Goal: Information Seeking & Learning: Learn about a topic

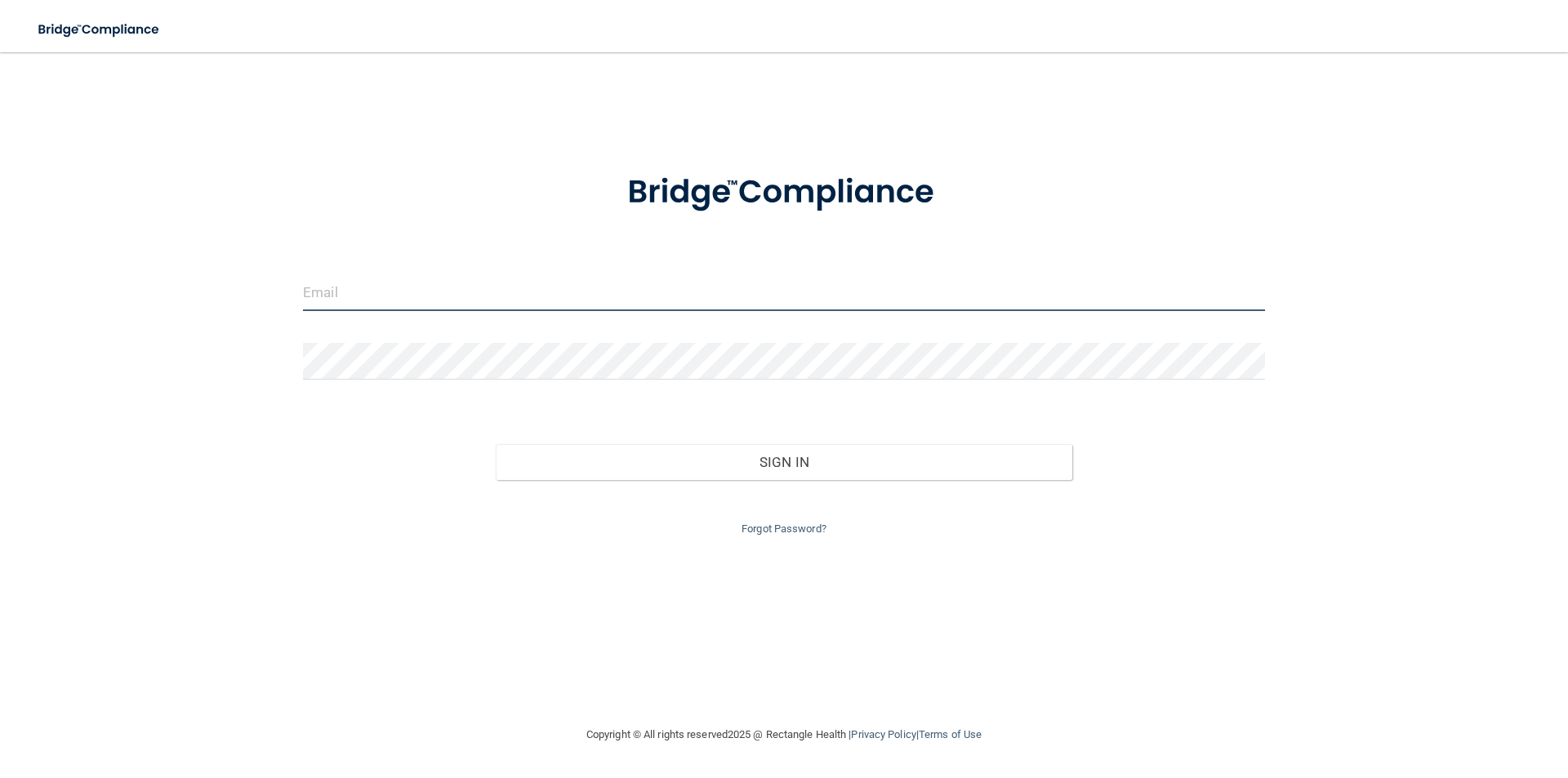
click at [493, 290] on input "email" at bounding box center [784, 292] width 962 height 37
click at [506, 301] on input "BRIDGET.HEST@GMAIL.COM" at bounding box center [784, 292] width 962 height 37
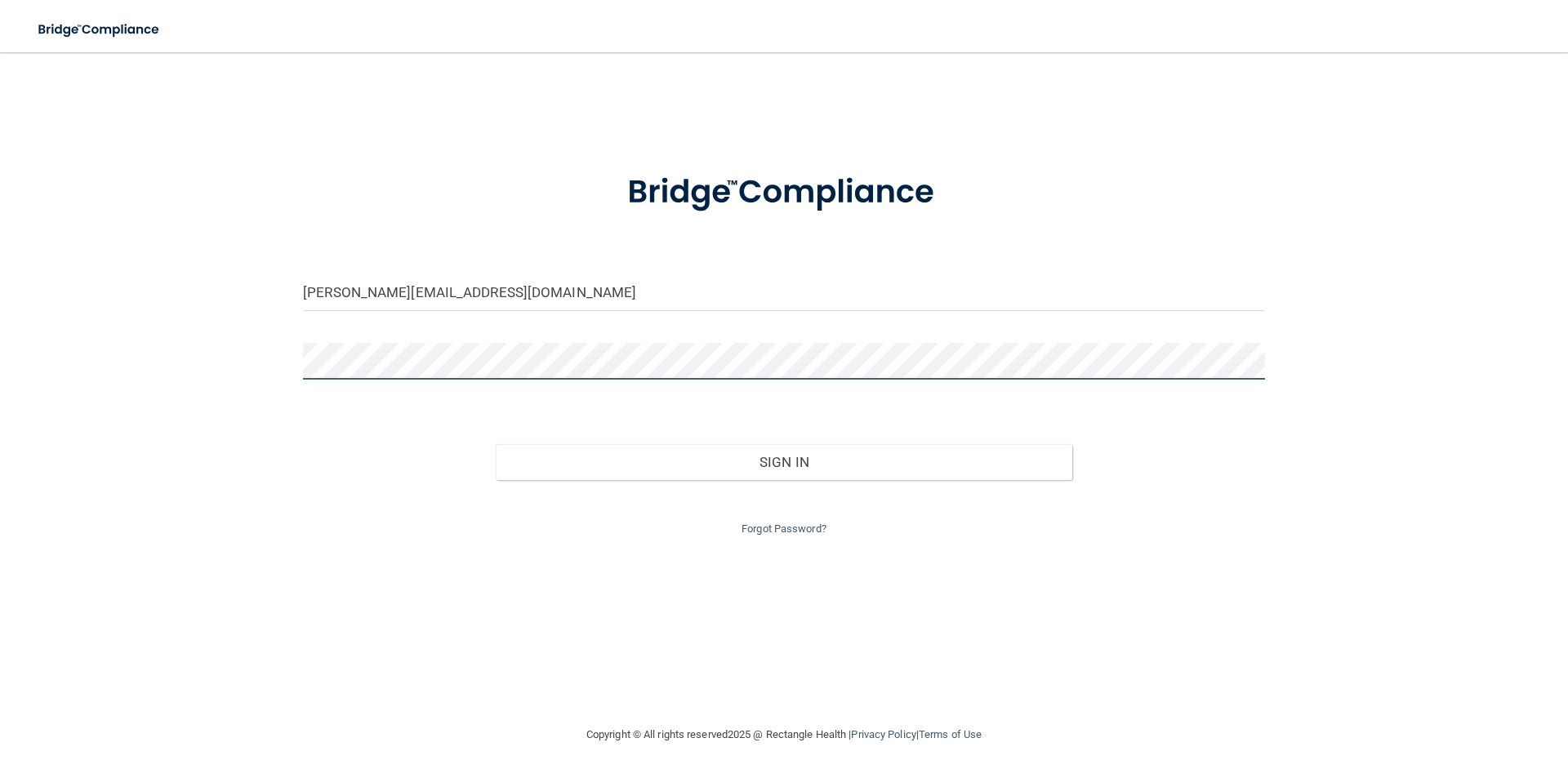
click at [496, 444] on button "Sign In" at bounding box center [784, 462] width 577 height 36
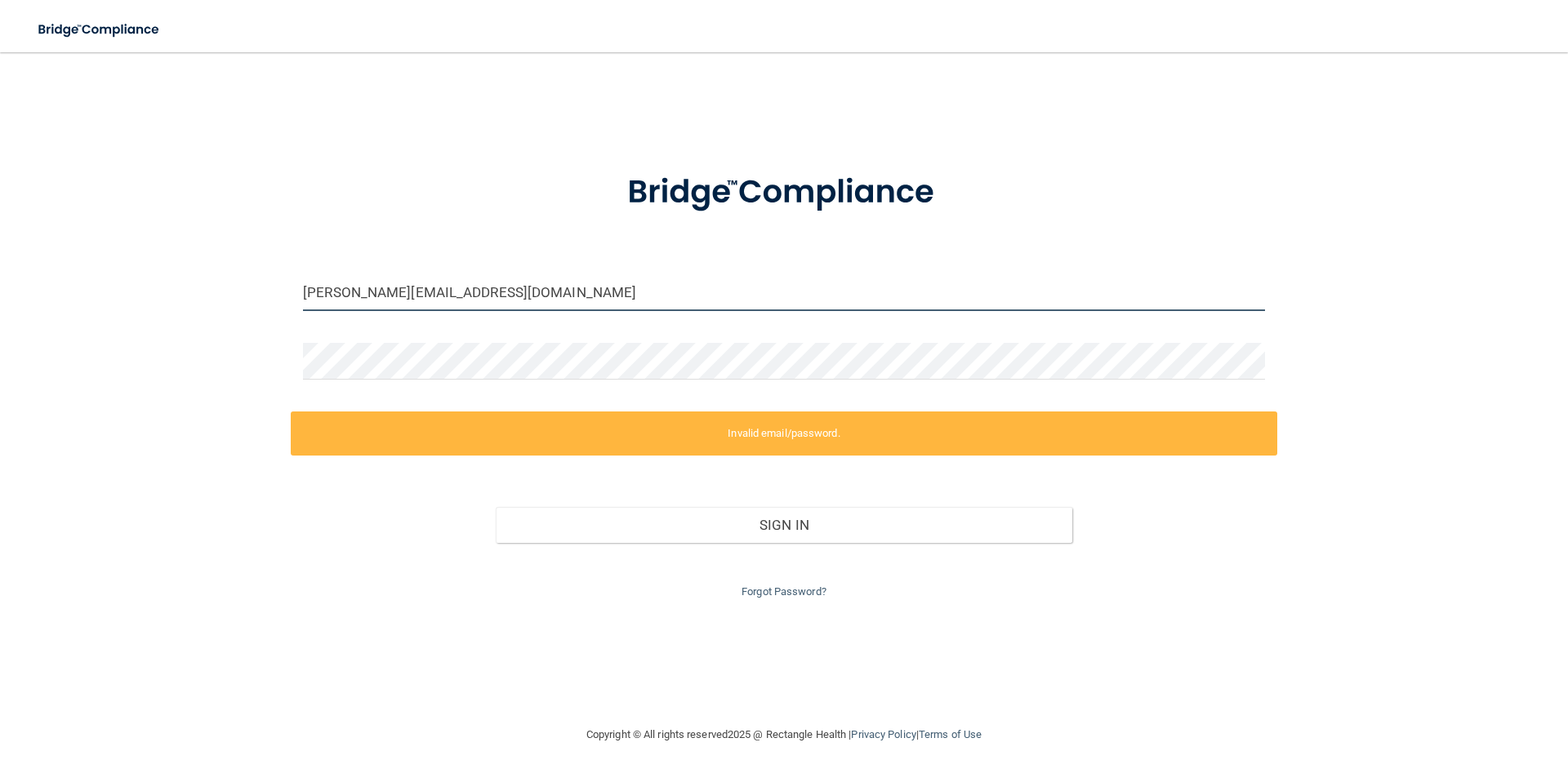
drag, startPoint x: 550, startPoint y: 277, endPoint x: 521, endPoint y: 287, distance: 30.7
click at [549, 277] on input "BRIDGET.HEST@GMAIL.COM" at bounding box center [784, 292] width 962 height 37
drag, startPoint x: 520, startPoint y: 288, endPoint x: 394, endPoint y: 286, distance: 126.0
click at [394, 286] on input "BRIDGET.HEST@GMAIL.COM" at bounding box center [784, 292] width 962 height 37
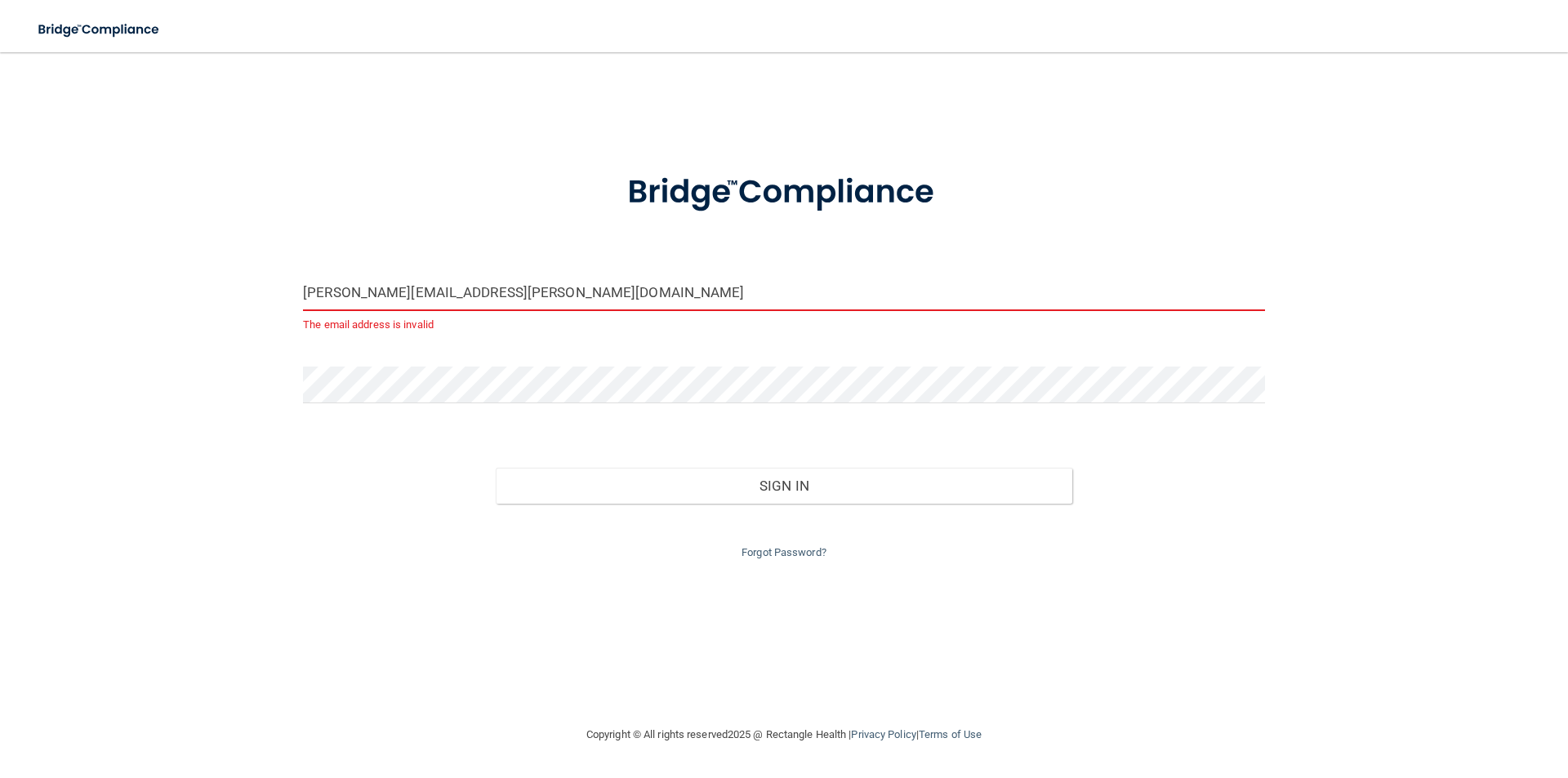
type input "[PERSON_NAME][EMAIL_ADDRESS][PERSON_NAME][DOMAIN_NAME]"
click at [496, 467] on button "Sign In" at bounding box center [784, 485] width 577 height 36
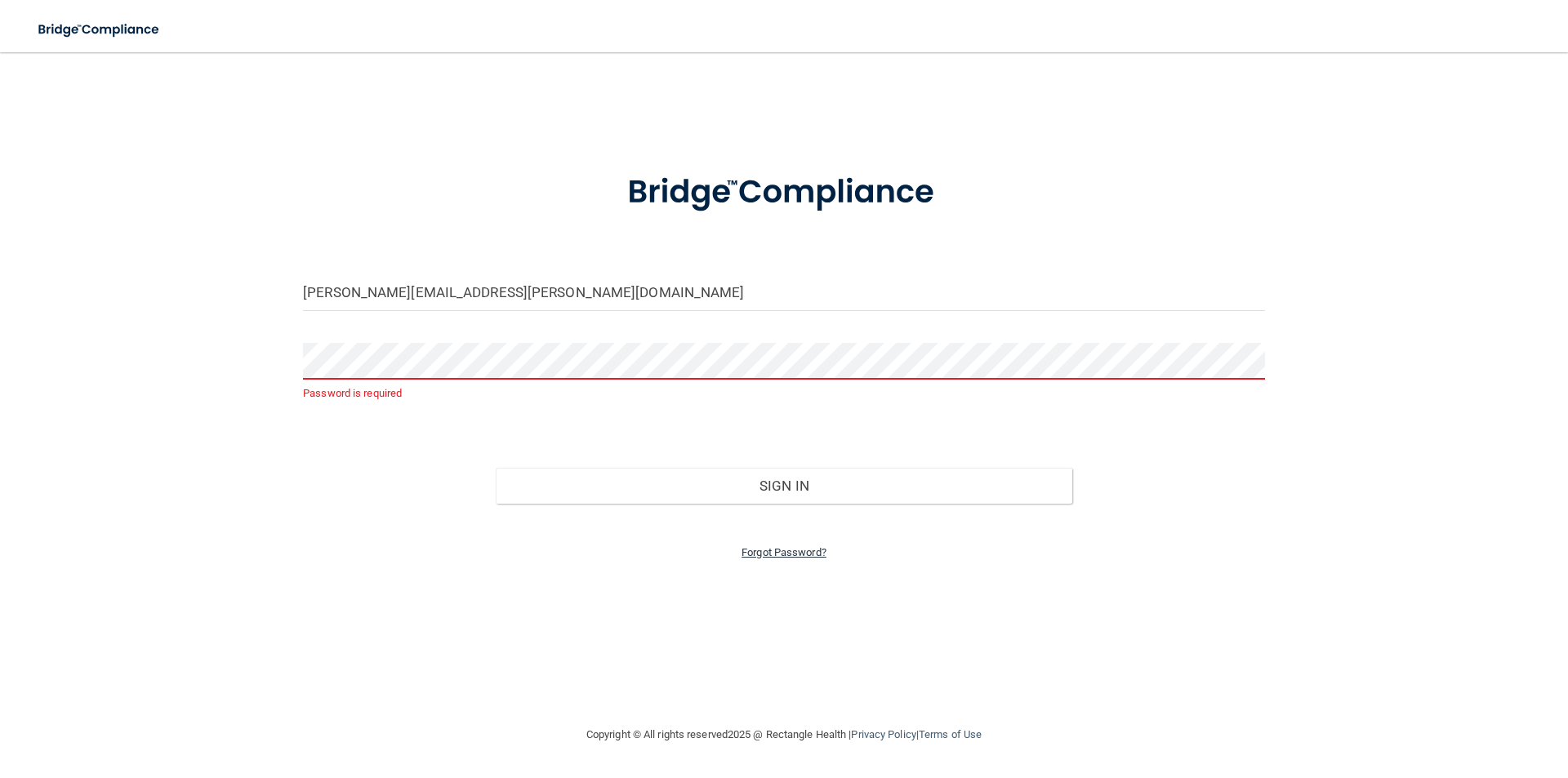
click at [785, 546] on link "Forgot Password?" at bounding box center [784, 552] width 85 height 12
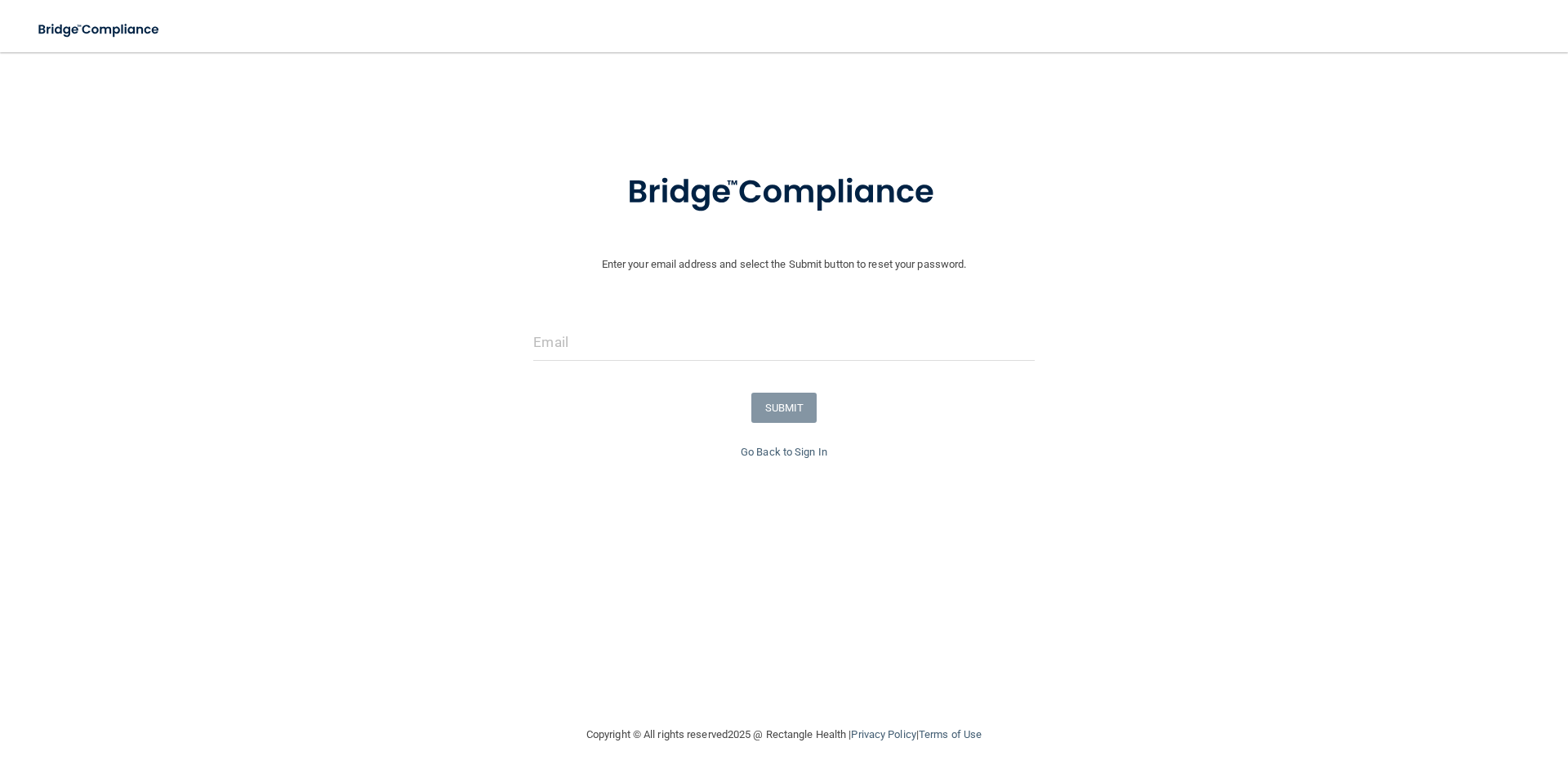
click at [673, 371] on div at bounding box center [783, 348] width 525 height 49
click at [675, 348] on input "email" at bounding box center [783, 342] width 501 height 37
type input "[PERSON_NAME][EMAIL_ADDRESS][PERSON_NAME][DOMAIN_NAME]"
click at [779, 424] on form "Enter your email address and select the Submit button to reset your password. B…" at bounding box center [784, 296] width 1551 height 292
click at [778, 415] on button "SUBMIT" at bounding box center [784, 408] width 66 height 30
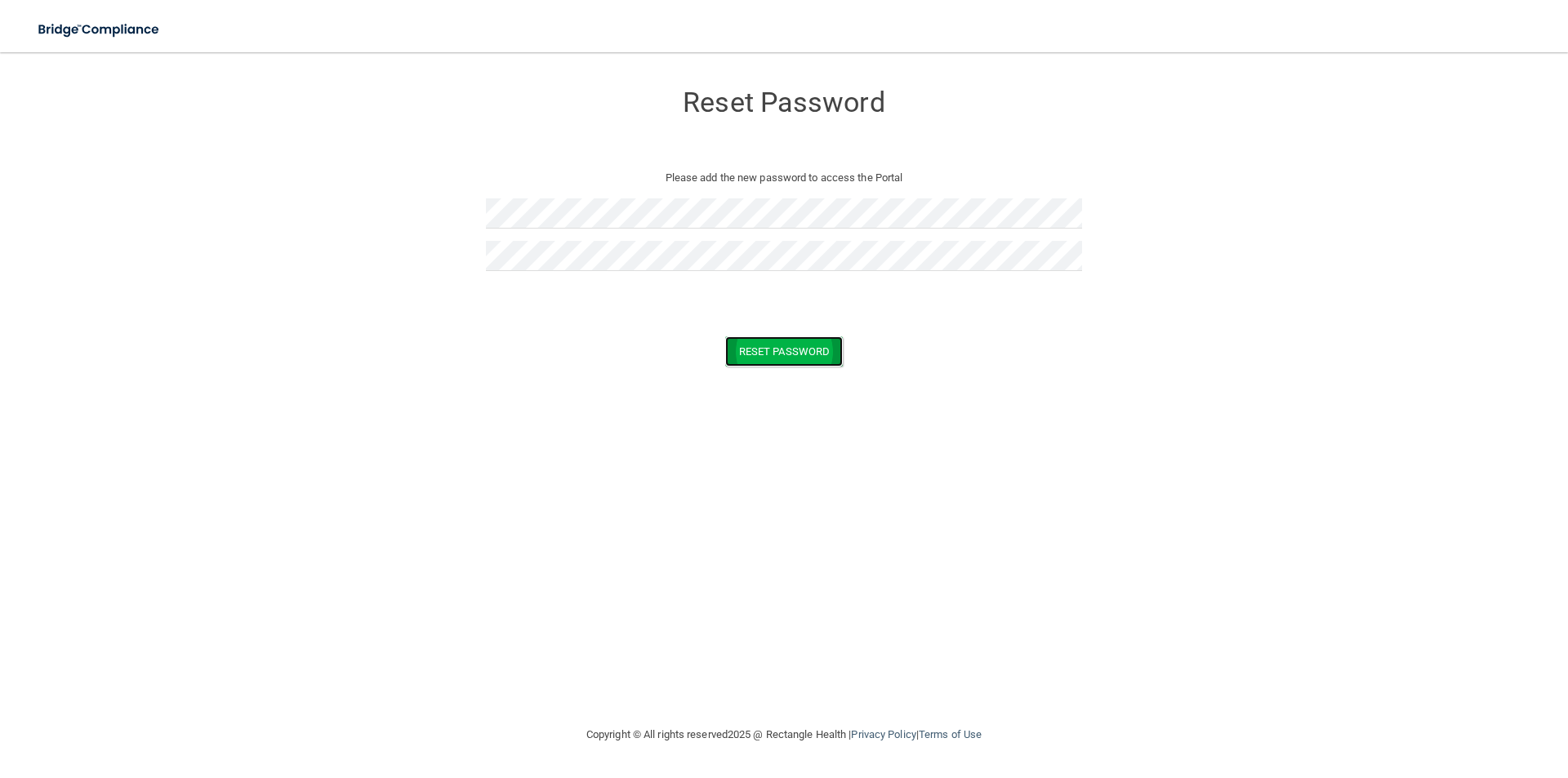
click at [778, 357] on button "Reset Password" at bounding box center [784, 351] width 118 height 30
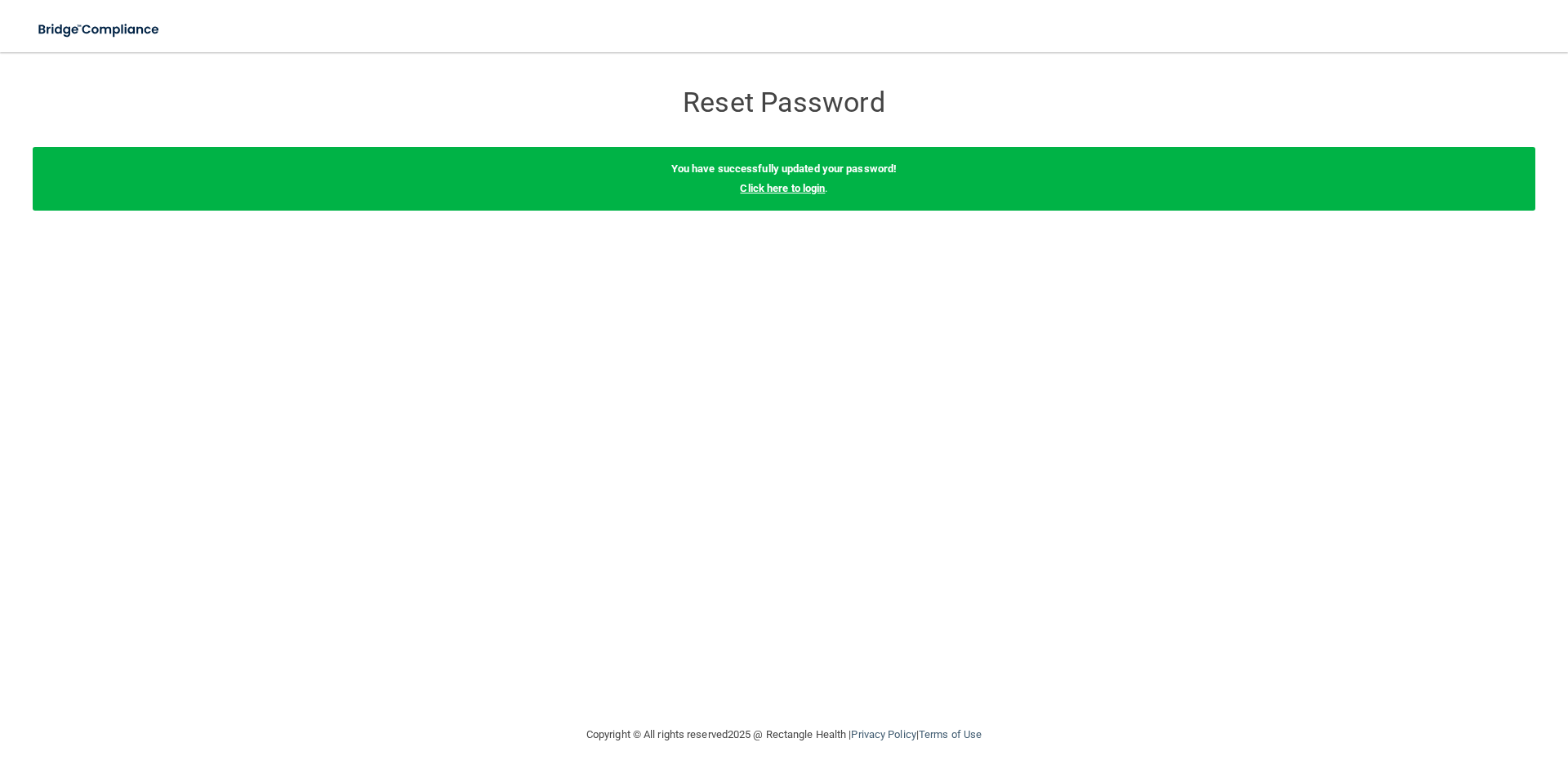
click at [782, 191] on link "Click here to login" at bounding box center [782, 188] width 85 height 12
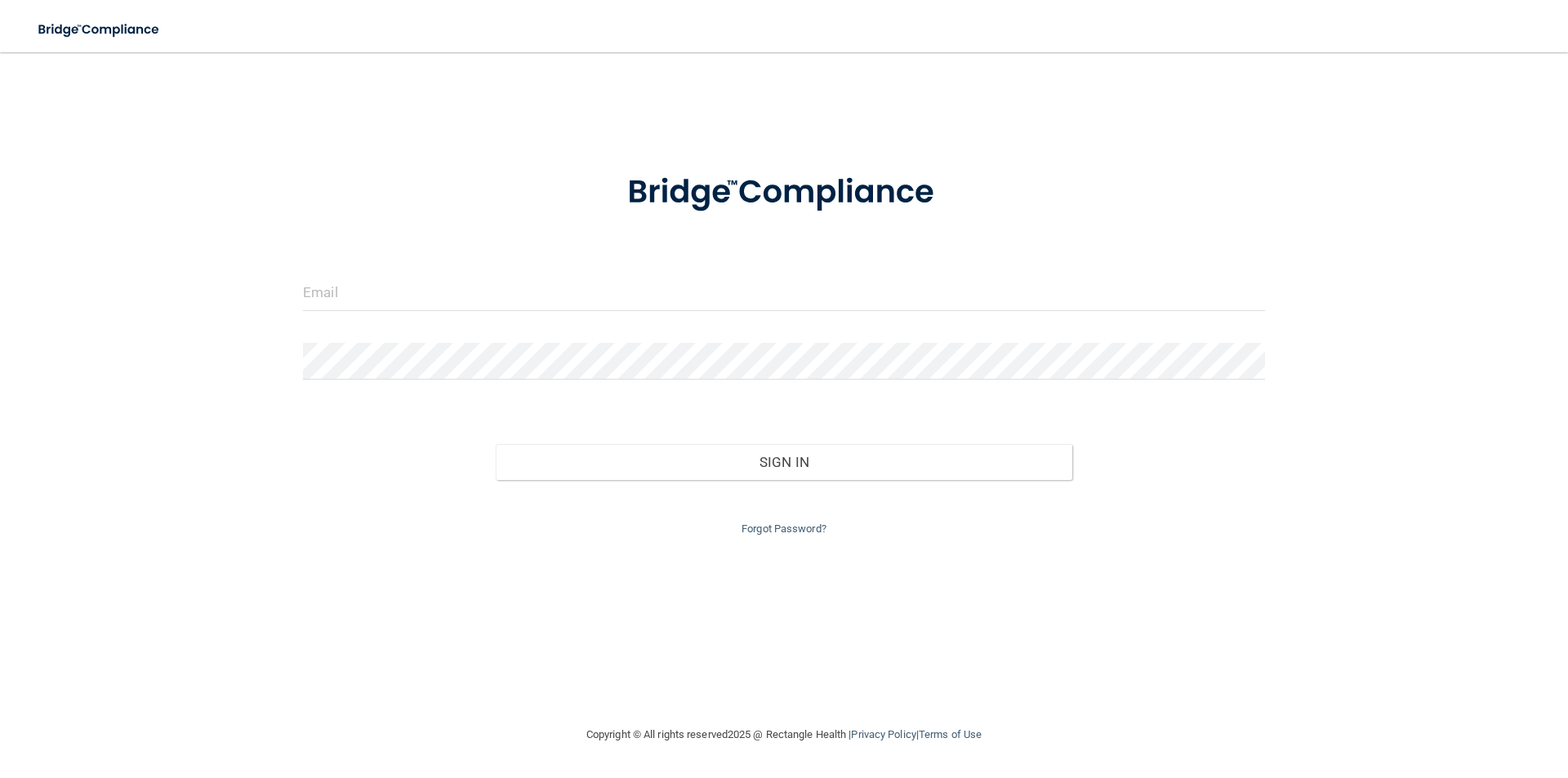
click at [666, 312] on div at bounding box center [784, 298] width 987 height 49
click at [674, 293] on input "email" at bounding box center [784, 292] width 962 height 37
type input "BRIDGET.HESTermann@lpden.com"
click at [447, 379] on div at bounding box center [784, 367] width 987 height 49
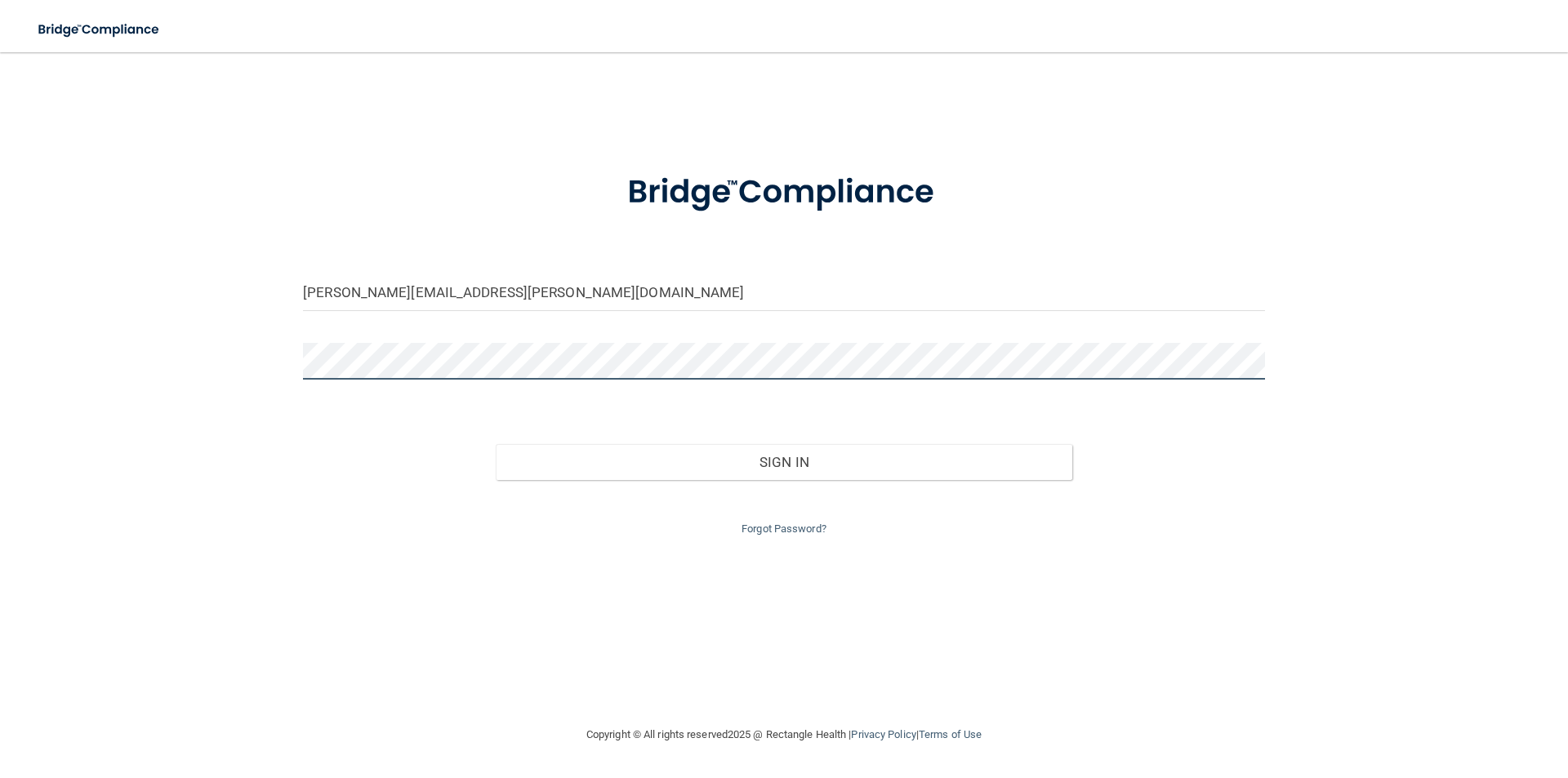
click at [496, 444] on button "Sign In" at bounding box center [784, 462] width 577 height 36
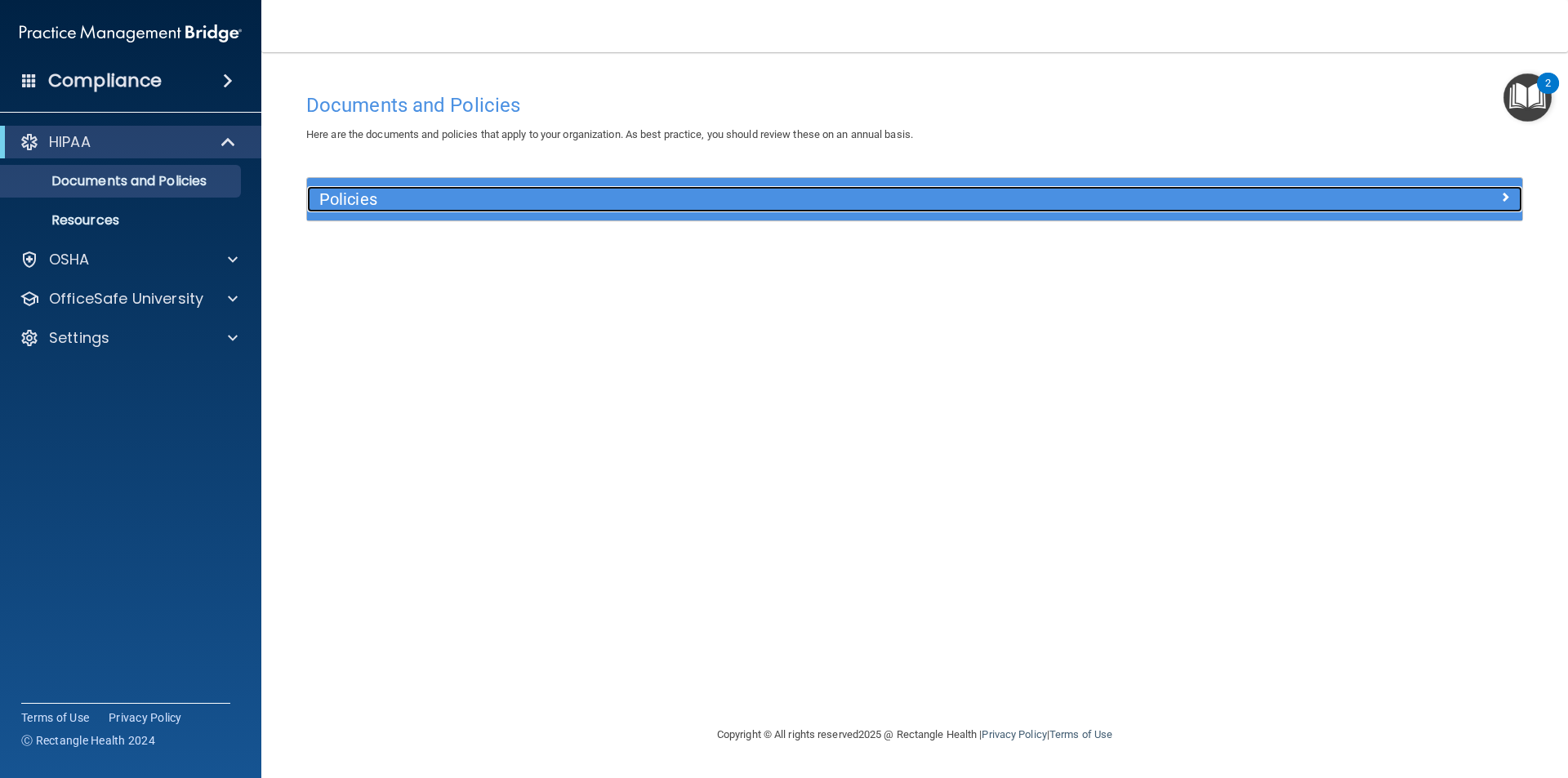
click at [364, 211] on div "Policies" at bounding box center [762, 198] width 911 height 26
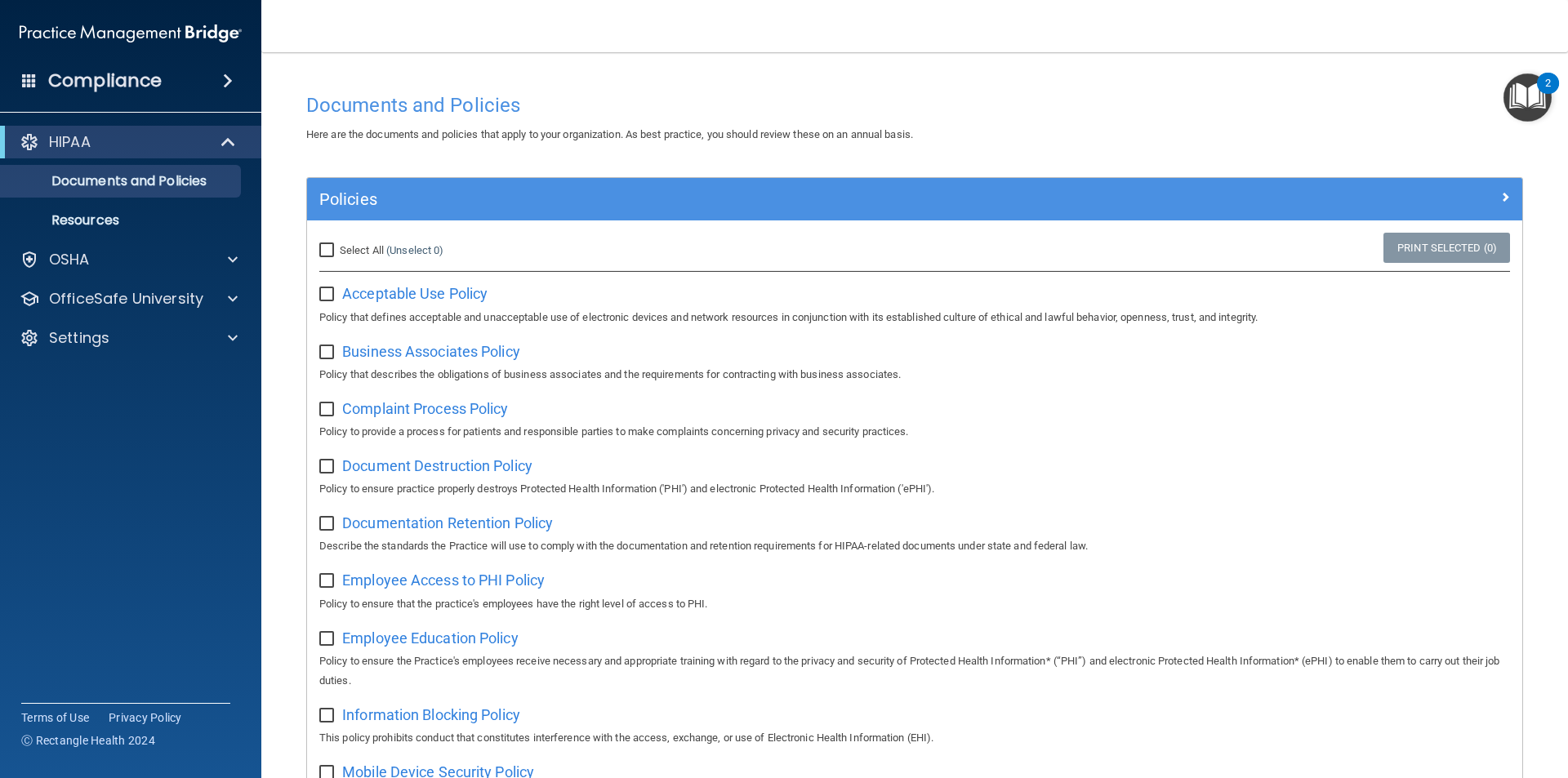
click at [332, 256] on input "Select All (Unselect 0) Unselect All" at bounding box center [328, 251] width 19 height 13
checkbox input "true"
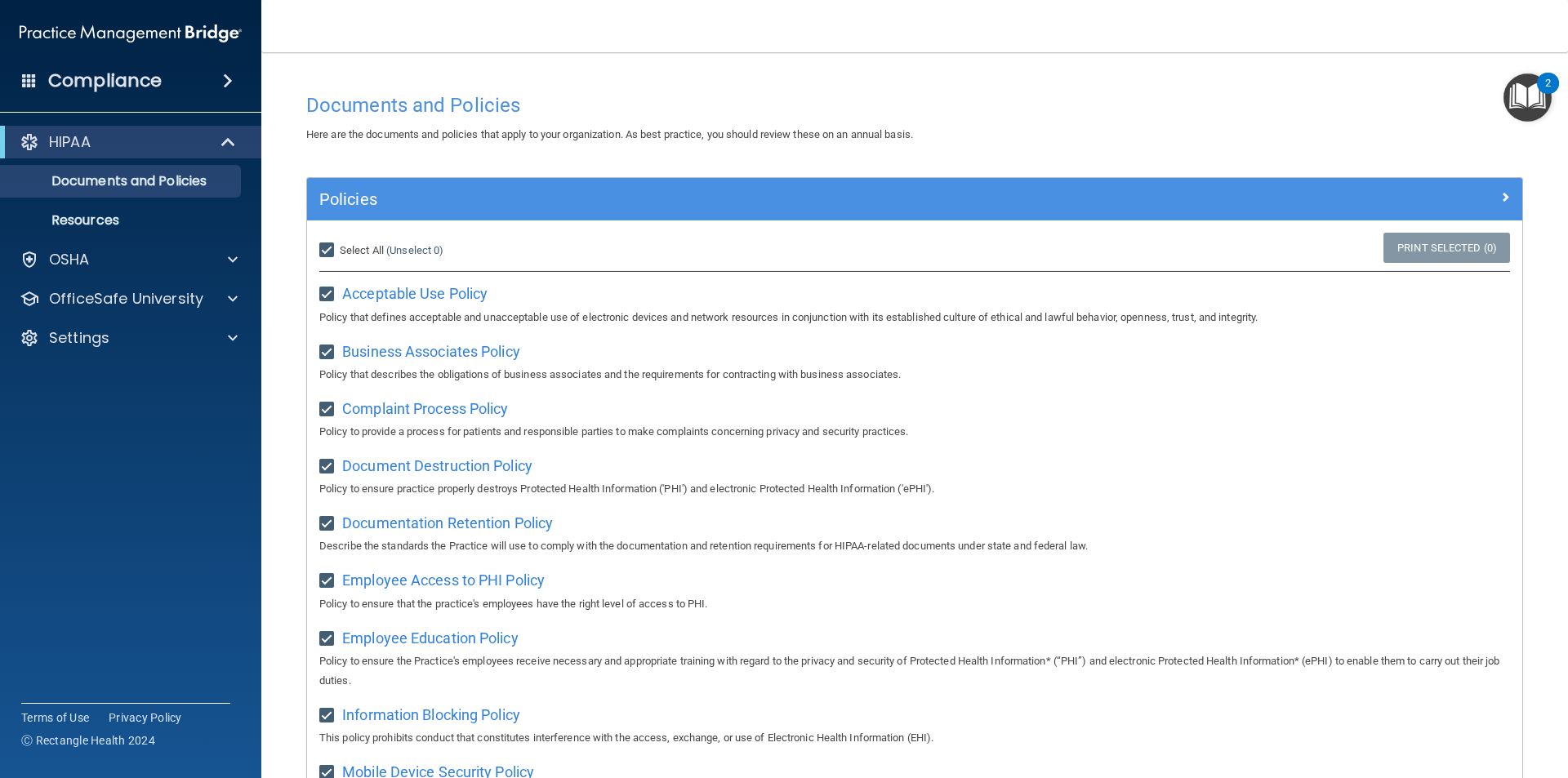
checkbox input "true"
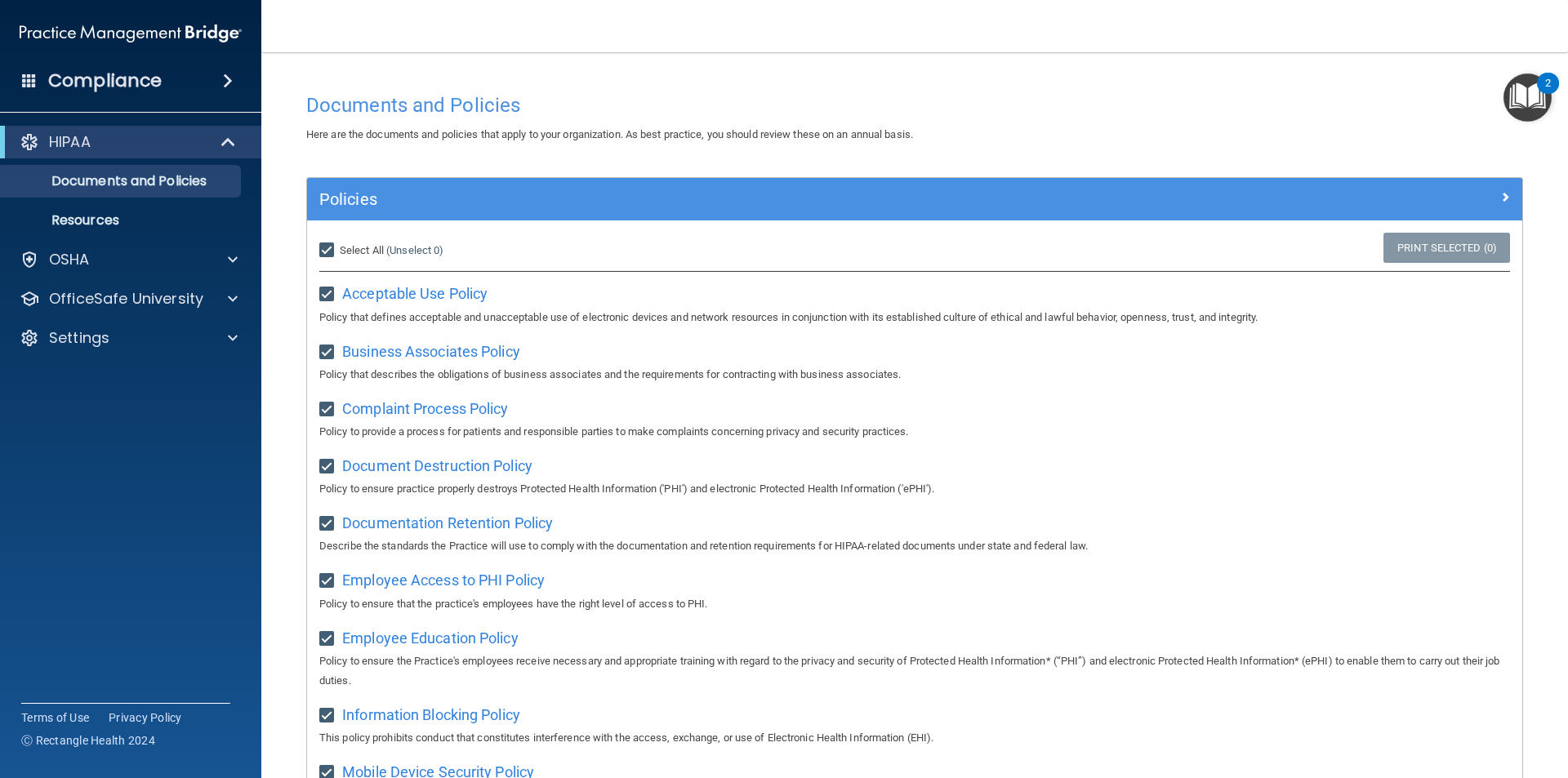
checkbox input "true"
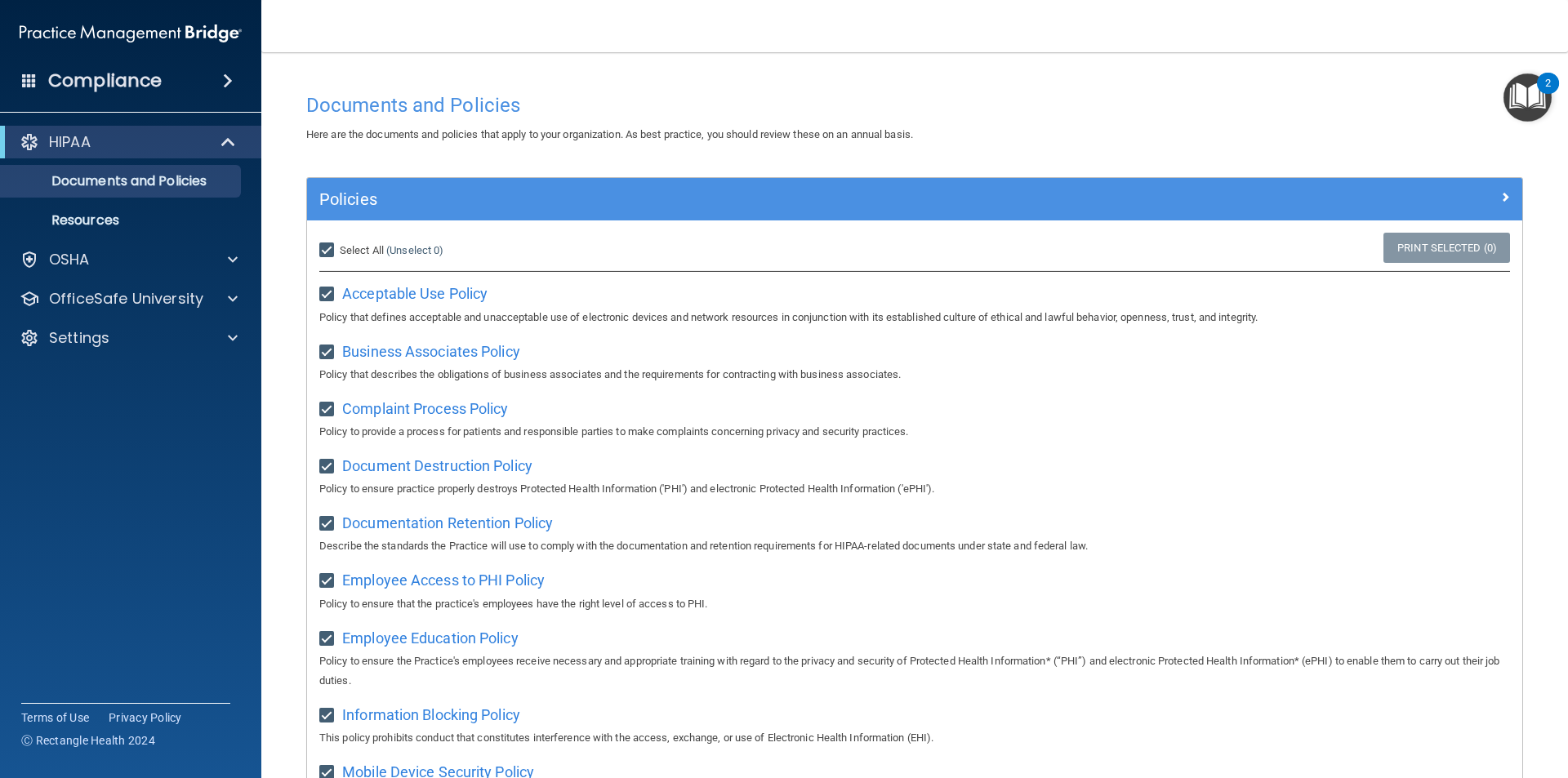
checkbox input "true"
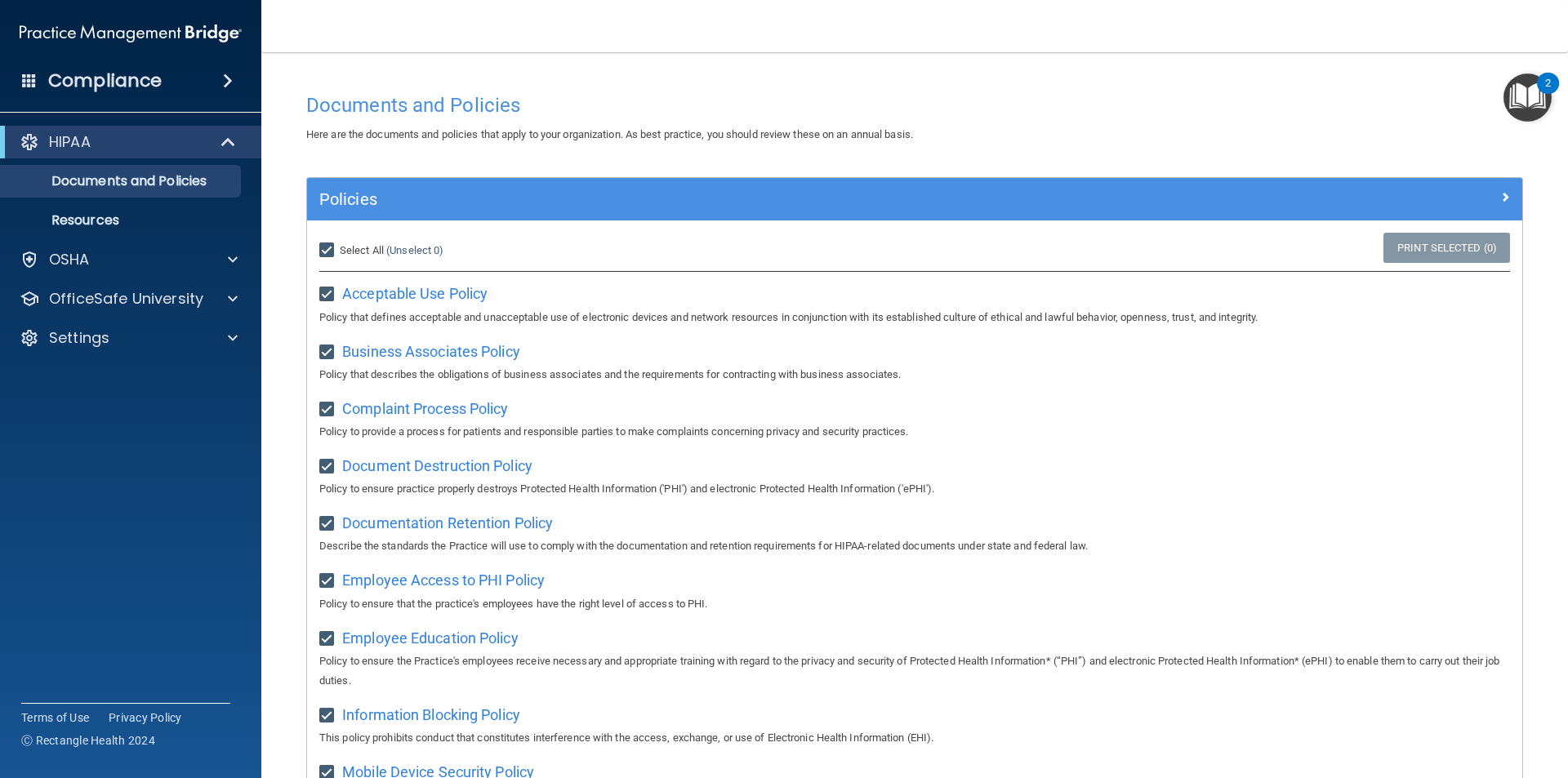
checkbox input "true"
click at [92, 259] on div "OSHA" at bounding box center [109, 260] width 203 height 20
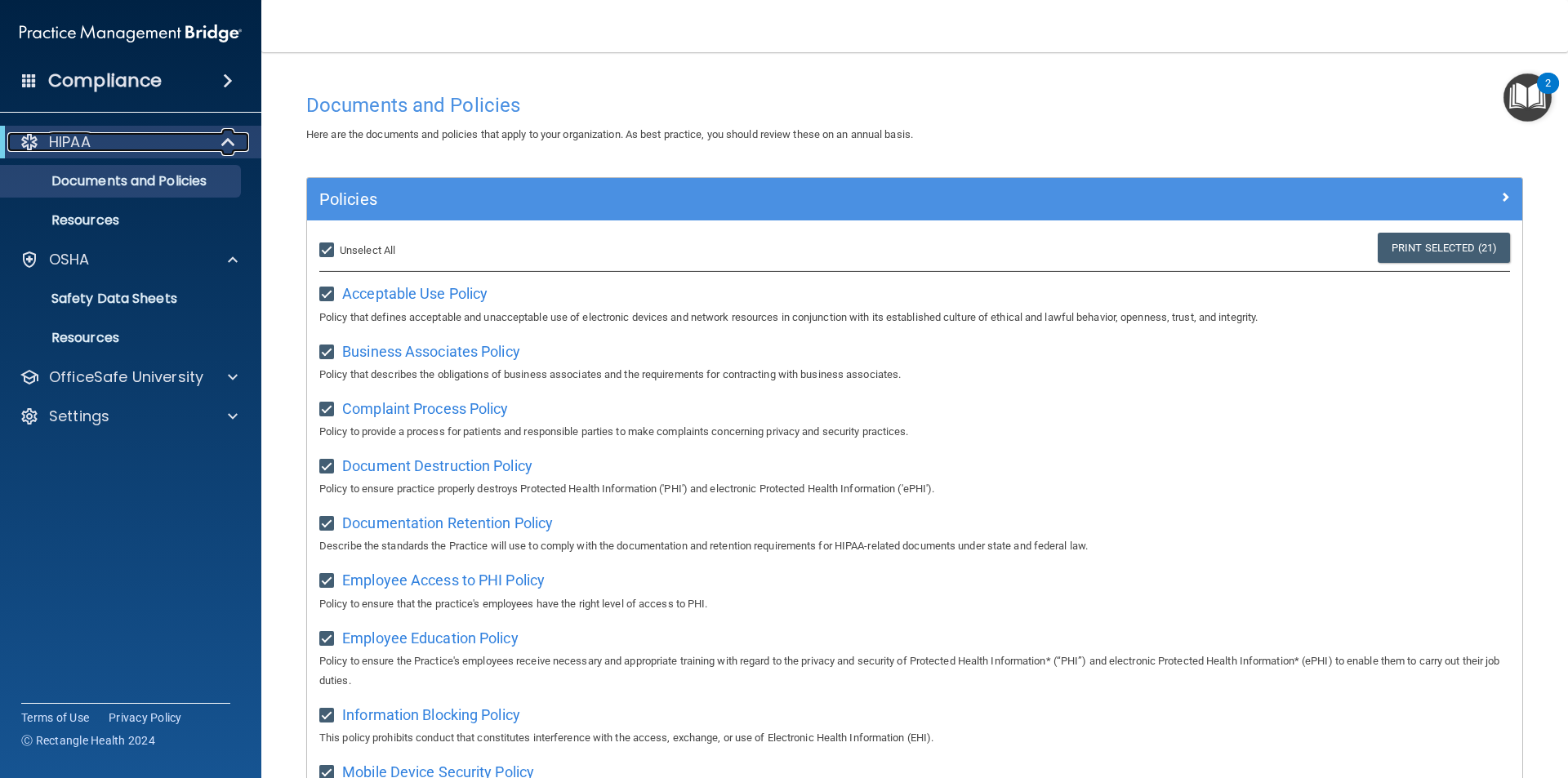
click at [223, 147] on span at bounding box center [229, 142] width 14 height 20
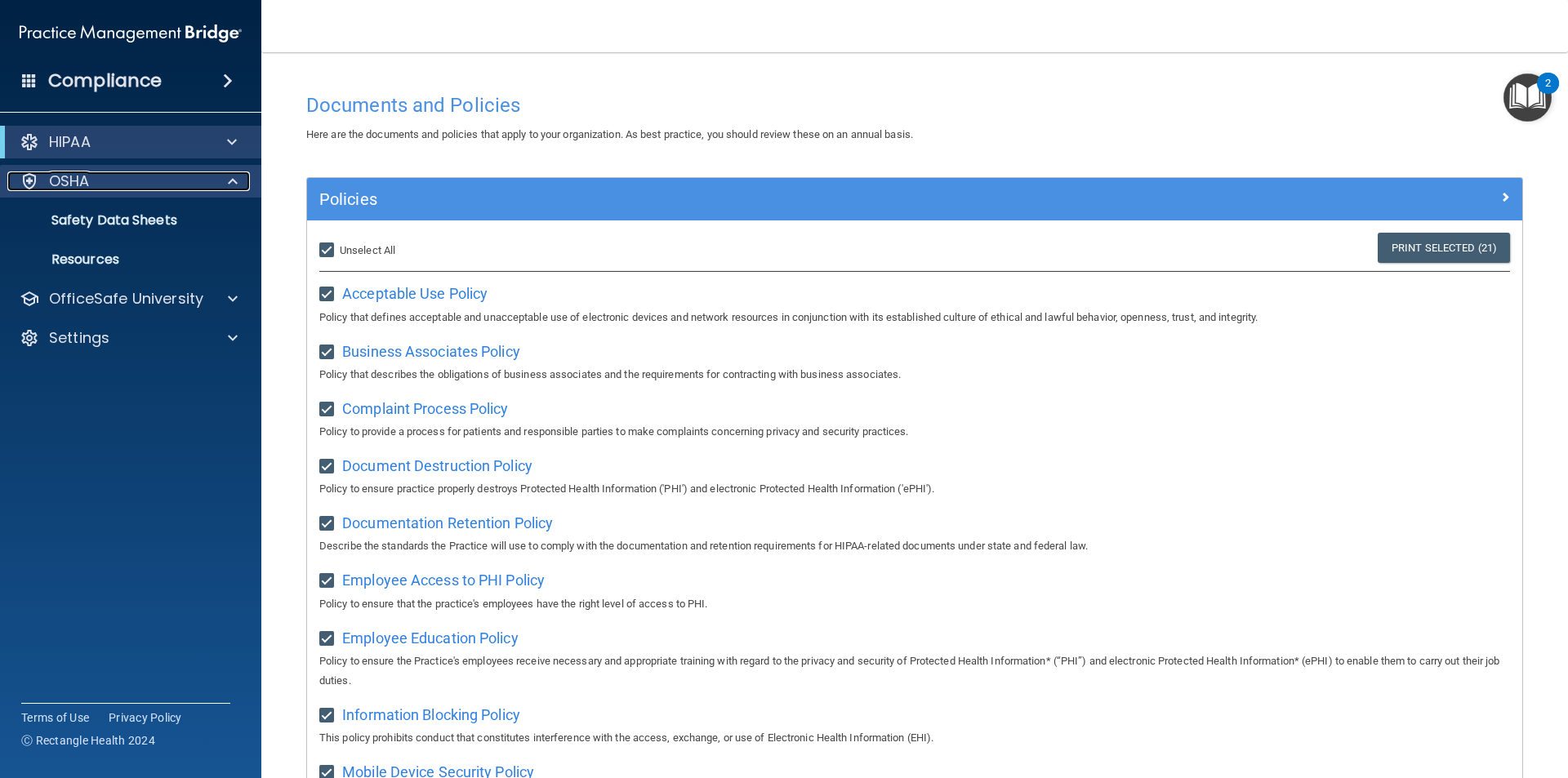
click at [236, 189] on span at bounding box center [233, 181] width 10 height 20
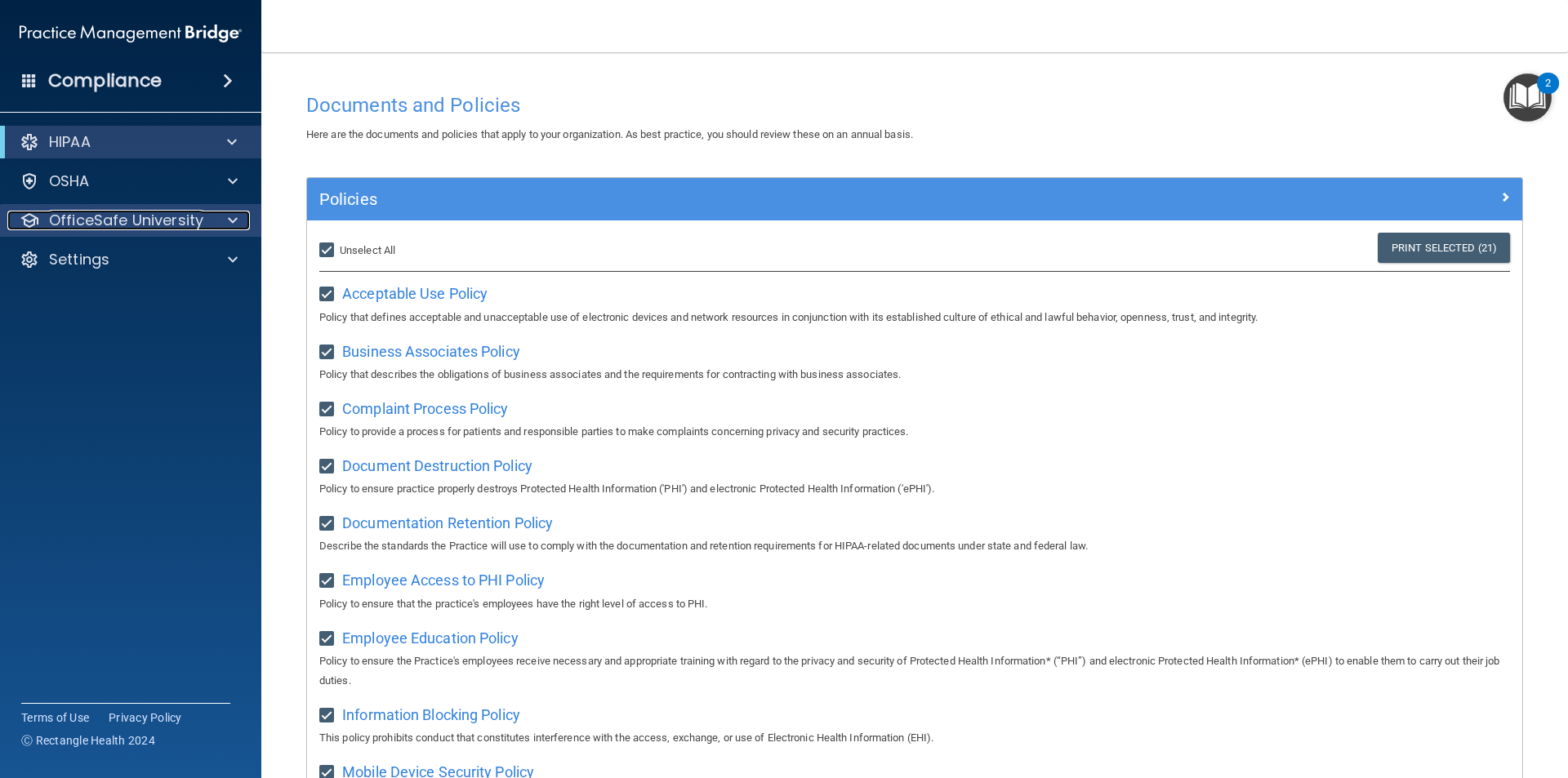
click at [235, 222] on span at bounding box center [233, 221] width 10 height 20
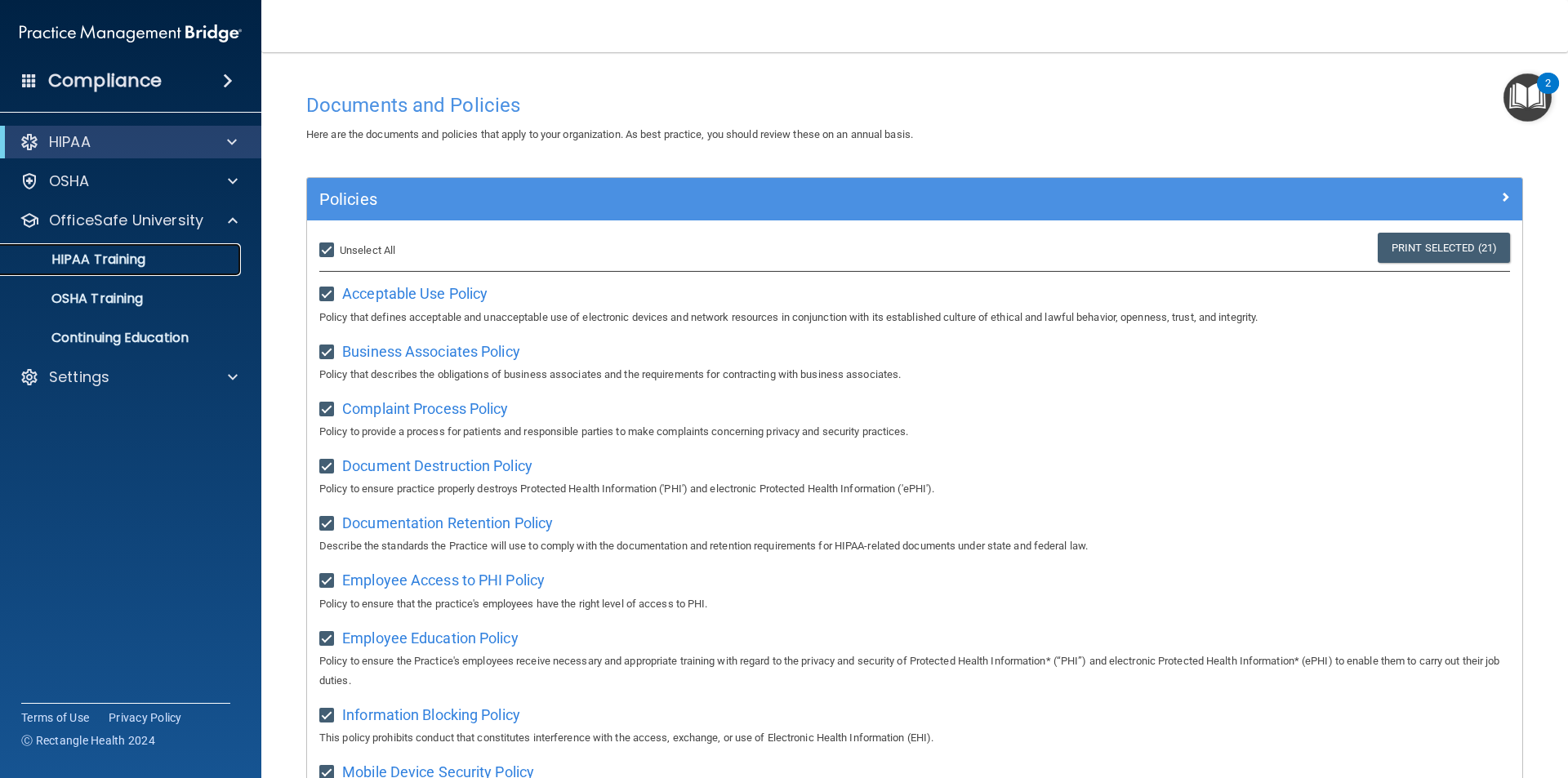
click at [154, 268] on link "HIPAA Training" at bounding box center [112, 259] width 257 height 32
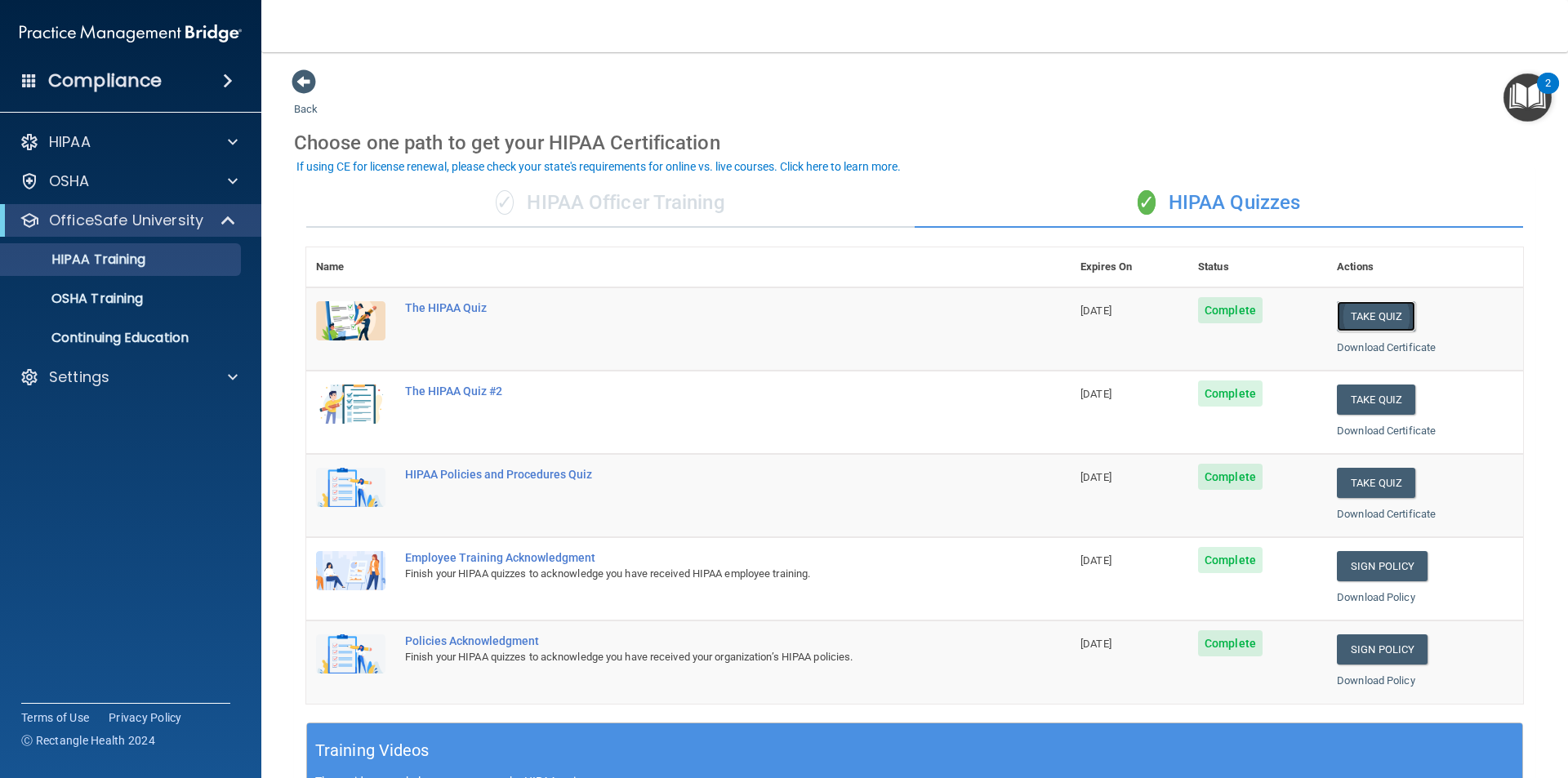
click at [1354, 310] on button "Take Quiz" at bounding box center [1375, 316] width 78 height 30
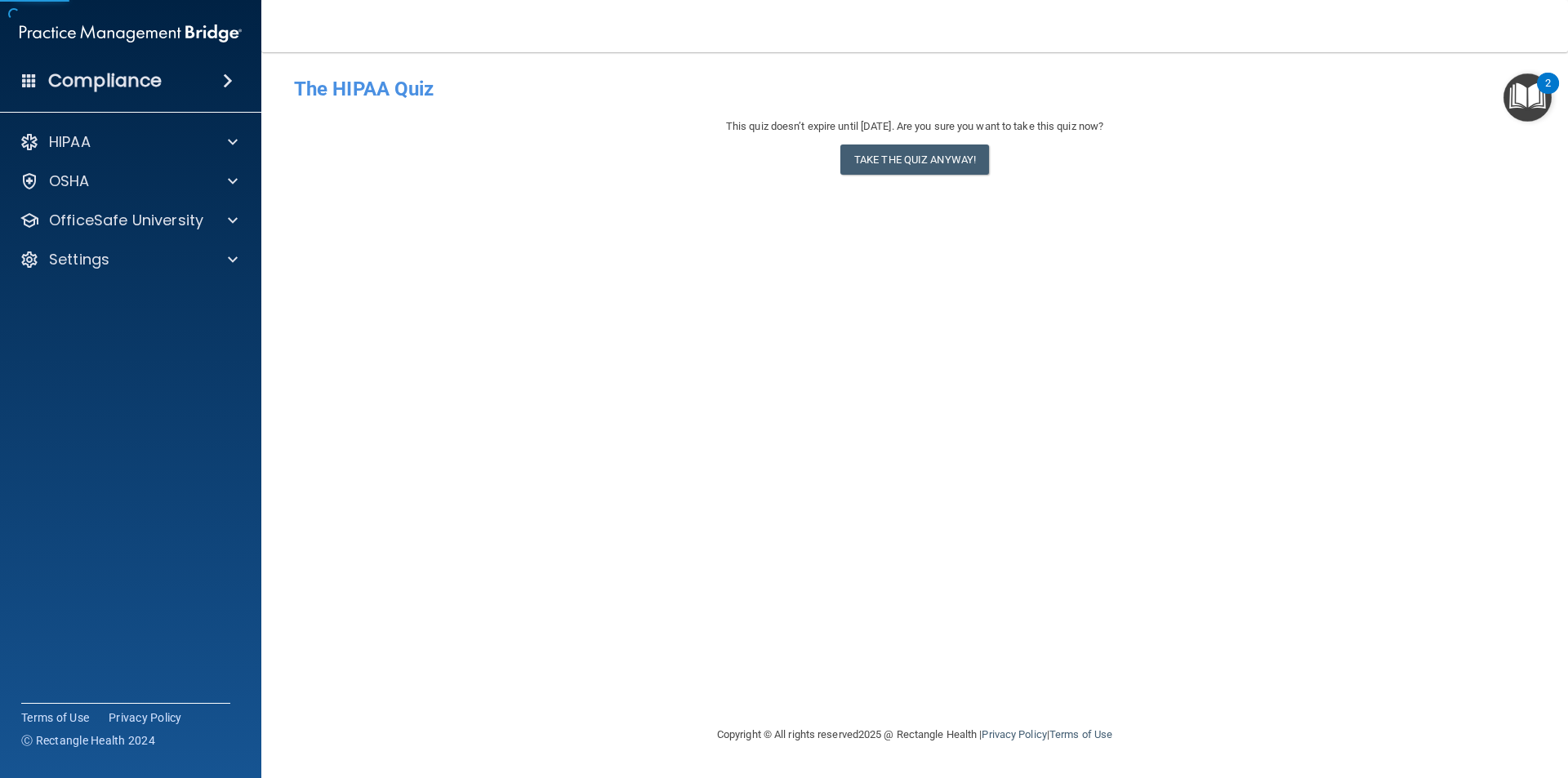
click at [918, 178] on div "This quiz doesn’t expire until 11/06/2025. Are you sure you want to take this q…" at bounding box center [914, 150] width 1241 height 66
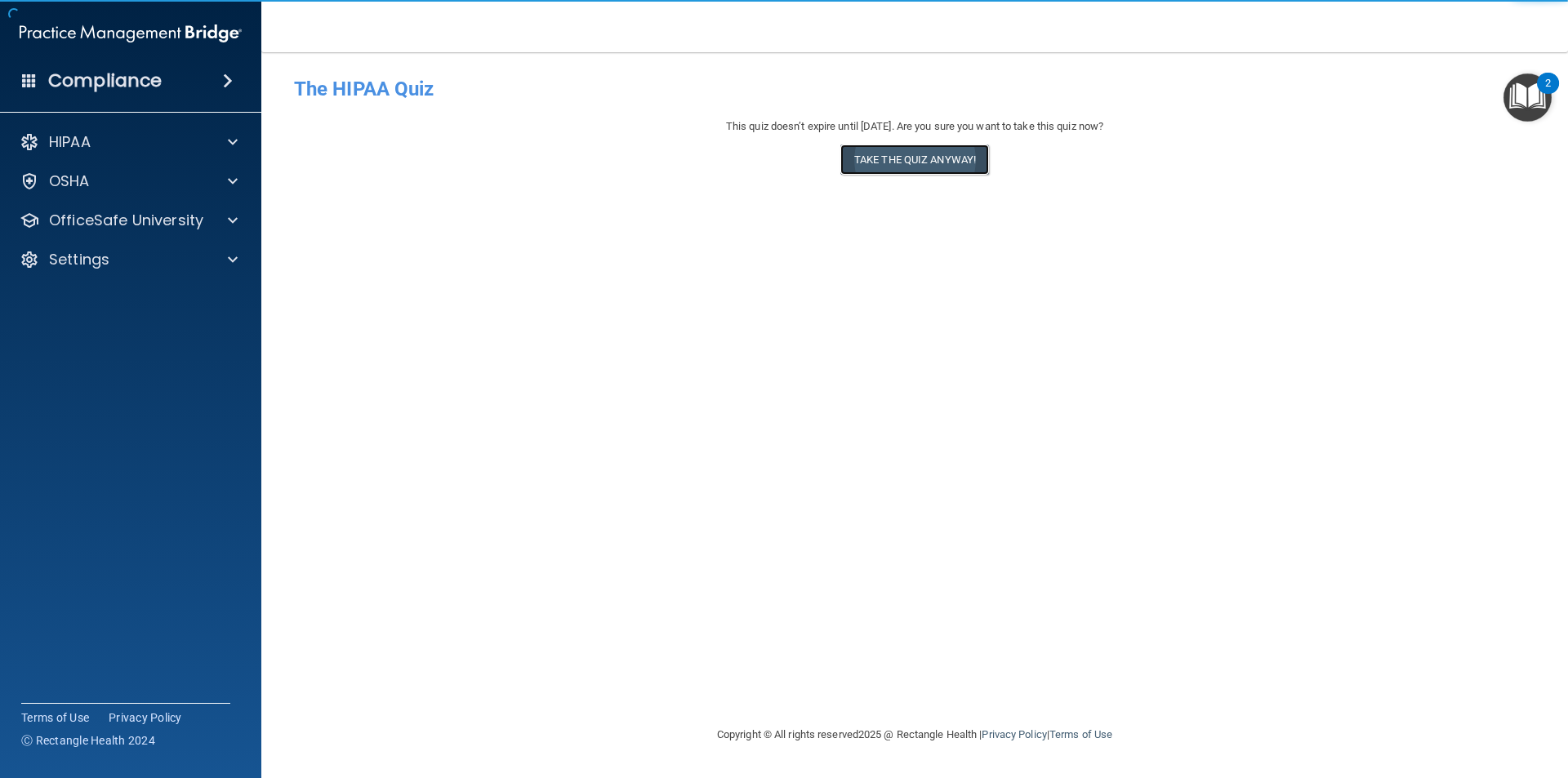
click at [917, 164] on button "Take the quiz anyway!" at bounding box center [914, 159] width 149 height 30
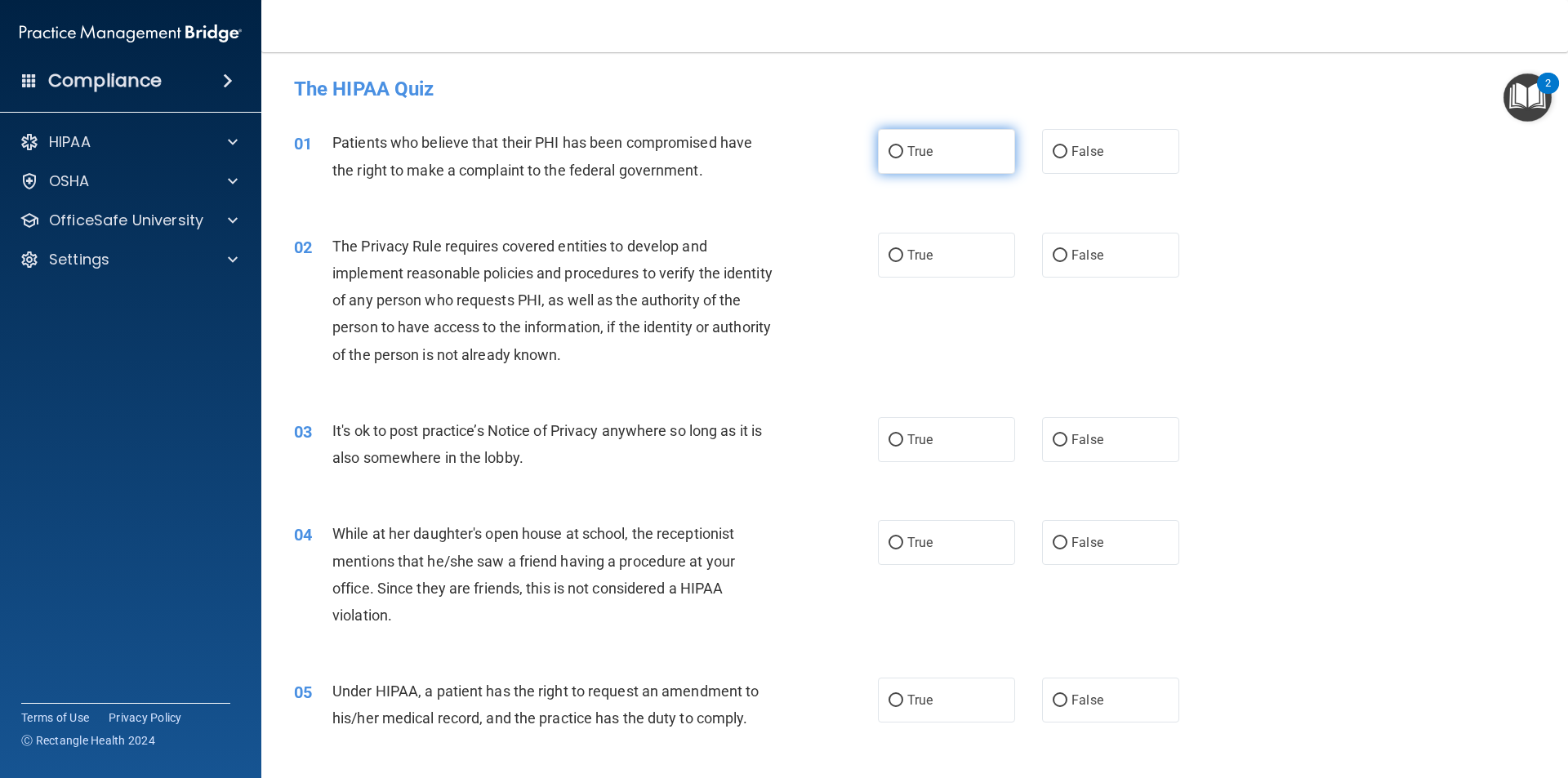
click at [891, 159] on label "True" at bounding box center [946, 151] width 137 height 45
click at [891, 159] on input "True" at bounding box center [896, 152] width 15 height 12
radio input "true"
click at [922, 264] on label "True" at bounding box center [946, 255] width 137 height 45
click at [903, 262] on input "True" at bounding box center [896, 256] width 15 height 12
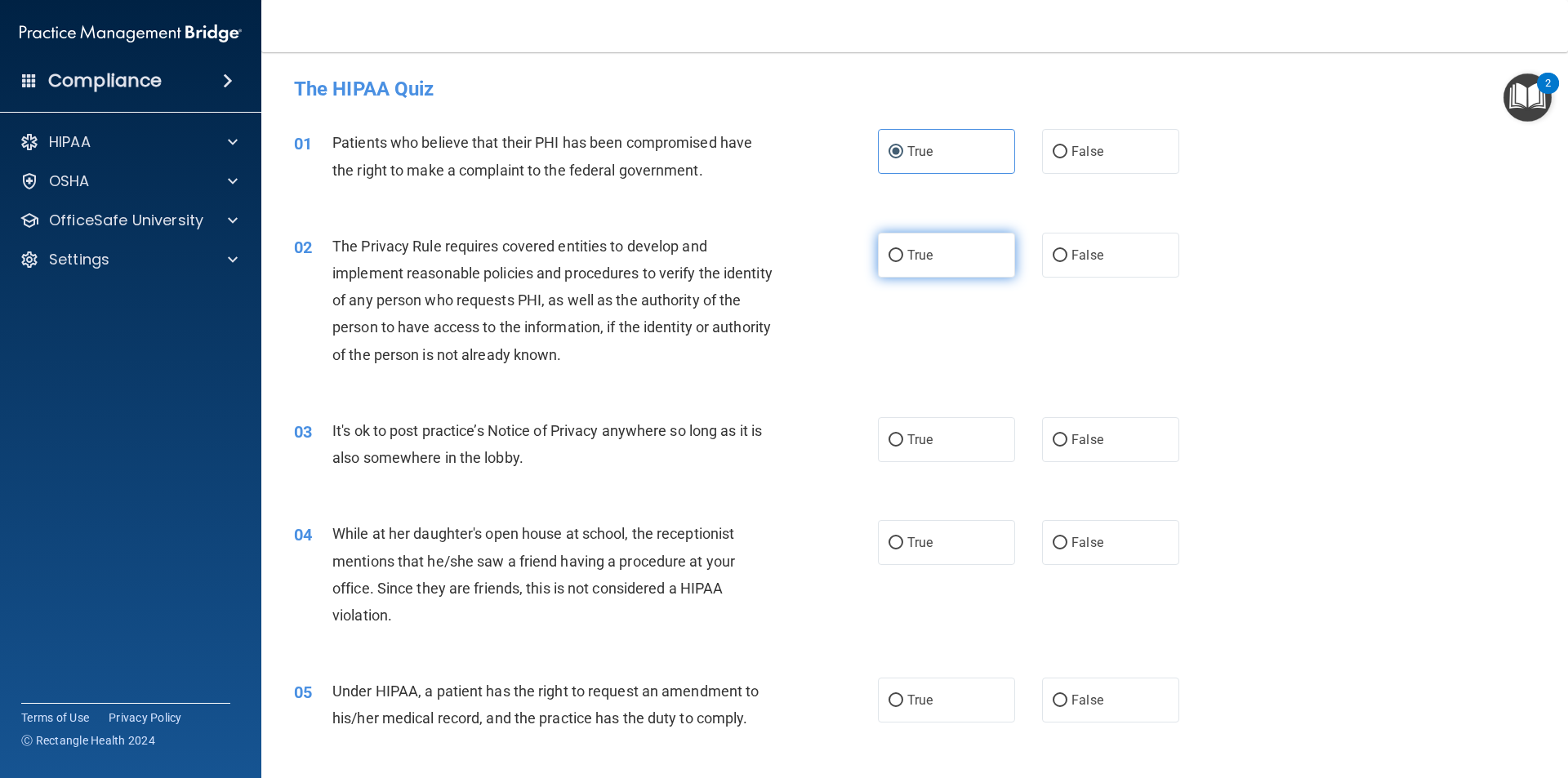
radio input "true"
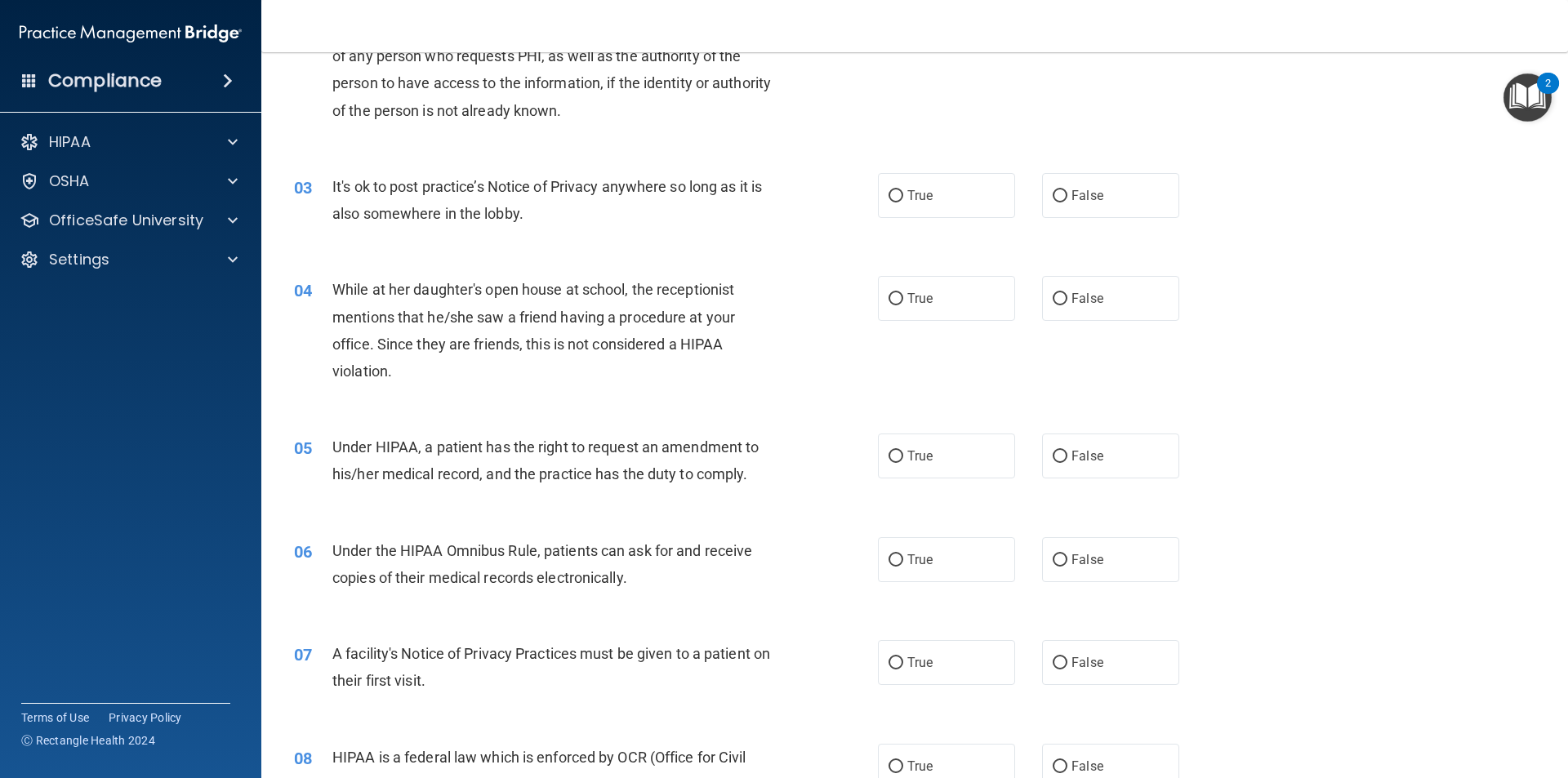
scroll to position [245, 0]
click at [909, 191] on span "True" at bounding box center [919, 194] width 25 height 16
click at [903, 191] on input "True" at bounding box center [896, 195] width 15 height 12
radio input "true"
click at [1132, 291] on label "False" at bounding box center [1110, 297] width 137 height 45
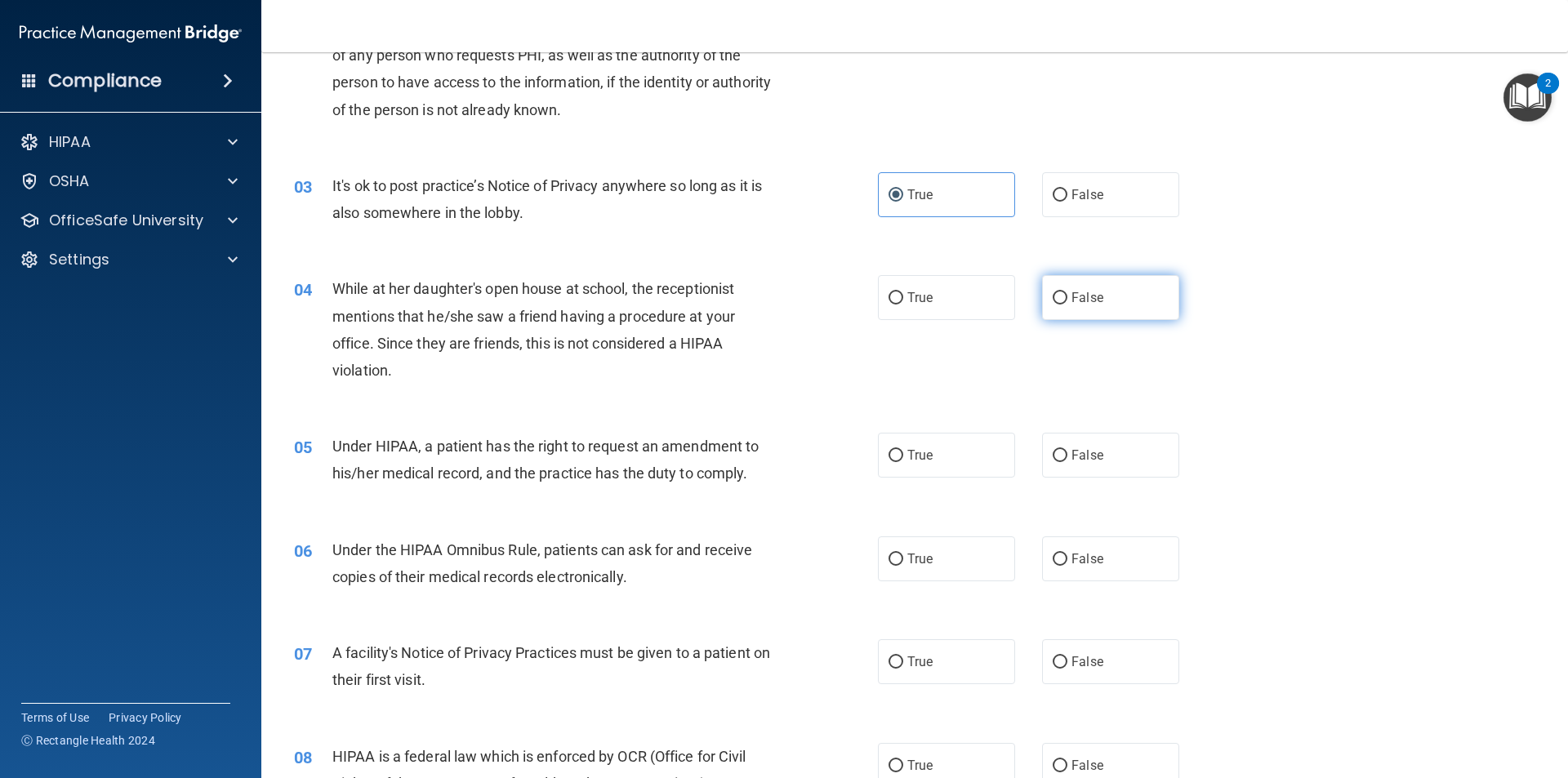
click at [1067, 292] on input "False" at bounding box center [1060, 298] width 15 height 12
radio input "true"
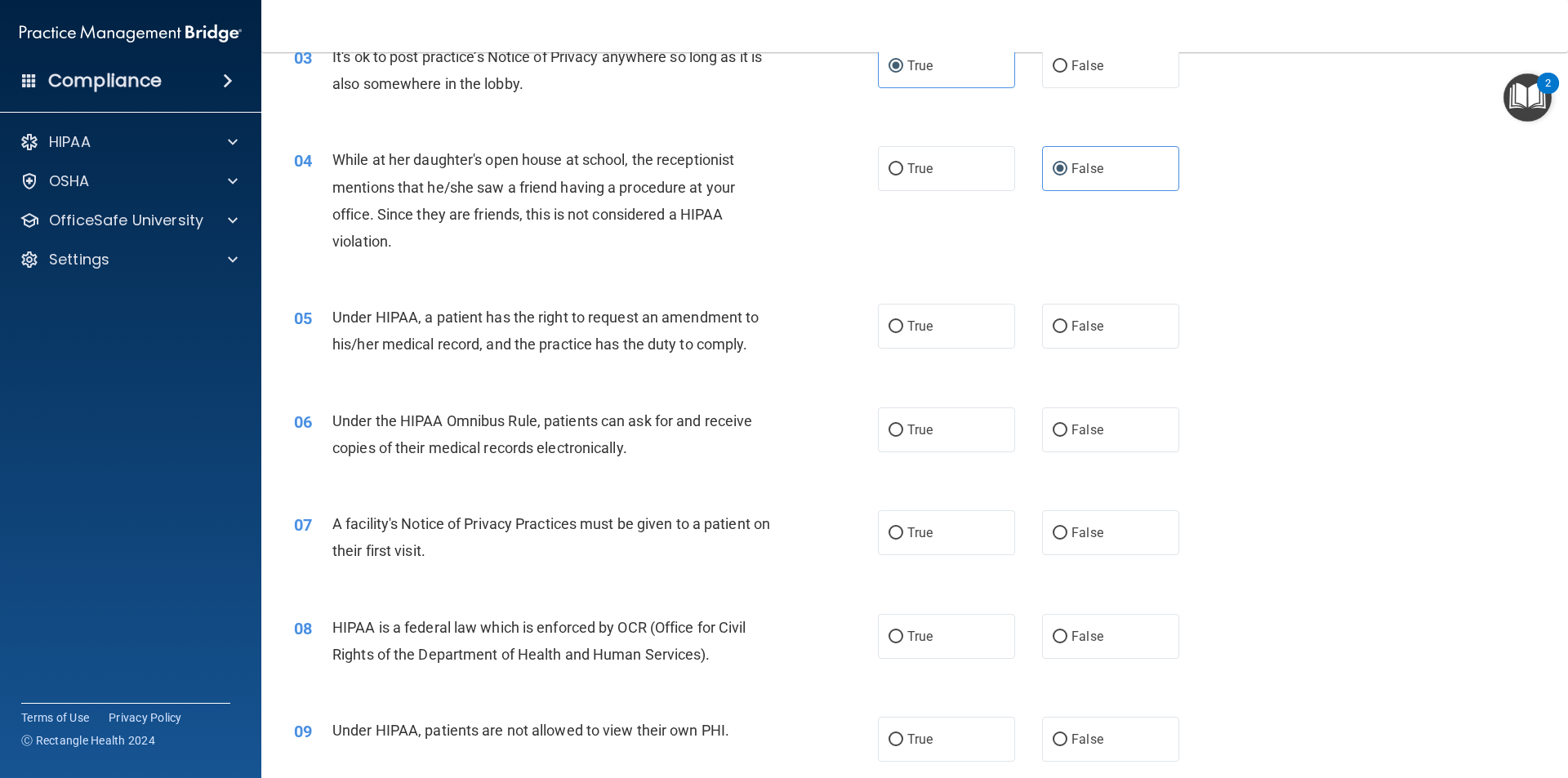
scroll to position [326, 0]
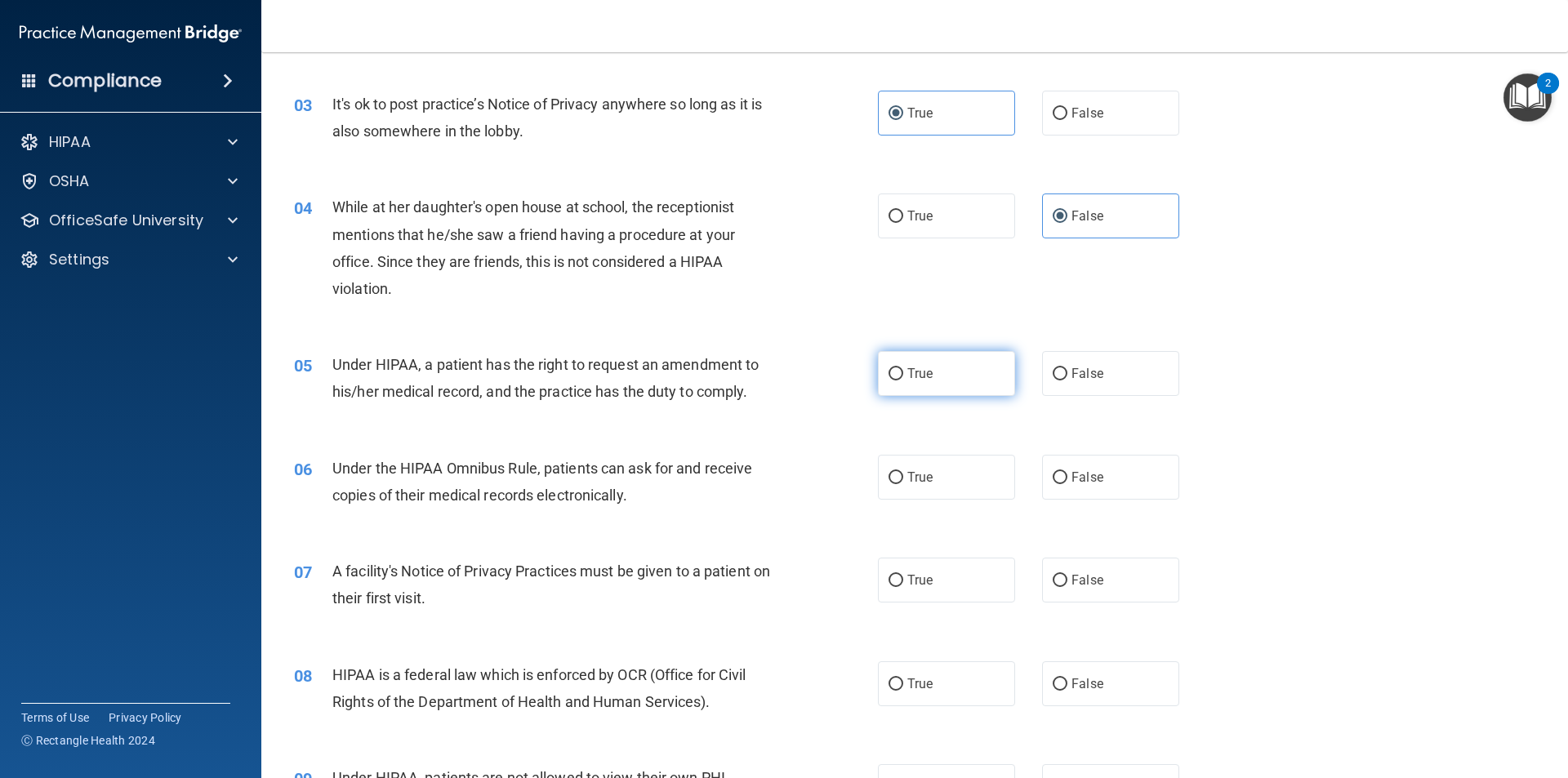
click at [914, 375] on span "True" at bounding box center [919, 373] width 25 height 16
click at [903, 375] on input "True" at bounding box center [896, 374] width 15 height 12
radio input "true"
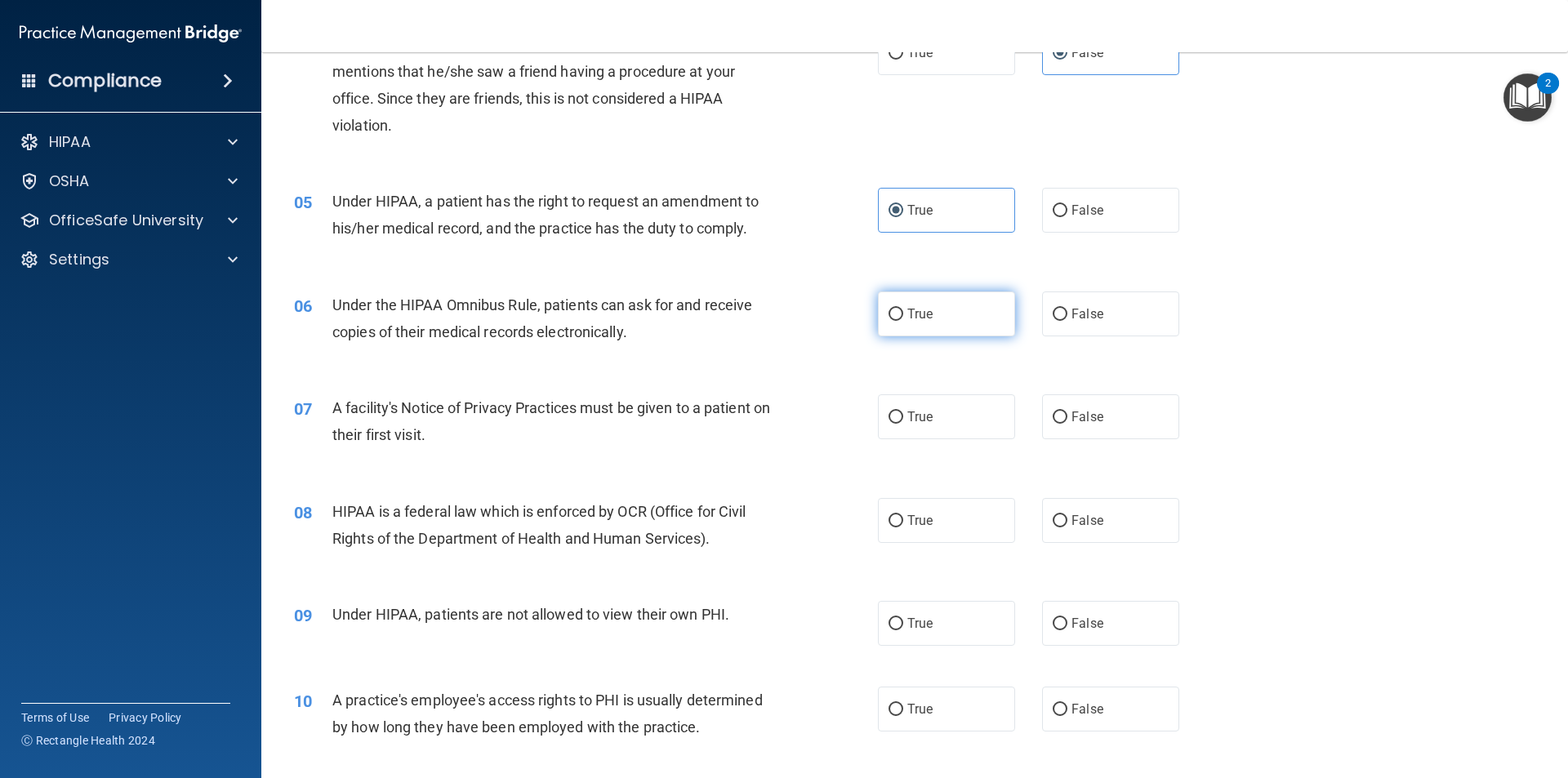
click at [908, 327] on label "True" at bounding box center [946, 314] width 137 height 45
click at [903, 320] on input "True" at bounding box center [896, 315] width 15 height 12
radio input "true"
click at [907, 417] on span "True" at bounding box center [919, 417] width 25 height 16
click at [903, 417] on input "True" at bounding box center [896, 417] width 15 height 12
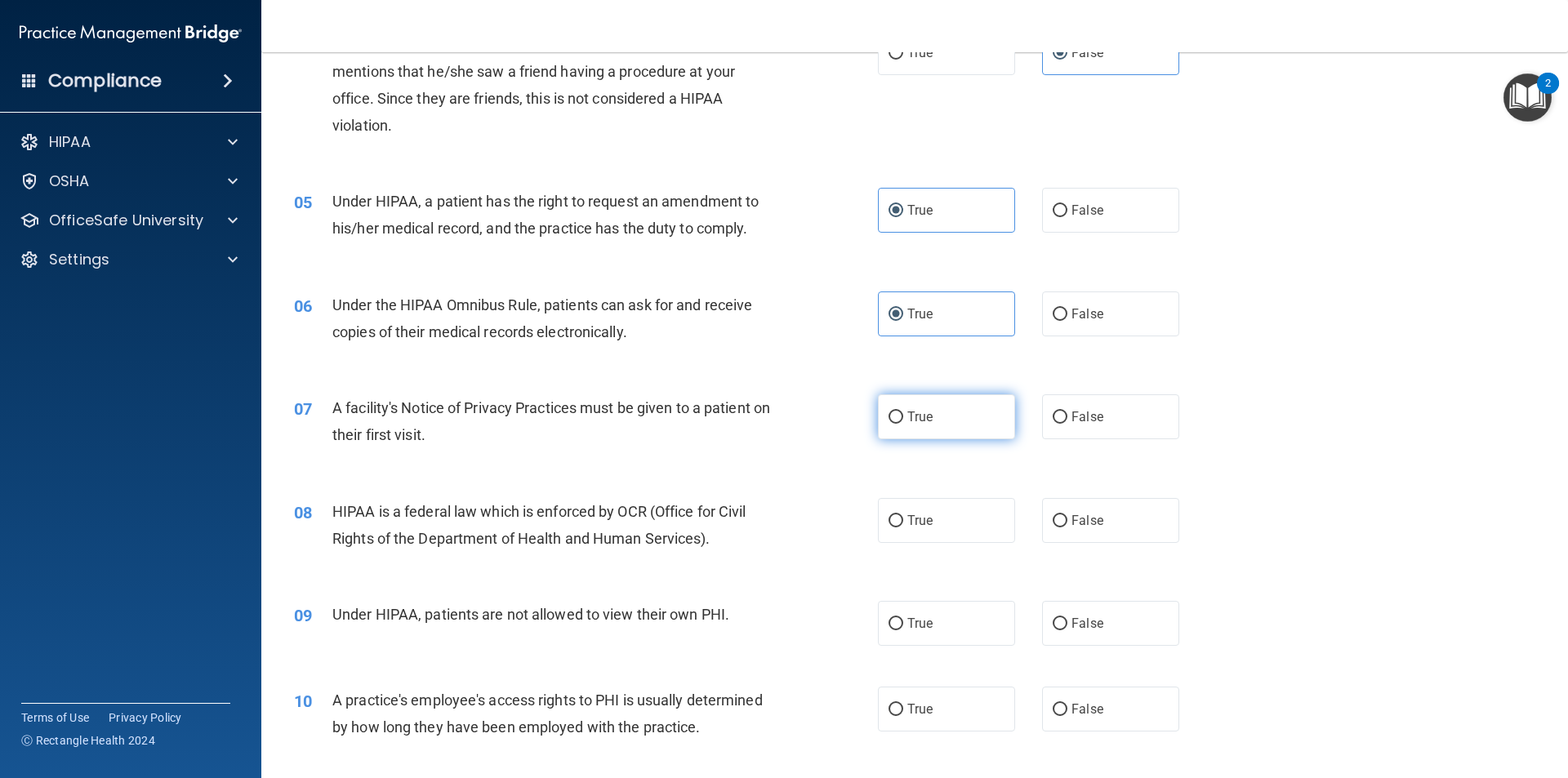
radio input "true"
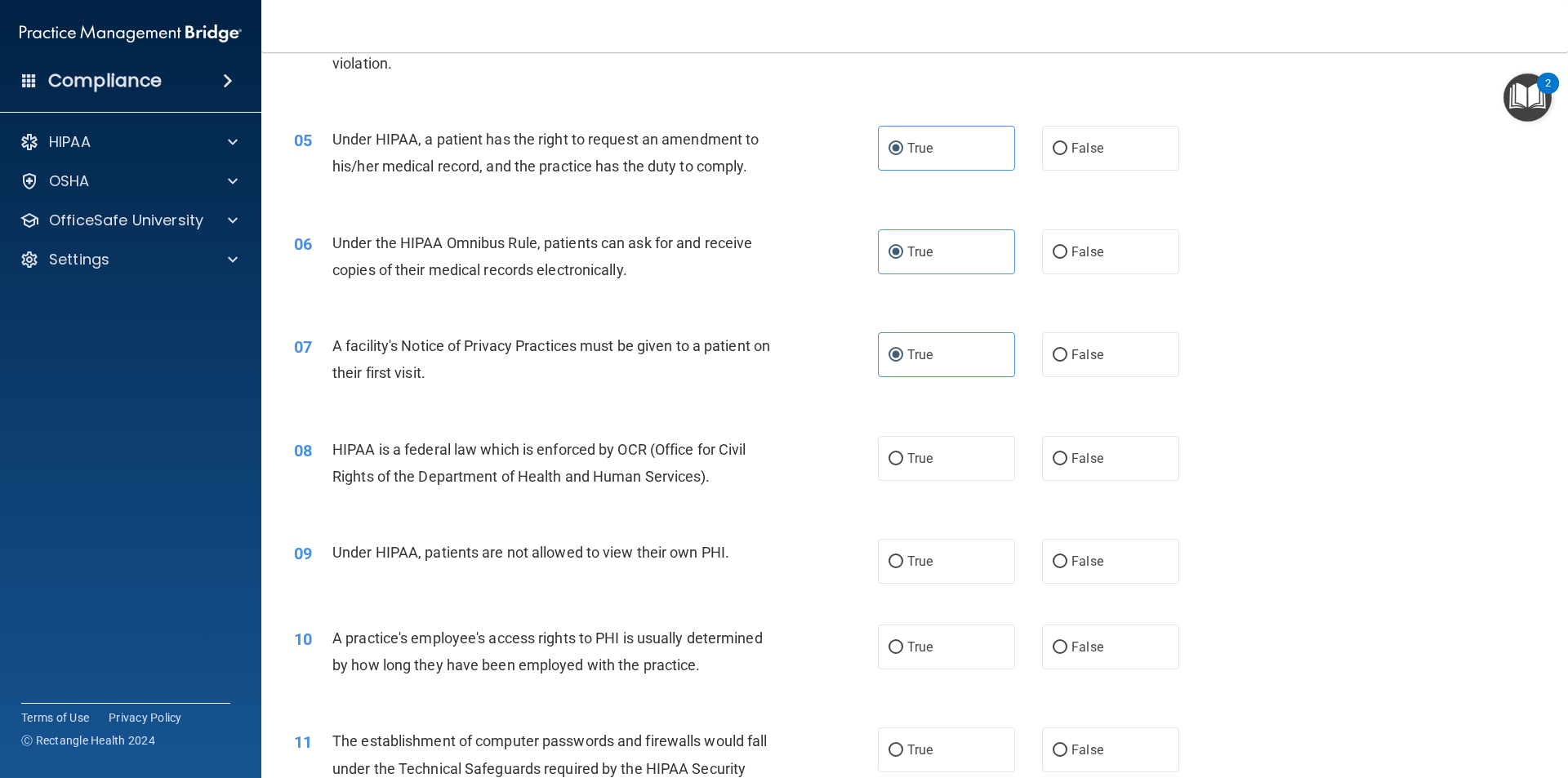
scroll to position [653, 0]
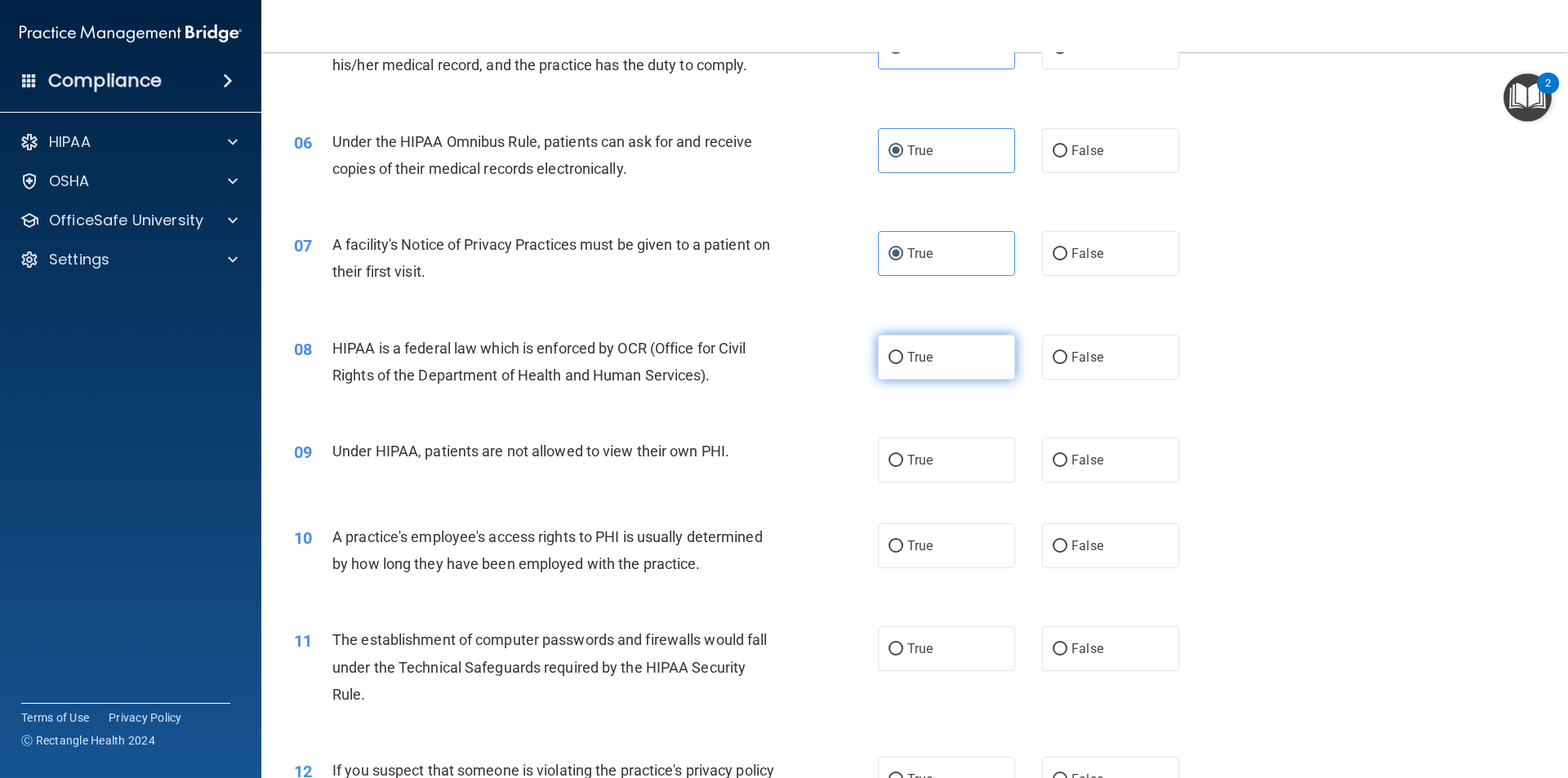
click at [931, 371] on label "True" at bounding box center [946, 357] width 137 height 45
click at [903, 364] on input "True" at bounding box center [896, 358] width 15 height 12
radio input "true"
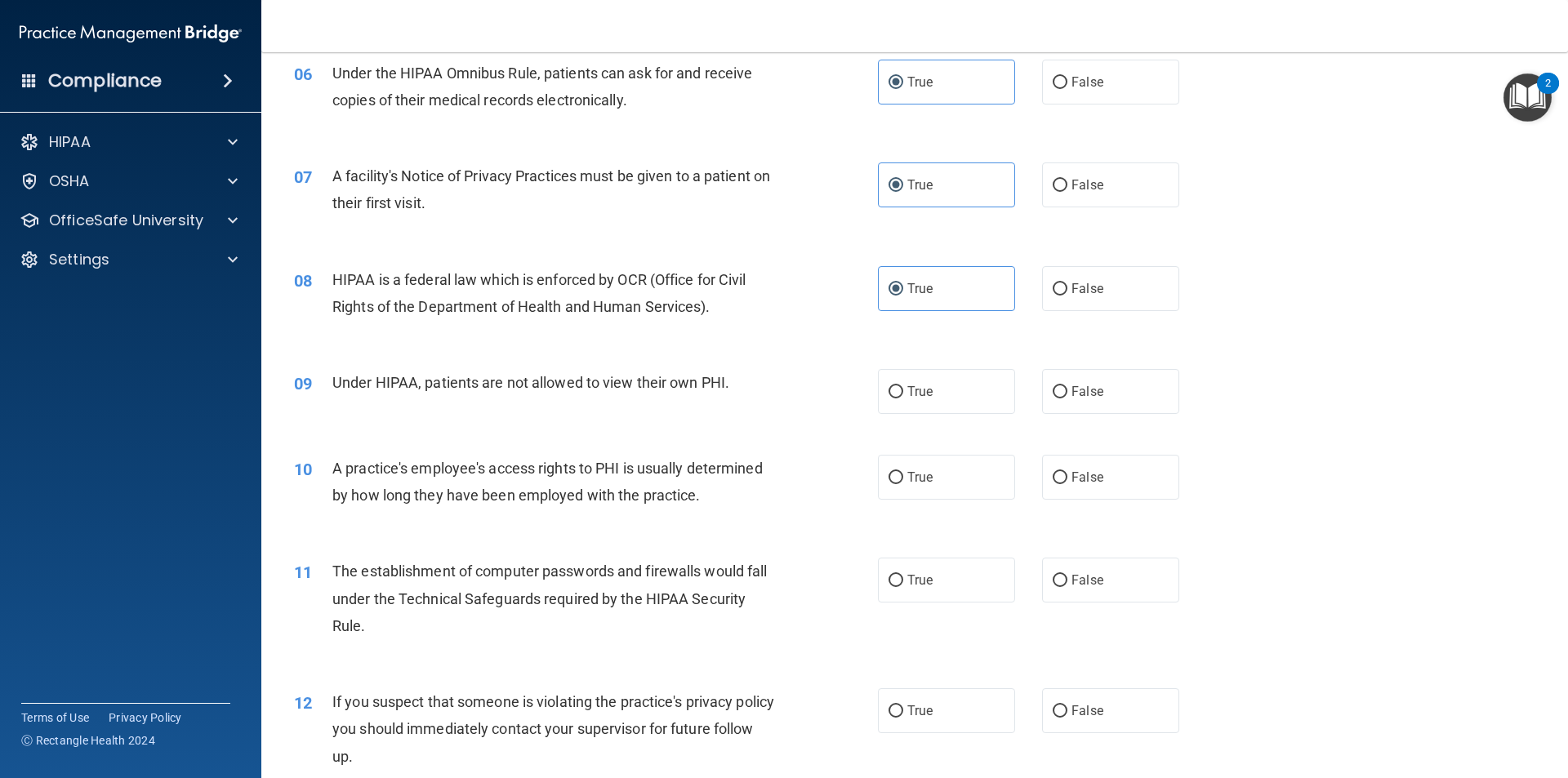
scroll to position [816, 0]
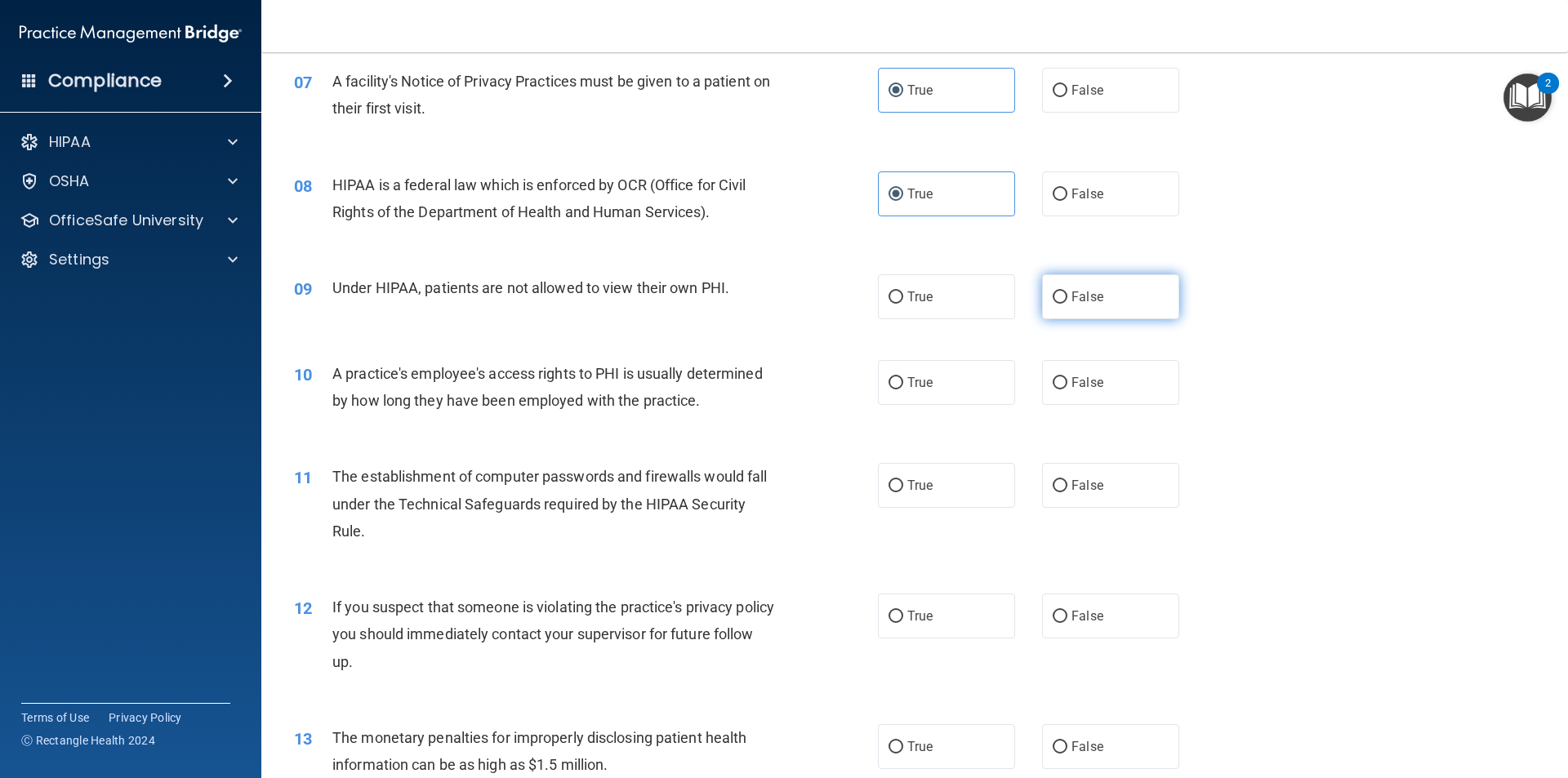
click at [1050, 306] on label "False" at bounding box center [1110, 296] width 137 height 45
click at [1052, 304] on input "False" at bounding box center [1060, 297] width 15 height 12
radio input "true"
click at [1099, 389] on label "False" at bounding box center [1110, 383] width 137 height 45
click at [1067, 389] on input "False" at bounding box center [1060, 383] width 15 height 12
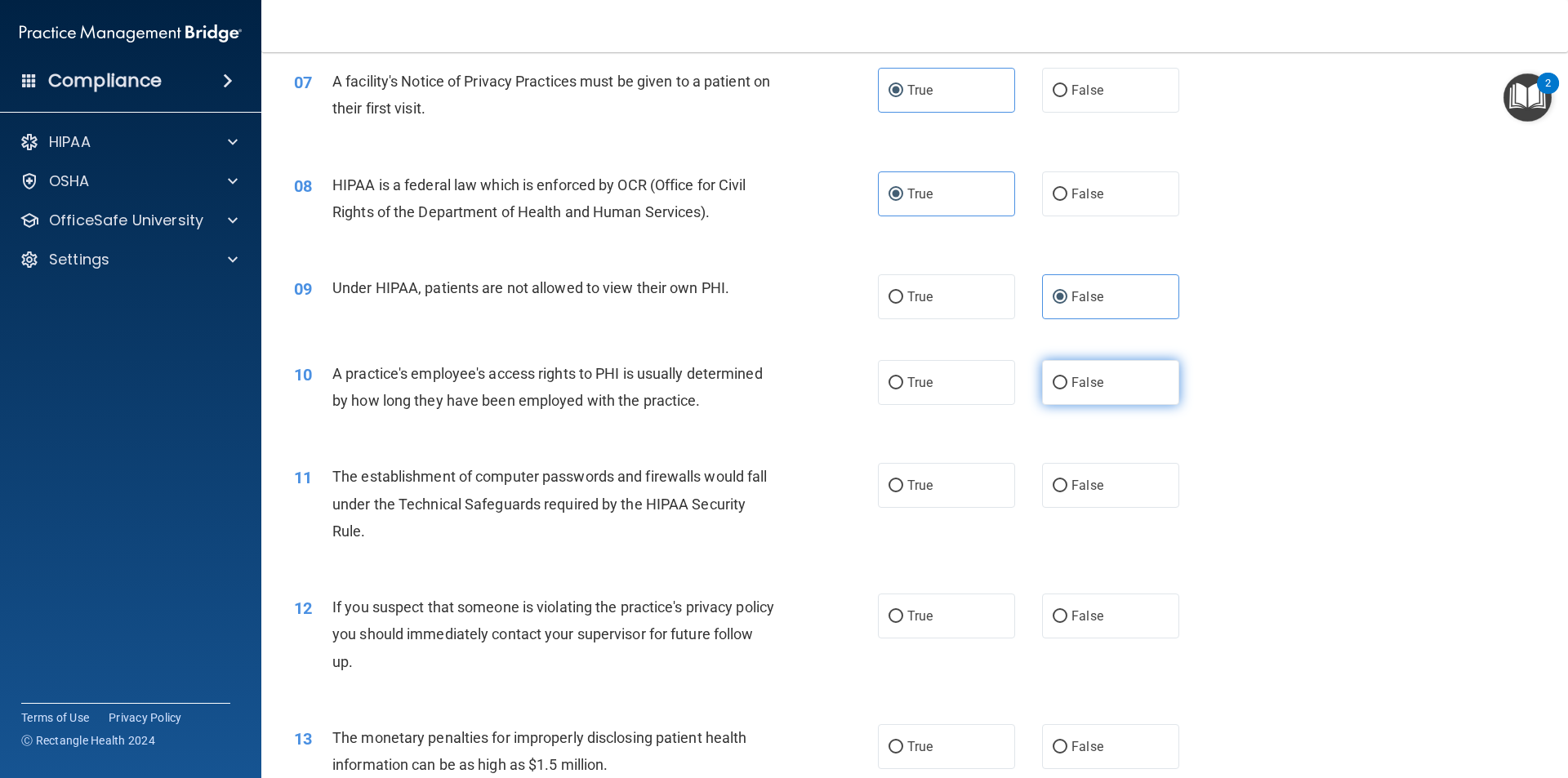
radio input "true"
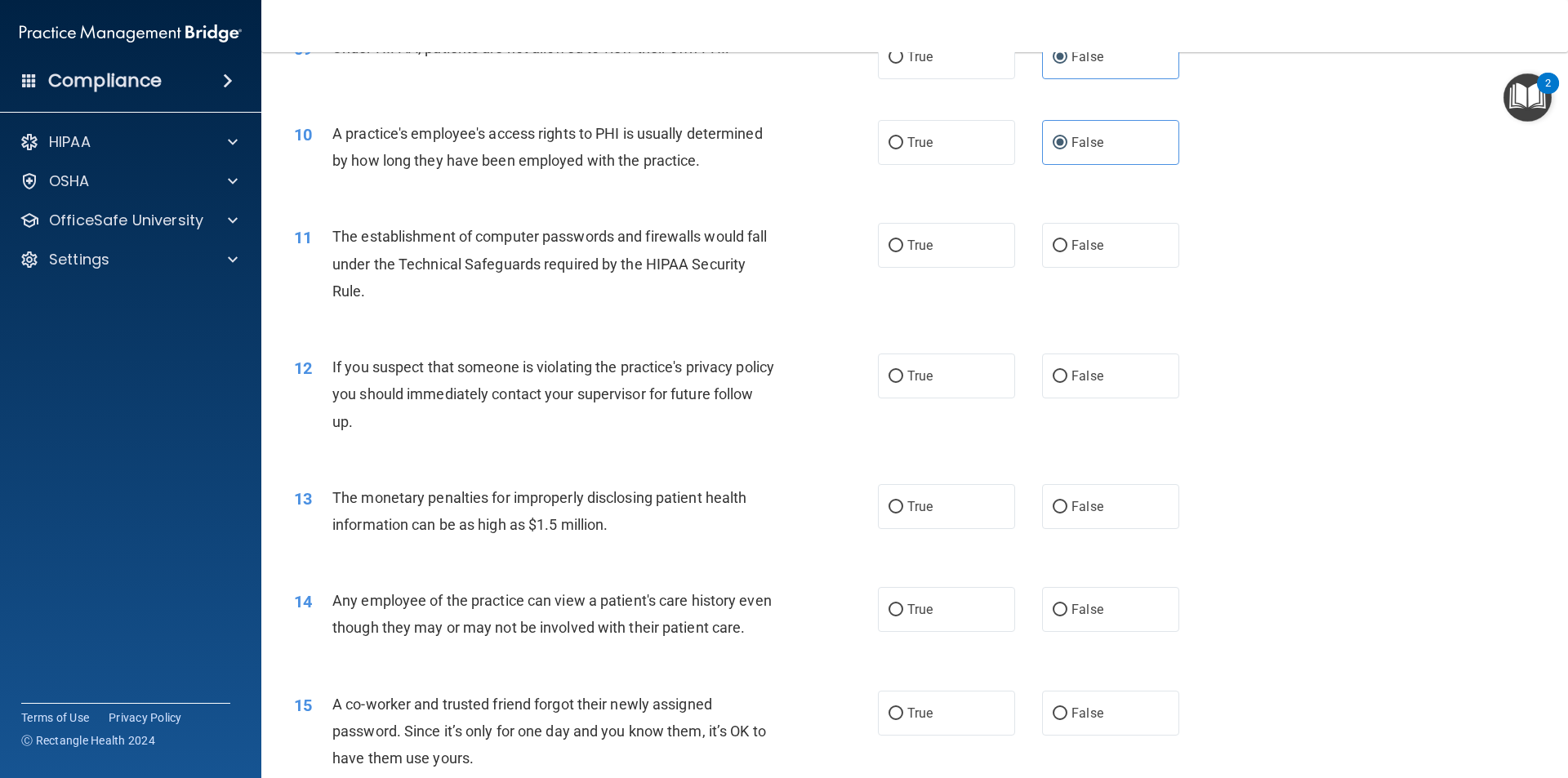
scroll to position [1061, 0]
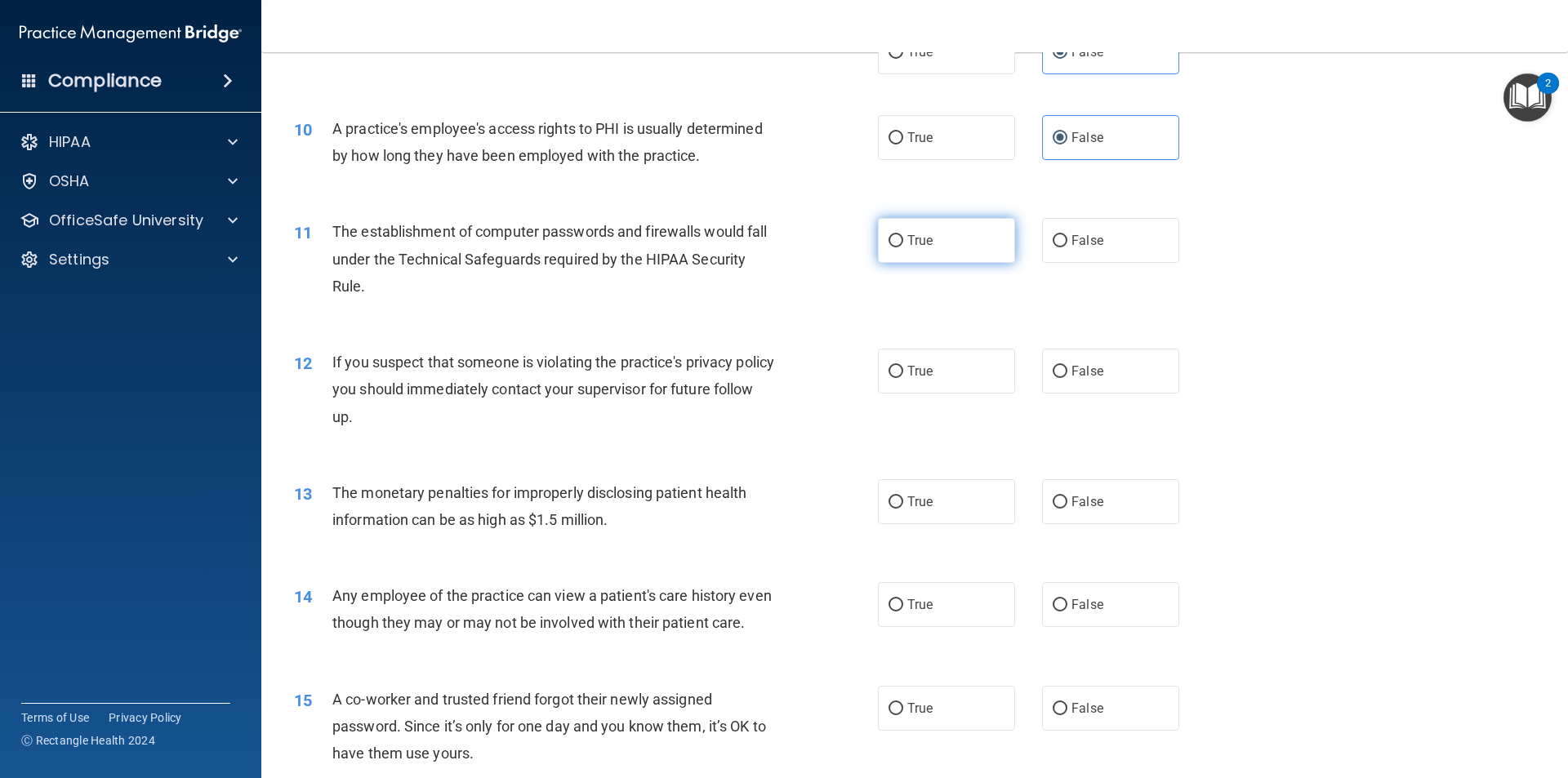
click at [966, 262] on label "True" at bounding box center [946, 240] width 137 height 45
click at [903, 247] on input "True" at bounding box center [896, 241] width 15 height 12
radio input "true"
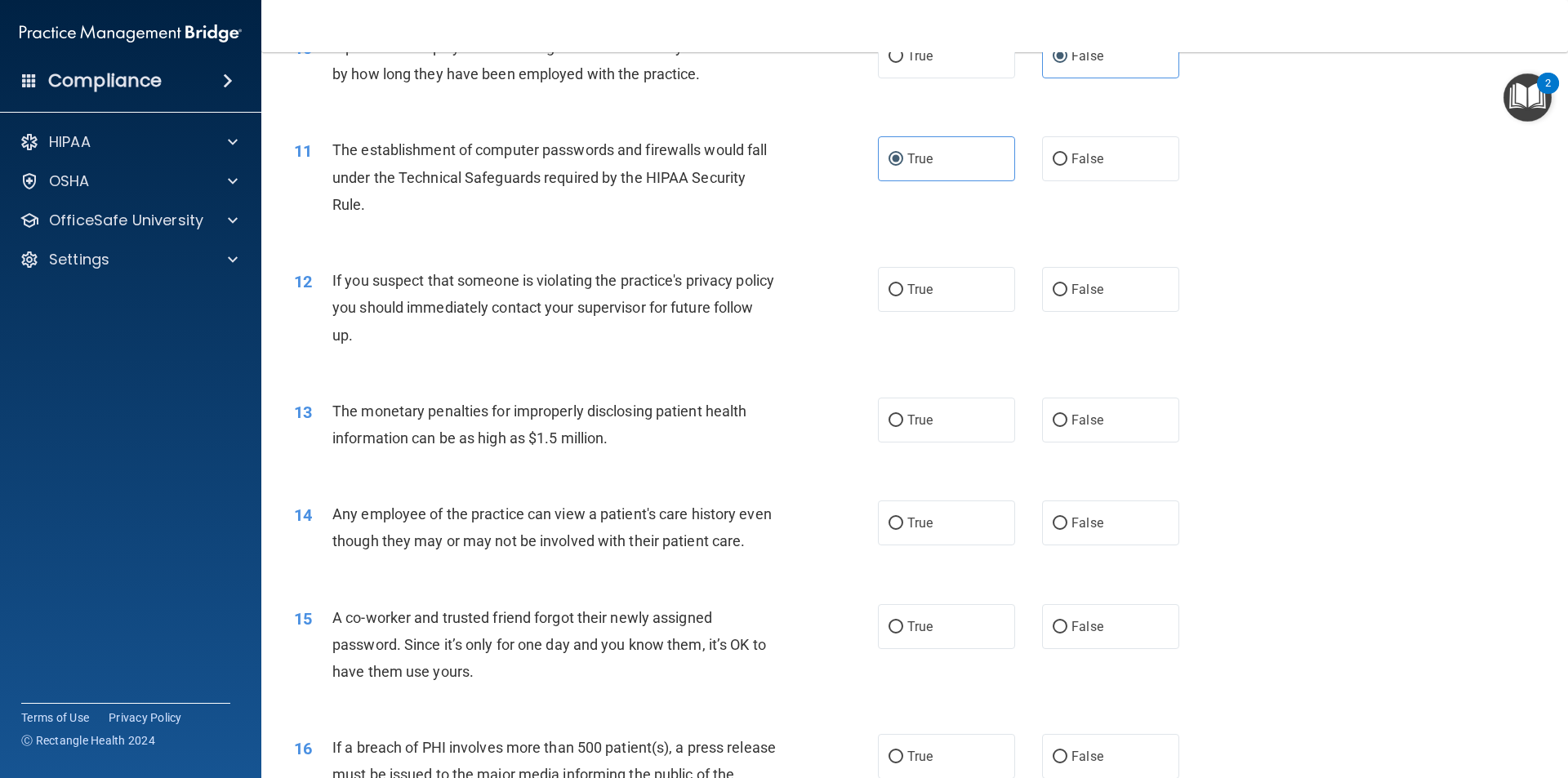
click at [953, 266] on div "12 If you suspect that someone is violating the practice's privacy policy you s…" at bounding box center [914, 311] width 1266 height 130
click at [943, 285] on label "True" at bounding box center [946, 289] width 137 height 45
click at [903, 285] on input "True" at bounding box center [896, 290] width 15 height 12
radio input "true"
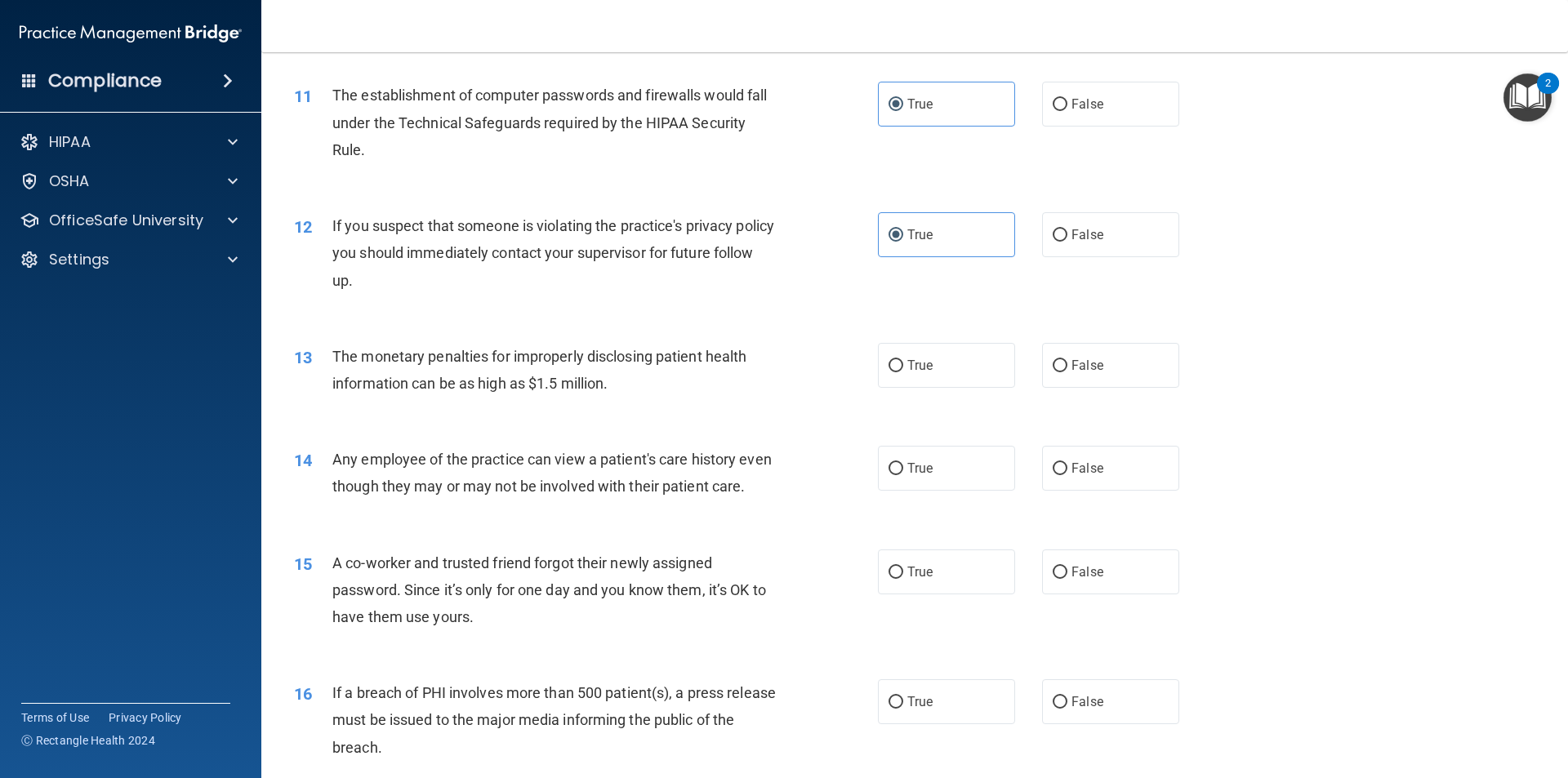
scroll to position [1306, 0]
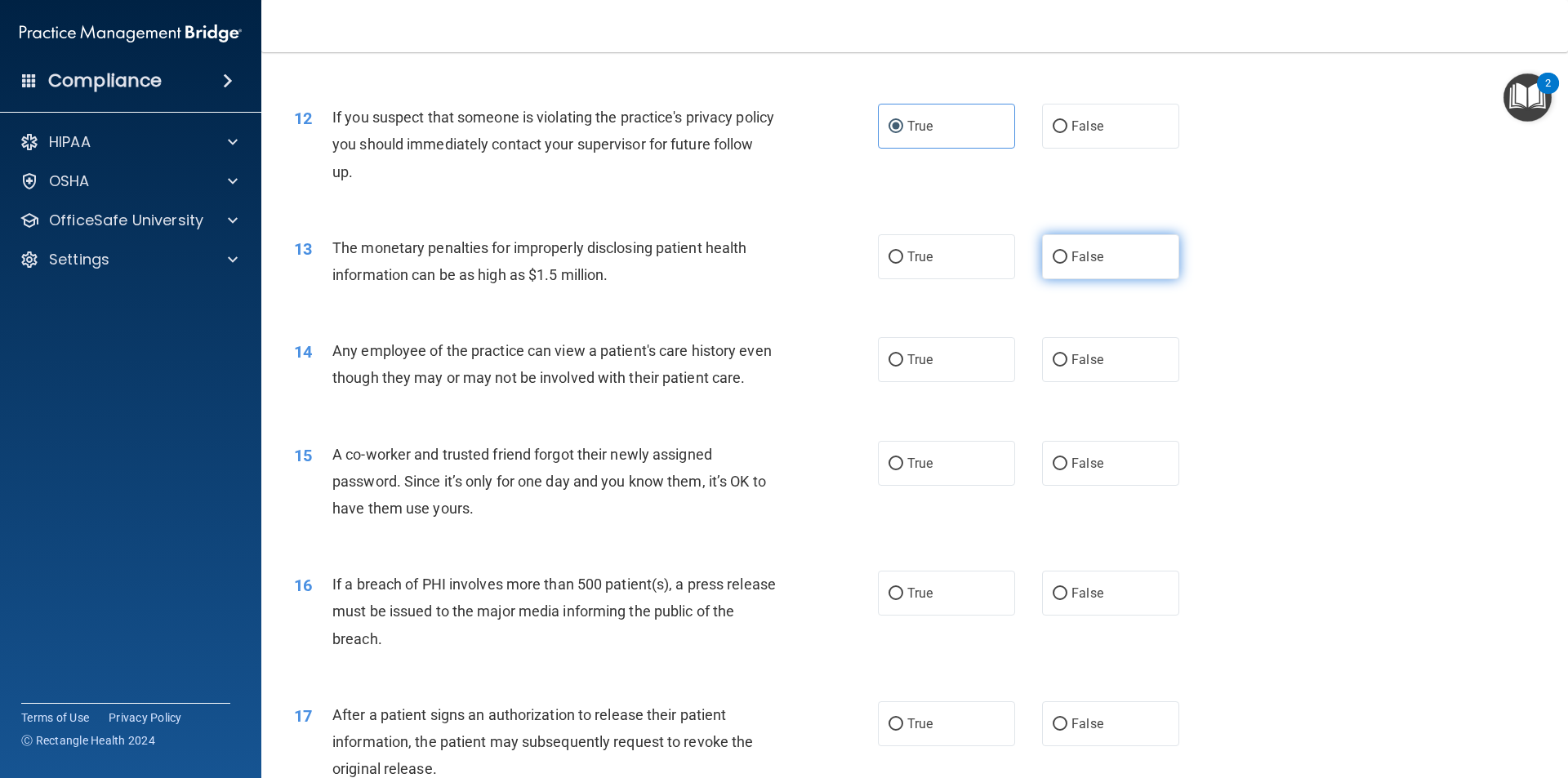
click at [1097, 274] on label "False" at bounding box center [1110, 257] width 137 height 45
click at [1067, 264] on input "False" at bounding box center [1060, 257] width 15 height 12
radio input "true"
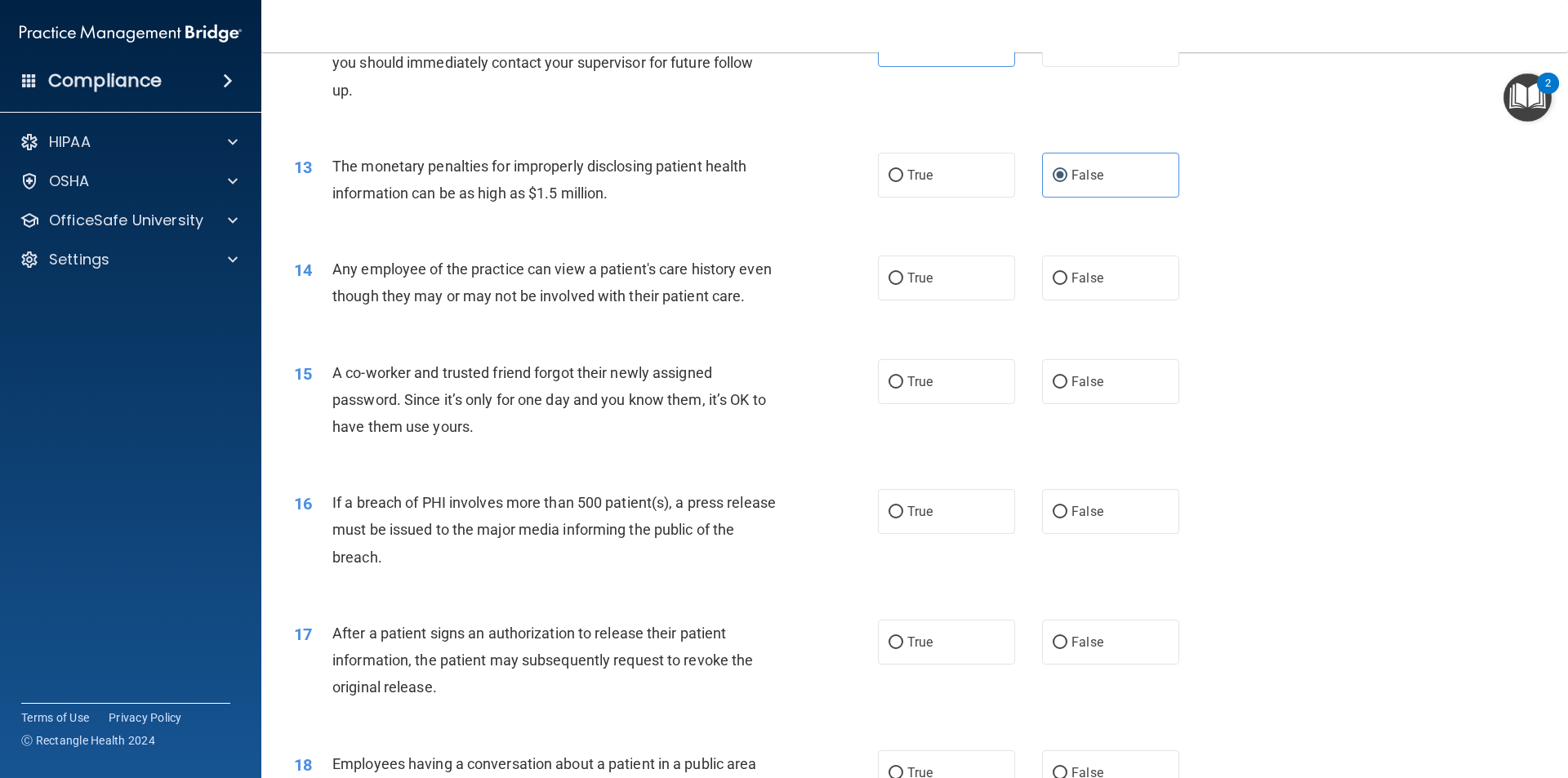
click at [1164, 234] on div "13 The monetary penalties for improperly disclosing patient health information …" at bounding box center [914, 183] width 1266 height 103
click at [1118, 276] on label "False" at bounding box center [1110, 278] width 137 height 45
click at [1067, 276] on input "False" at bounding box center [1060, 278] width 15 height 12
radio input "true"
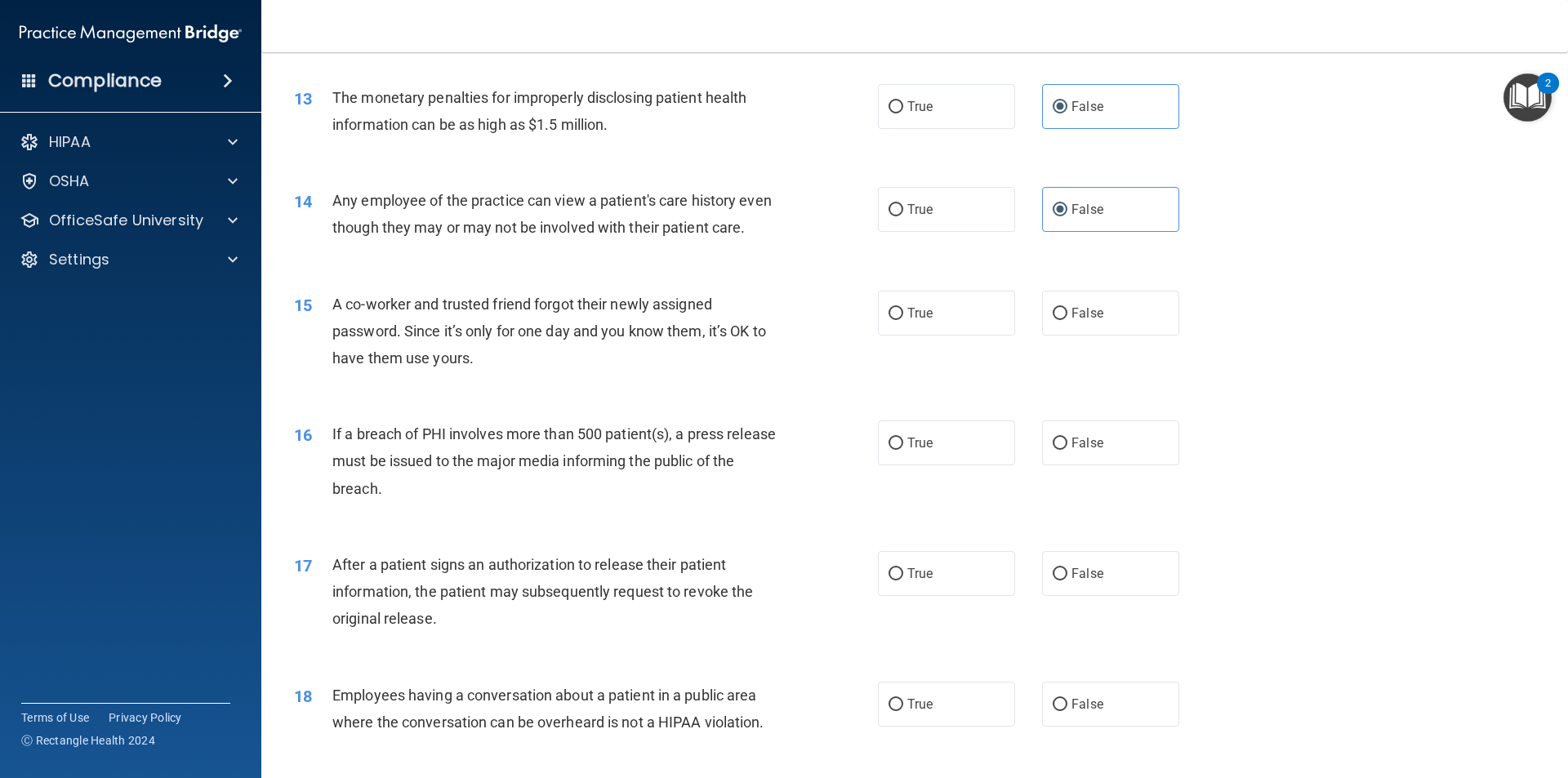
scroll to position [1551, 0]
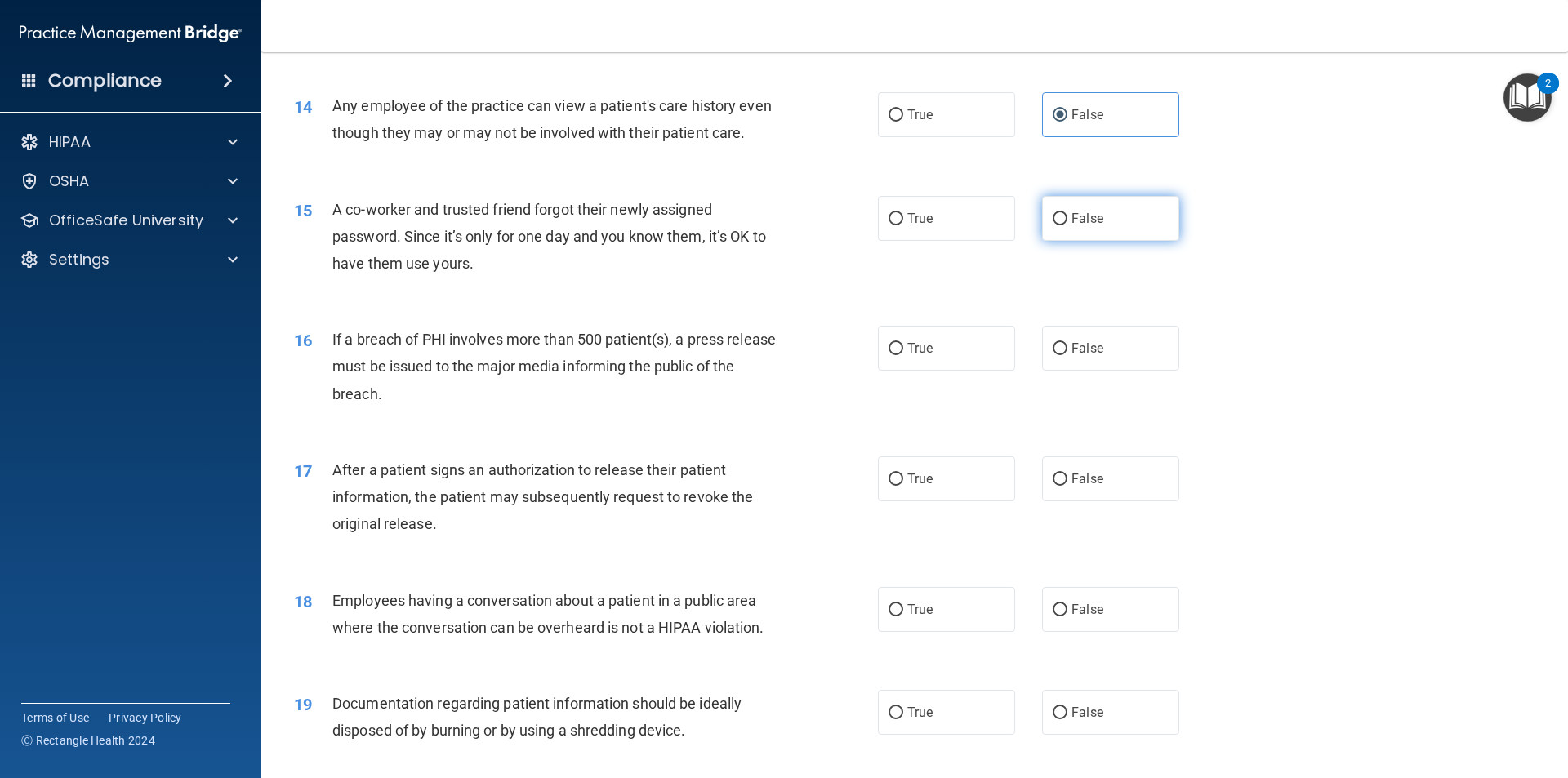
click at [1087, 241] on label "False" at bounding box center [1110, 218] width 137 height 45
click at [1067, 225] on input "False" at bounding box center [1060, 219] width 15 height 12
radio input "true"
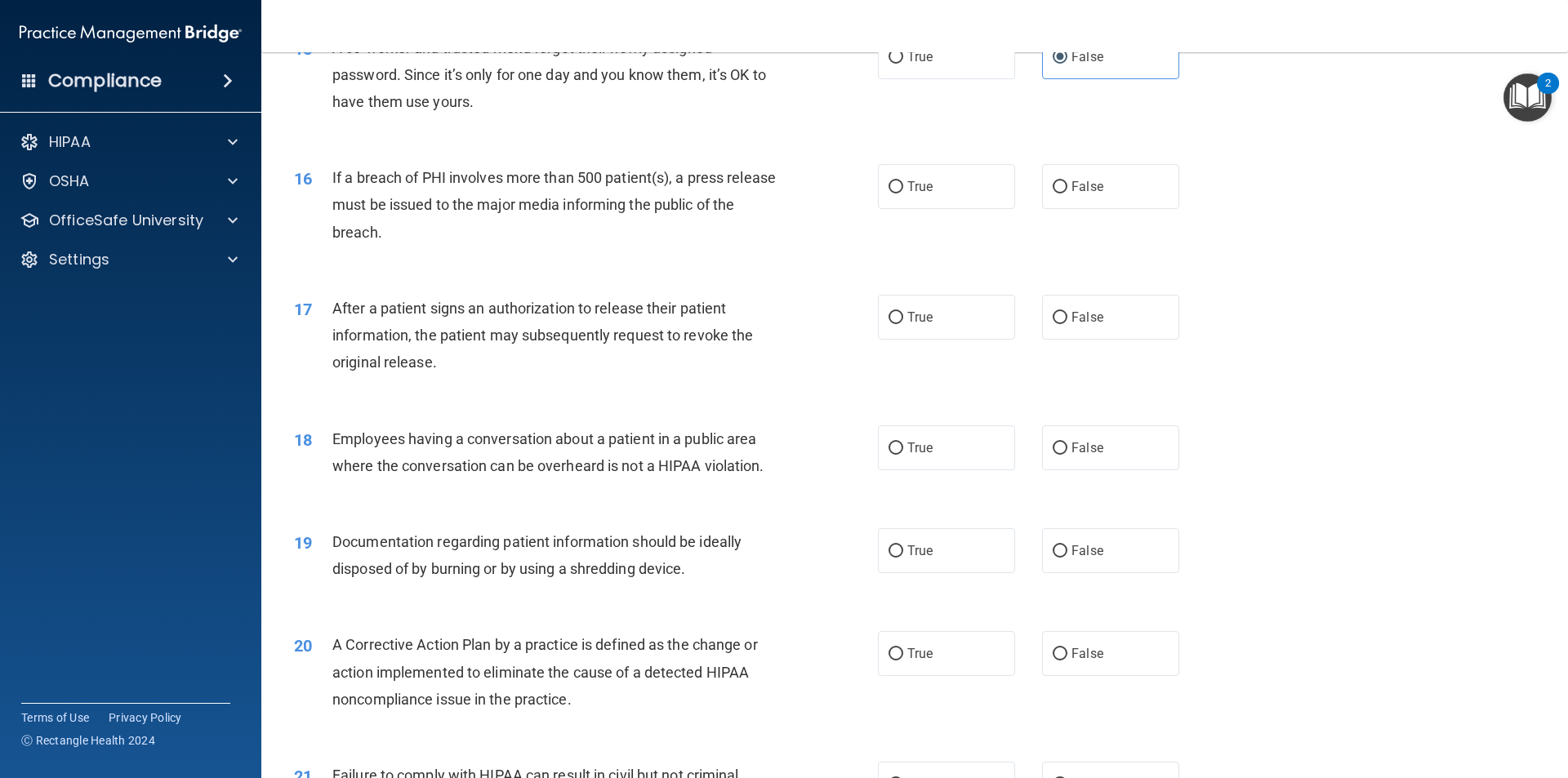
scroll to position [1714, 0]
click at [926, 193] on span "True" at bounding box center [919, 184] width 25 height 16
click at [903, 192] on input "True" at bounding box center [896, 185] width 15 height 12
radio input "true"
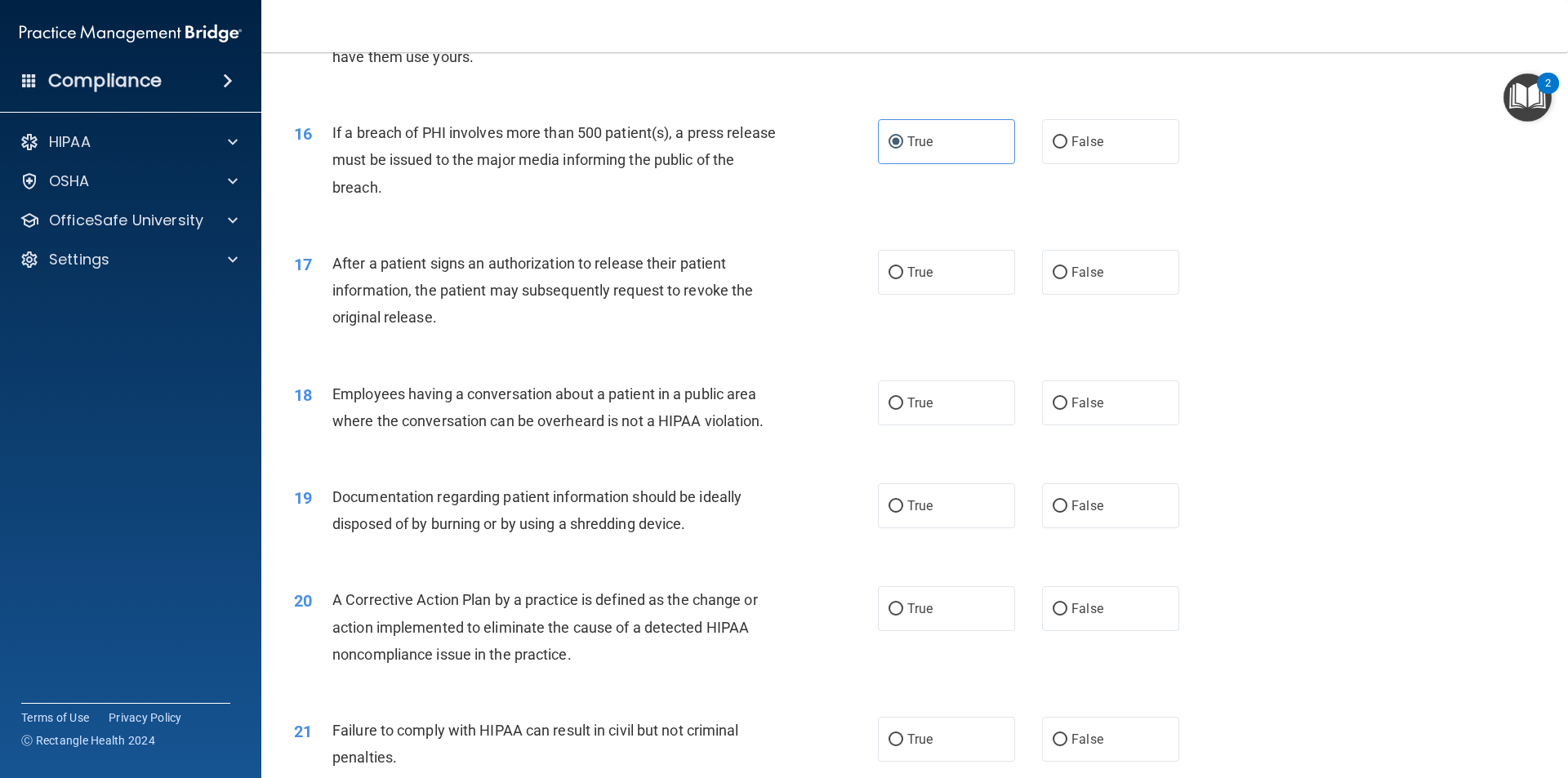
scroll to position [1796, 0]
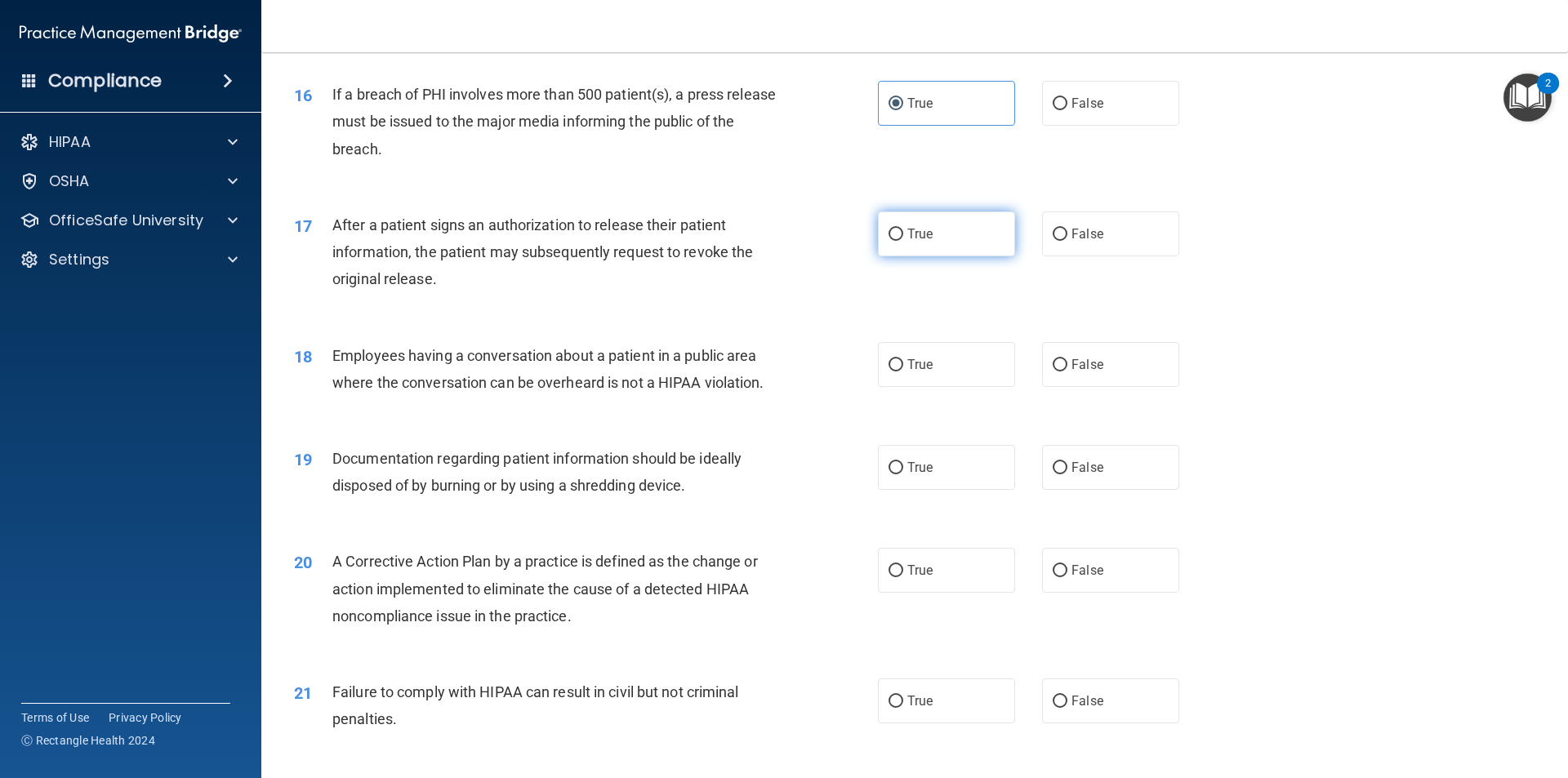
click at [938, 257] on label "True" at bounding box center [946, 234] width 137 height 45
click at [903, 241] on input "True" at bounding box center [896, 234] width 15 height 12
radio input "true"
click at [1071, 372] on span "False" at bounding box center [1087, 365] width 32 height 16
click at [1067, 371] on input "False" at bounding box center [1060, 365] width 15 height 12
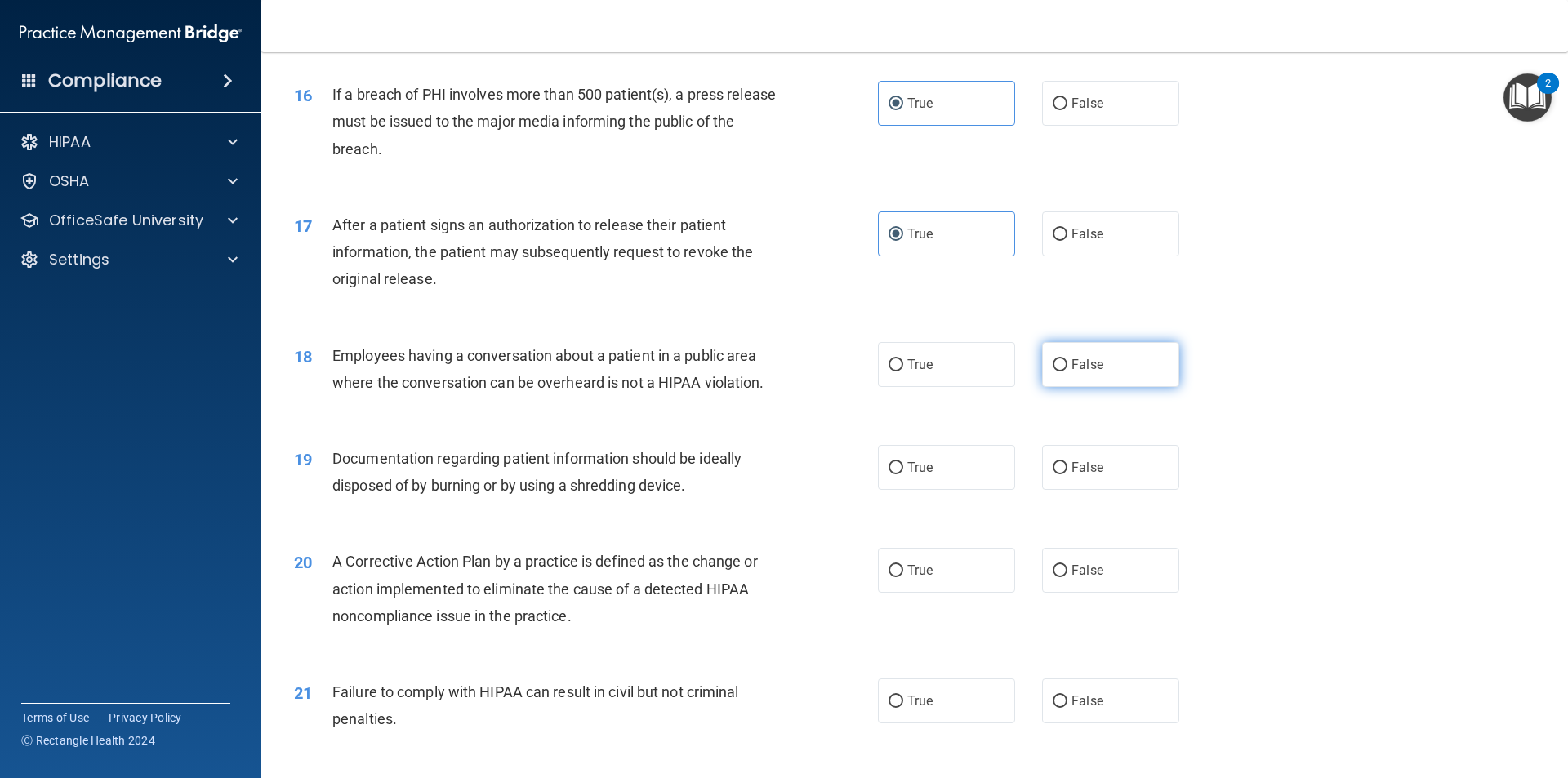
radio input "true"
click at [914, 382] on label "True" at bounding box center [946, 365] width 137 height 45
click at [903, 371] on input "True" at bounding box center [896, 365] width 15 height 12
radio input "true"
click at [1095, 387] on label "False" at bounding box center [1110, 365] width 137 height 45
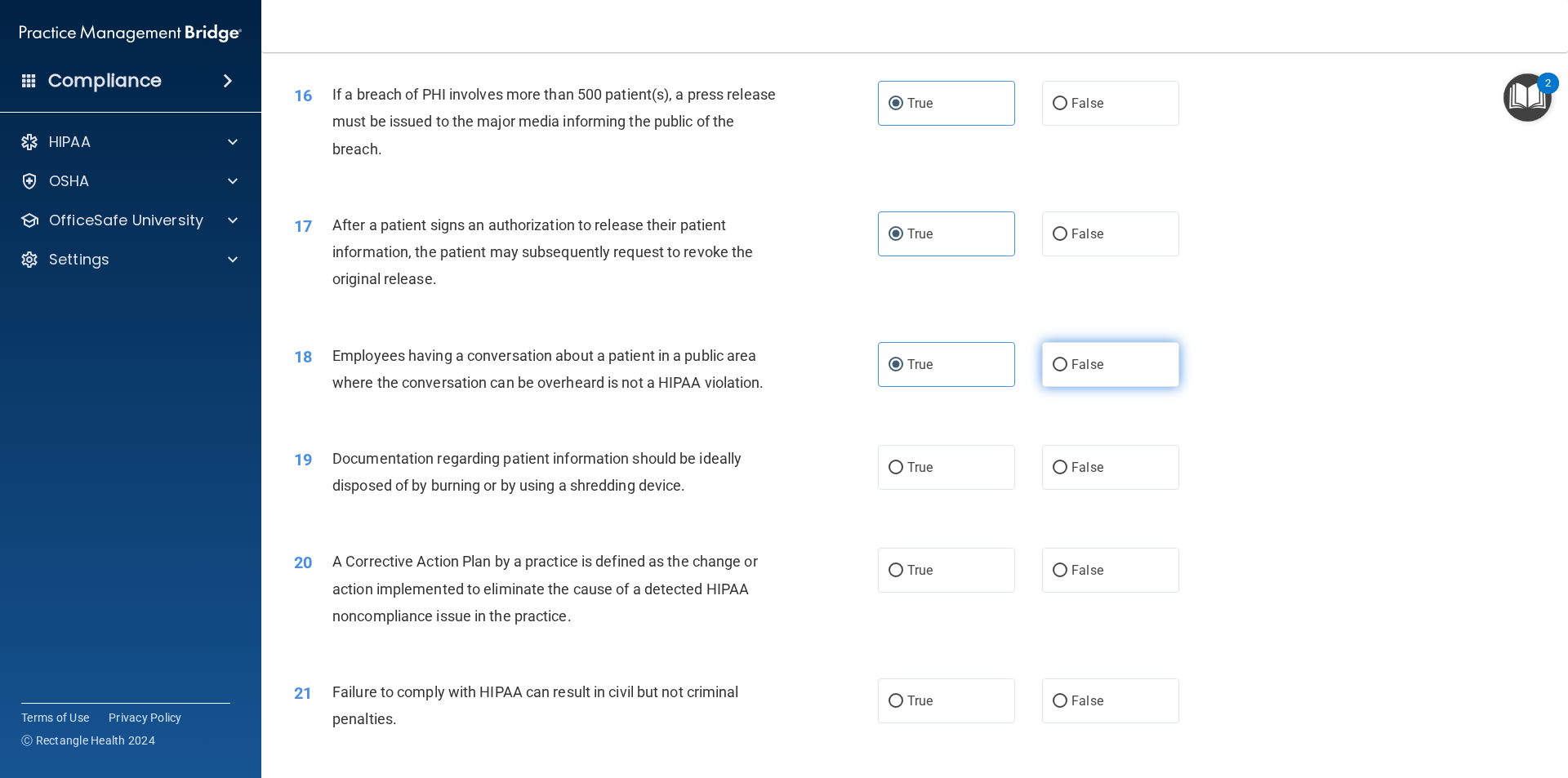
click at [1067, 371] on input "False" at bounding box center [1060, 365] width 15 height 12
radio input "true"
radio input "false"
click at [967, 490] on label "True" at bounding box center [946, 467] width 137 height 45
click at [903, 474] on input "True" at bounding box center [896, 467] width 15 height 12
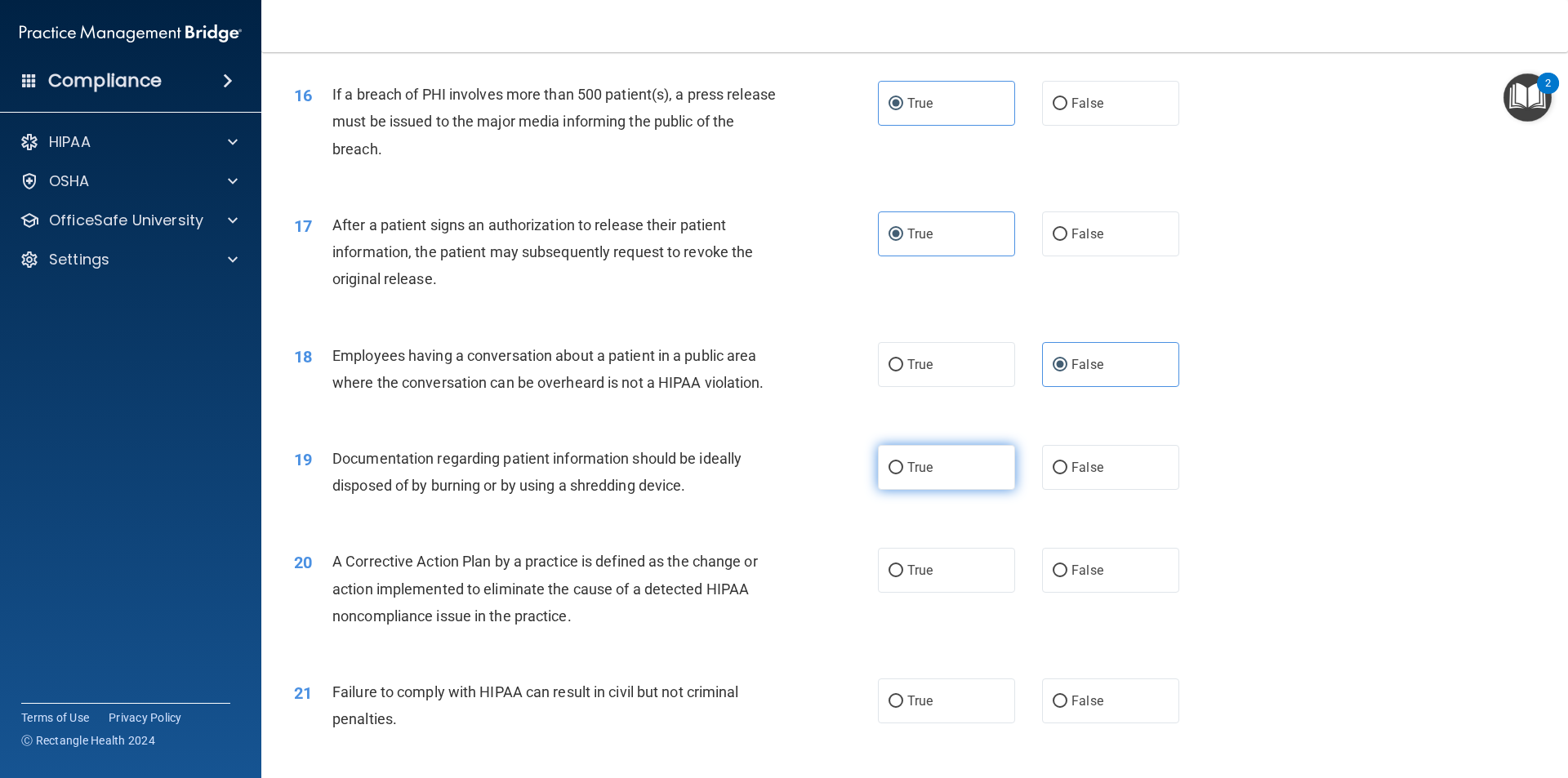
radio input "true"
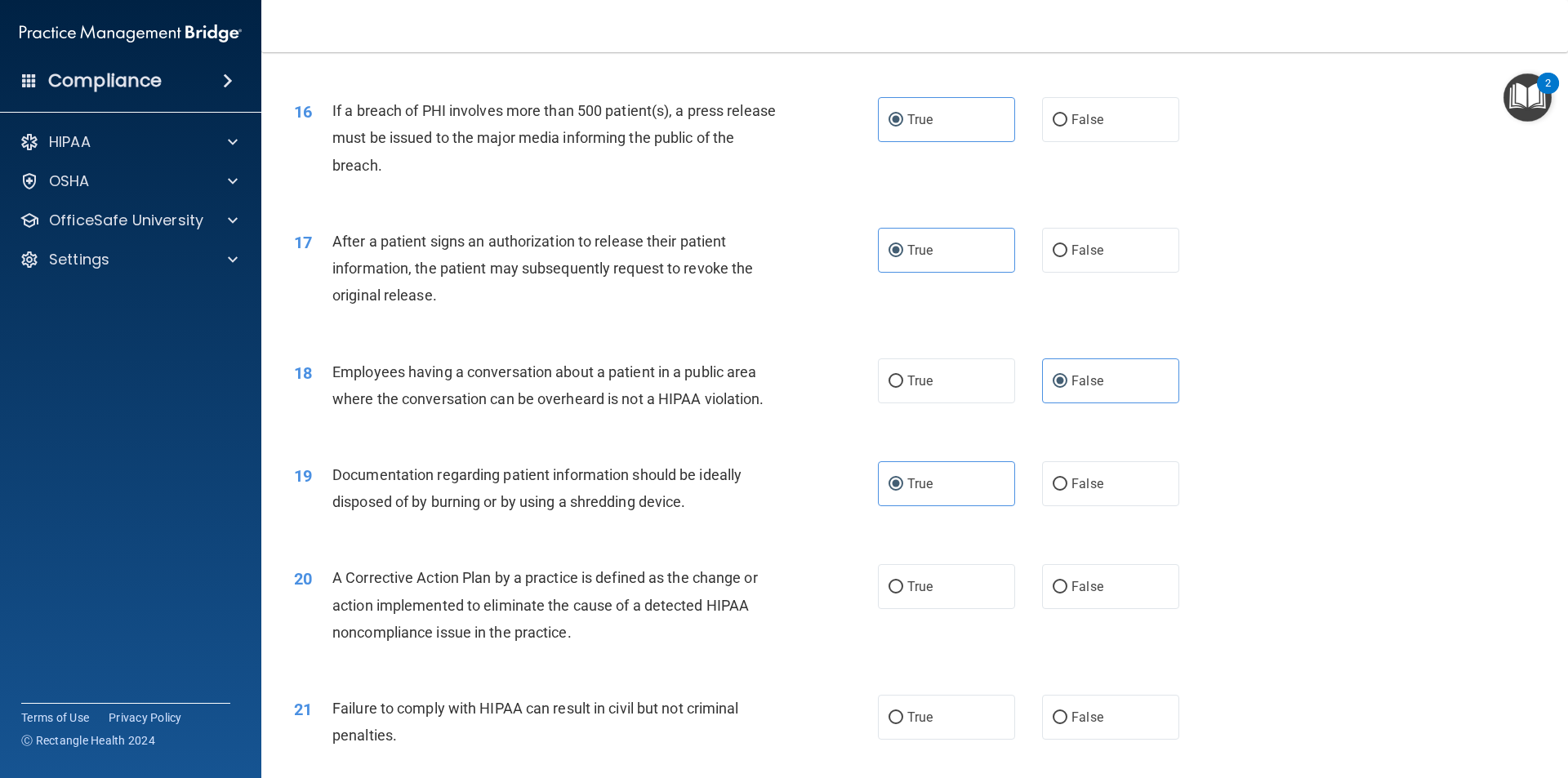
scroll to position [1943, 0]
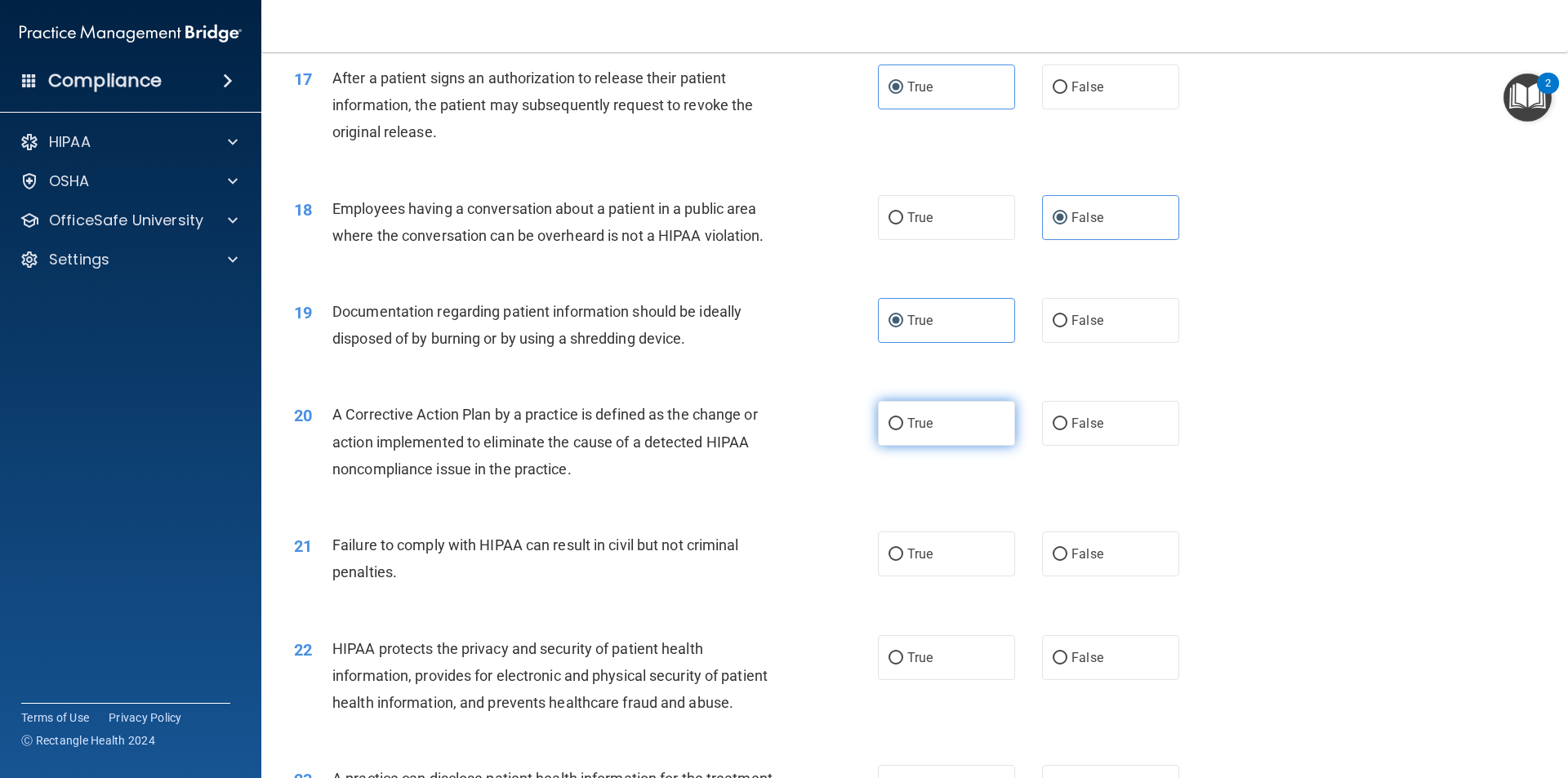
click at [952, 446] on label "True" at bounding box center [946, 423] width 137 height 45
click at [903, 430] on input "True" at bounding box center [896, 423] width 15 height 12
radio input "true"
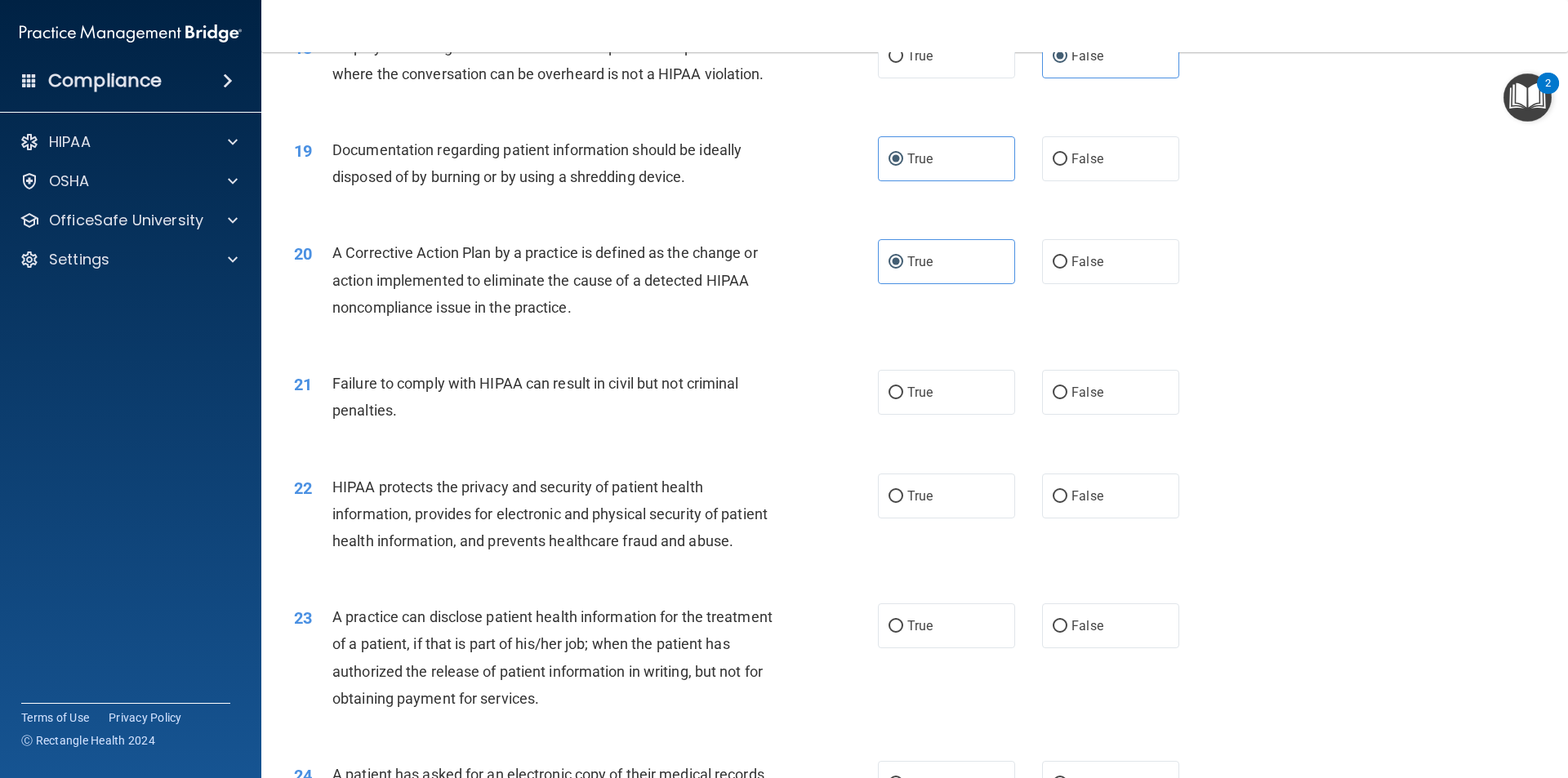
scroll to position [2106, 0]
click at [827, 423] on div "21 Failure to comply with HIPAA can result in civil but not criminal penalties." at bounding box center [586, 399] width 633 height 62
click at [919, 413] on label "True" at bounding box center [946, 390] width 137 height 45
click at [903, 398] on input "True" at bounding box center [896, 391] width 15 height 12
radio input "true"
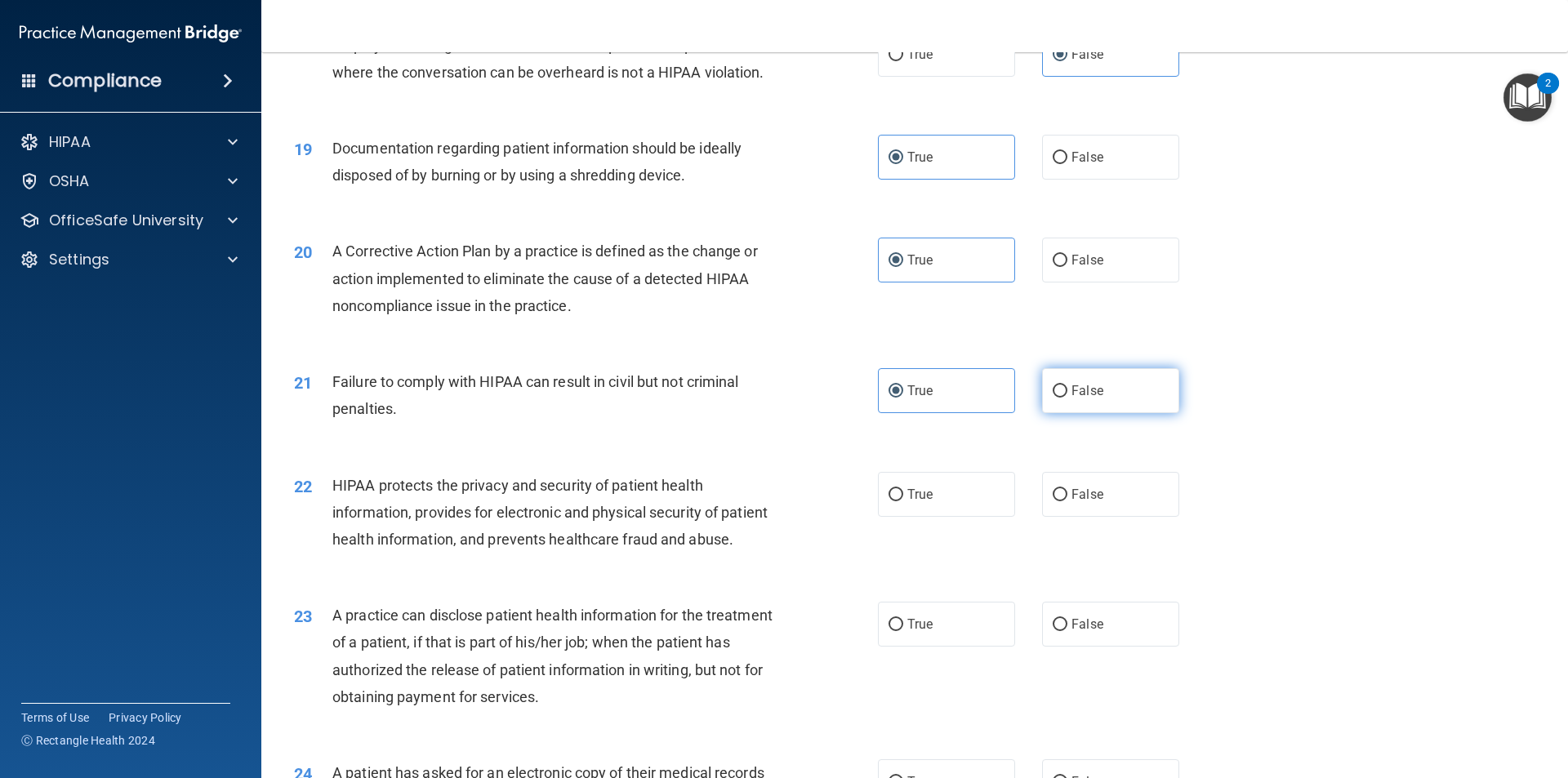
click at [1056, 413] on label "False" at bounding box center [1110, 390] width 137 height 45
click at [1056, 398] on input "False" at bounding box center [1060, 391] width 15 height 12
radio input "true"
radio input "false"
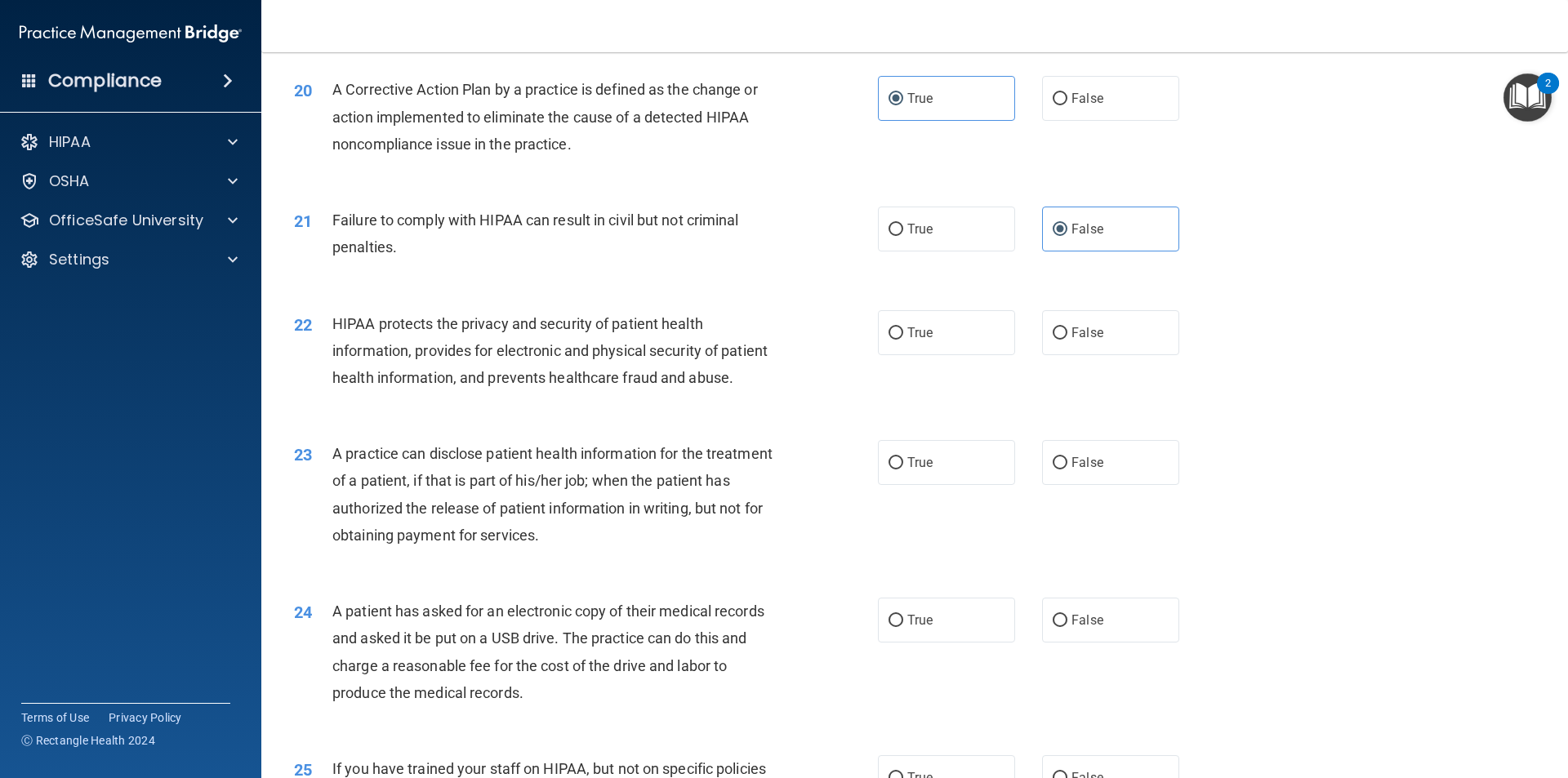
scroll to position [2269, 0]
click at [933, 354] on label "True" at bounding box center [946, 331] width 137 height 45
click at [903, 338] on input "True" at bounding box center [896, 331] width 15 height 12
radio input "true"
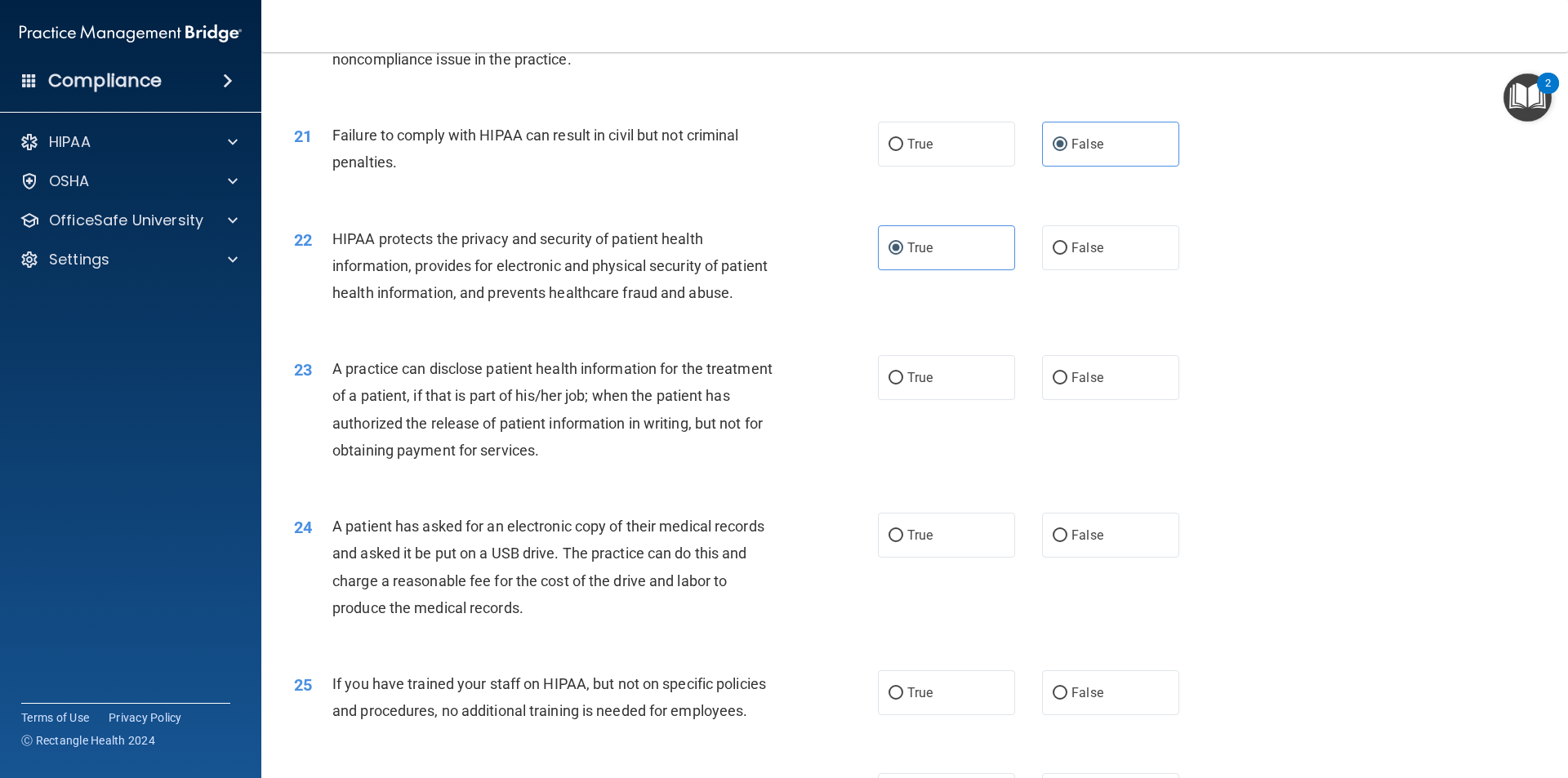
scroll to position [2433, 0]
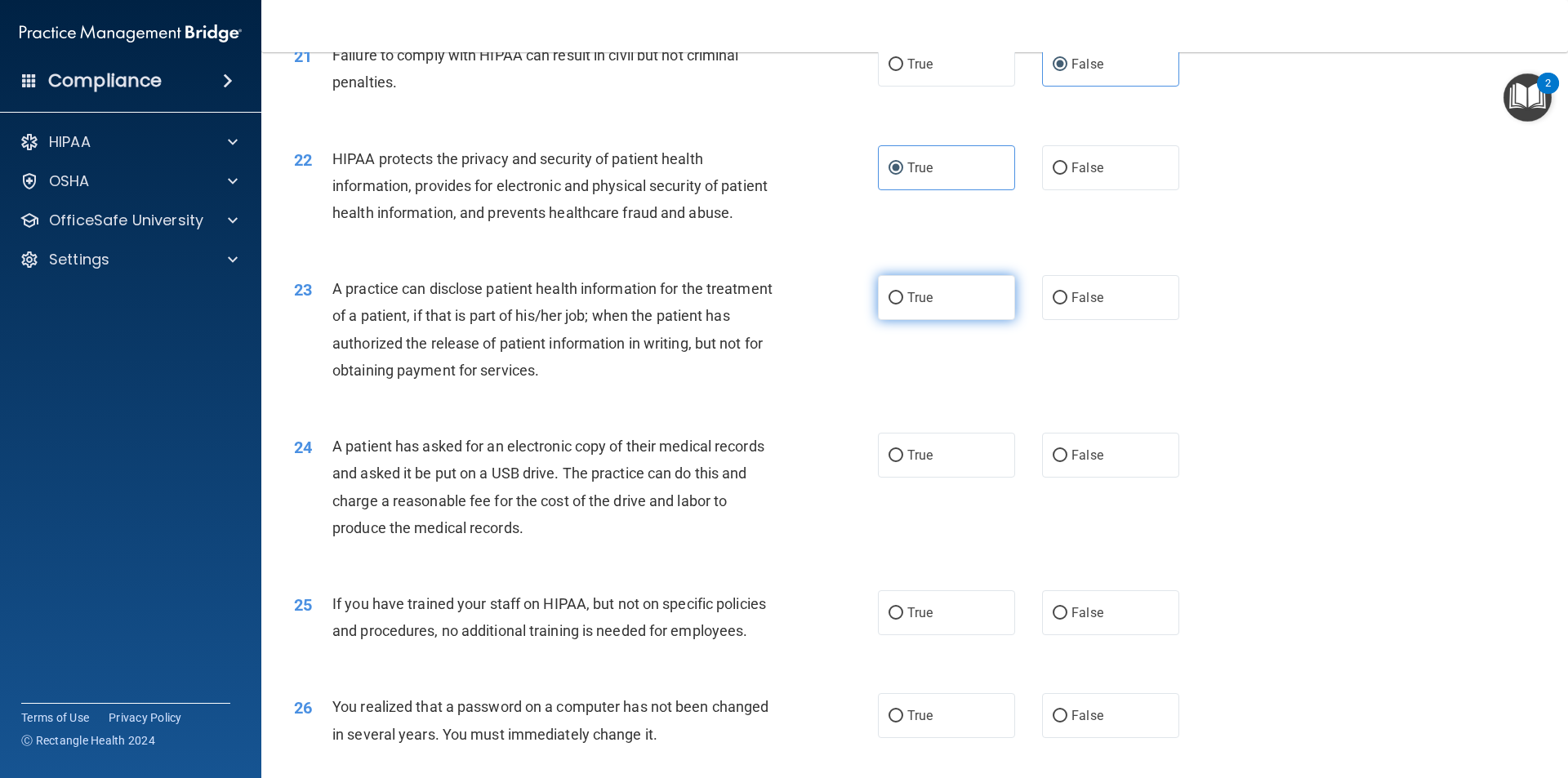
click at [920, 306] on span "True" at bounding box center [919, 297] width 25 height 16
click at [903, 305] on input "True" at bounding box center [896, 298] width 15 height 12
radio input "true"
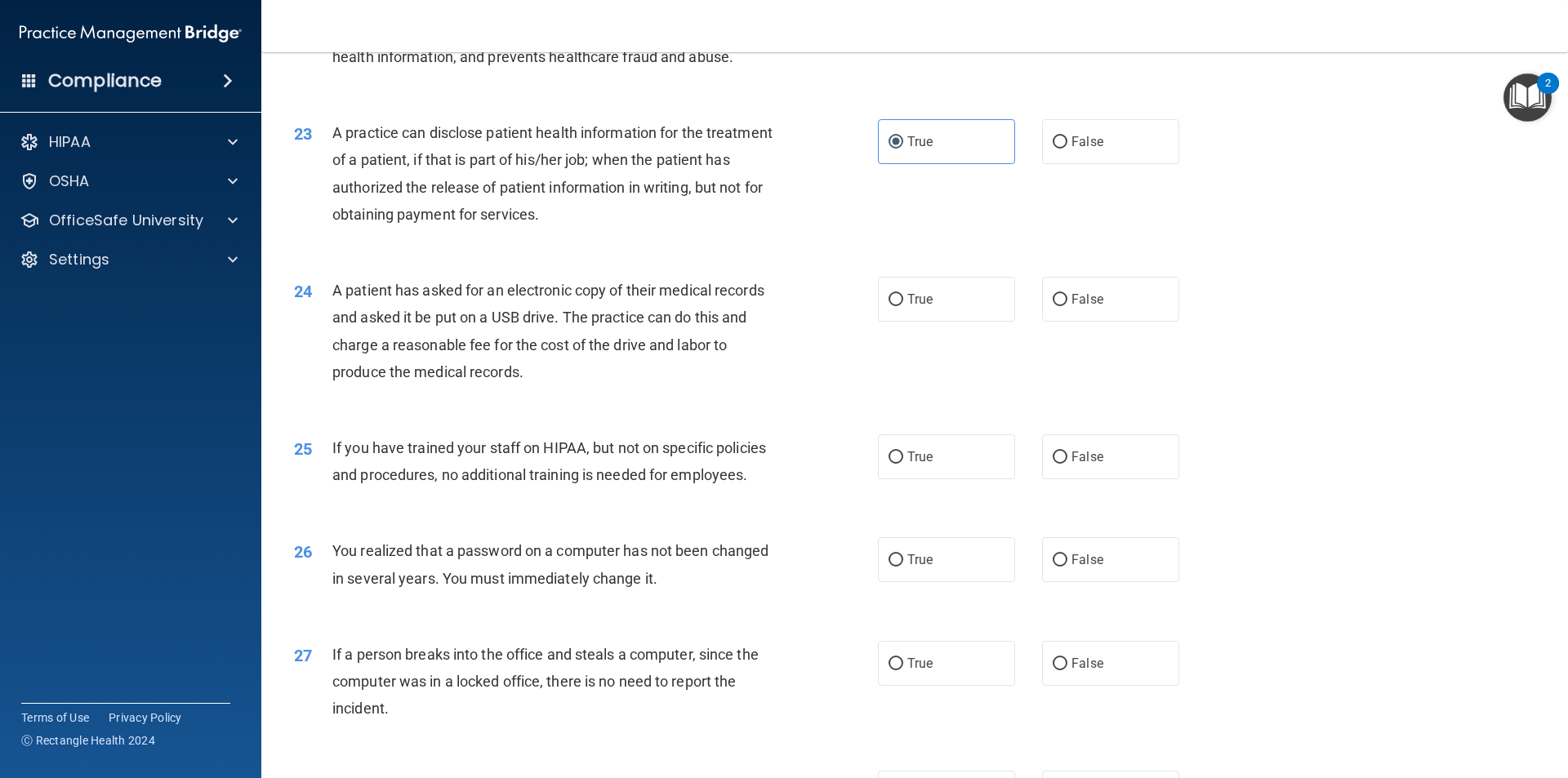
scroll to position [2596, 0]
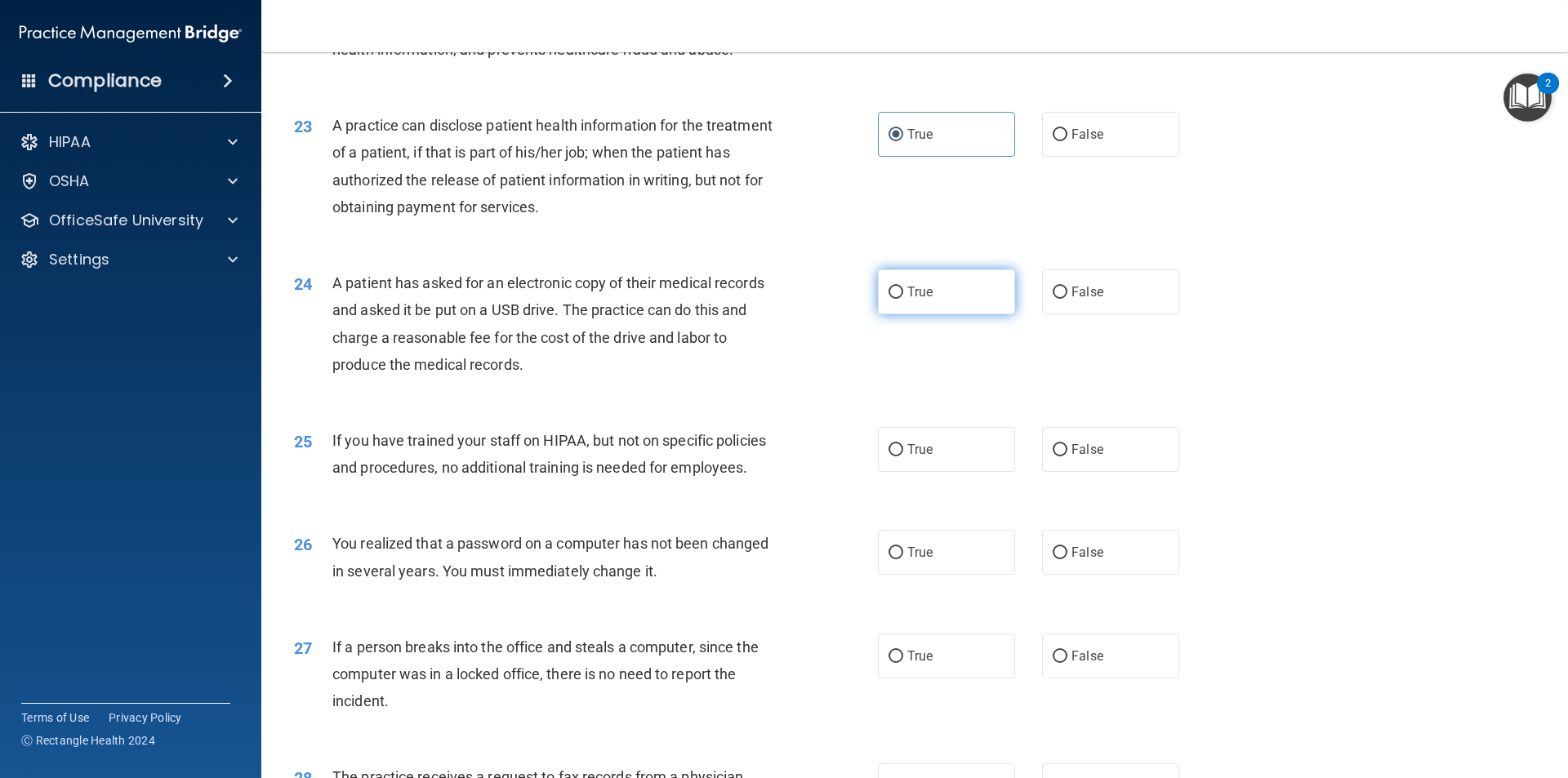
click at [921, 300] on span "True" at bounding box center [919, 291] width 25 height 16
click at [903, 299] on input "True" at bounding box center [896, 292] width 15 height 12
radio input "true"
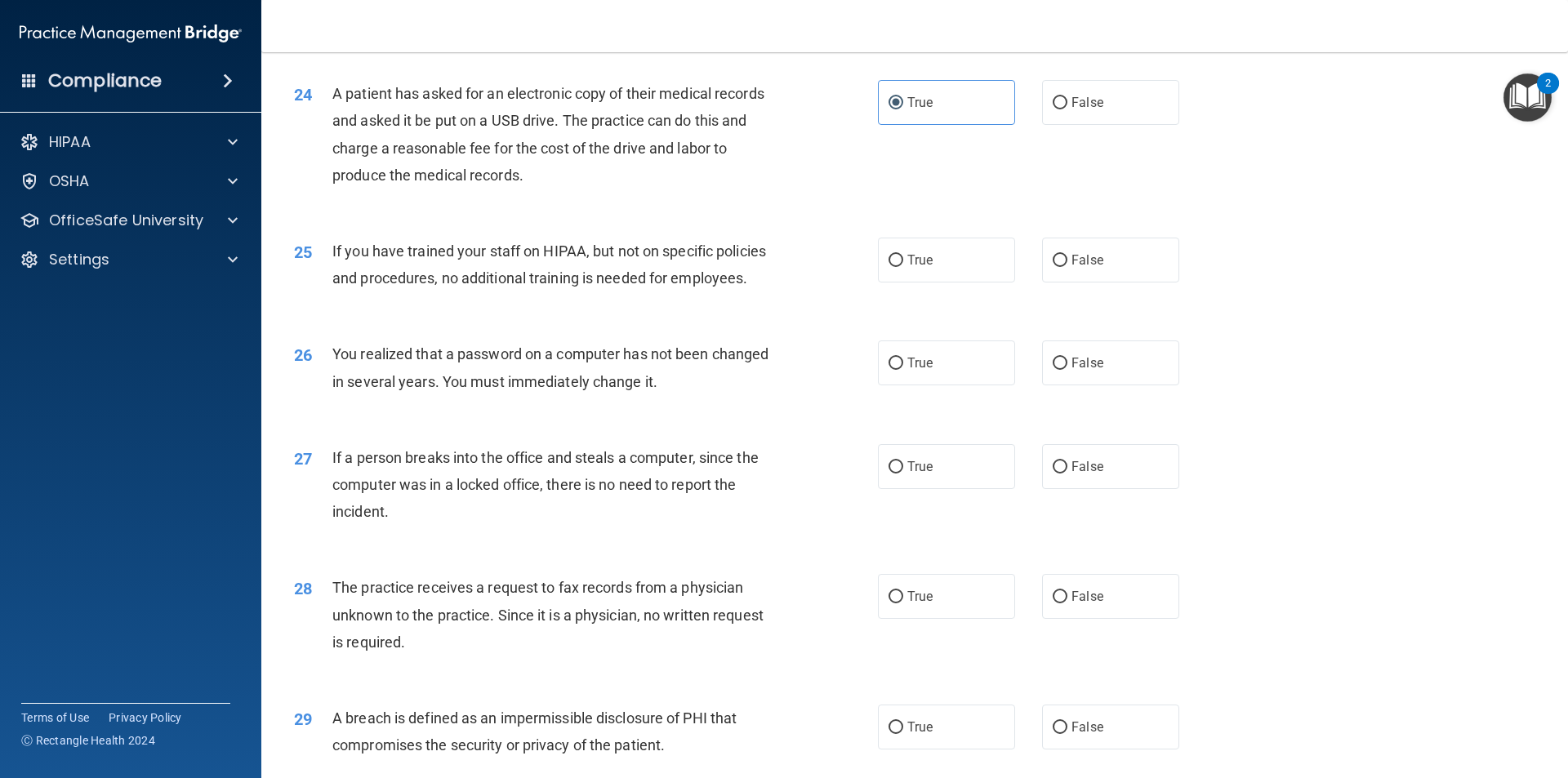
scroll to position [2922, 0]
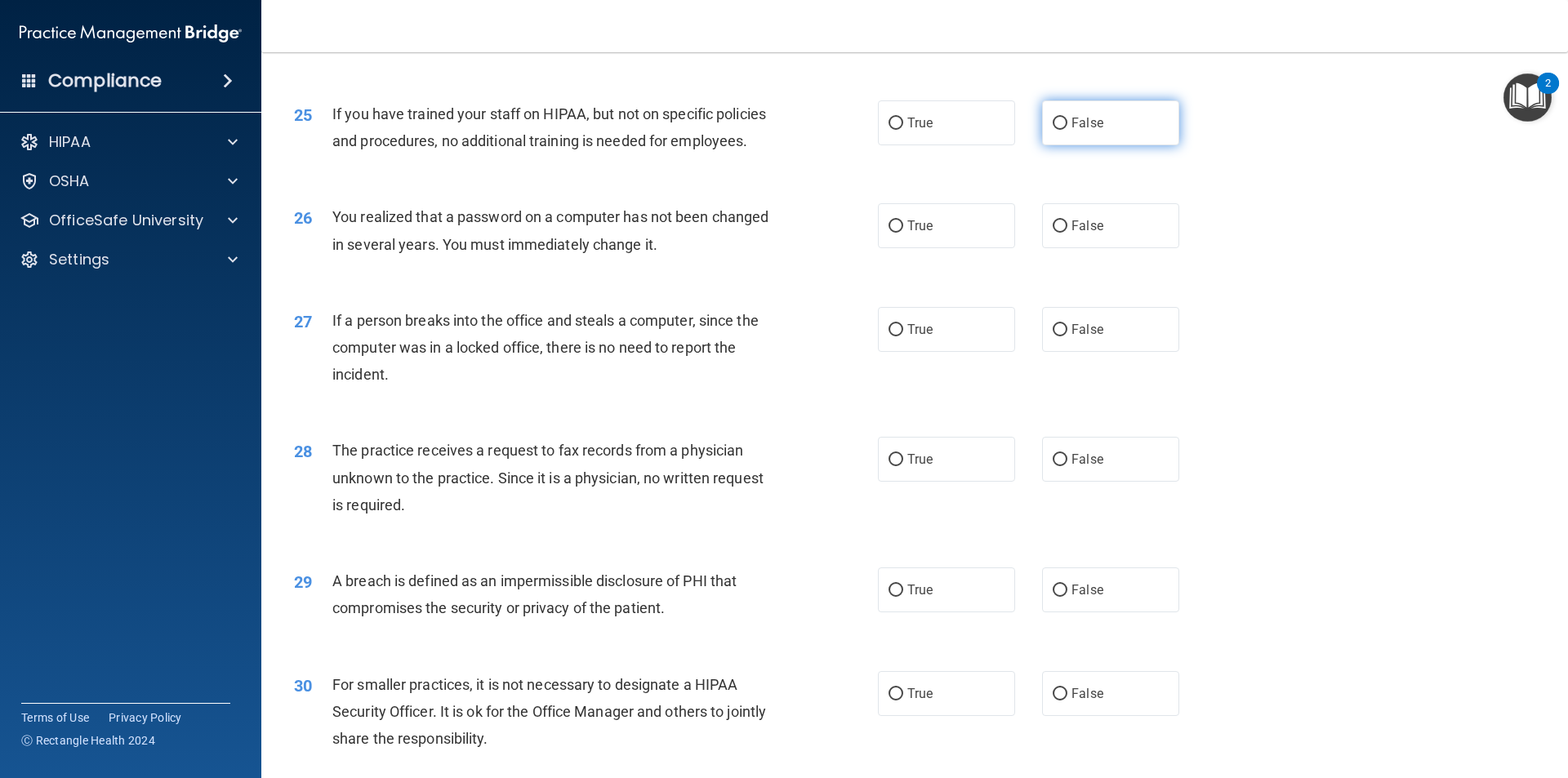
click at [1071, 130] on span "False" at bounding box center [1087, 123] width 32 height 16
click at [1065, 130] on input "False" at bounding box center [1060, 124] width 15 height 12
radio input "true"
click at [933, 248] on label "True" at bounding box center [946, 226] width 137 height 45
click at [903, 232] on input "True" at bounding box center [896, 226] width 15 height 12
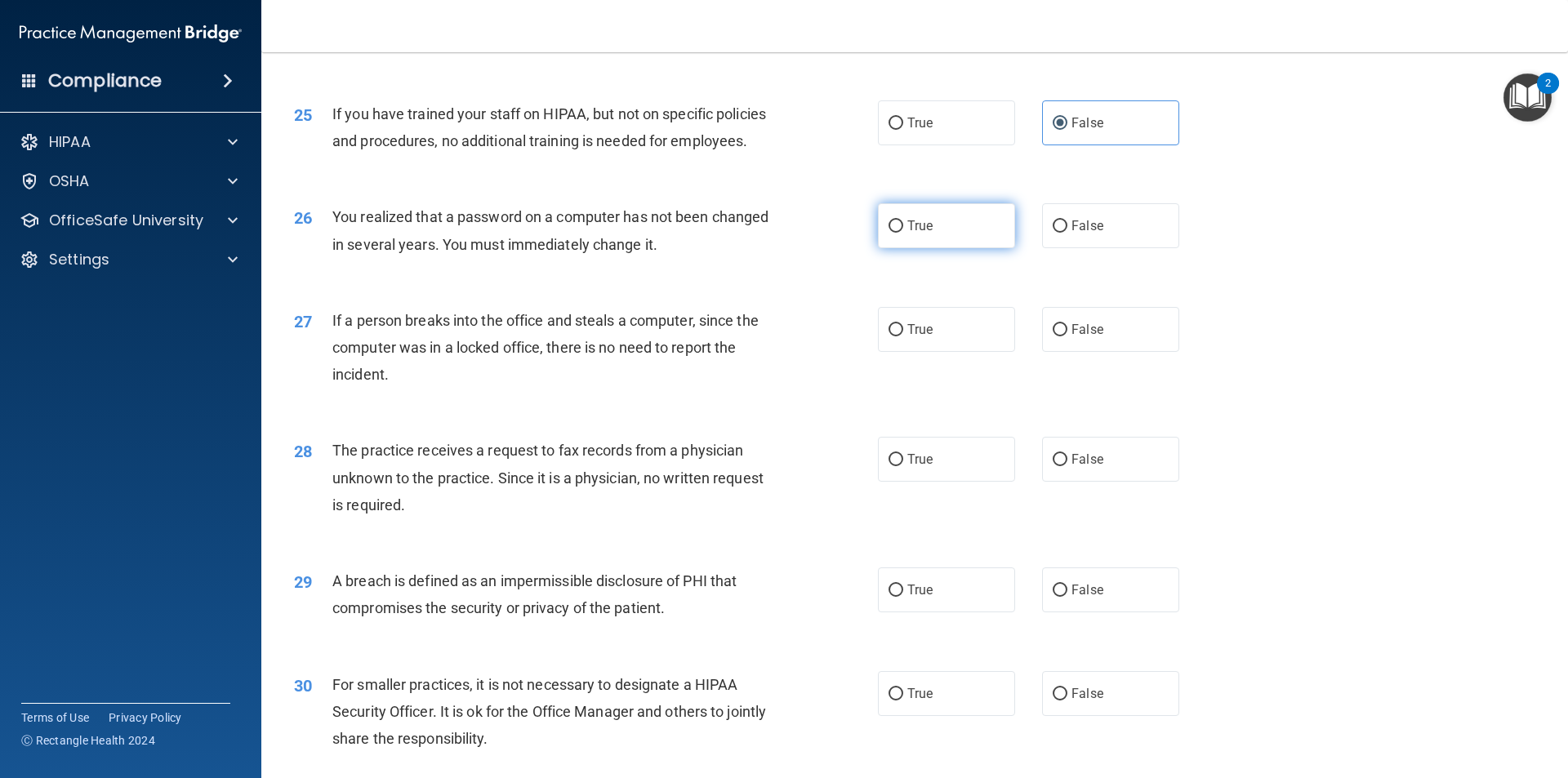
radio input "true"
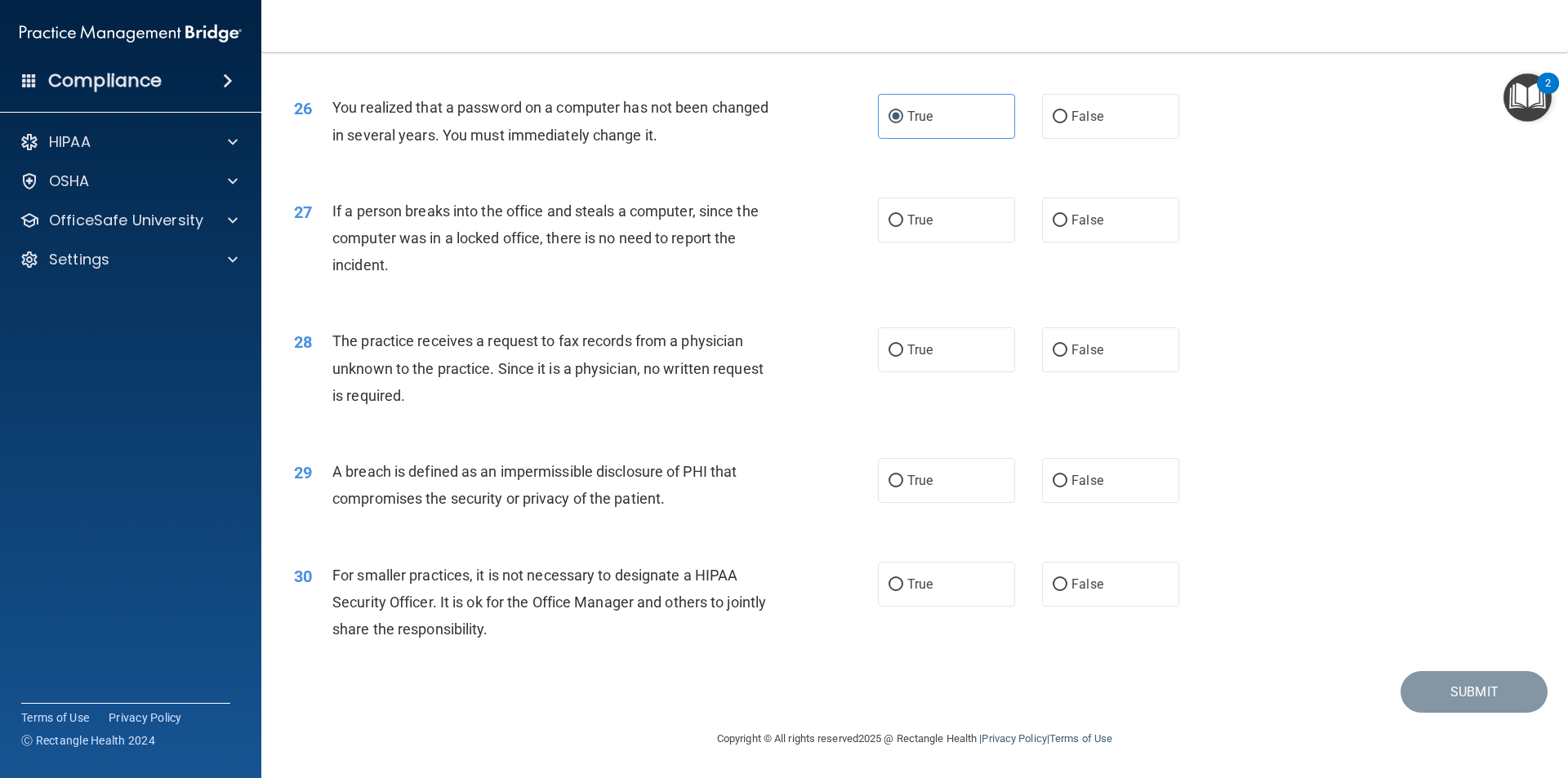
scroll to position [3085, 0]
click at [931, 218] on label "True" at bounding box center [946, 220] width 137 height 45
click at [903, 218] on input "True" at bounding box center [896, 221] width 15 height 12
radio input "true"
click at [1074, 228] on label "False" at bounding box center [1110, 220] width 137 height 45
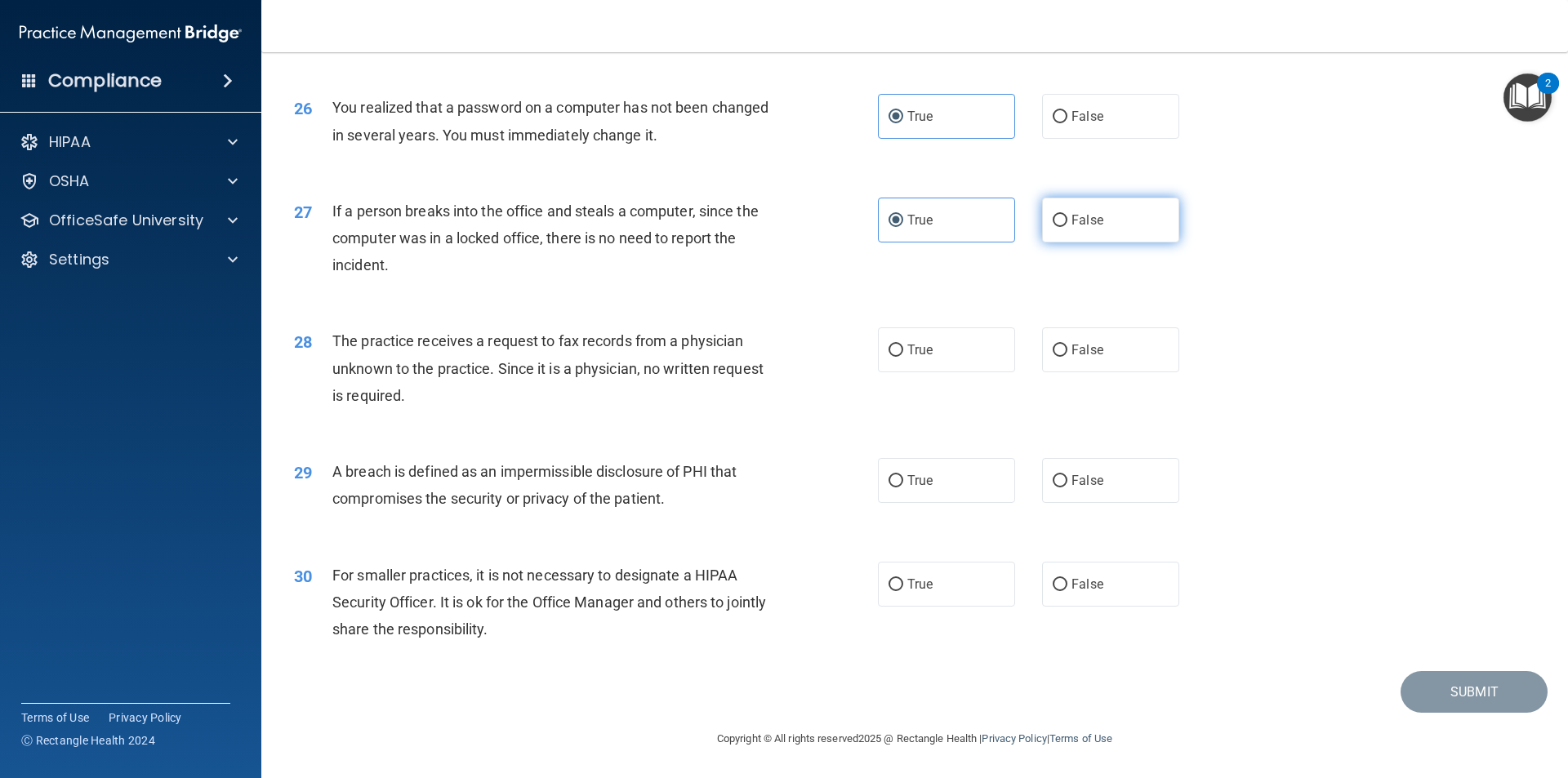
click at [1067, 227] on input "False" at bounding box center [1060, 221] width 15 height 12
radio input "true"
radio input "false"
click at [1085, 348] on span "False" at bounding box center [1087, 350] width 32 height 16
click at [1067, 348] on input "False" at bounding box center [1060, 350] width 15 height 12
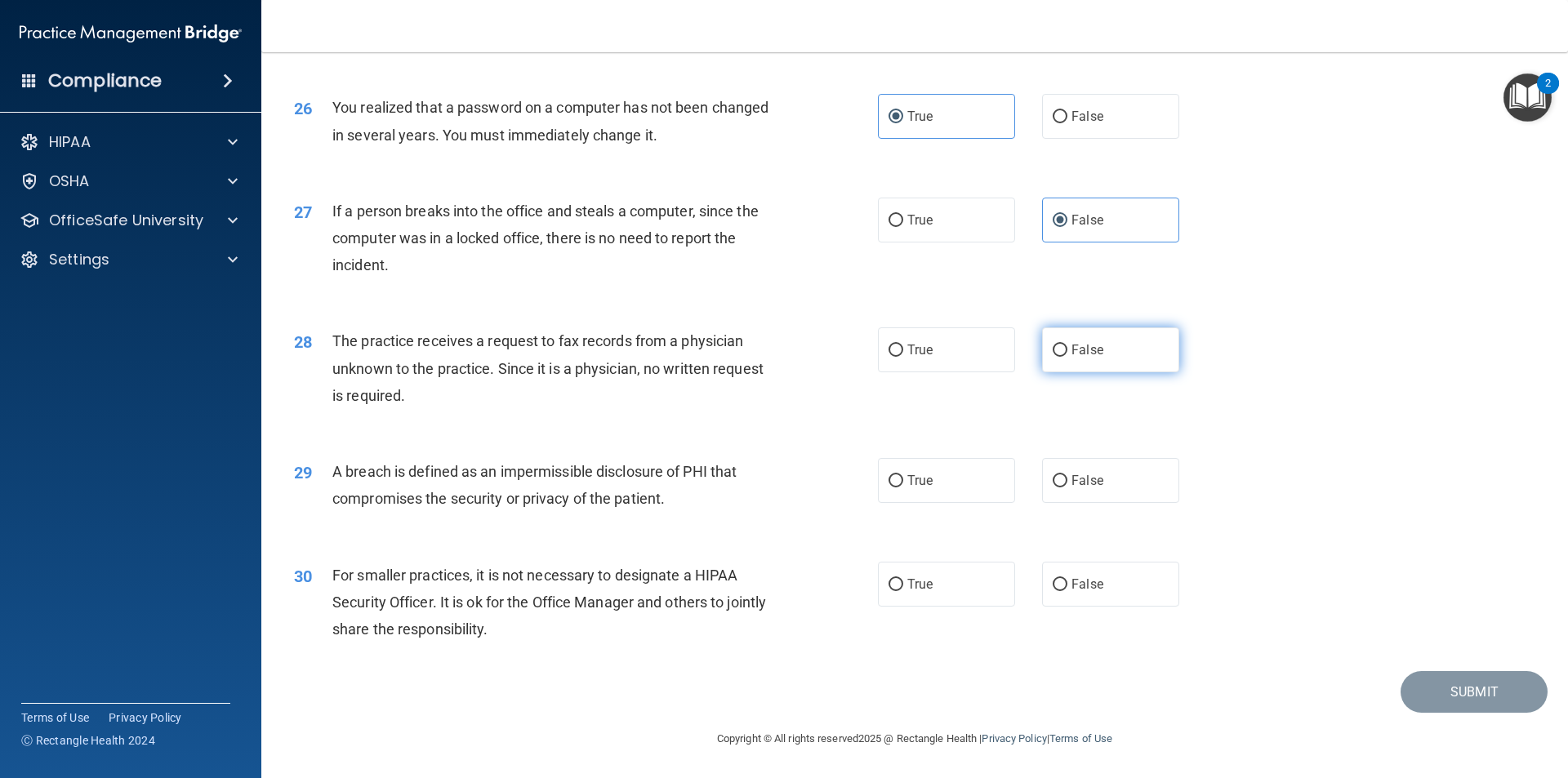
radio input "true"
click at [978, 501] on label "True" at bounding box center [946, 481] width 137 height 45
click at [903, 487] on input "True" at bounding box center [896, 481] width 15 height 12
radio input "true"
click at [1106, 599] on label "False" at bounding box center [1110, 584] width 137 height 45
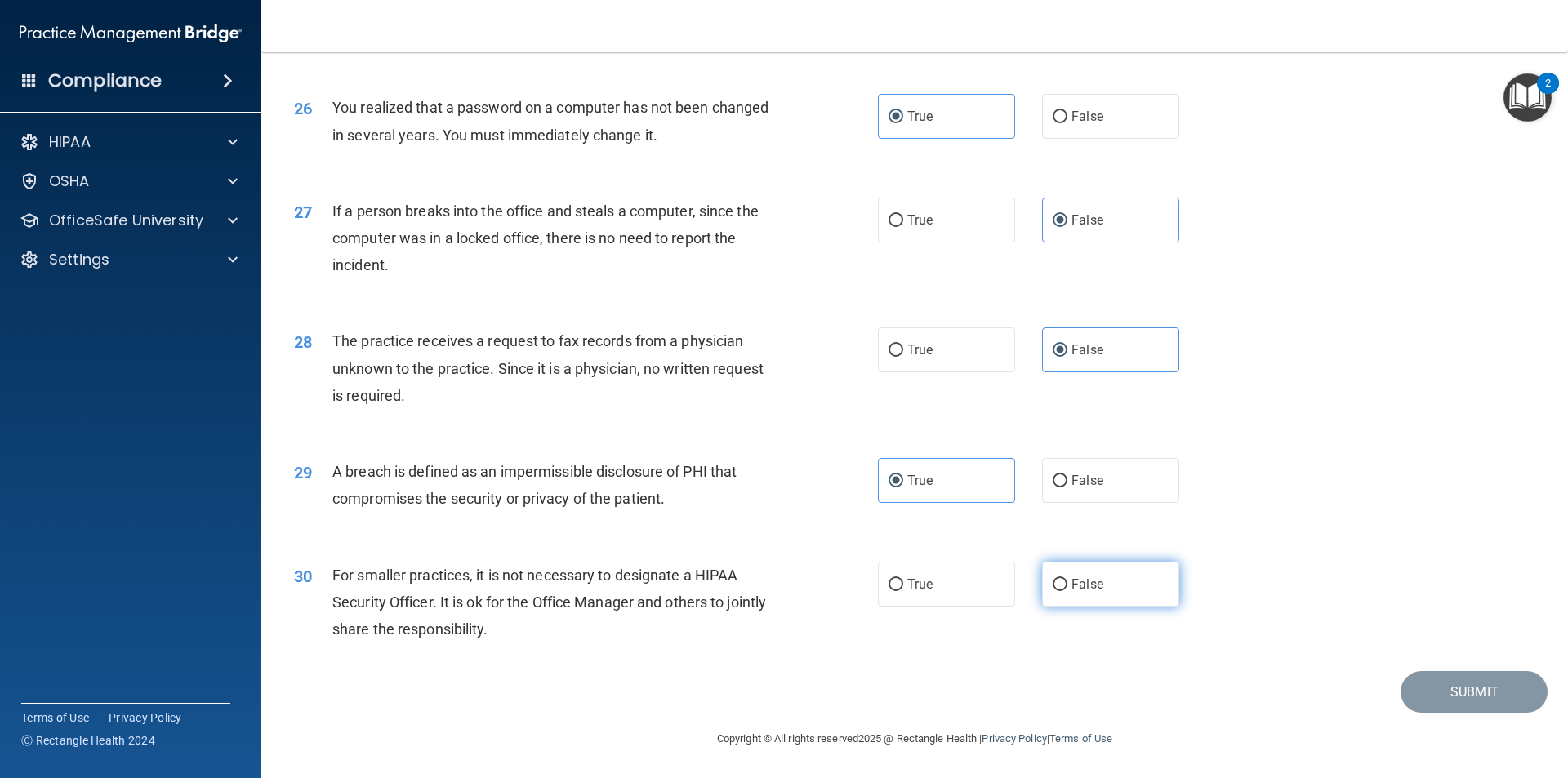
click at [1067, 591] on input "False" at bounding box center [1060, 585] width 15 height 12
radio input "true"
drag, startPoint x: 1392, startPoint y: 669, endPoint x: 1416, endPoint y: 684, distance: 28.3
click at [1392, 670] on div "30 For smaller practices, it is not necessary to designate a HIPAA Security Off…" at bounding box center [914, 606] width 1266 height 130
click at [1416, 684] on button "Submit" at bounding box center [1473, 692] width 147 height 42
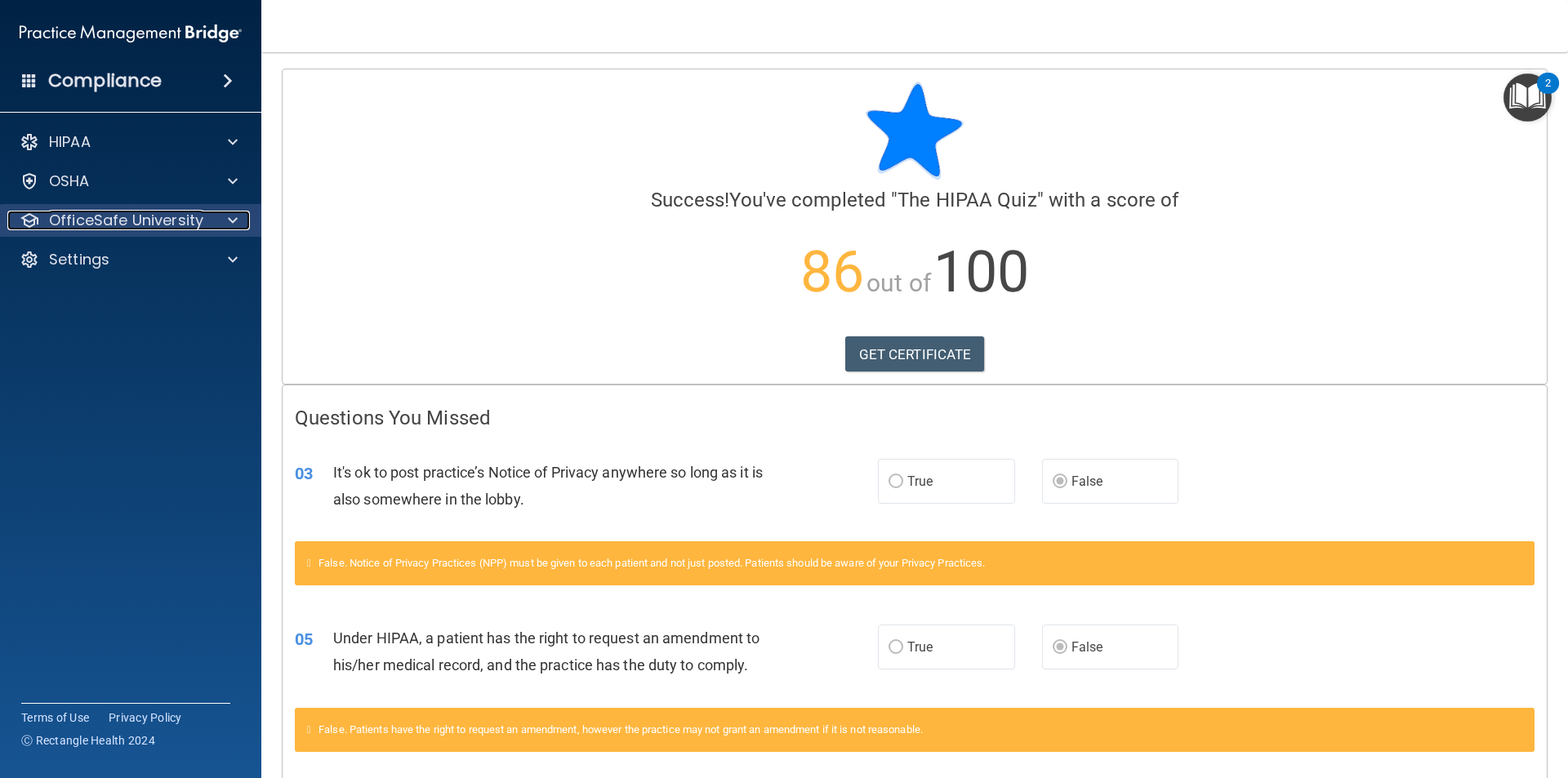
click at [213, 223] on div at bounding box center [230, 221] width 41 height 20
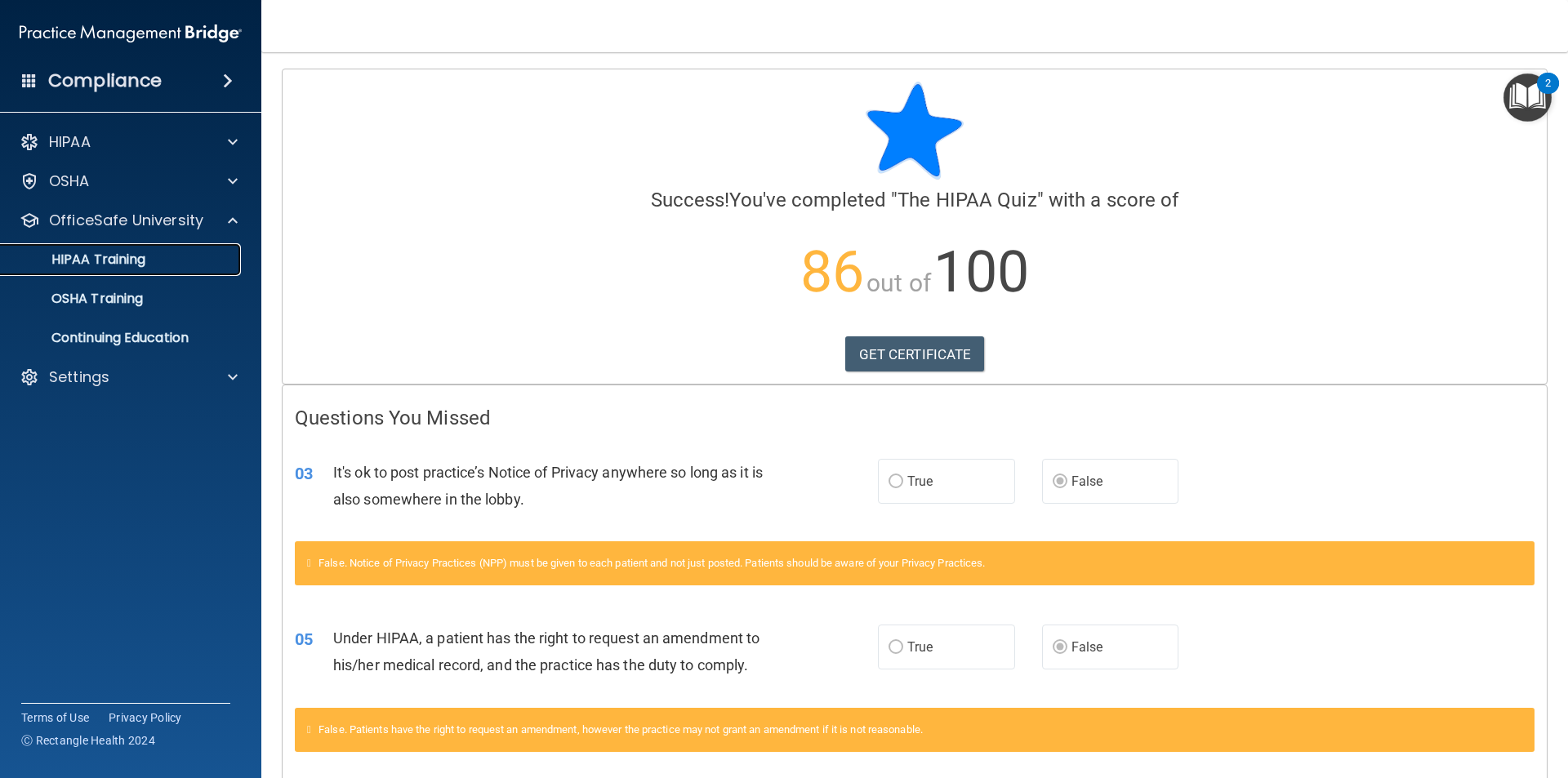
click at [120, 261] on p "HIPAA Training" at bounding box center [78, 260] width 135 height 17
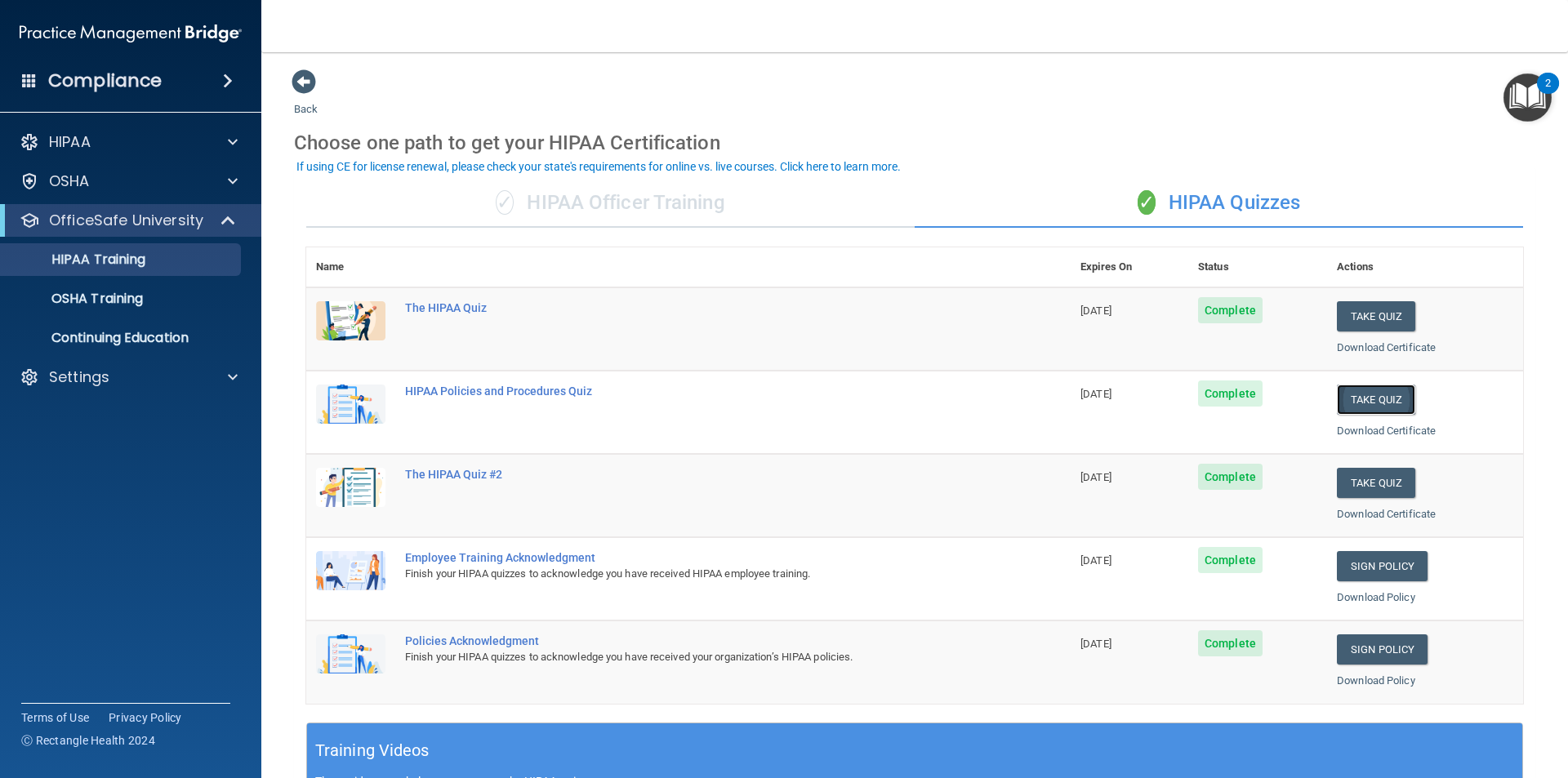
click at [1372, 399] on button "Take Quiz" at bounding box center [1375, 399] width 78 height 30
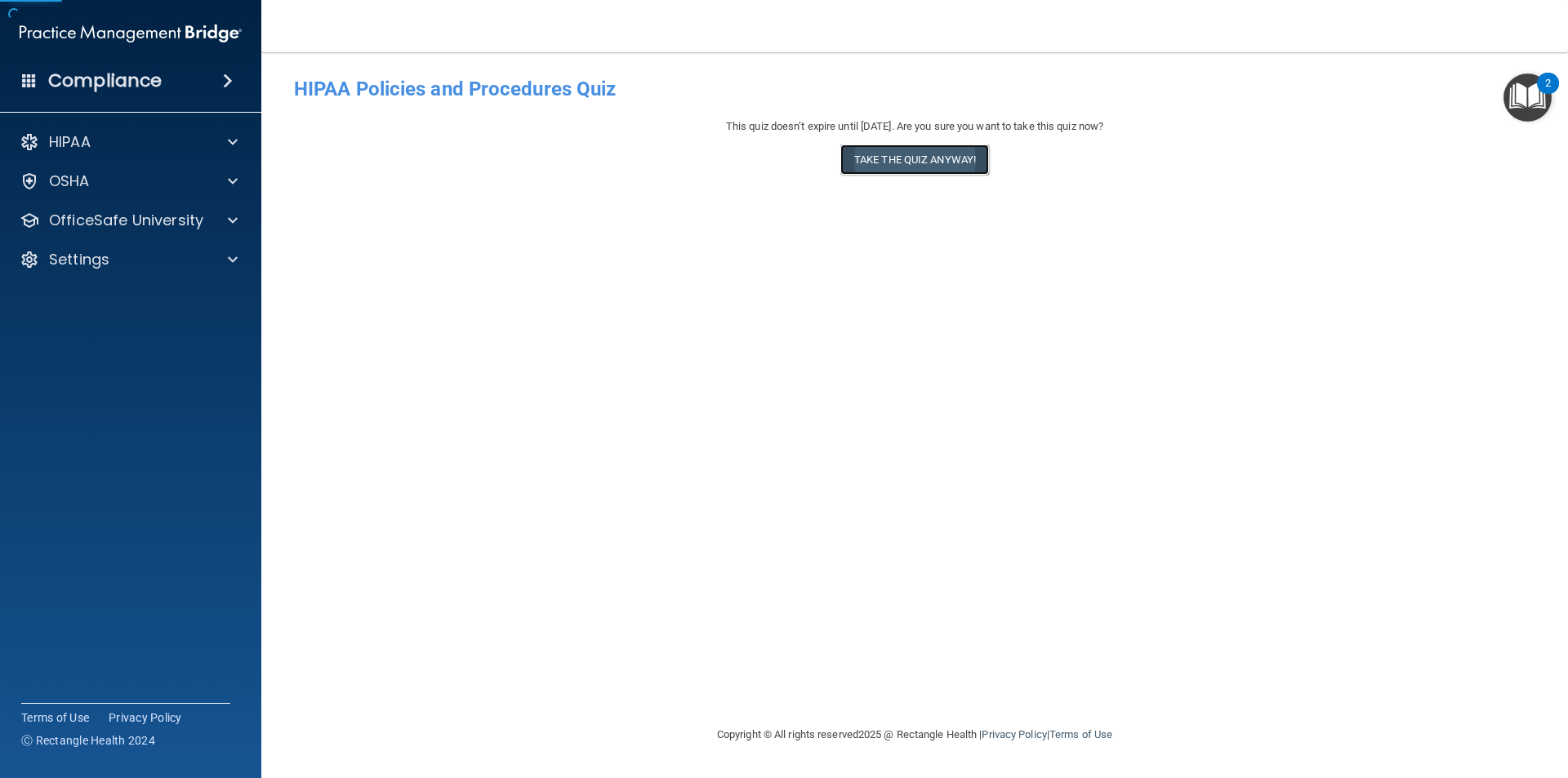
click at [923, 152] on button "Take the quiz anyway!" at bounding box center [914, 159] width 149 height 30
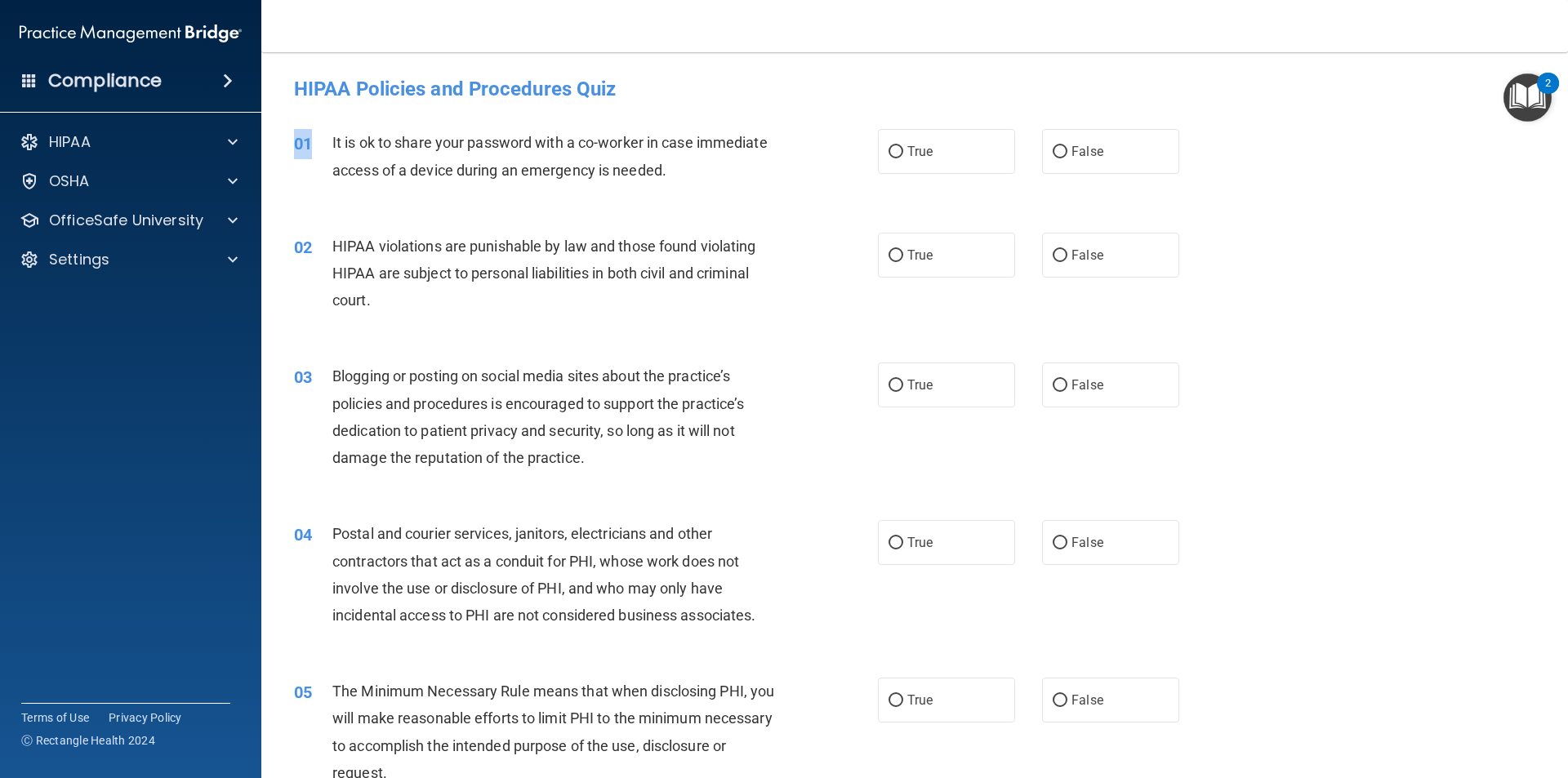
drag, startPoint x: 720, startPoint y: 203, endPoint x: 345, endPoint y: 150, distance: 378.7
click at [342, 153] on div "01 It is ok to share your password with a co-worker in case immediate access of…" at bounding box center [914, 160] width 1266 height 103
drag, startPoint x: 350, startPoint y: 146, endPoint x: 628, endPoint y: 176, distance: 279.6
click at [352, 146] on span "It is ok to share your password with a co-worker in case immediate access of a …" at bounding box center [550, 155] width 435 height 44
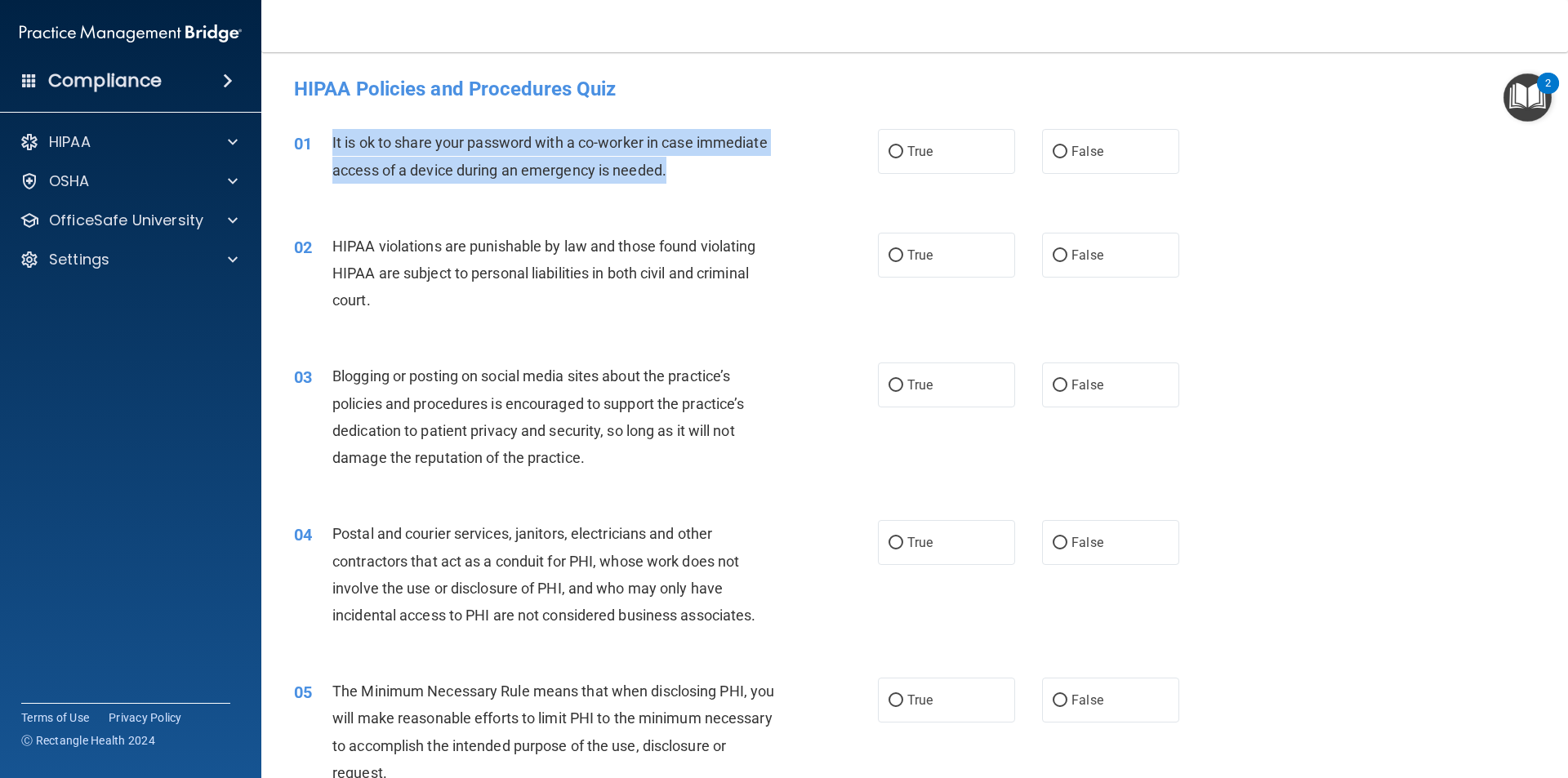
drag, startPoint x: 708, startPoint y: 176, endPoint x: 315, endPoint y: 143, distance: 394.4
click at [315, 143] on div "01 It is ok to share your password with a co-worker in case immediate access of…" at bounding box center [586, 159] width 633 height 62
copy div "It is ok to share your password with a co-worker in case immediate access of a …"
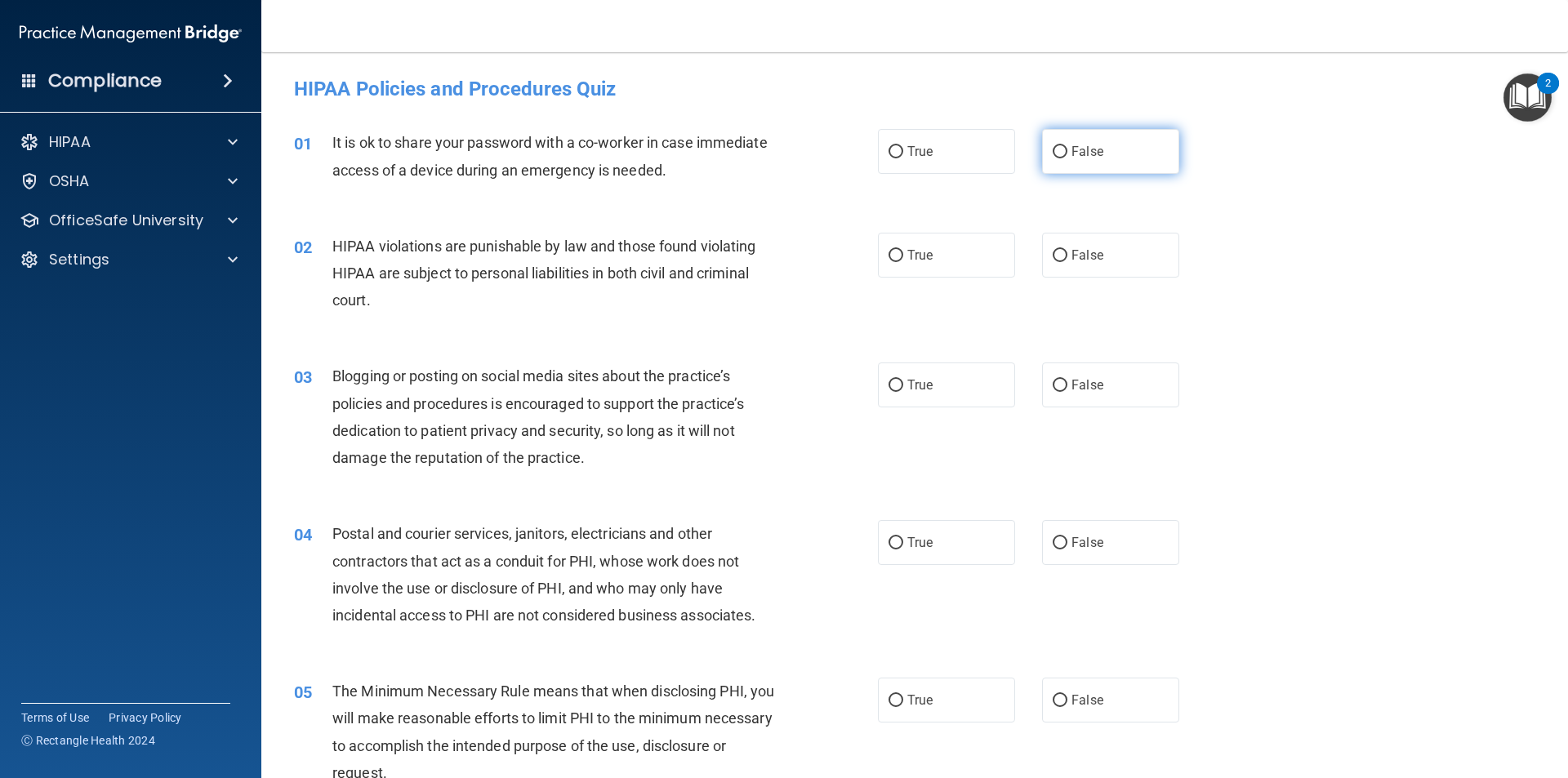
click at [1109, 172] on label "False" at bounding box center [1110, 151] width 137 height 45
click at [1067, 159] on input "False" at bounding box center [1060, 152] width 15 height 12
radio input "true"
drag, startPoint x: 907, startPoint y: 233, endPoint x: 907, endPoint y: 256, distance: 23.0
click at [907, 234] on label "True" at bounding box center [946, 255] width 137 height 45
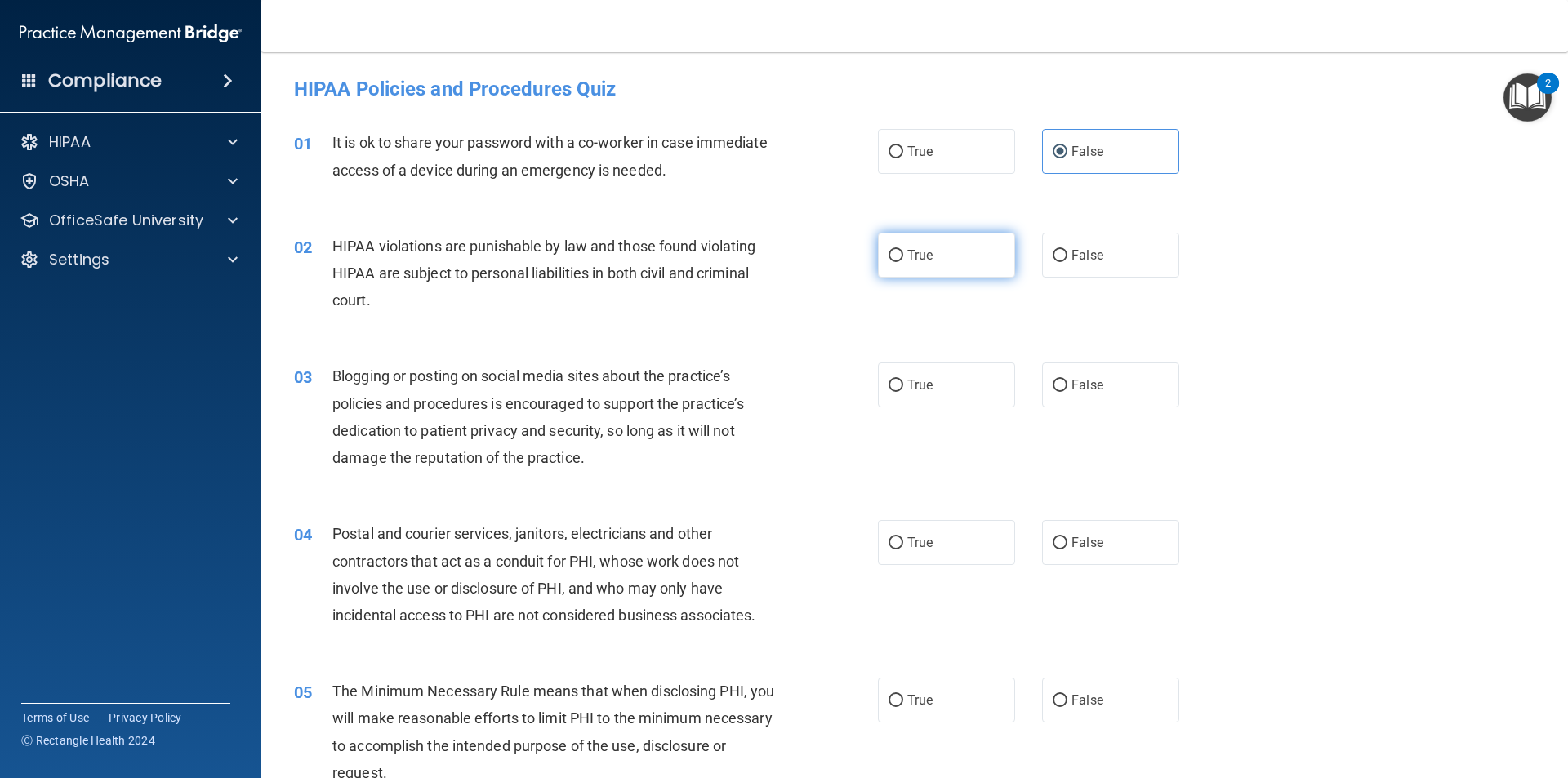
click at [903, 250] on input "True" at bounding box center [896, 256] width 15 height 12
radio input "true"
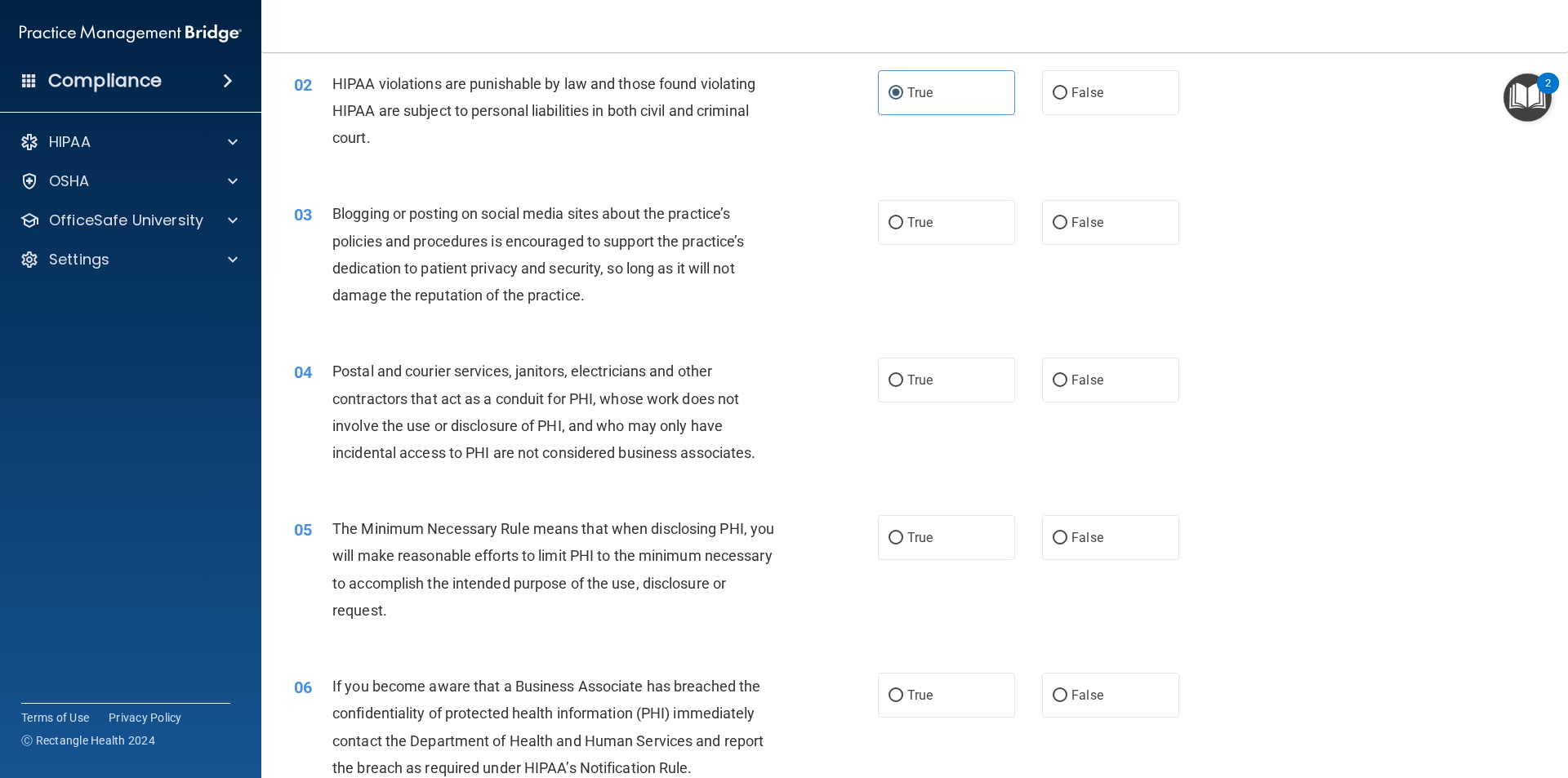
scroll to position [164, 0]
click at [1108, 244] on label "False" at bounding box center [1110, 222] width 137 height 45
click at [1067, 228] on input "False" at bounding box center [1060, 223] width 15 height 12
radio input "true"
click at [960, 237] on label "True" at bounding box center [946, 222] width 137 height 45
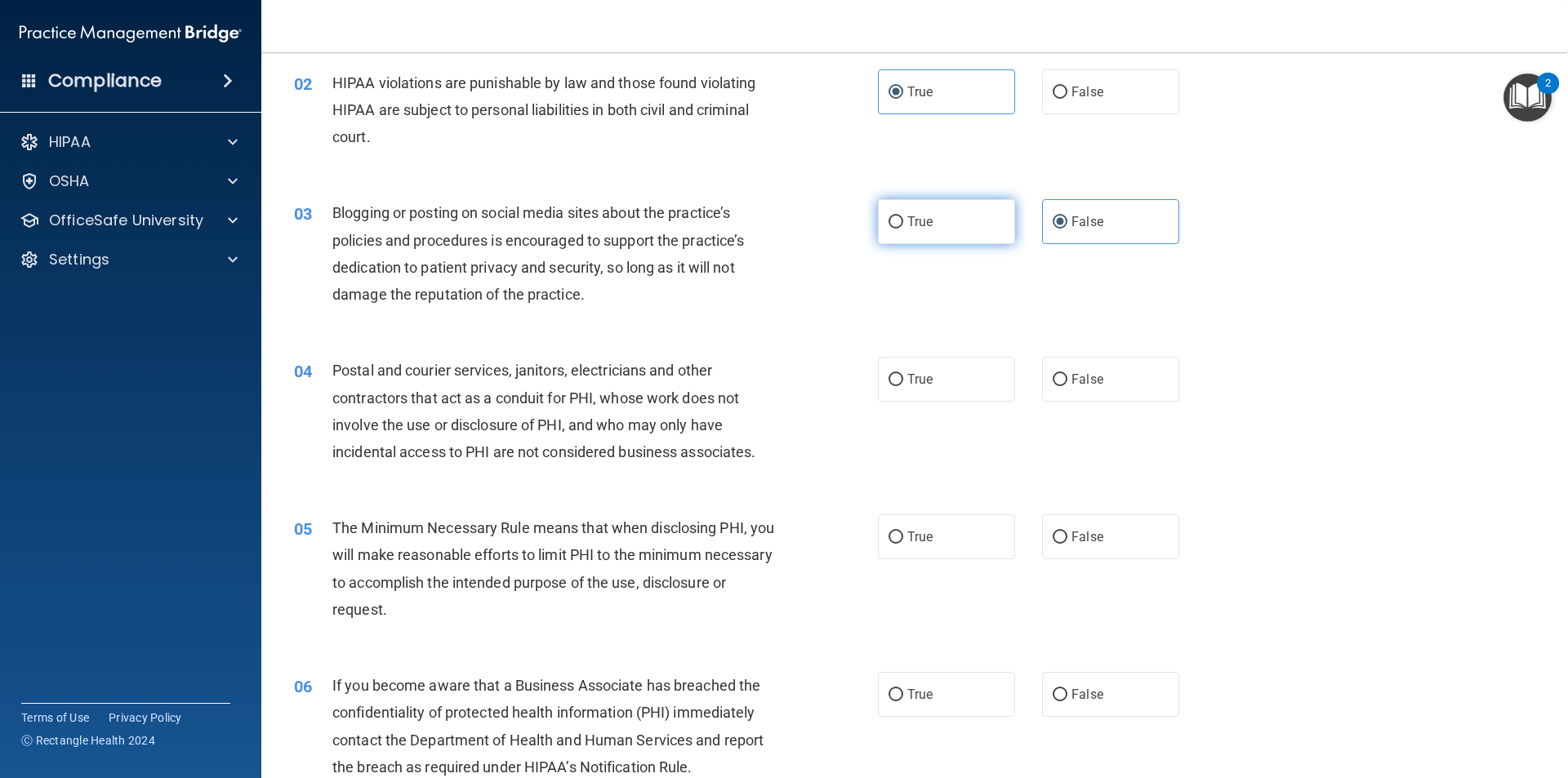
click at [903, 228] on input "True" at bounding box center [896, 223] width 15 height 12
radio input "true"
click at [1031, 212] on div "True False" at bounding box center [1042, 222] width 329 height 45
click at [1090, 219] on span "False" at bounding box center [1087, 222] width 32 height 16
click at [1067, 219] on input "False" at bounding box center [1060, 223] width 15 height 12
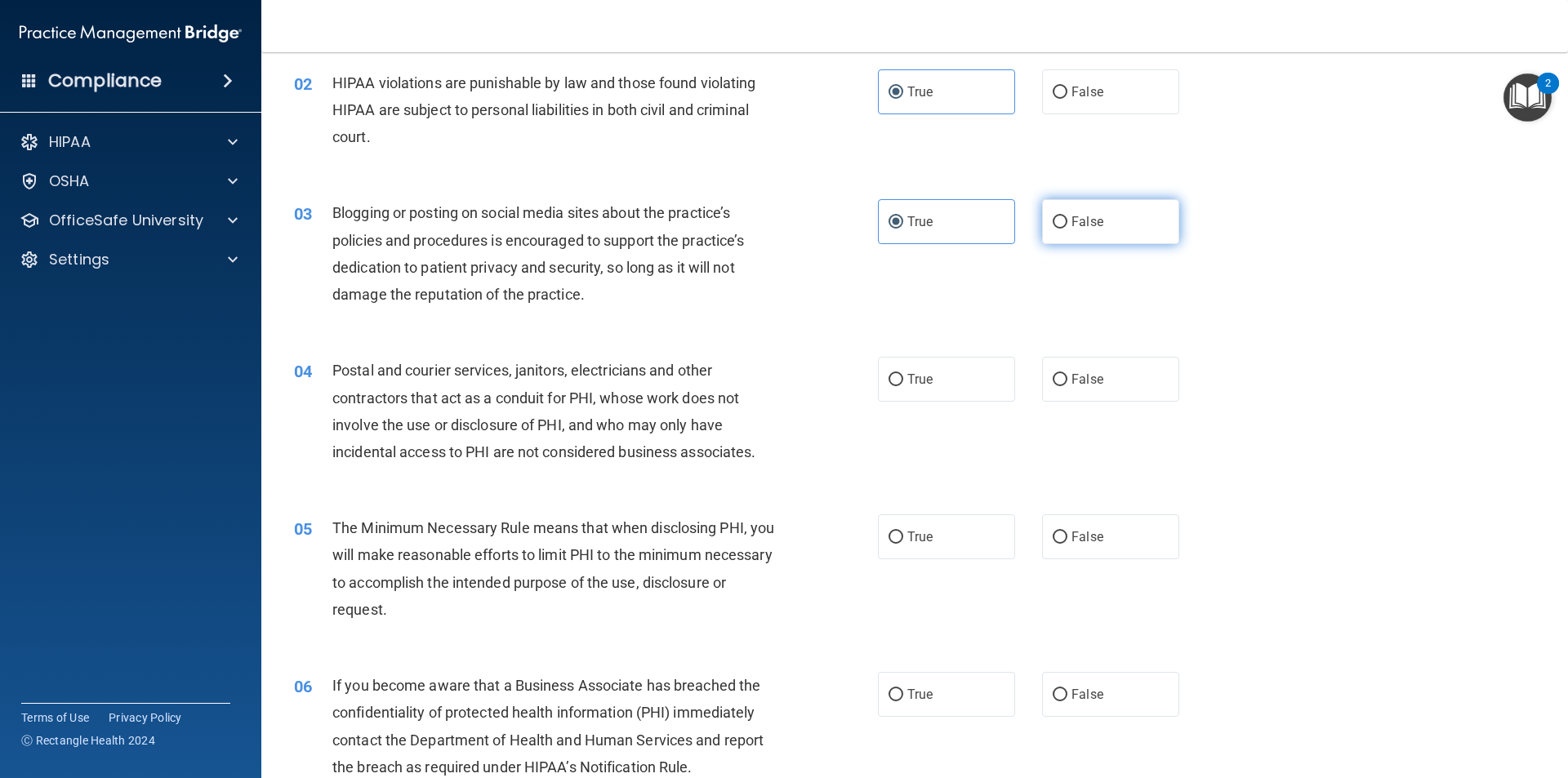
radio input "true"
click at [951, 240] on label "True" at bounding box center [946, 222] width 137 height 45
click at [903, 228] on input "True" at bounding box center [896, 223] width 15 height 12
radio input "true"
click at [1126, 213] on label "False" at bounding box center [1110, 222] width 137 height 45
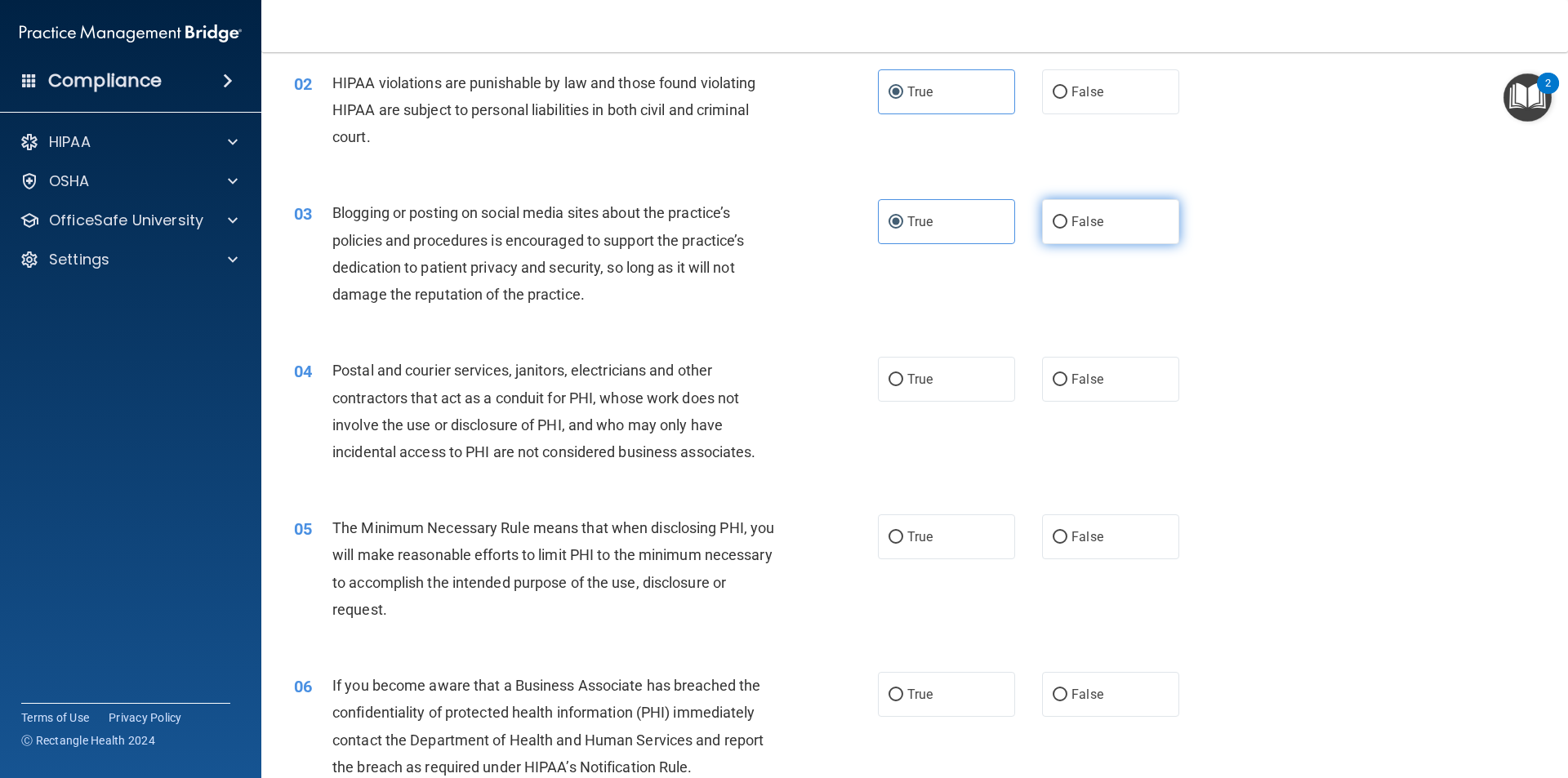
click at [1067, 217] on input "False" at bounding box center [1060, 223] width 15 height 12
radio input "true"
radio input "false"
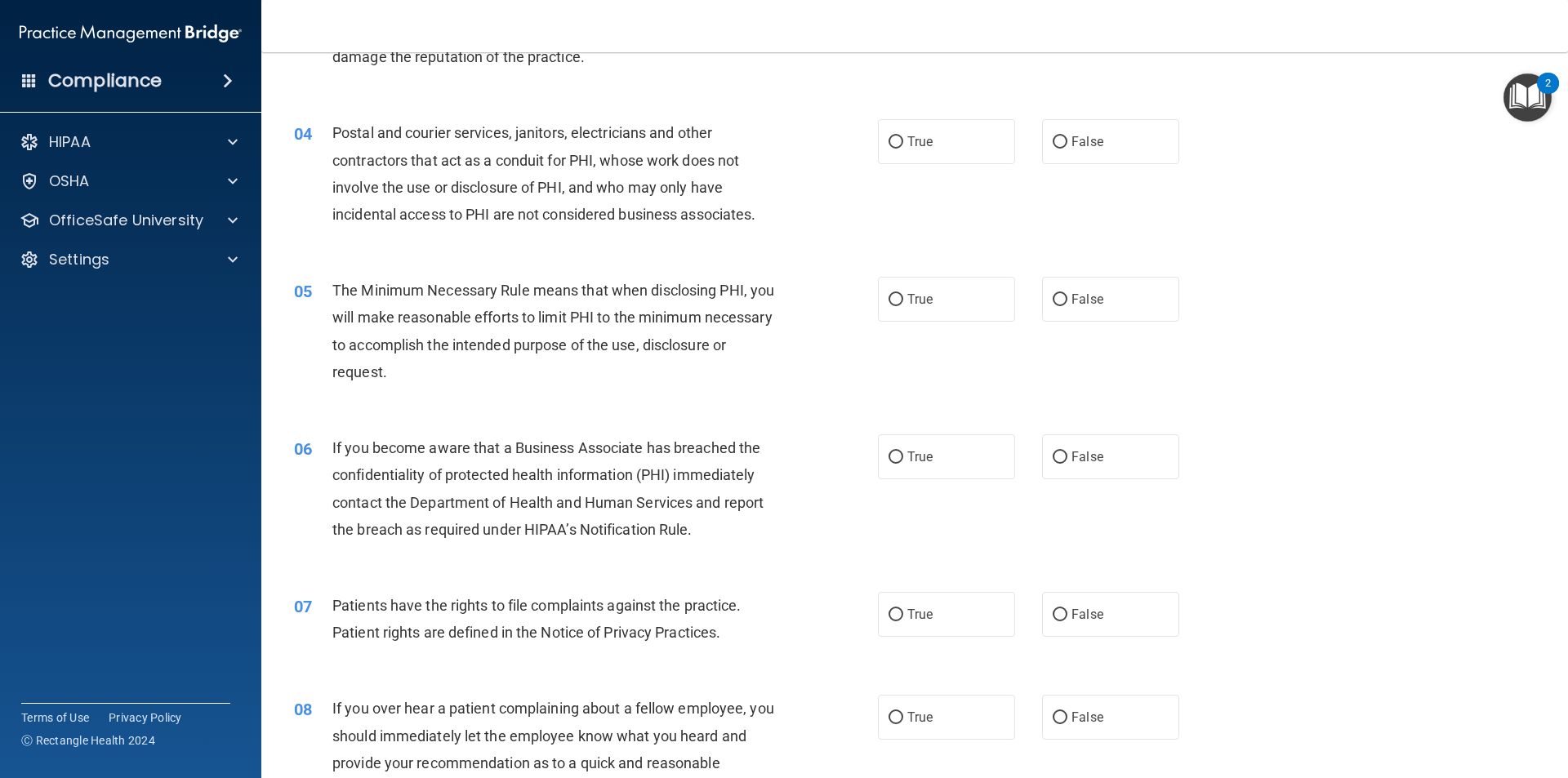
scroll to position [409, 0]
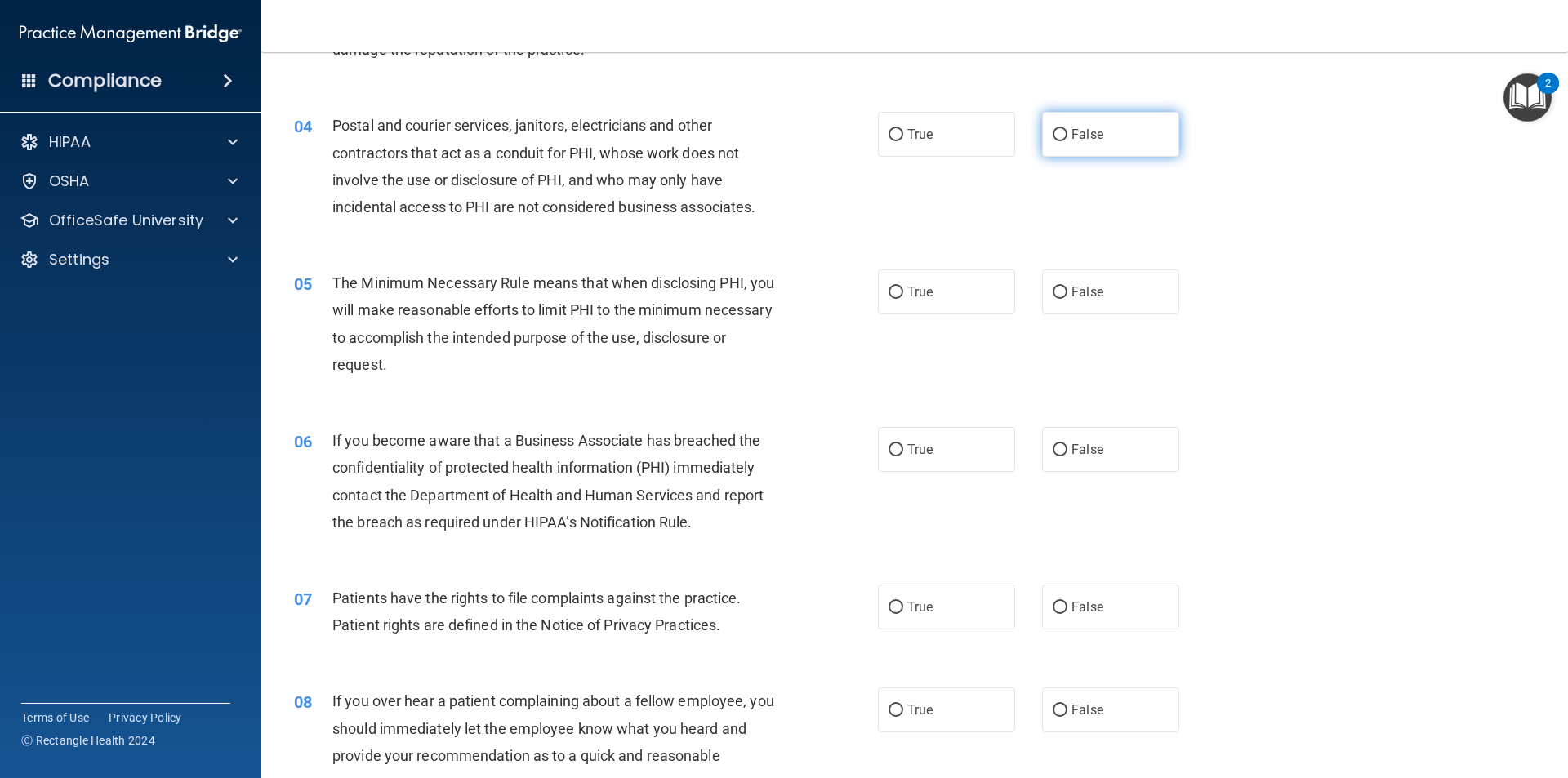
click at [1077, 135] on span "False" at bounding box center [1087, 134] width 32 height 16
click at [1067, 135] on input "False" at bounding box center [1060, 135] width 15 height 12
radio input "true"
click at [942, 287] on label "True" at bounding box center [946, 291] width 137 height 45
click at [903, 287] on input "True" at bounding box center [896, 292] width 15 height 12
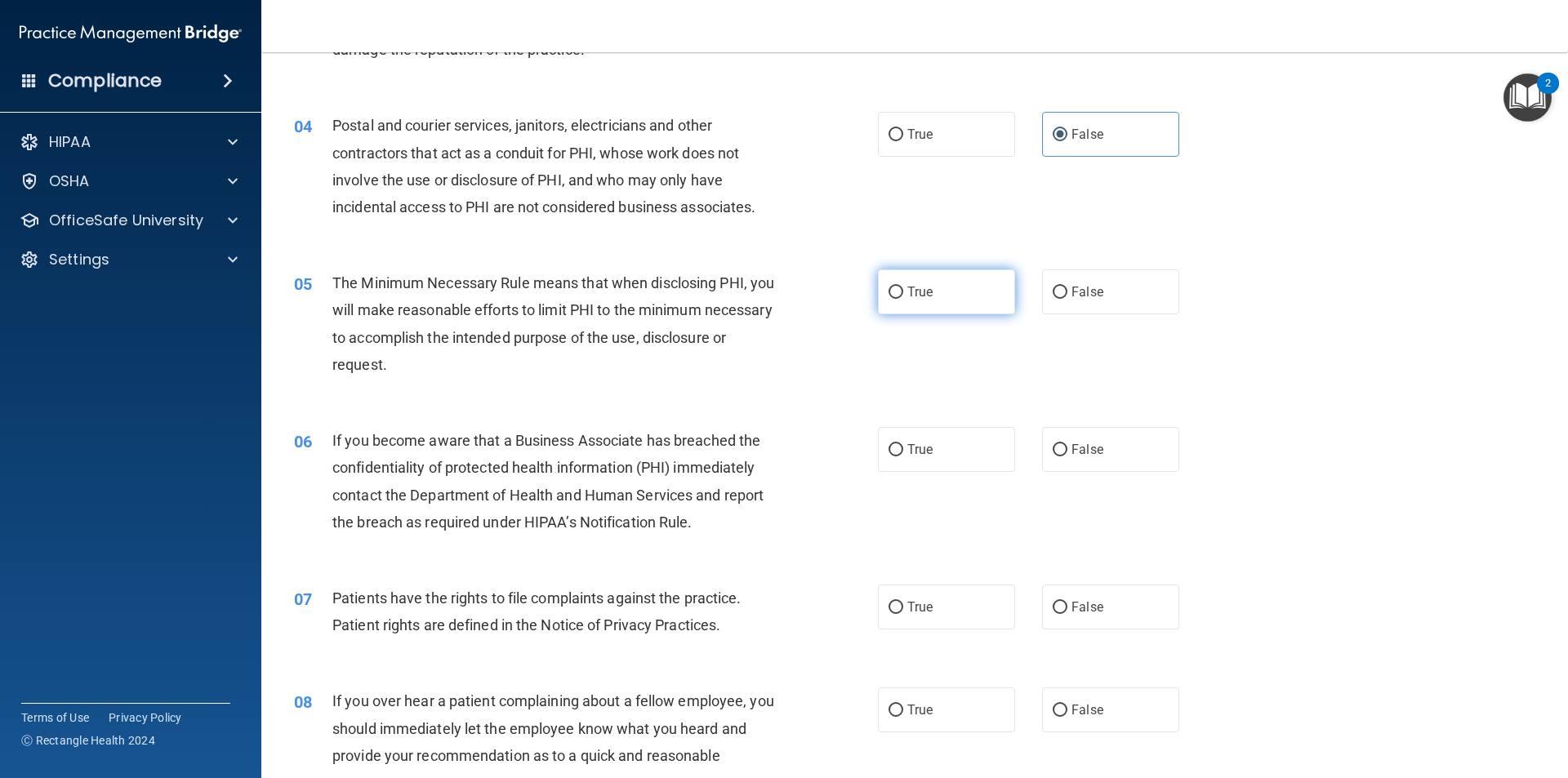
radio input "true"
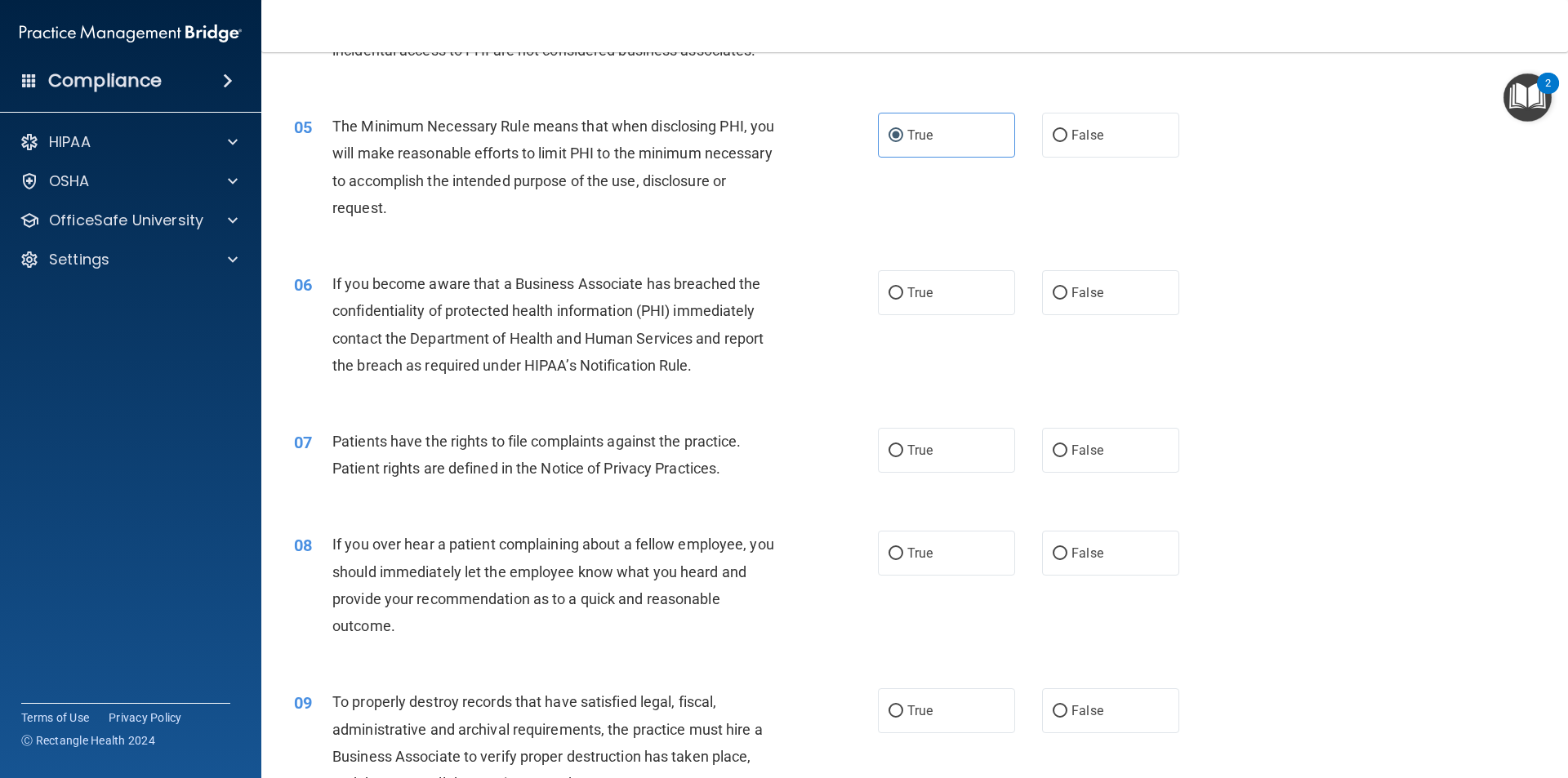
scroll to position [571, 0]
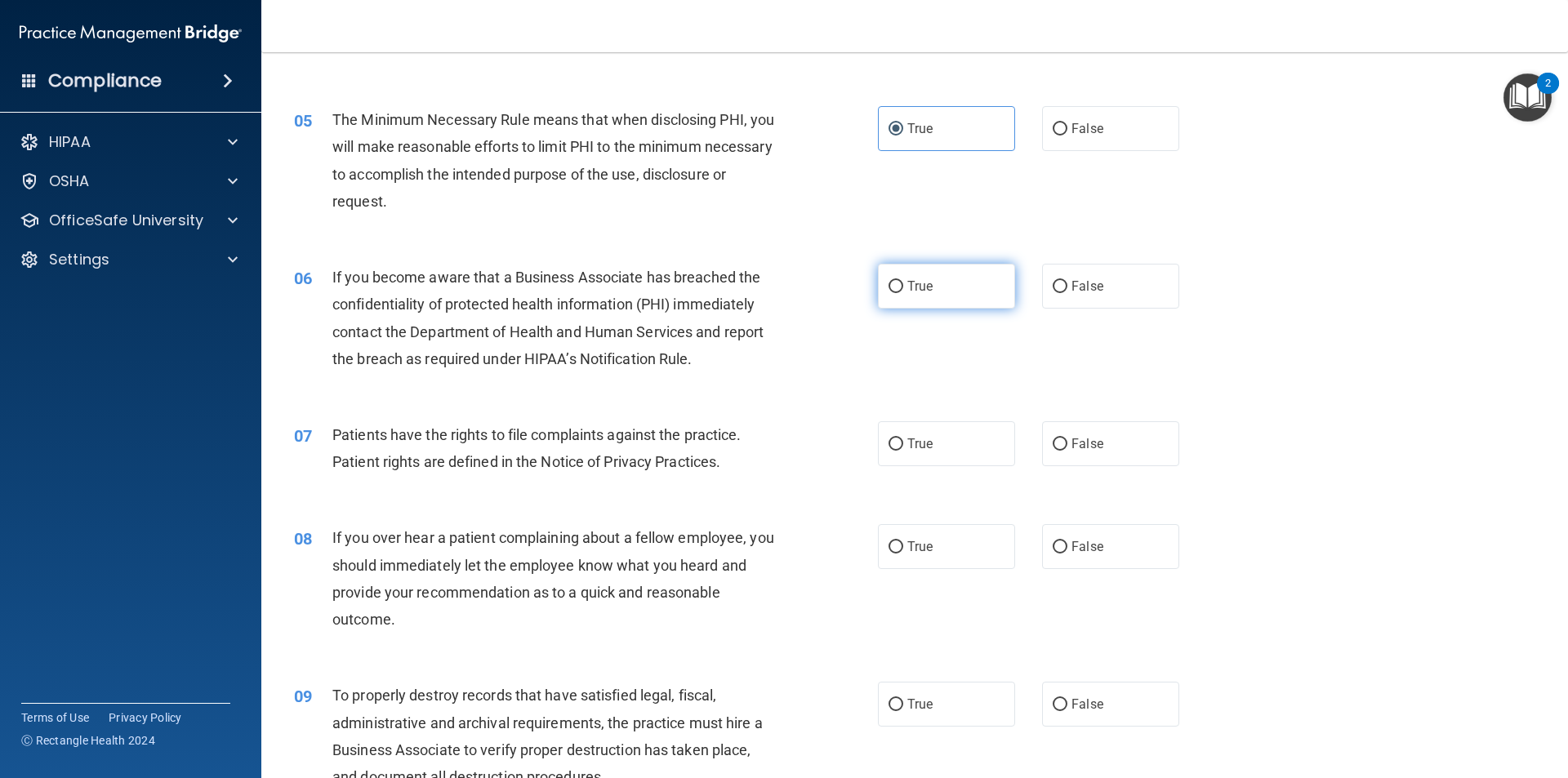
click at [893, 289] on input "True" at bounding box center [896, 286] width 15 height 12
radio input "true"
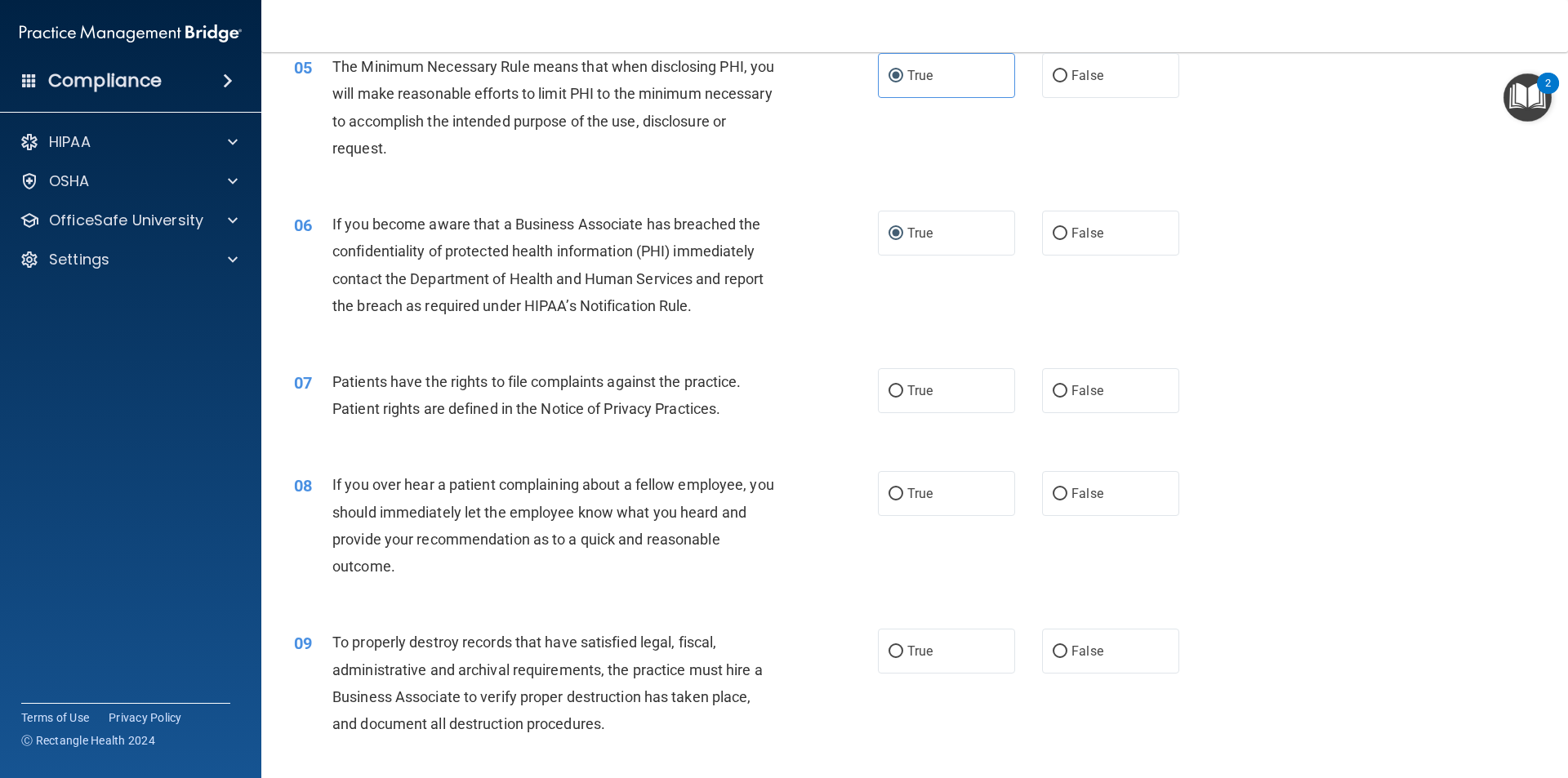
scroll to position [735, 0]
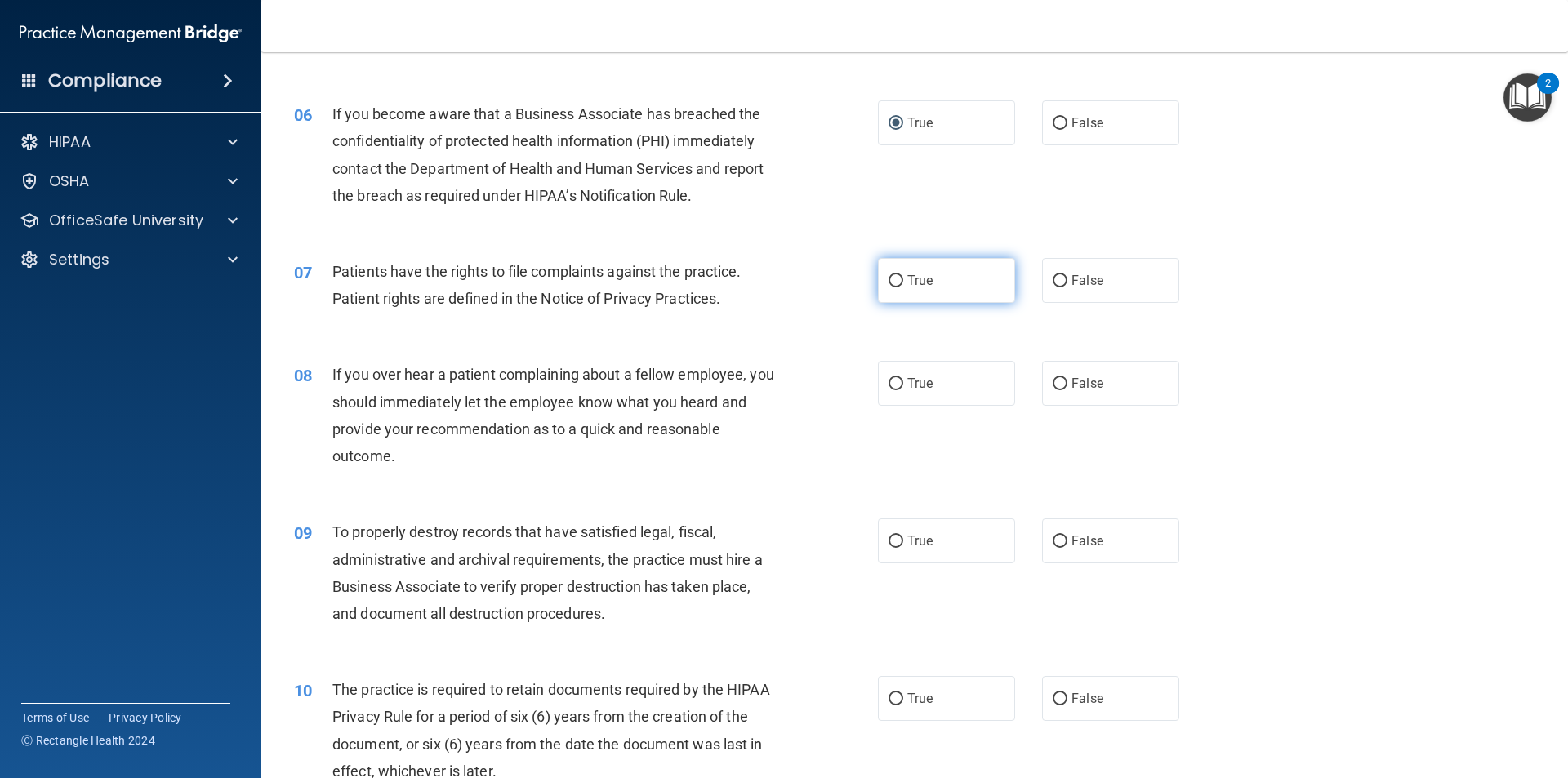
click at [900, 289] on label "True" at bounding box center [946, 281] width 137 height 45
click at [900, 287] on input "True" at bounding box center [896, 281] width 15 height 12
radio input "true"
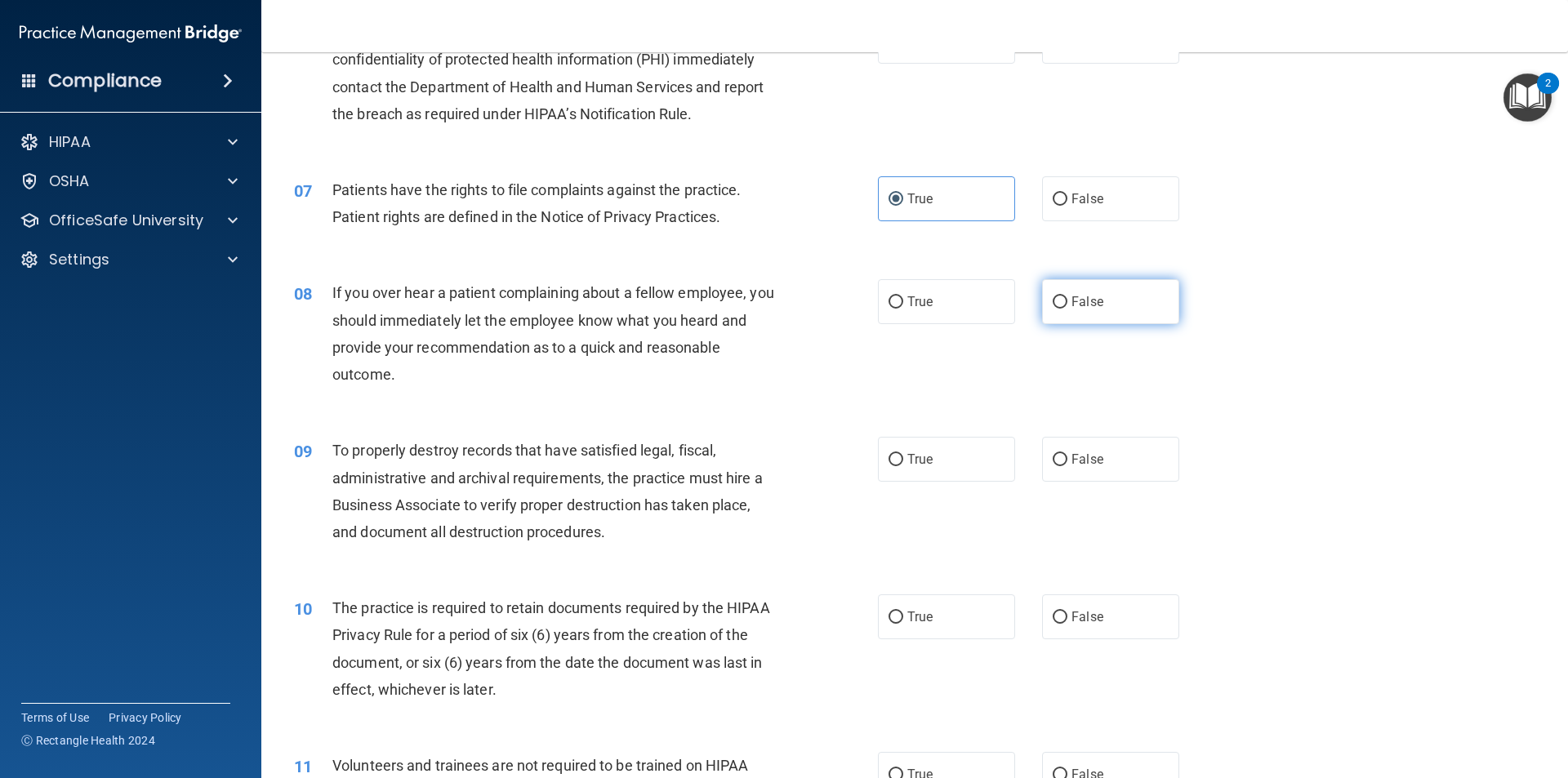
click at [1091, 301] on span "False" at bounding box center [1087, 301] width 32 height 16
click at [1067, 301] on input "False" at bounding box center [1060, 302] width 15 height 12
radio input "true"
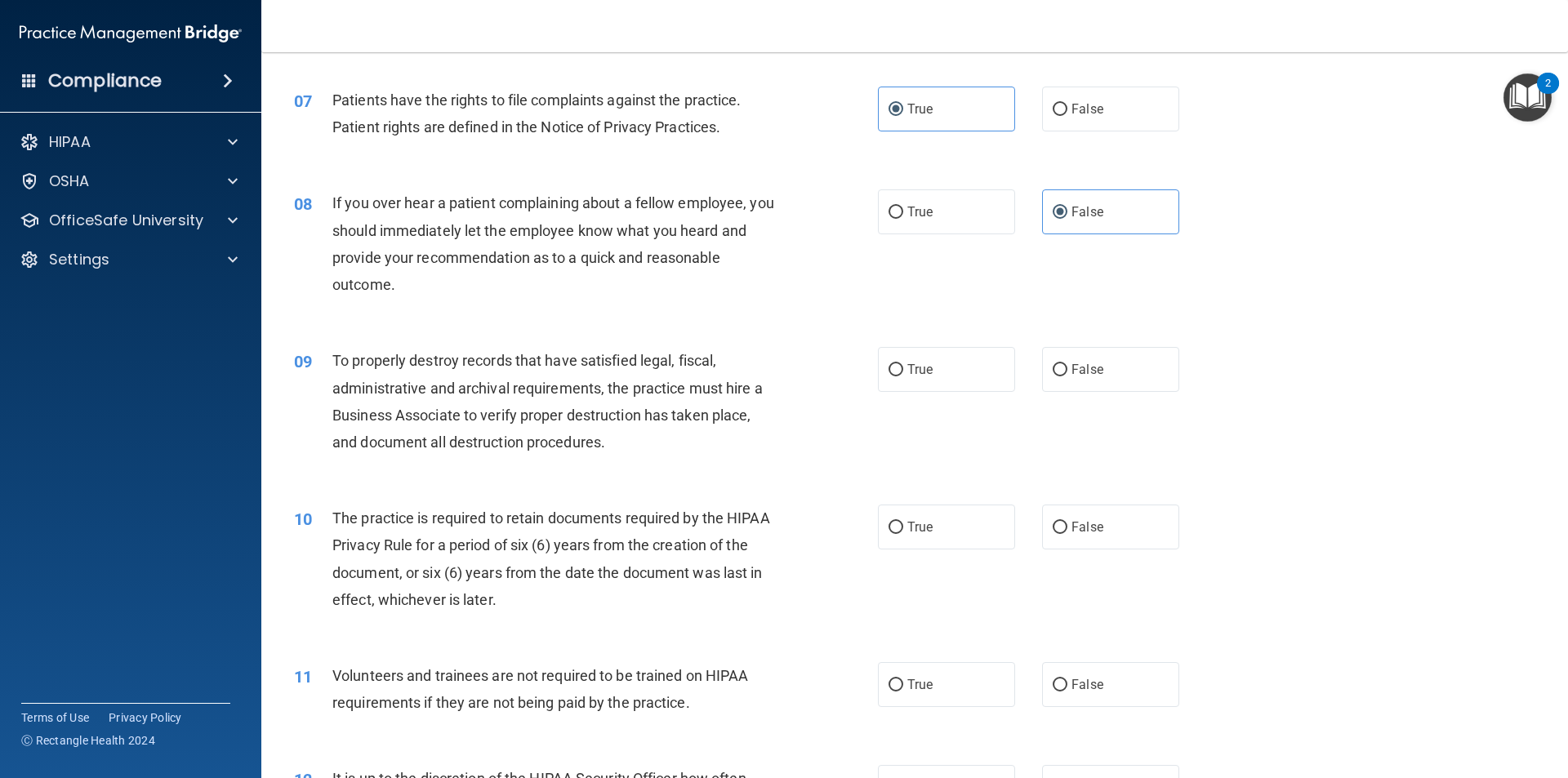
scroll to position [1061, 0]
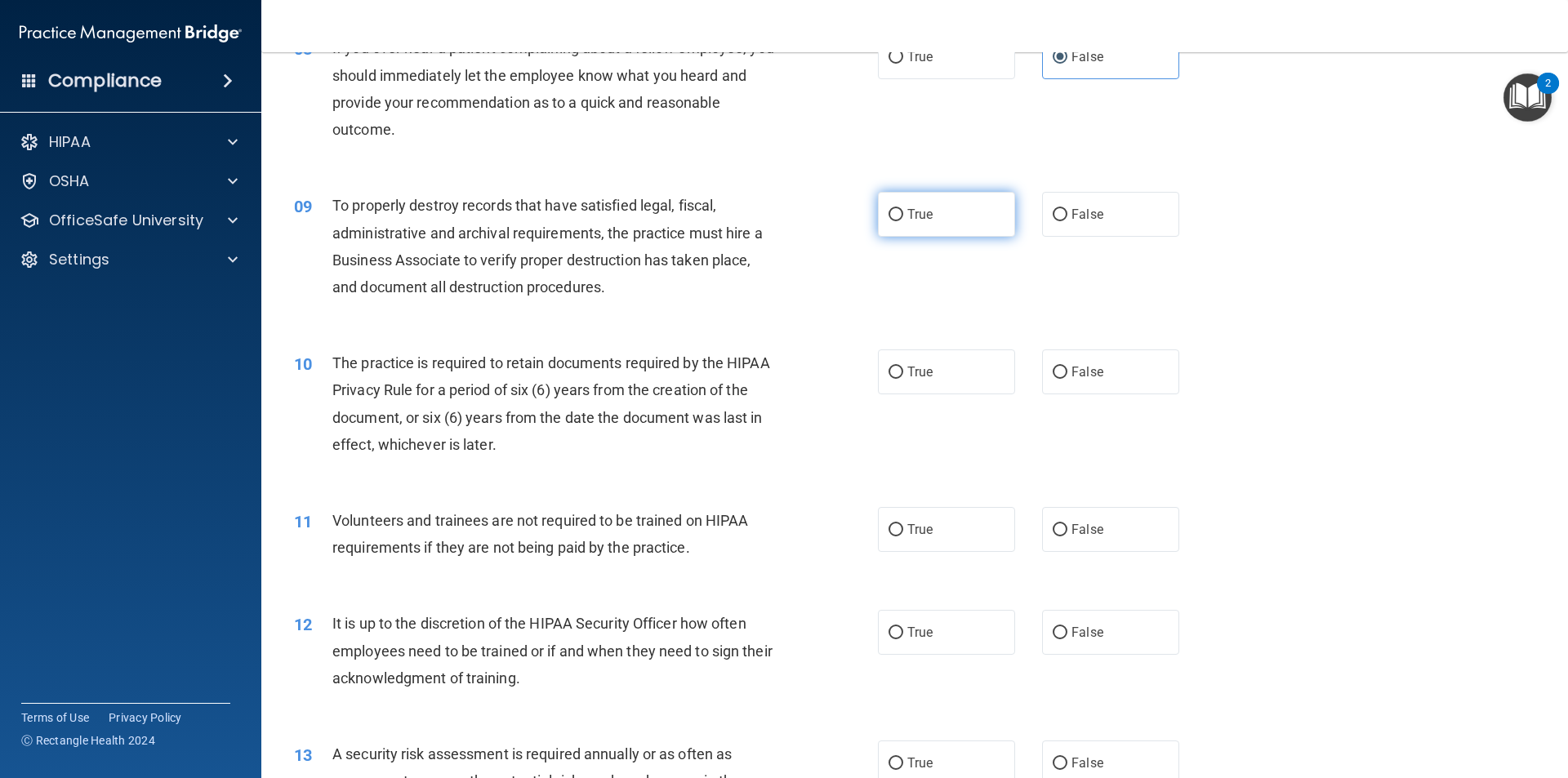
click at [947, 217] on label "True" at bounding box center [946, 214] width 137 height 45
click at [903, 217] on input "True" at bounding box center [896, 215] width 15 height 12
radio input "true"
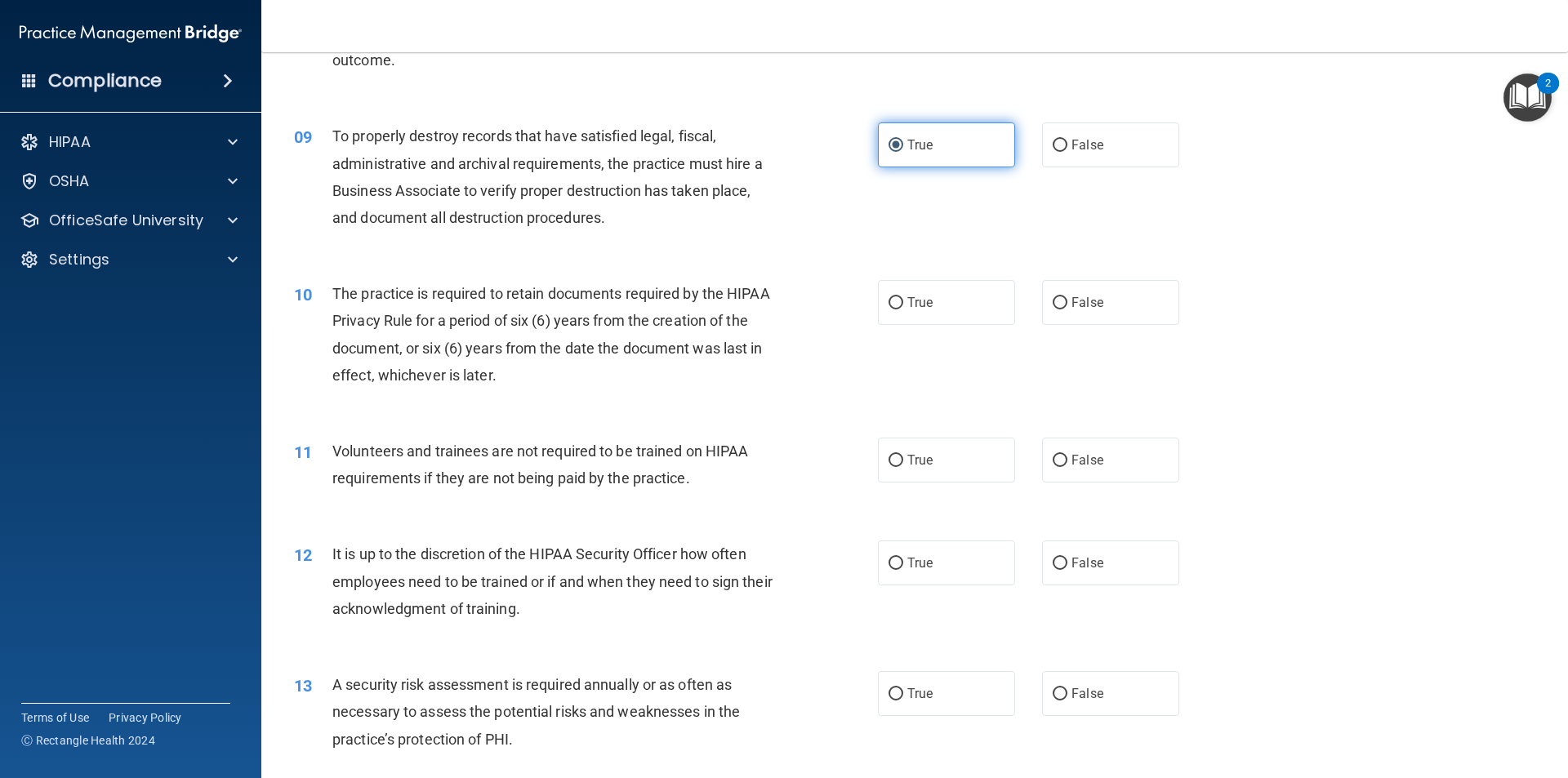
scroll to position [1225, 0]
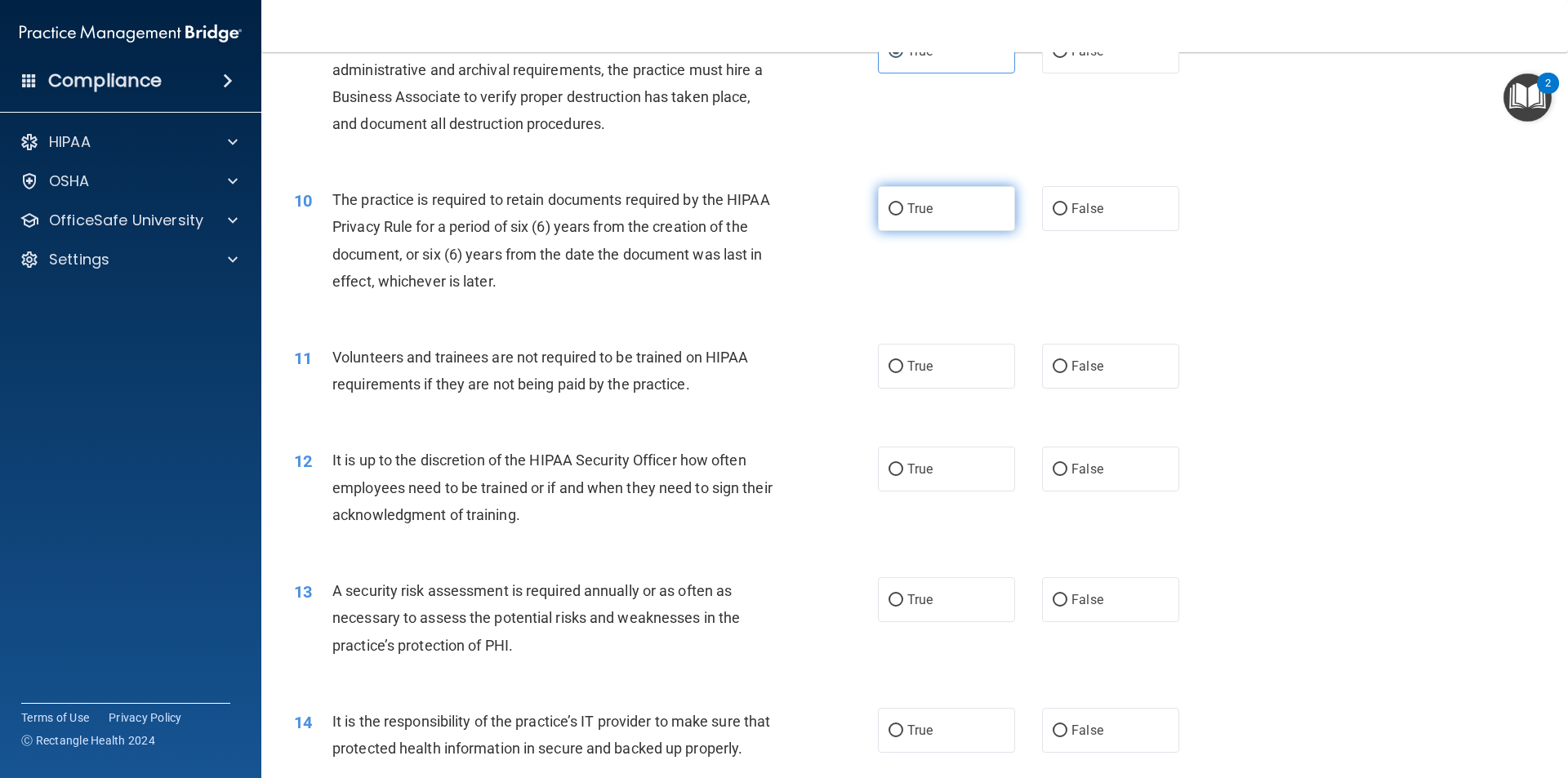
click at [909, 217] on label "True" at bounding box center [946, 208] width 137 height 45
click at [903, 216] on input "True" at bounding box center [896, 209] width 15 height 12
radio input "true"
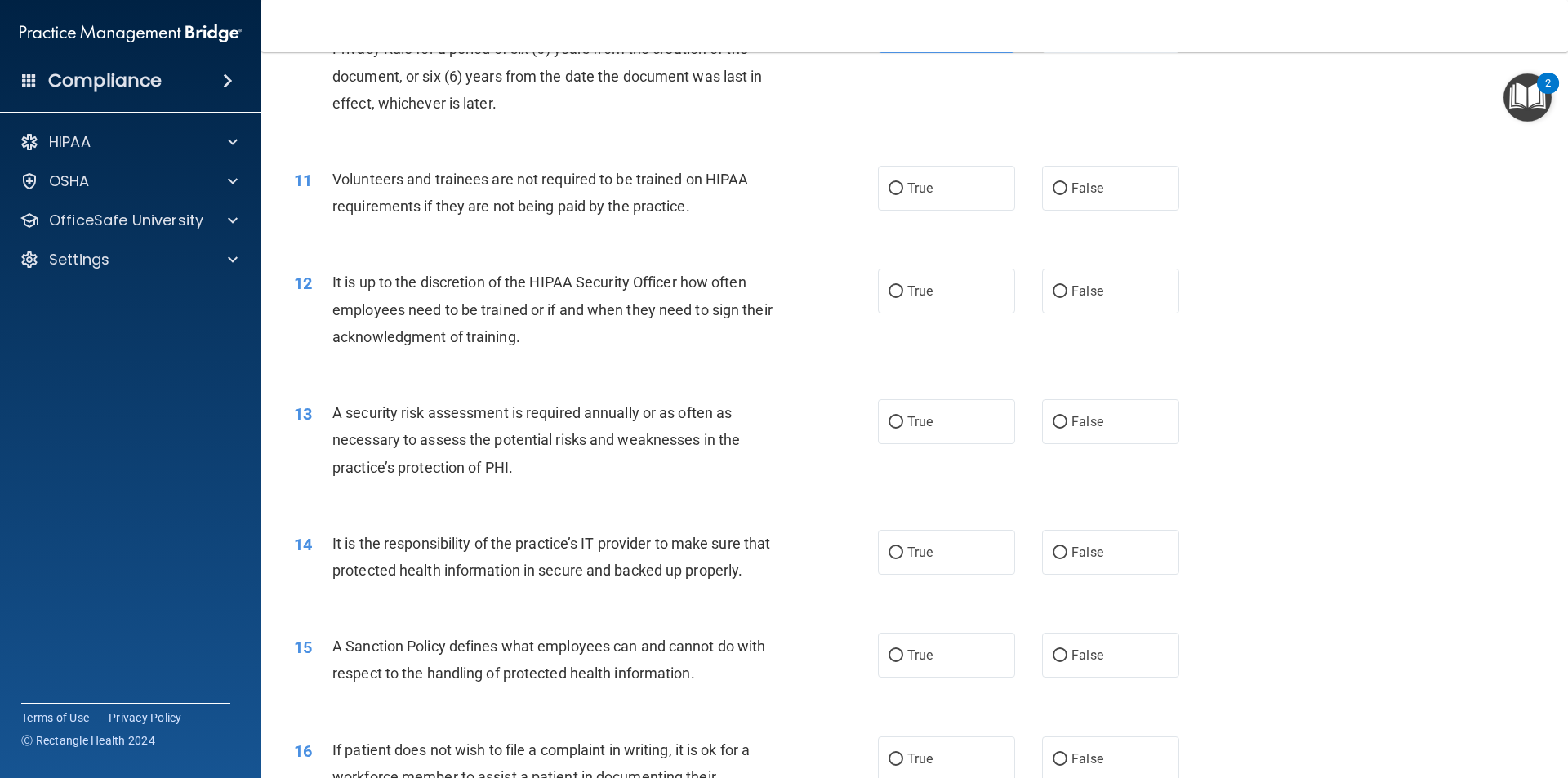
scroll to position [1470, 0]
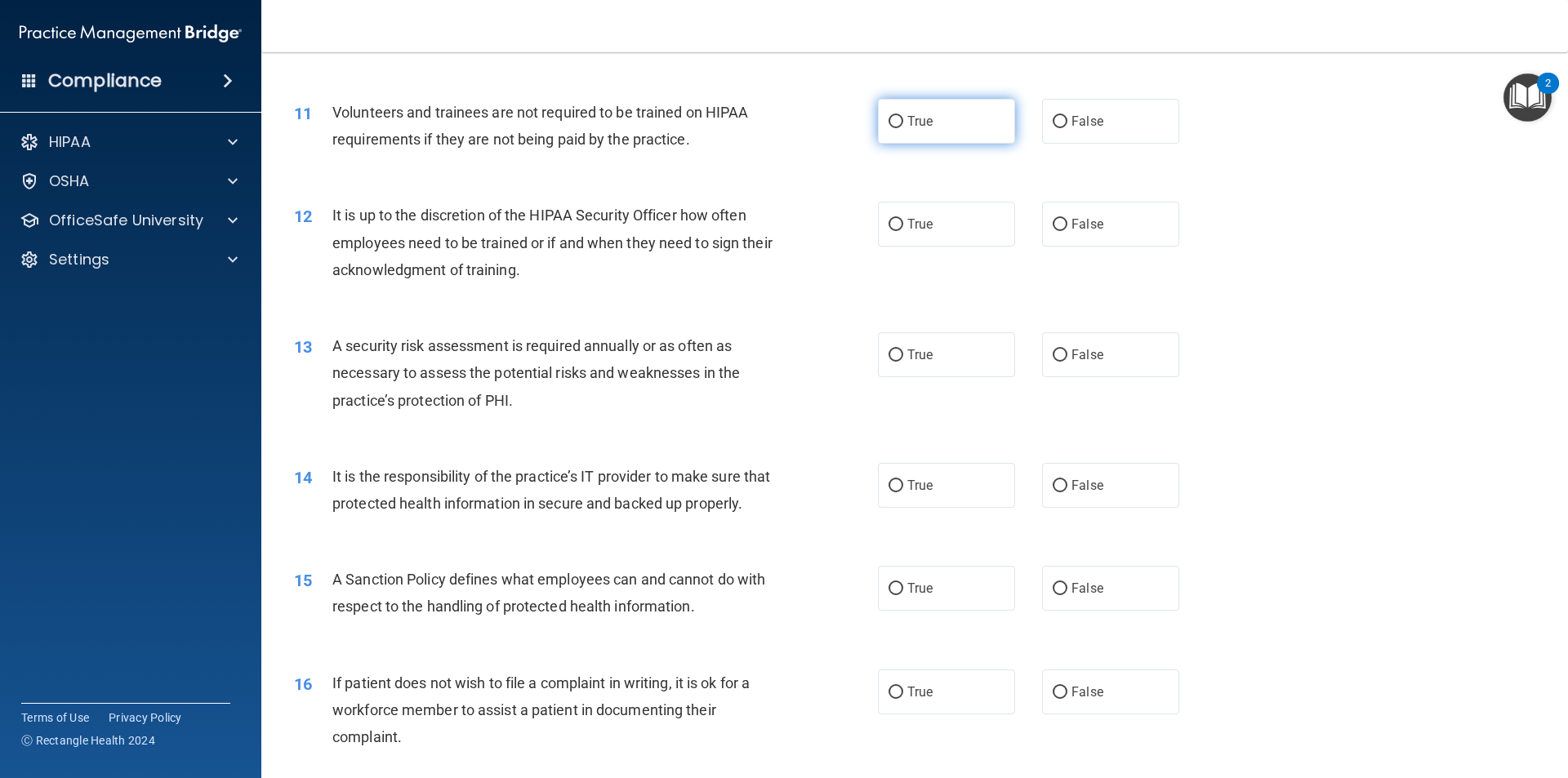
click at [925, 115] on span "True" at bounding box center [919, 121] width 25 height 16
click at [903, 116] on input "True" at bounding box center [896, 122] width 15 height 12
radio input "true"
click at [1098, 135] on label "False" at bounding box center [1110, 121] width 137 height 45
click at [1067, 128] on input "False" at bounding box center [1060, 122] width 15 height 12
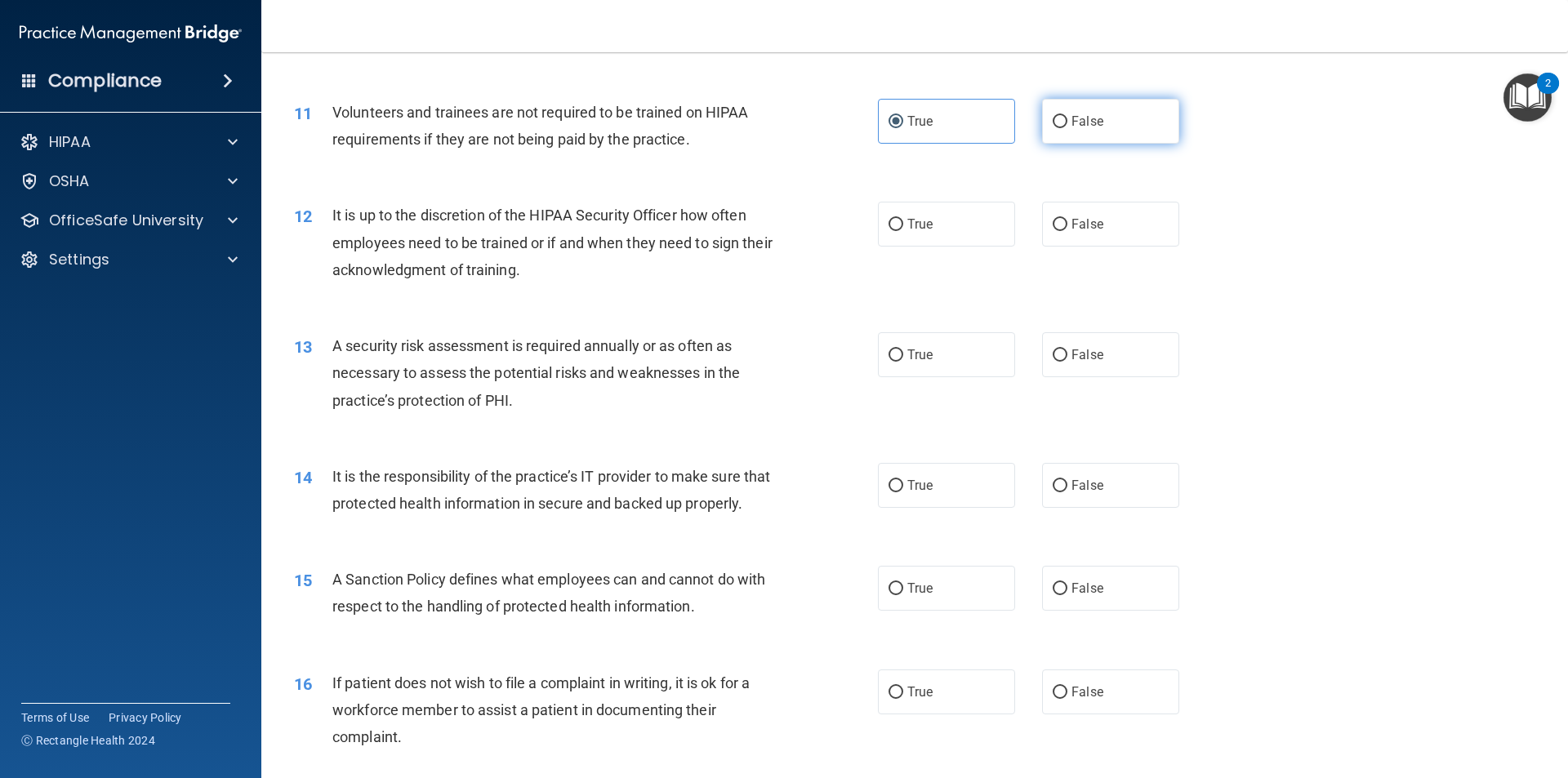
radio input "true"
radio input "false"
click at [939, 244] on label "True" at bounding box center [946, 224] width 137 height 45
click at [903, 231] on input "True" at bounding box center [896, 224] width 15 height 12
radio input "true"
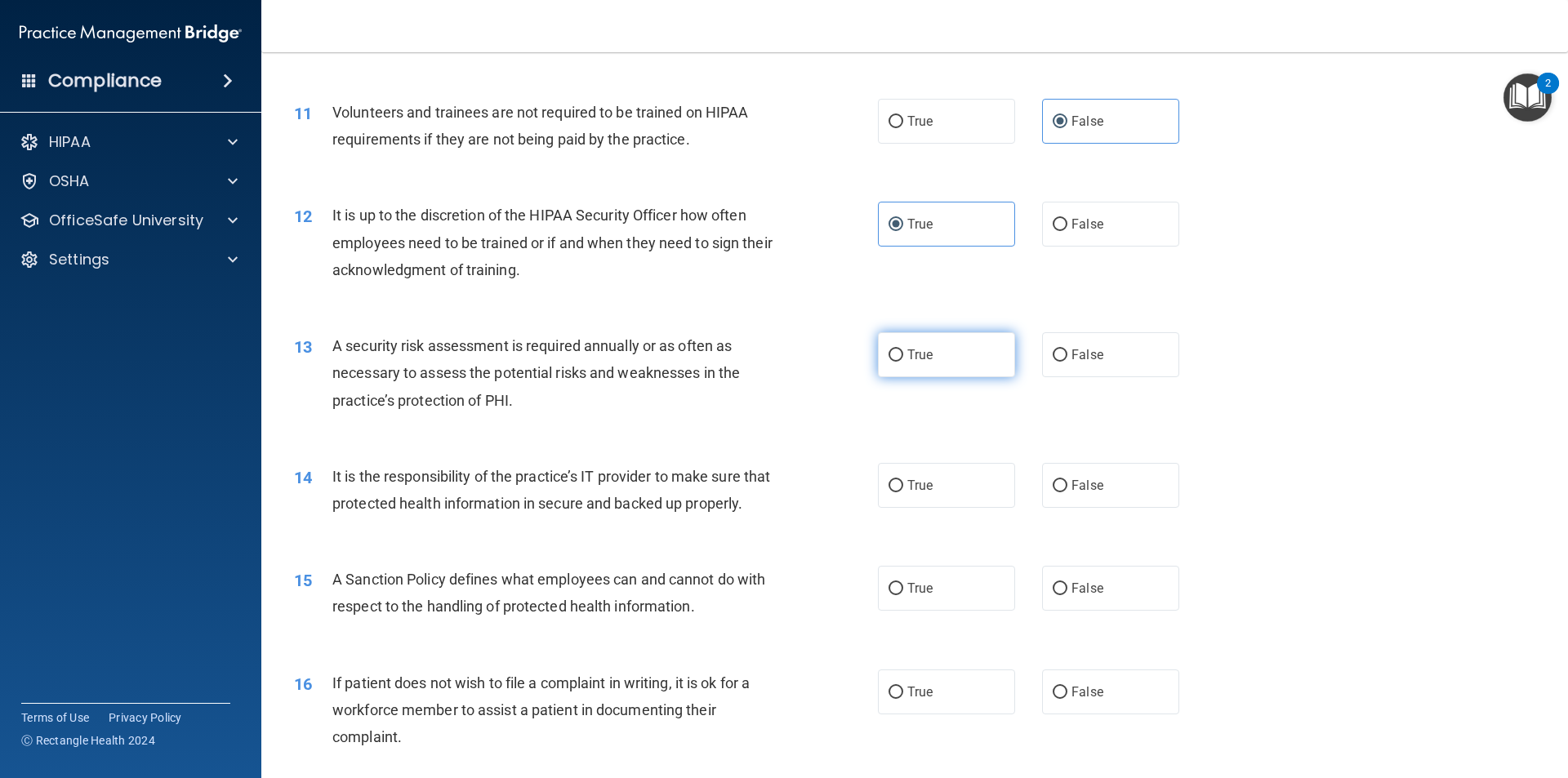
click at [880, 348] on label "True" at bounding box center [946, 355] width 137 height 45
click at [889, 350] on input "True" at bounding box center [896, 355] width 15 height 12
radio input "true"
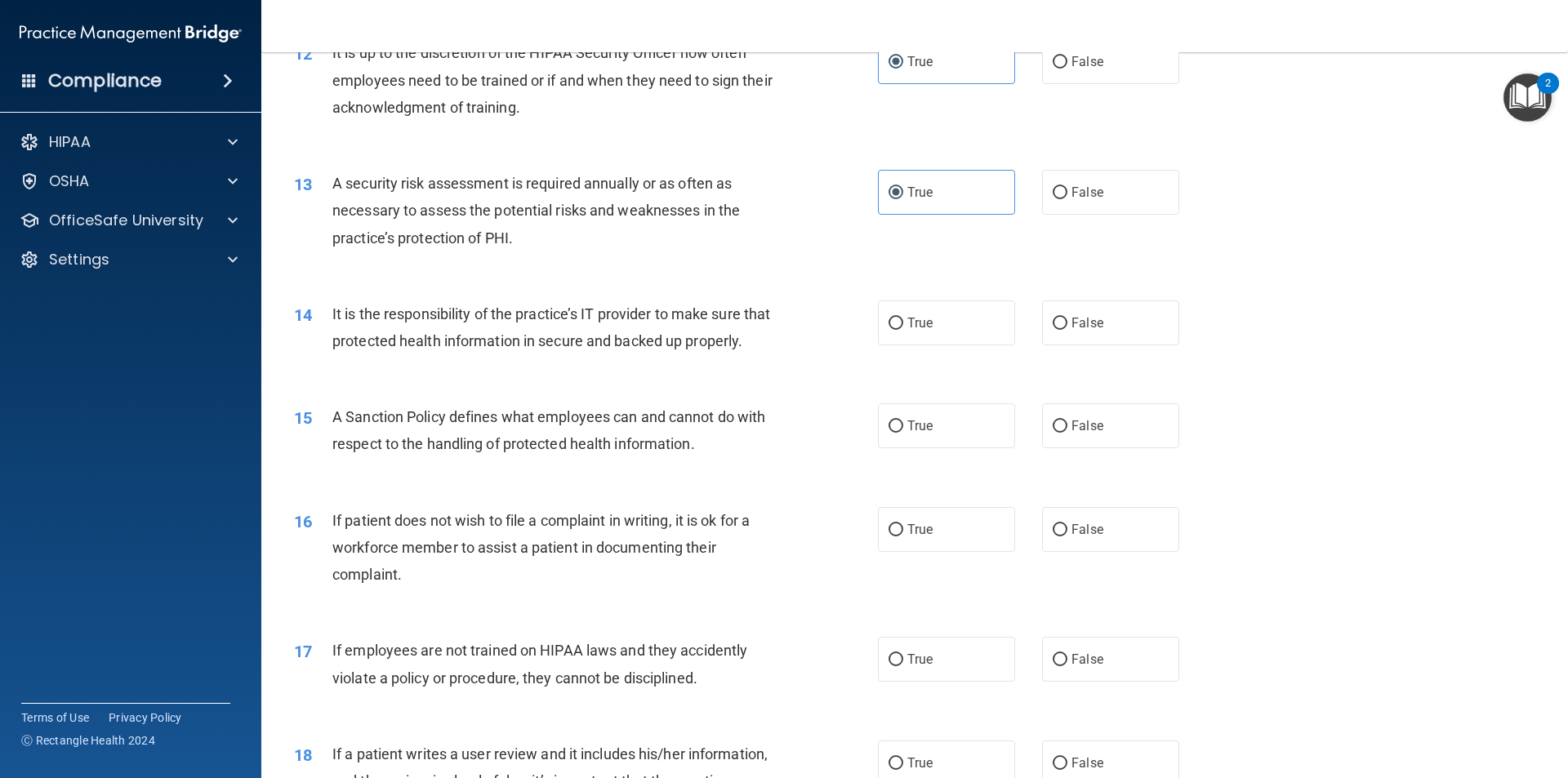
scroll to position [1632, 0]
click at [907, 315] on span "True" at bounding box center [919, 321] width 25 height 16
click at [903, 316] on input "True" at bounding box center [896, 322] width 15 height 12
radio input "true"
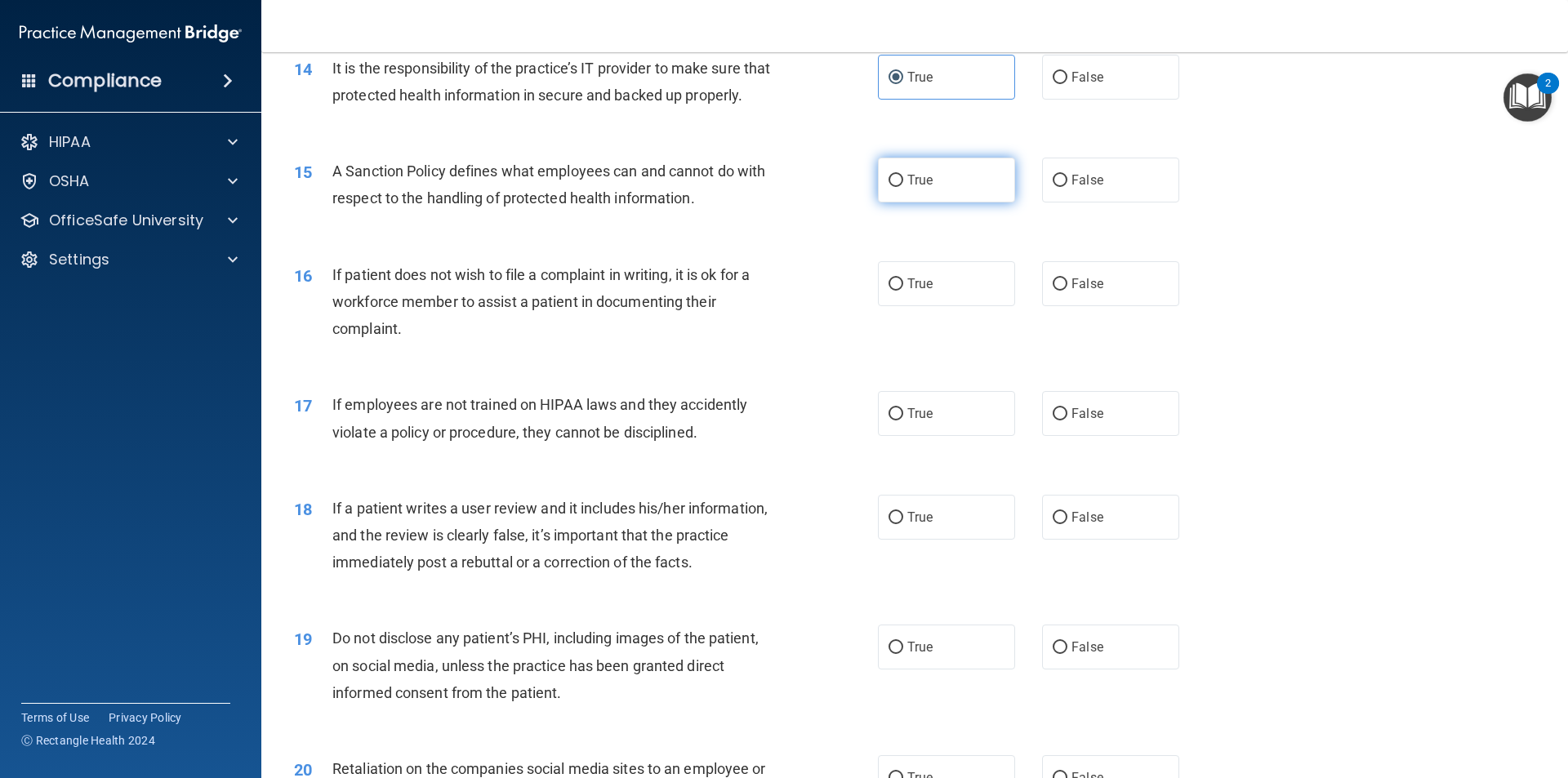
click at [949, 203] on label "True" at bounding box center [946, 180] width 137 height 45
click at [903, 187] on input "True" at bounding box center [896, 180] width 15 height 12
radio input "true"
click at [938, 306] on label "True" at bounding box center [946, 284] width 137 height 45
click at [903, 291] on input "True" at bounding box center [896, 284] width 15 height 12
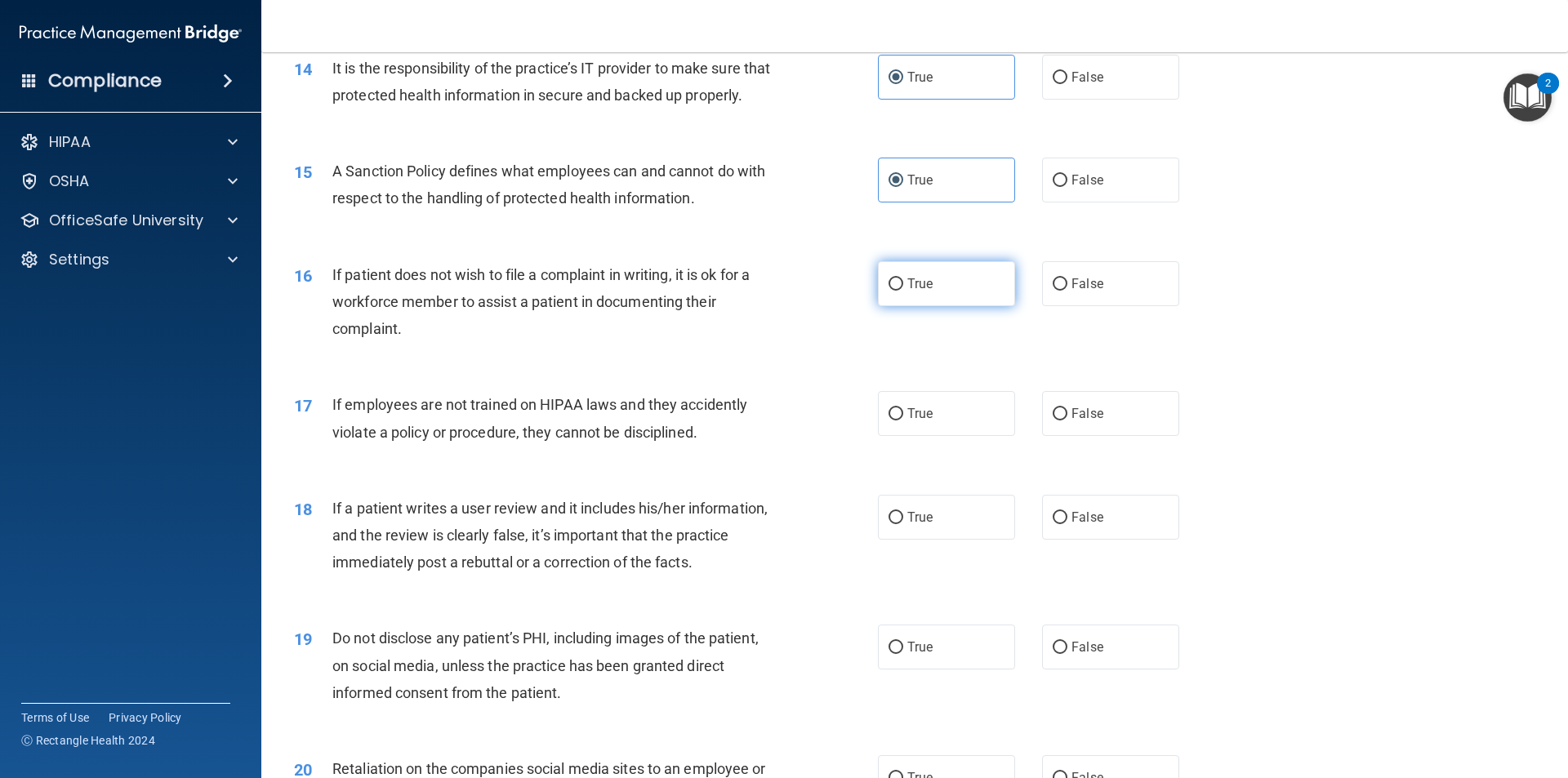
radio input "true"
click at [1080, 291] on span "False" at bounding box center [1087, 283] width 32 height 16
click at [1067, 291] on input "False" at bounding box center [1060, 284] width 15 height 12
radio input "true"
radio input "false"
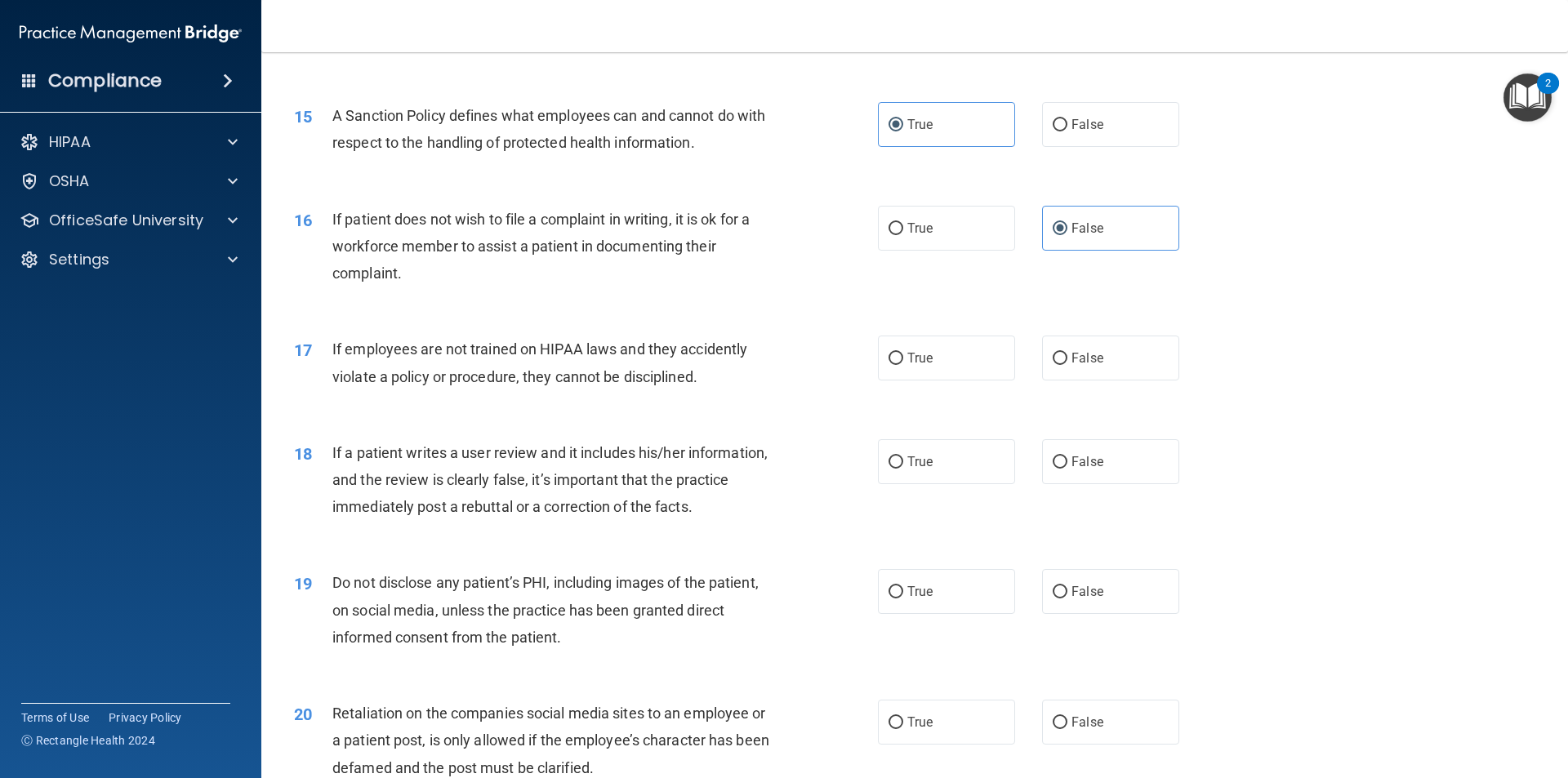
scroll to position [2041, 0]
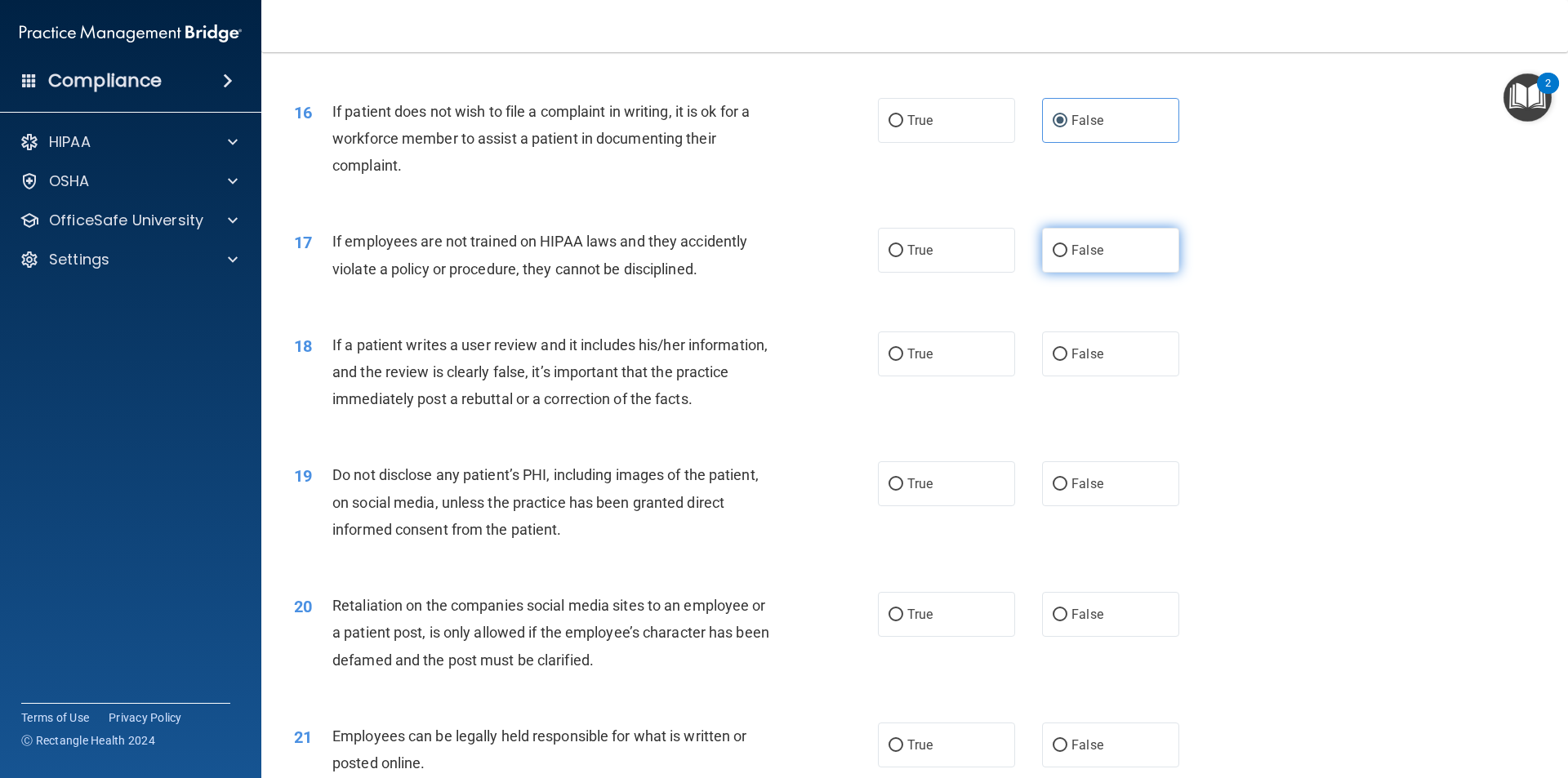
click at [1157, 272] on label "False" at bounding box center [1110, 250] width 137 height 45
click at [1067, 257] on input "False" at bounding box center [1060, 251] width 15 height 12
radio input "true"
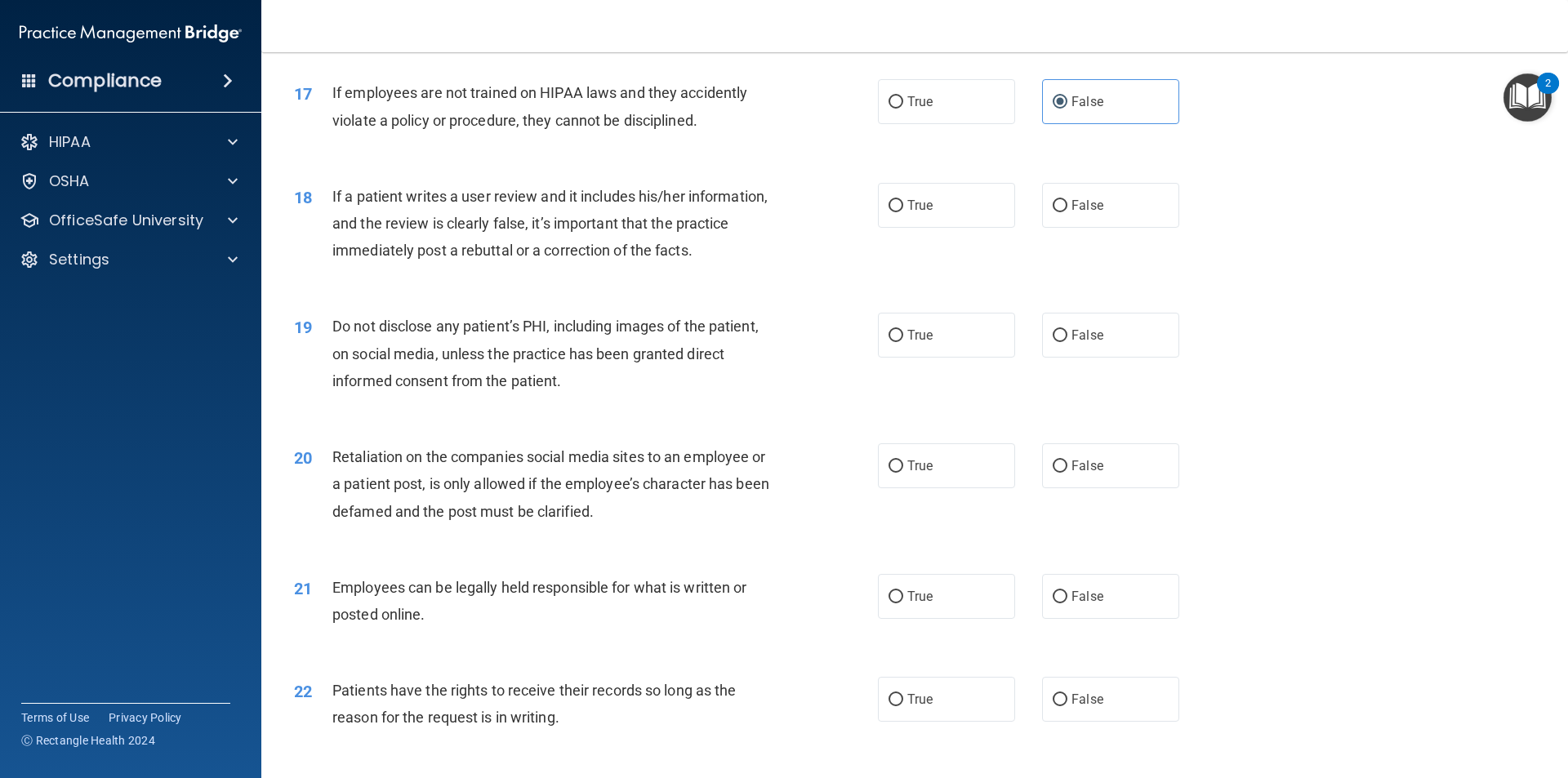
scroll to position [2204, 0]
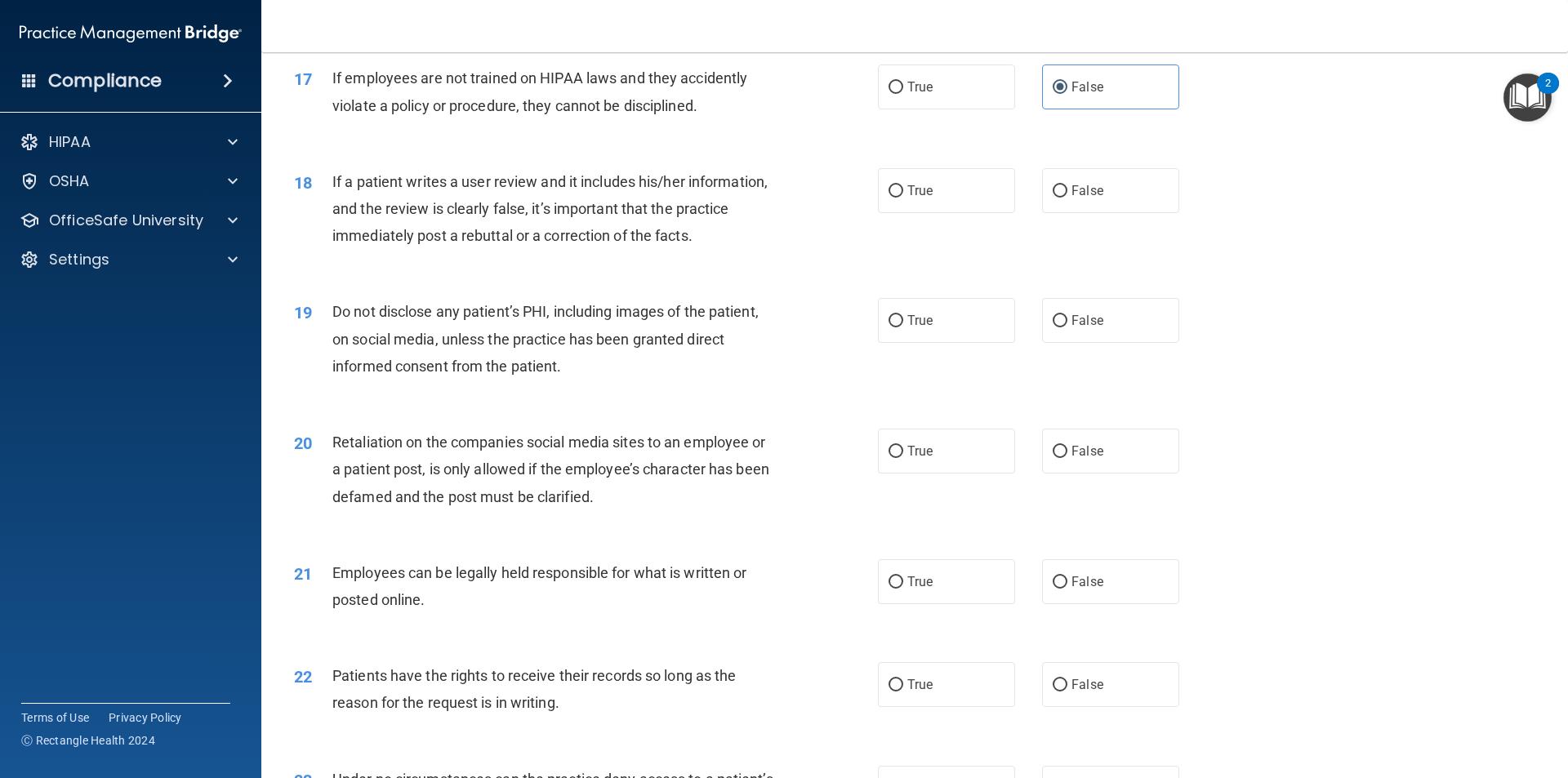
click at [816, 147] on div "17 If employees are not trained on HIPAA laws and they accidently violate a pol…" at bounding box center [914, 95] width 1266 height 103
click at [875, 126] on div "17 If employees are not trained on HIPAA laws and they accidently violate a pol…" at bounding box center [586, 95] width 633 height 62
click at [893, 94] on input "True" at bounding box center [896, 87] width 15 height 12
radio input "true"
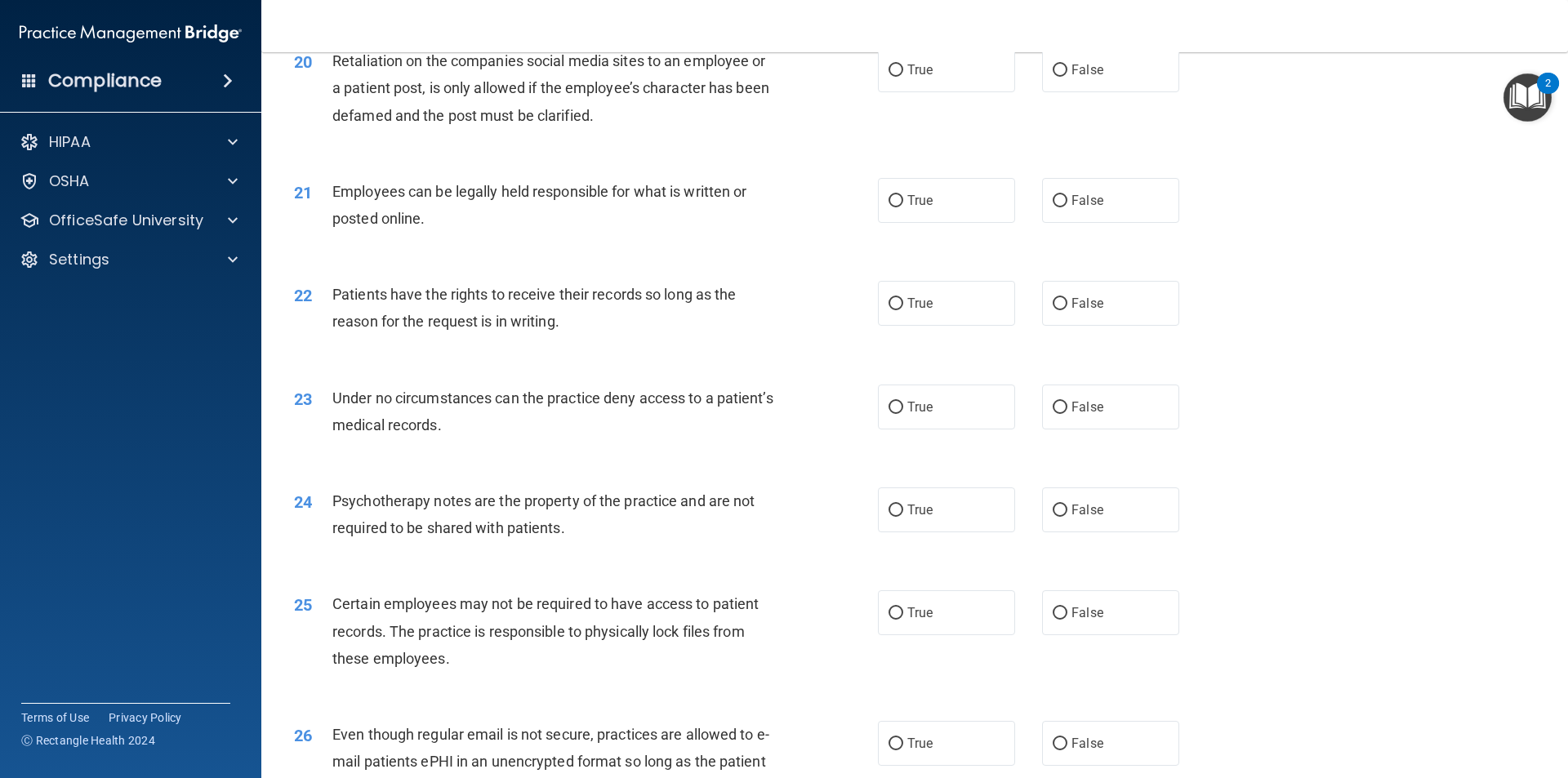
scroll to position [1851, 0]
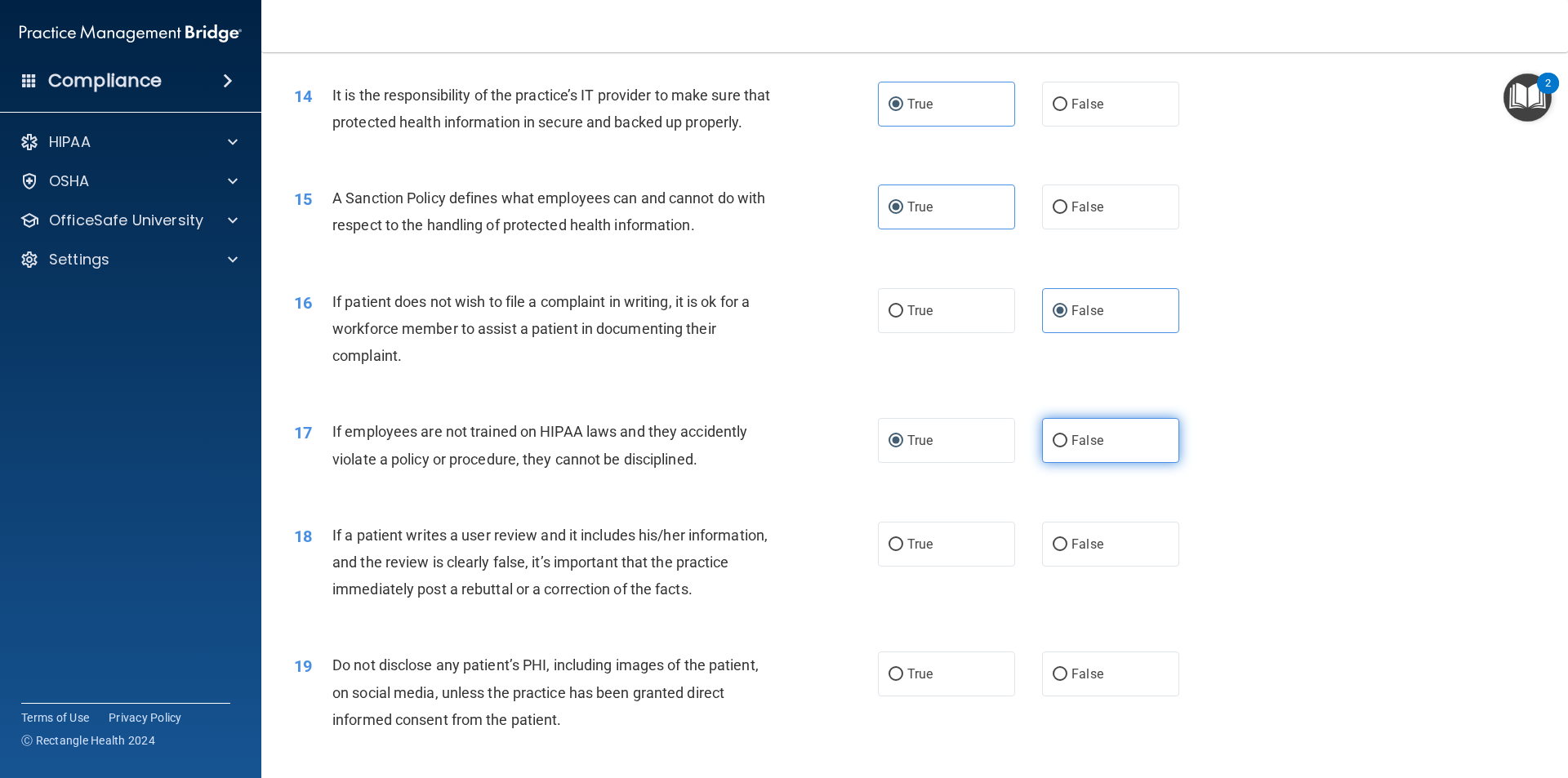
click at [1072, 448] on span "False" at bounding box center [1087, 440] width 32 height 16
click at [1067, 448] on input "False" at bounding box center [1060, 441] width 15 height 12
radio input "true"
radio input "false"
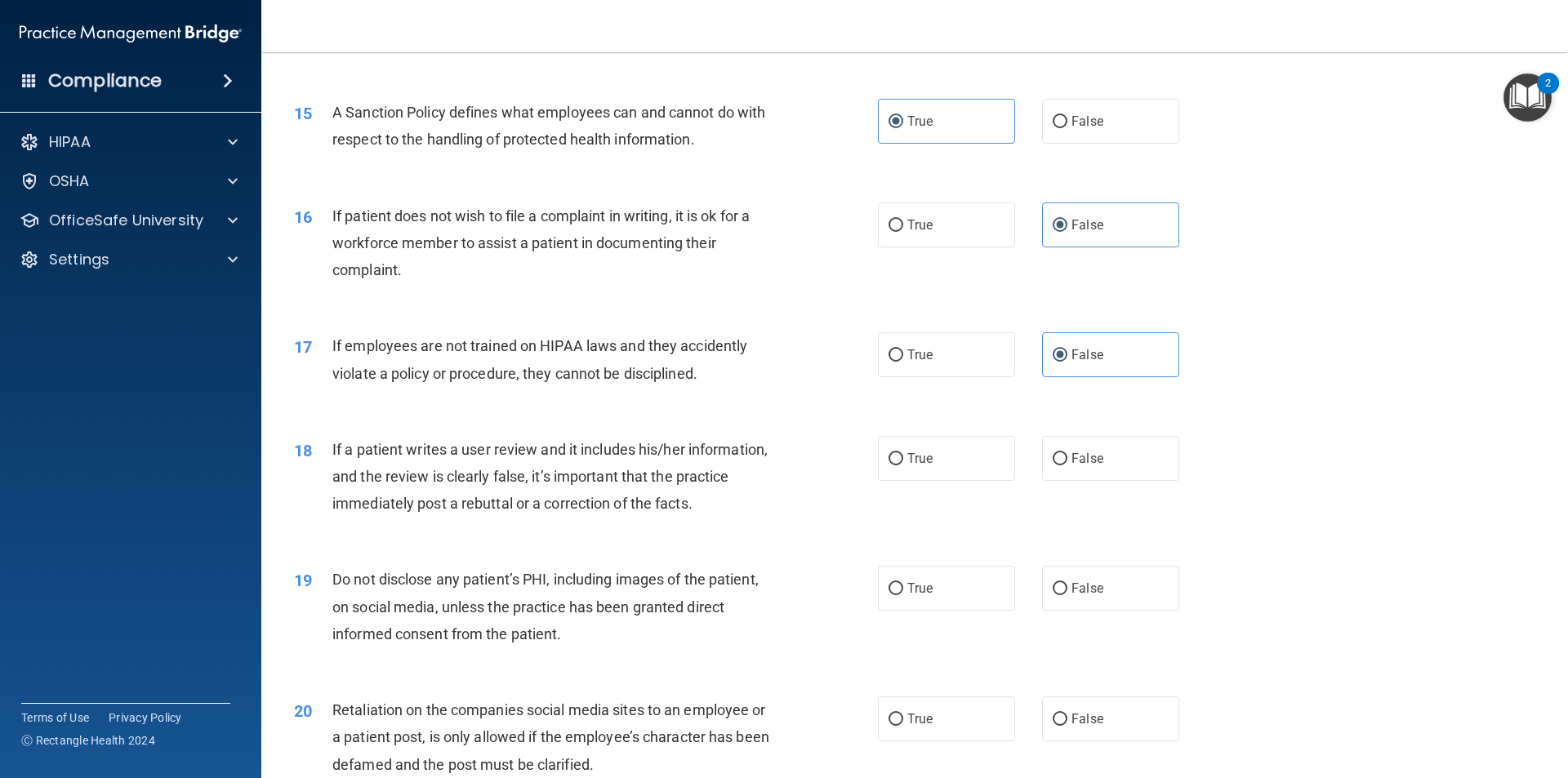
scroll to position [2096, 0]
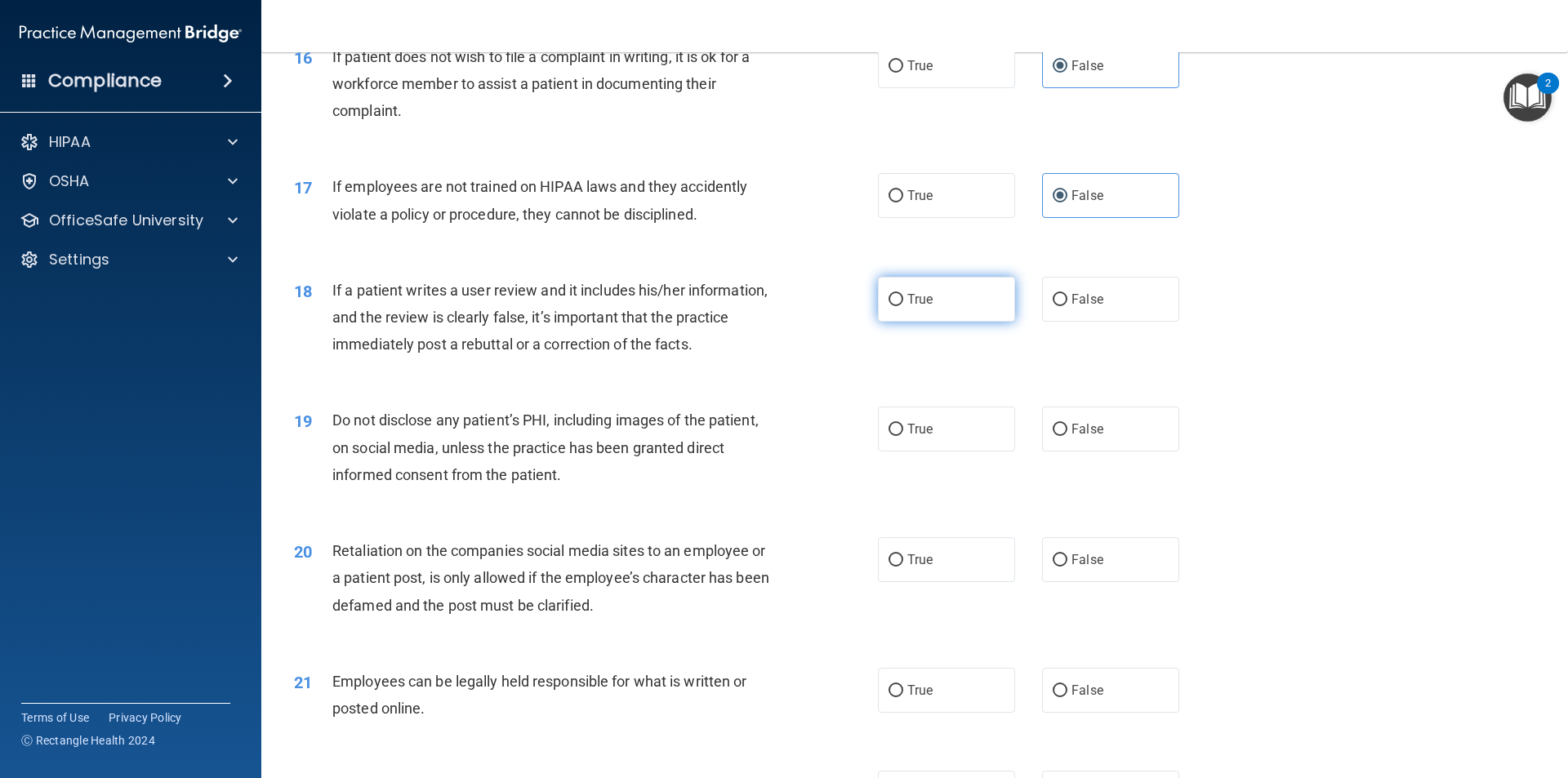
click at [941, 321] on label "True" at bounding box center [946, 299] width 137 height 45
click at [903, 306] on input "True" at bounding box center [896, 300] width 15 height 12
radio input "true"
click at [1092, 321] on label "False" at bounding box center [1110, 299] width 137 height 45
click at [1067, 306] on input "False" at bounding box center [1060, 300] width 15 height 12
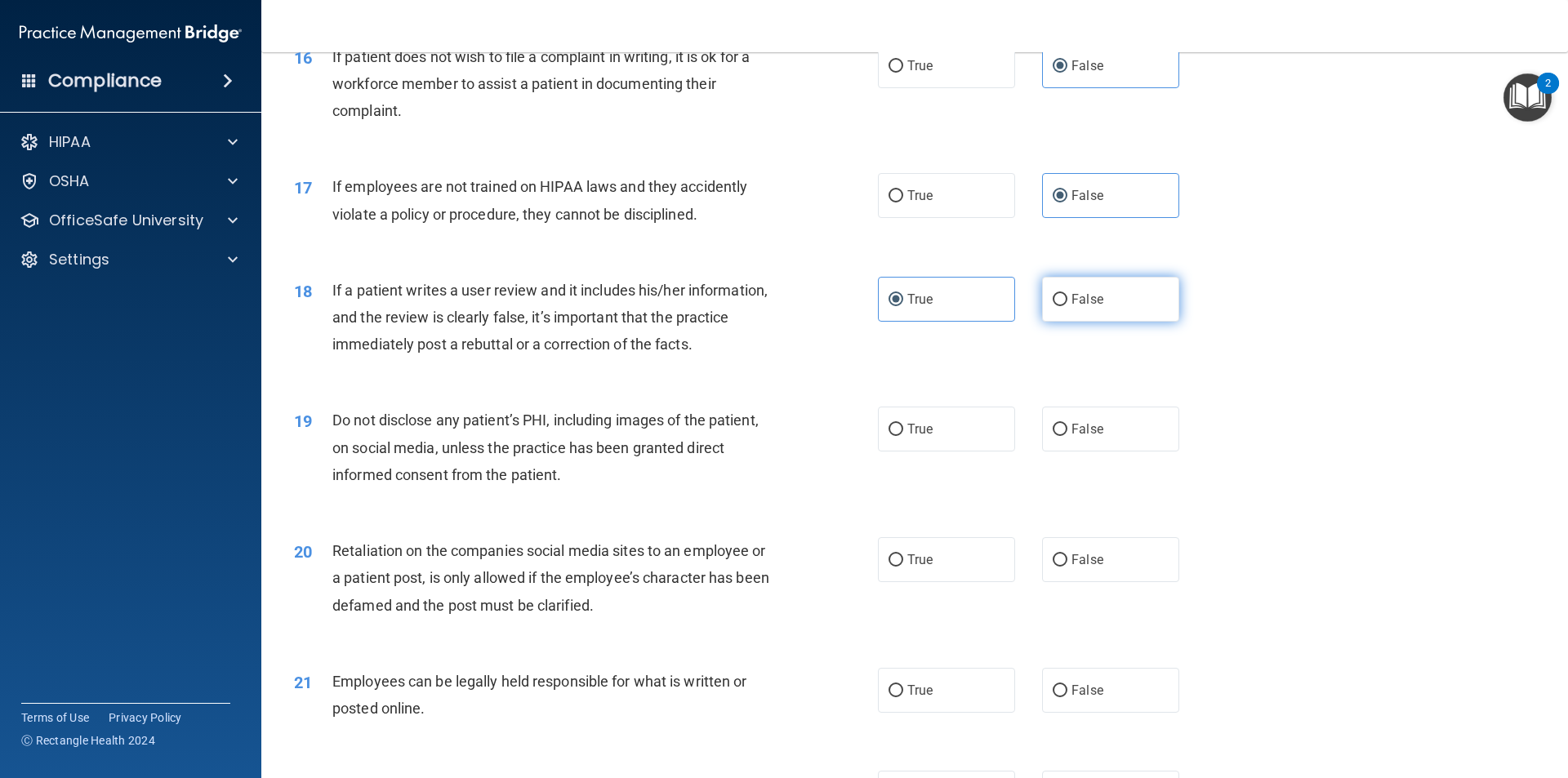
radio input "true"
click at [973, 321] on label "True" at bounding box center [946, 299] width 137 height 45
click at [903, 306] on input "True" at bounding box center [896, 300] width 15 height 12
radio input "true"
radio input "false"
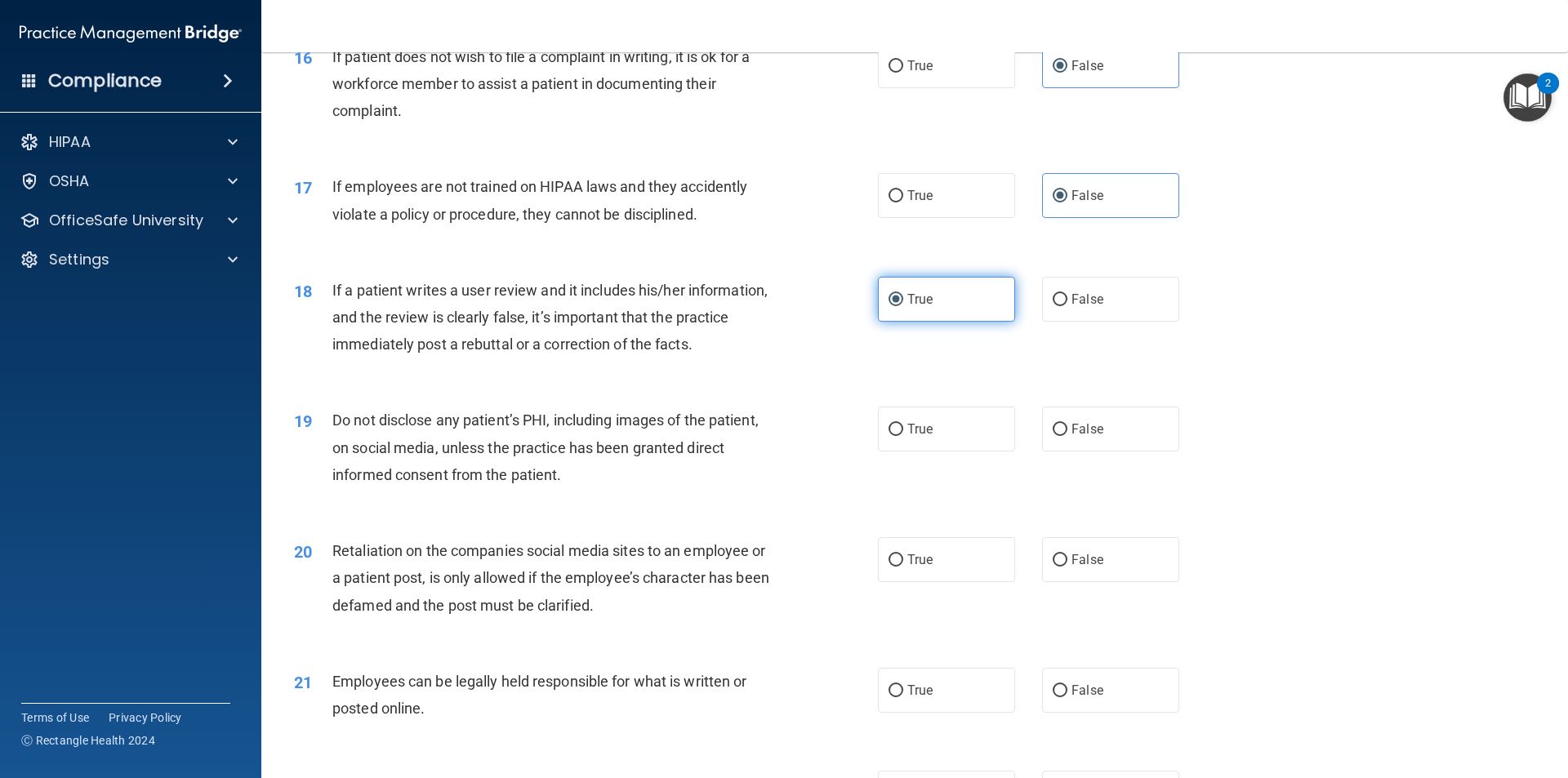
scroll to position [2177, 0]
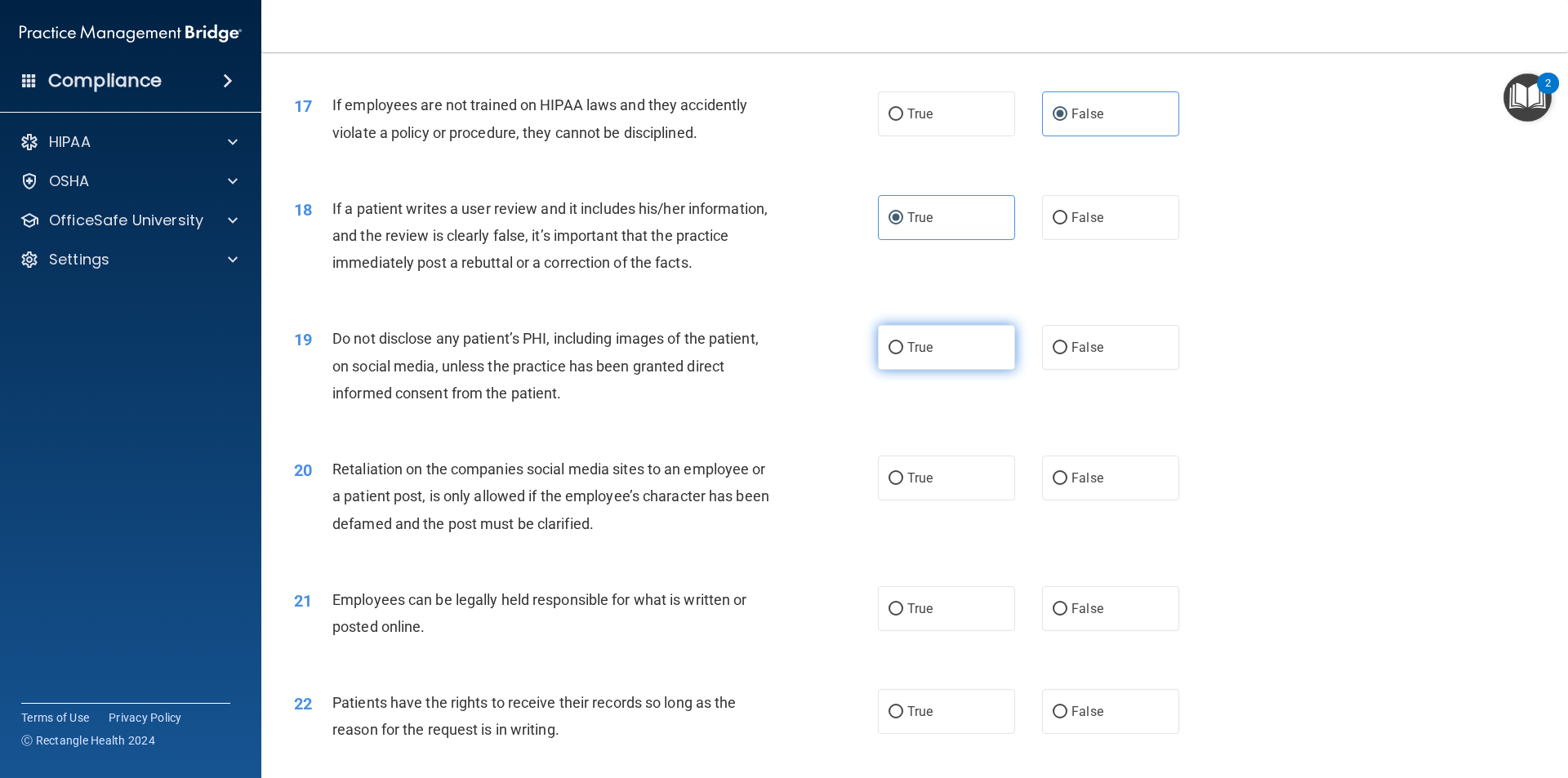
click at [997, 369] on label "True" at bounding box center [946, 347] width 137 height 45
click at [903, 355] on input "True" at bounding box center [896, 348] width 15 height 12
radio input "true"
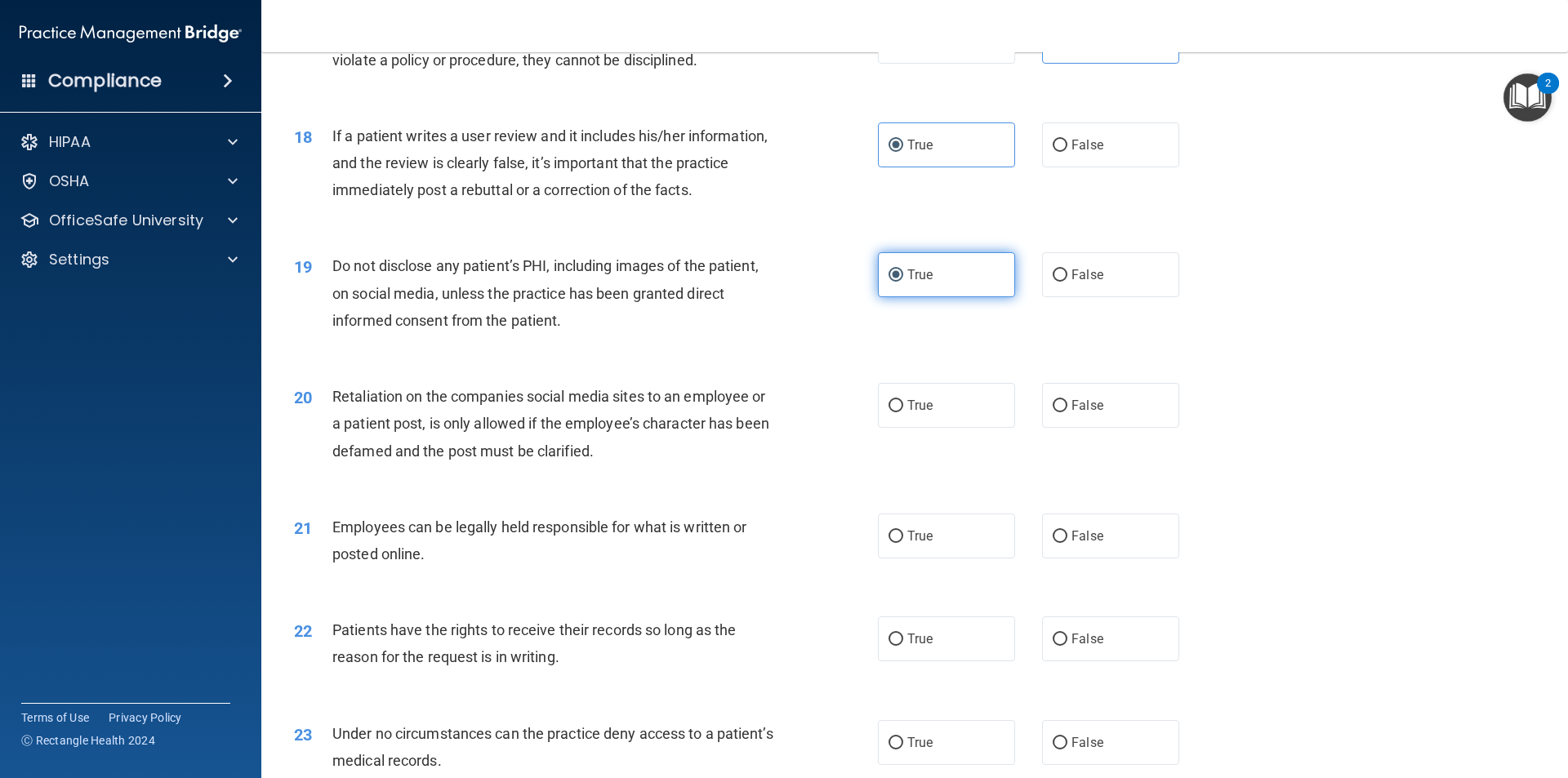
scroll to position [2340, 0]
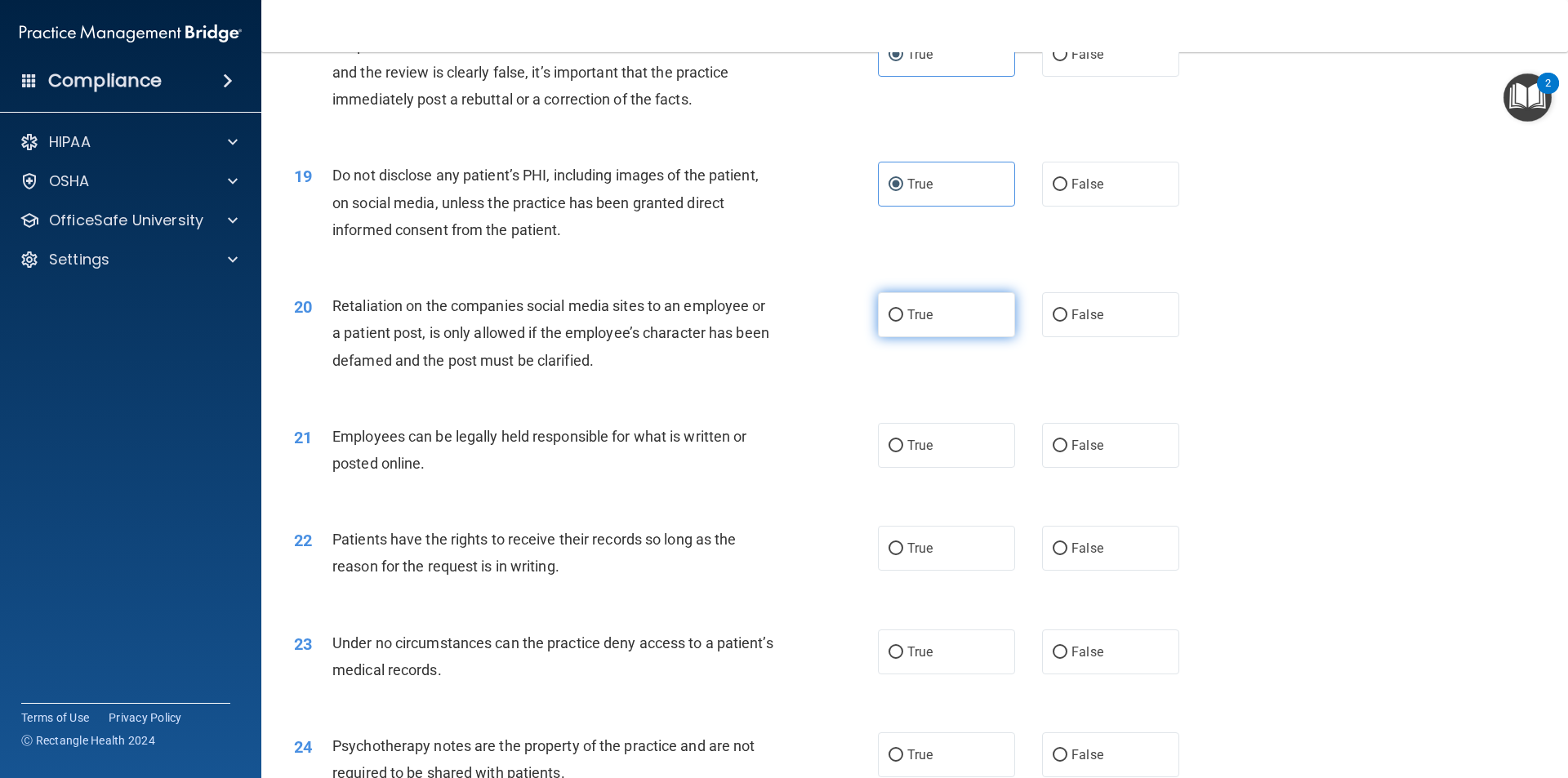
click at [944, 337] on label "True" at bounding box center [946, 315] width 137 height 45
click at [903, 321] on input "True" at bounding box center [896, 316] width 15 height 12
radio input "true"
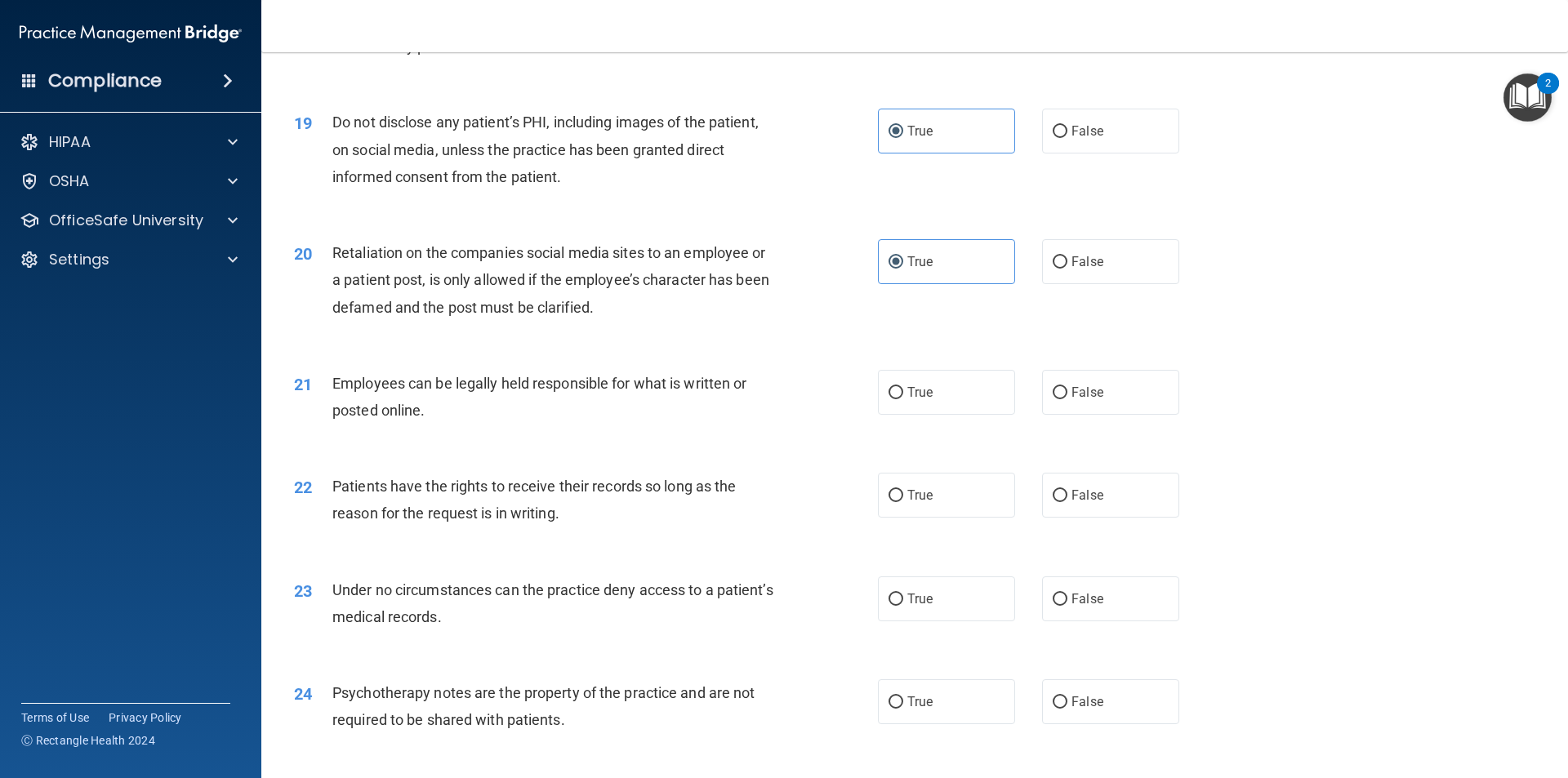
scroll to position [2422, 0]
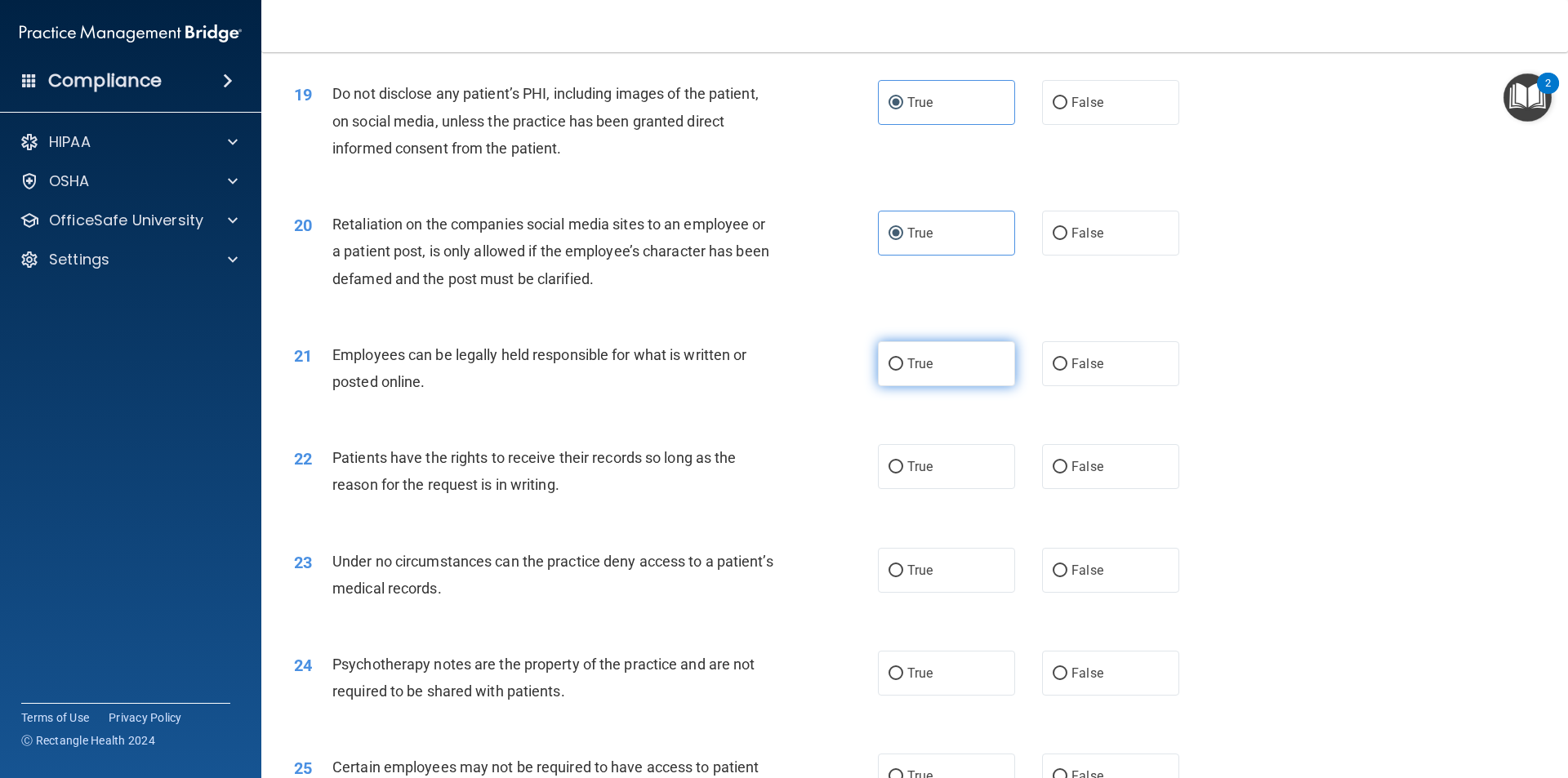
click at [965, 386] on label "True" at bounding box center [946, 364] width 137 height 45
click at [903, 370] on input "True" at bounding box center [896, 365] width 15 height 12
radio input "true"
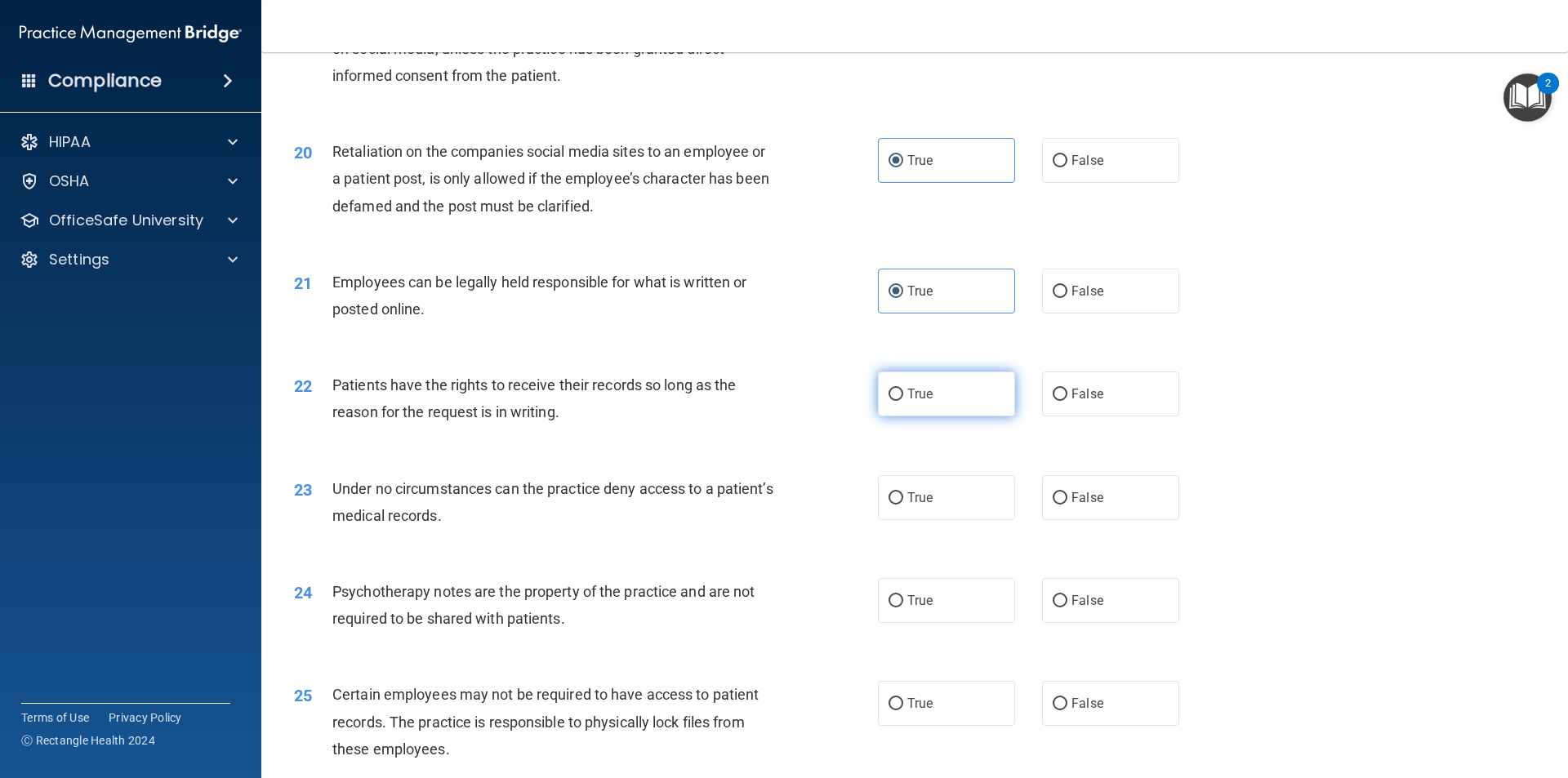
scroll to position [2585, 0]
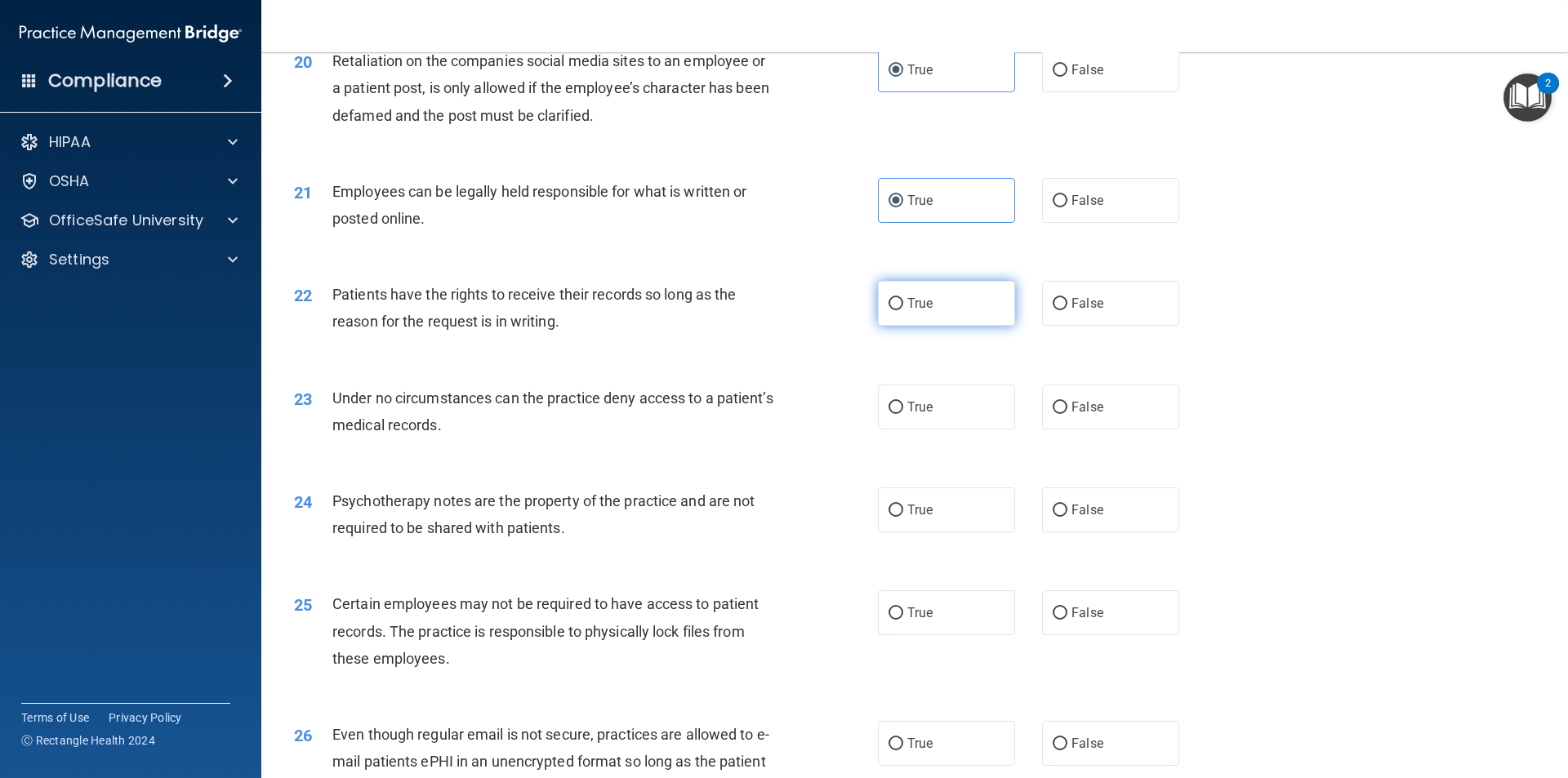
click at [945, 325] on label "True" at bounding box center [946, 303] width 137 height 45
click at [903, 311] on input "True" at bounding box center [896, 304] width 15 height 12
radio input "true"
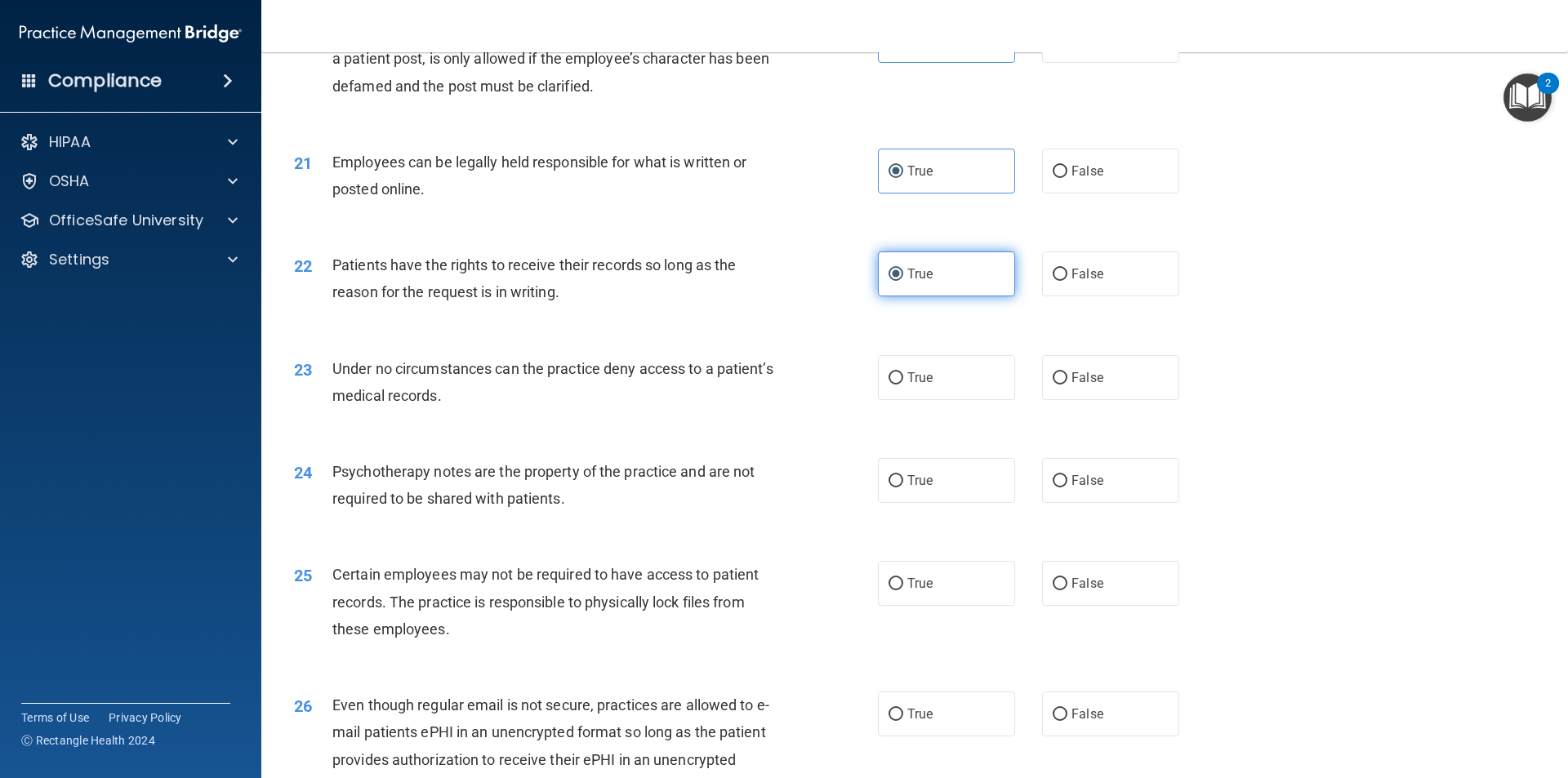
scroll to position [2667, 0]
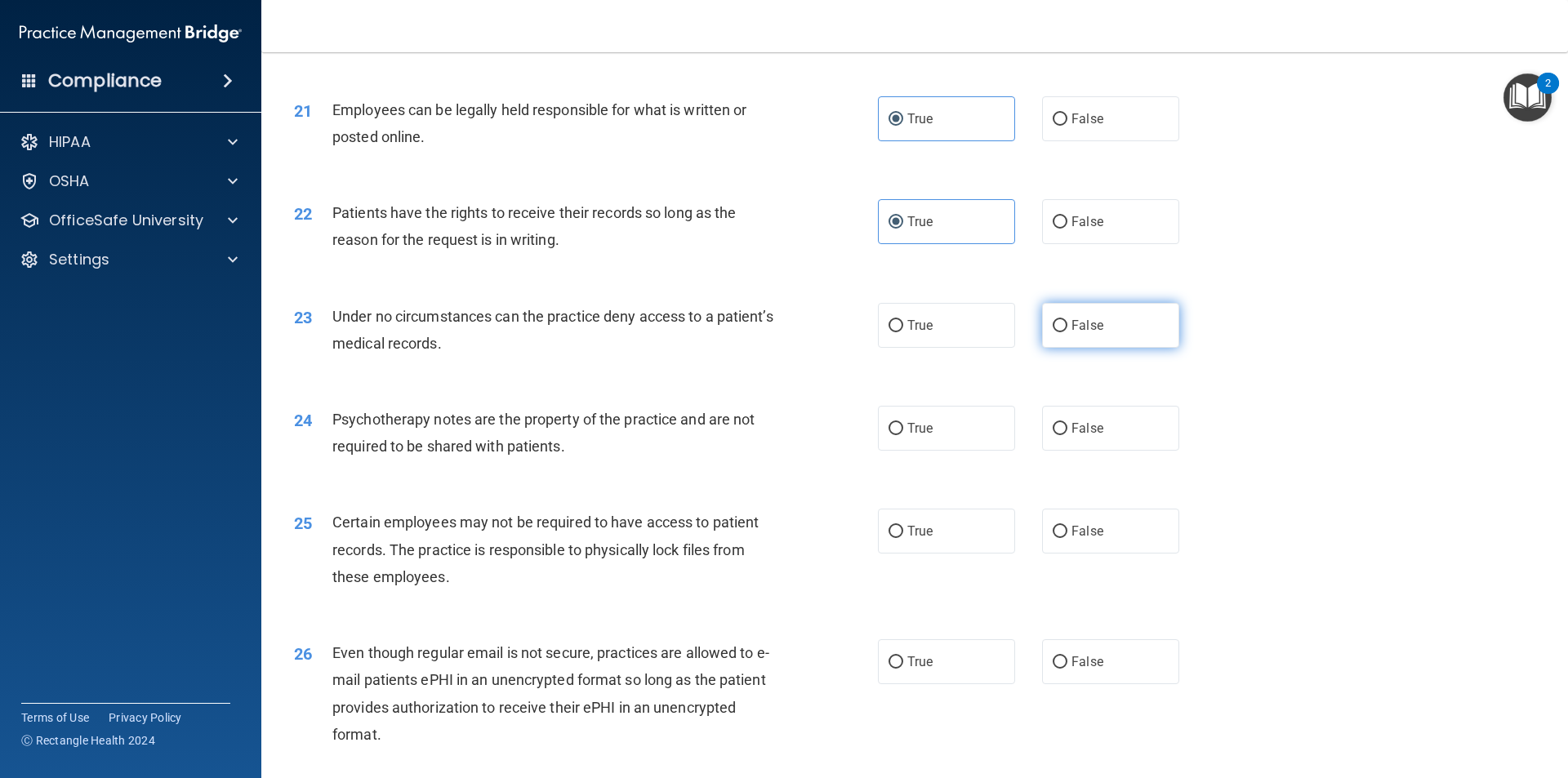
click at [1094, 333] on span "False" at bounding box center [1087, 325] width 32 height 16
click at [1067, 332] on input "False" at bounding box center [1060, 325] width 15 height 12
radio input "true"
click at [954, 348] on label "True" at bounding box center [946, 325] width 137 height 45
click at [903, 332] on input "True" at bounding box center [896, 325] width 15 height 12
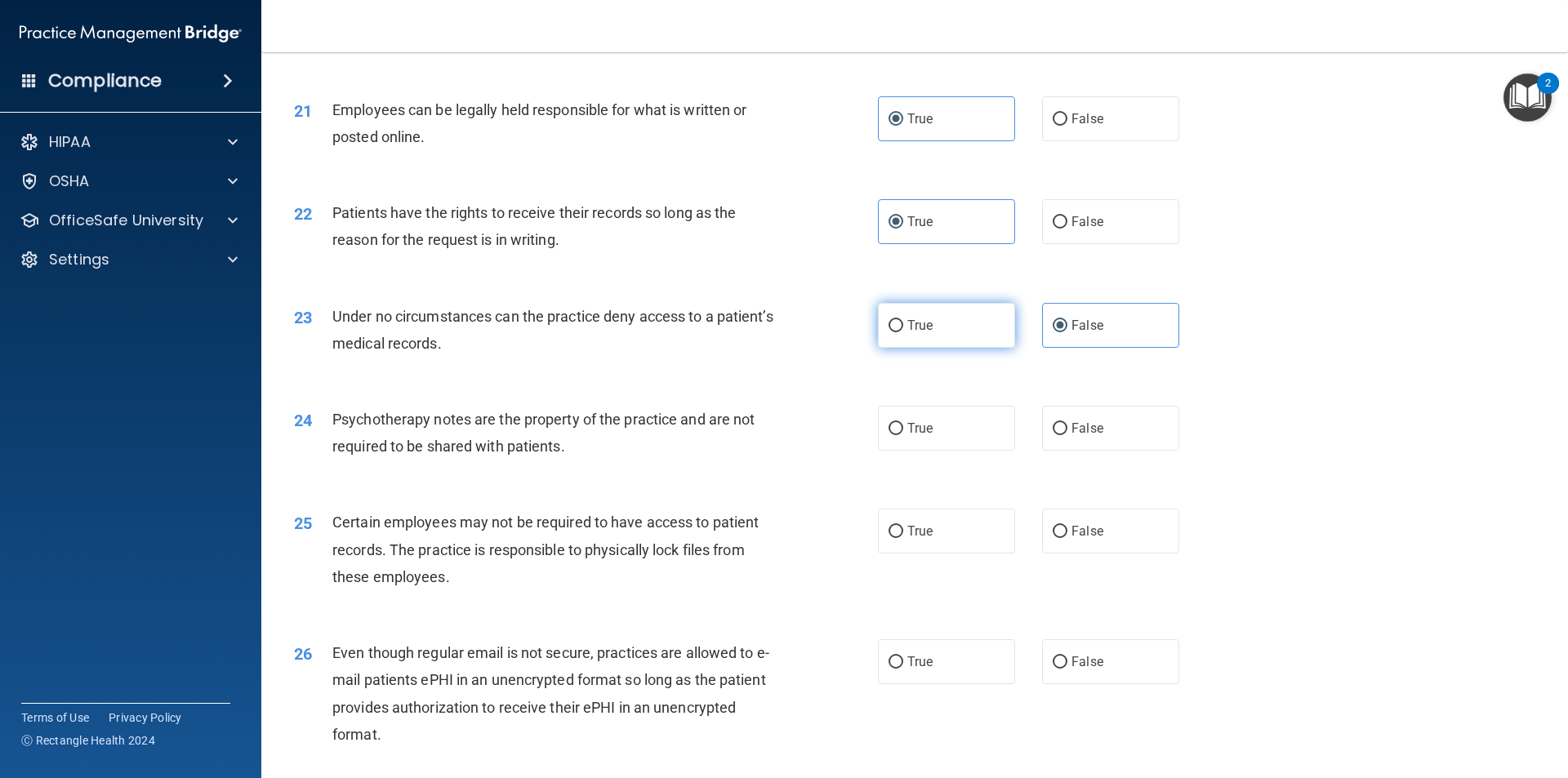
radio input "true"
click at [1041, 347] on label "False" at bounding box center [1110, 325] width 137 height 45
click at [1052, 332] on input "False" at bounding box center [1060, 325] width 15 height 12
radio input "true"
radio input "false"
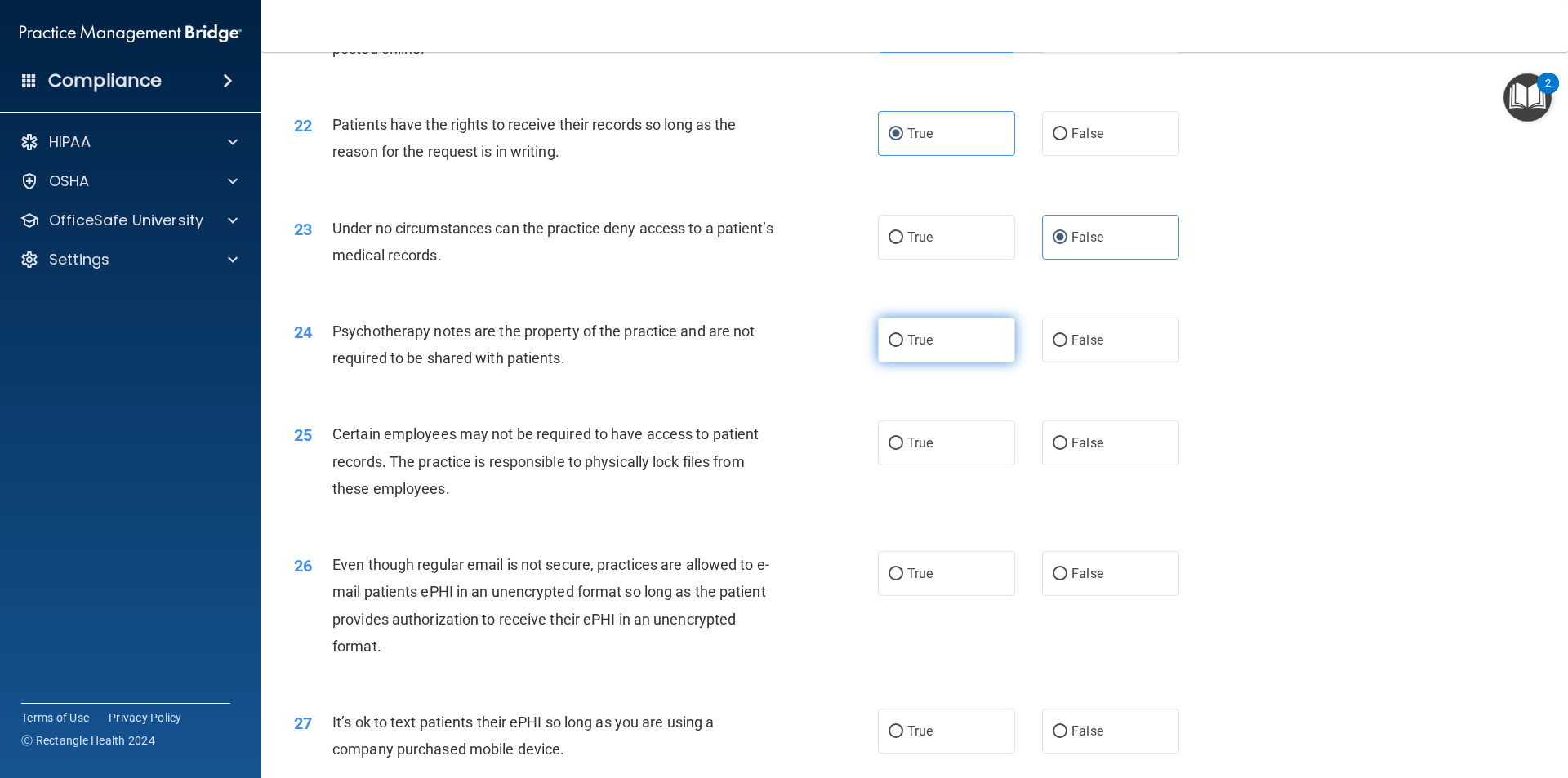
scroll to position [2912, 0]
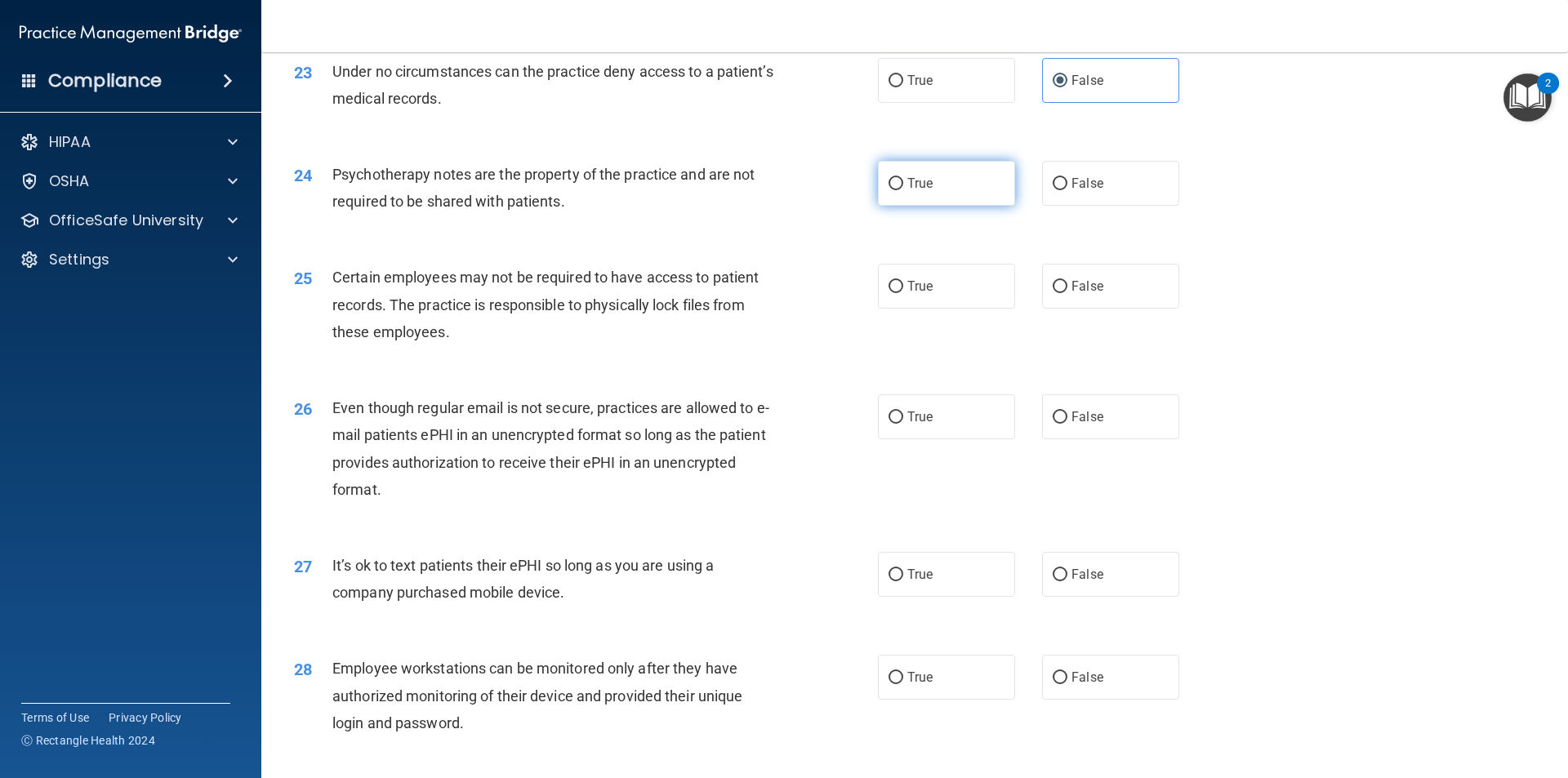
click at [897, 206] on label "True" at bounding box center [946, 183] width 137 height 45
click at [897, 190] on input "True" at bounding box center [896, 183] width 15 height 12
radio input "true"
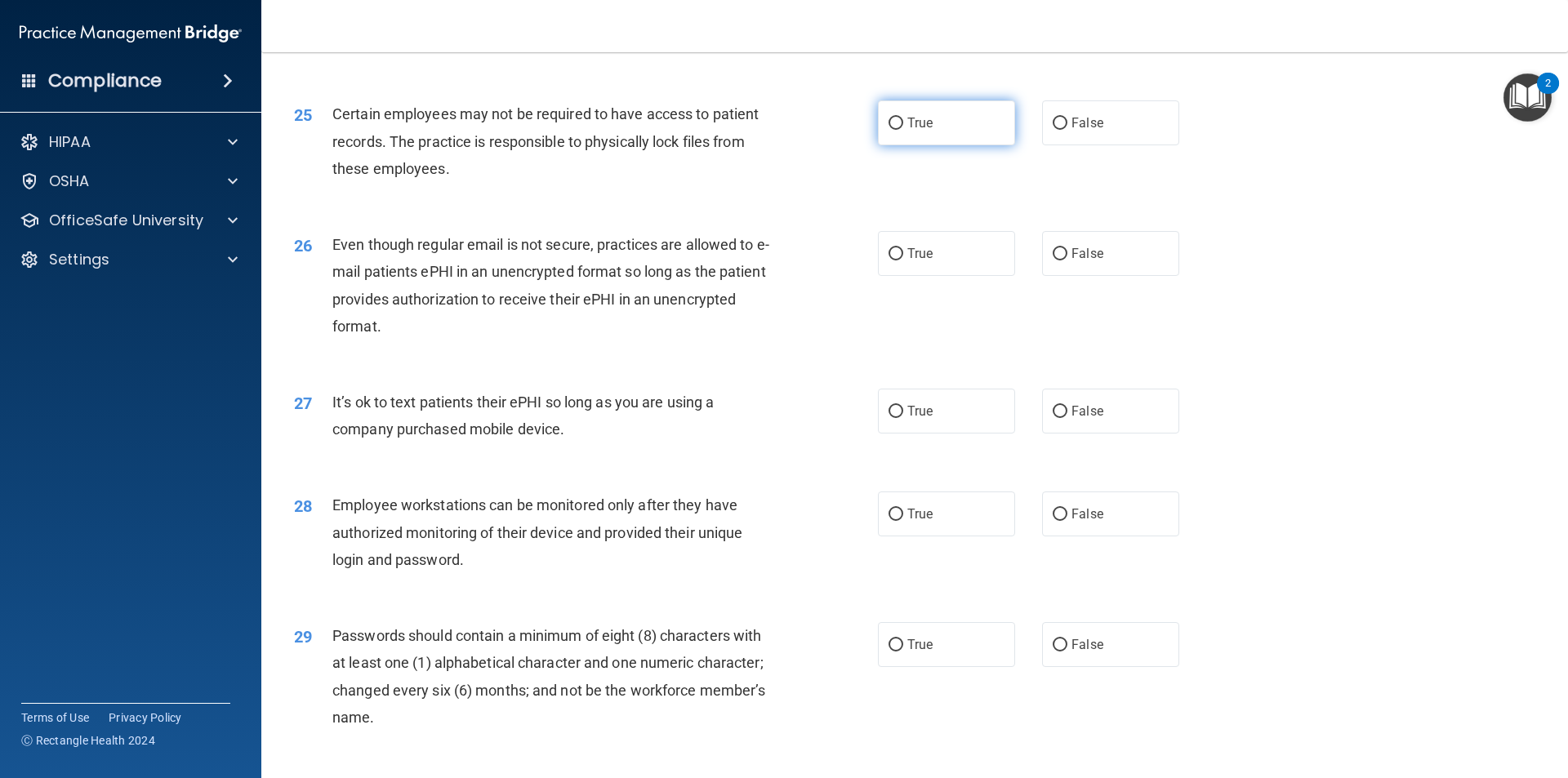
click at [933, 145] on label "True" at bounding box center [946, 123] width 137 height 45
click at [903, 130] on input "True" at bounding box center [896, 124] width 15 height 12
radio input "true"
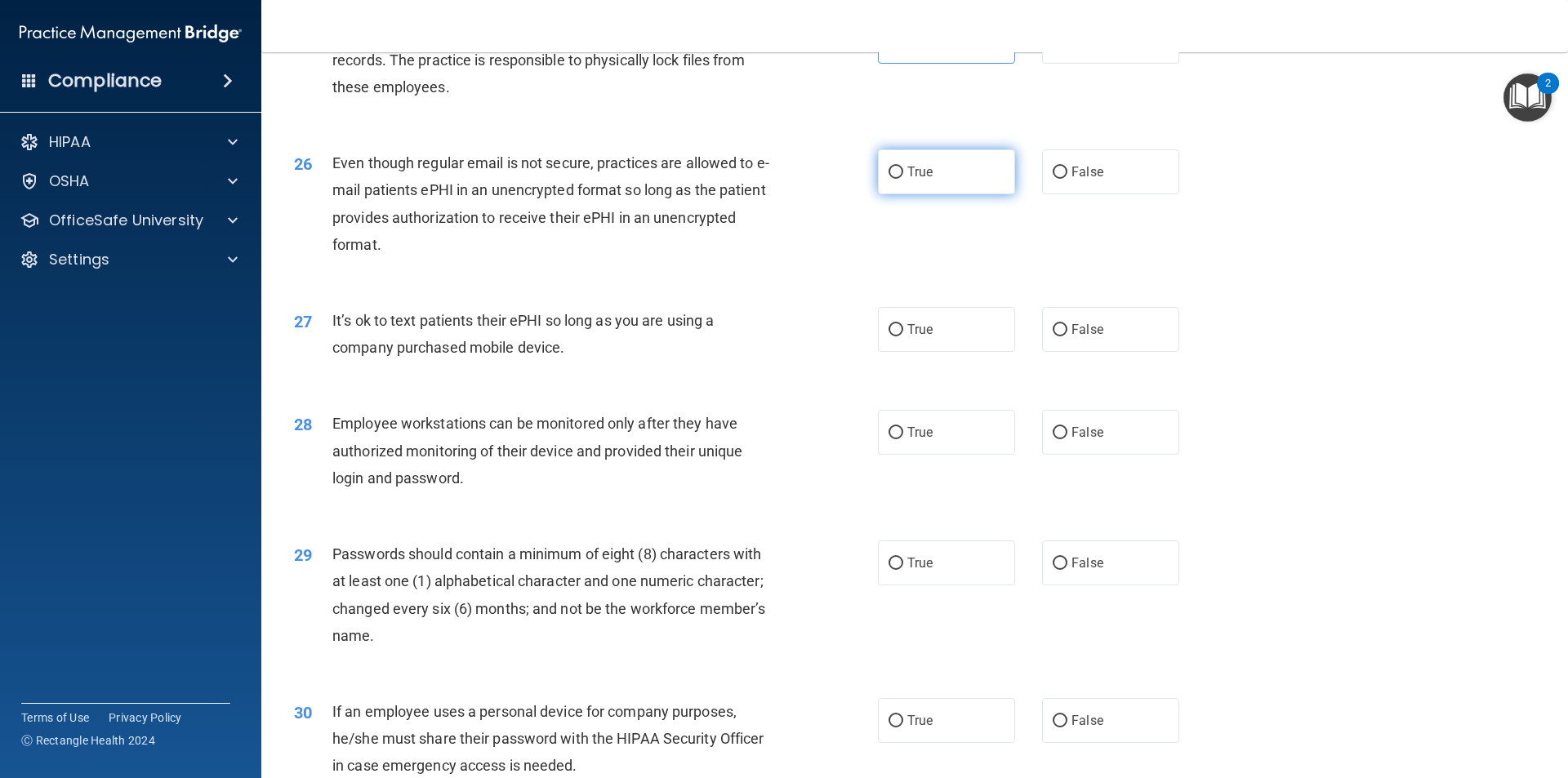
click at [909, 190] on label "True" at bounding box center [946, 172] width 137 height 45
click at [903, 179] on input "True" at bounding box center [896, 173] width 15 height 12
radio input "true"
click at [1115, 194] on label "False" at bounding box center [1110, 172] width 137 height 45
click at [1067, 179] on input "False" at bounding box center [1060, 173] width 15 height 12
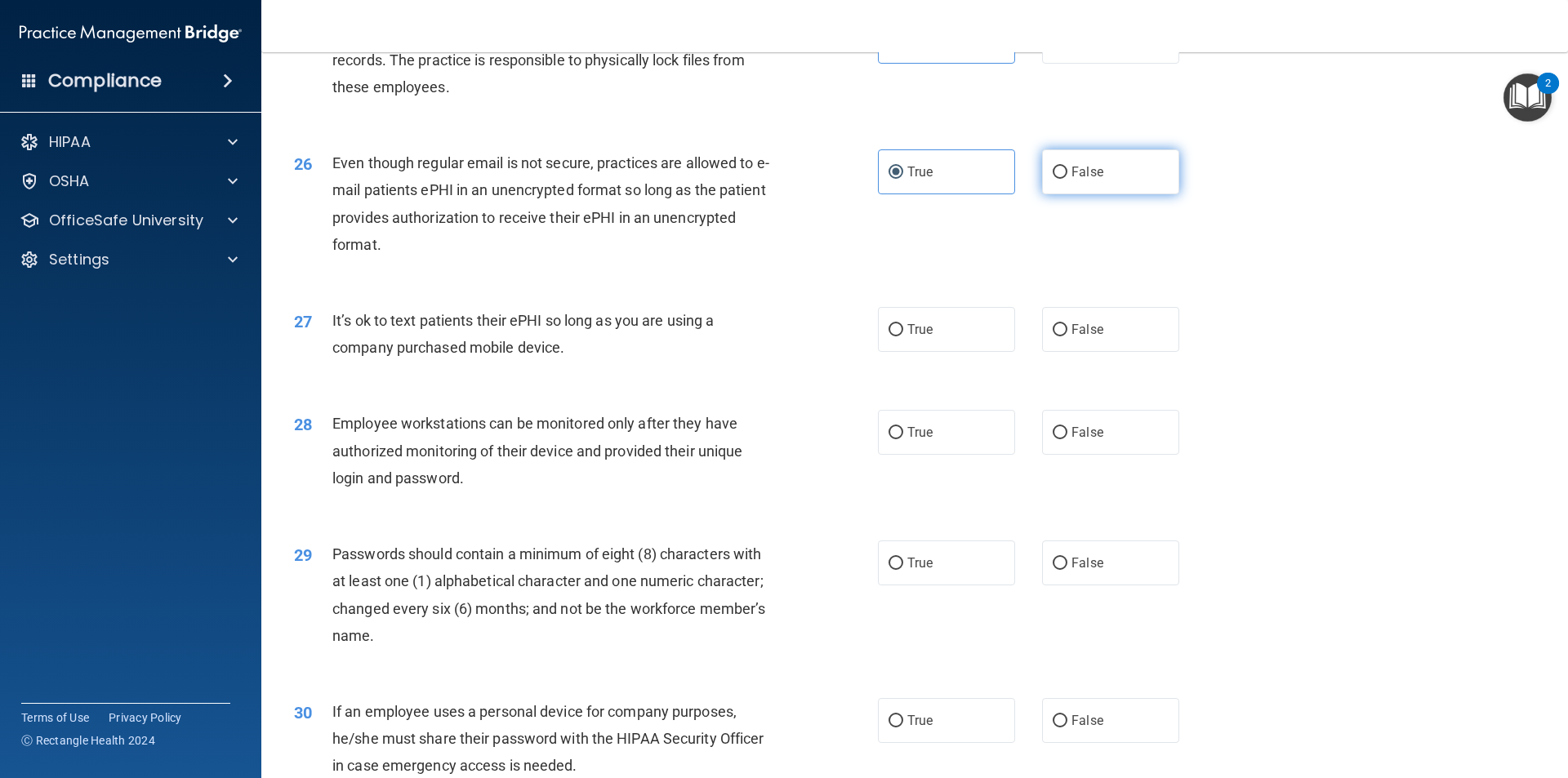
radio input "true"
click at [964, 191] on label "True" at bounding box center [946, 172] width 137 height 45
click at [903, 179] on input "True" at bounding box center [896, 173] width 15 height 12
radio input "true"
radio input "false"
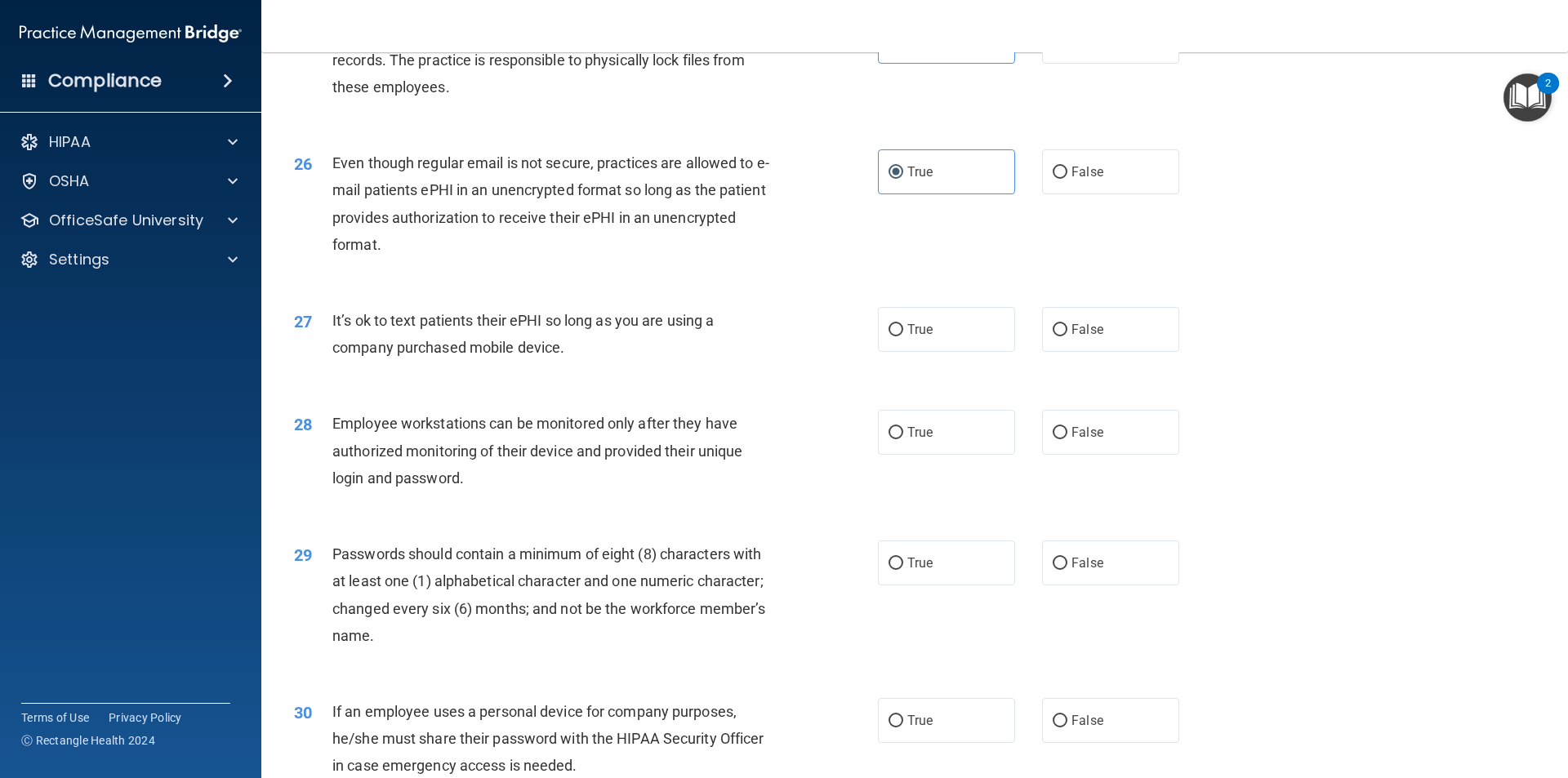
scroll to position [3320, 0]
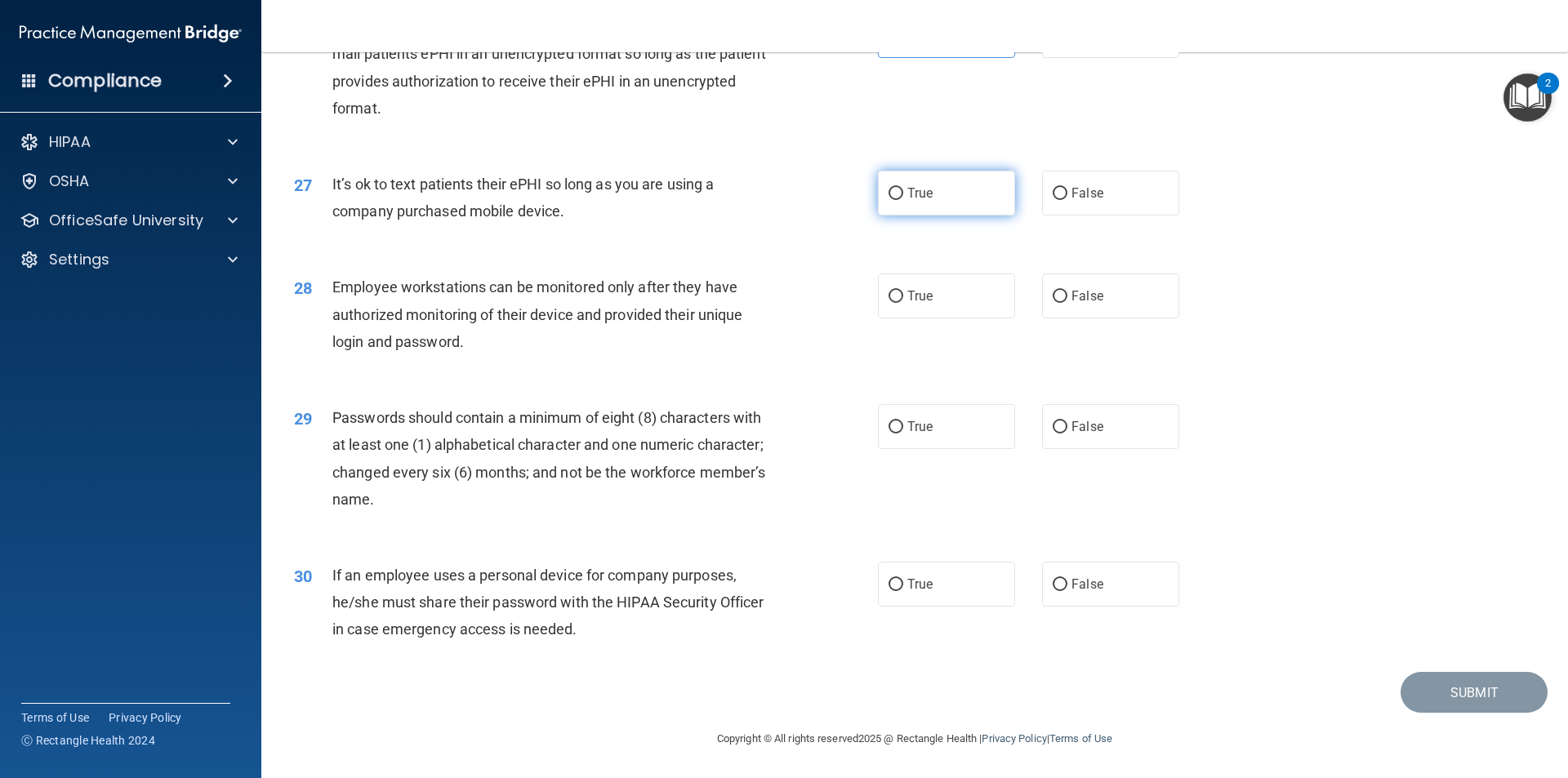
click at [967, 188] on label "True" at bounding box center [946, 193] width 137 height 45
click at [903, 188] on input "True" at bounding box center [896, 193] width 15 height 12
radio input "true"
click at [919, 305] on label "True" at bounding box center [946, 296] width 137 height 45
click at [903, 303] on input "True" at bounding box center [896, 296] width 15 height 12
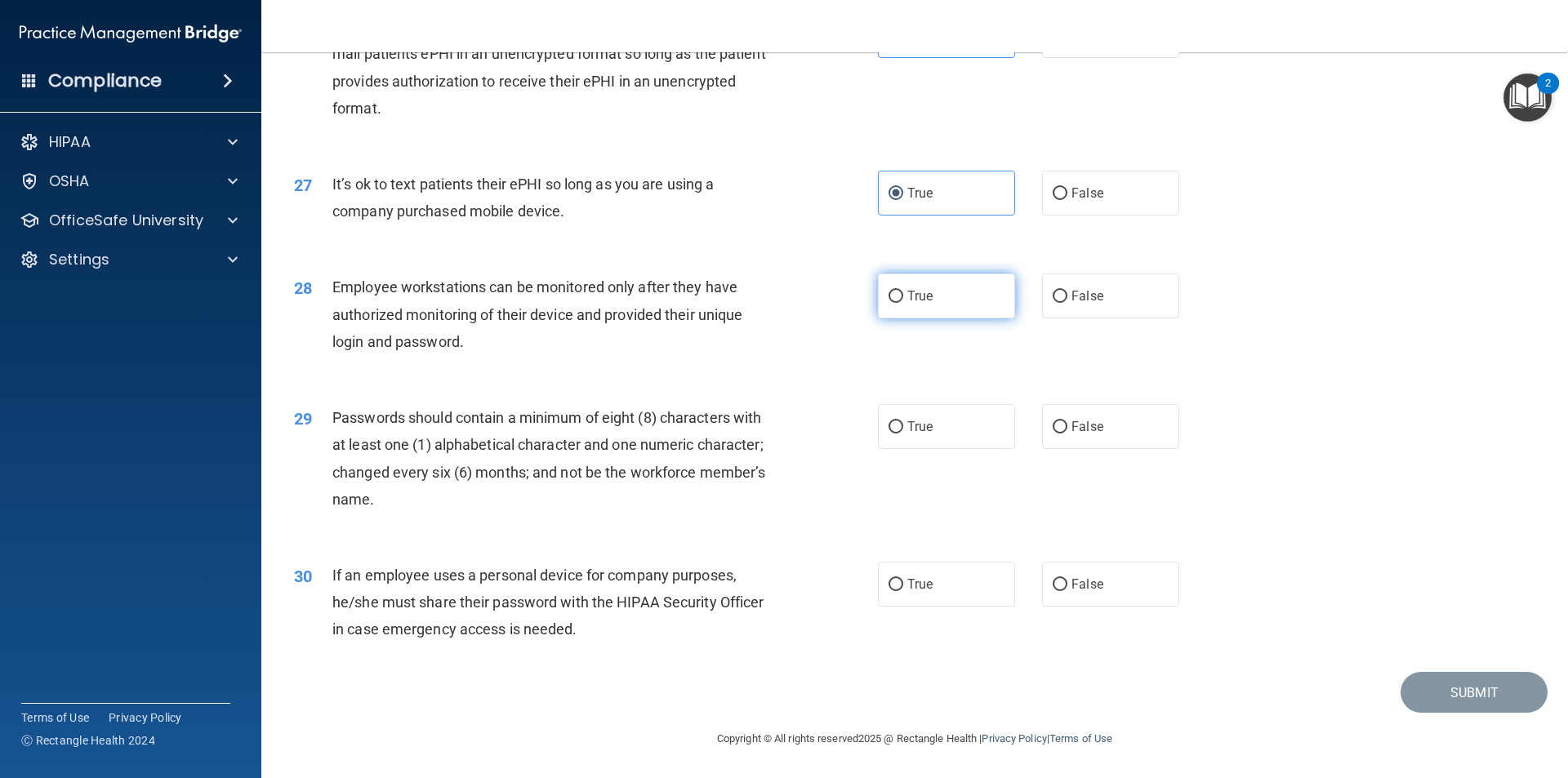
radio input "true"
click at [926, 436] on label "True" at bounding box center [946, 427] width 137 height 45
click at [903, 433] on input "True" at bounding box center [896, 427] width 15 height 12
radio input "true"
click at [929, 574] on label "True" at bounding box center [946, 584] width 137 height 45
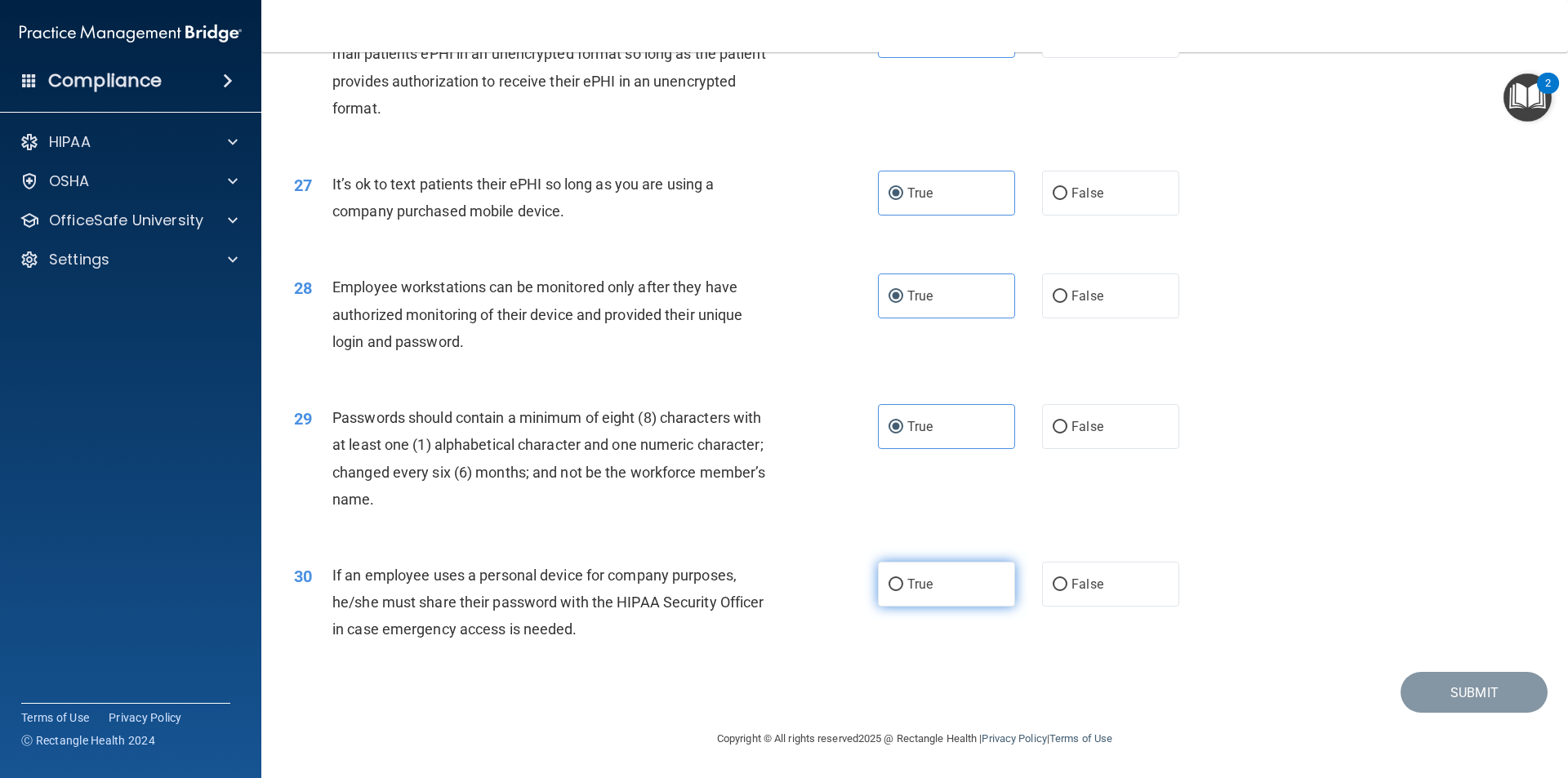
click at [903, 579] on input "True" at bounding box center [896, 585] width 15 height 12
radio input "true"
click at [1466, 686] on button "Submit" at bounding box center [1473, 692] width 147 height 42
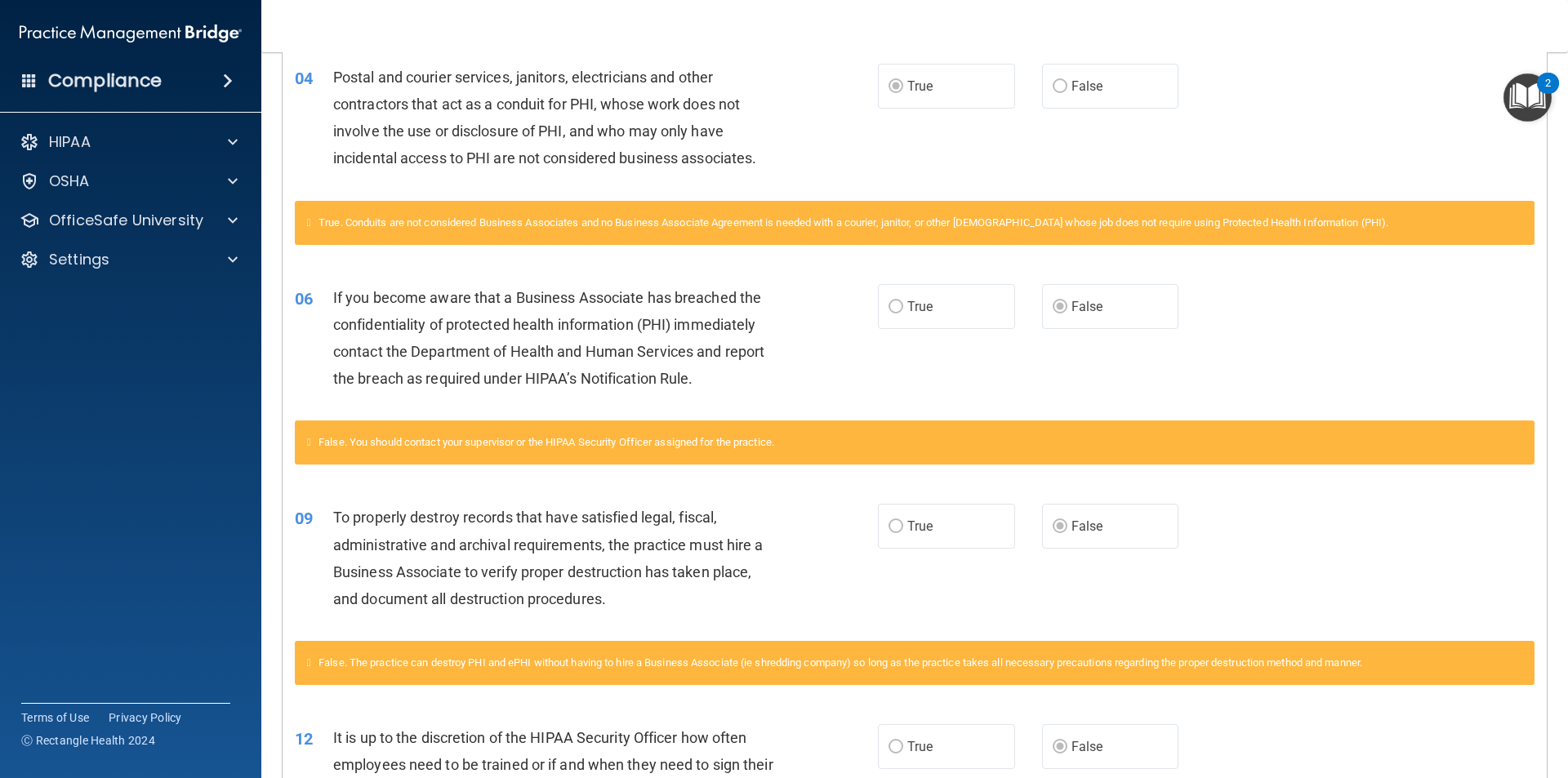
scroll to position [326, 0]
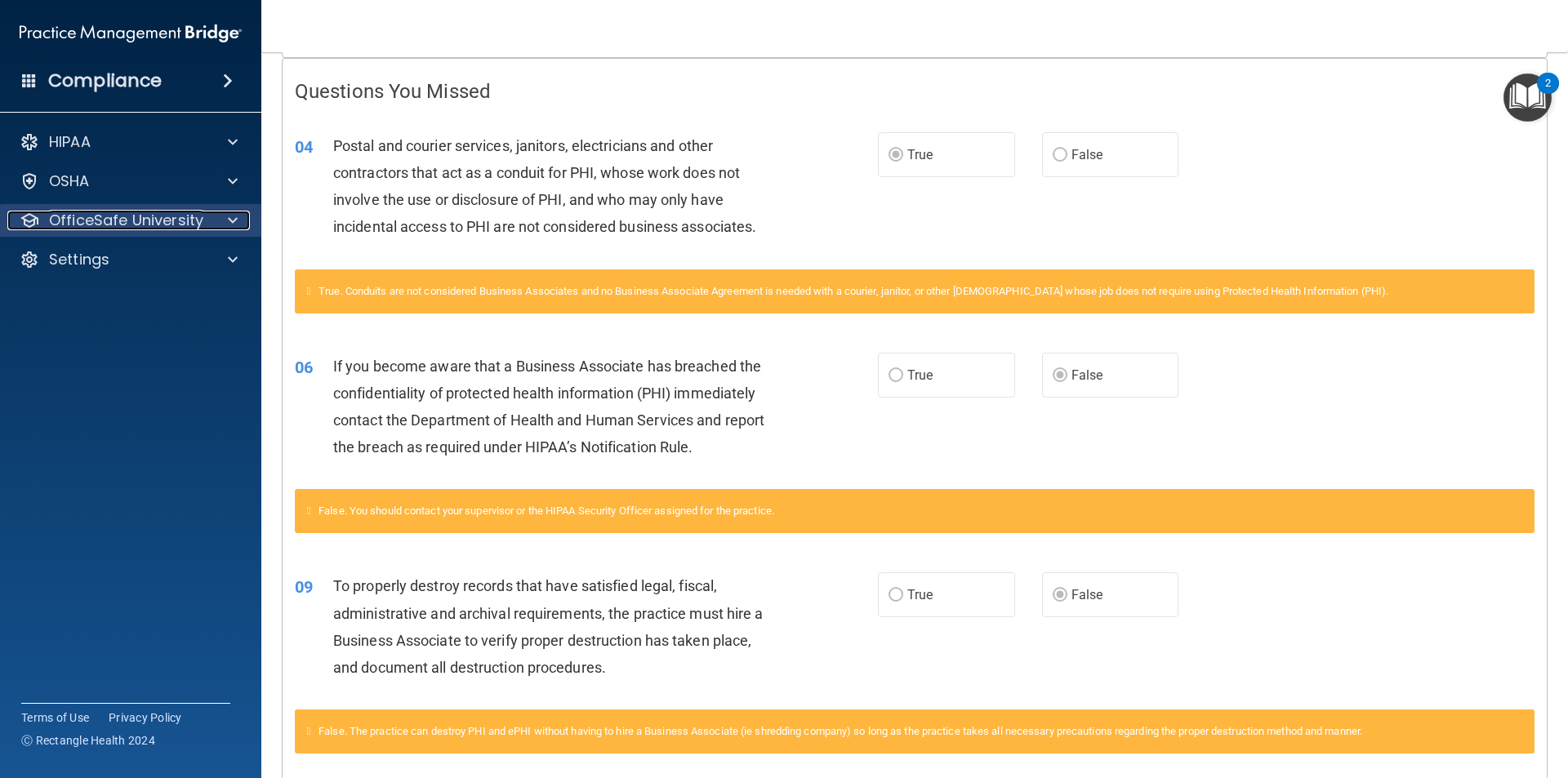
click at [164, 223] on p "OfficeSafe University" at bounding box center [126, 221] width 154 height 20
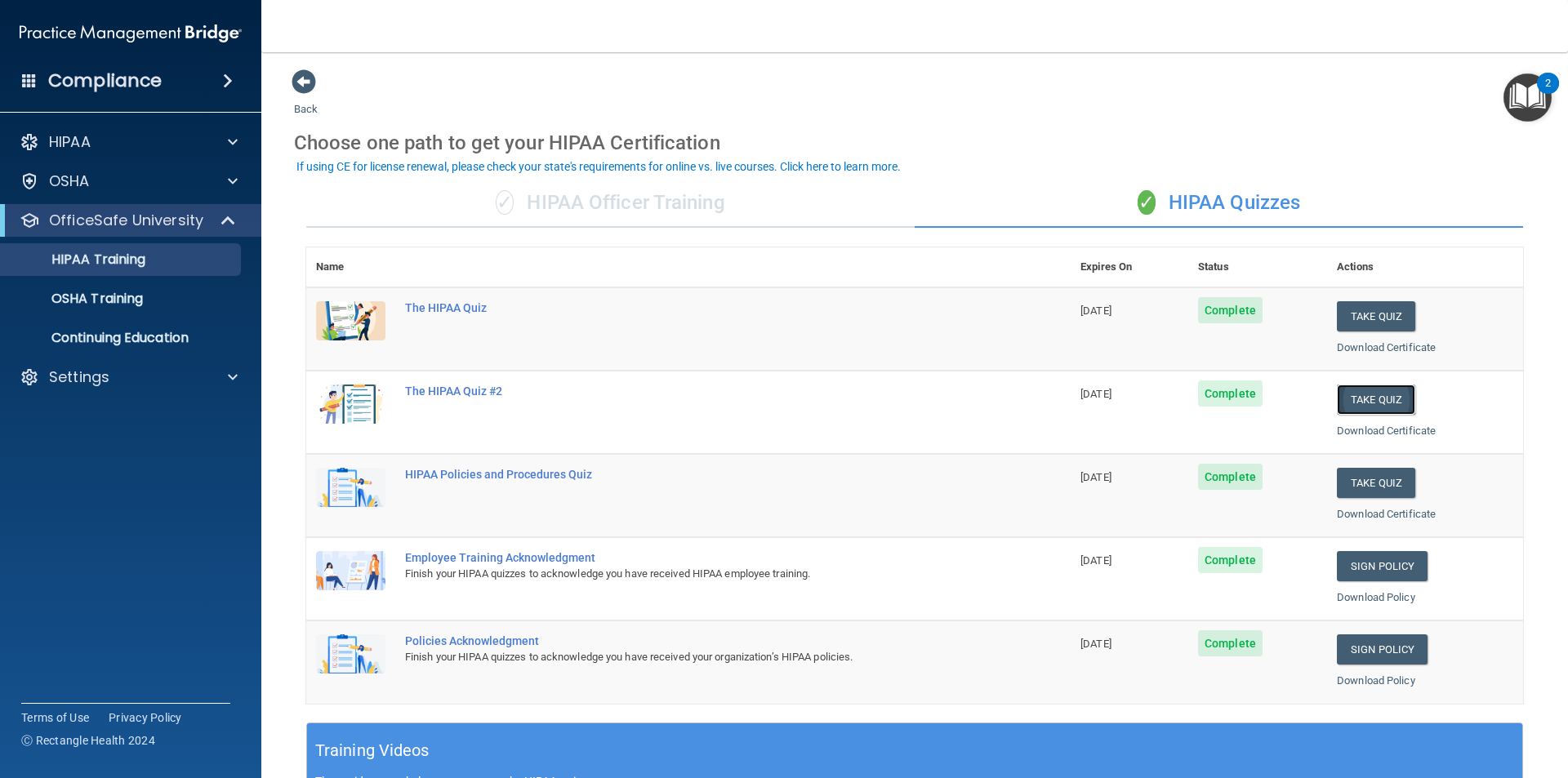
click at [1361, 399] on button "Take Quiz" at bounding box center [1375, 399] width 78 height 30
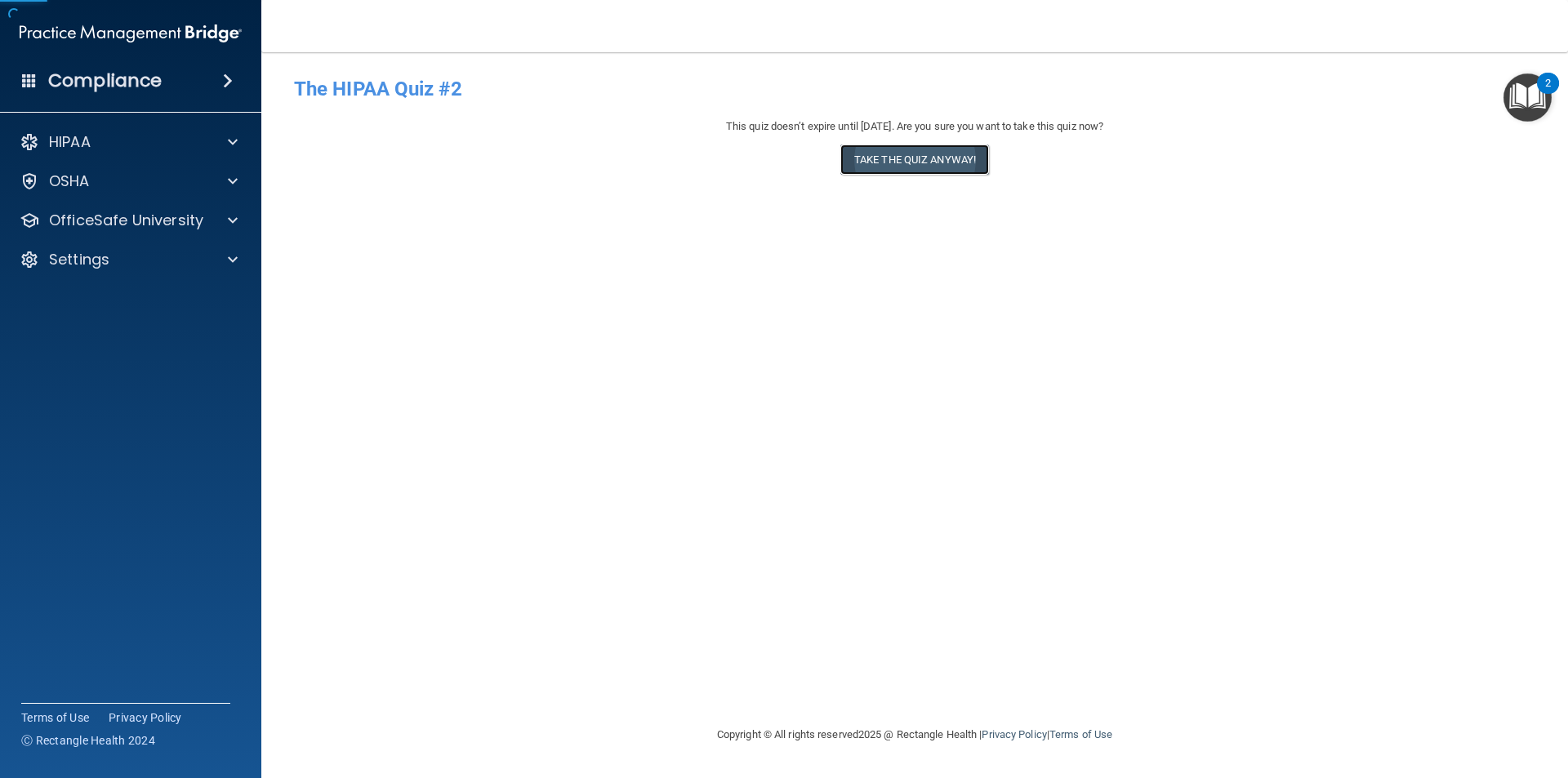
click at [895, 162] on button "Take the quiz anyway!" at bounding box center [914, 159] width 149 height 30
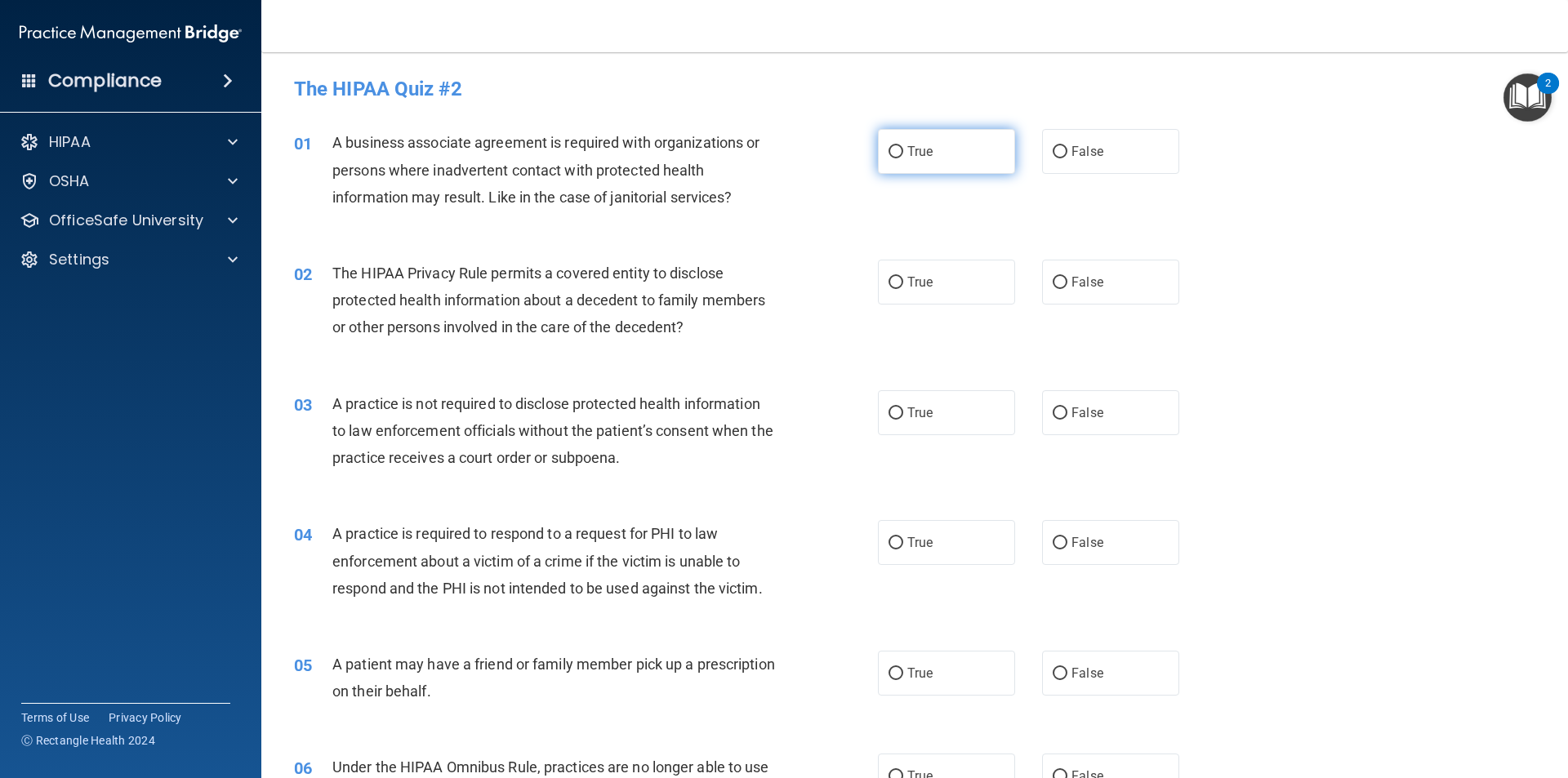
click at [915, 151] on span "True" at bounding box center [919, 151] width 25 height 16
click at [903, 151] on input "True" at bounding box center [896, 152] width 15 height 12
radio input "true"
click at [891, 563] on label "True" at bounding box center [946, 542] width 137 height 45
click at [891, 550] on input "True" at bounding box center [896, 543] width 15 height 12
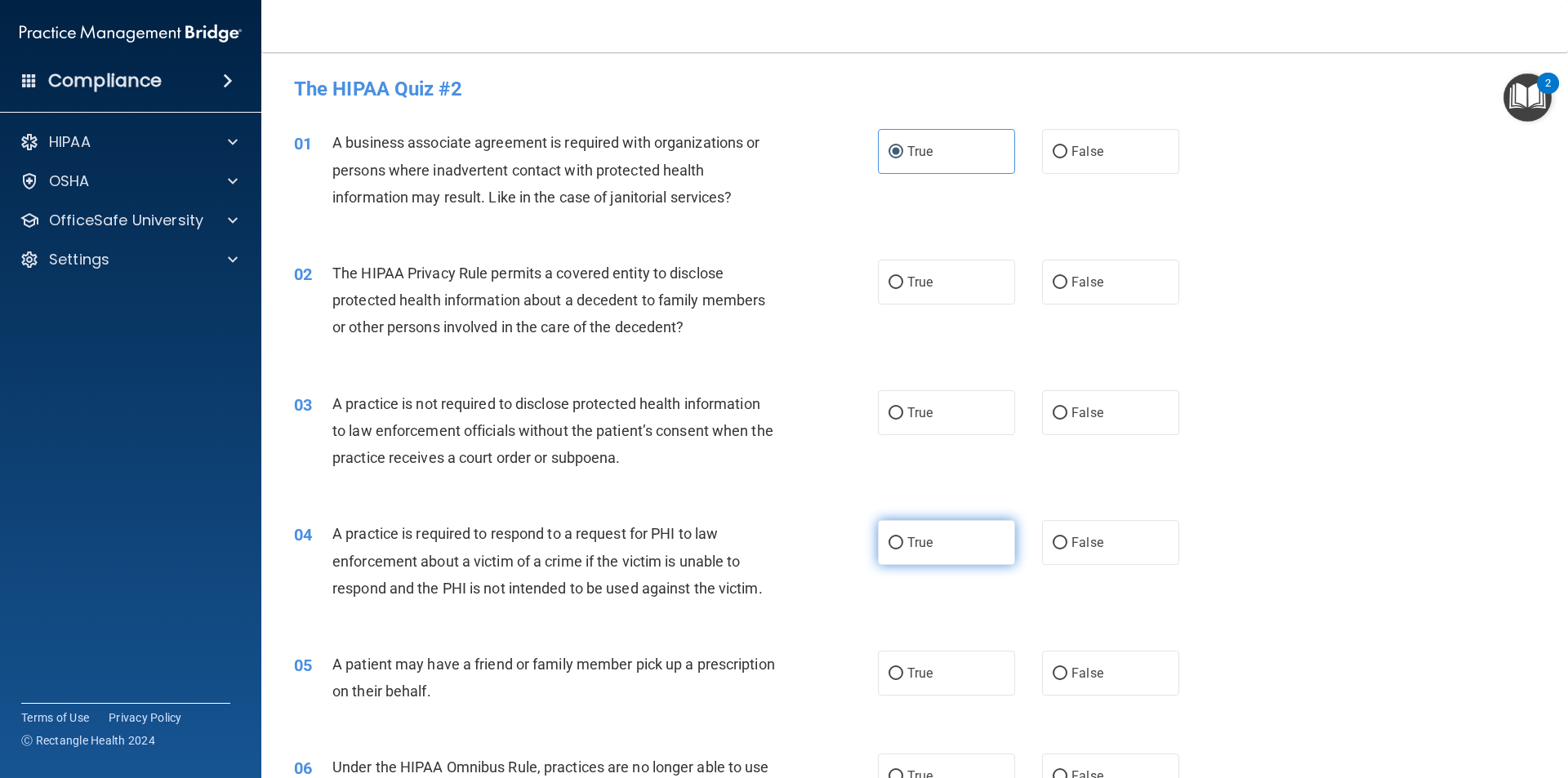
radio input "true"
click at [923, 409] on span "True" at bounding box center [919, 413] width 25 height 16
click at [903, 409] on input "True" at bounding box center [896, 413] width 15 height 12
radio input "true"
click at [1092, 422] on label "False" at bounding box center [1110, 413] width 137 height 45
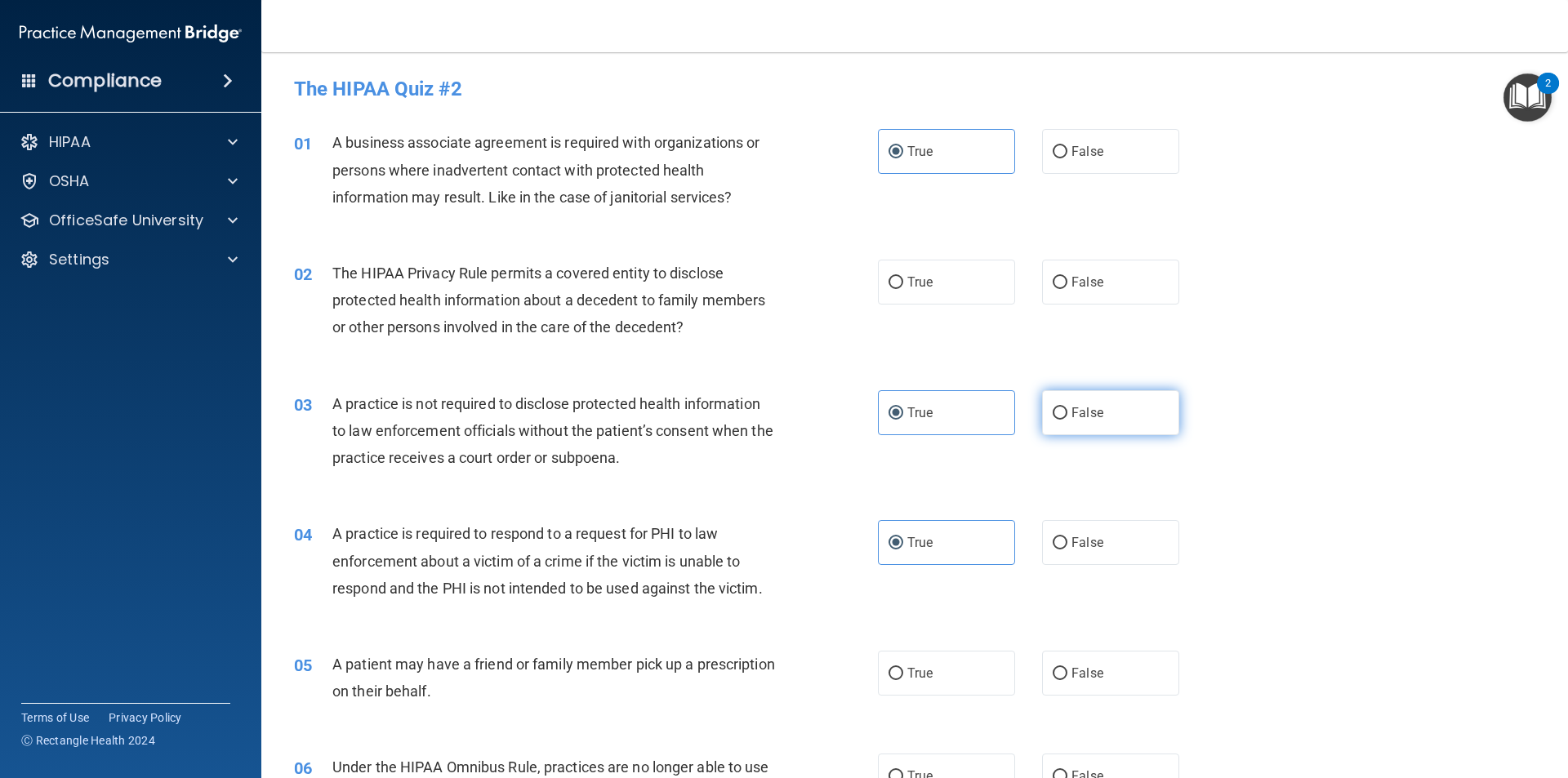
click at [1067, 419] on input "False" at bounding box center [1060, 413] width 15 height 12
radio input "true"
radio input "false"
click at [913, 287] on span "True" at bounding box center [919, 281] width 25 height 16
click at [903, 287] on input "True" at bounding box center [896, 282] width 15 height 12
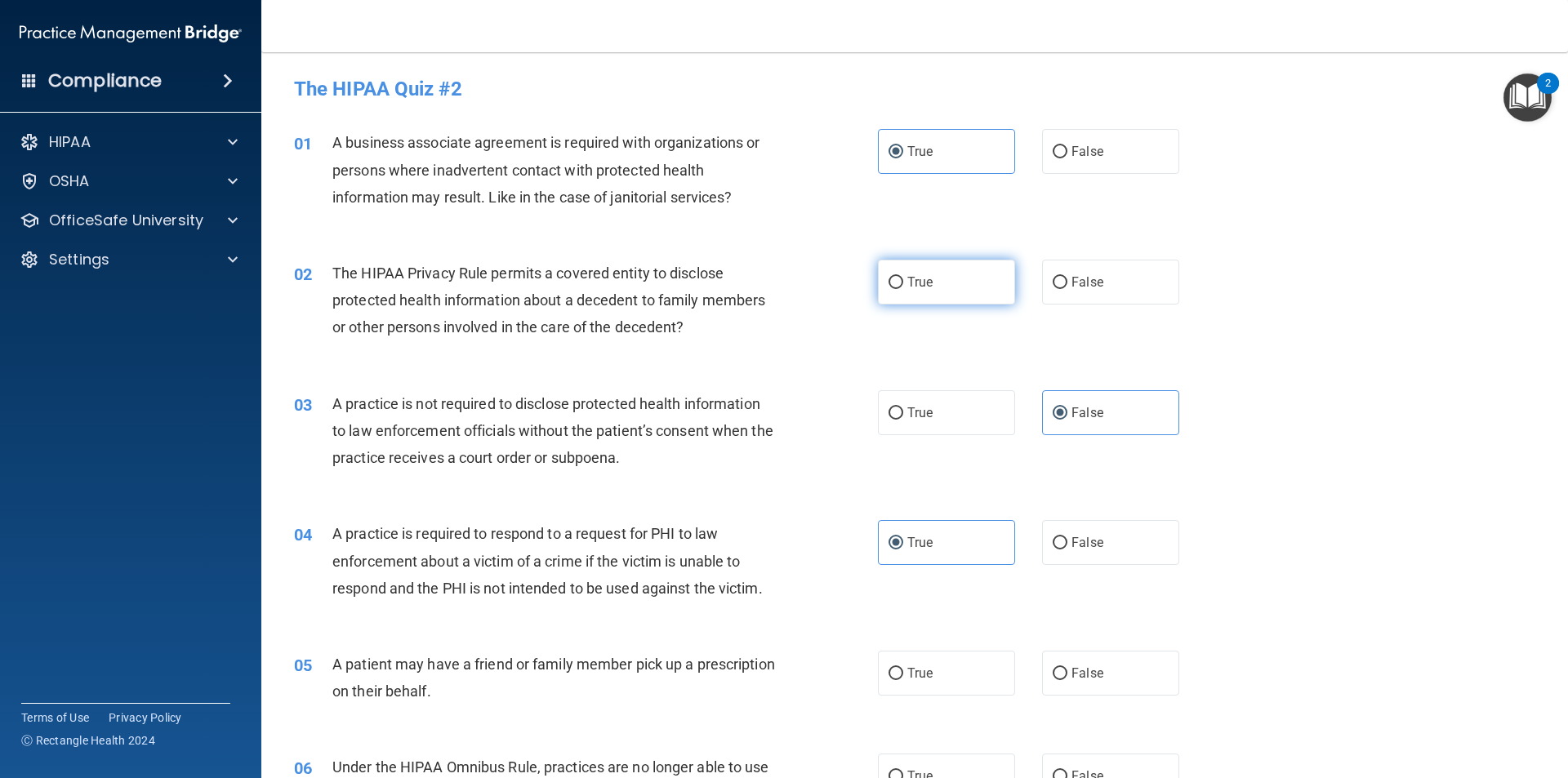
radio input "true"
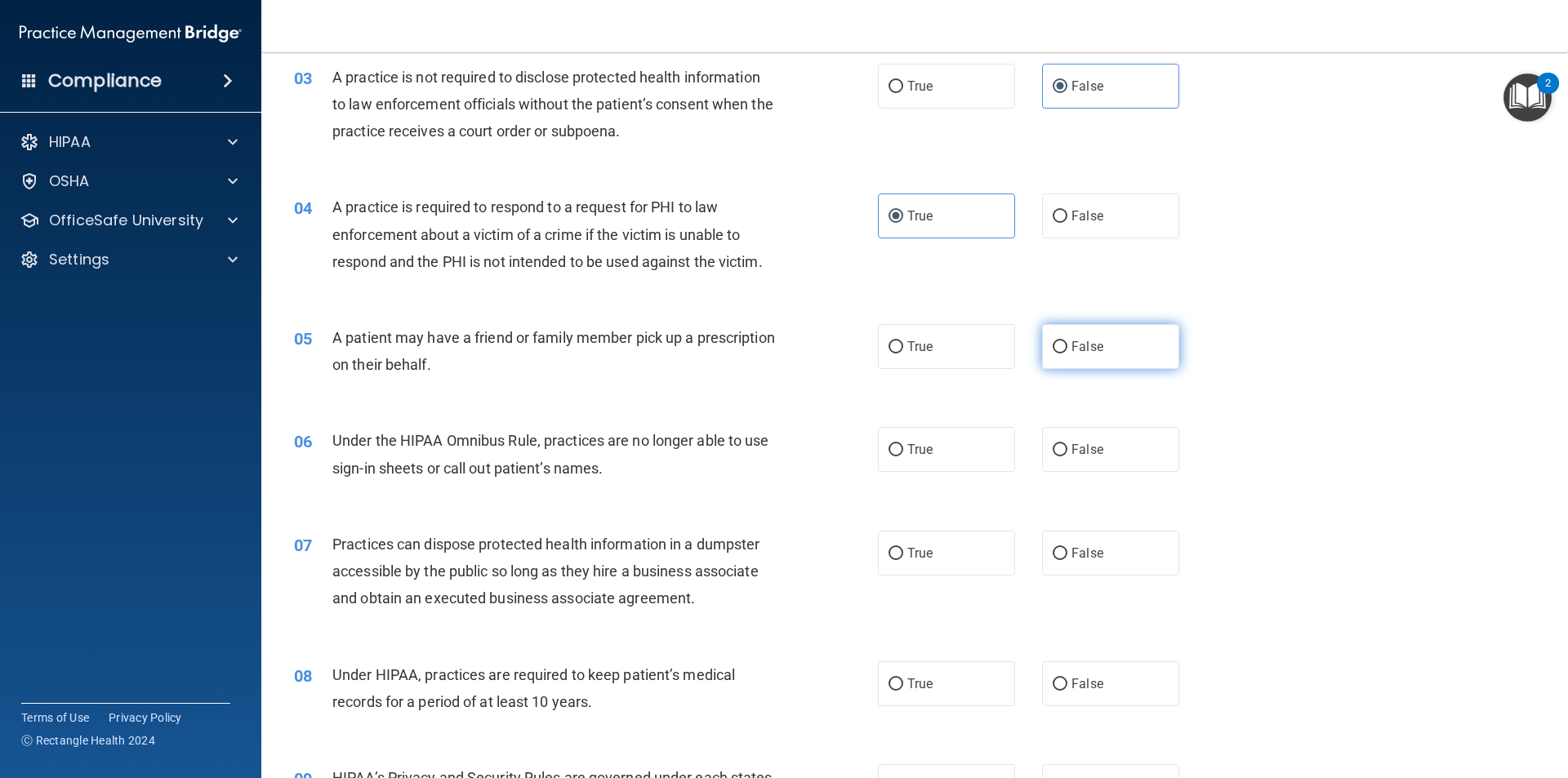
click at [1108, 363] on label "False" at bounding box center [1110, 346] width 137 height 45
click at [1067, 354] on input "False" at bounding box center [1060, 347] width 15 height 12
radio input "true"
click at [977, 348] on label "True" at bounding box center [946, 346] width 137 height 45
click at [903, 348] on input "True" at bounding box center [896, 347] width 15 height 12
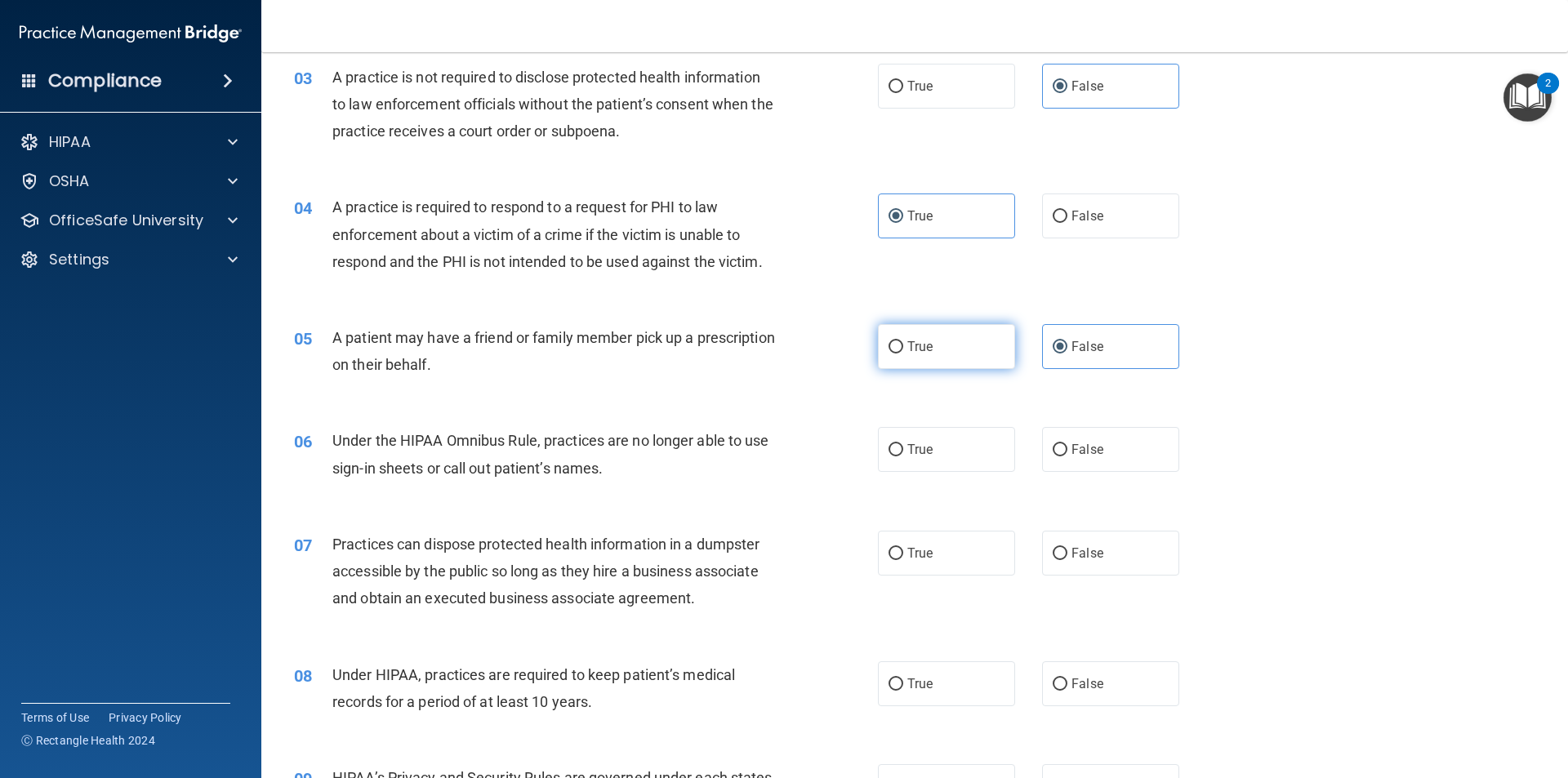
radio input "true"
radio input "false"
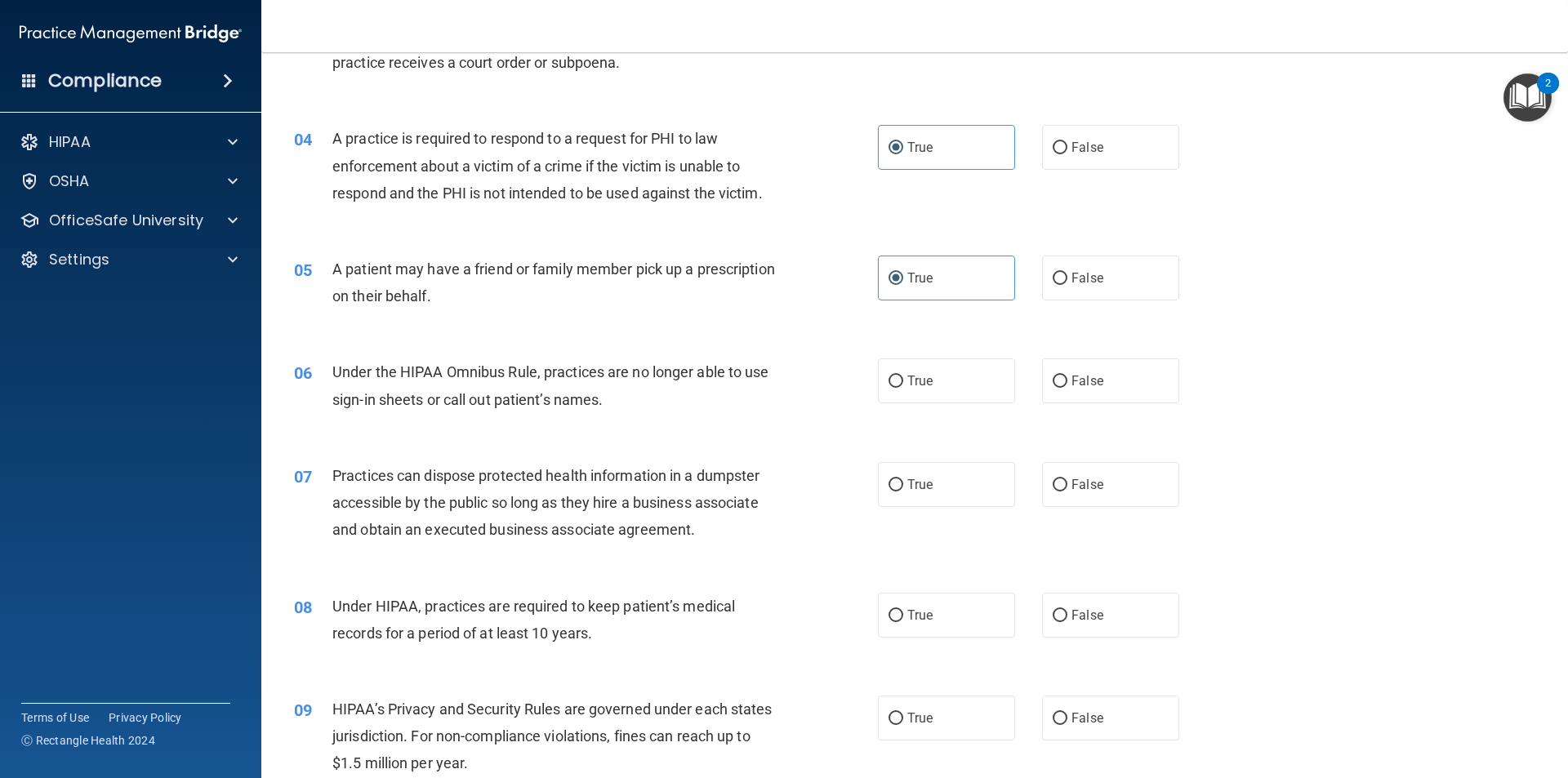
scroll to position [490, 0]
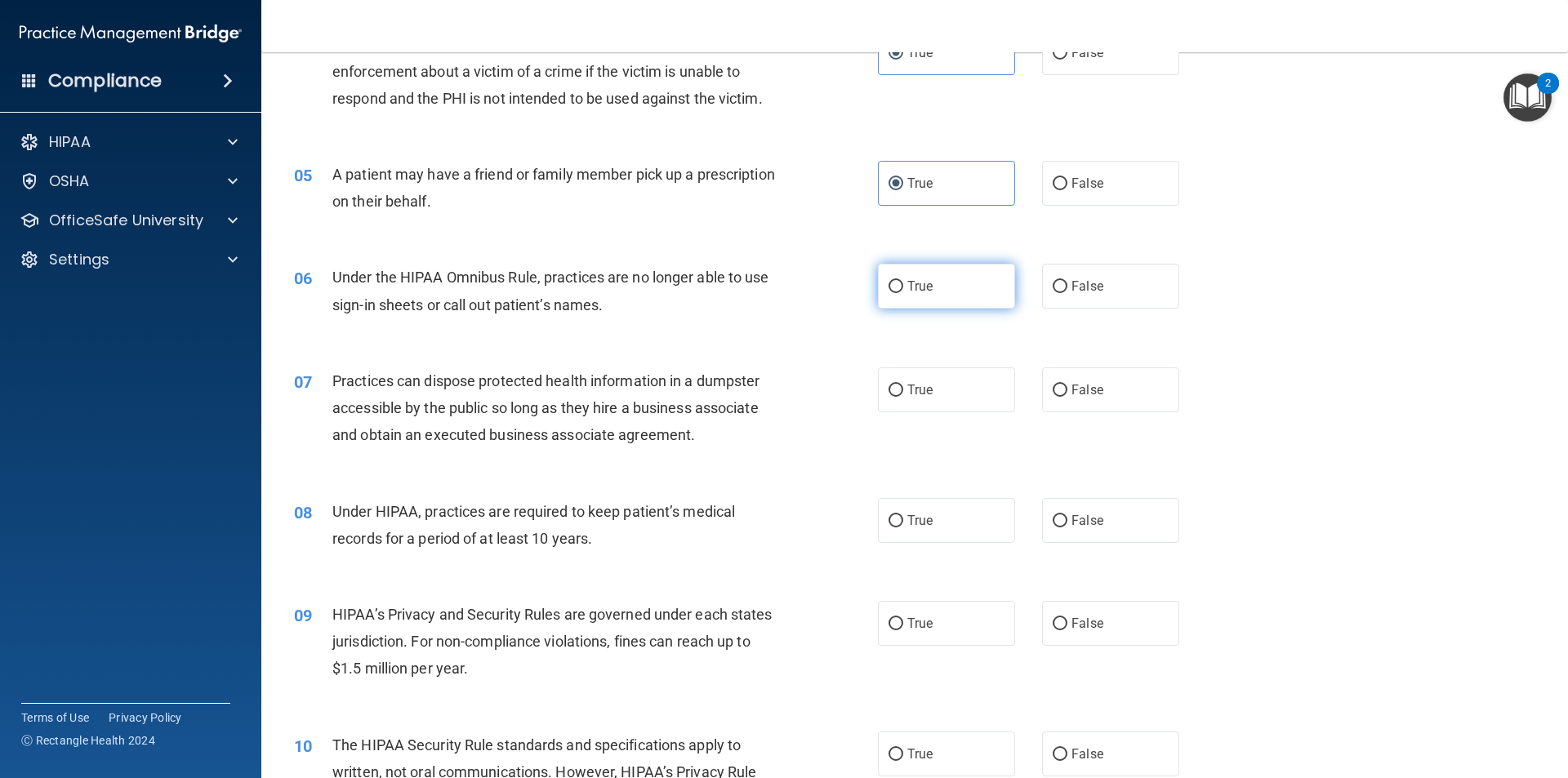
click at [963, 294] on label "True" at bounding box center [946, 286] width 137 height 45
click at [903, 293] on input "True" at bounding box center [896, 286] width 15 height 12
radio input "true"
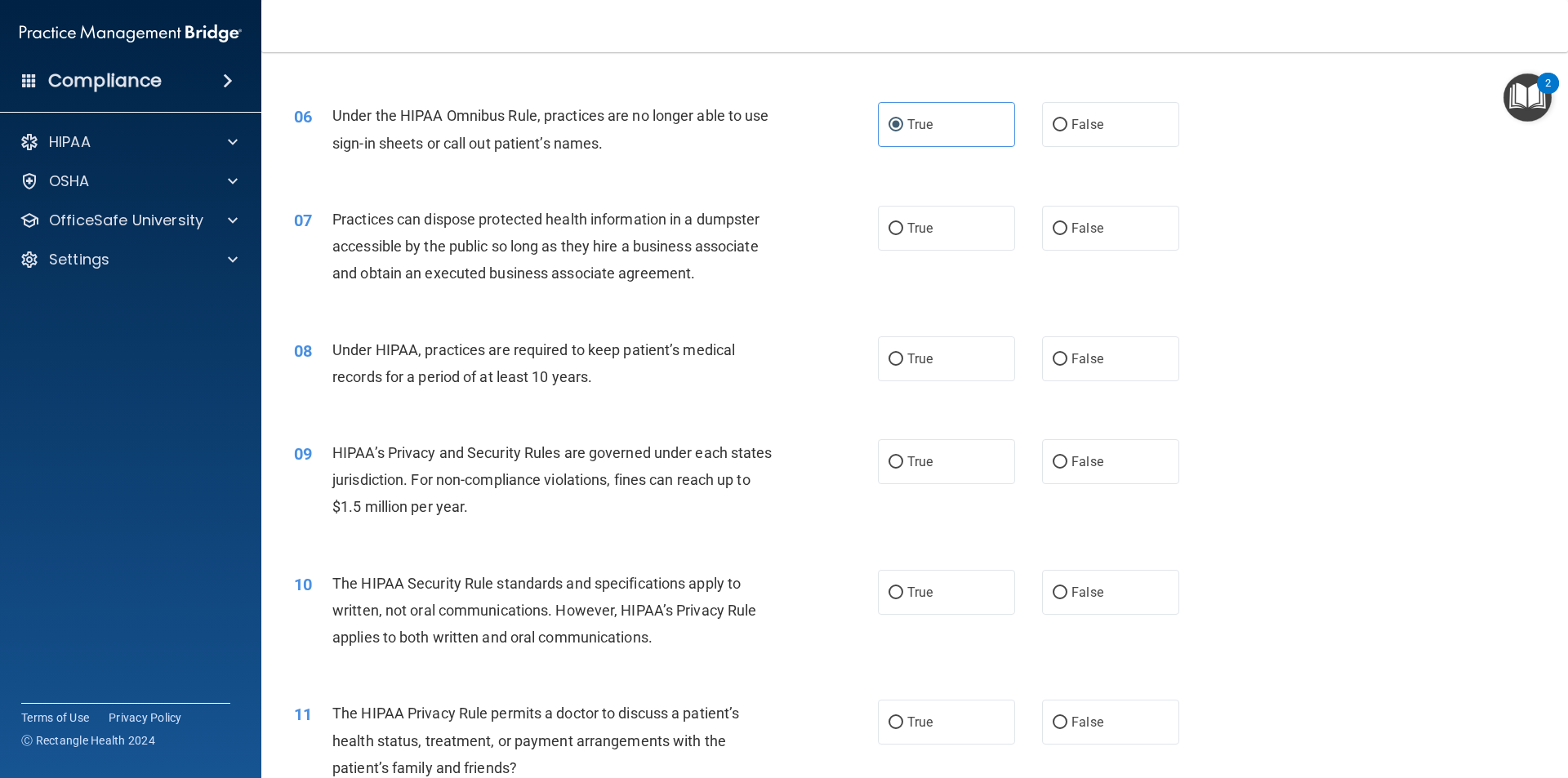
scroll to position [653, 0]
click at [932, 237] on label "True" at bounding box center [946, 227] width 137 height 45
click at [903, 233] on input "True" at bounding box center [896, 227] width 15 height 12
radio input "true"
click at [973, 361] on label "True" at bounding box center [946, 357] width 137 height 45
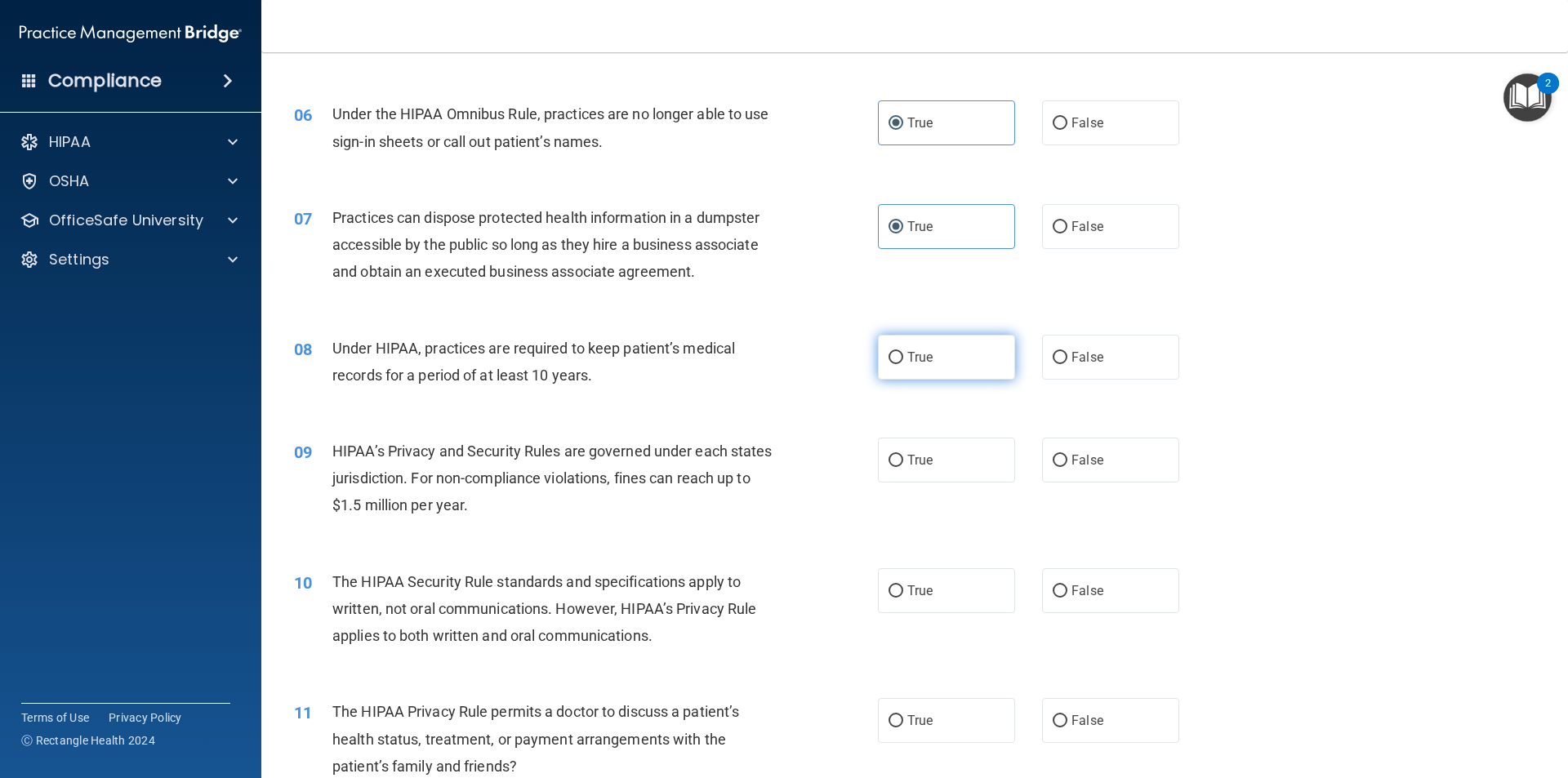
click at [903, 361] on input "True" at bounding box center [896, 358] width 15 height 12
radio input "true"
click at [1104, 360] on label "False" at bounding box center [1110, 357] width 137 height 45
click at [1067, 360] on input "False" at bounding box center [1060, 358] width 15 height 12
radio input "true"
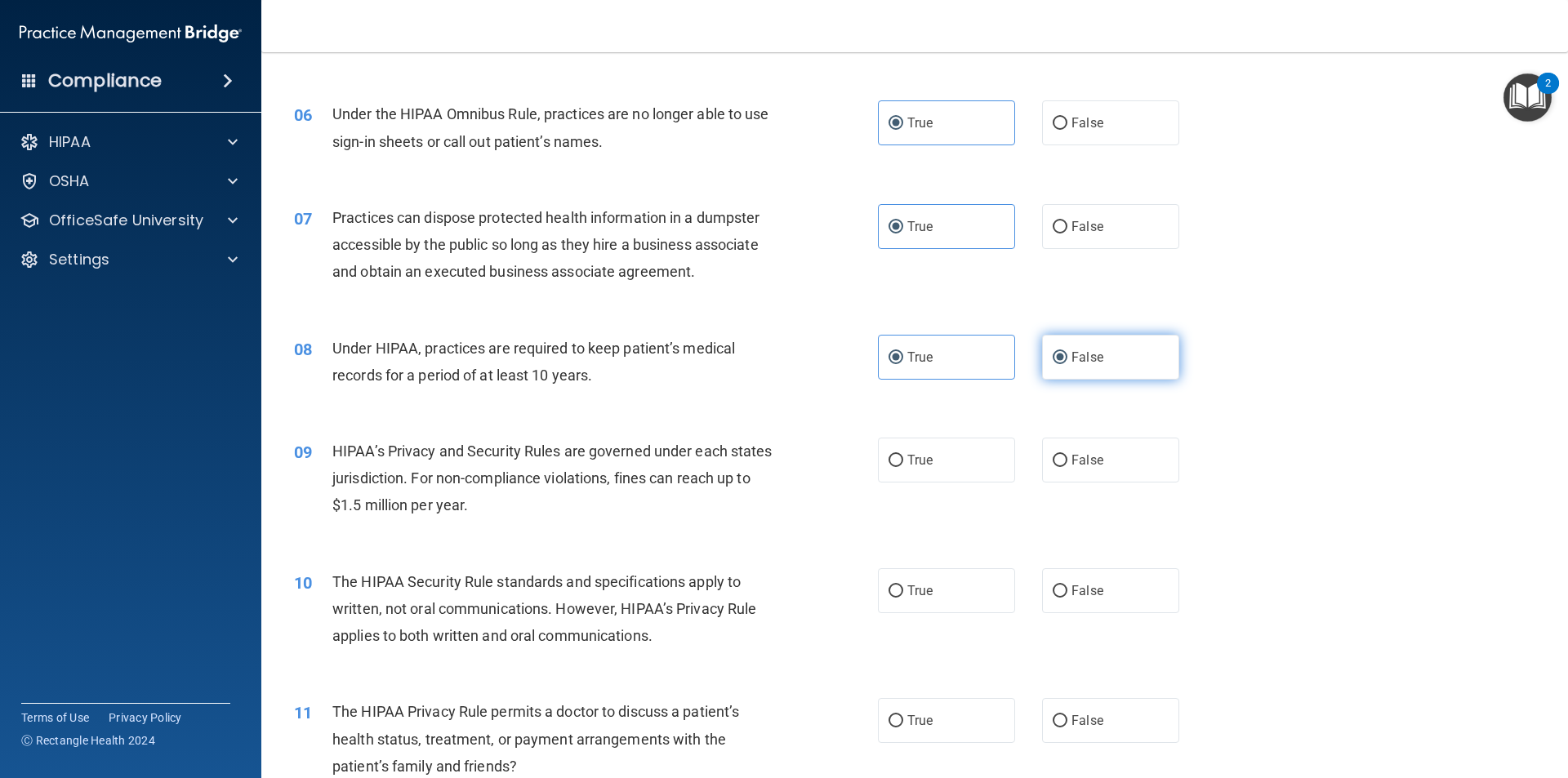
radio input "false"
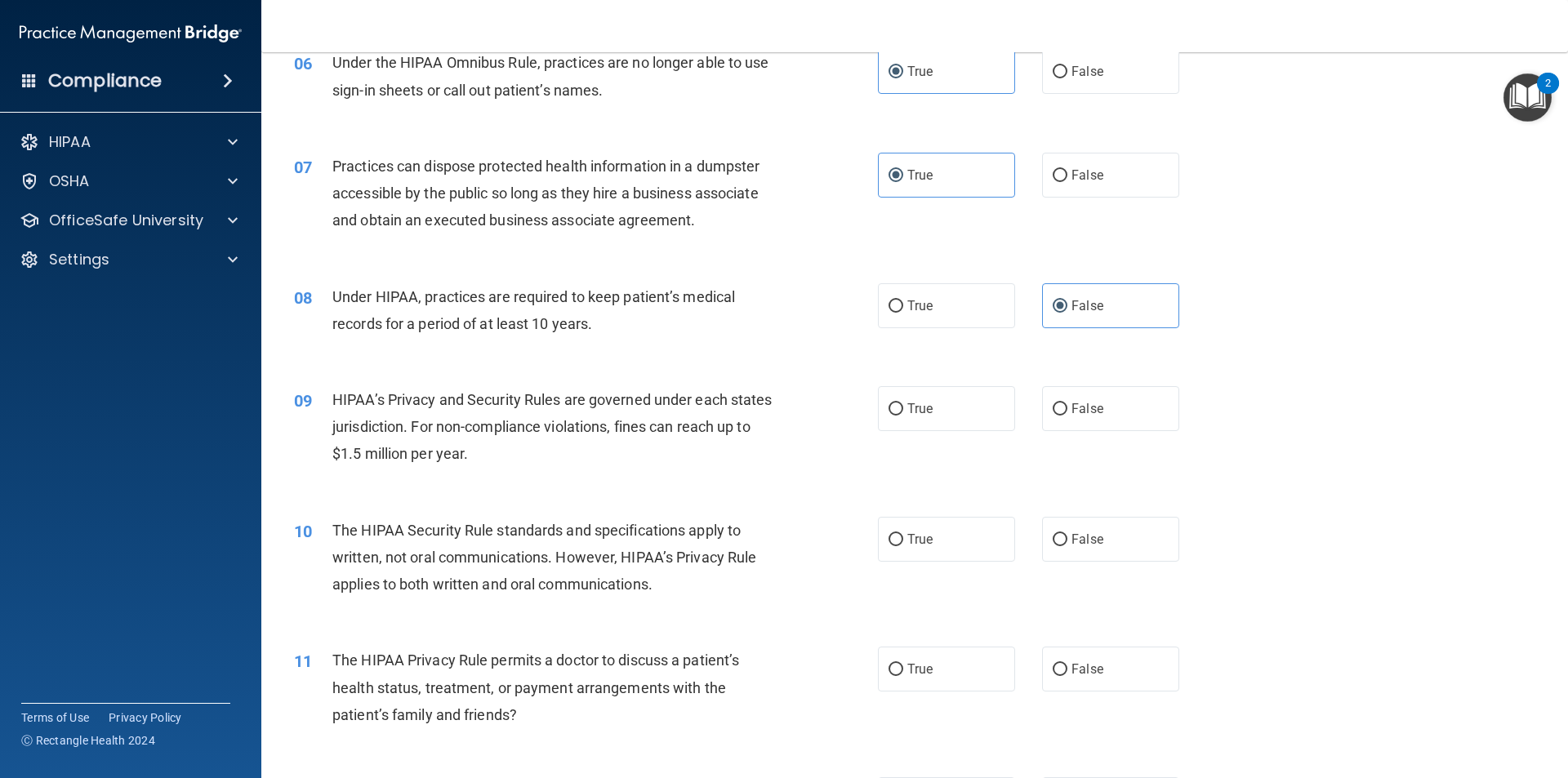
scroll to position [816, 0]
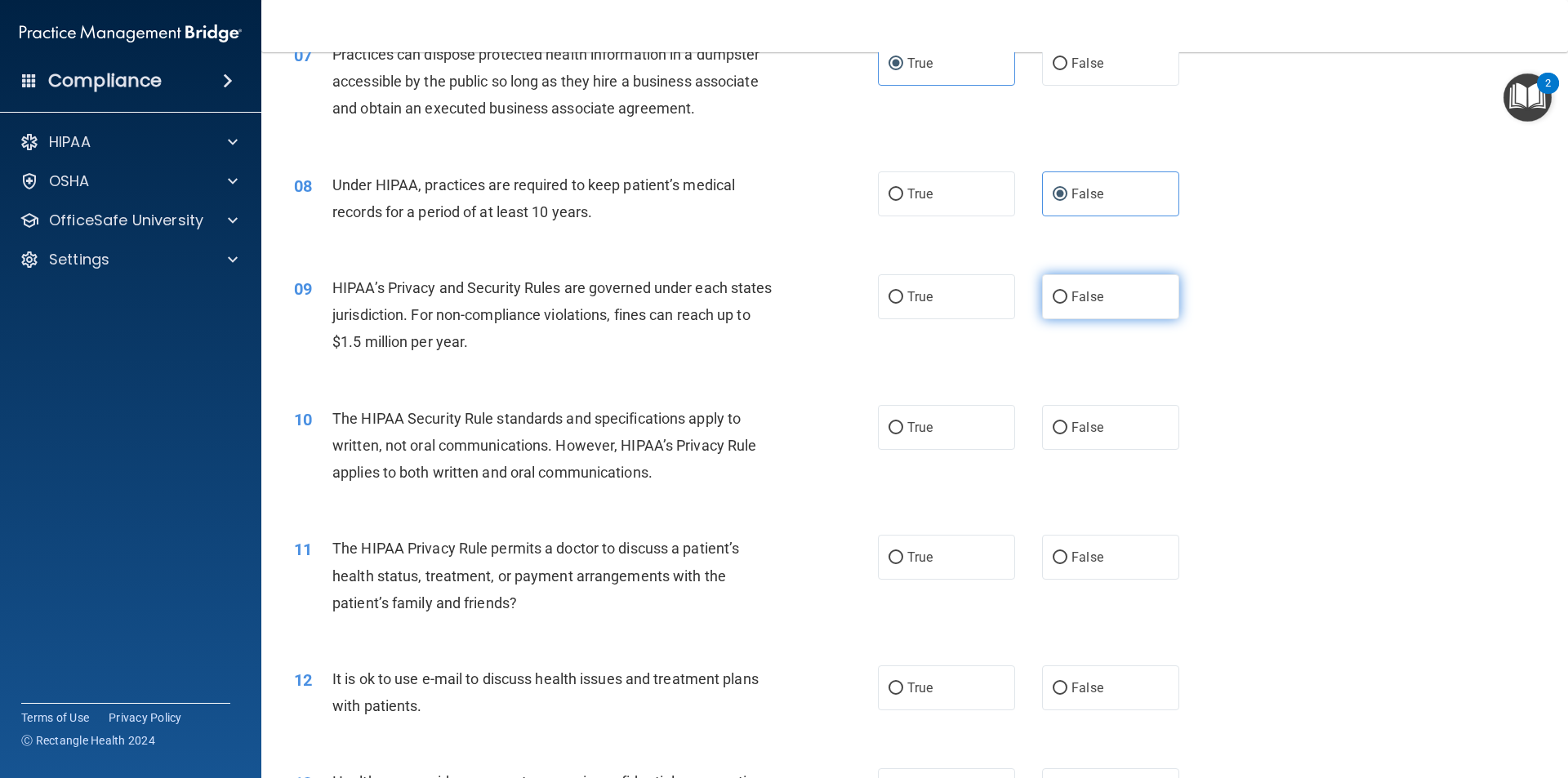
click at [1086, 281] on label "False" at bounding box center [1110, 296] width 137 height 45
click at [1067, 291] on input "False" at bounding box center [1060, 297] width 15 height 12
radio input "true"
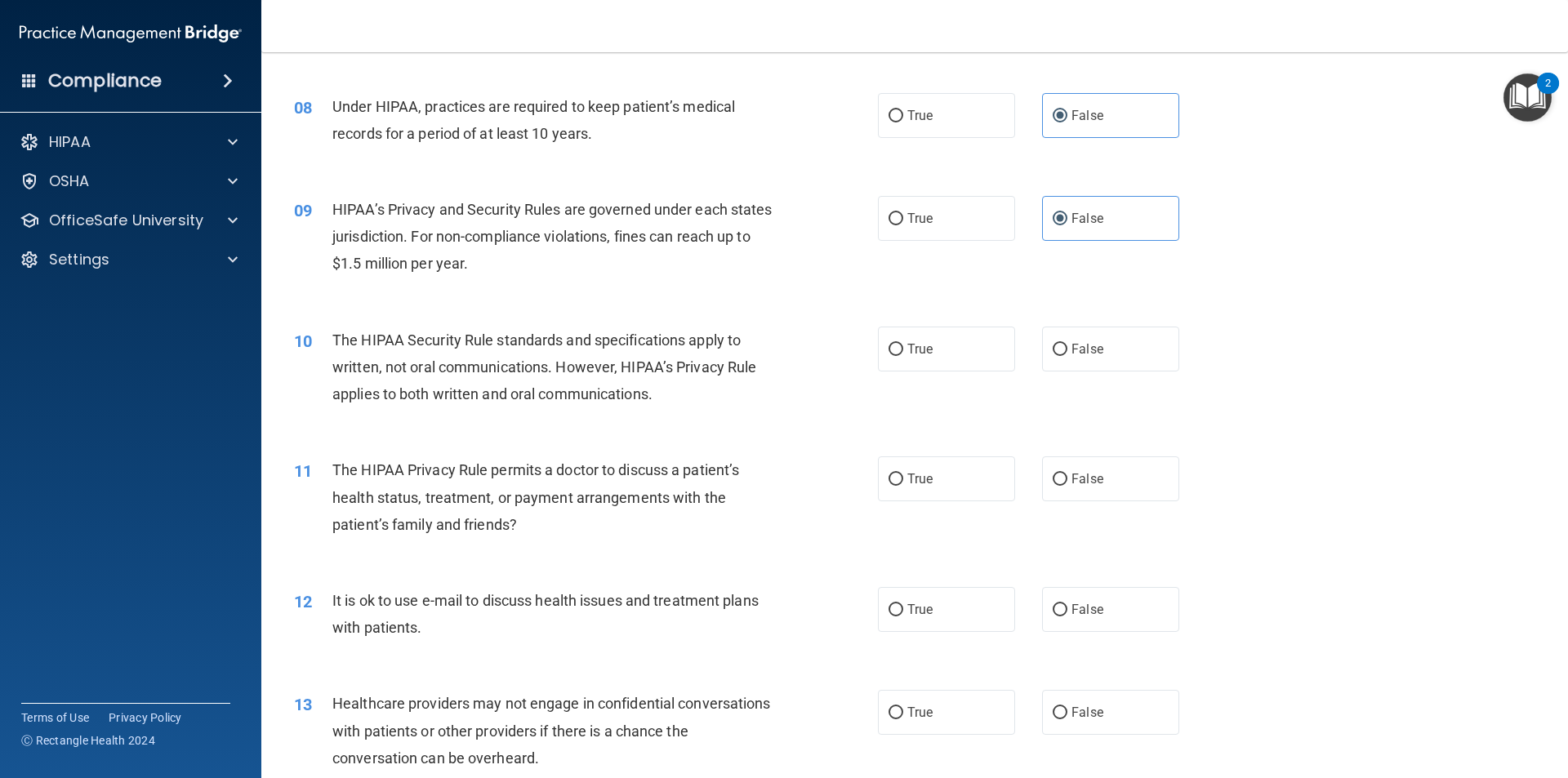
scroll to position [898, 0]
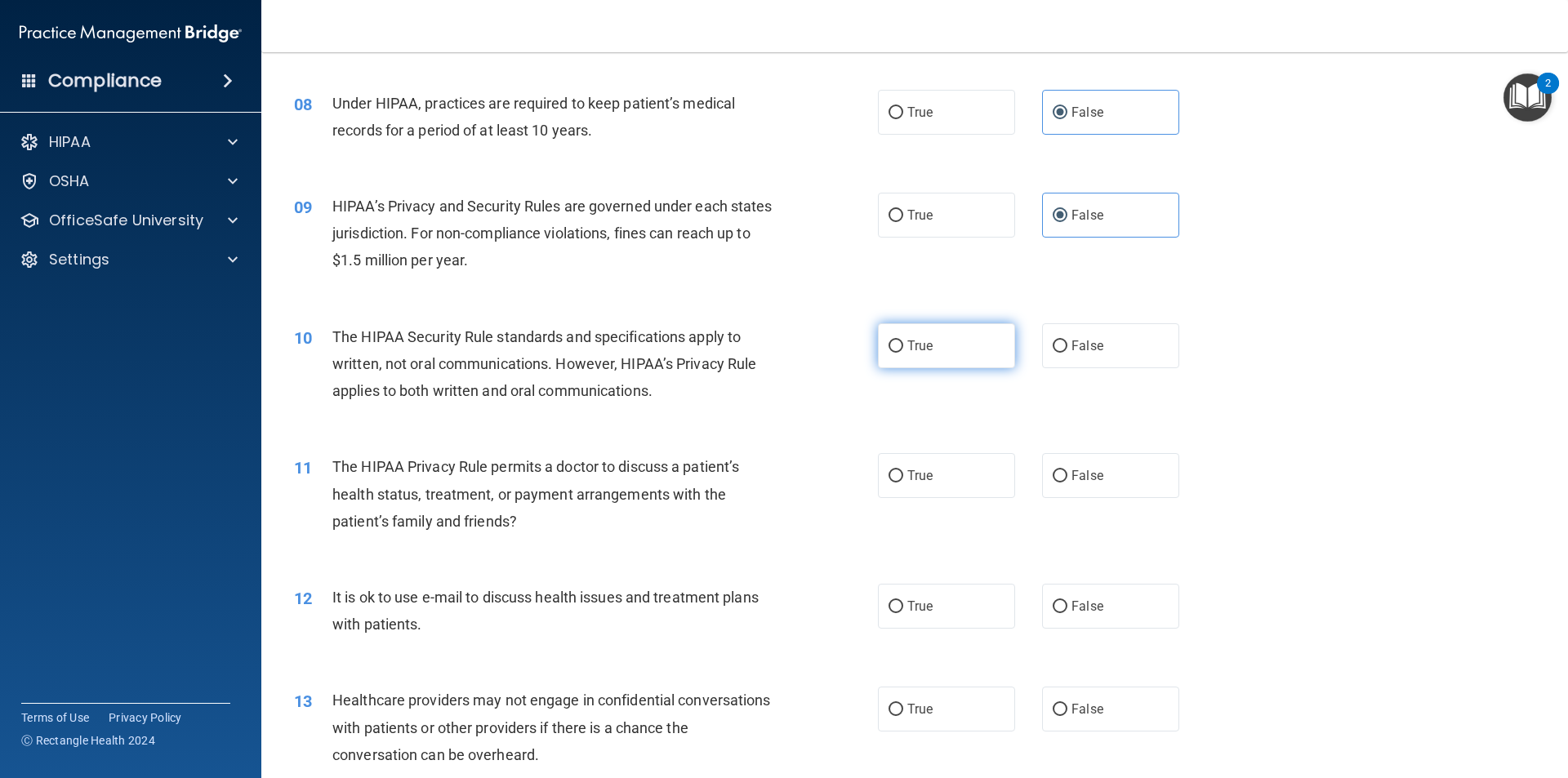
click at [899, 349] on label "True" at bounding box center [946, 345] width 137 height 45
click at [899, 349] on input "True" at bounding box center [896, 346] width 15 height 12
radio input "true"
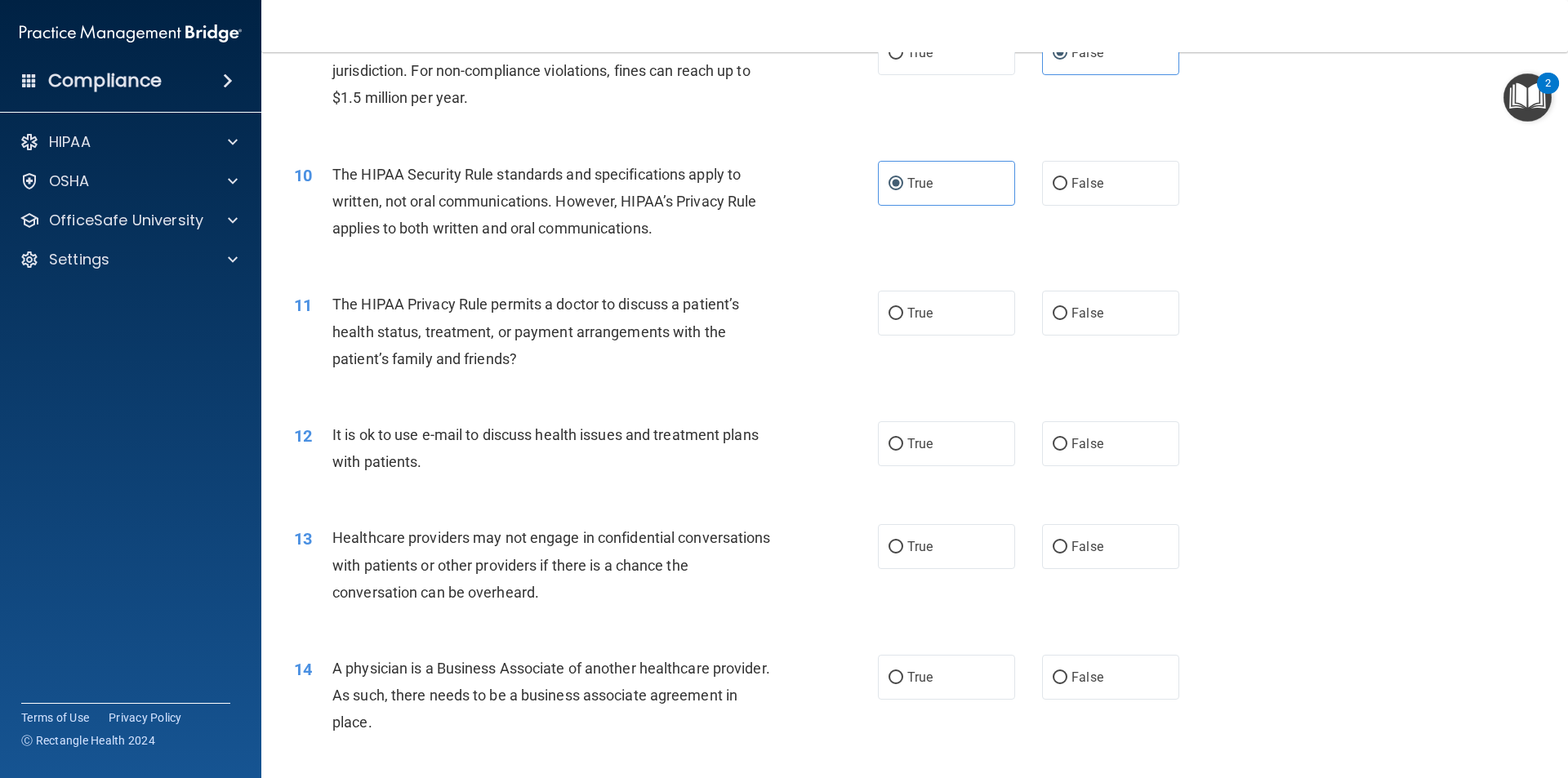
scroll to position [1061, 0]
click at [933, 310] on label "True" at bounding box center [946, 312] width 137 height 45
click at [903, 310] on input "True" at bounding box center [896, 313] width 15 height 12
radio input "true"
click at [1061, 307] on label "False" at bounding box center [1110, 312] width 137 height 45
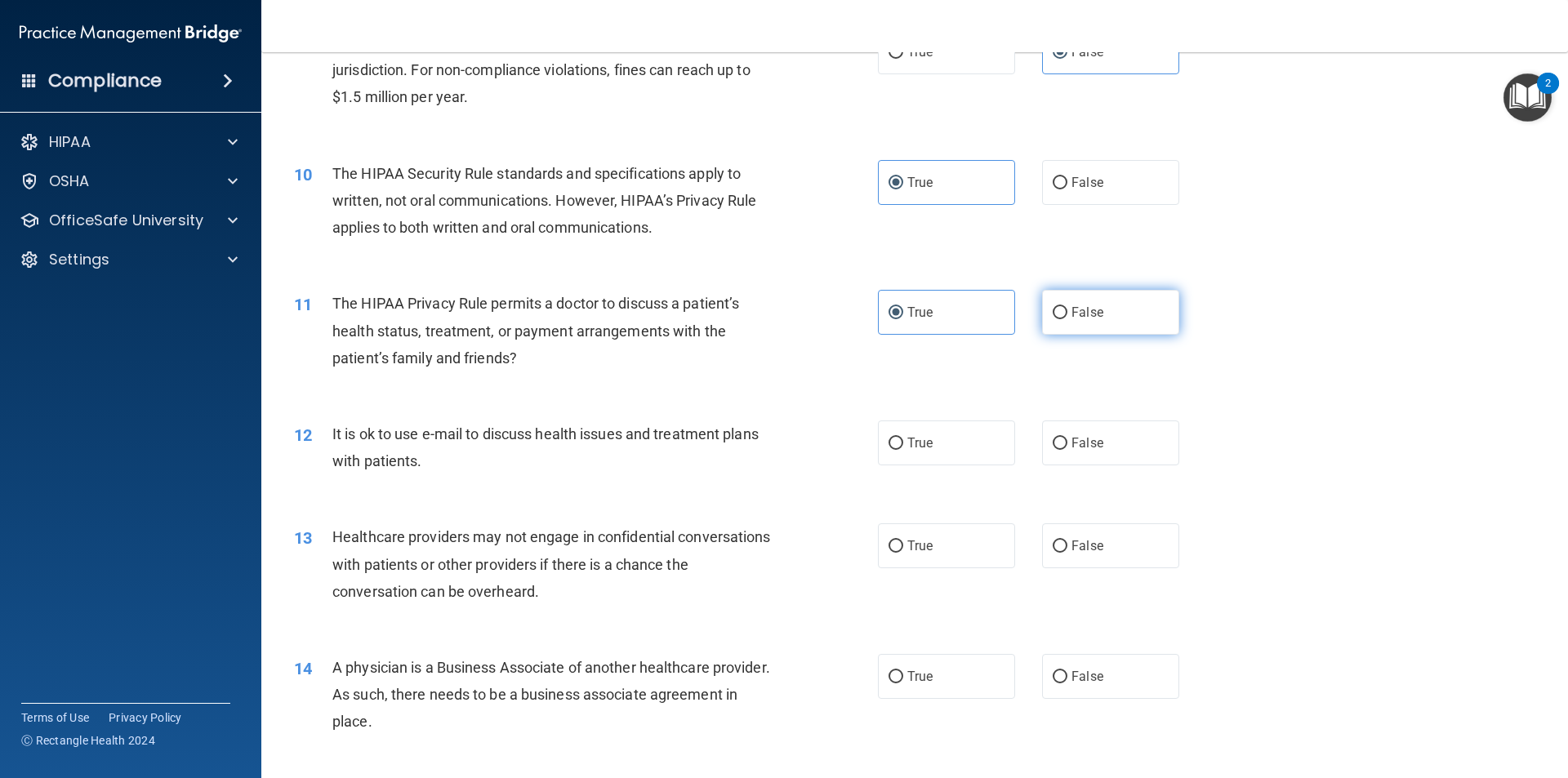
click at [1061, 307] on input "False" at bounding box center [1060, 313] width 15 height 12
radio input "true"
radio input "false"
click at [1080, 443] on span "False" at bounding box center [1087, 443] width 32 height 16
click at [1067, 443] on input "False" at bounding box center [1060, 443] width 15 height 12
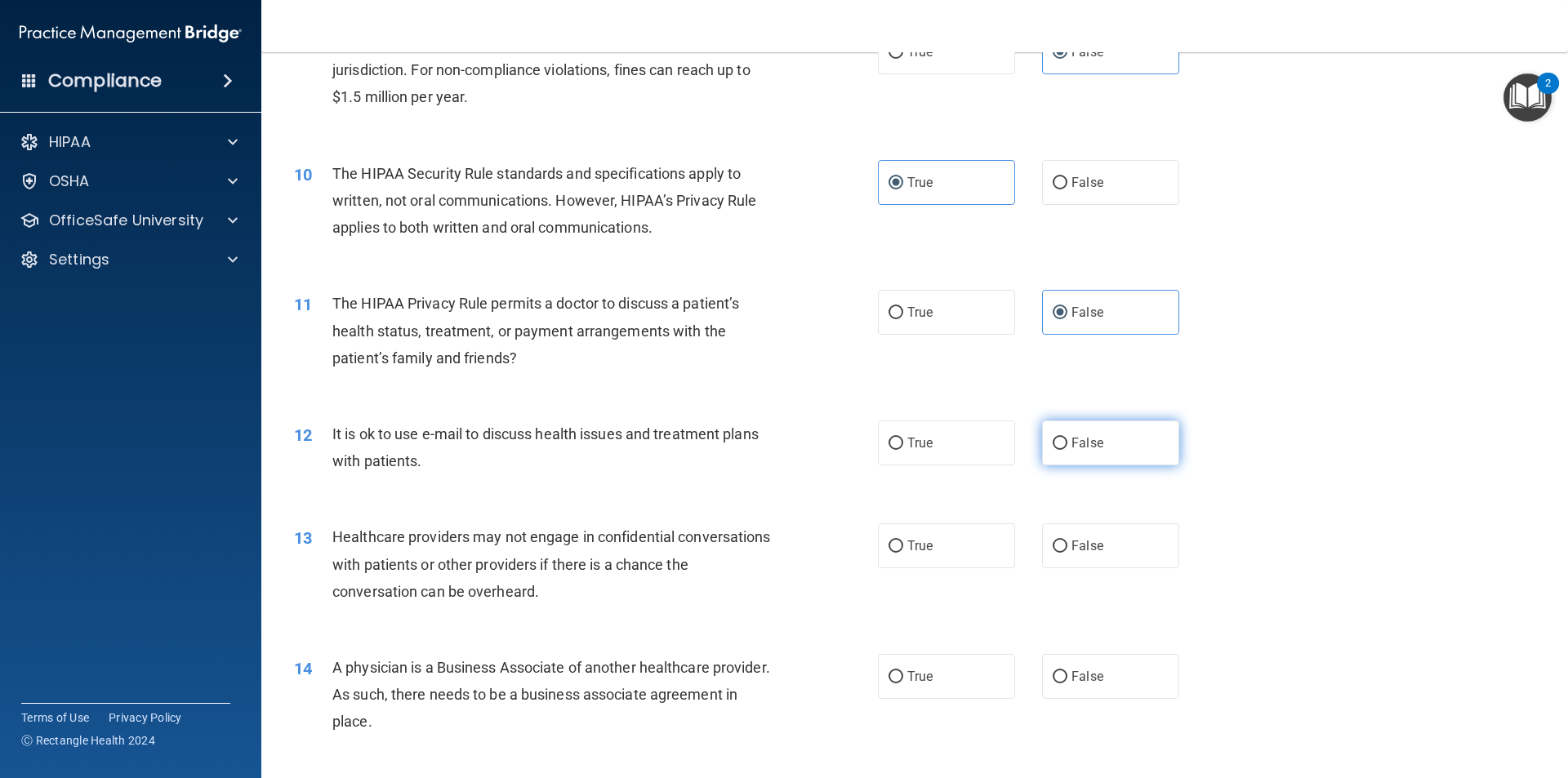
radio input "true"
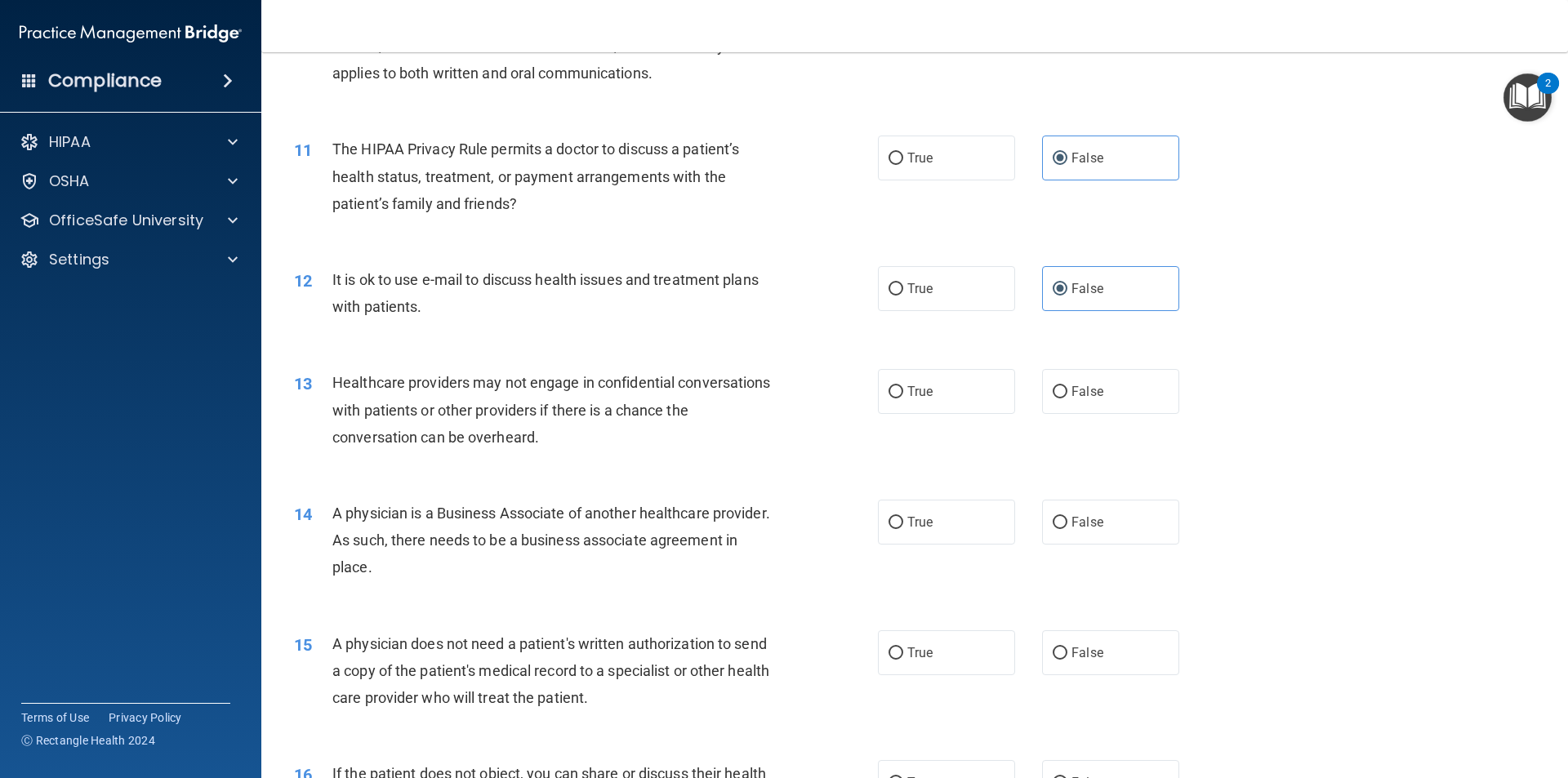
scroll to position [1387, 0]
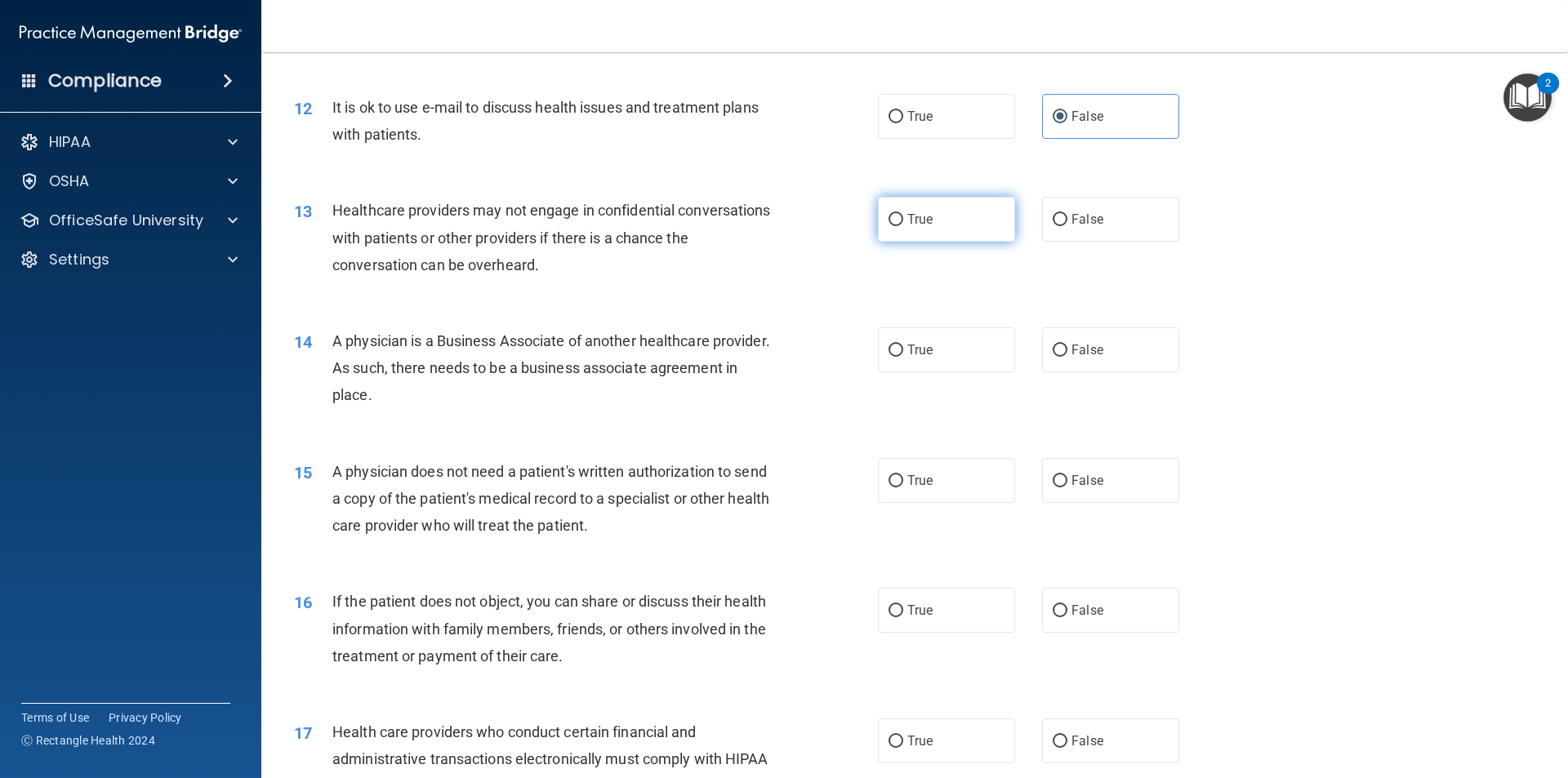
click at [955, 218] on label "True" at bounding box center [946, 219] width 137 height 45
click at [903, 218] on input "True" at bounding box center [896, 220] width 15 height 12
radio input "true"
click at [911, 347] on span "True" at bounding box center [919, 350] width 25 height 16
click at [903, 347] on input "True" at bounding box center [896, 350] width 15 height 12
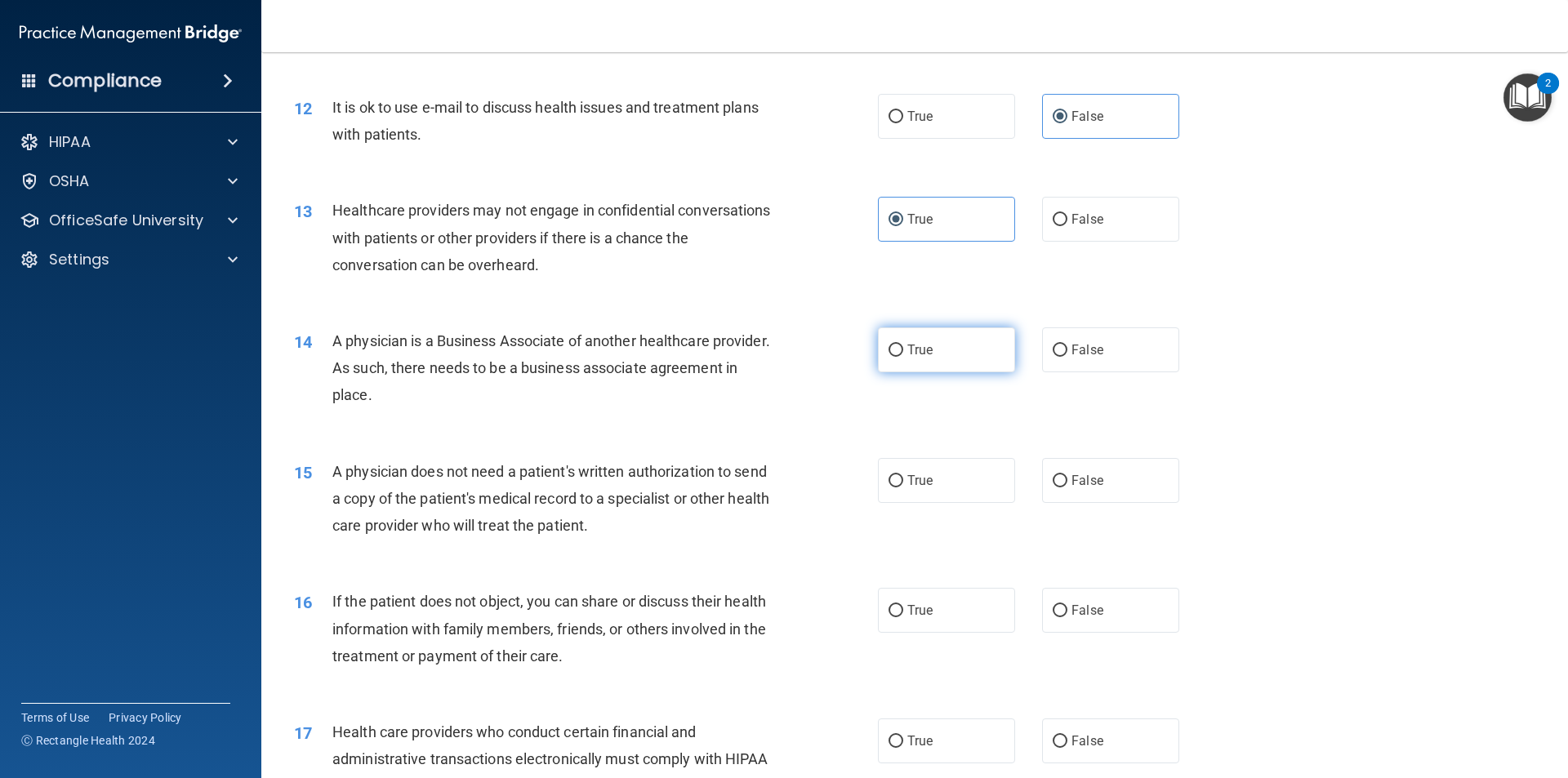
radio input "true"
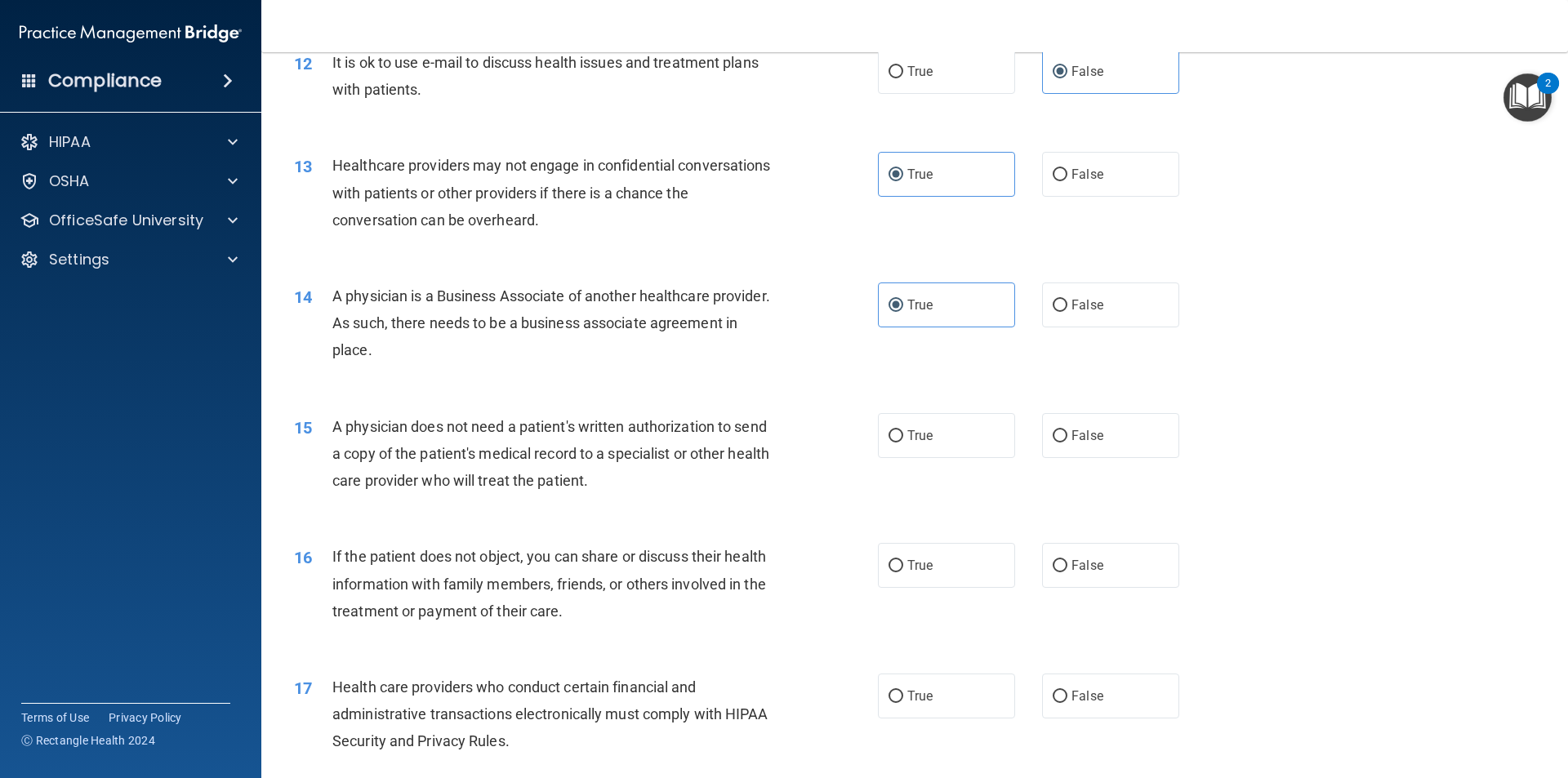
scroll to position [1551, 0]
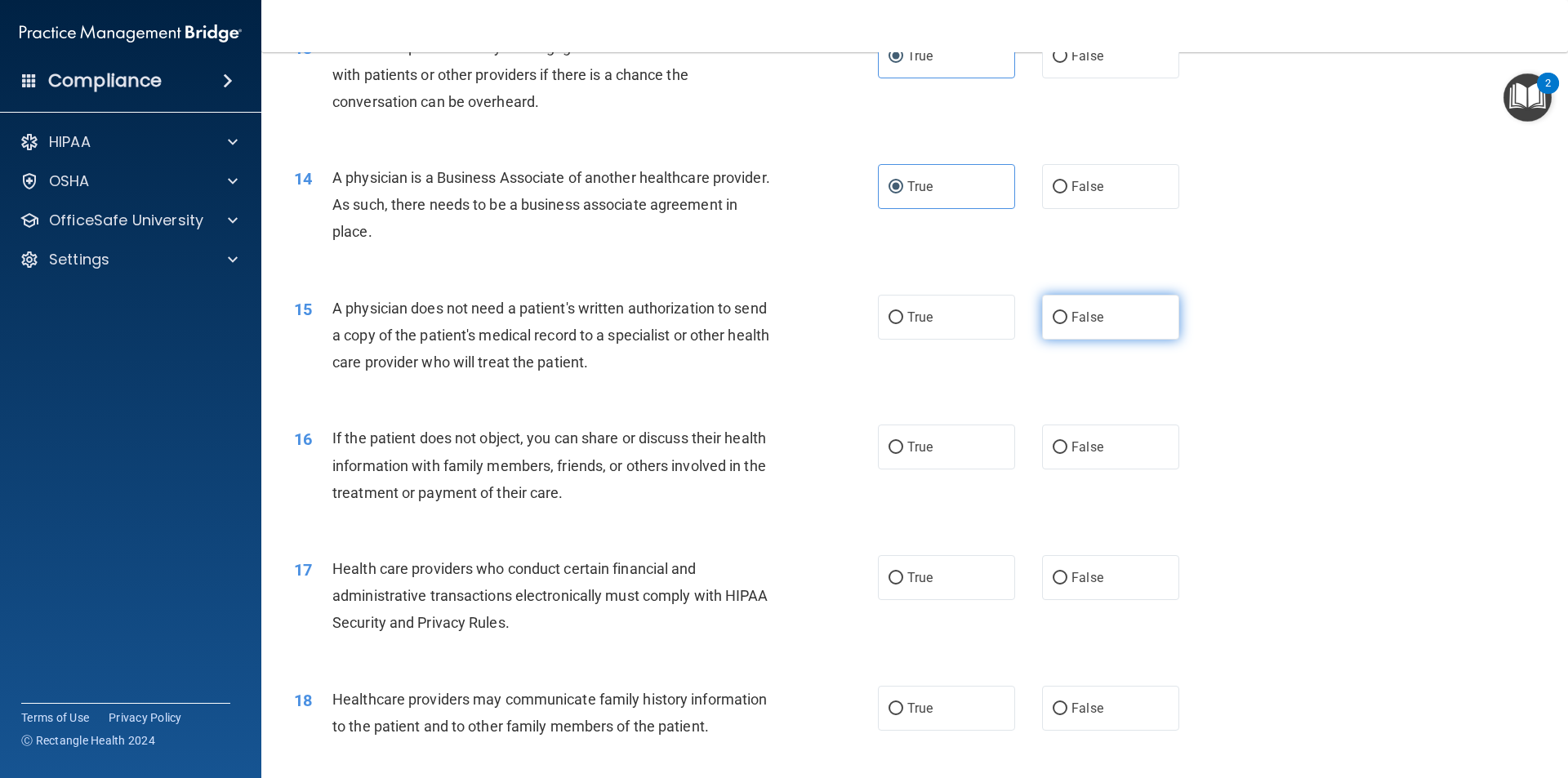
click at [1045, 325] on label "False" at bounding box center [1110, 317] width 137 height 45
click at [1052, 324] on input "False" at bounding box center [1060, 318] width 15 height 12
radio input "true"
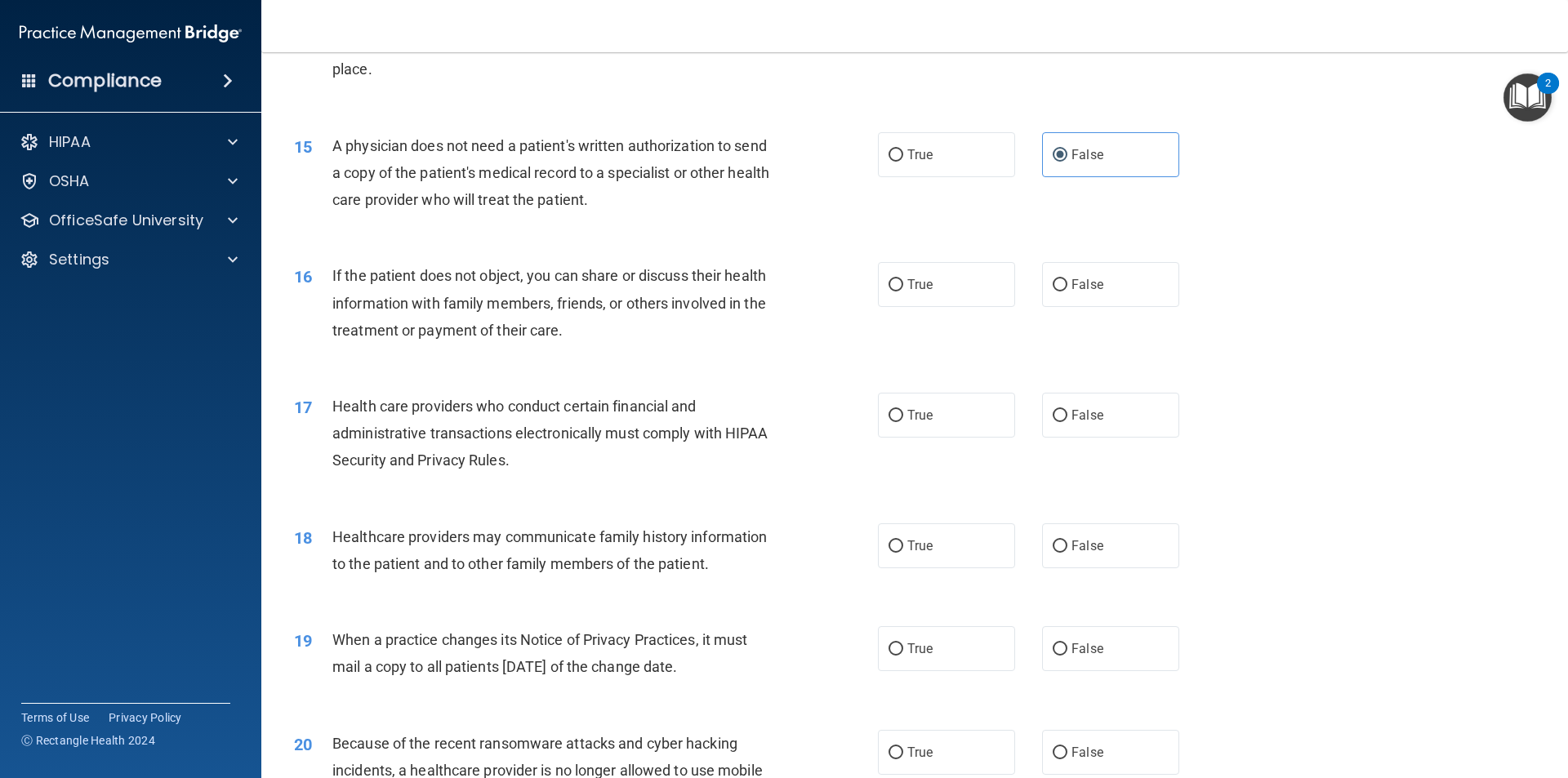
scroll to position [1714, 0]
click at [1031, 297] on div "True False" at bounding box center [1042, 284] width 329 height 45
click at [1063, 288] on label "False" at bounding box center [1110, 284] width 137 height 45
click at [1063, 288] on input "False" at bounding box center [1060, 284] width 15 height 12
radio input "true"
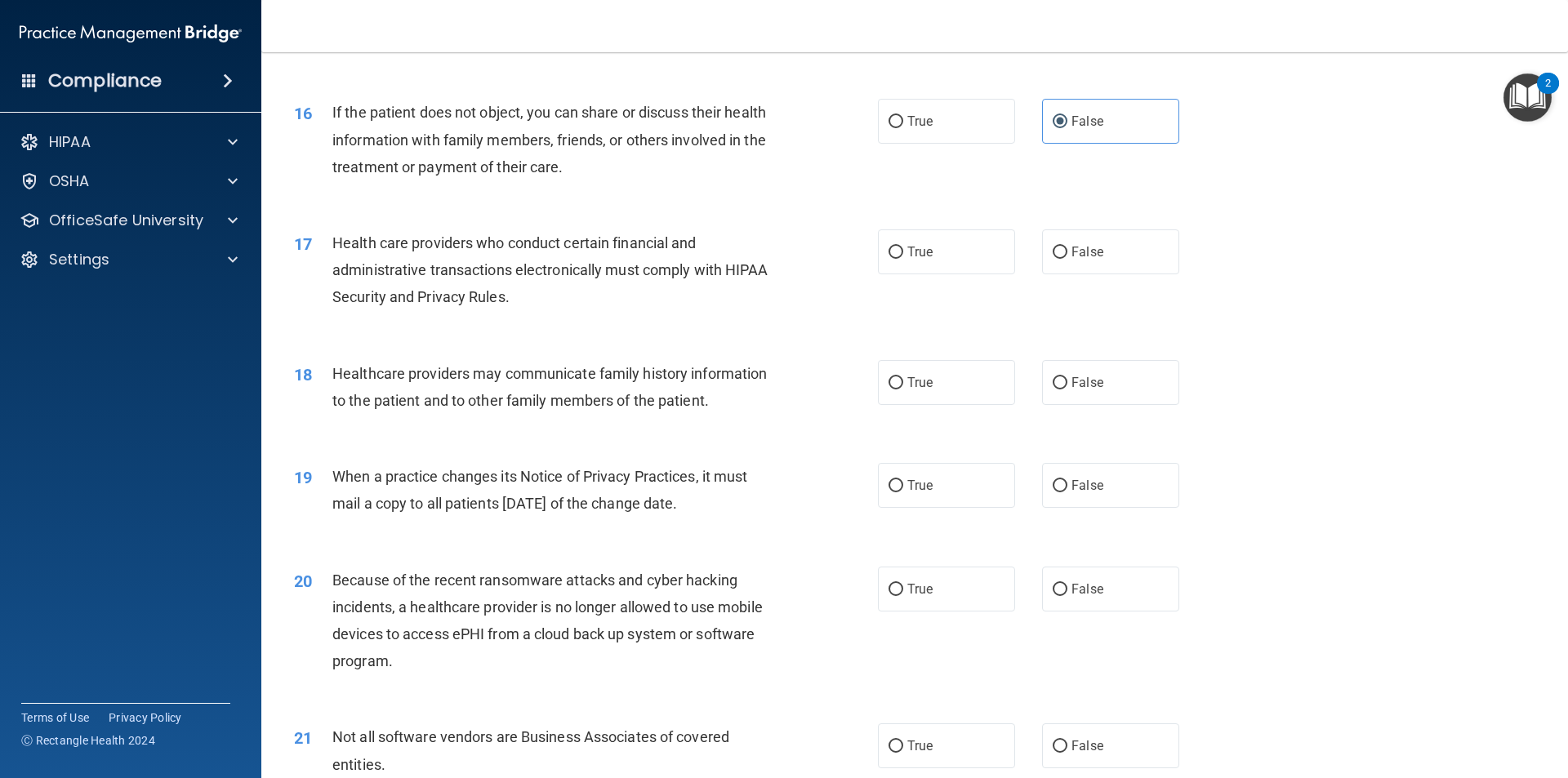
scroll to position [1877, 0]
click at [907, 258] on span "True" at bounding box center [919, 251] width 25 height 16
click at [903, 258] on input "True" at bounding box center [896, 252] width 15 height 12
radio input "true"
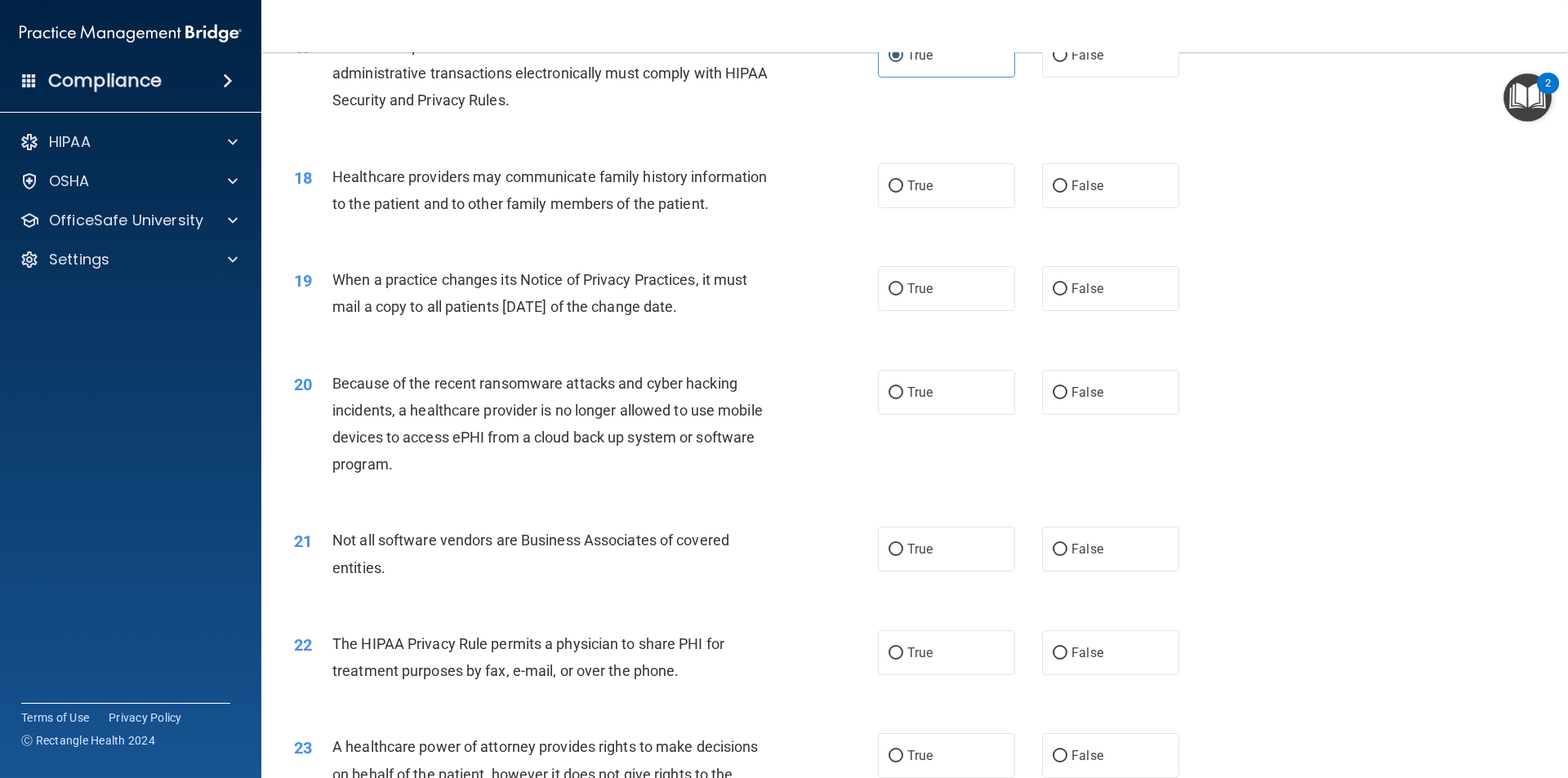
scroll to position [2122, 0]
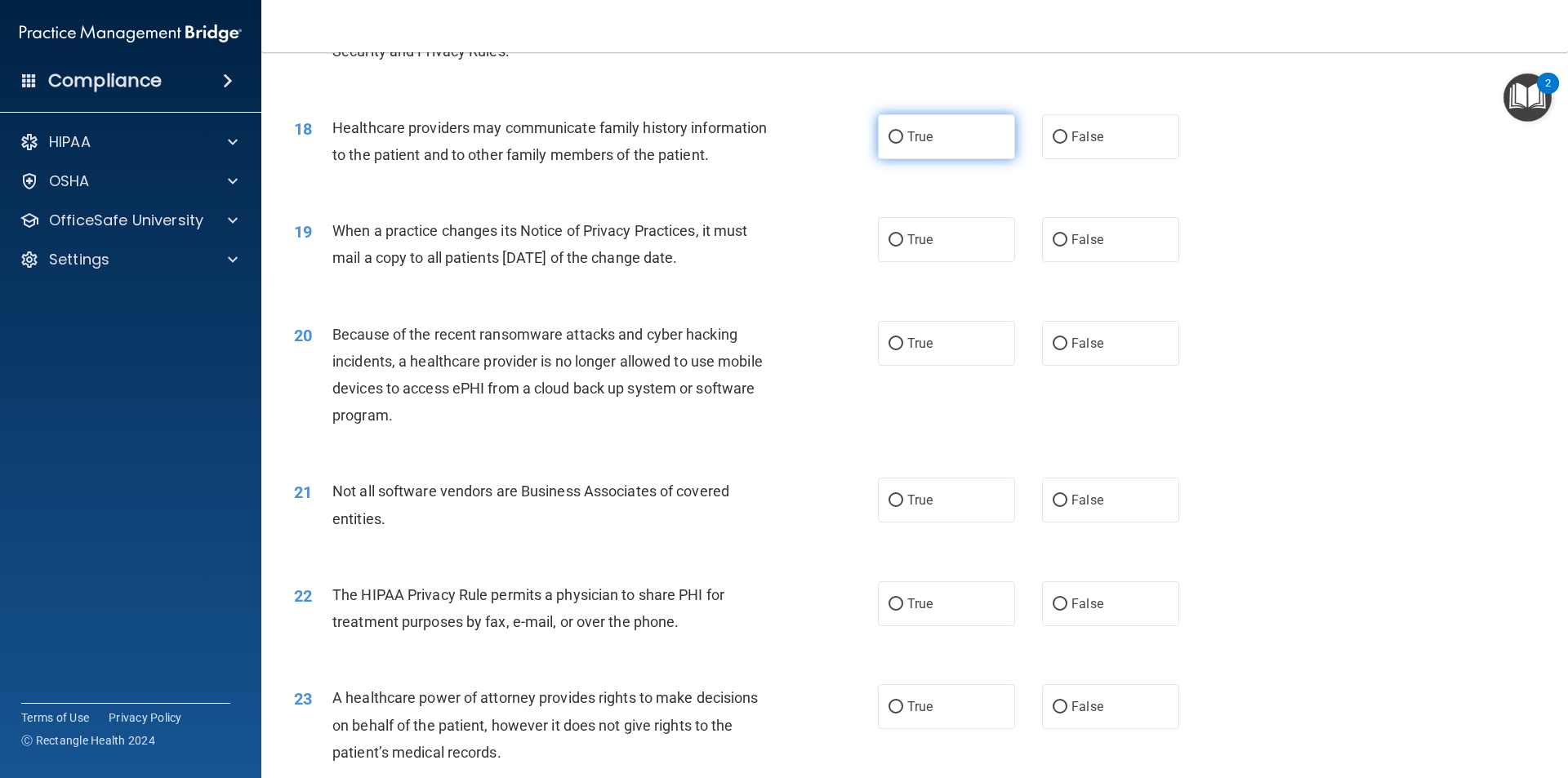
click at [933, 139] on label "True" at bounding box center [946, 137] width 137 height 45
click at [903, 139] on input "True" at bounding box center [896, 137] width 15 height 12
radio input "true"
click at [1086, 147] on label "False" at bounding box center [1110, 137] width 137 height 45
click at [1067, 144] on input "False" at bounding box center [1060, 137] width 15 height 12
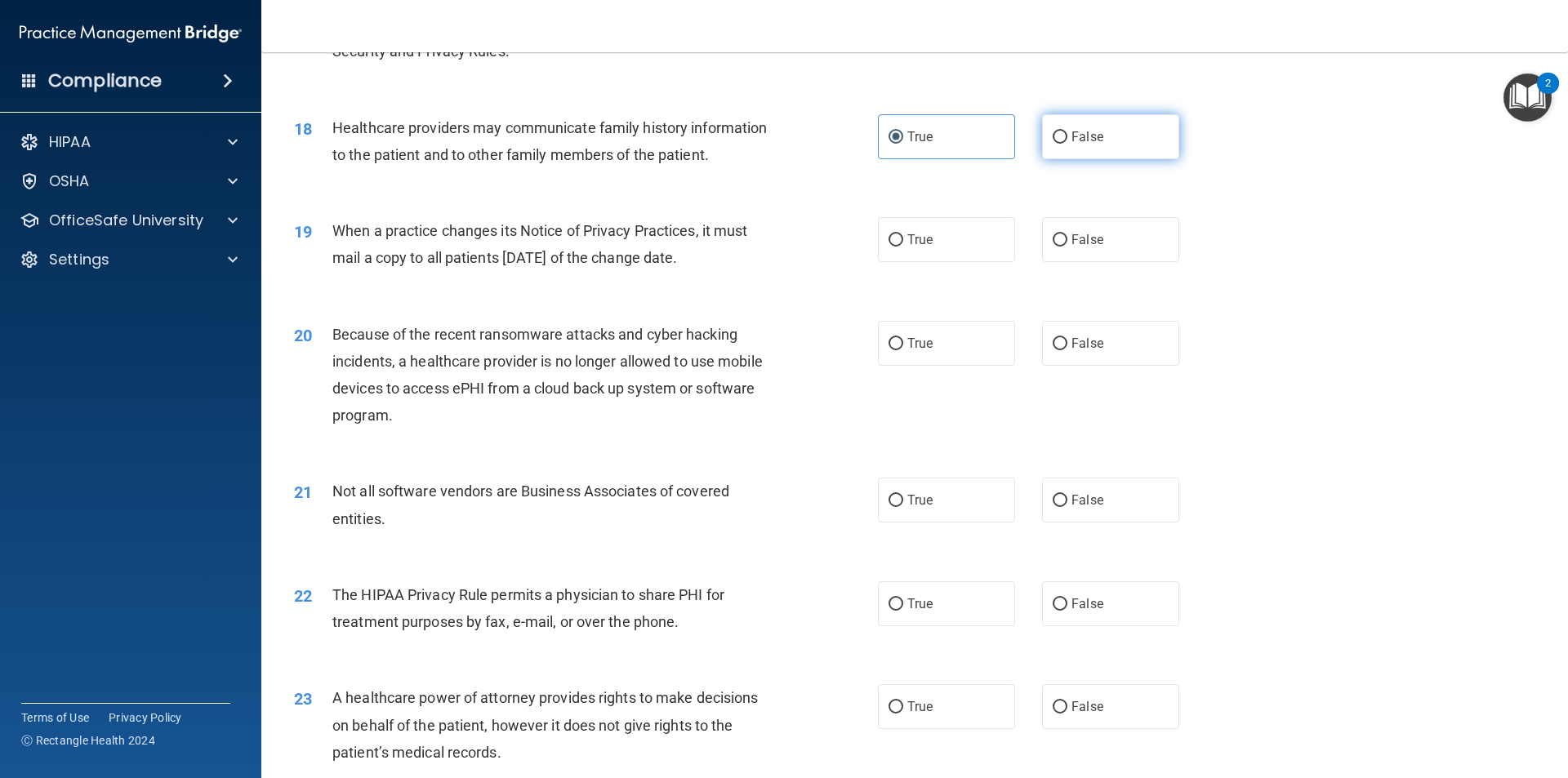
radio input "true"
radio input "false"
click at [930, 236] on label "True" at bounding box center [946, 239] width 137 height 45
click at [903, 236] on input "True" at bounding box center [896, 240] width 15 height 12
radio input "true"
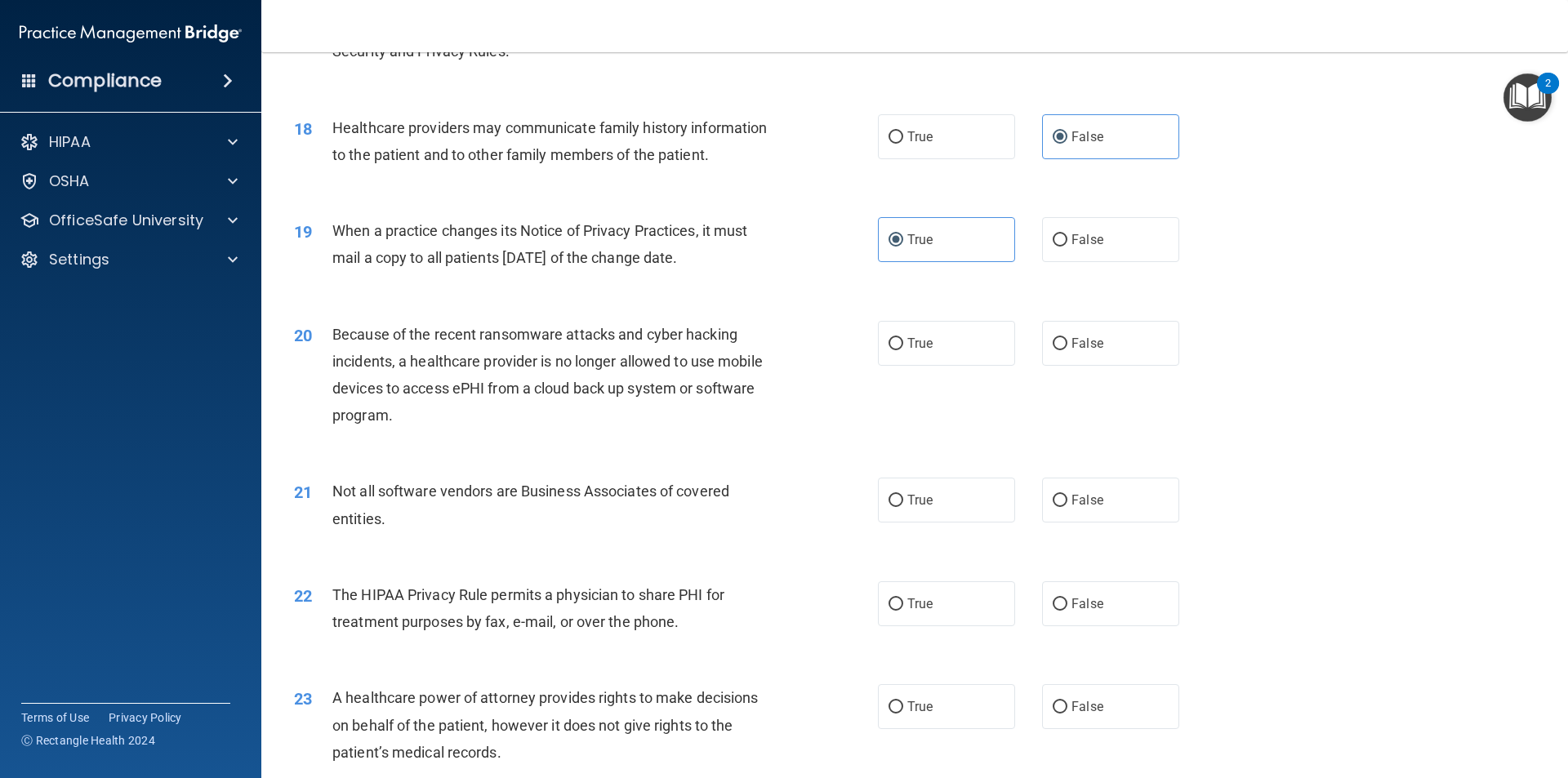
scroll to position [2204, 0]
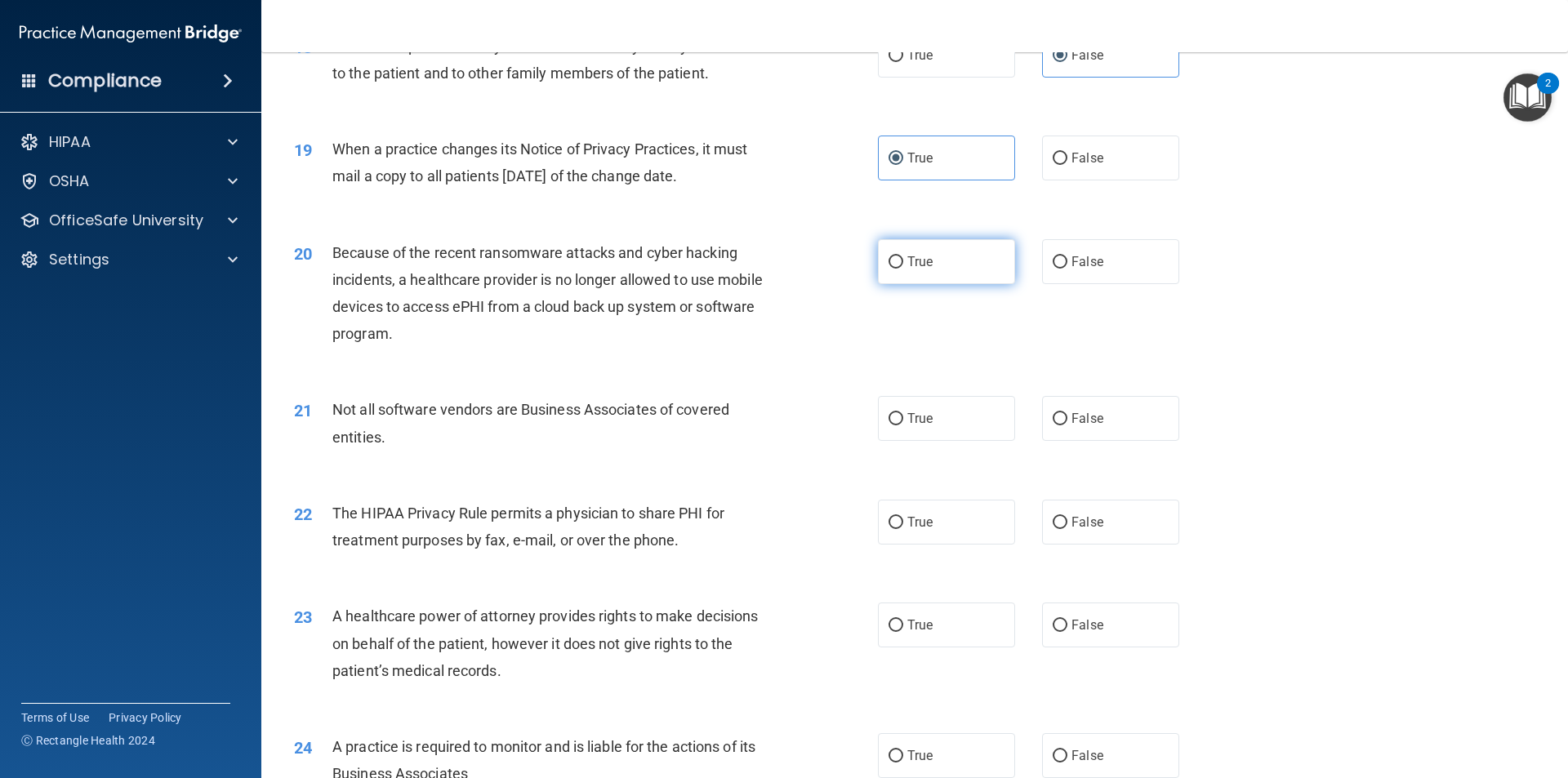
click at [923, 251] on label "True" at bounding box center [946, 262] width 137 height 45
click at [903, 257] on input "True" at bounding box center [896, 262] width 15 height 12
radio input "true"
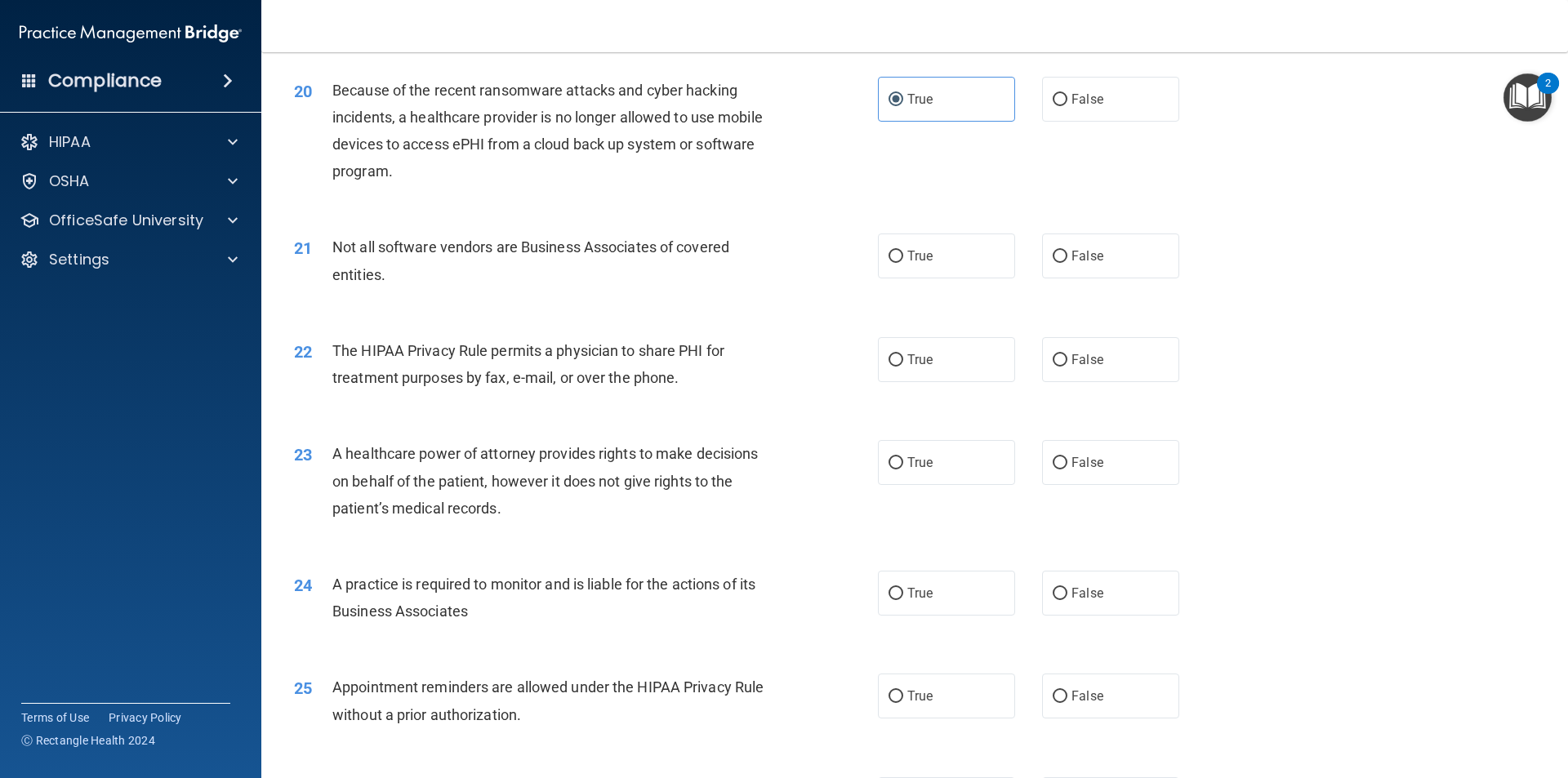
scroll to position [2367, 0]
click at [921, 239] on label "True" at bounding box center [946, 255] width 137 height 45
click at [903, 250] on input "True" at bounding box center [896, 256] width 15 height 12
radio input "true"
click at [974, 329] on div "22 The HIPAA Privacy Rule permits a physician to share PHI for treatment purpos…" at bounding box center [914, 367] width 1266 height 103
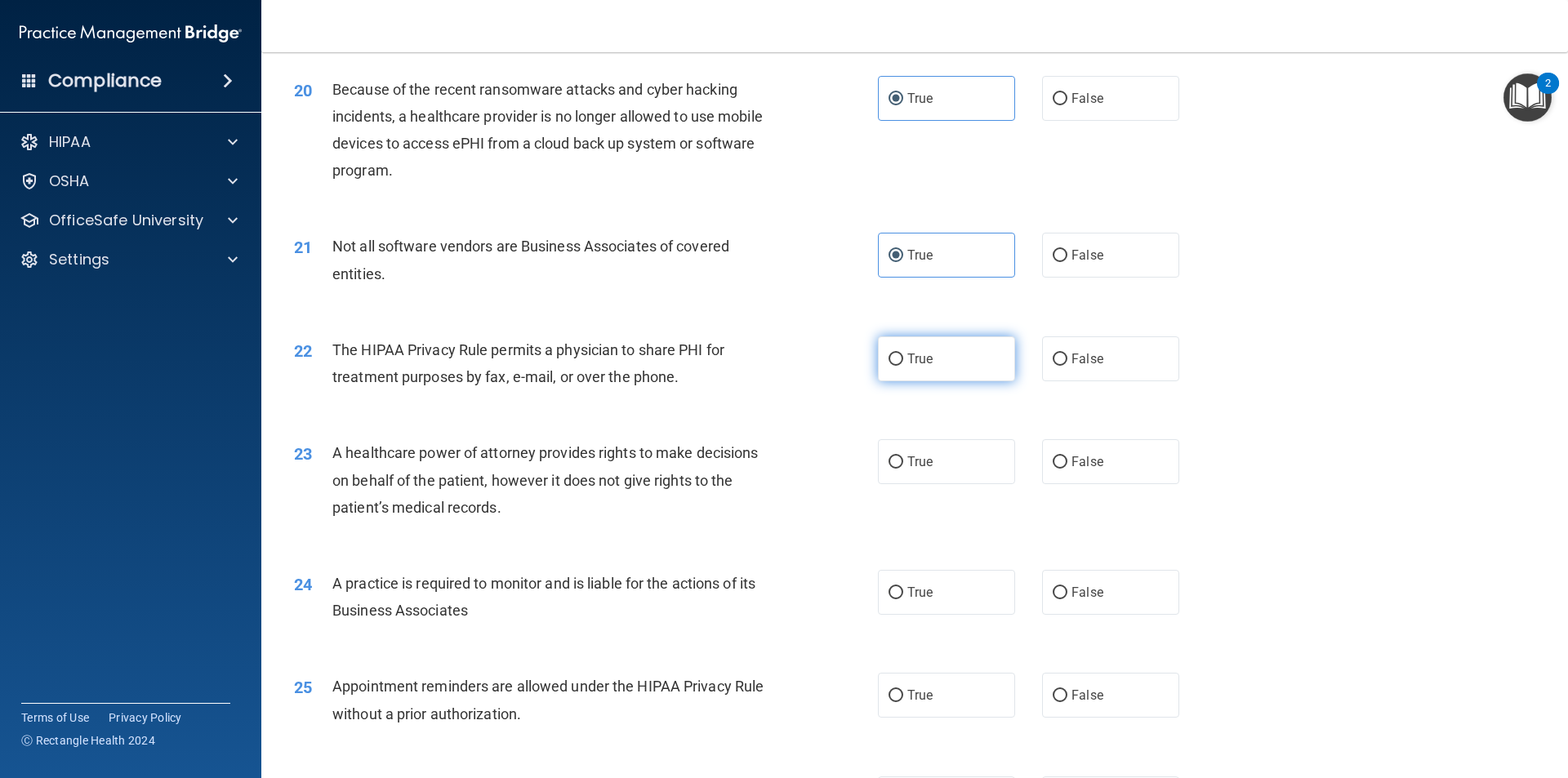
click at [941, 347] on label "True" at bounding box center [946, 359] width 137 height 45
click at [903, 354] on input "True" at bounding box center [896, 360] width 15 height 12
radio input "true"
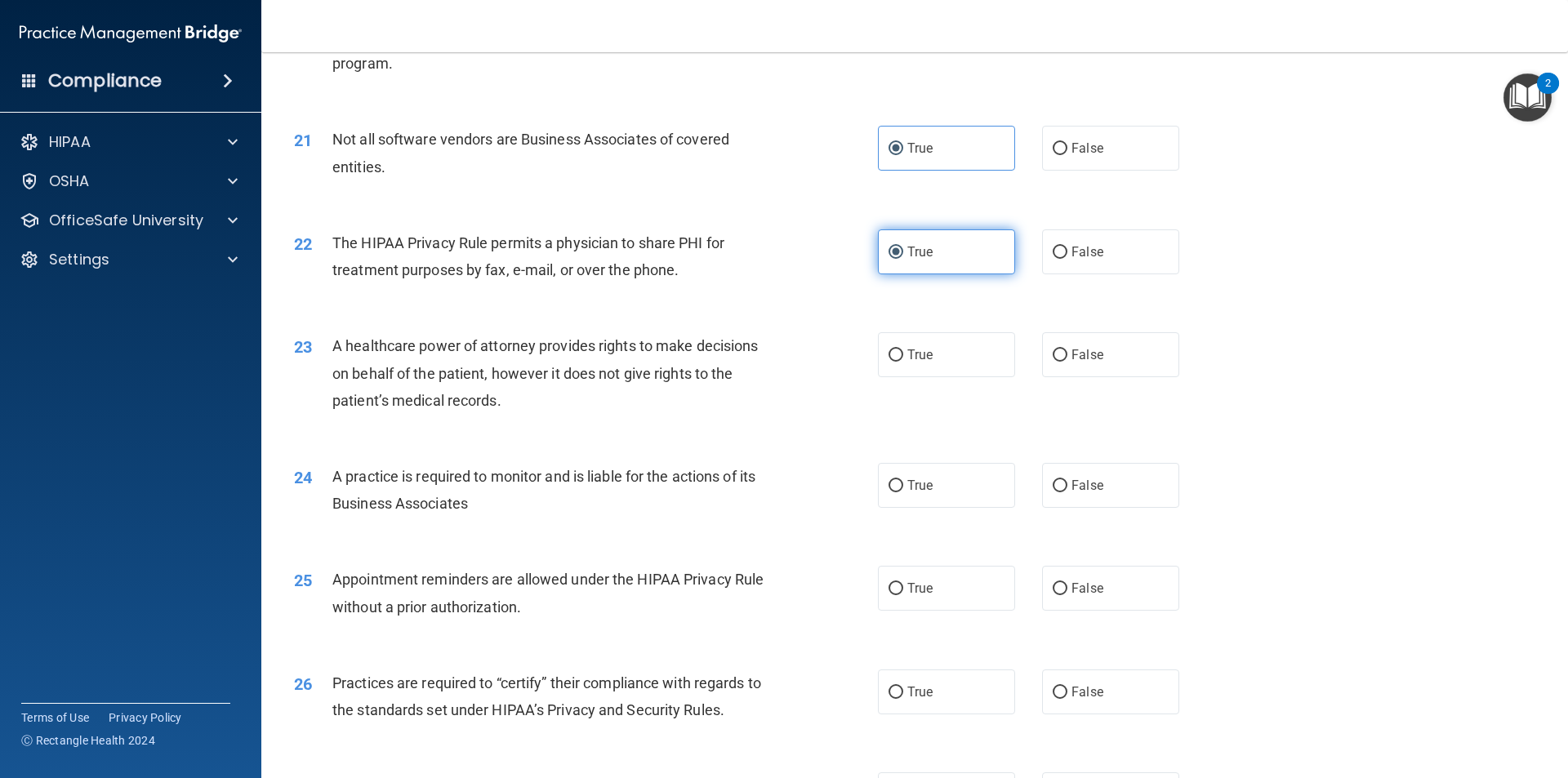
scroll to position [2612, 0]
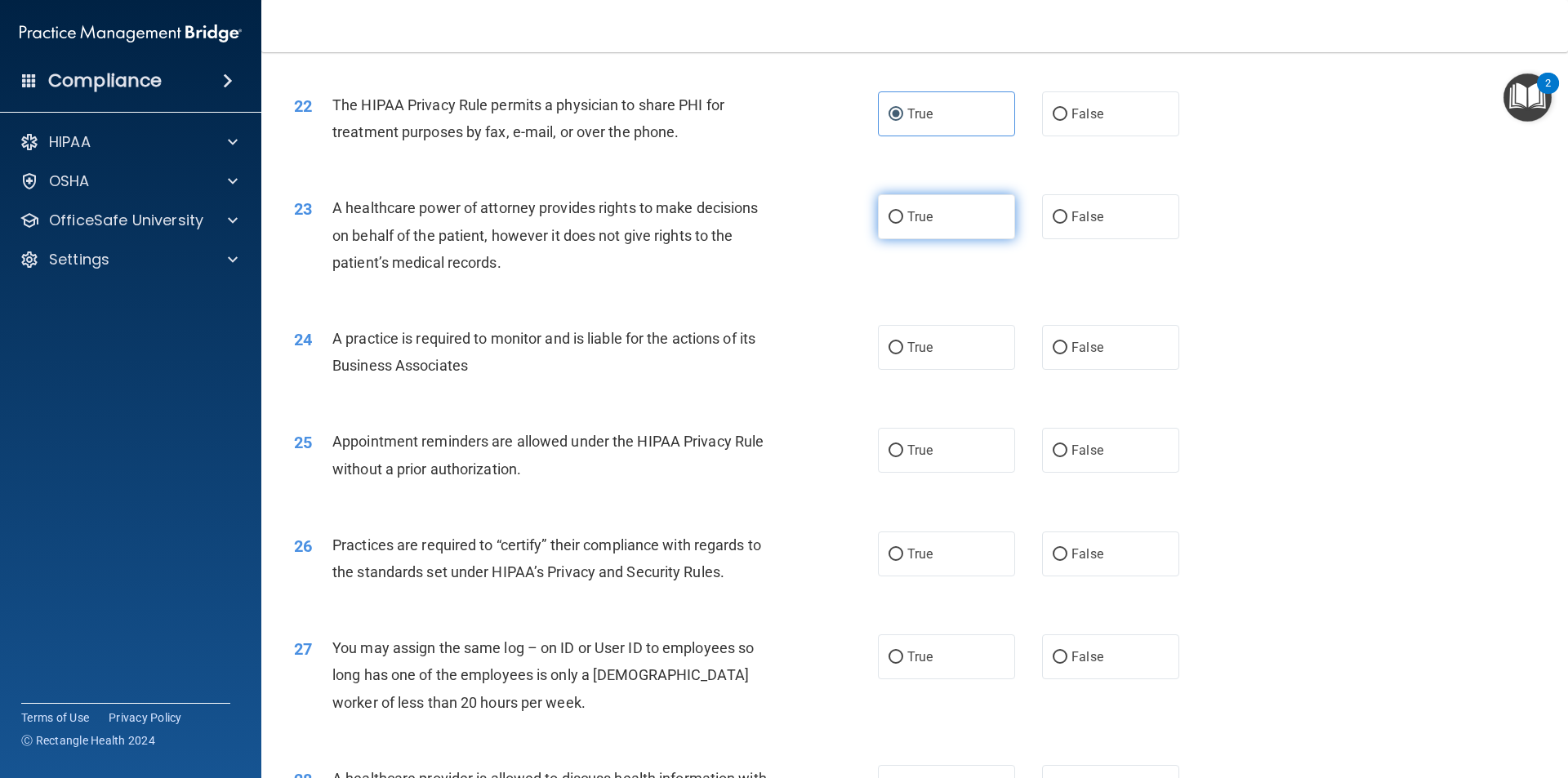
click at [940, 217] on label "True" at bounding box center [946, 217] width 137 height 45
click at [903, 217] on input "True" at bounding box center [896, 218] width 15 height 12
radio input "true"
click at [957, 353] on label "True" at bounding box center [946, 347] width 137 height 45
click at [903, 353] on input "True" at bounding box center [896, 348] width 15 height 12
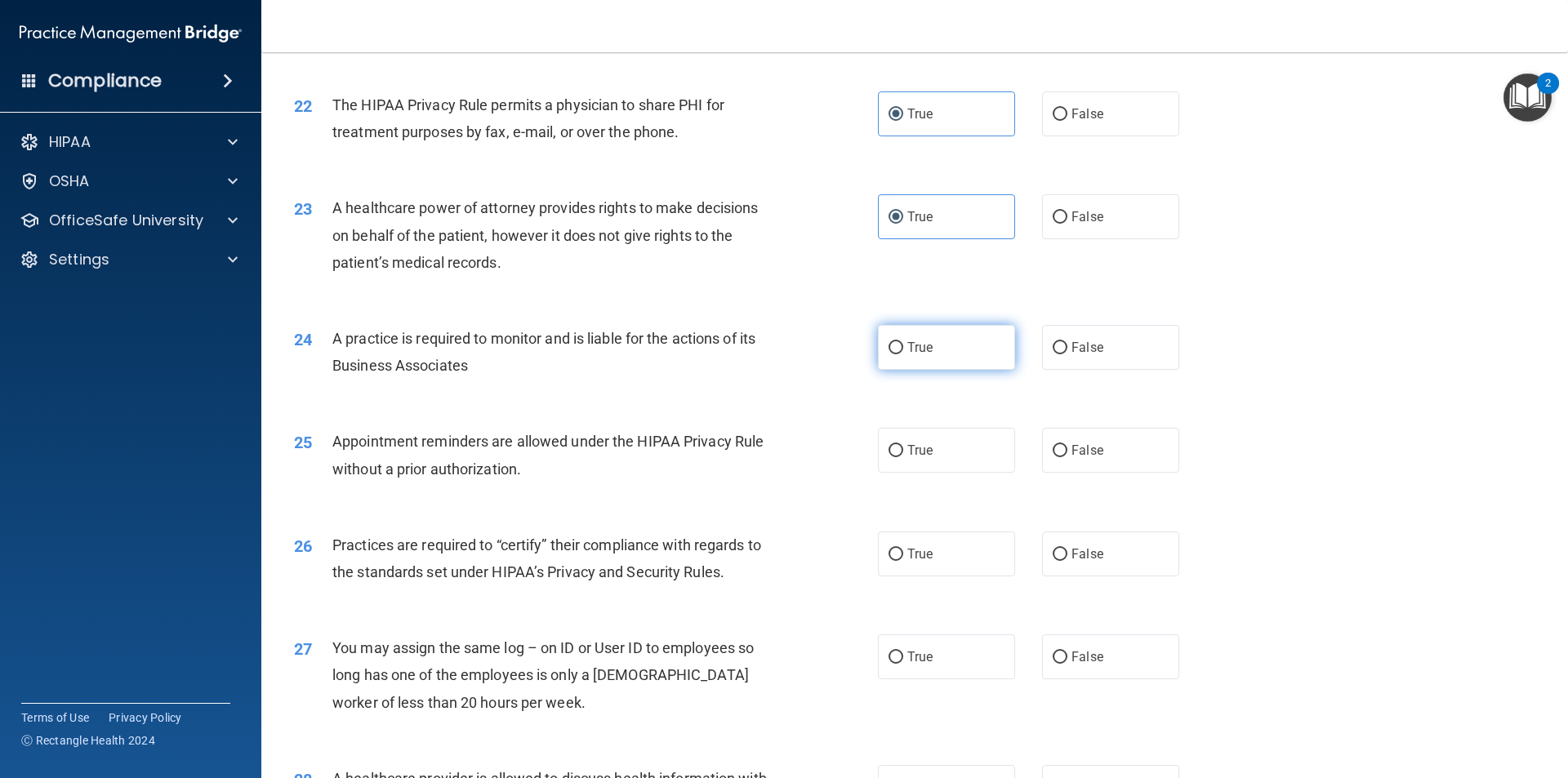
radio input "true"
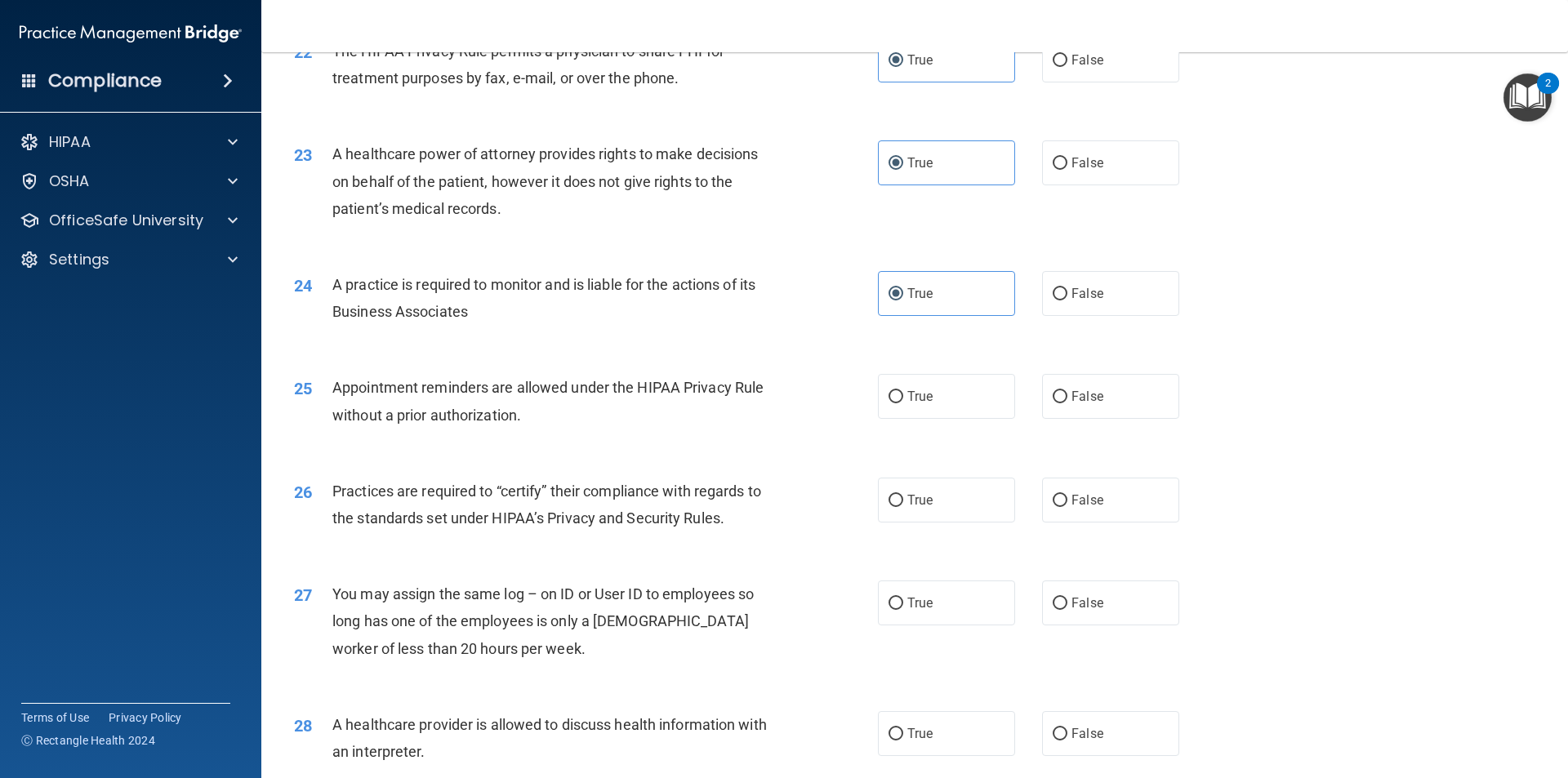
scroll to position [2775, 0]
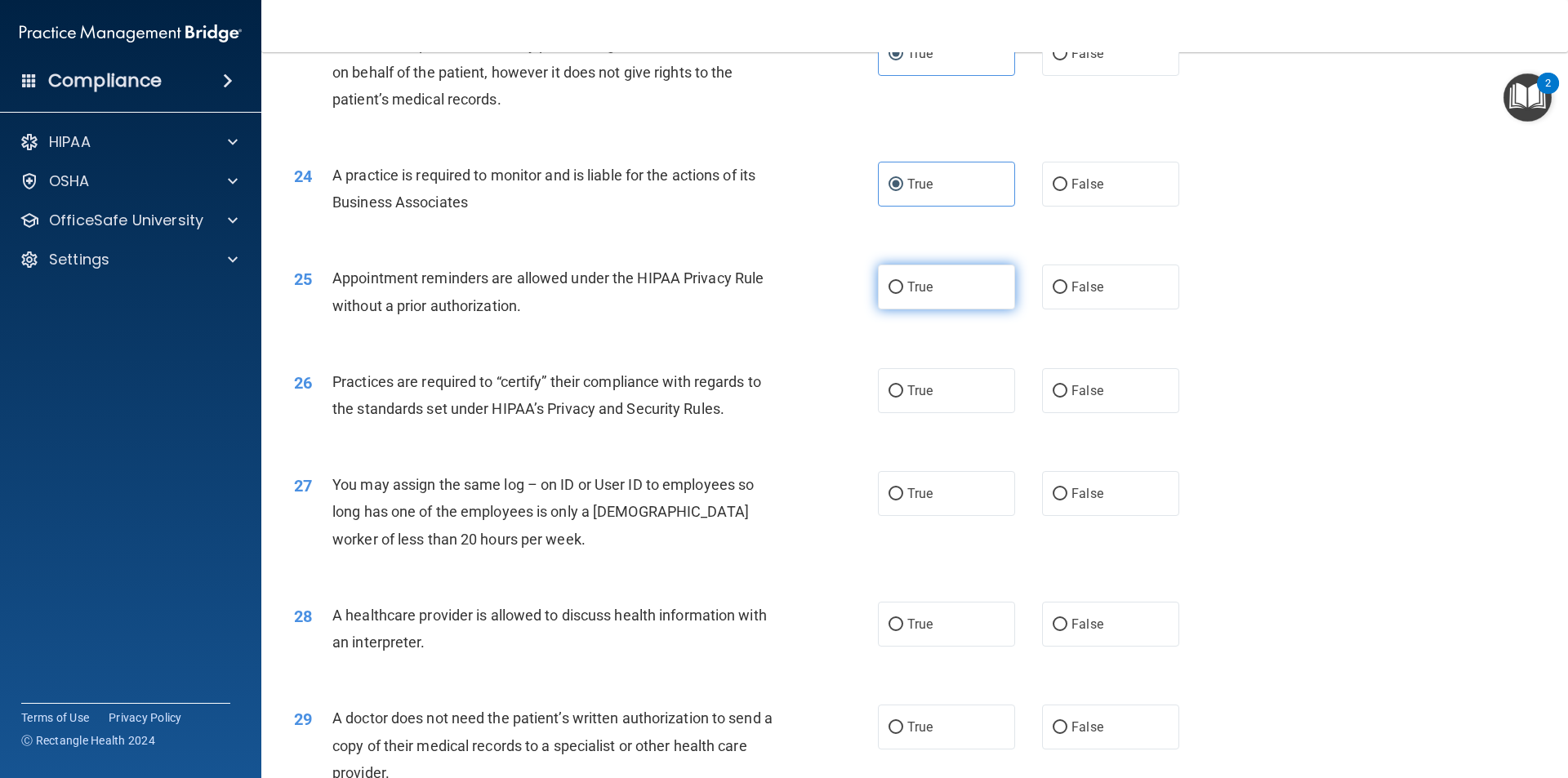
click at [950, 266] on label "True" at bounding box center [946, 287] width 137 height 45
click at [903, 281] on input "True" at bounding box center [896, 287] width 15 height 12
radio input "true"
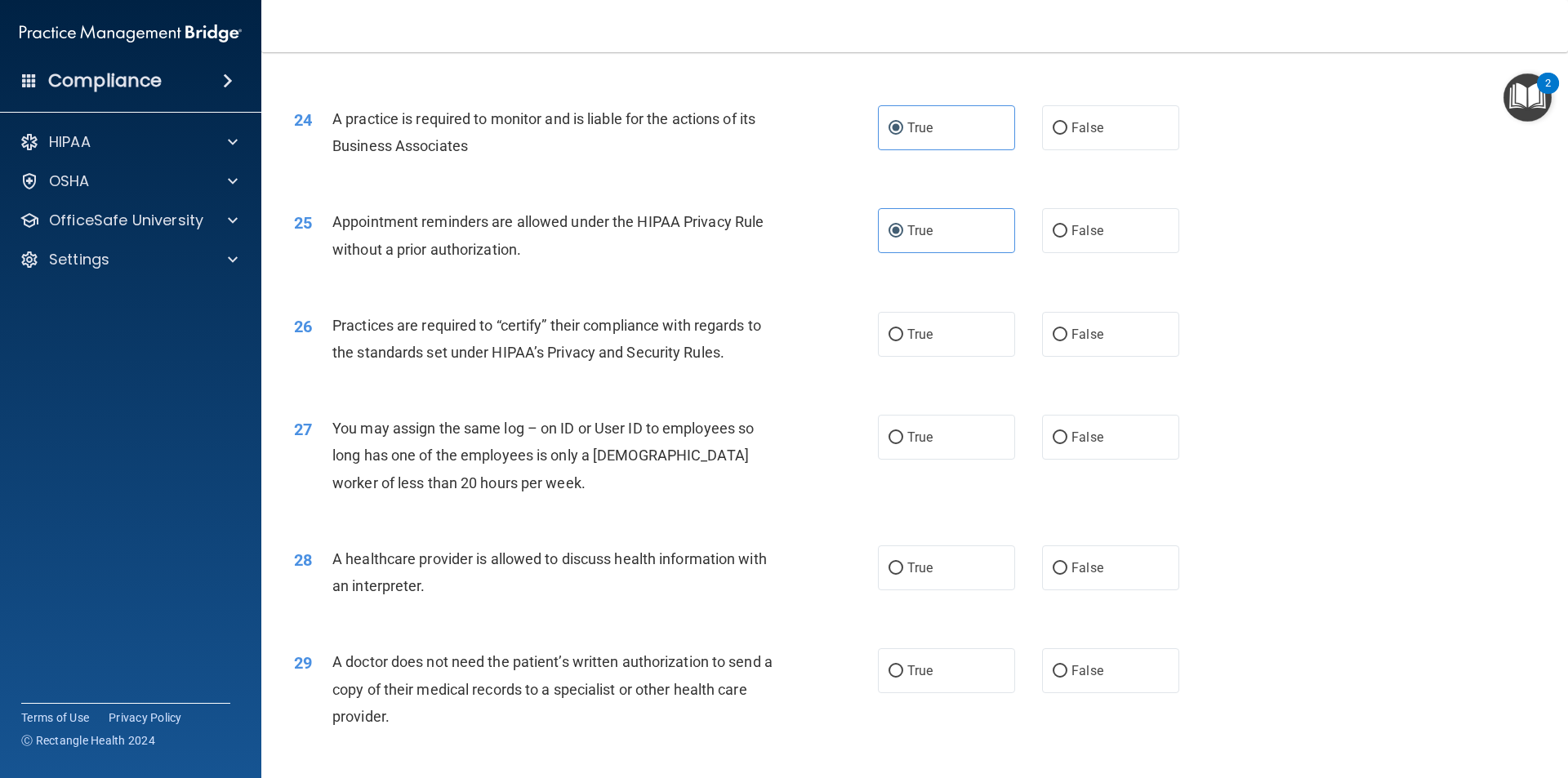
scroll to position [2938, 0]
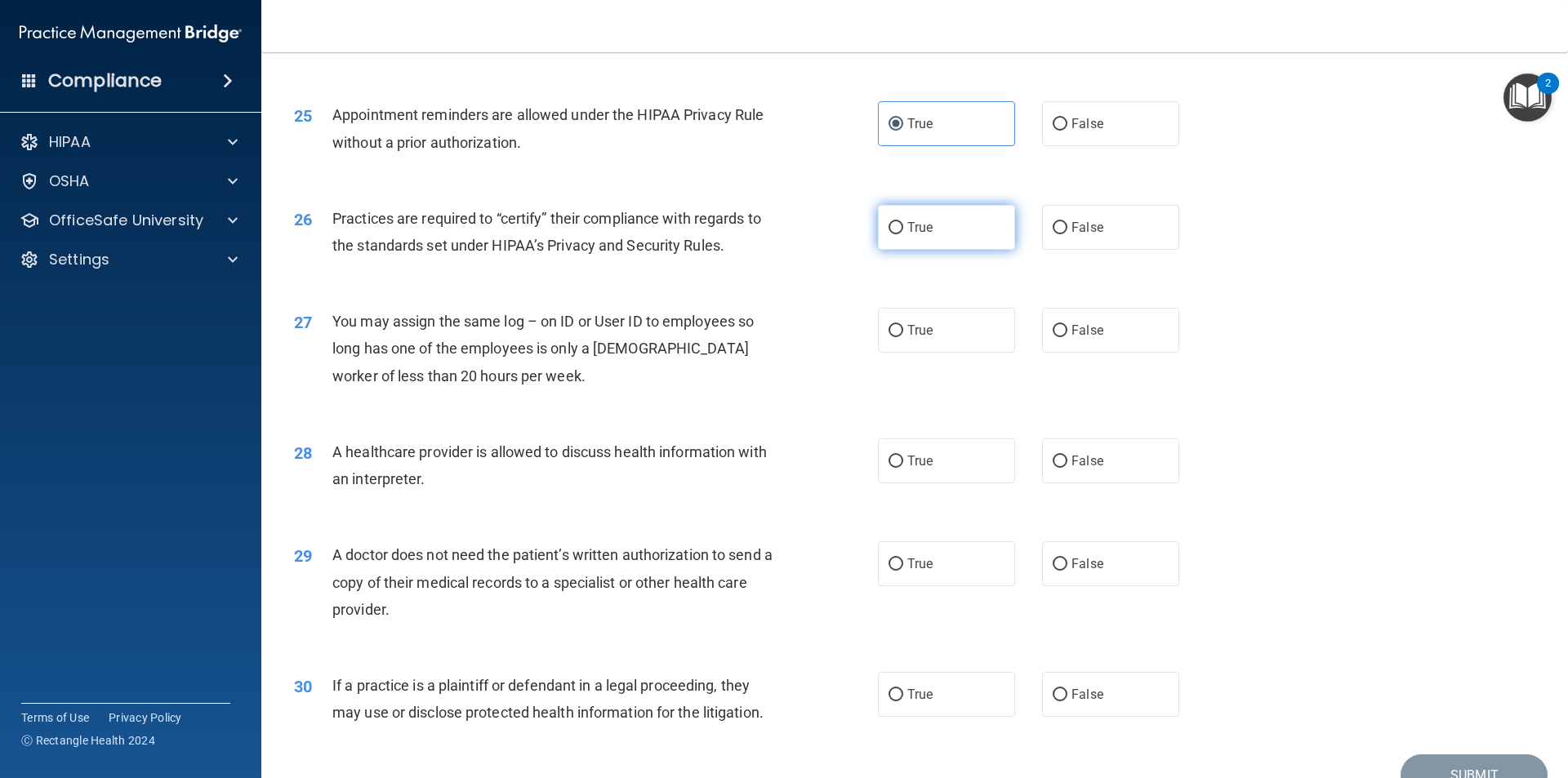
click at [932, 219] on label "True" at bounding box center [946, 228] width 137 height 45
click at [903, 222] on input "True" at bounding box center [896, 228] width 15 height 12
radio input "true"
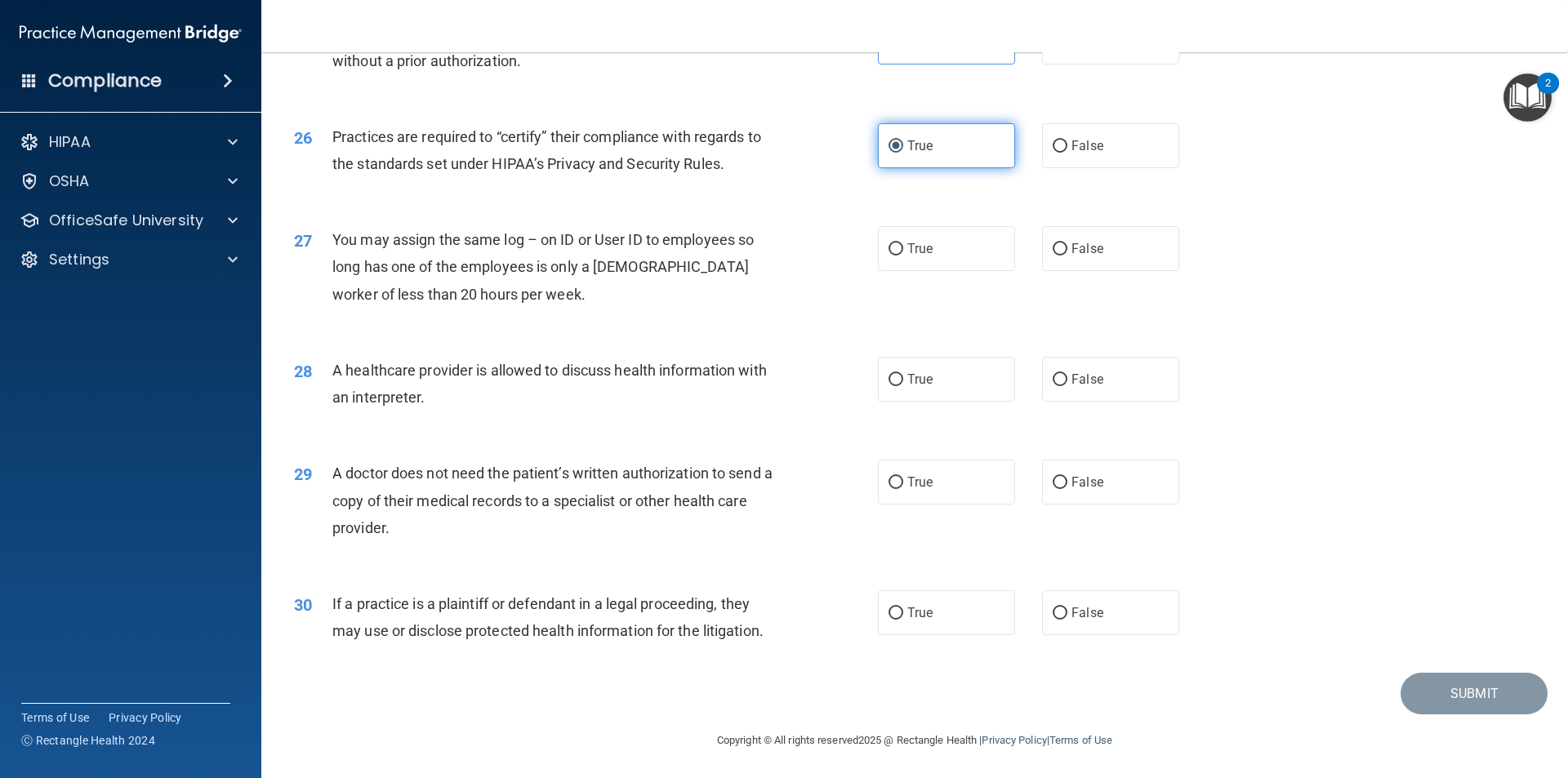
scroll to position [3021, 0]
click at [1052, 253] on input "False" at bounding box center [1060, 247] width 15 height 12
radio input "true"
click at [949, 396] on label "True" at bounding box center [946, 378] width 137 height 45
click at [903, 384] on input "True" at bounding box center [896, 378] width 15 height 12
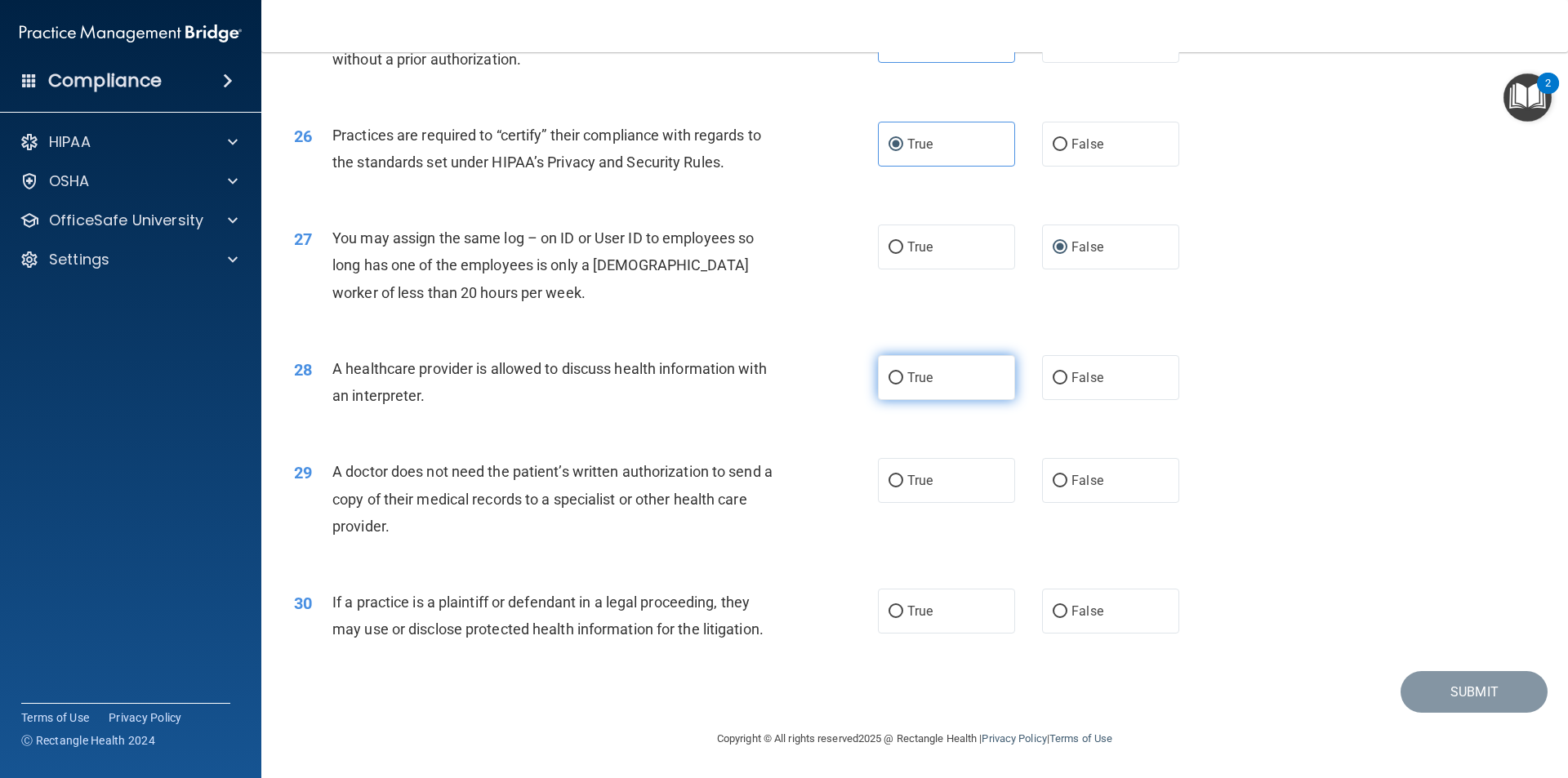
radio input "true"
click at [1092, 384] on span "False" at bounding box center [1087, 377] width 32 height 16
click at [1067, 384] on input "False" at bounding box center [1060, 378] width 15 height 12
radio input "true"
click at [940, 388] on label "True" at bounding box center [946, 378] width 137 height 45
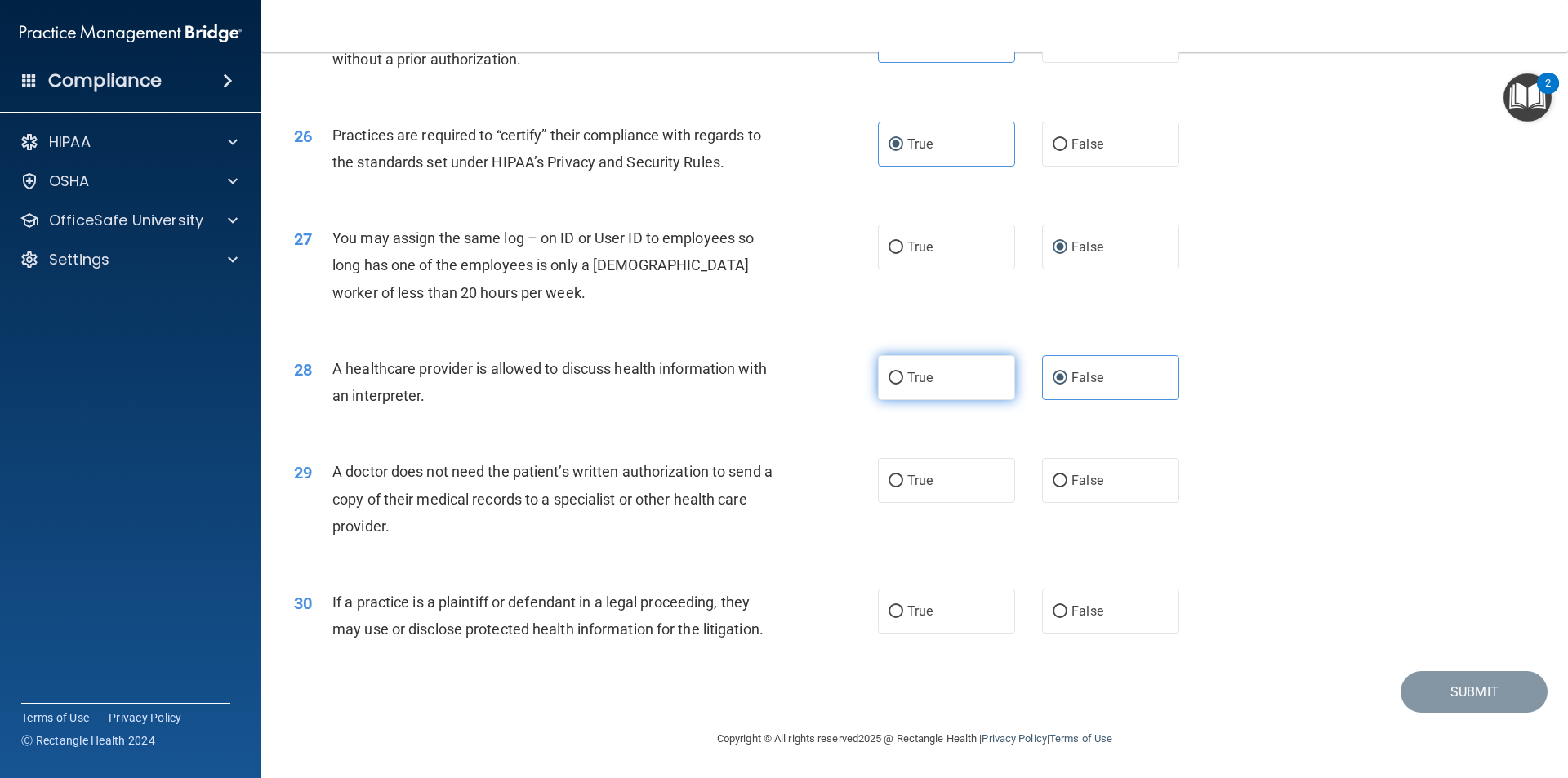
click at [903, 384] on input "True" at bounding box center [896, 378] width 15 height 12
radio input "true"
radio input "false"
click at [927, 495] on label "True" at bounding box center [946, 481] width 137 height 45
click at [903, 487] on input "True" at bounding box center [896, 481] width 15 height 12
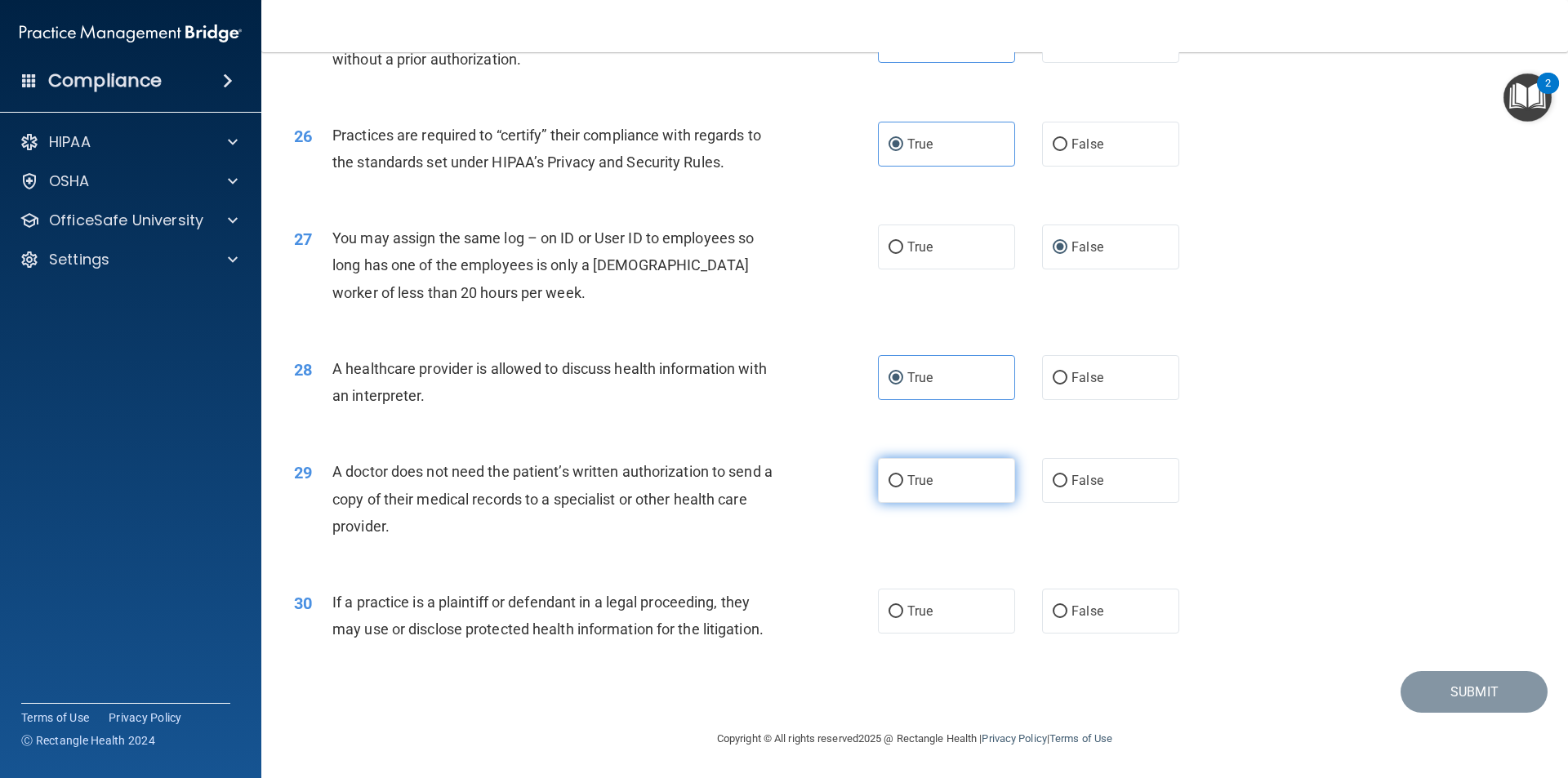
radio input "true"
click at [1063, 483] on label "False" at bounding box center [1110, 481] width 137 height 45
click at [1063, 483] on input "False" at bounding box center [1060, 481] width 15 height 12
radio input "true"
radio input "false"
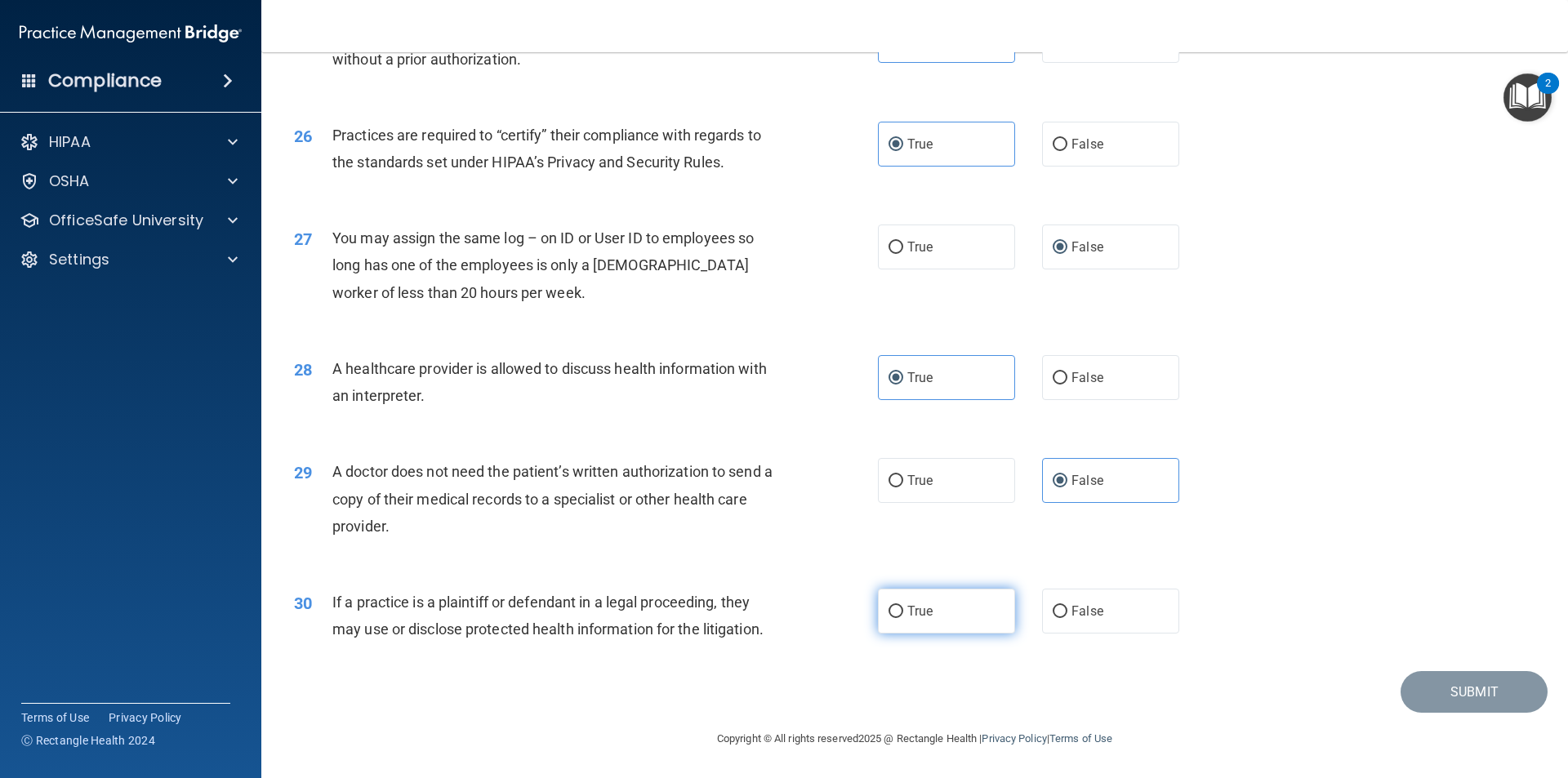
click at [967, 613] on label "True" at bounding box center [946, 611] width 137 height 45
click at [903, 613] on input "True" at bounding box center [896, 611] width 15 height 12
radio input "true"
click at [1507, 702] on button "Submit" at bounding box center [1473, 692] width 147 height 42
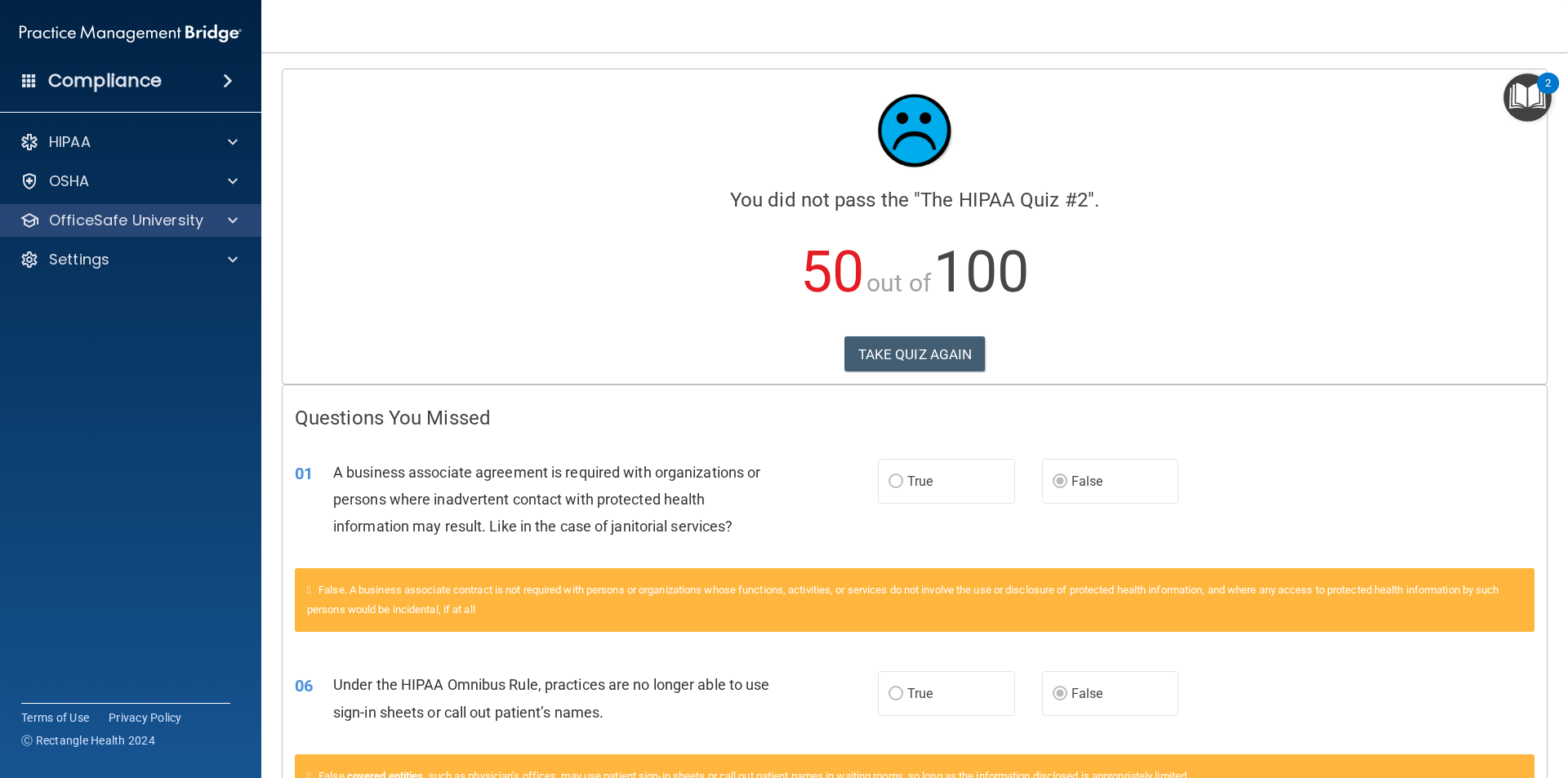
click at [110, 208] on div "OfficeSafe University" at bounding box center [131, 220] width 262 height 32
click at [226, 221] on div at bounding box center [230, 221] width 41 height 20
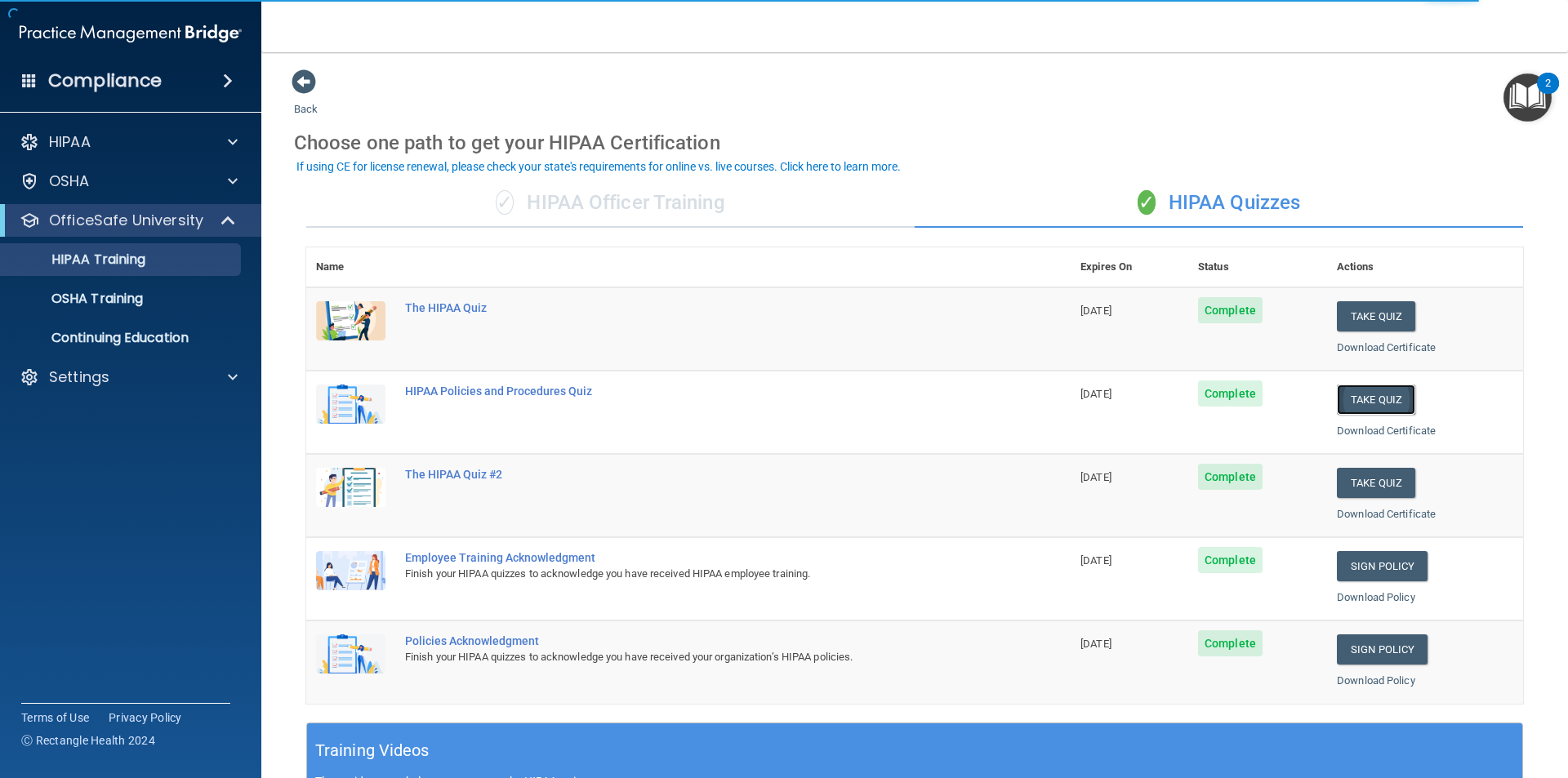
click at [1345, 392] on button "Take Quiz" at bounding box center [1375, 399] width 78 height 30
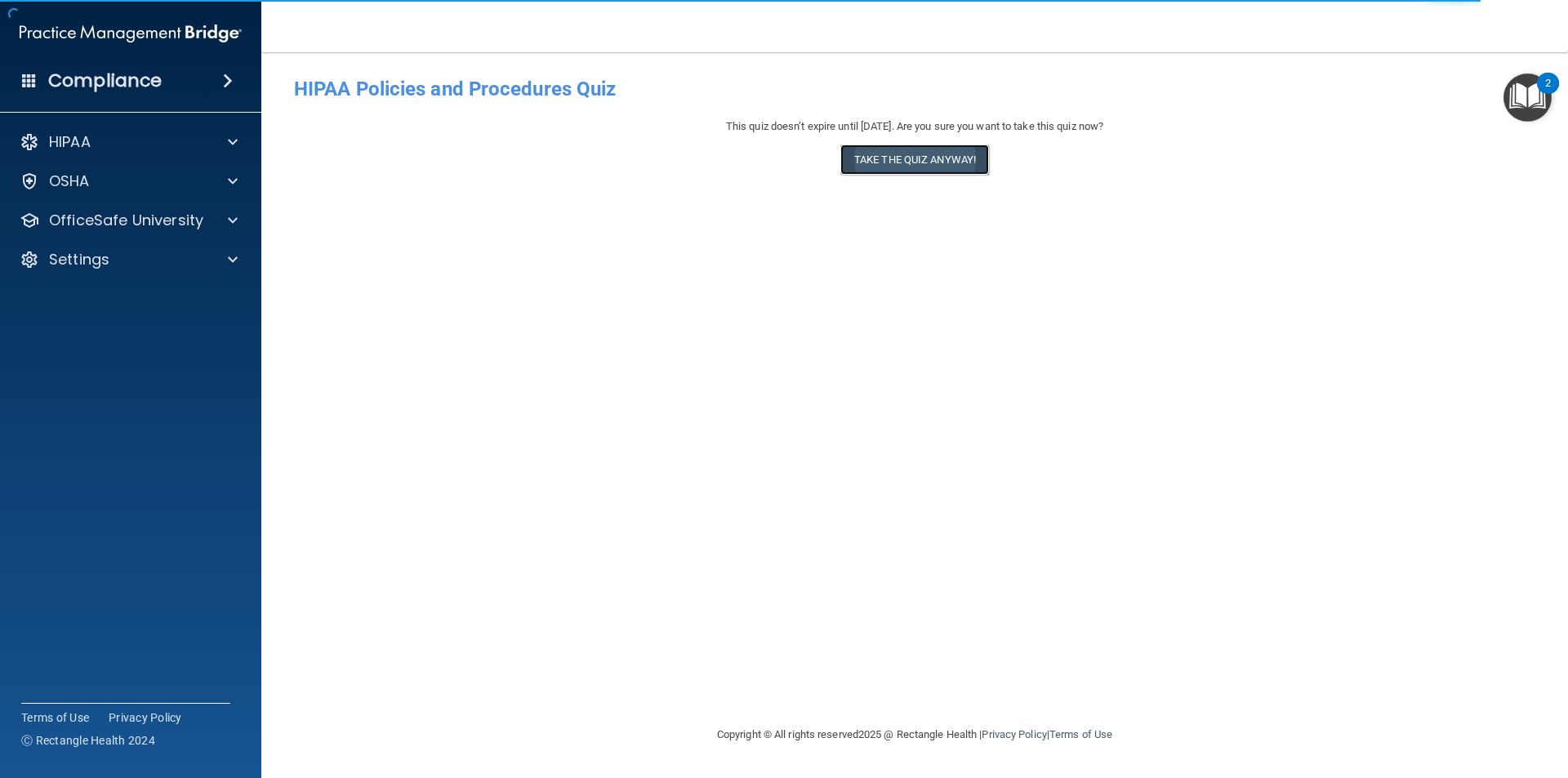
click at [937, 160] on button "Take the quiz anyway!" at bounding box center [914, 159] width 149 height 30
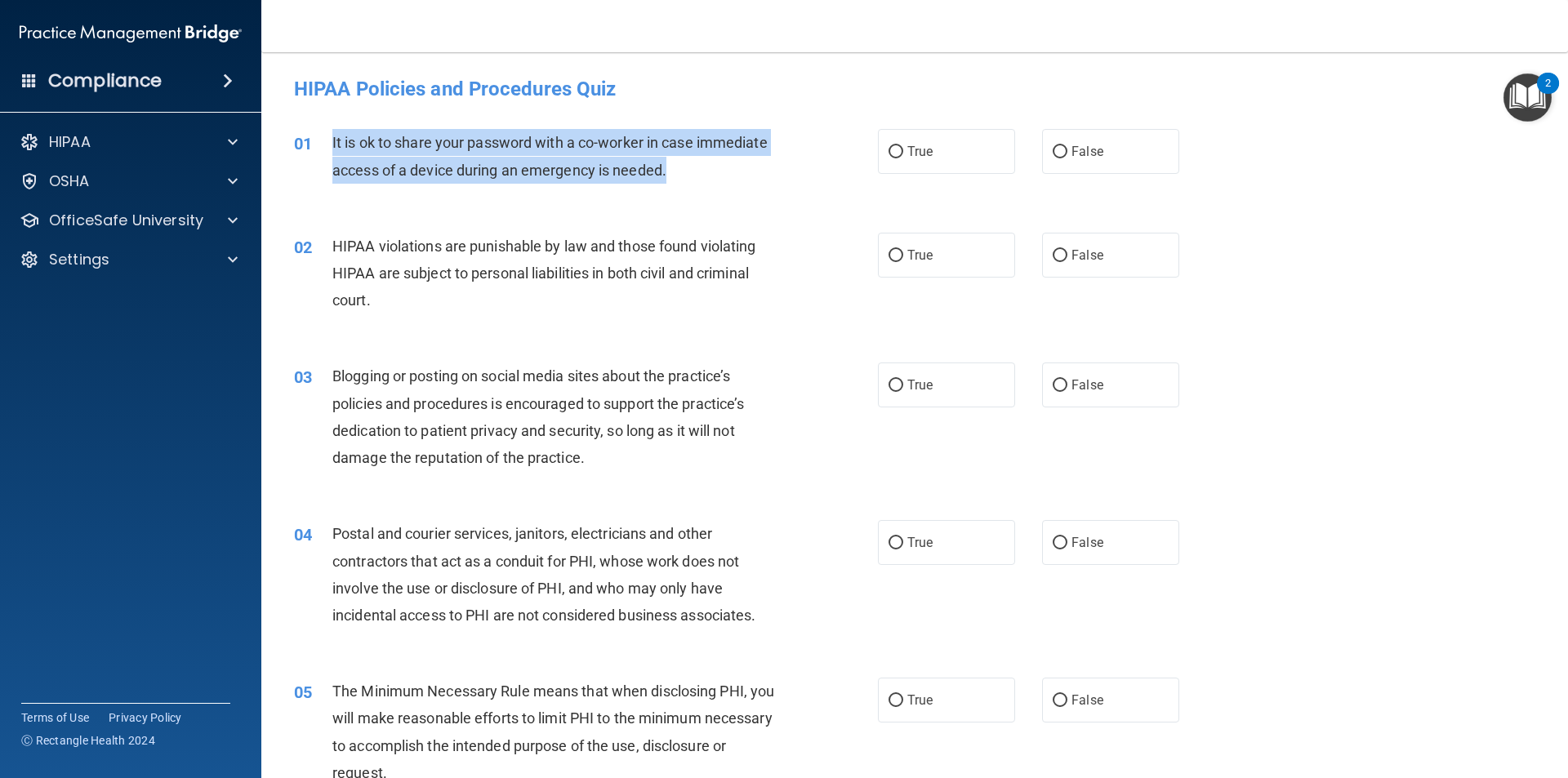
drag, startPoint x: 759, startPoint y: 173, endPoint x: 313, endPoint y: 144, distance: 446.9
click at [313, 144] on div "01 It is ok to share your password with a co-worker in case immediate access of…" at bounding box center [586, 159] width 633 height 62
copy div "It is ok to share your password with a co-worker in case immediate access of a …"
click at [152, 227] on p "OfficeSafe University" at bounding box center [126, 221] width 154 height 20
click at [140, 261] on p "HIPAA Training" at bounding box center [78, 260] width 135 height 17
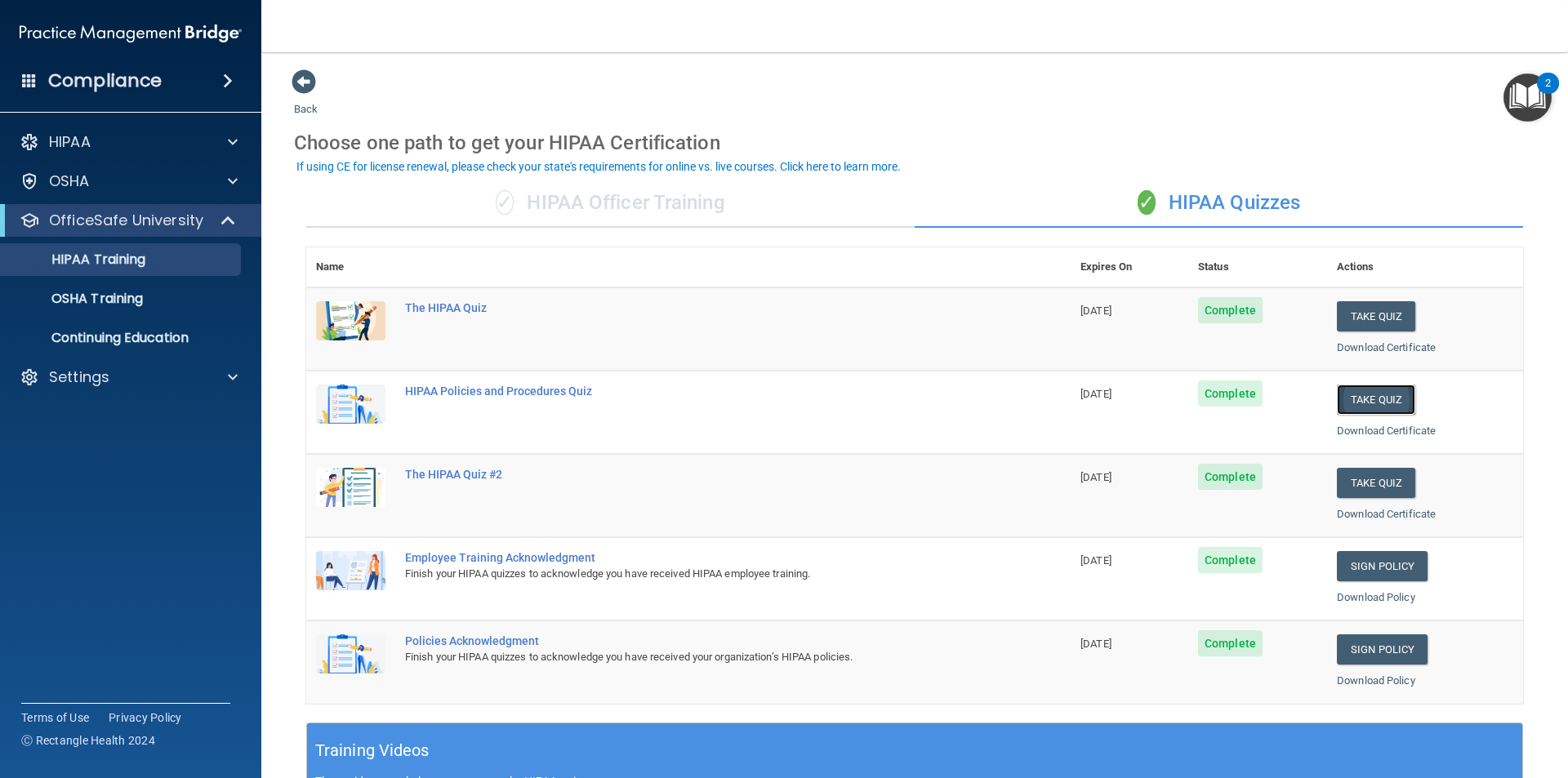
click at [1374, 410] on button "Take Quiz" at bounding box center [1375, 399] width 78 height 30
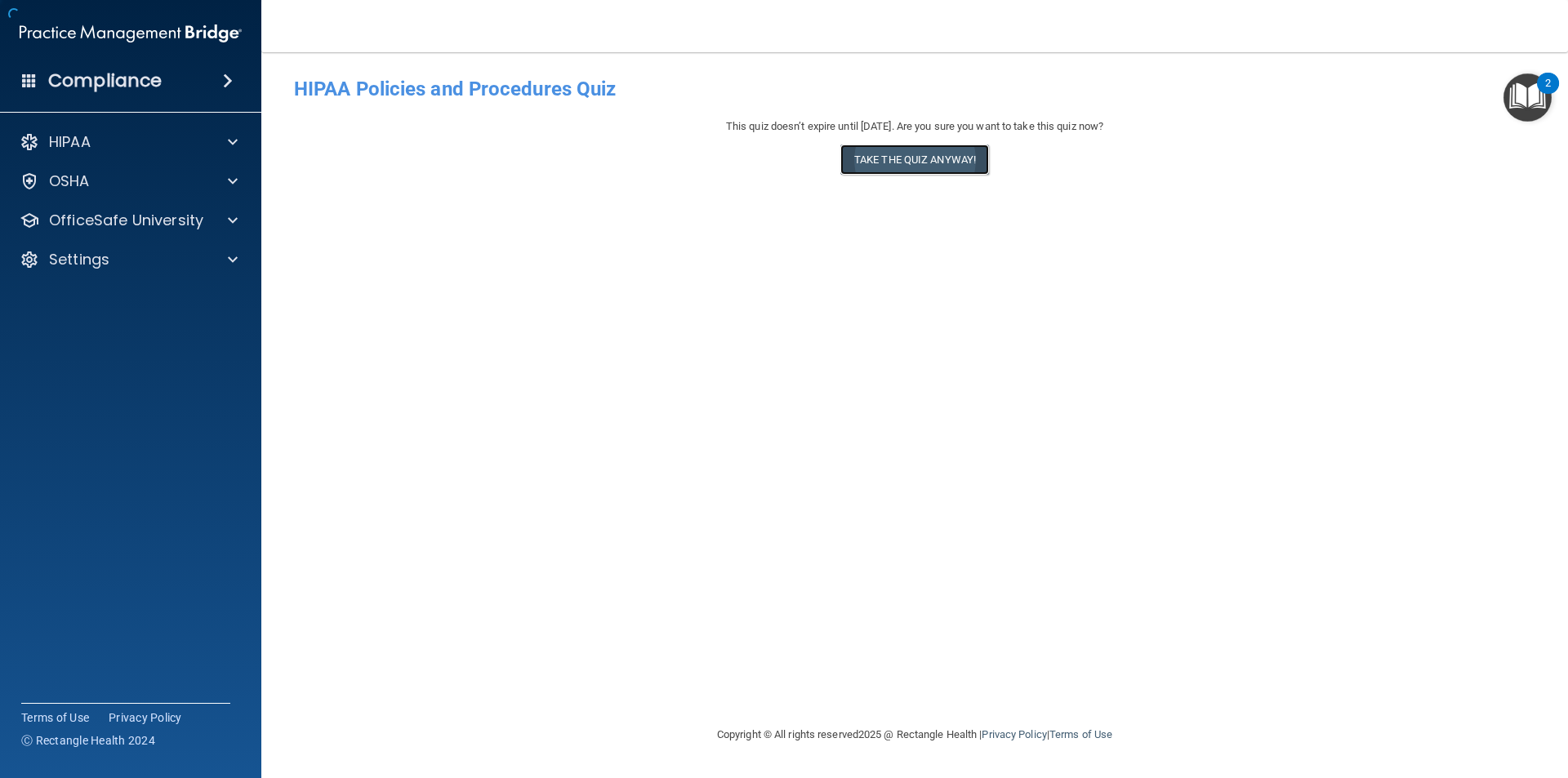
click at [920, 172] on button "Take the quiz anyway!" at bounding box center [914, 159] width 149 height 30
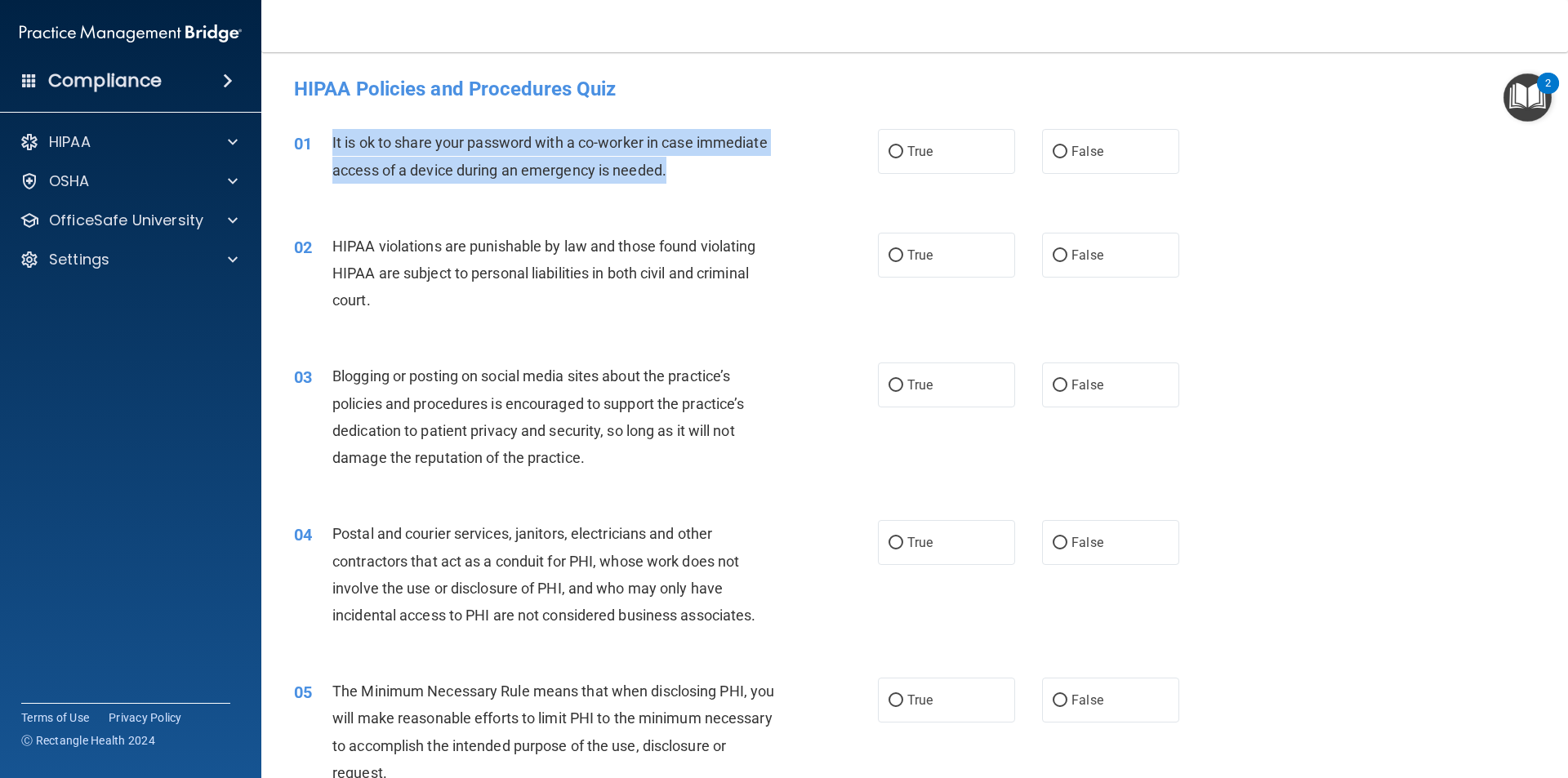
drag, startPoint x: 693, startPoint y: 165, endPoint x: 320, endPoint y: 133, distance: 374.4
click at [320, 133] on div "01 It is ok to share your password with a co-worker in case immediate access of…" at bounding box center [586, 159] width 633 height 62
copy div "It is ok to share your password with a co-worker in case immediate access of a …"
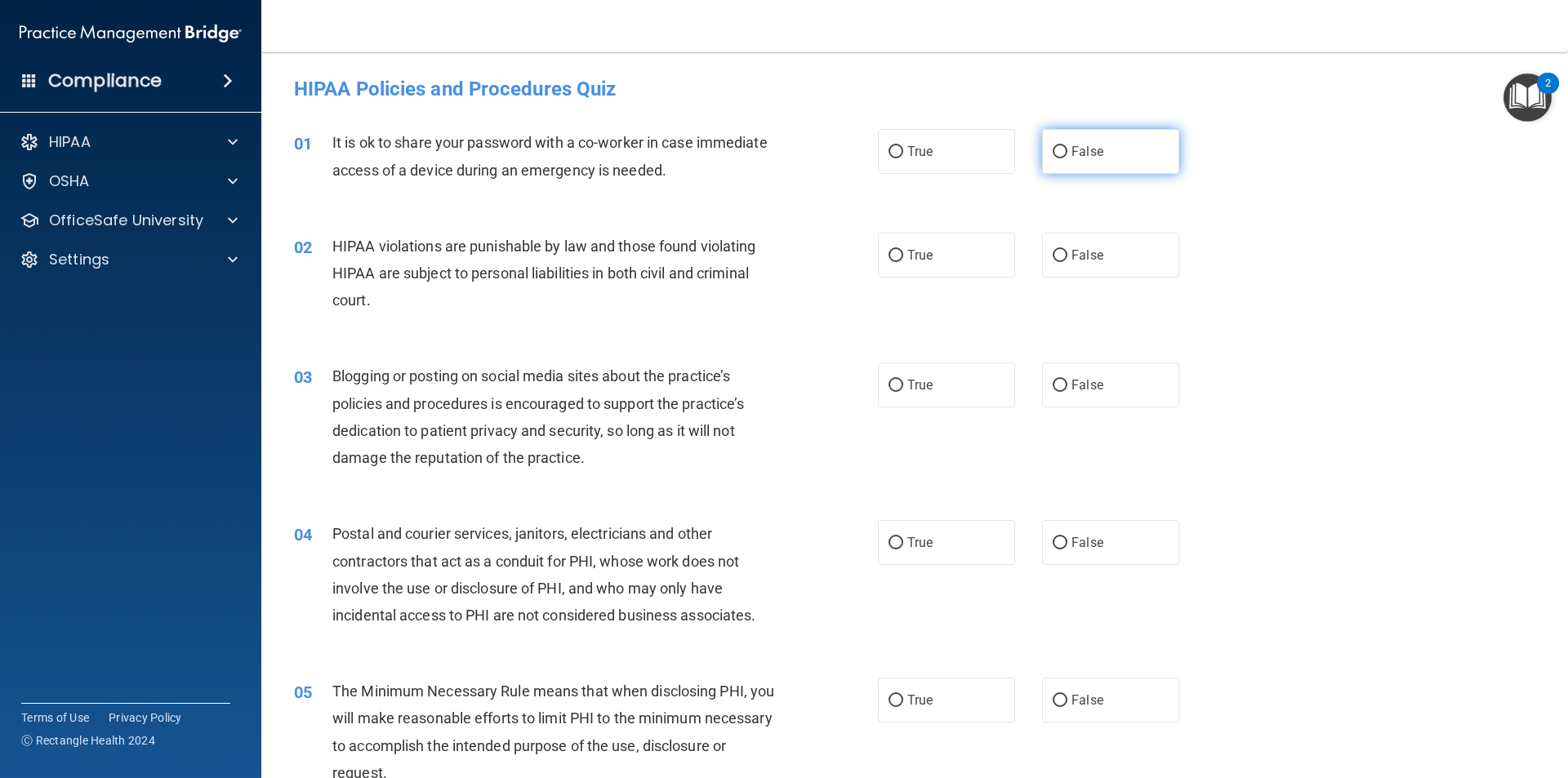
click at [1076, 143] on label "False" at bounding box center [1110, 151] width 137 height 45
click at [1067, 146] on input "False" at bounding box center [1060, 152] width 15 height 12
radio input "true"
click at [1026, 289] on div "02 HIPAA violations are punishable by law and those found violating HIPAA are s…" at bounding box center [914, 277] width 1266 height 130
click at [978, 257] on label "True" at bounding box center [946, 255] width 137 height 45
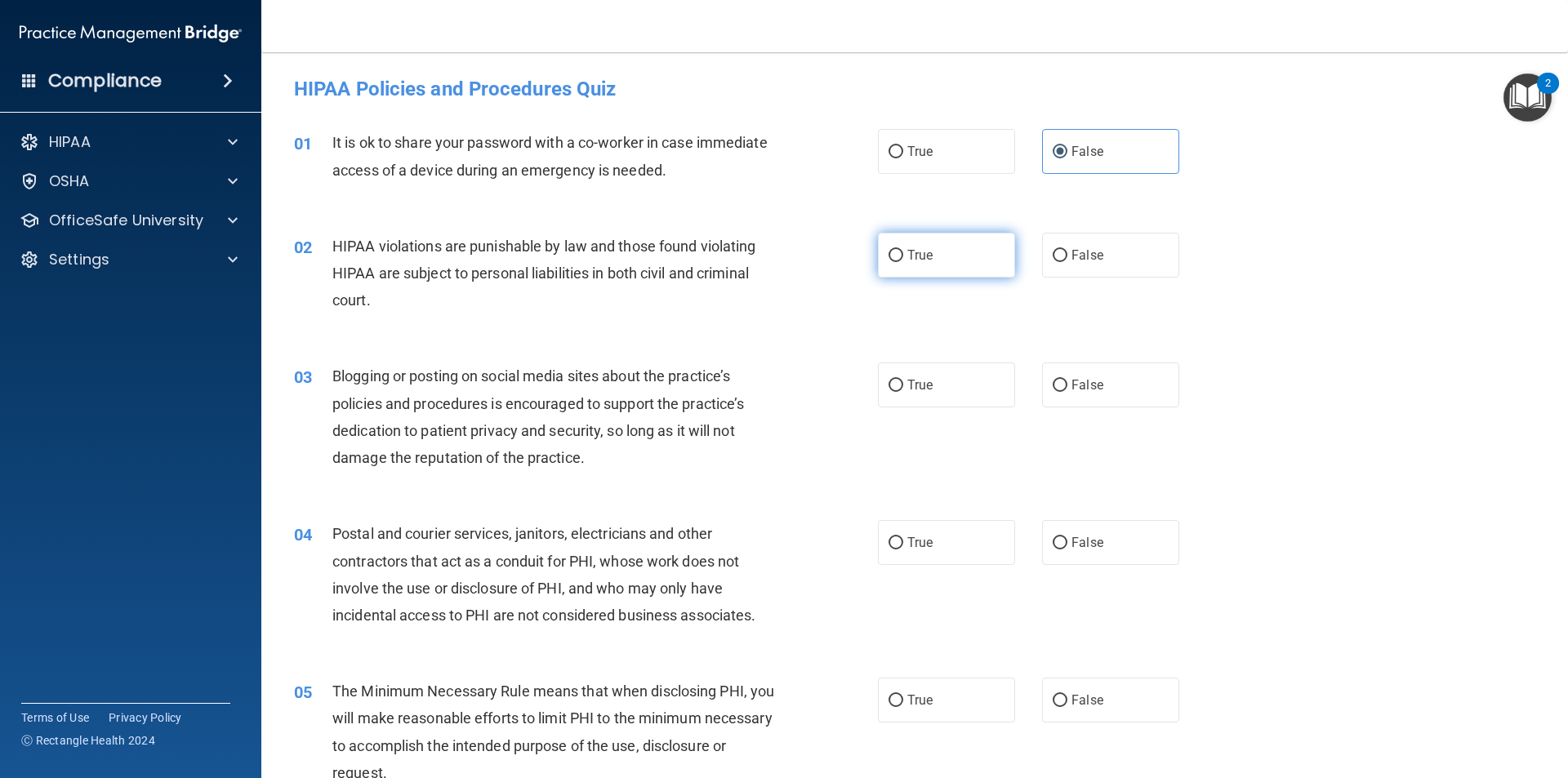
click at [903, 257] on input "True" at bounding box center [896, 256] width 15 height 12
radio input "true"
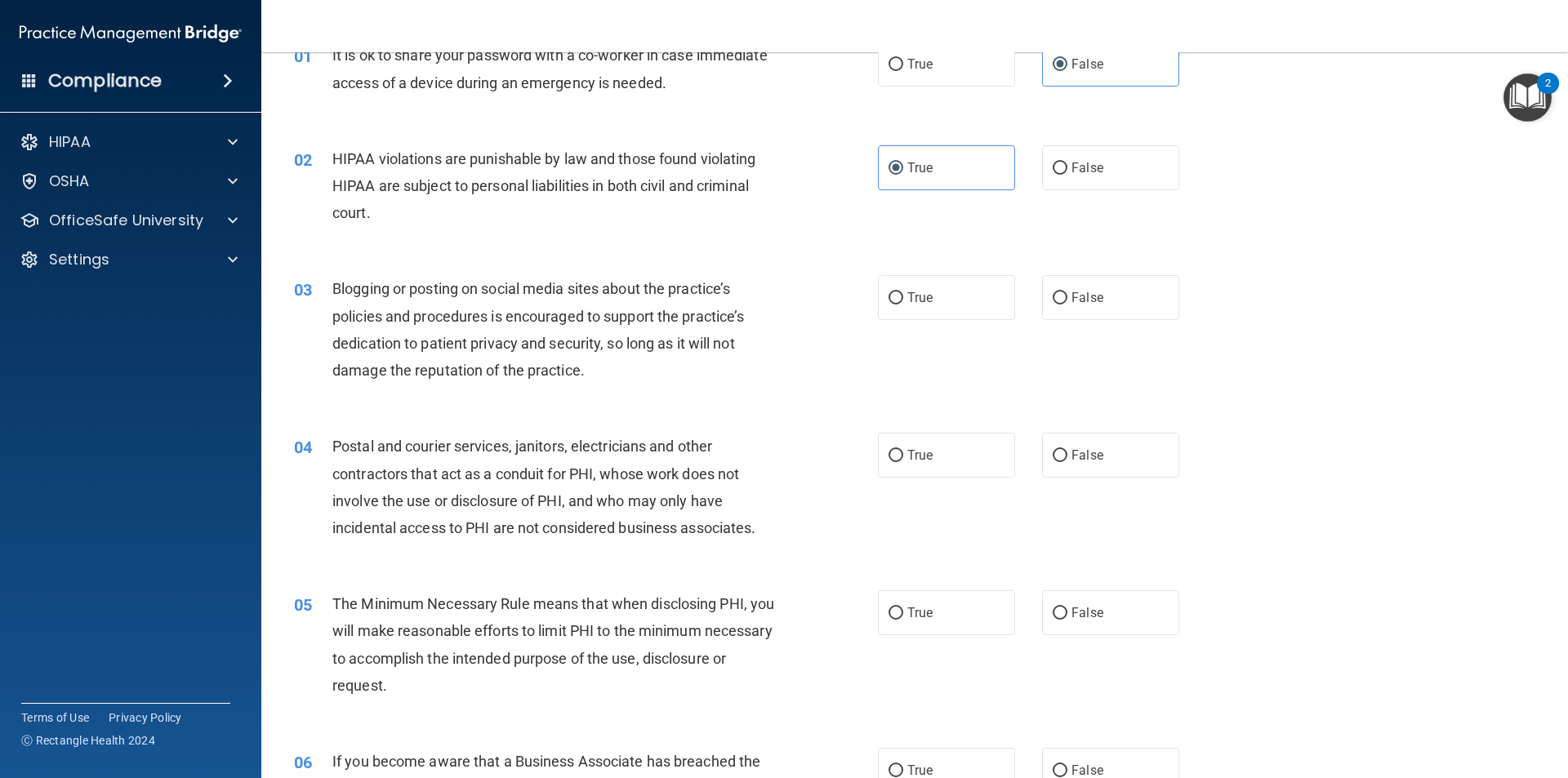
scroll to position [164, 0]
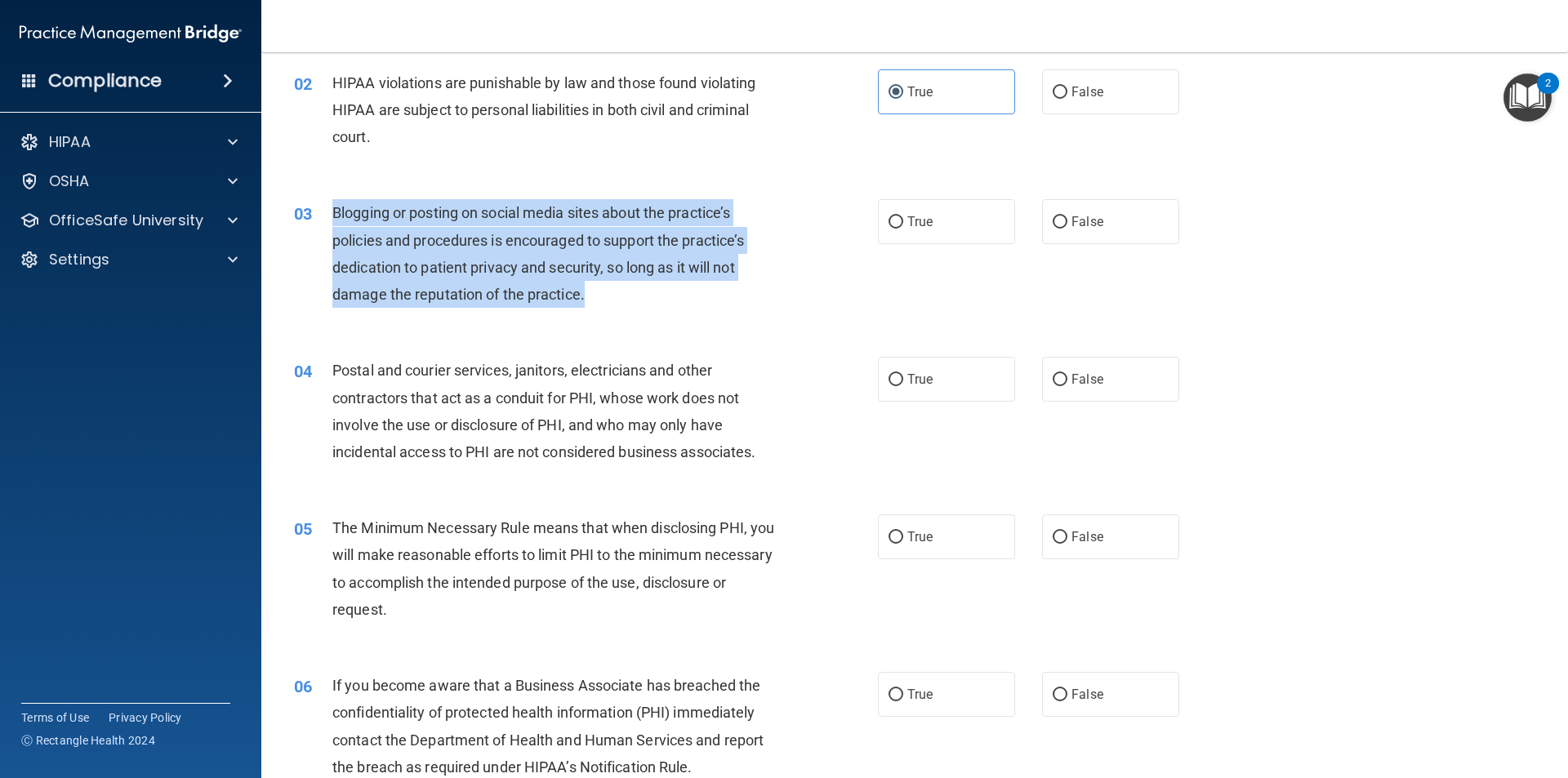
drag, startPoint x: 726, startPoint y: 286, endPoint x: 320, endPoint y: 216, distance: 412.0
click at [320, 216] on div "03 Blogging or posting on social media sites about the practice’s policies and …" at bounding box center [586, 257] width 633 height 117
copy div "Blogging or posting on social media sites about the practice’s policies and pro…"
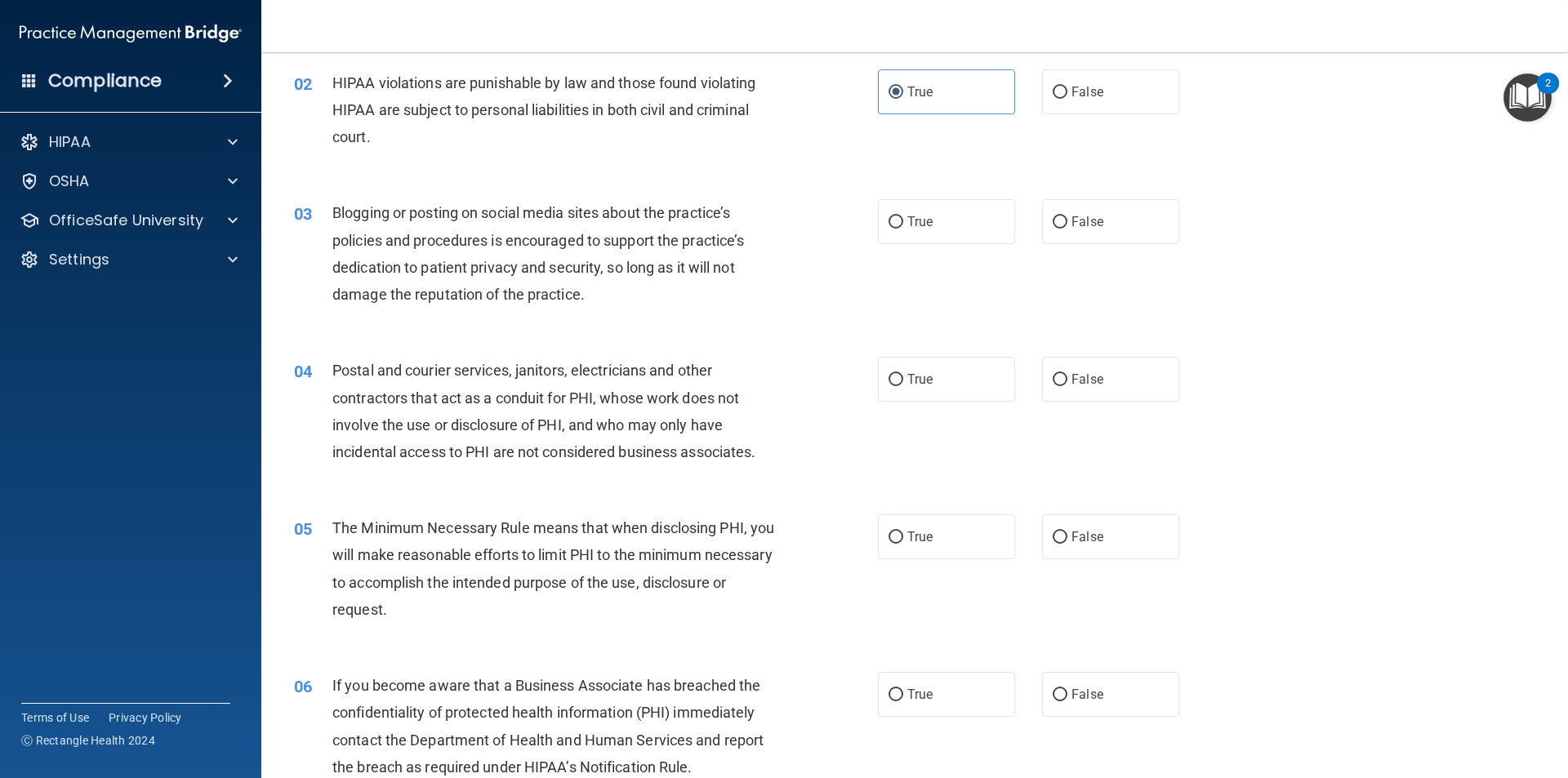
click at [1071, 261] on div "03 Blogging or posting on social media sites about the practice’s policies and …" at bounding box center [914, 257] width 1266 height 158
click at [1080, 219] on span "False" at bounding box center [1087, 222] width 32 height 16
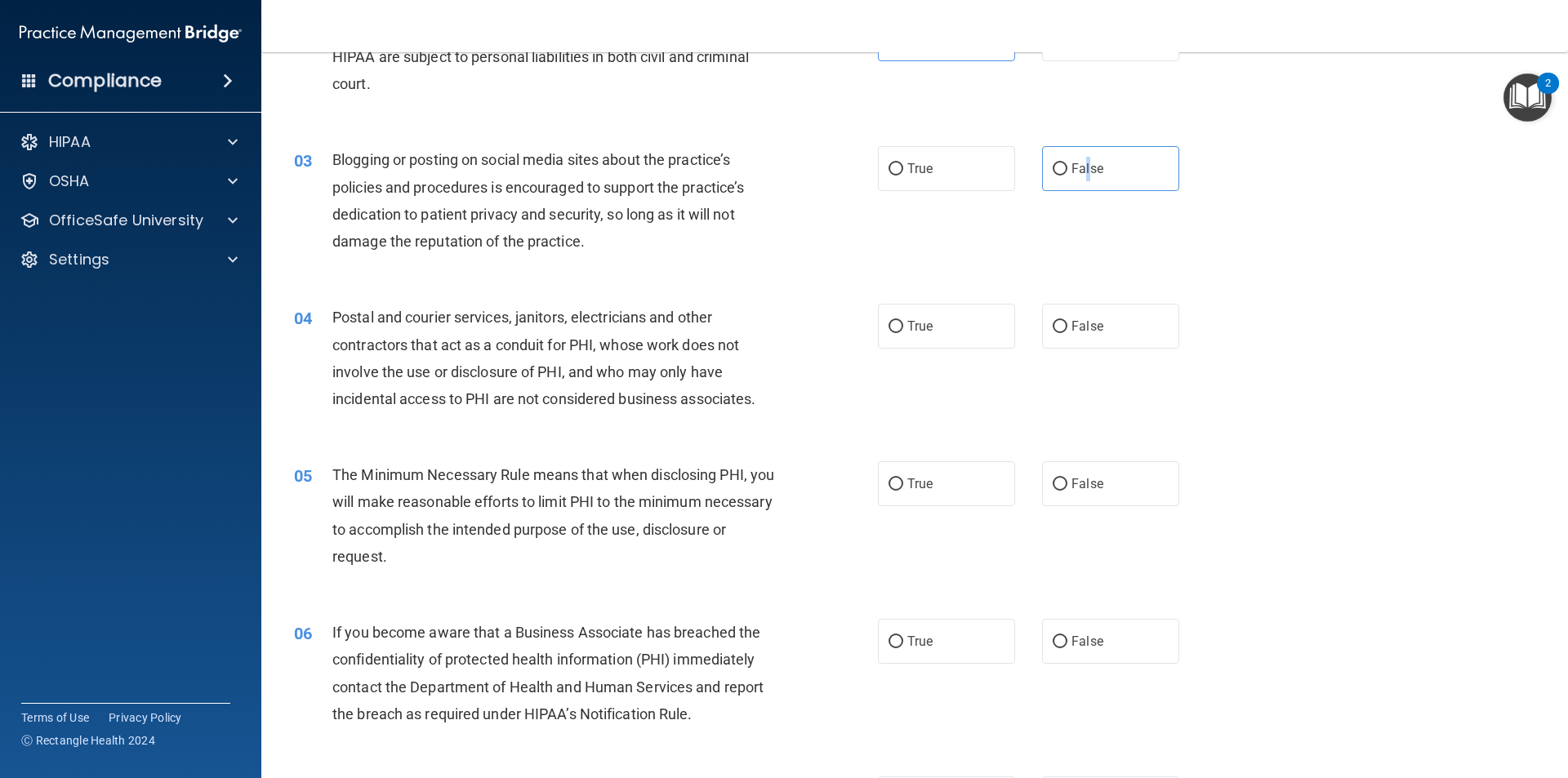
scroll to position [245, 0]
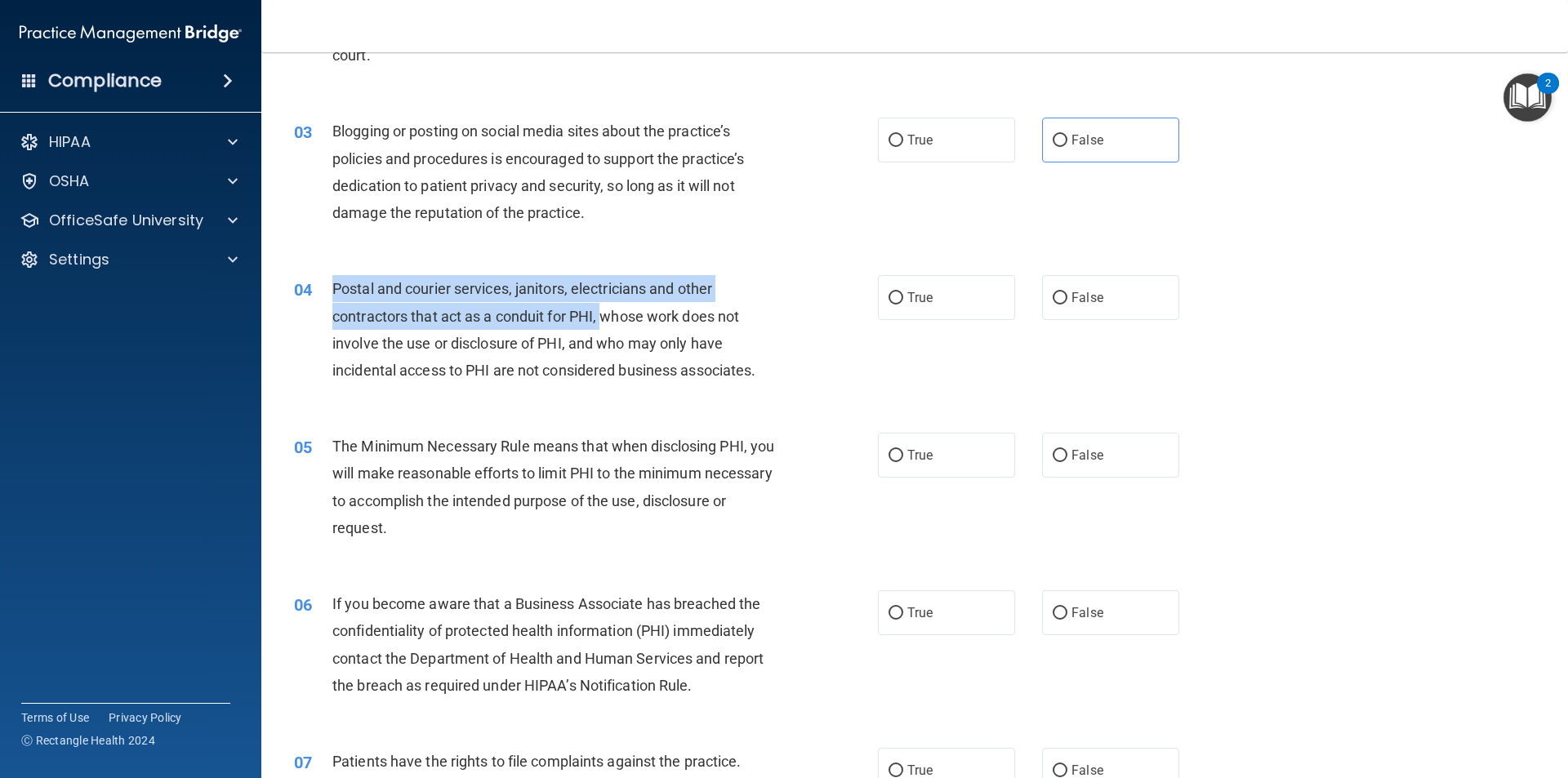
drag, startPoint x: 580, startPoint y: 314, endPoint x: 316, endPoint y: 291, distance: 265.0
click at [316, 291] on div "04 Postal and courier services, janitors, electricians and other contractors th…" at bounding box center [586, 333] width 633 height 117
copy div "Postal and courier services, janitors, electricians and other contractors that …"
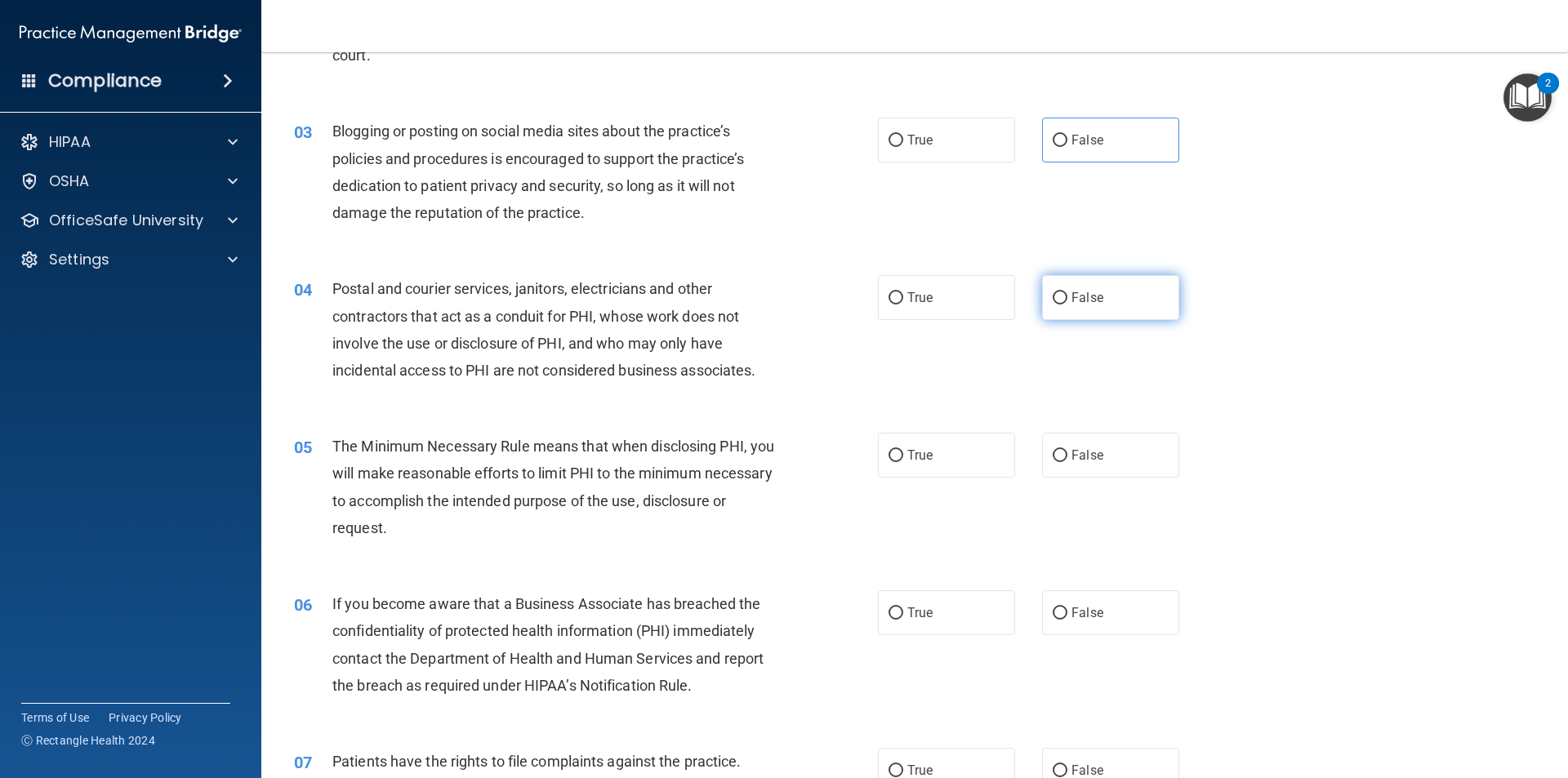
click at [1142, 277] on label "False" at bounding box center [1110, 297] width 137 height 45
click at [1067, 292] on input "False" at bounding box center [1060, 298] width 15 height 12
radio input "true"
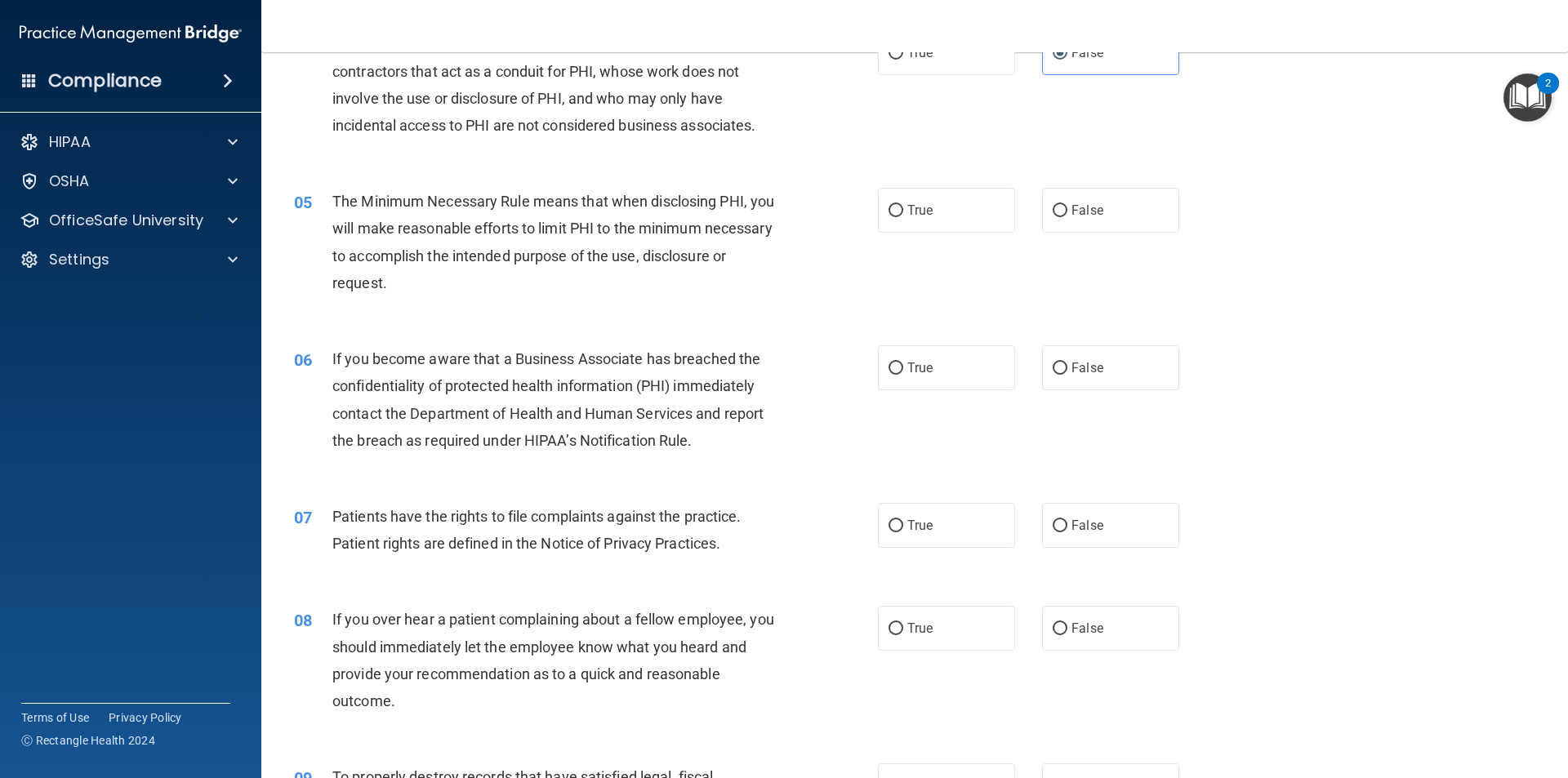
click at [819, 216] on div "05 The Minimum Necessary Rule means that when disclosing PHI, you will make rea…" at bounding box center [586, 246] width 633 height 117
click at [893, 215] on input "True" at bounding box center [896, 211] width 15 height 12
radio input "true"
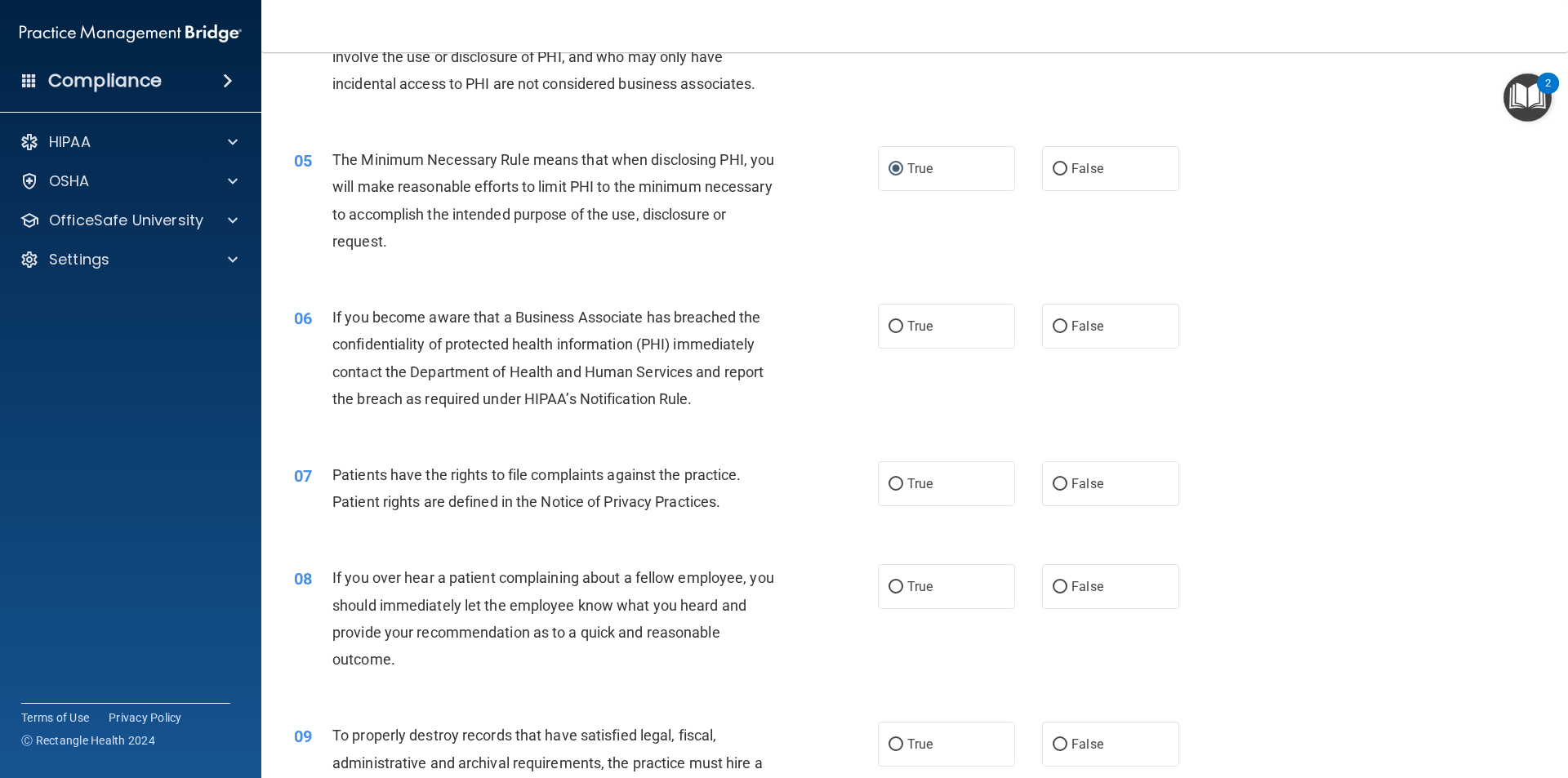
scroll to position [571, 0]
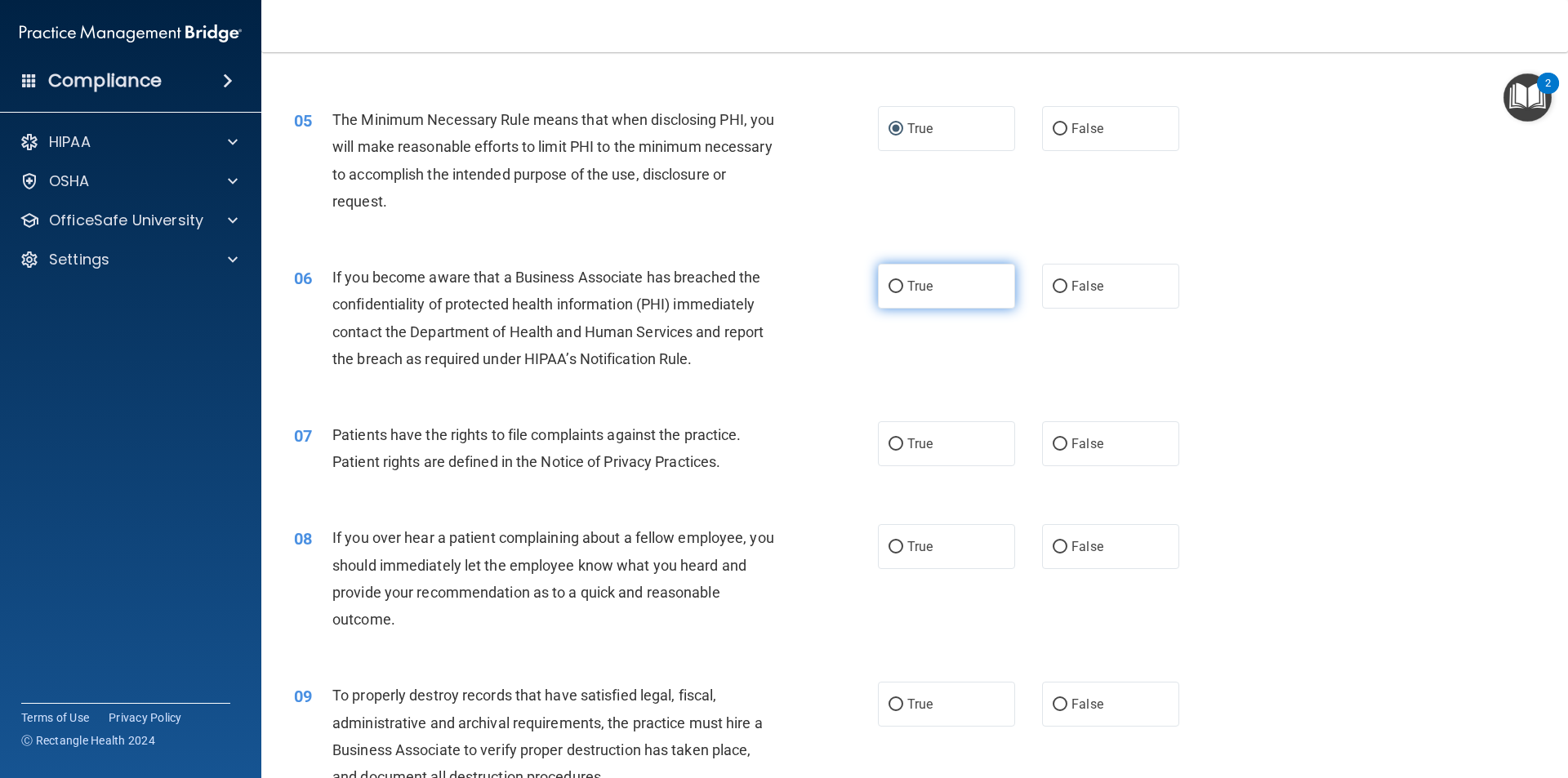
click at [914, 296] on label "True" at bounding box center [946, 286] width 137 height 45
click at [903, 293] on input "True" at bounding box center [896, 286] width 15 height 12
radio input "true"
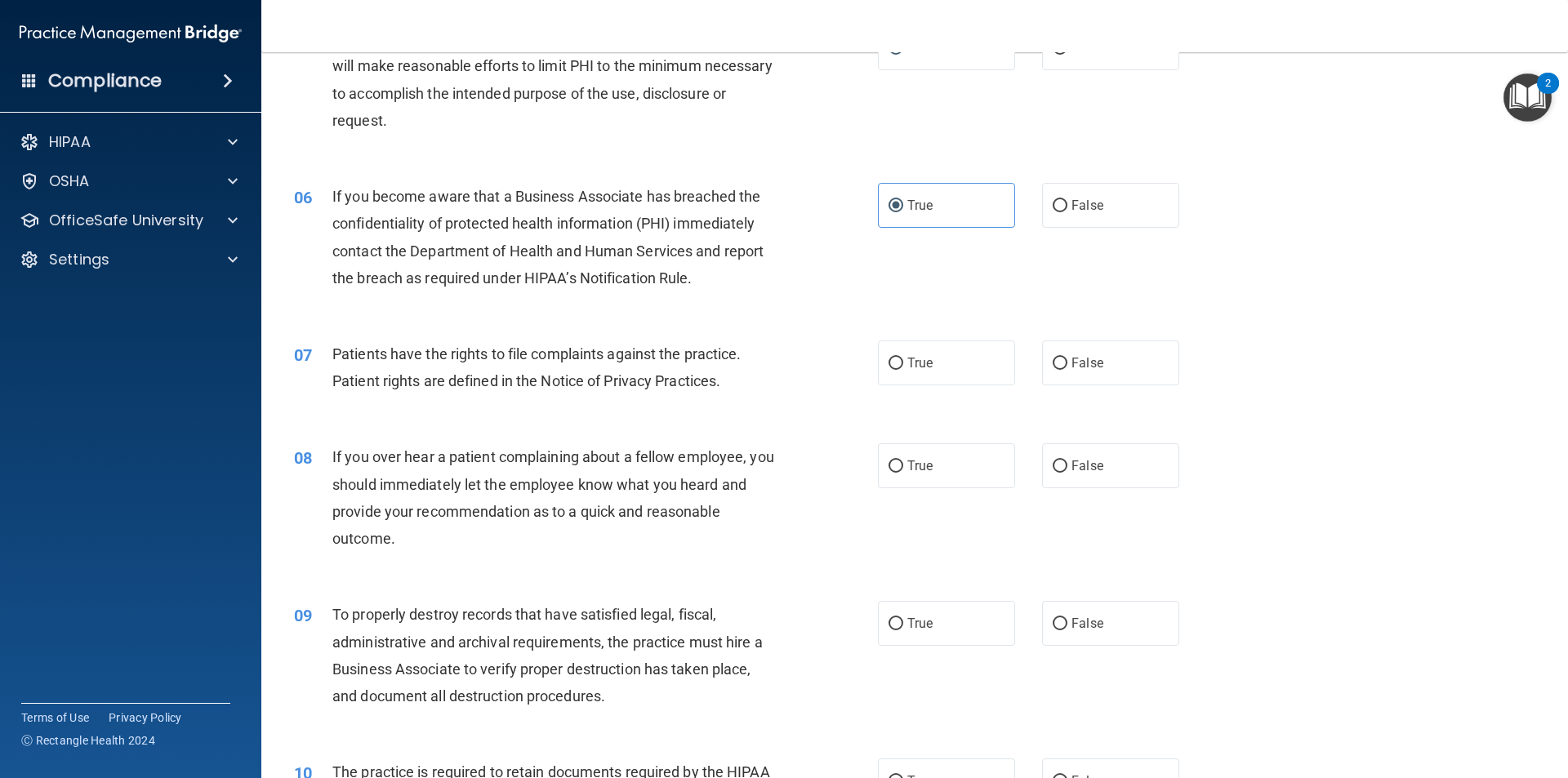
scroll to position [653, 0]
click at [927, 382] on label "True" at bounding box center [946, 362] width 137 height 45
click at [903, 369] on input "True" at bounding box center [896, 363] width 15 height 12
radio input "true"
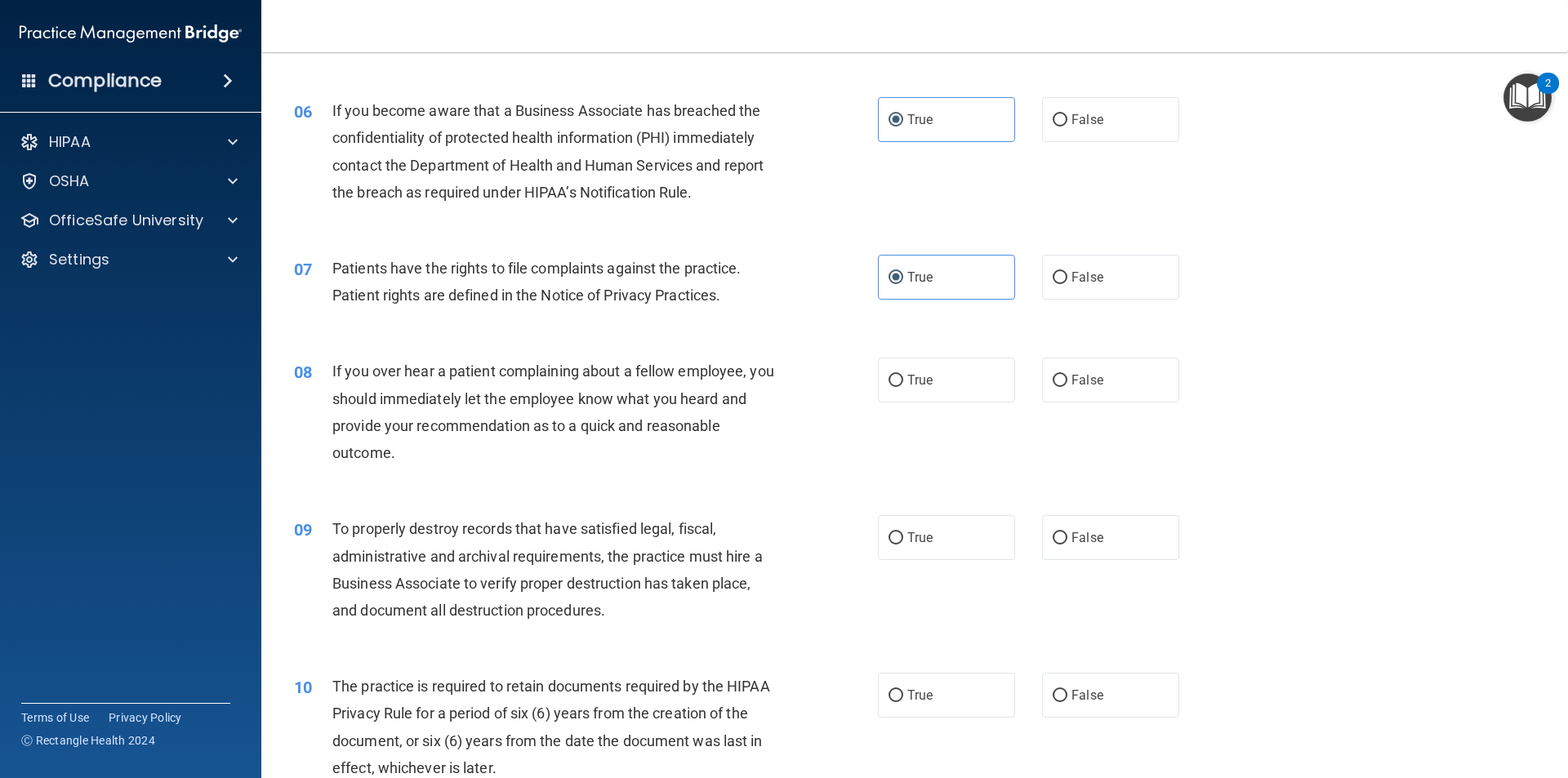
scroll to position [816, 0]
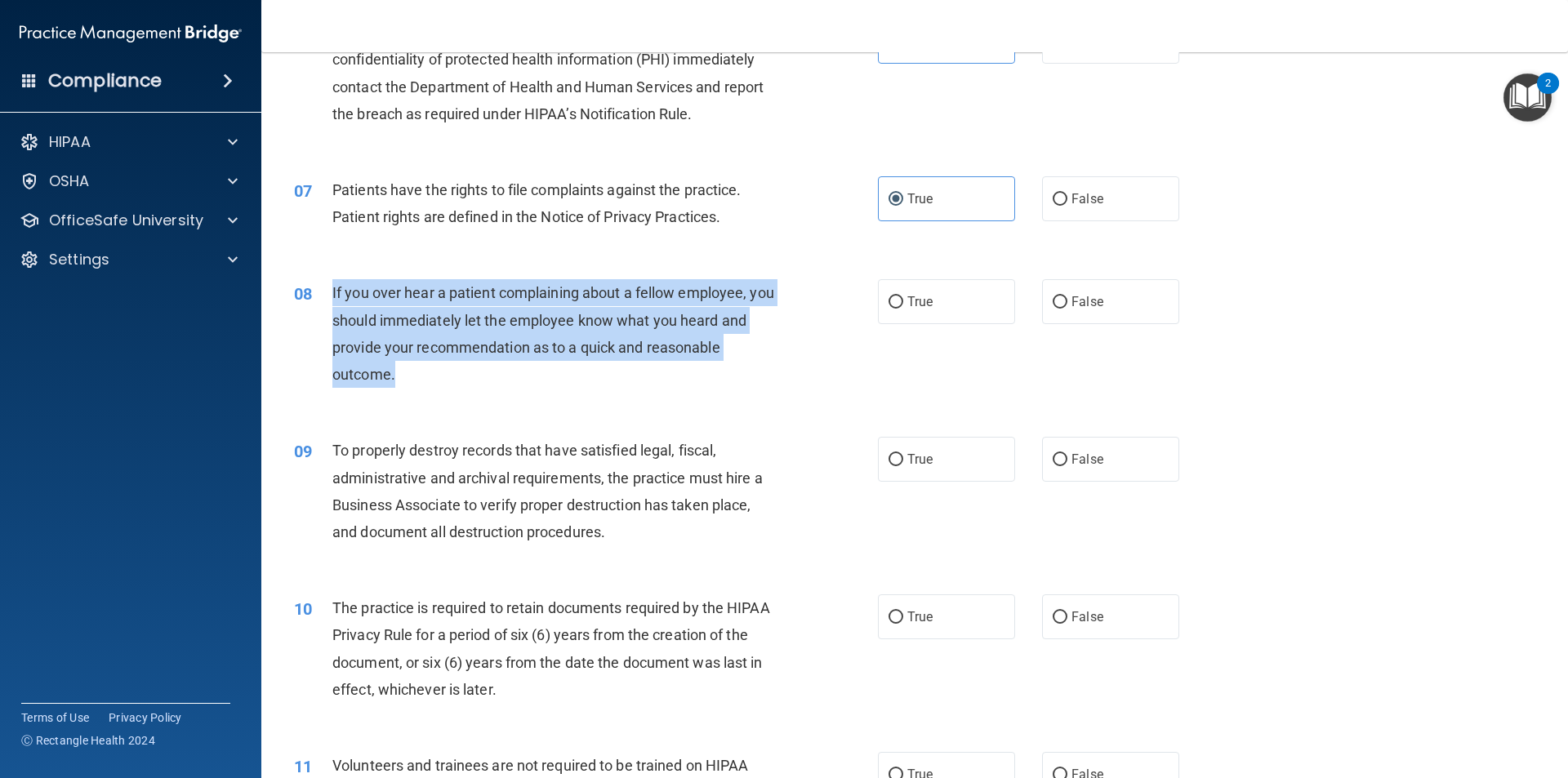
drag, startPoint x: 598, startPoint y: 389, endPoint x: 322, endPoint y: 308, distance: 287.6
click at [322, 308] on div "08 If you over hear a patient complaining about a fellow employee, you should i…" at bounding box center [586, 337] width 633 height 117
copy div "If you over hear a patient complaining about a fellow employee, you should imme…"
click at [745, 393] on div "08 If you over hear a patient complaining about a fellow employee, you should i…" at bounding box center [586, 337] width 633 height 117
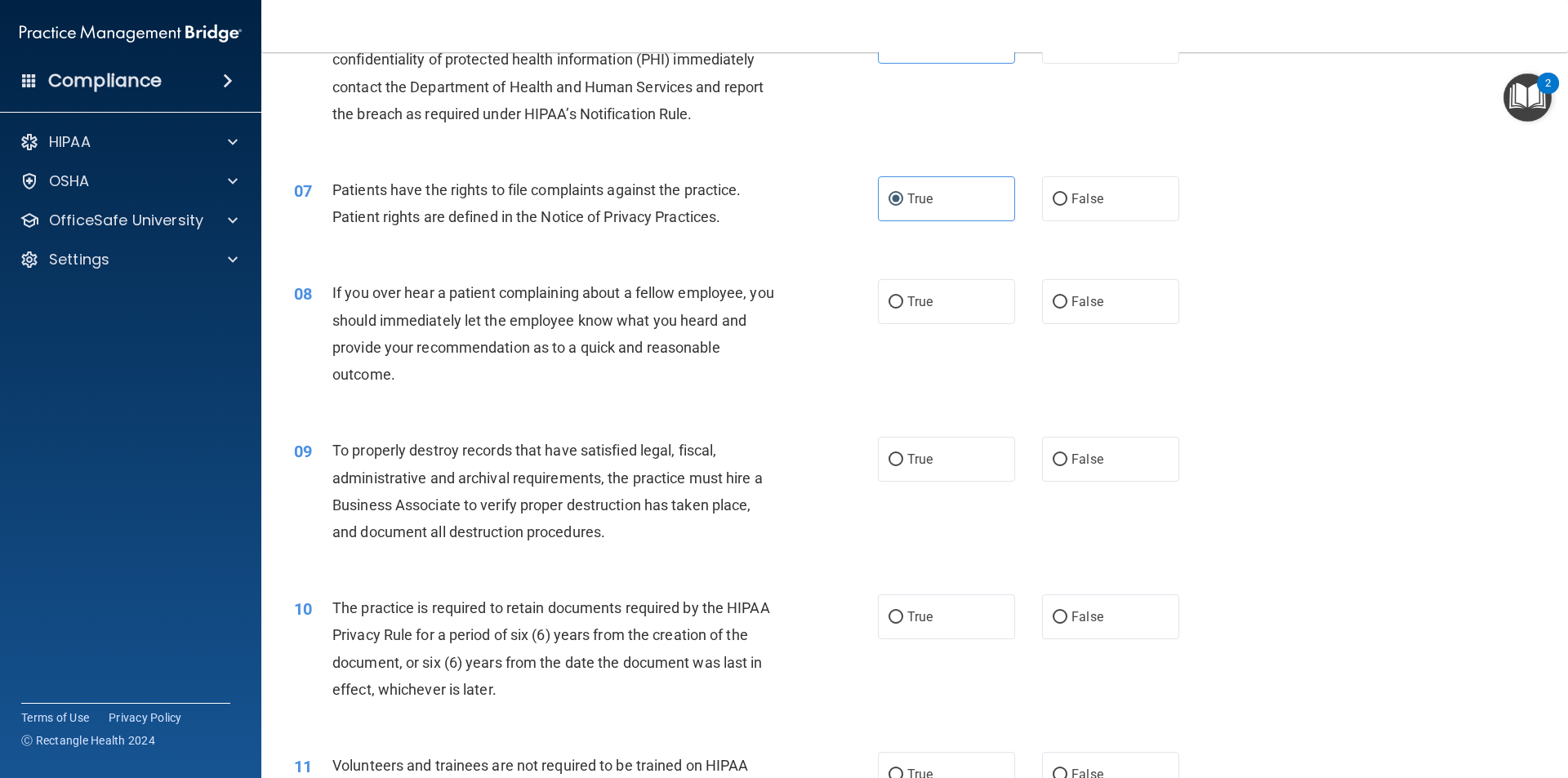
click at [1186, 291] on div "True False" at bounding box center [1042, 301] width 329 height 45
click at [1129, 266] on div "08 If you over hear a patient complaining about a fellow employee, you should i…" at bounding box center [914, 338] width 1266 height 158
click at [1113, 301] on label "False" at bounding box center [1110, 301] width 137 height 45
click at [1067, 301] on input "False" at bounding box center [1060, 302] width 15 height 12
radio input "true"
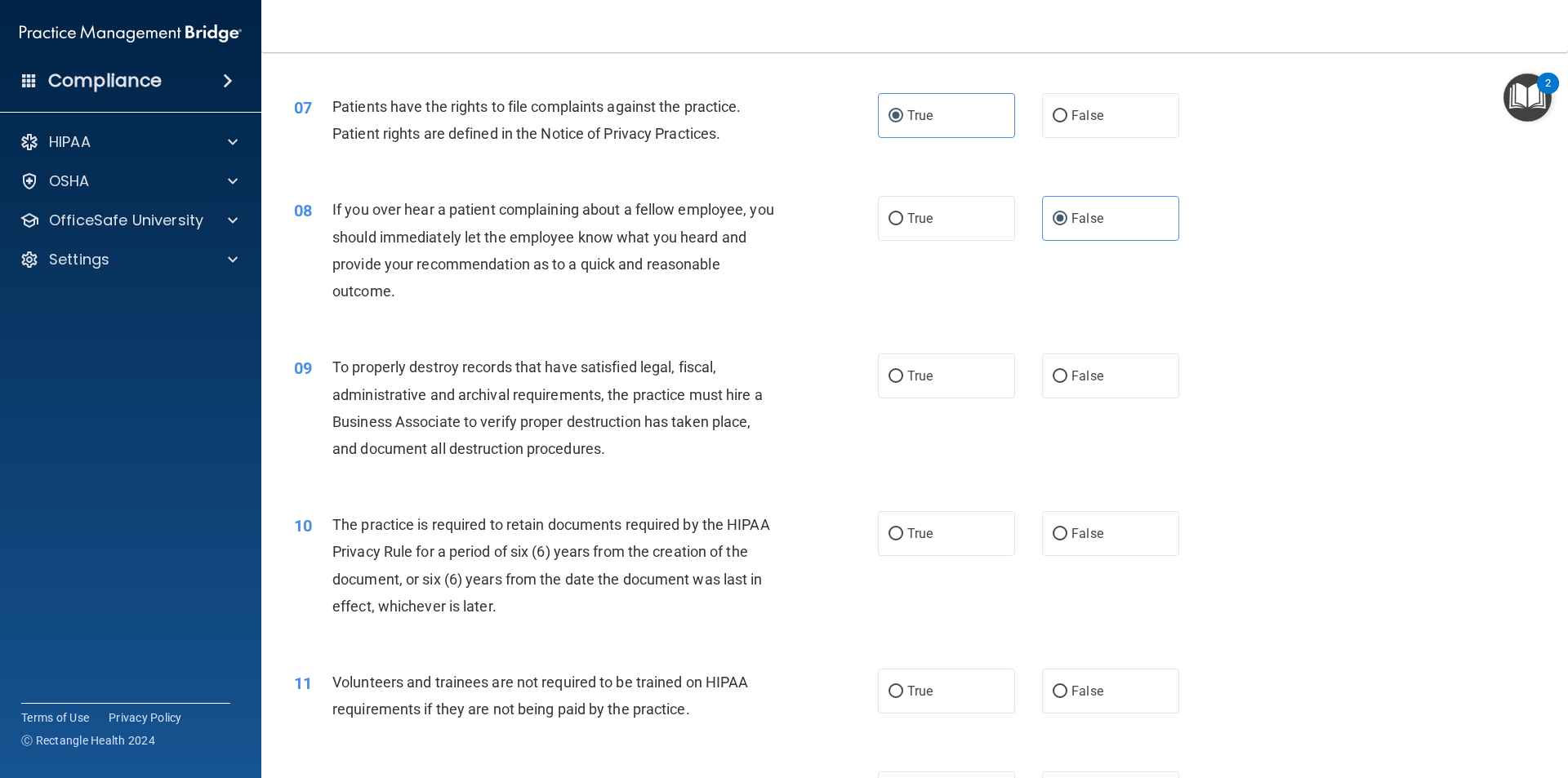
scroll to position [980, 0]
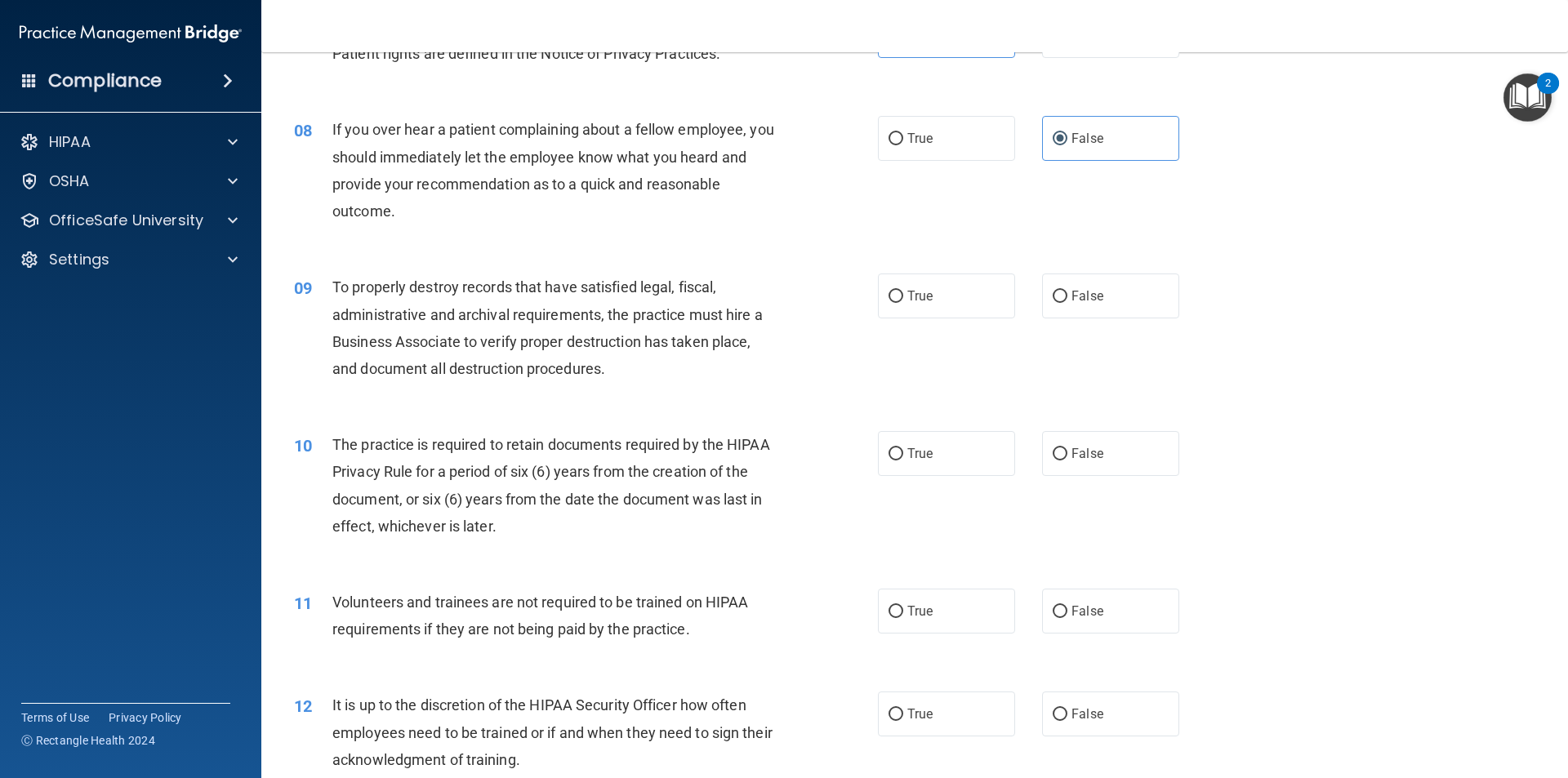
click at [893, 320] on div "09 To properly destroy records that have satisfied legal, fiscal, administrativ…" at bounding box center [586, 331] width 633 height 117
click at [902, 307] on label "True" at bounding box center [946, 296] width 137 height 45
click at [902, 303] on input "True" at bounding box center [896, 296] width 15 height 12
radio input "true"
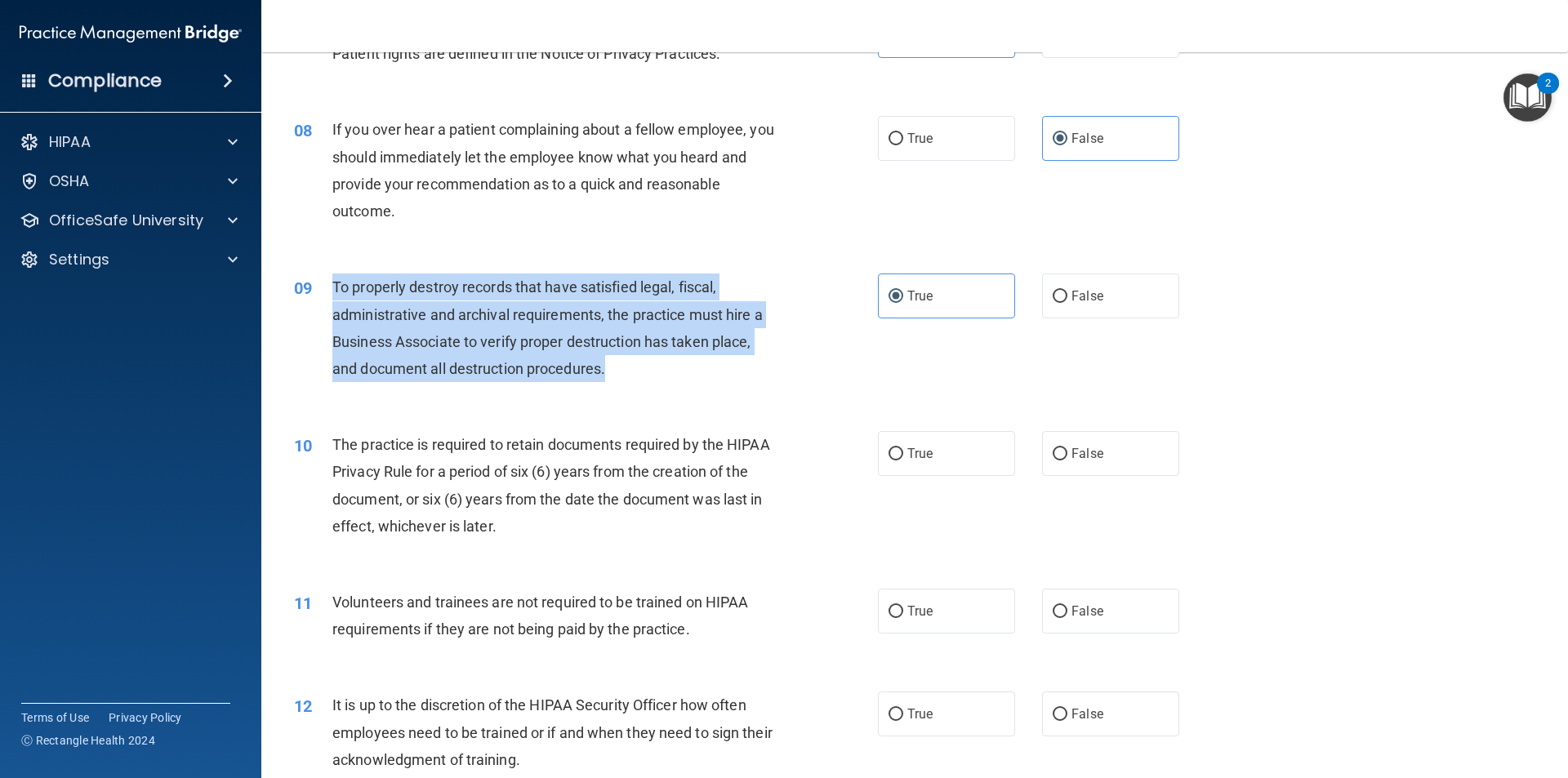
drag, startPoint x: 594, startPoint y: 346, endPoint x: 329, endPoint y: 289, distance: 271.1
click at [329, 289] on div "09 To properly destroy records that have satisfied legal, fiscal, administrativ…" at bounding box center [586, 331] width 633 height 117
copy div "To properly destroy records that have satisfied legal, fiscal, administrative a…"
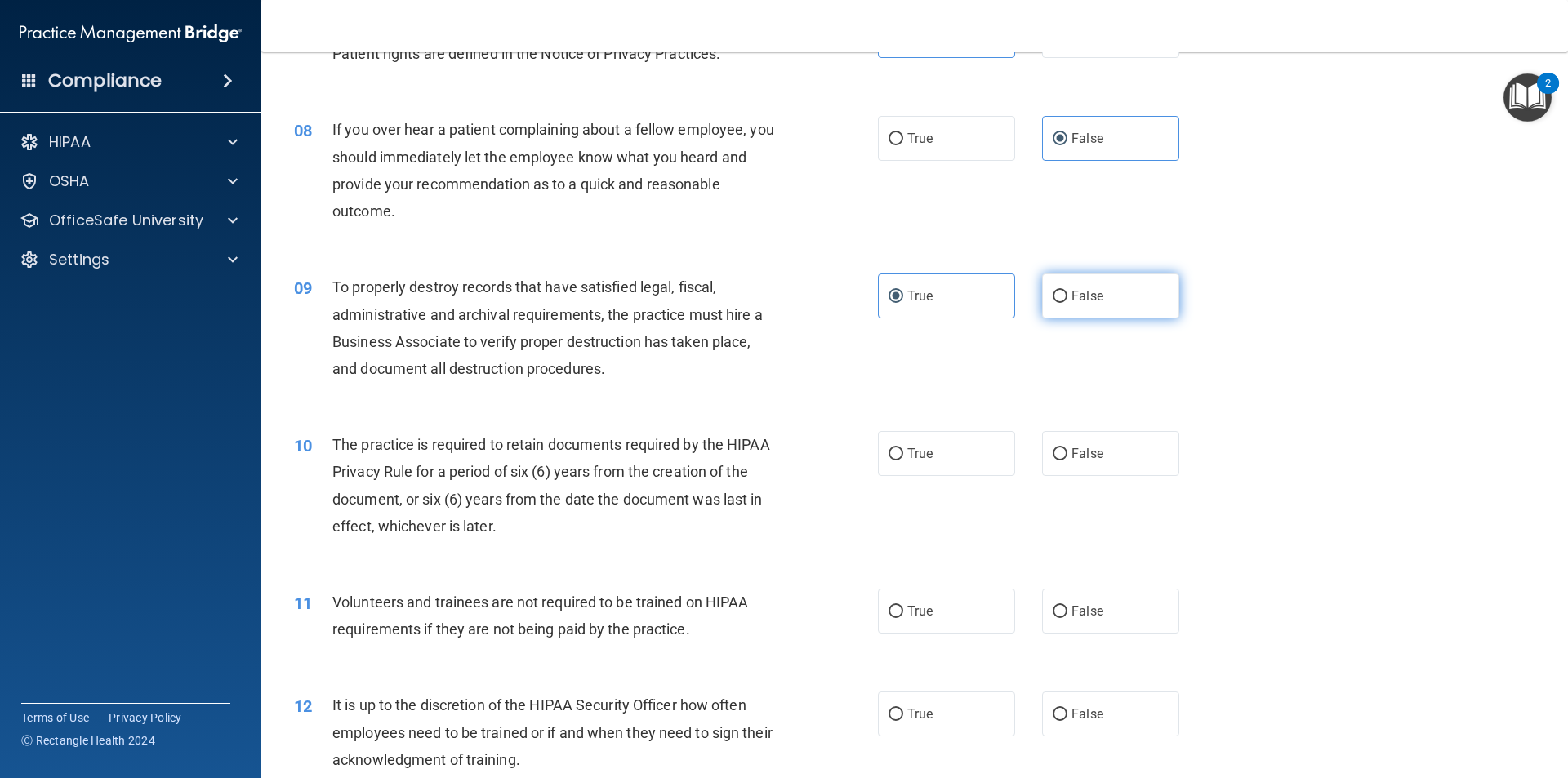
click at [1117, 309] on label "False" at bounding box center [1110, 296] width 137 height 45
click at [1067, 303] on input "False" at bounding box center [1060, 296] width 15 height 12
radio input "true"
radio input "false"
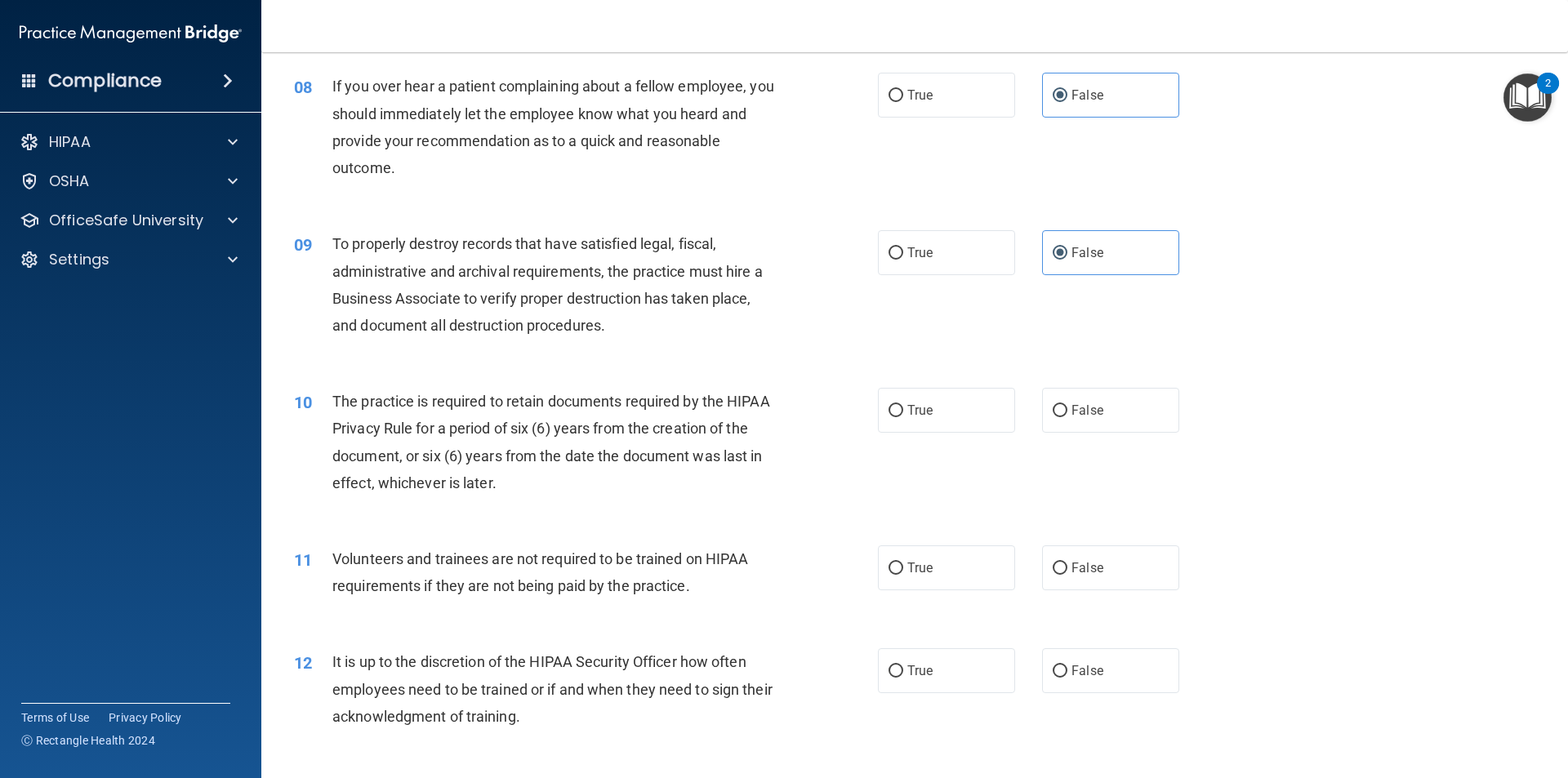
scroll to position [1061, 0]
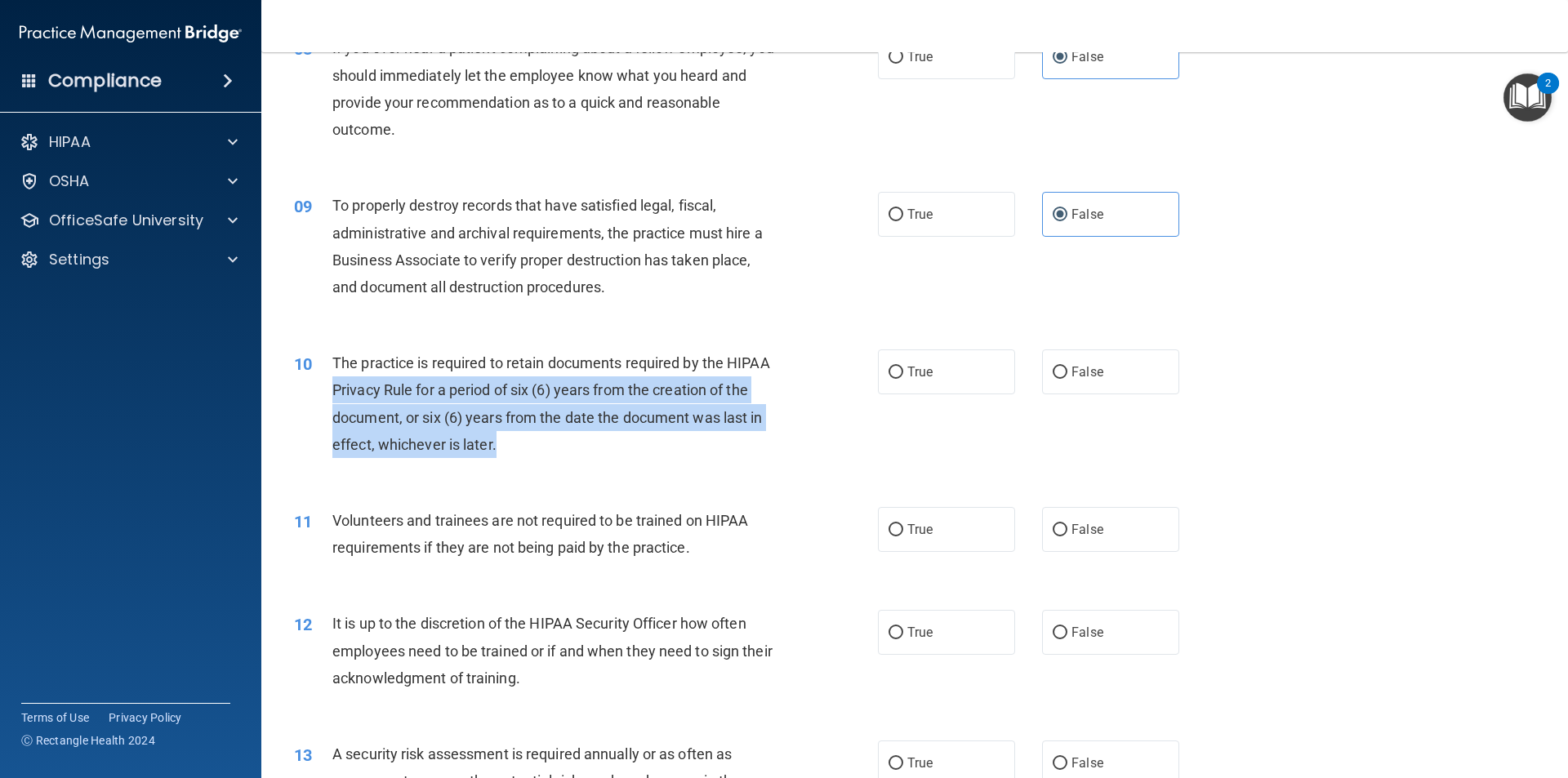
drag, startPoint x: 614, startPoint y: 439, endPoint x: 329, endPoint y: 404, distance: 287.1
click at [322, 403] on div "10 The practice is required to retain documents required by the HIPAA Privacy R…" at bounding box center [586, 408] width 633 height 117
click at [684, 462] on div "10 The practice is required to retain documents required by the HIPAA Privacy R…" at bounding box center [586, 408] width 633 height 117
click at [556, 463] on div "10 The practice is required to retain documents required by the HIPAA Privacy R…" at bounding box center [586, 408] width 633 height 117
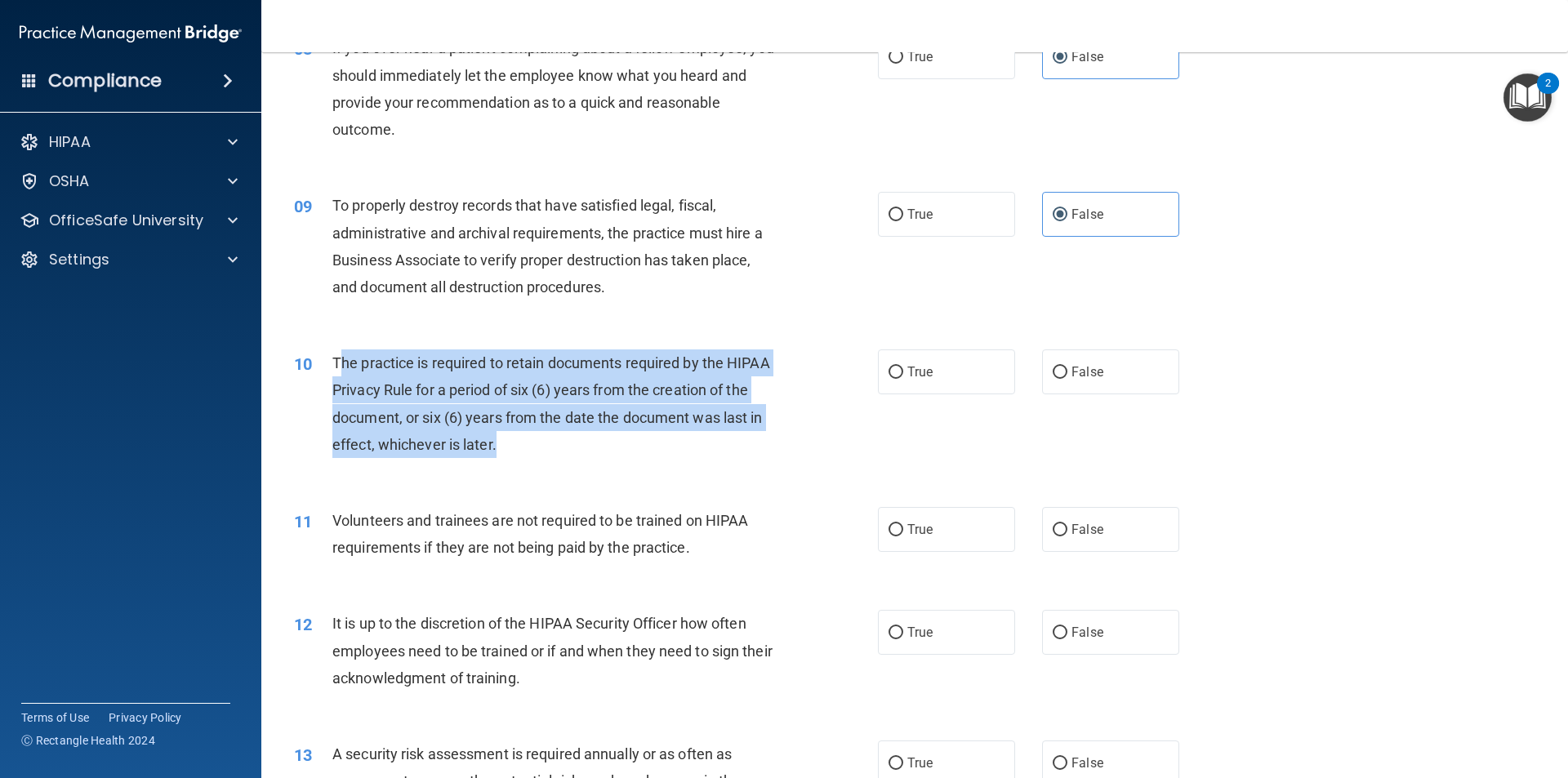
drag, startPoint x: 522, startPoint y: 448, endPoint x: 336, endPoint y: 364, distance: 204.1
click at [336, 364] on div "The practice is required to retain documents required by the HIPAA Privacy Rule…" at bounding box center [561, 404] width 457 height 109
copy span "he practice is required to retain documents required by the HIPAA Privacy Rule …"
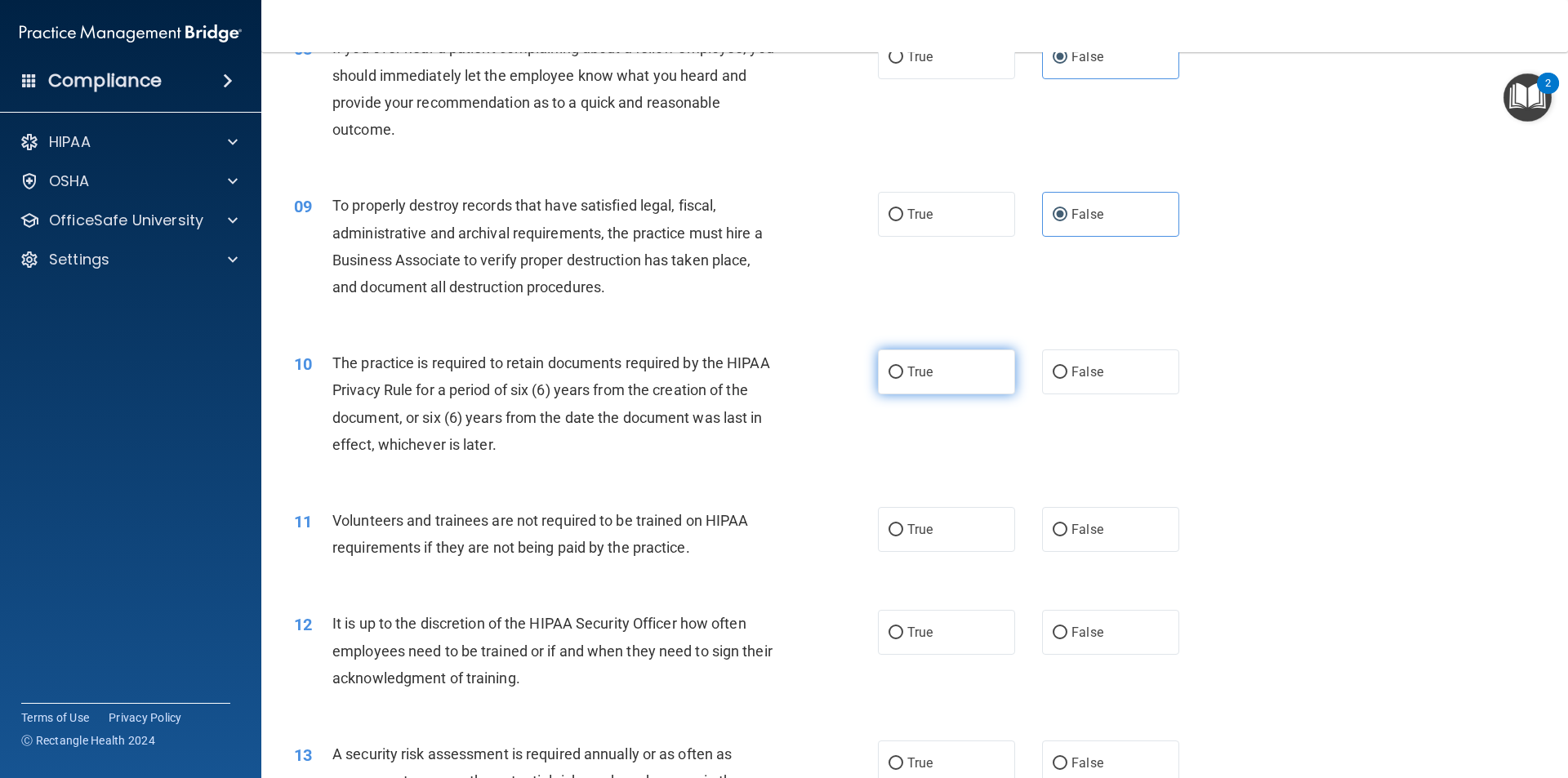
click at [943, 384] on label "True" at bounding box center [946, 372] width 137 height 45
click at [903, 379] on input "True" at bounding box center [896, 372] width 15 height 12
radio input "true"
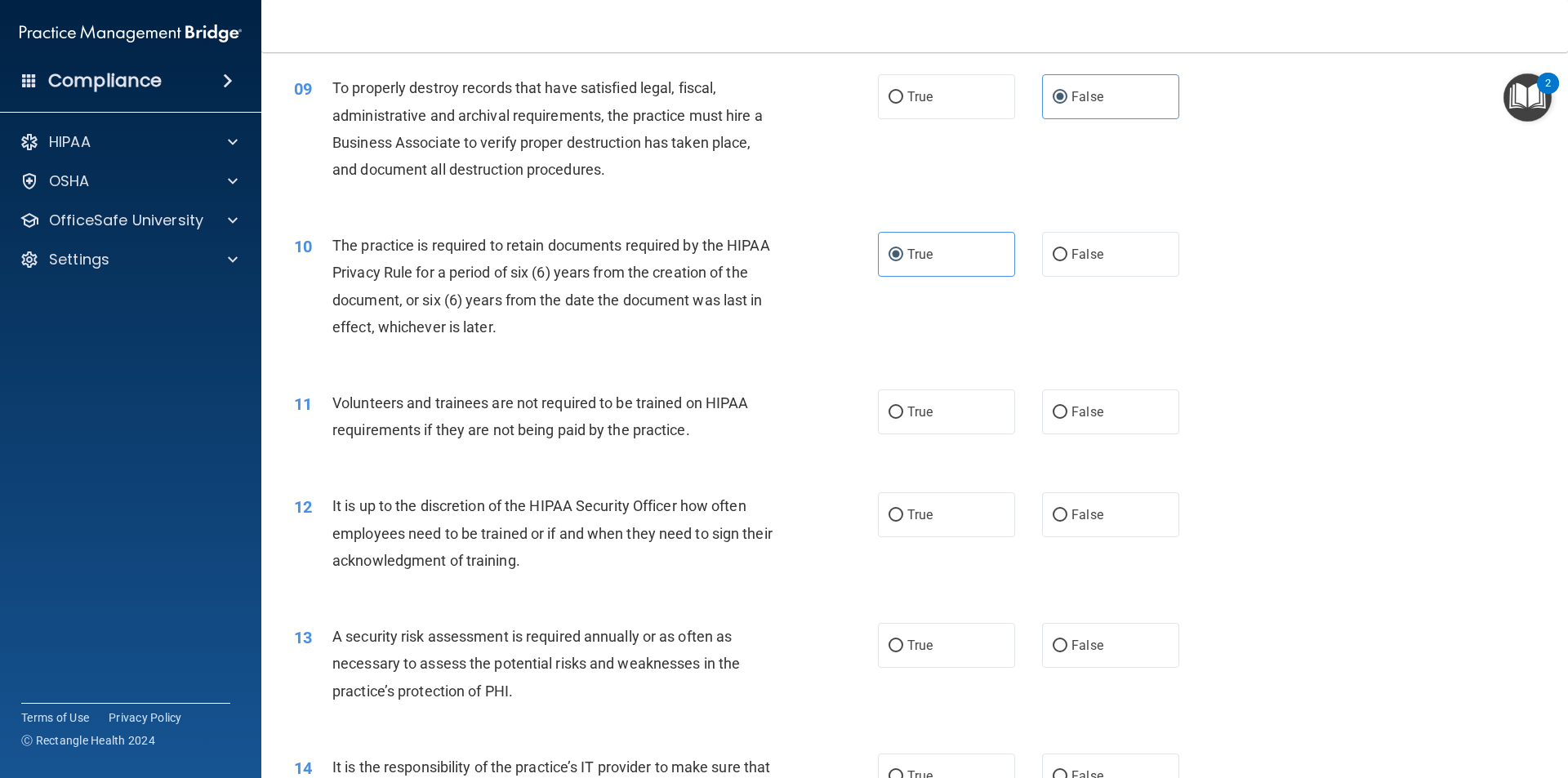
scroll to position [1306, 0]
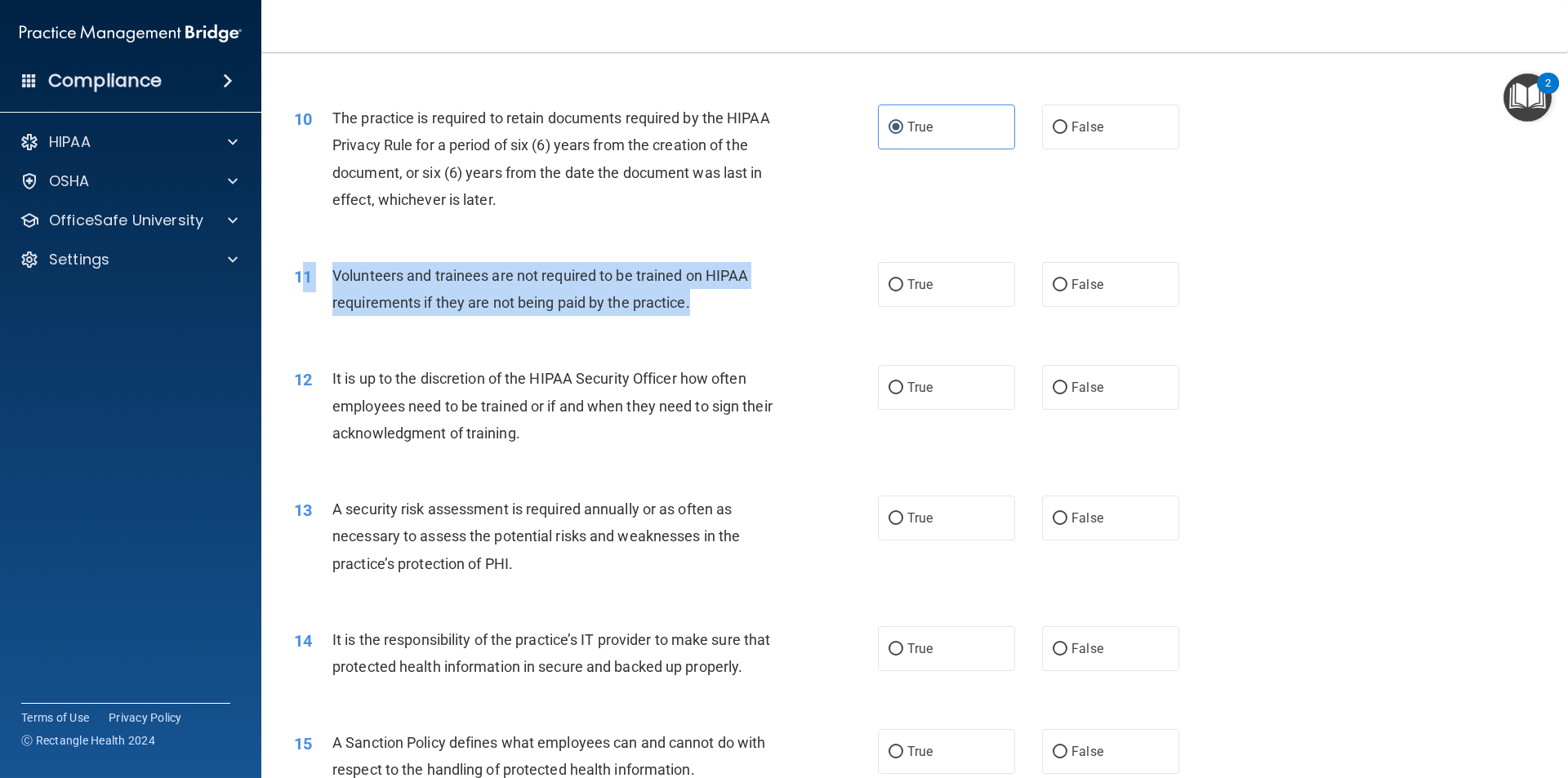
drag, startPoint x: 555, startPoint y: 287, endPoint x: 302, endPoint y: 288, distance: 253.0
click at [302, 288] on div "11 Volunteers and trainees are not required to be trained on HIPAA requirements…" at bounding box center [586, 293] width 633 height 62
click at [302, 288] on div "11" at bounding box center [306, 277] width 51 height 30
drag, startPoint x: 674, startPoint y: 301, endPoint x: 325, endPoint y: 286, distance: 349.3
click at [325, 286] on div "11 Volunteers and trainees are not required to be trained on HIPAA requirements…" at bounding box center [586, 293] width 633 height 62
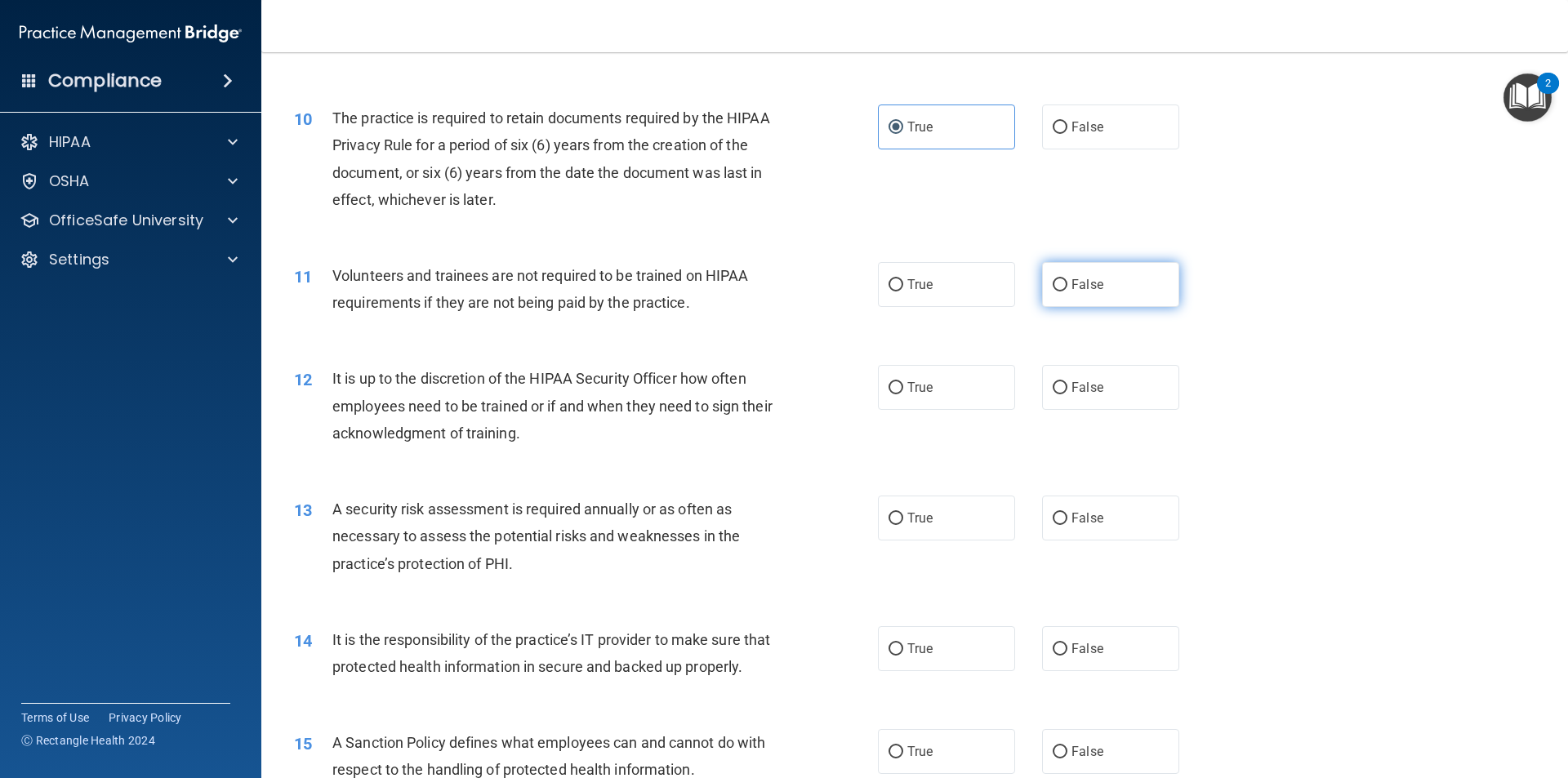
click at [1090, 272] on label "False" at bounding box center [1110, 285] width 137 height 45
click at [1067, 279] on input "False" at bounding box center [1060, 285] width 15 height 12
radio input "true"
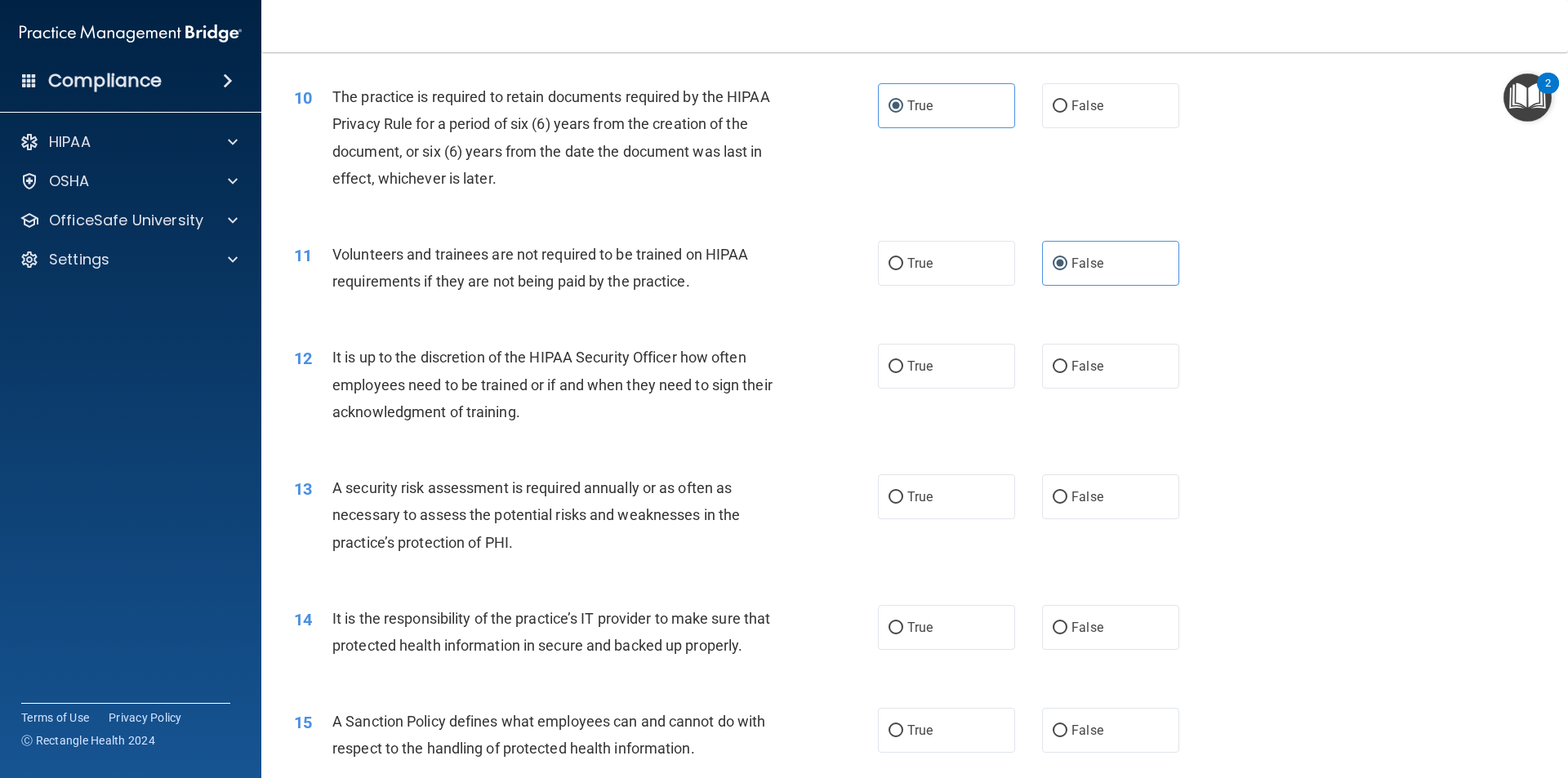
scroll to position [1387, 0]
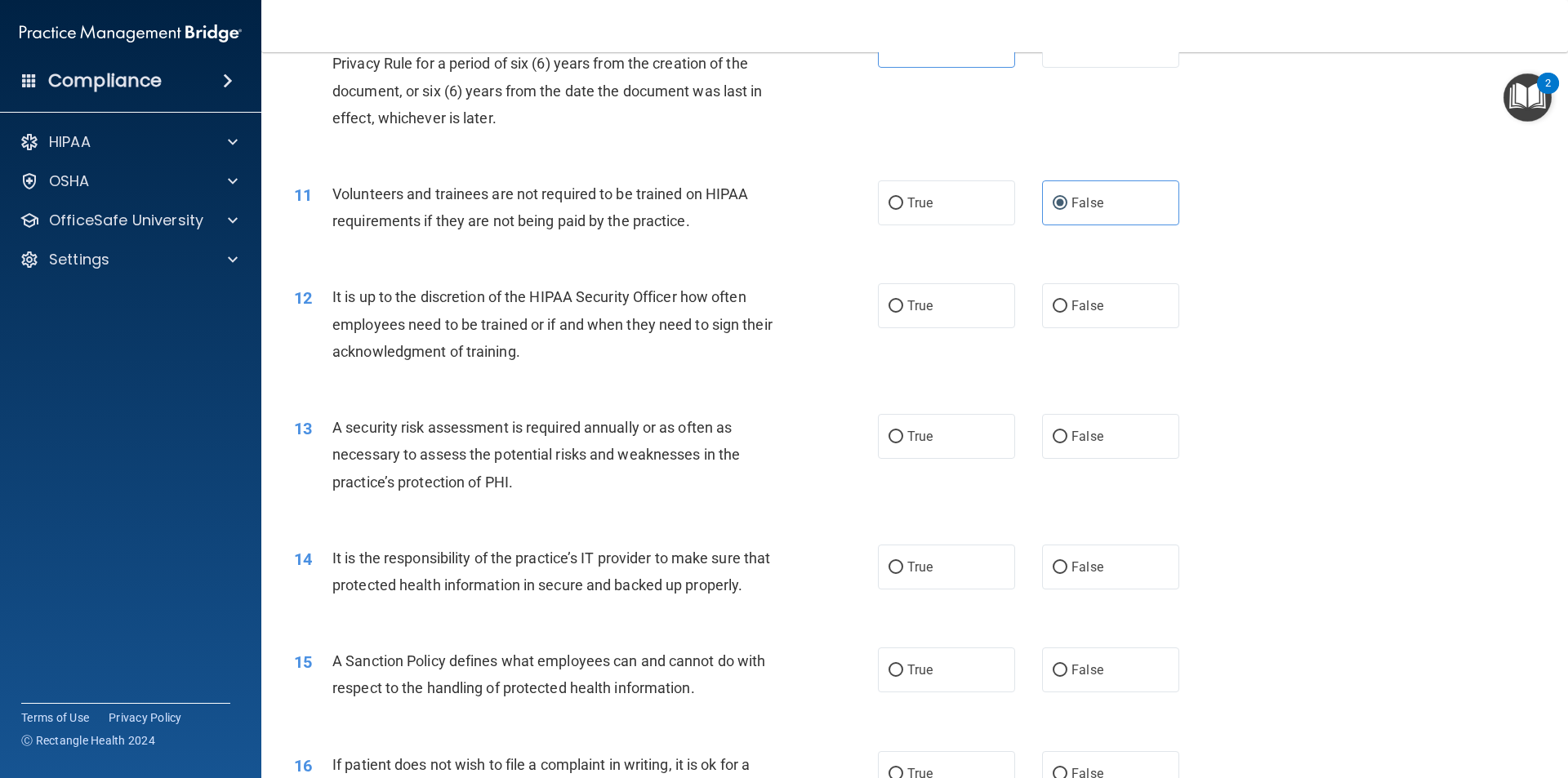
click at [644, 353] on div "It is up to the discretion of the HIPAA Security Officer how often employees ne…" at bounding box center [561, 324] width 457 height 81
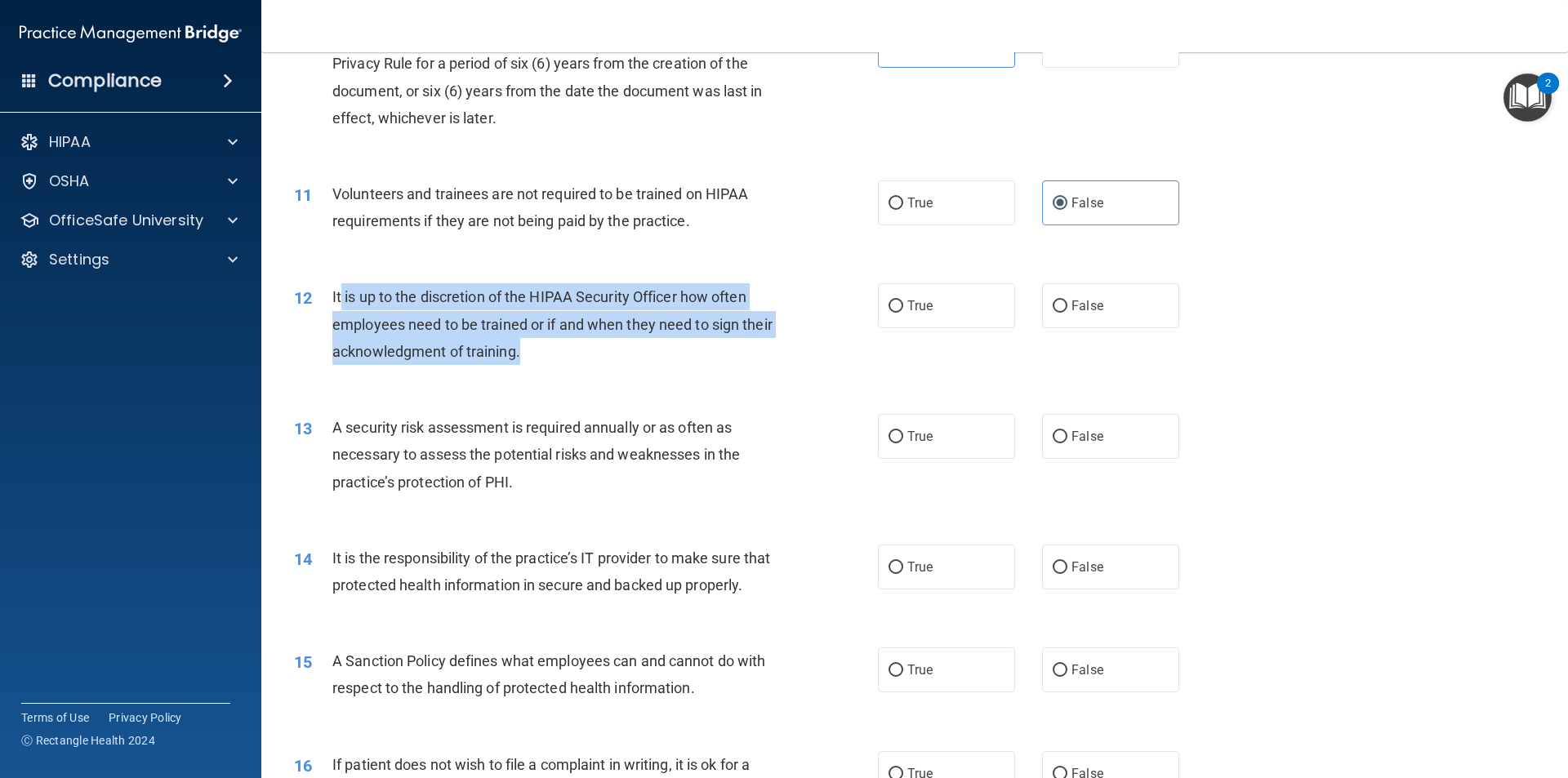
drag, startPoint x: 403, startPoint y: 309, endPoint x: 339, endPoint y: 294, distance: 65.7
click at [339, 294] on div "It is up to the discretion of the HIPAA Security Officer how often employees ne…" at bounding box center [561, 324] width 457 height 81
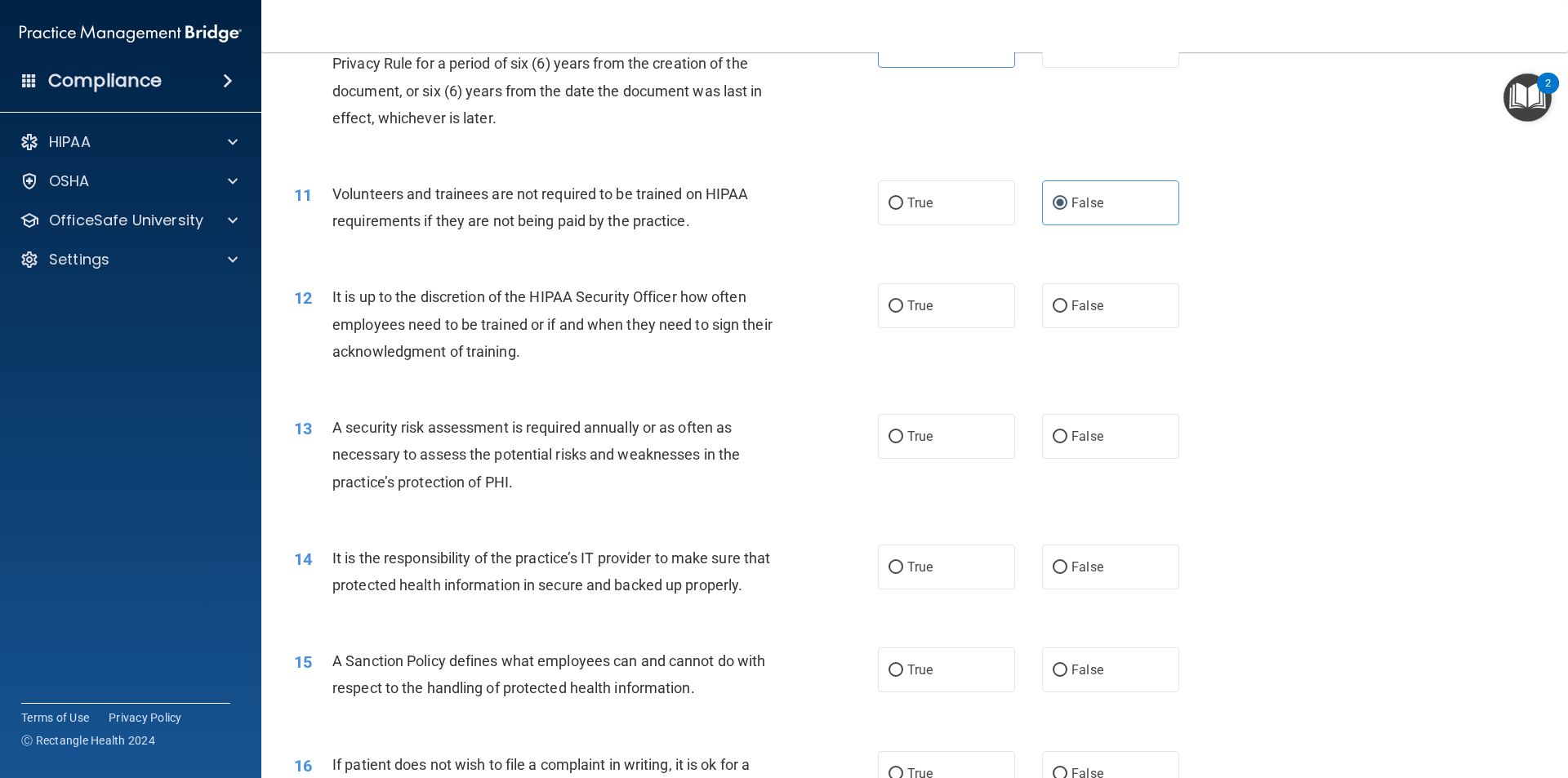
click at [688, 384] on div "12 It is up to the discretion of the HIPAA Security Officer how often employees…" at bounding box center [914, 328] width 1266 height 130
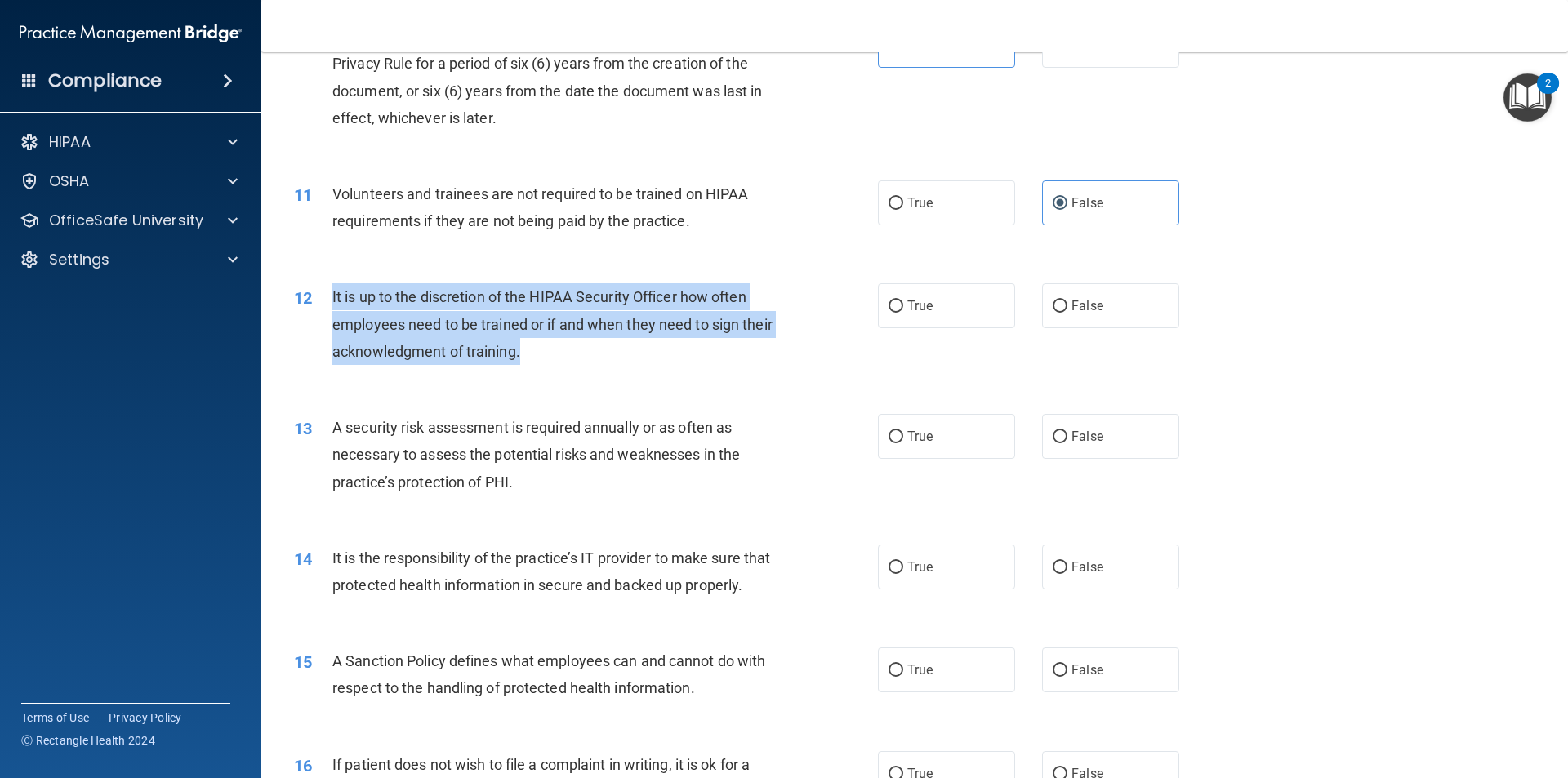
drag, startPoint x: 643, startPoint y: 373, endPoint x: 330, endPoint y: 302, distance: 321.0
click at [330, 302] on div "12 It is up to the discretion of the HIPAA Security Officer how often employees…" at bounding box center [586, 328] width 633 height 90
copy div "It is up to the discretion of the HIPAA Security Officer how often employees ne…"
click at [1076, 323] on label "False" at bounding box center [1110, 306] width 137 height 45
click at [1067, 313] on input "False" at bounding box center [1060, 306] width 15 height 12
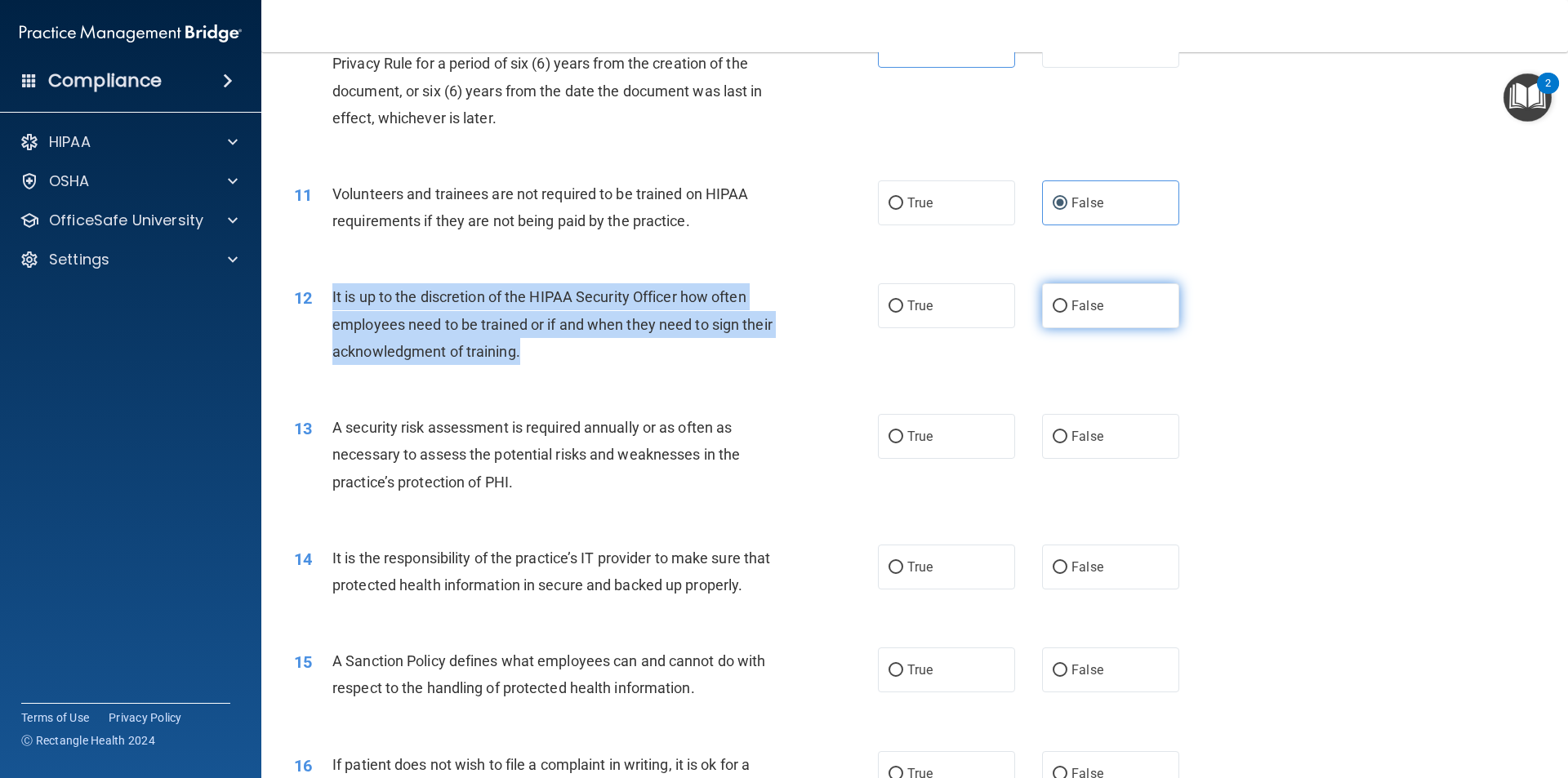
radio input "true"
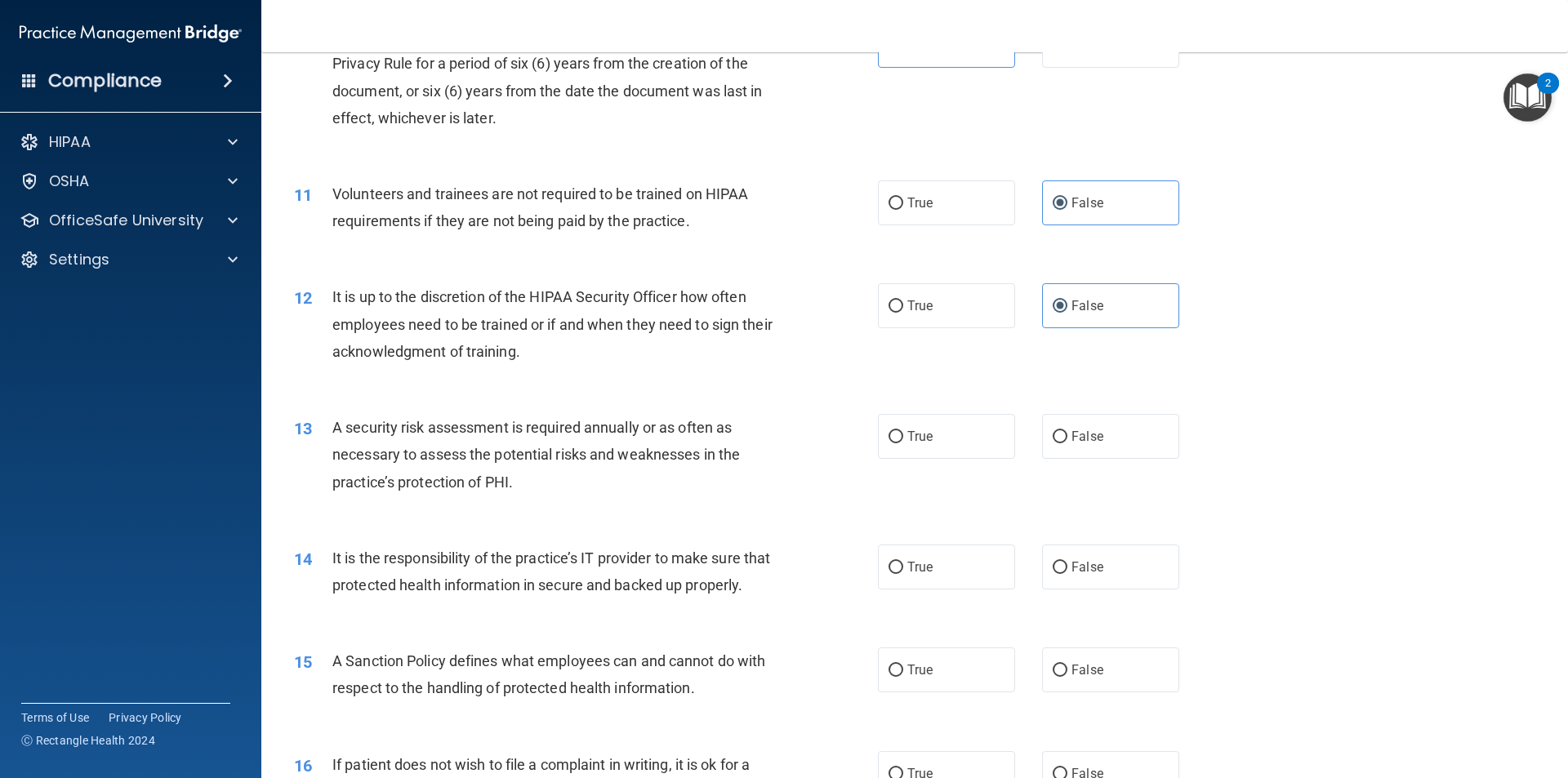
scroll to position [1551, 0]
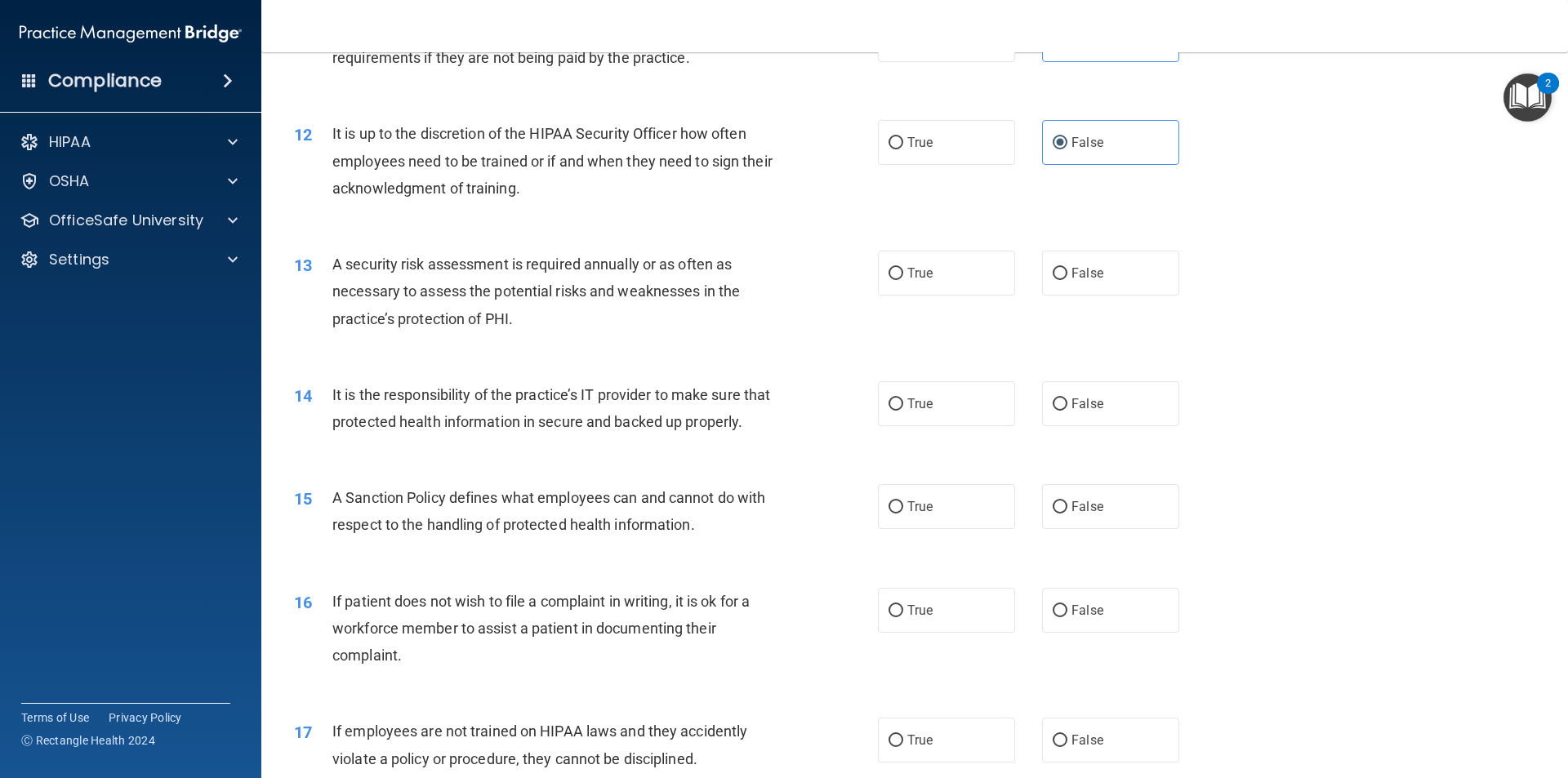
click at [889, 304] on div "13 A security risk assessment is required annually or as often as necessary to …" at bounding box center [586, 296] width 633 height 90
click at [919, 288] on label "True" at bounding box center [946, 273] width 137 height 45
click at [903, 280] on input "True" at bounding box center [896, 273] width 15 height 12
radio input "true"
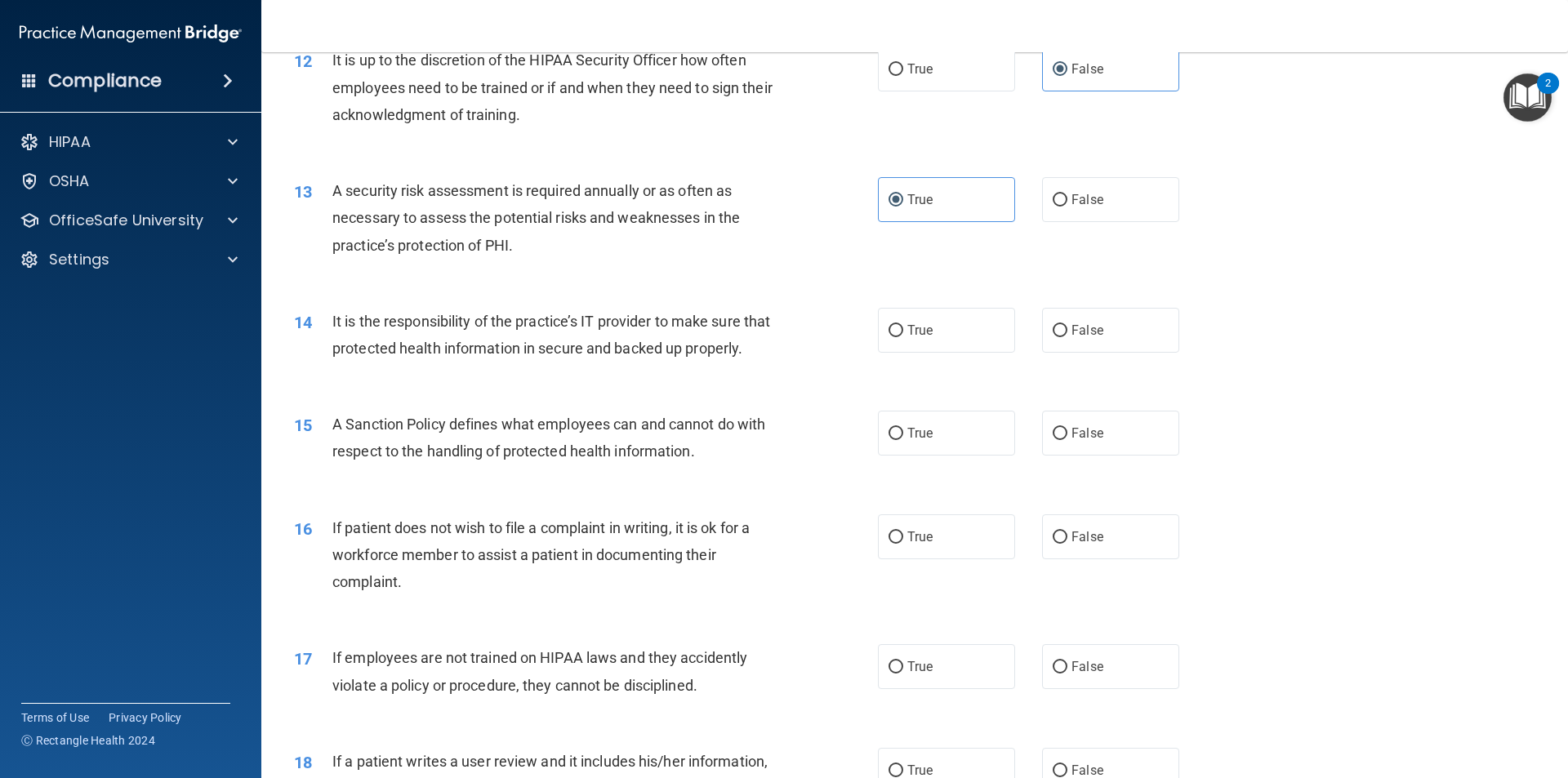
scroll to position [1714, 0]
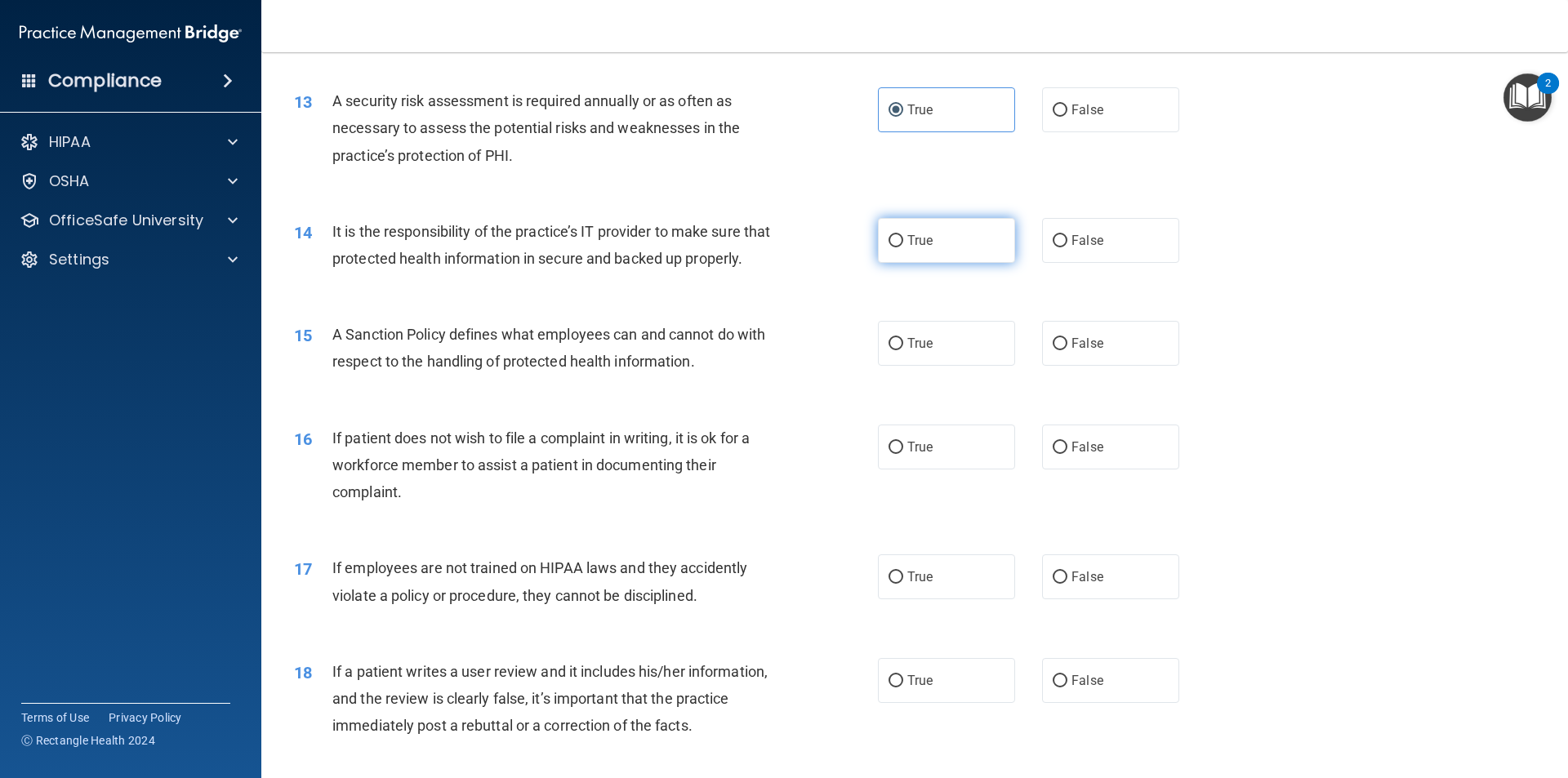
click at [914, 252] on label "True" at bounding box center [946, 240] width 137 height 45
click at [903, 247] on input "True" at bounding box center [896, 241] width 15 height 12
radio input "true"
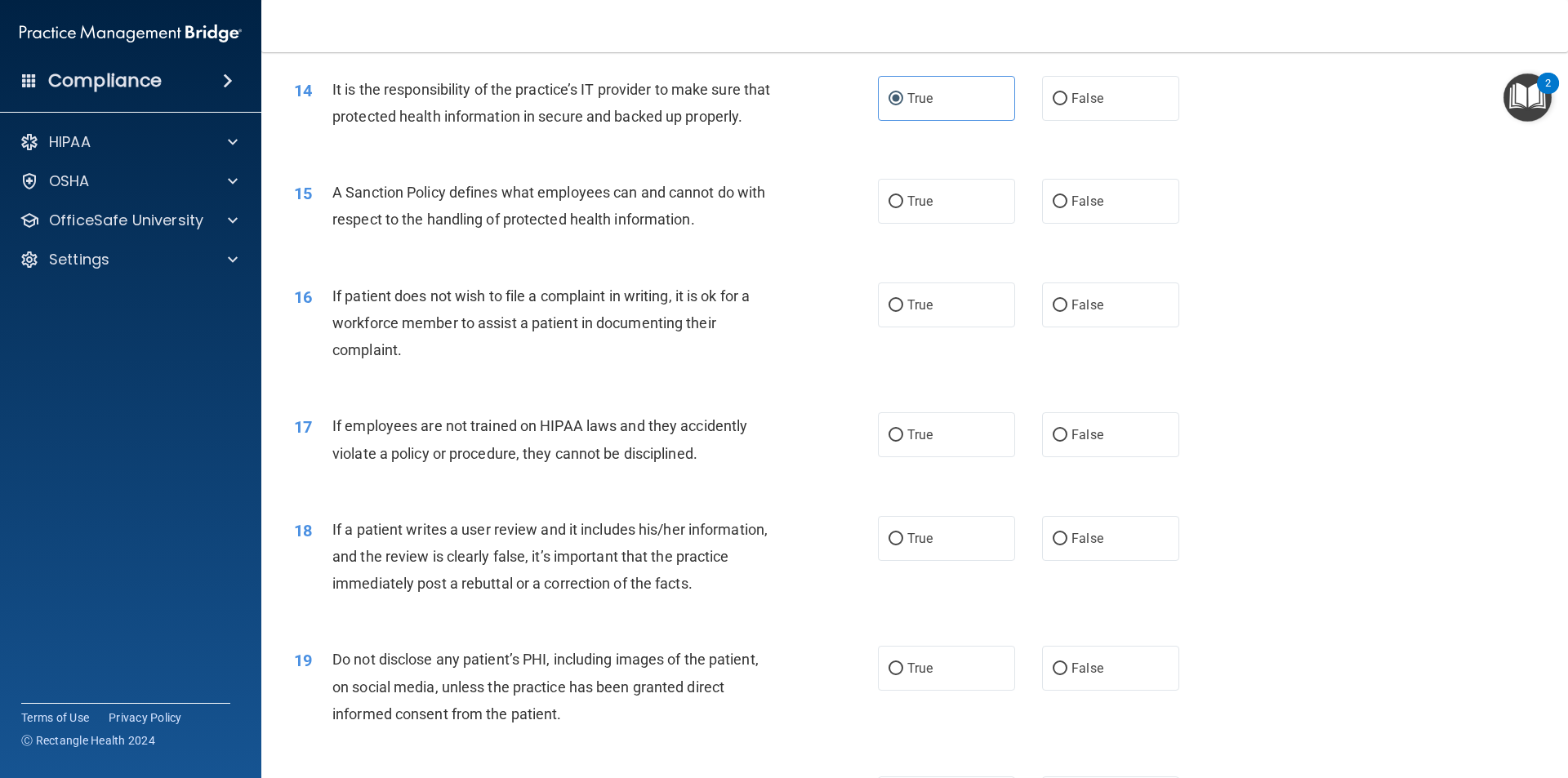
scroll to position [1877, 0]
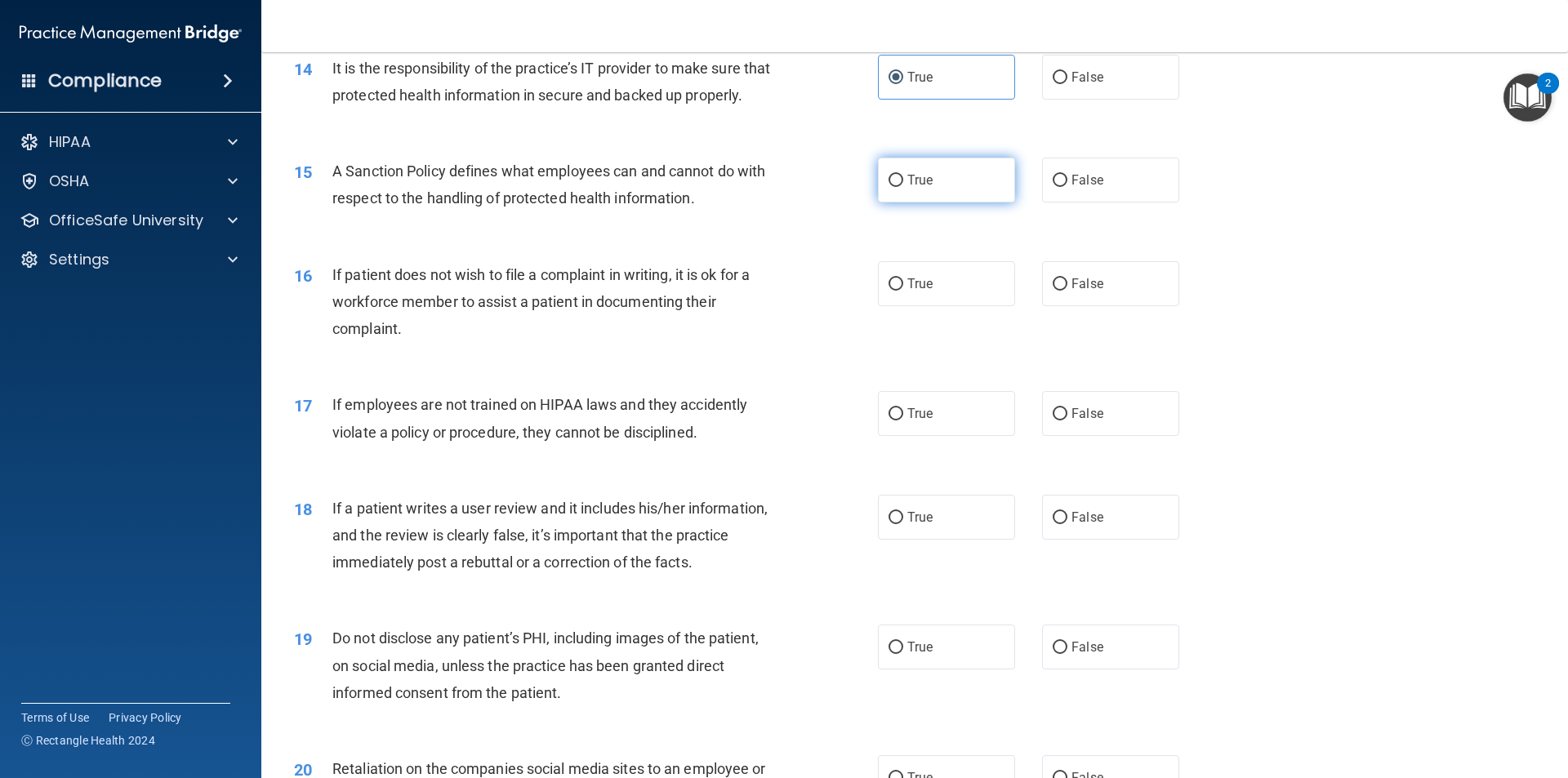
click at [908, 203] on label "True" at bounding box center [946, 180] width 137 height 45
click at [903, 187] on input "True" at bounding box center [896, 180] width 15 height 12
radio input "true"
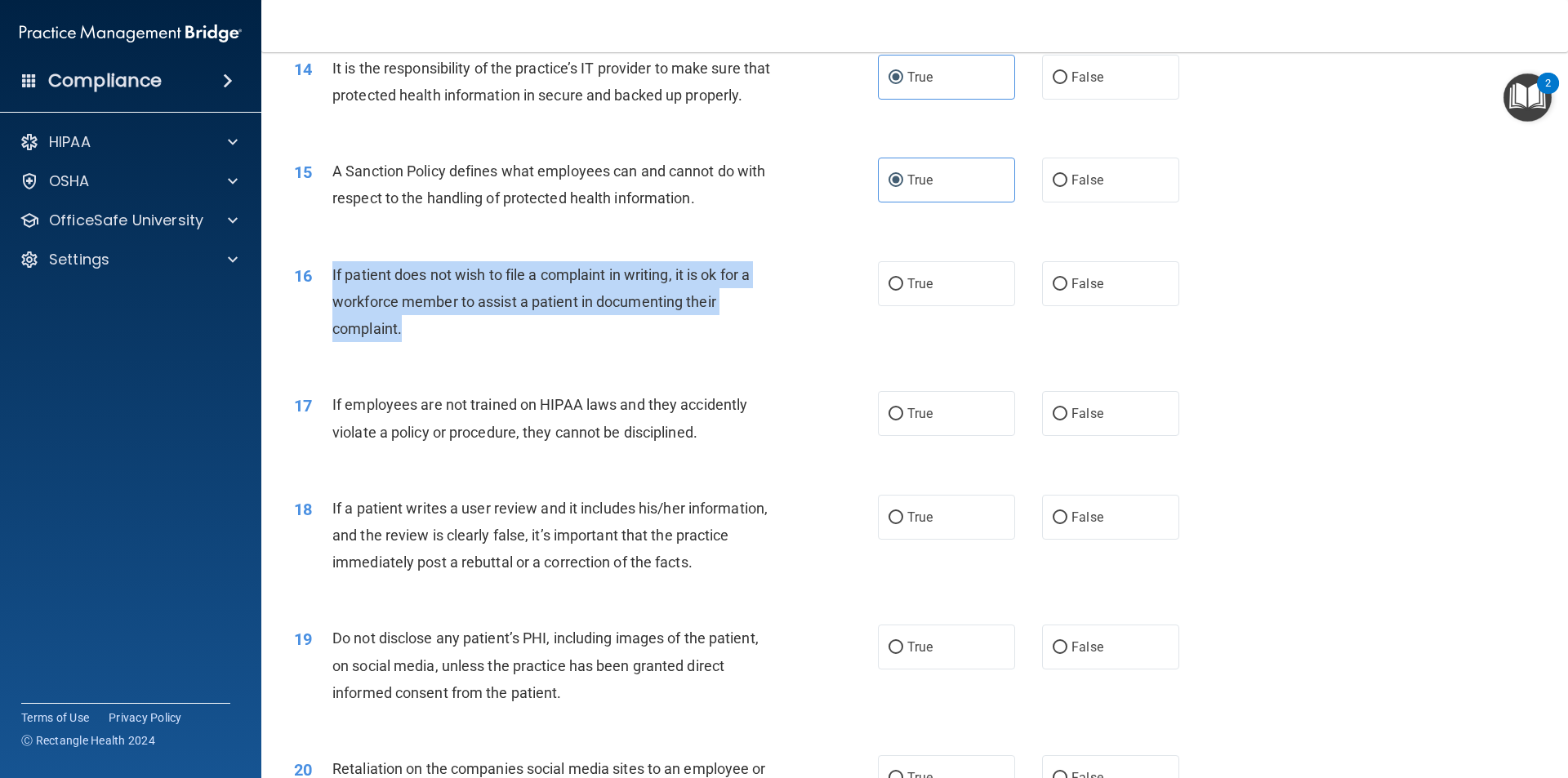
drag, startPoint x: 540, startPoint y: 362, endPoint x: 331, endPoint y: 302, distance: 217.4
click at [331, 302] on div "16 If patient does not wish to file a complaint in writing, it is ok for a work…" at bounding box center [586, 306] width 633 height 90
copy div "If patient does not wish to file a complaint in writing, it is ok for a workfor…"
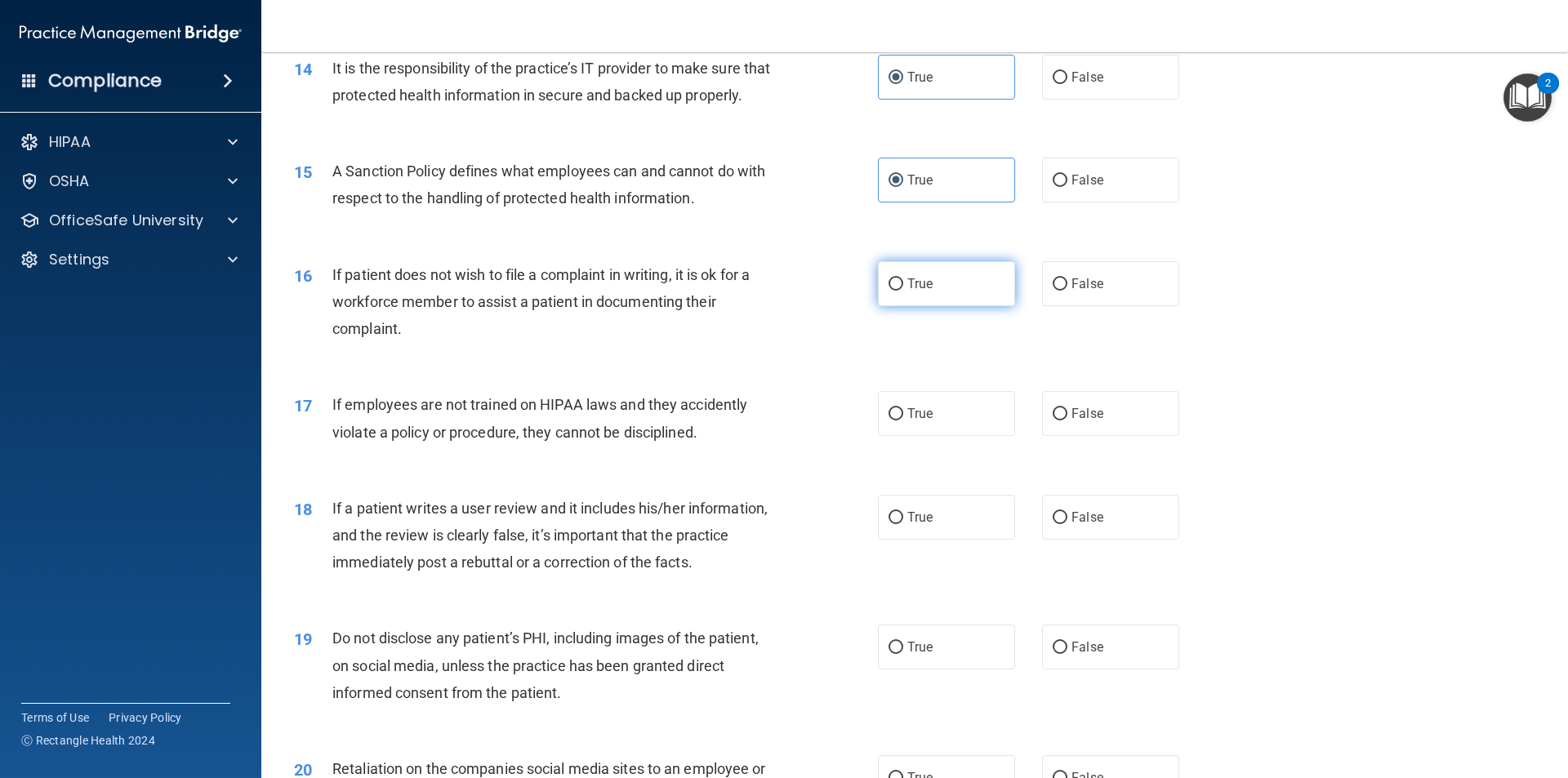
click at [952, 306] on label "True" at bounding box center [946, 284] width 137 height 45
click at [903, 291] on input "True" at bounding box center [896, 284] width 15 height 12
radio input "true"
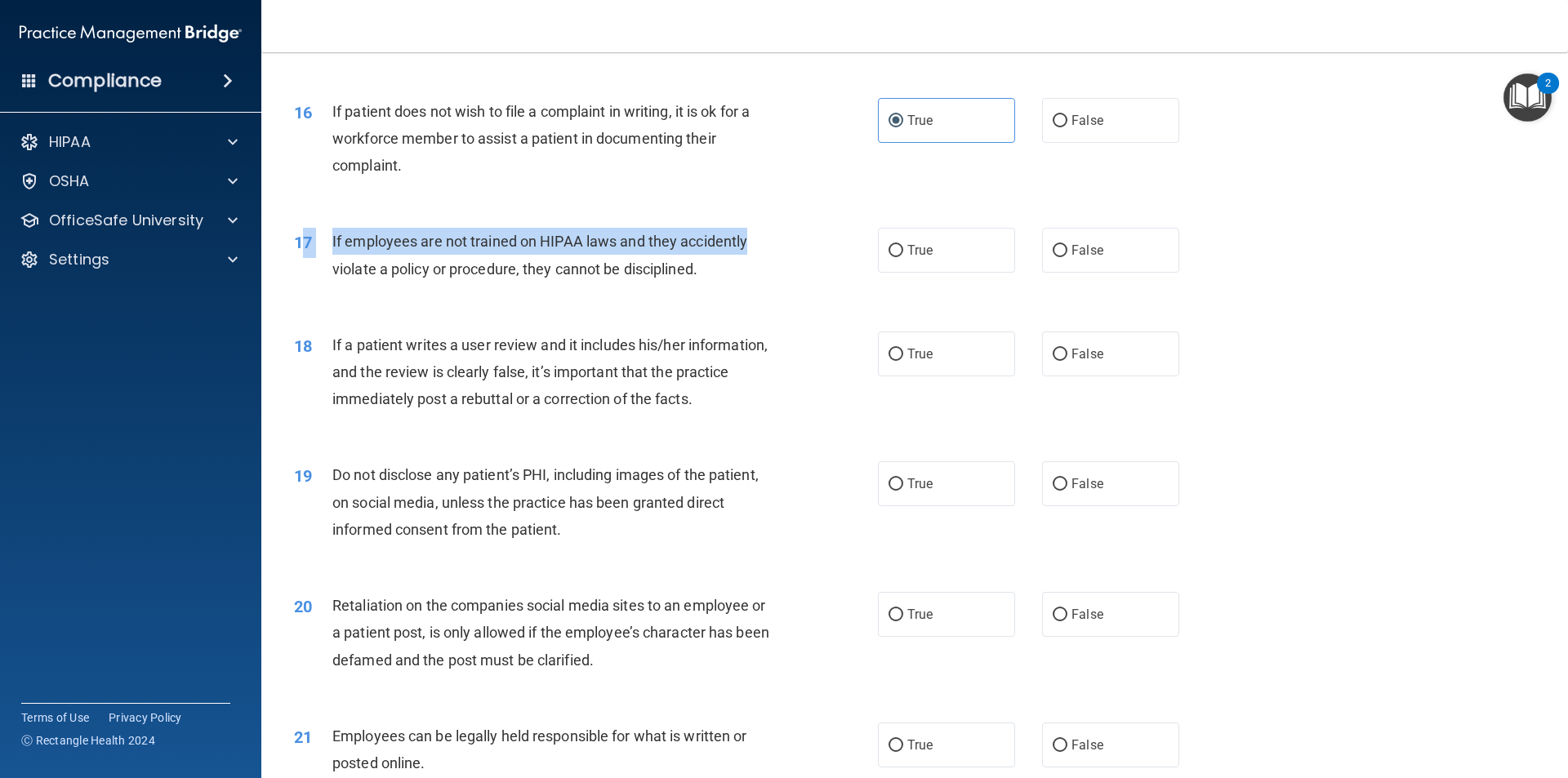
drag, startPoint x: 815, startPoint y: 281, endPoint x: 301, endPoint y: 271, distance: 514.1
click at [301, 271] on div "17 If employees are not trained on HIPAA laws and they accidently violate a pol…" at bounding box center [586, 258] width 633 height 62
click at [621, 276] on span "If employees are not trained on HIPAA laws and they accidently violate a policy…" at bounding box center [539, 254] width 414 height 44
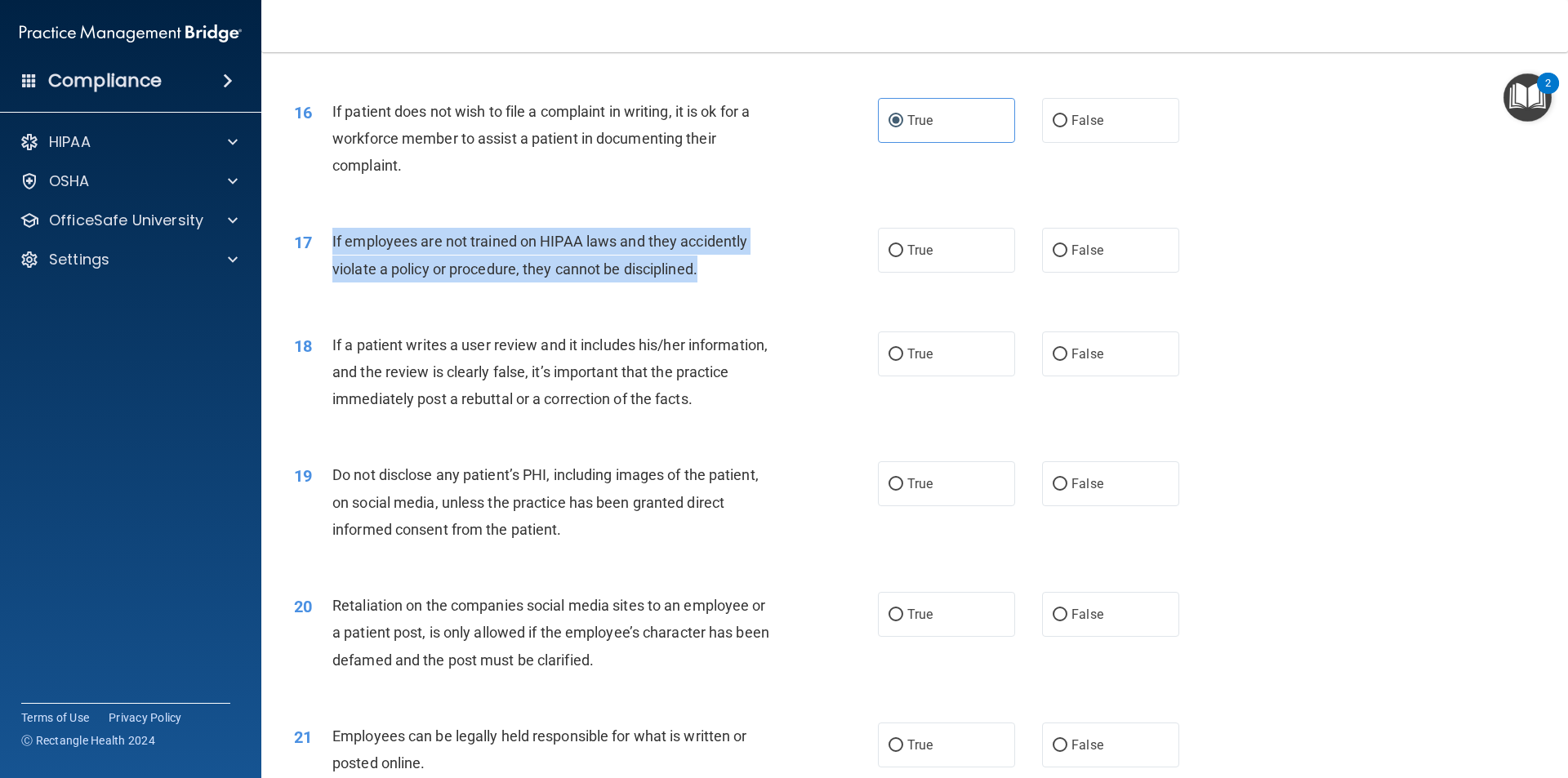
drag, startPoint x: 748, startPoint y: 301, endPoint x: 326, endPoint y: 270, distance: 423.1
click at [326, 270] on div "17 If employees are not trained on HIPAA laws and they accidently violate a pol…" at bounding box center [586, 258] width 633 height 62
copy div "If employees are not trained on HIPAA laws and they accidently violate a policy…"
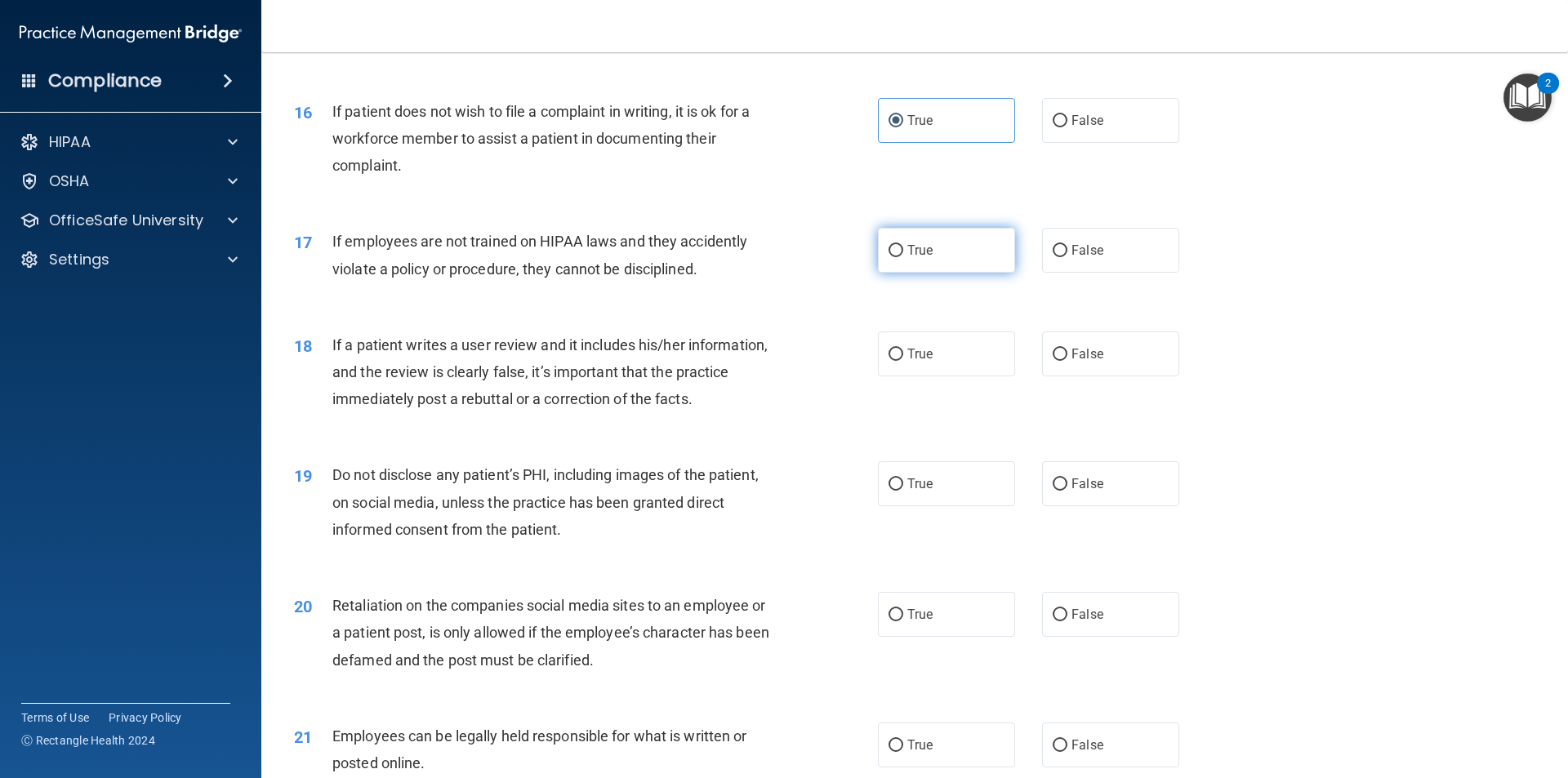
click at [934, 272] on label "True" at bounding box center [946, 250] width 137 height 45
click at [903, 257] on input "True" at bounding box center [896, 251] width 15 height 12
radio input "true"
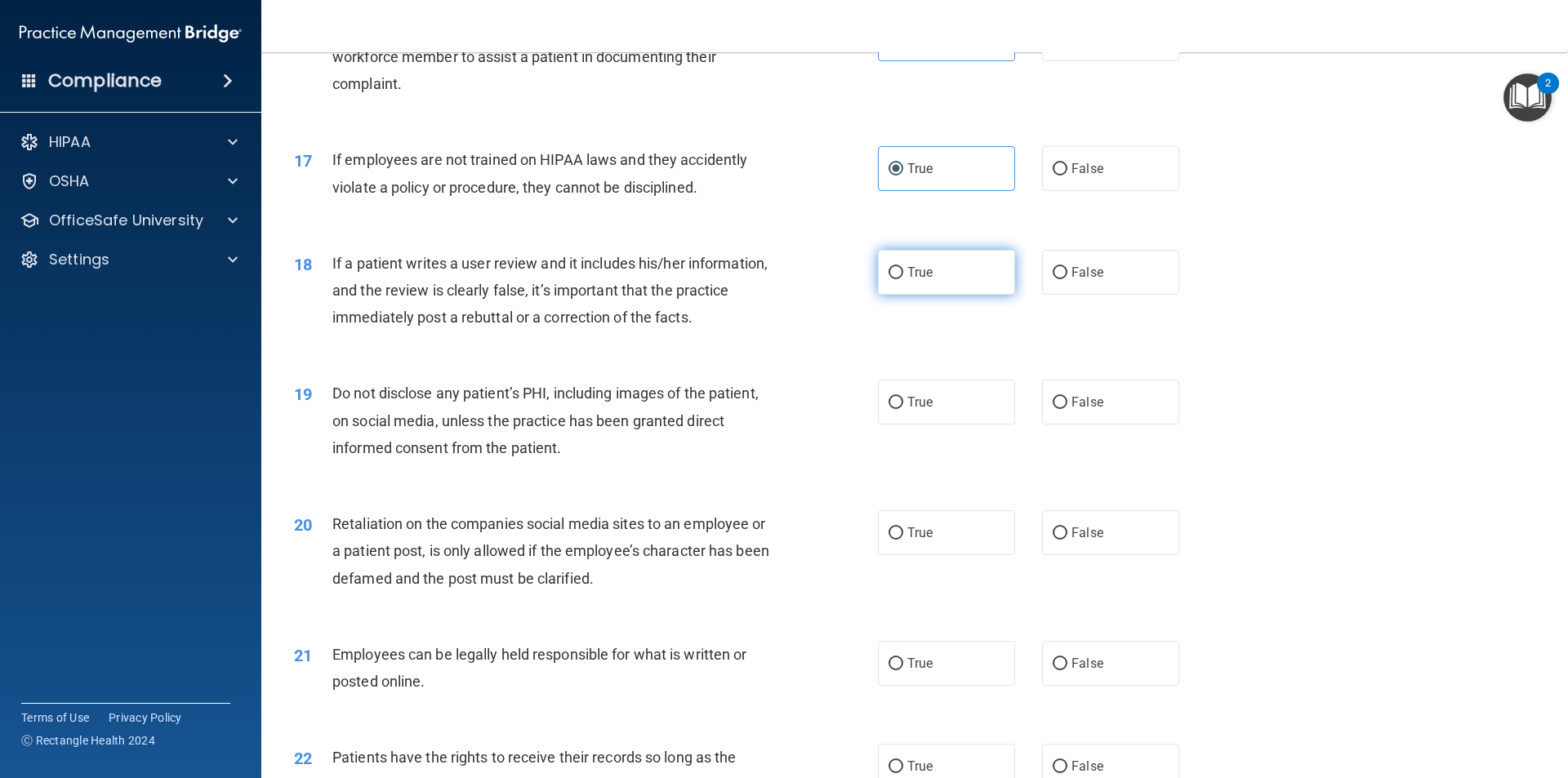
click at [933, 295] on label "True" at bounding box center [946, 272] width 137 height 45
click at [903, 279] on input "True" at bounding box center [896, 272] width 15 height 12
radio input "true"
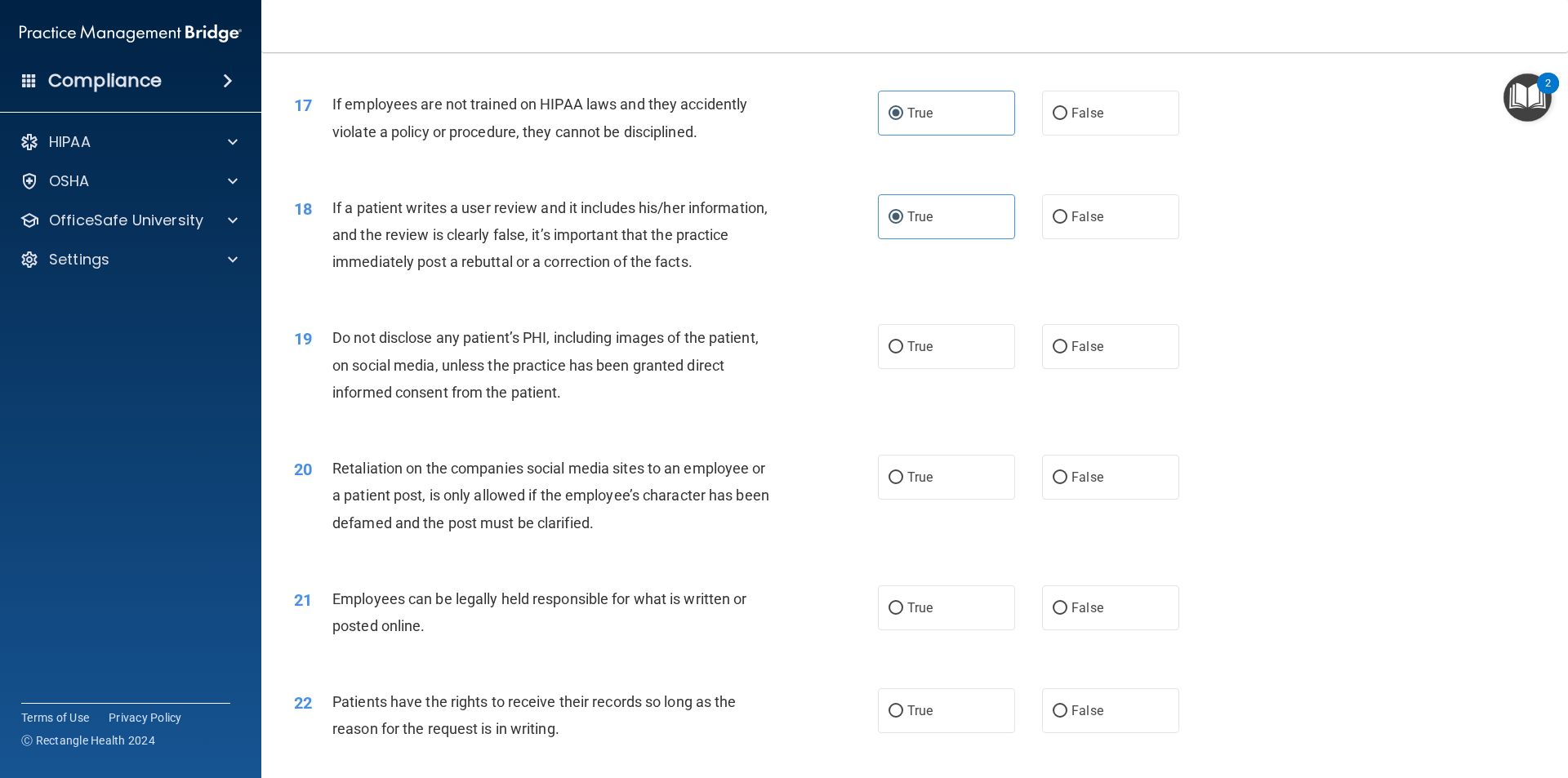
scroll to position [2286, 0]
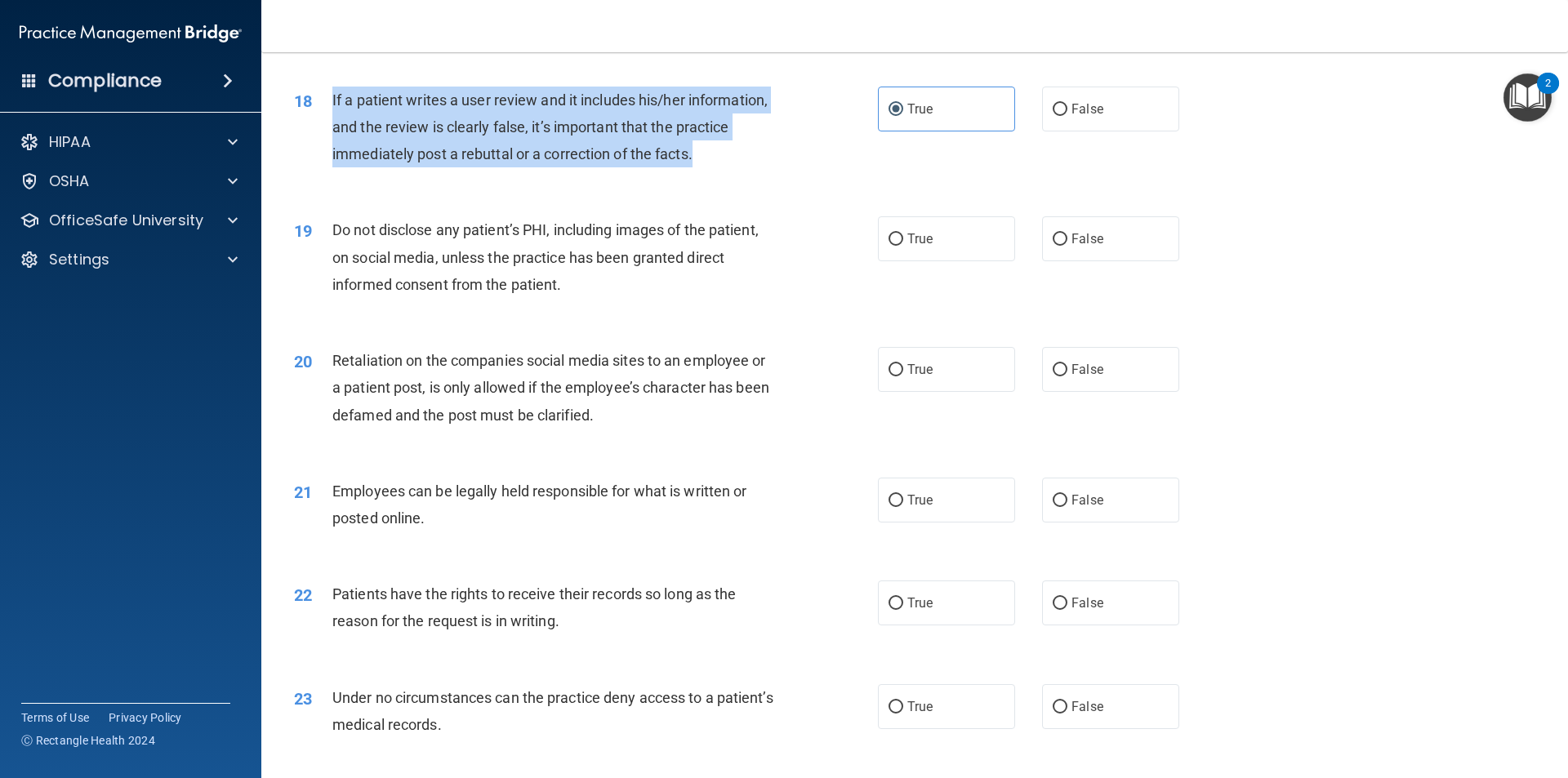
drag, startPoint x: 728, startPoint y: 175, endPoint x: 314, endPoint y: 116, distance: 418.2
click at [314, 116] on div "18 If a patient writes a user review and it includes his/her information, and t…" at bounding box center [586, 131] width 633 height 90
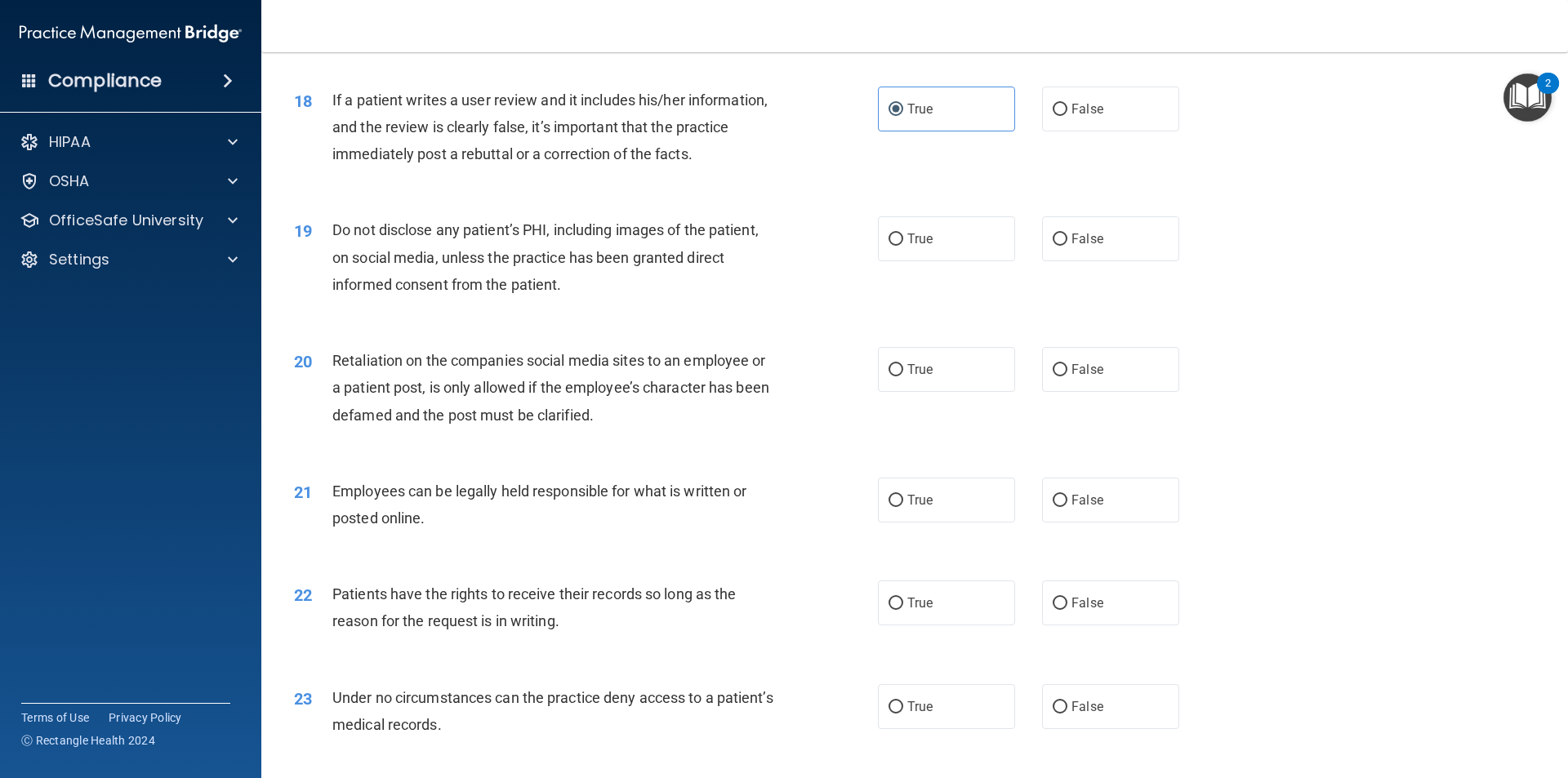
click at [699, 226] on div "19 Do not disclose any patient’s PHI, including images of the patient, on socia…" at bounding box center [914, 261] width 1266 height 130
click at [912, 262] on label "True" at bounding box center [946, 239] width 137 height 45
click at [903, 246] on input "True" at bounding box center [896, 239] width 15 height 12
radio input "true"
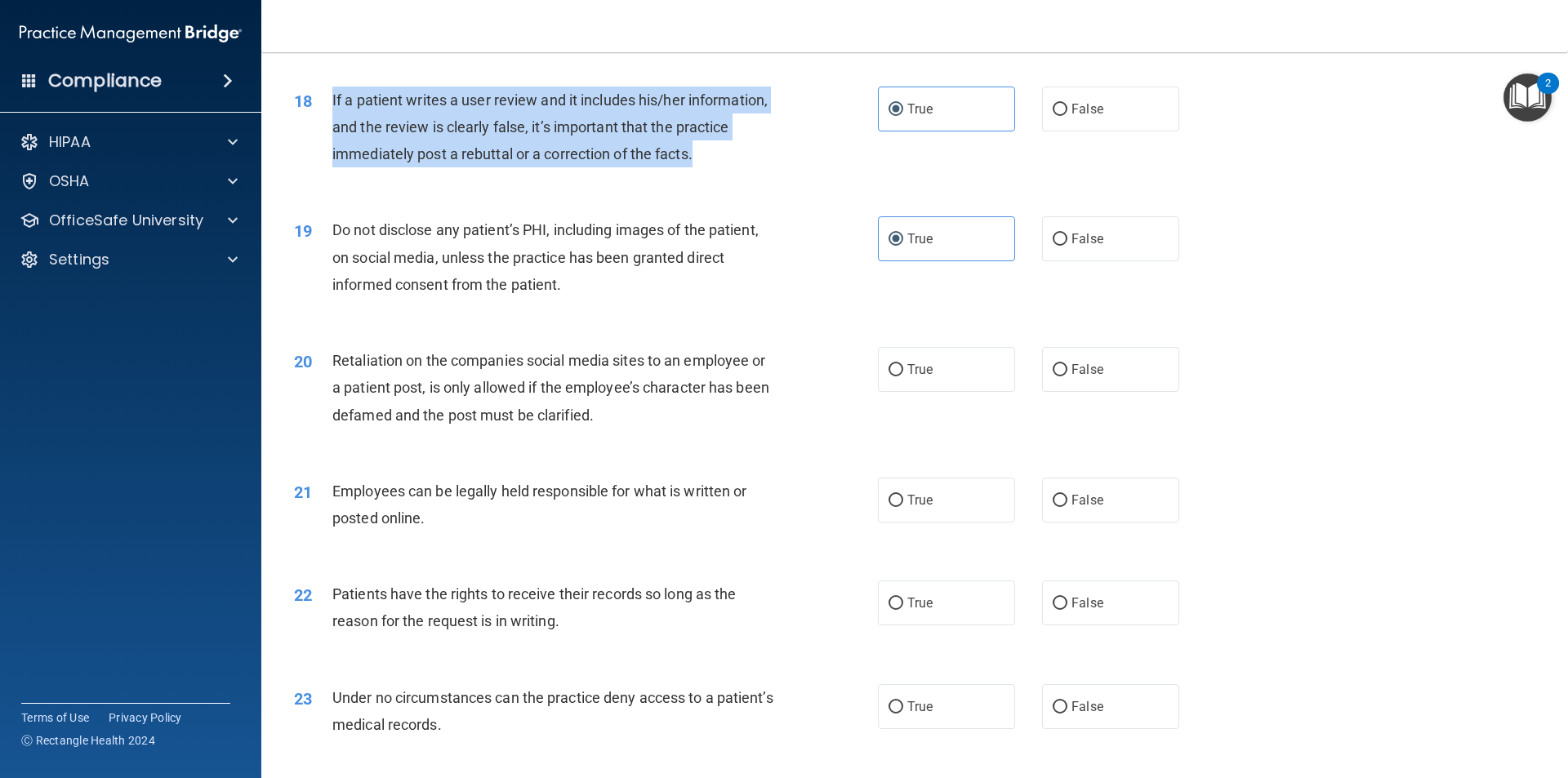
drag, startPoint x: 742, startPoint y: 188, endPoint x: 333, endPoint y: 120, distance: 414.6
click at [333, 120] on div "If a patient writes a user review and it includes his/her information, and the …" at bounding box center [561, 127] width 457 height 81
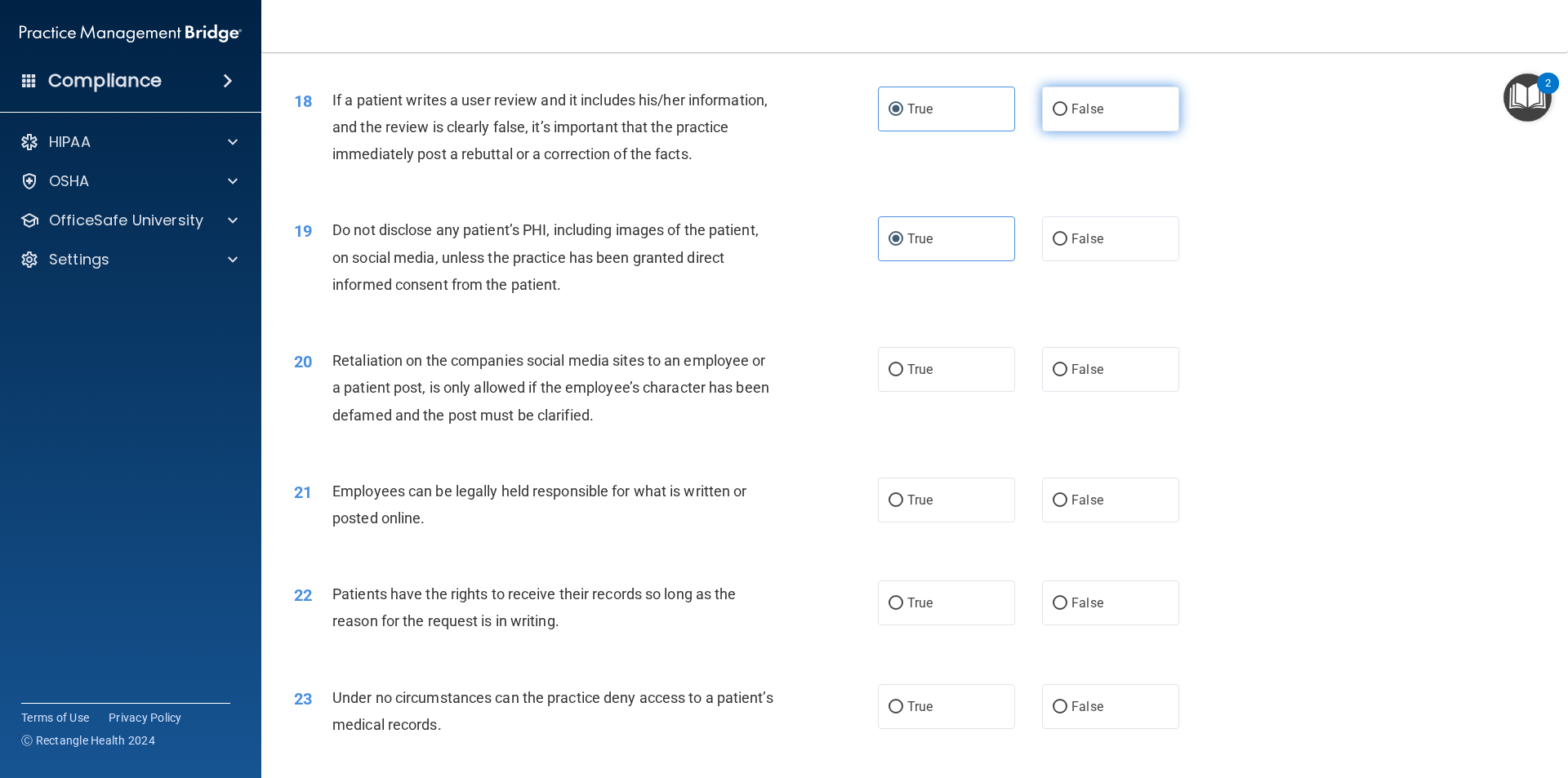
click at [1127, 125] on label "False" at bounding box center [1110, 109] width 137 height 45
click at [1067, 116] on input "False" at bounding box center [1060, 110] width 15 height 12
radio input "true"
radio input "false"
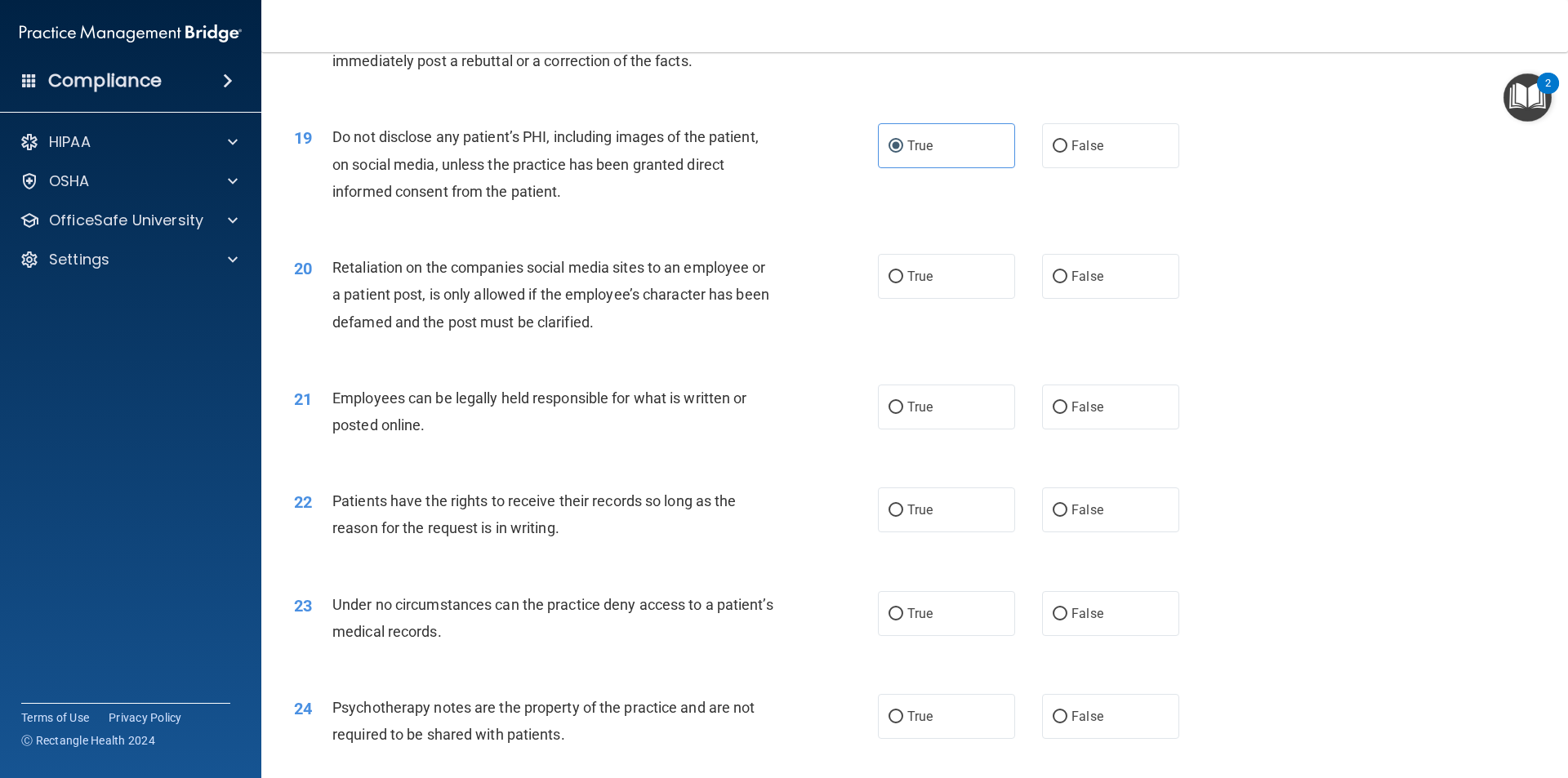
scroll to position [2449, 0]
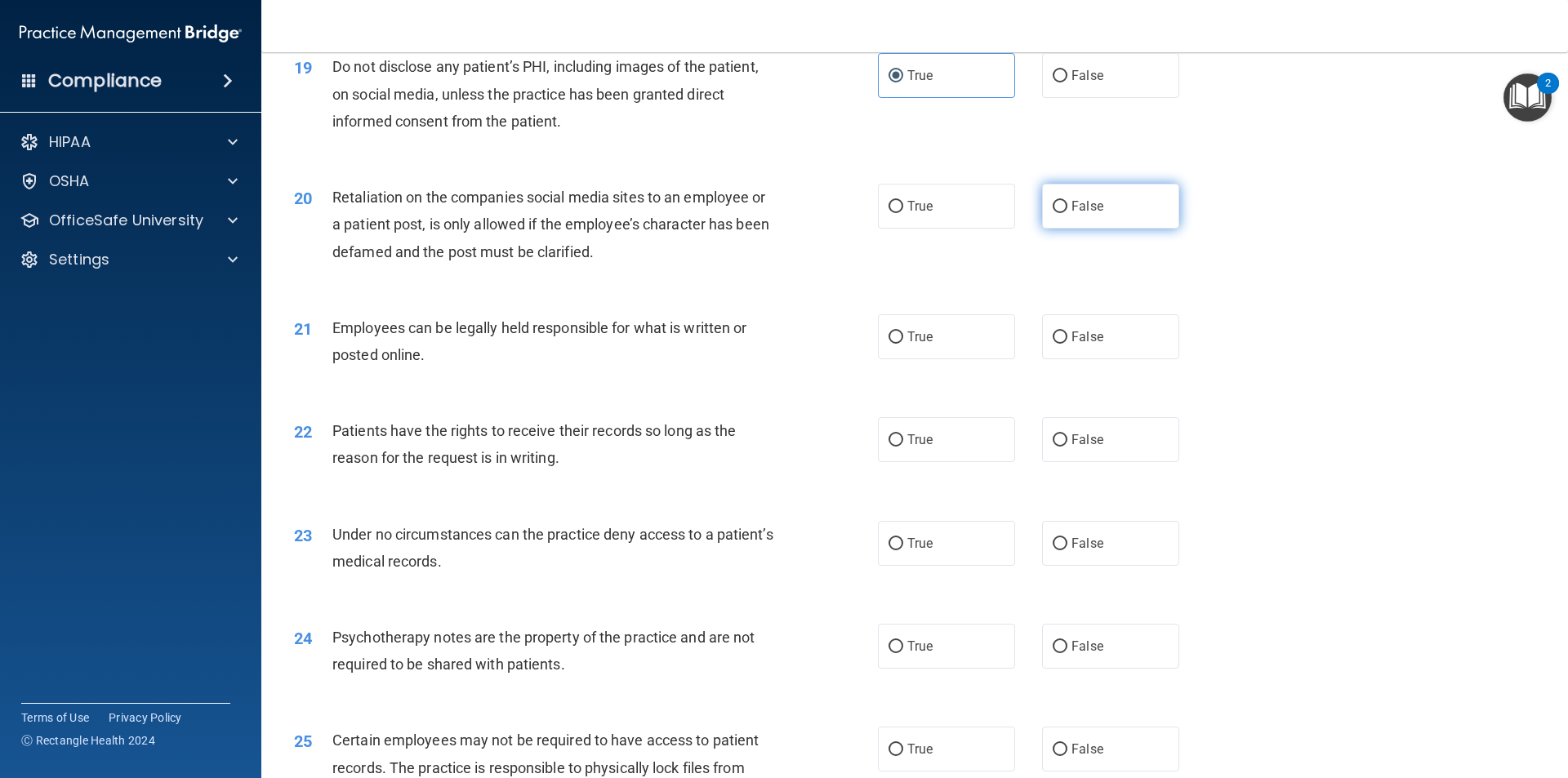
click at [1107, 228] on label "False" at bounding box center [1110, 206] width 137 height 45
click at [1067, 213] on input "False" at bounding box center [1060, 207] width 15 height 12
radio input "true"
click at [941, 228] on label "True" at bounding box center [946, 206] width 137 height 45
click at [903, 213] on input "True" at bounding box center [896, 207] width 15 height 12
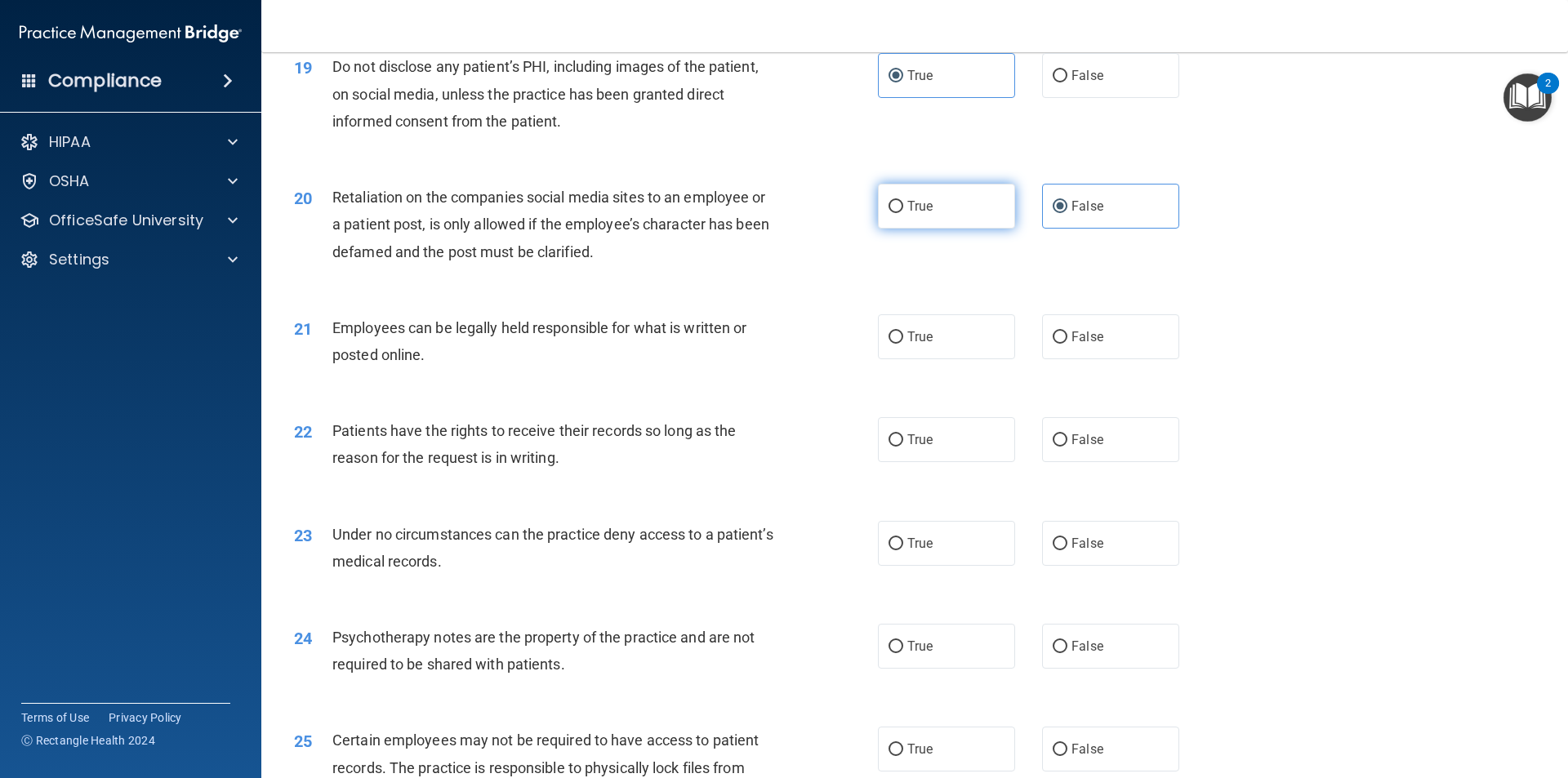
radio input "true"
radio input "false"
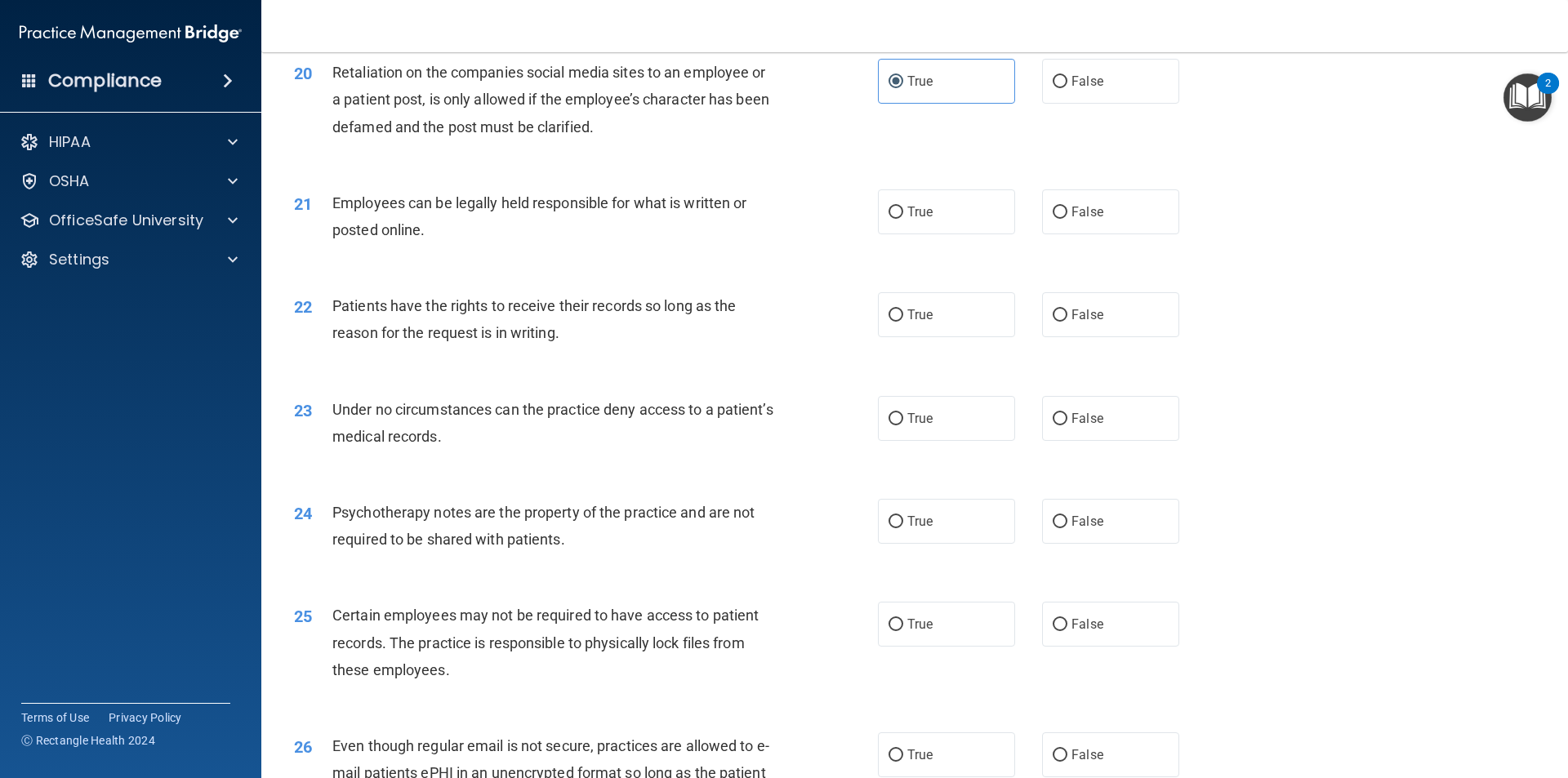
scroll to position [2612, 0]
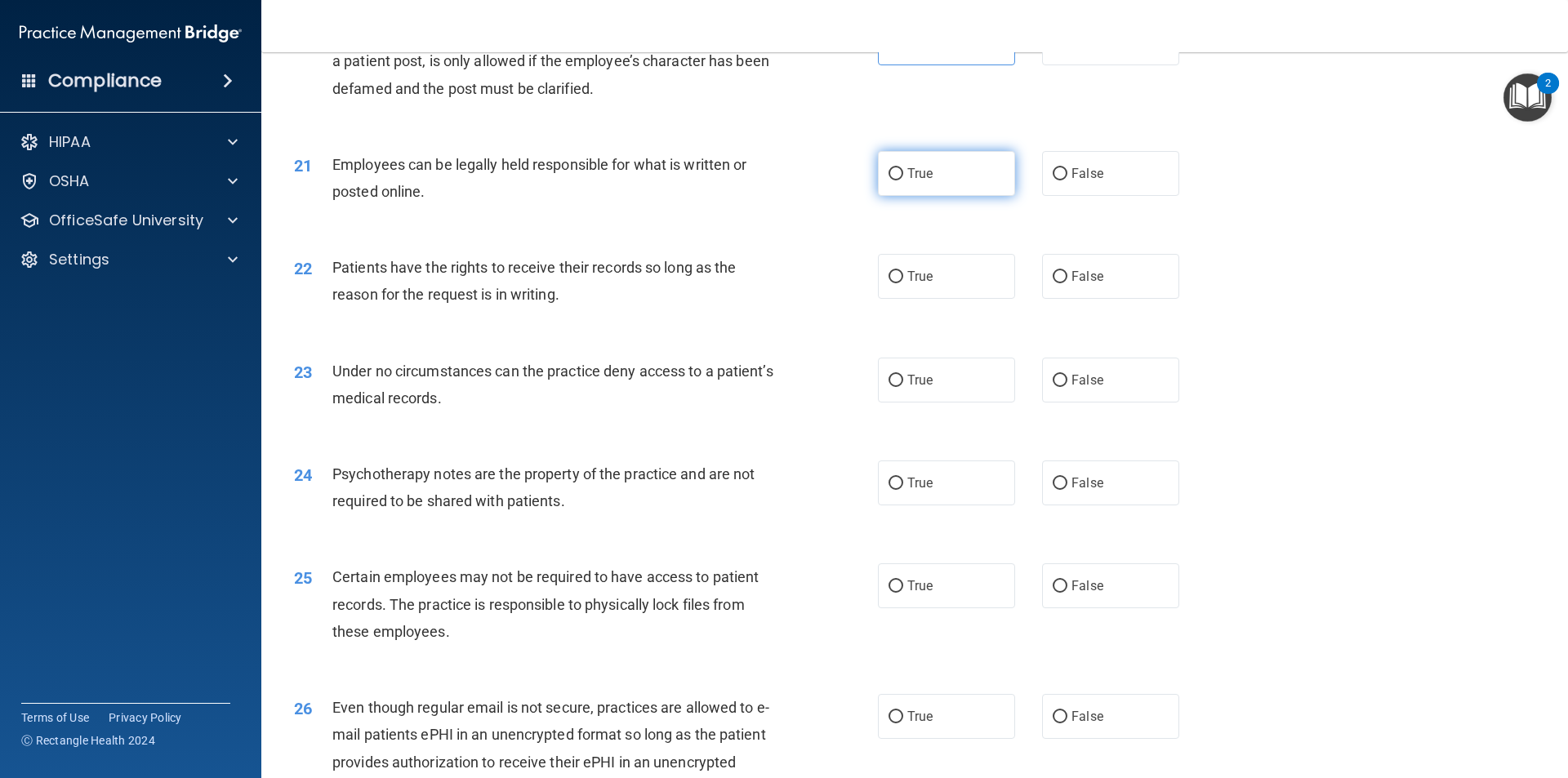
click at [951, 196] on label "True" at bounding box center [946, 174] width 137 height 45
click at [903, 180] on input "True" at bounding box center [896, 174] width 15 height 12
radio input "true"
click at [940, 299] on label "True" at bounding box center [946, 276] width 137 height 45
click at [903, 283] on input "True" at bounding box center [896, 276] width 15 height 12
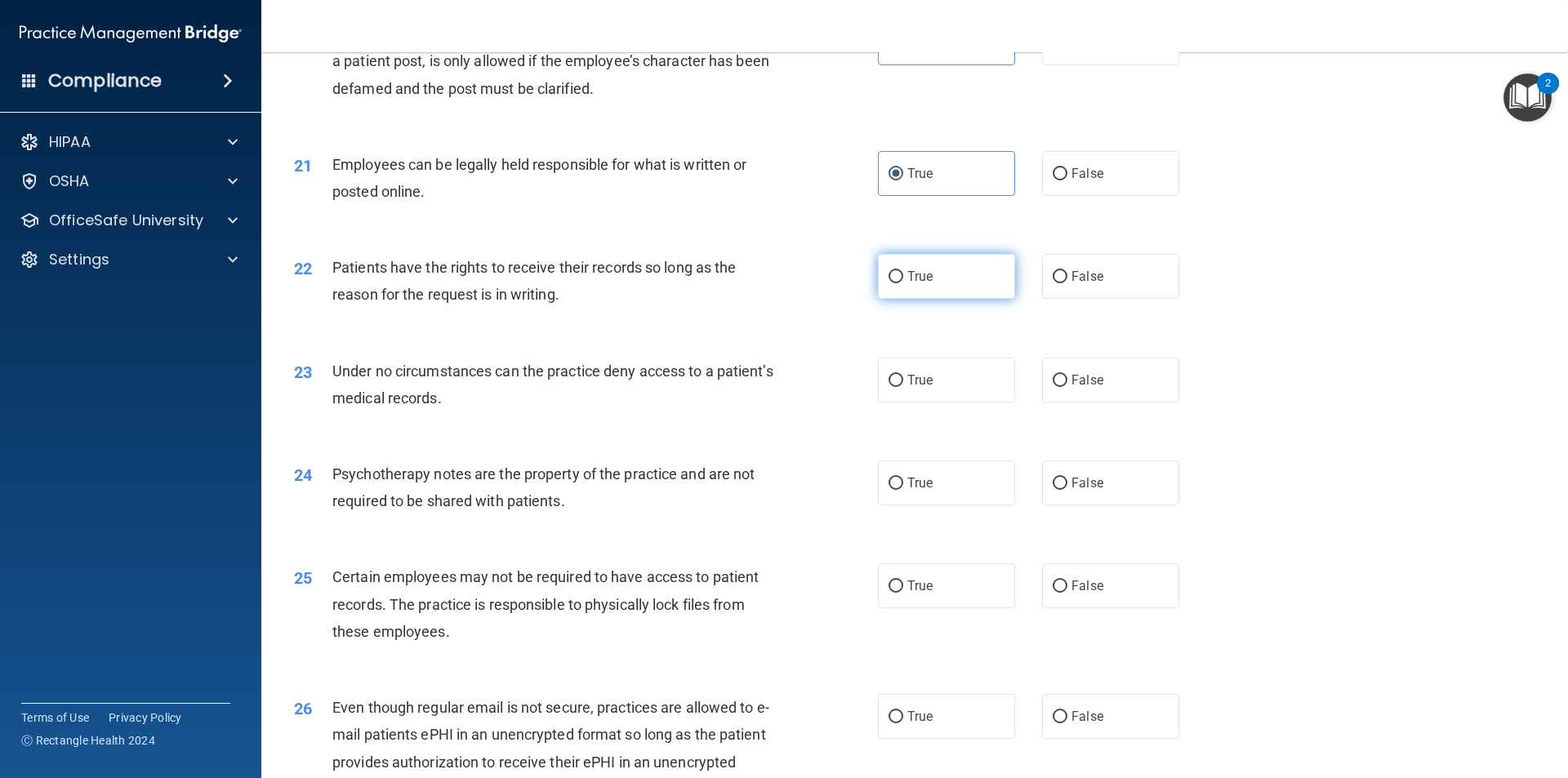
radio input "true"
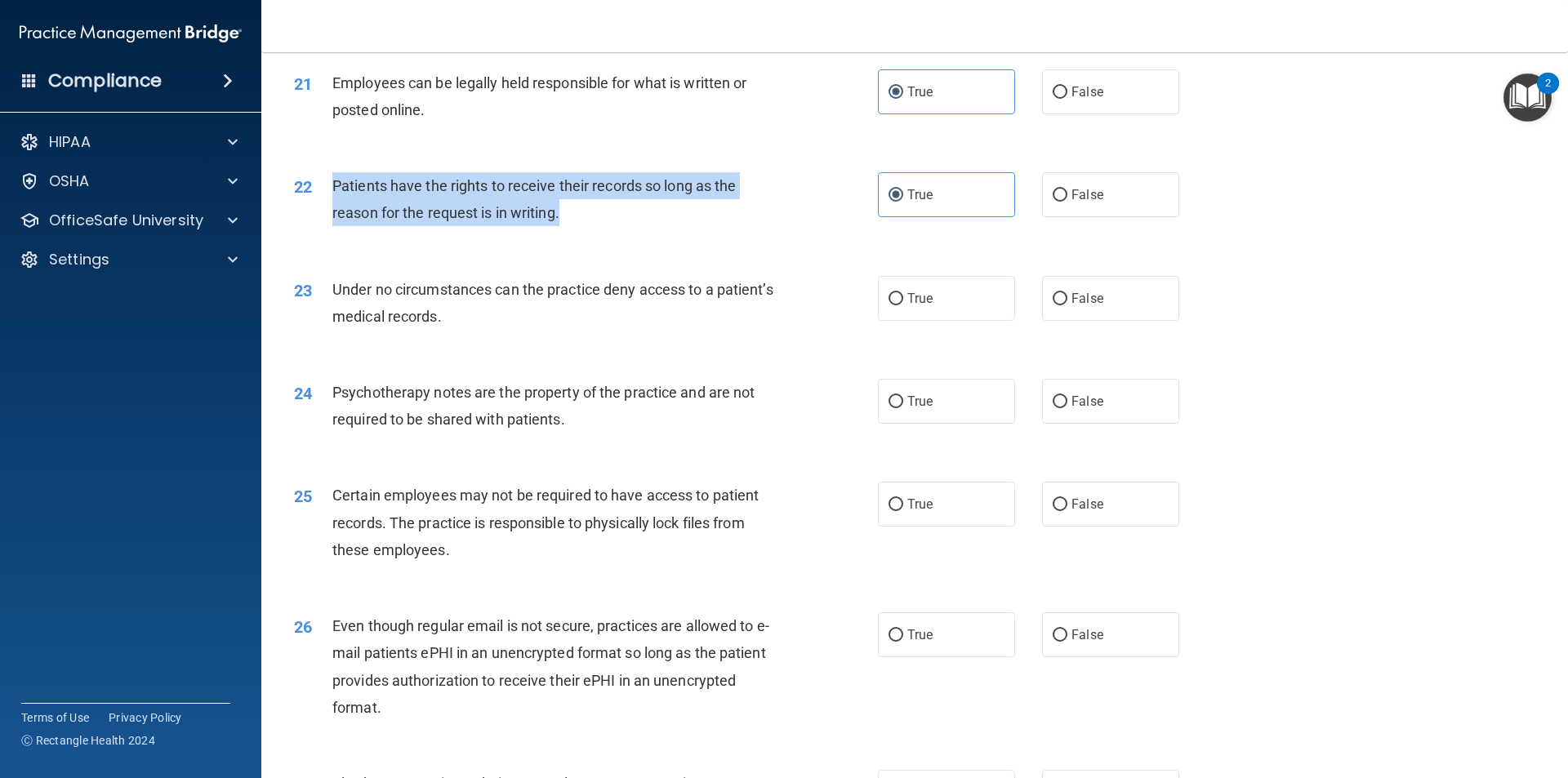
drag, startPoint x: 626, startPoint y: 247, endPoint x: 323, endPoint y: 209, distance: 305.4
click at [323, 209] on div "22 Patients have the rights to receive their records so long as the reason for …" at bounding box center [586, 203] width 633 height 62
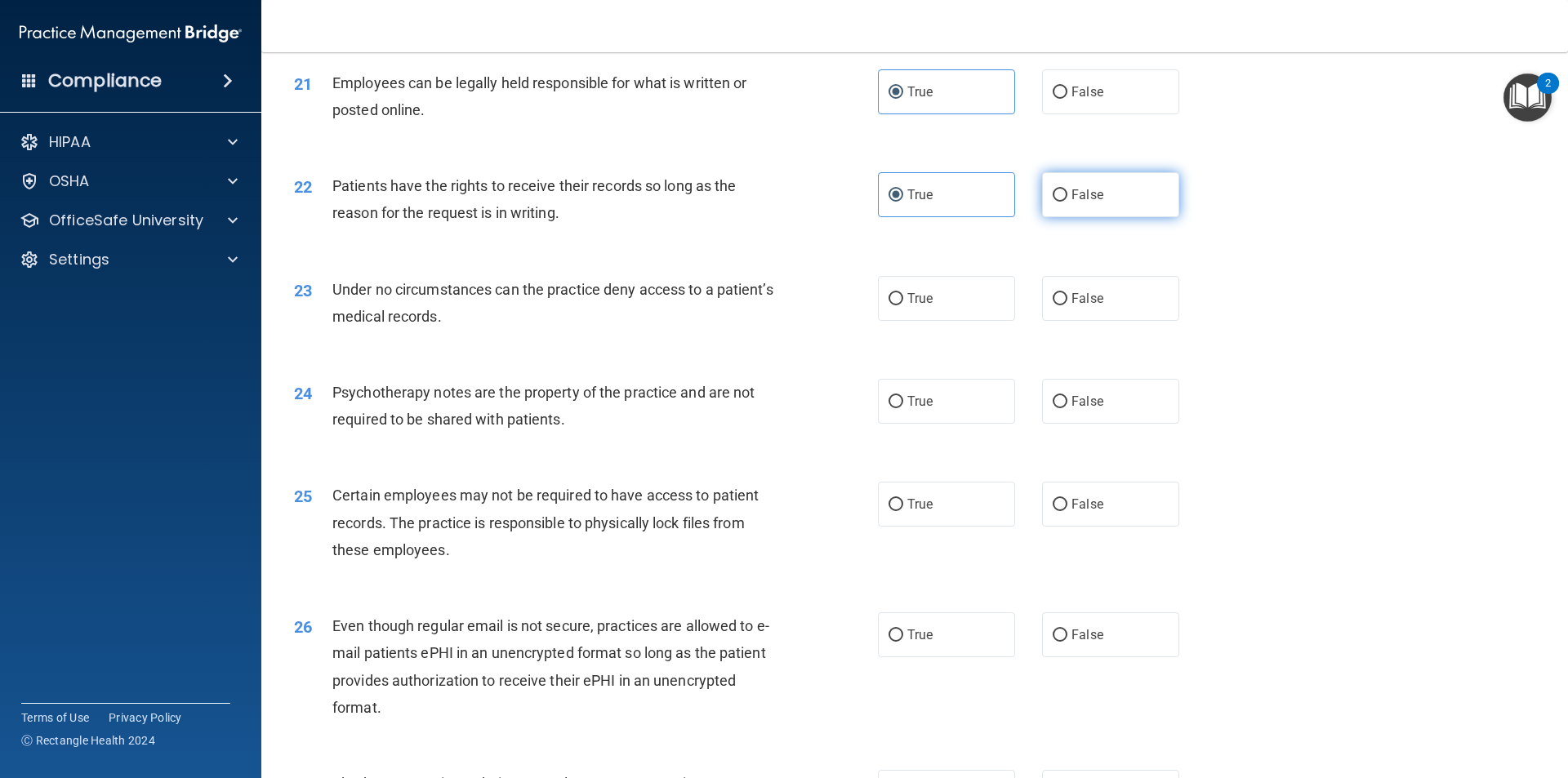
click at [1137, 217] on label "False" at bounding box center [1110, 194] width 137 height 45
click at [1067, 202] on input "False" at bounding box center [1060, 195] width 15 height 12
radio input "true"
radio input "false"
click at [1097, 302] on label "False" at bounding box center [1110, 298] width 137 height 45
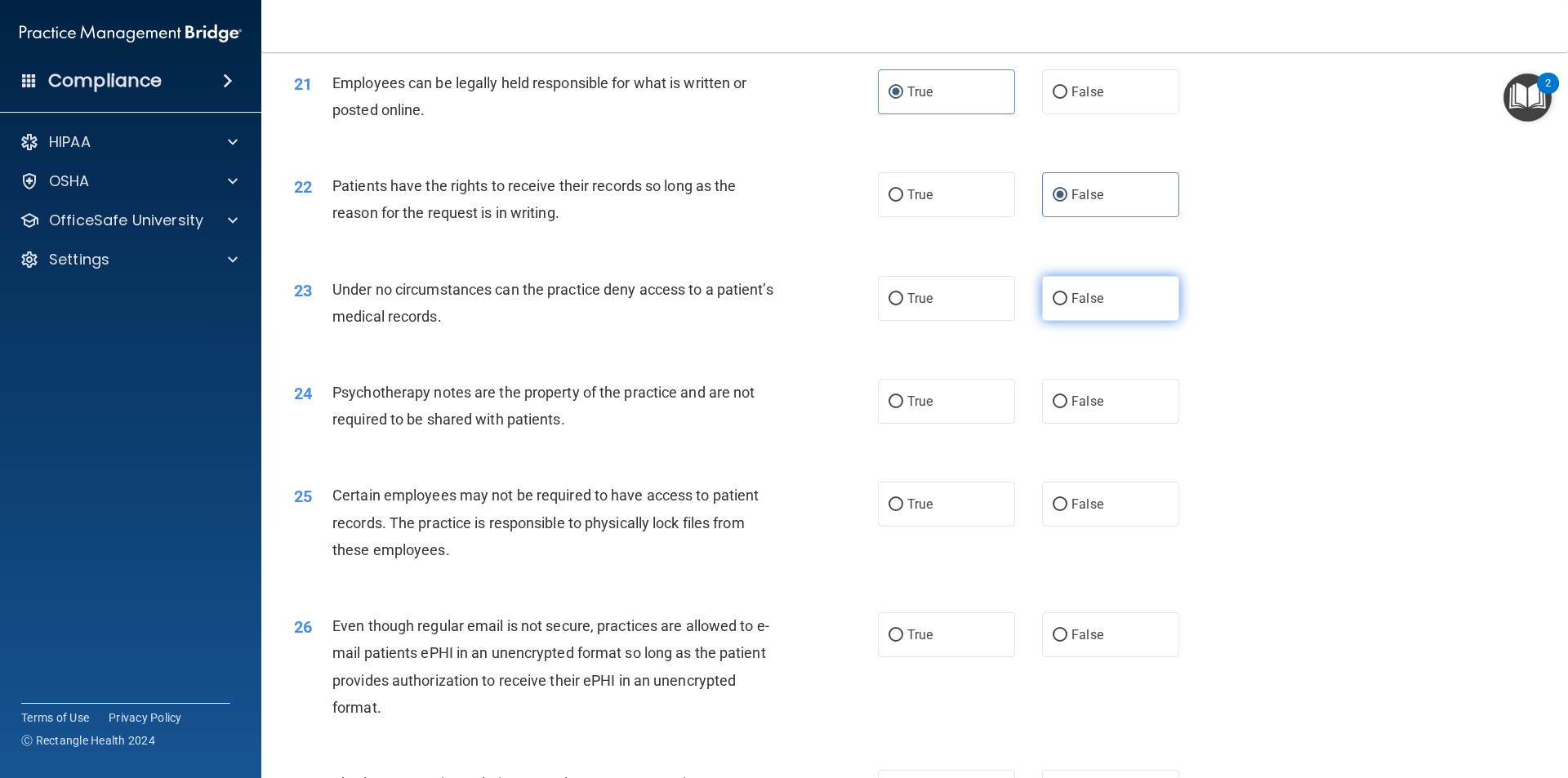
click at [1067, 302] on input "False" at bounding box center [1060, 299] width 15 height 12
radio input "true"
click at [1118, 319] on label "False" at bounding box center [1110, 298] width 137 height 45
click at [1067, 306] on input "False" at bounding box center [1060, 299] width 15 height 12
click at [935, 404] on div "24 Psychotherapy notes are the property of the practice and are not required to…" at bounding box center [914, 410] width 1266 height 103
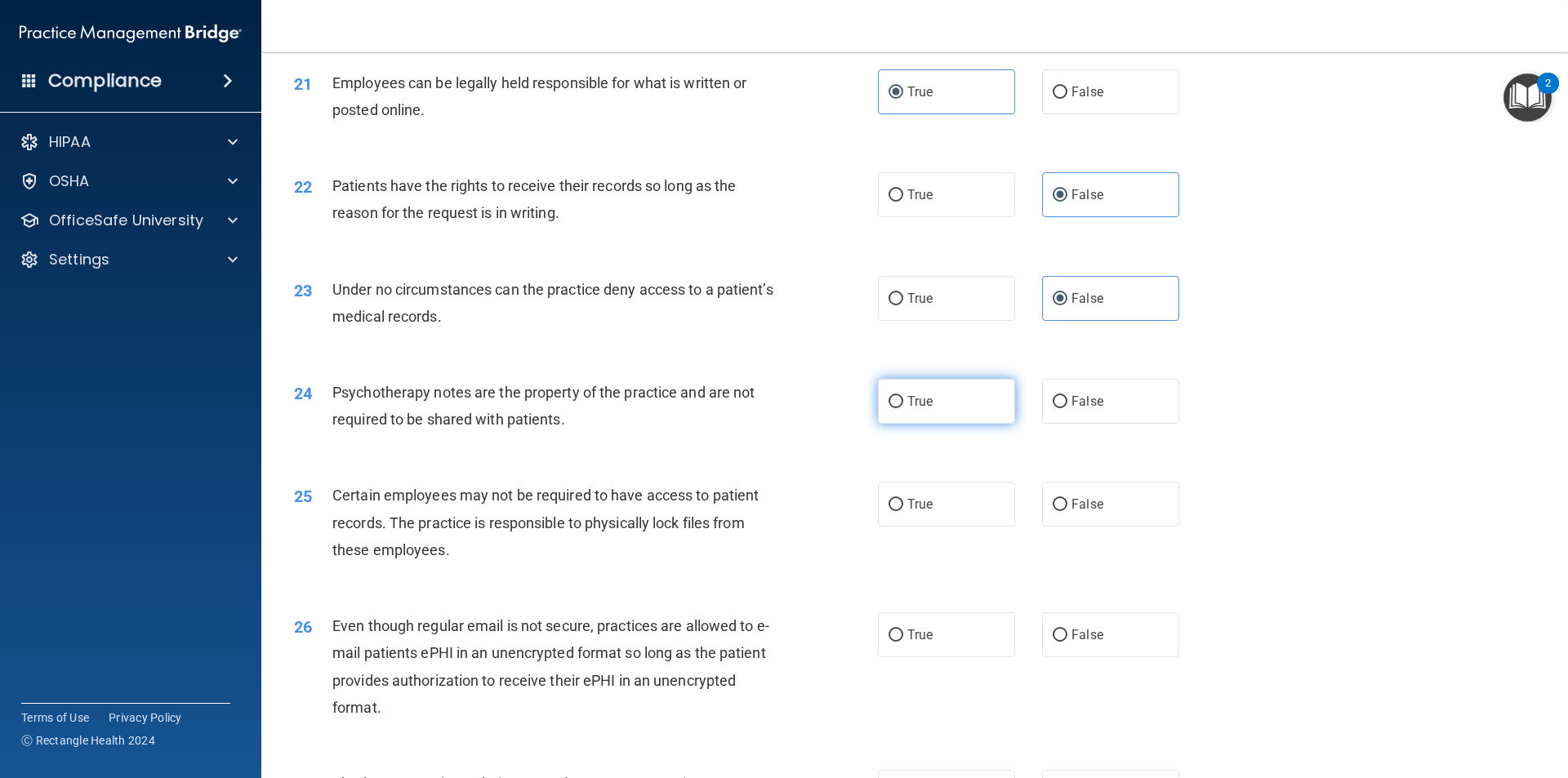
click at [936, 420] on label "True" at bounding box center [946, 401] width 137 height 45
click at [903, 409] on input "True" at bounding box center [896, 402] width 15 height 12
radio input "true"
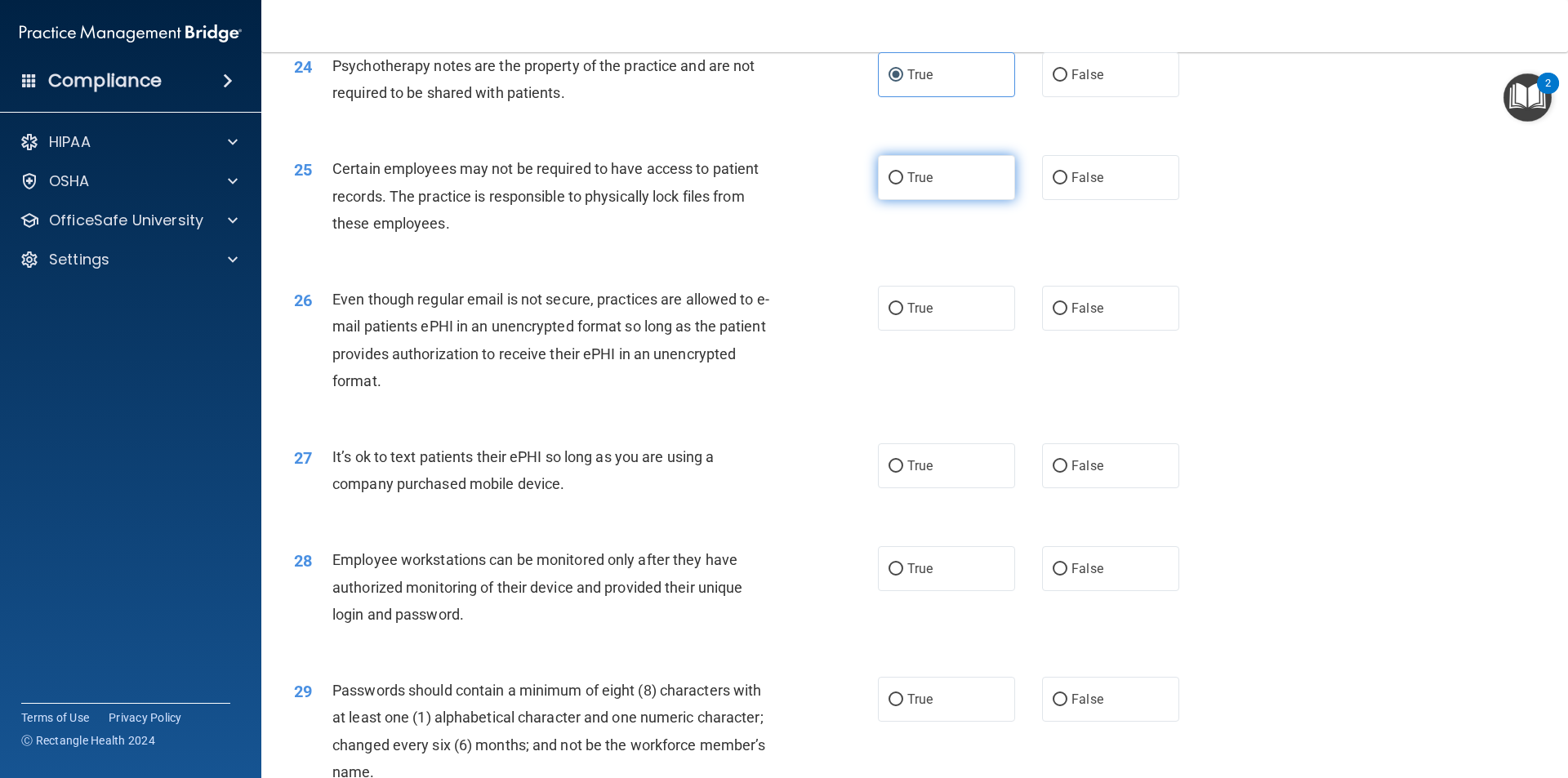
click at [913, 200] on label "True" at bounding box center [946, 178] width 137 height 45
click at [903, 184] on input "True" at bounding box center [896, 178] width 15 height 12
radio input "true"
click at [931, 330] on label "True" at bounding box center [946, 308] width 137 height 45
click at [903, 315] on input "True" at bounding box center [896, 309] width 15 height 12
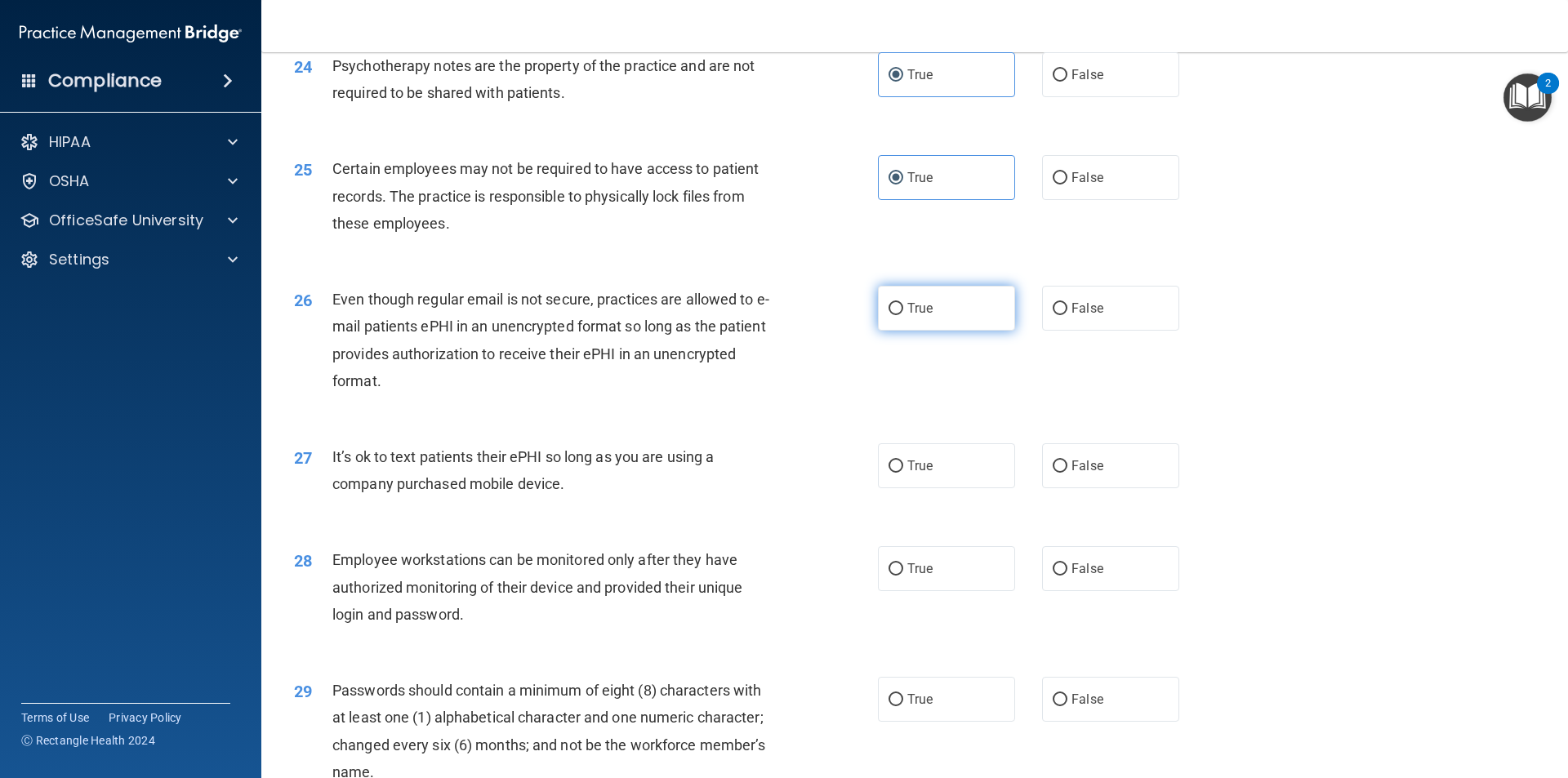
radio input "true"
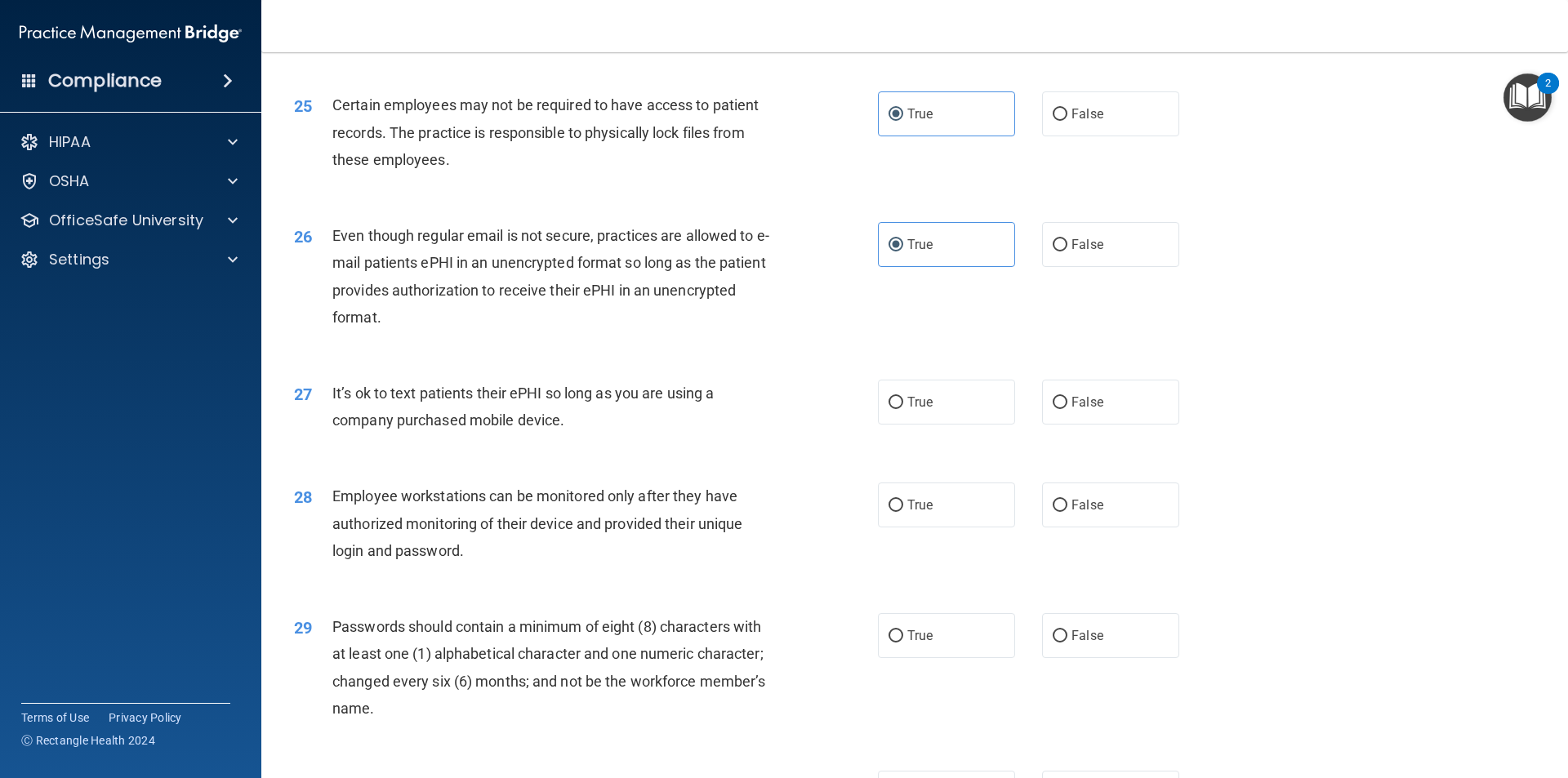
scroll to position [3183, 0]
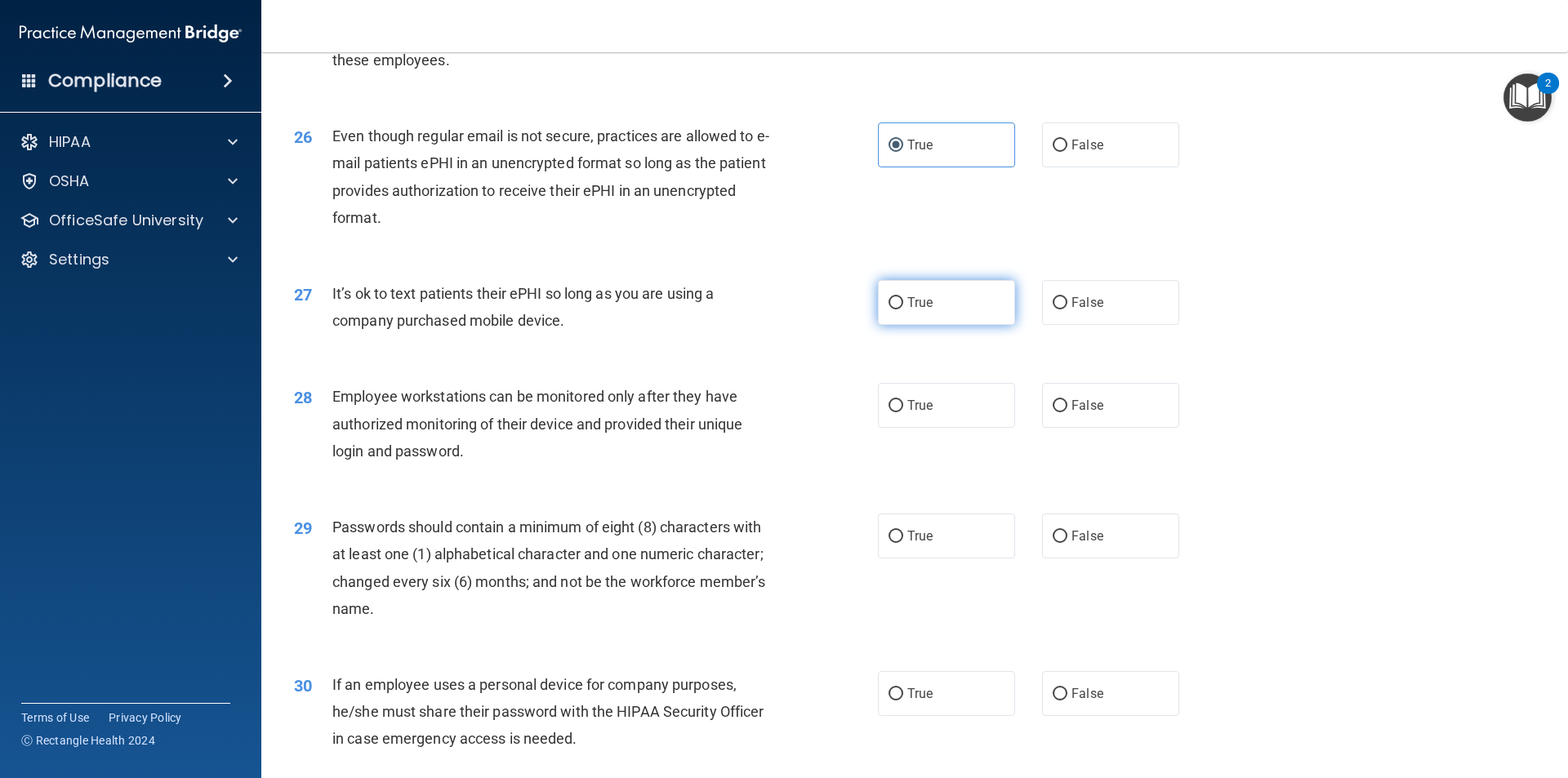
click at [892, 310] on input "True" at bounding box center [896, 303] width 15 height 12
radio input "true"
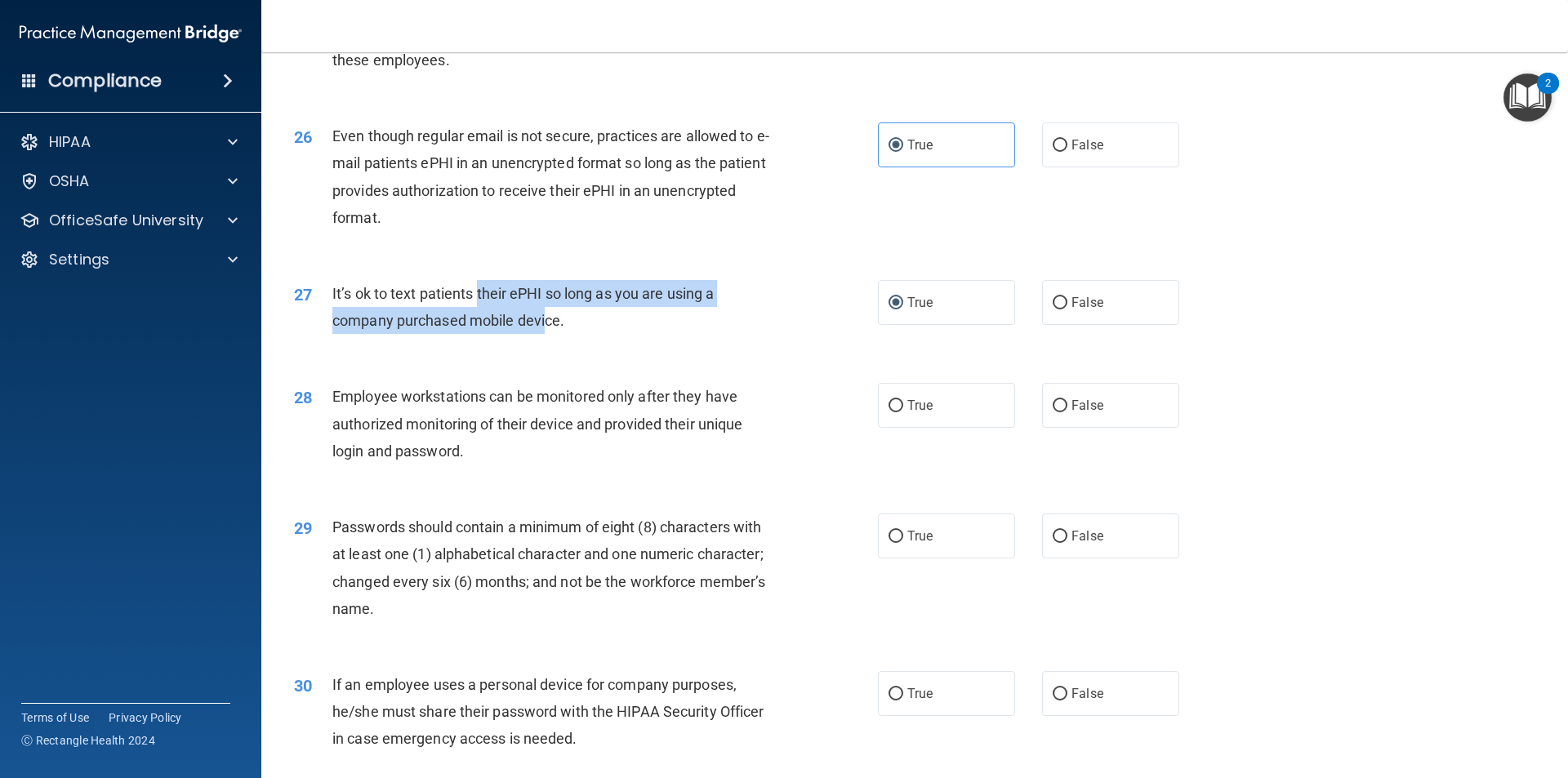
drag, startPoint x: 518, startPoint y: 335, endPoint x: 472, endPoint y: 333, distance: 46.0
click at [472, 333] on div "It’s ok to text patients their ePHI so long as you are using a company purchase…" at bounding box center [561, 306] width 457 height 54
click at [635, 342] on div "27 It’s ok to text patients their ePHI so long as you are using a company purch…" at bounding box center [586, 311] width 633 height 62
drag, startPoint x: 602, startPoint y: 358, endPoint x: 330, endPoint y: 324, distance: 274.1
click at [330, 324] on div "27 It’s ok to text patients their ePHI so long as you are using a company purch…" at bounding box center [586, 311] width 633 height 62
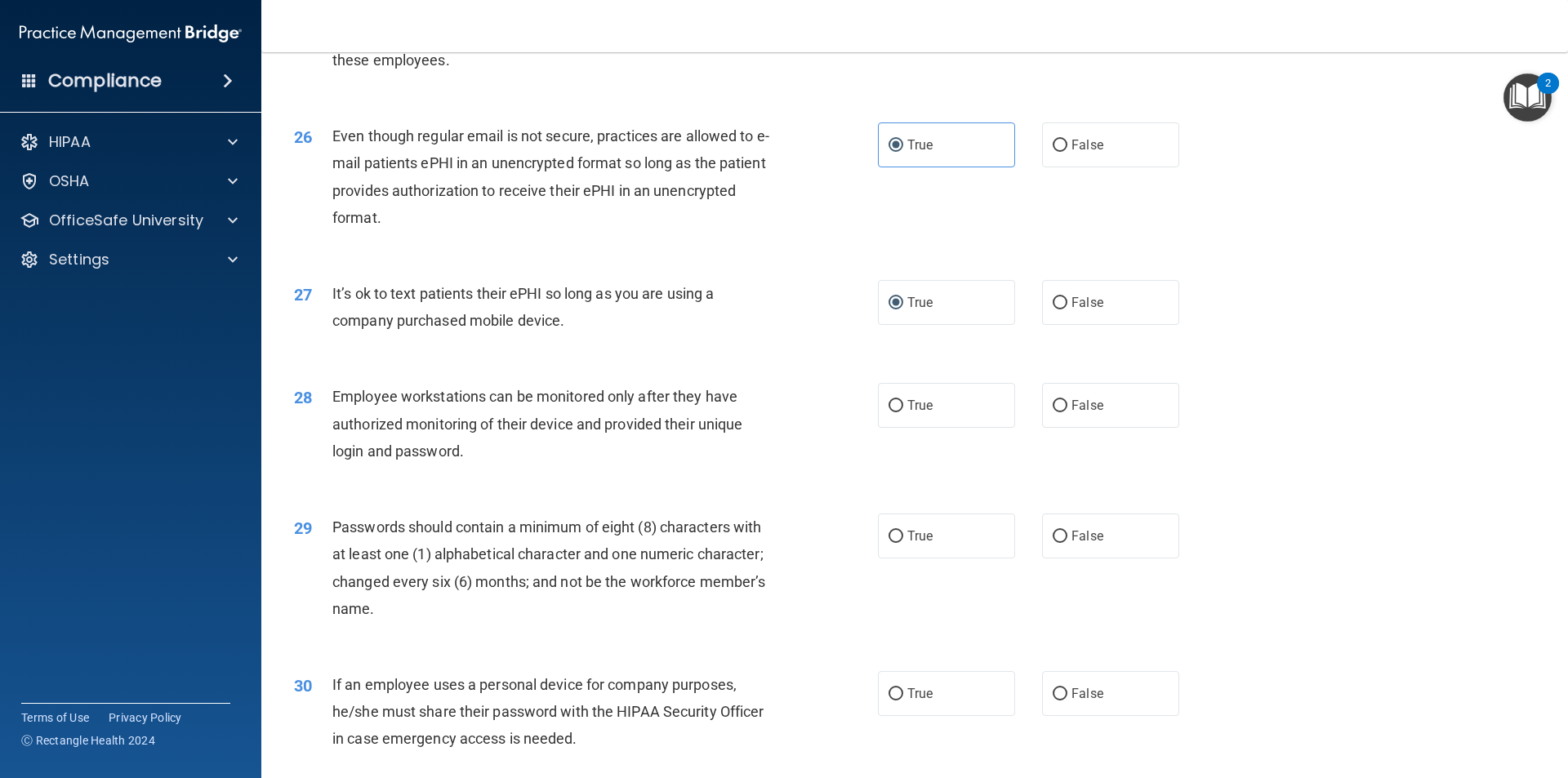
click at [744, 362] on div "27 It’s ok to text patients their ePHI so long as you are using a company purch…" at bounding box center [914, 311] width 1266 height 103
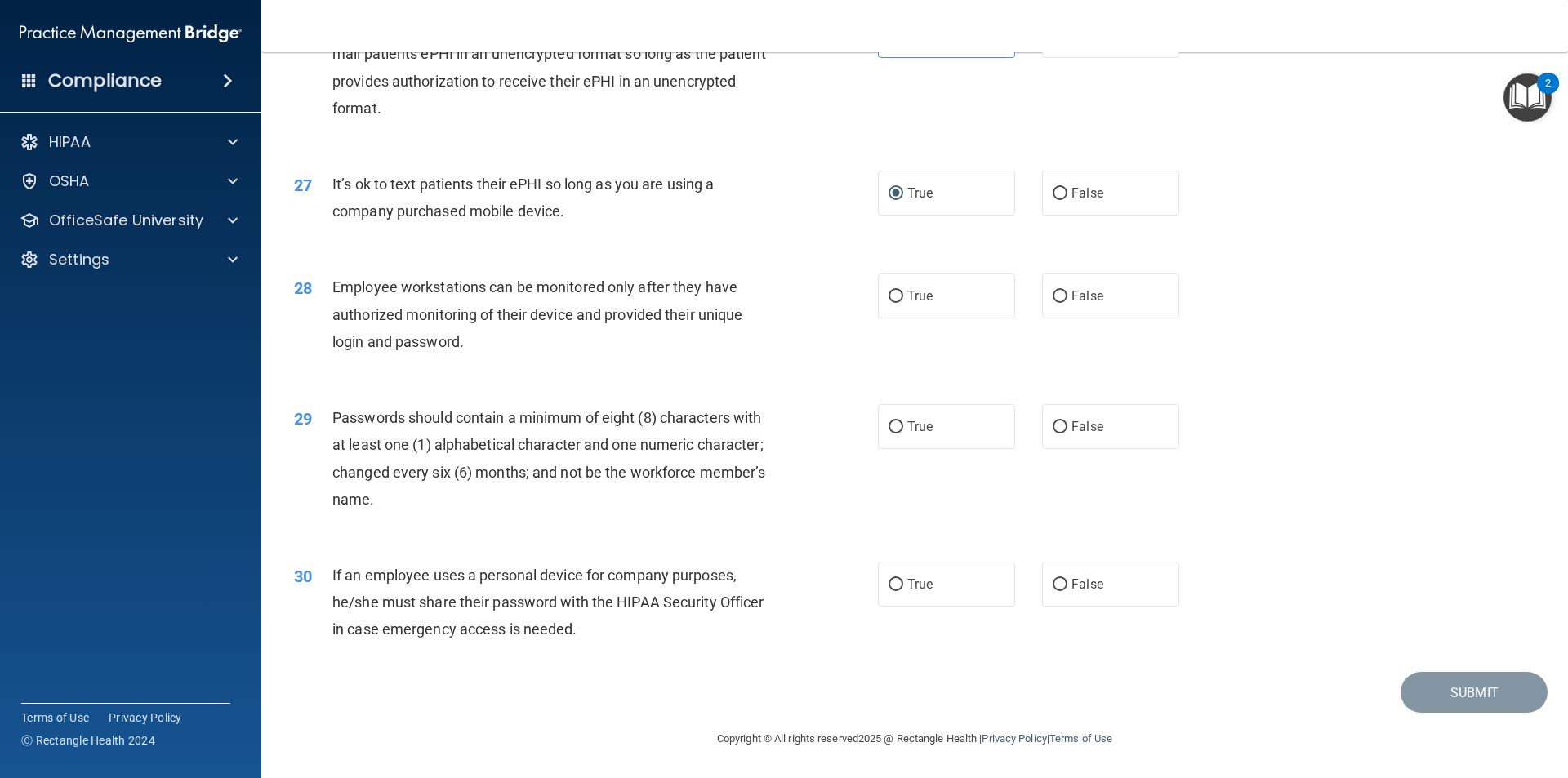
scroll to position [3320, 0]
click at [889, 296] on input "True" at bounding box center [896, 296] width 15 height 12
radio input "true"
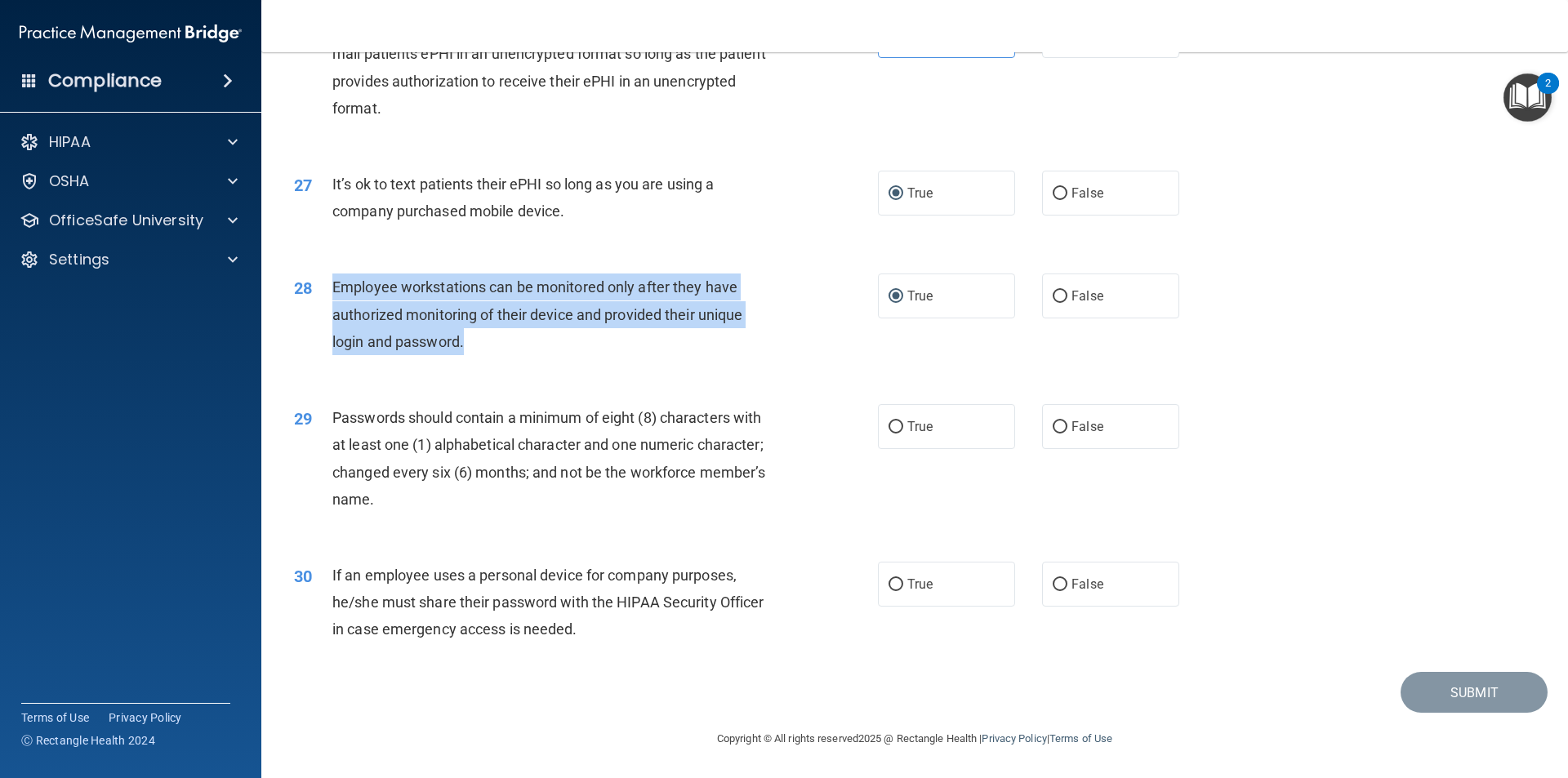
drag, startPoint x: 610, startPoint y: 344, endPoint x: 315, endPoint y: 298, distance: 298.6
click at [315, 298] on div "28 Employee workstations can be monitored only after they have authorized monit…" at bounding box center [586, 318] width 633 height 90
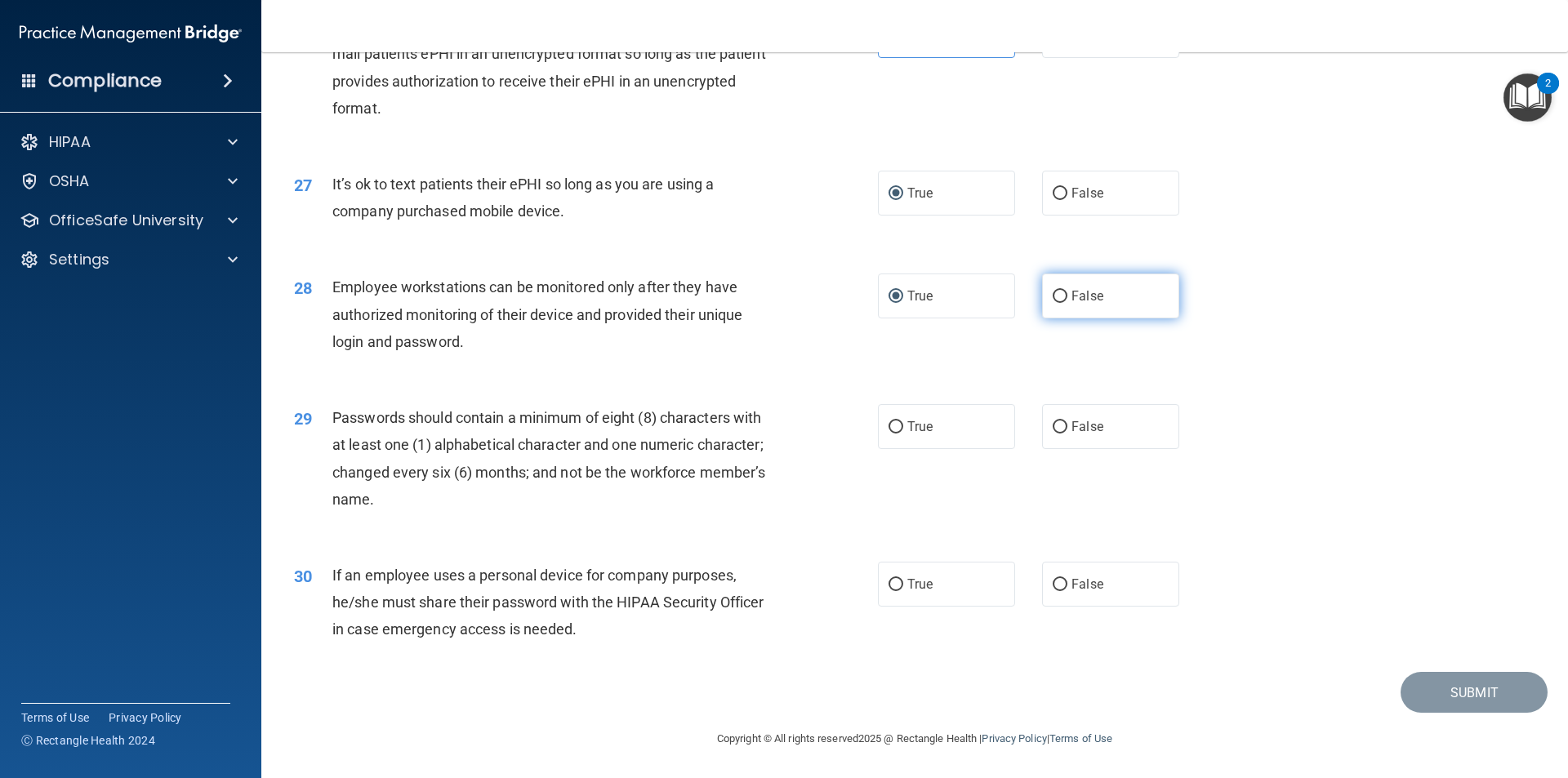
click at [1110, 297] on label "False" at bounding box center [1110, 296] width 137 height 45
click at [1067, 297] on input "False" at bounding box center [1060, 296] width 15 height 12
radio input "true"
radio input "false"
click at [968, 426] on label "True" at bounding box center [946, 427] width 137 height 45
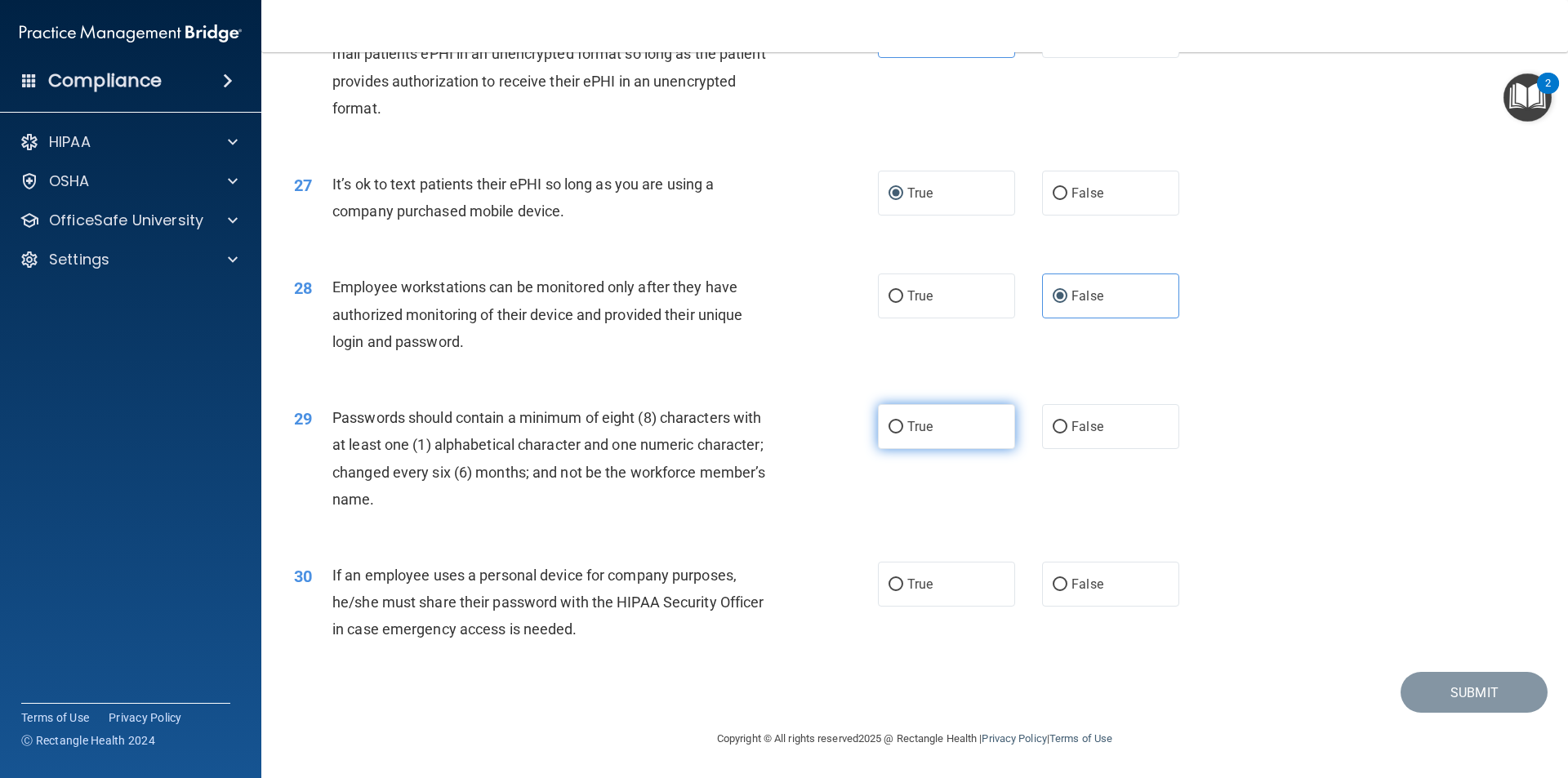
click at [903, 426] on input "True" at bounding box center [896, 427] width 15 height 12
radio input "true"
click at [922, 576] on span "True" at bounding box center [919, 584] width 25 height 16
click at [903, 579] on input "True" at bounding box center [896, 585] width 15 height 12
radio input "true"
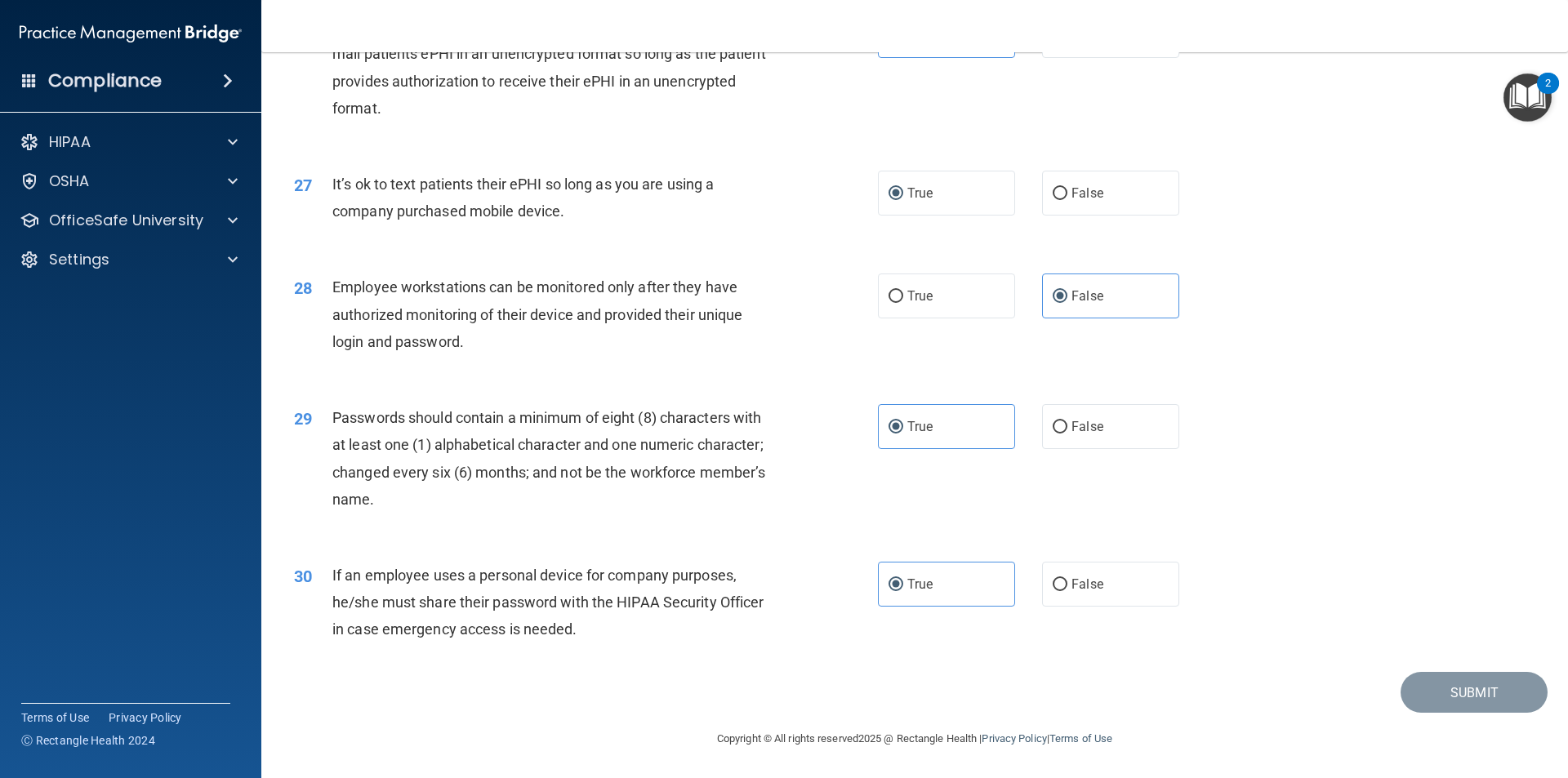
click at [903, 616] on div "30 If an employee uses a personal device for company purposes, he/she must shar…" at bounding box center [914, 606] width 1266 height 130
click at [917, 599] on label "True" at bounding box center [946, 584] width 137 height 45
click at [903, 591] on input "True" at bounding box center [896, 585] width 15 height 12
click at [945, 429] on label "True" at bounding box center [946, 427] width 137 height 45
click at [903, 429] on input "True" at bounding box center [896, 427] width 15 height 12
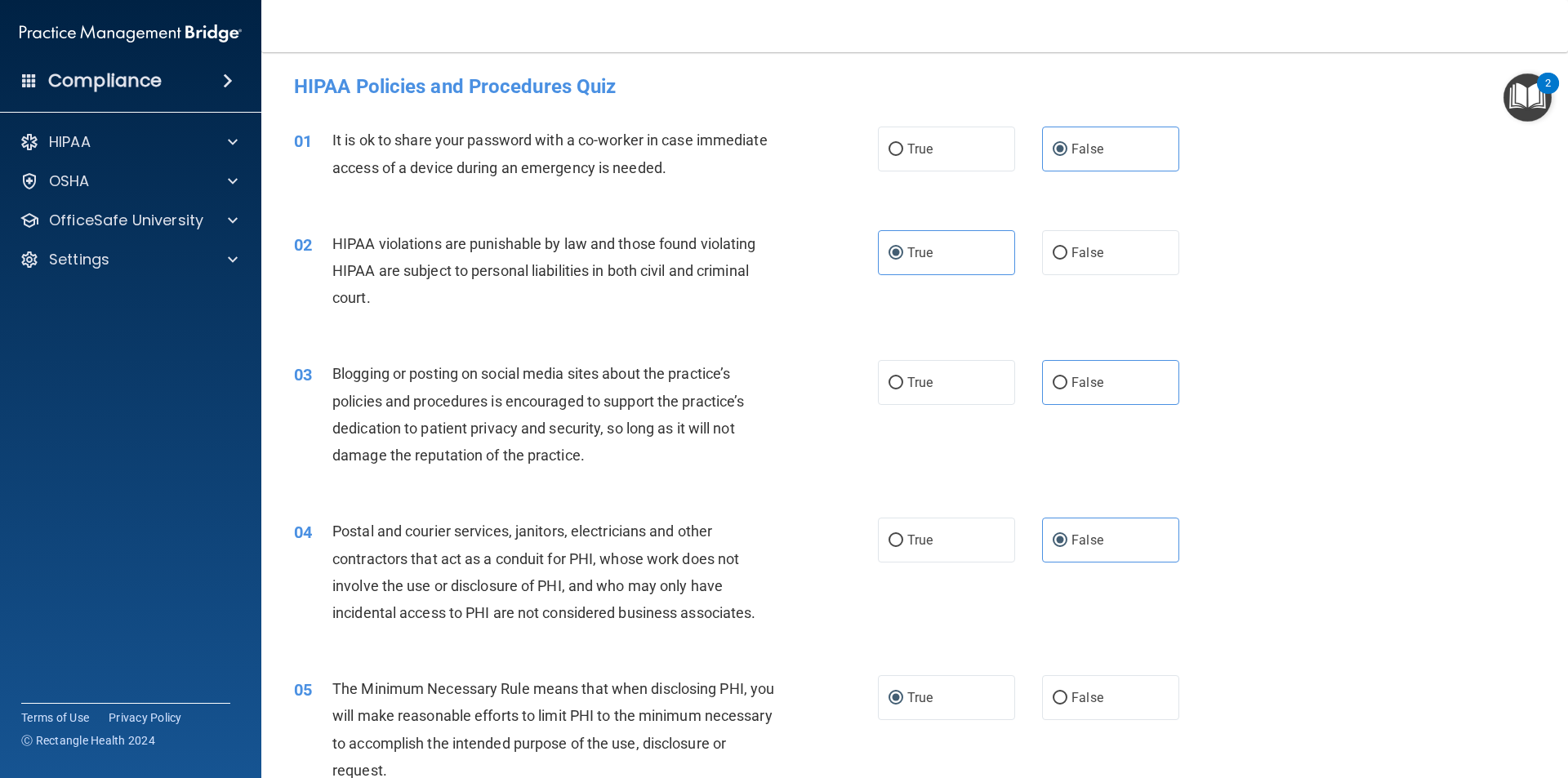
scroll to position [0, 0]
click at [938, 714] on label "True" at bounding box center [946, 700] width 137 height 45
click at [903, 707] on input "True" at bounding box center [896, 701] width 15 height 12
click at [1125, 385] on label "False" at bounding box center [1110, 384] width 137 height 45
click at [1067, 385] on input "False" at bounding box center [1060, 385] width 15 height 12
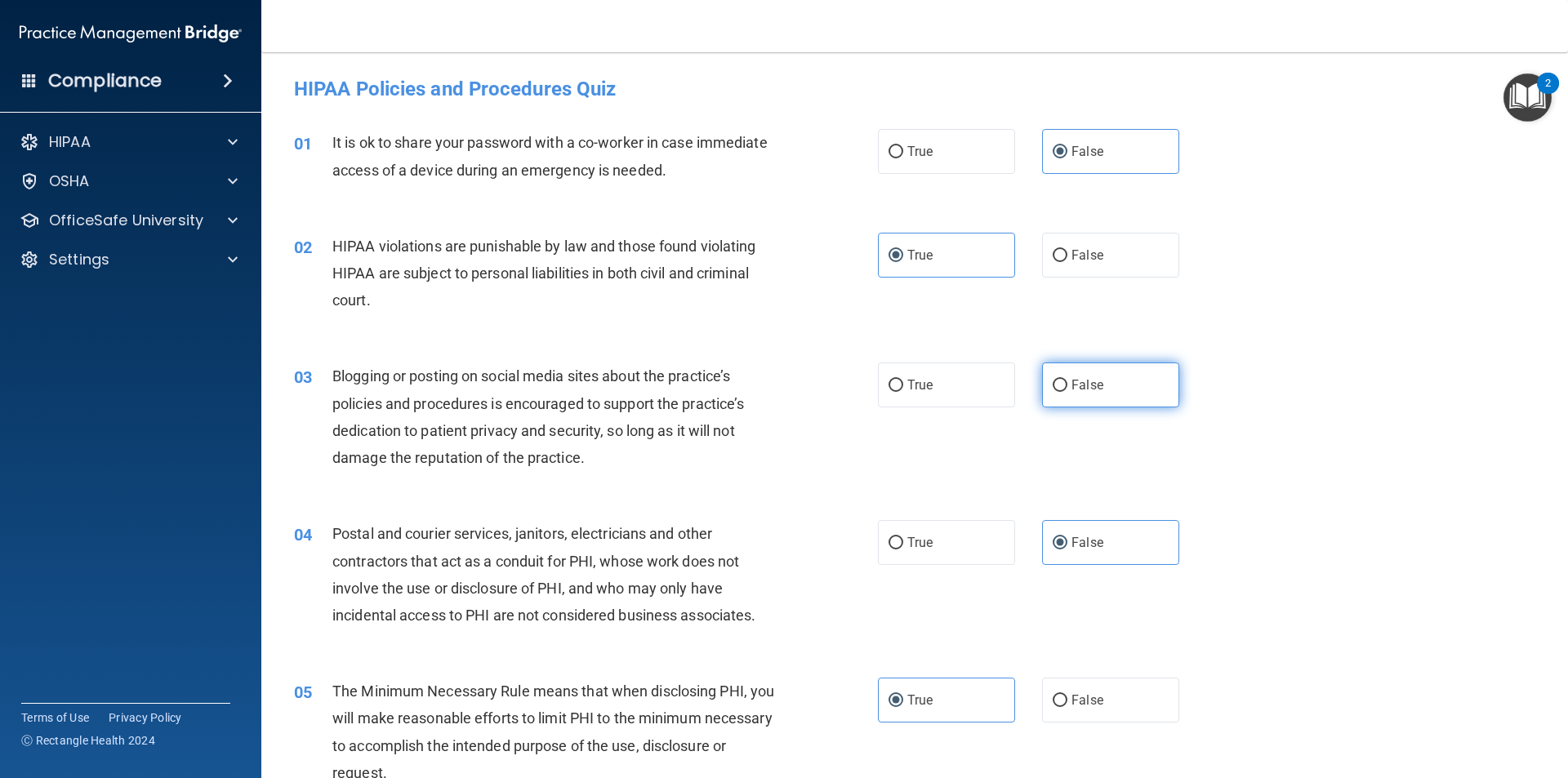
radio input "true"
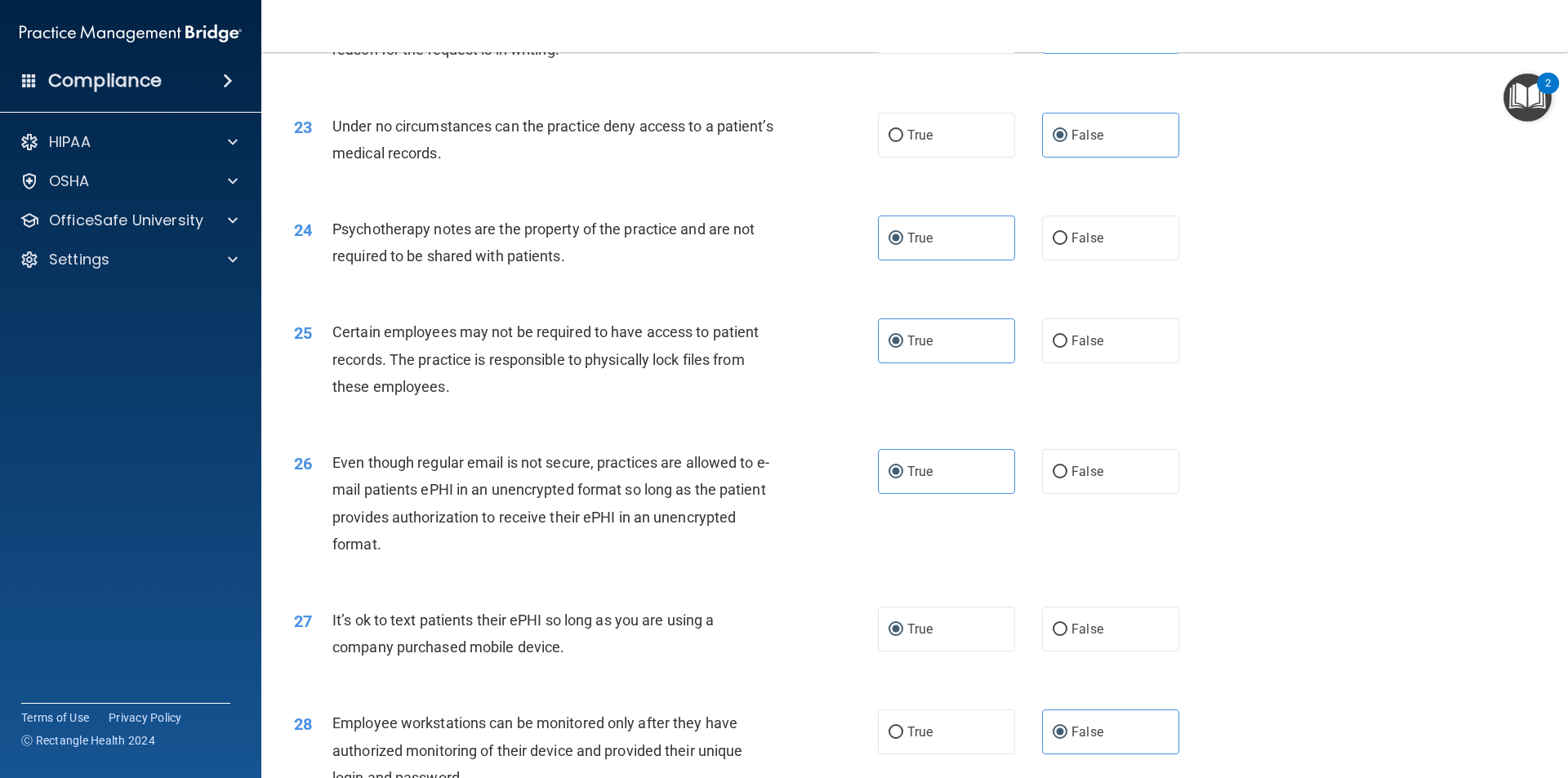
scroll to position [3320, 0]
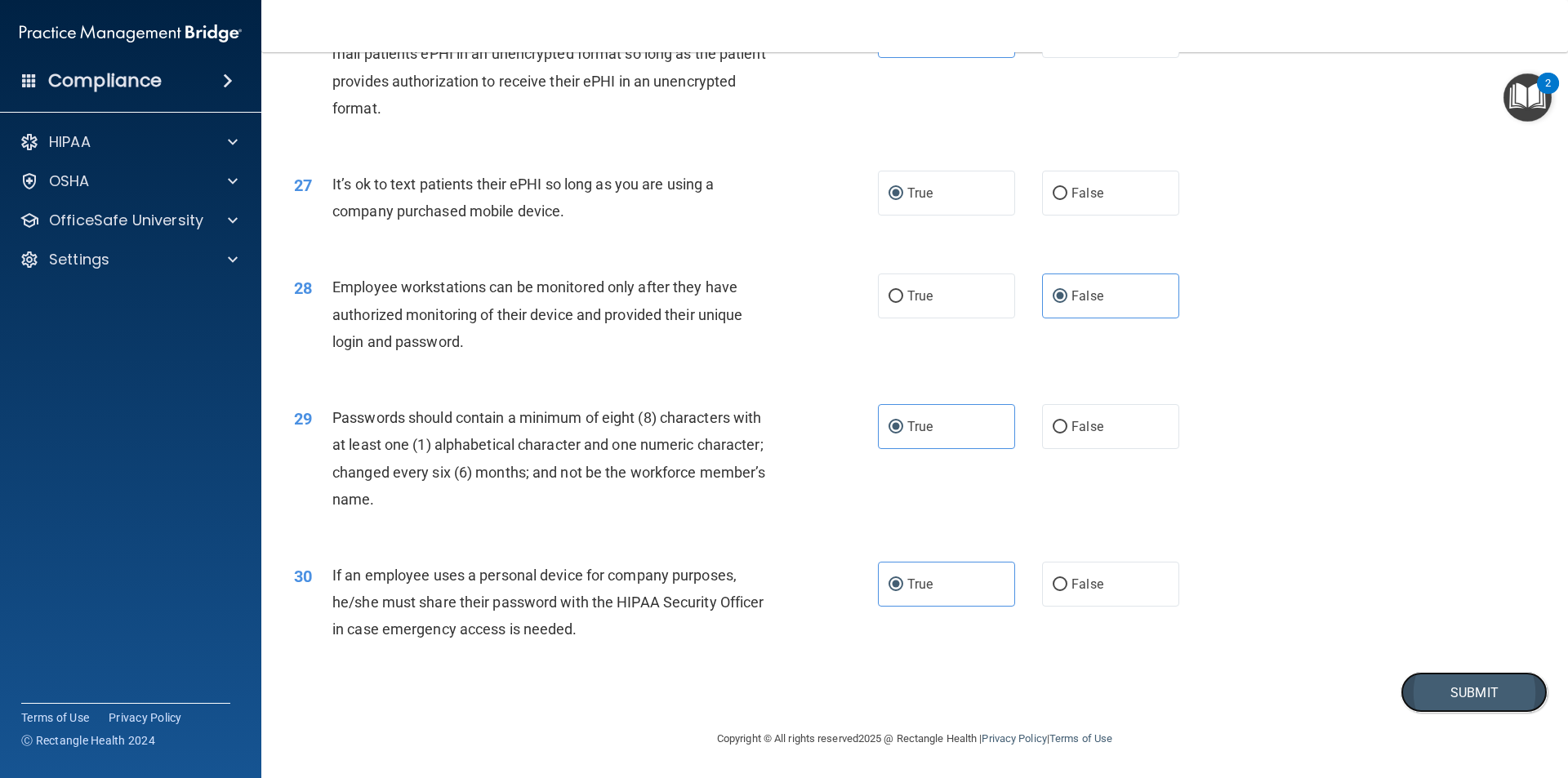
click at [1465, 690] on button "Submit" at bounding box center [1473, 692] width 147 height 42
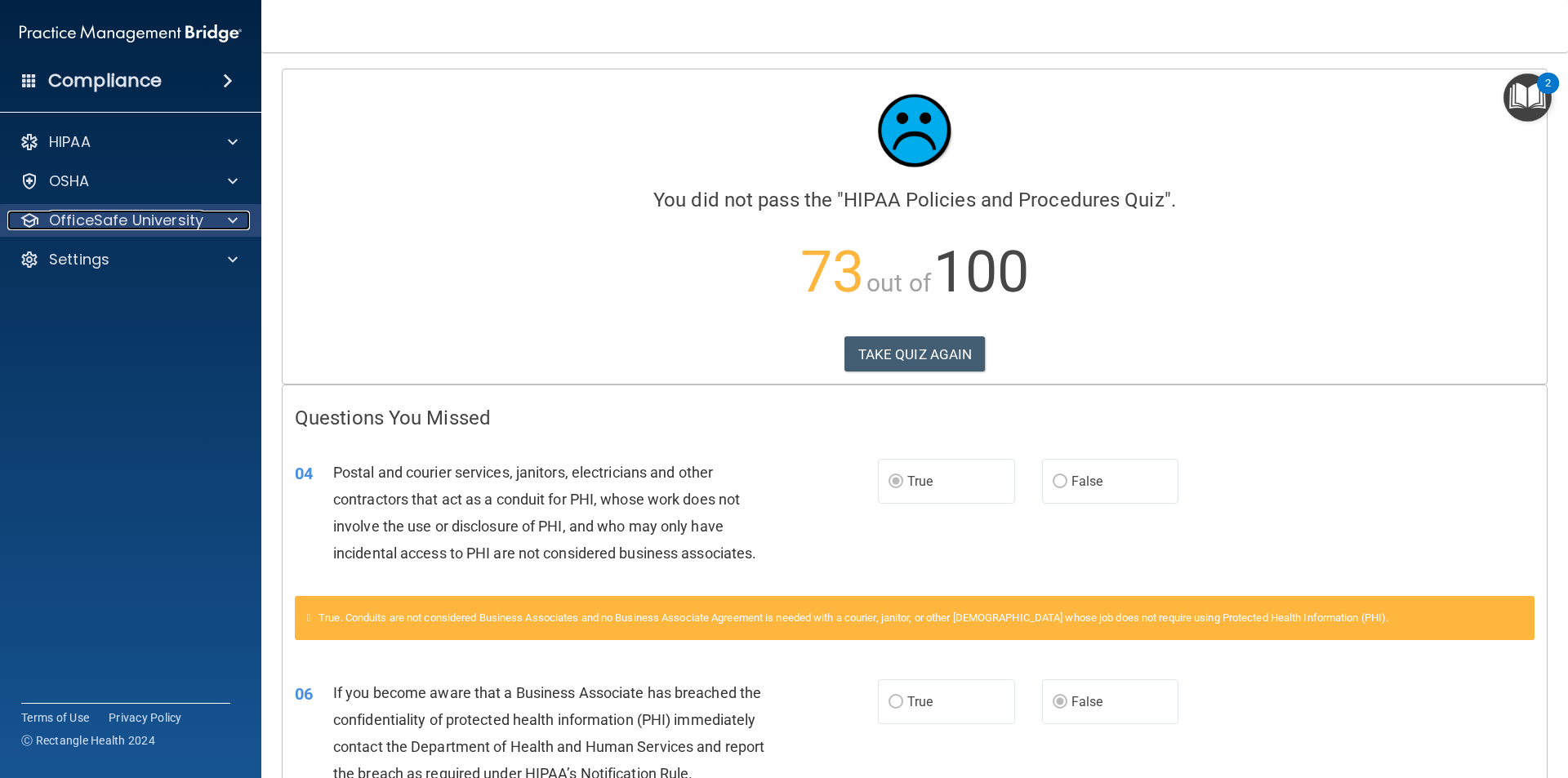
click at [149, 211] on p "OfficeSafe University" at bounding box center [126, 221] width 154 height 20
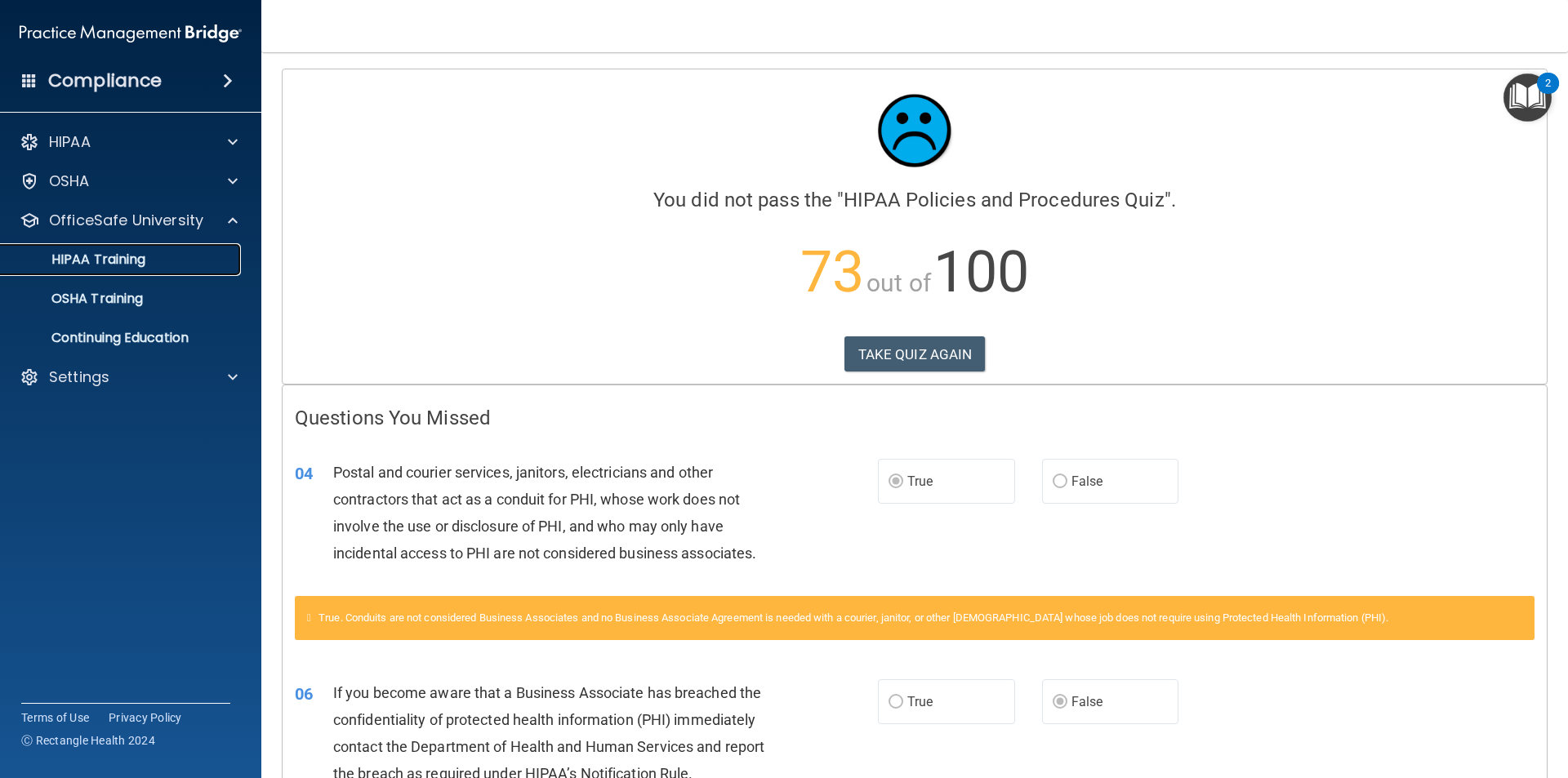
click at [131, 260] on p "HIPAA Training" at bounding box center [78, 260] width 135 height 17
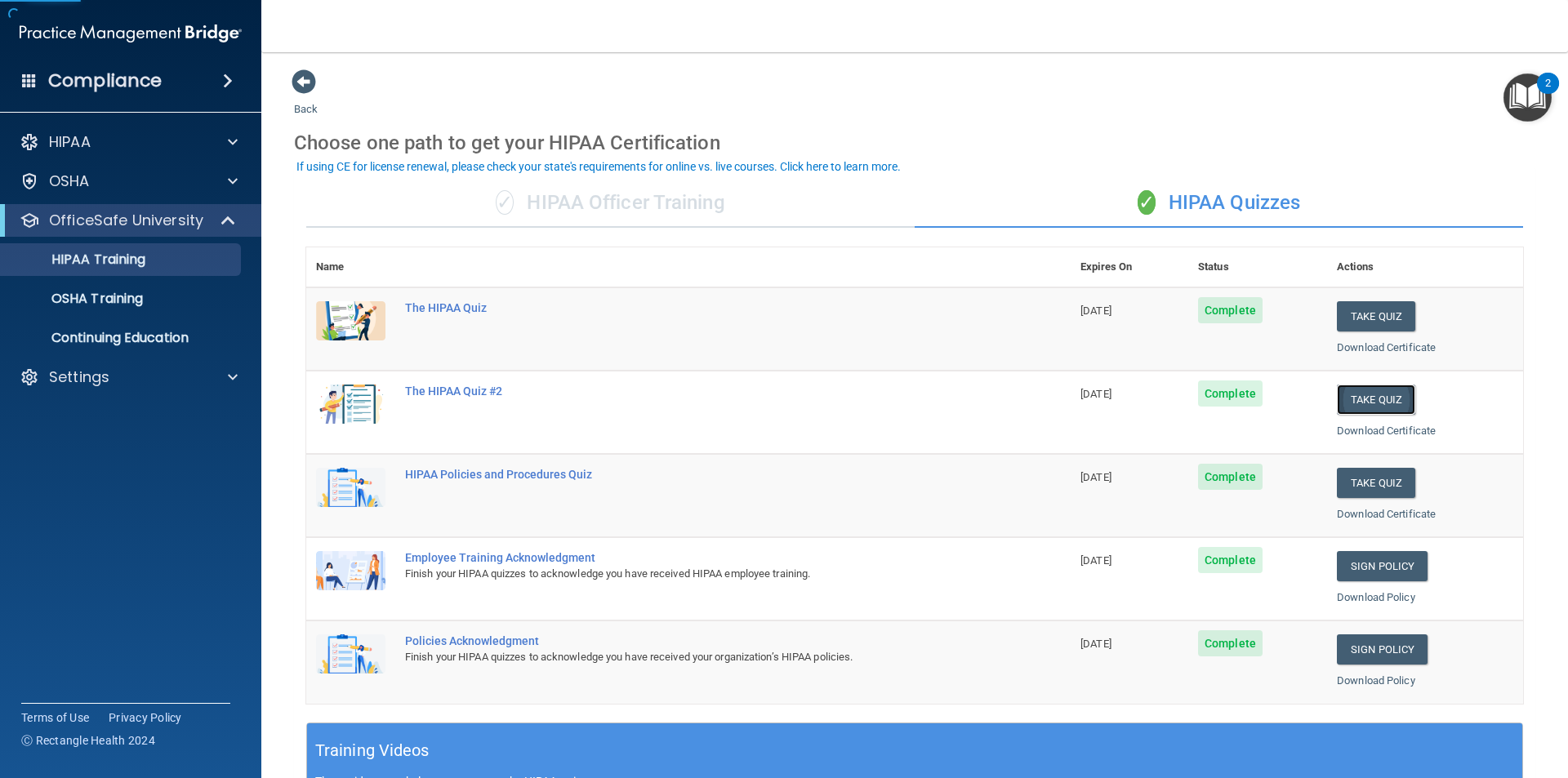
click at [1387, 405] on button "Take Quiz" at bounding box center [1375, 399] width 78 height 30
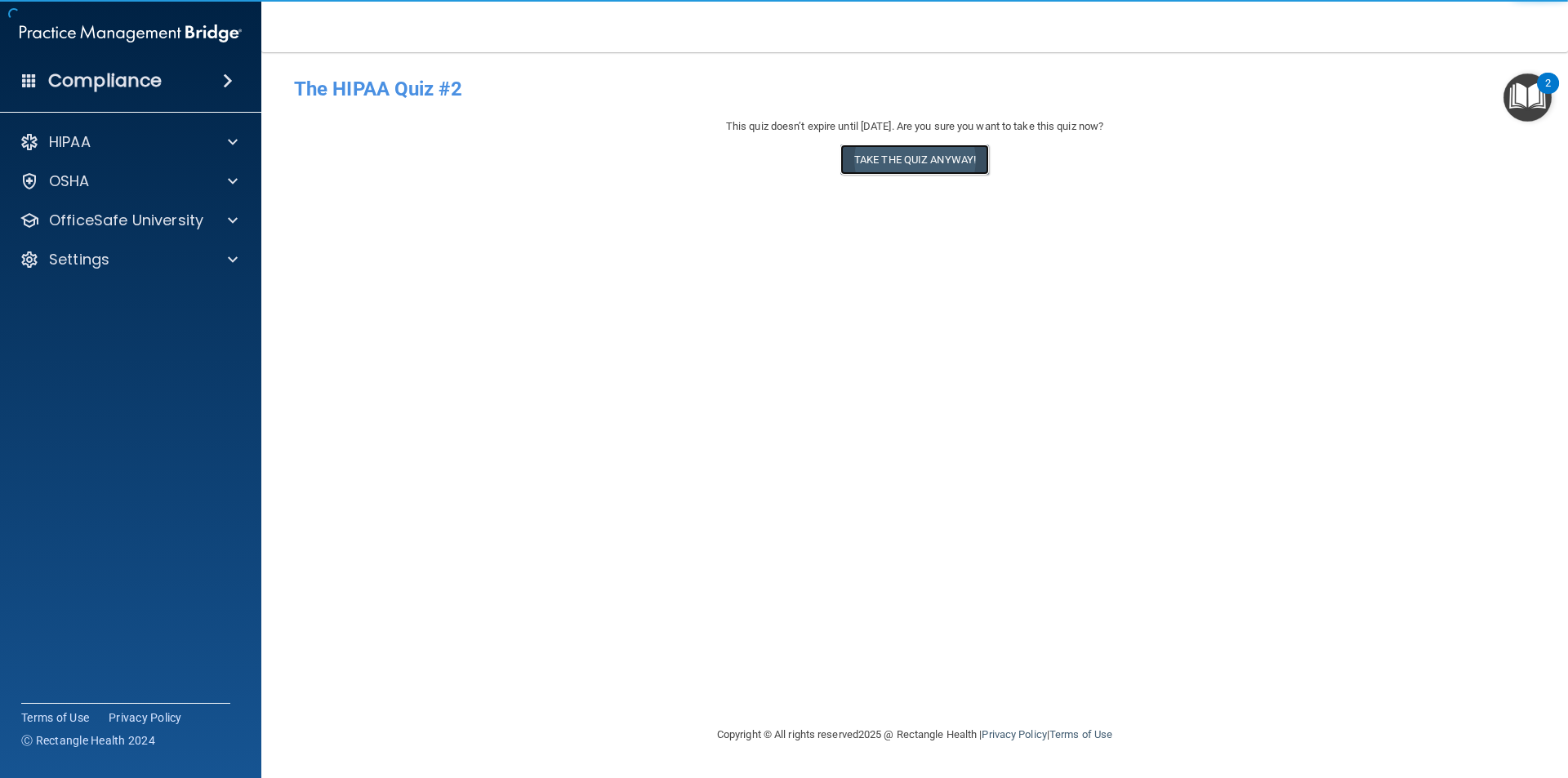
click at [933, 164] on button "Take the quiz anyway!" at bounding box center [914, 159] width 149 height 30
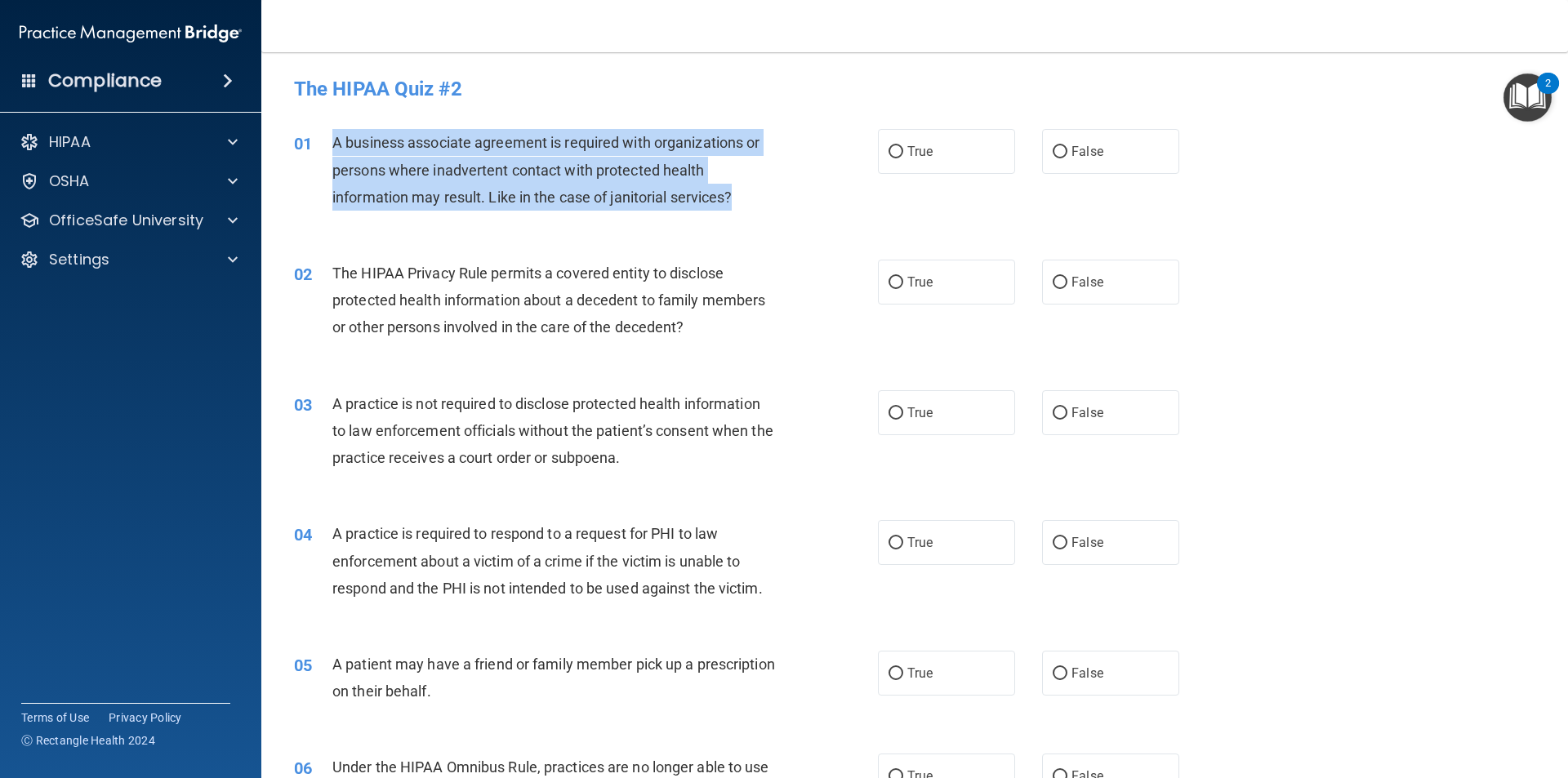
drag, startPoint x: 749, startPoint y: 202, endPoint x: 336, endPoint y: 145, distance: 416.9
click at [336, 145] on div "A business associate agreement is required with organizations or persons where …" at bounding box center [561, 169] width 457 height 81
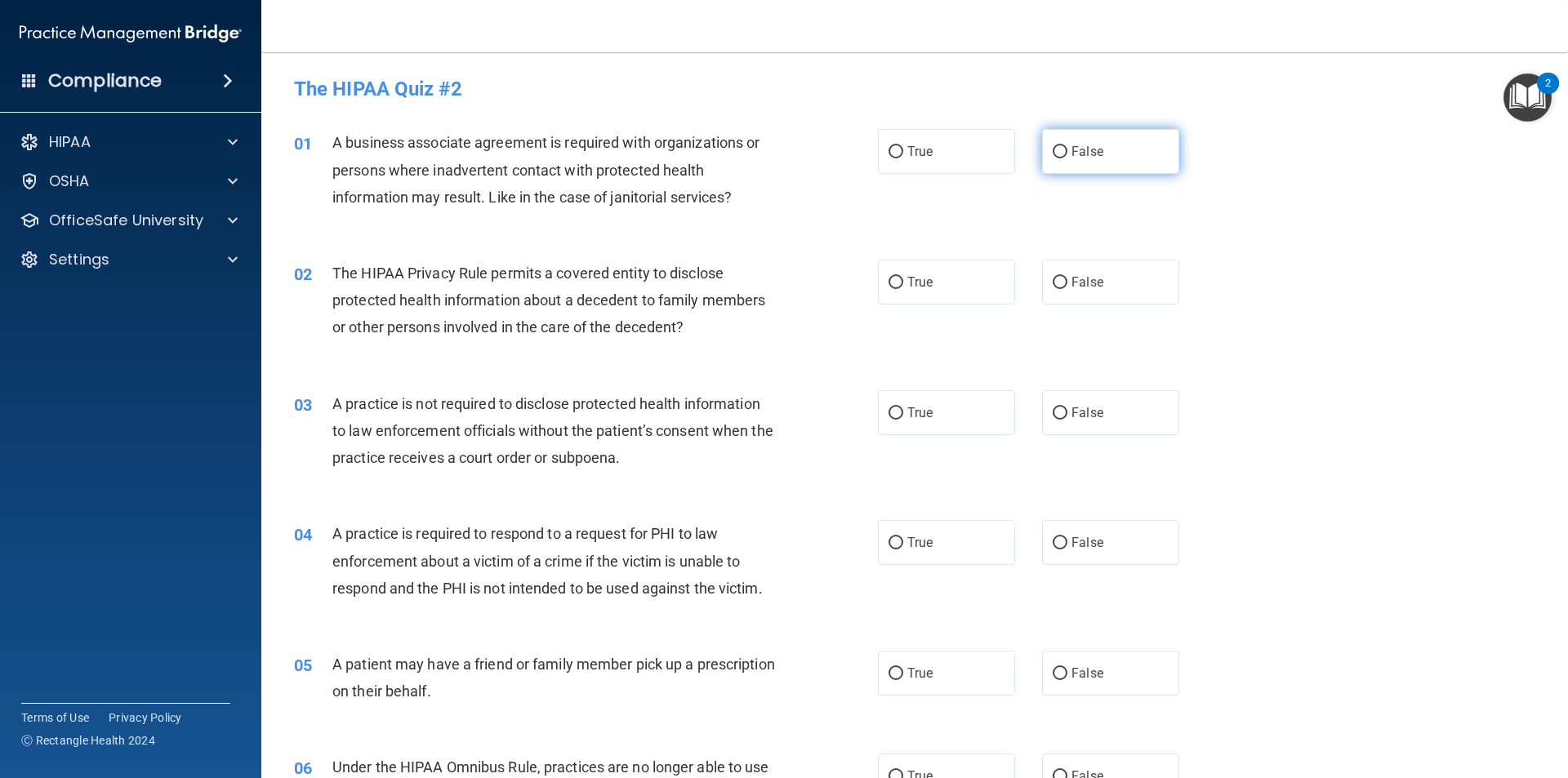
click at [1138, 159] on label "False" at bounding box center [1110, 151] width 137 height 45
click at [1067, 159] on input "False" at bounding box center [1060, 152] width 15 height 12
radio input "true"
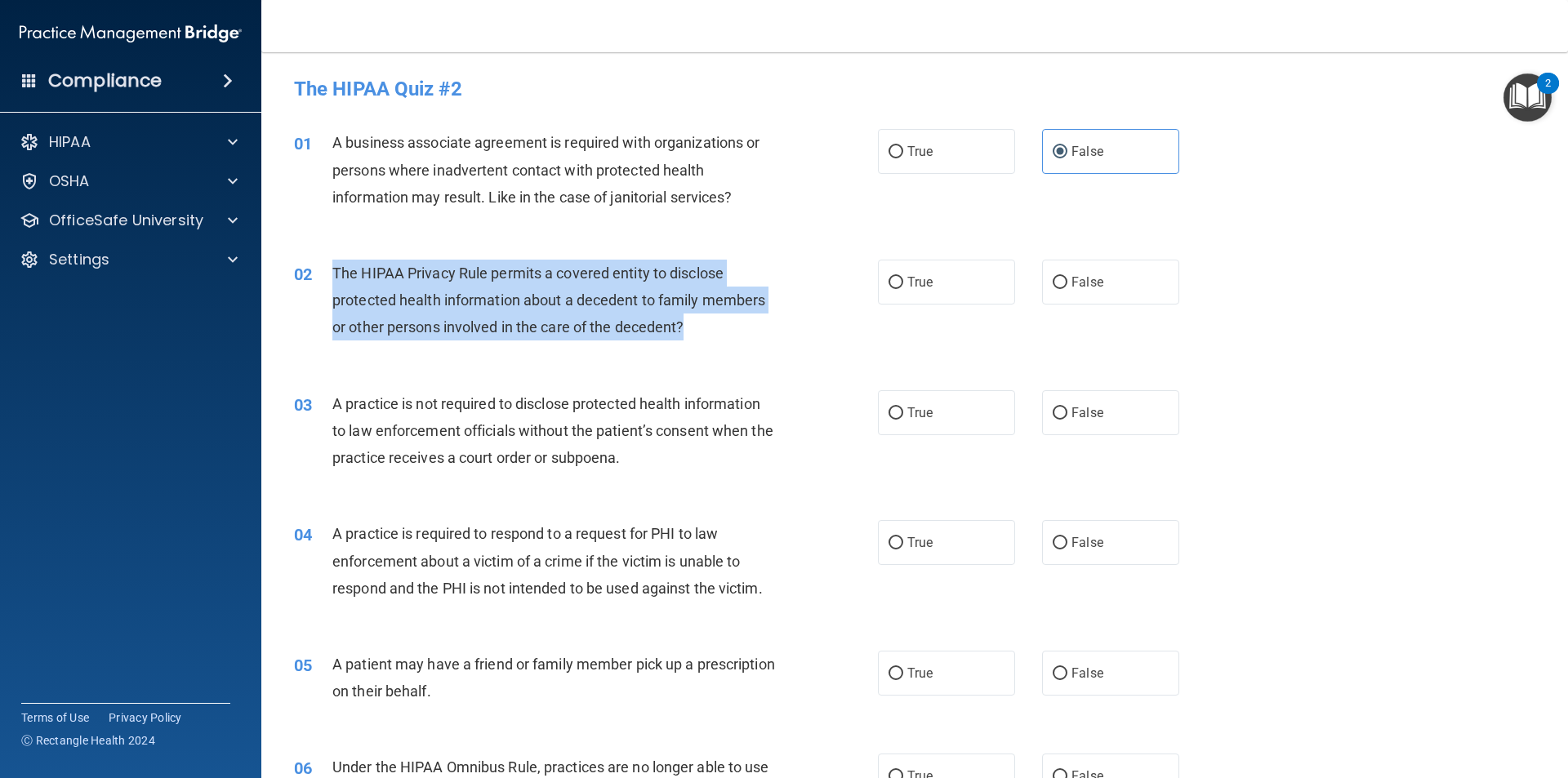
drag, startPoint x: 707, startPoint y: 318, endPoint x: 310, endPoint y: 276, distance: 399.2
click at [310, 276] on div "02 The HIPAA Privacy Rule permits a covered entity to disclose protected health…" at bounding box center [586, 305] width 633 height 90
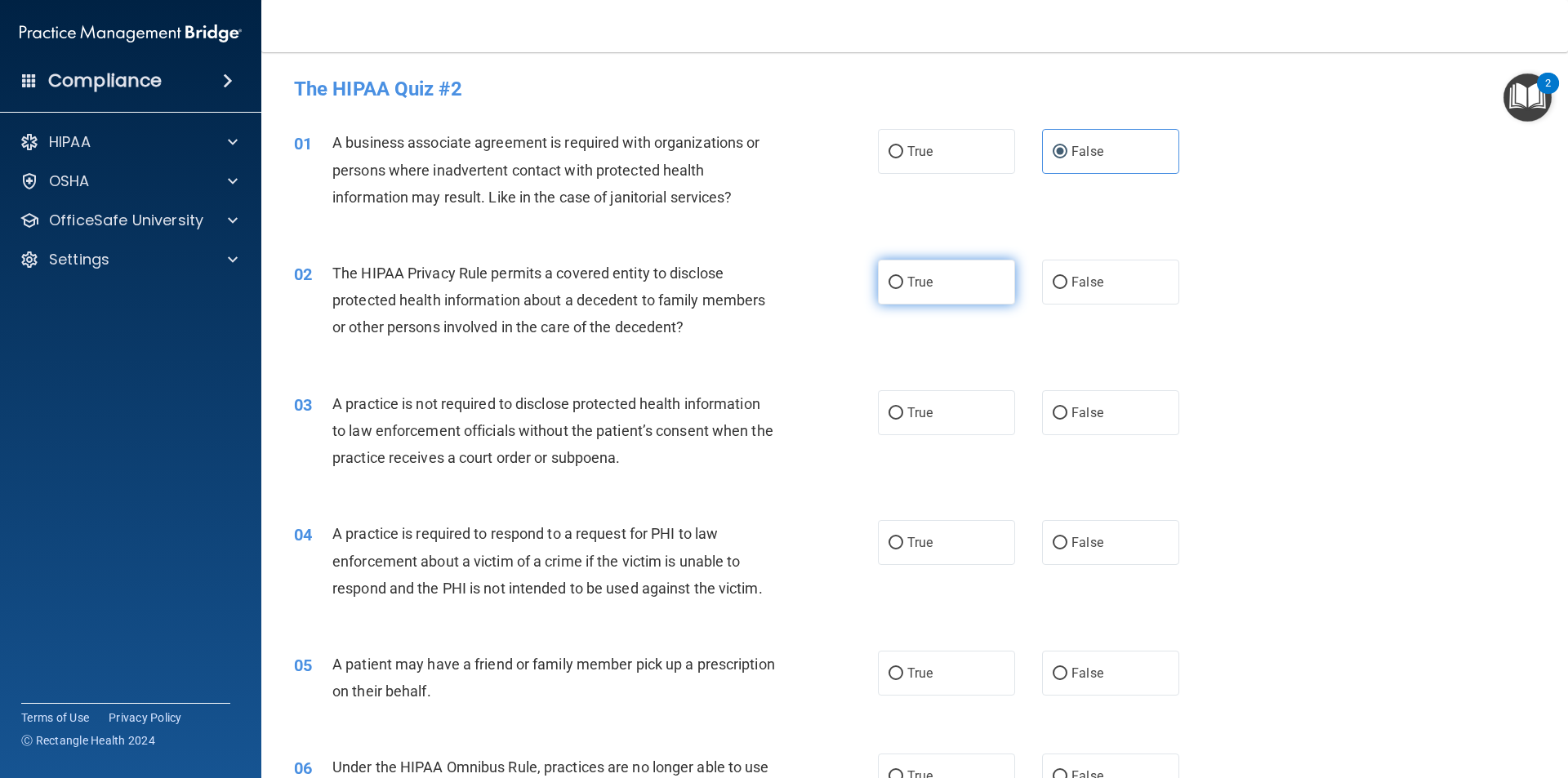
click at [907, 281] on span "True" at bounding box center [919, 281] width 25 height 16
click at [903, 281] on input "True" at bounding box center [896, 282] width 15 height 12
radio input "true"
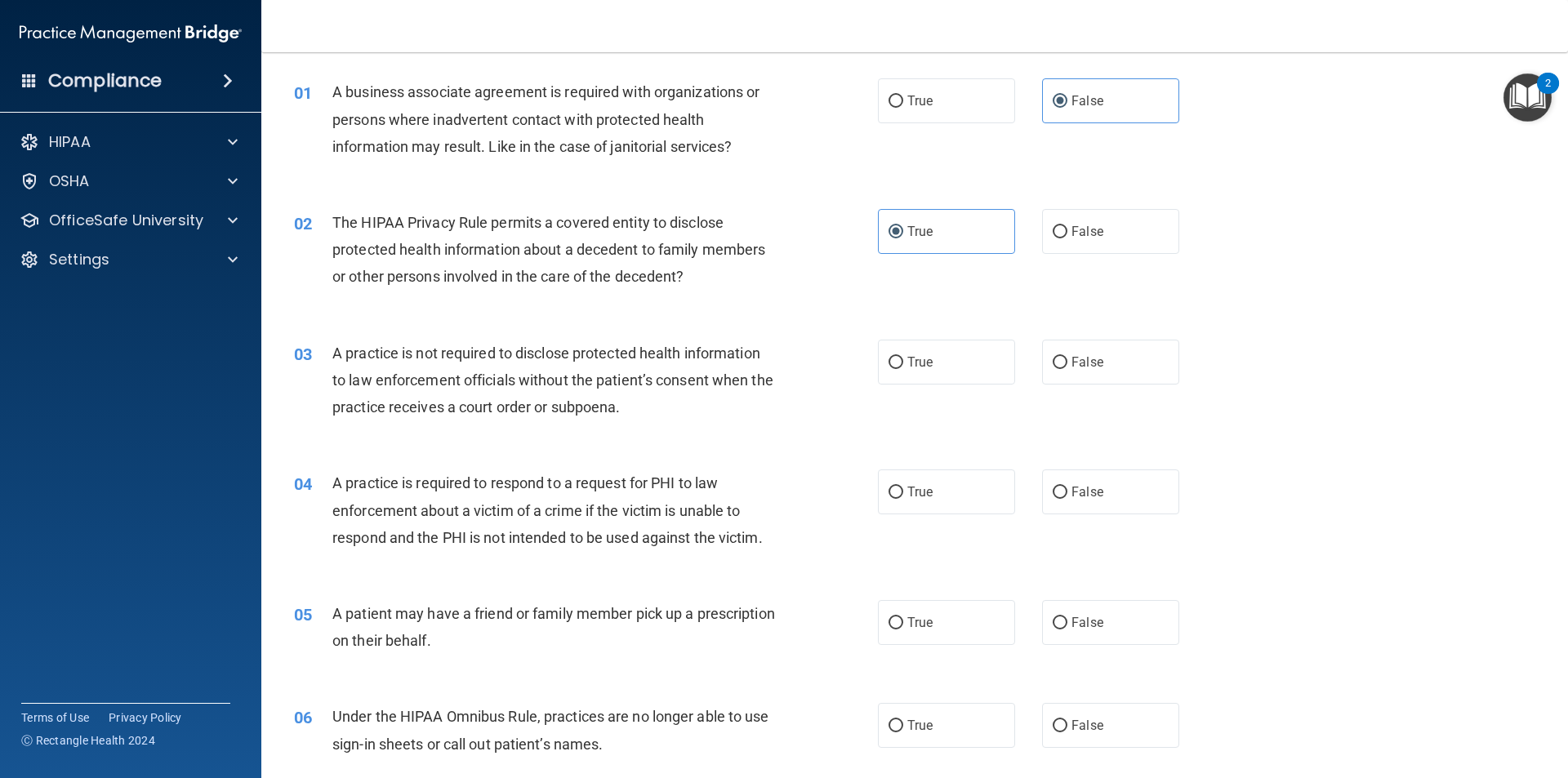
scroll to position [164, 0]
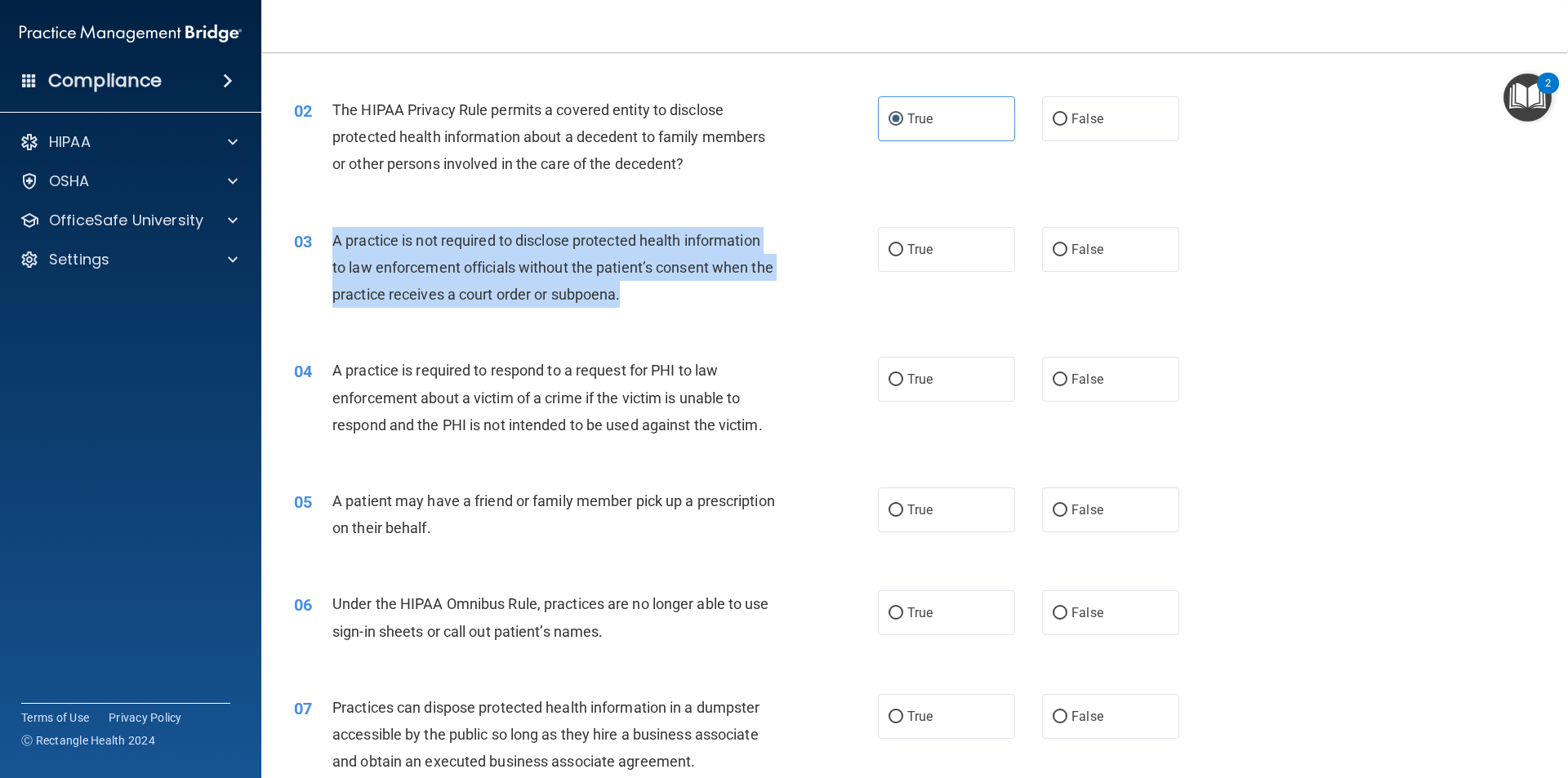
drag, startPoint x: 692, startPoint y: 297, endPoint x: 335, endPoint y: 231, distance: 363.0
click at [335, 231] on div "A practice is not required to disclose protected health information to law enfo…" at bounding box center [561, 267] width 457 height 81
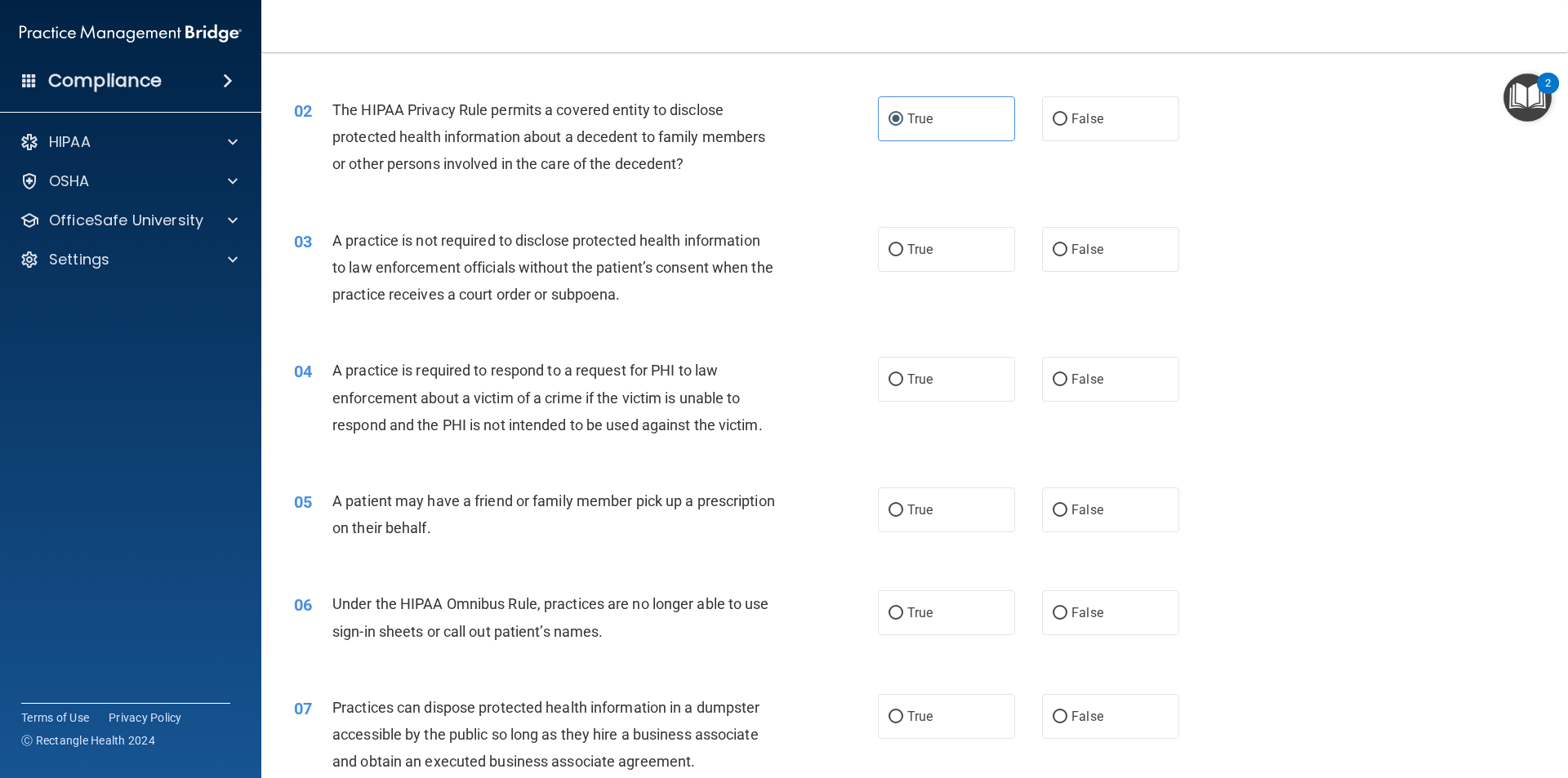
click at [1064, 276] on div "03 A practice is not required to disclose protected health information to law e…" at bounding box center [914, 272] width 1266 height 130
click at [1076, 254] on span "False" at bounding box center [1087, 249] width 32 height 16
click at [1067, 254] on input "False" at bounding box center [1060, 250] width 15 height 12
radio input "true"
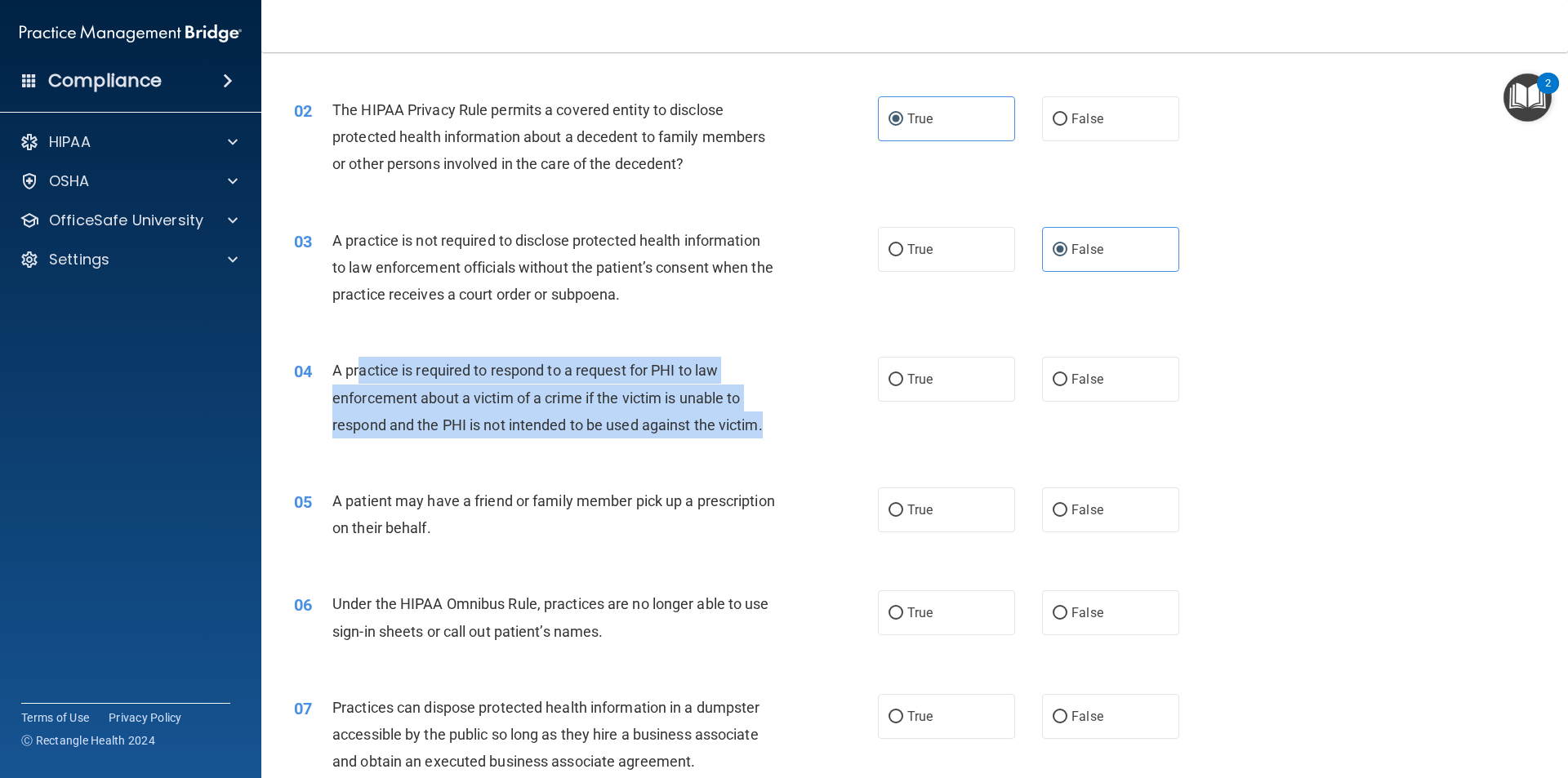
drag, startPoint x: 772, startPoint y: 427, endPoint x: 360, endPoint y: 381, distance: 414.6
click at [360, 381] on div "A practice is required to respond to a request for PHI to law enforcement about…" at bounding box center [561, 398] width 457 height 81
click at [710, 437] on div "A practice is required to respond to a request for PHI to law enforcement about…" at bounding box center [561, 398] width 457 height 81
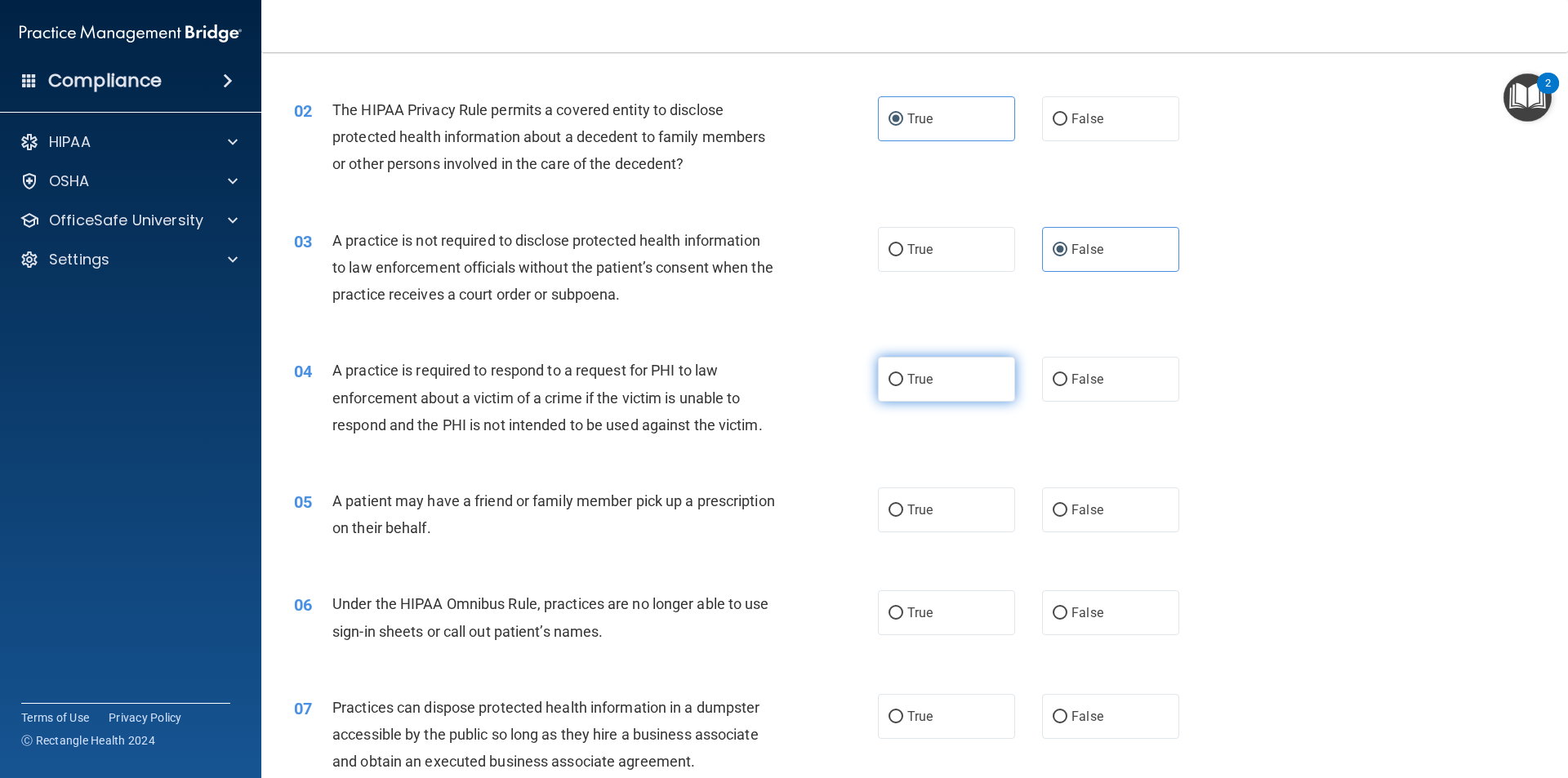
click at [897, 374] on label "True" at bounding box center [946, 379] width 137 height 45
click at [897, 374] on input "True" at bounding box center [896, 379] width 15 height 12
radio input "true"
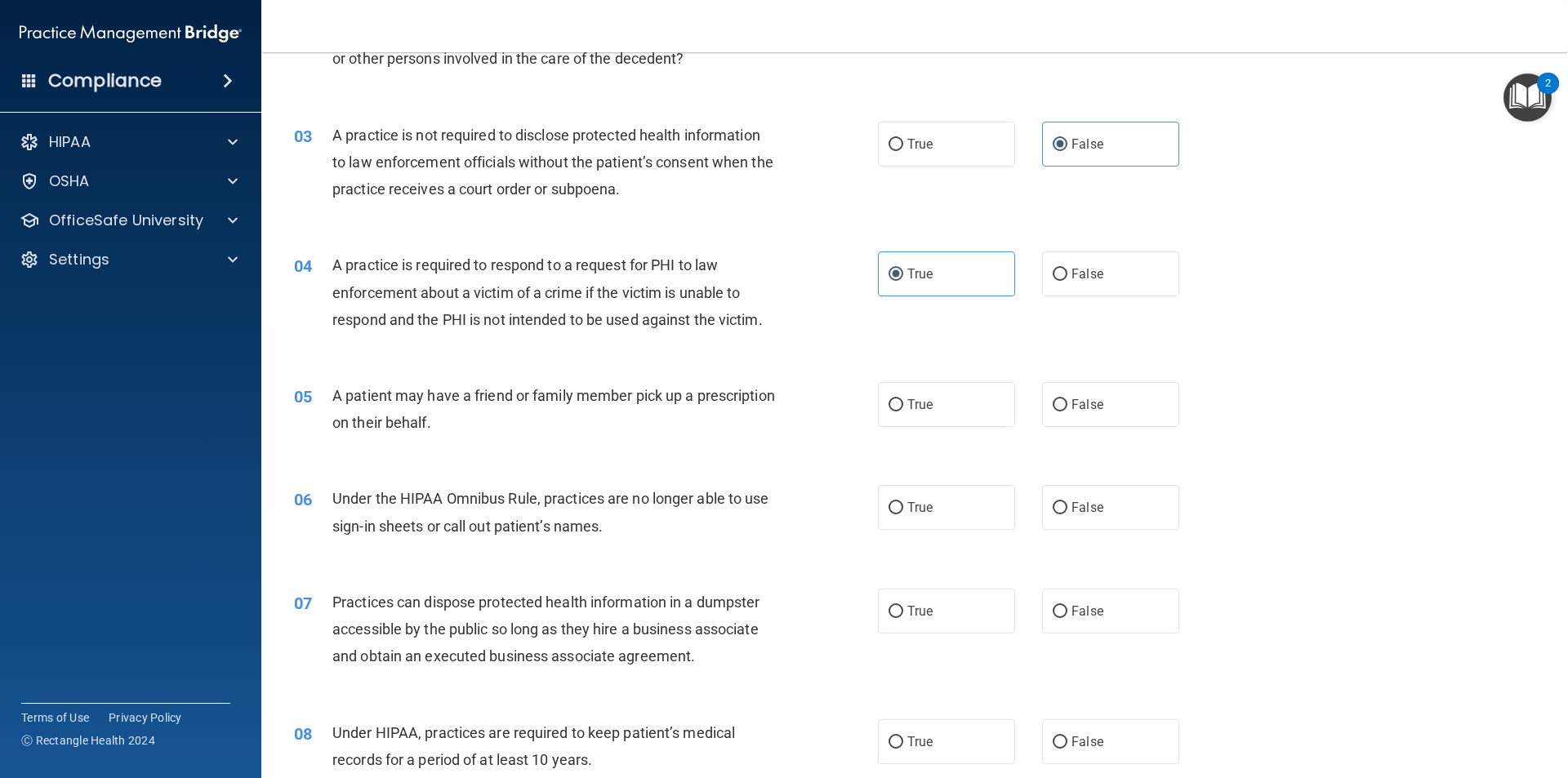
scroll to position [409, 0]
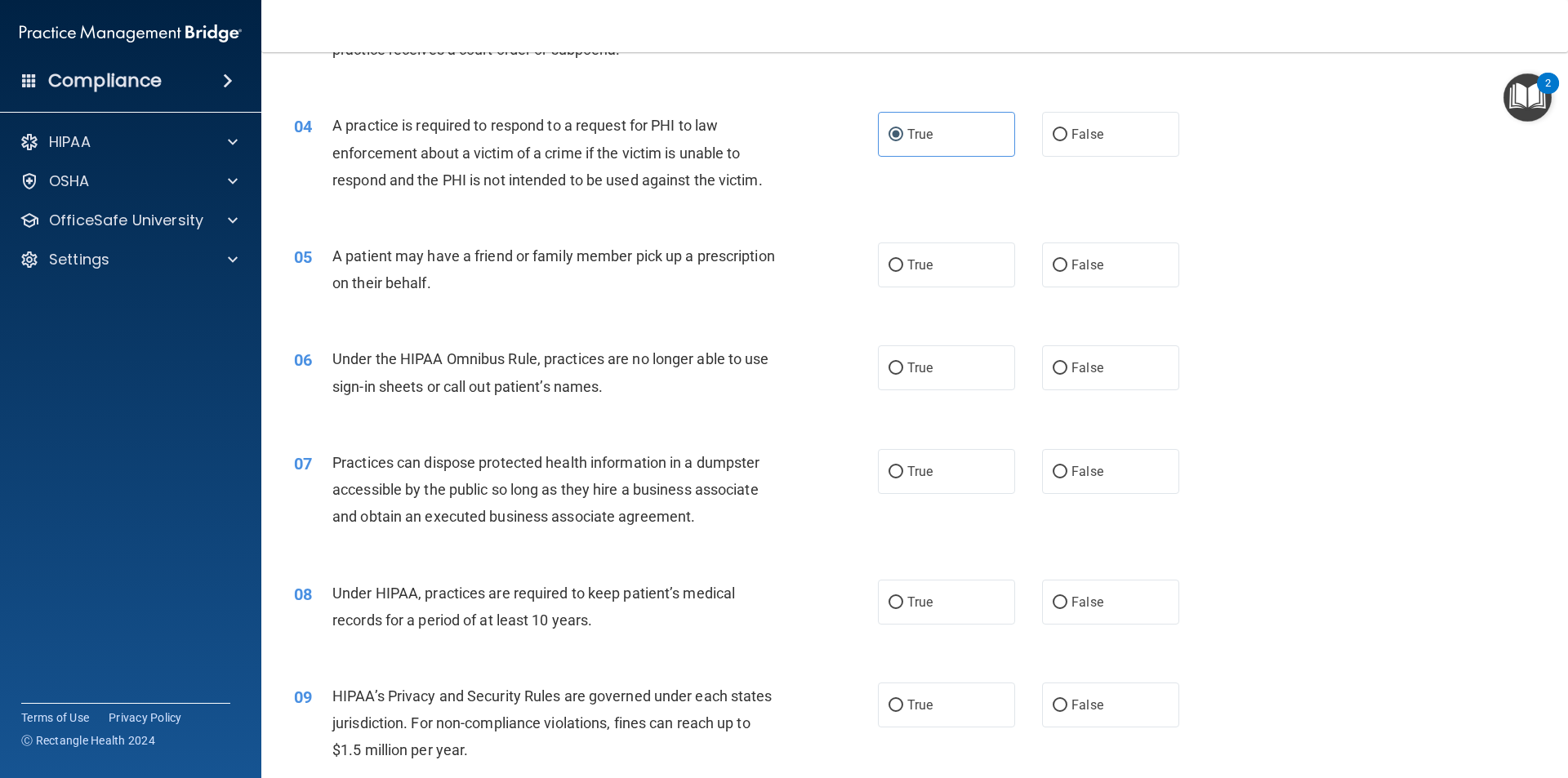
click at [548, 279] on div "A patient may have a friend or family member pick up a prescription on their be…" at bounding box center [561, 269] width 457 height 54
click at [920, 266] on span "True" at bounding box center [919, 265] width 25 height 16
click at [903, 266] on input "True" at bounding box center [896, 266] width 15 height 12
radio input "true"
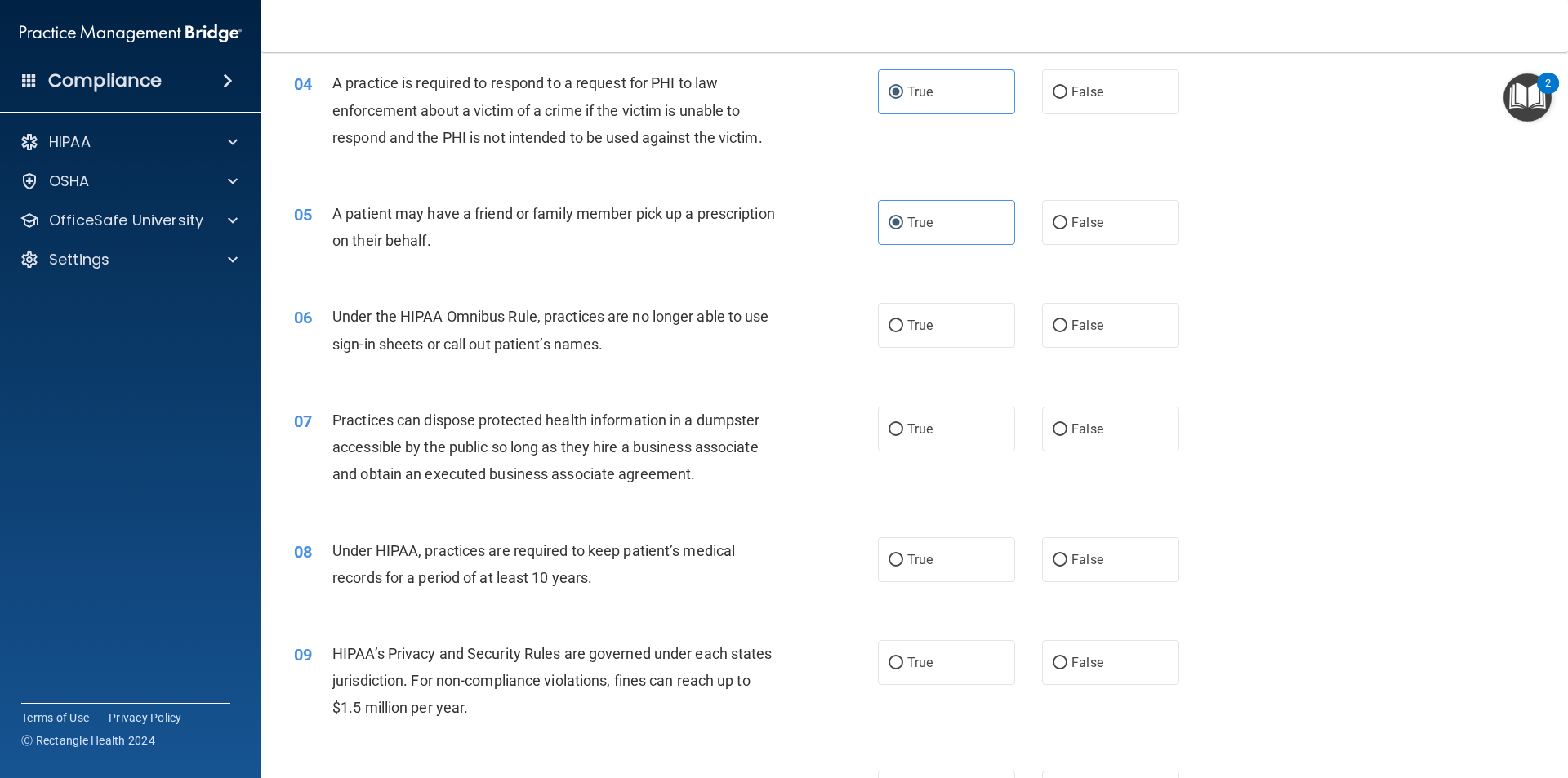
scroll to position [490, 0]
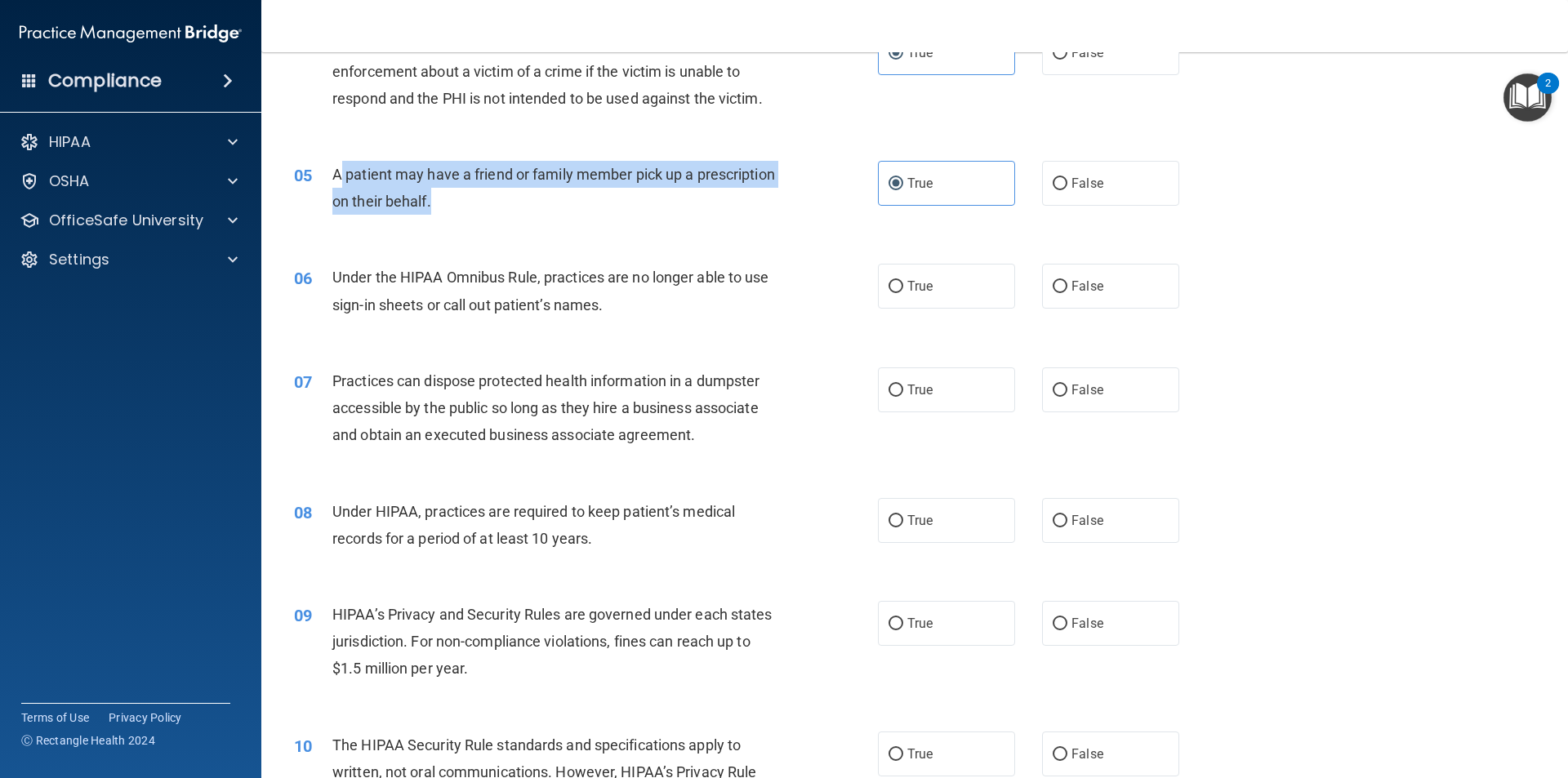
drag, startPoint x: 551, startPoint y: 203, endPoint x: 340, endPoint y: 169, distance: 213.7
click at [340, 169] on div "A patient may have a friend or family member pick up a prescription on their be…" at bounding box center [561, 188] width 457 height 54
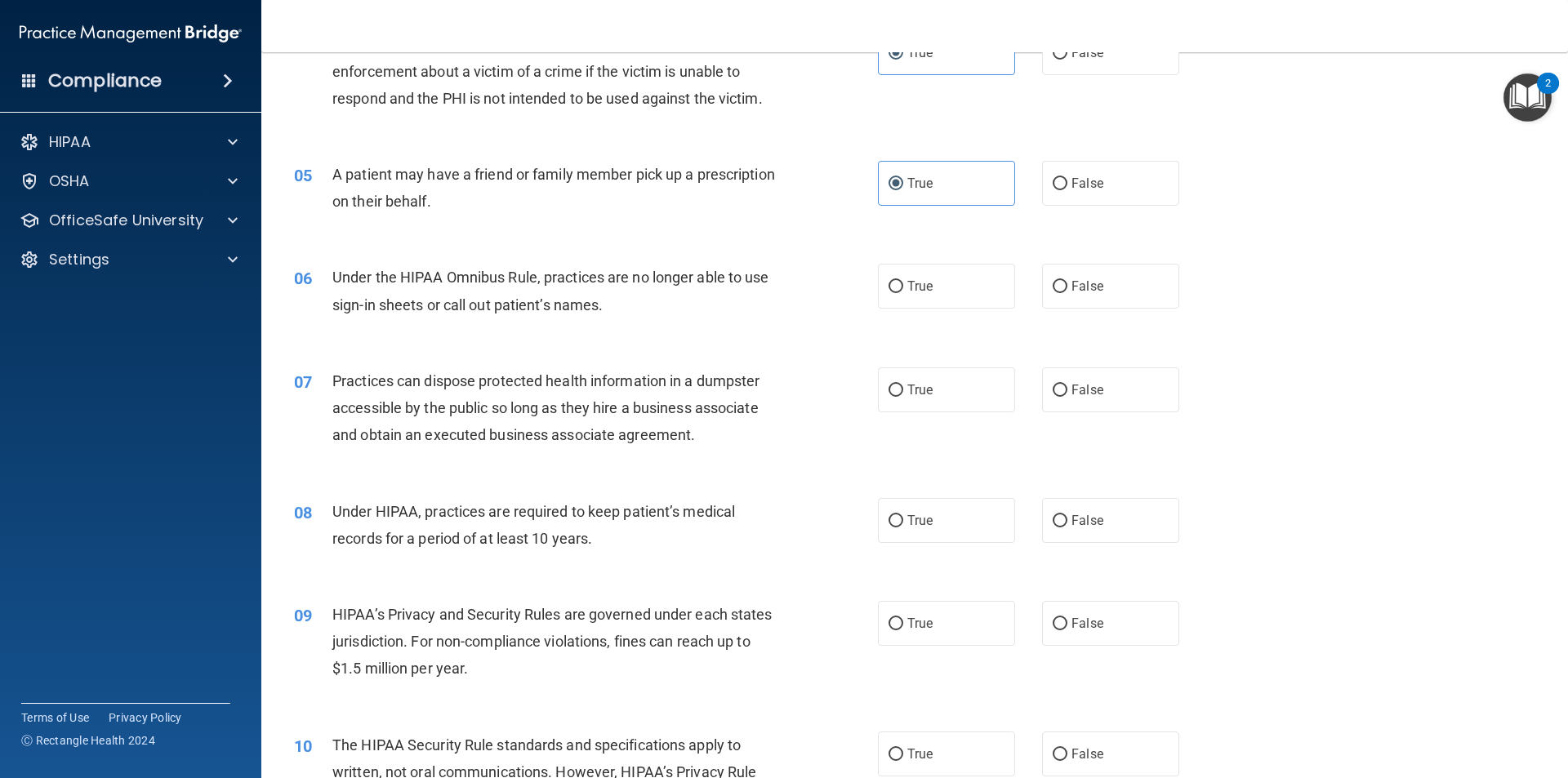
click at [670, 309] on div "Under the HIPAA Omnibus Rule, practices are no longer able to use sign-in sheet…" at bounding box center [561, 291] width 457 height 54
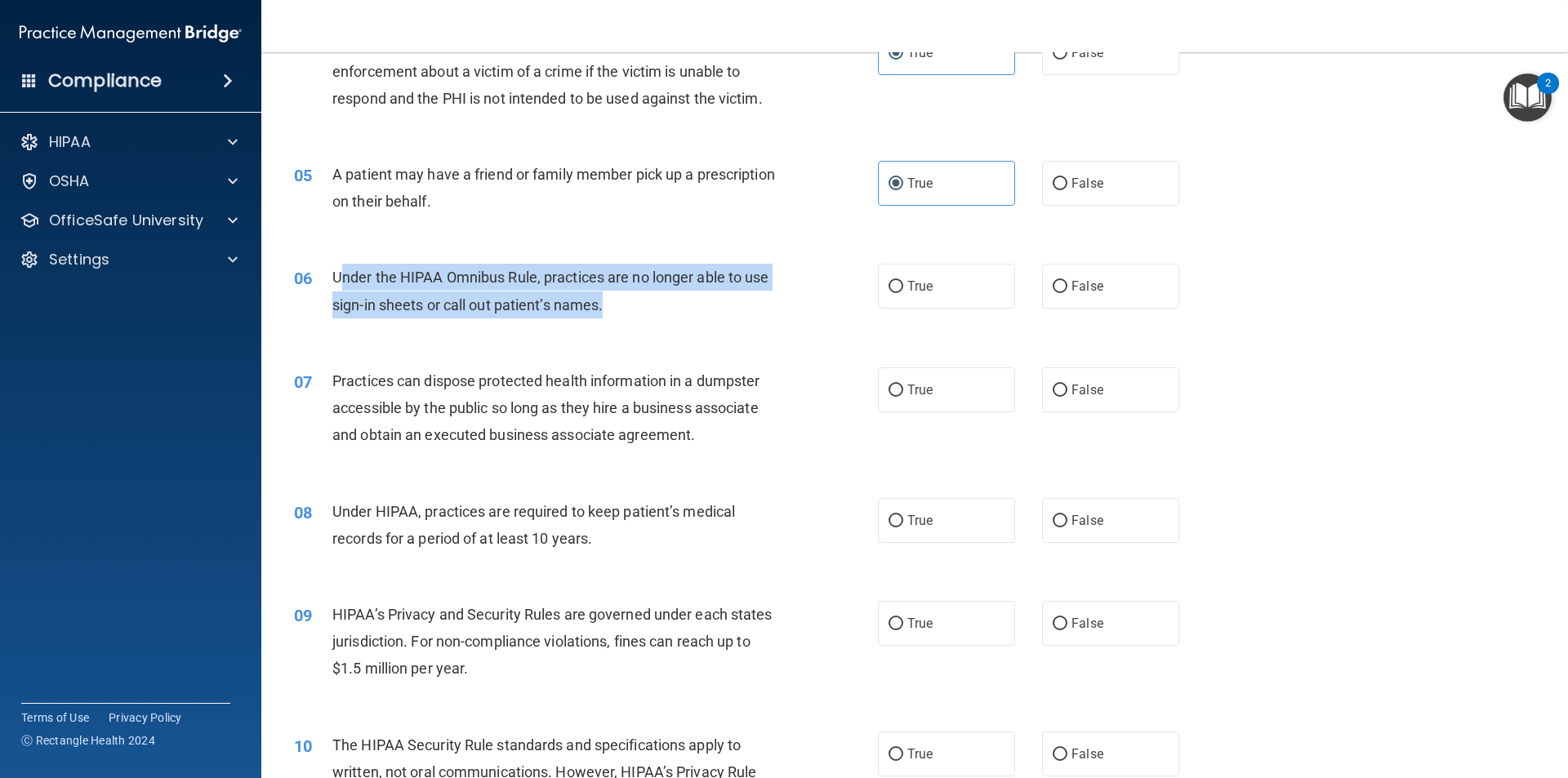
drag, startPoint x: 698, startPoint y: 306, endPoint x: 337, endPoint y: 281, distance: 361.9
click at [337, 281] on div "Under the HIPAA Omnibus Rule, practices are no longer able to use sign-in sheet…" at bounding box center [561, 291] width 457 height 54
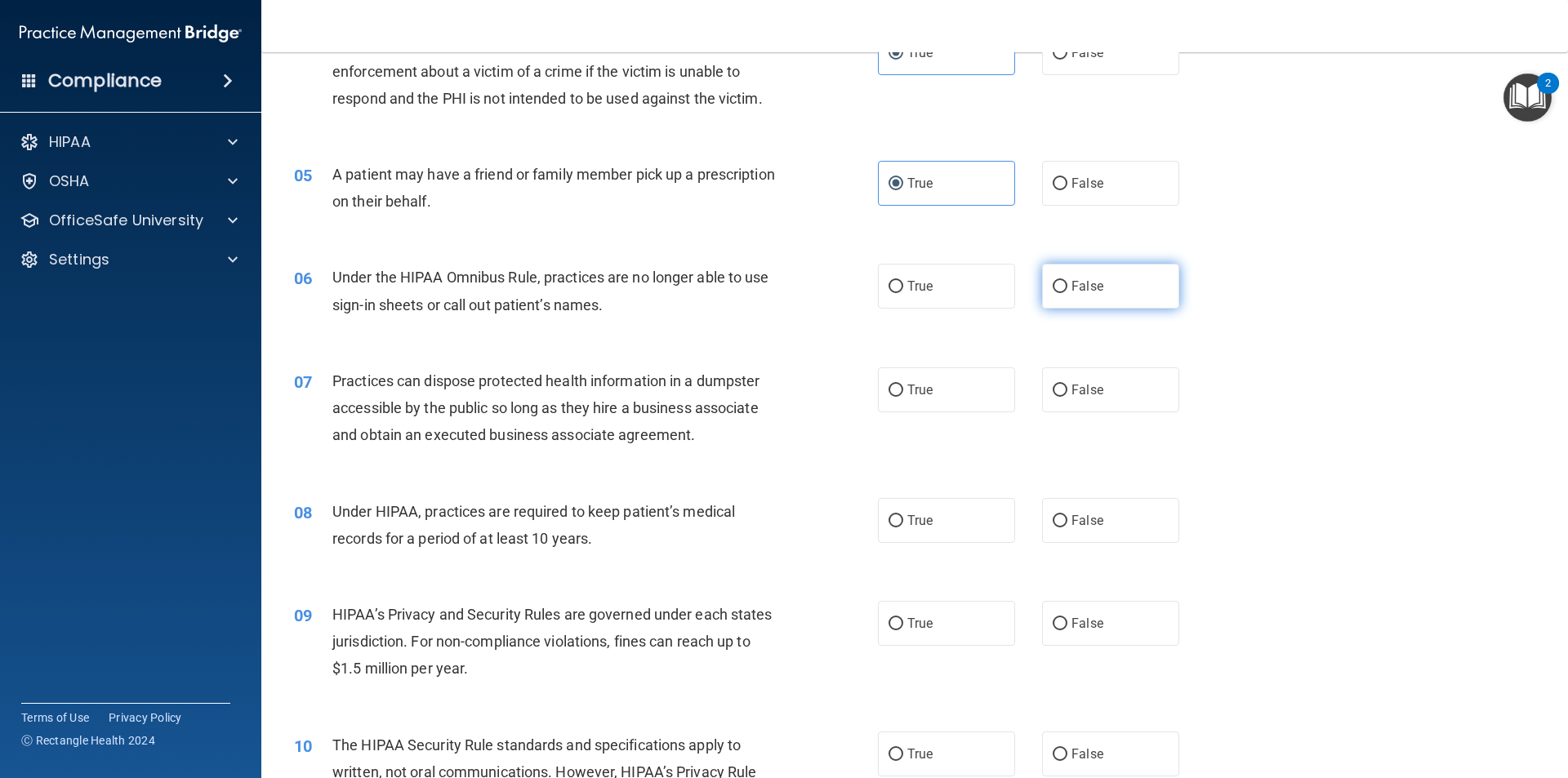
click at [1169, 278] on label "False" at bounding box center [1110, 286] width 137 height 45
click at [1067, 281] on input "False" at bounding box center [1060, 286] width 15 height 12
radio input "true"
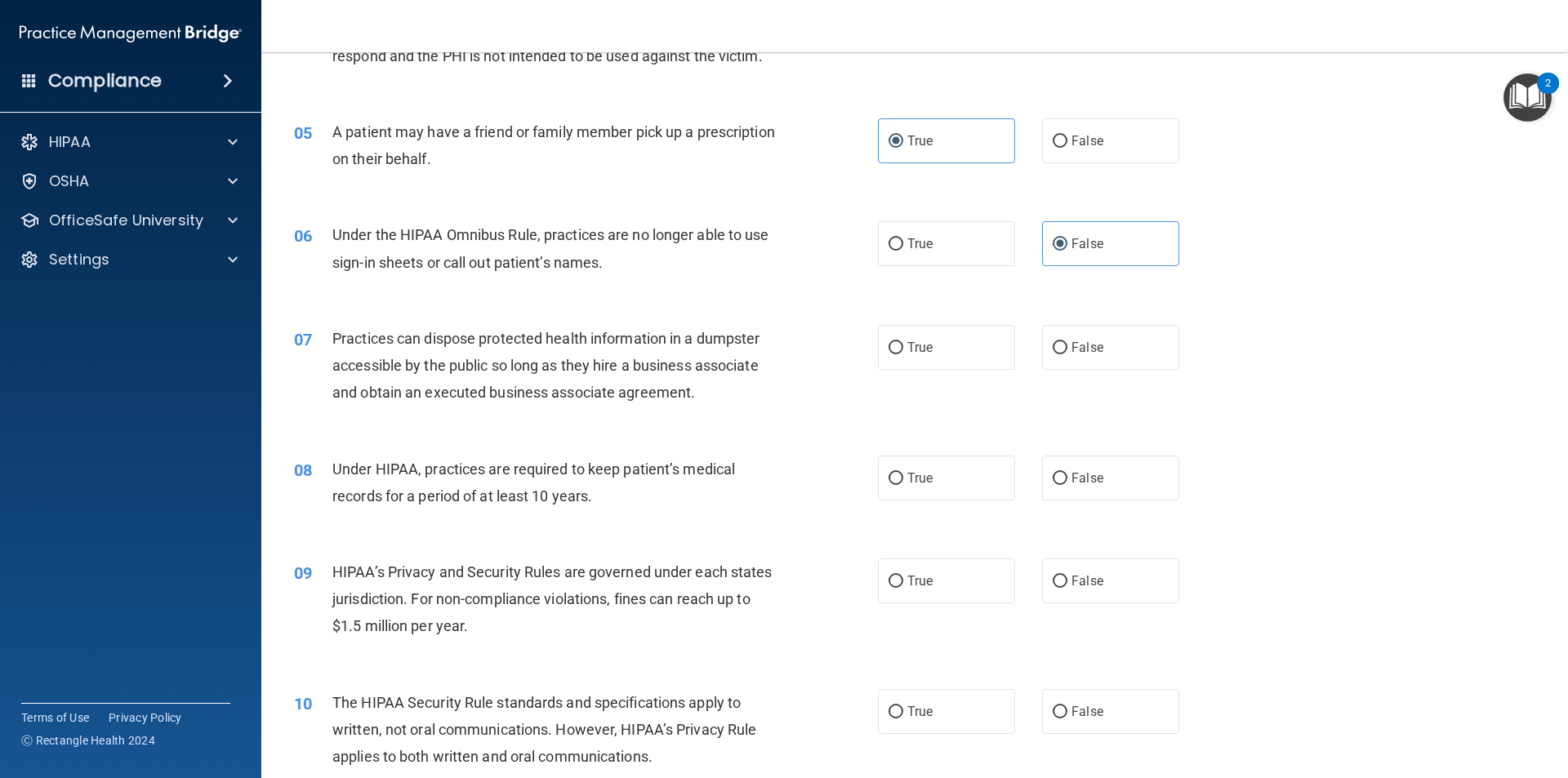
scroll to position [571, 0]
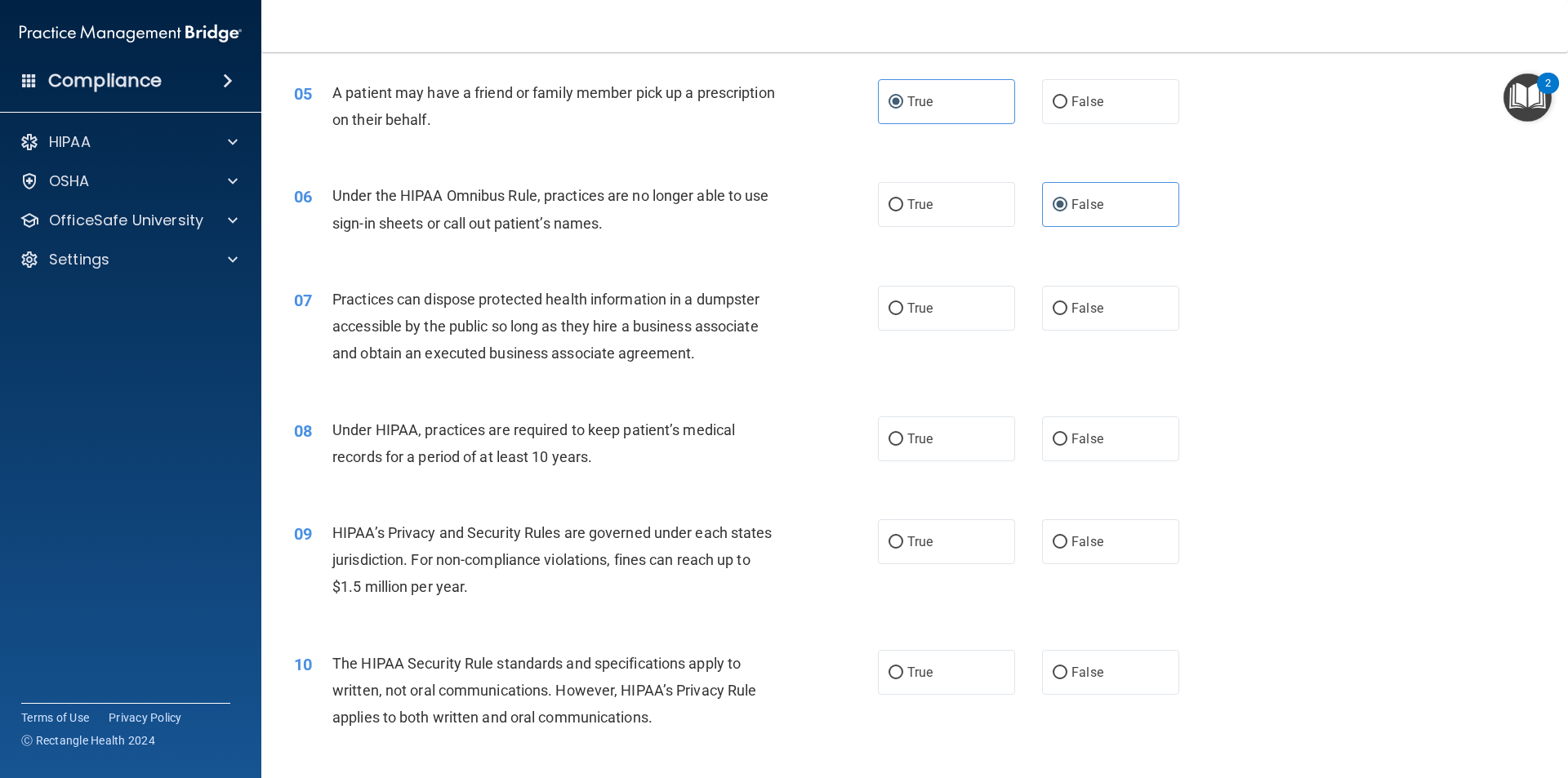
click at [1064, 336] on div "07 Practices can dispose protected health information in a dumpster accessible …" at bounding box center [914, 330] width 1266 height 130
click at [1052, 309] on input "False" at bounding box center [1060, 309] width 15 height 12
radio input "true"
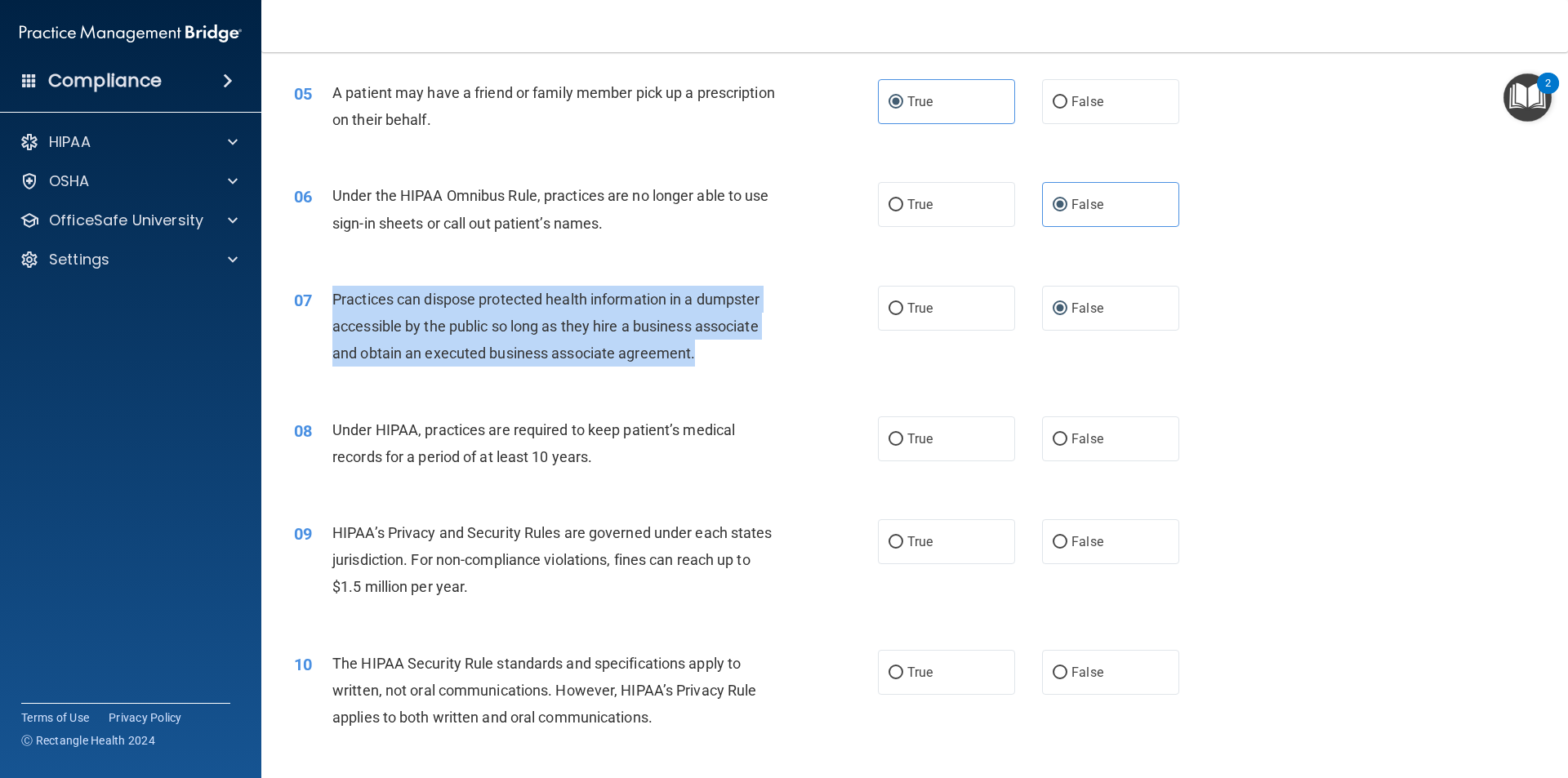
drag, startPoint x: 554, startPoint y: 325, endPoint x: 311, endPoint y: 299, distance: 244.4
click at [311, 299] on div "07 Practices can dispose protected health information in a dumpster accessible …" at bounding box center [586, 330] width 633 height 90
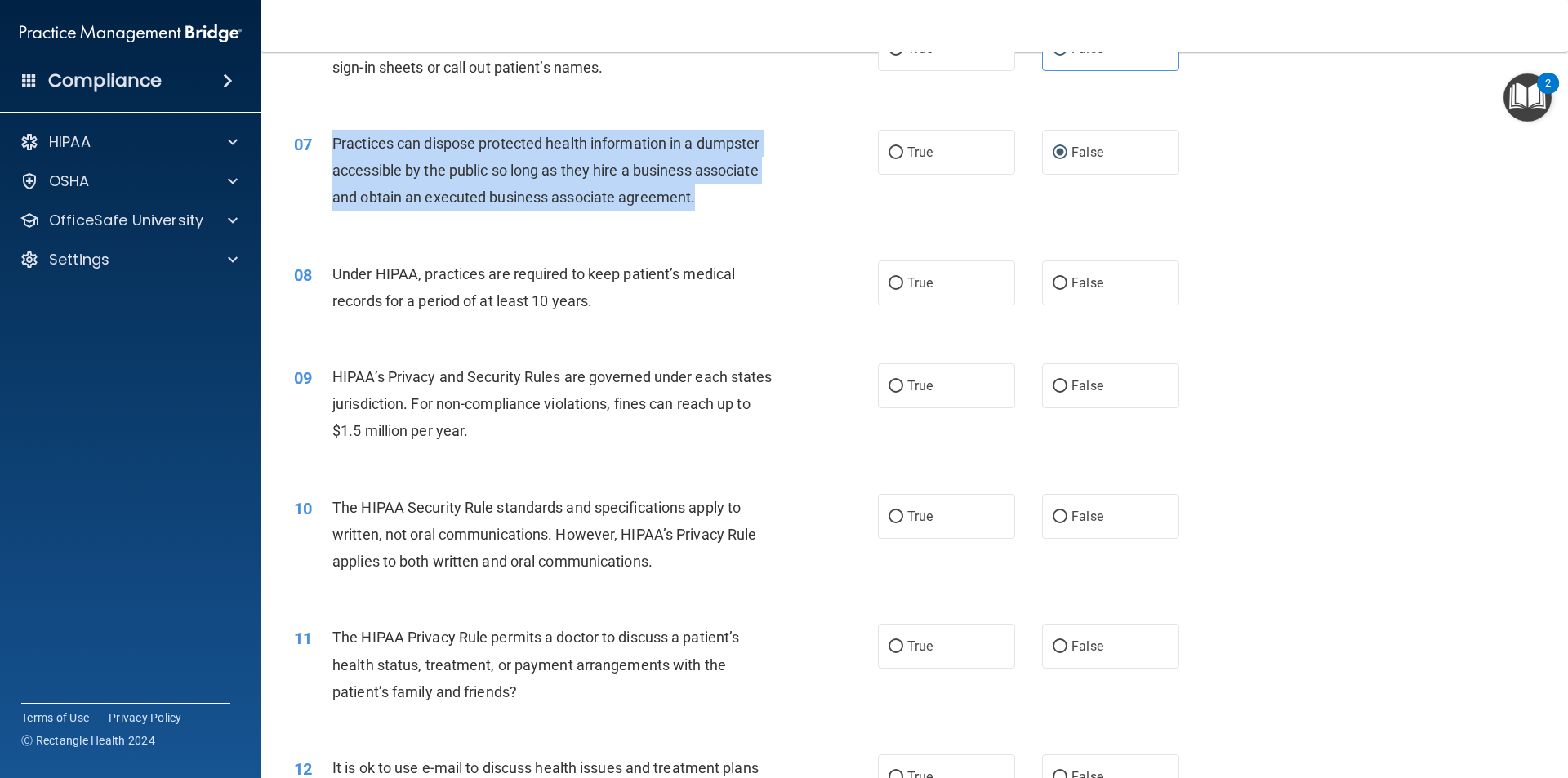
scroll to position [735, 0]
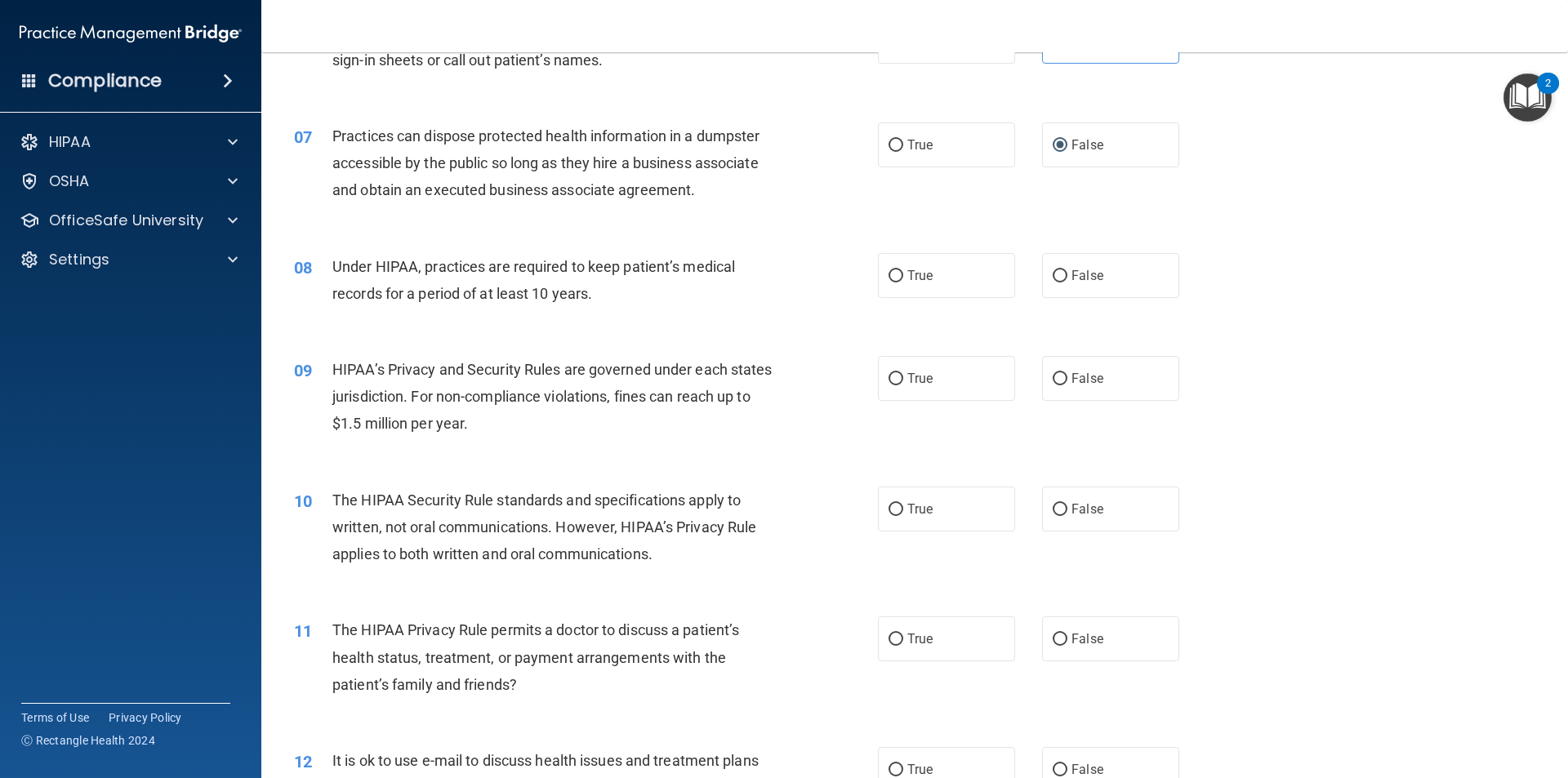
click at [676, 281] on div "Under HIPAA, practices are required to keep patient’s medical records for a per…" at bounding box center [561, 280] width 457 height 54
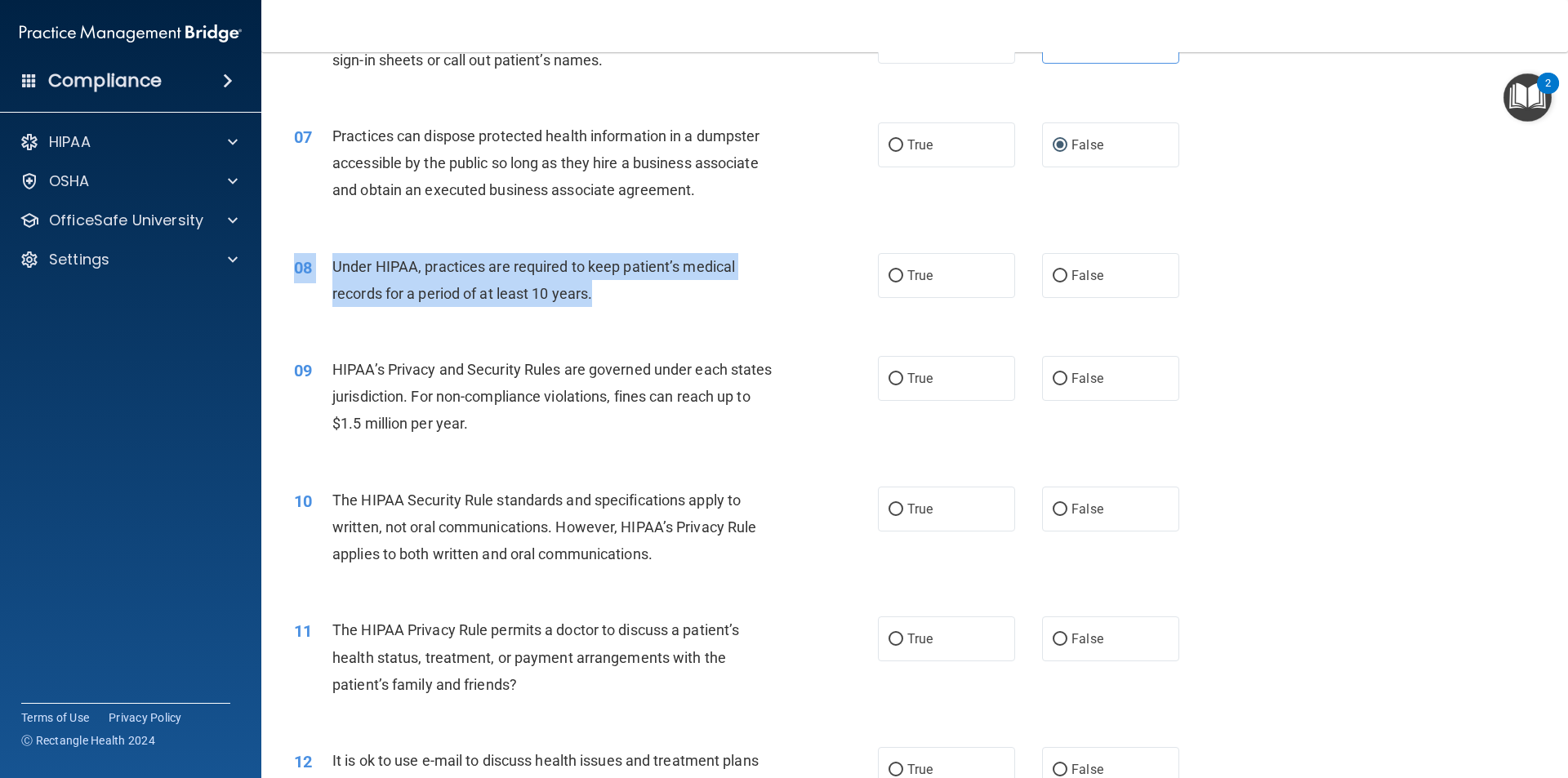
drag, startPoint x: 644, startPoint y: 295, endPoint x: 317, endPoint y: 252, distance: 329.8
click at [317, 252] on div "08 Under HIPAA, practices are required to keep patient’s medical records for a …" at bounding box center [914, 284] width 1266 height 103
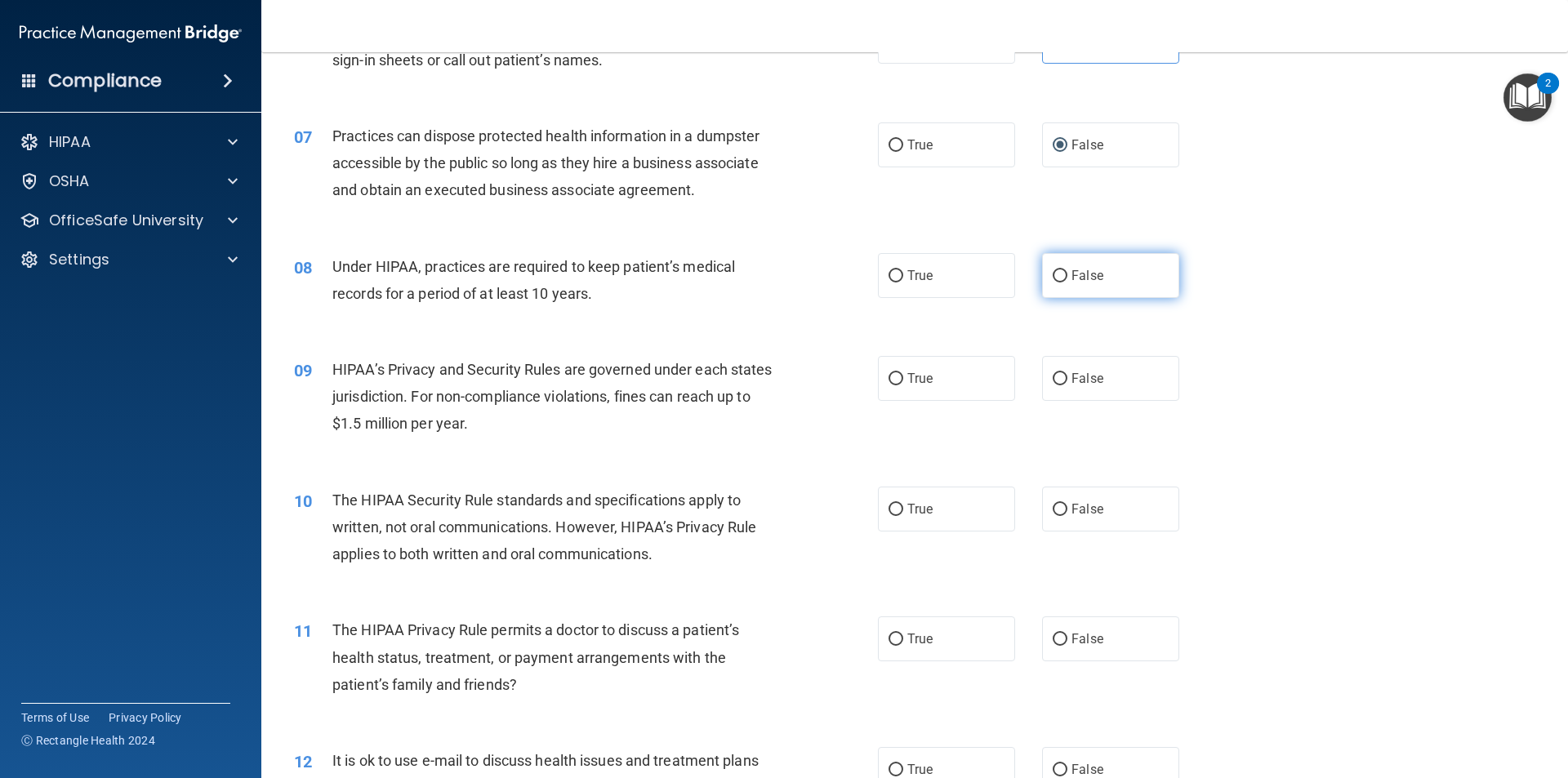
click at [1080, 268] on span "False" at bounding box center [1087, 275] width 32 height 16
click at [1067, 270] on input "False" at bounding box center [1060, 276] width 15 height 12
radio input "true"
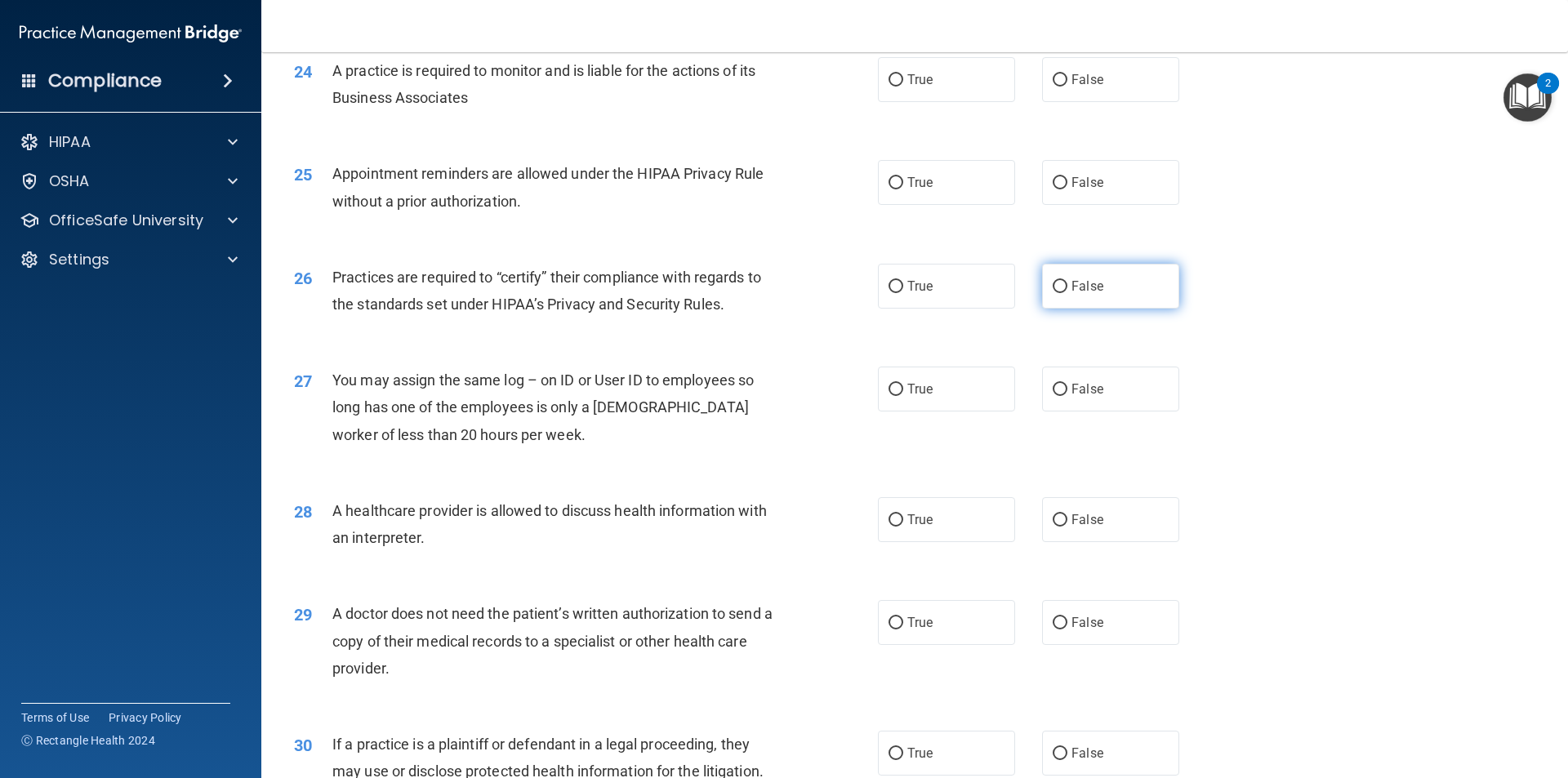
scroll to position [3021, 0]
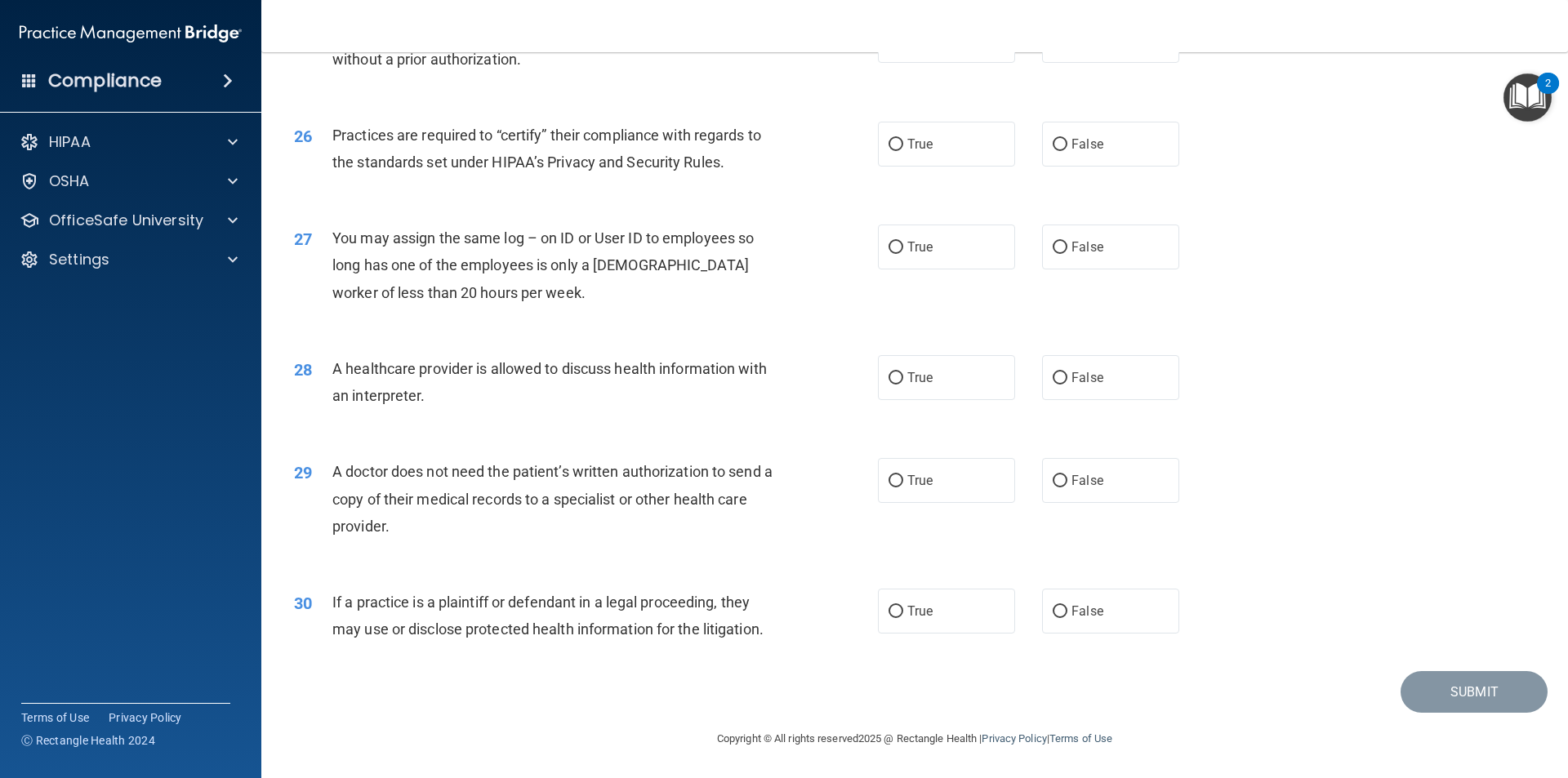
click at [782, 629] on div "If a practice is a plaintiff or defendant in a legal proceeding, they may use o…" at bounding box center [561, 615] width 457 height 54
click at [907, 608] on span "True" at bounding box center [919, 610] width 25 height 16
click at [903, 608] on input "True" at bounding box center [896, 611] width 15 height 12
radio input "true"
drag, startPoint x: 579, startPoint y: 526, endPoint x: 332, endPoint y: 471, distance: 253.0
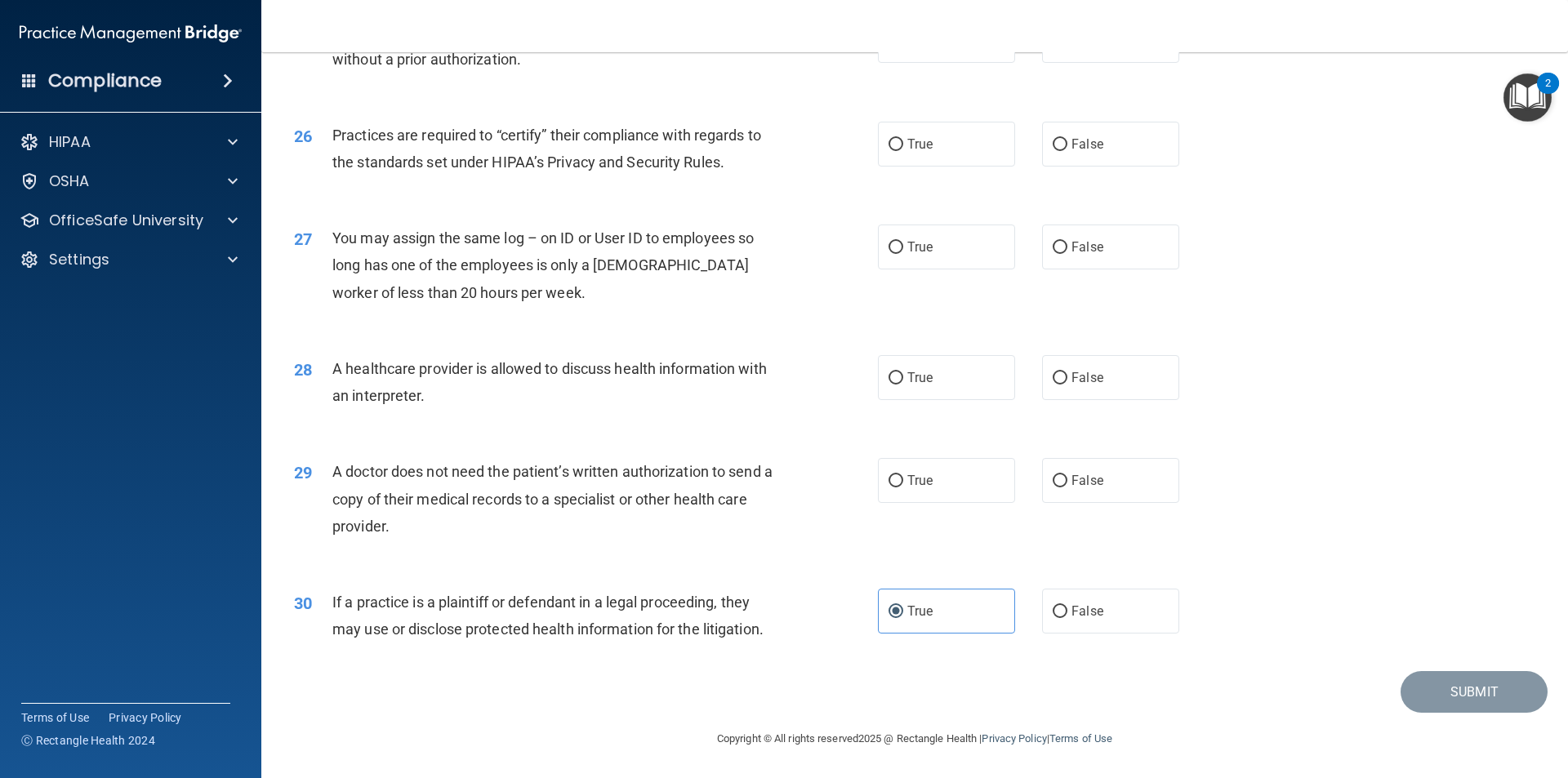
click at [332, 471] on div "A doctor does not need the patient’s written authorization to send a copy of th…" at bounding box center [561, 499] width 457 height 81
click at [1061, 482] on label "False" at bounding box center [1110, 481] width 137 height 45
click at [1061, 482] on input "False" at bounding box center [1060, 481] width 15 height 12
radio input "true"
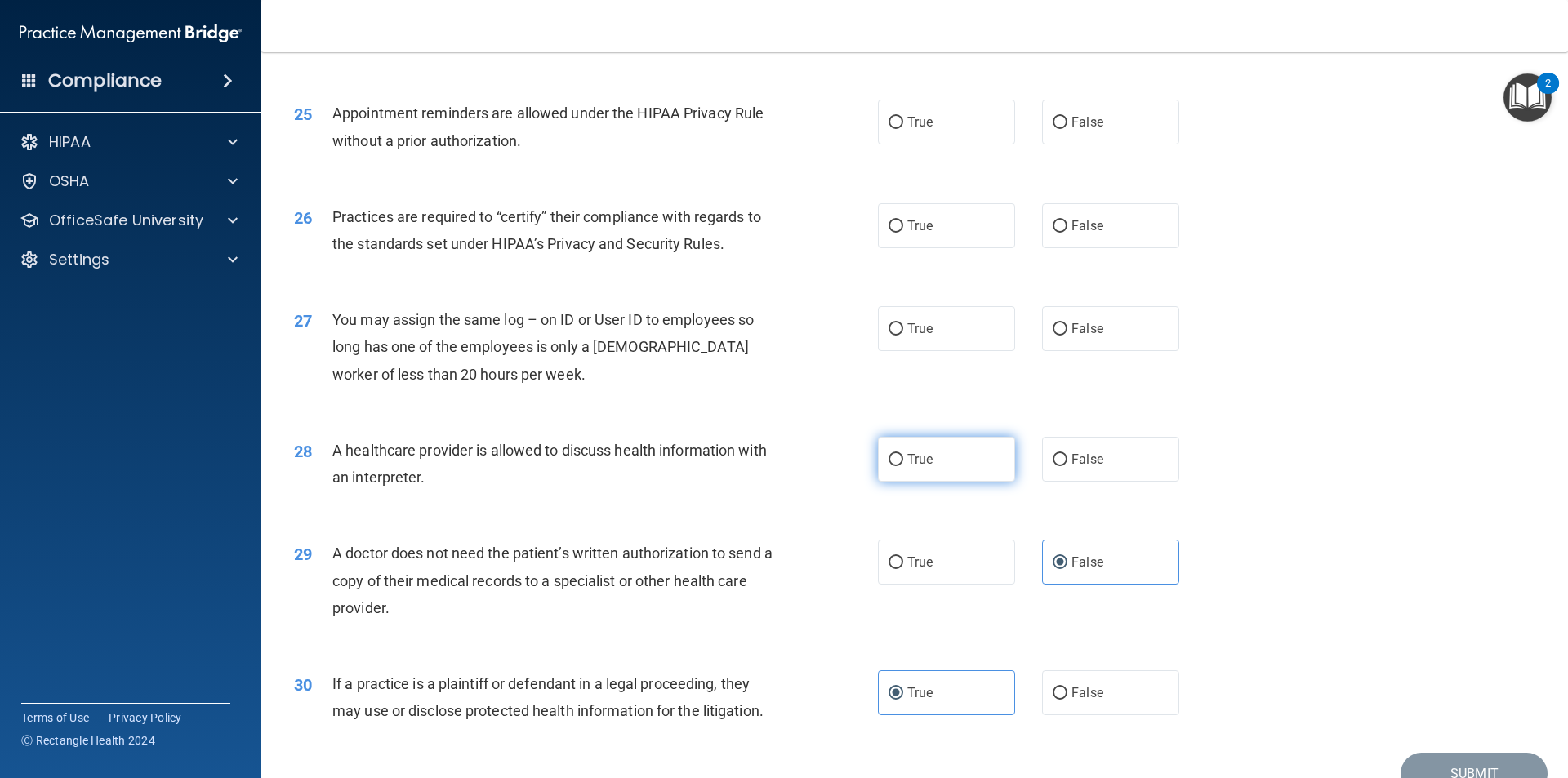
click at [941, 480] on label "True" at bounding box center [946, 459] width 137 height 45
click at [903, 466] on input "True" at bounding box center [896, 460] width 15 height 12
radio input "true"
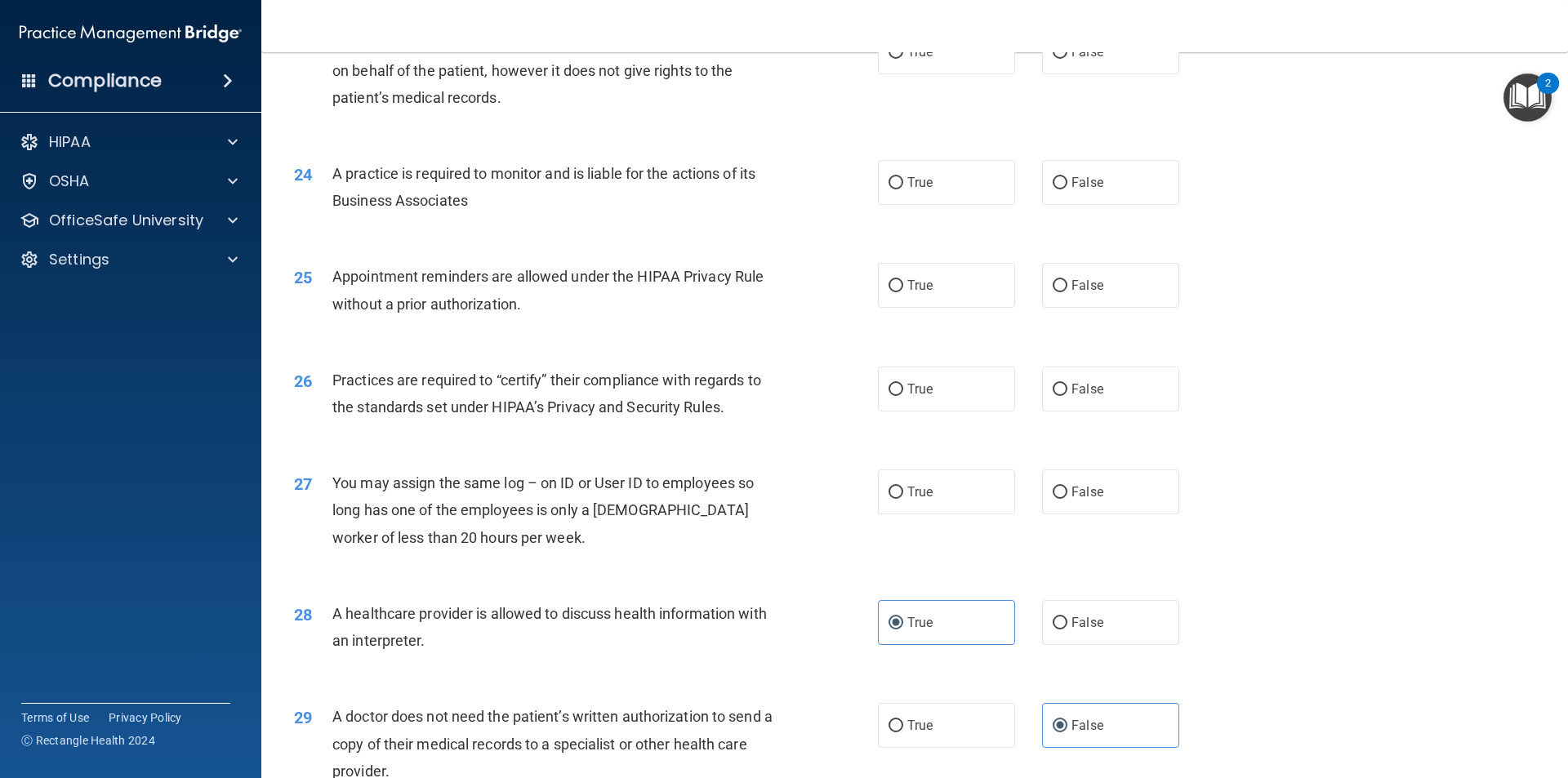
scroll to position [2695, 0]
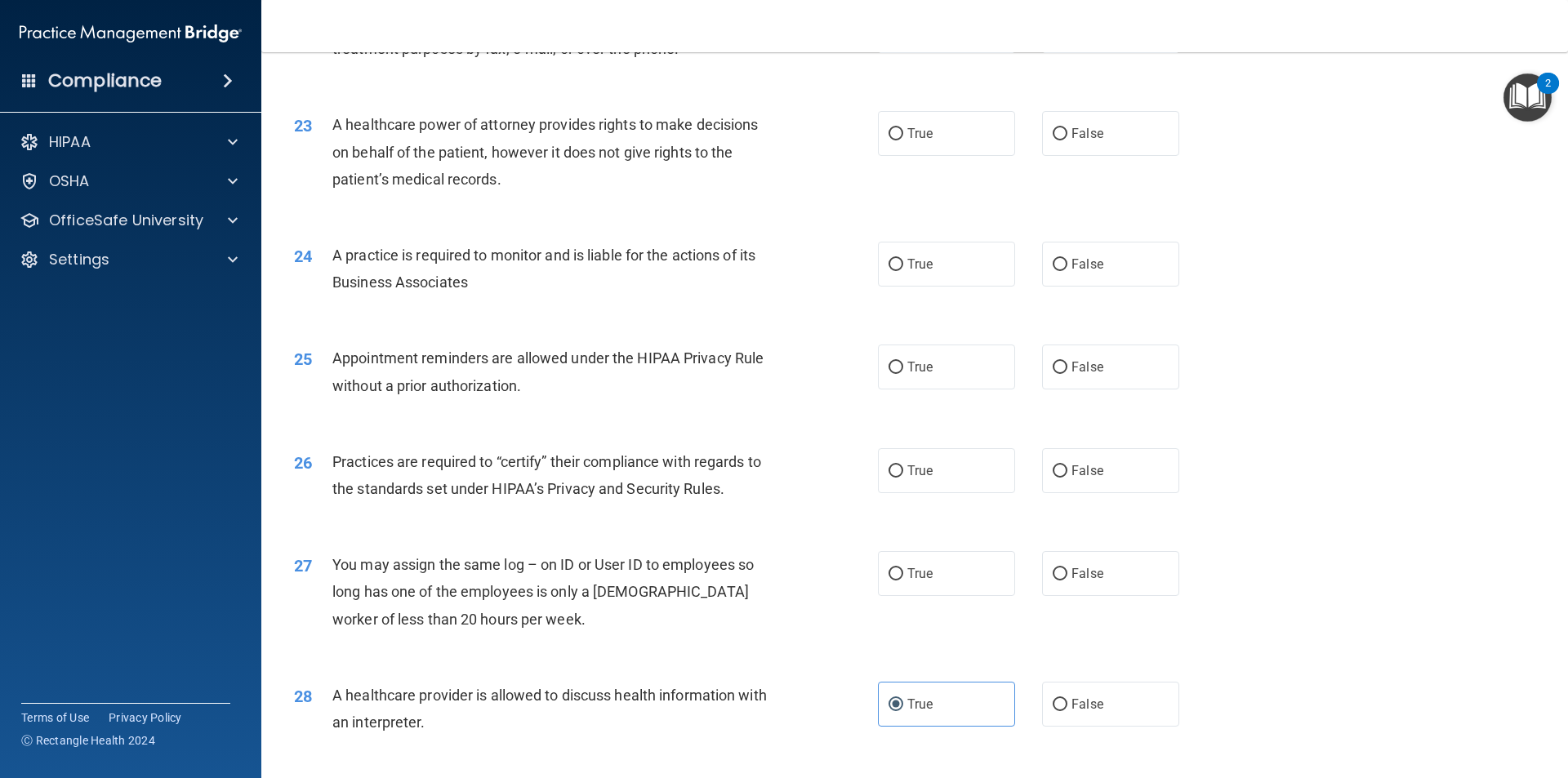
click at [1087, 597] on div "27 You may assign the same log – on ID or User ID to employees so long has one …" at bounding box center [914, 595] width 1266 height 130
click at [1105, 569] on label "False" at bounding box center [1110, 574] width 137 height 45
click at [1067, 569] on input "False" at bounding box center [1060, 574] width 15 height 12
radio input "true"
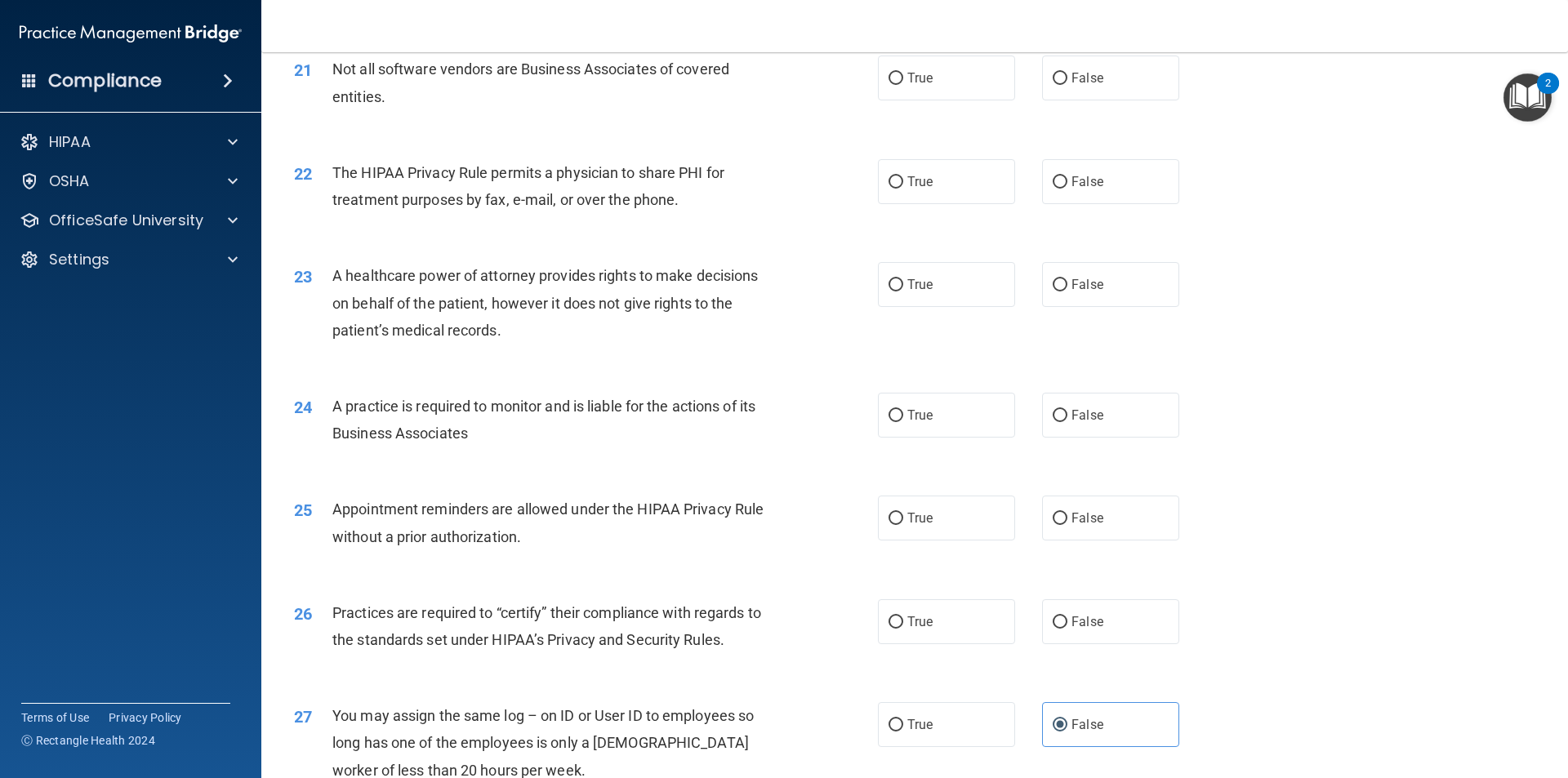
scroll to position [2532, 0]
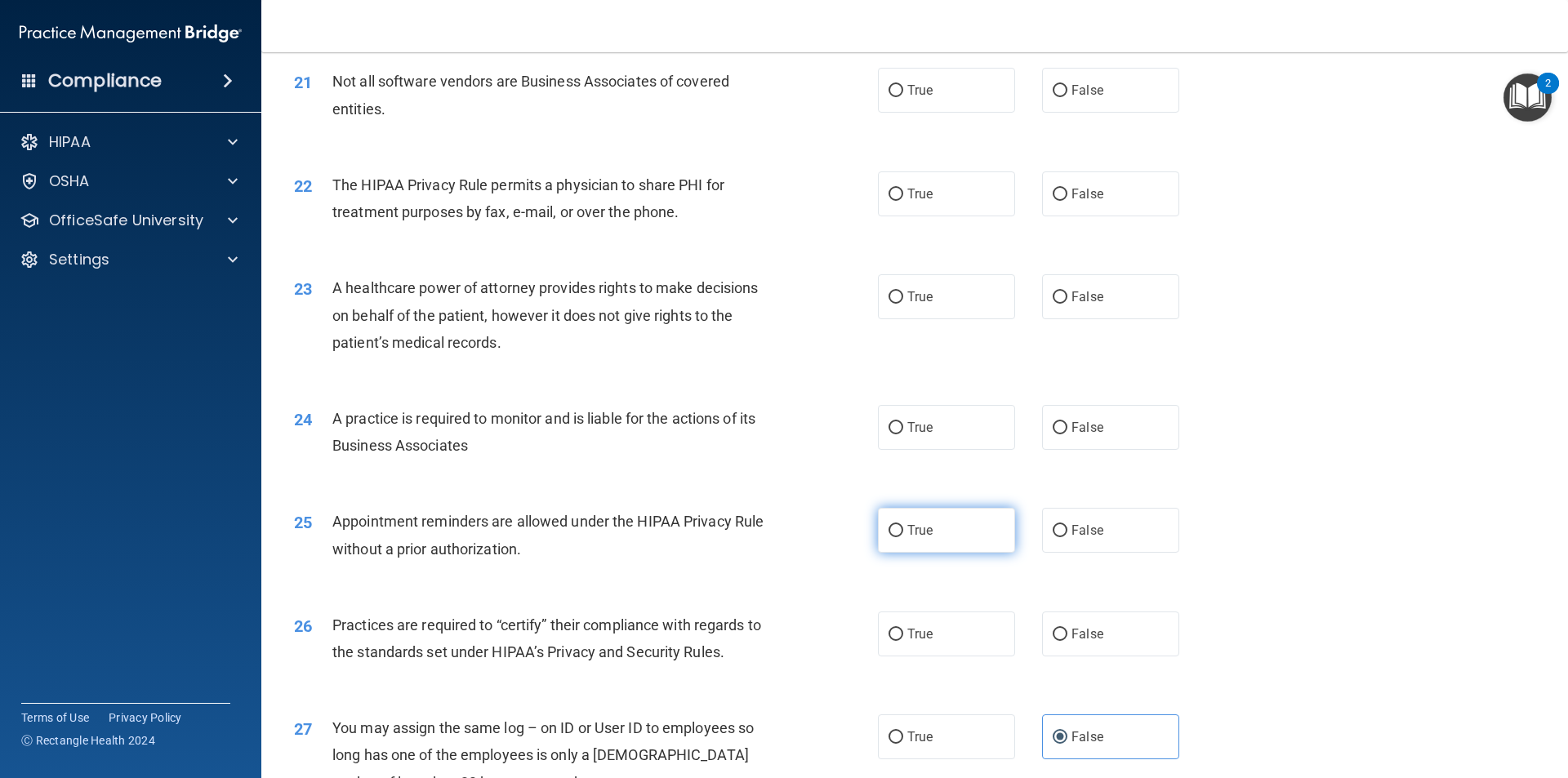
click at [913, 524] on span "True" at bounding box center [919, 530] width 25 height 16
click at [903, 525] on input "True" at bounding box center [896, 531] width 15 height 12
radio input "true"
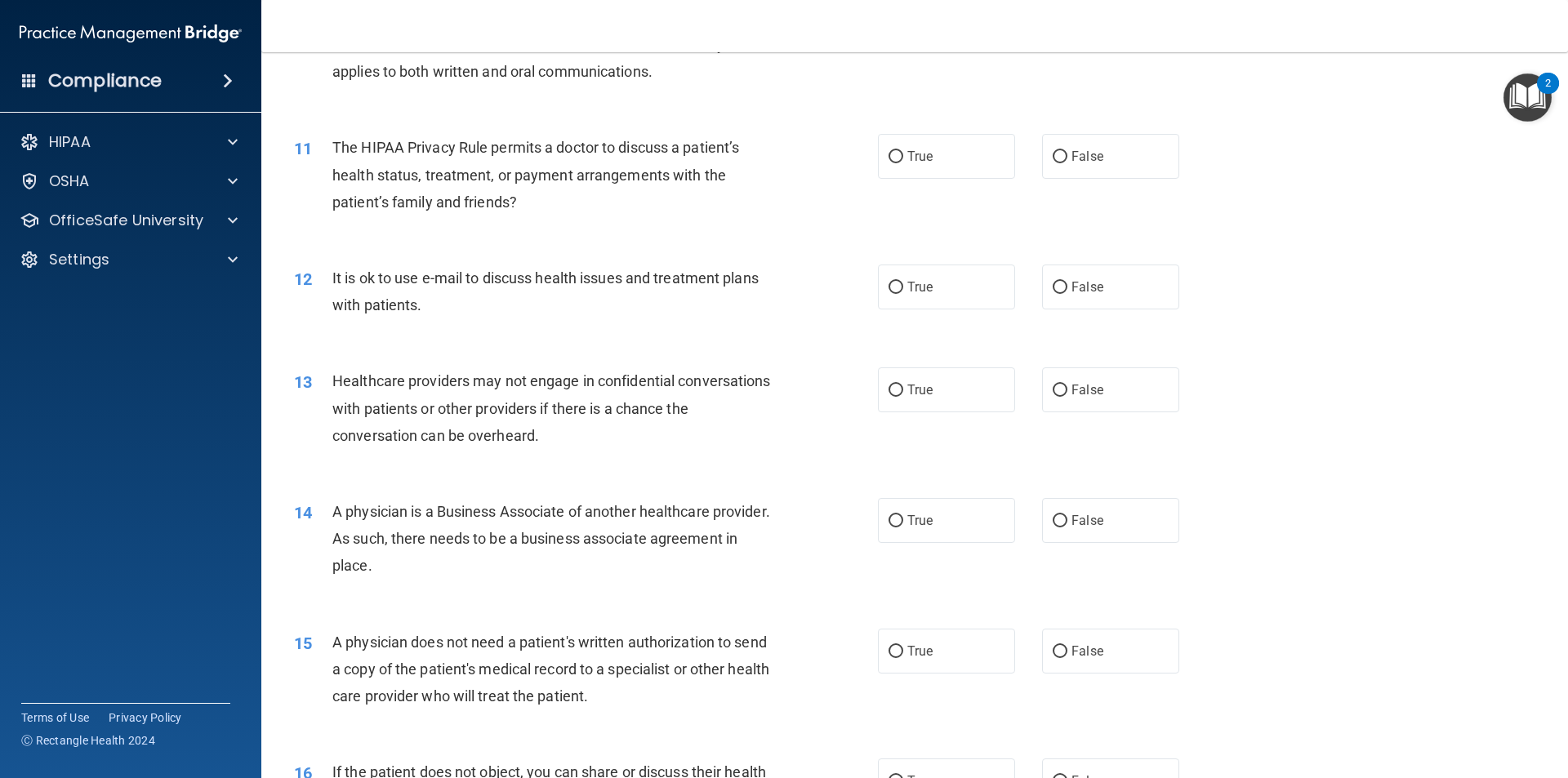
scroll to position [1308, 0]
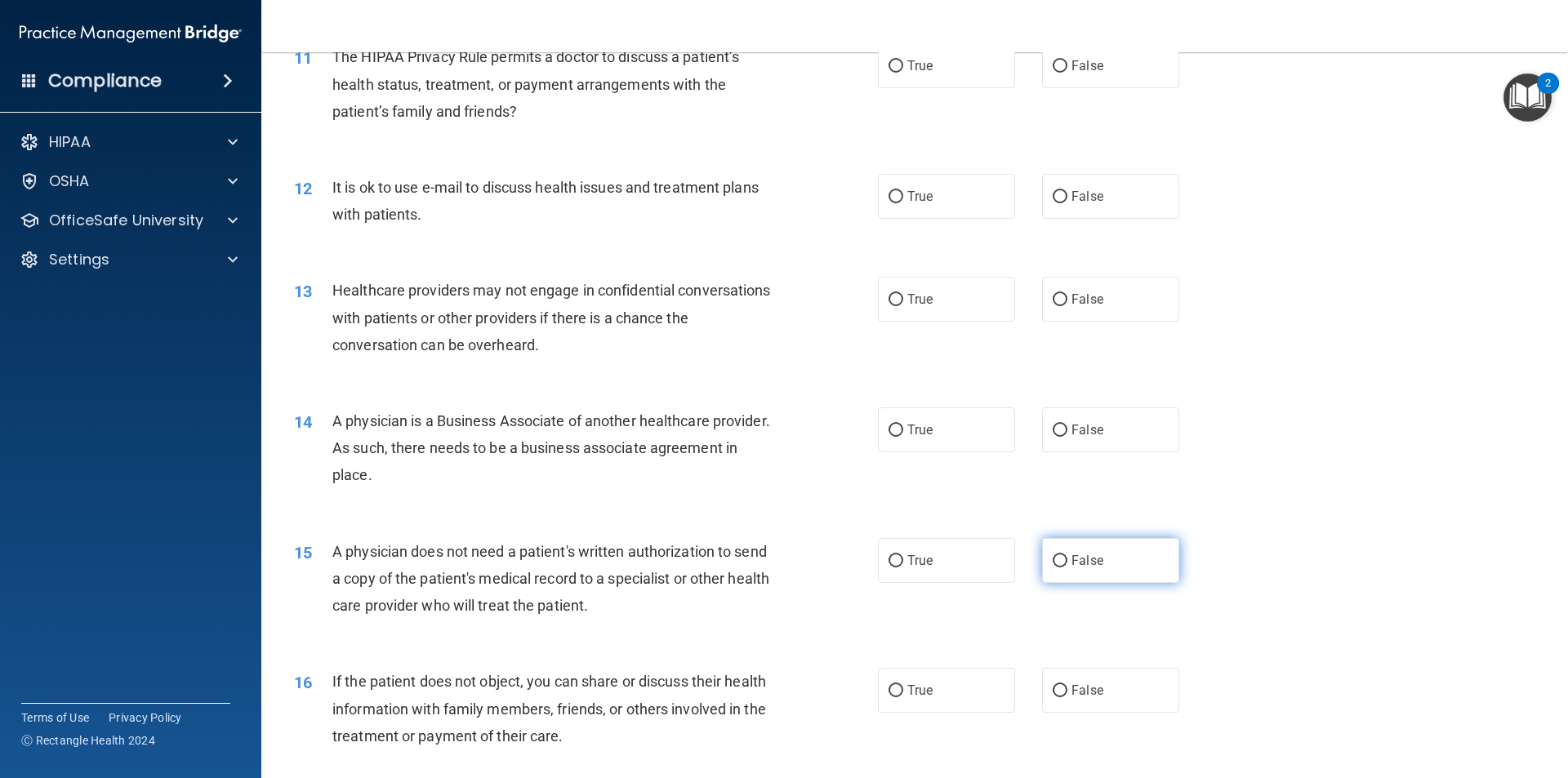
click at [1119, 546] on label "False" at bounding box center [1110, 560] width 137 height 45
click at [1067, 555] on input "False" at bounding box center [1060, 560] width 15 height 12
radio input "true"
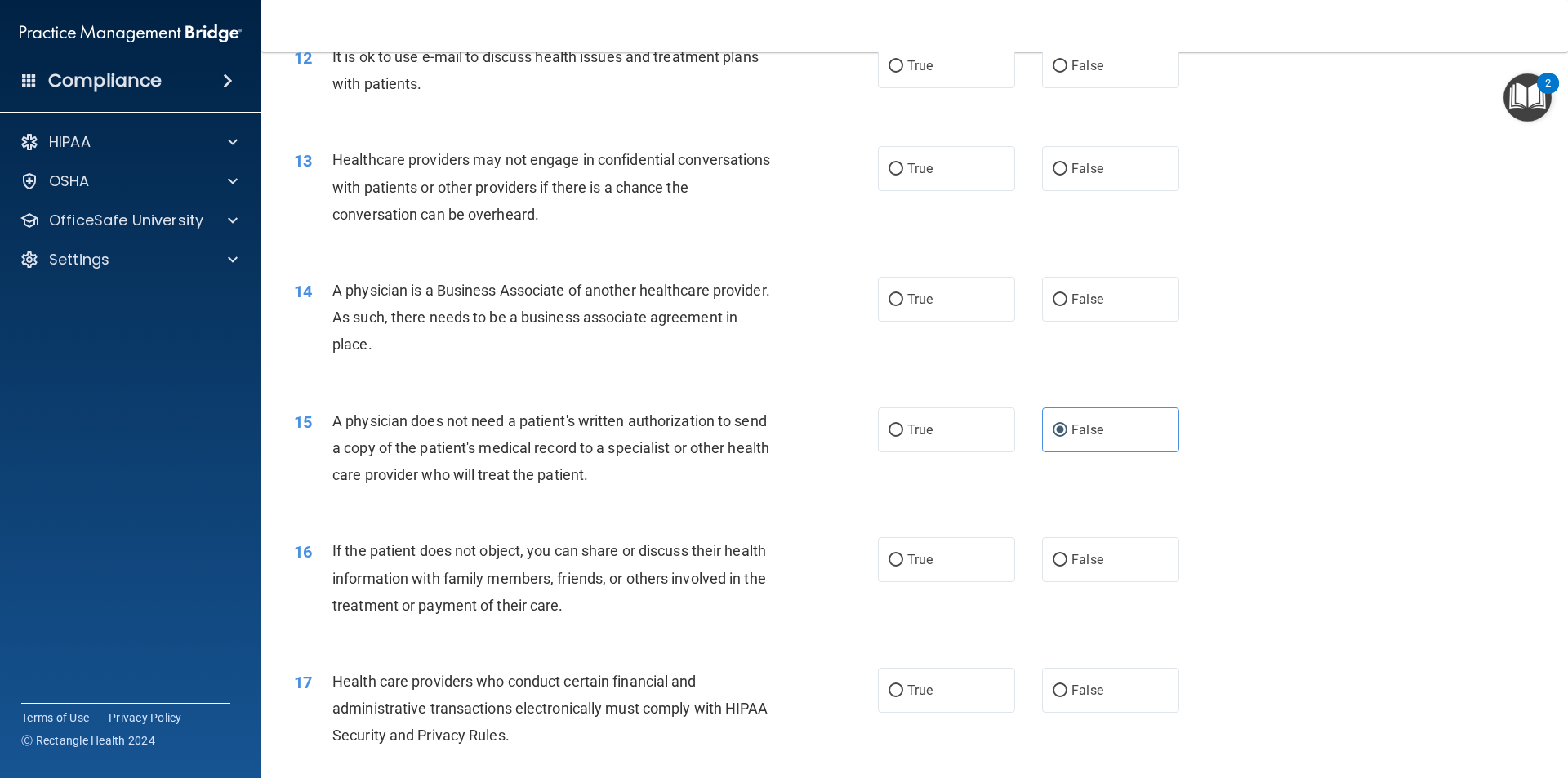
scroll to position [1634, 0]
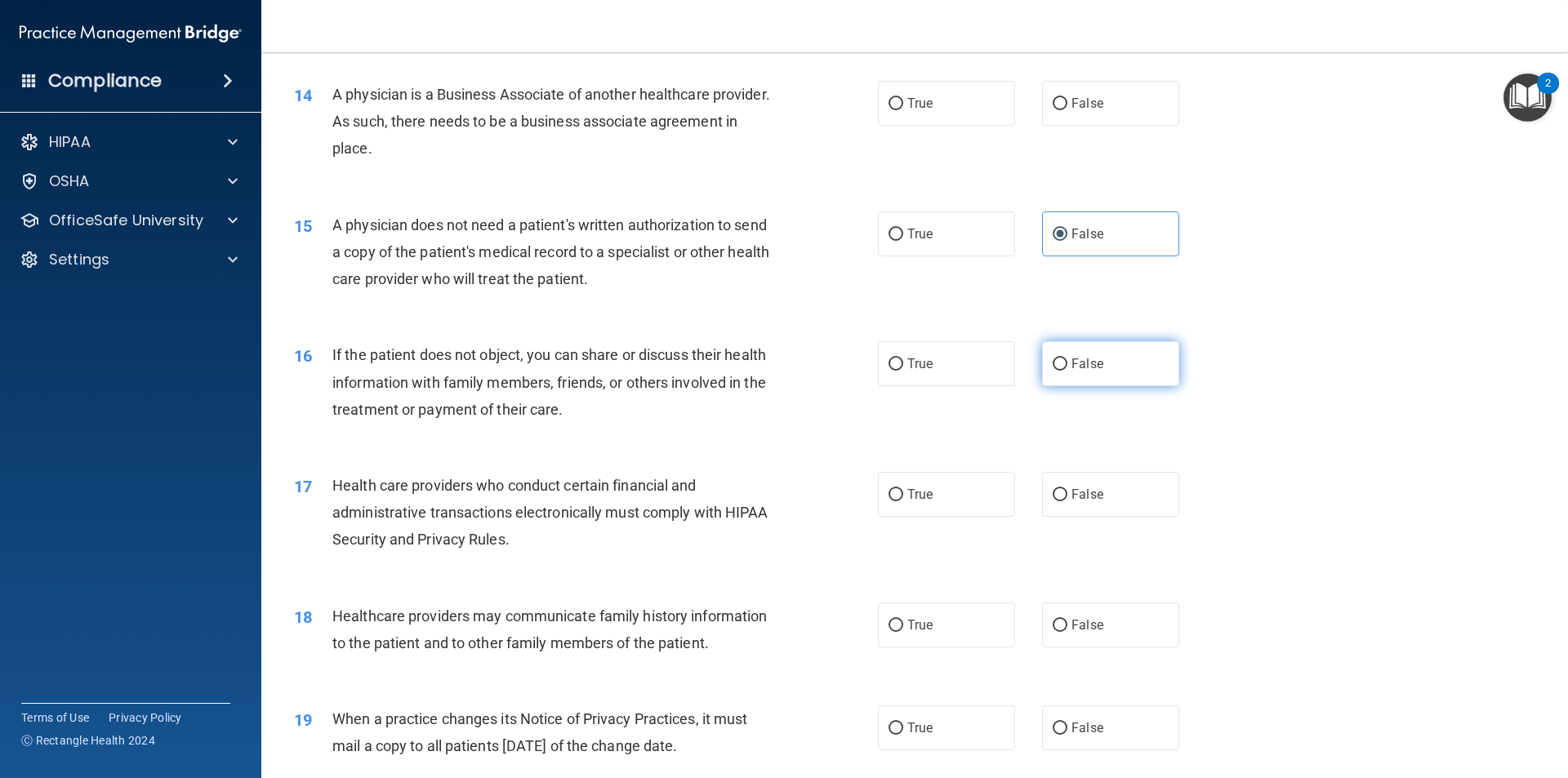
click at [1095, 373] on label "False" at bounding box center [1110, 364] width 137 height 45
click at [1067, 370] on input "False" at bounding box center [1060, 365] width 15 height 12
radio input "true"
click at [944, 383] on label "True" at bounding box center [946, 364] width 137 height 45
click at [903, 370] on input "True" at bounding box center [896, 365] width 15 height 12
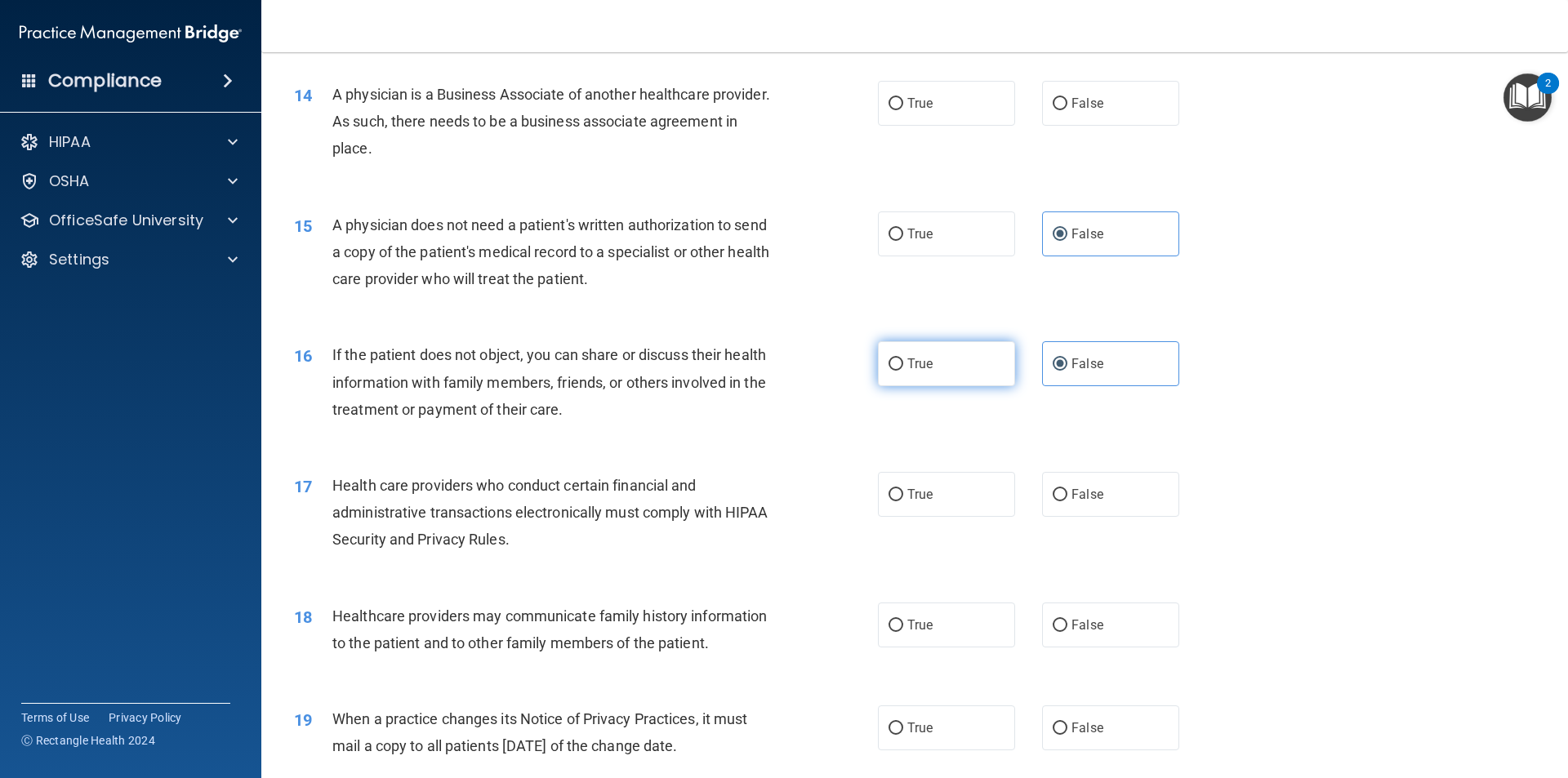
radio input "true"
radio input "false"
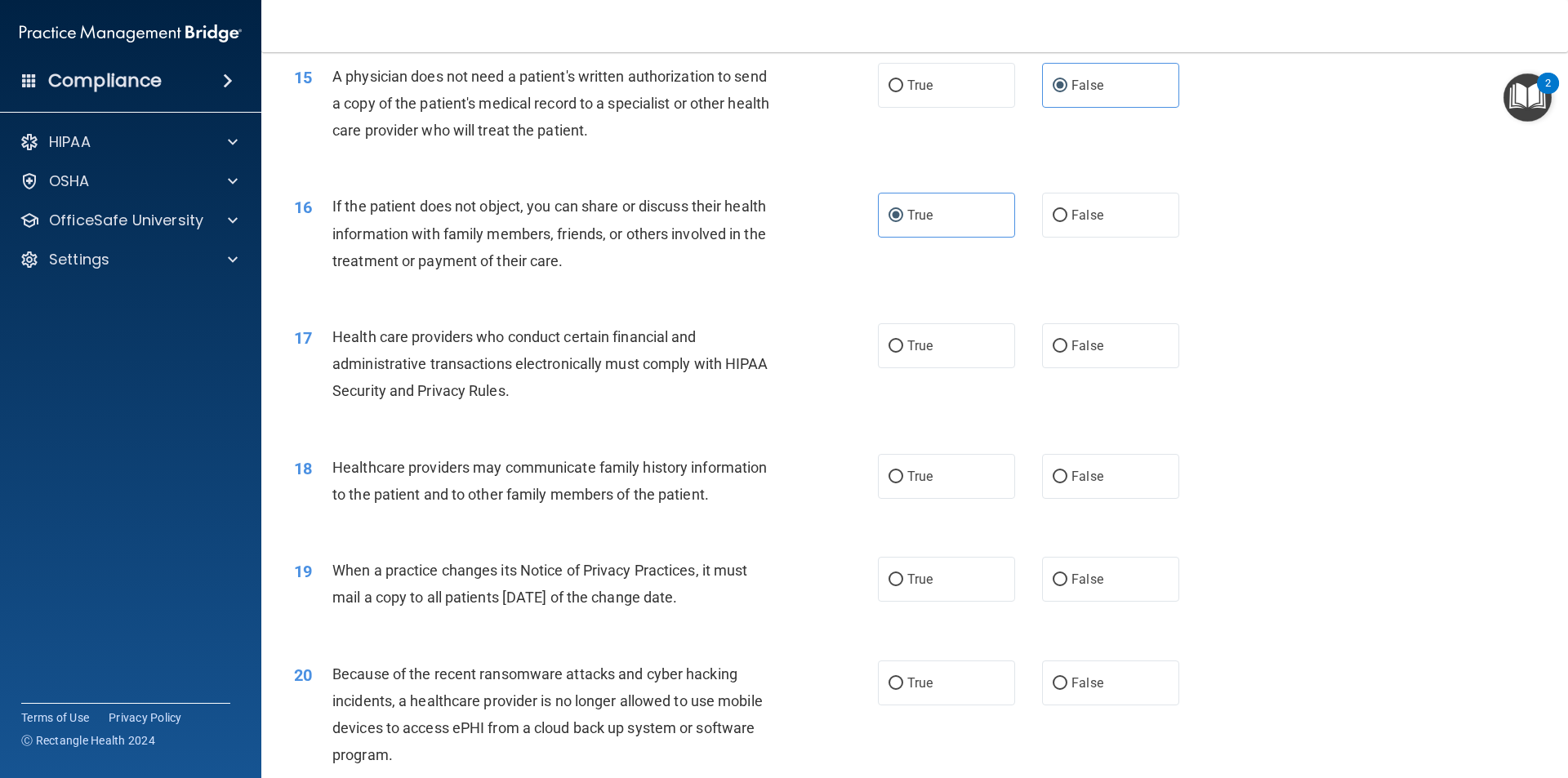
scroll to position [1798, 0]
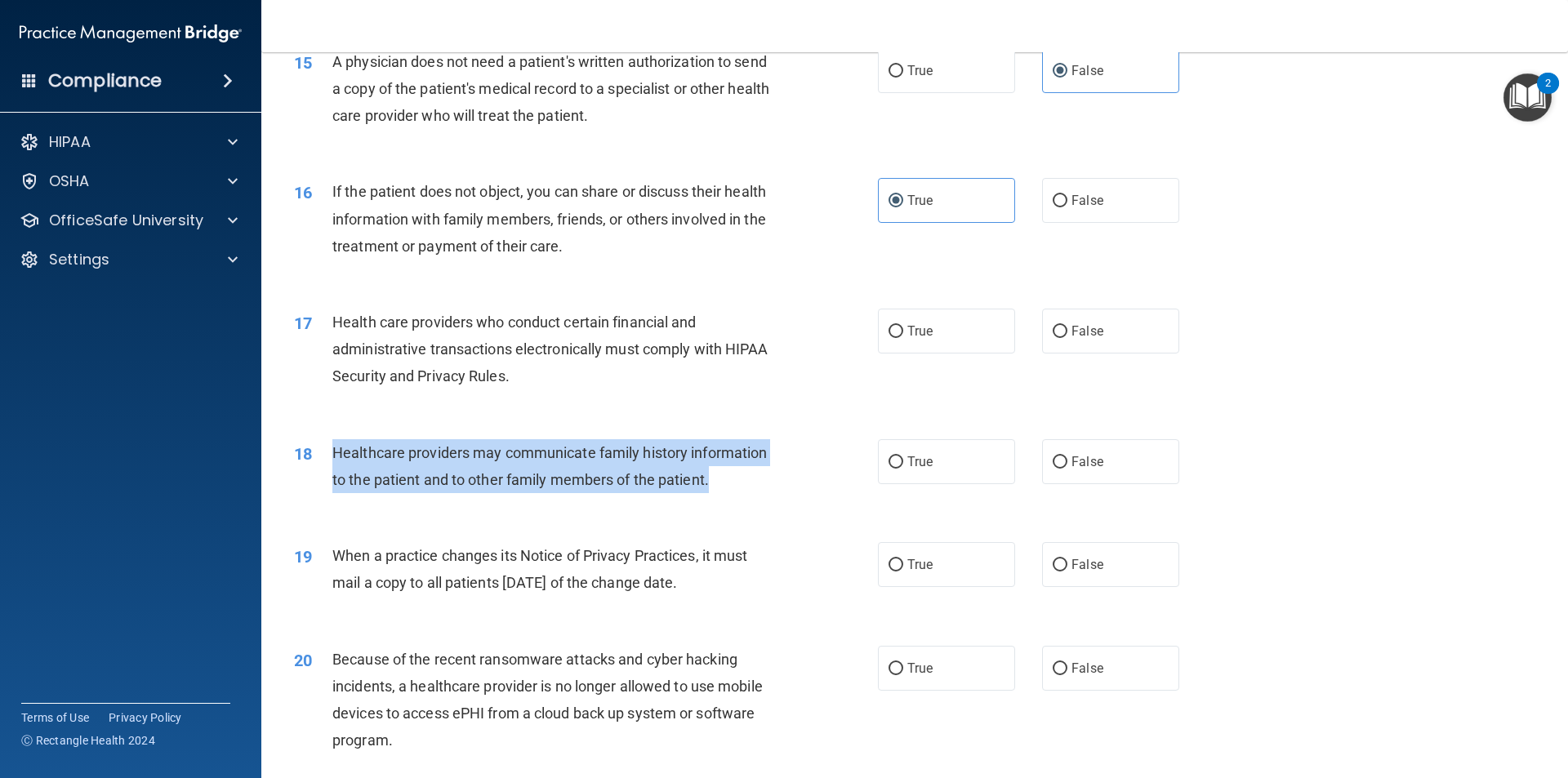
drag, startPoint x: 769, startPoint y: 479, endPoint x: 331, endPoint y: 453, distance: 438.8
click at [332, 453] on div "Healthcare providers may communicate family history information to the patient …" at bounding box center [561, 466] width 457 height 54
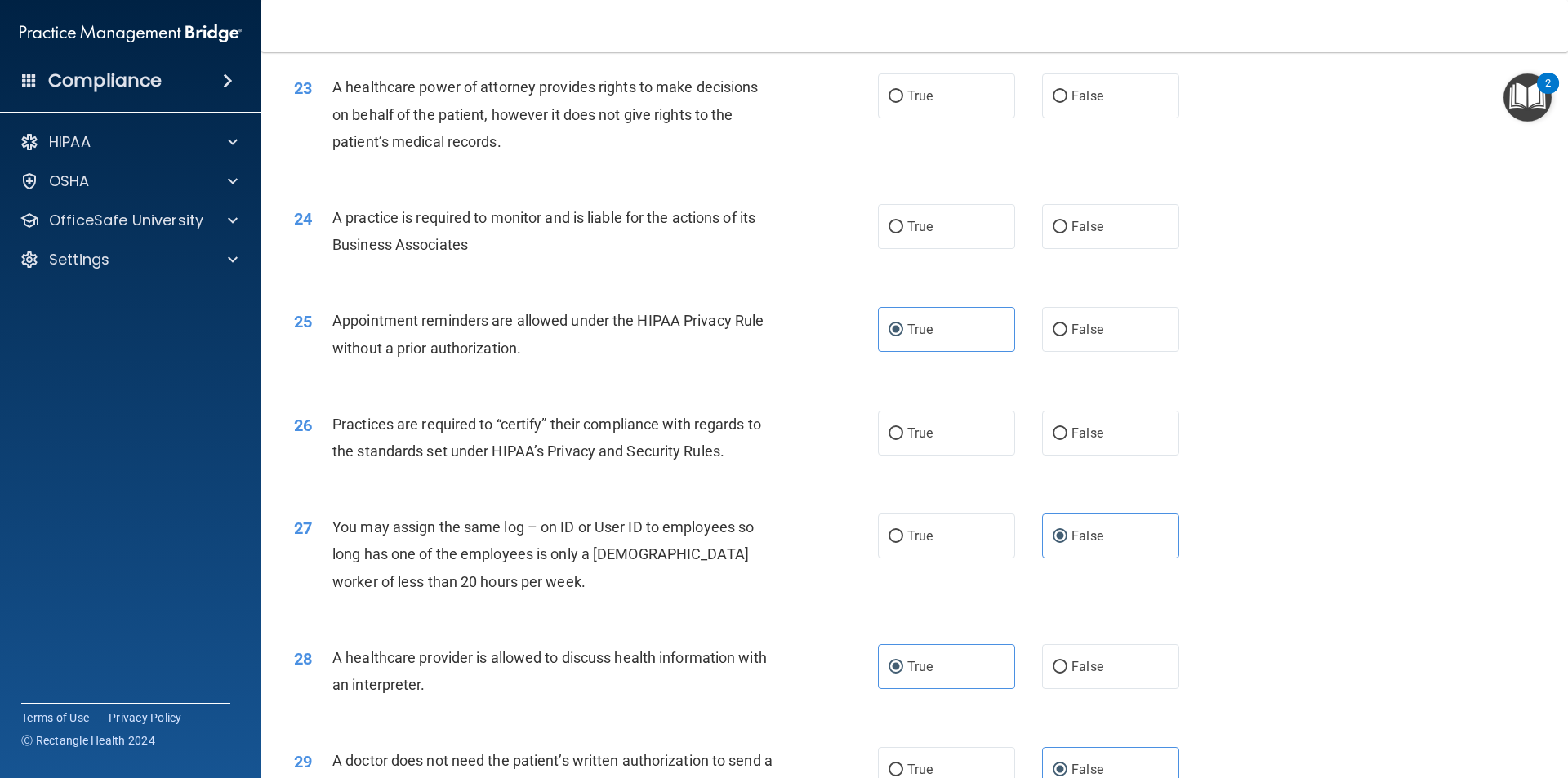
scroll to position [2614, 0]
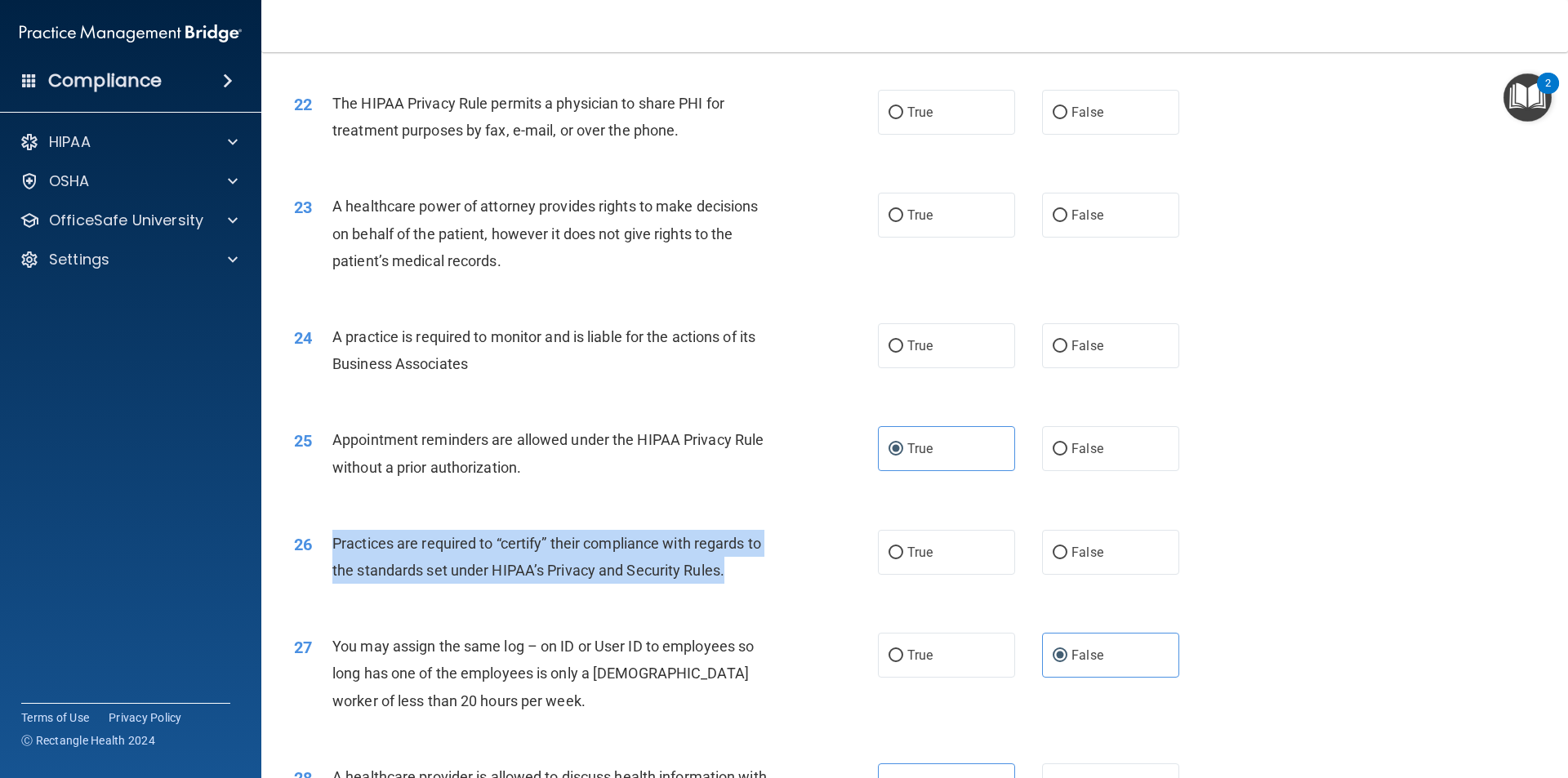
drag, startPoint x: 751, startPoint y: 561, endPoint x: 309, endPoint y: 531, distance: 443.0
click at [309, 531] on div "26 Practices are required to “certify” their compliance with regards to the sta…" at bounding box center [586, 560] width 633 height 62
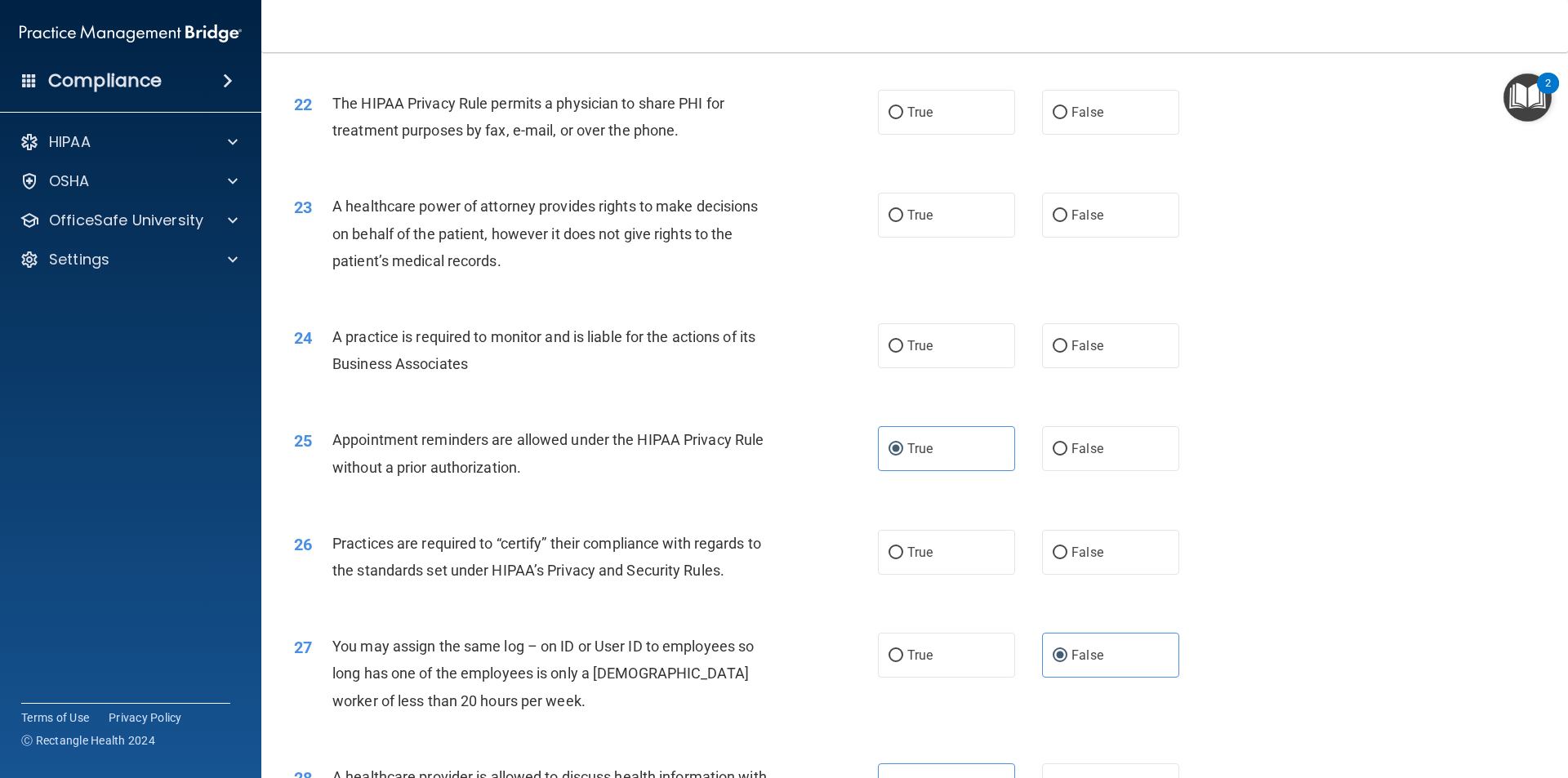
click at [703, 469] on div "Appointment reminders are allowed under the HIPAA Privacy Rule without a prior …" at bounding box center [561, 453] width 457 height 54
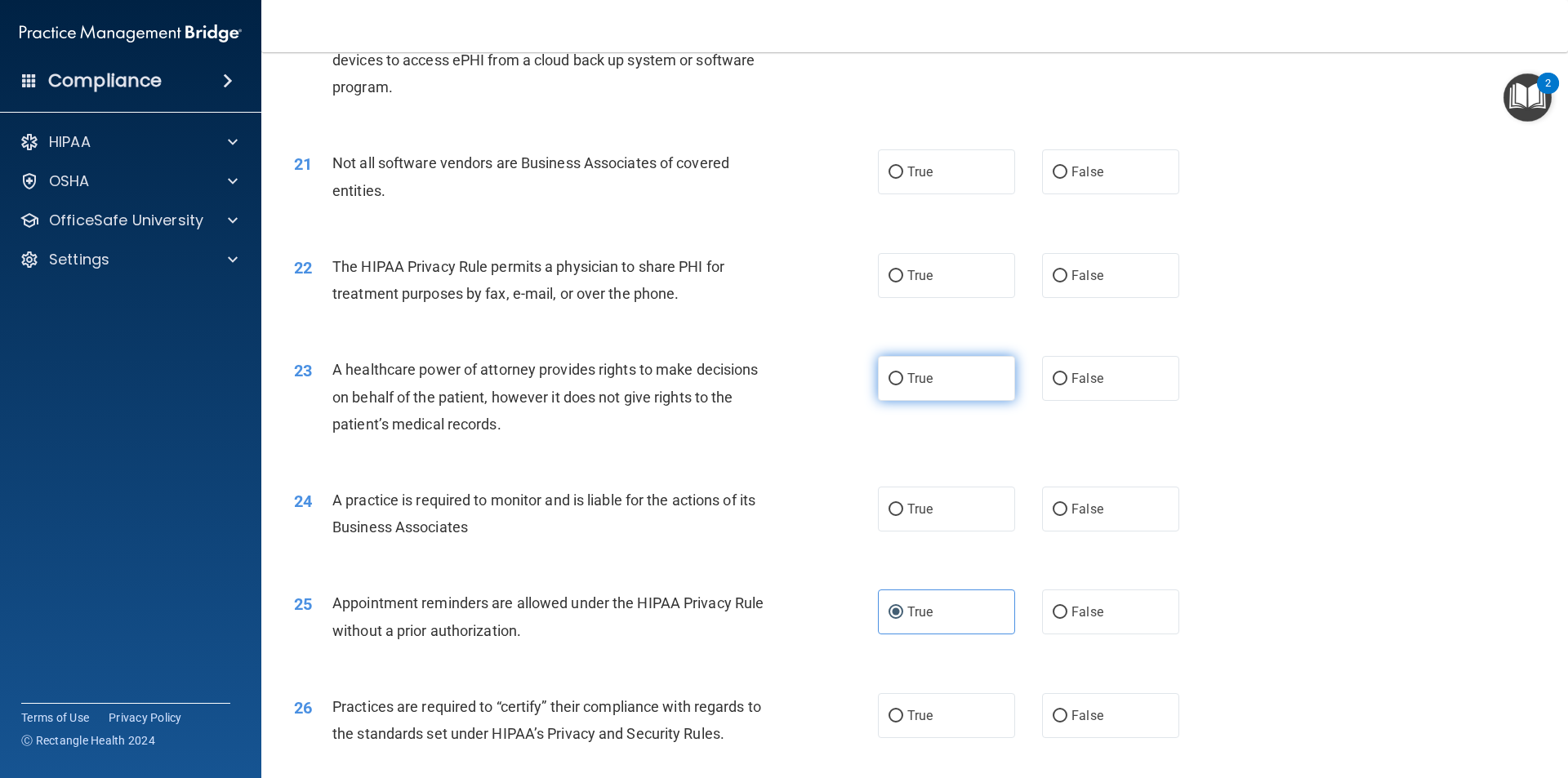
click at [914, 390] on label "True" at bounding box center [946, 379] width 137 height 45
click at [903, 385] on input "True" at bounding box center [896, 379] width 15 height 12
radio input "true"
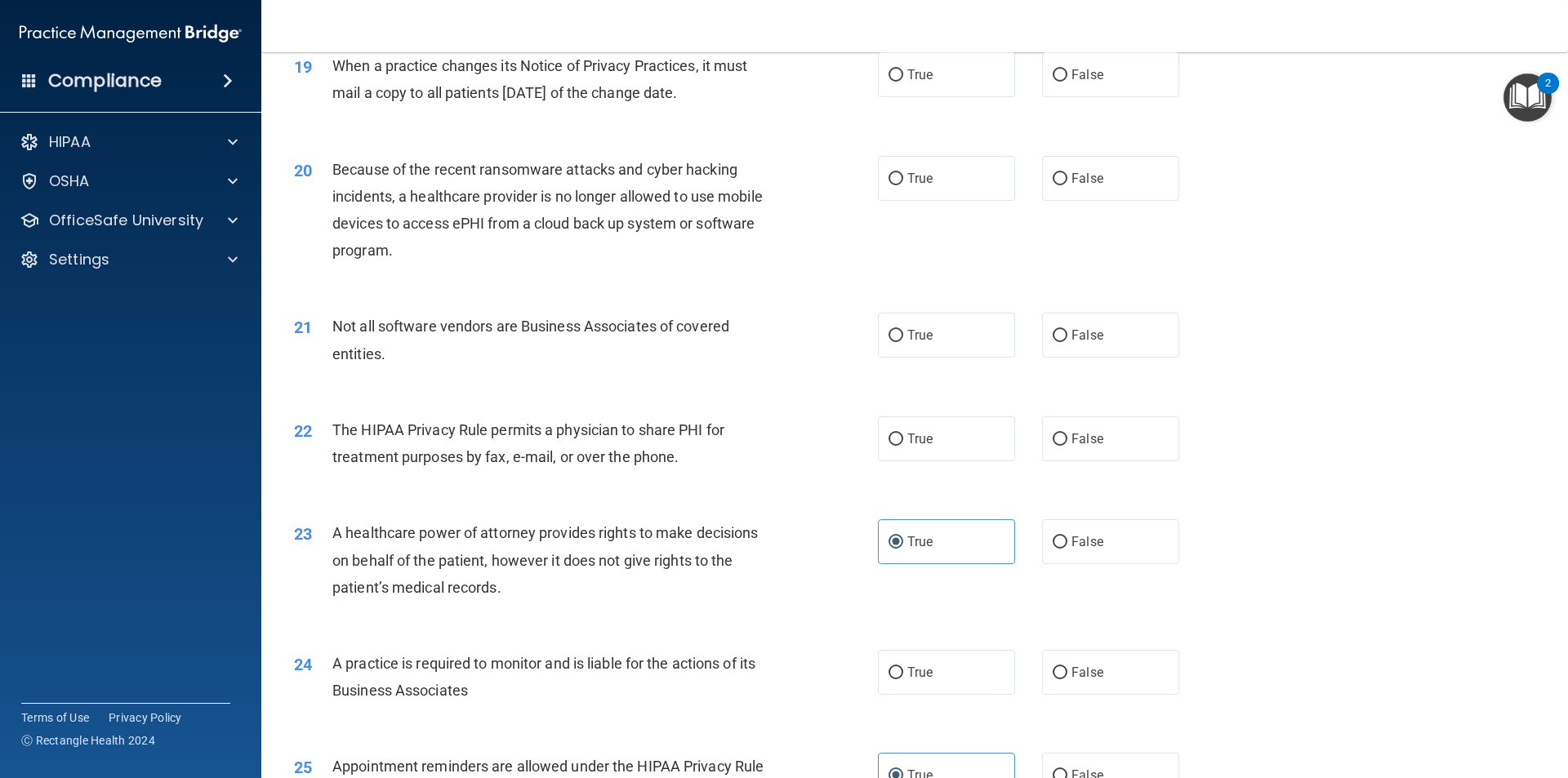
scroll to position [2205, 0]
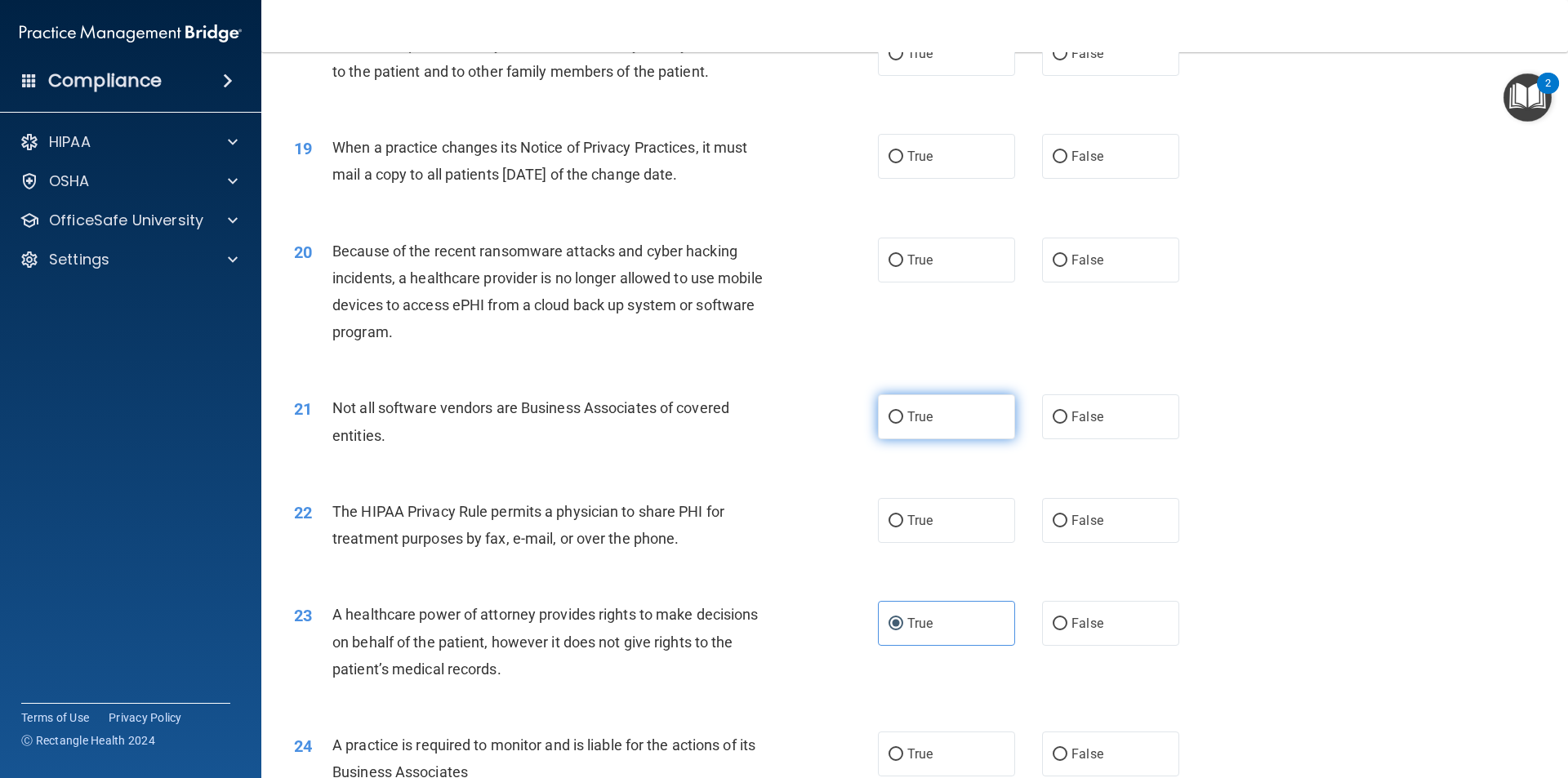
click at [928, 416] on label "True" at bounding box center [946, 417] width 137 height 45
click at [903, 416] on input "True" at bounding box center [896, 417] width 15 height 12
radio input "true"
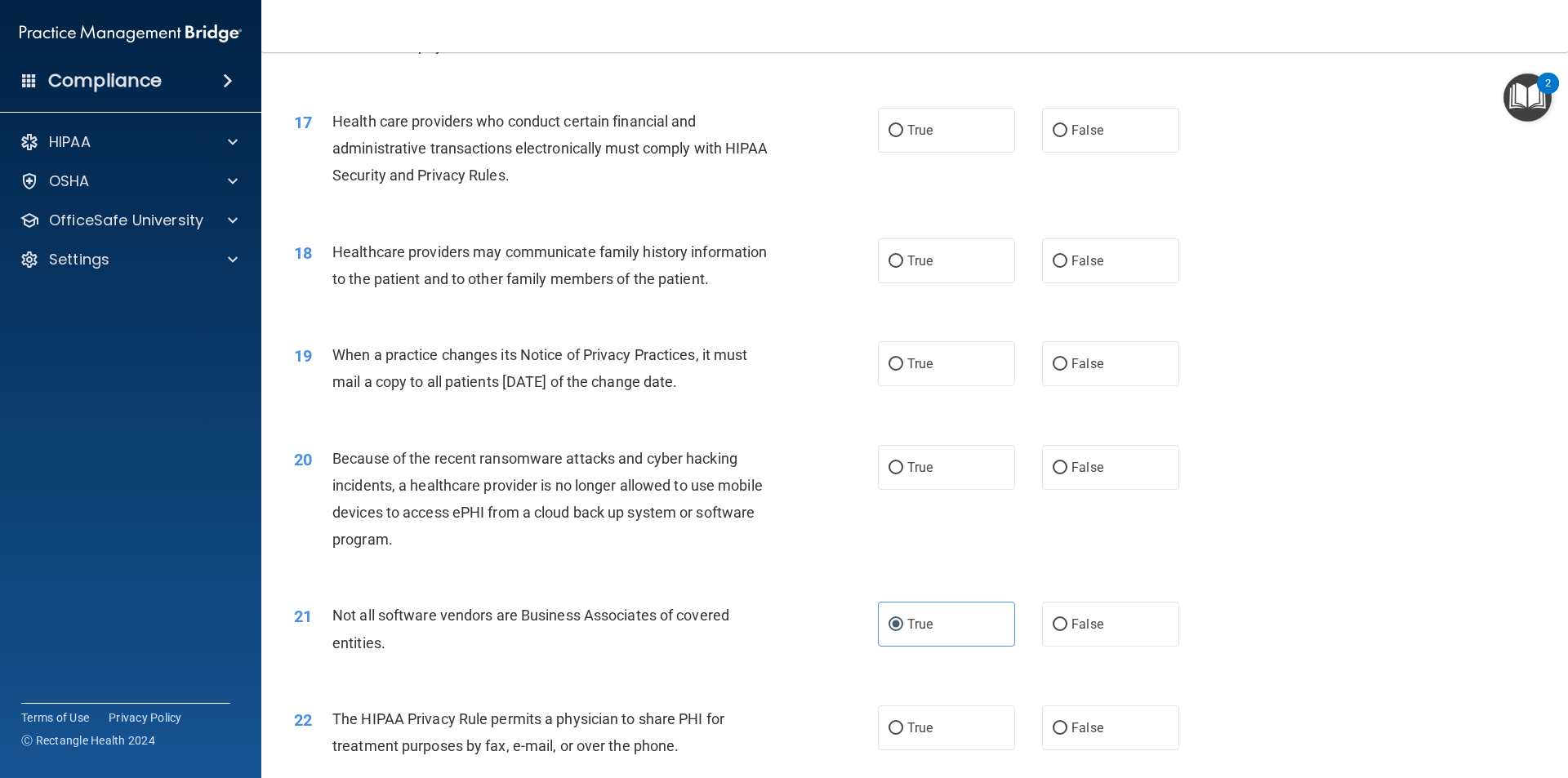
scroll to position [1960, 0]
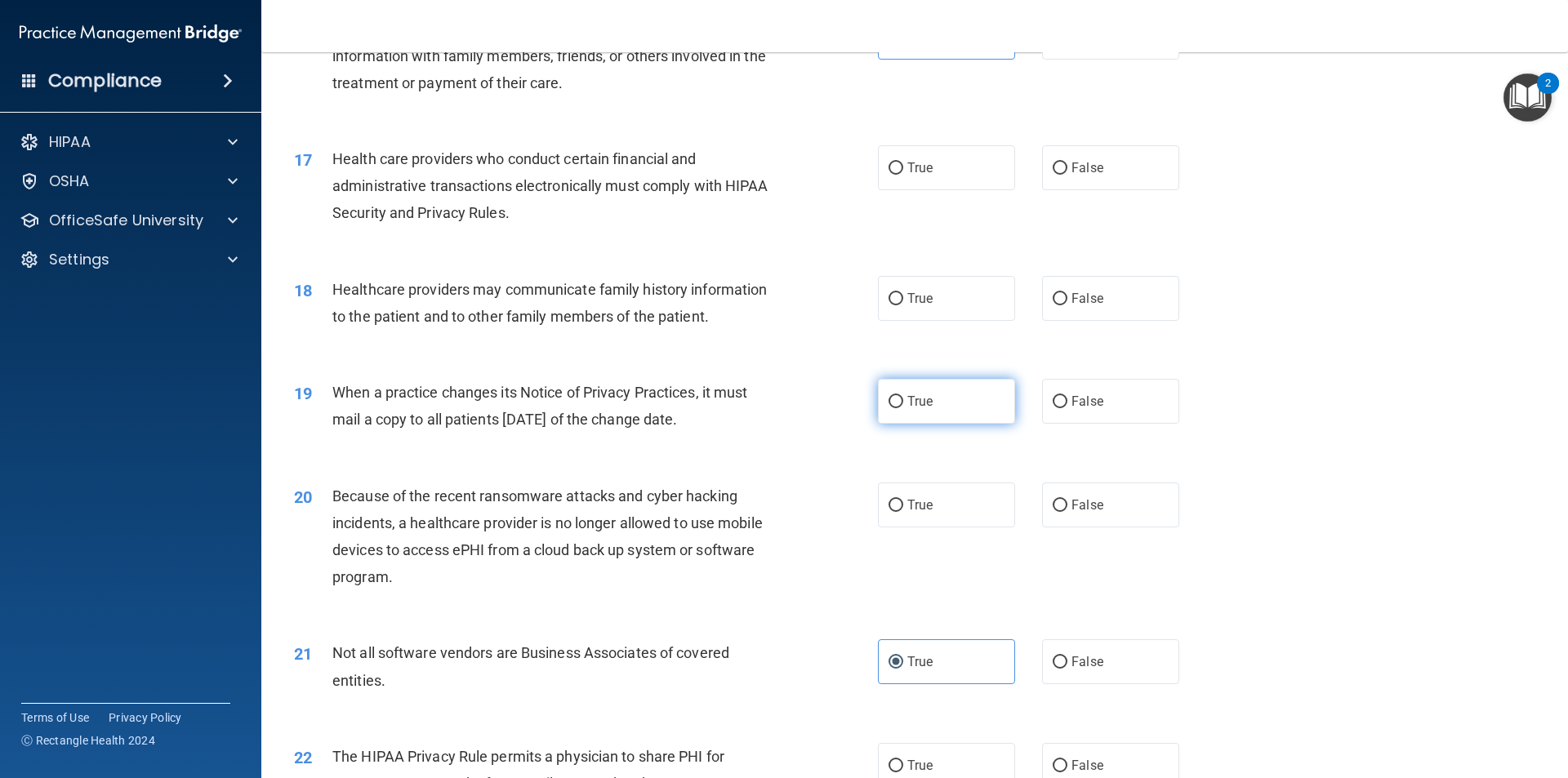
click at [895, 416] on label "True" at bounding box center [946, 401] width 137 height 45
click at [895, 409] on input "True" at bounding box center [896, 402] width 15 height 12
radio input "true"
drag, startPoint x: 787, startPoint y: 423, endPoint x: 413, endPoint y: 394, distance: 375.1
click at [413, 394] on div "19 When a practice changes its Notice of Privacy Practices, it must mail a copy…" at bounding box center [586, 409] width 633 height 62
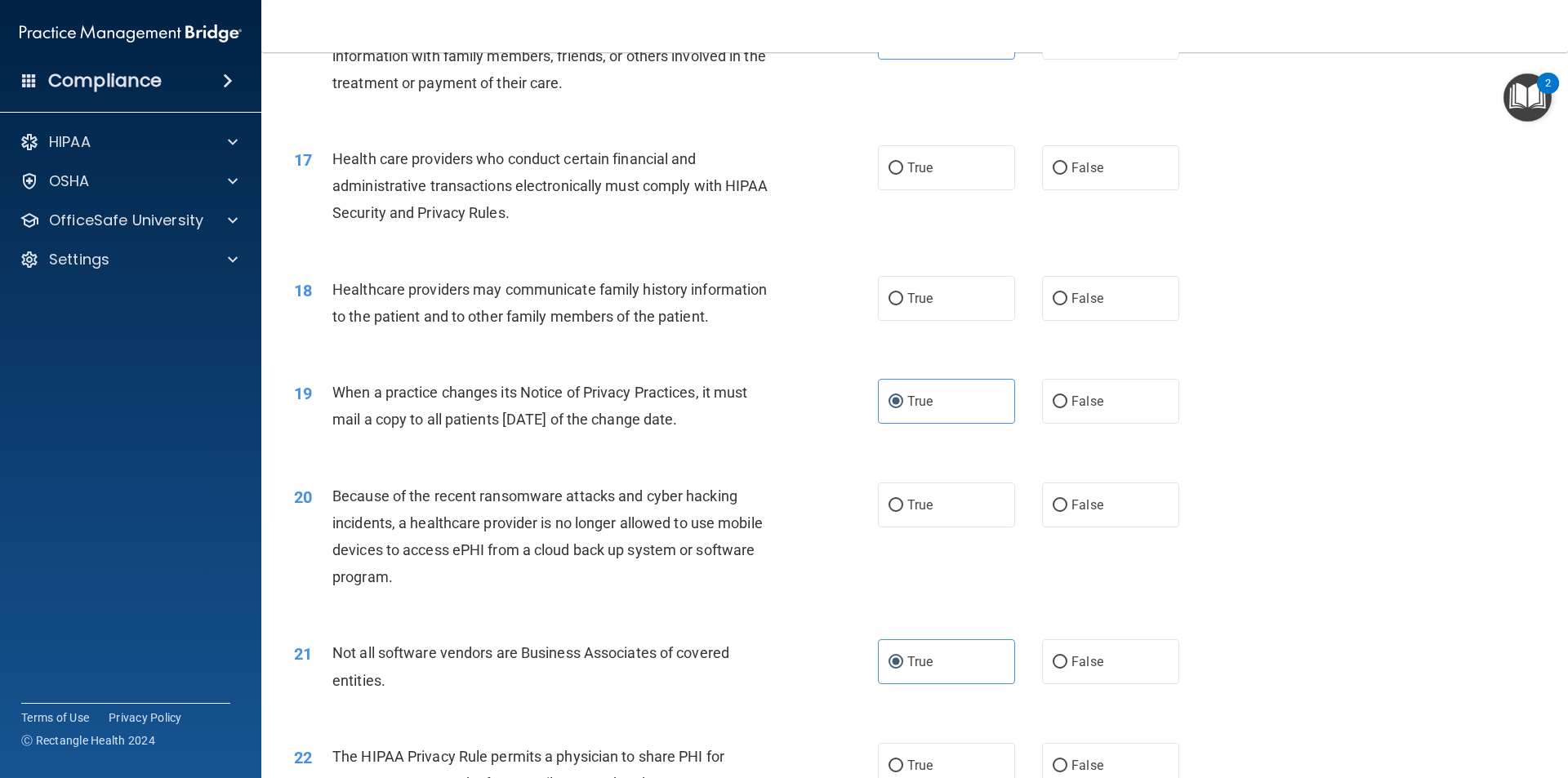
click at [515, 445] on div "19 When a practice changes its Notice of Privacy Practices, it must mail a copy…" at bounding box center [914, 410] width 1266 height 103
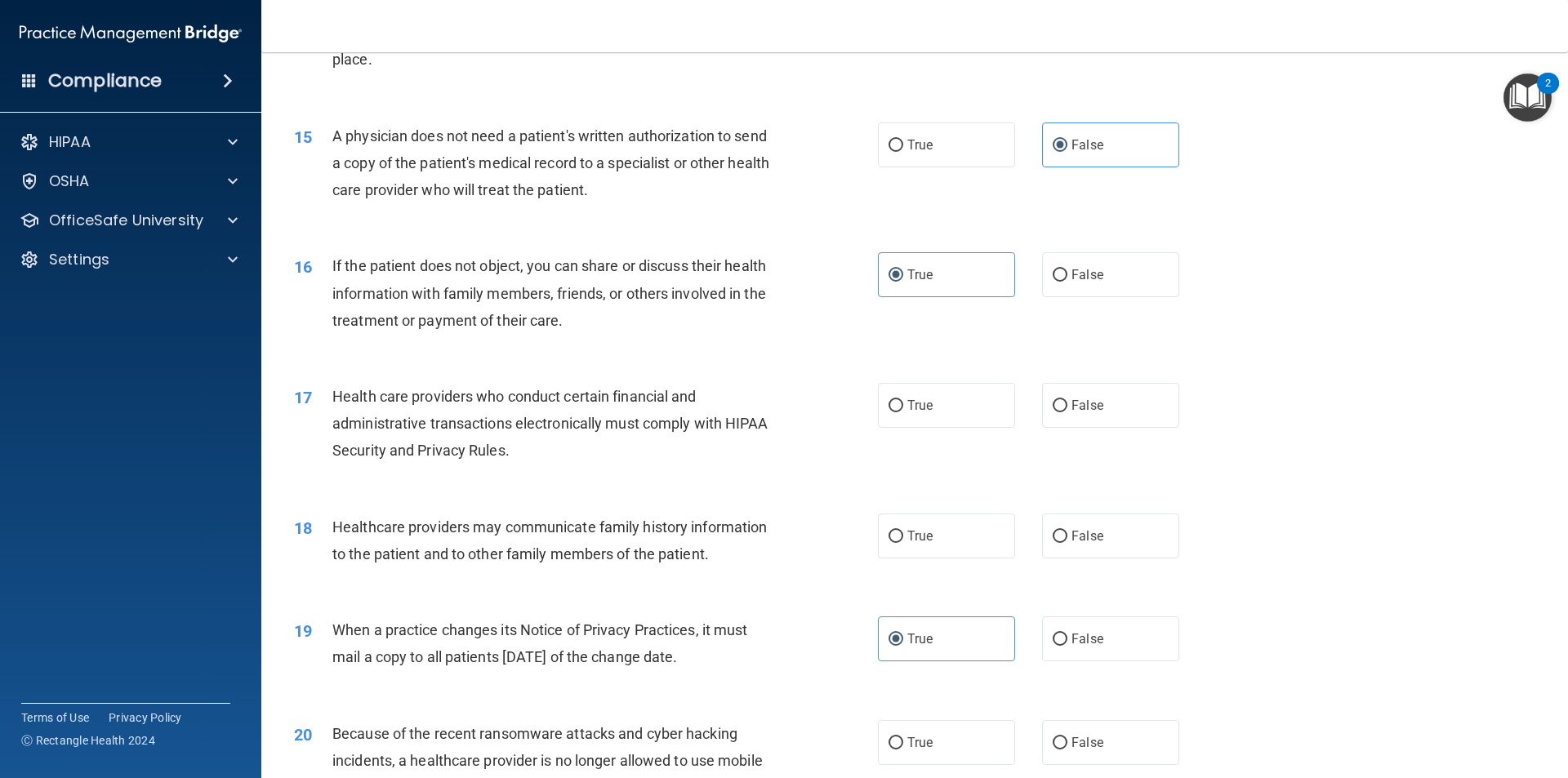
scroll to position [1715, 0]
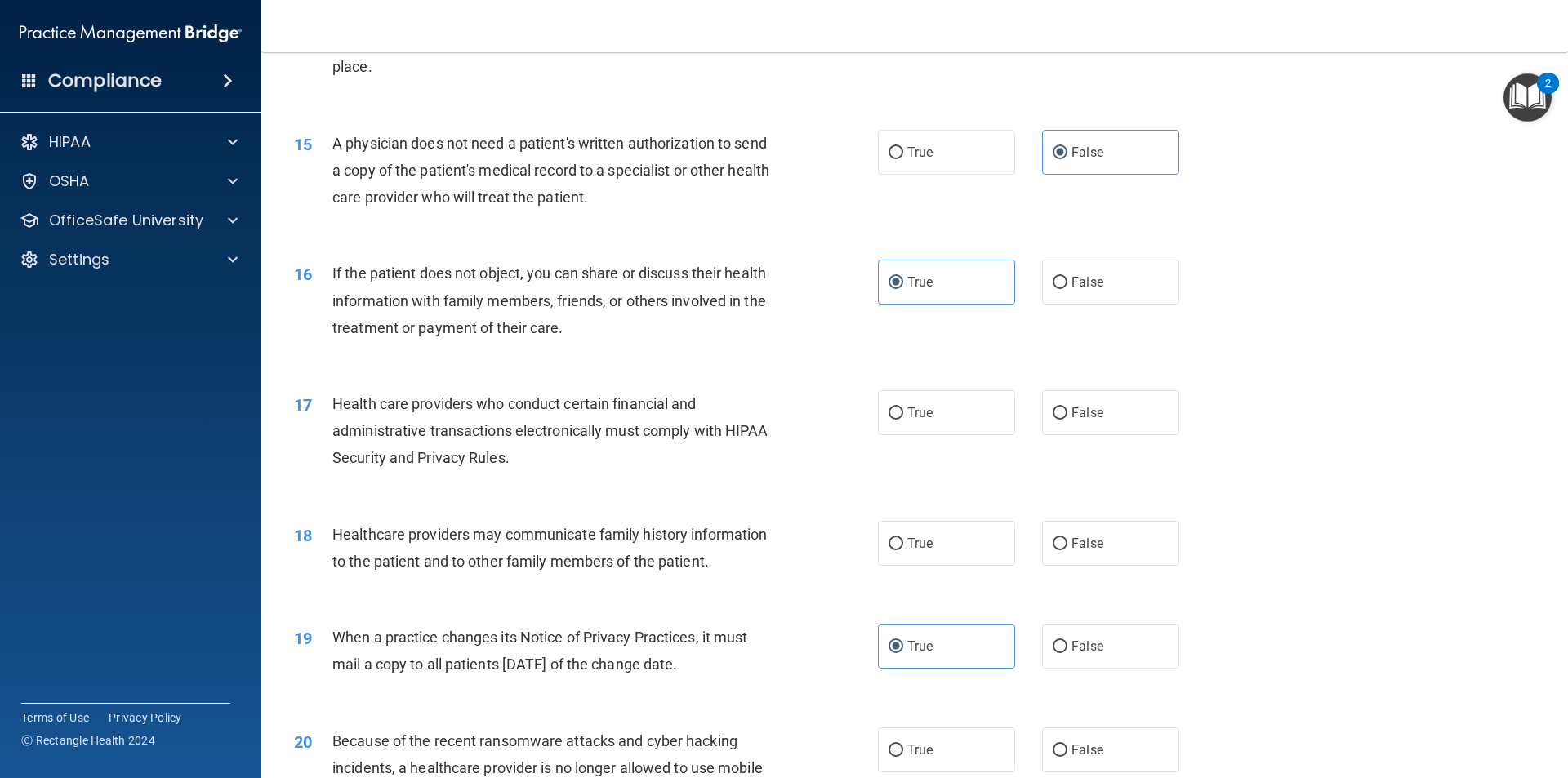
click at [863, 434] on div "17 Health care providers who conduct certain financial and administrative trans…" at bounding box center [586, 435] width 633 height 90
click at [889, 426] on label "True" at bounding box center [946, 413] width 137 height 45
click at [889, 419] on input "True" at bounding box center [896, 413] width 15 height 12
radio input "true"
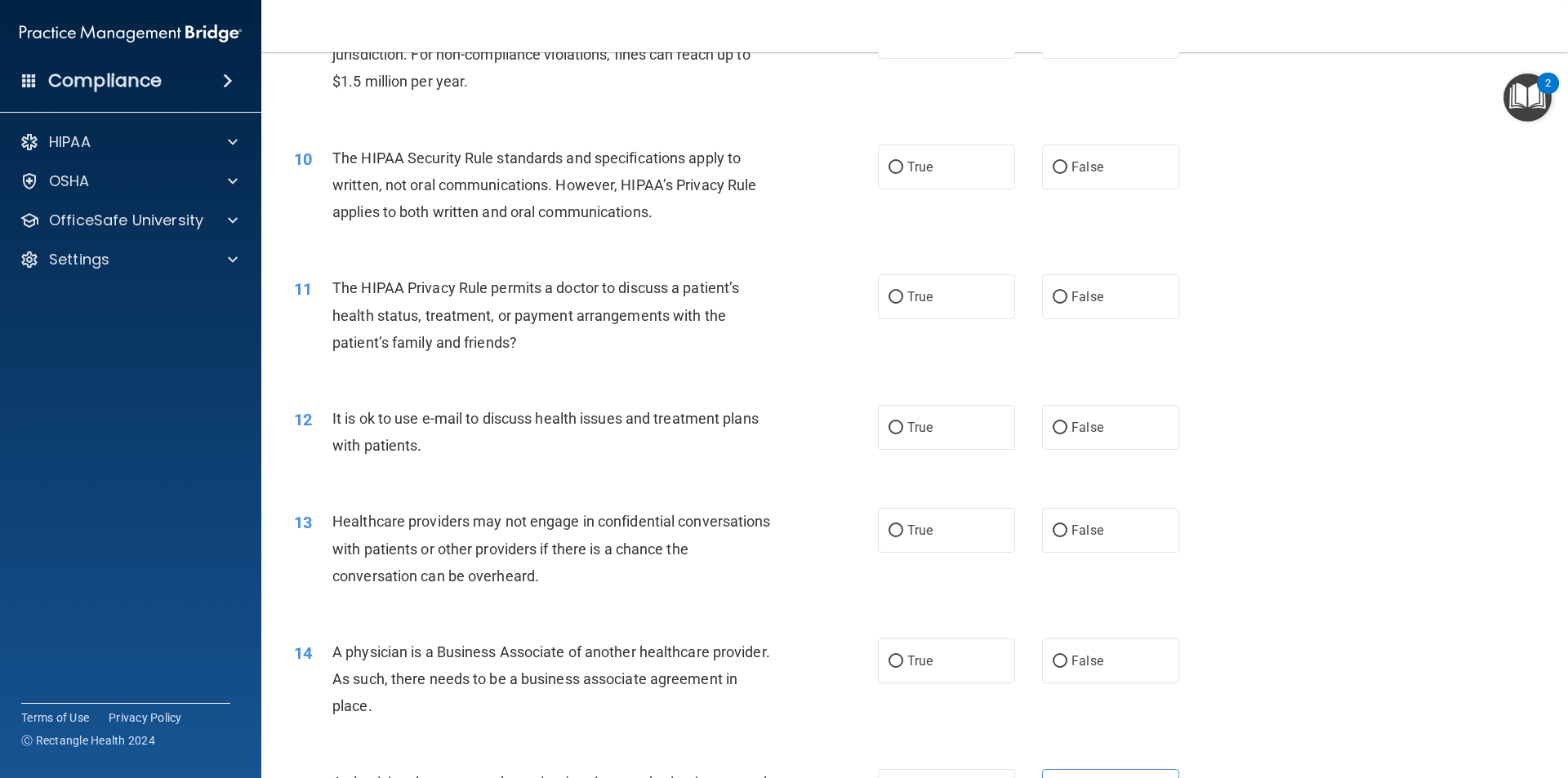
scroll to position [1226, 0]
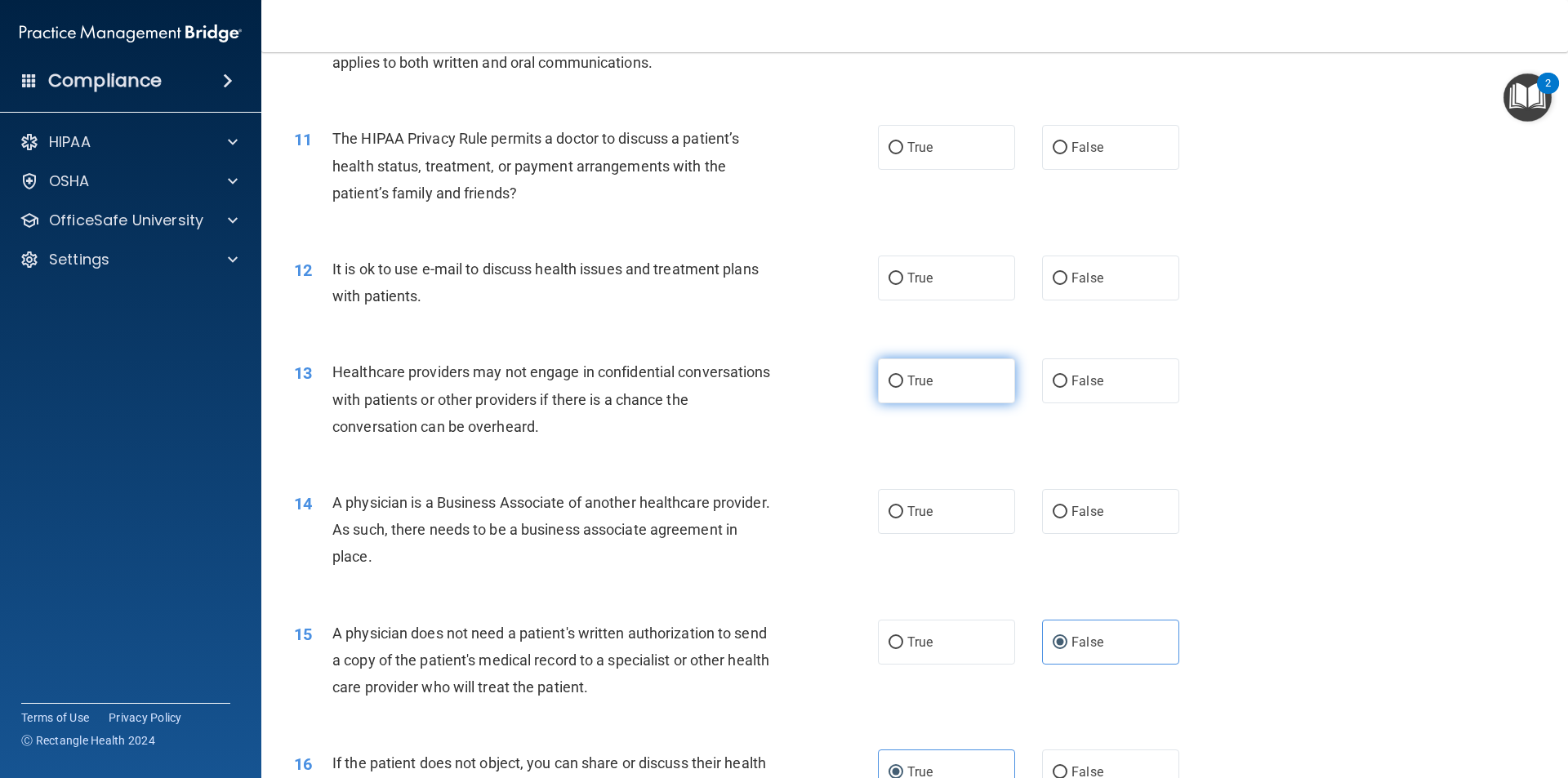
click at [929, 384] on label "True" at bounding box center [946, 381] width 137 height 45
click at [903, 384] on input "True" at bounding box center [896, 381] width 15 height 12
radio input "true"
click at [927, 506] on span "True" at bounding box center [919, 511] width 25 height 16
click at [903, 506] on input "True" at bounding box center [896, 512] width 15 height 12
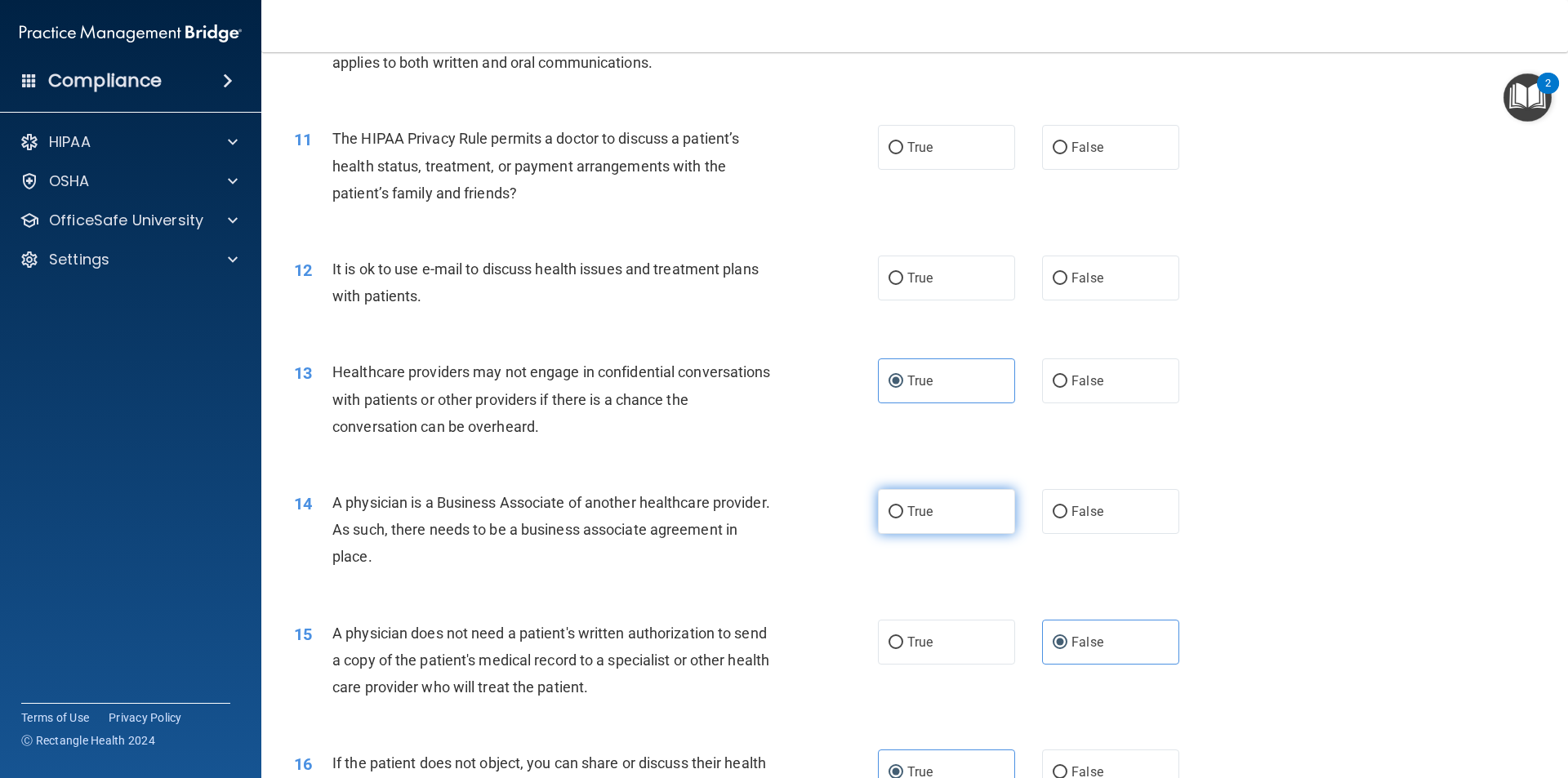
radio input "true"
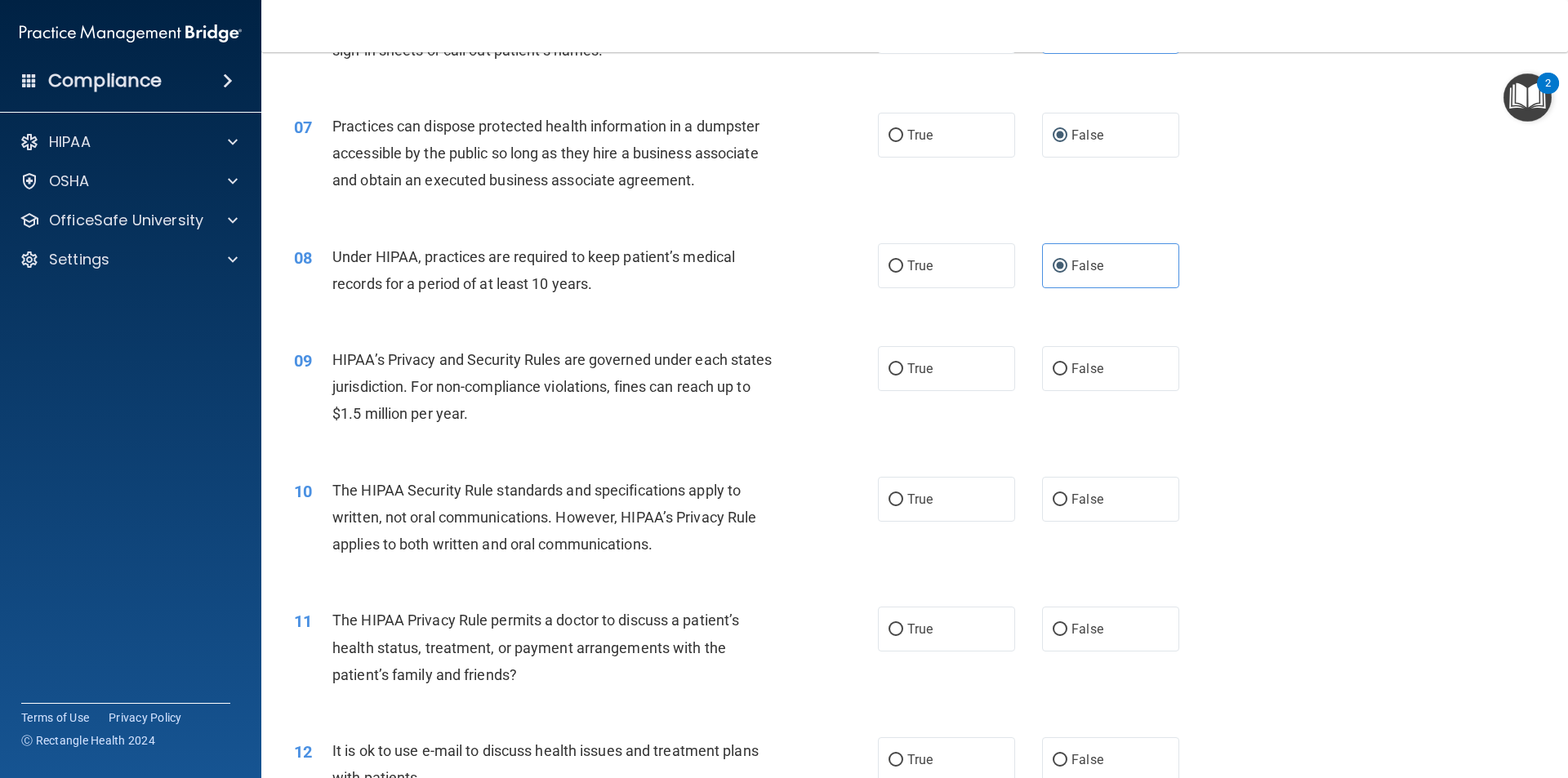
scroll to position [736, 0]
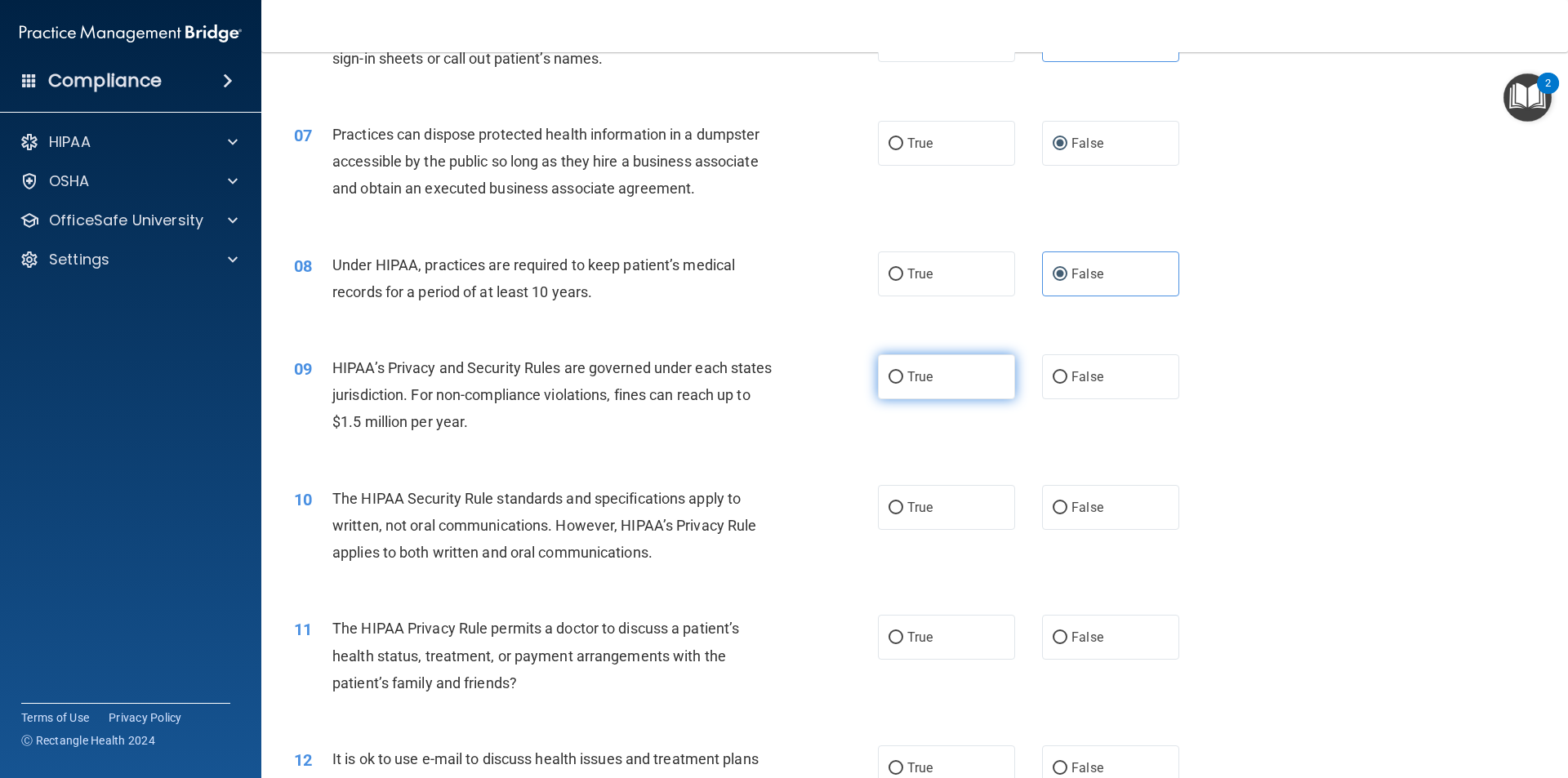
click at [950, 368] on label "True" at bounding box center [946, 377] width 137 height 45
click at [903, 371] on input "True" at bounding box center [896, 377] width 15 height 12
radio input "true"
click at [1105, 522] on label "False" at bounding box center [1110, 507] width 137 height 45
click at [1067, 514] on input "False" at bounding box center [1060, 508] width 15 height 12
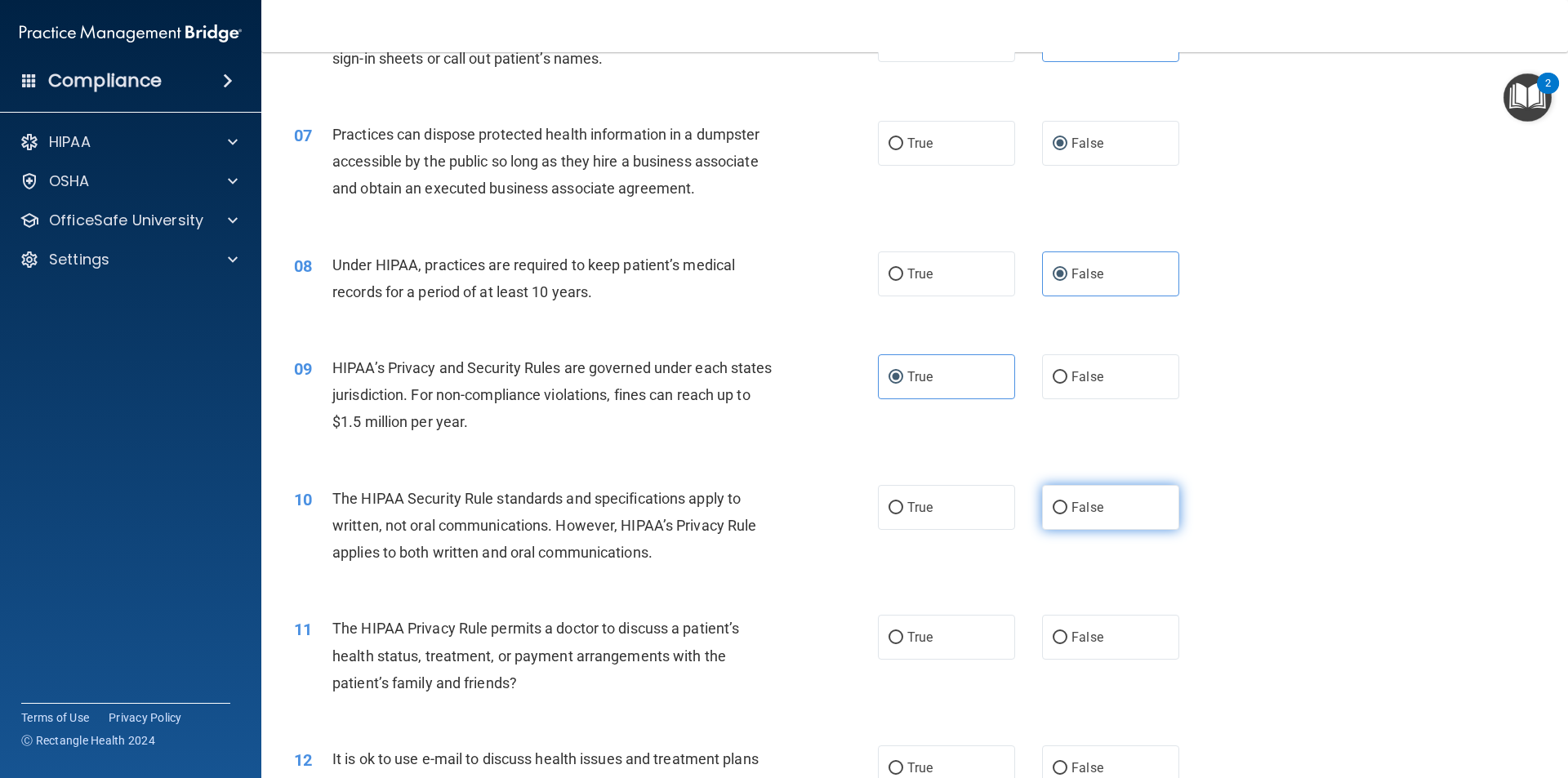
radio input "true"
click at [907, 514] on span "True" at bounding box center [919, 507] width 25 height 16
click at [903, 514] on input "True" at bounding box center [896, 508] width 15 height 12
radio input "true"
radio input "false"
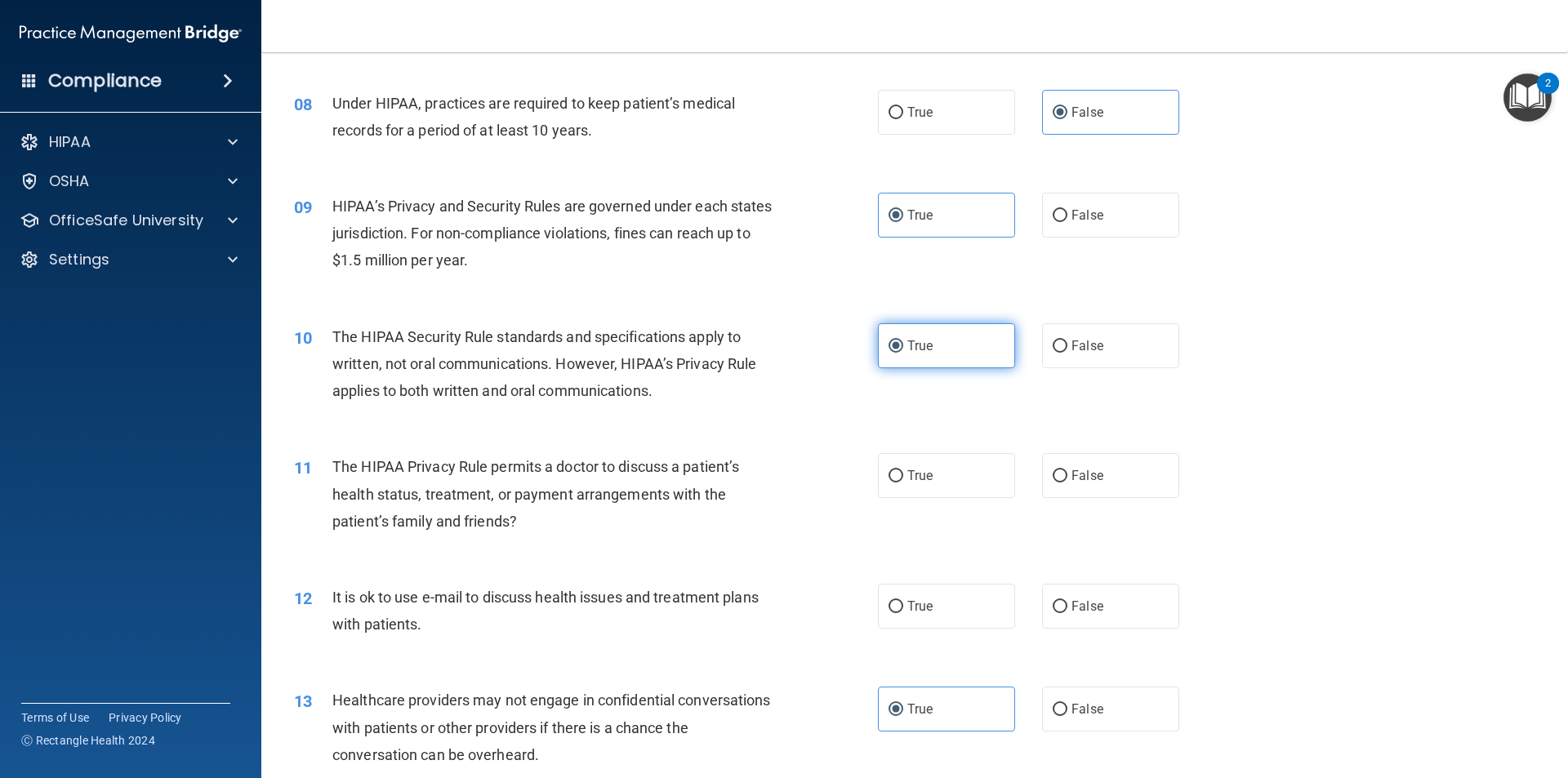
scroll to position [899, 0]
click at [920, 500] on div "11 The HIPAA Privacy Rule permits a doctor to discuss a patient’s health status…" at bounding box center [914, 496] width 1266 height 130
click at [923, 484] on label "True" at bounding box center [946, 474] width 137 height 45
click at [903, 481] on input "True" at bounding box center [896, 474] width 15 height 12
radio input "true"
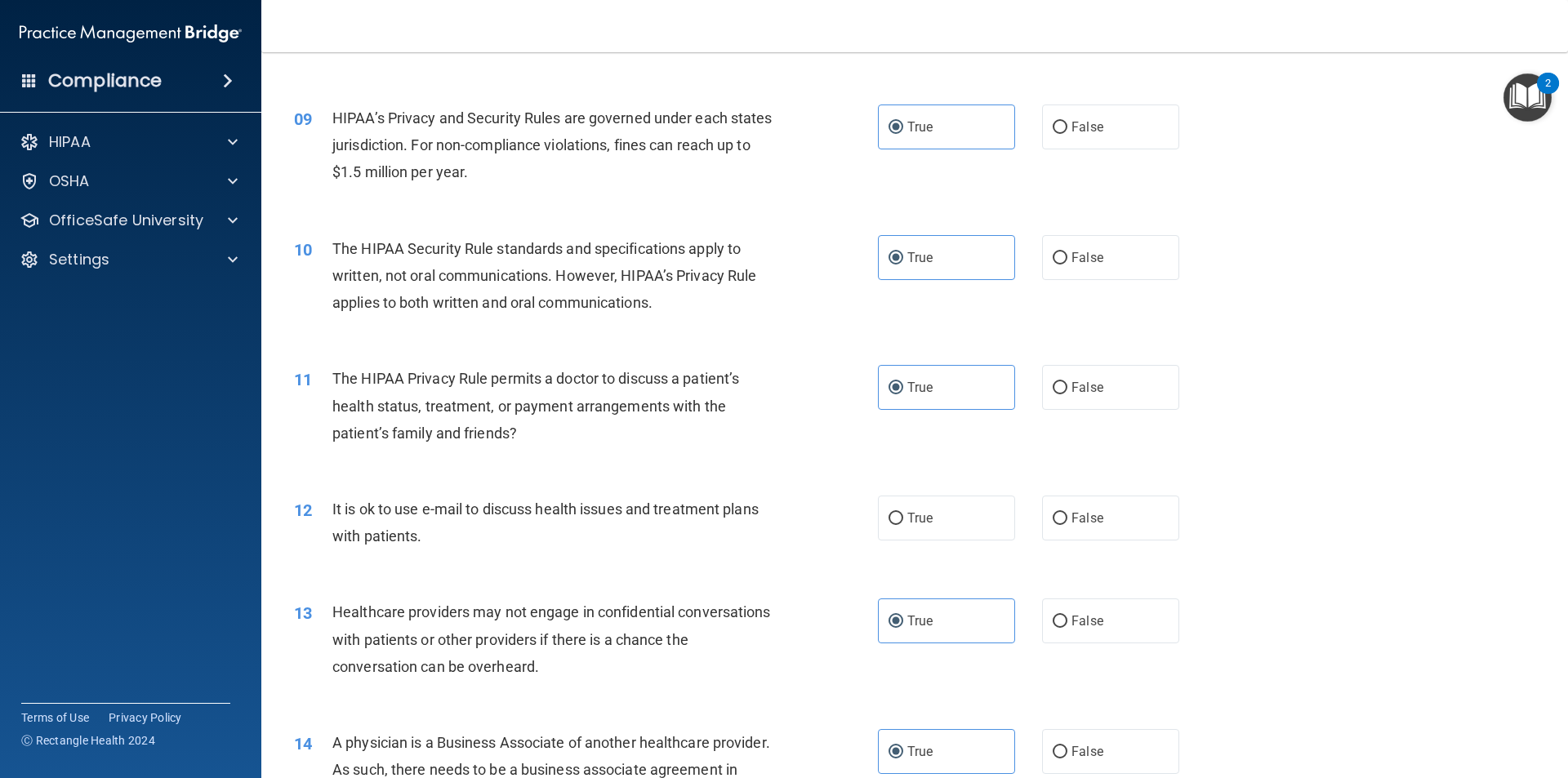
scroll to position [1063, 0]
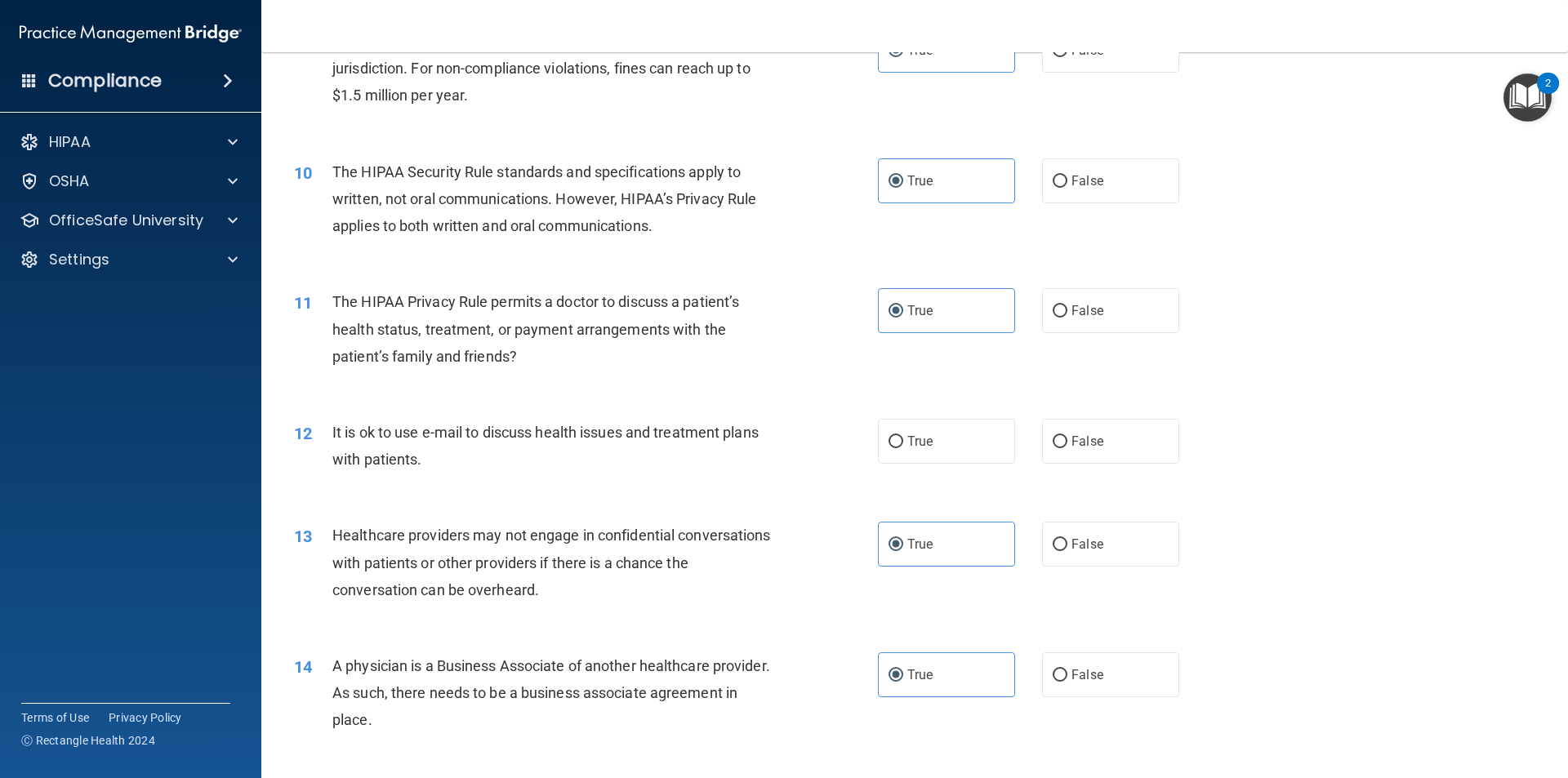
click at [985, 412] on div "12 It is ok to use e-mail to discuss health issues and treatment plans with pat…" at bounding box center [914, 450] width 1266 height 103
click at [922, 421] on label "True" at bounding box center [946, 441] width 137 height 45
click at [903, 436] on input "True" at bounding box center [896, 442] width 15 height 12
radio input "true"
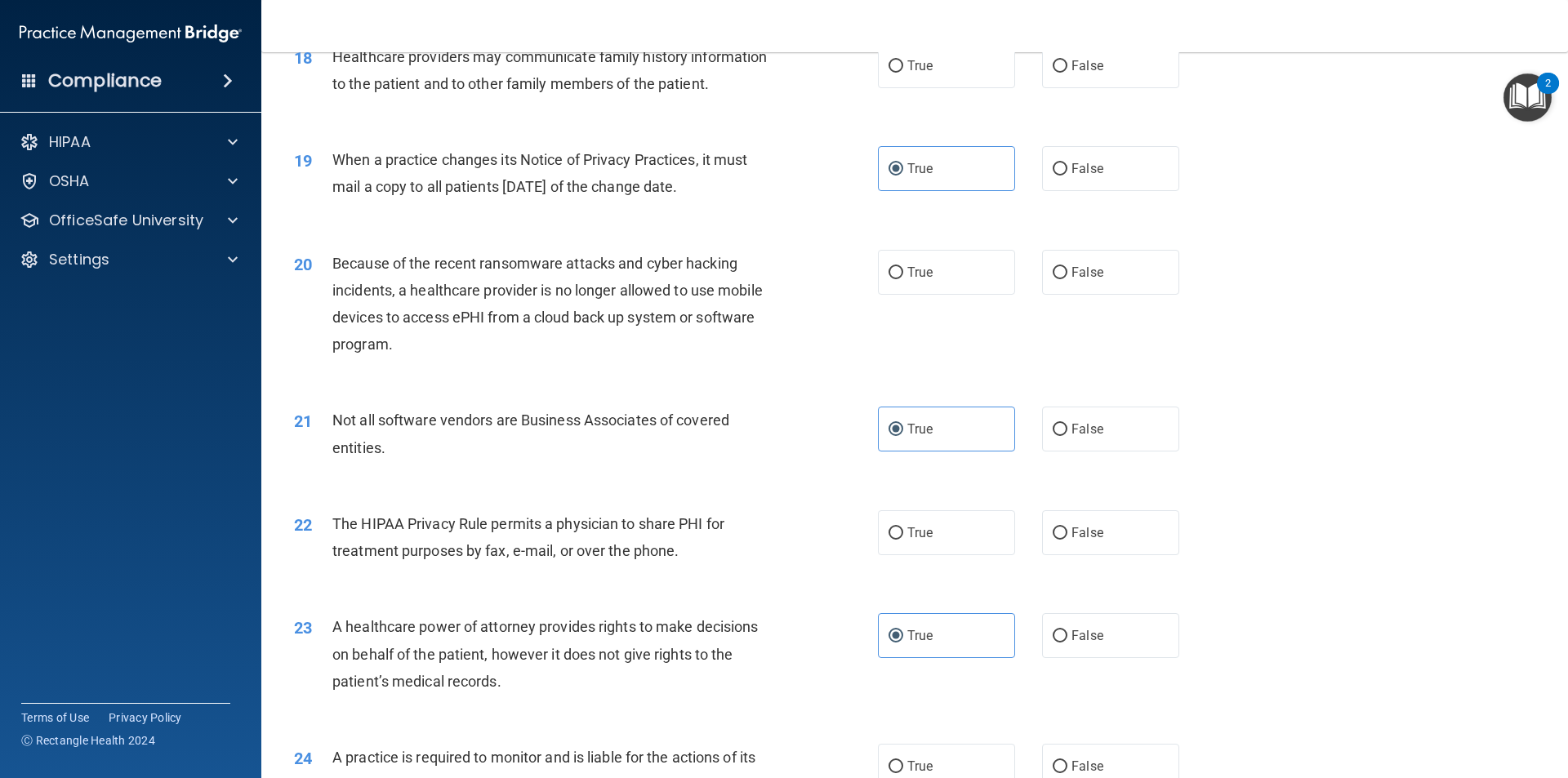
scroll to position [2205, 0]
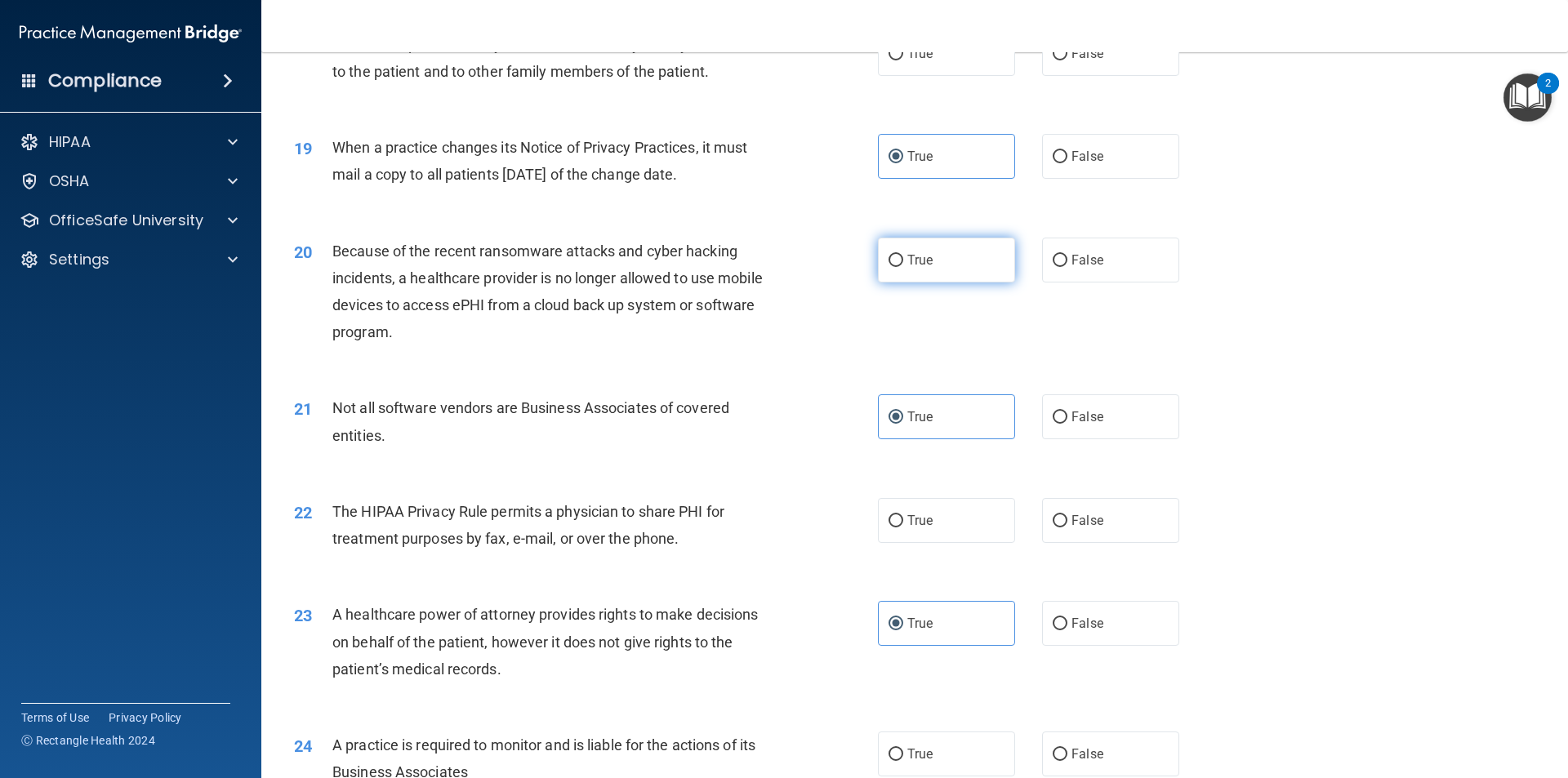
click at [935, 271] on label "True" at bounding box center [946, 260] width 137 height 45
click at [903, 267] on input "True" at bounding box center [896, 261] width 15 height 12
radio input "true"
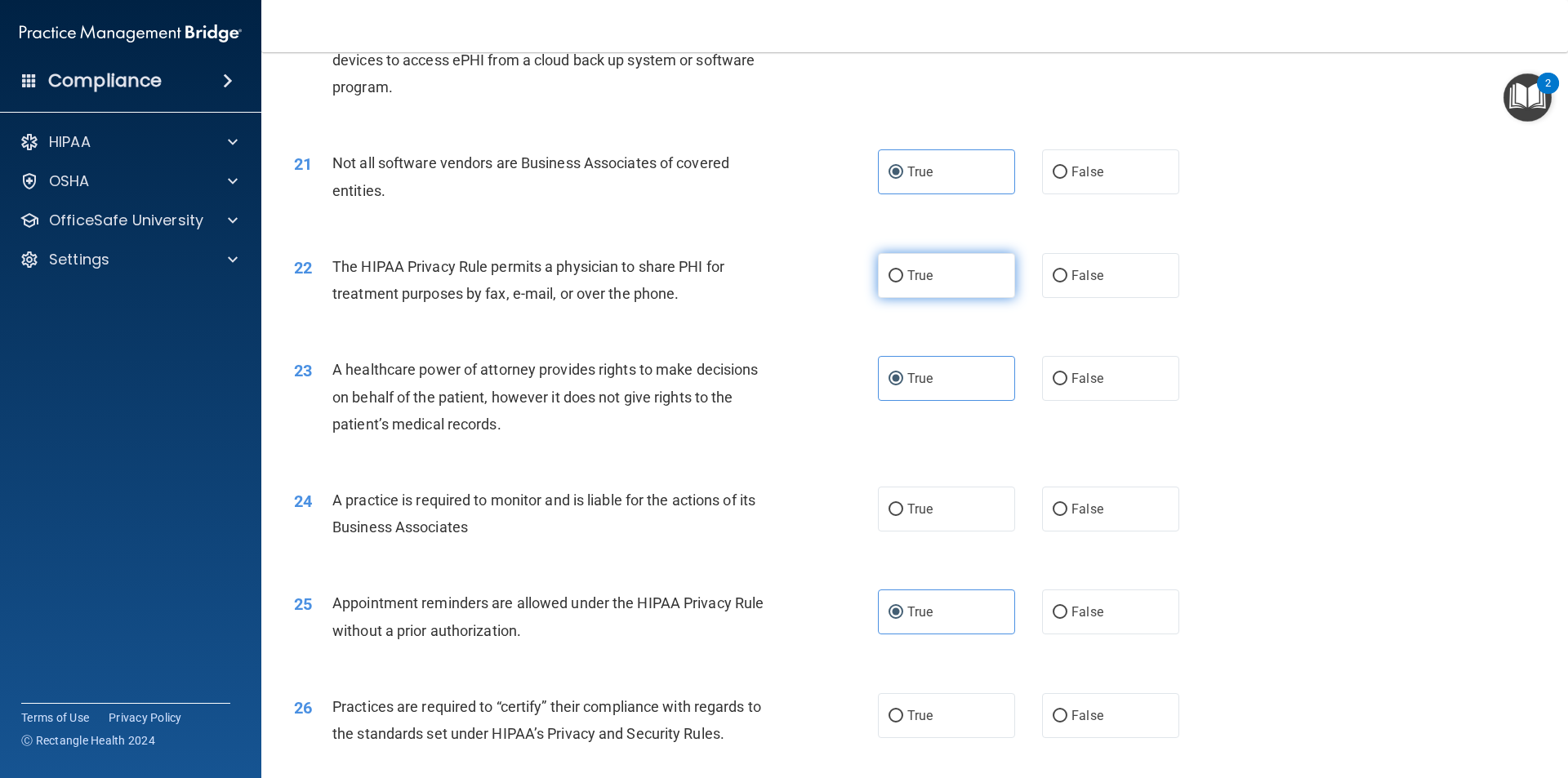
click at [914, 277] on span "True" at bounding box center [919, 275] width 25 height 16
click at [903, 277] on input "True" at bounding box center [896, 276] width 15 height 12
radio input "true"
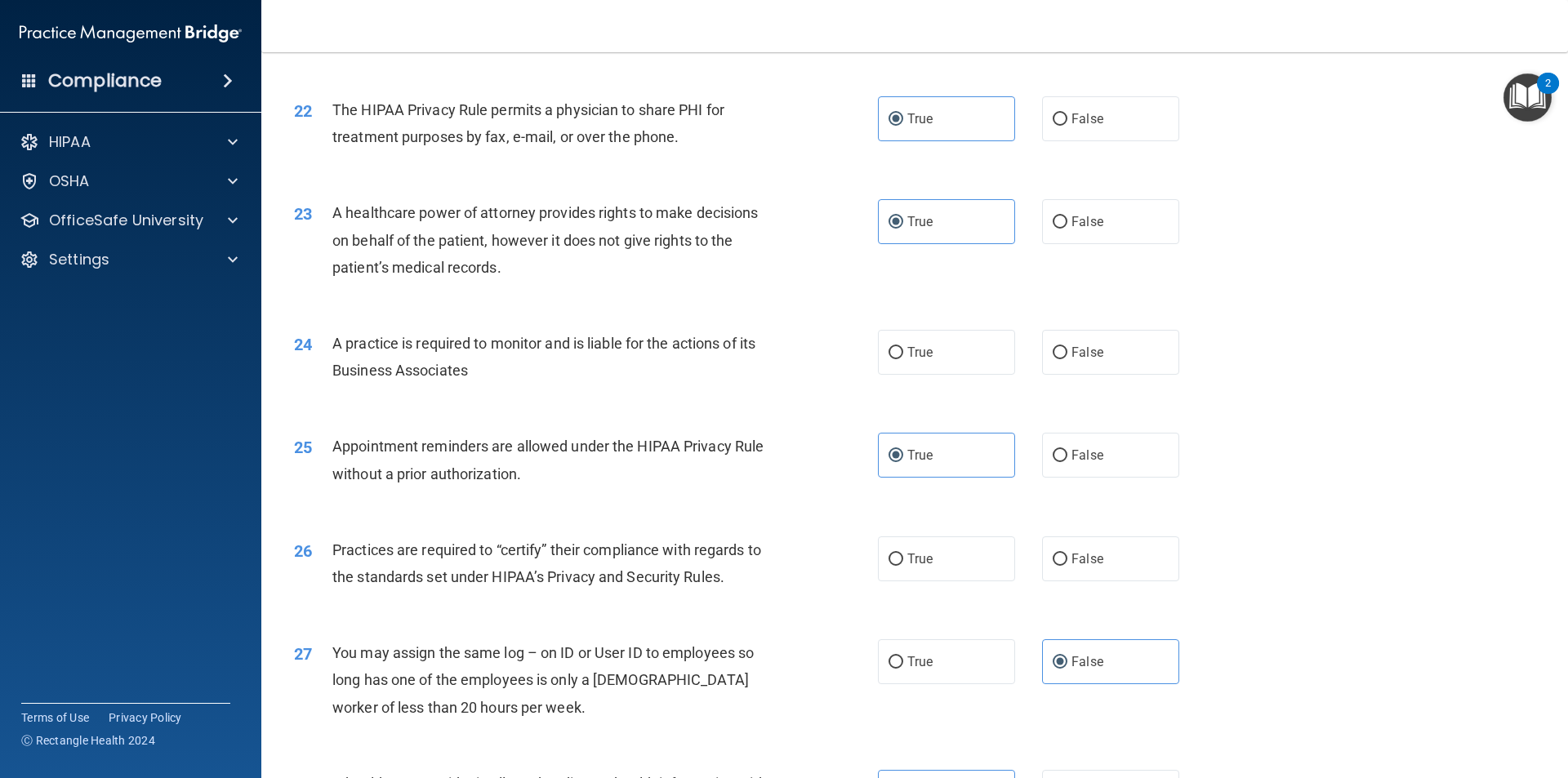
scroll to position [2614, 0]
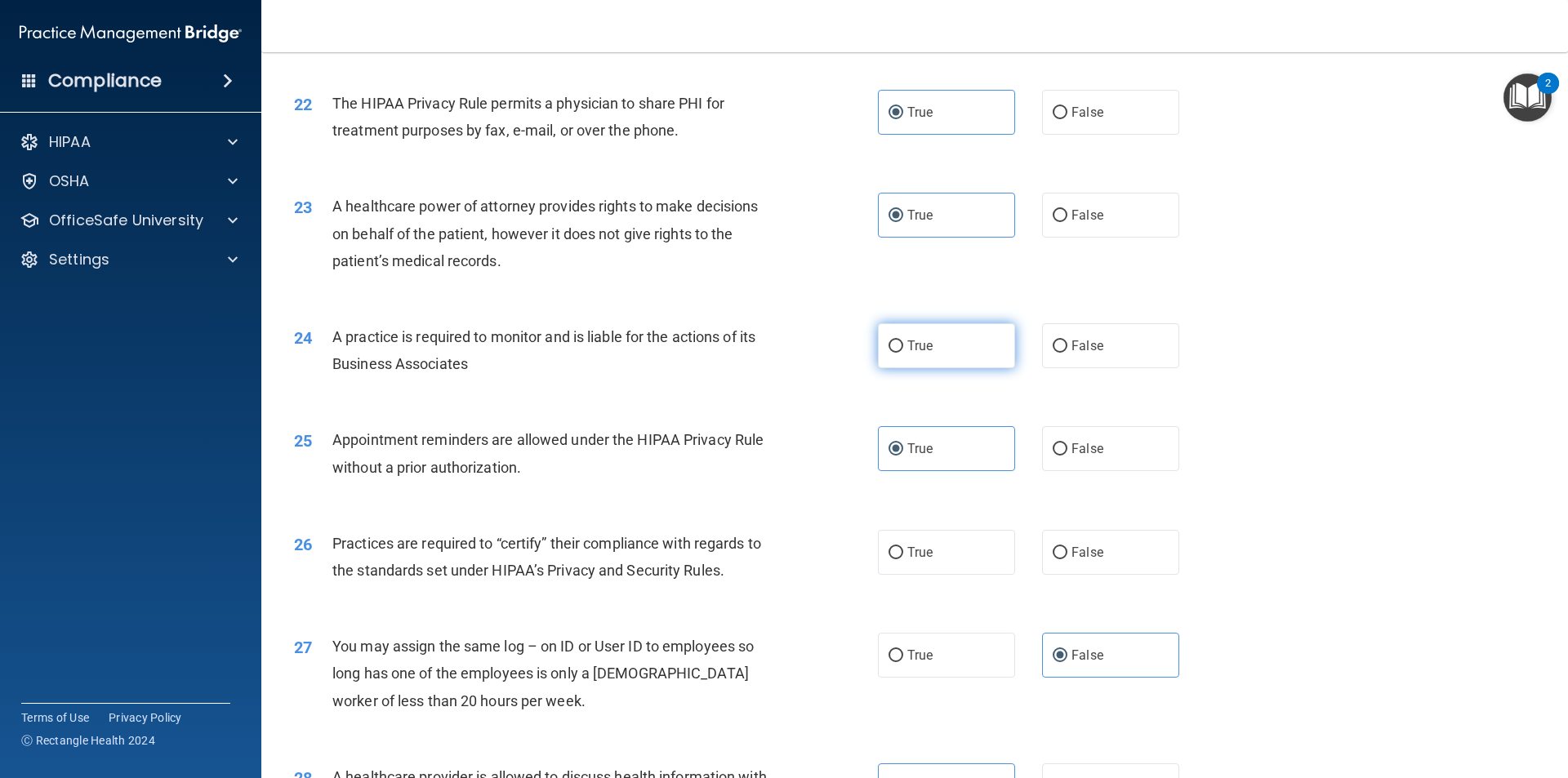
click at [968, 345] on label "True" at bounding box center [946, 345] width 137 height 45
click at [903, 345] on input "True" at bounding box center [896, 346] width 15 height 12
radio input "true"
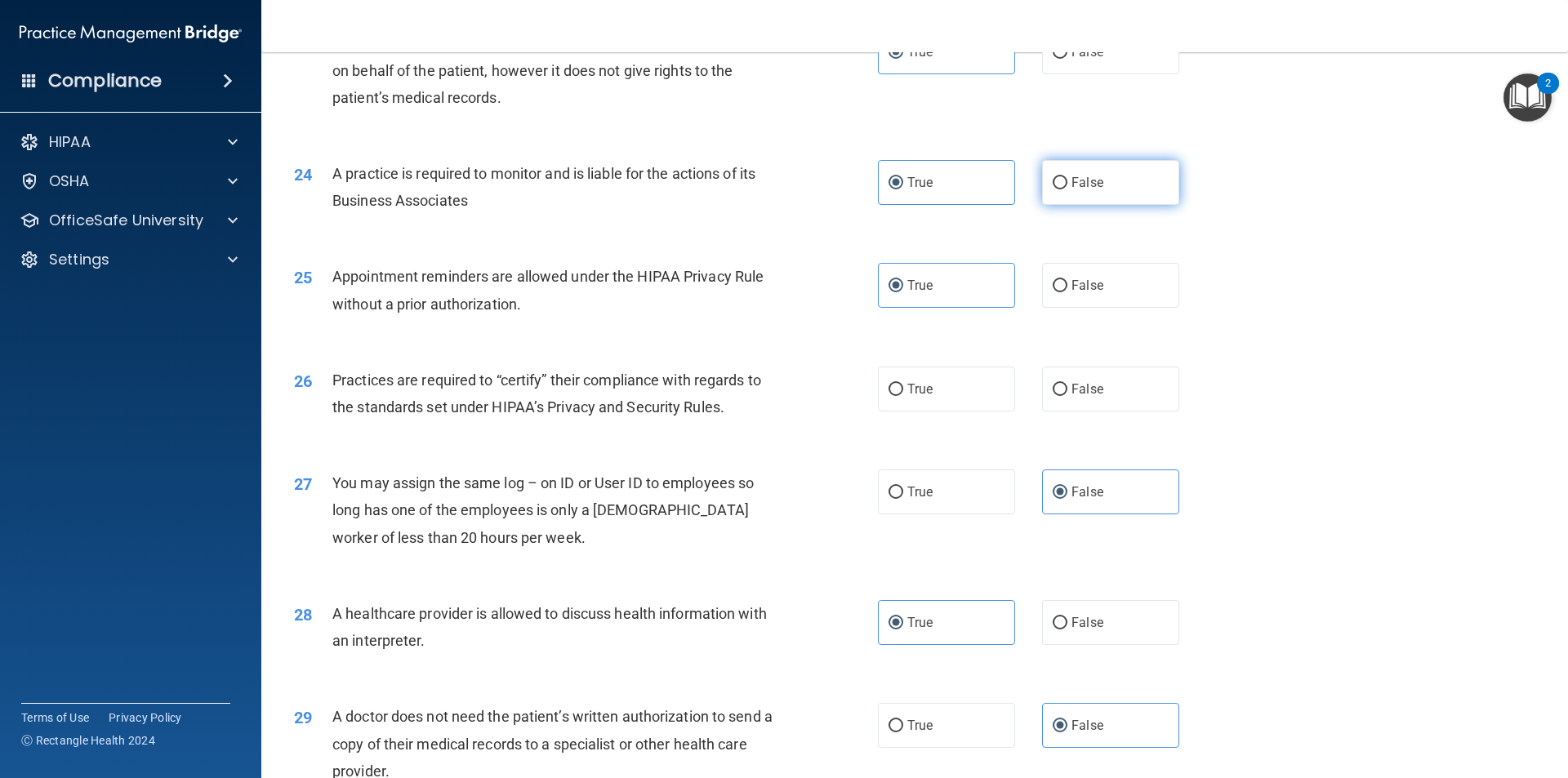
click at [1128, 174] on label "False" at bounding box center [1110, 183] width 137 height 45
click at [1067, 177] on input "False" at bounding box center [1060, 183] width 15 height 12
radio input "true"
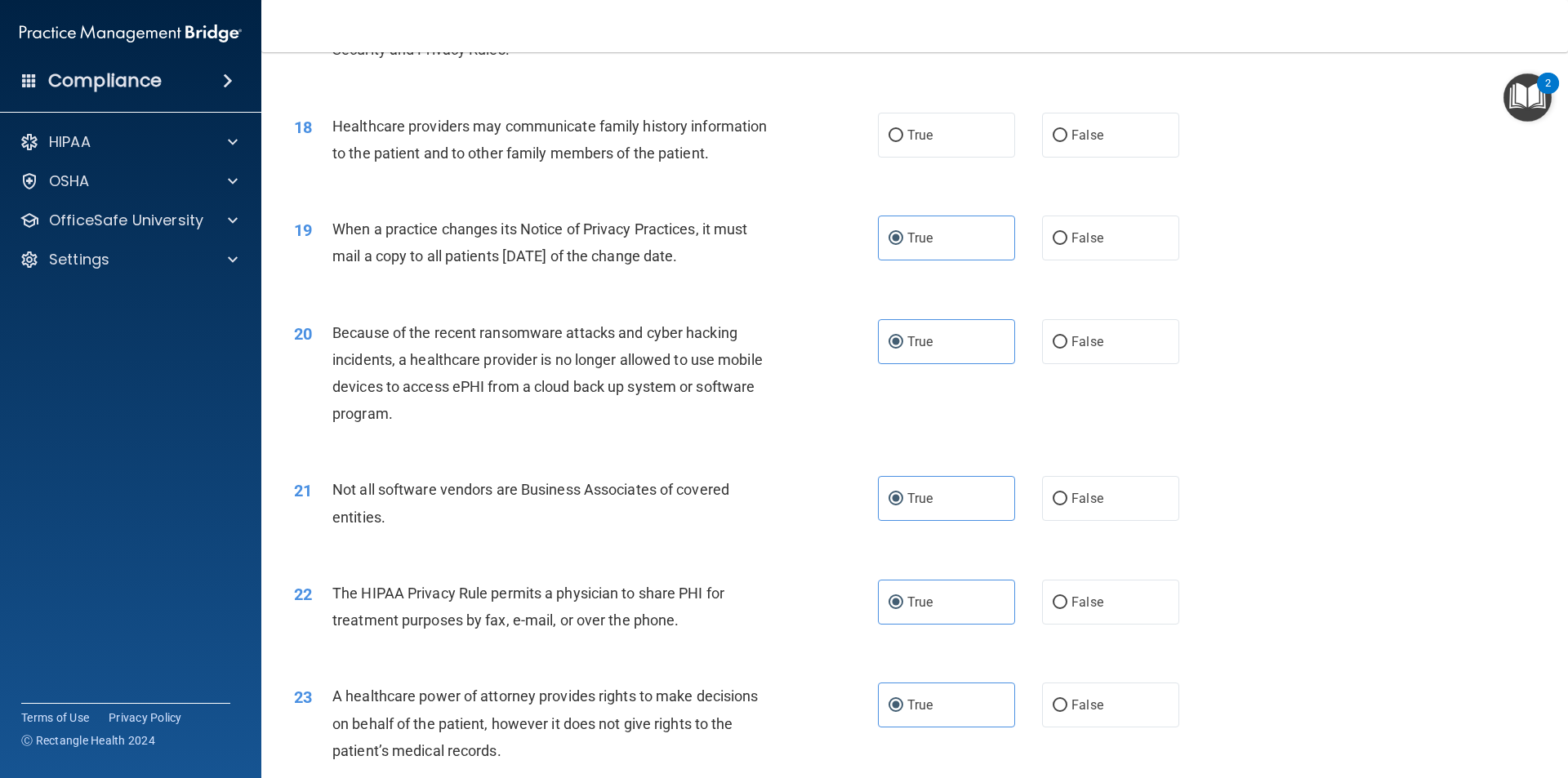
scroll to position [2450, 0]
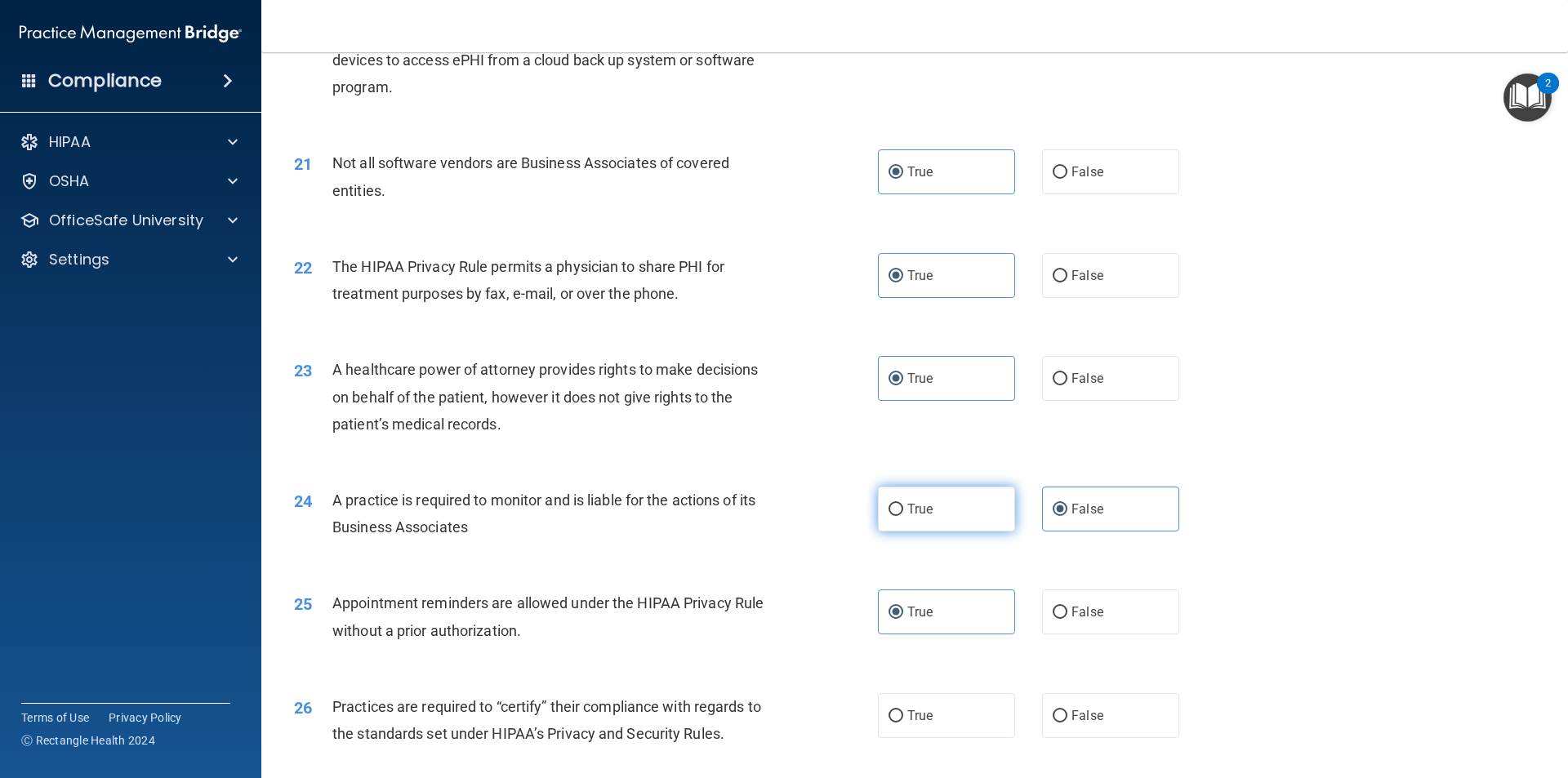
click at [926, 502] on span "True" at bounding box center [919, 509] width 25 height 16
click at [903, 504] on input "True" at bounding box center [896, 510] width 15 height 12
radio input "true"
radio input "false"
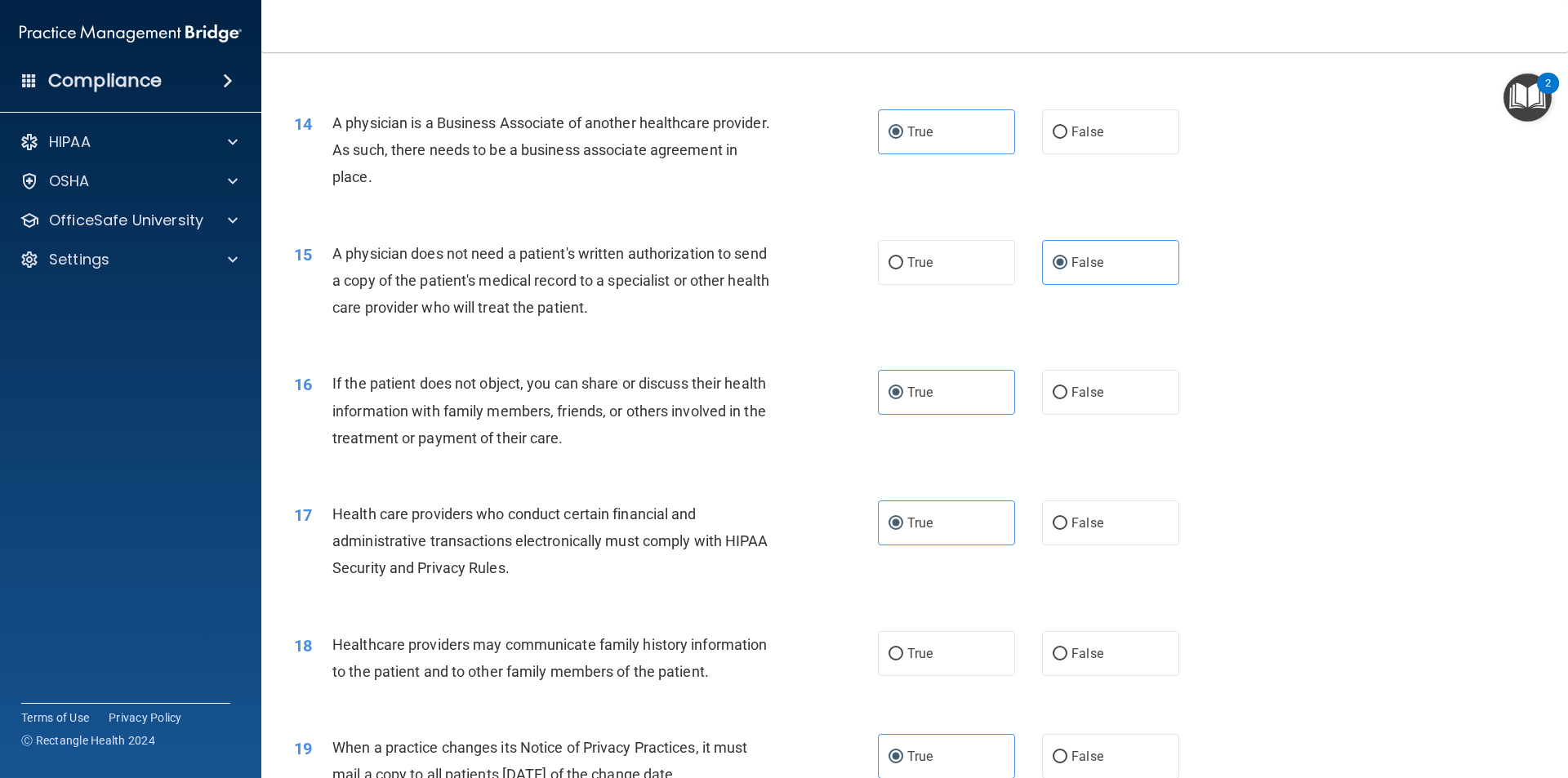
scroll to position [1798, 0]
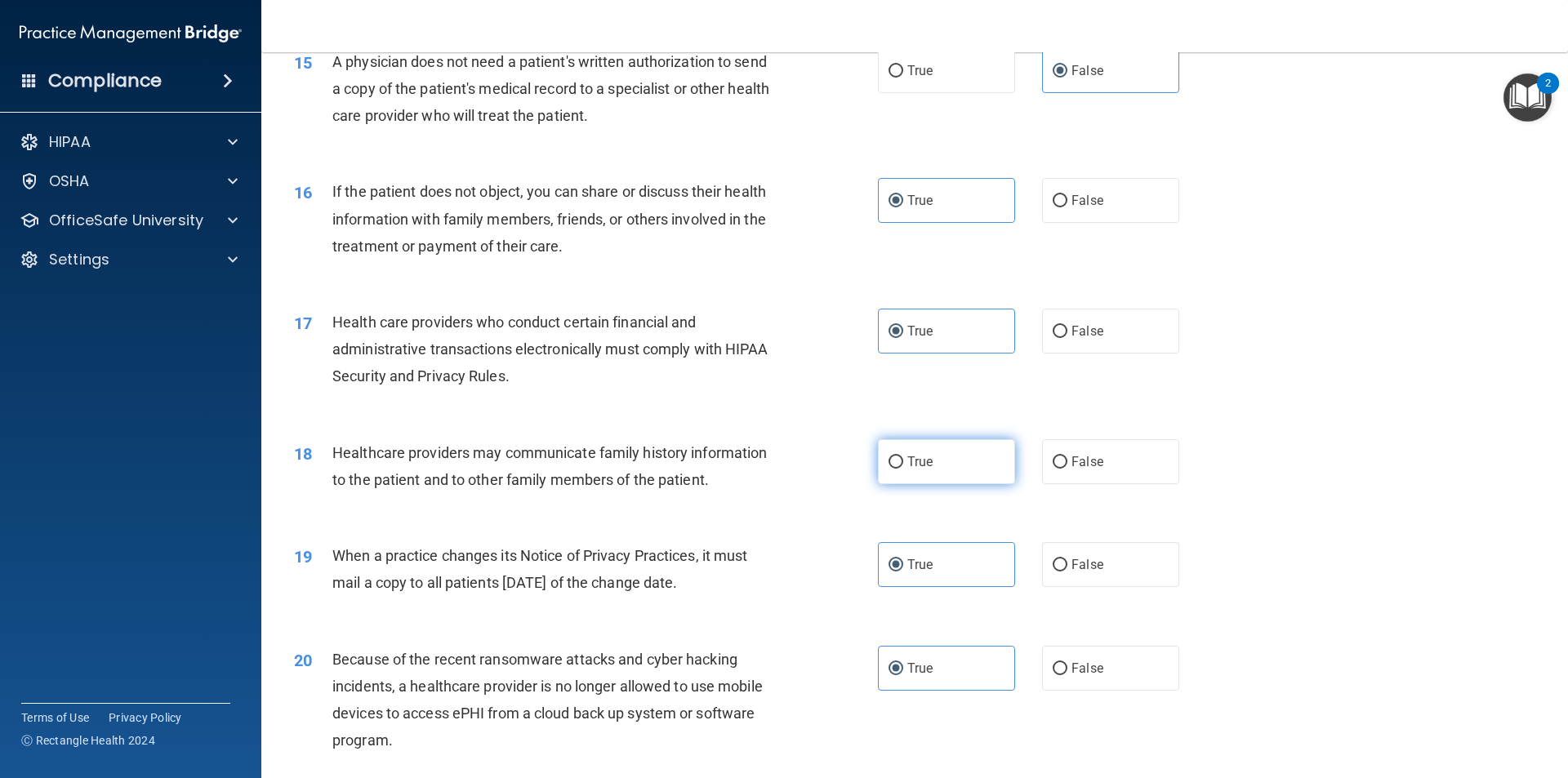
click at [940, 473] on label "True" at bounding box center [946, 462] width 137 height 45
click at [903, 468] on input "True" at bounding box center [896, 462] width 15 height 12
radio input "true"
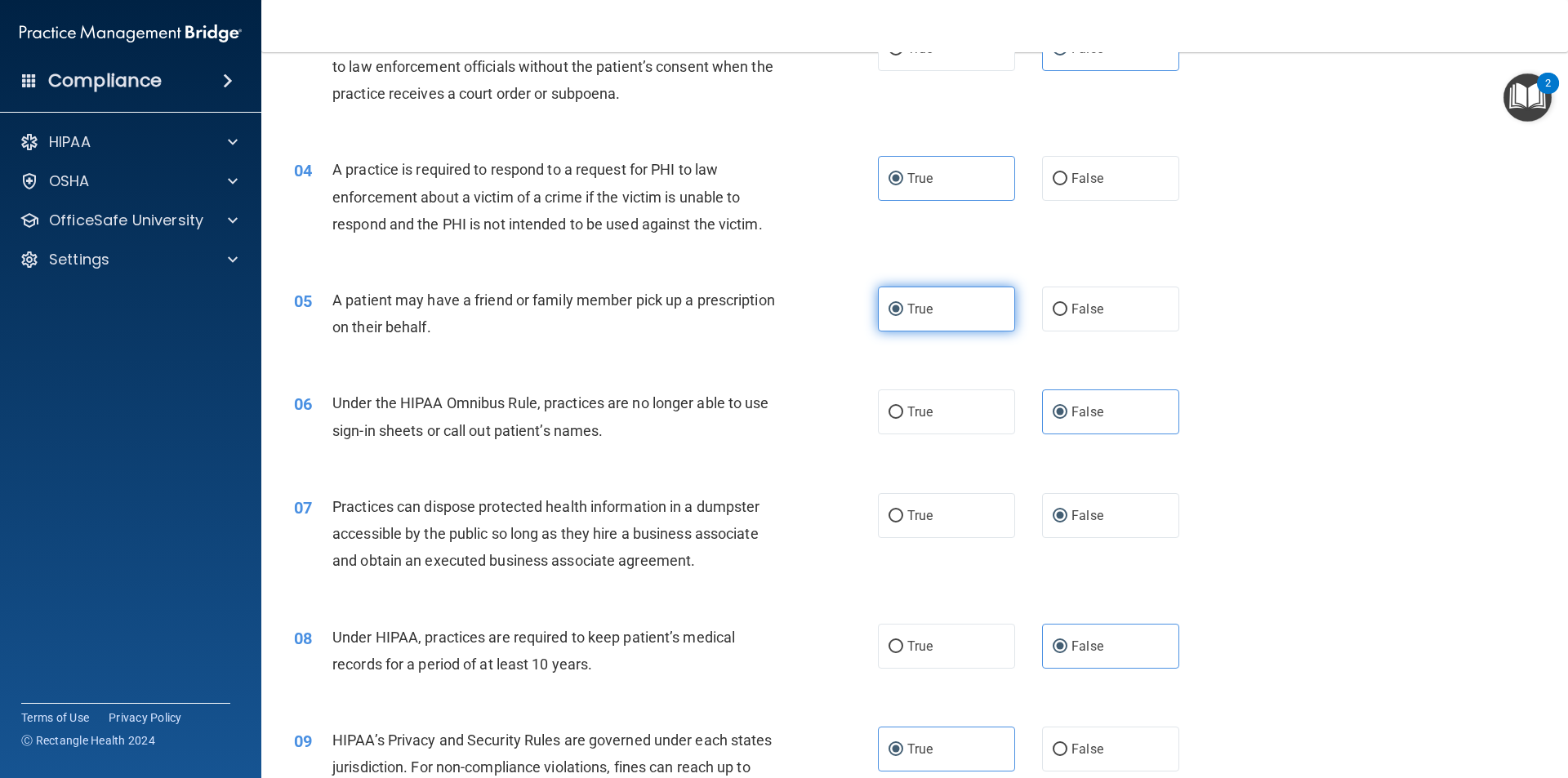
scroll to position [490, 0]
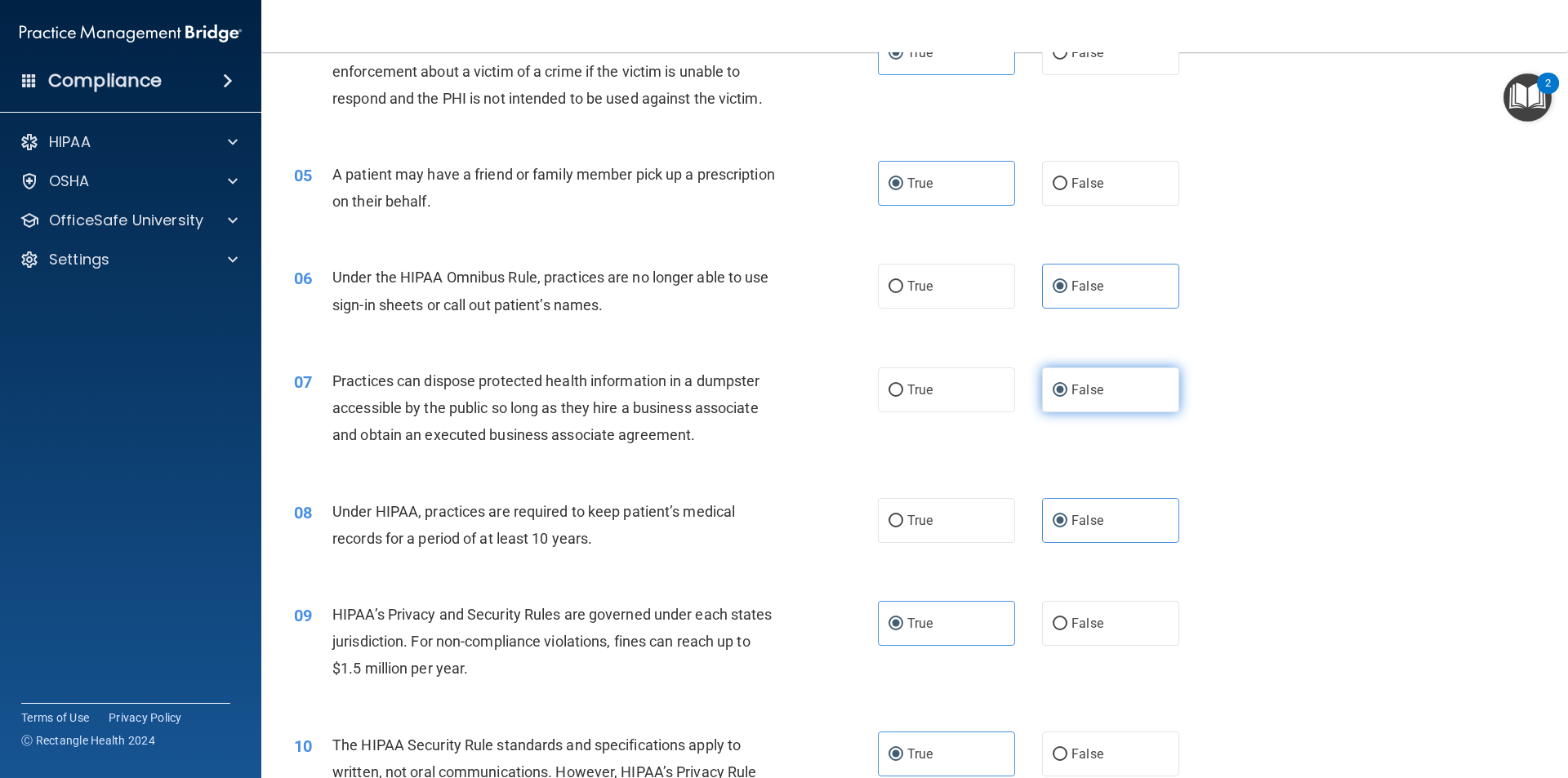
click at [1095, 385] on label "False" at bounding box center [1110, 389] width 137 height 45
click at [1067, 385] on input "False" at bounding box center [1060, 390] width 15 height 12
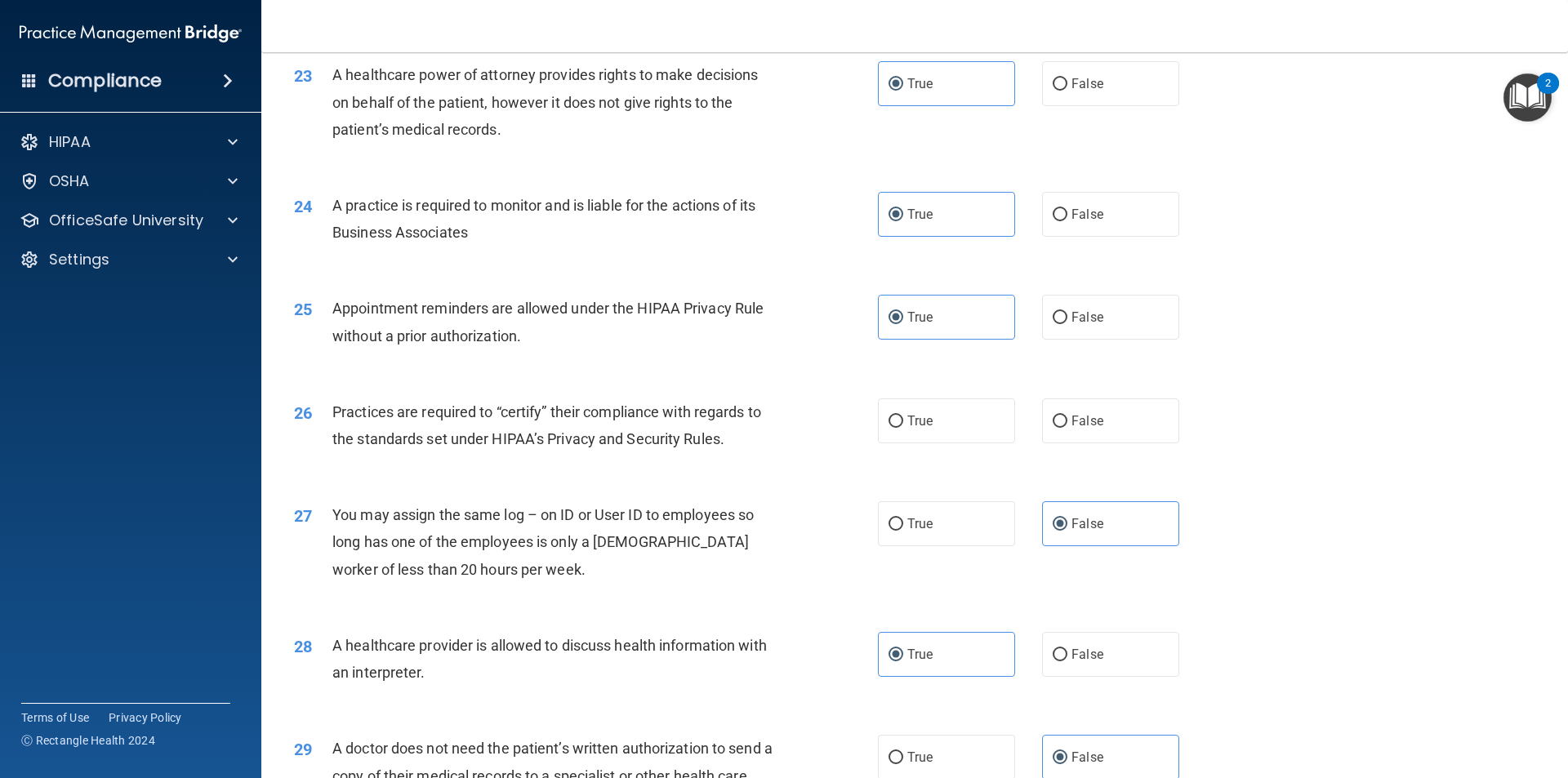
scroll to position [3021, 0]
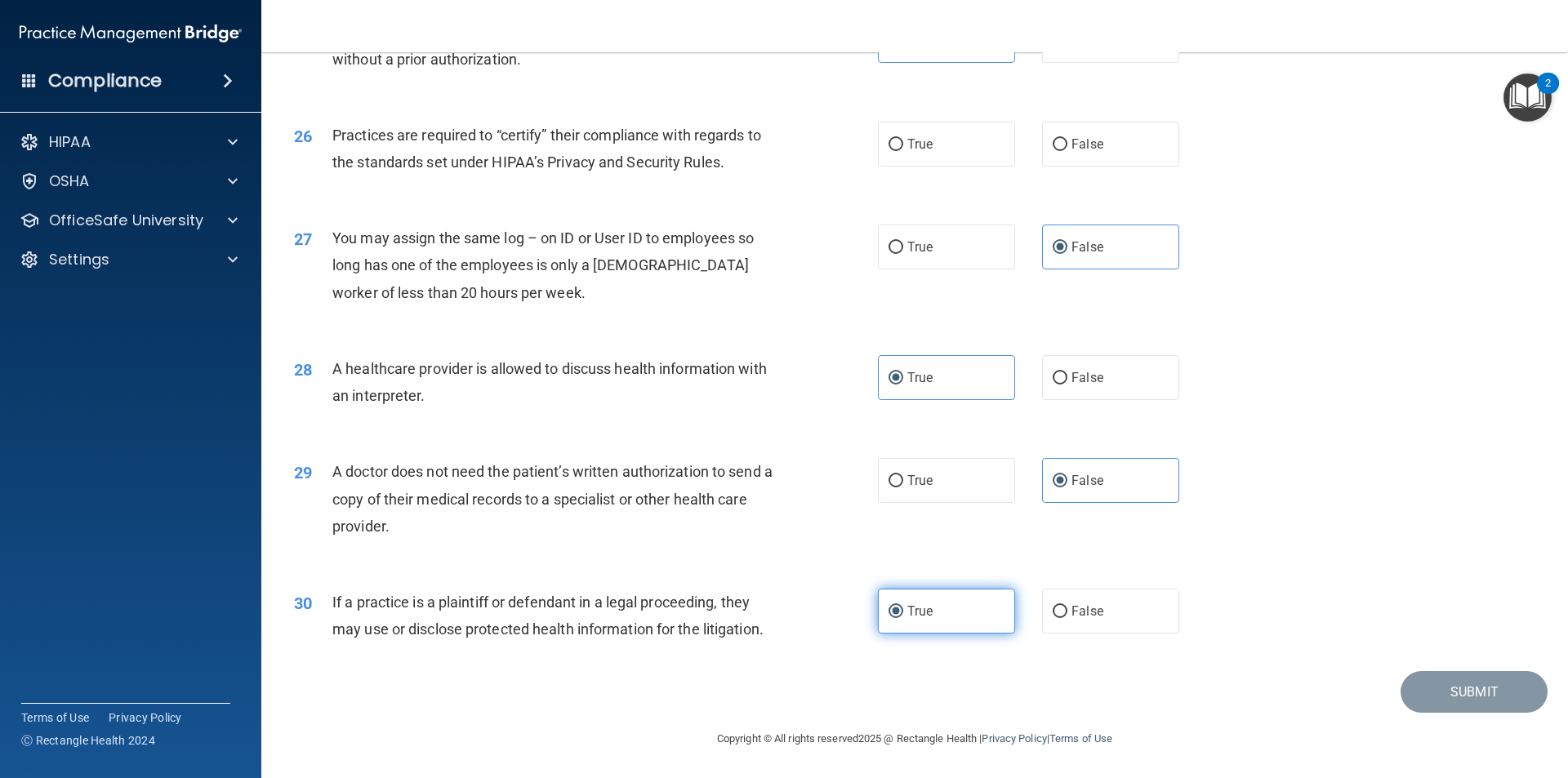
click at [914, 609] on span "True" at bounding box center [919, 610] width 25 height 16
click at [903, 609] on input "True" at bounding box center [896, 611] width 15 height 12
click at [1065, 500] on label "False" at bounding box center [1110, 481] width 137 height 45
click at [1065, 487] on input "False" at bounding box center [1060, 481] width 15 height 12
click at [907, 374] on span "True" at bounding box center [919, 377] width 25 height 16
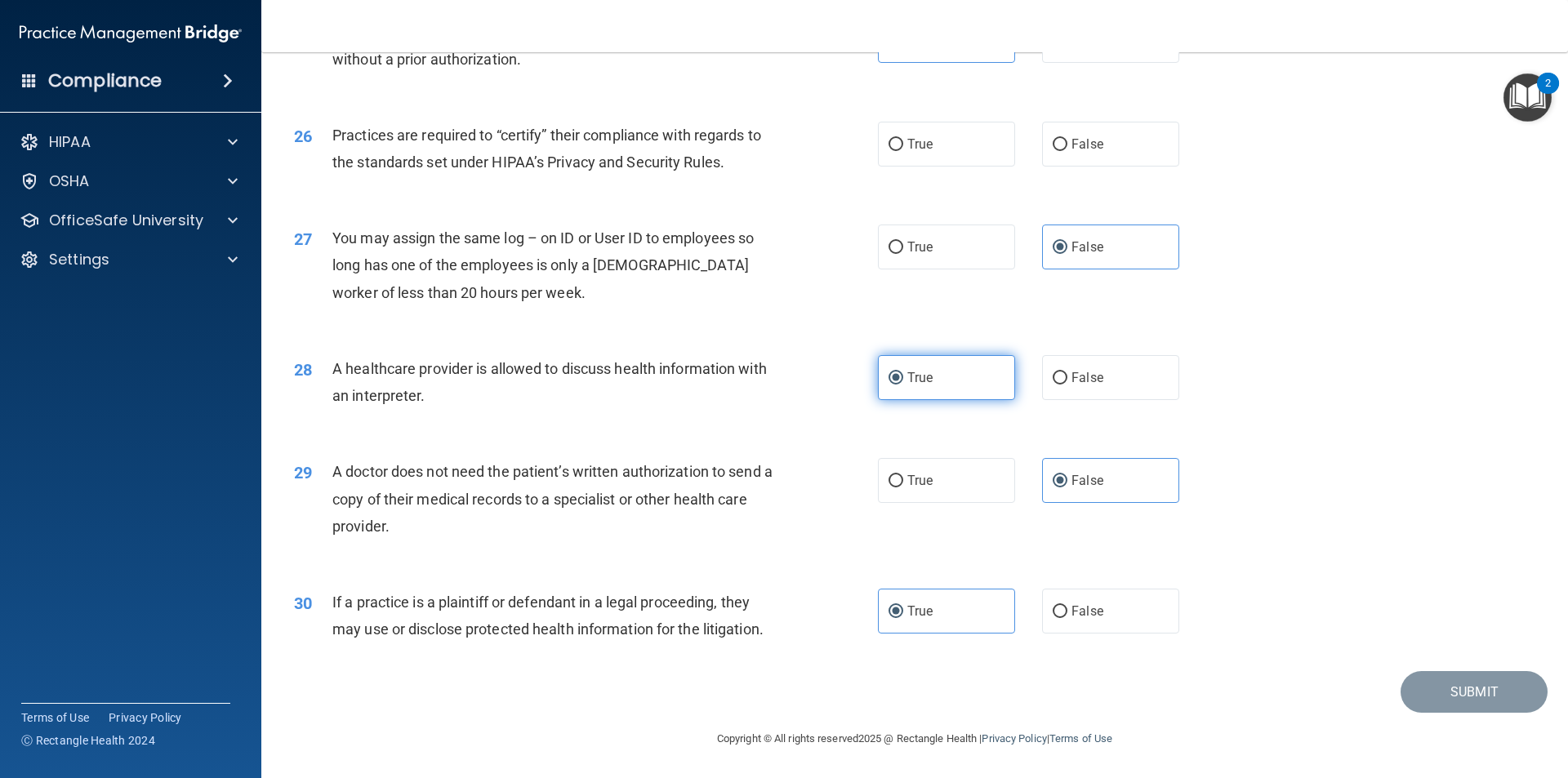
click at [903, 374] on input "True" at bounding box center [896, 378] width 15 height 12
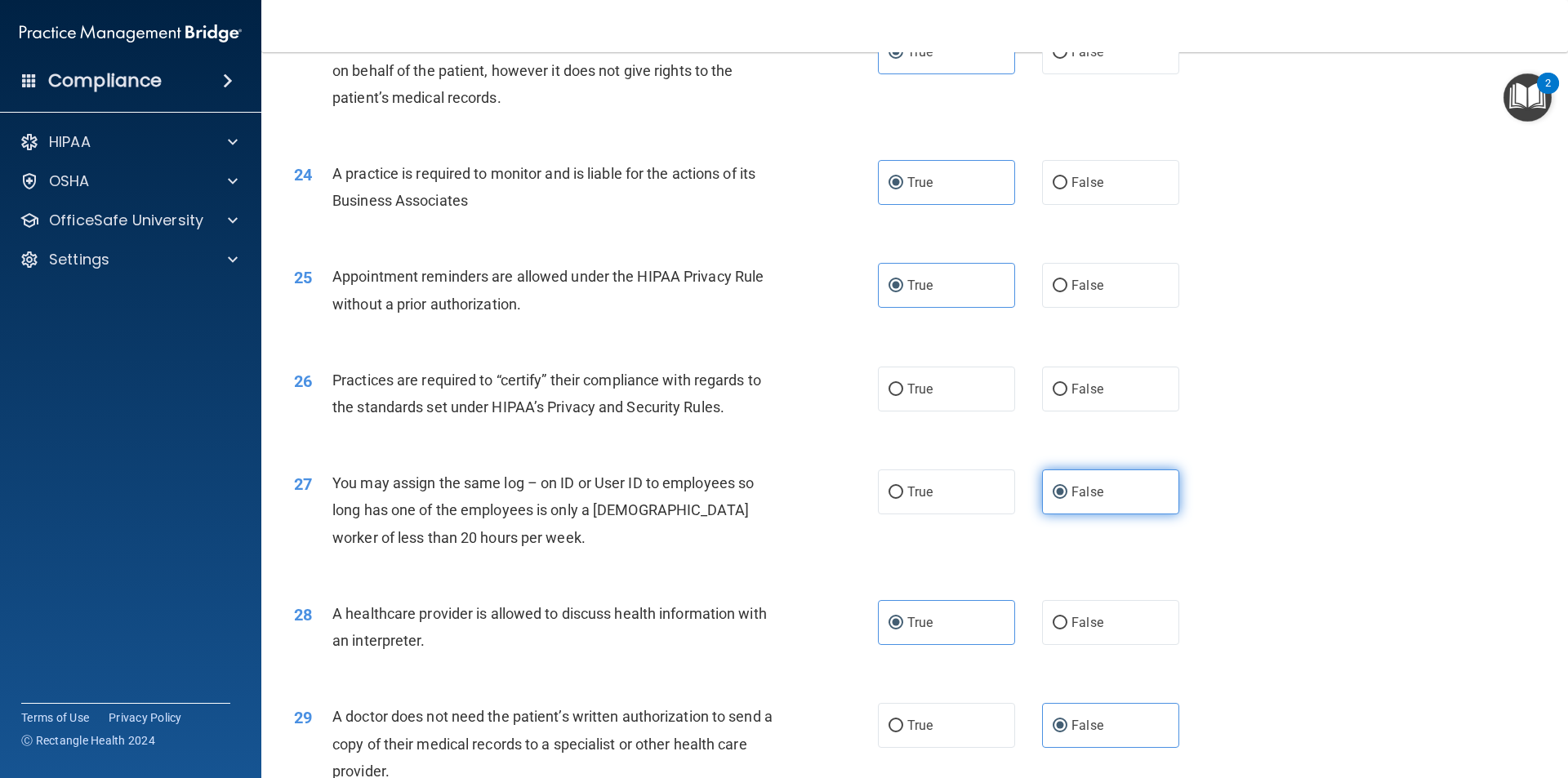
click at [1101, 489] on label "False" at bounding box center [1110, 492] width 137 height 45
click at [1067, 489] on input "False" at bounding box center [1060, 492] width 15 height 12
click at [917, 396] on span "True" at bounding box center [919, 389] width 25 height 16
click at [903, 396] on input "True" at bounding box center [896, 389] width 15 height 12
radio input "true"
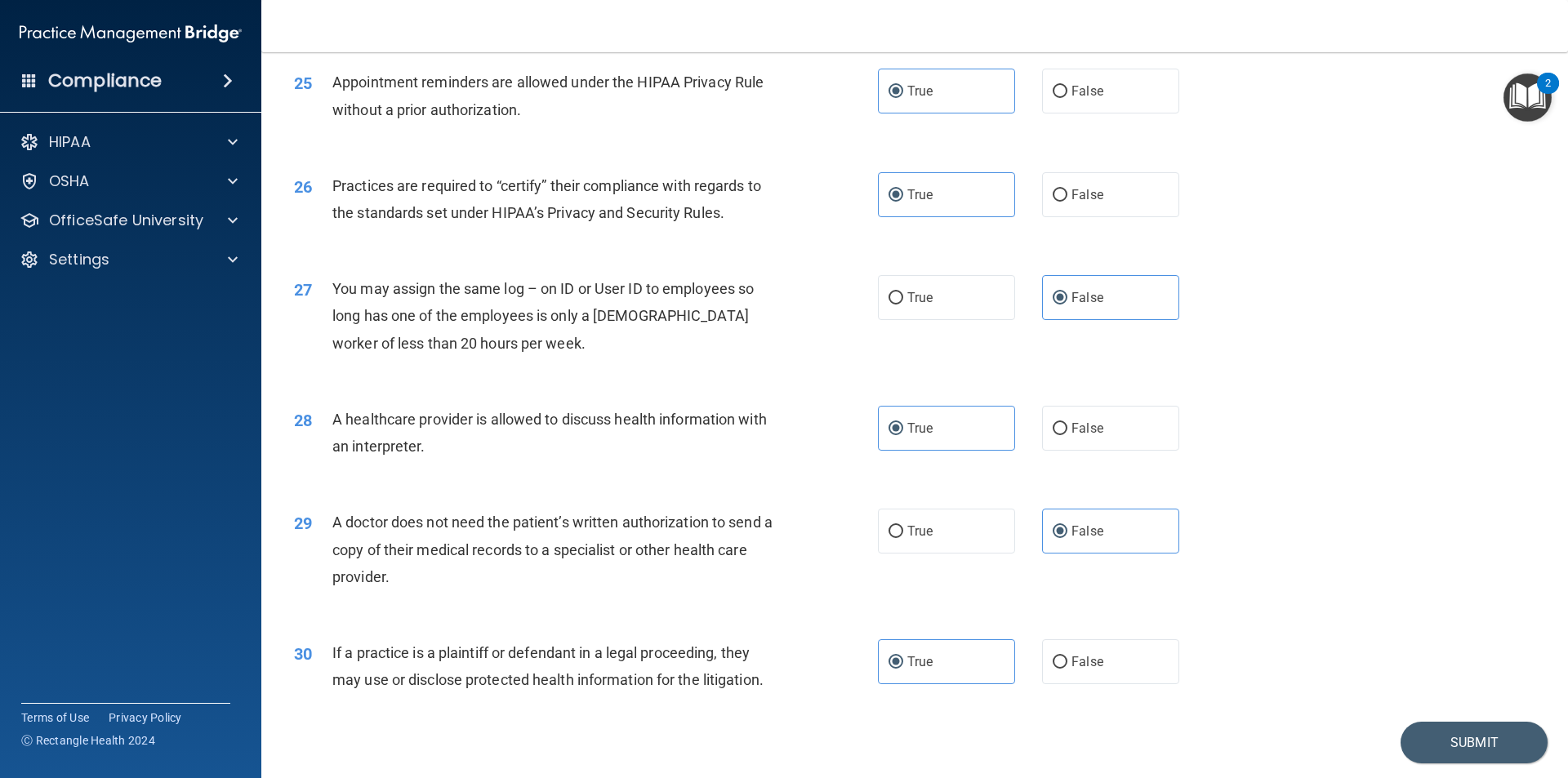
scroll to position [3021, 0]
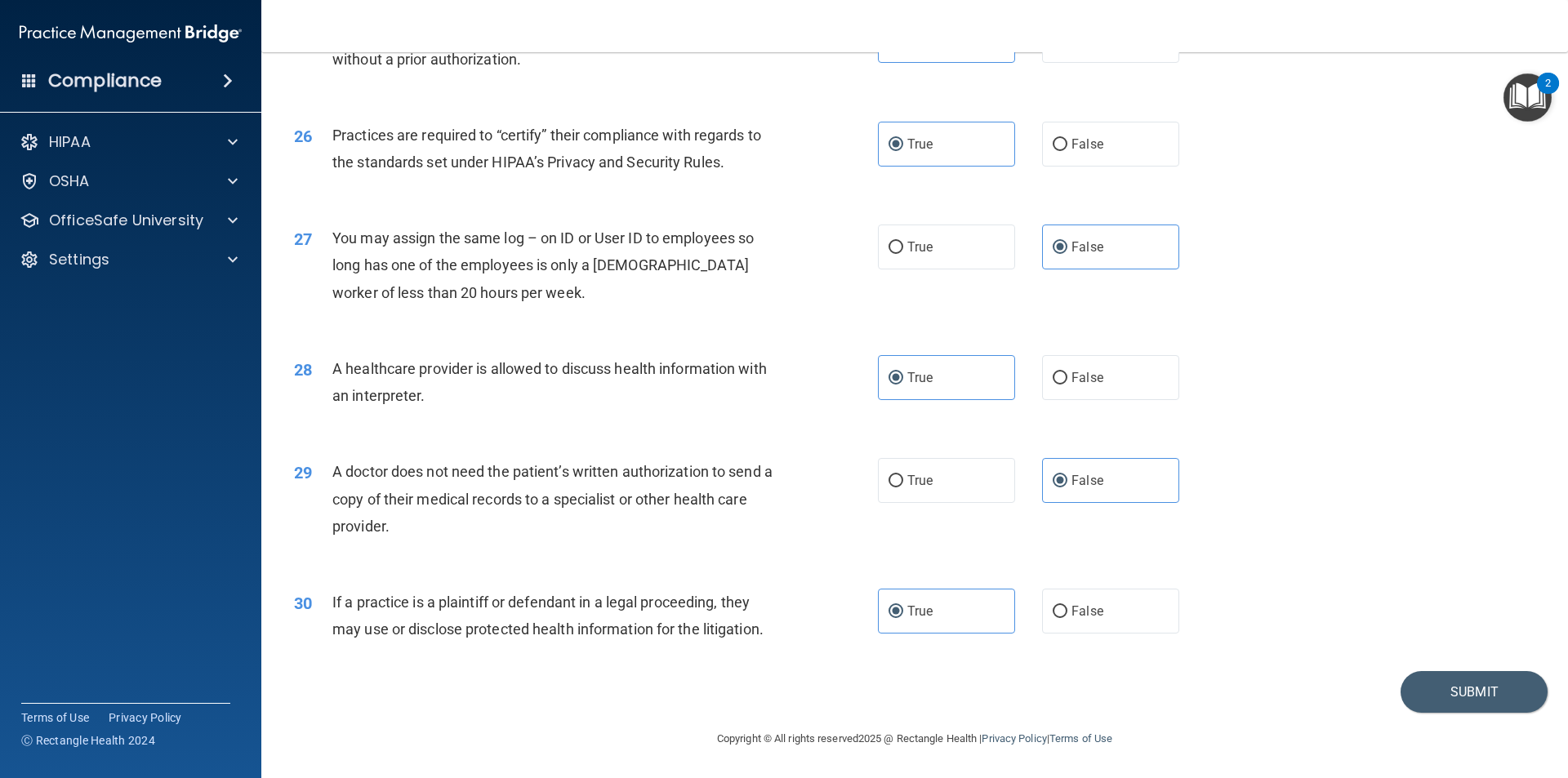
click at [1453, 669] on div "30 If a practice is a plaintiff or defendant in a legal proceeding, they may us…" at bounding box center [914, 619] width 1266 height 103
click at [1457, 677] on button "Submit" at bounding box center [1473, 692] width 147 height 42
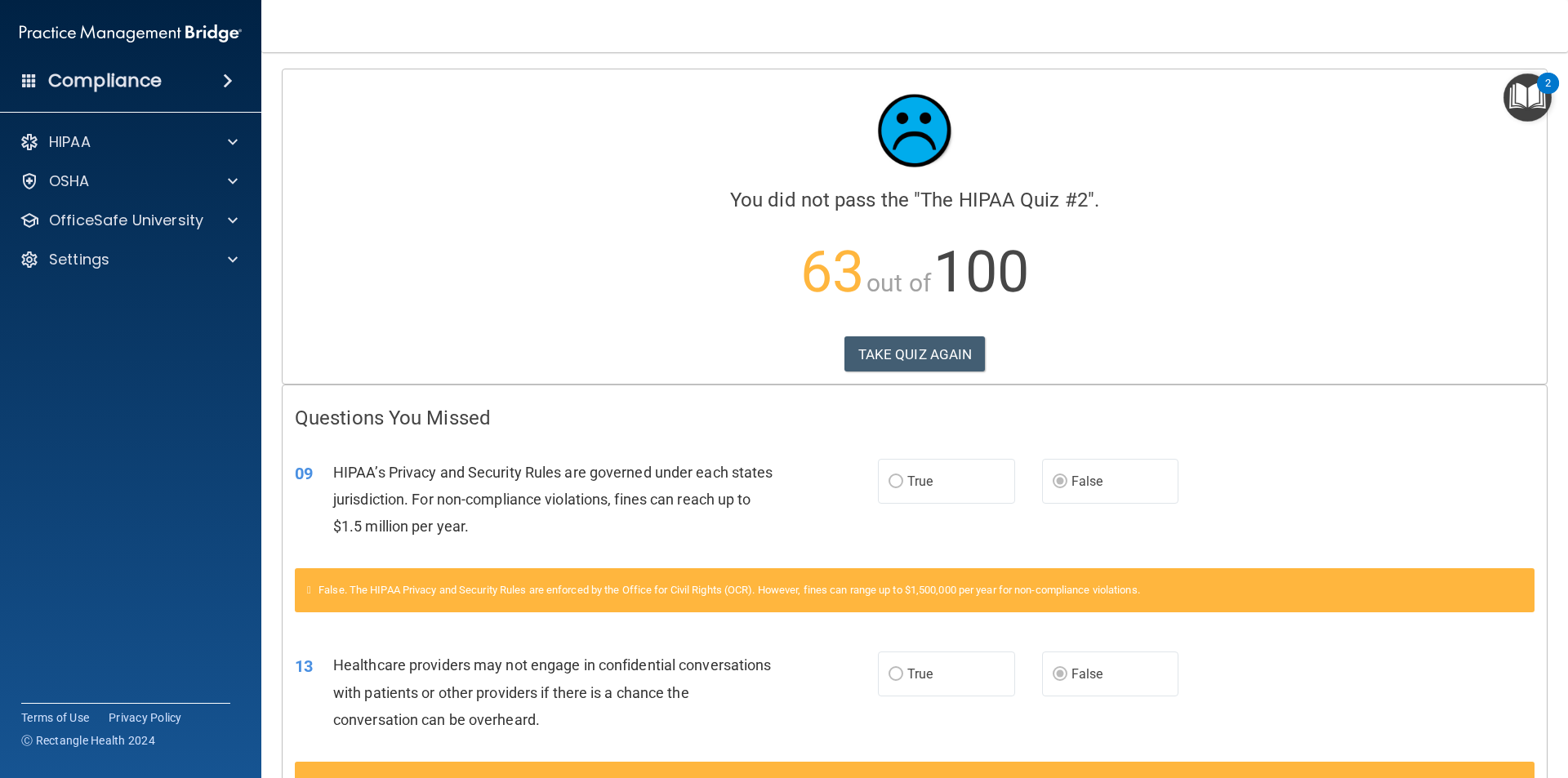
click at [1079, 473] on span "False" at bounding box center [1087, 481] width 32 height 16
click at [107, 211] on p "OfficeSafe University" at bounding box center [126, 221] width 154 height 20
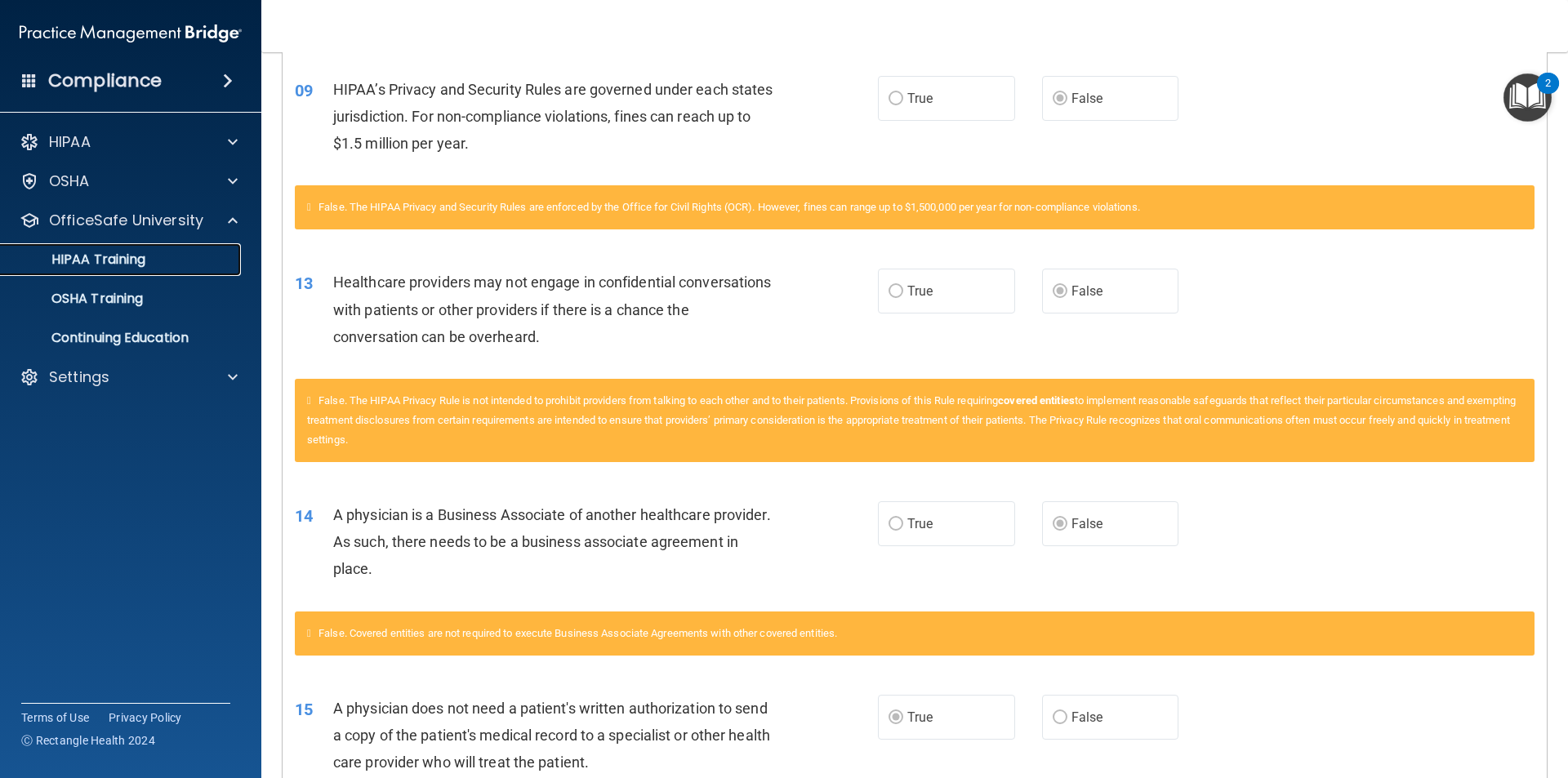
scroll to position [427, 0]
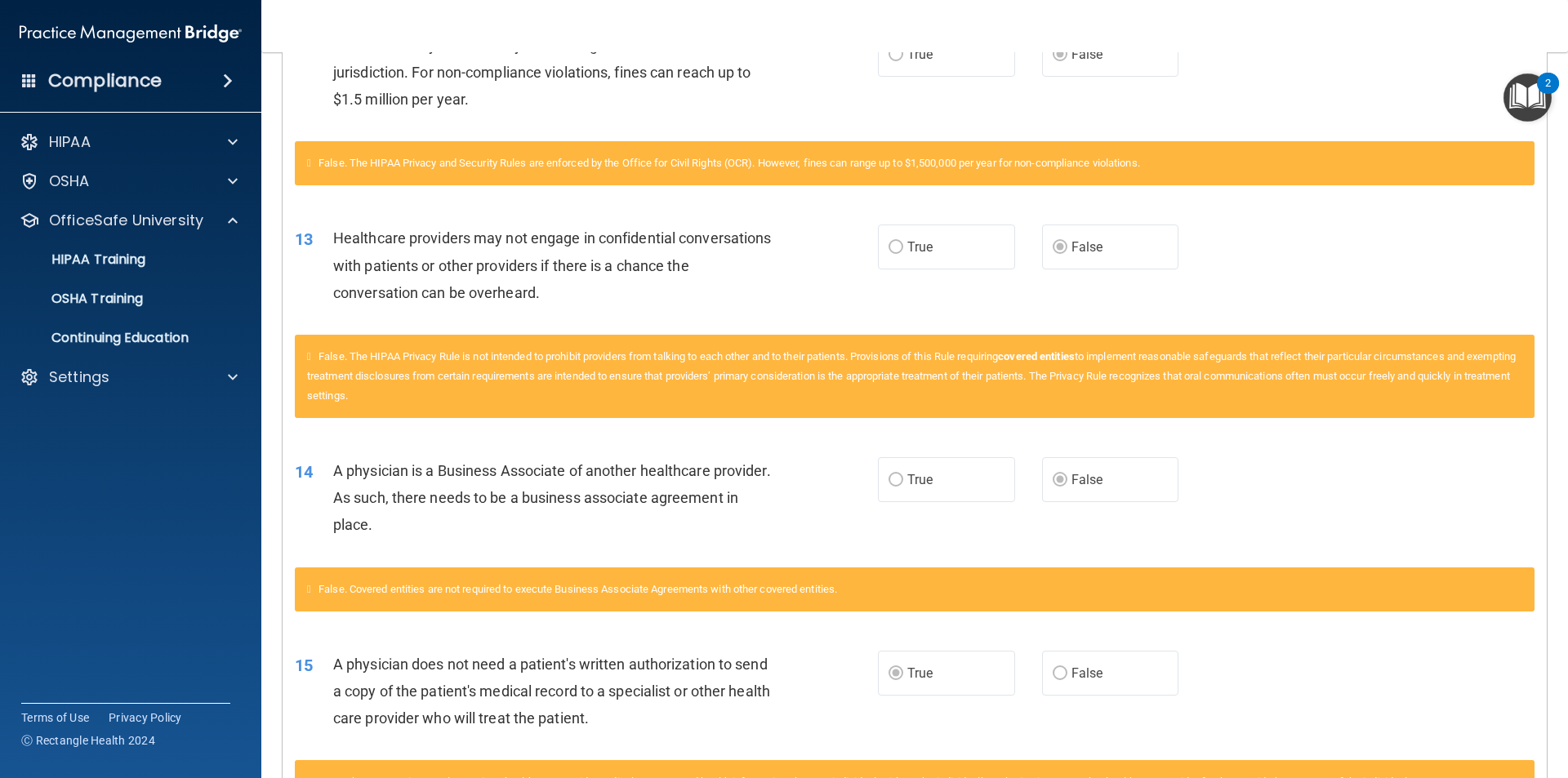
click at [679, 703] on div "A physician does not need a patient's written authorization to send a copy of t…" at bounding box center [561, 692] width 456 height 81
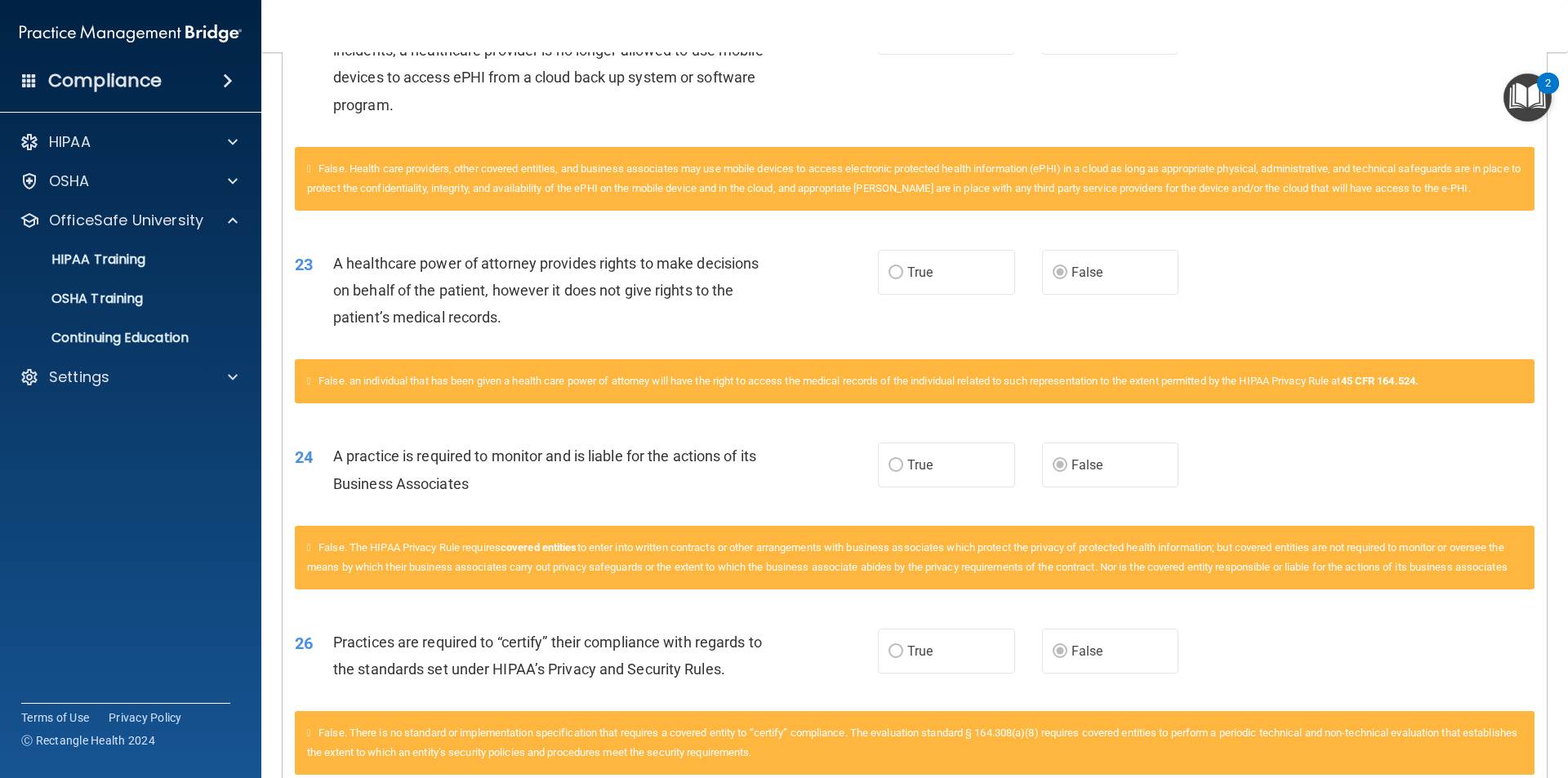
scroll to position [1978, 0]
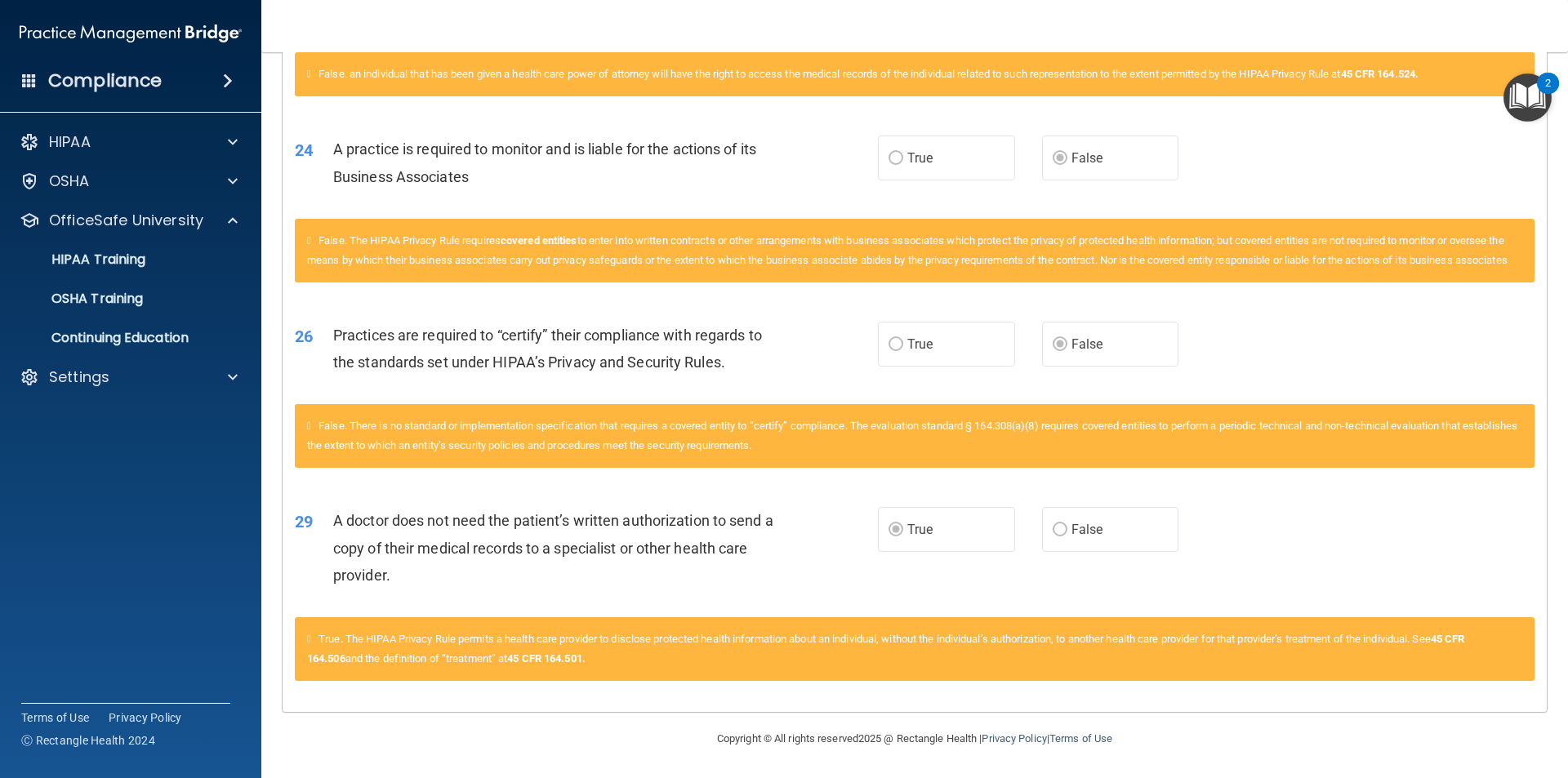
click at [362, 550] on span "A doctor does not need the patient’s written authorization to send a copy of th…" at bounding box center [553, 547] width 440 height 71
click at [652, 535] on div "A doctor does not need the patient’s written authorization to send a copy of th…" at bounding box center [561, 547] width 456 height 81
drag, startPoint x: 661, startPoint y: 555, endPoint x: 527, endPoint y: 568, distance: 134.6
click at [661, 556] on div "A doctor does not need the patient’s written authorization to send a copy of th…" at bounding box center [561, 547] width 456 height 81
click at [465, 571] on div "A doctor does not need the patient’s written authorization to send a copy of th…" at bounding box center [561, 547] width 456 height 81
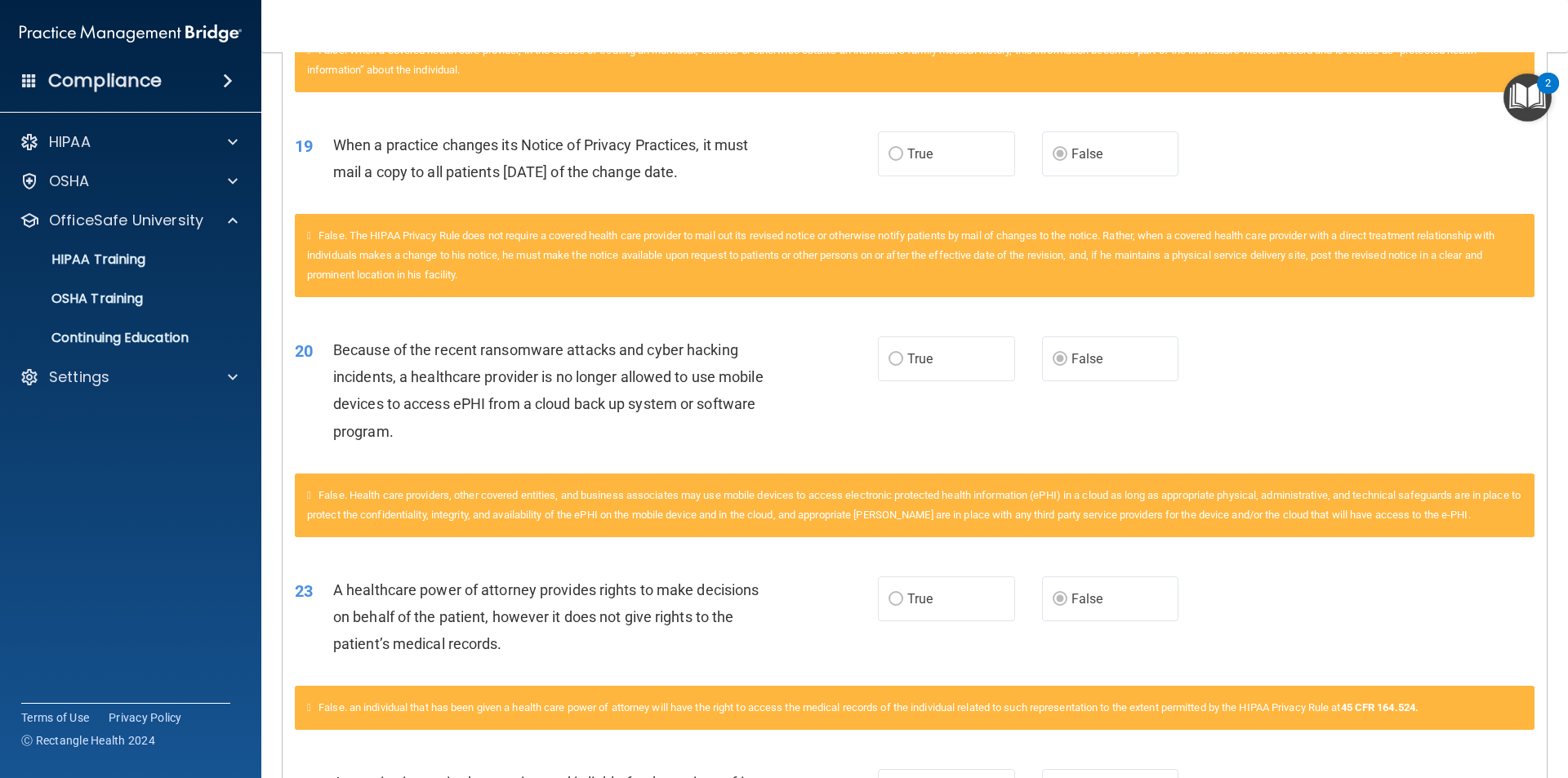
scroll to position [917, 0]
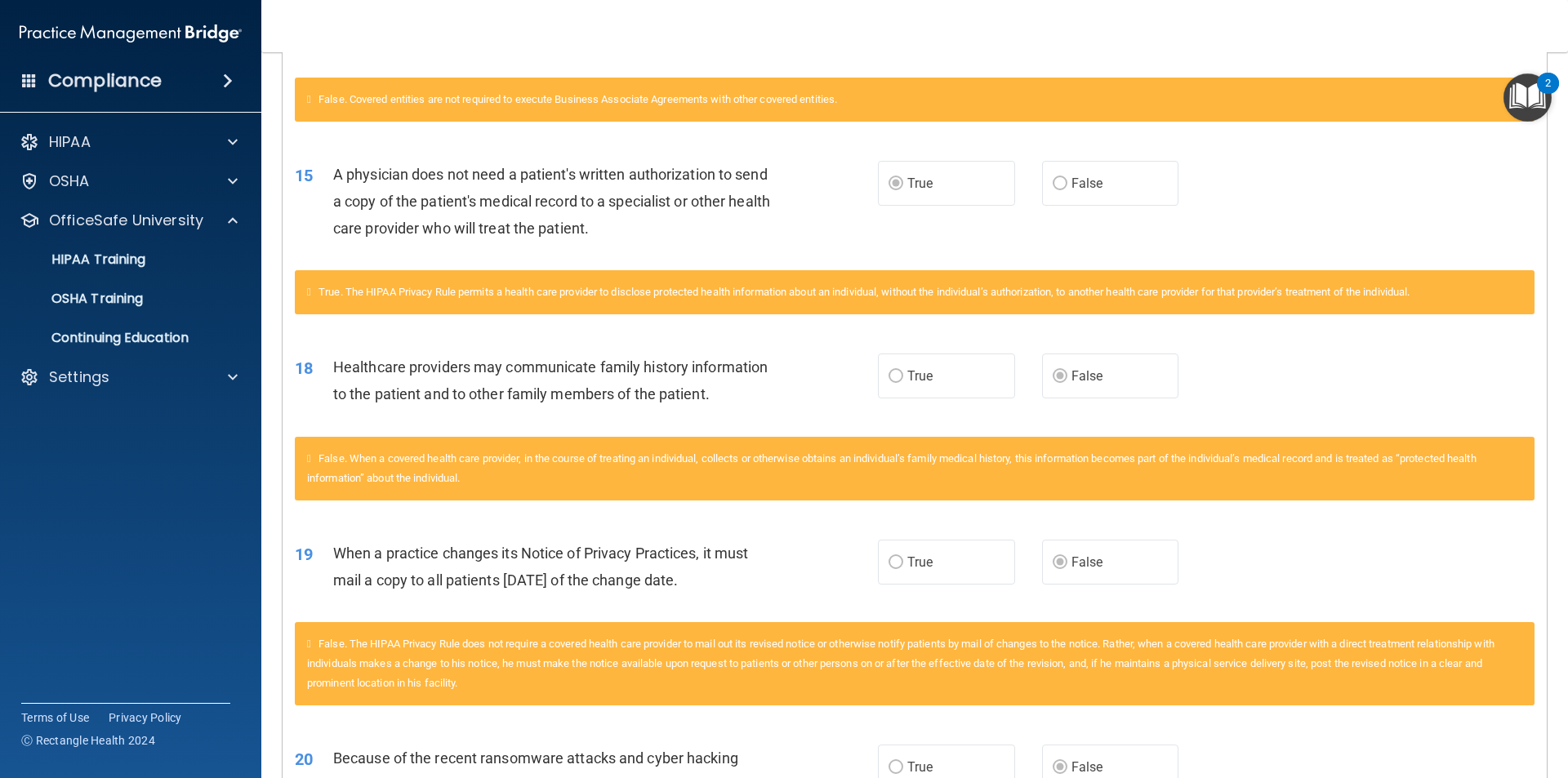
click at [1076, 570] on label "False" at bounding box center [1110, 562] width 137 height 45
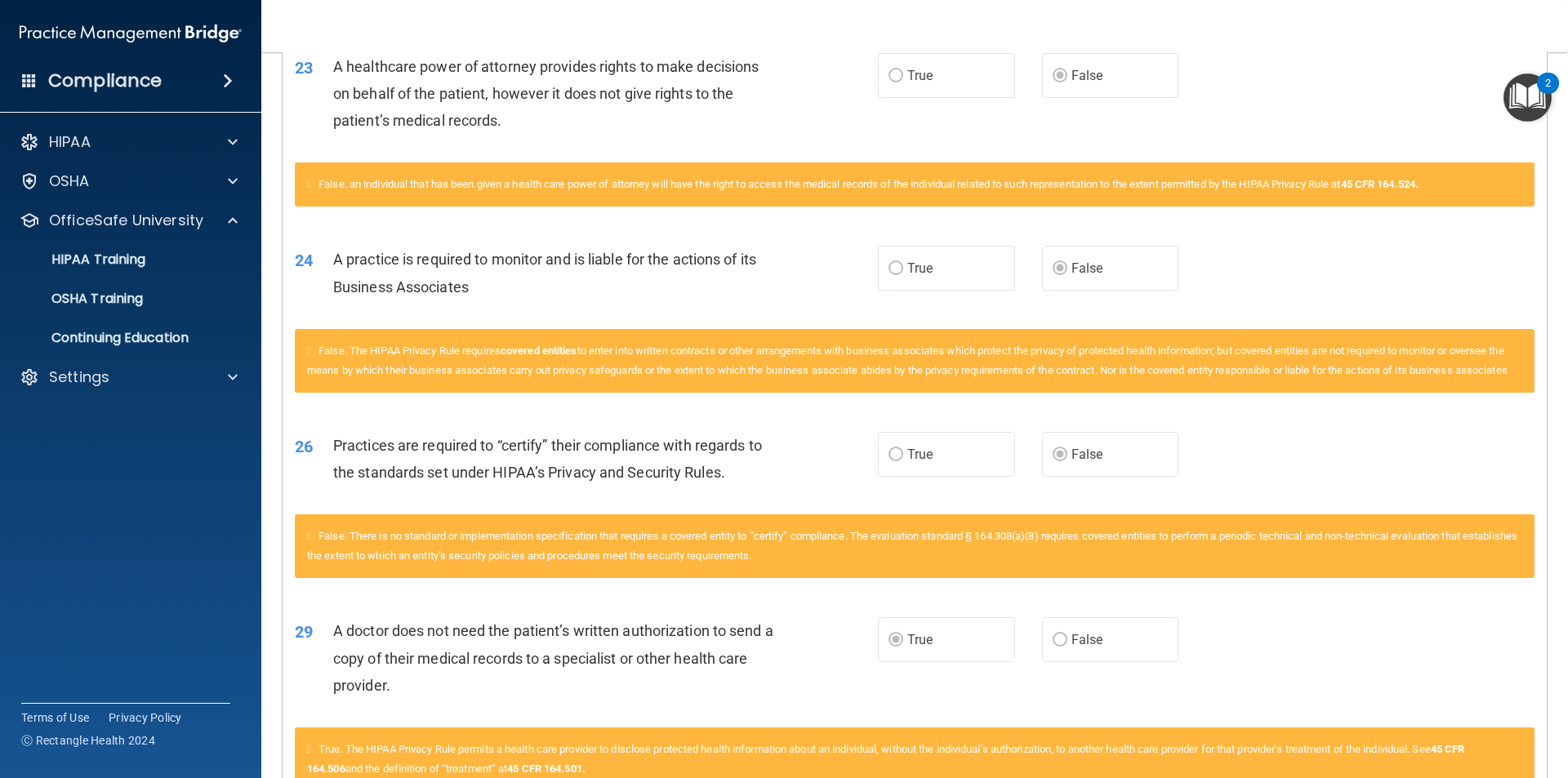
scroll to position [1978, 0]
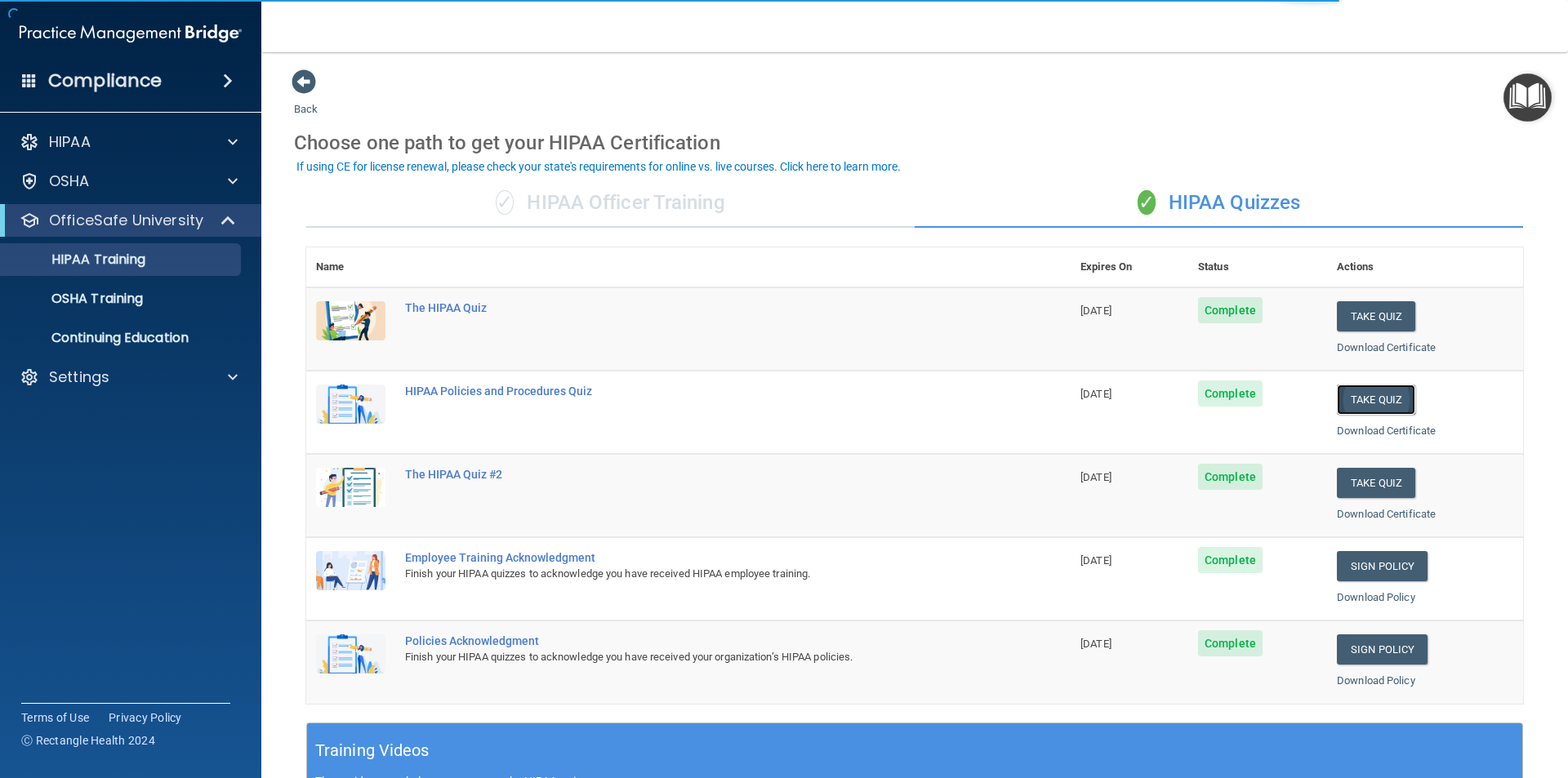
click at [1403, 389] on button "Take Quiz" at bounding box center [1375, 399] width 78 height 30
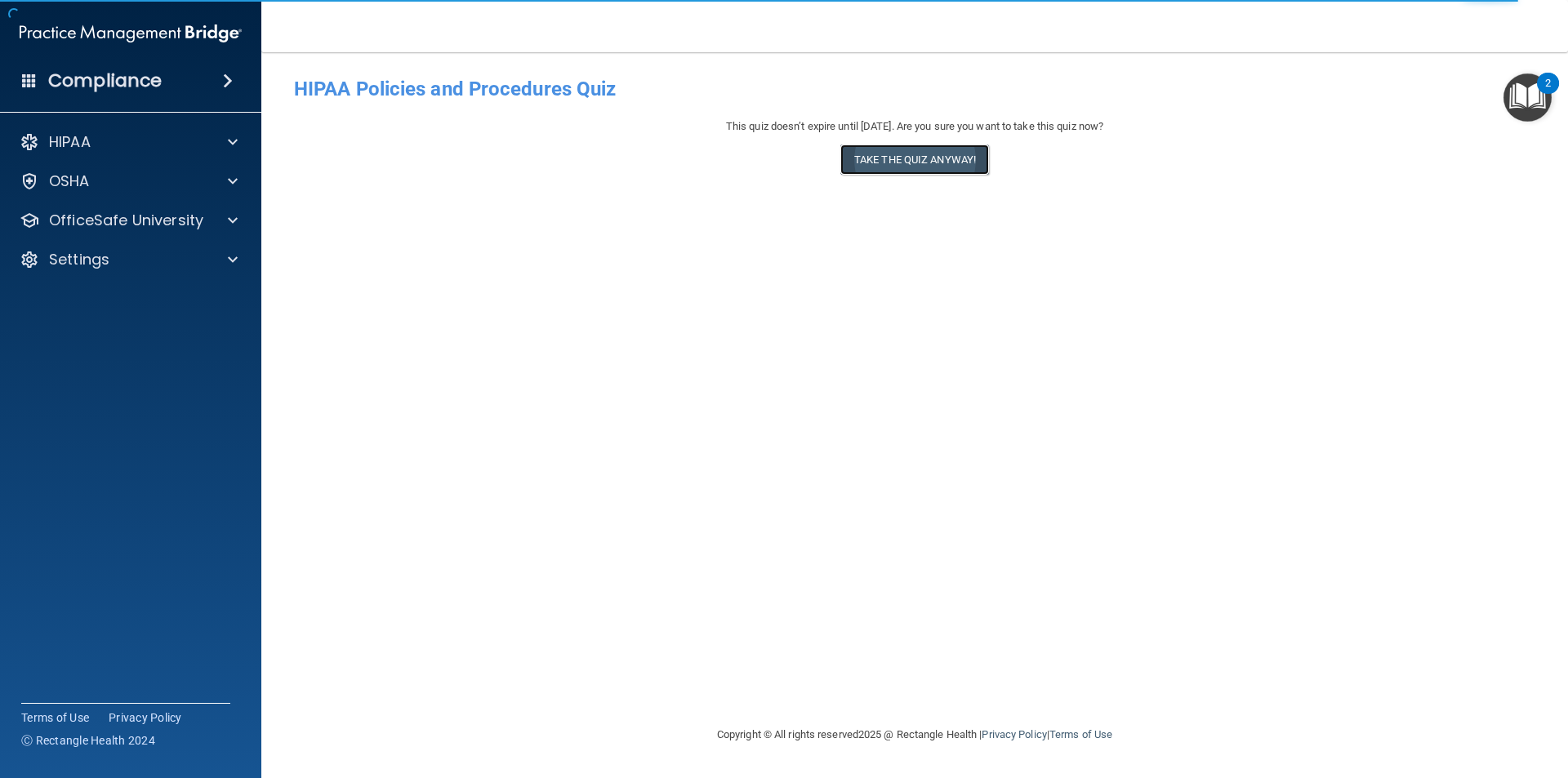
click at [944, 150] on button "Take the quiz anyway!" at bounding box center [914, 159] width 149 height 30
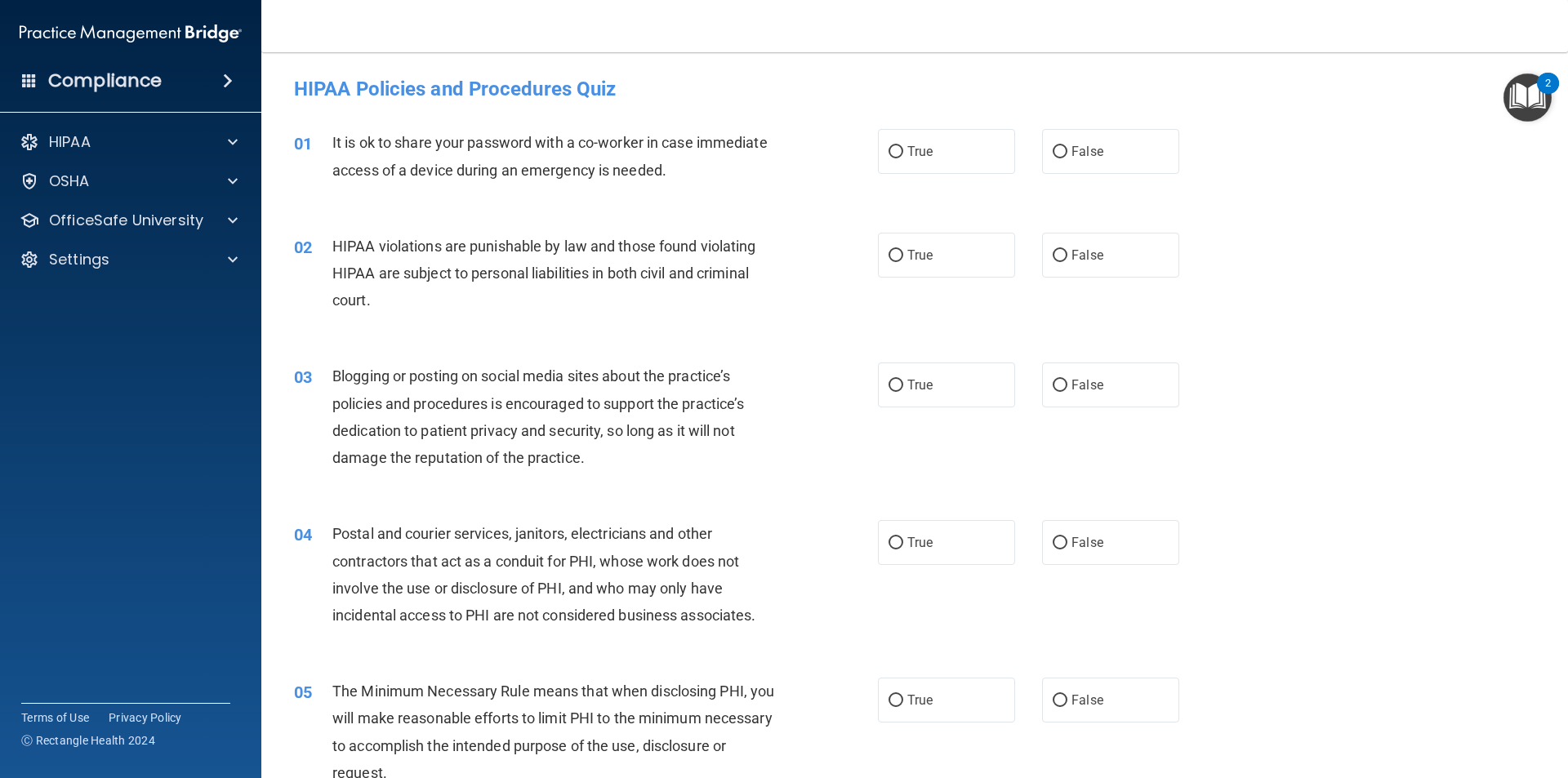
click at [772, 161] on div "It is ok to share your password with a co-worker in case immediate access of a …" at bounding box center [561, 155] width 457 height 54
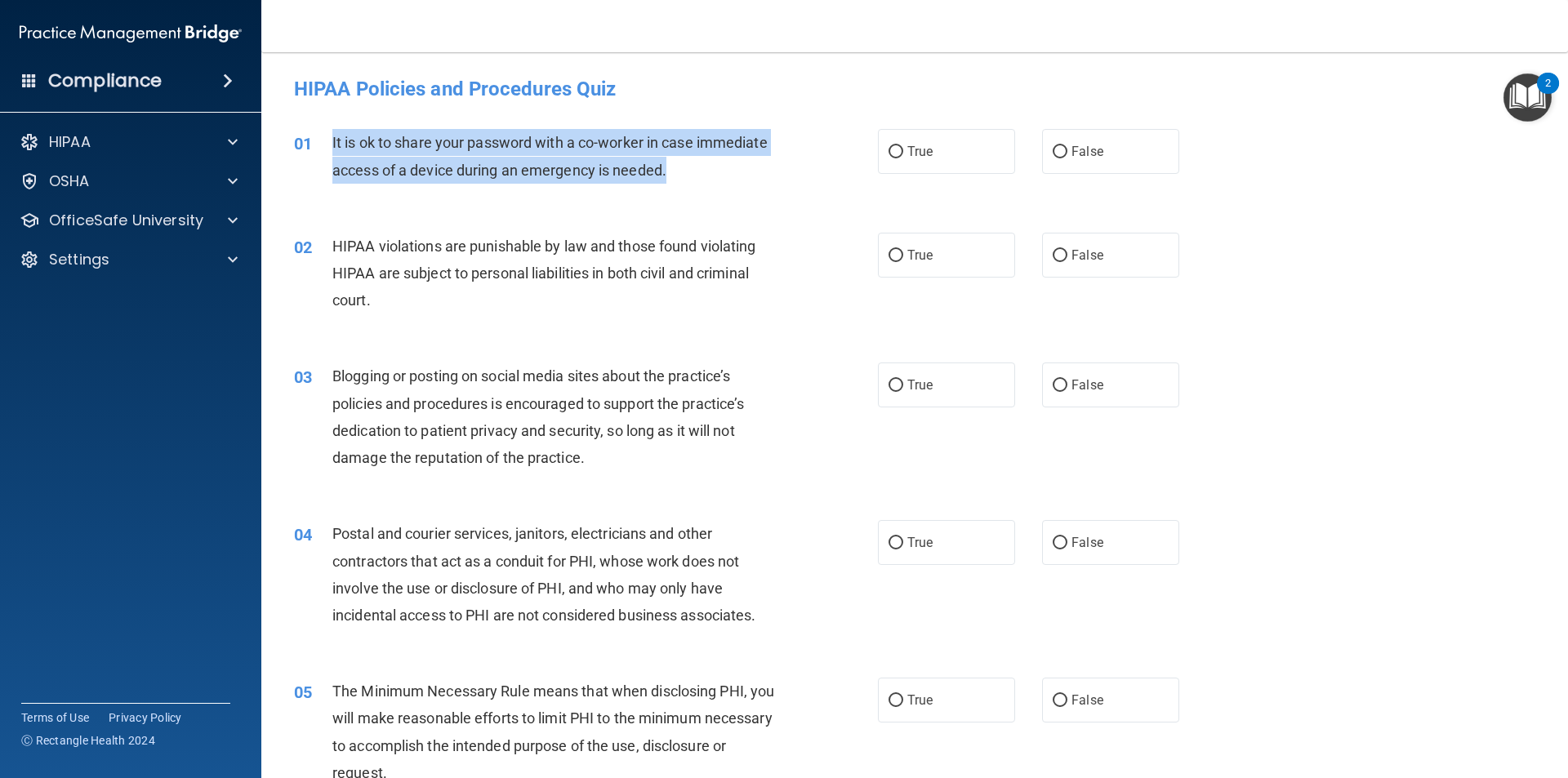
drag, startPoint x: 605, startPoint y: 146, endPoint x: 323, endPoint y: 135, distance: 282.2
click at [323, 135] on div "01 It is ok to share your password with a co-worker in case immediate access of…" at bounding box center [586, 159] width 633 height 62
copy div "It is ok to share your password with a co-worker in case immediate access of a …"
click at [1103, 152] on label "False" at bounding box center [1110, 151] width 137 height 45
click at [1067, 152] on input "False" at bounding box center [1060, 152] width 15 height 12
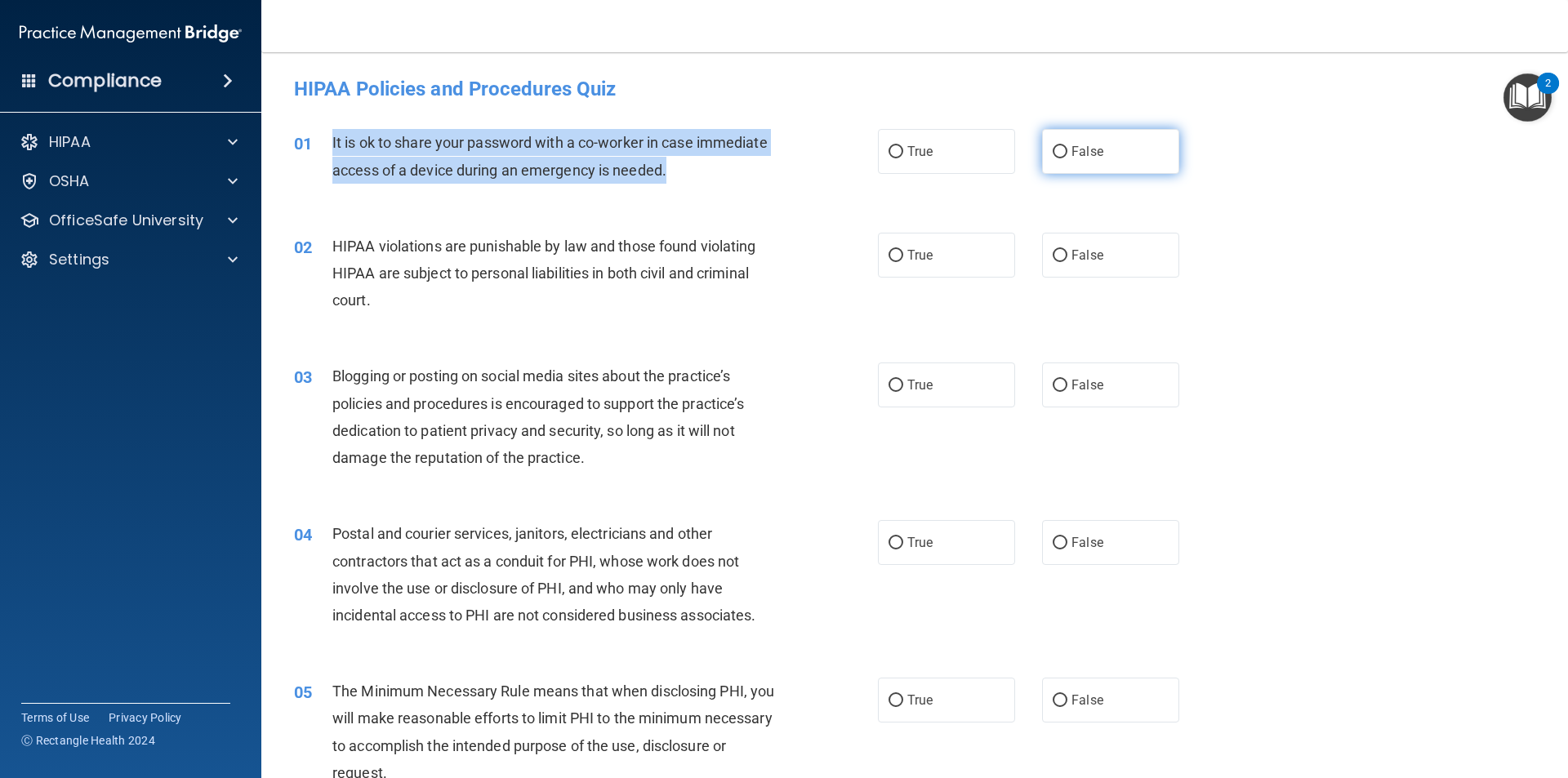
radio input "true"
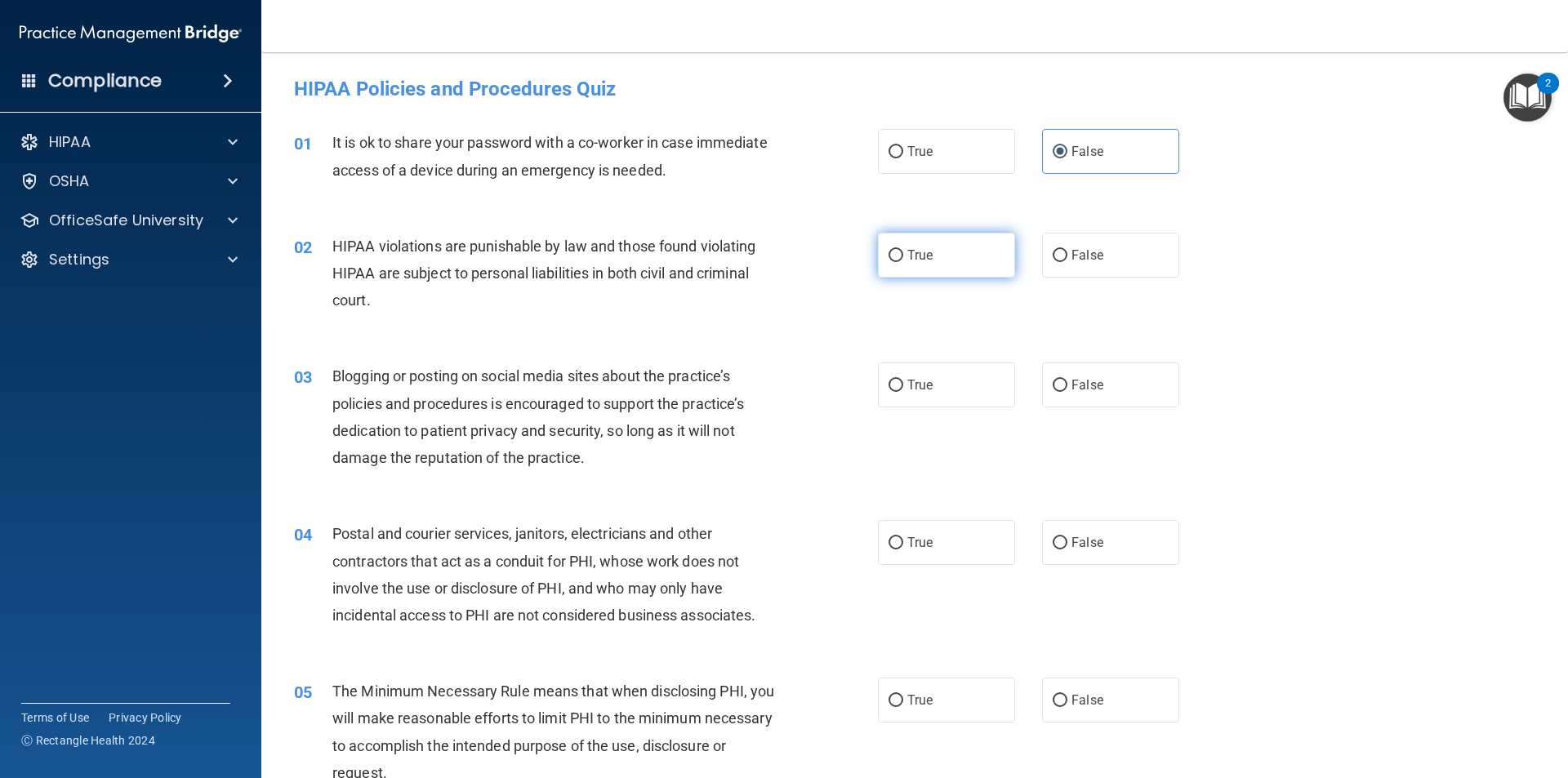
click at [906, 265] on label "True" at bounding box center [946, 255] width 137 height 45
click at [903, 262] on input "True" at bounding box center [896, 256] width 15 height 12
radio input "true"
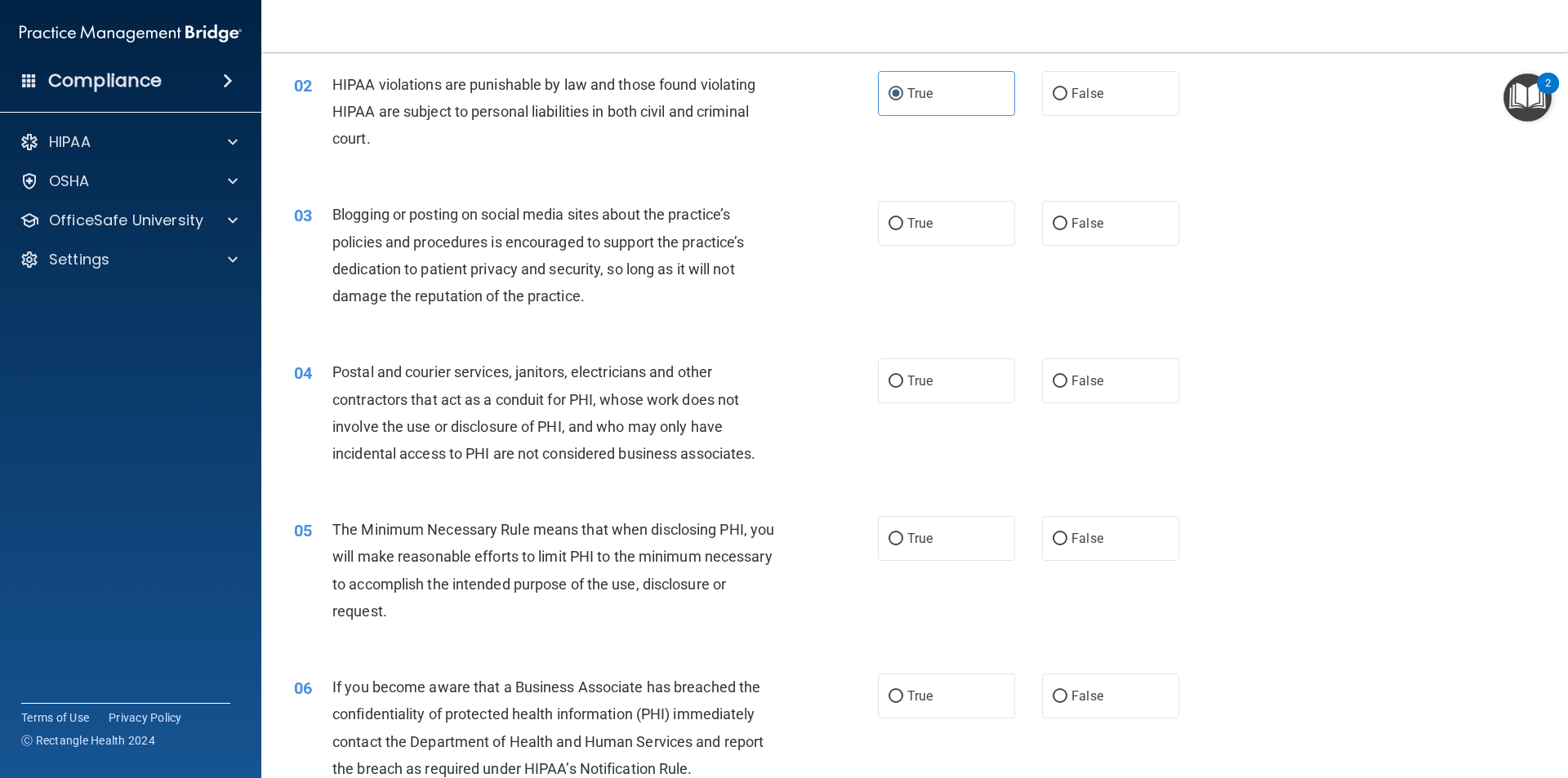
scroll to position [164, 0]
click at [1099, 225] on label "False" at bounding box center [1110, 222] width 137 height 45
click at [1067, 225] on input "False" at bounding box center [1060, 223] width 15 height 12
radio input "true"
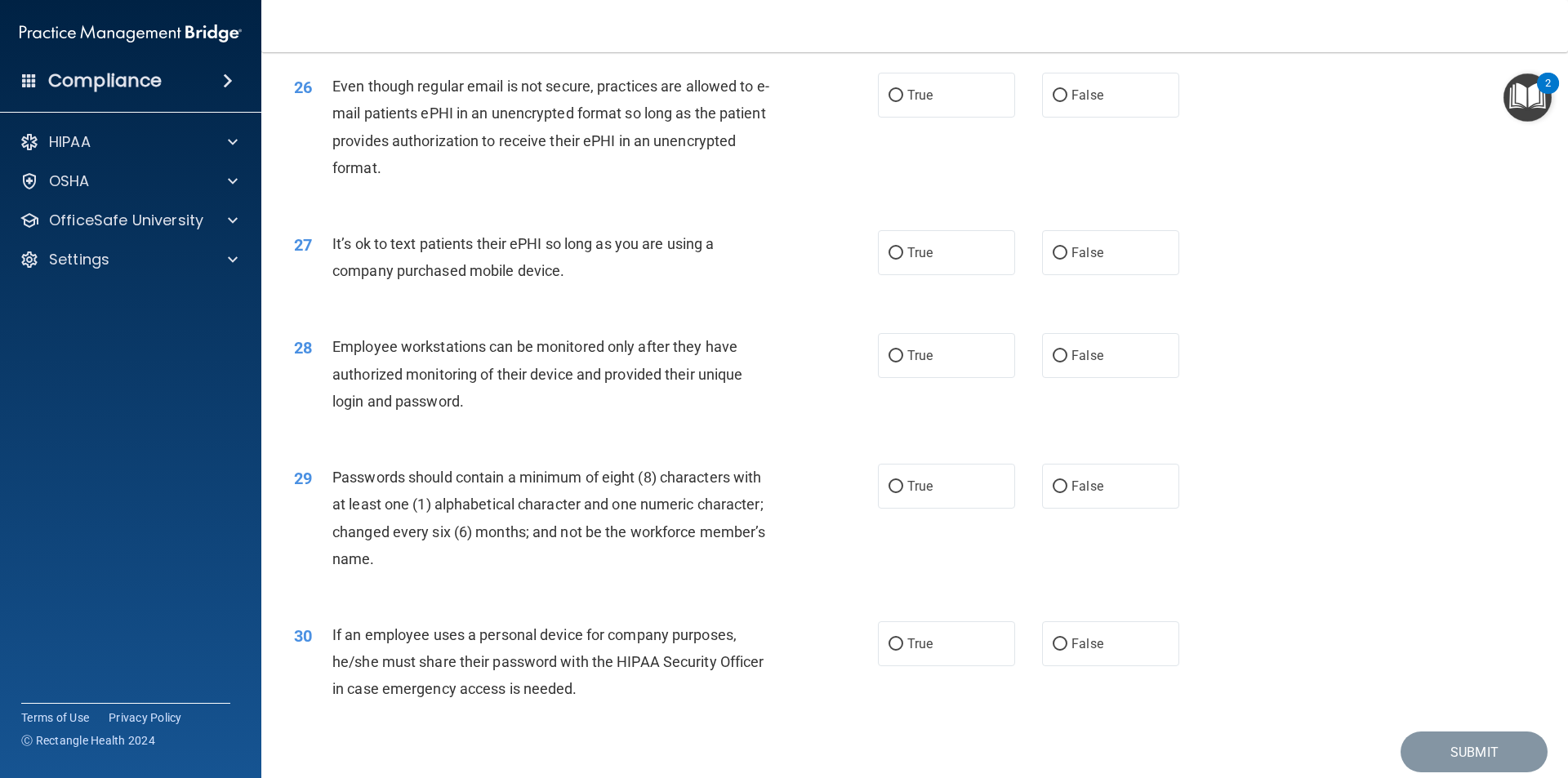
scroll to position [3238, 0]
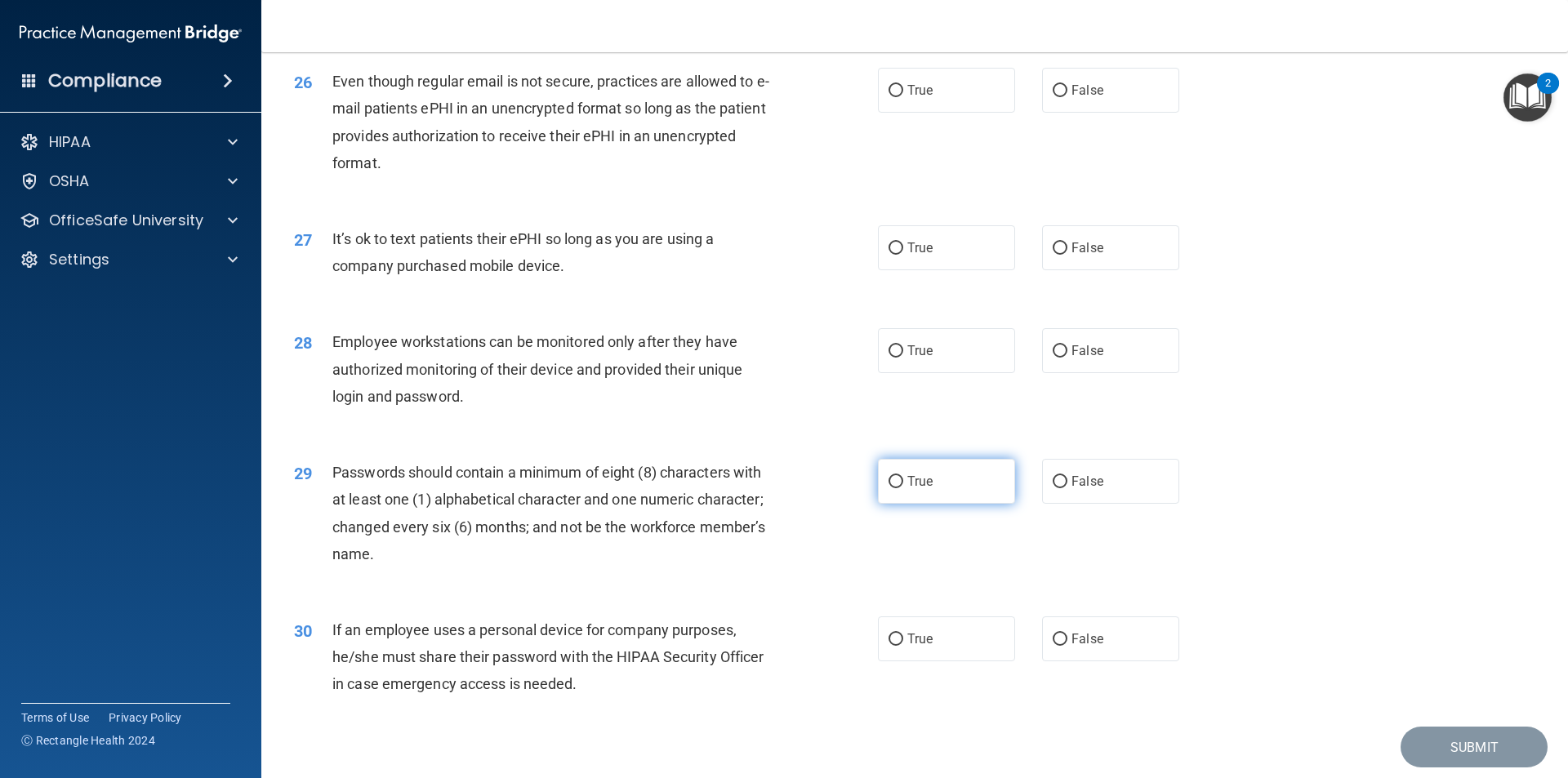
click at [920, 489] on span "True" at bounding box center [919, 481] width 25 height 16
click at [903, 488] on input "True" at bounding box center [896, 482] width 15 height 12
radio input "true"
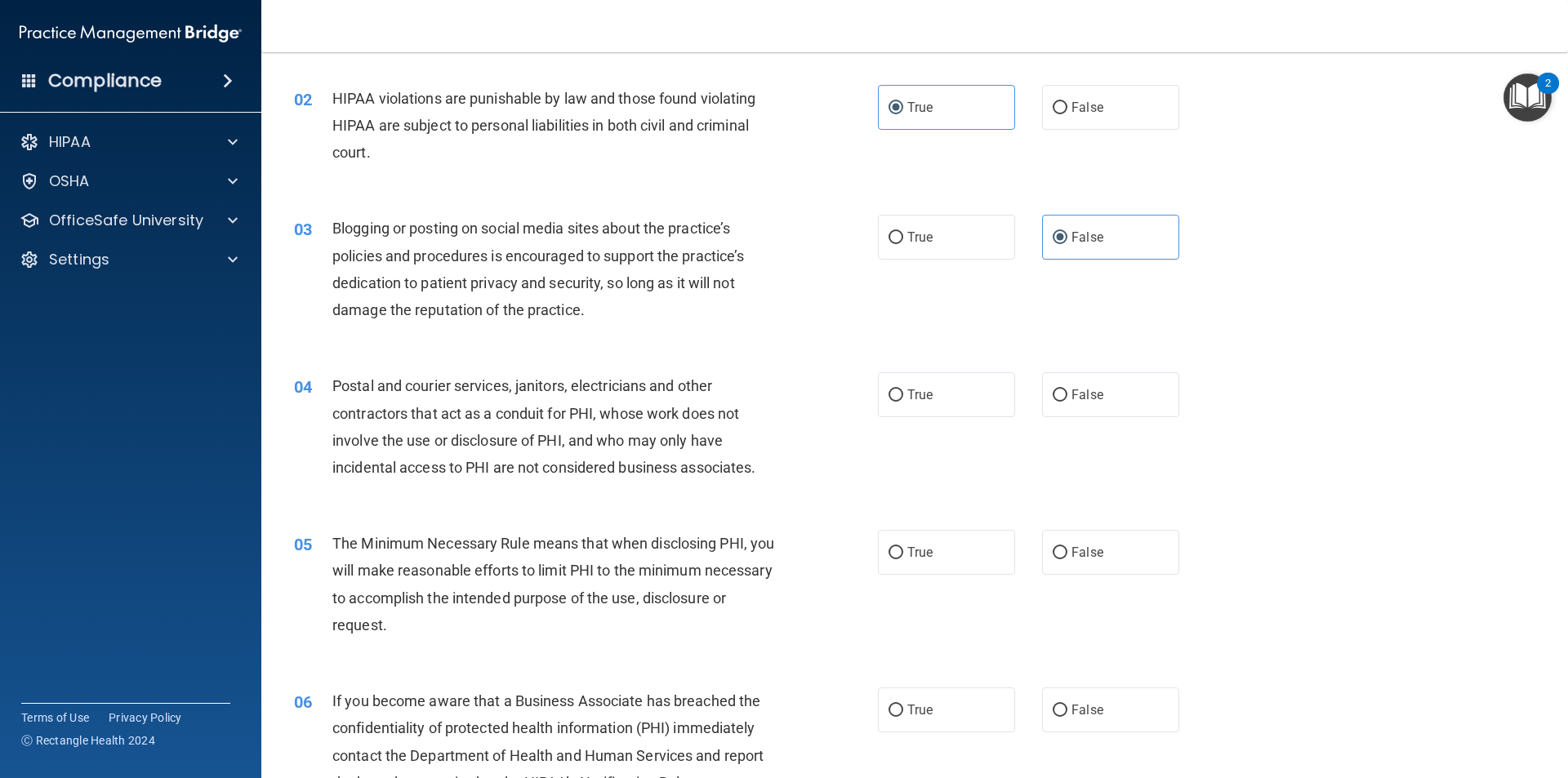
scroll to position [326, 0]
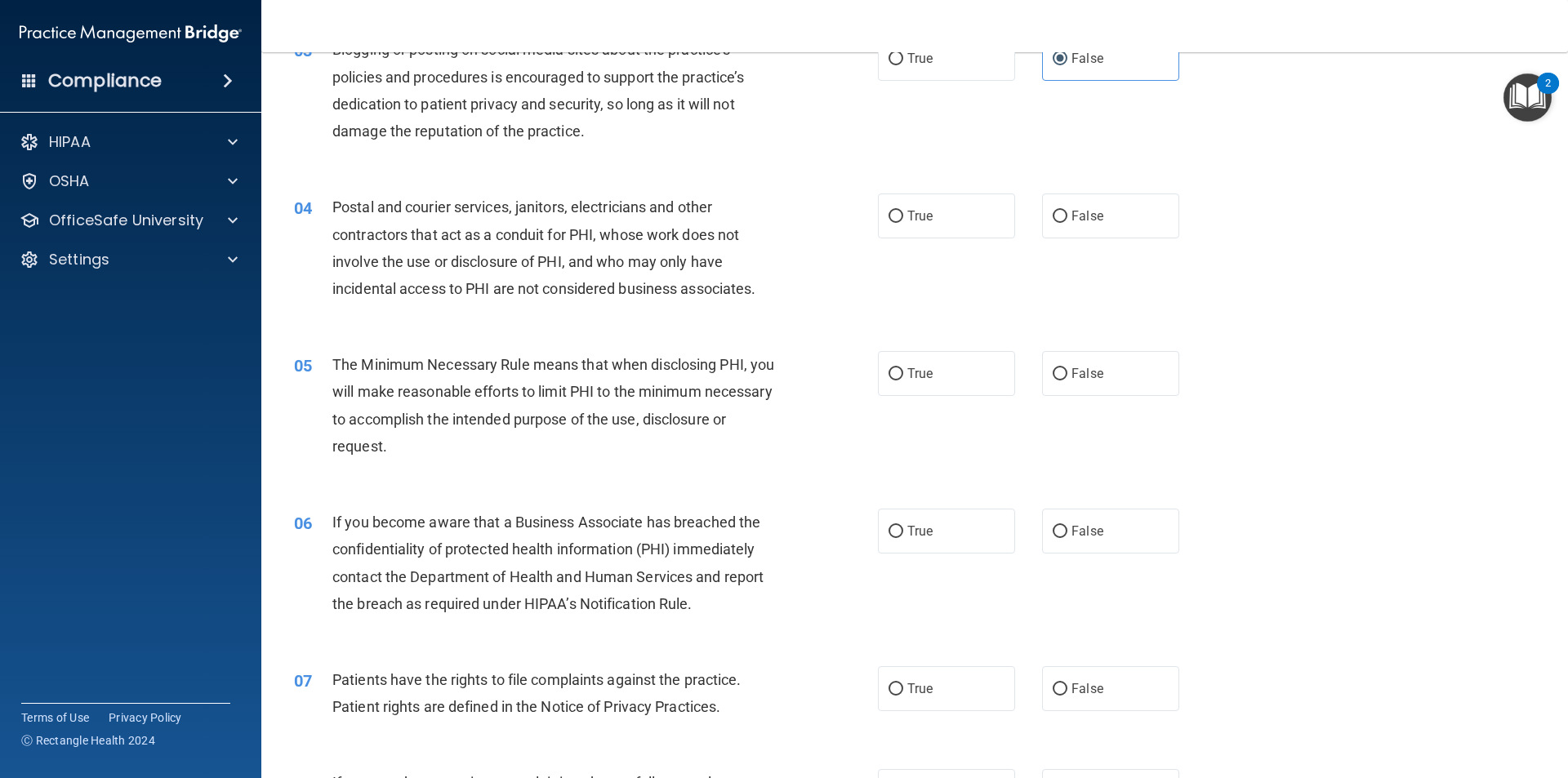
click at [793, 283] on div "04 Postal and courier services, janitors, electricians and other contractors th…" at bounding box center [586, 252] width 633 height 117
click at [903, 226] on label "True" at bounding box center [946, 216] width 137 height 45
click at [903, 223] on input "True" at bounding box center [896, 217] width 15 height 12
radio input "true"
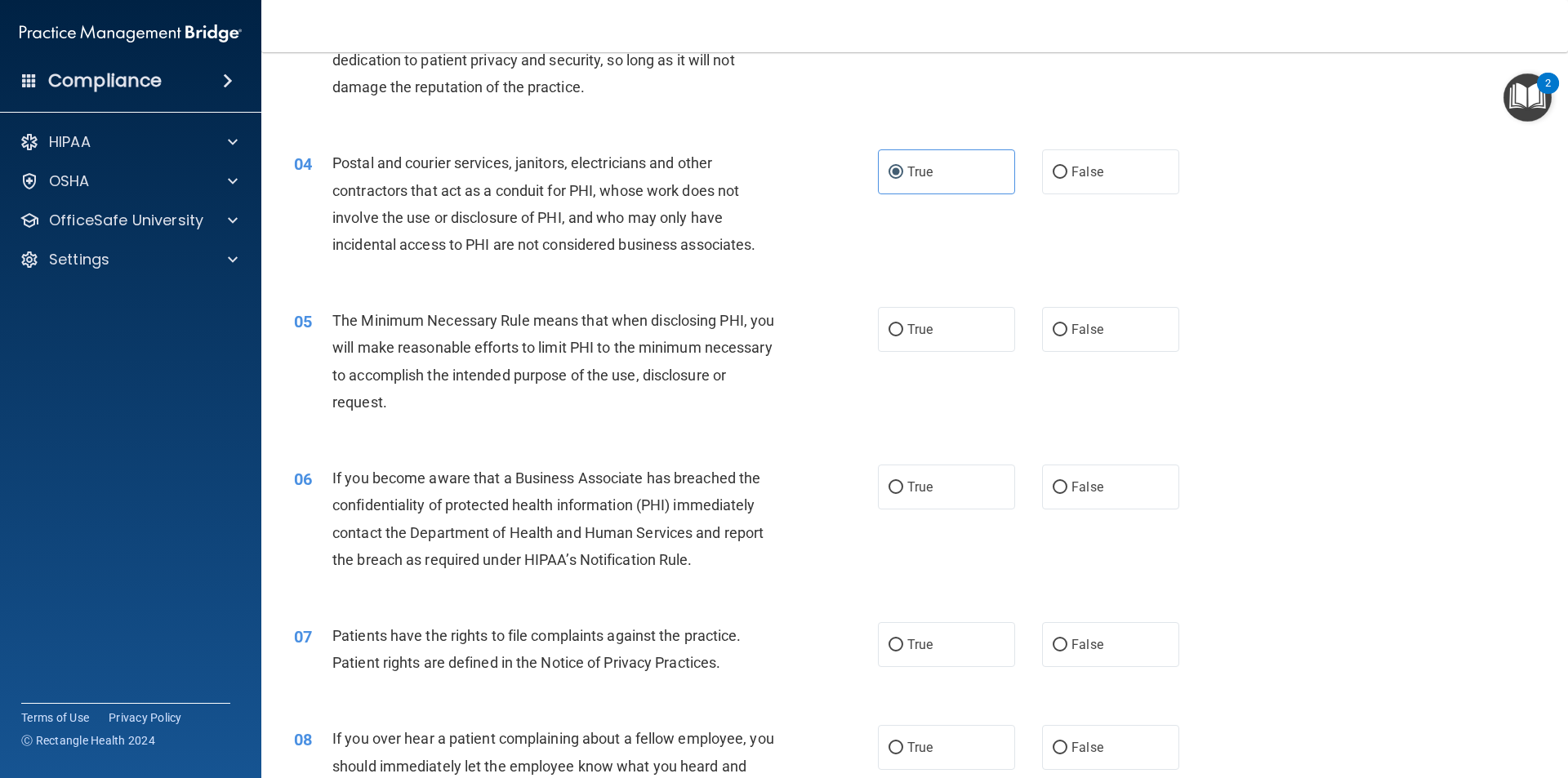
scroll to position [490, 0]
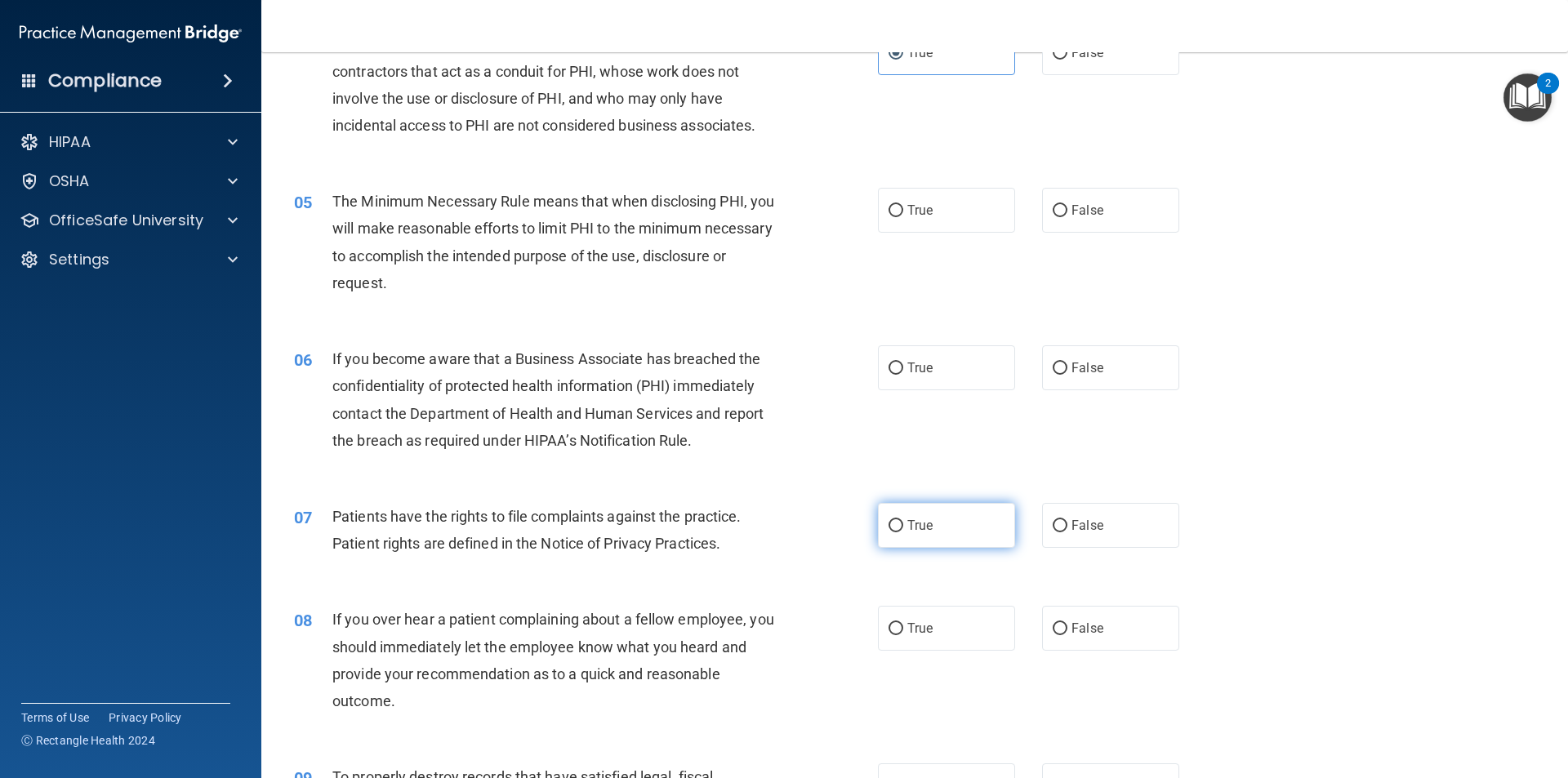
click at [893, 532] on label "True" at bounding box center [946, 526] width 137 height 45
click at [893, 532] on input "True" at bounding box center [896, 526] width 15 height 12
radio input "true"
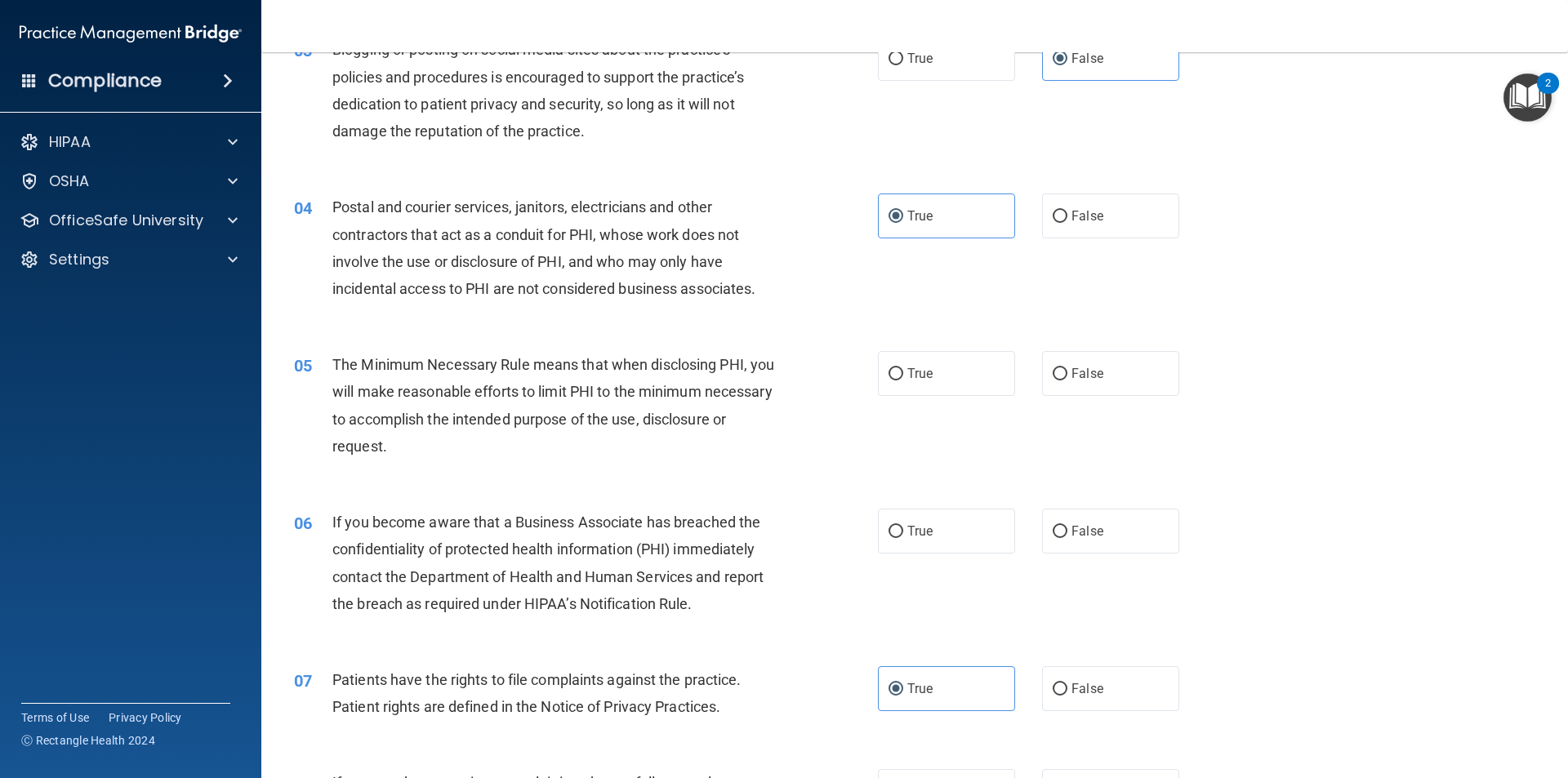
scroll to position [653, 0]
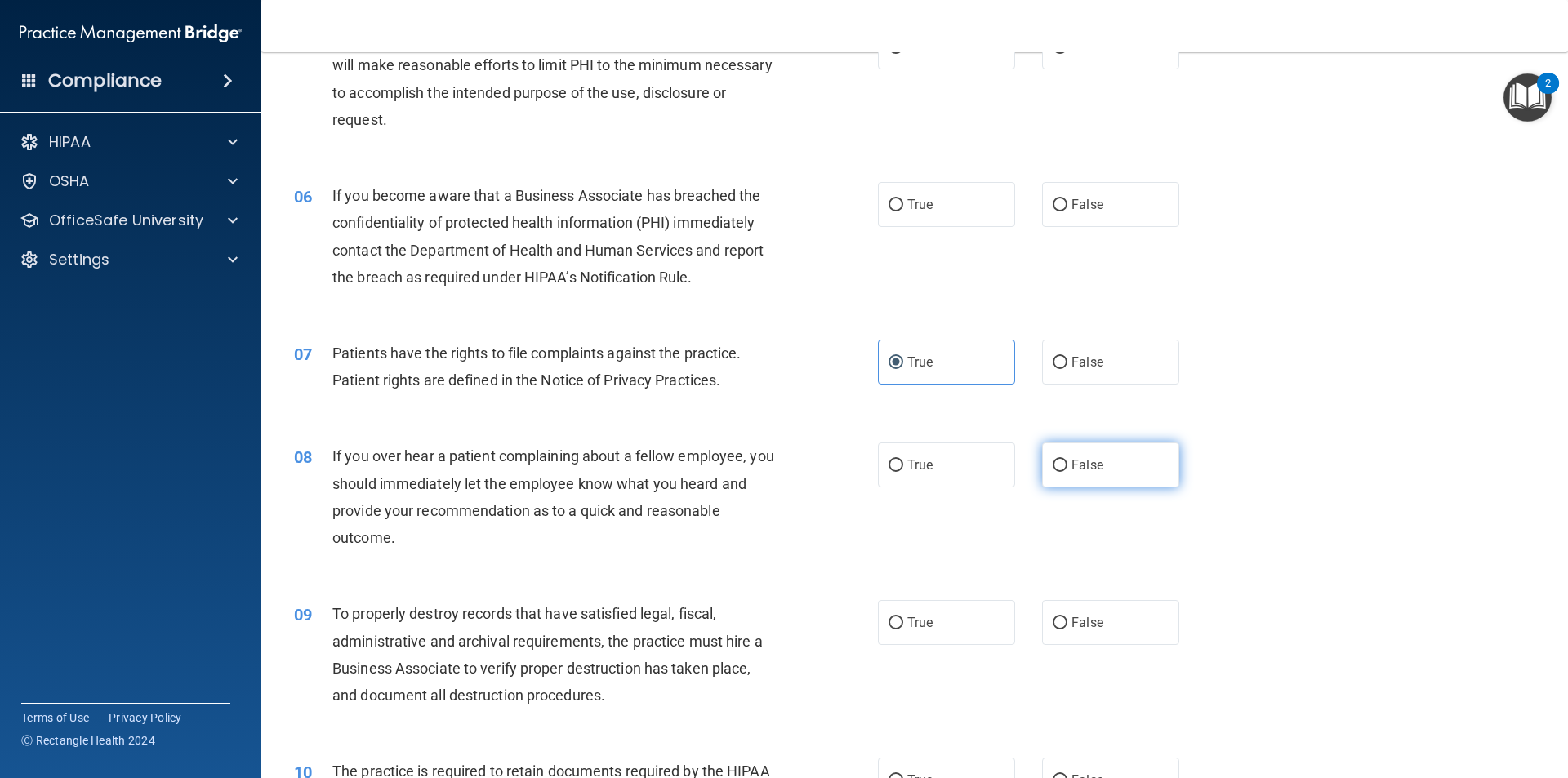
click at [1071, 463] on span "False" at bounding box center [1087, 465] width 32 height 16
click at [1066, 463] on input "False" at bounding box center [1060, 465] width 15 height 12
radio input "true"
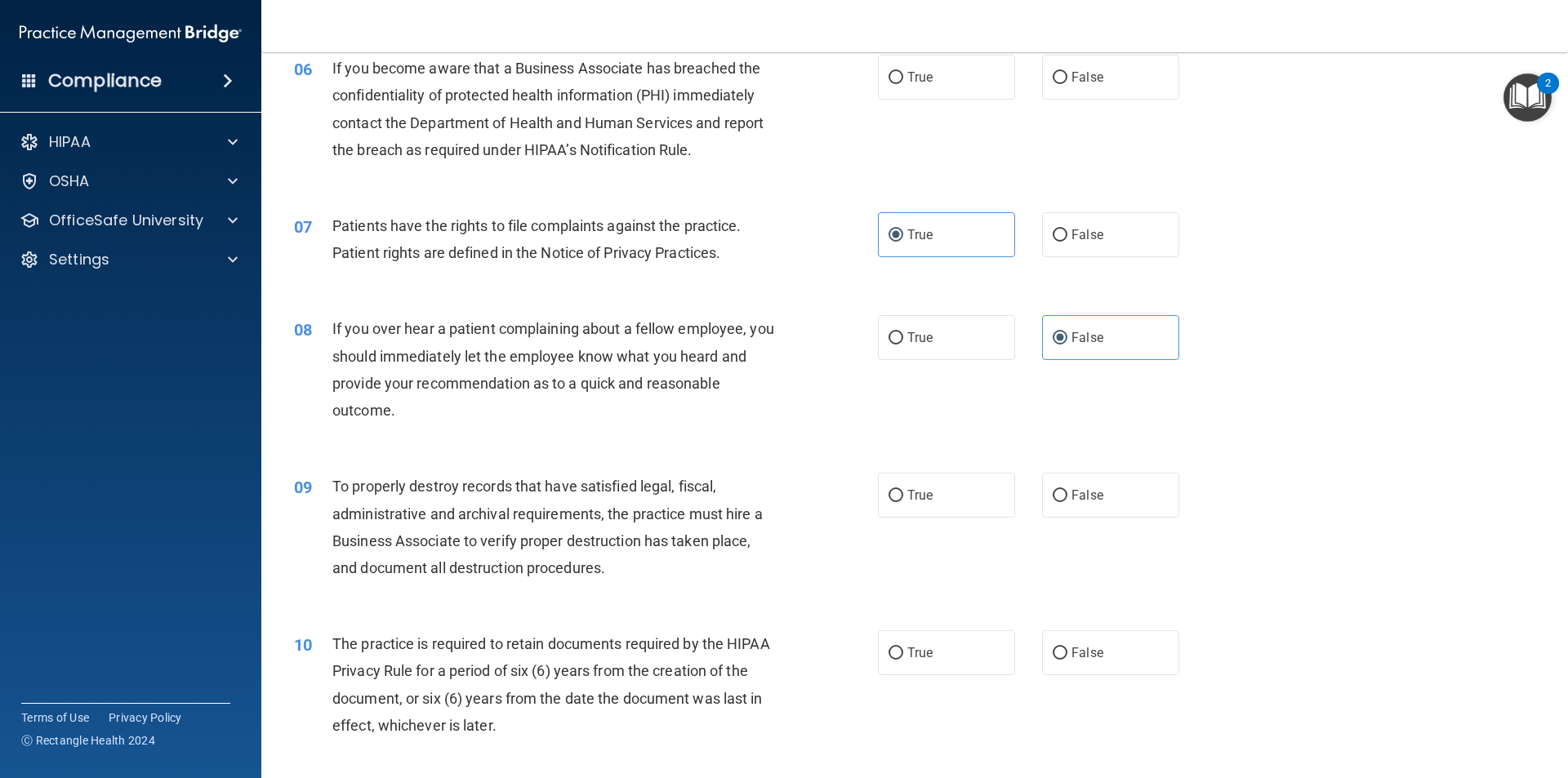
scroll to position [816, 0]
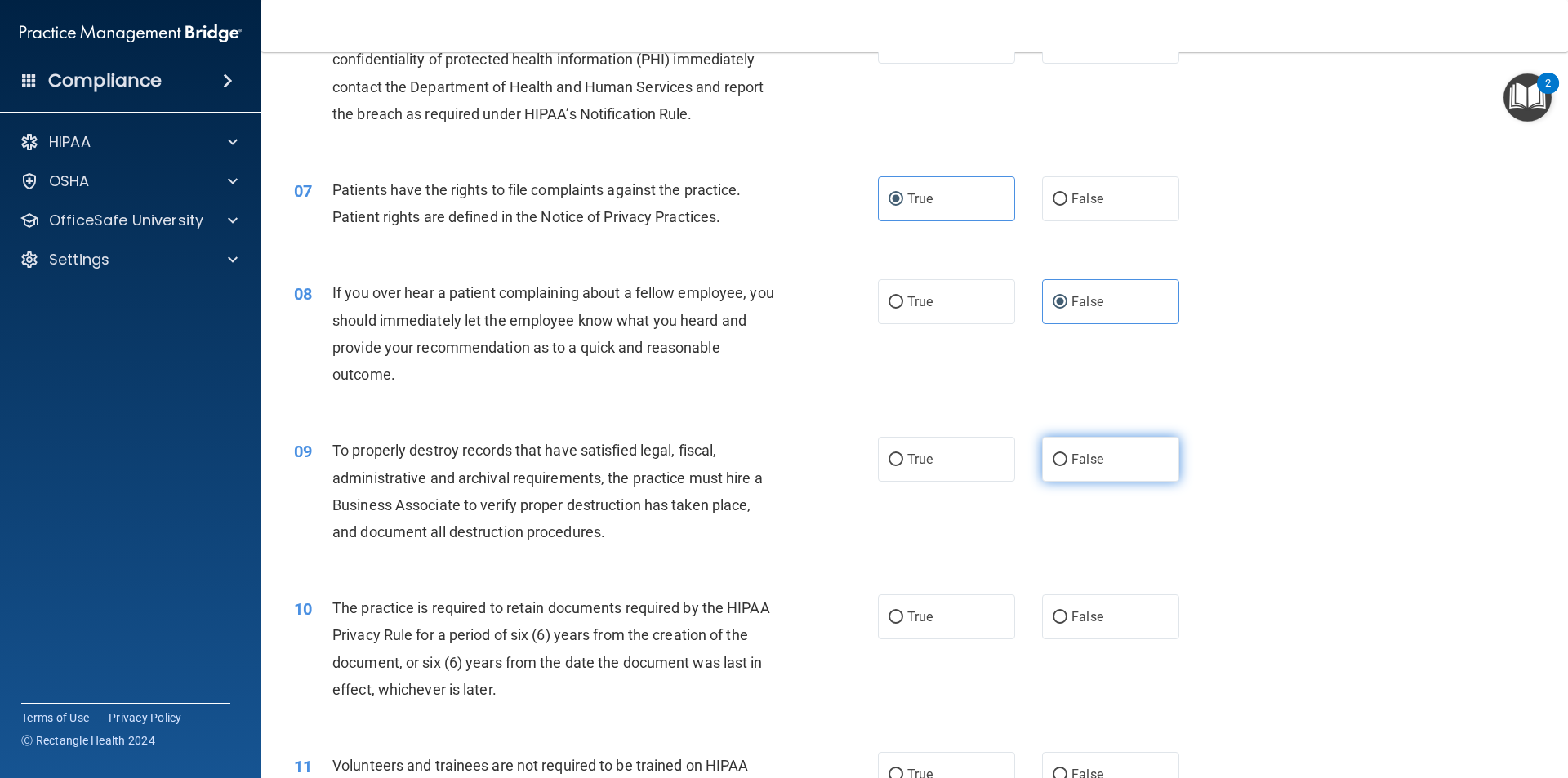
click at [1163, 466] on label "False" at bounding box center [1110, 459] width 137 height 45
click at [1067, 466] on input "False" at bounding box center [1060, 460] width 15 height 12
radio input "true"
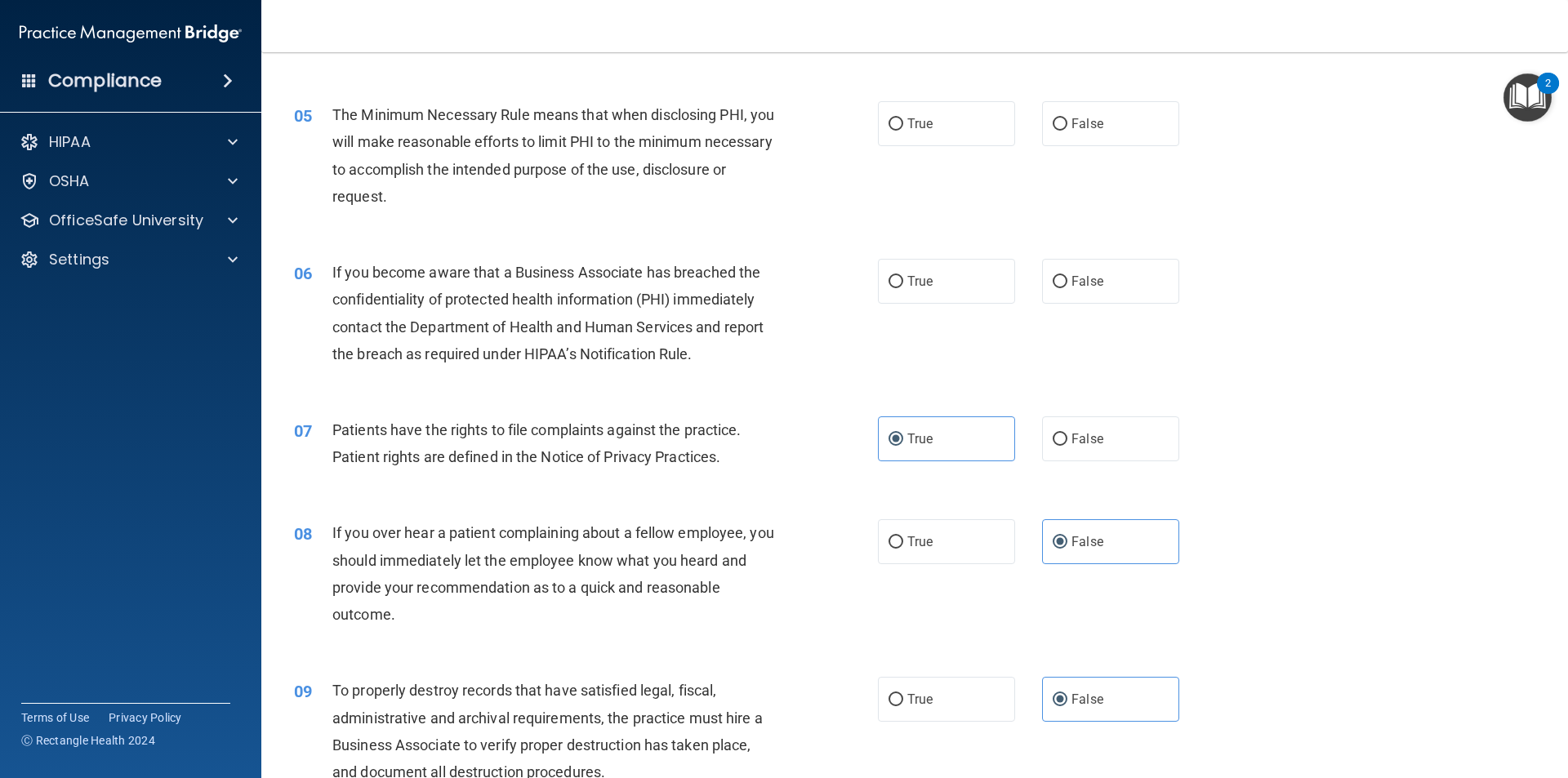
scroll to position [409, 0]
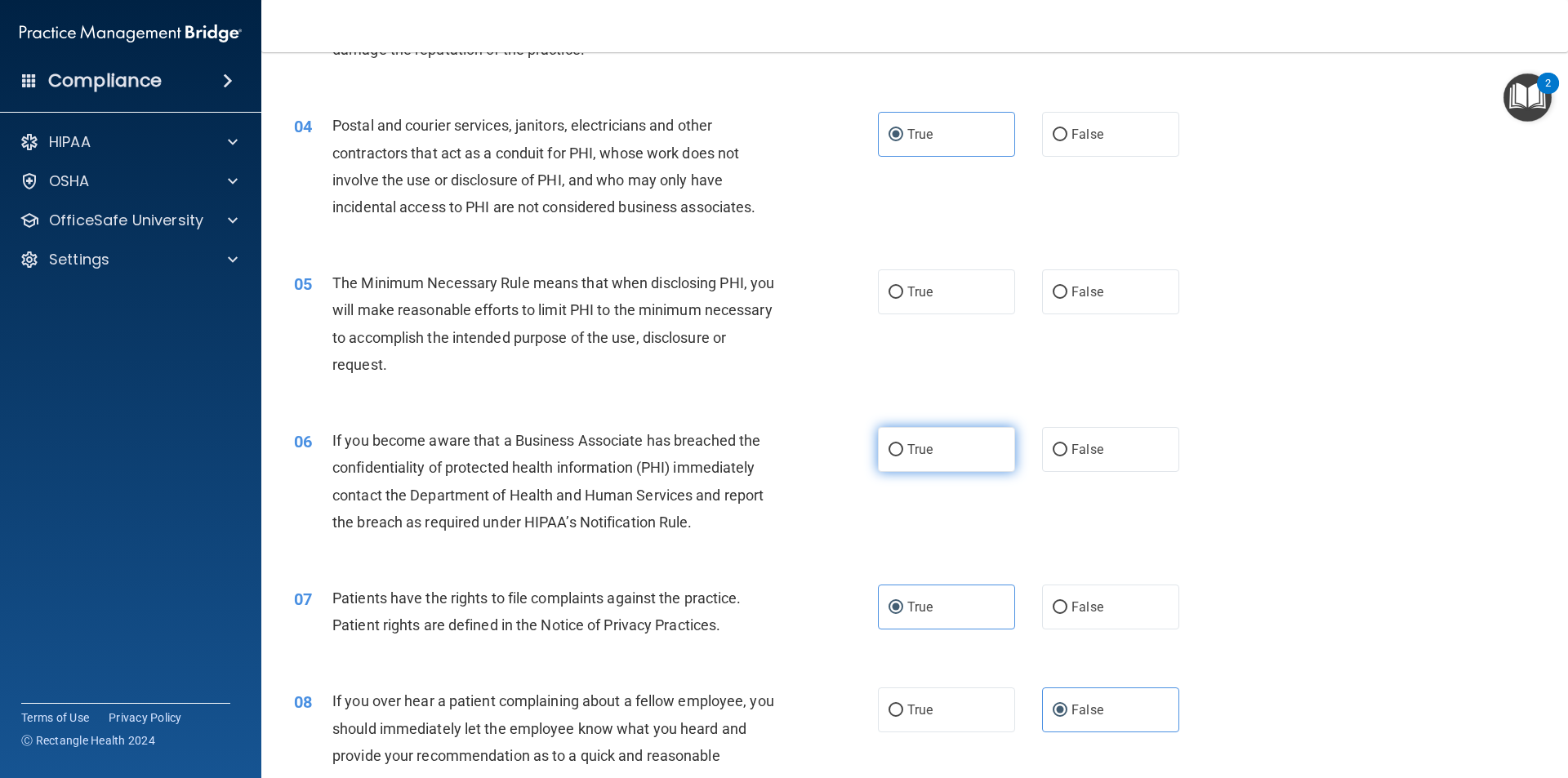
click at [922, 436] on label "True" at bounding box center [946, 449] width 137 height 45
click at [903, 444] on input "True" at bounding box center [896, 450] width 15 height 12
radio input "true"
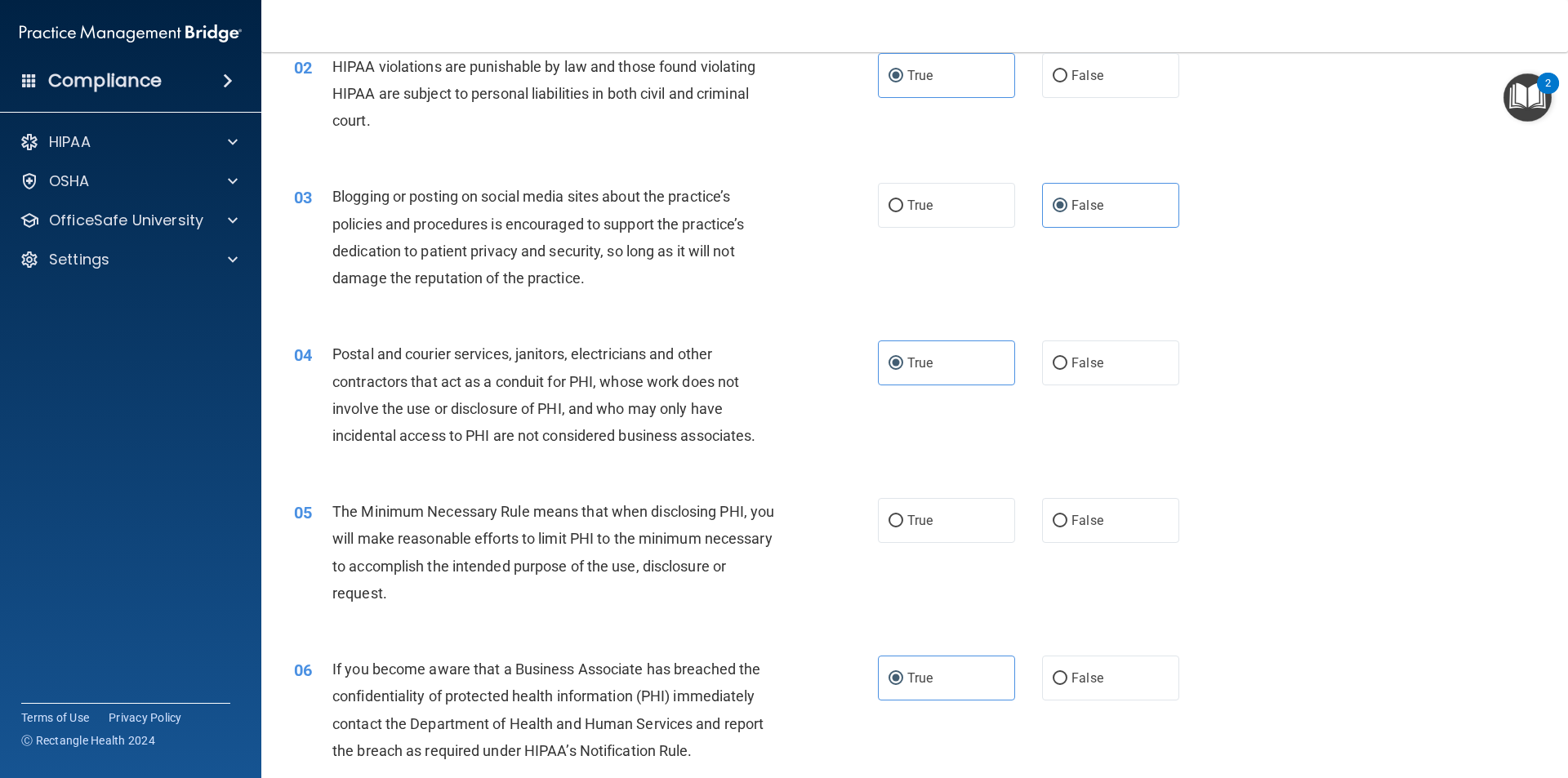
scroll to position [164, 0]
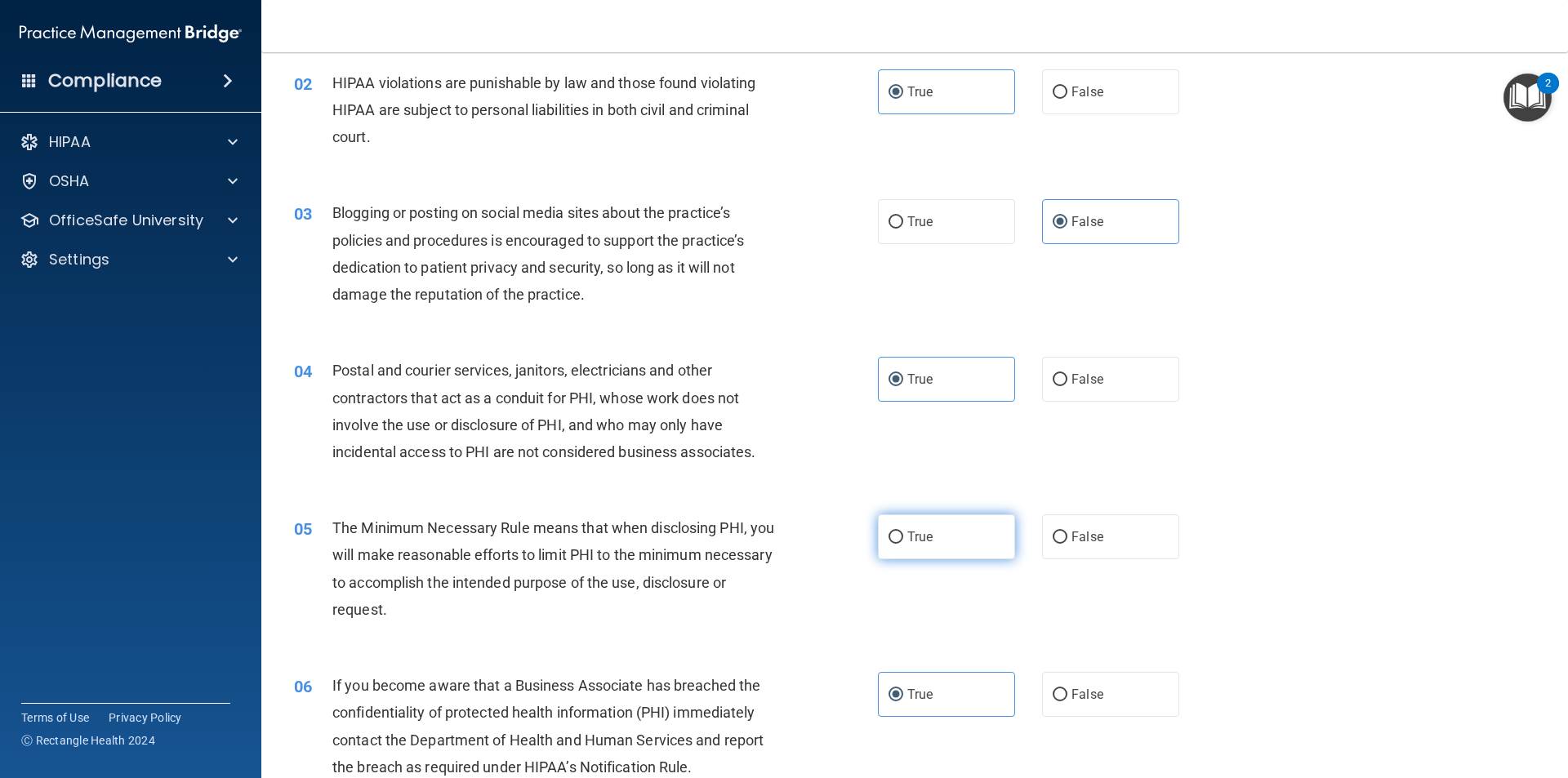
click at [892, 544] on input "True" at bounding box center [896, 537] width 15 height 12
radio input "true"
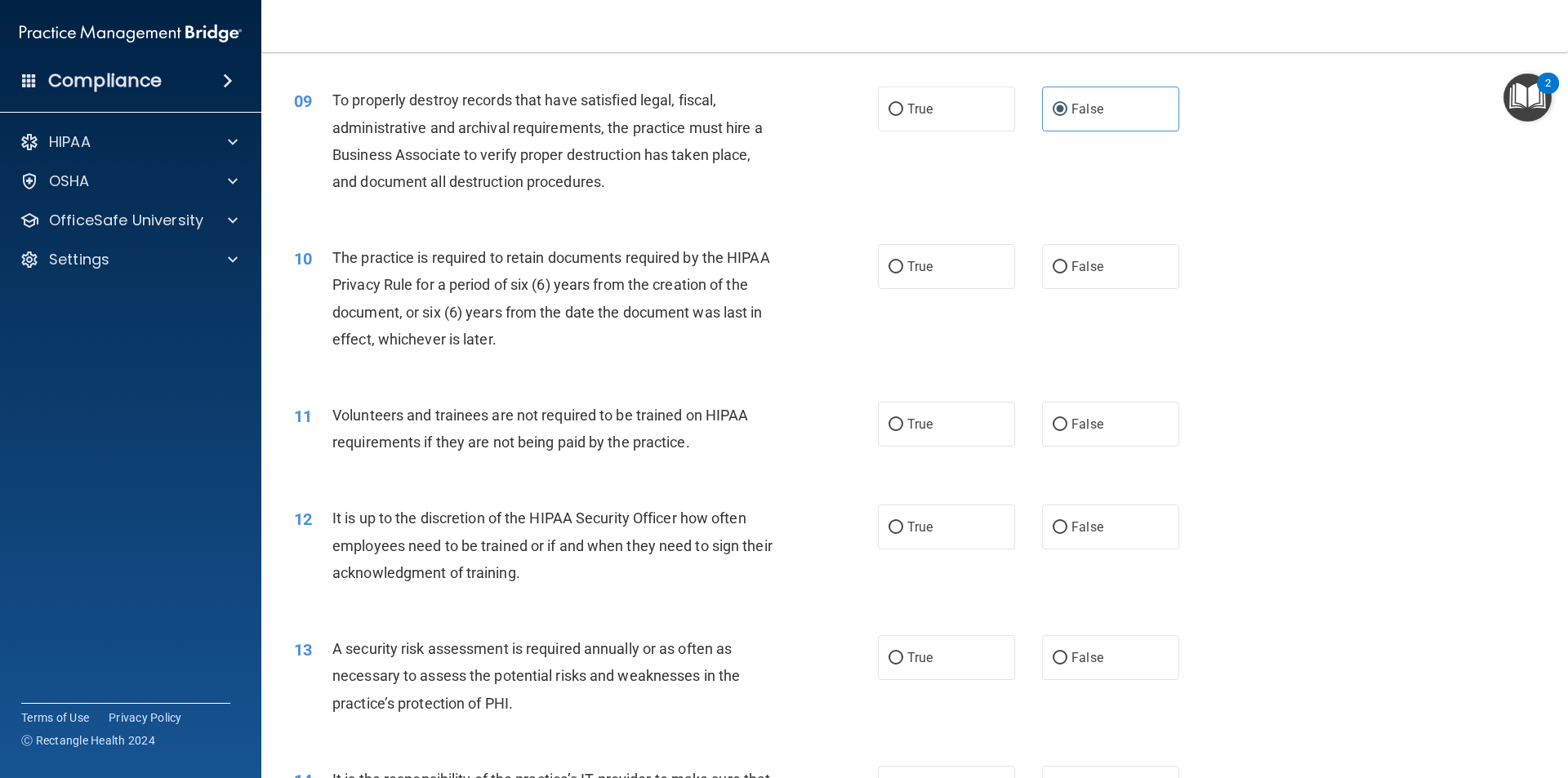
scroll to position [1143, 0]
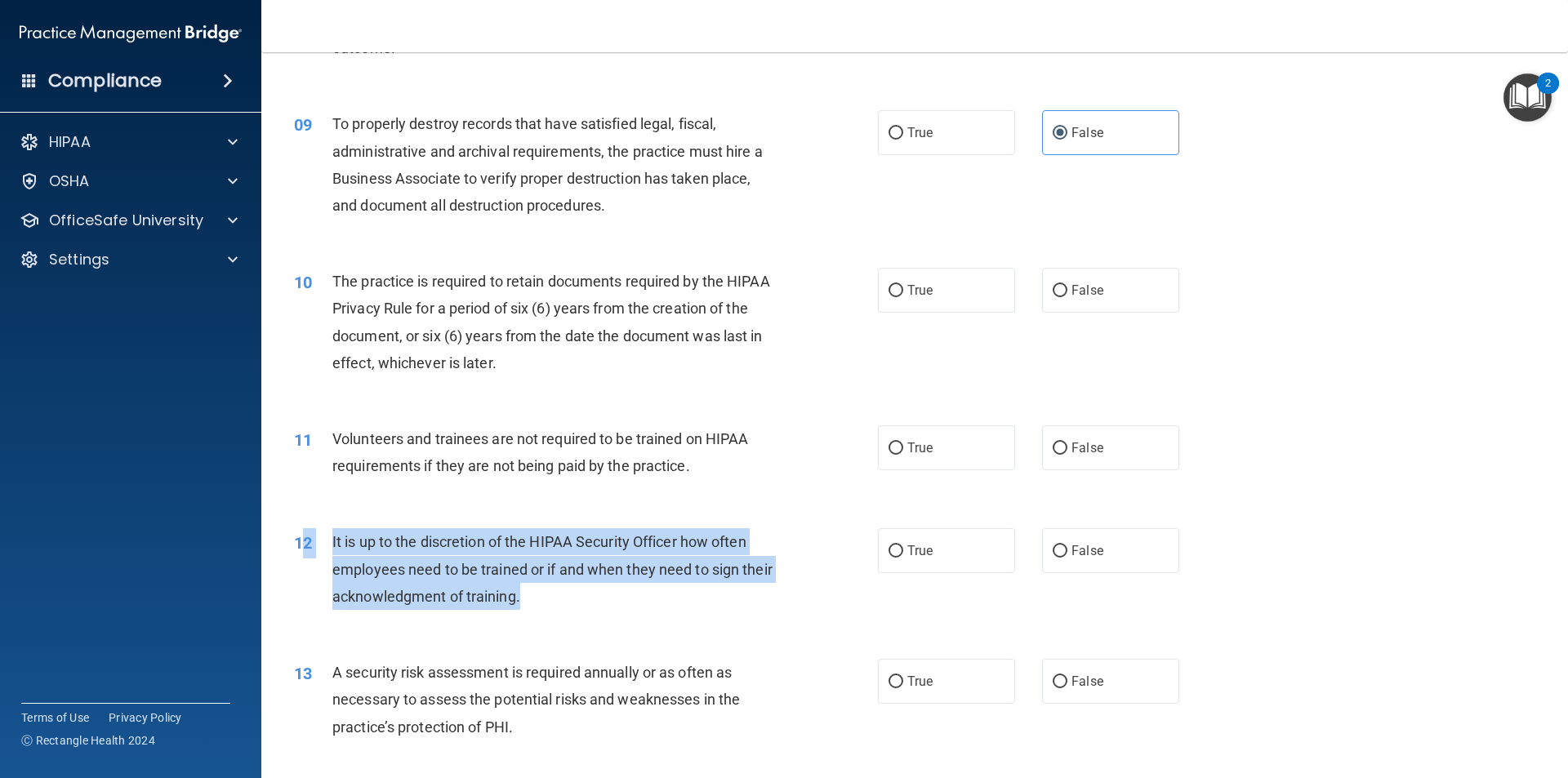
drag, startPoint x: 600, startPoint y: 597, endPoint x: 307, endPoint y: 550, distance: 296.7
click at [307, 550] on div "12 It is up to the discretion of the HIPAA Security Officer how often employees…" at bounding box center [586, 573] width 633 height 90
copy div "2 It is up to the discretion of the HIPAA Security Officer how often employees …"
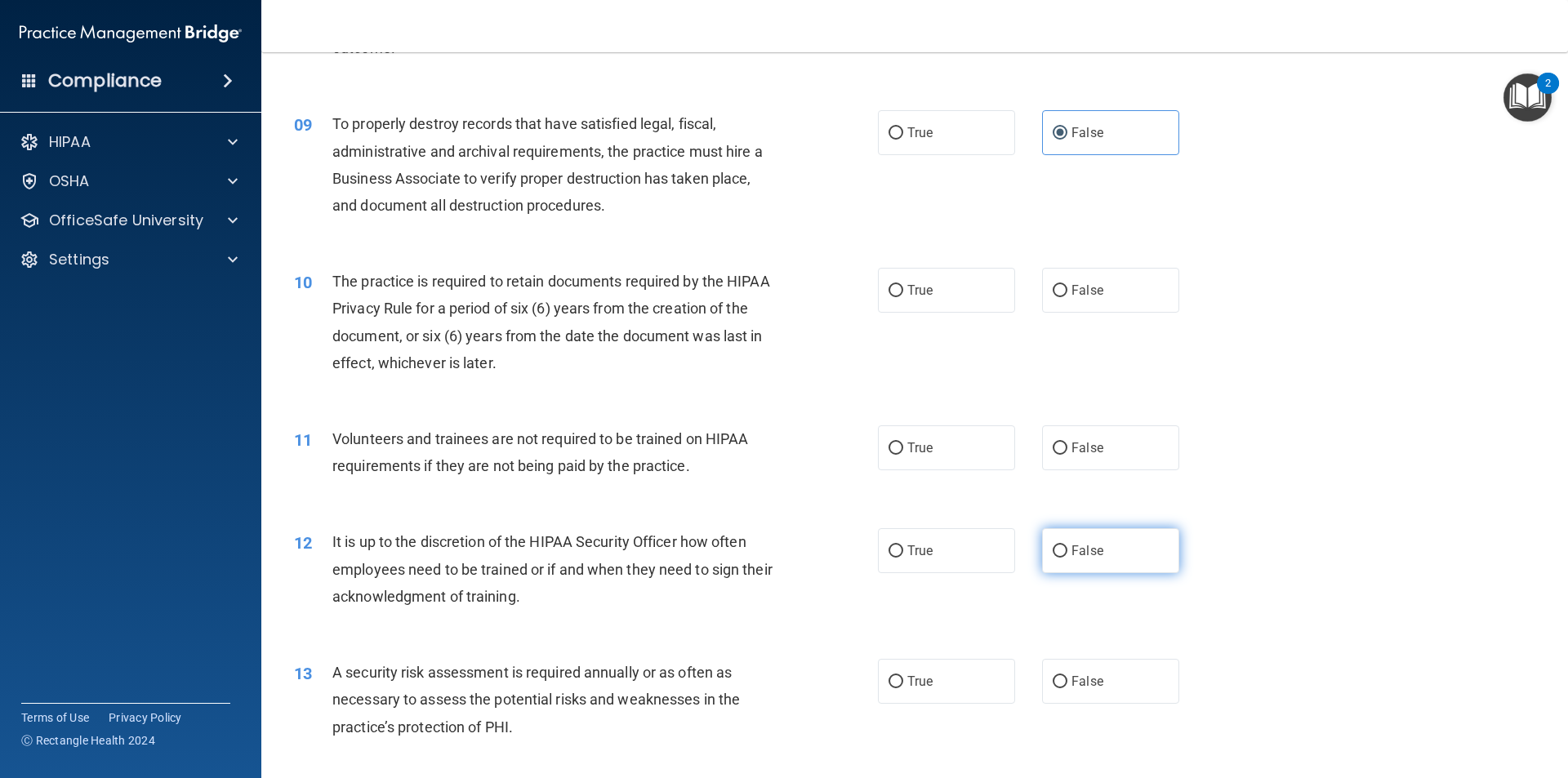
click at [1117, 569] on label "False" at bounding box center [1110, 550] width 137 height 45
click at [1067, 557] on input "False" at bounding box center [1060, 551] width 15 height 12
radio input "true"
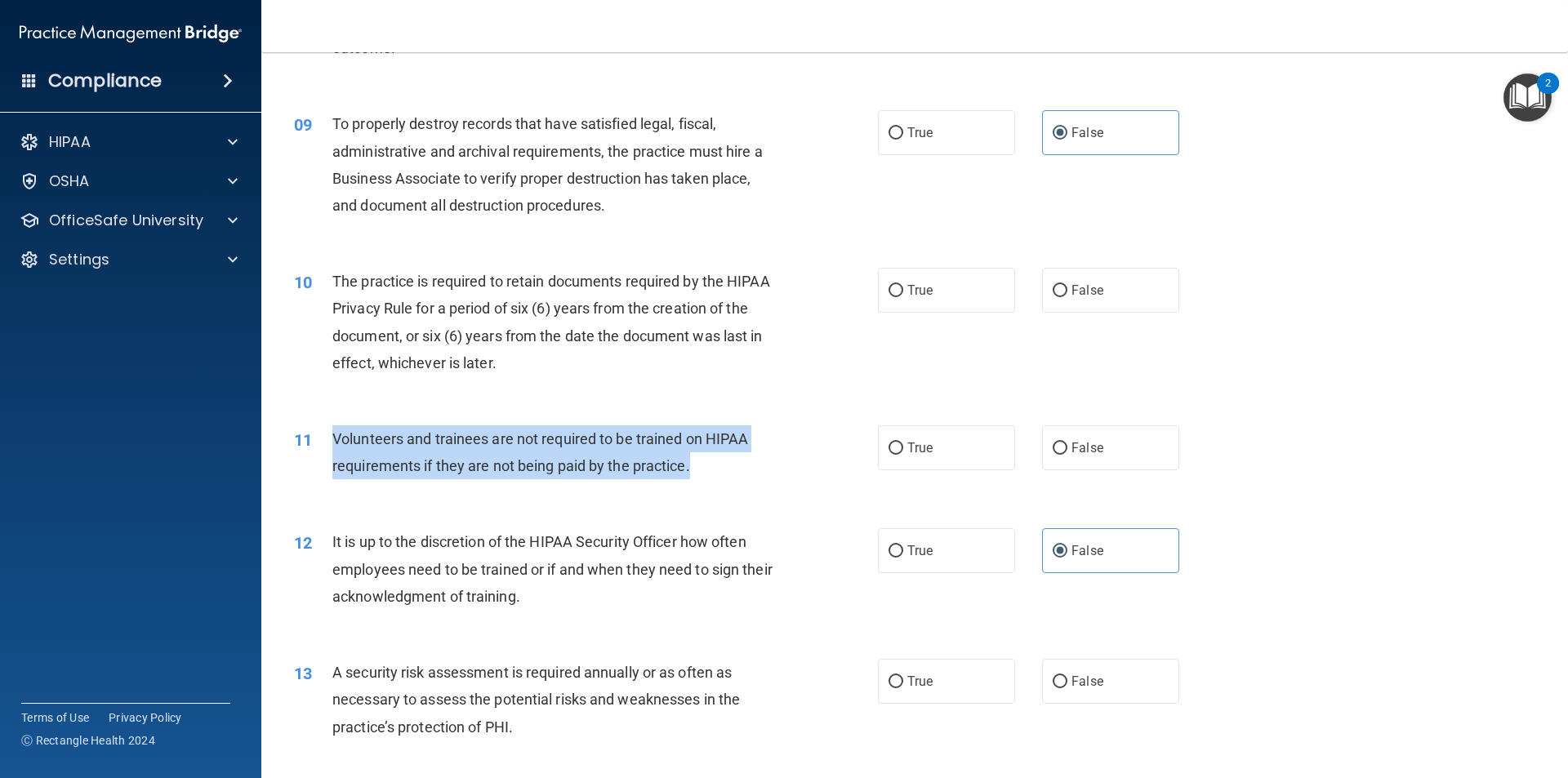
drag, startPoint x: 724, startPoint y: 470, endPoint x: 331, endPoint y: 438, distance: 394.3
click at [332, 438] on div "Volunteers and trainees are not required to be trained on HIPAA requirements if…" at bounding box center [561, 452] width 457 height 54
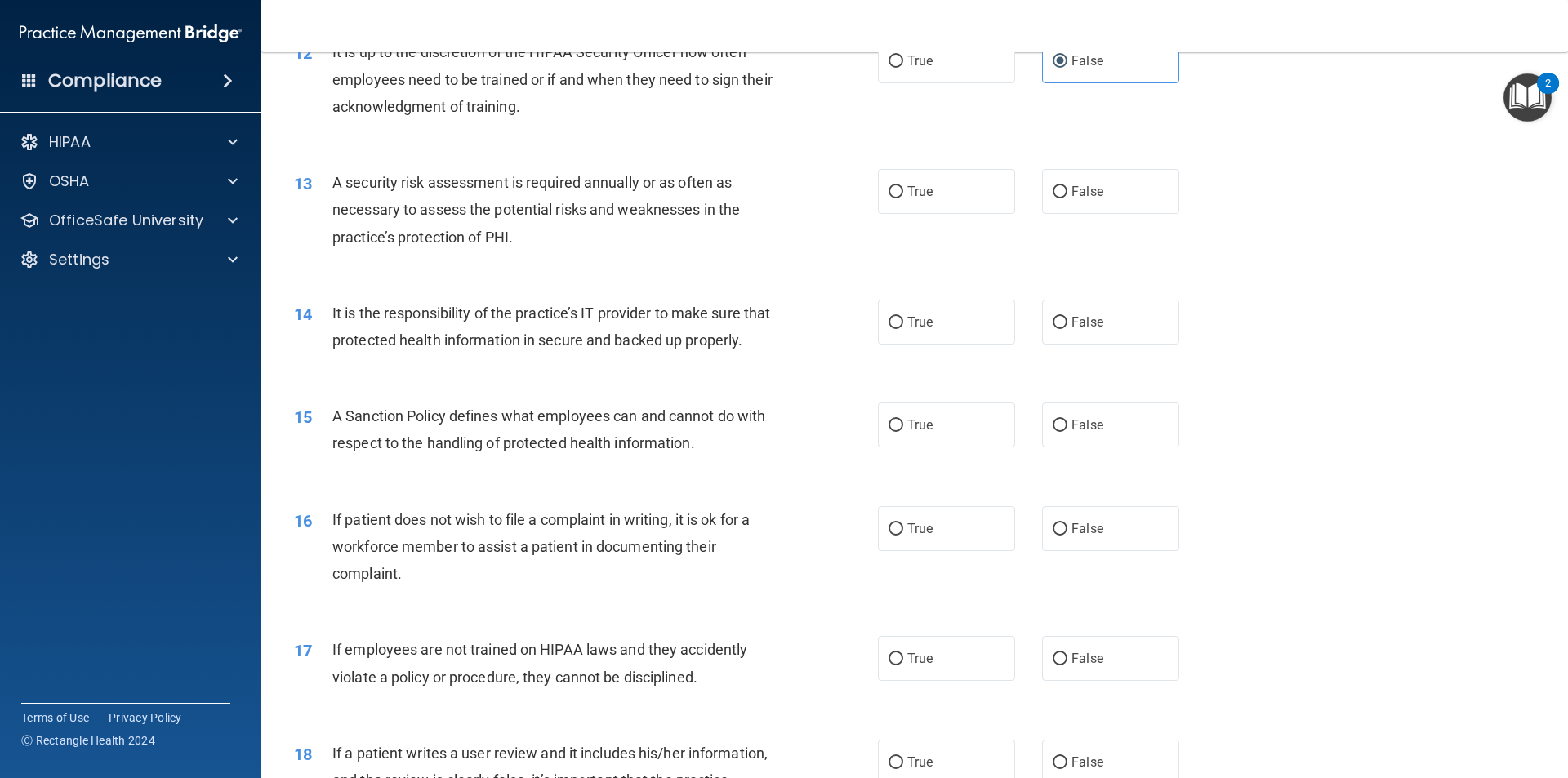
scroll to position [1714, 0]
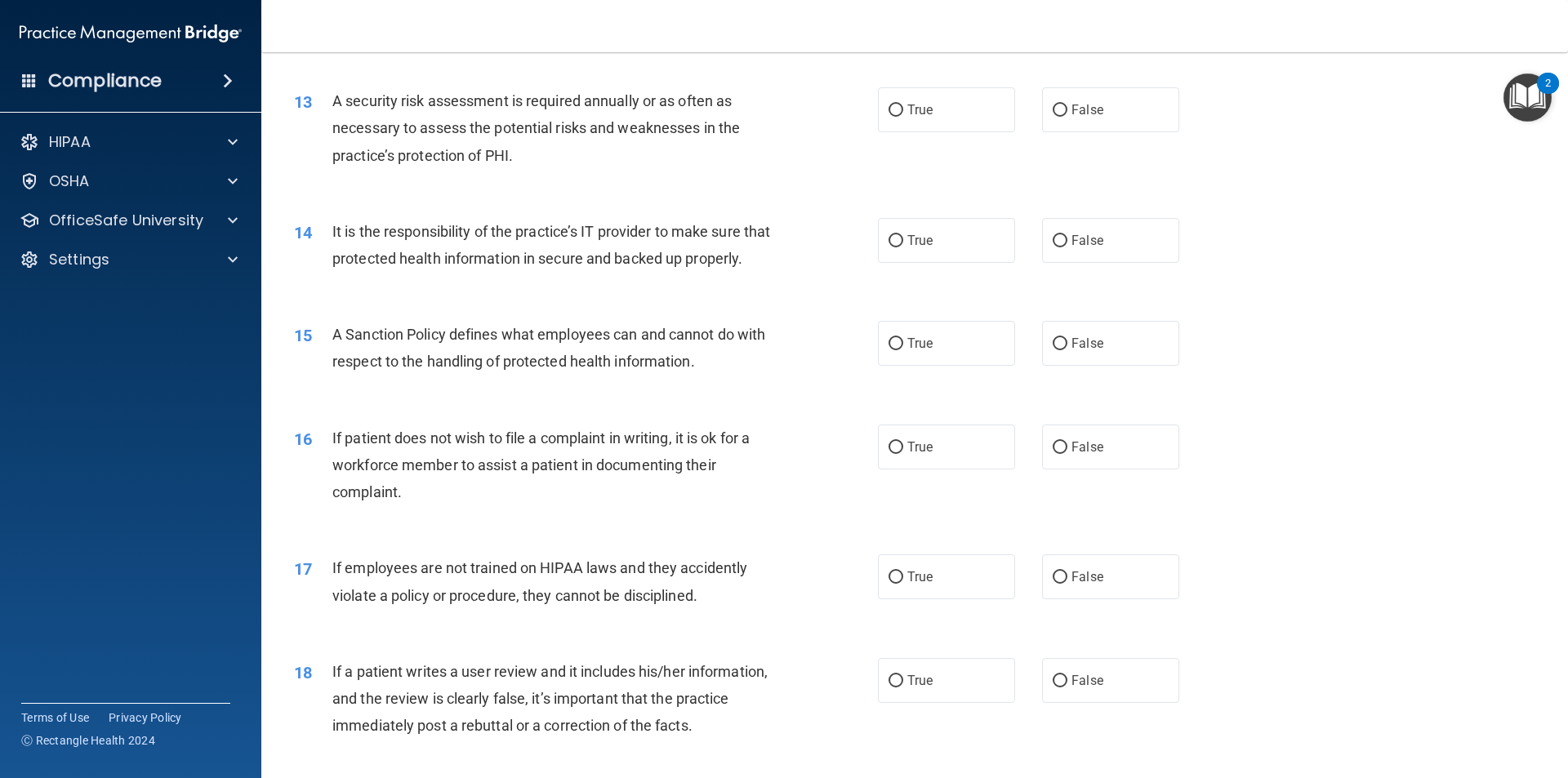
click at [504, 566] on div "17 If employees are not trained on HIPAA laws and they accidently violate a pol…" at bounding box center [914, 585] width 1266 height 103
click at [471, 504] on div "If patient does not wish to file a complaint in writing, it is ok for a workfor…" at bounding box center [561, 465] width 457 height 81
click at [976, 469] on label "True" at bounding box center [946, 447] width 137 height 45
click at [903, 454] on input "True" at bounding box center [896, 448] width 15 height 12
radio input "true"
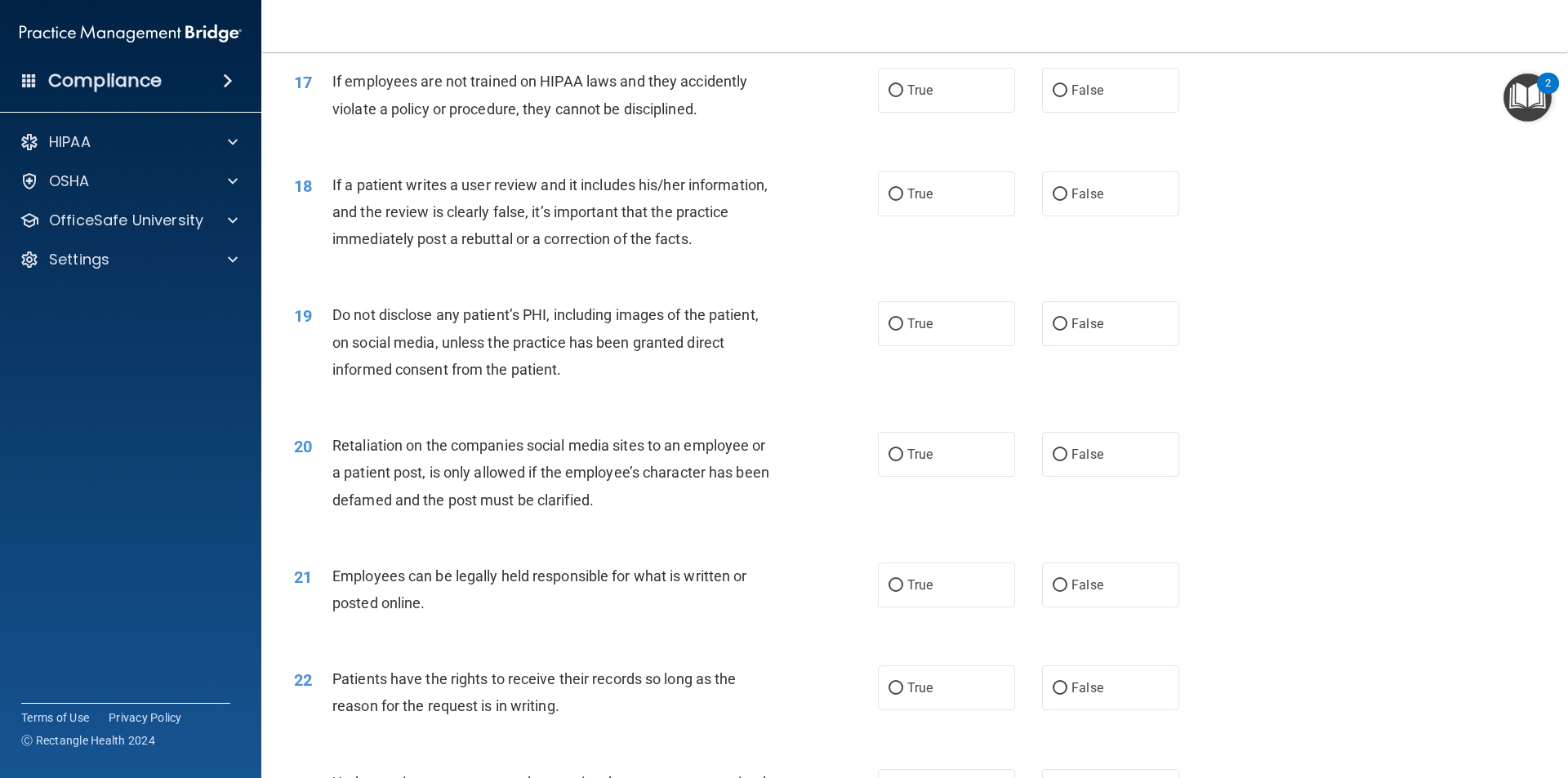
scroll to position [2367, 0]
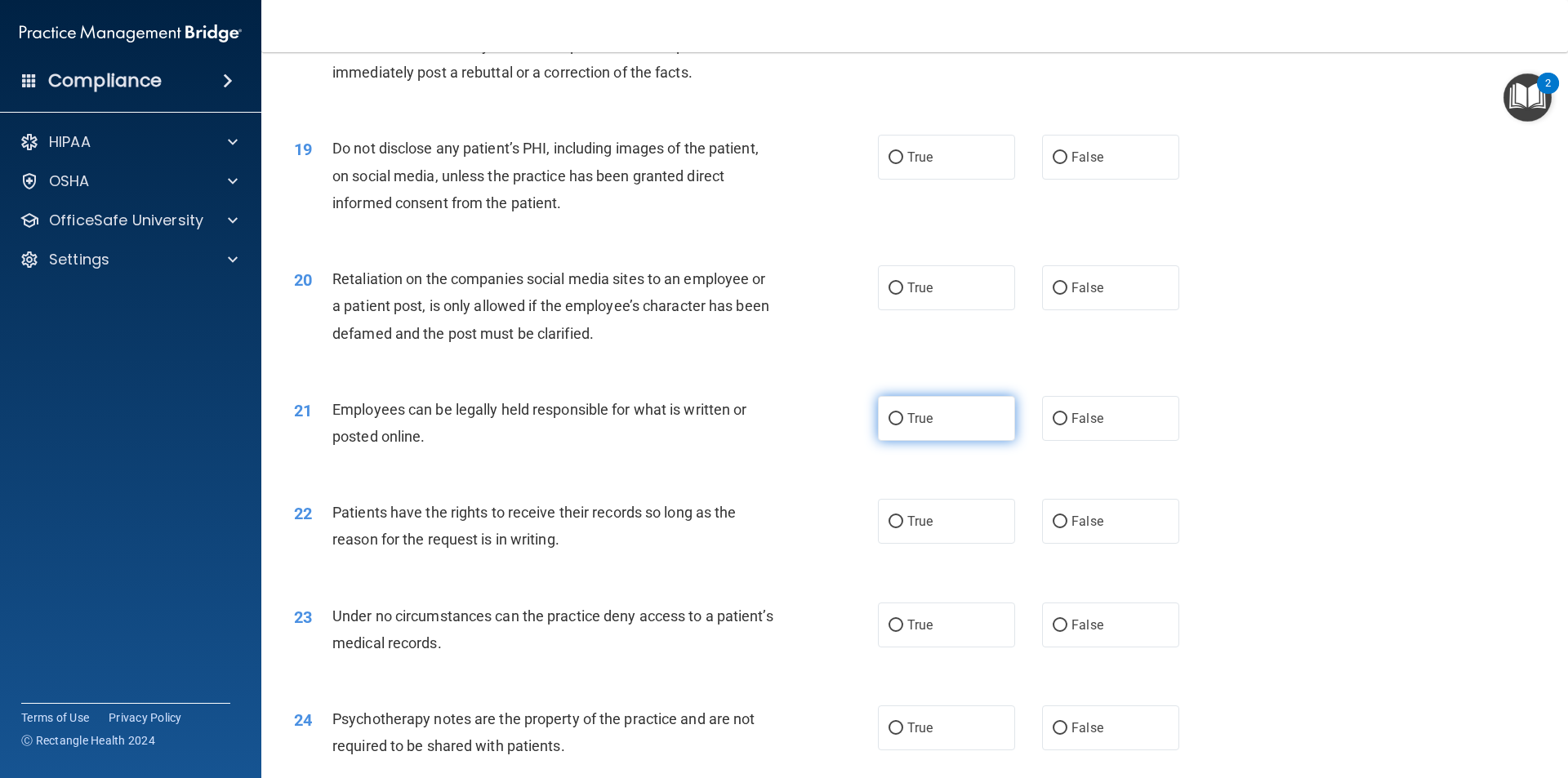
click at [907, 426] on span "True" at bounding box center [919, 418] width 25 height 16
click at [901, 425] on input "True" at bounding box center [896, 418] width 15 height 12
radio input "true"
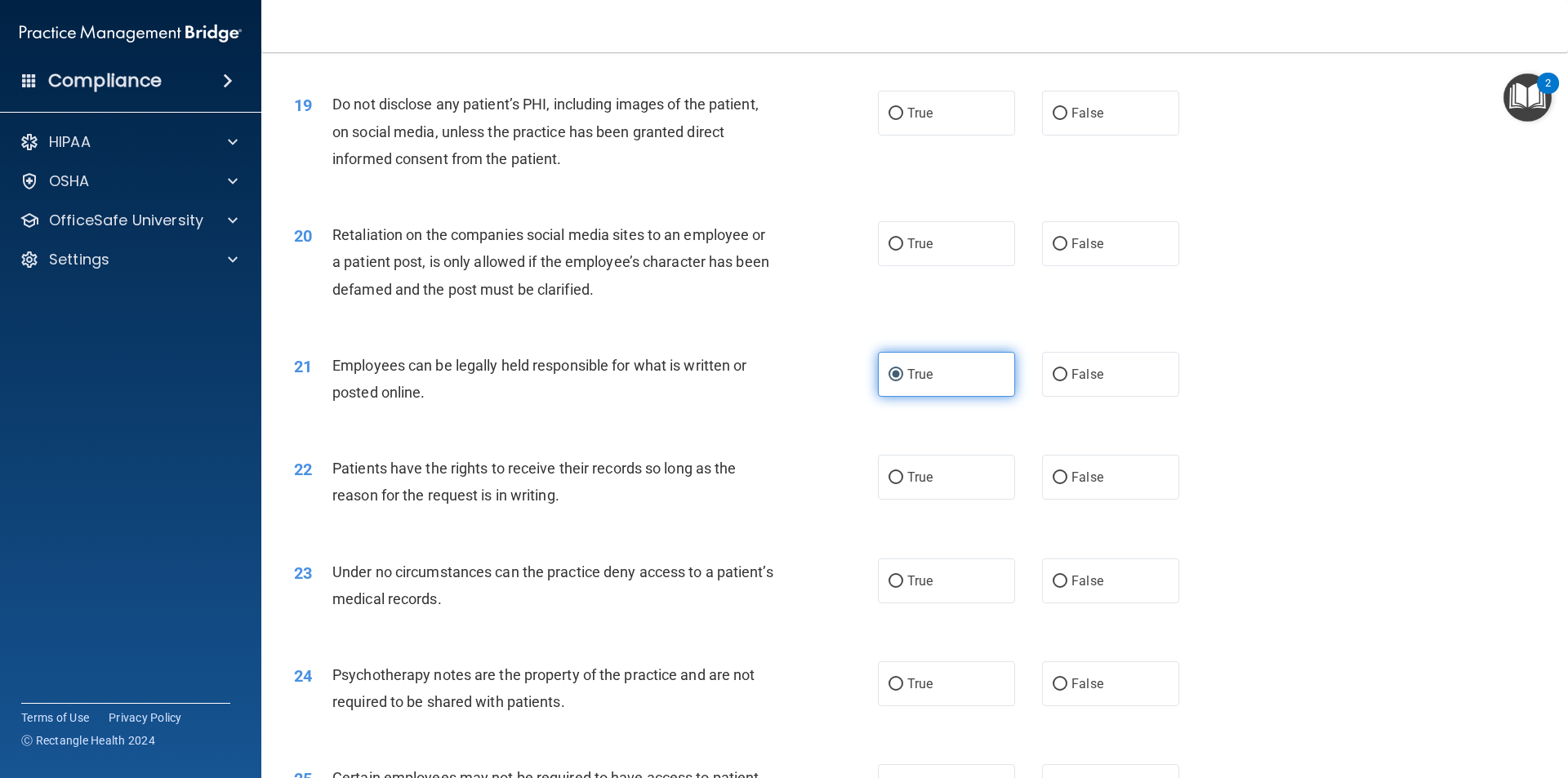
scroll to position [2449, 0]
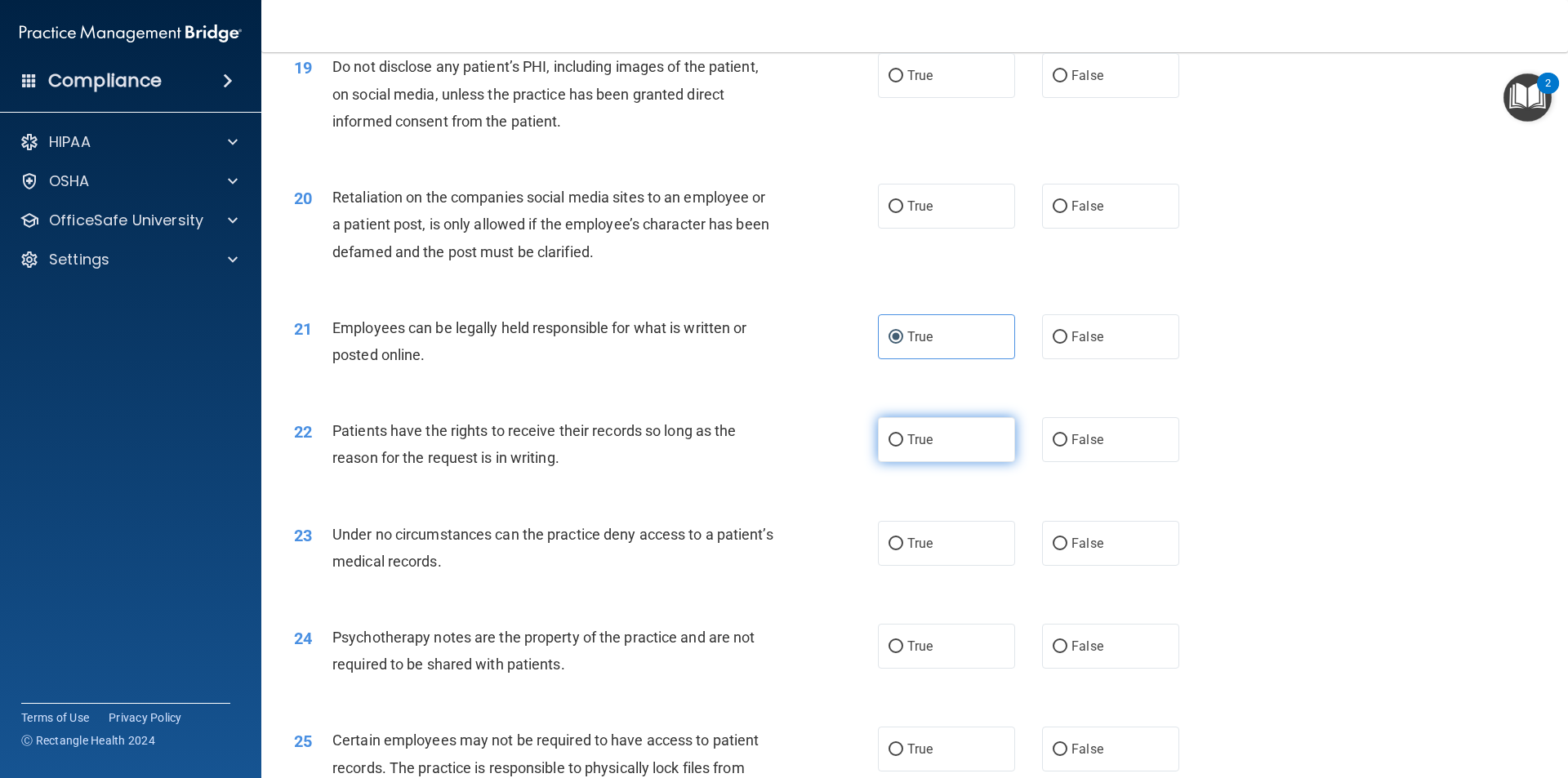
click at [955, 458] on label "True" at bounding box center [946, 439] width 137 height 45
click at [903, 447] on input "True" at bounding box center [896, 440] width 15 height 12
radio input "true"
click at [1164, 454] on label "False" at bounding box center [1110, 439] width 137 height 45
click at [1067, 447] on input "False" at bounding box center [1060, 440] width 15 height 12
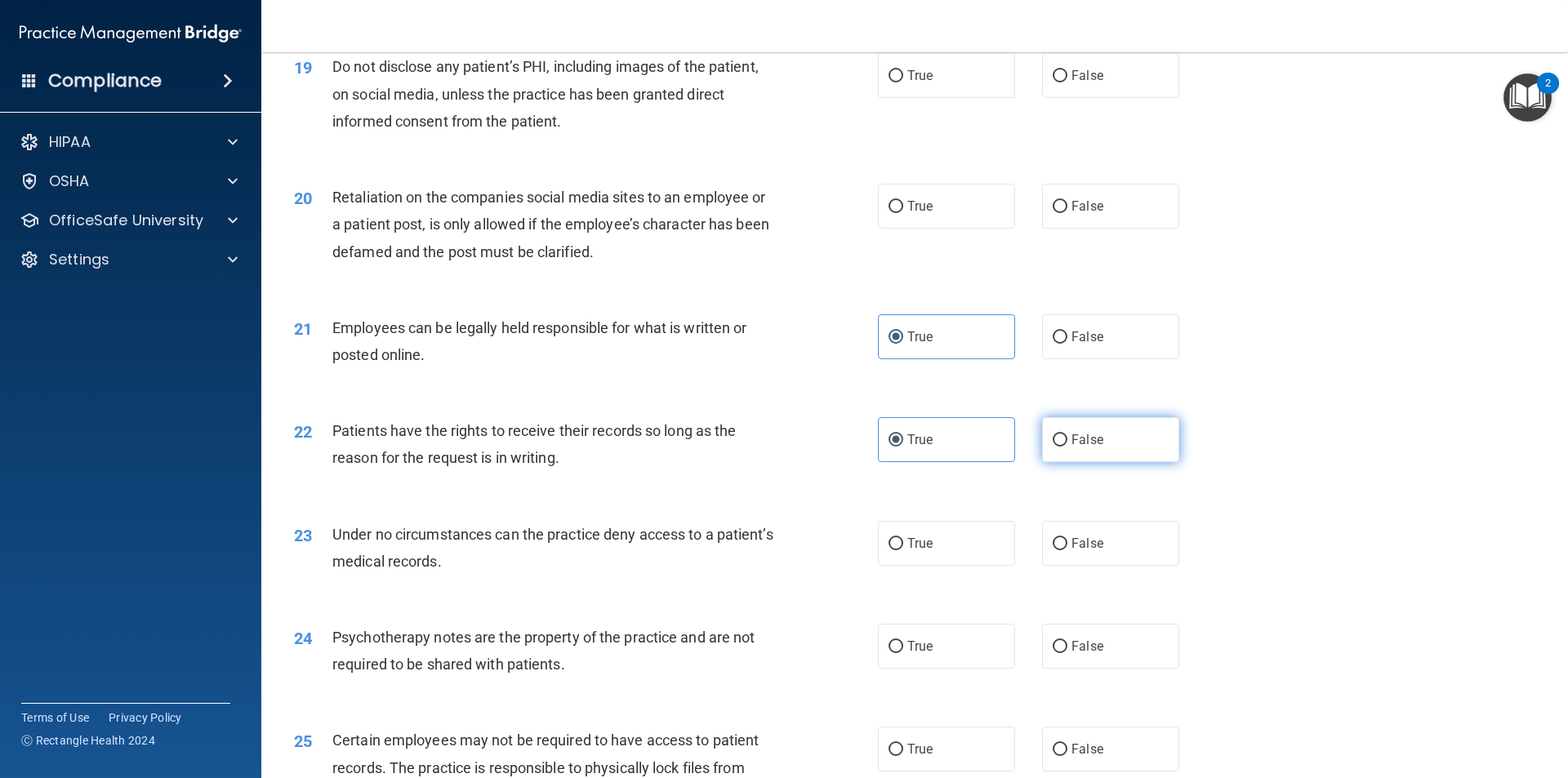
radio input "true"
radio input "false"
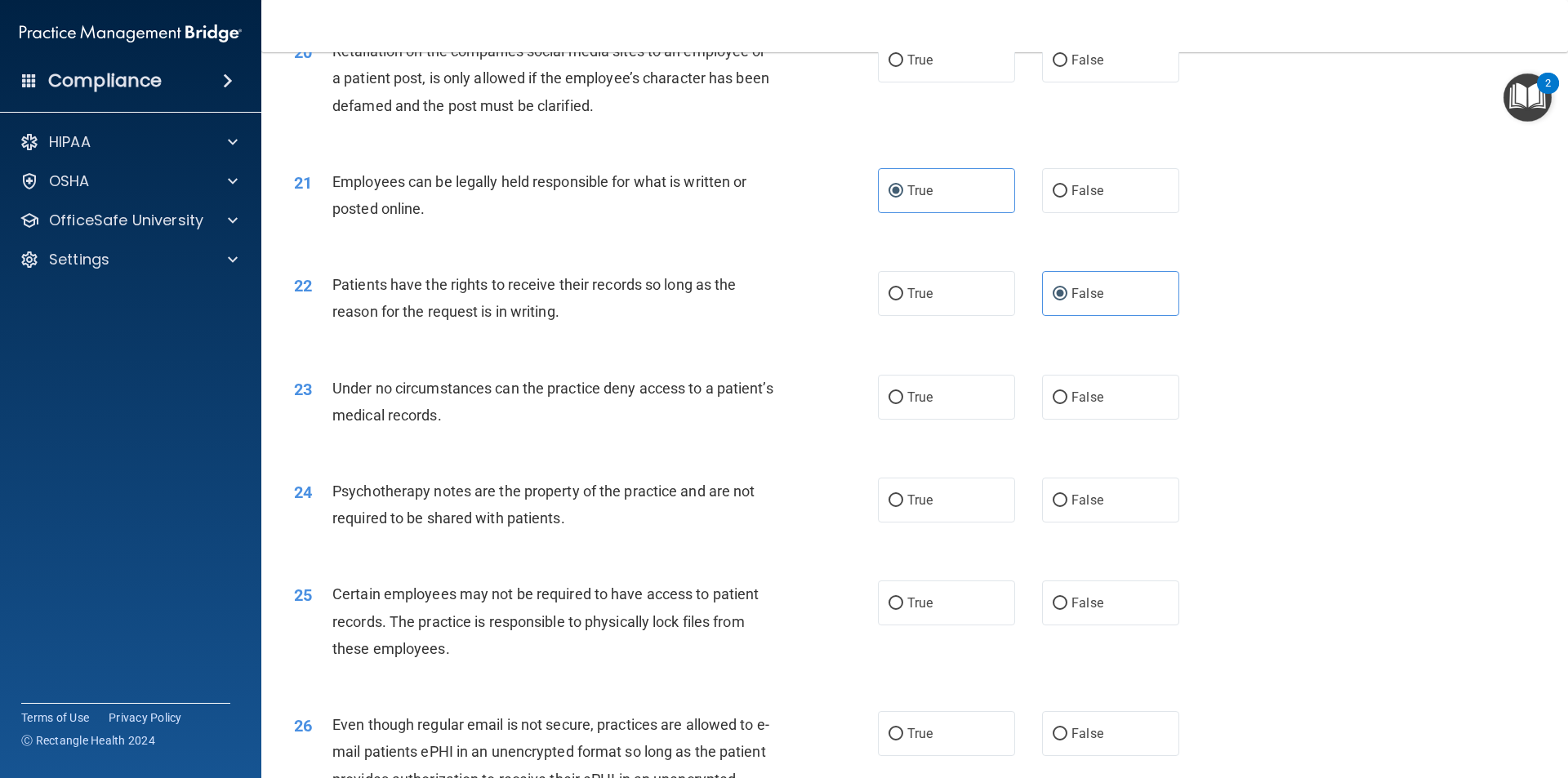
scroll to position [2694, 0]
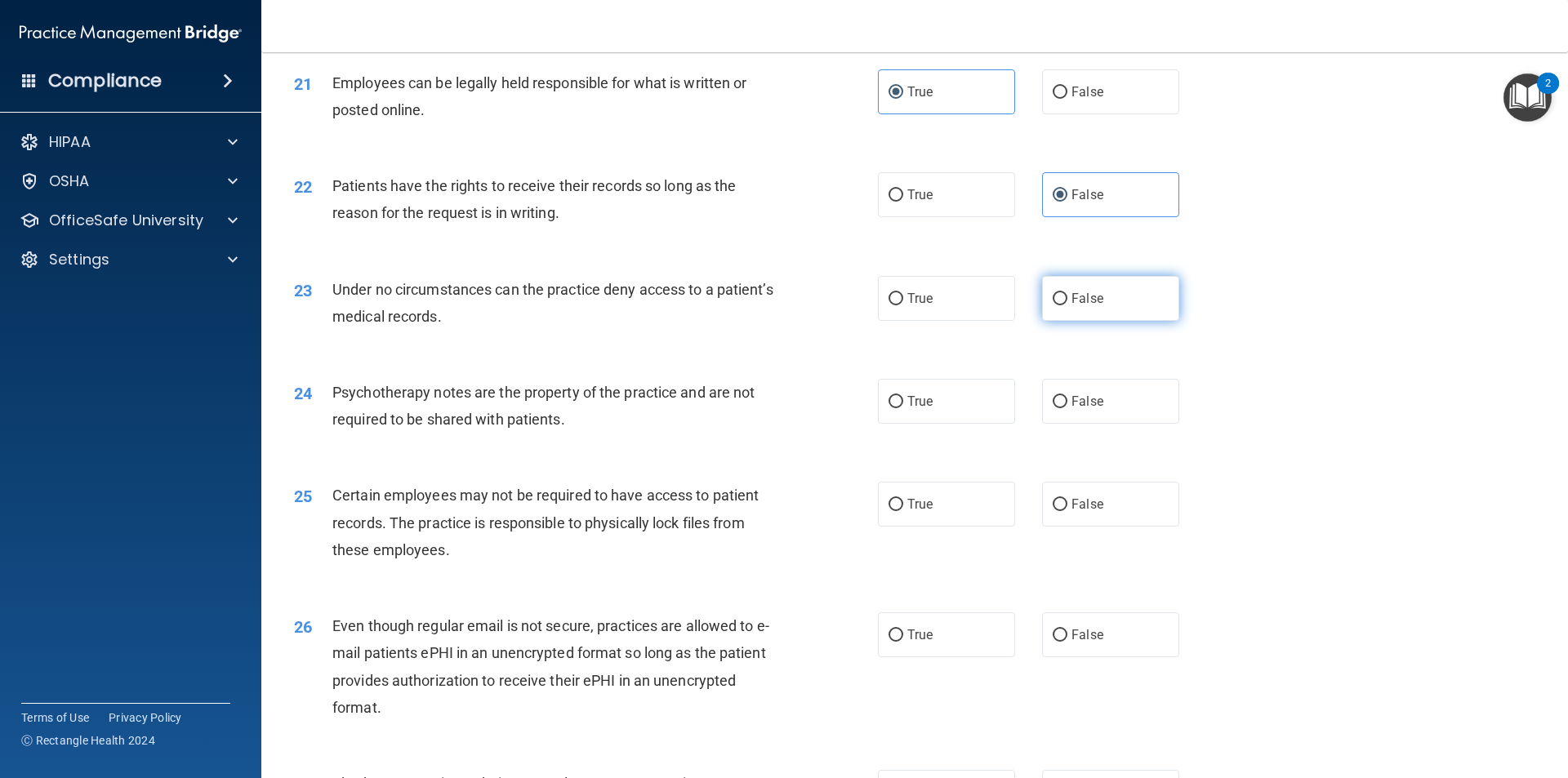
click at [1114, 315] on label "False" at bounding box center [1110, 298] width 137 height 45
click at [1067, 306] on input "False" at bounding box center [1060, 299] width 15 height 12
radio input "true"
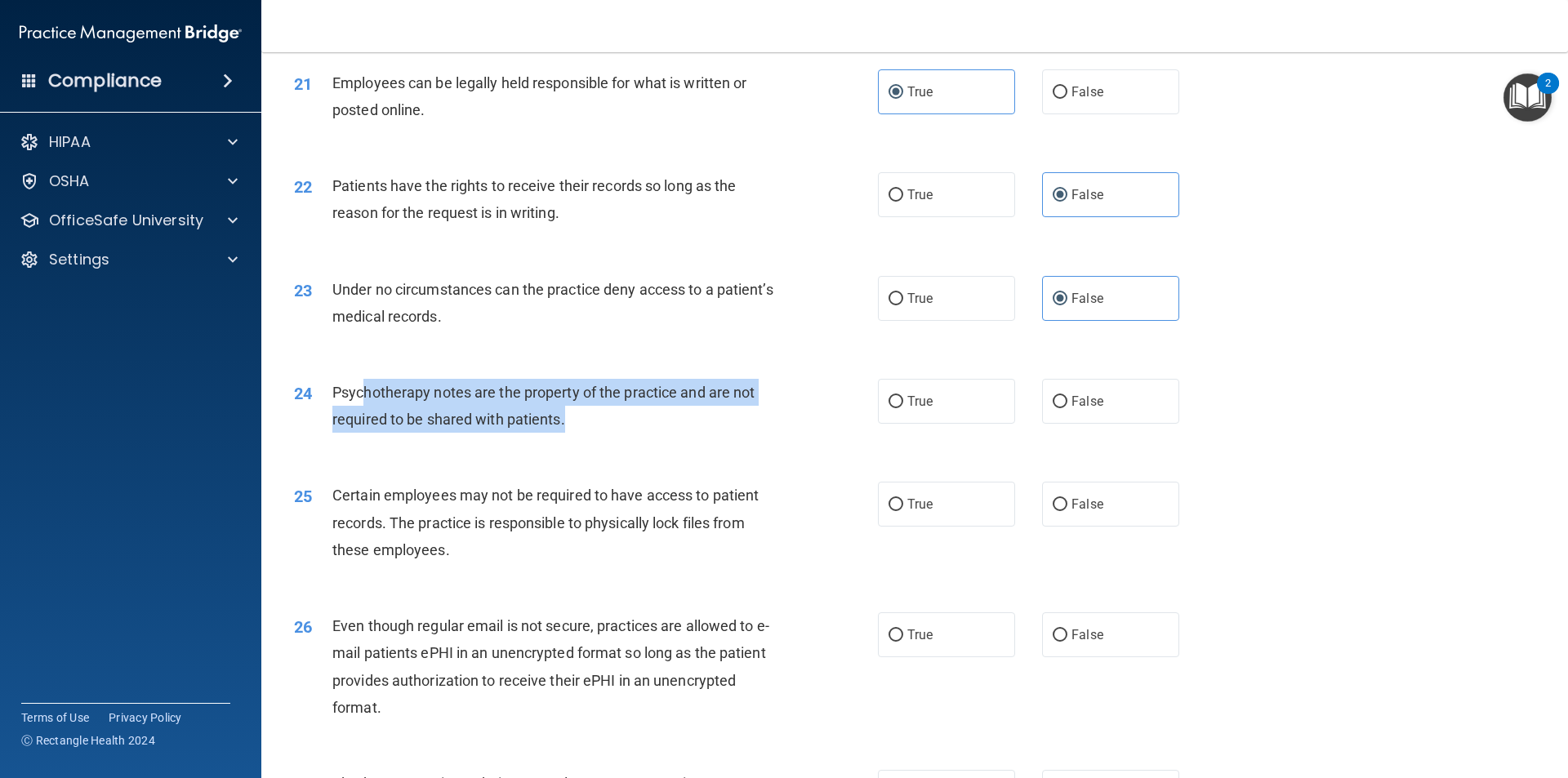
drag, startPoint x: 724, startPoint y: 443, endPoint x: 360, endPoint y: 427, distance: 364.4
click at [360, 427] on div "Psychotherapy notes are the property of the practice and are not required to be…" at bounding box center [561, 405] width 457 height 54
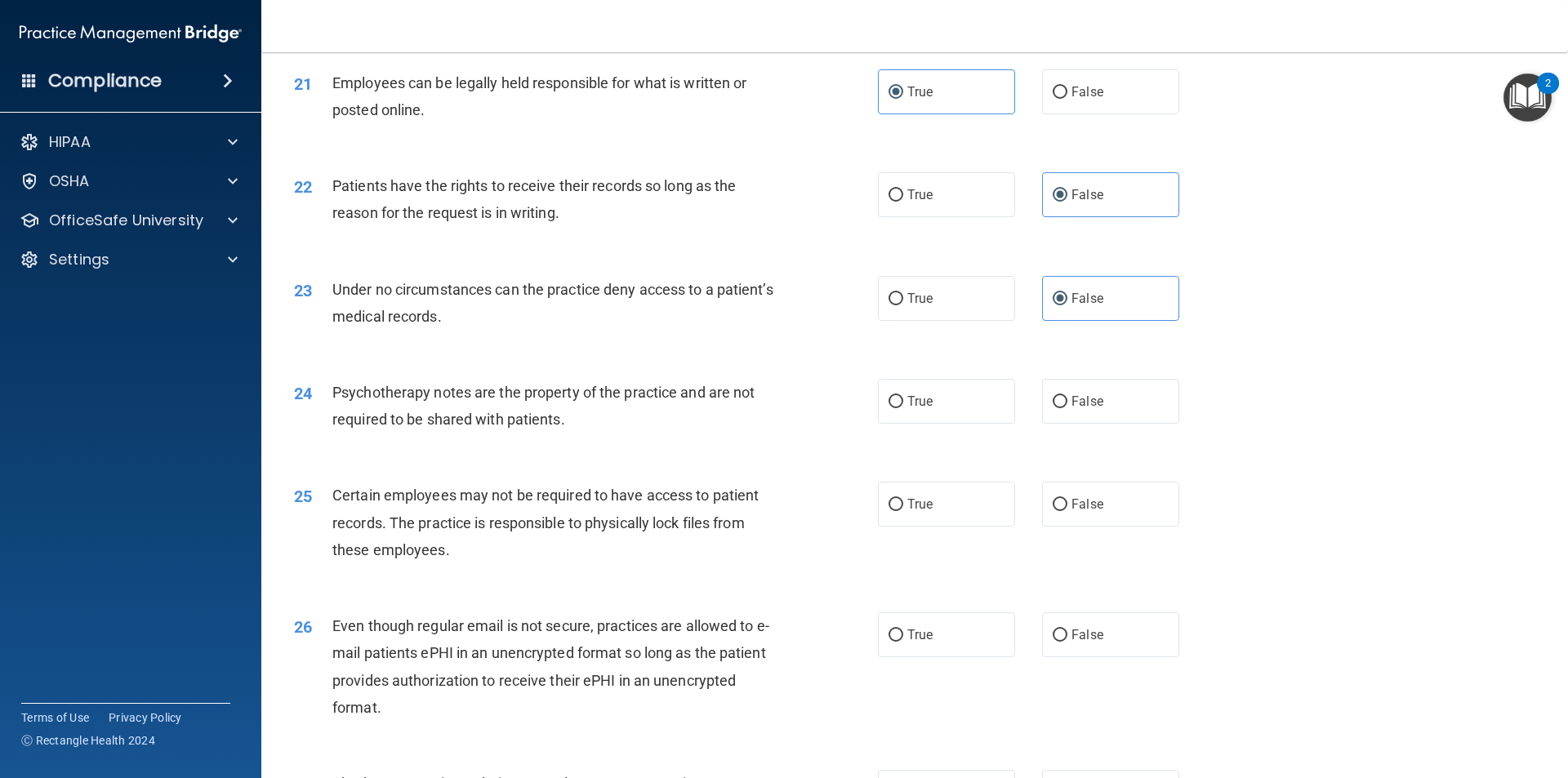
click at [669, 461] on div "24 Psychotherapy notes are the property of the practice and are not required to…" at bounding box center [914, 410] width 1266 height 103
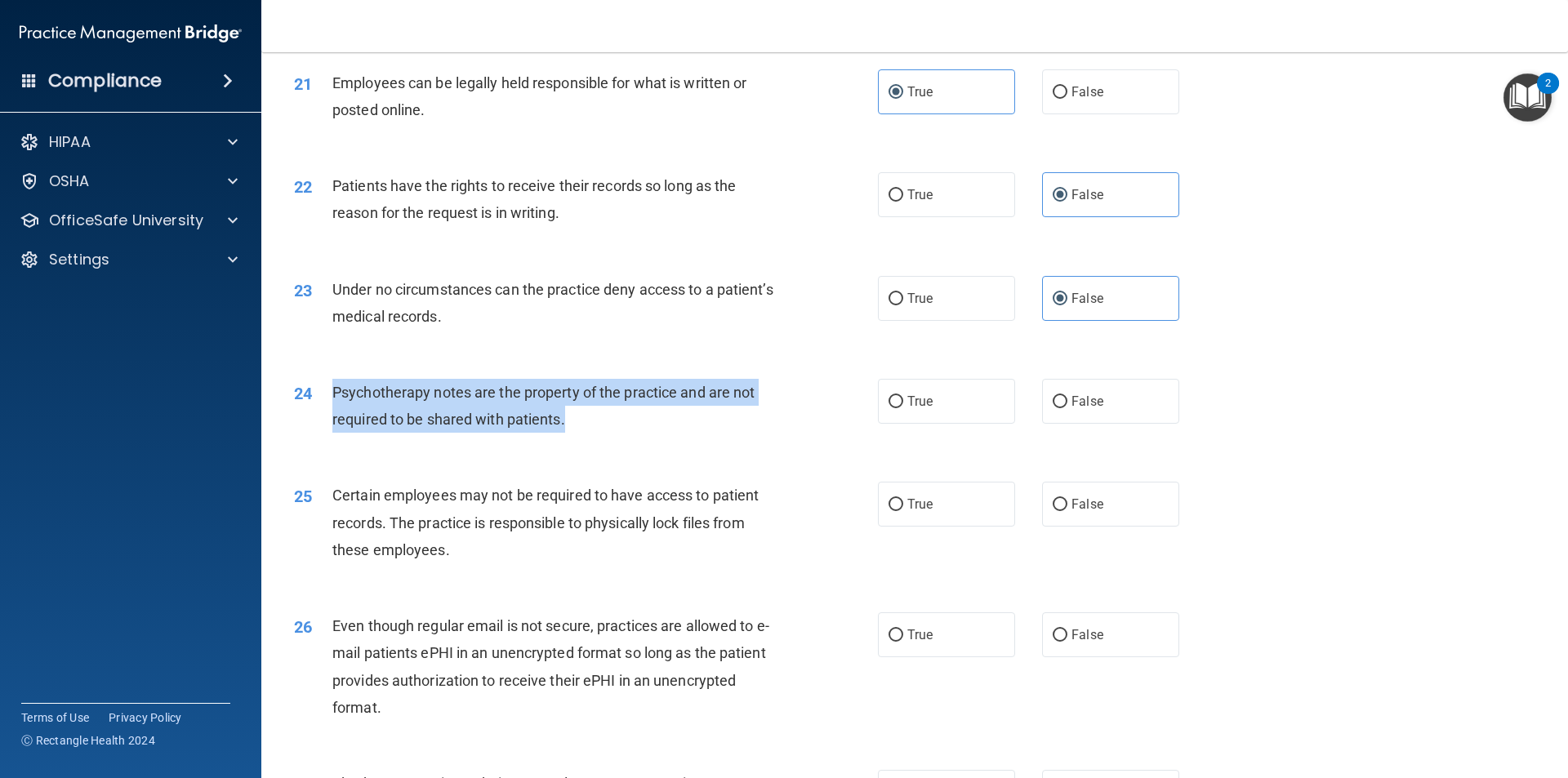
drag, startPoint x: 604, startPoint y: 452, endPoint x: 322, endPoint y: 419, distance: 283.9
click at [322, 419] on div "24 Psychotherapy notes are the property of the practice and are not required to…" at bounding box center [586, 409] width 633 height 62
copy div "Psychotherapy notes are the property of the practice and are not required to be…"
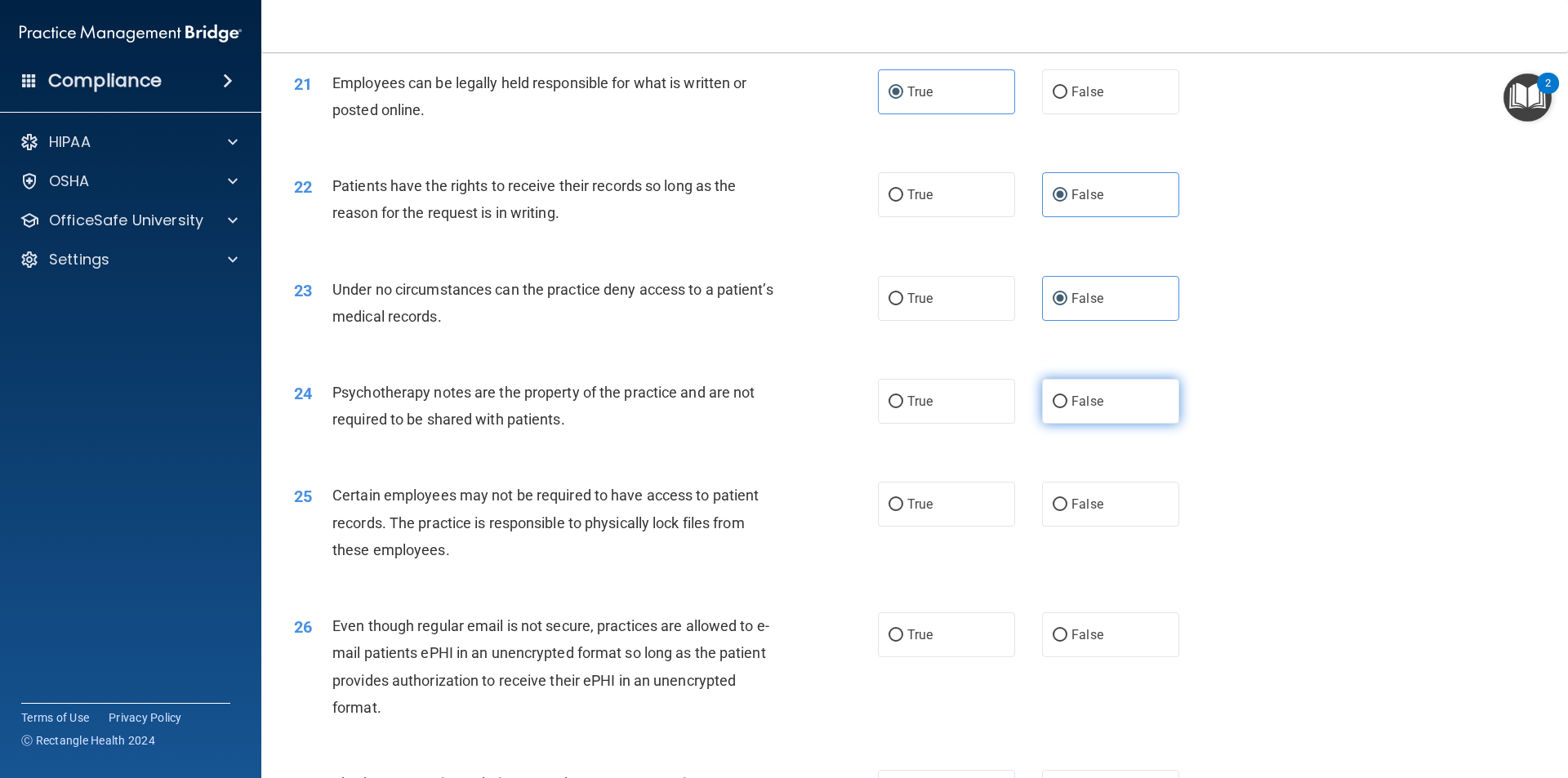
click at [1147, 423] on label "False" at bounding box center [1110, 401] width 137 height 45
click at [1067, 409] on input "False" at bounding box center [1060, 402] width 15 height 12
radio input "true"
click at [845, 441] on div "24 Psychotherapy notes are the property of the practice and are not required to…" at bounding box center [586, 409] width 633 height 62
click at [943, 423] on label "True" at bounding box center [946, 401] width 137 height 45
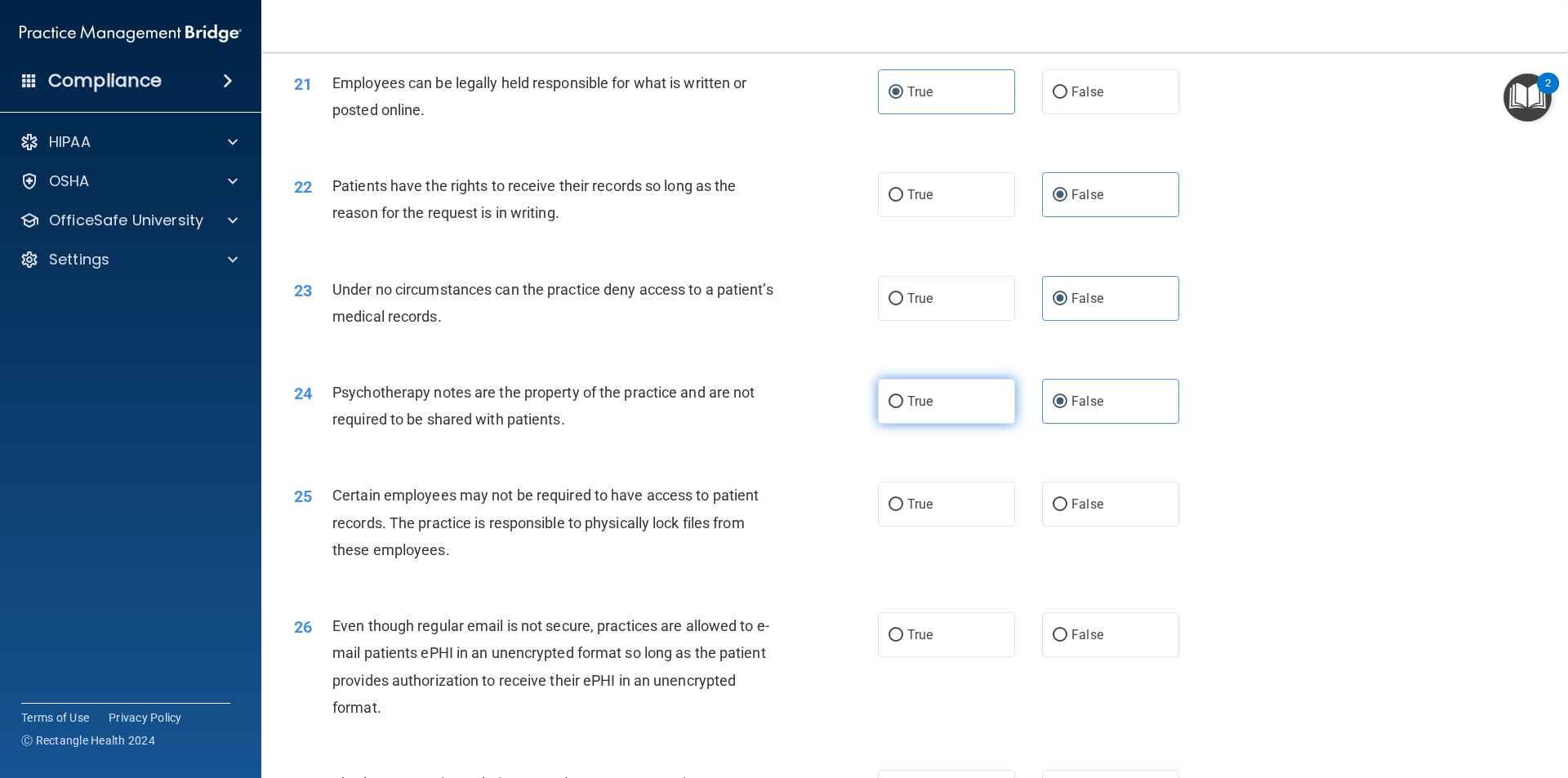
click at [903, 409] on input "True" at bounding box center [896, 402] width 15 height 12
radio input "true"
radio input "false"
click at [650, 563] on div "Certain employees may not be required to have access to patient records. The pr…" at bounding box center [561, 522] width 457 height 81
click at [1072, 511] on label "False" at bounding box center [1110, 504] width 137 height 45
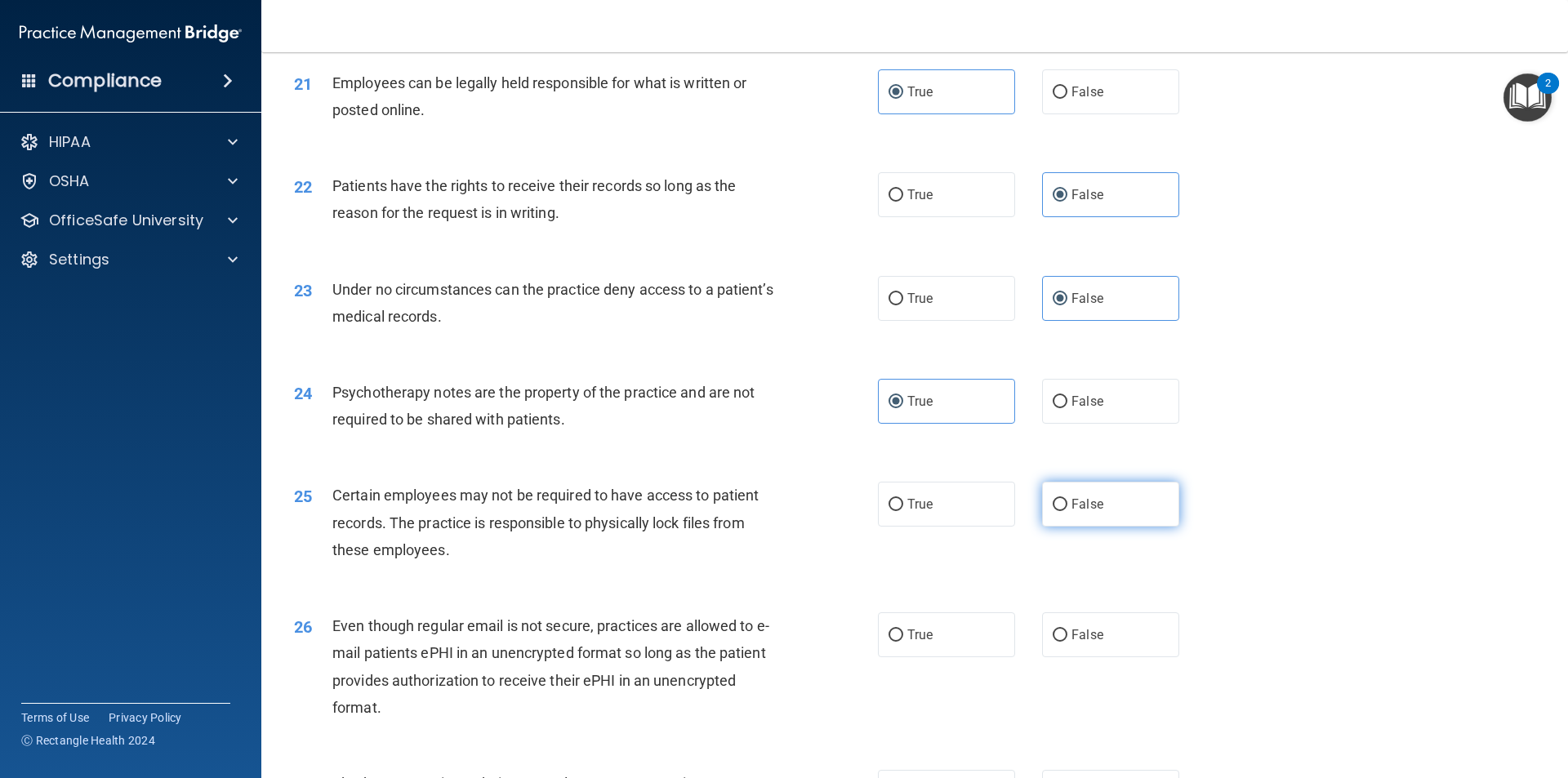
click at [1067, 511] on input "False" at bounding box center [1060, 505] width 15 height 12
radio input "true"
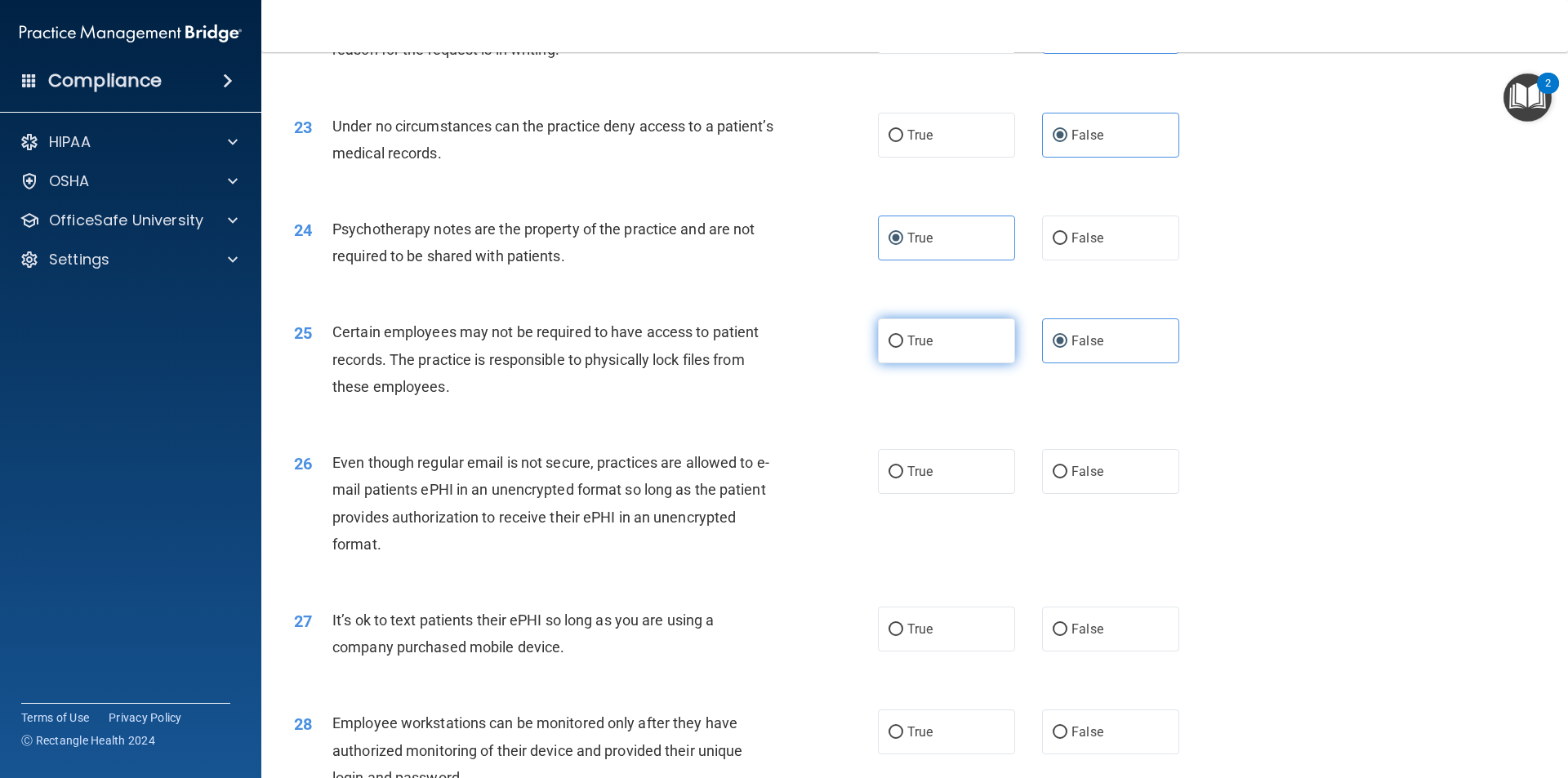
click at [907, 349] on span "True" at bounding box center [919, 340] width 25 height 16
click at [903, 348] on input "True" at bounding box center [896, 341] width 15 height 12
radio input "true"
radio input "false"
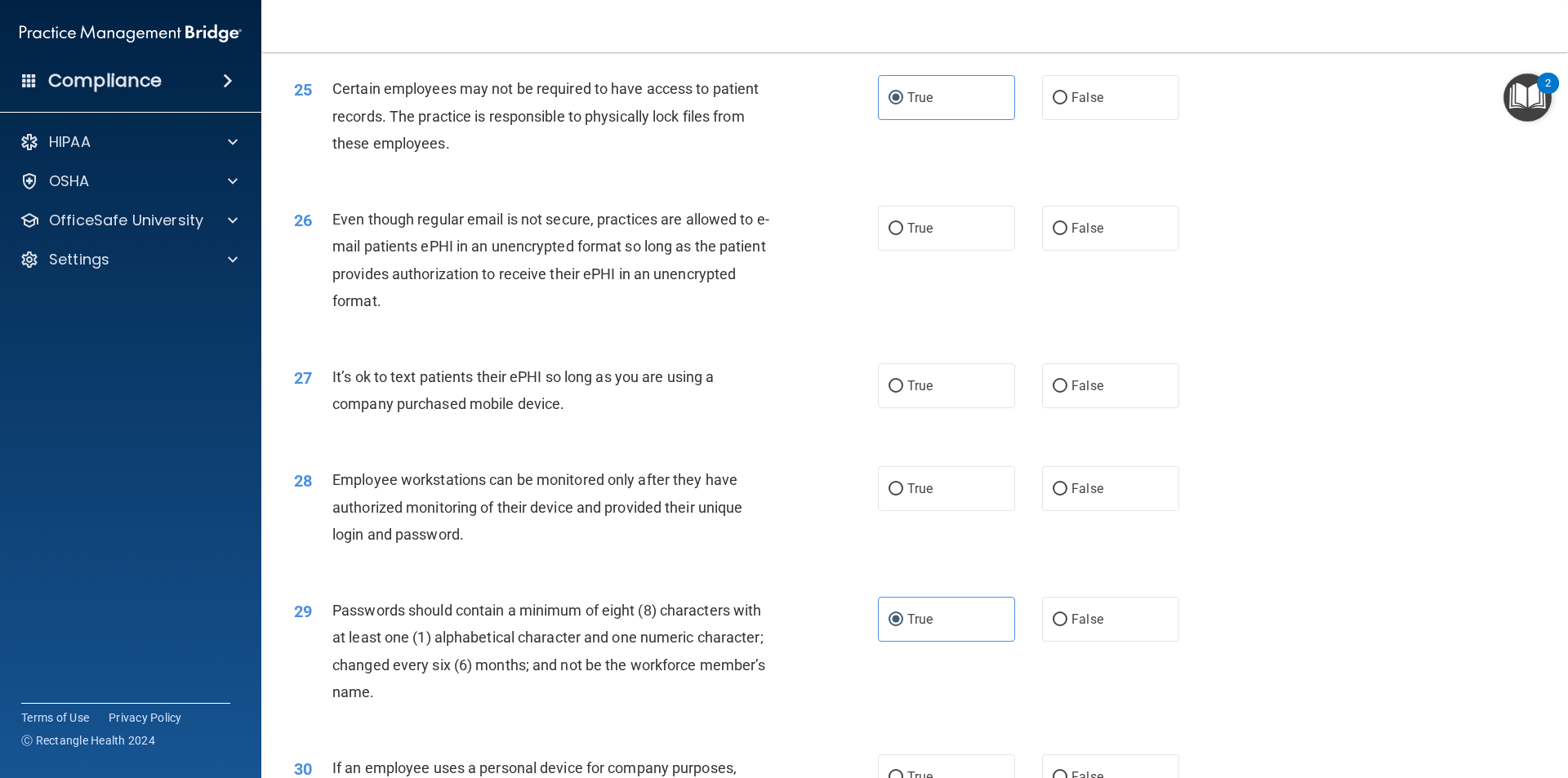
scroll to position [3102, 0]
drag, startPoint x: 605, startPoint y: 436, endPoint x: 296, endPoint y: 397, distance: 311.5
click at [296, 397] on div "27 It’s ok to text patients their ePHI so long as you are using a company purch…" at bounding box center [586, 393] width 633 height 62
click at [661, 444] on div "27 It’s ok to text patients their ePHI so long as you are using a company purch…" at bounding box center [914, 393] width 1266 height 103
drag, startPoint x: 467, startPoint y: 433, endPoint x: 316, endPoint y: 404, distance: 153.8
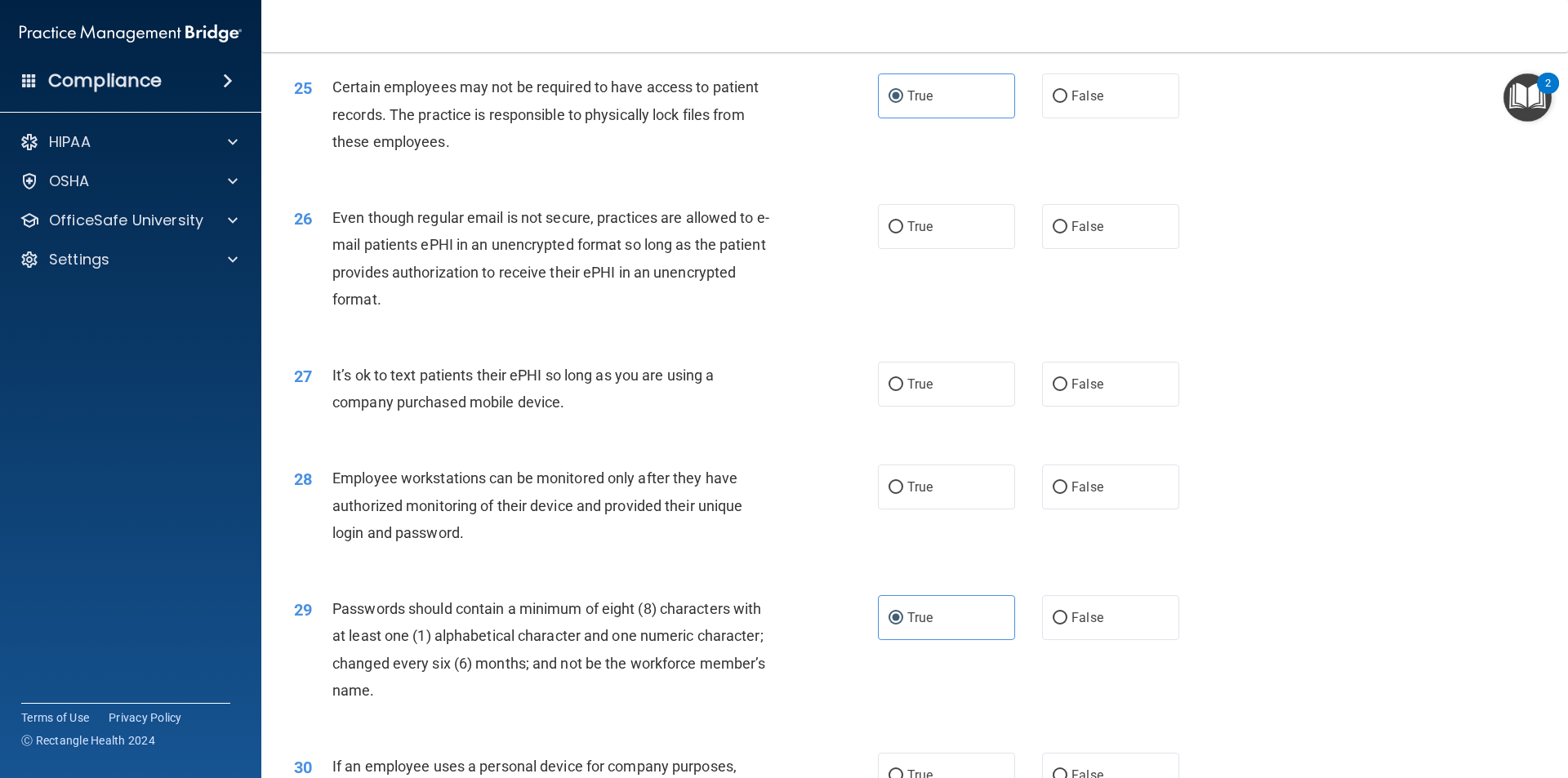
click at [316, 404] on div "27 It’s ok to text patients their ePHI so long as you are using a company purch…" at bounding box center [586, 393] width 633 height 62
copy div "It’s ok to text patients their ePHI so long as you are using a company purchase…"
click at [909, 392] on span "True" at bounding box center [919, 384] width 25 height 16
click at [903, 391] on input "True" at bounding box center [896, 384] width 15 height 12
radio input "true"
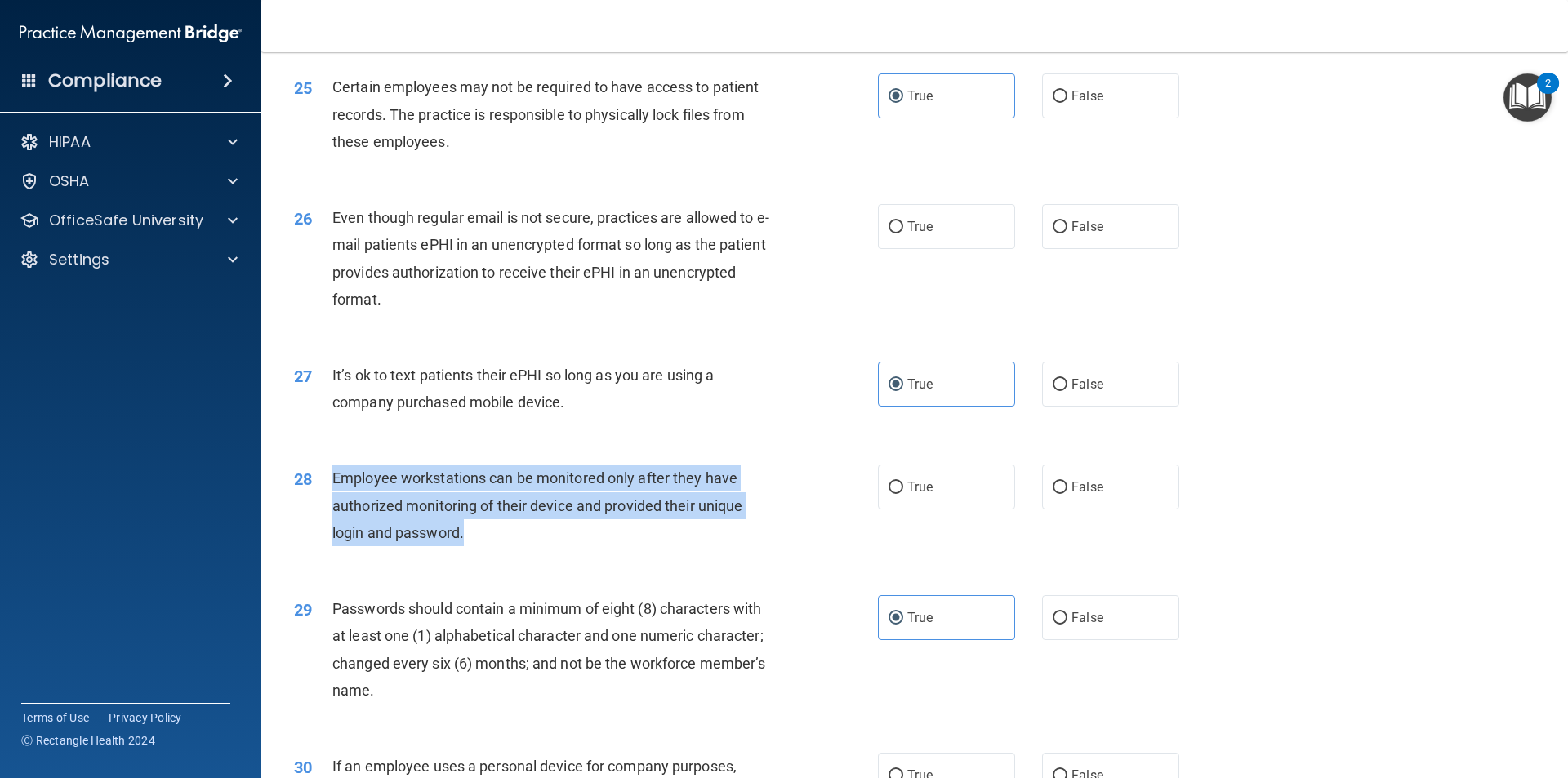
drag, startPoint x: 655, startPoint y: 566, endPoint x: 326, endPoint y: 506, distance: 334.4
click at [326, 506] on div "28 Employee workstations can be monitored only after they have authorized monit…" at bounding box center [586, 509] width 633 height 90
copy div "Employee workstations can be monitored only after they have authorized monitori…"
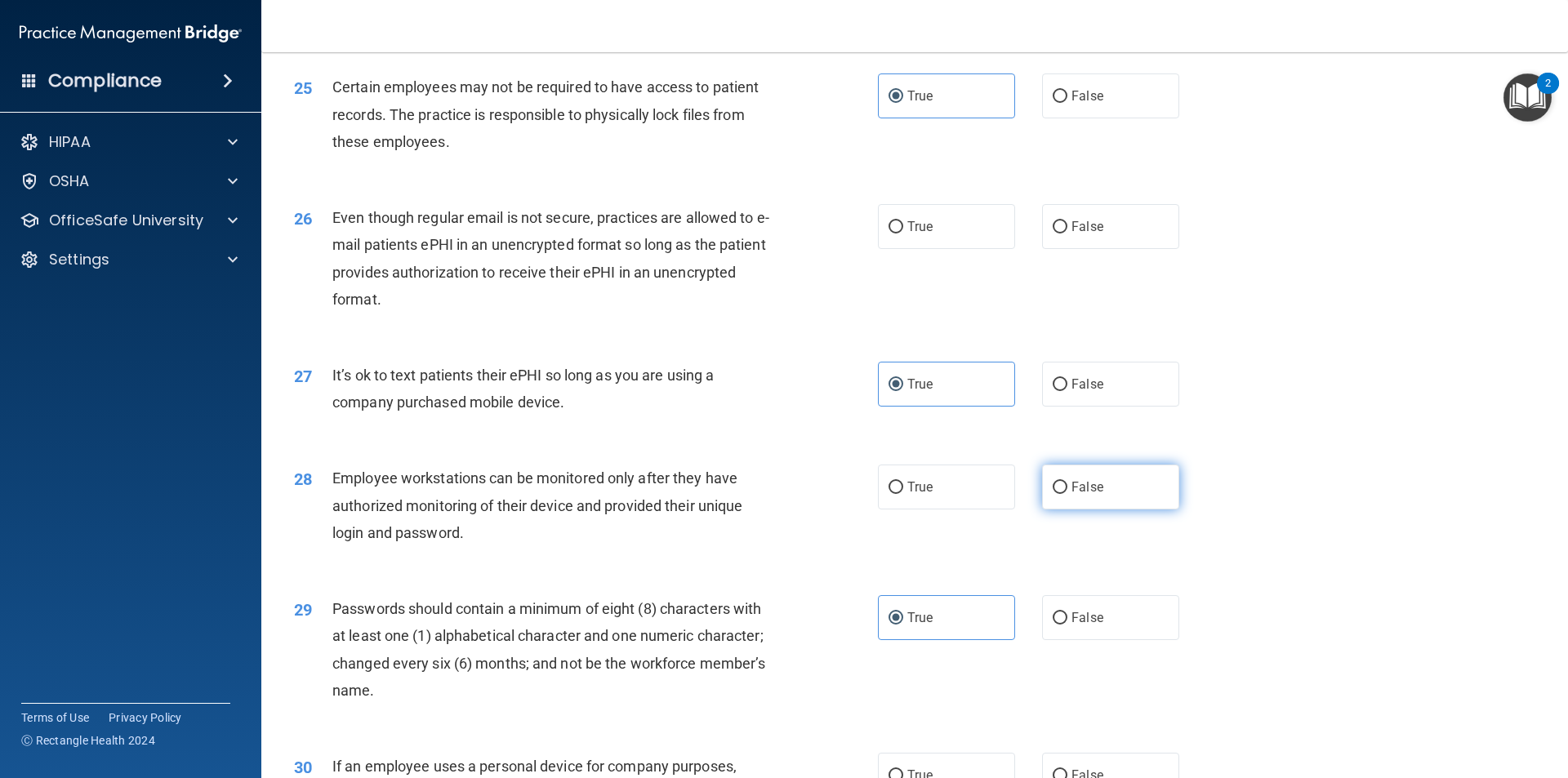
click at [1106, 507] on label "False" at bounding box center [1110, 487] width 137 height 45
click at [1067, 494] on input "False" at bounding box center [1060, 487] width 15 height 12
radio input "true"
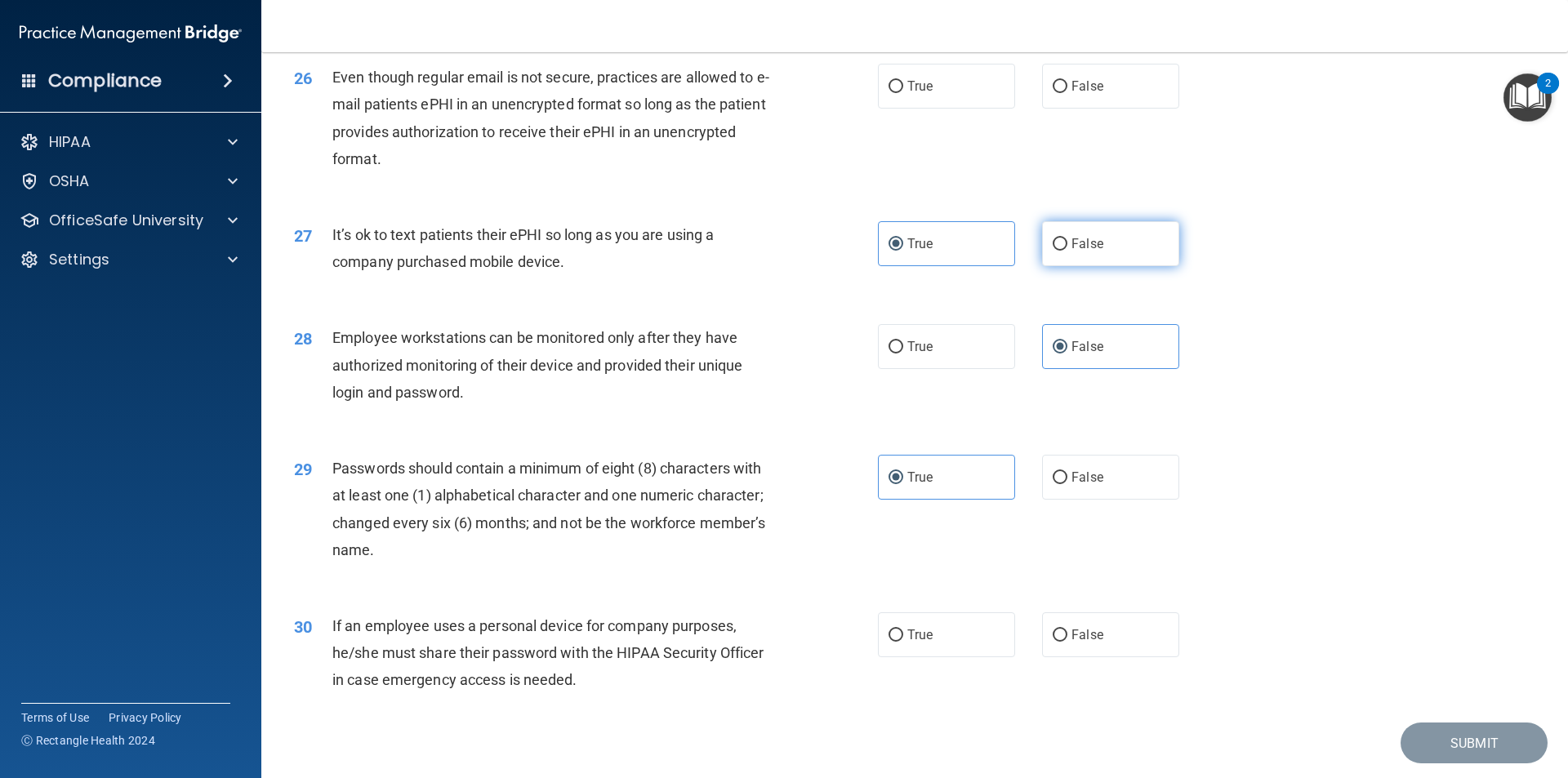
scroll to position [3320, 0]
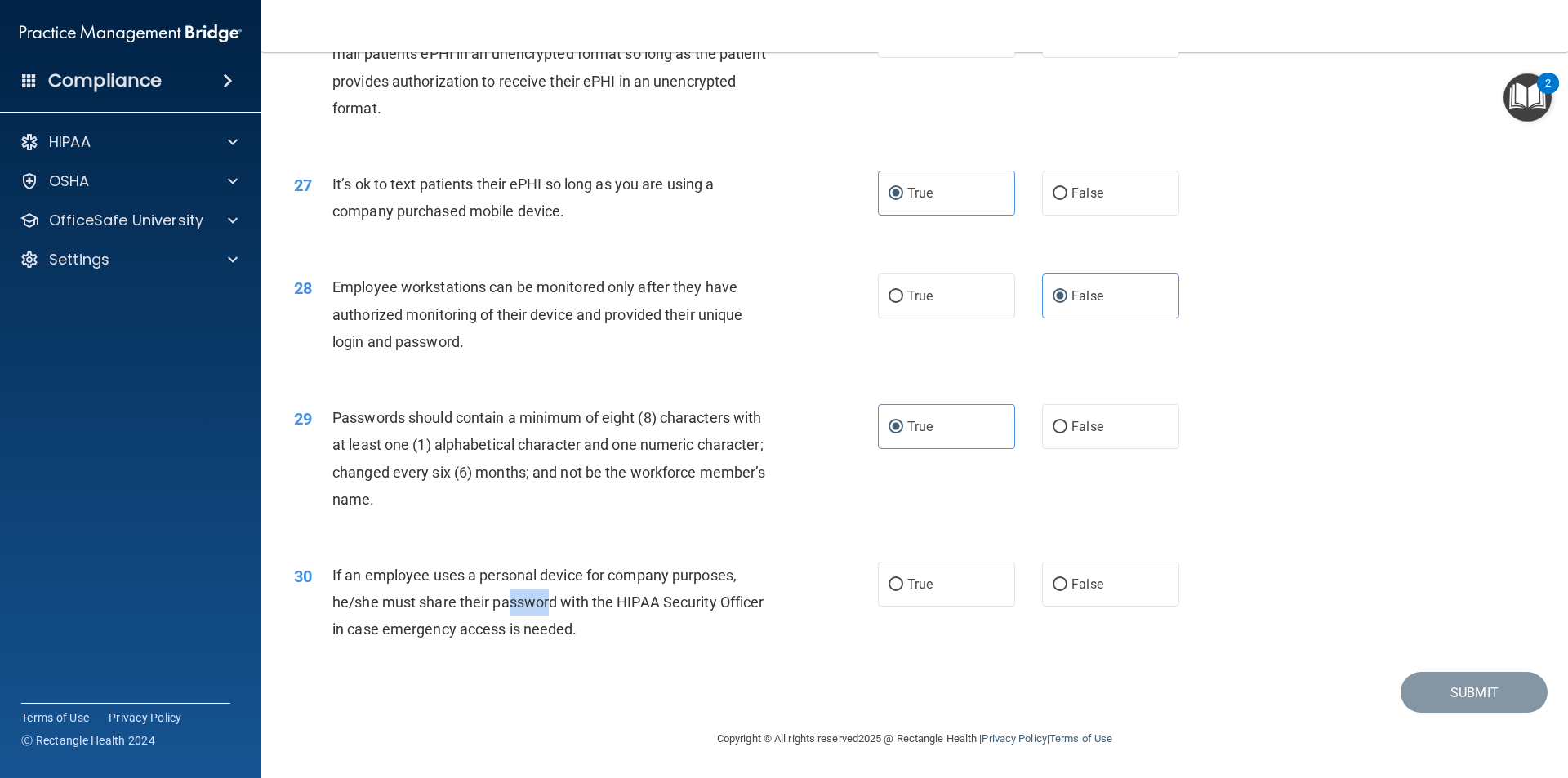
click at [506, 600] on span "If an employee uses a personal device for company purposes, he/she must share t…" at bounding box center [547, 602] width 431 height 71
click at [608, 630] on div "If an employee uses a personal device for company purposes, he/she must share t…" at bounding box center [561, 602] width 457 height 81
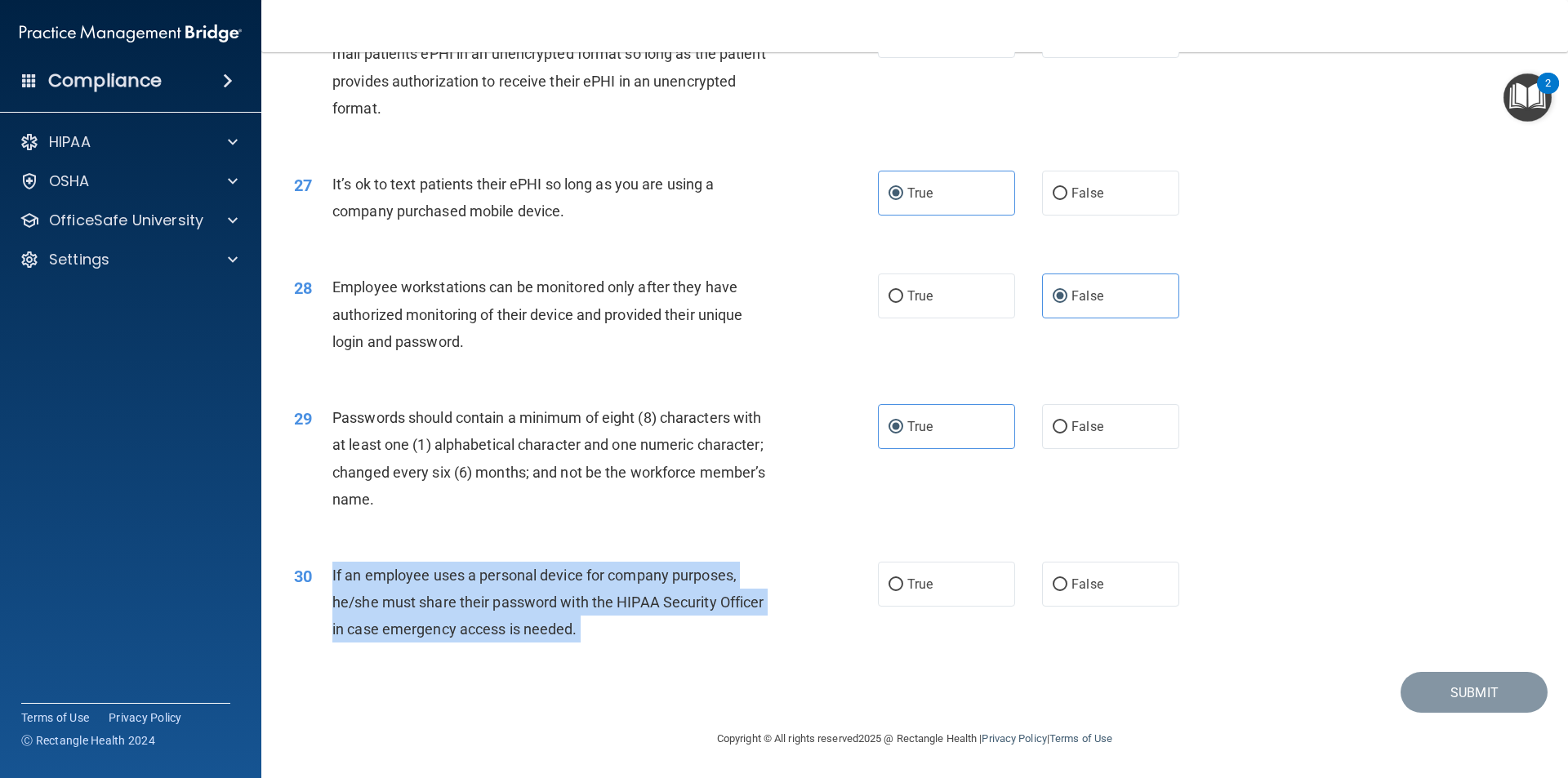
drag, startPoint x: 608, startPoint y: 630, endPoint x: 329, endPoint y: 583, distance: 282.9
click at [329, 583] on div "30 If an employee uses a personal device for company purposes, he/she must shar…" at bounding box center [586, 606] width 633 height 90
copy ng-form "If an employee uses a personal device for company purposes, he/she must share t…"
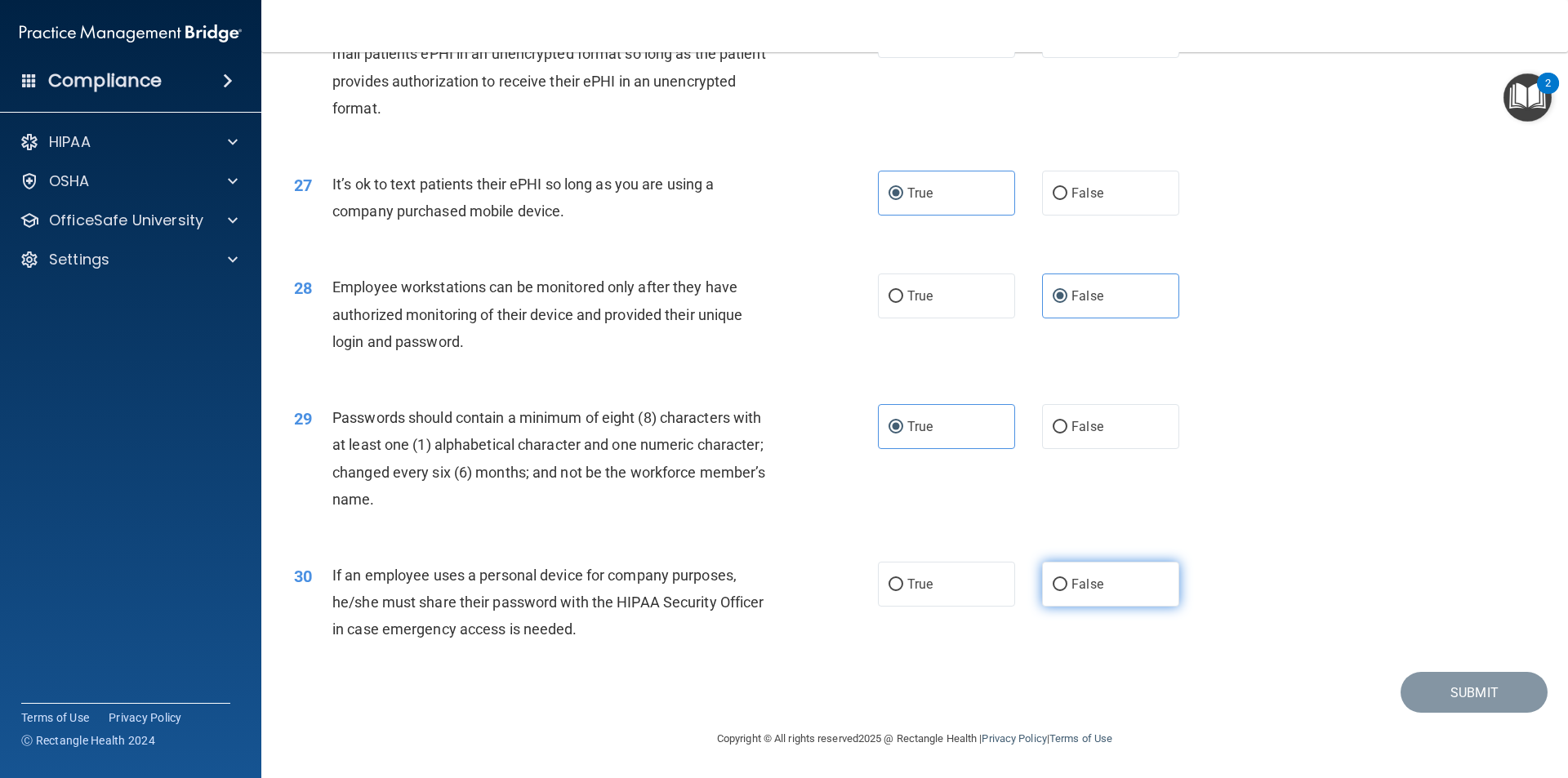
click at [1122, 582] on label "False" at bounding box center [1110, 584] width 137 height 45
click at [1067, 582] on input "False" at bounding box center [1060, 585] width 15 height 12
radio input "true"
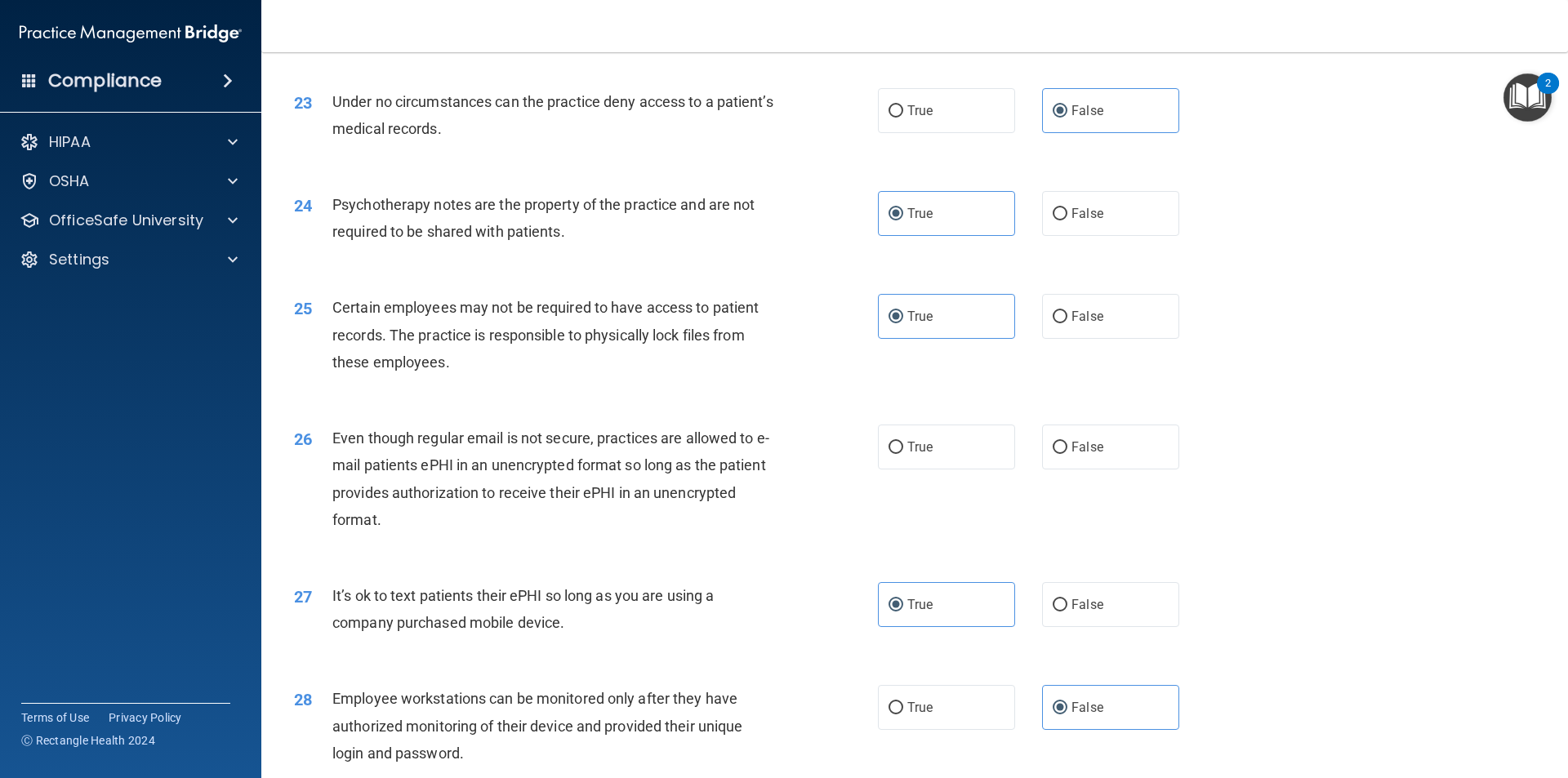
scroll to position [2748, 0]
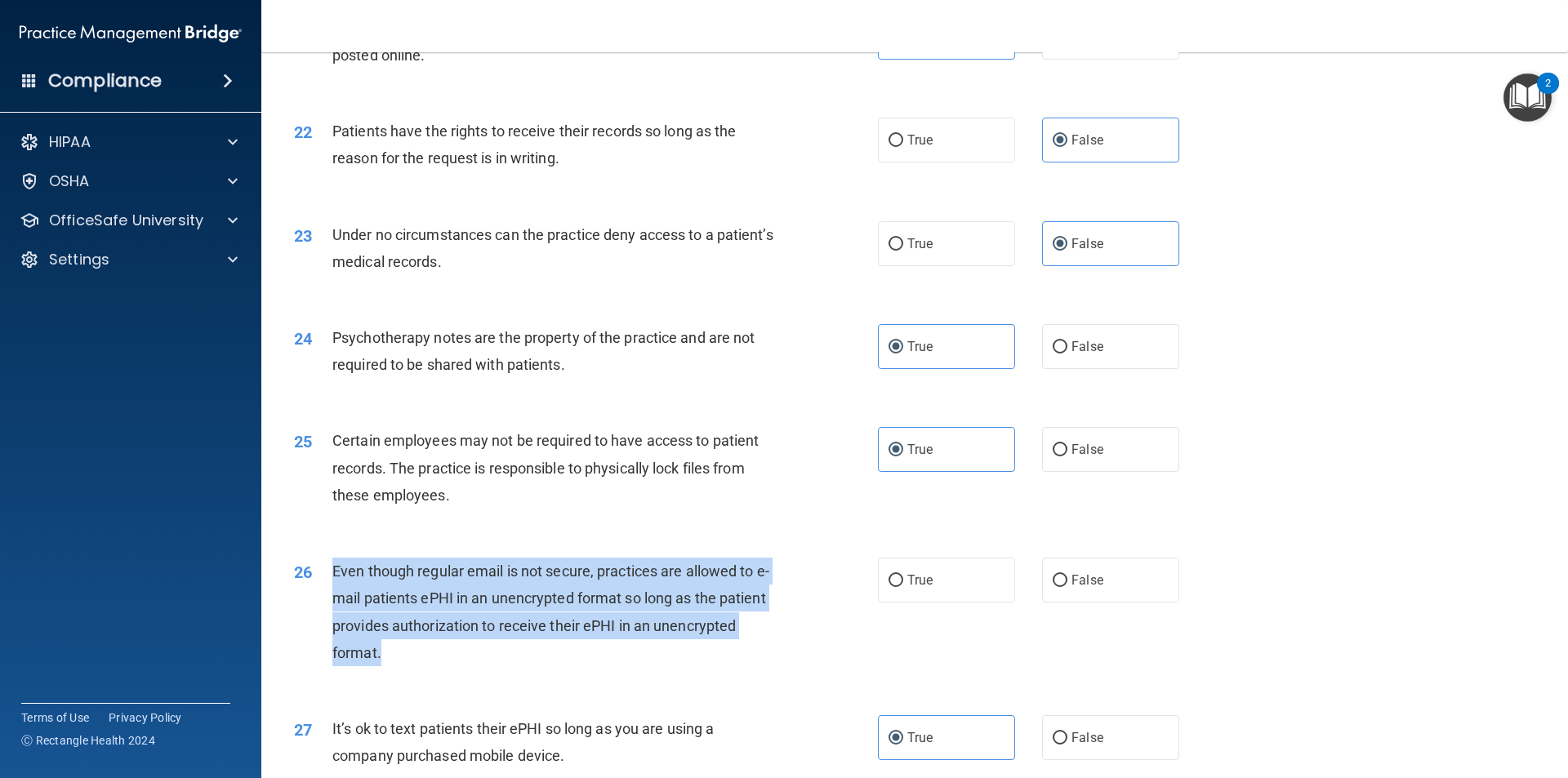
drag, startPoint x: 478, startPoint y: 677, endPoint x: 318, endPoint y: 604, distance: 175.9
click at [318, 604] on div "26 Even though regular email is not secure, practices are allowed to e-mail pat…" at bounding box center [586, 615] width 633 height 117
copy div "Even though regular email is not secure, practices are allowed to e-mail patien…"
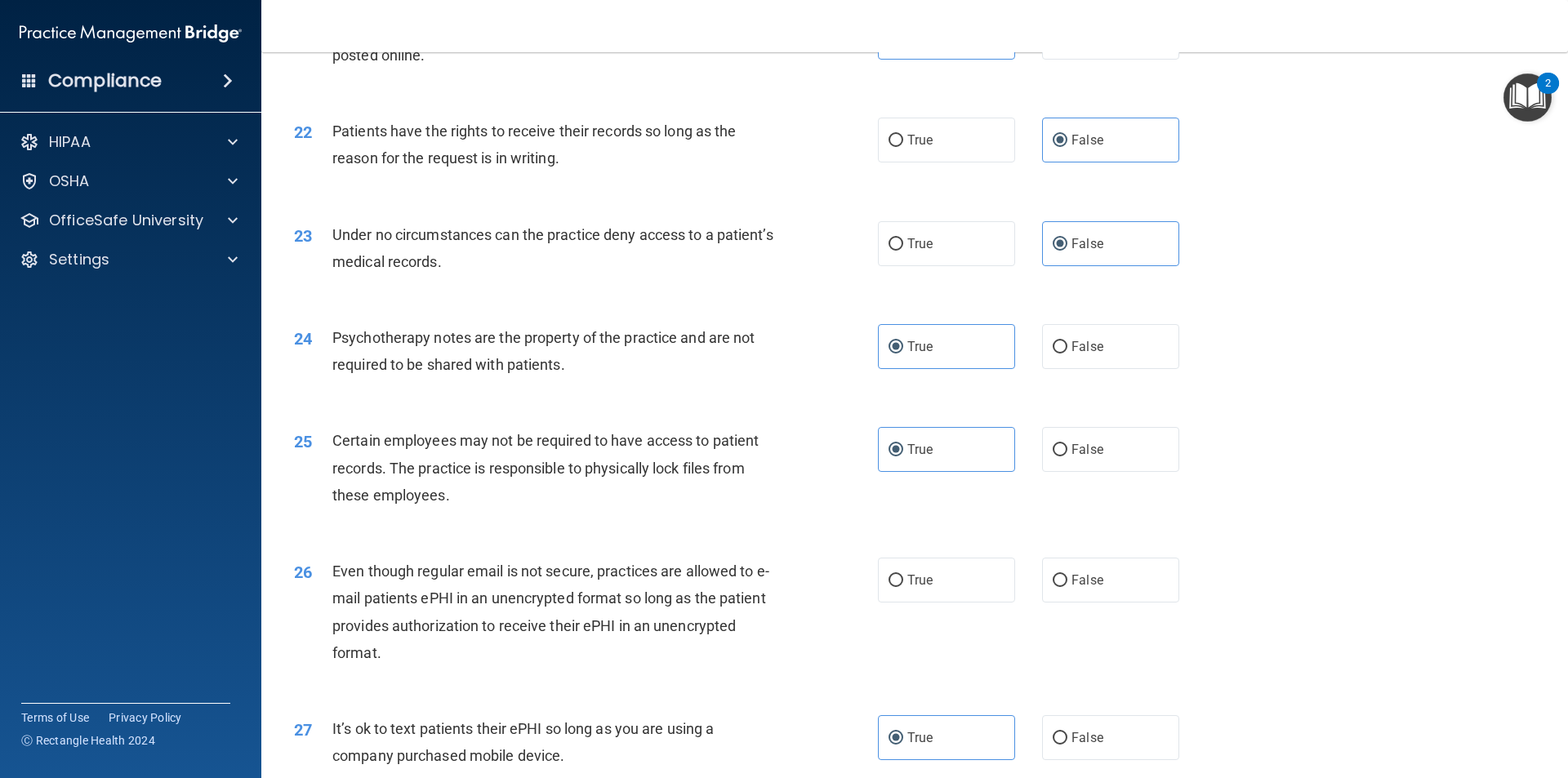
click at [919, 636] on div "26 Even though regular email is not secure, practices are allowed to e-mail pat…" at bounding box center [914, 616] width 1266 height 158
click at [927, 588] on span "True" at bounding box center [919, 580] width 25 height 16
click at [903, 587] on input "True" at bounding box center [896, 580] width 15 height 12
radio input "true"
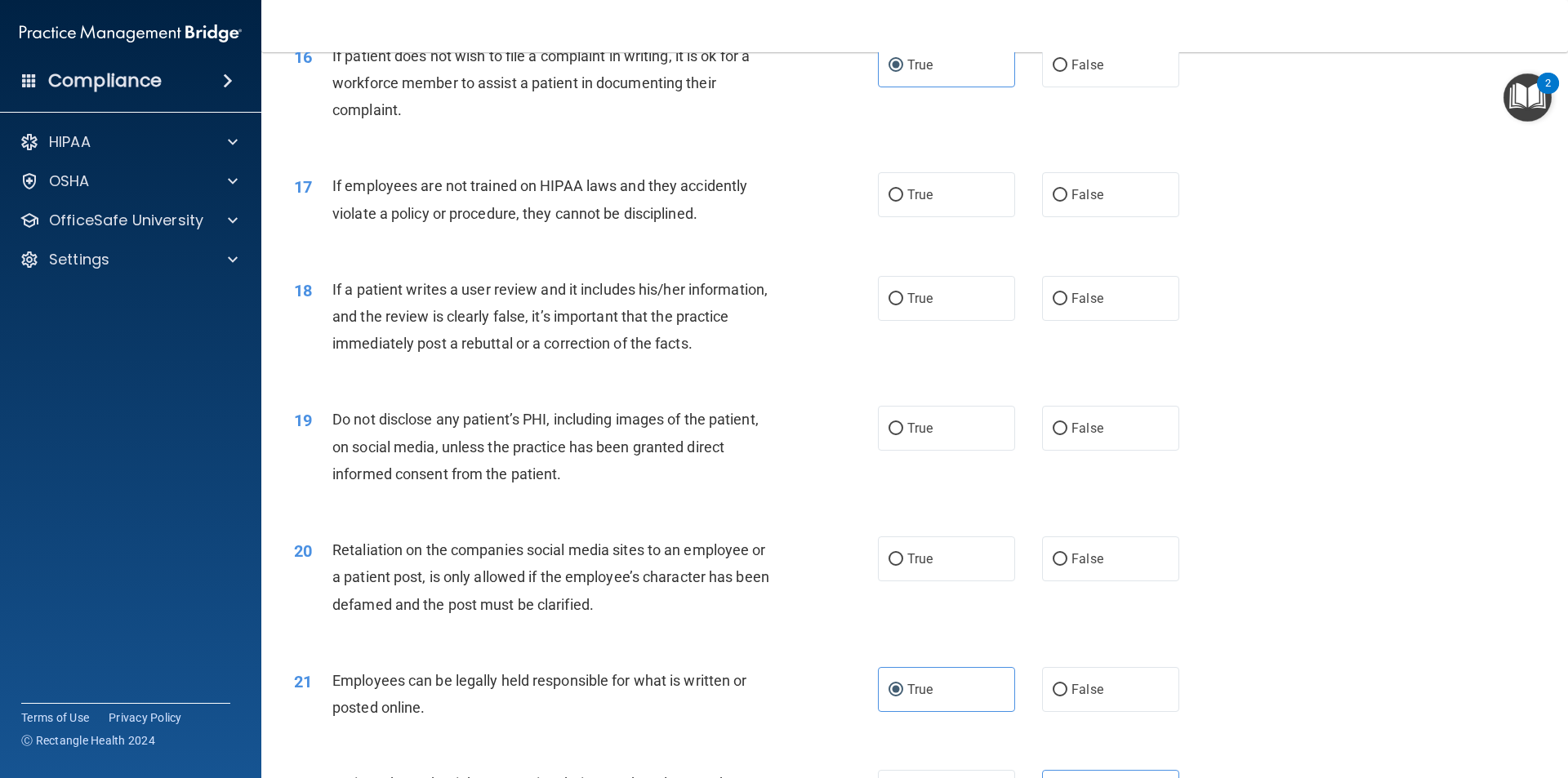
scroll to position [2096, 0]
click at [1071, 218] on label "False" at bounding box center [1110, 195] width 137 height 45
click at [1067, 203] on input "False" at bounding box center [1060, 196] width 15 height 12
radio input "true"
click at [1156, 352] on div "18 If a patient writes a user review and it includes his/her information, and t…" at bounding box center [914, 321] width 1266 height 130
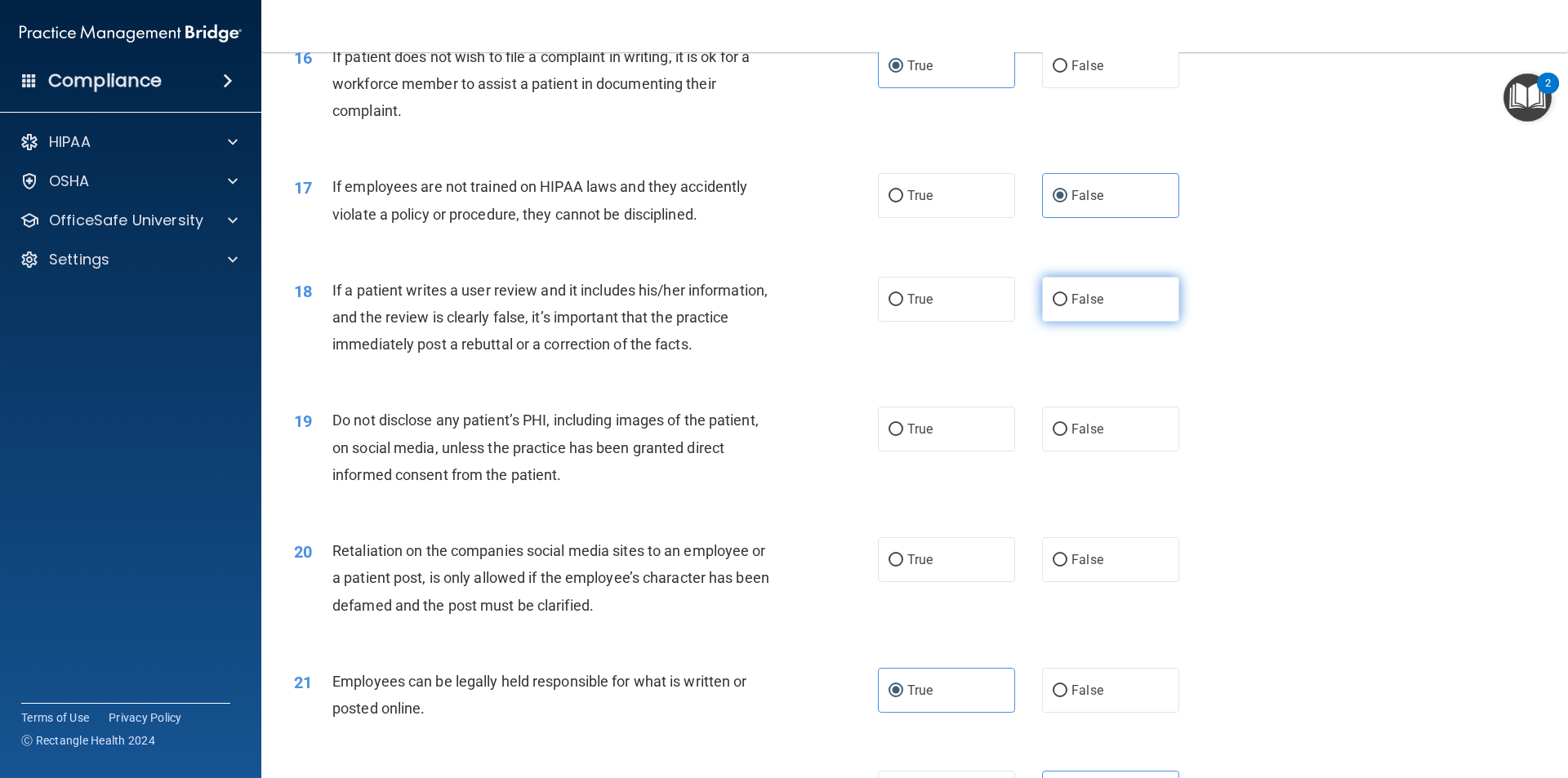
click at [1140, 321] on label "False" at bounding box center [1110, 299] width 137 height 45
click at [1067, 306] on input "False" at bounding box center [1060, 300] width 15 height 12
radio input "true"
click at [914, 437] on span "True" at bounding box center [919, 428] width 25 height 16
click at [903, 436] on input "True" at bounding box center [896, 429] width 15 height 12
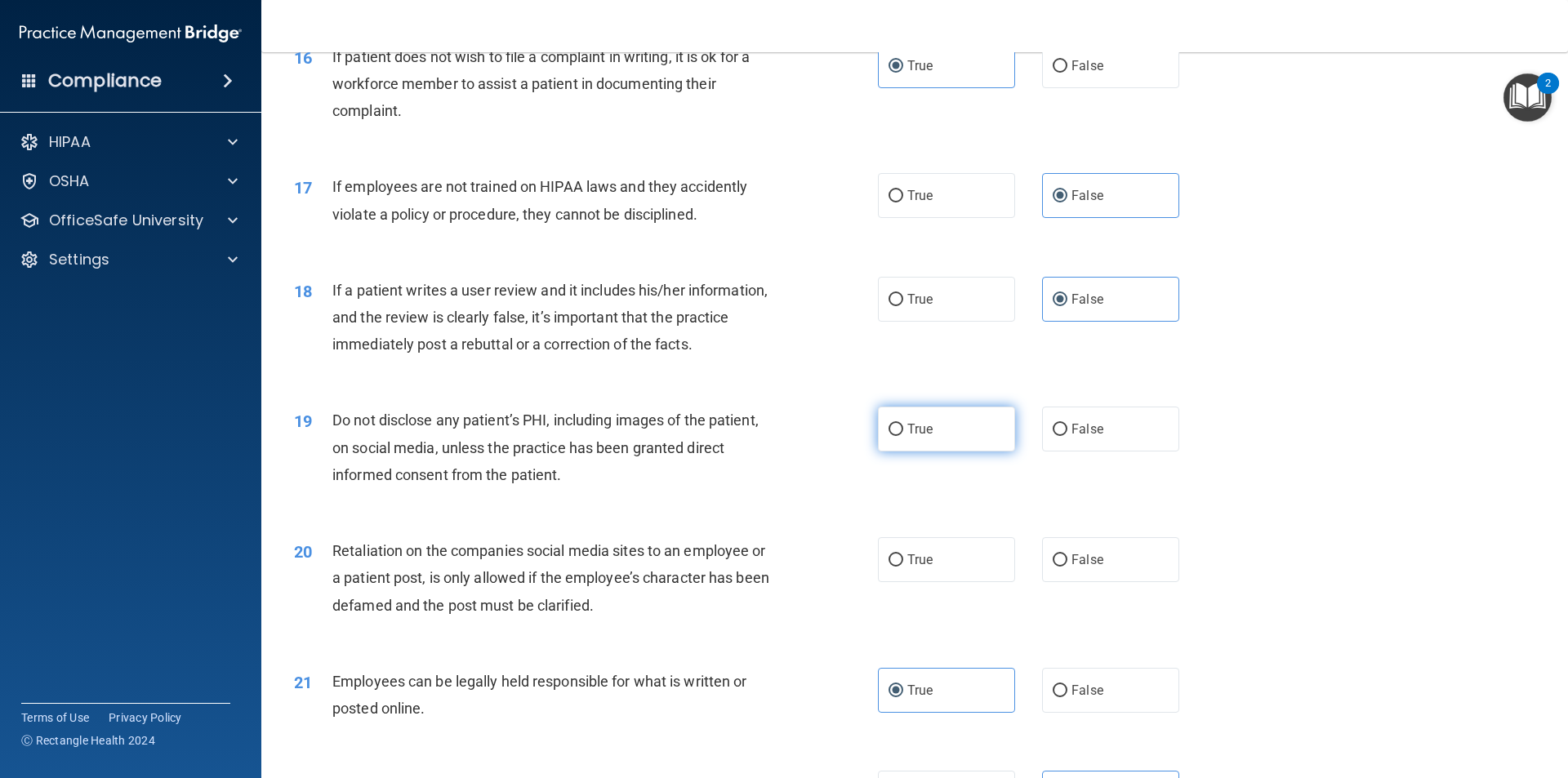
radio input "true"
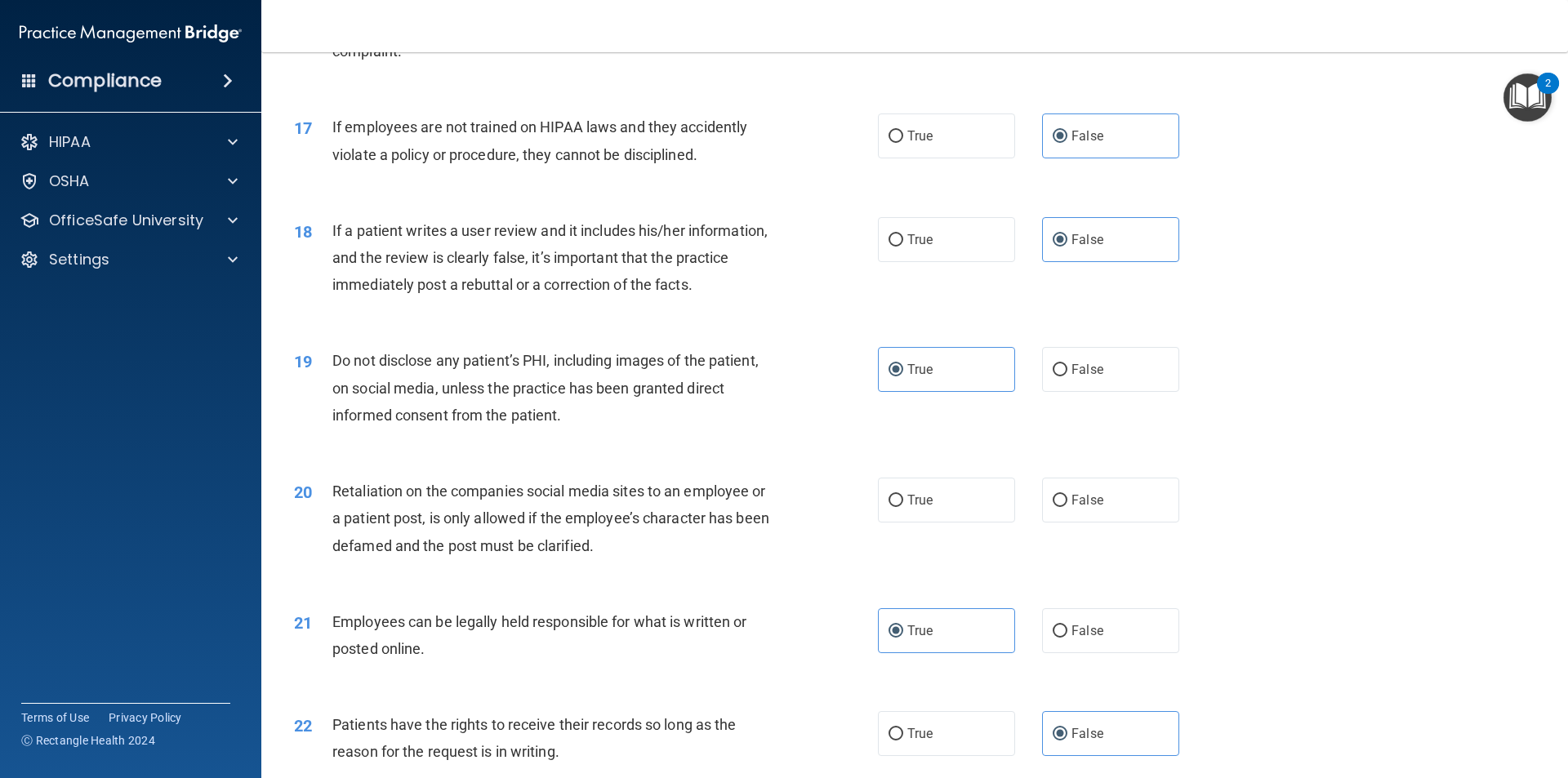
scroll to position [2258, 0]
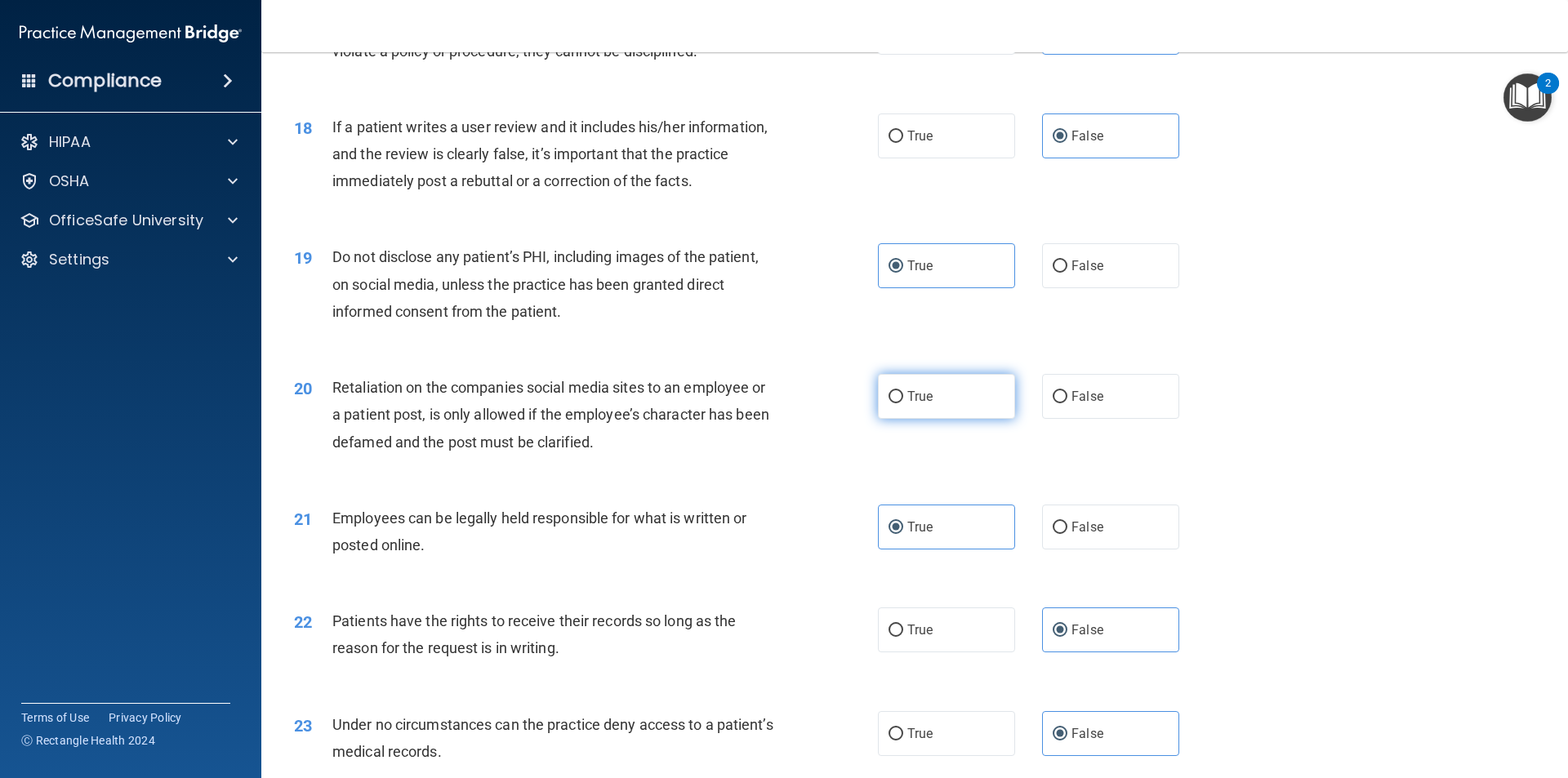
click at [923, 418] on label "True" at bounding box center [946, 396] width 137 height 45
click at [903, 404] on input "True" at bounding box center [896, 397] width 15 height 12
radio input "true"
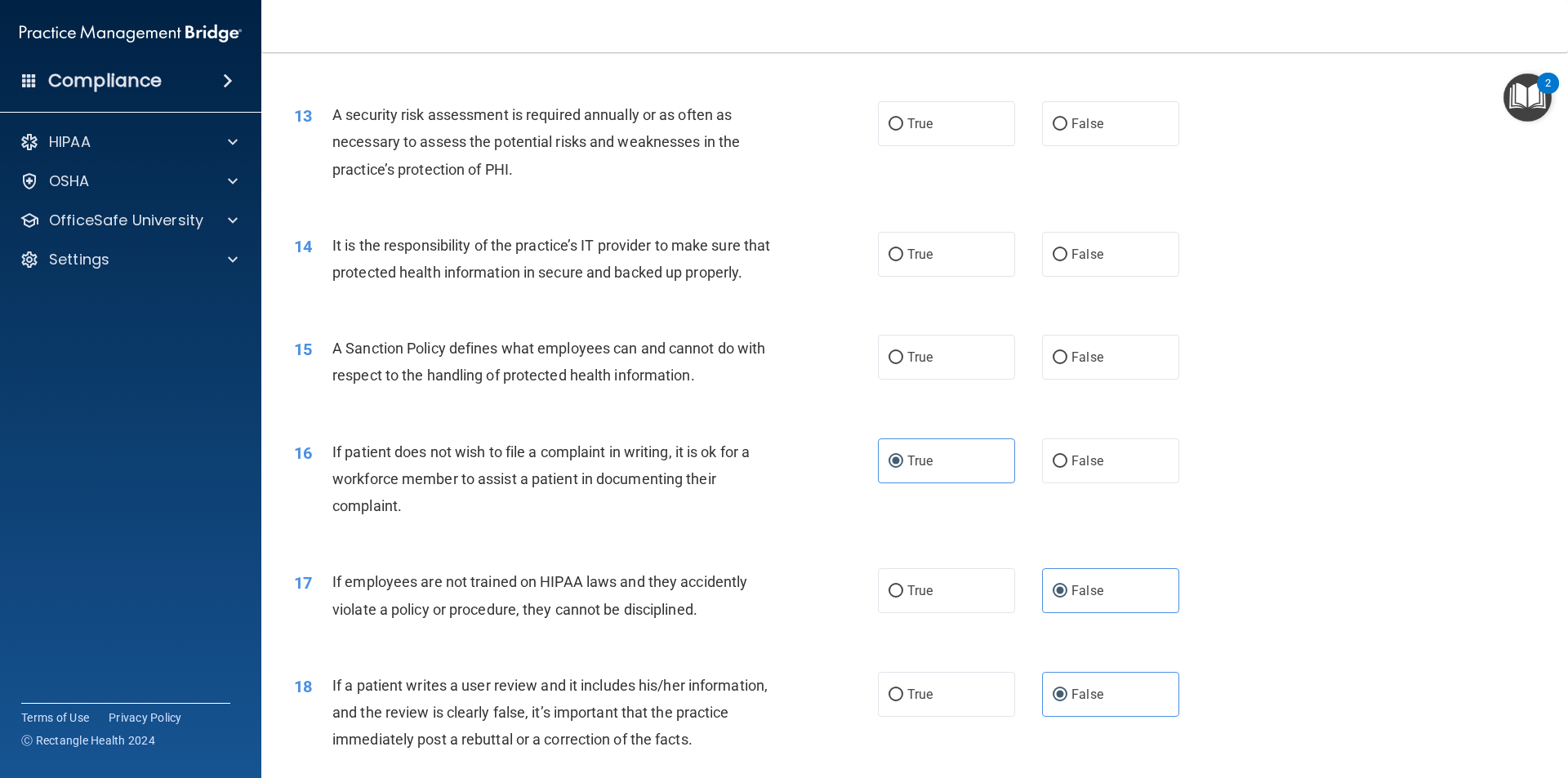
scroll to position [1442, 0]
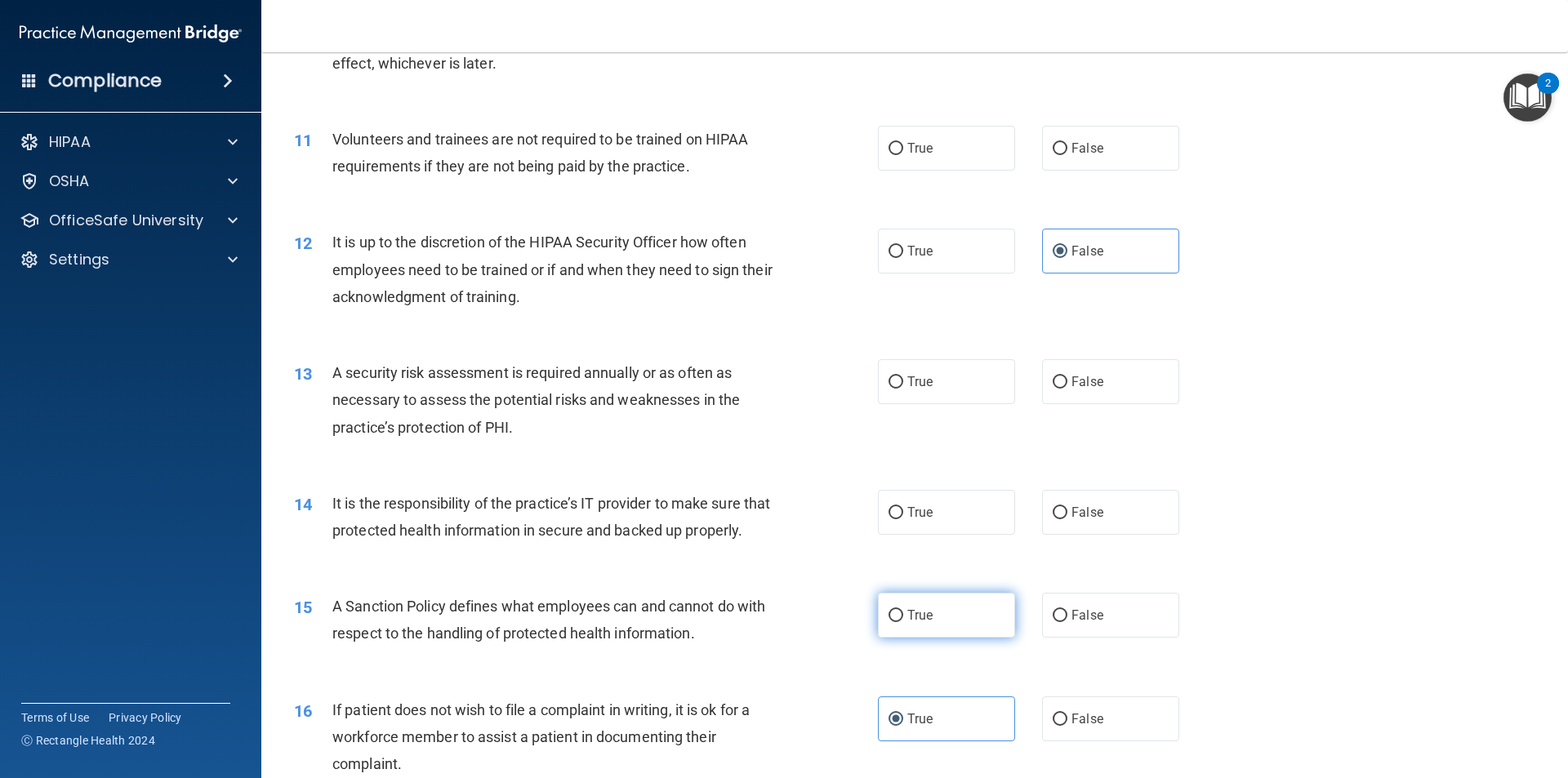
click at [919, 623] on span "True" at bounding box center [919, 614] width 25 height 16
click at [903, 622] on input "True" at bounding box center [896, 615] width 15 height 12
radio input "true"
click at [943, 503] on label "True" at bounding box center [946, 512] width 137 height 45
click at [903, 506] on input "True" at bounding box center [896, 512] width 15 height 12
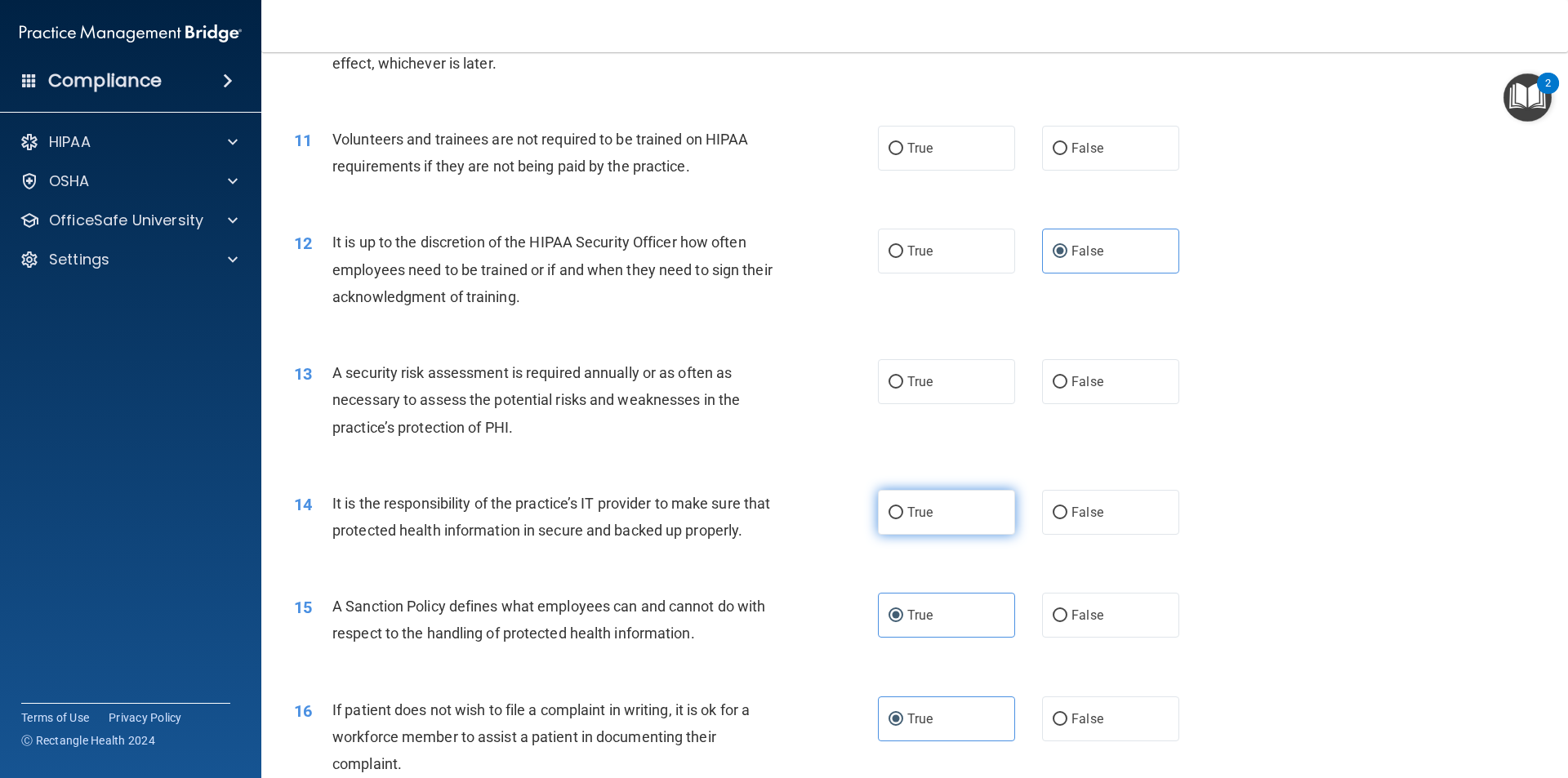
radio input "true"
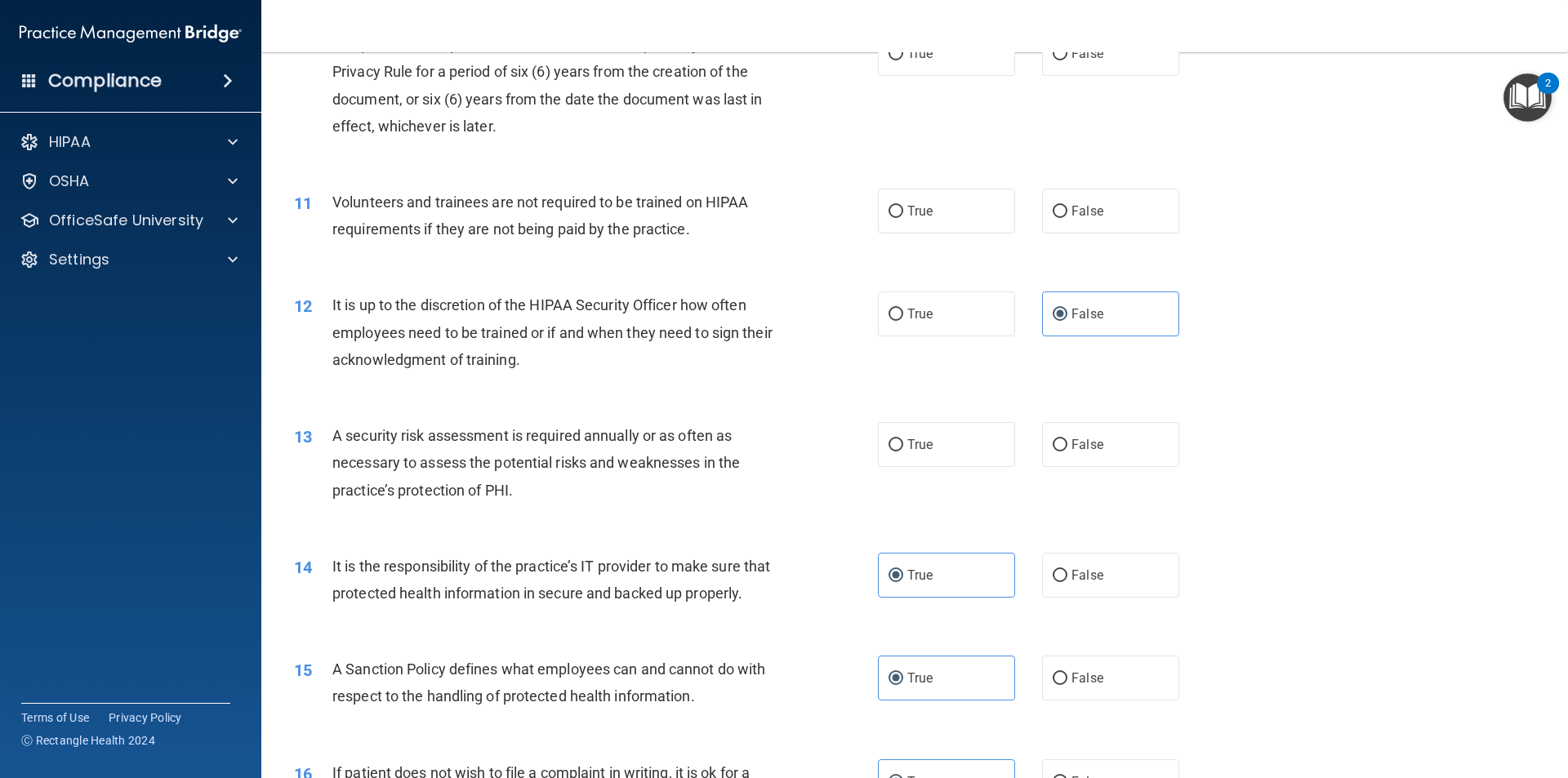
scroll to position [1279, 0]
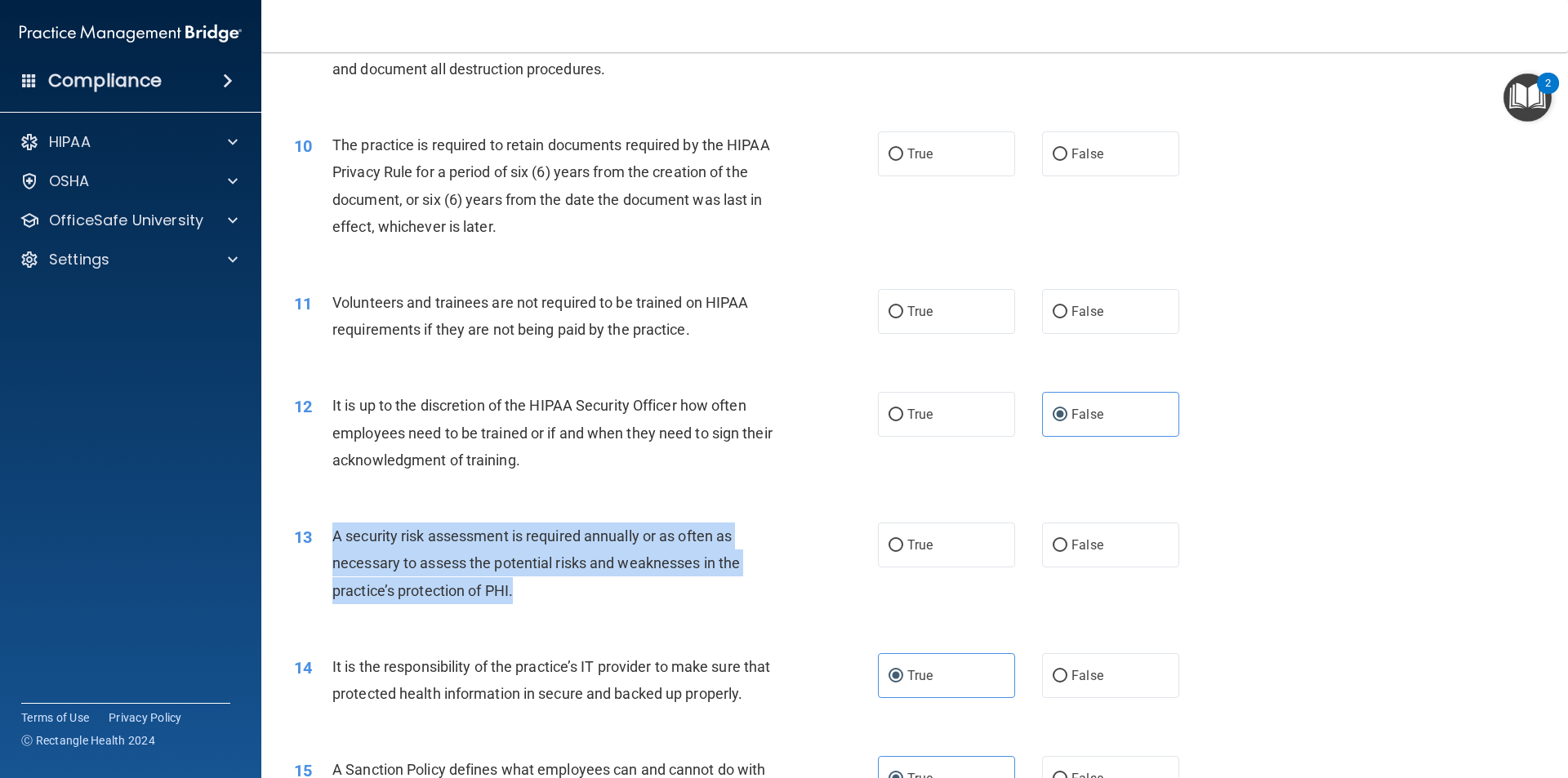
drag, startPoint x: 750, startPoint y: 610, endPoint x: 331, endPoint y: 531, distance: 426.4
click at [331, 531] on div "13 A security risk assessment is required annually or as often as necessary to …" at bounding box center [586, 567] width 633 height 90
copy div "A security risk assessment is required annually or as often as necessary to ass…"
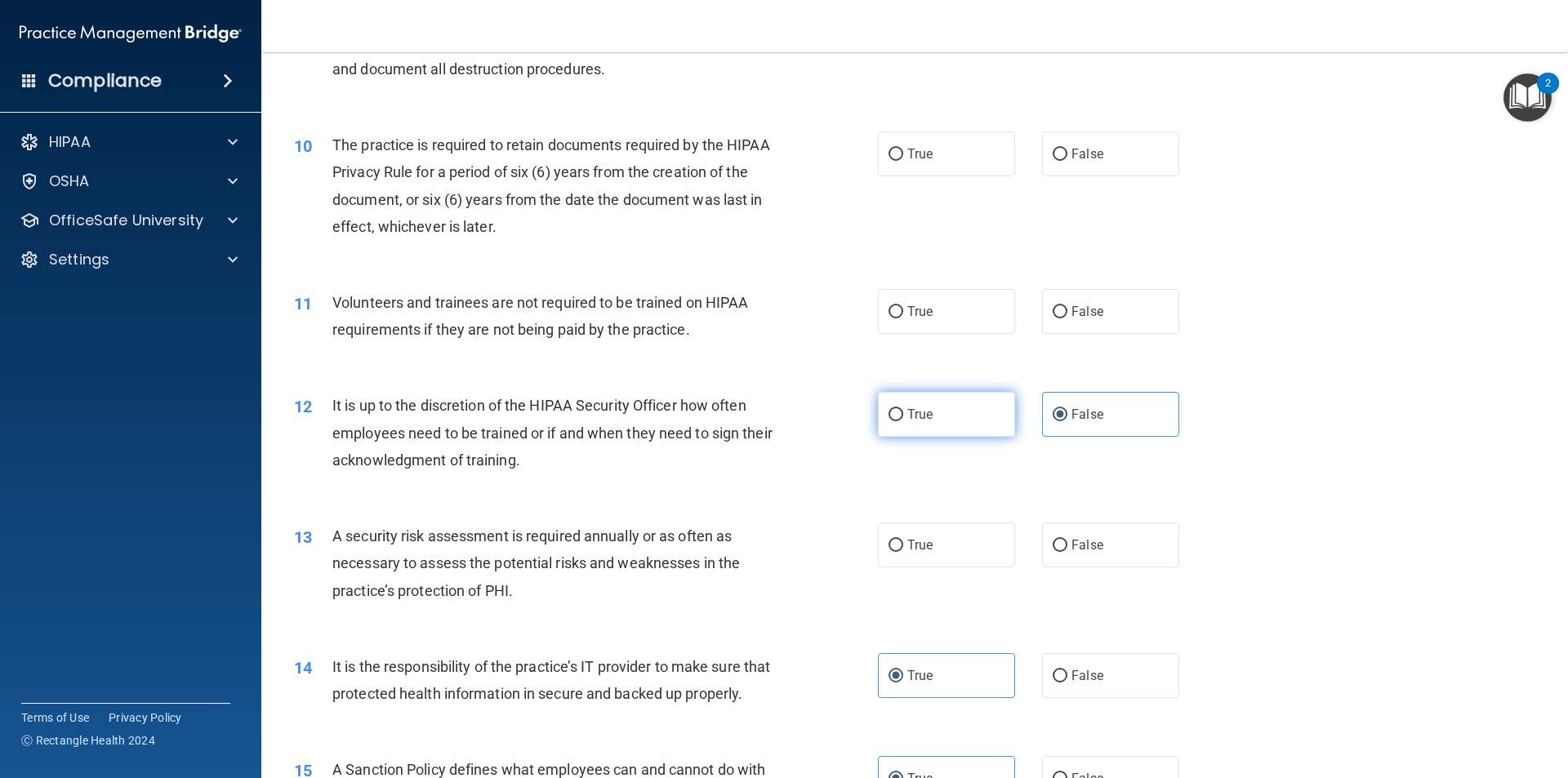
click at [952, 423] on label "True" at bounding box center [946, 414] width 137 height 45
click at [903, 421] on input "True" at bounding box center [896, 415] width 15 height 12
radio input "true"
click at [1139, 409] on label "False" at bounding box center [1110, 414] width 137 height 45
click at [1067, 409] on input "False" at bounding box center [1060, 415] width 15 height 12
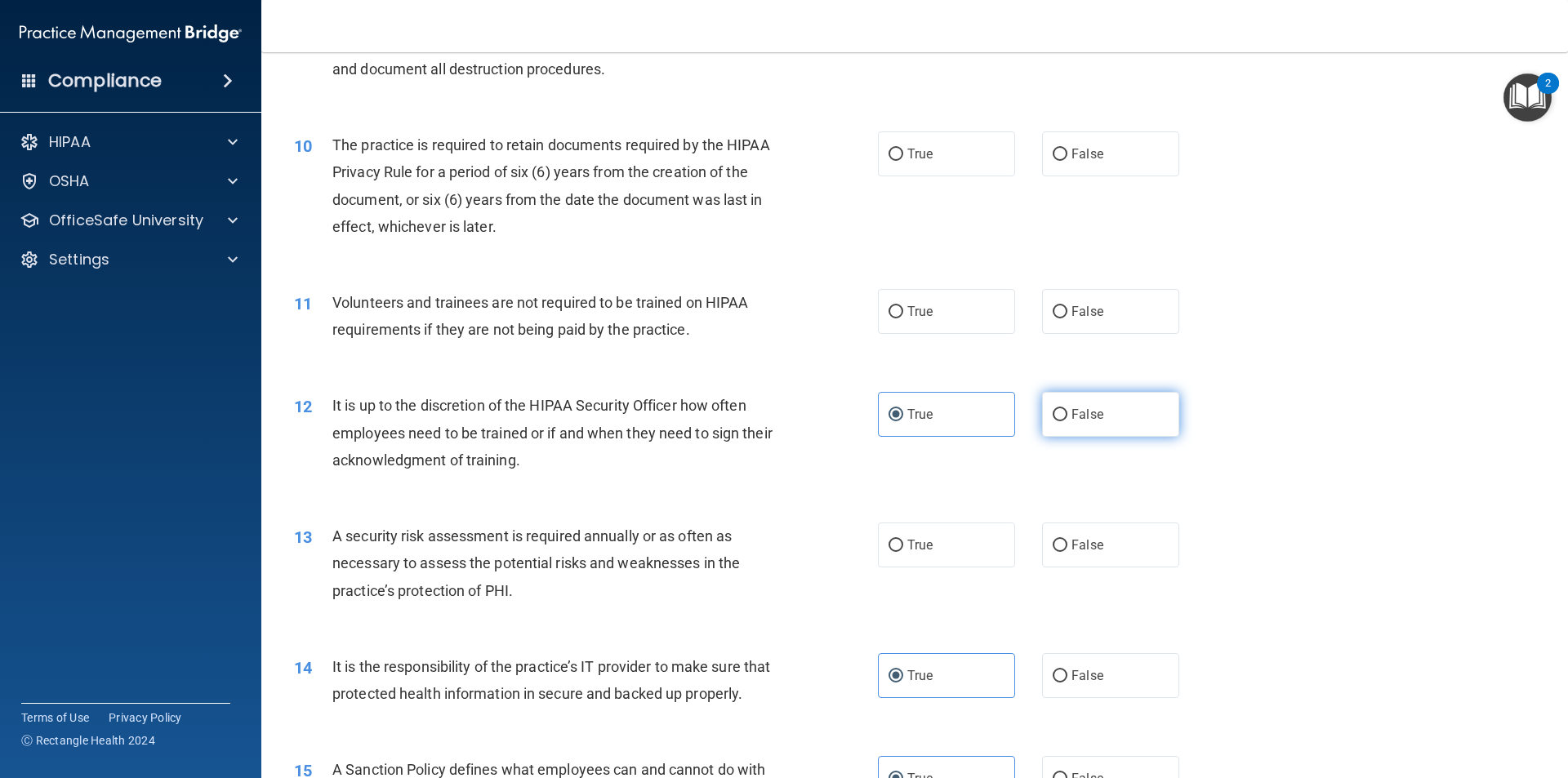
radio input "true"
radio input "false"
click at [896, 560] on label "True" at bounding box center [946, 545] width 137 height 45
click at [896, 552] on input "True" at bounding box center [896, 546] width 15 height 12
radio input "true"
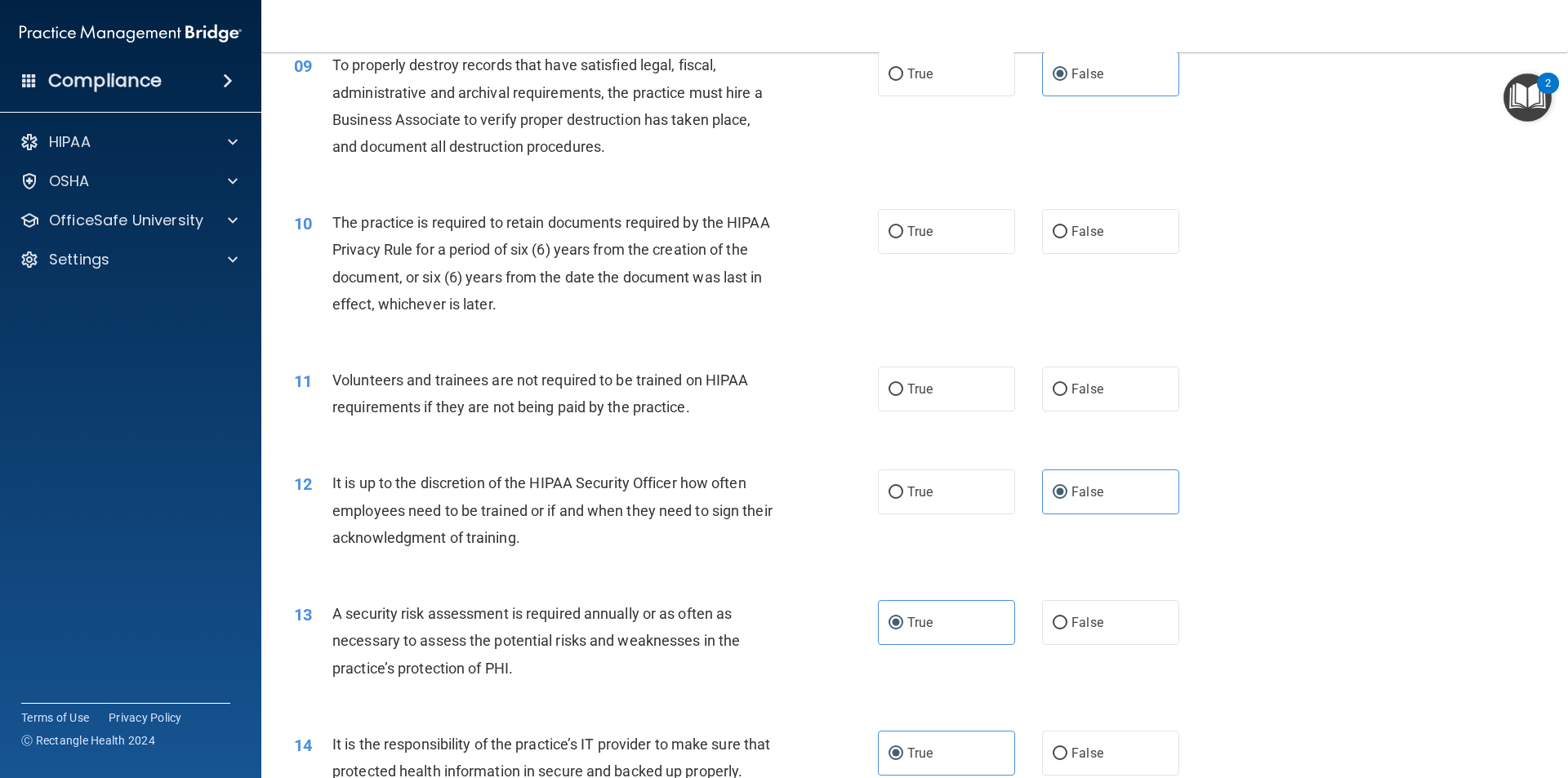
scroll to position [1116, 0]
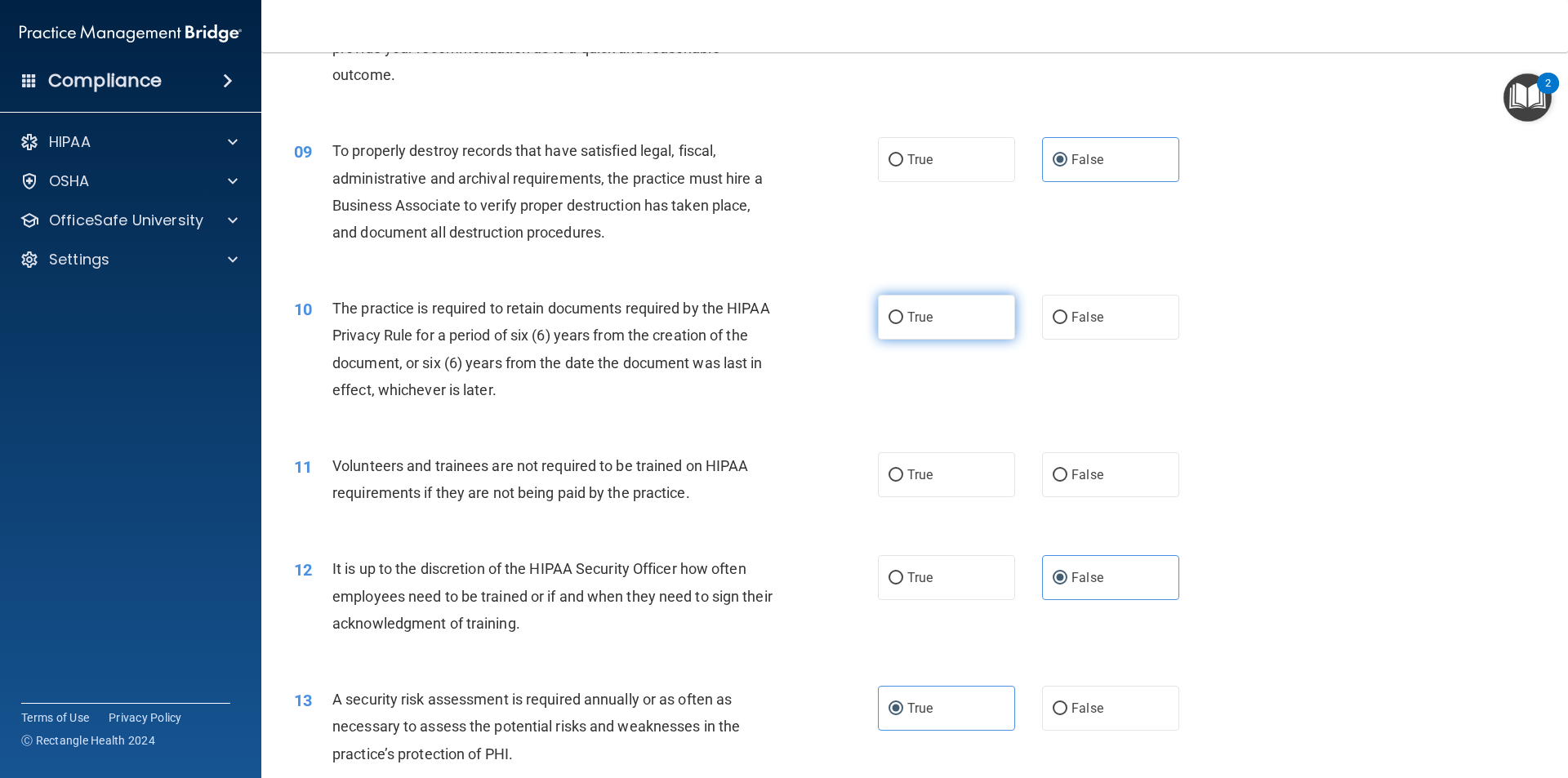
click at [943, 318] on label "True" at bounding box center [946, 317] width 137 height 45
click at [903, 318] on input "True" at bounding box center [896, 318] width 15 height 12
radio input "true"
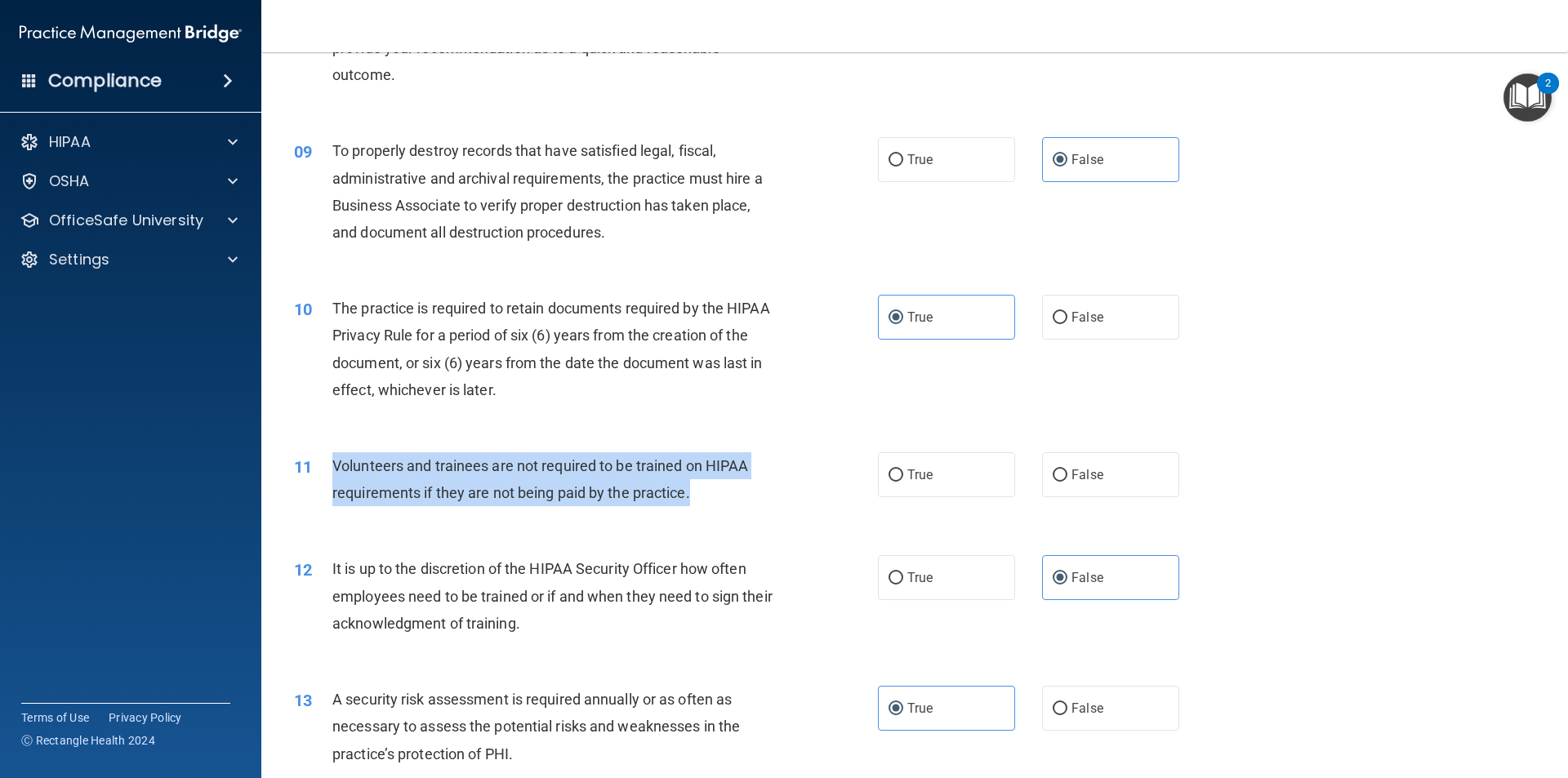
drag, startPoint x: 811, startPoint y: 484, endPoint x: 328, endPoint y: 458, distance: 483.7
click at [328, 458] on div "11 Volunteers and trainees are not required to be trained on HIPAA requirements…" at bounding box center [586, 483] width 633 height 62
copy div "Volunteers and trainees are not required to be trained on HIPAA requirements if…"
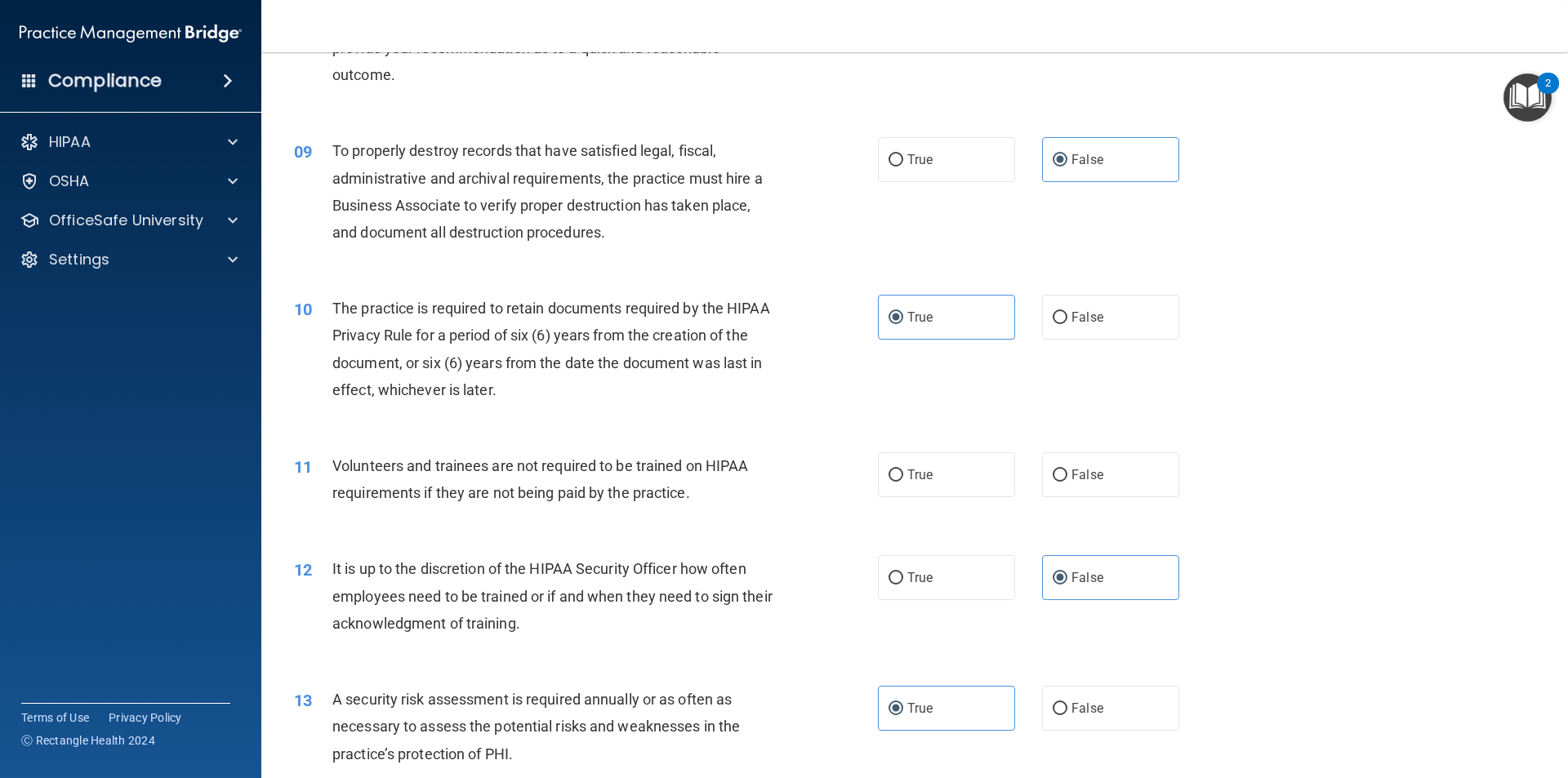
click at [1196, 413] on div "10 The practice is required to retain documents required by the HIPAA Privacy R…" at bounding box center [914, 353] width 1266 height 158
click at [1080, 465] on label "False" at bounding box center [1110, 475] width 137 height 45
click at [1067, 469] on input "False" at bounding box center [1060, 475] width 15 height 12
radio input "true"
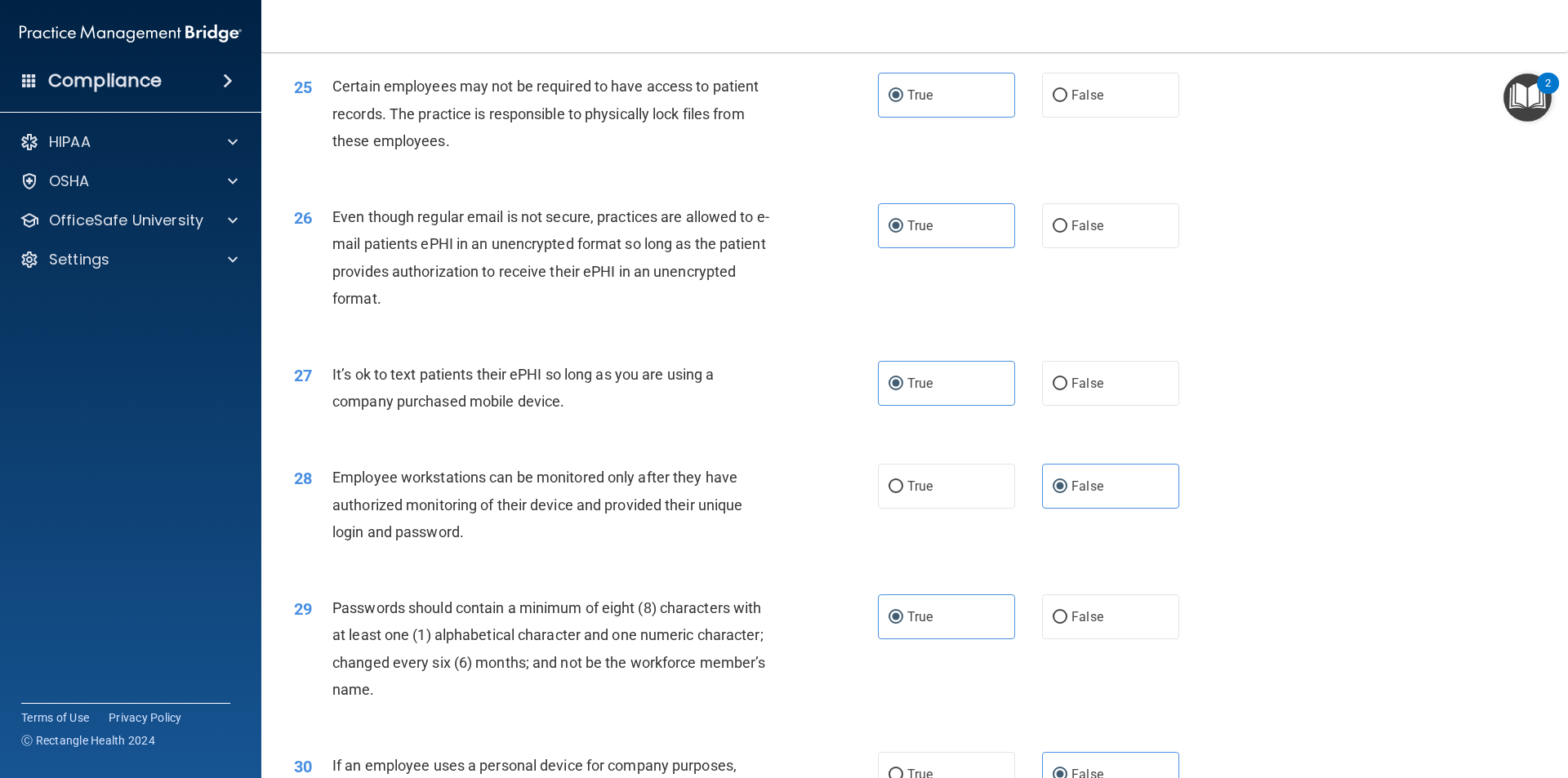
scroll to position [3320, 0]
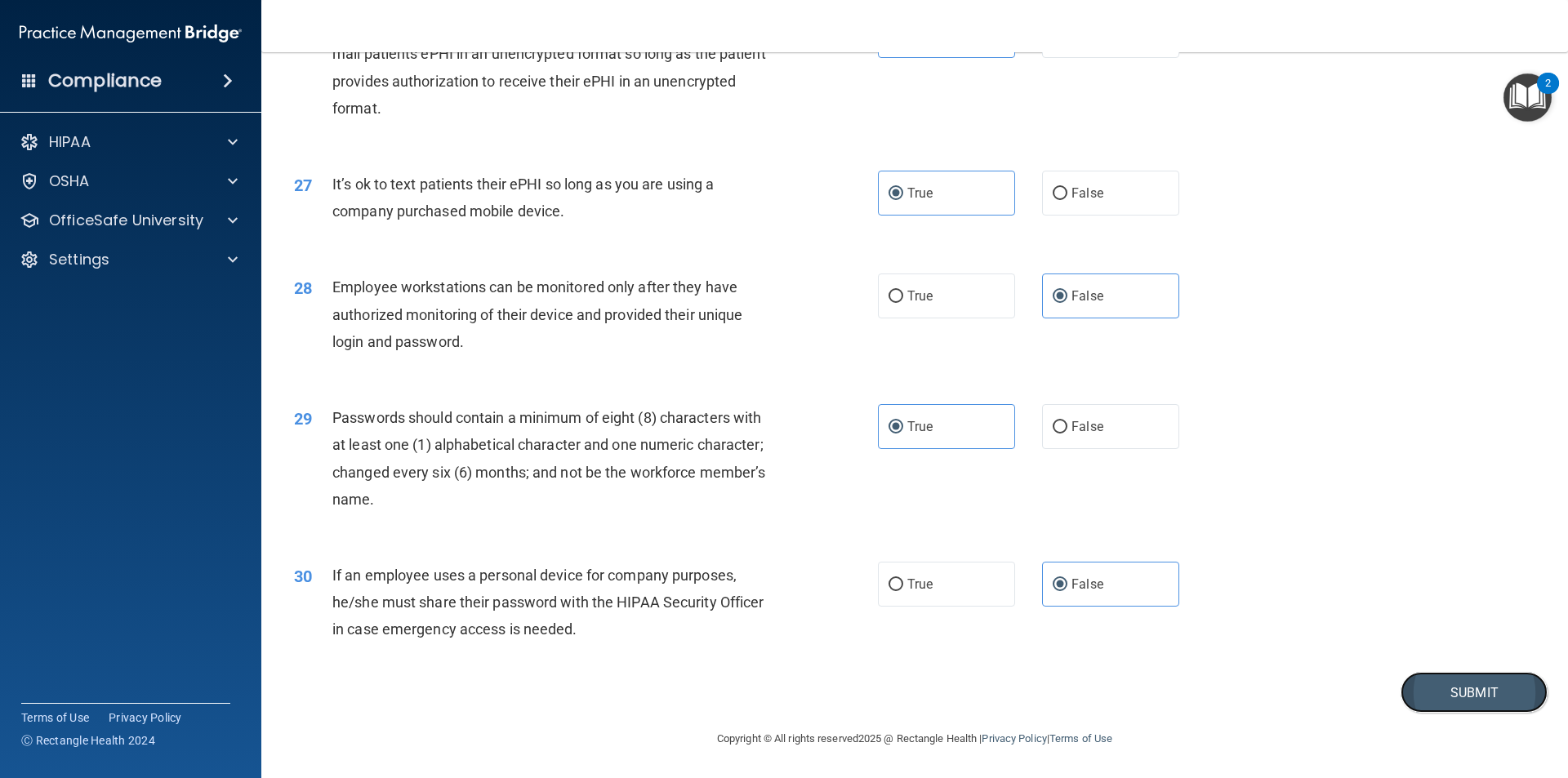
click at [1415, 703] on button "Submit" at bounding box center [1473, 692] width 147 height 42
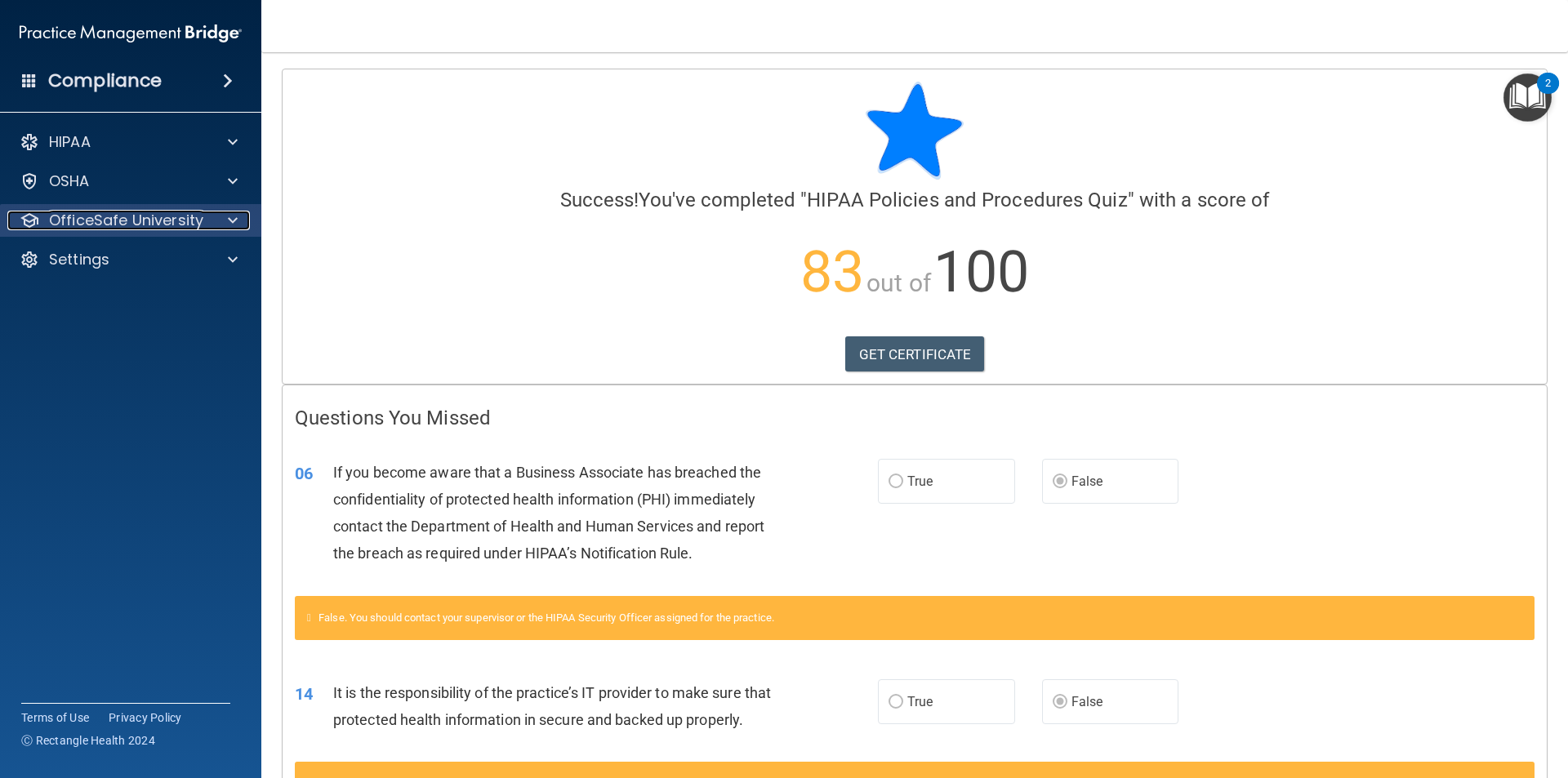
click at [173, 223] on p "OfficeSafe University" at bounding box center [126, 221] width 154 height 20
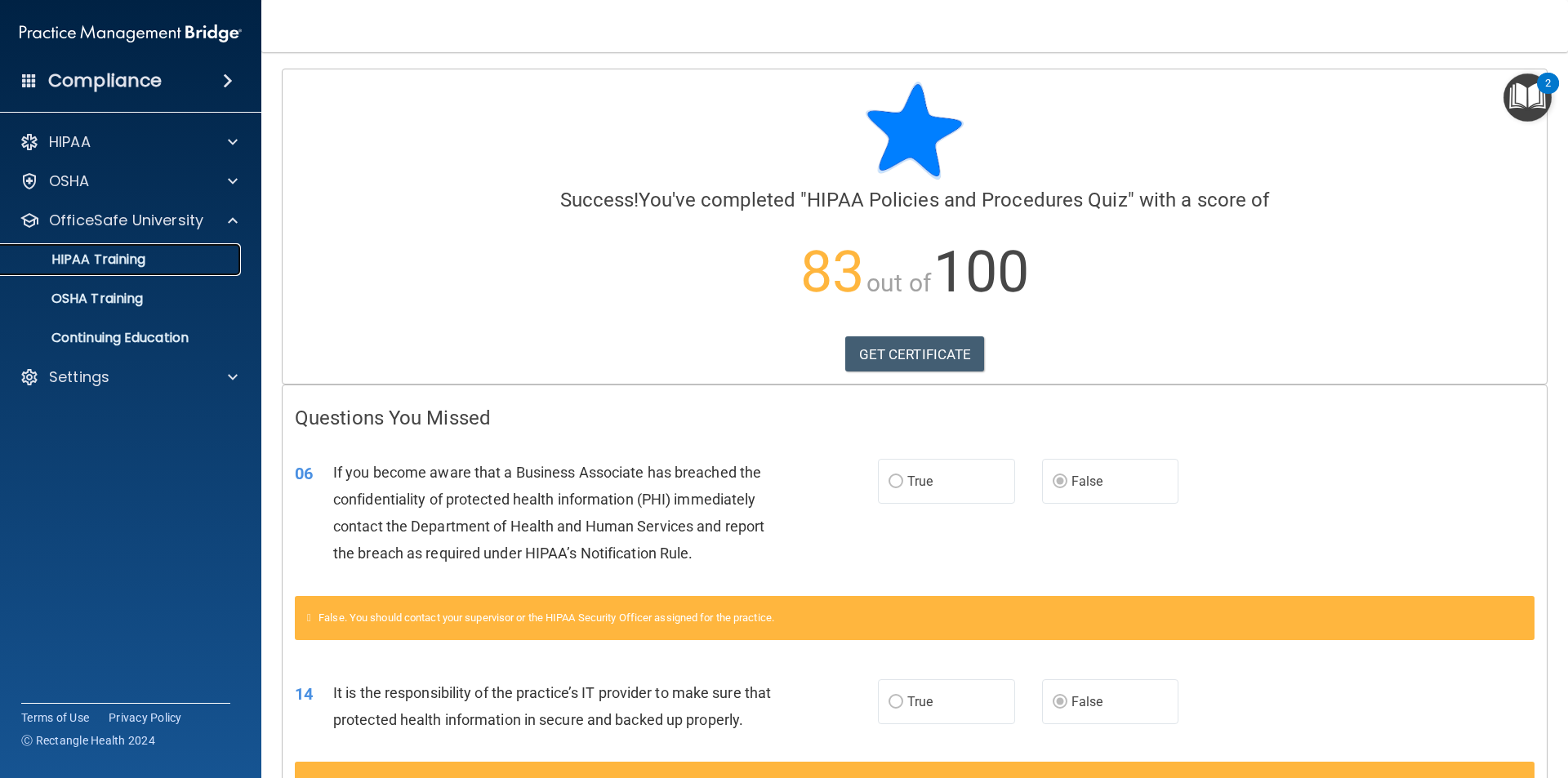
click at [145, 267] on p "HIPAA Training" at bounding box center [78, 260] width 135 height 17
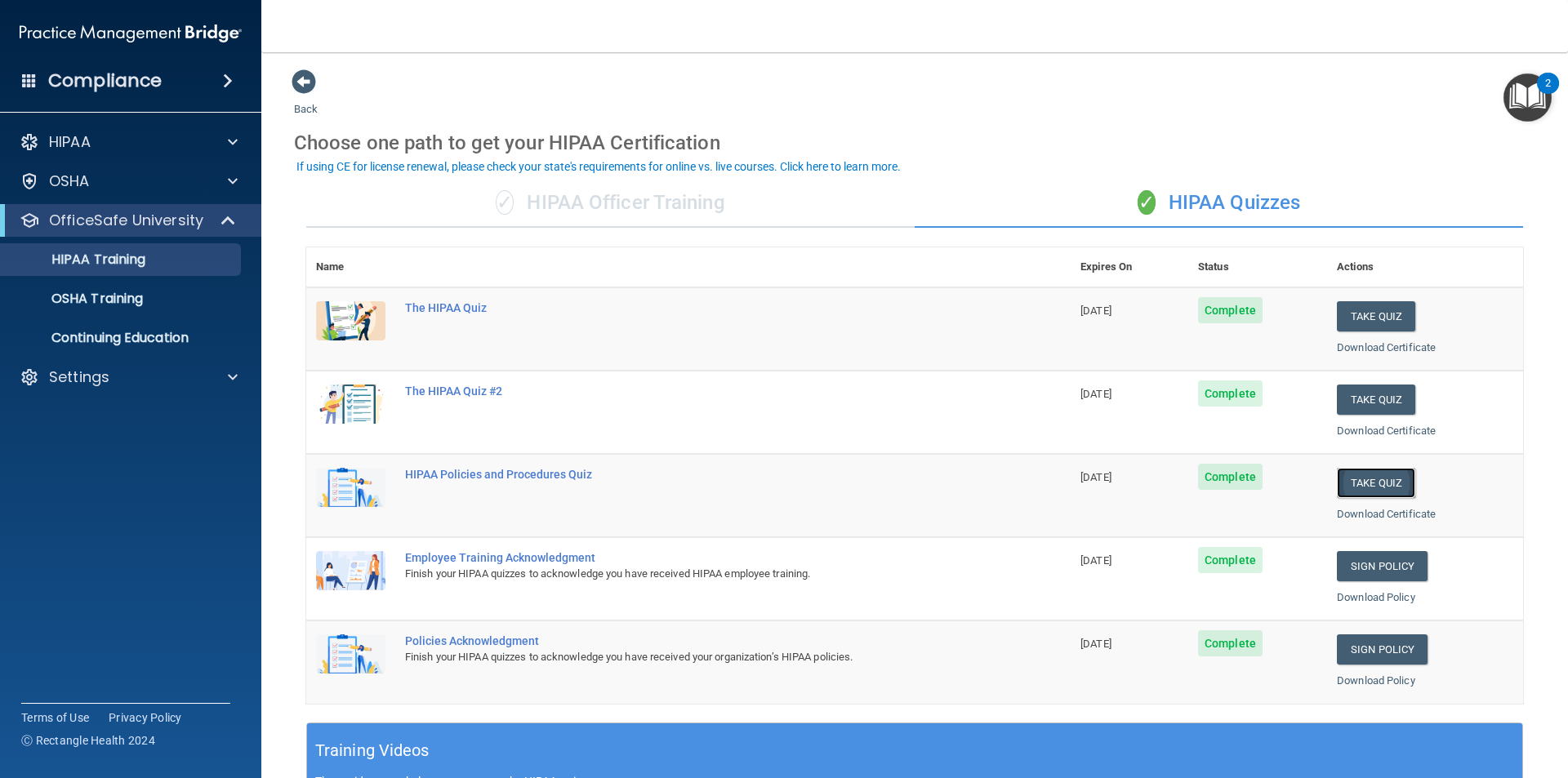
click at [1356, 469] on button "Take Quiz" at bounding box center [1375, 482] width 78 height 30
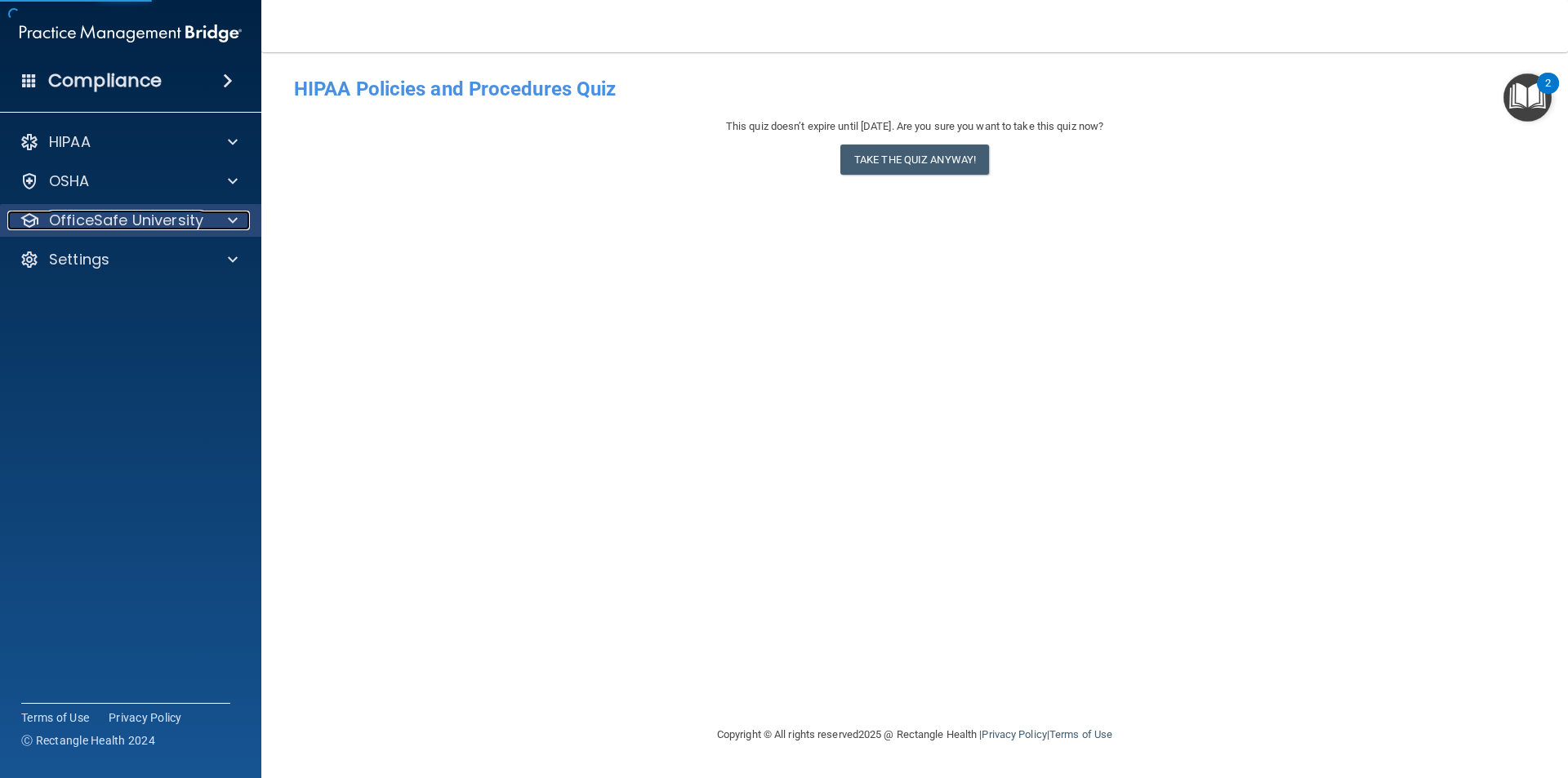
click at [96, 213] on p "OfficeSafe University" at bounding box center [126, 221] width 154 height 20
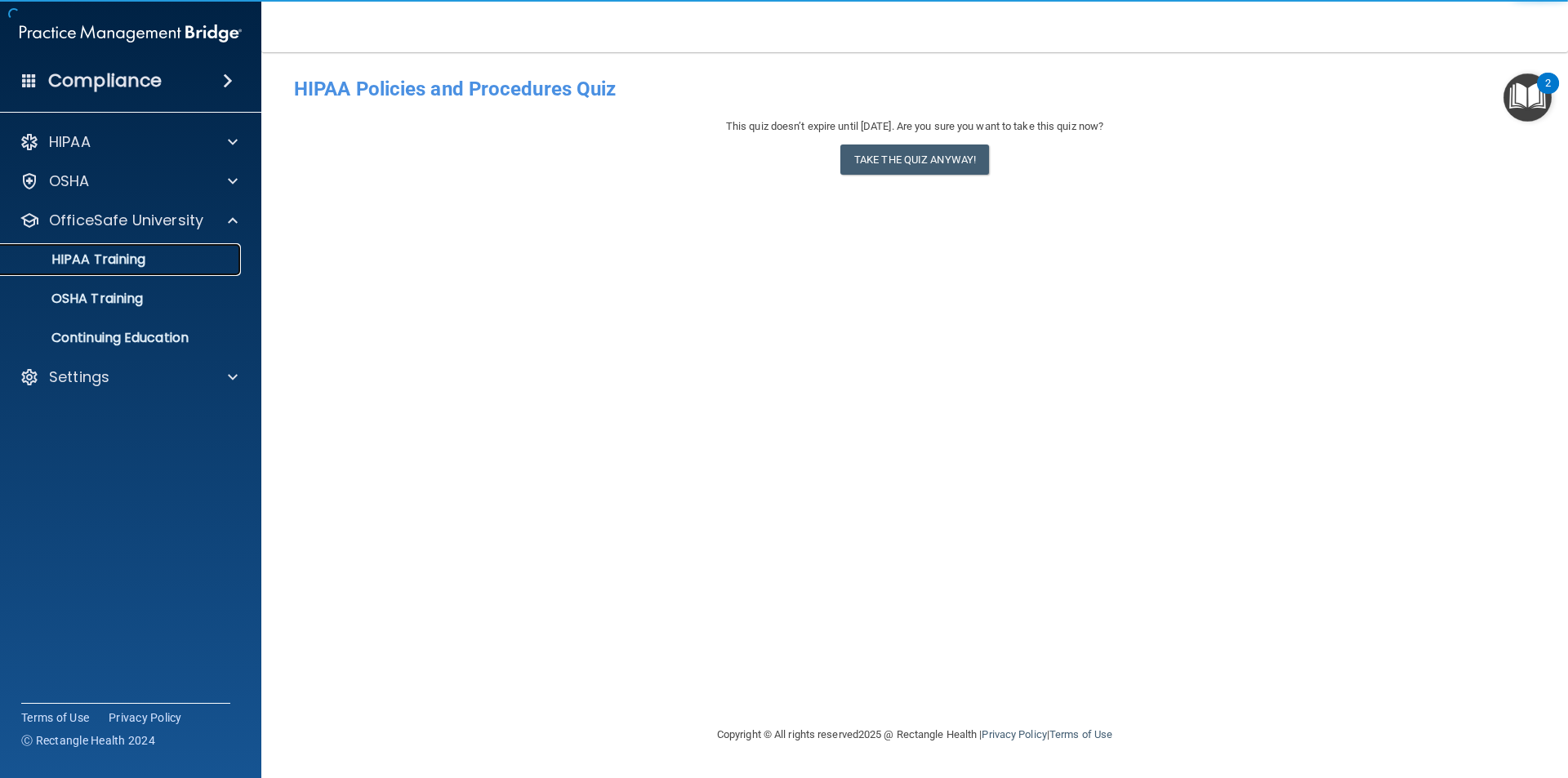
click at [150, 255] on div "HIPAA Training" at bounding box center [122, 260] width 223 height 17
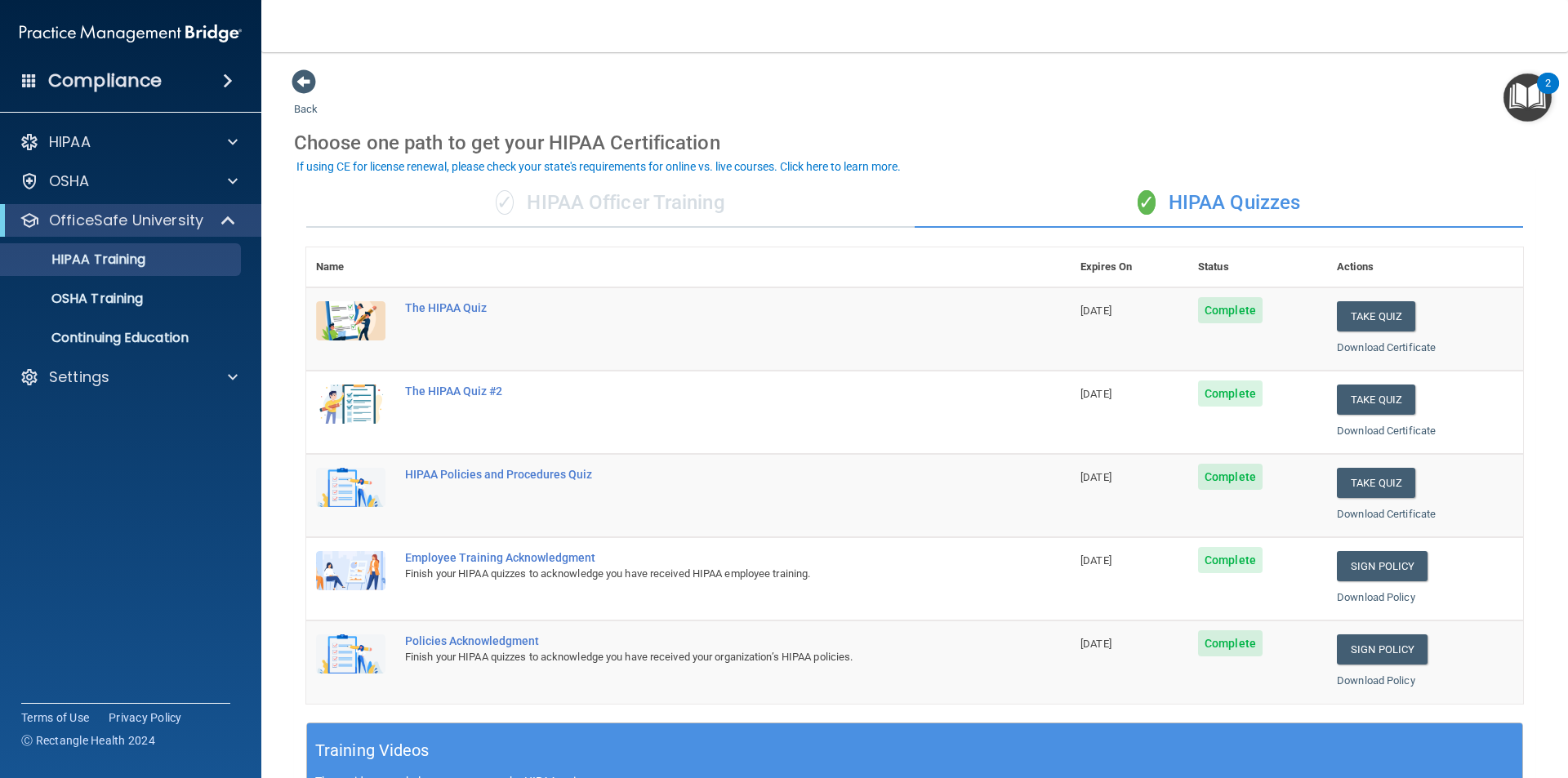
click at [1111, 477] on span "09/03/2026" at bounding box center [1095, 477] width 31 height 12
click at [487, 397] on div "The HIPAA Quiz #2" at bounding box center [697, 391] width 584 height 13
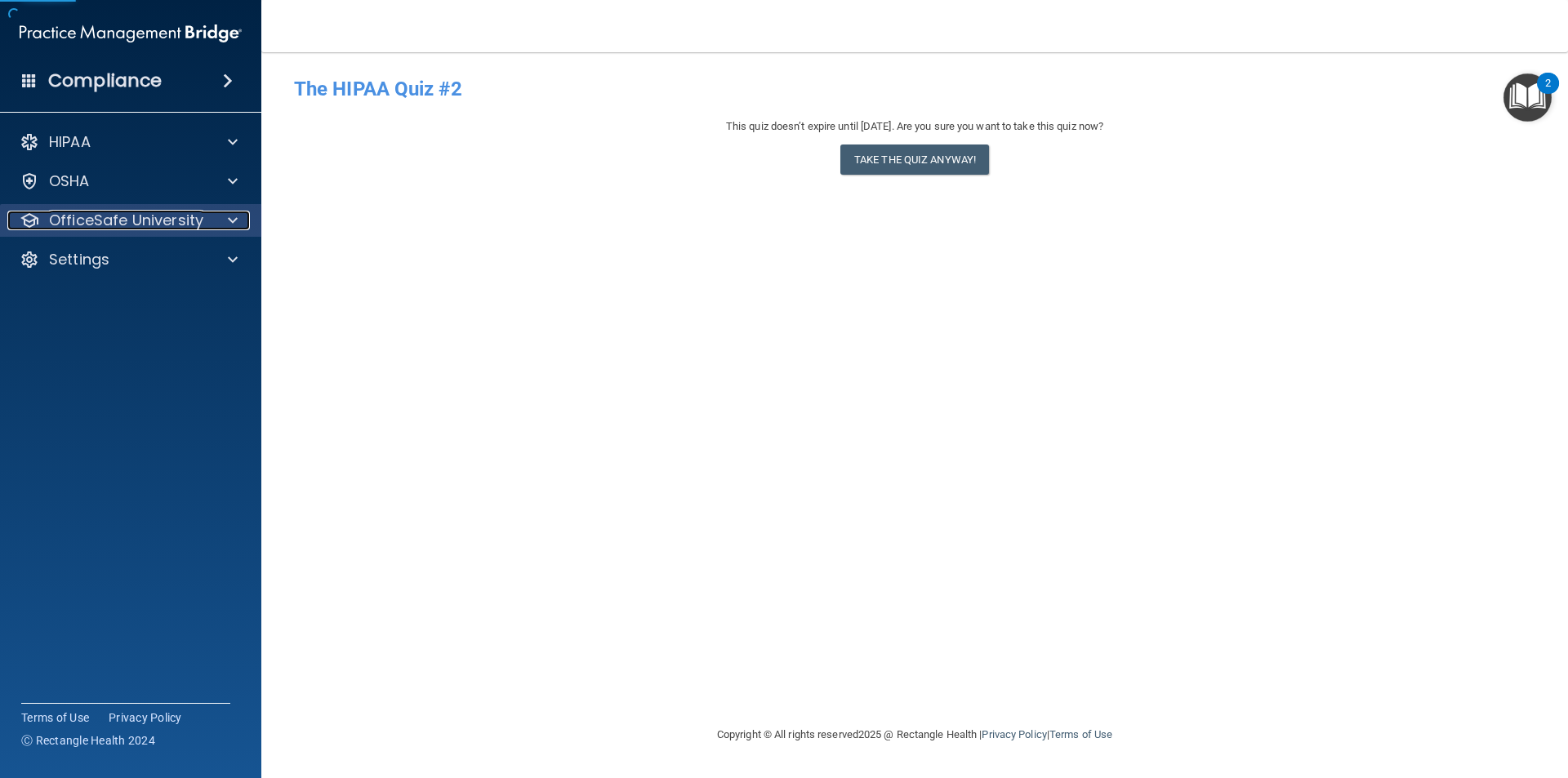
click at [137, 217] on p "OfficeSafe University" at bounding box center [126, 221] width 154 height 20
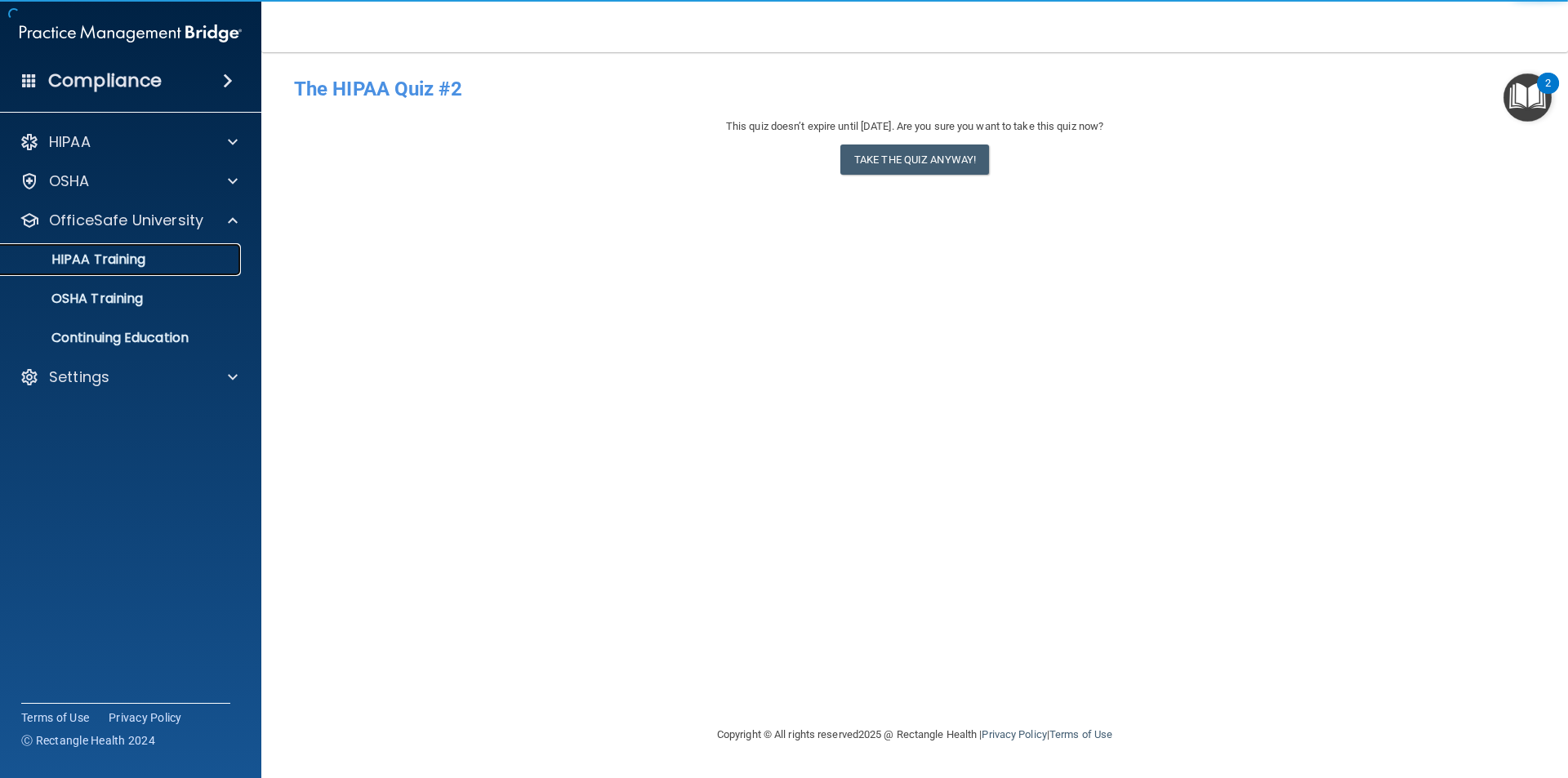
click at [150, 254] on div "HIPAA Training" at bounding box center [122, 260] width 223 height 17
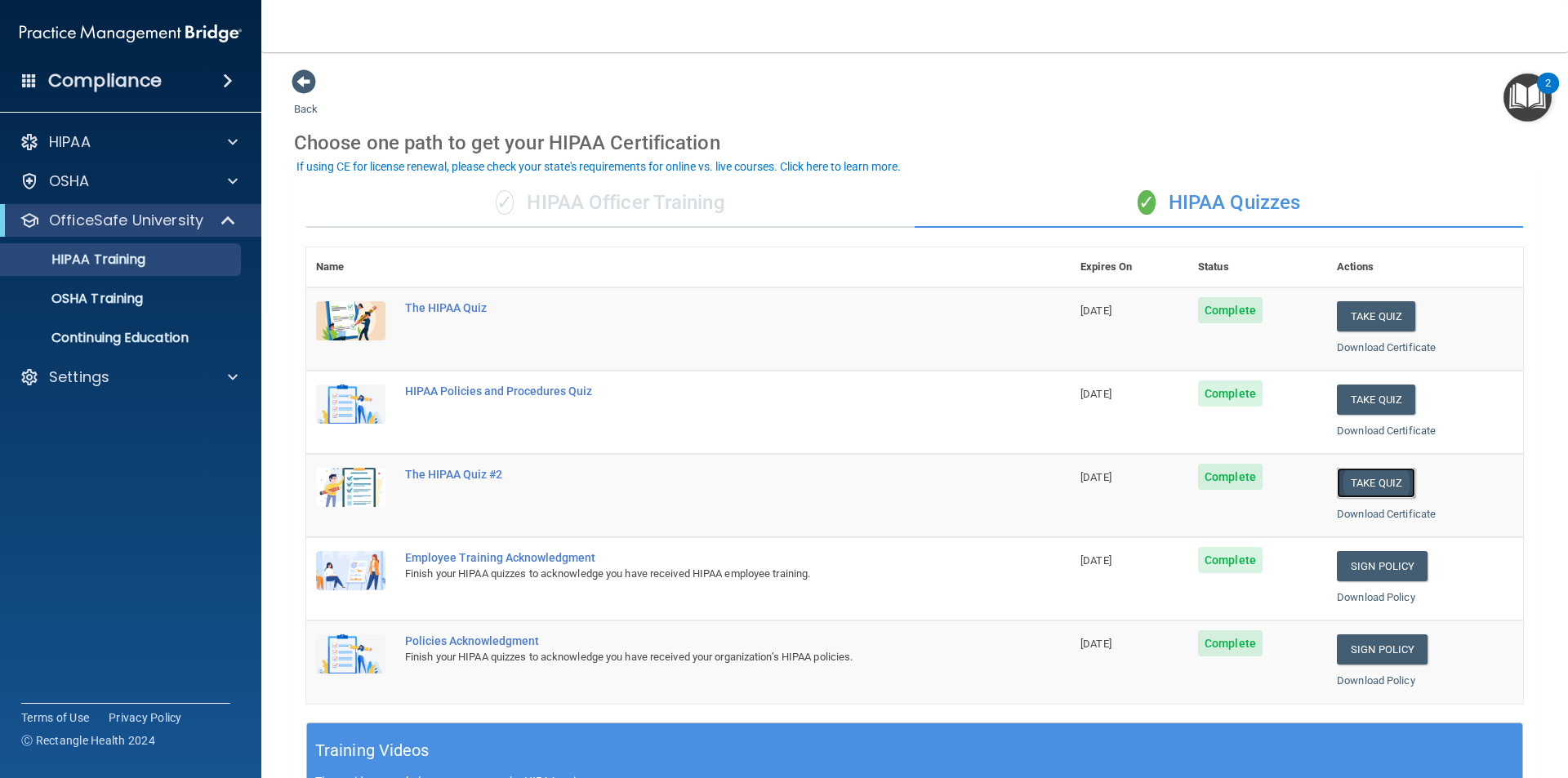
click at [1369, 477] on button "Take Quiz" at bounding box center [1375, 482] width 78 height 30
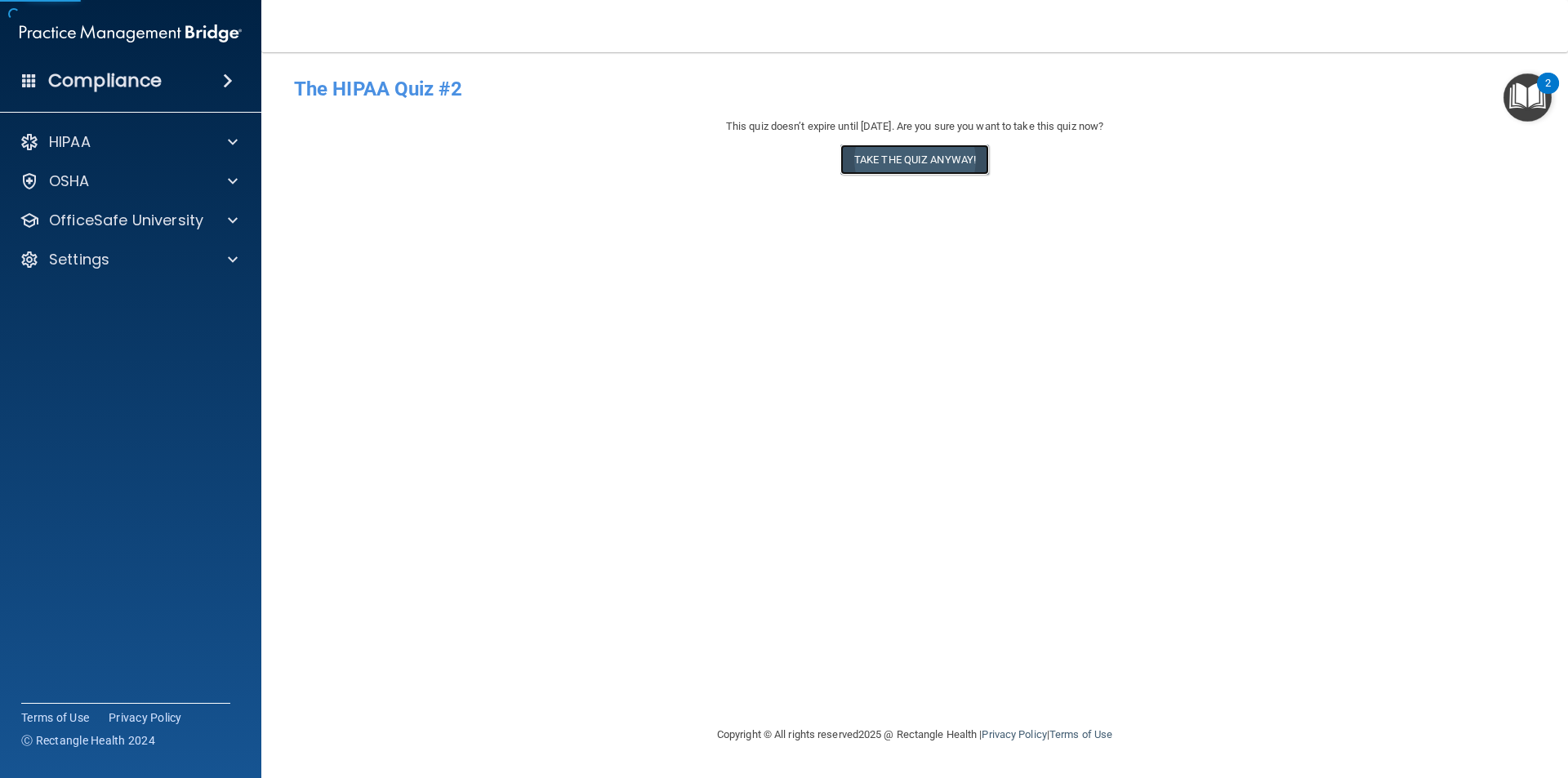
click at [860, 165] on button "Take the quiz anyway!" at bounding box center [914, 159] width 149 height 30
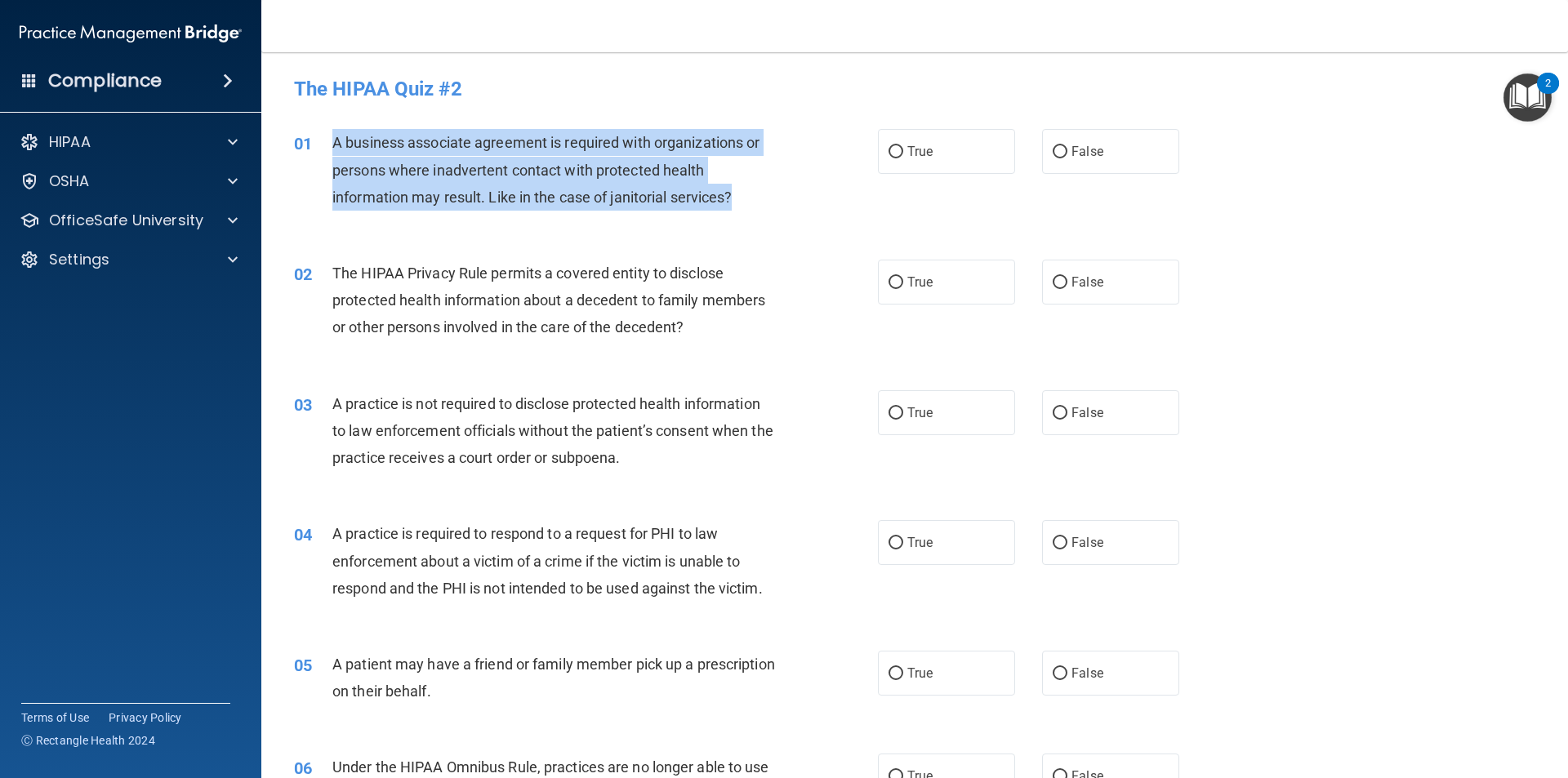
drag, startPoint x: 768, startPoint y: 198, endPoint x: 327, endPoint y: 137, distance: 445.2
click at [327, 137] on div "01 A business associate agreement is required with organizations or persons whe…" at bounding box center [586, 174] width 633 height 90
copy div "A business associate agreement is required with organizations or persons where …"
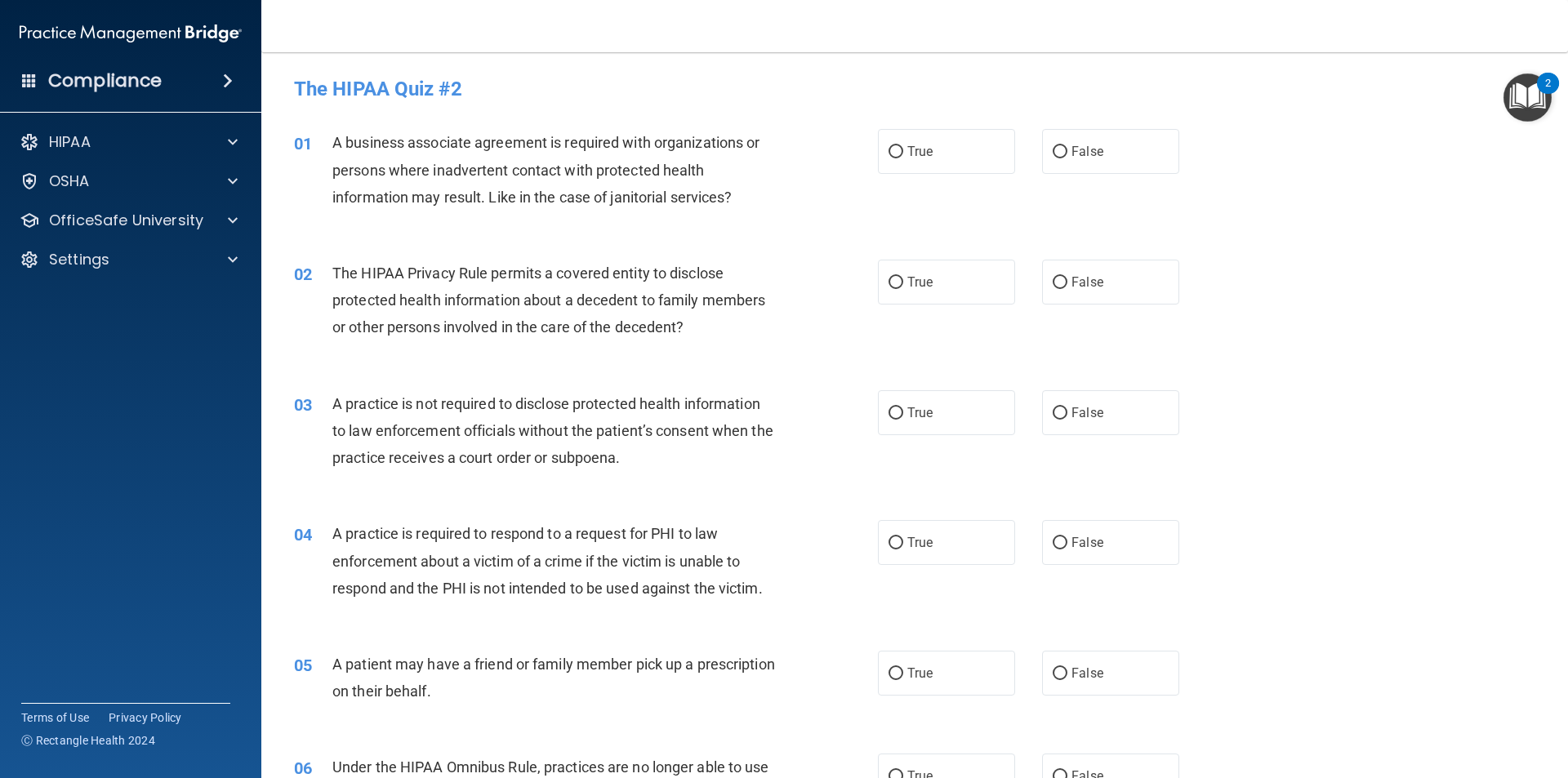
click at [1056, 120] on div "01 A business associate agreement is required with organizations or persons whe…" at bounding box center [914, 174] width 1266 height 130
click at [1069, 142] on label "False" at bounding box center [1110, 151] width 137 height 45
click at [1067, 146] on input "False" at bounding box center [1060, 152] width 15 height 12
radio input "true"
click at [935, 258] on div "02 The HIPAA Privacy Rule permits a covered entity to disclose protected health…" at bounding box center [914, 304] width 1266 height 130
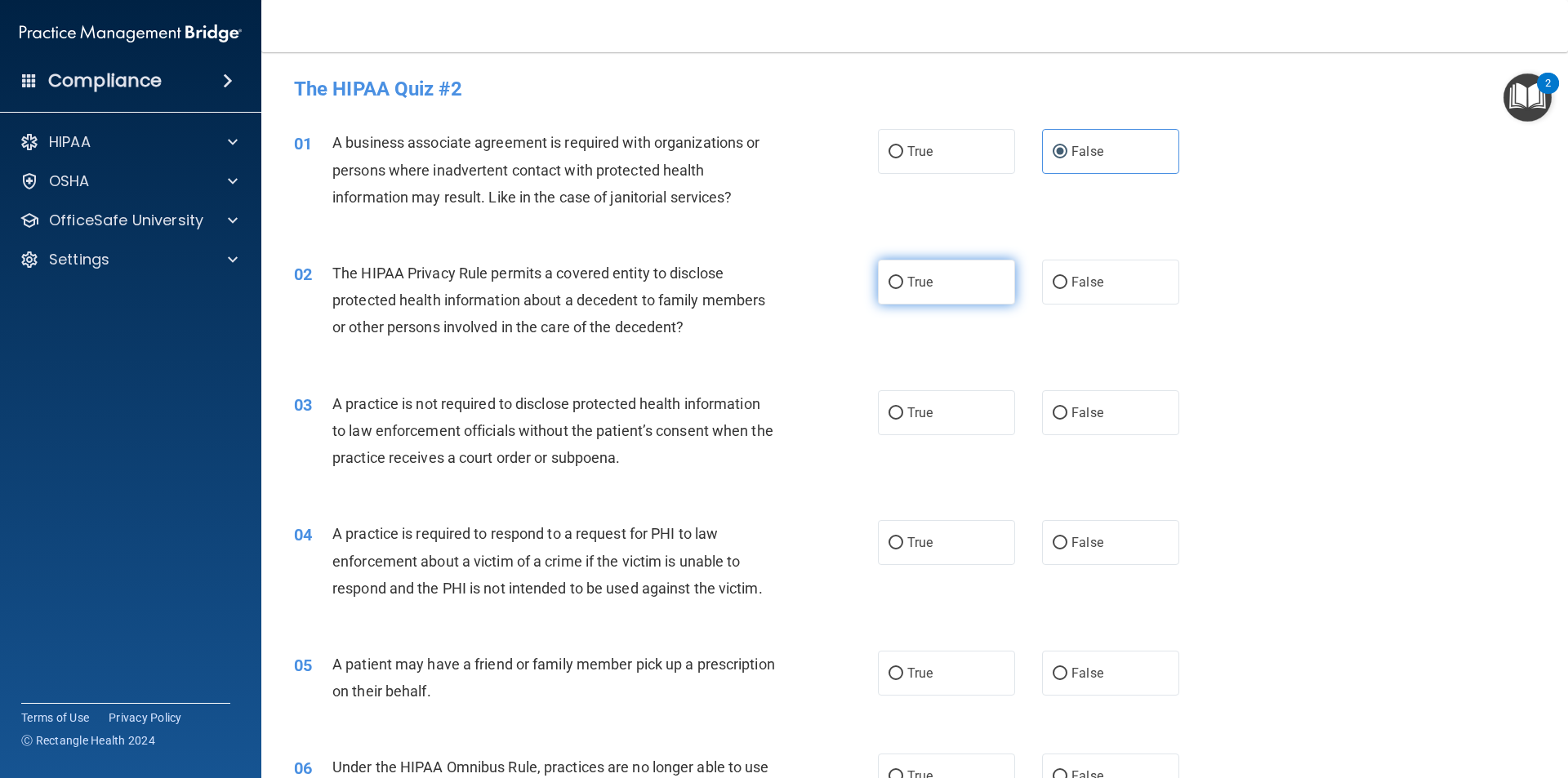
click at [906, 301] on label "True" at bounding box center [946, 282] width 137 height 45
click at [903, 289] on input "True" at bounding box center [896, 282] width 15 height 12
radio input "true"
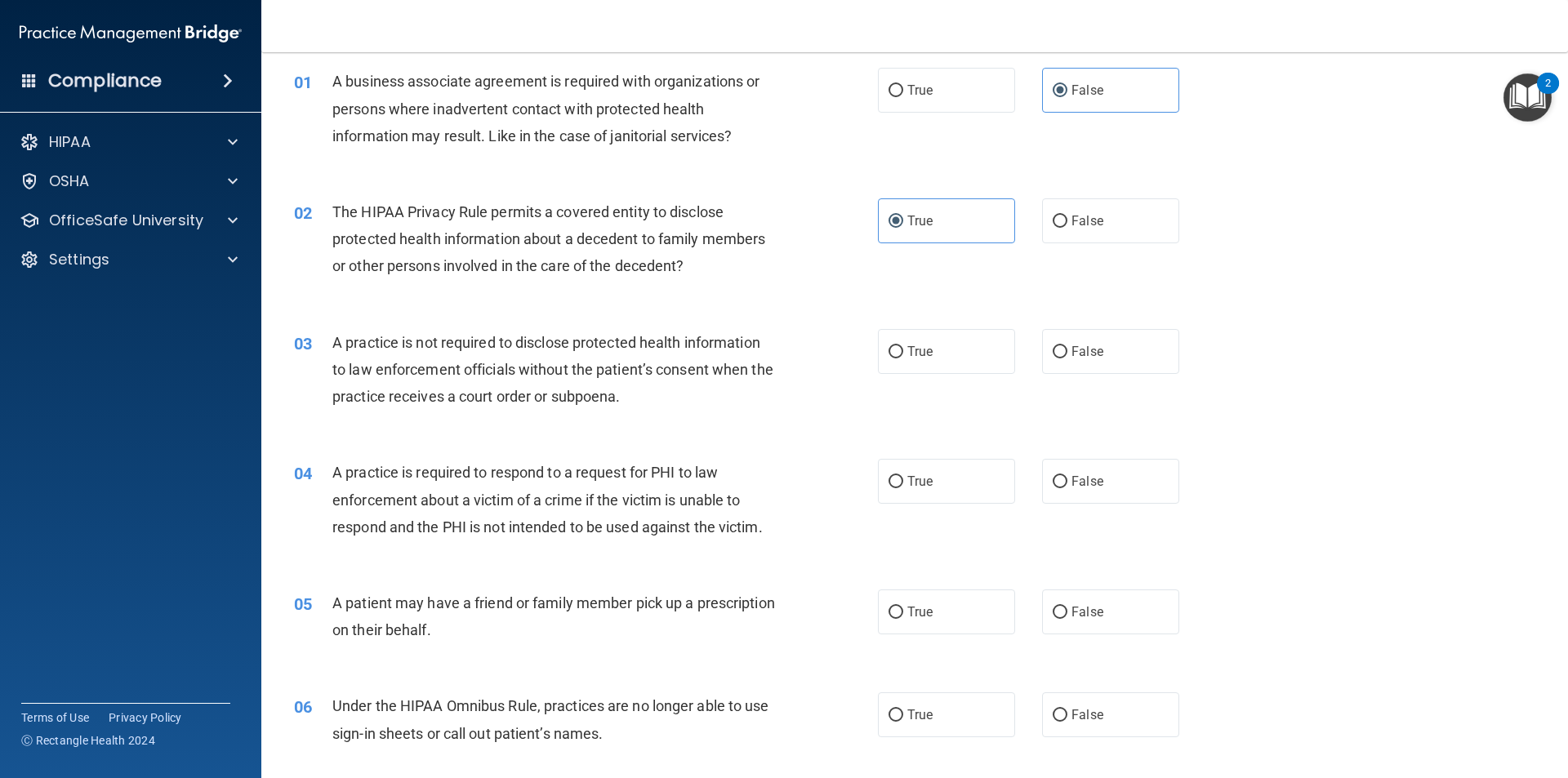
scroll to position [164, 0]
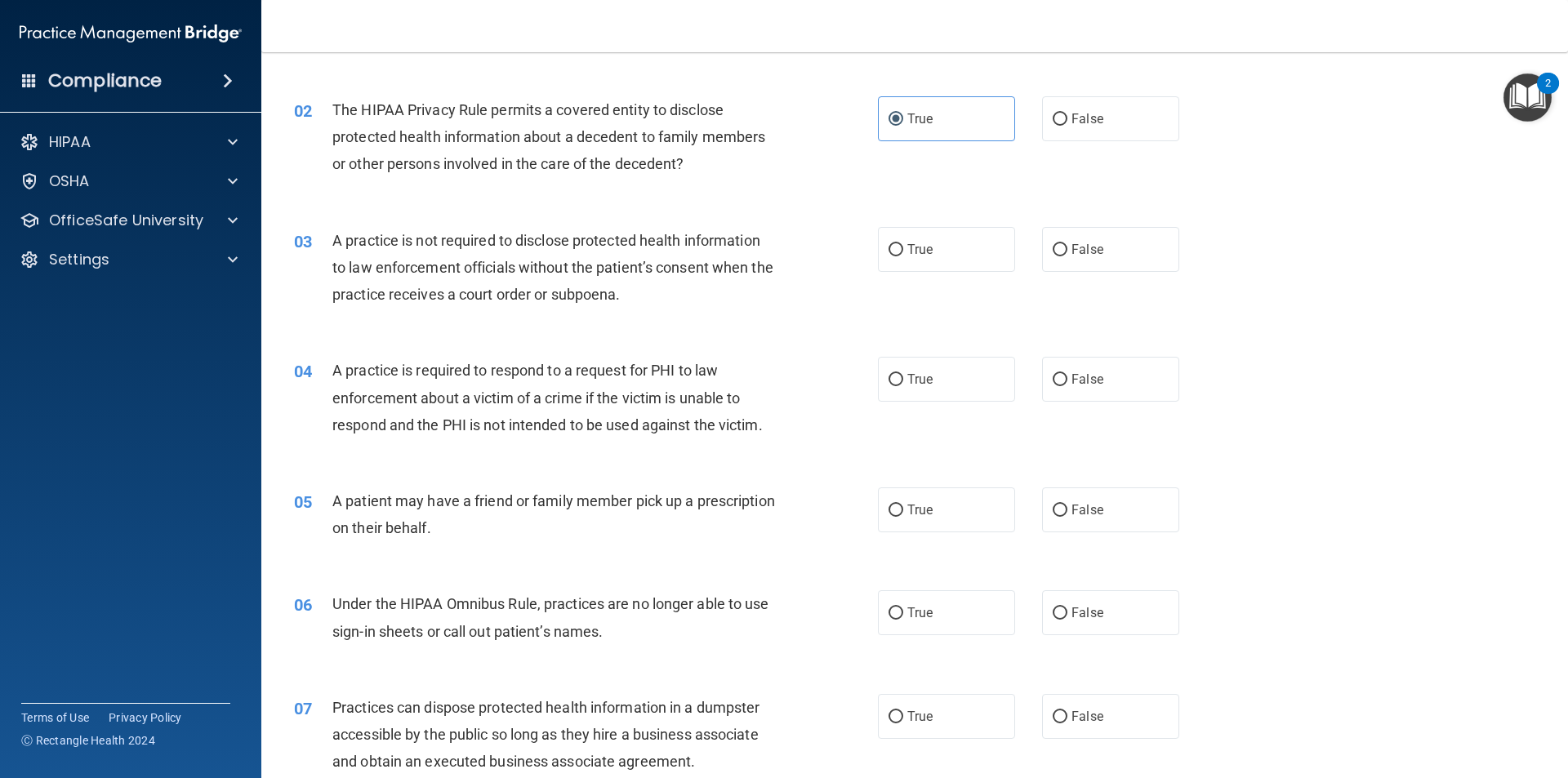
click at [727, 298] on div "A practice is not required to disclose protected health information to law enfo…" at bounding box center [561, 267] width 457 height 81
click at [914, 279] on div "03 A practice is not required to disclose protected health information to law e…" at bounding box center [914, 272] width 1266 height 130
click at [907, 251] on span "True" at bounding box center [919, 249] width 25 height 16
click at [903, 251] on input "True" at bounding box center [896, 250] width 15 height 12
radio input "true"
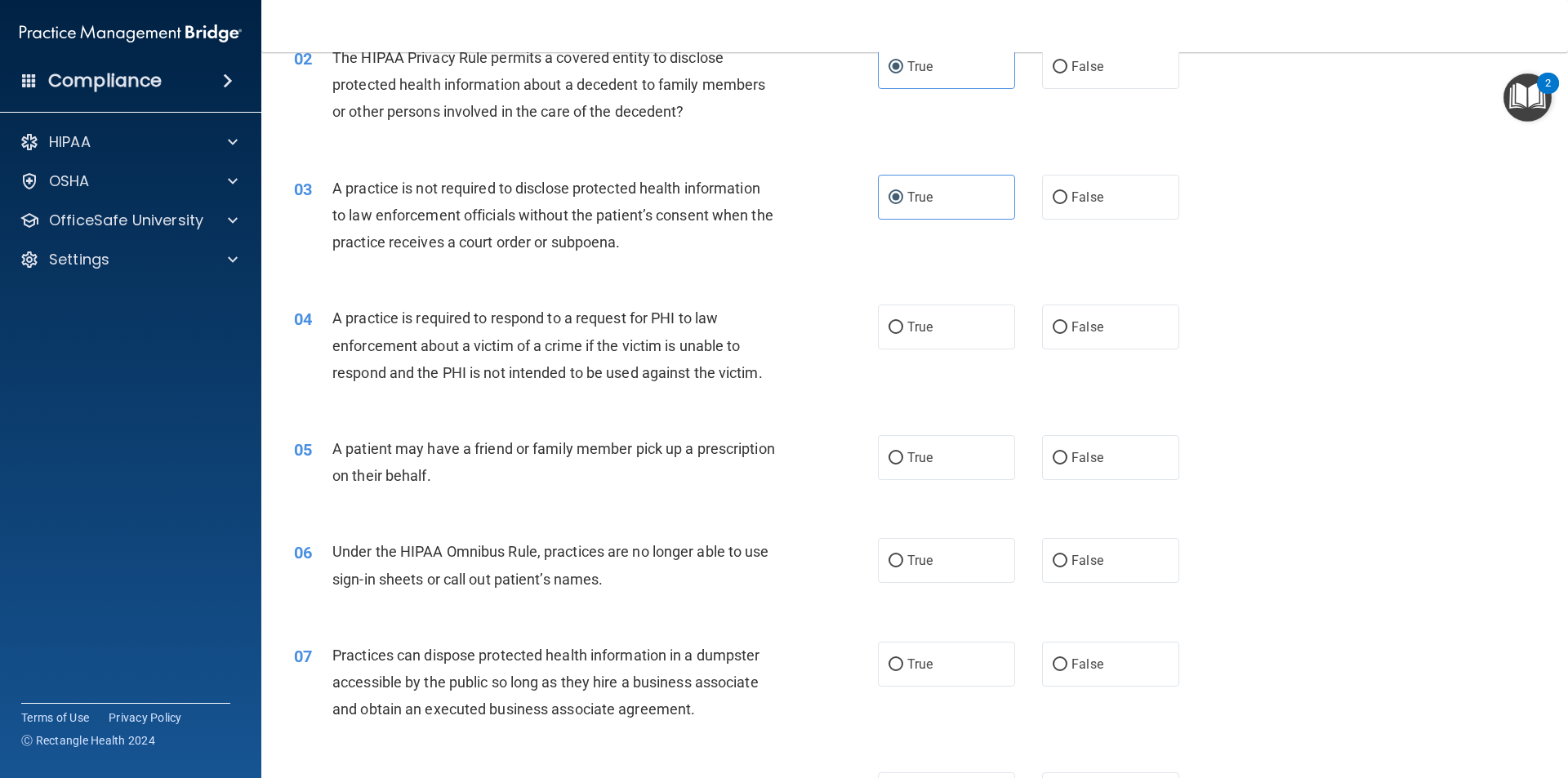
scroll to position [245, 0]
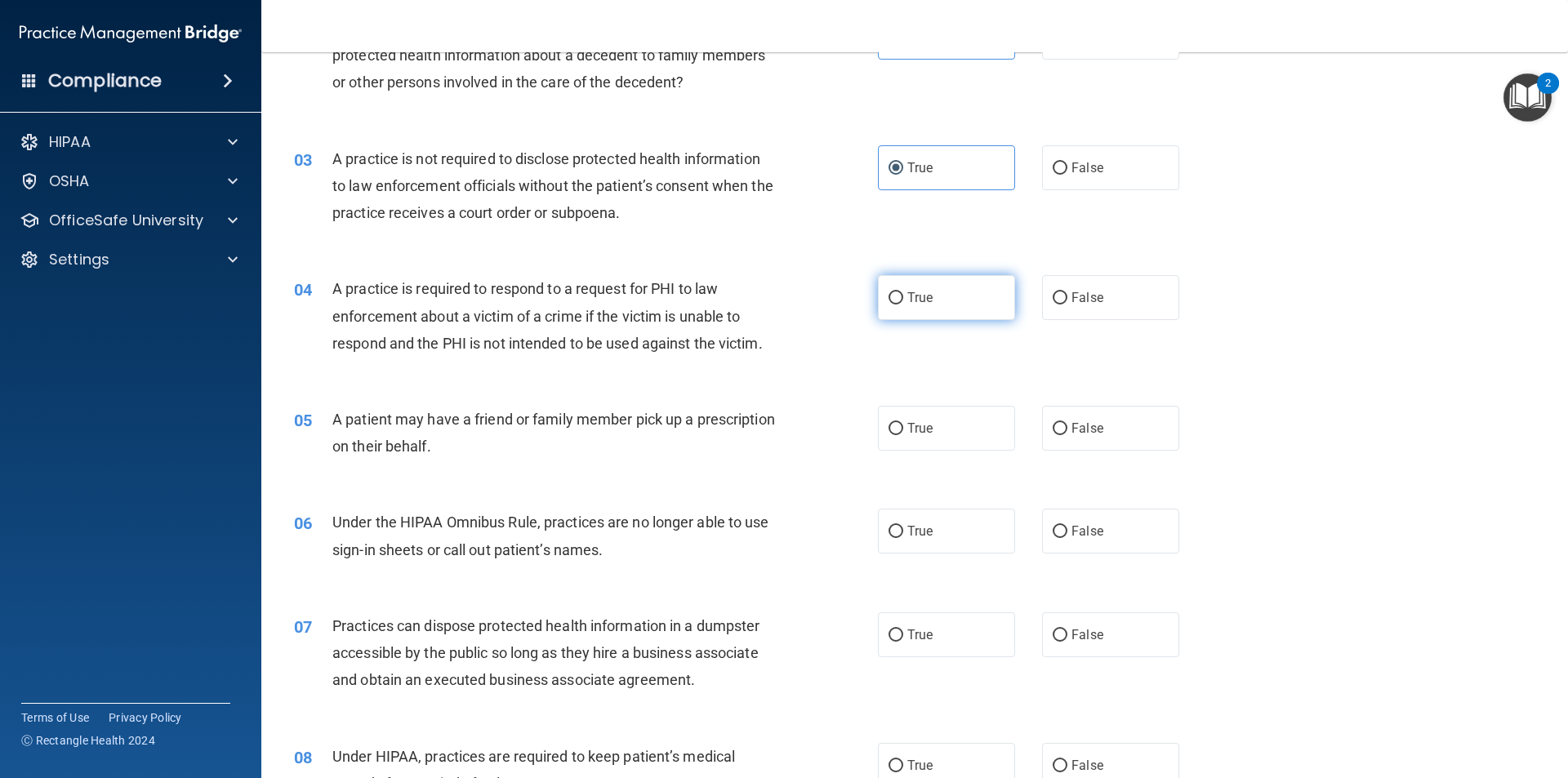
click at [923, 304] on span "True" at bounding box center [919, 297] width 25 height 16
click at [903, 304] on input "True" at bounding box center [896, 298] width 15 height 12
radio input "true"
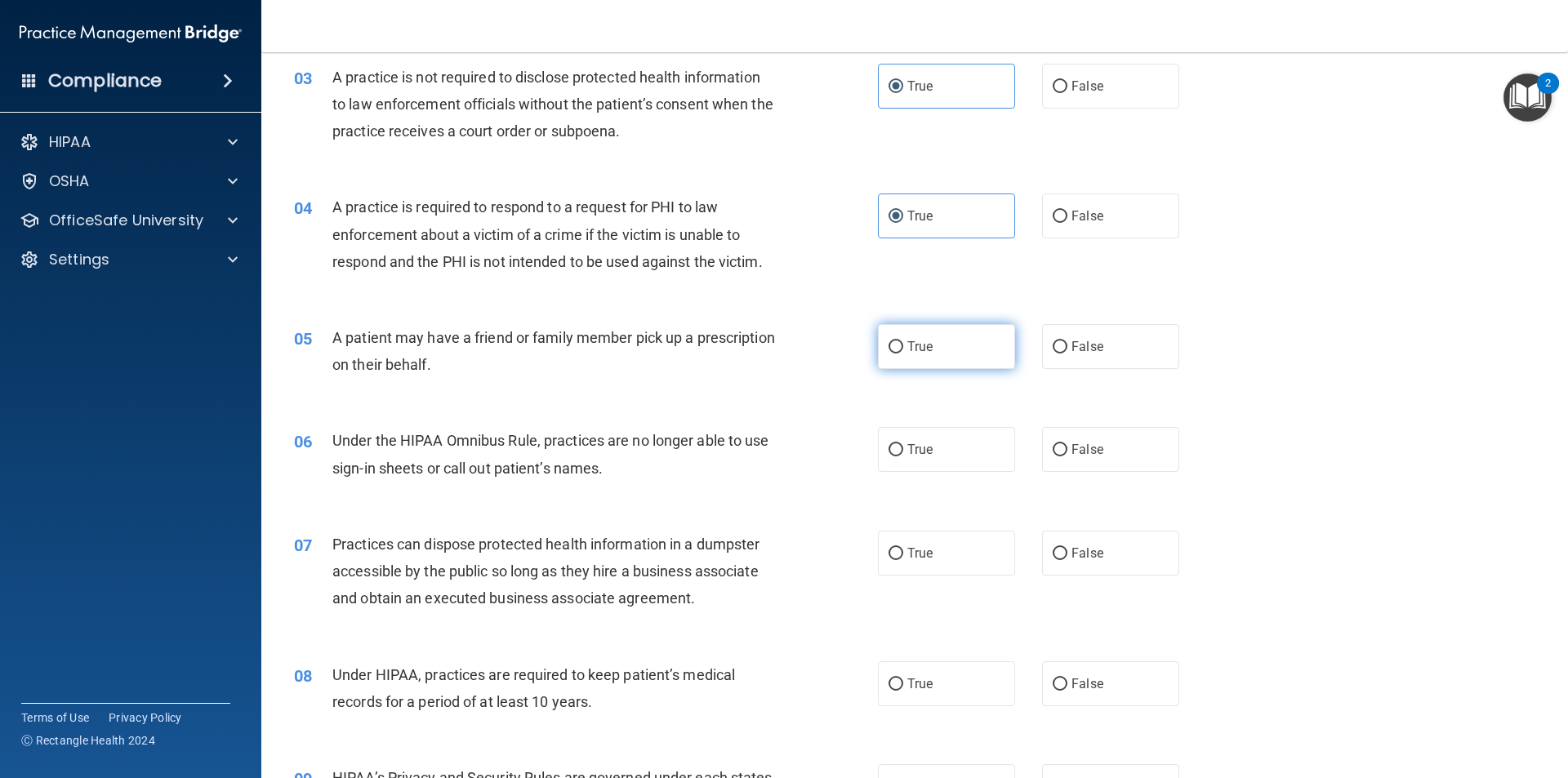
click at [938, 335] on label "True" at bounding box center [946, 346] width 137 height 45
click at [903, 341] on input "True" at bounding box center [896, 347] width 15 height 12
radio input "true"
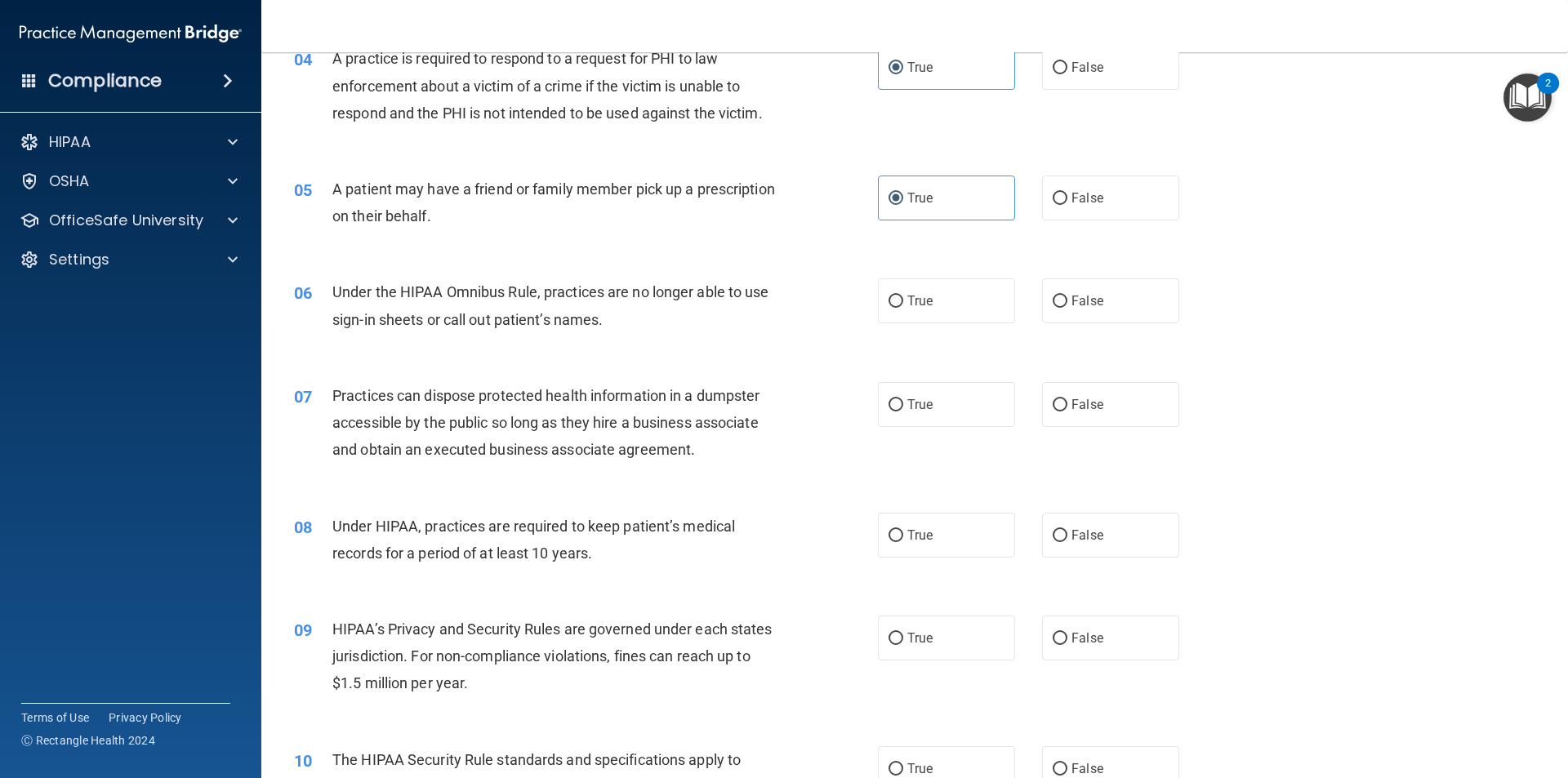
scroll to position [490, 0]
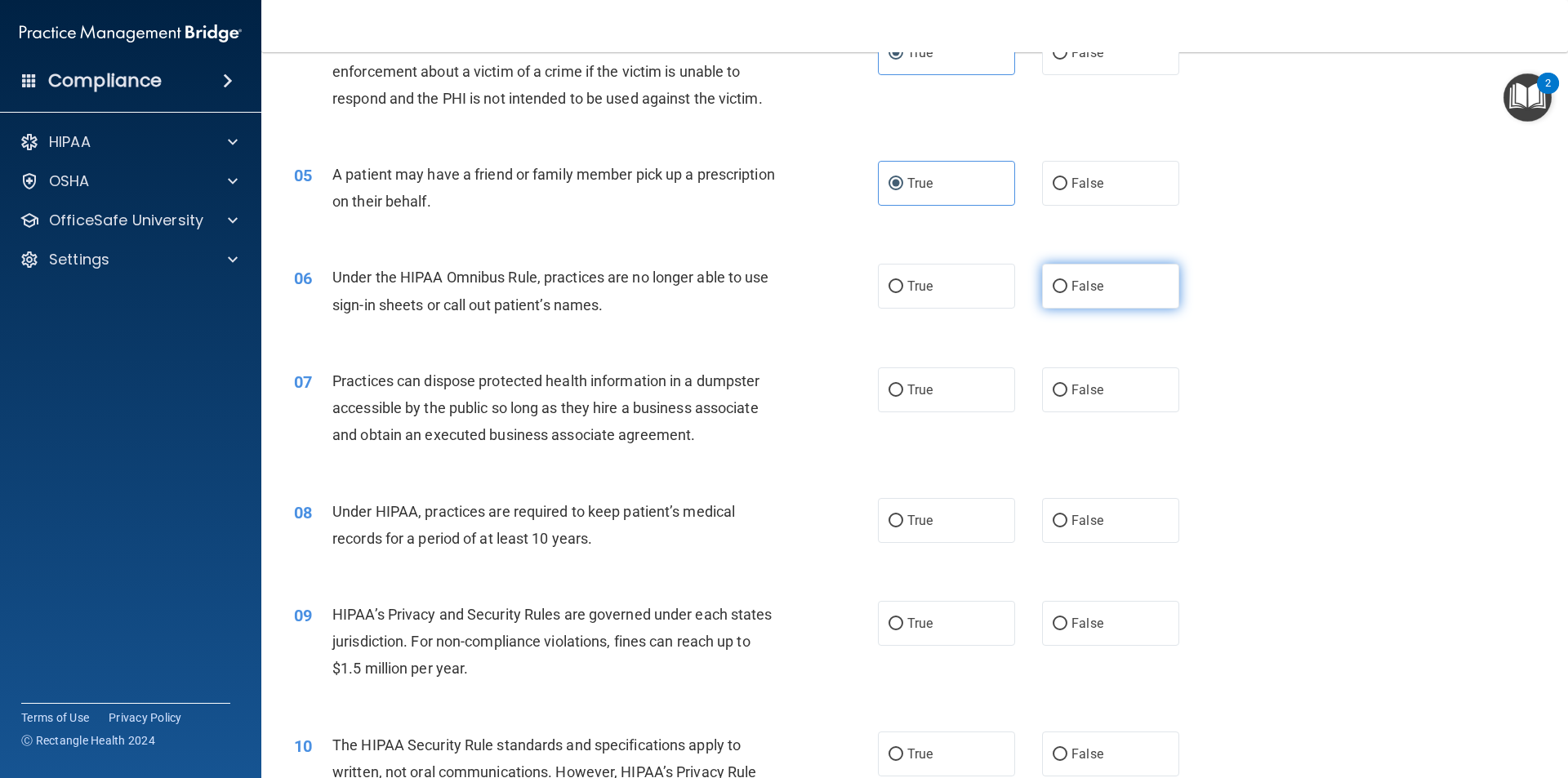
click at [1115, 294] on label "False" at bounding box center [1110, 286] width 137 height 45
click at [1067, 293] on input "False" at bounding box center [1060, 286] width 15 height 12
radio input "true"
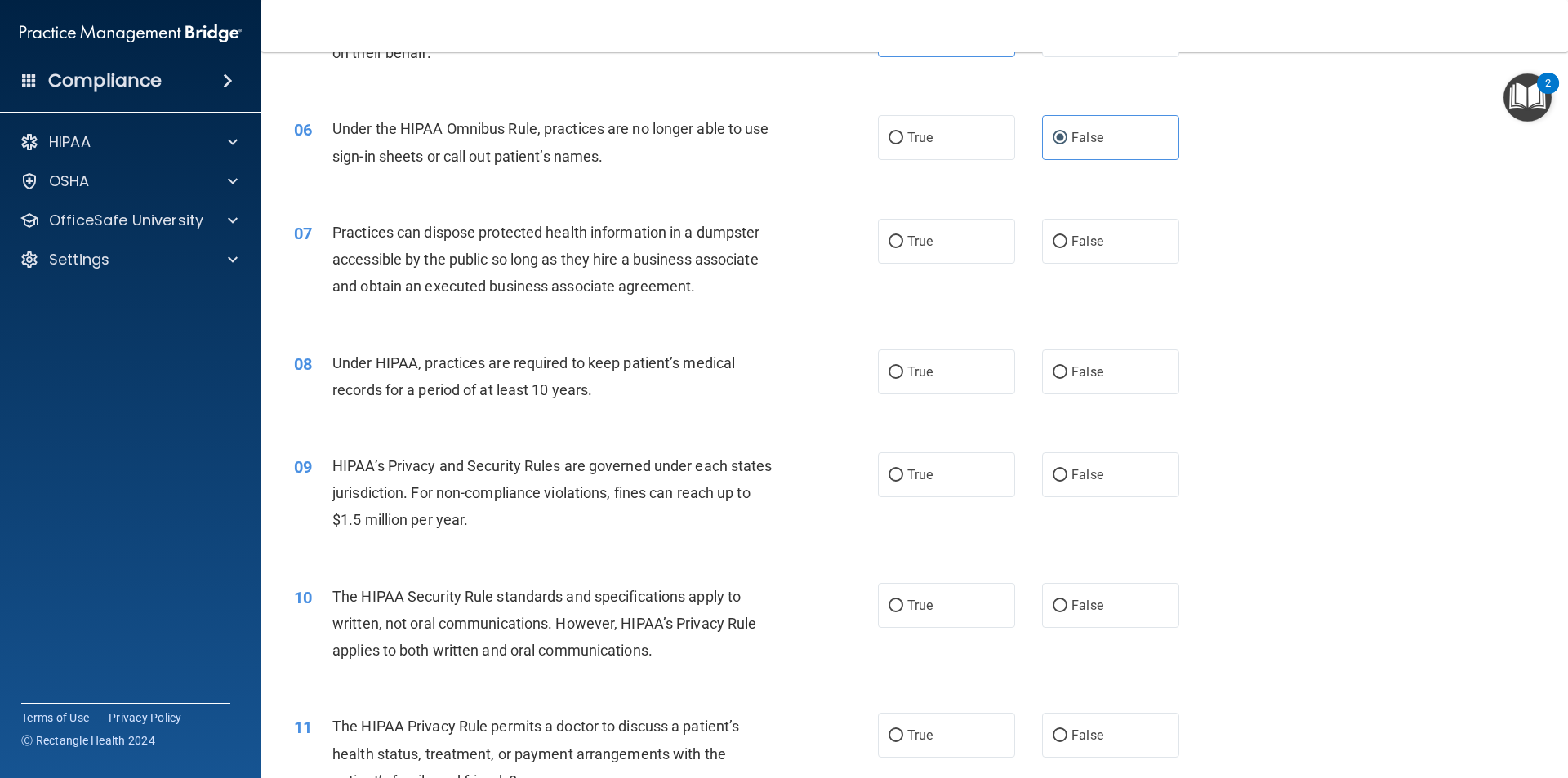
scroll to position [653, 0]
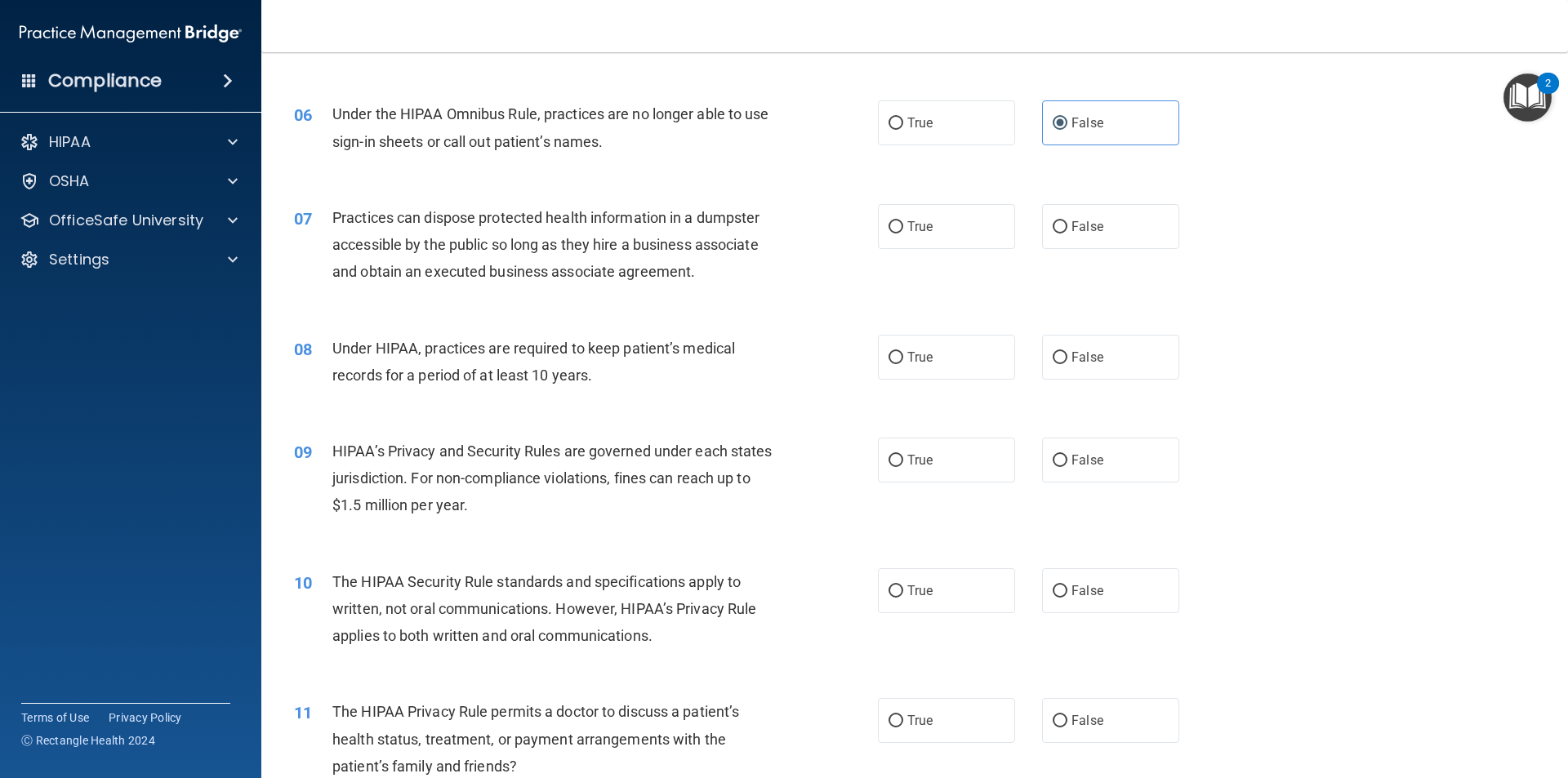
click at [1085, 263] on div "07 Practices can dispose protected health information in a dumpster accessible …" at bounding box center [914, 248] width 1266 height 130
click at [1085, 238] on label "False" at bounding box center [1110, 227] width 137 height 45
click at [1067, 233] on input "False" at bounding box center [1060, 227] width 15 height 12
radio input "true"
click at [1093, 360] on span "False" at bounding box center [1087, 357] width 32 height 16
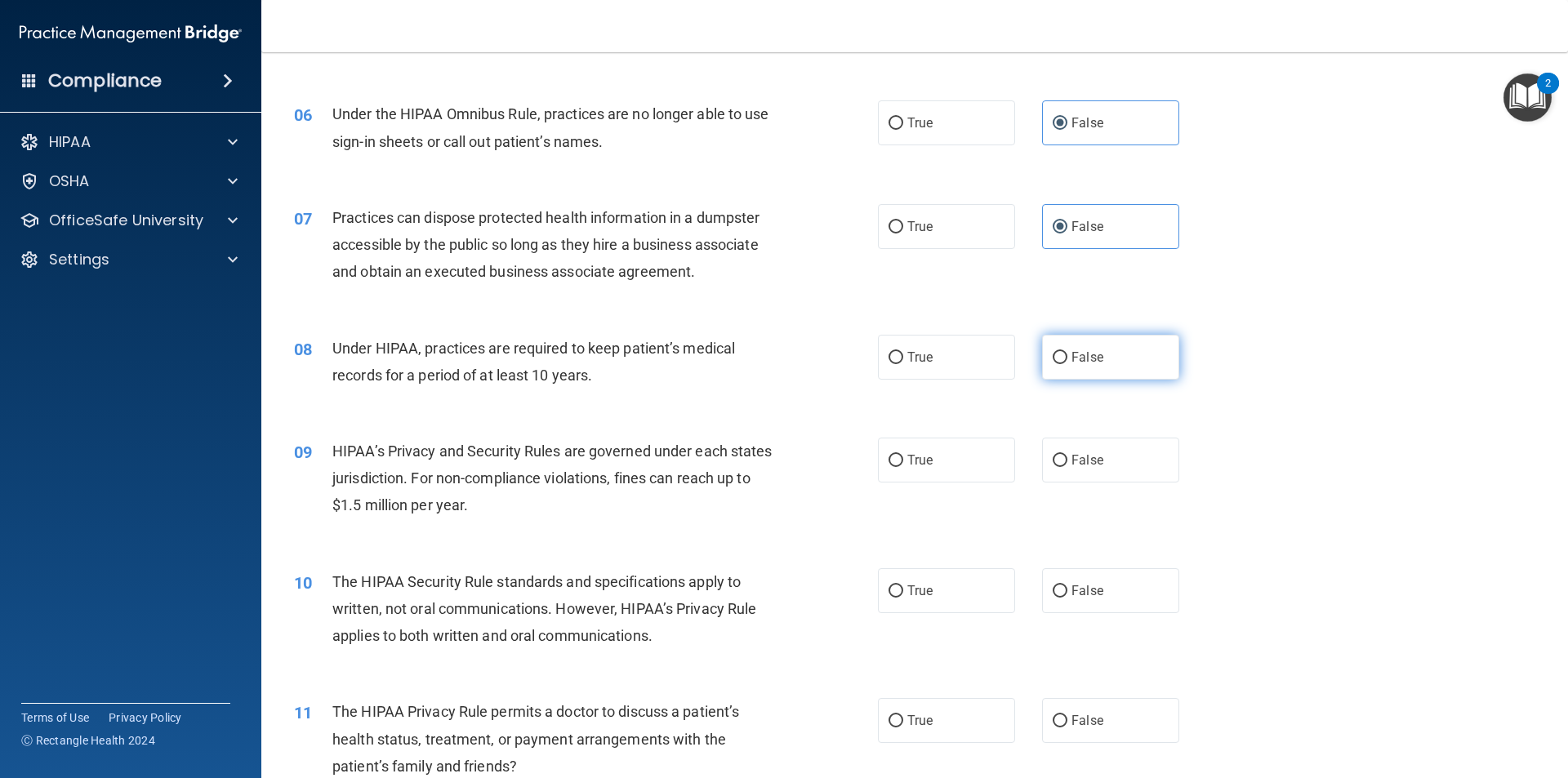
click at [1067, 360] on input "False" at bounding box center [1060, 358] width 15 height 12
radio input "true"
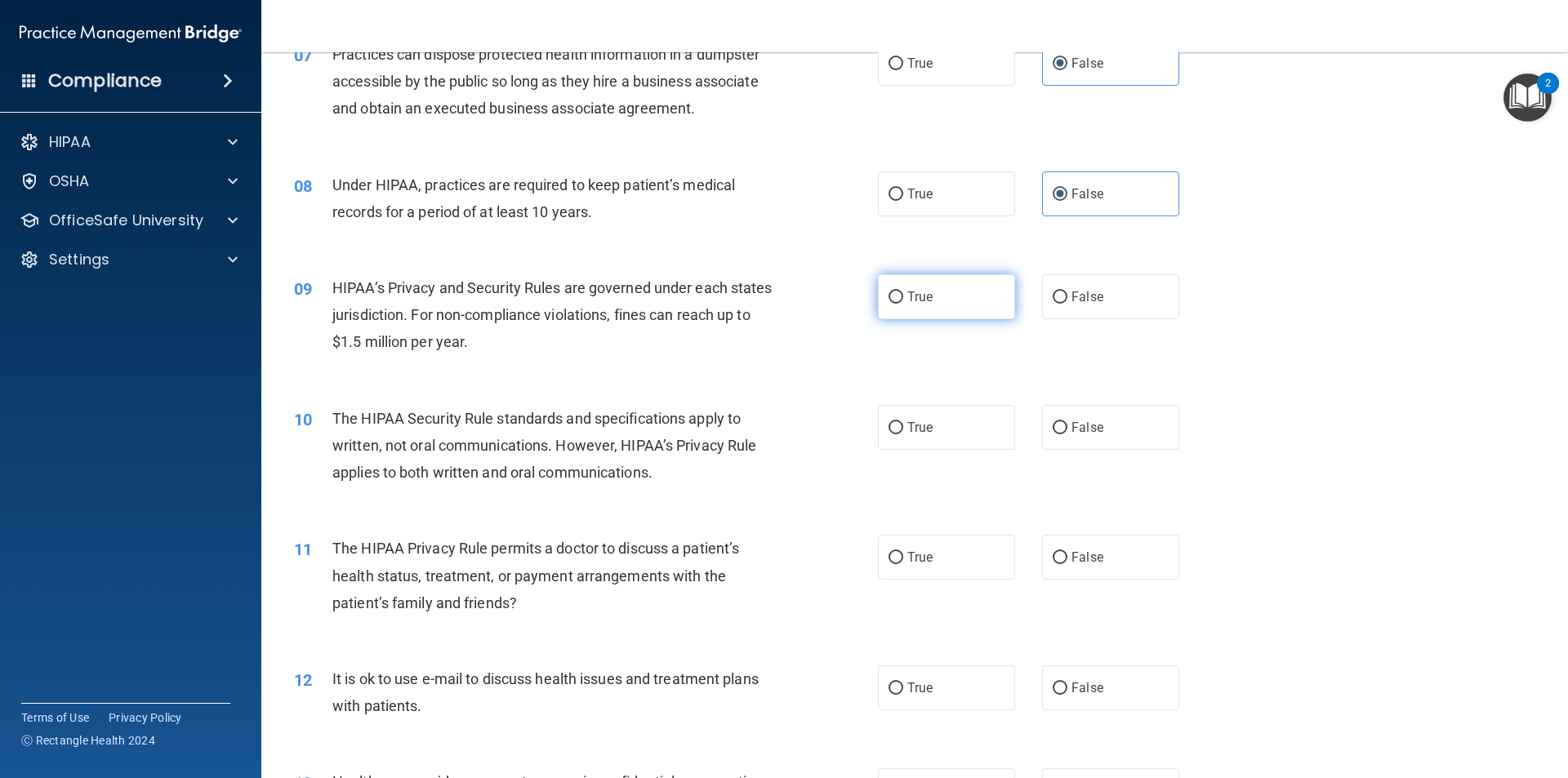
click at [913, 296] on span "True" at bounding box center [919, 296] width 25 height 16
click at [903, 296] on input "True" at bounding box center [896, 297] width 15 height 12
radio input "true"
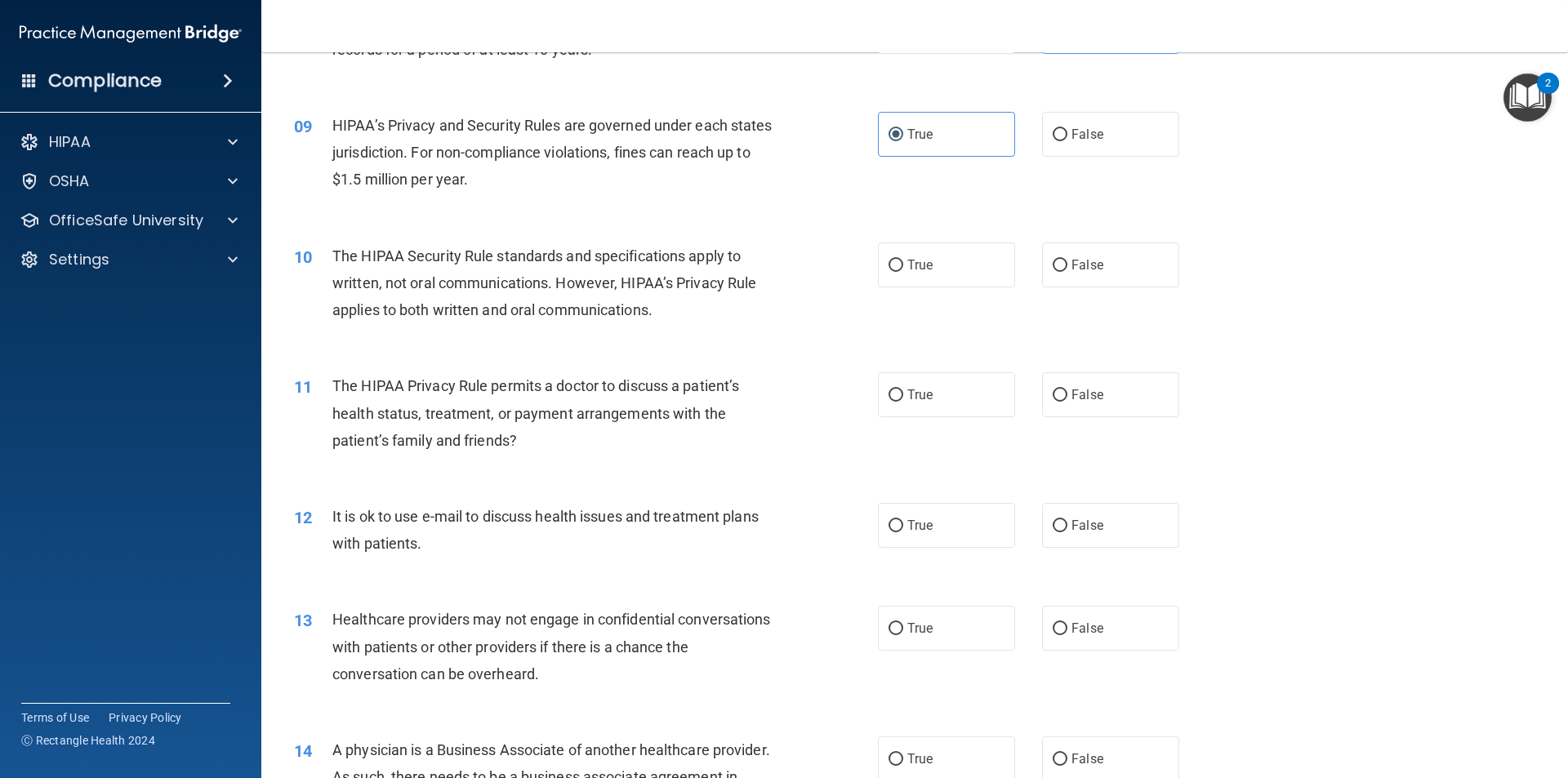
scroll to position [980, 0]
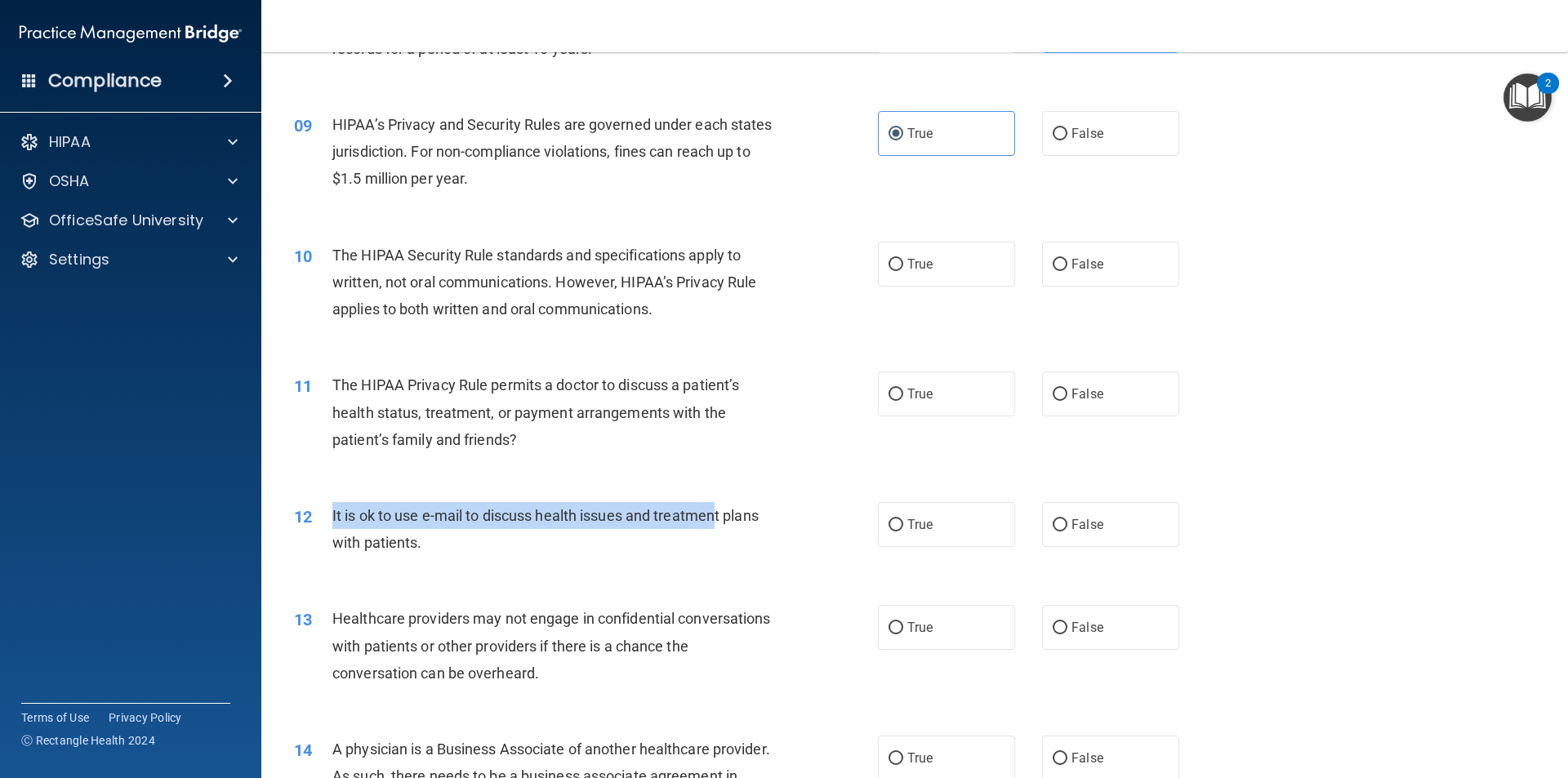
drag, startPoint x: 700, startPoint y: 536, endPoint x: 324, endPoint y: 535, distance: 376.0
click at [324, 535] on div "12 It is ok to use e-mail to discuss health issues and treatment plans with pat…" at bounding box center [586, 533] width 633 height 62
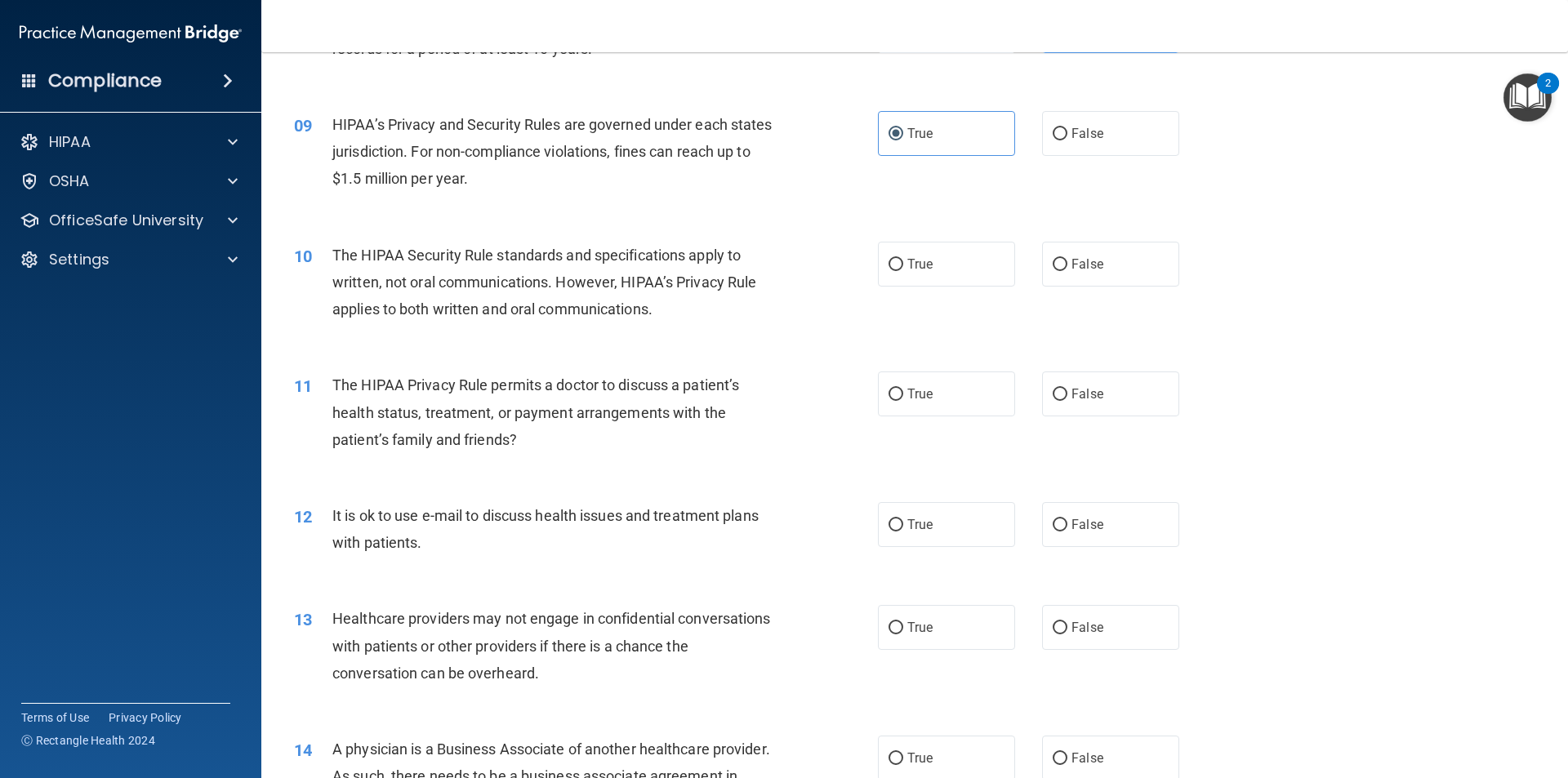
click at [438, 548] on div "It is ok to use e-mail to discuss health issues and treatment plans with patien…" at bounding box center [561, 529] width 457 height 54
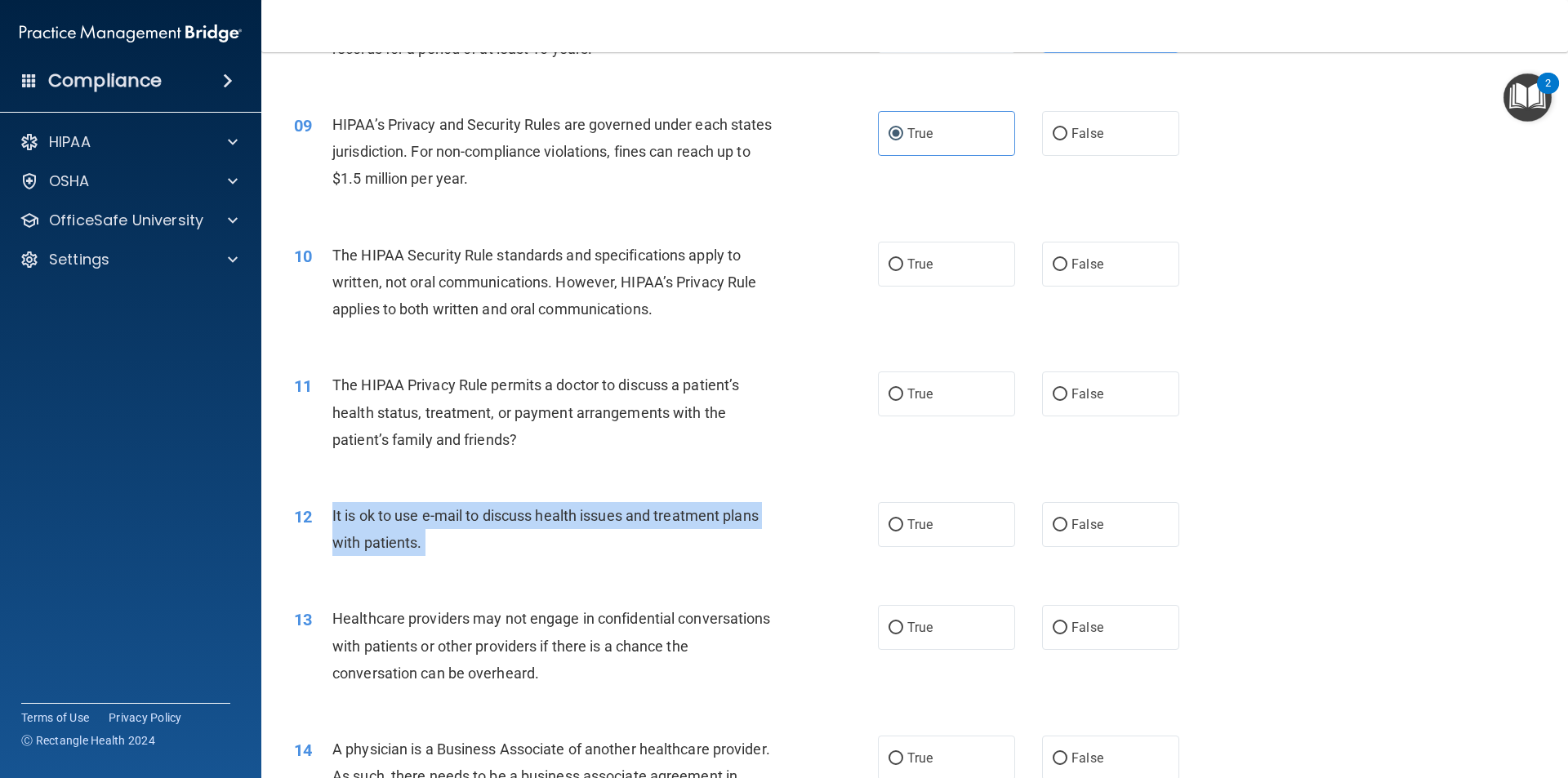
drag, startPoint x: 439, startPoint y: 548, endPoint x: 326, endPoint y: 522, distance: 116.0
click at [326, 522] on div "12 It is ok to use e-mail to discuss health issues and treatment plans with pat…" at bounding box center [586, 533] width 633 height 62
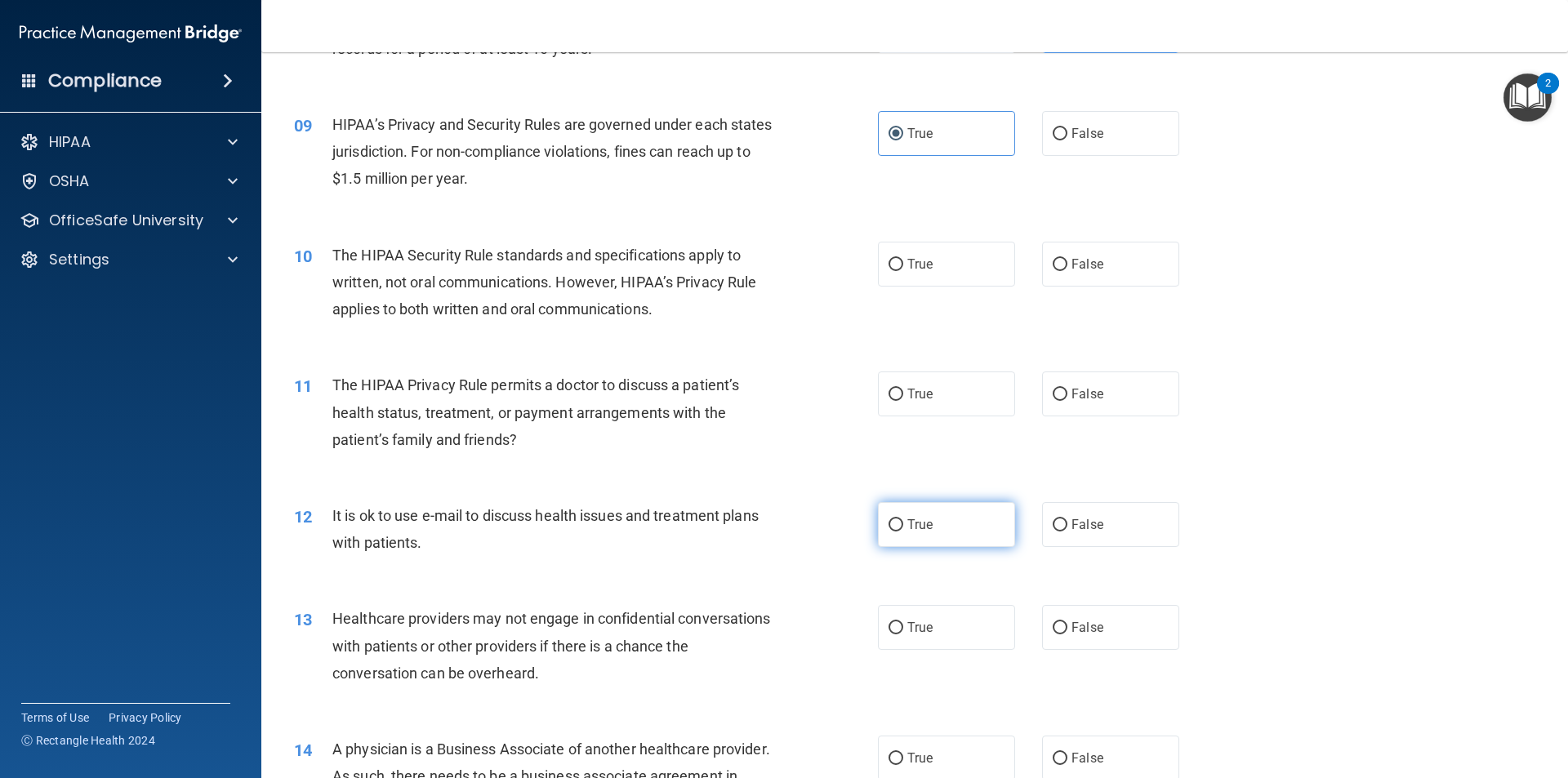
click at [964, 520] on label "True" at bounding box center [946, 525] width 137 height 45
click at [903, 520] on input "True" at bounding box center [896, 525] width 15 height 12
radio input "true"
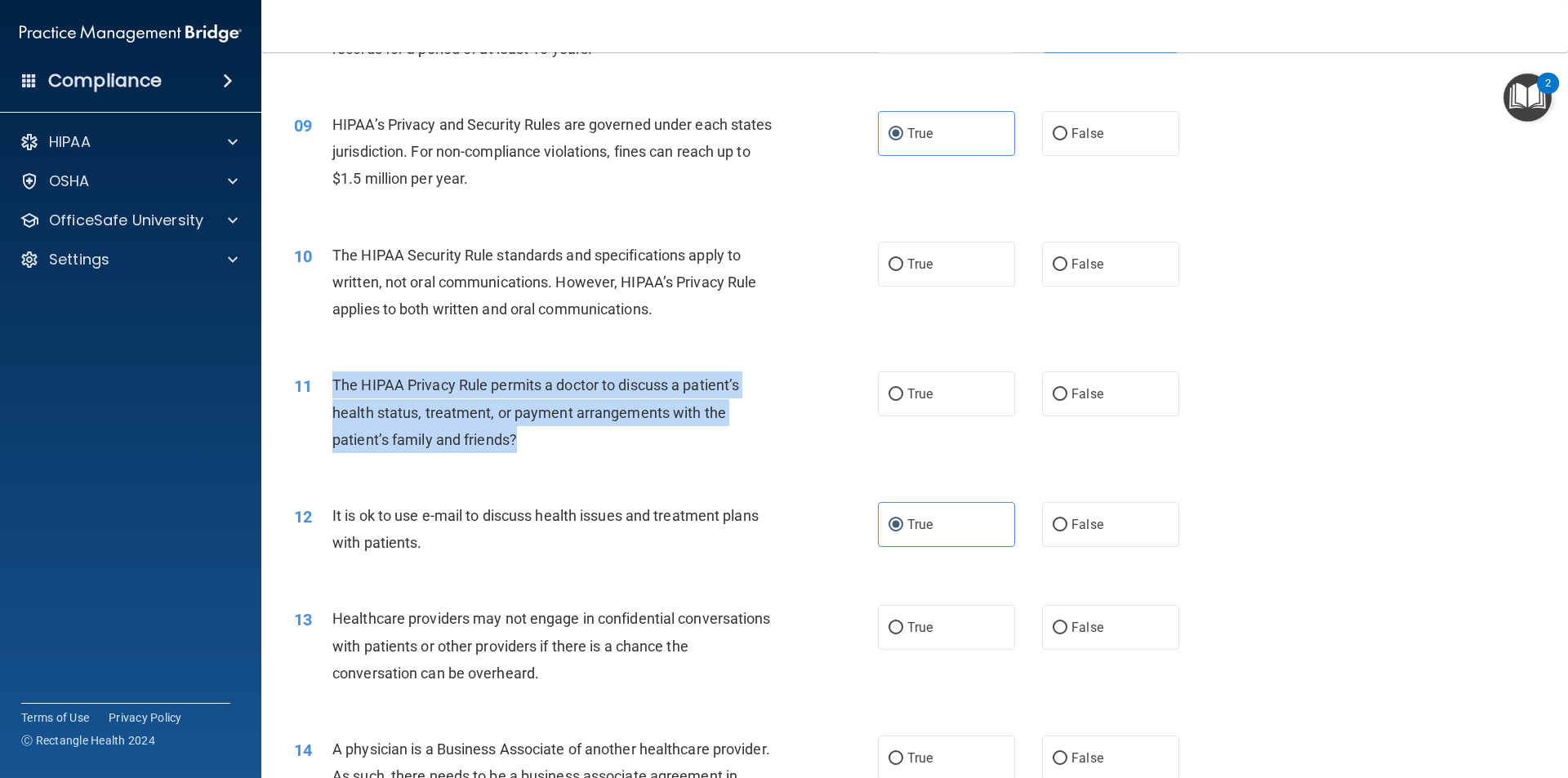
drag, startPoint x: 705, startPoint y: 435, endPoint x: 328, endPoint y: 393, distance: 379.3
click at [328, 393] on div "11 The HIPAA Privacy Rule permits a doctor to discuss a patient’s health status…" at bounding box center [586, 416] width 633 height 90
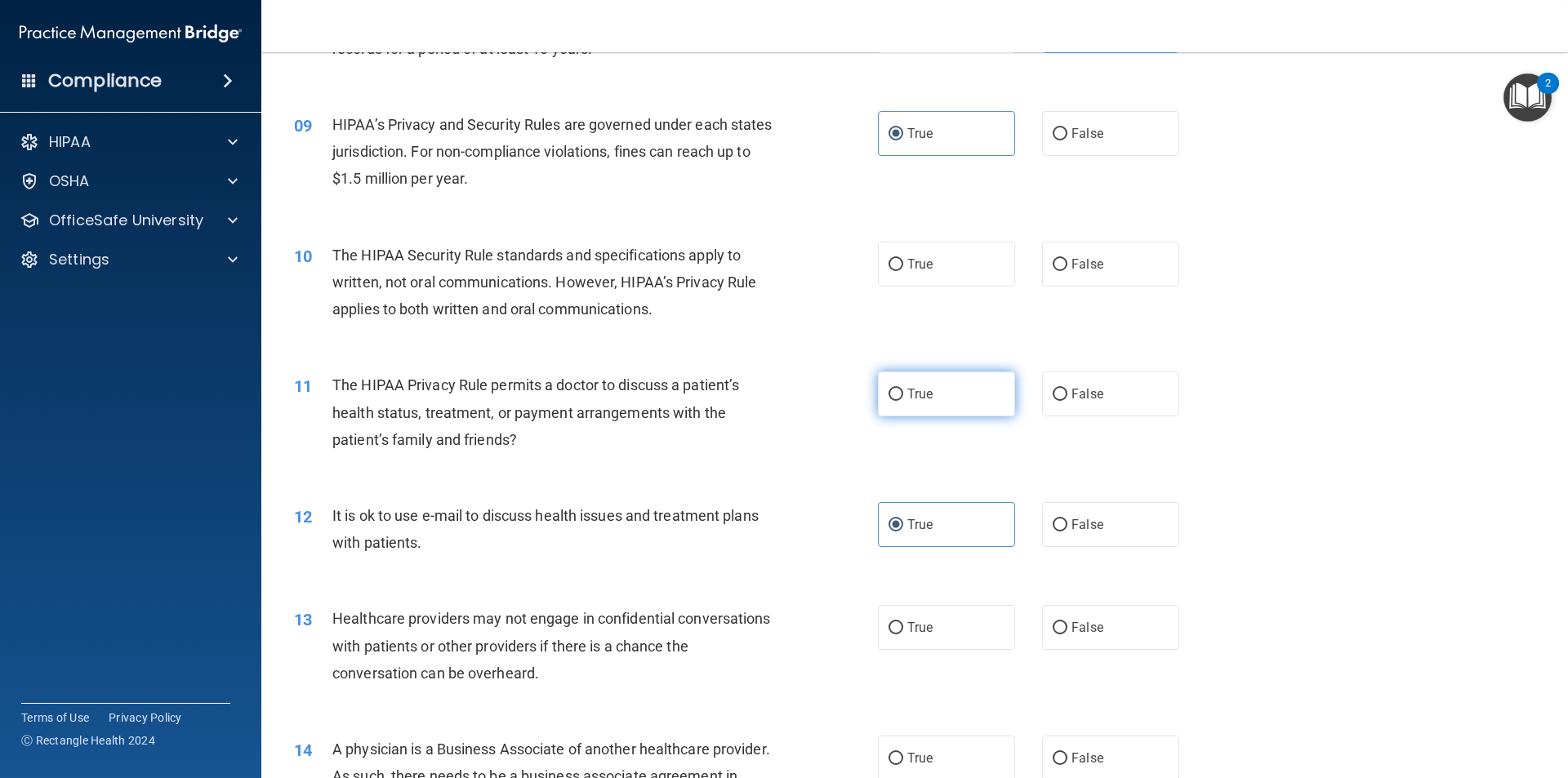
click at [950, 374] on label "True" at bounding box center [946, 394] width 137 height 45
click at [903, 389] on input "True" at bounding box center [896, 394] width 15 height 12
radio input "true"
click at [1119, 251] on label "False" at bounding box center [1110, 264] width 137 height 45
click at [1067, 259] on input "False" at bounding box center [1060, 265] width 15 height 12
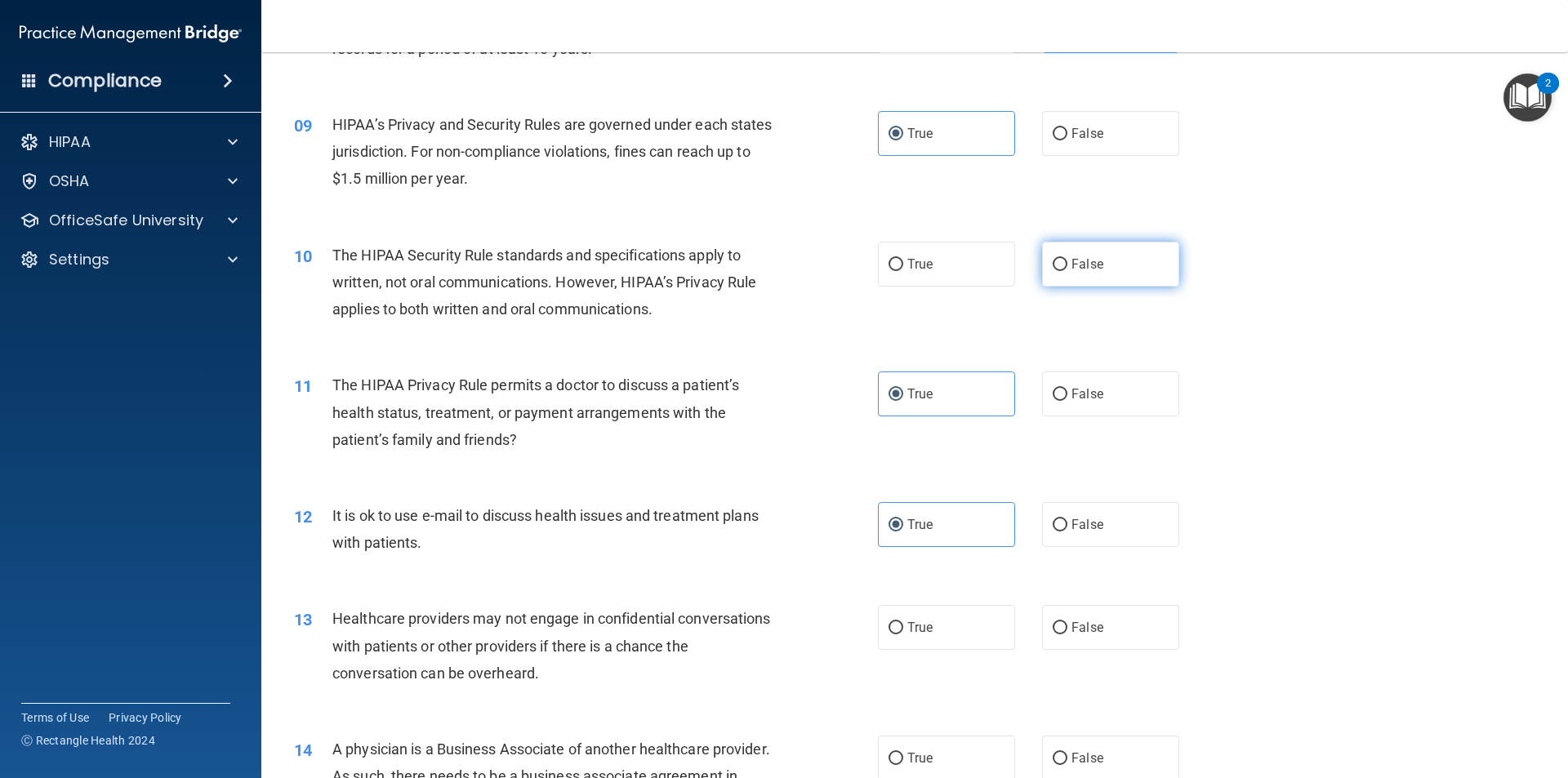
radio input "true"
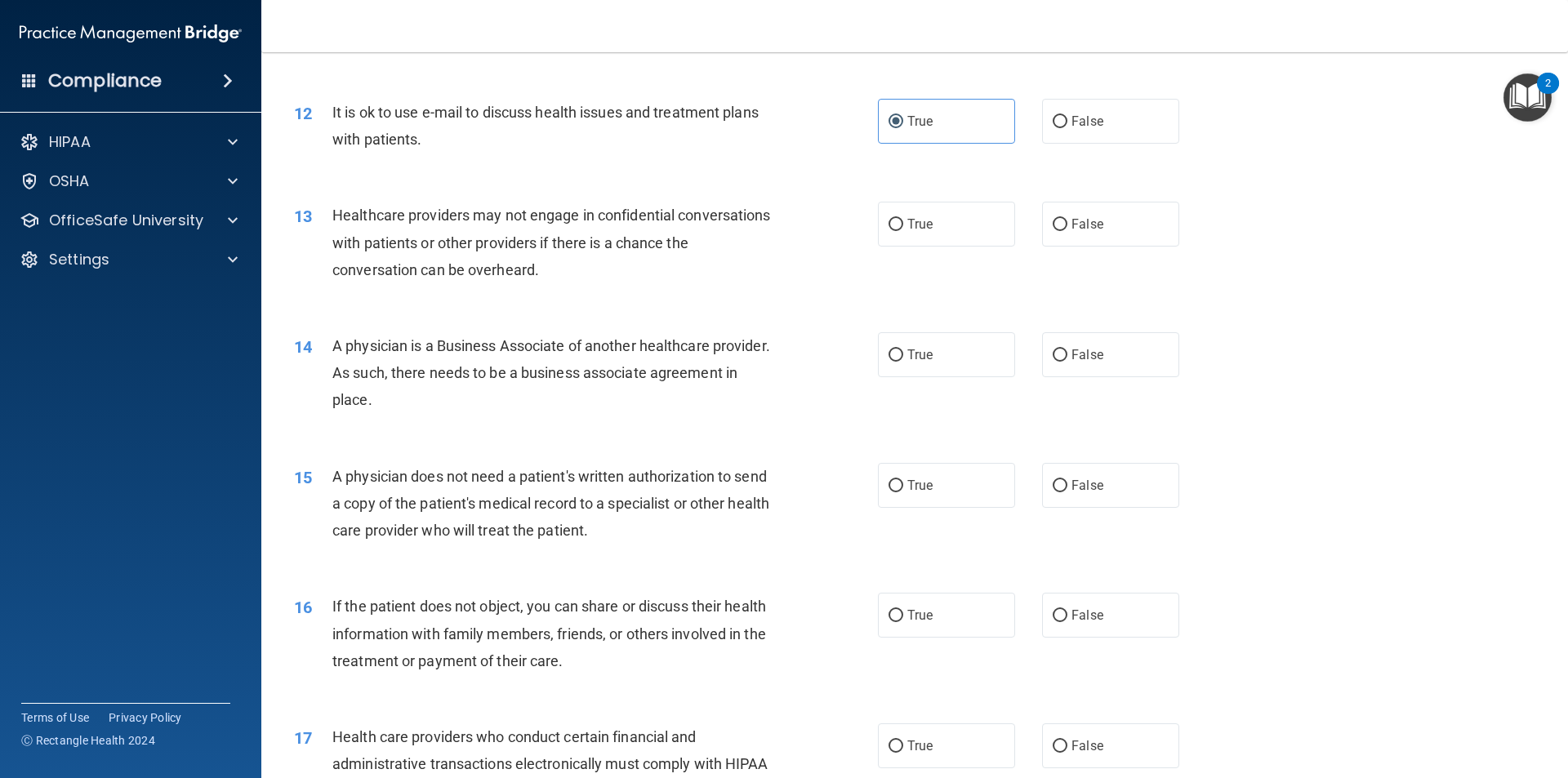
scroll to position [1387, 0]
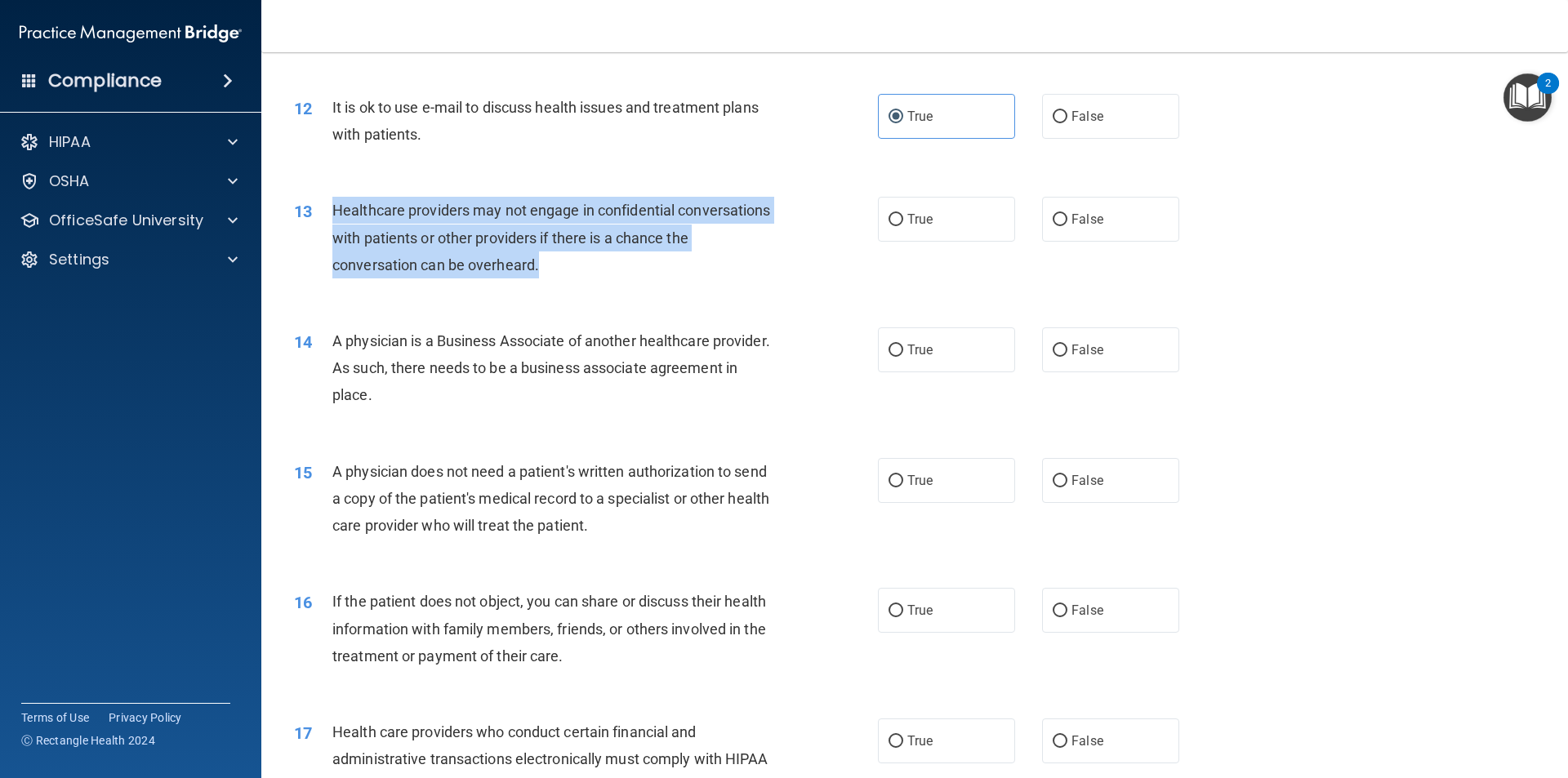
drag, startPoint x: 681, startPoint y: 267, endPoint x: 330, endPoint y: 203, distance: 356.8
click at [330, 203] on div "13 Healthcare providers may not engage in confidential conversations with patie…" at bounding box center [586, 242] width 633 height 90
click at [781, 257] on div "Healthcare providers may not engage in confidential conversations with patients…" at bounding box center [561, 237] width 457 height 81
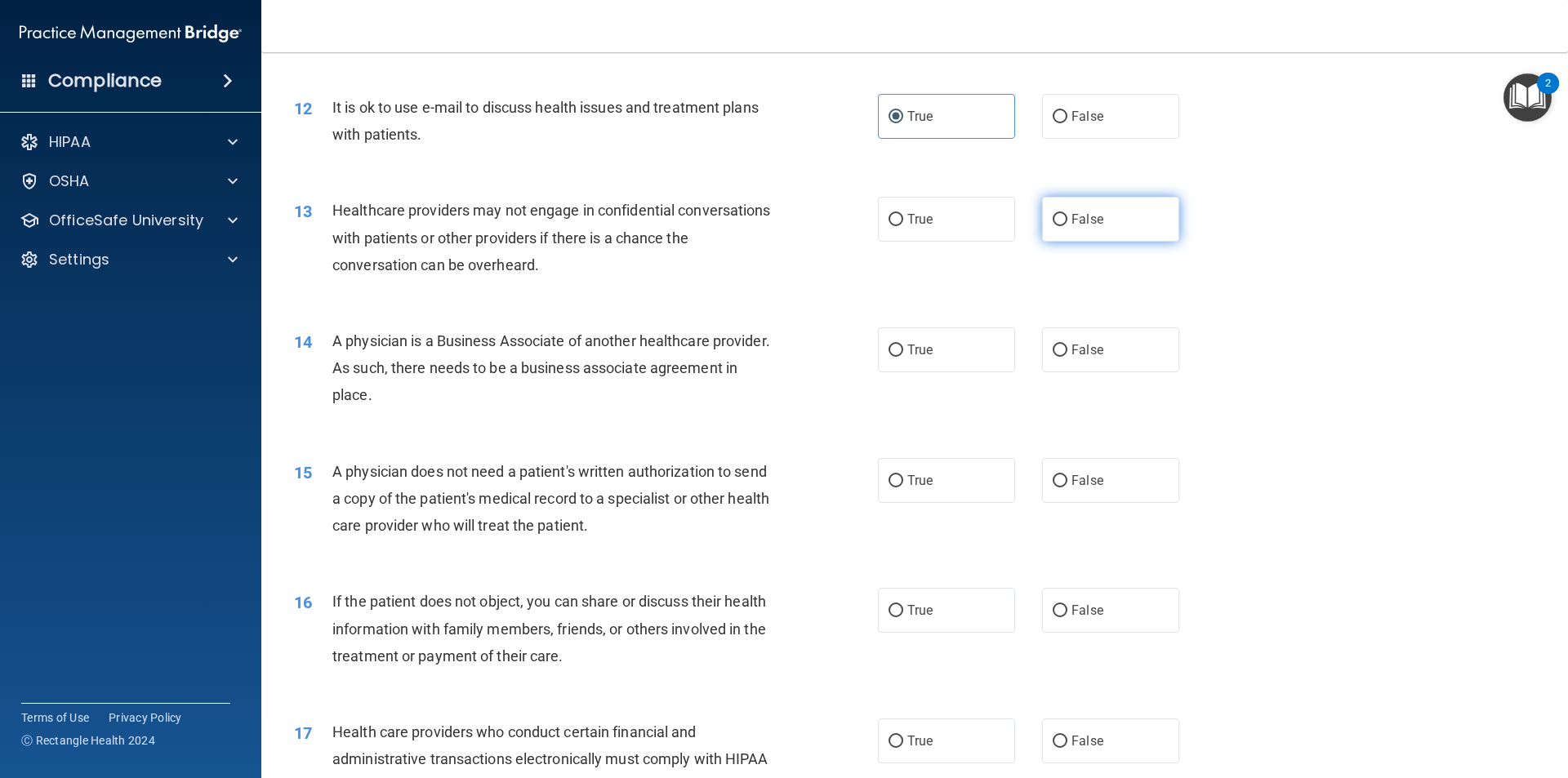
click at [1078, 212] on span "False" at bounding box center [1087, 219] width 32 height 16
click at [1067, 214] on input "False" at bounding box center [1060, 220] width 15 height 12
radio input "true"
click at [941, 360] on label "True" at bounding box center [946, 350] width 137 height 45
click at [903, 357] on input "True" at bounding box center [896, 350] width 15 height 12
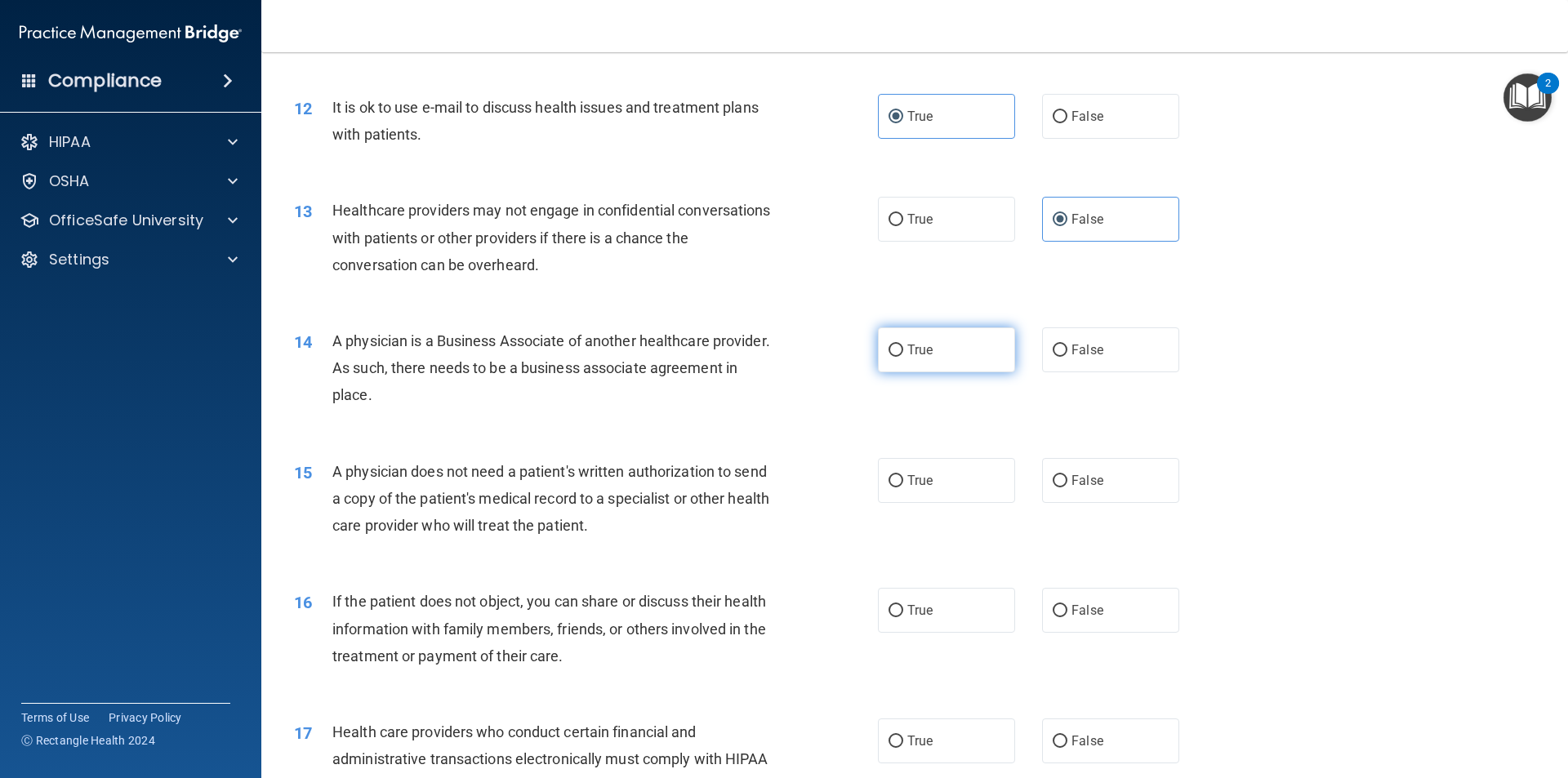
radio input "true"
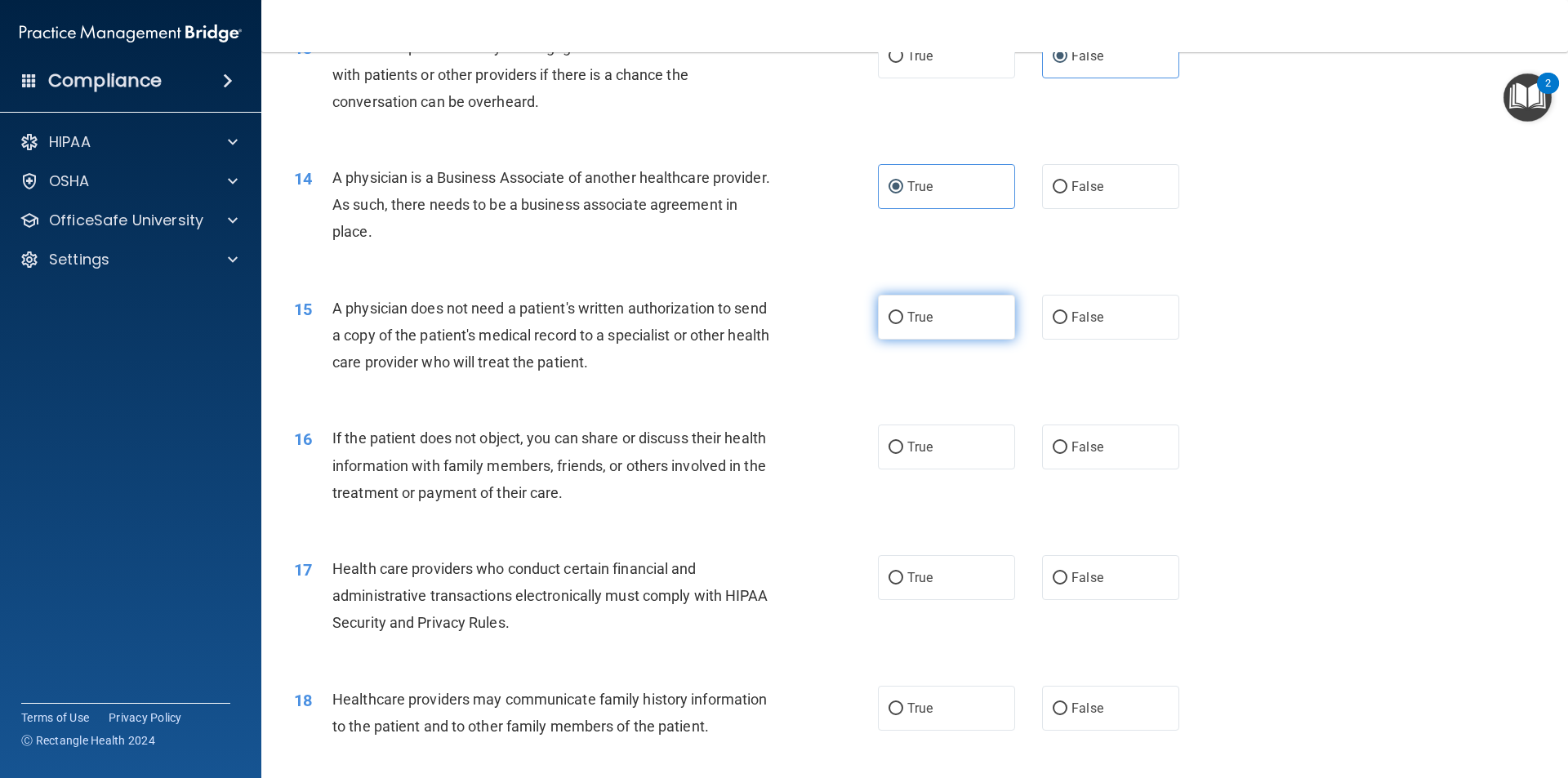
click at [934, 330] on label "True" at bounding box center [946, 317] width 137 height 45
click at [903, 324] on input "True" at bounding box center [896, 318] width 15 height 12
radio input "true"
click at [948, 454] on label "True" at bounding box center [946, 447] width 137 height 45
click at [903, 454] on input "True" at bounding box center [896, 448] width 15 height 12
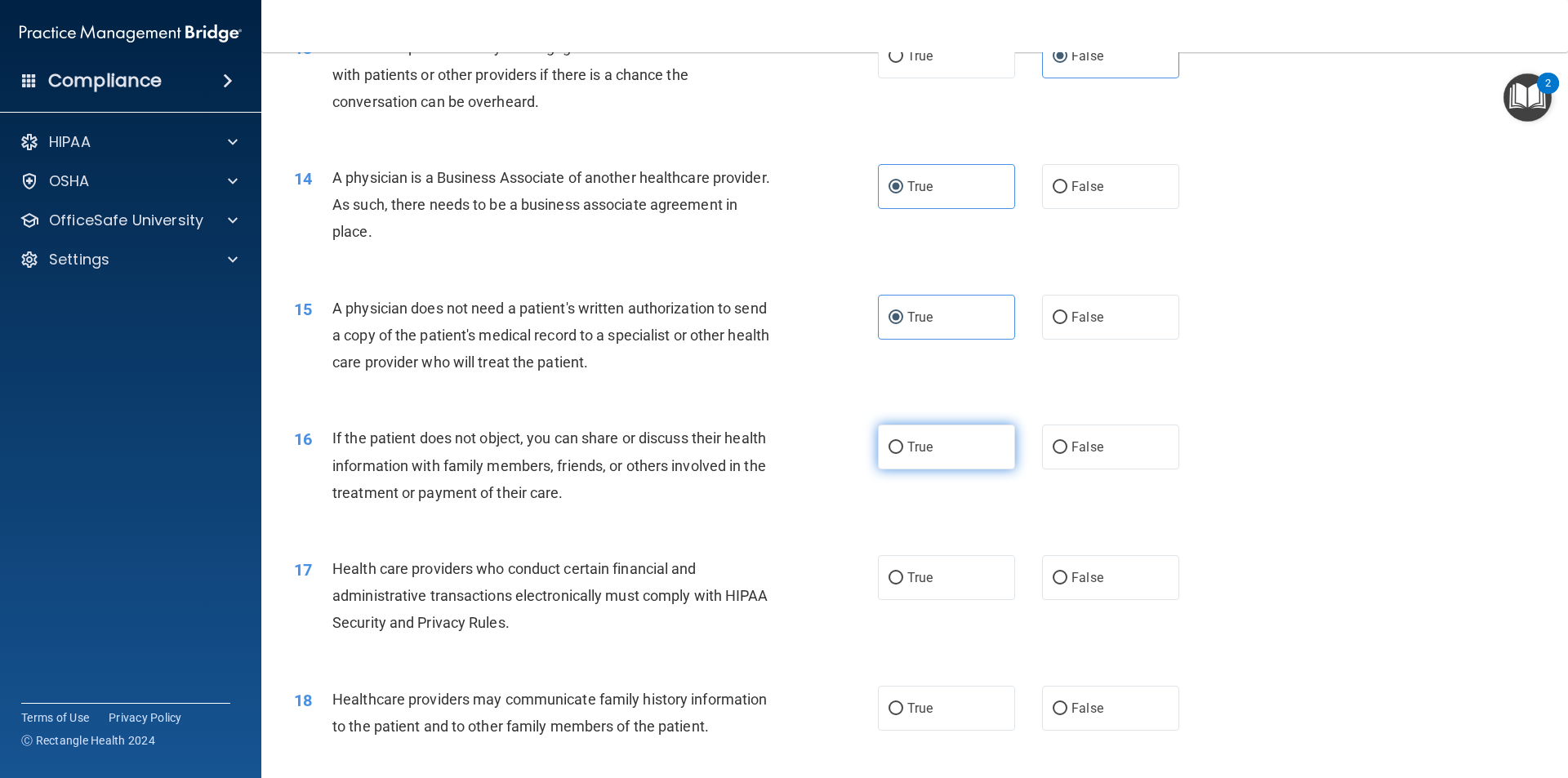
radio input "true"
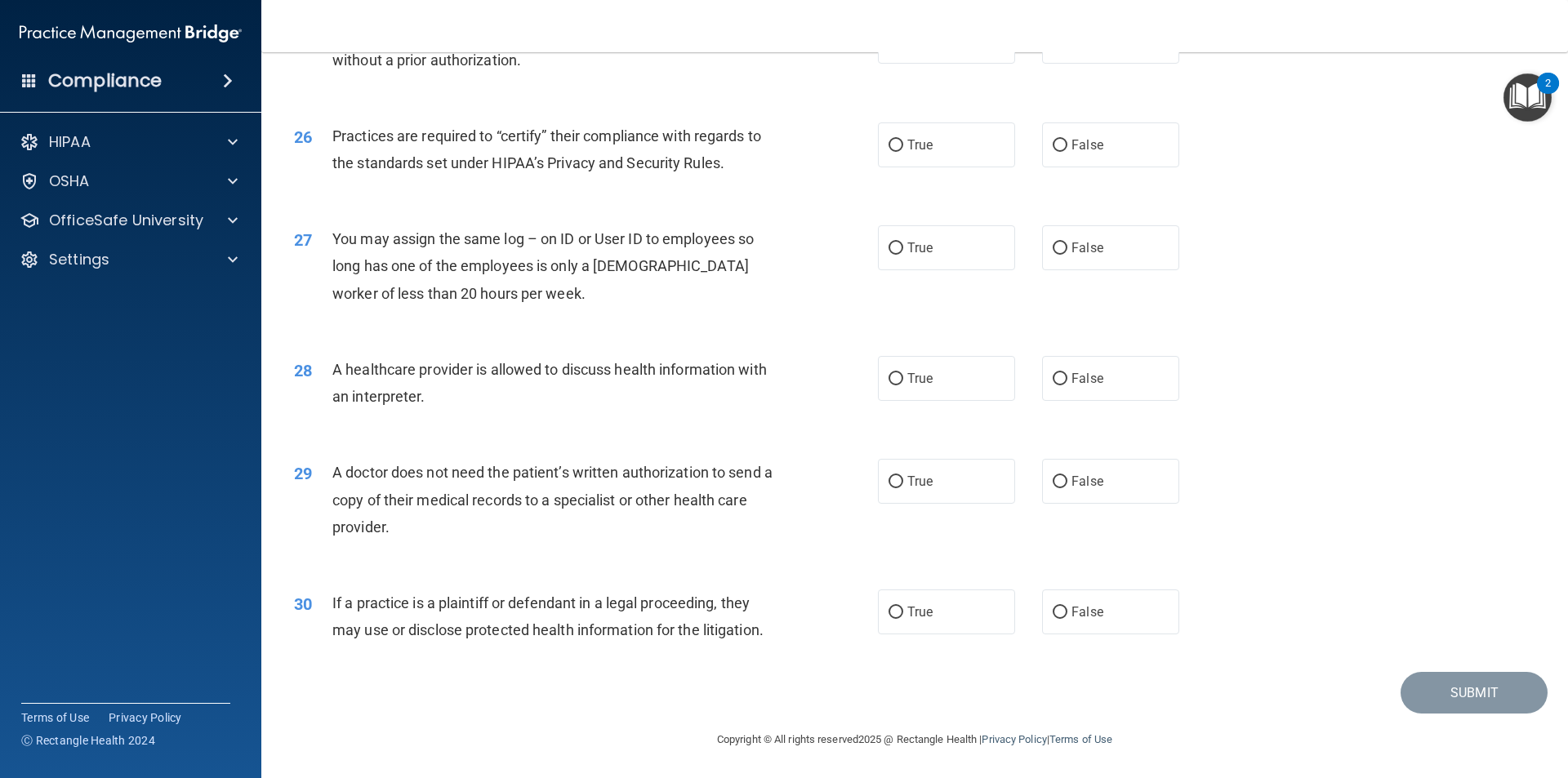
scroll to position [3021, 0]
click at [893, 482] on input "True" at bounding box center [896, 481] width 15 height 12
radio input "true"
click at [889, 618] on input "True" at bounding box center [896, 611] width 15 height 12
radio input "true"
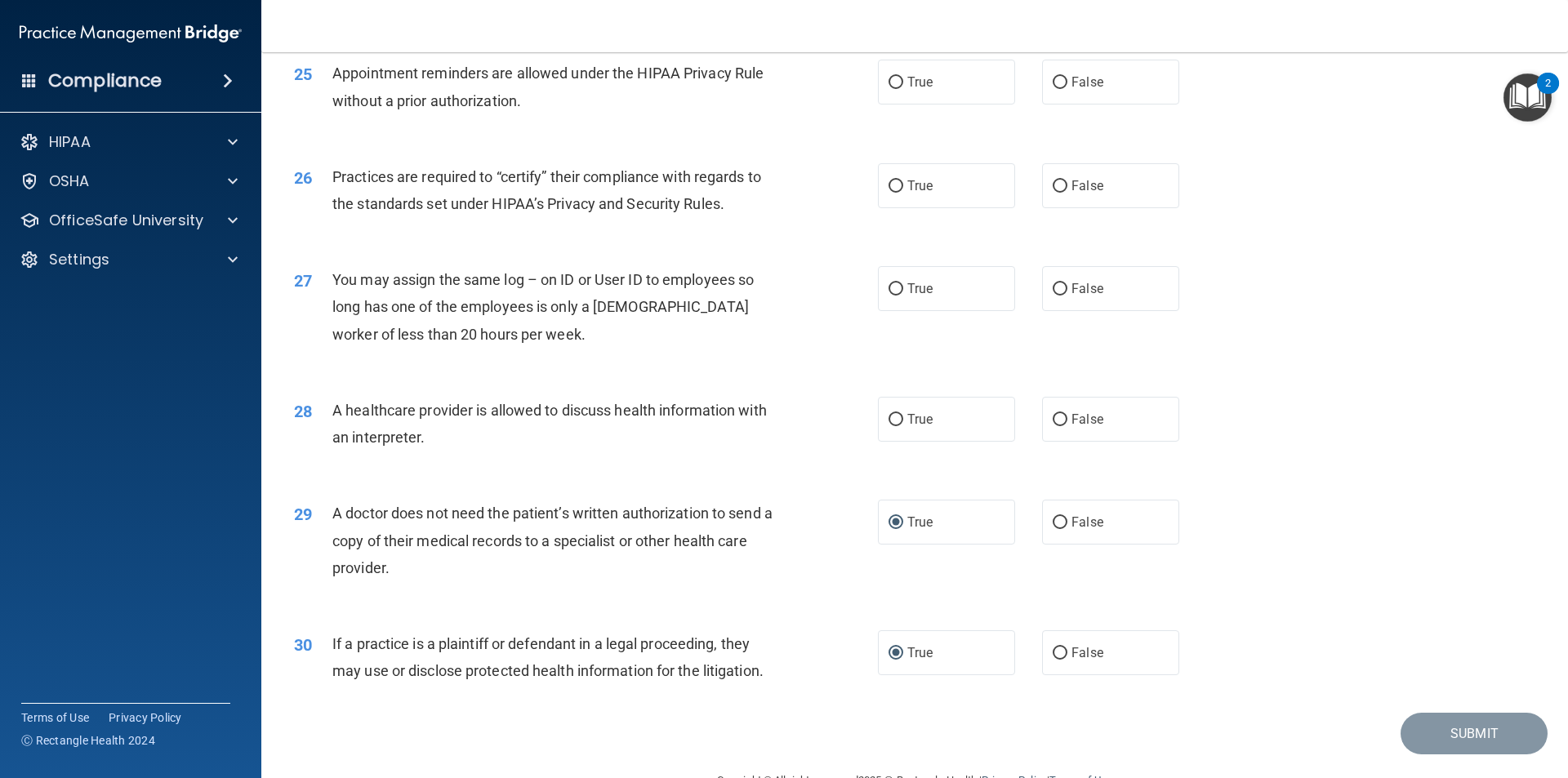
scroll to position [2940, 0]
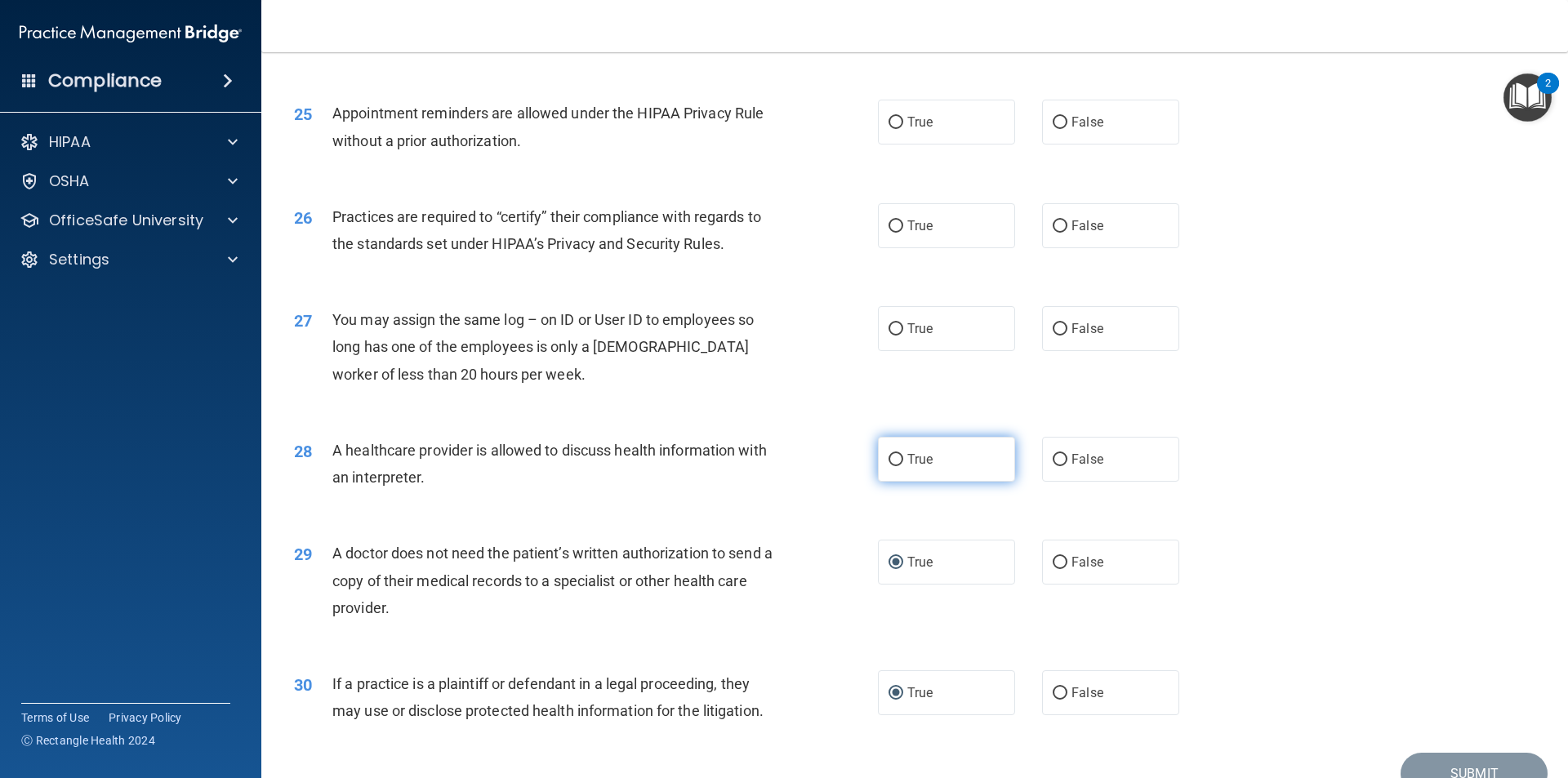
click at [894, 454] on input "True" at bounding box center [896, 460] width 15 height 12
radio input "true"
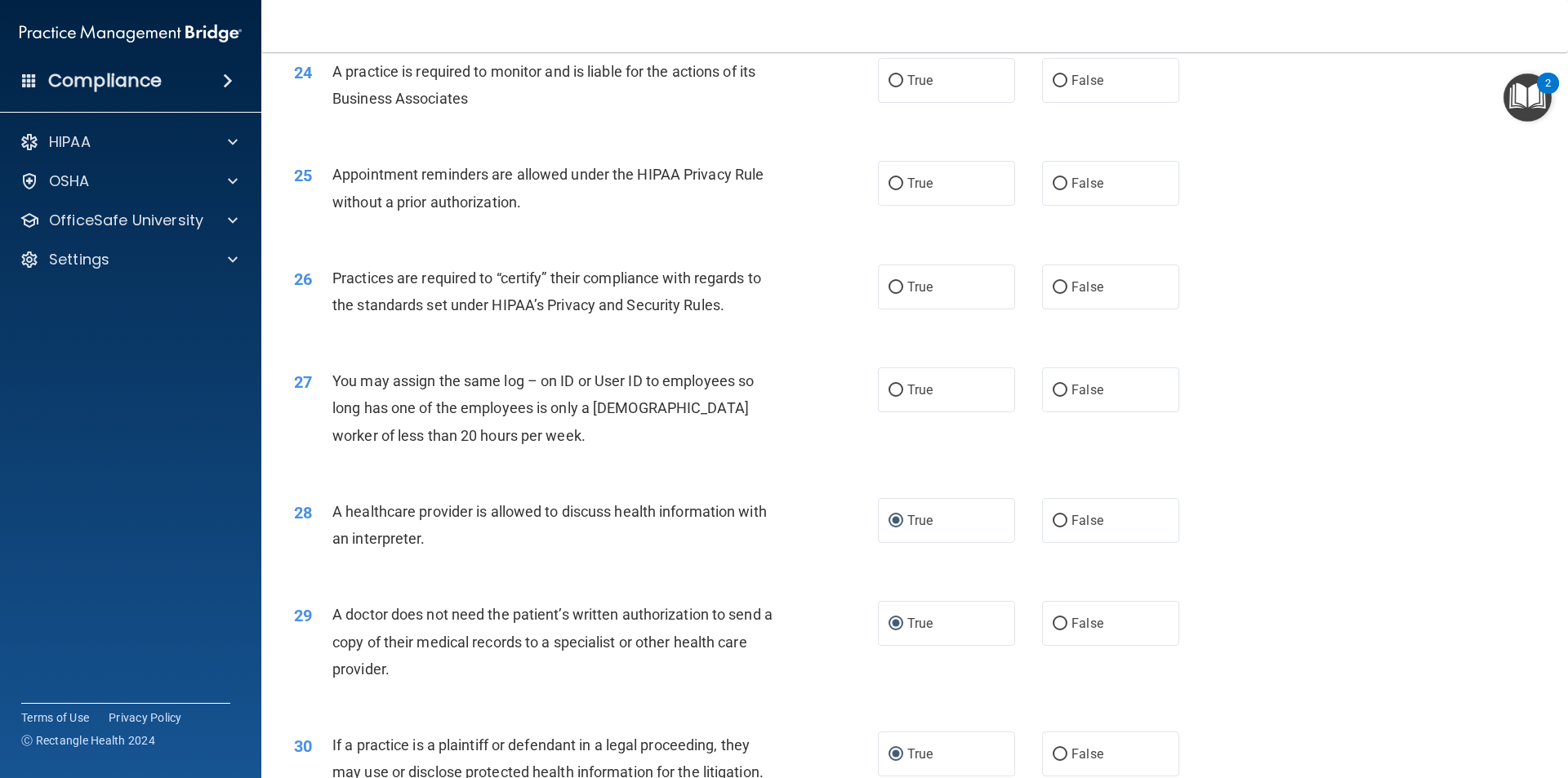
scroll to position [2777, 0]
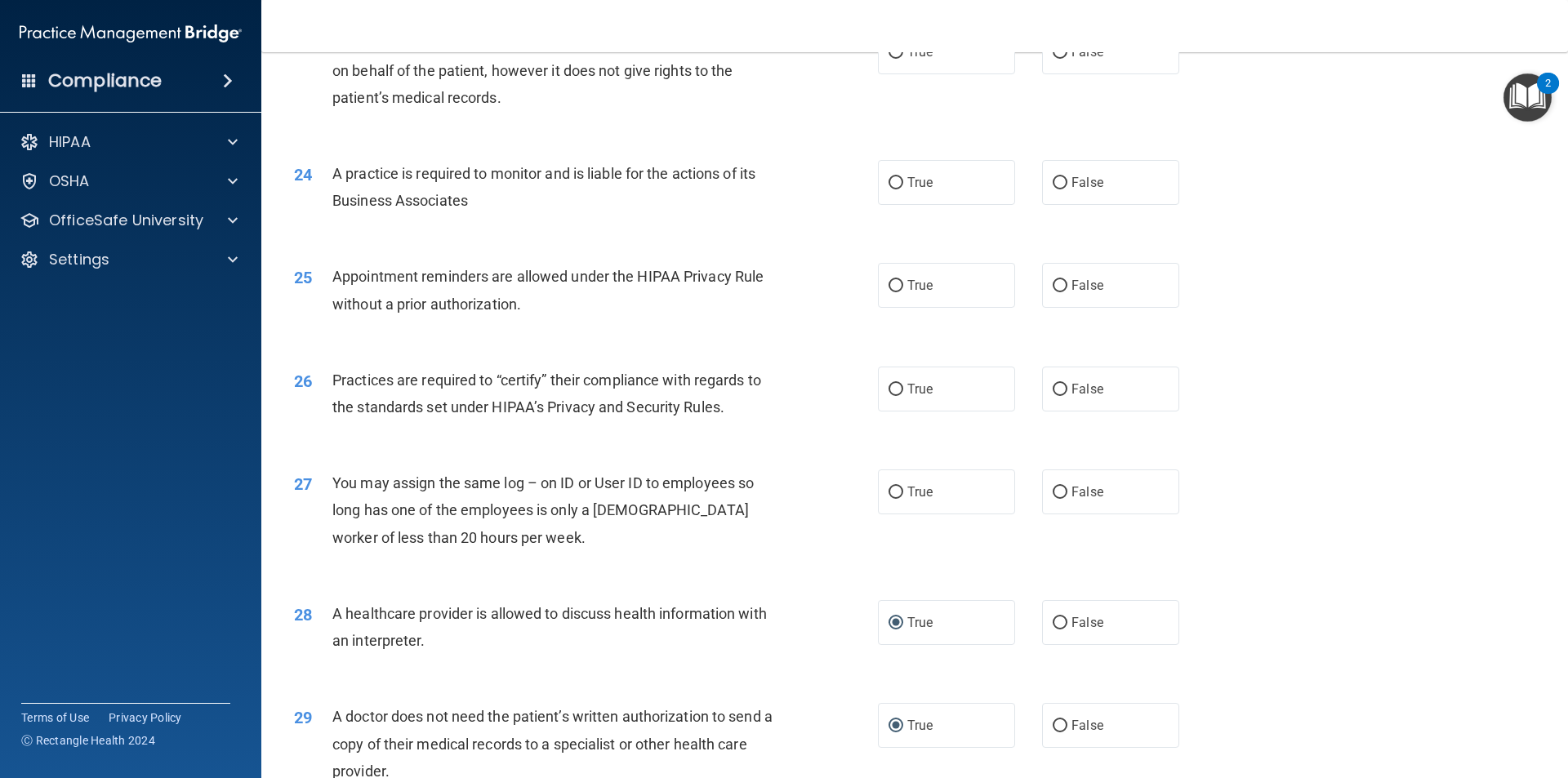
drag, startPoint x: 590, startPoint y: 564, endPoint x: 576, endPoint y: 561, distance: 14.3
click at [576, 561] on div "27 You may assign the same log – on ID or User ID to employees so long has one …" at bounding box center [914, 514] width 1266 height 130
click at [1174, 517] on div "27 You may assign the same log – on ID or User ID to employees so long has one …" at bounding box center [914, 514] width 1266 height 130
click at [1115, 498] on label "False" at bounding box center [1110, 492] width 137 height 45
click at [1067, 498] on input "False" at bounding box center [1060, 492] width 15 height 12
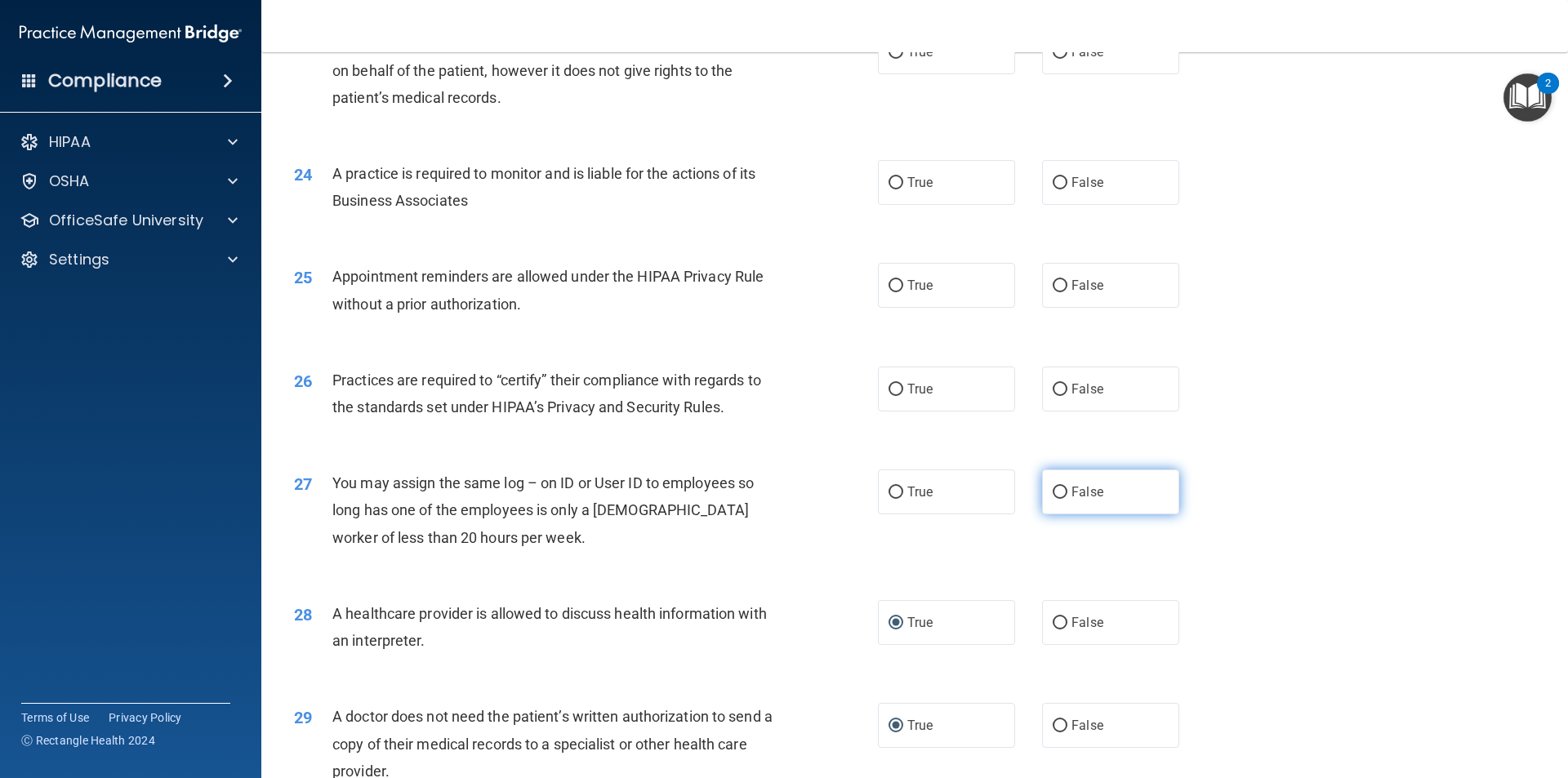
radio input "true"
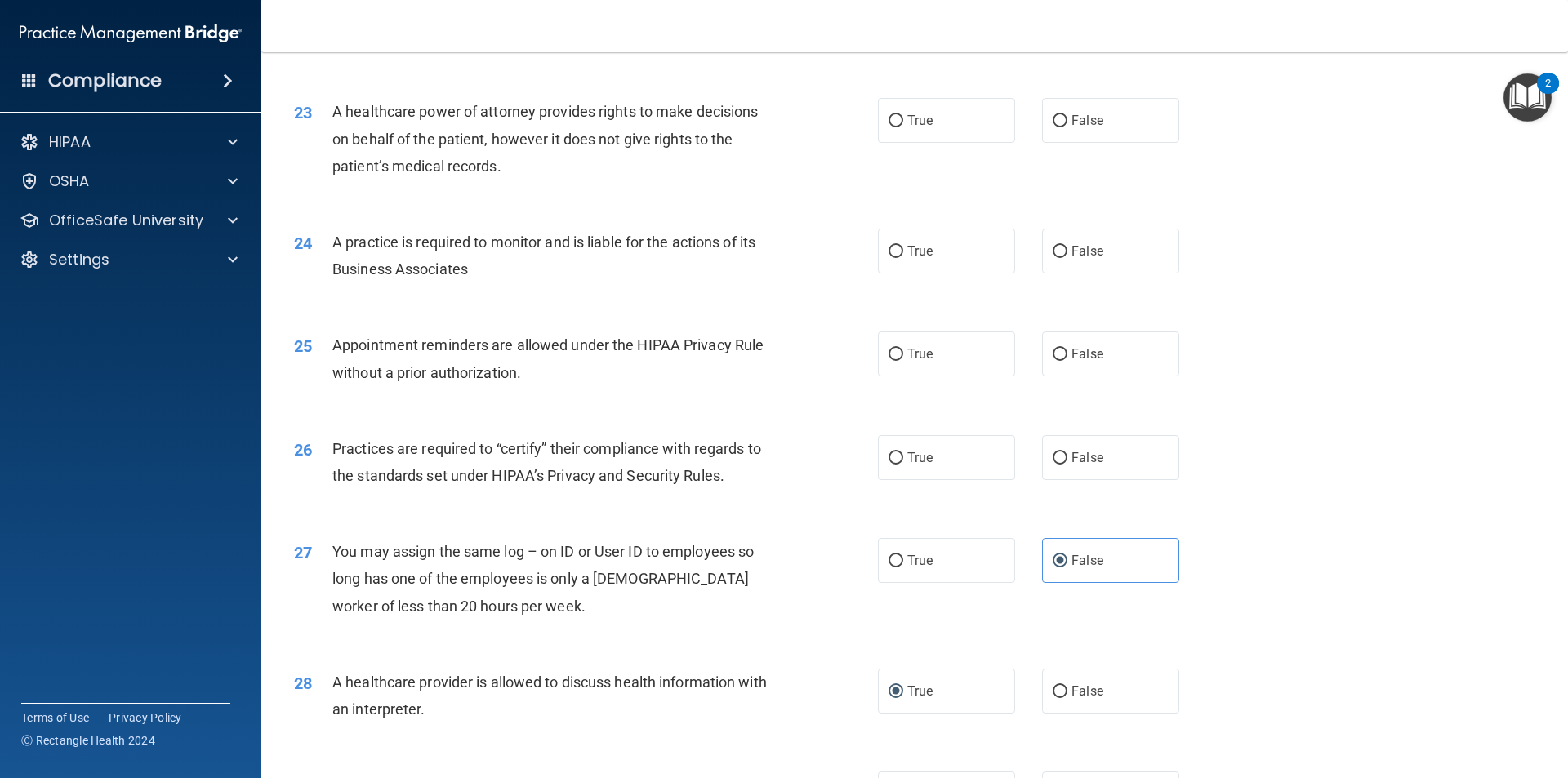
scroll to position [2614, 0]
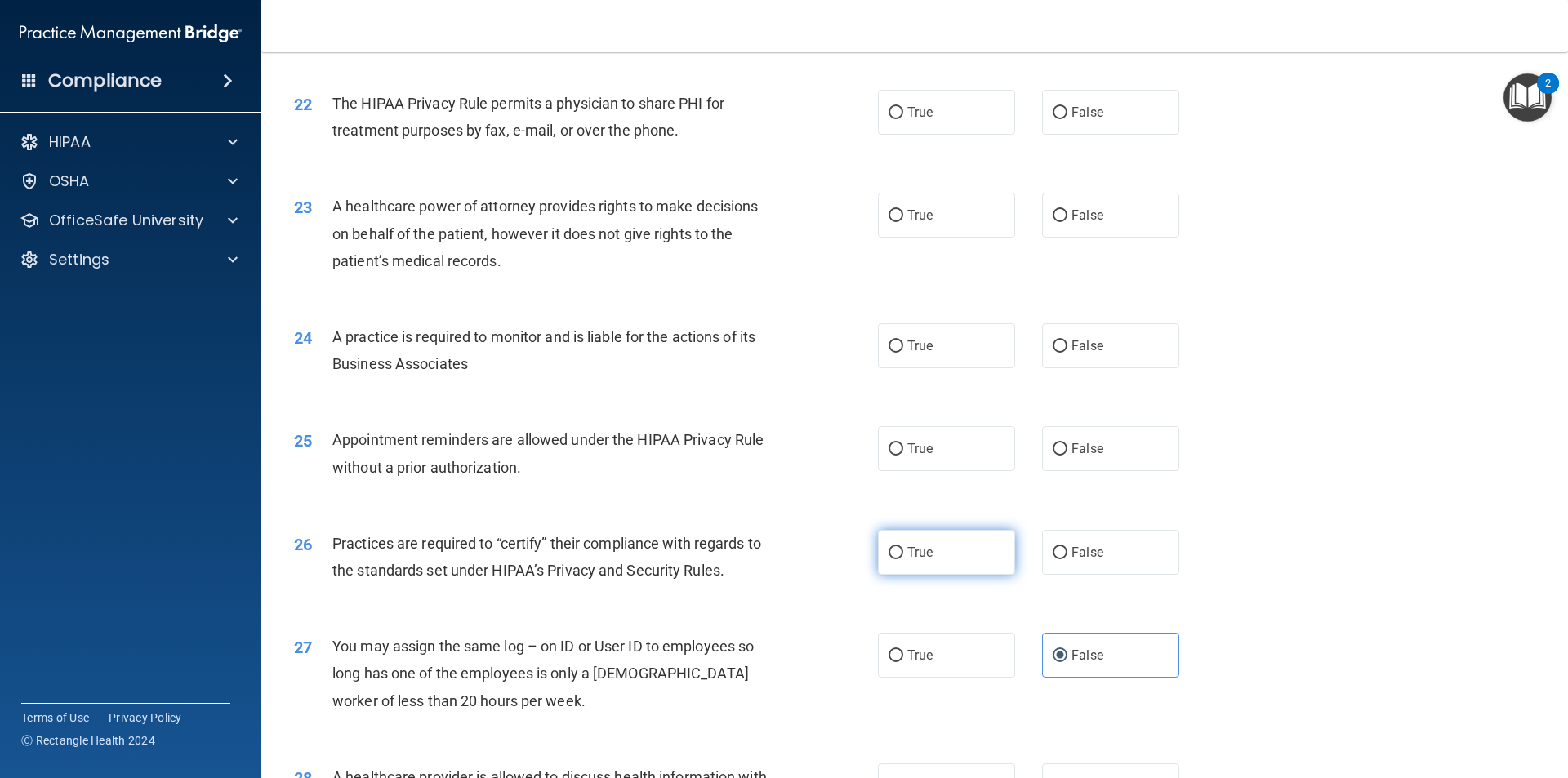
click at [980, 573] on label "True" at bounding box center [946, 552] width 137 height 45
click at [903, 559] on input "True" at bounding box center [896, 553] width 15 height 12
radio input "true"
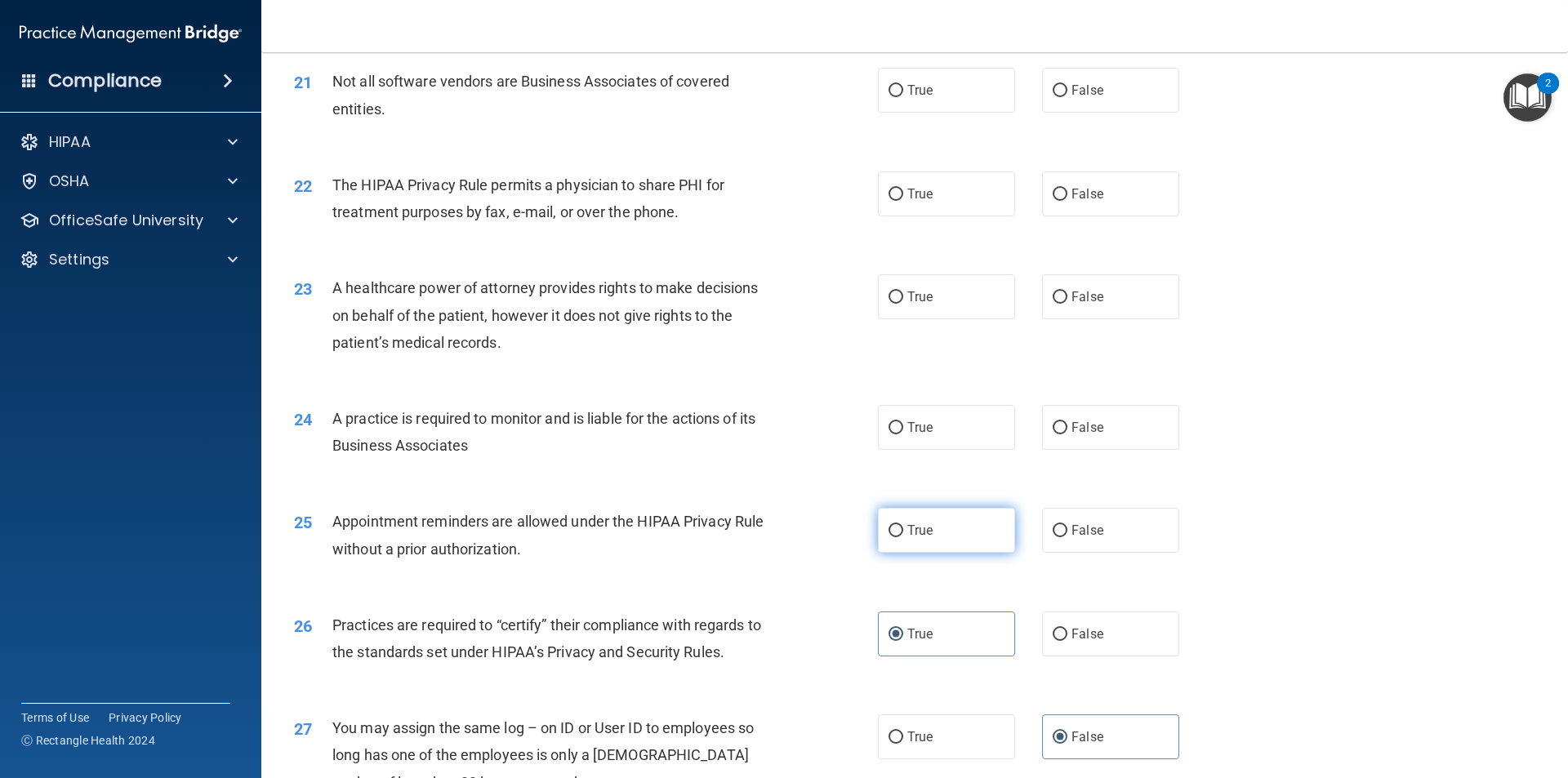
click at [949, 537] on label "True" at bounding box center [946, 530] width 137 height 45
click at [903, 537] on input "True" at bounding box center [896, 531] width 15 height 12
radio input "true"
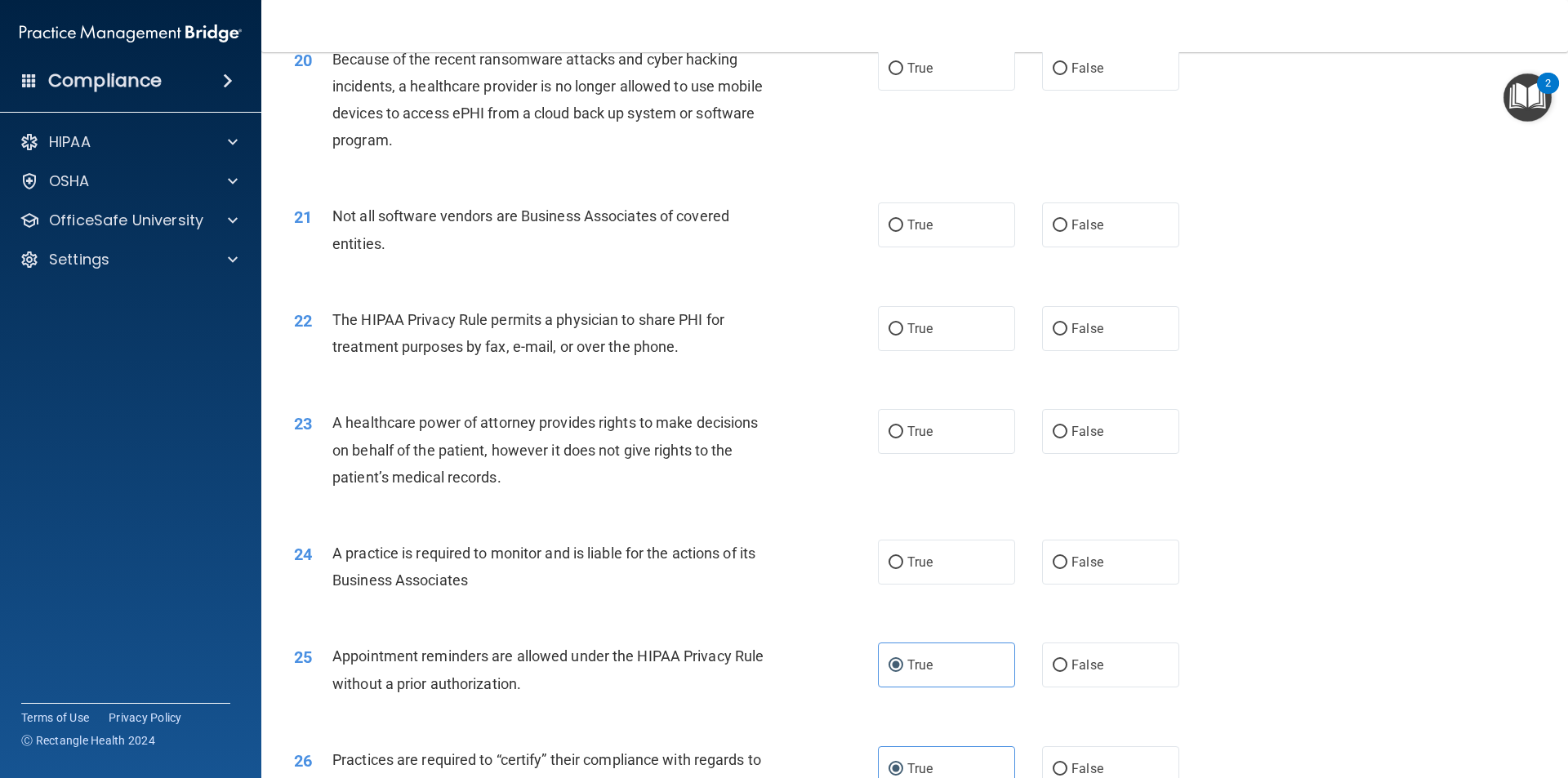
scroll to position [2369, 0]
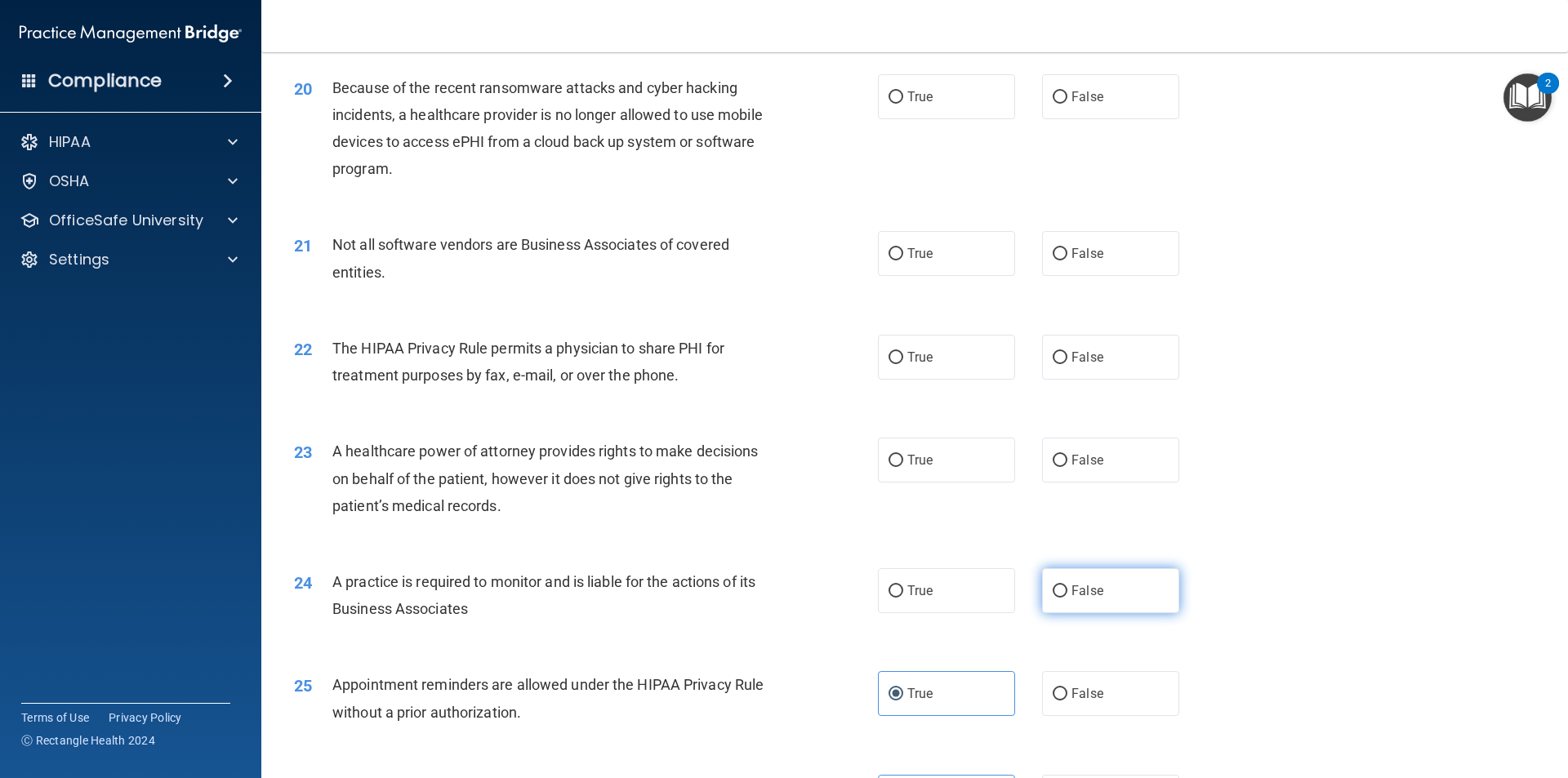
click at [1152, 608] on label "False" at bounding box center [1110, 590] width 137 height 45
click at [1067, 598] on input "False" at bounding box center [1060, 591] width 15 height 12
radio input "true"
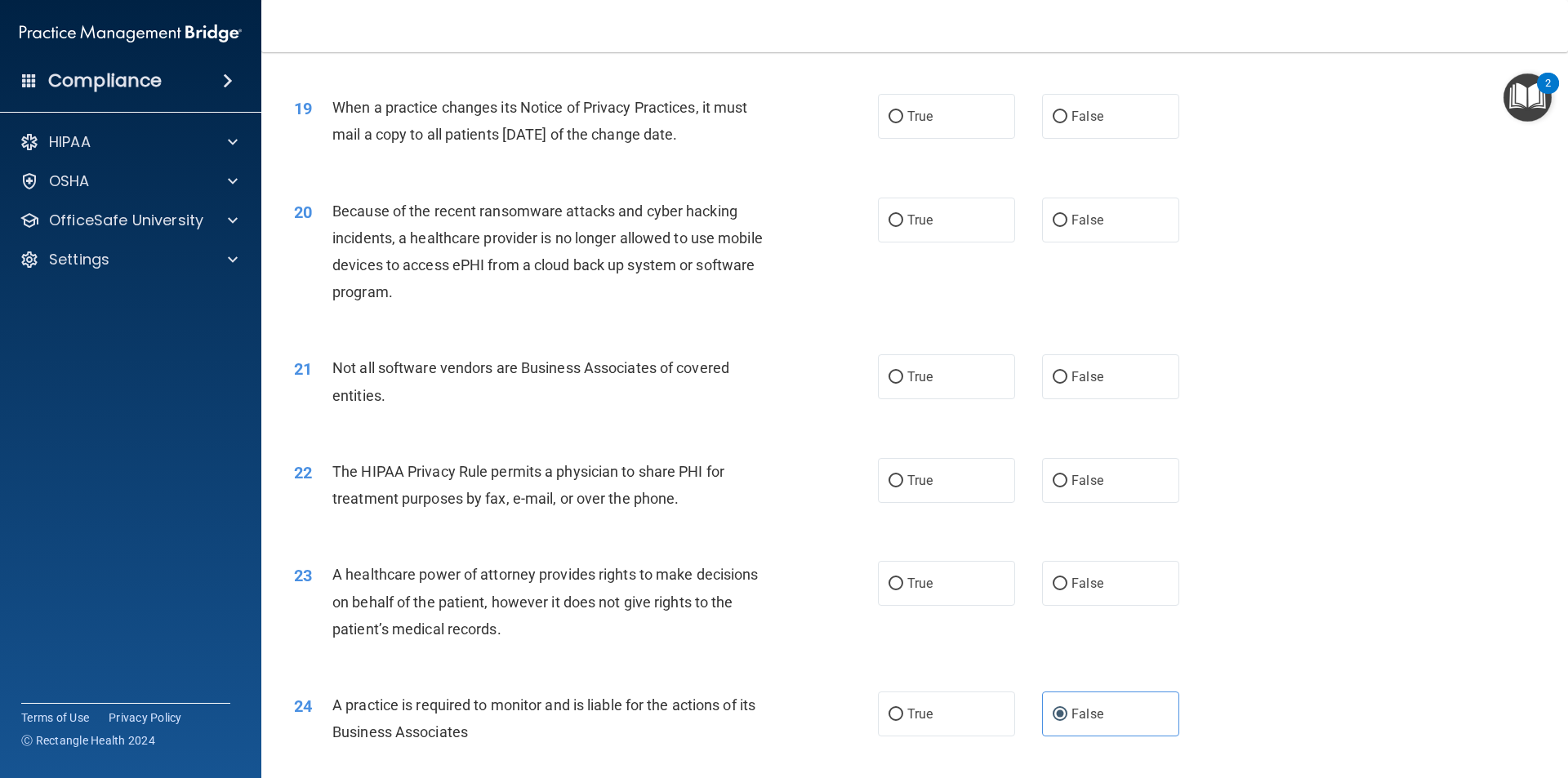
scroll to position [2205, 0]
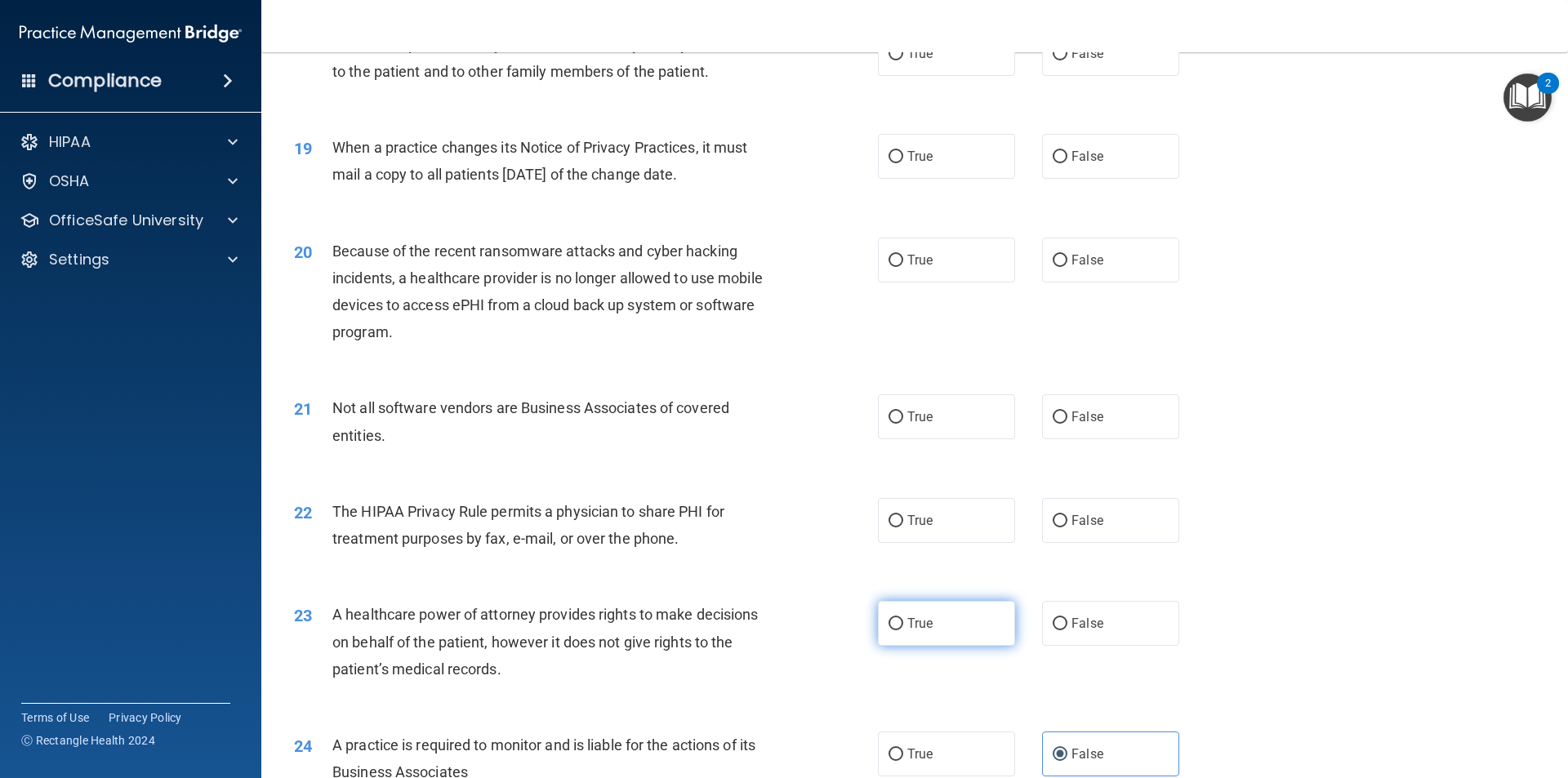
click at [927, 628] on span "True" at bounding box center [919, 623] width 25 height 16
click at [903, 628] on input "True" at bounding box center [896, 624] width 15 height 12
radio input "true"
click at [1071, 624] on span "False" at bounding box center [1087, 623] width 32 height 16
click at [1067, 624] on input "False" at bounding box center [1060, 624] width 15 height 12
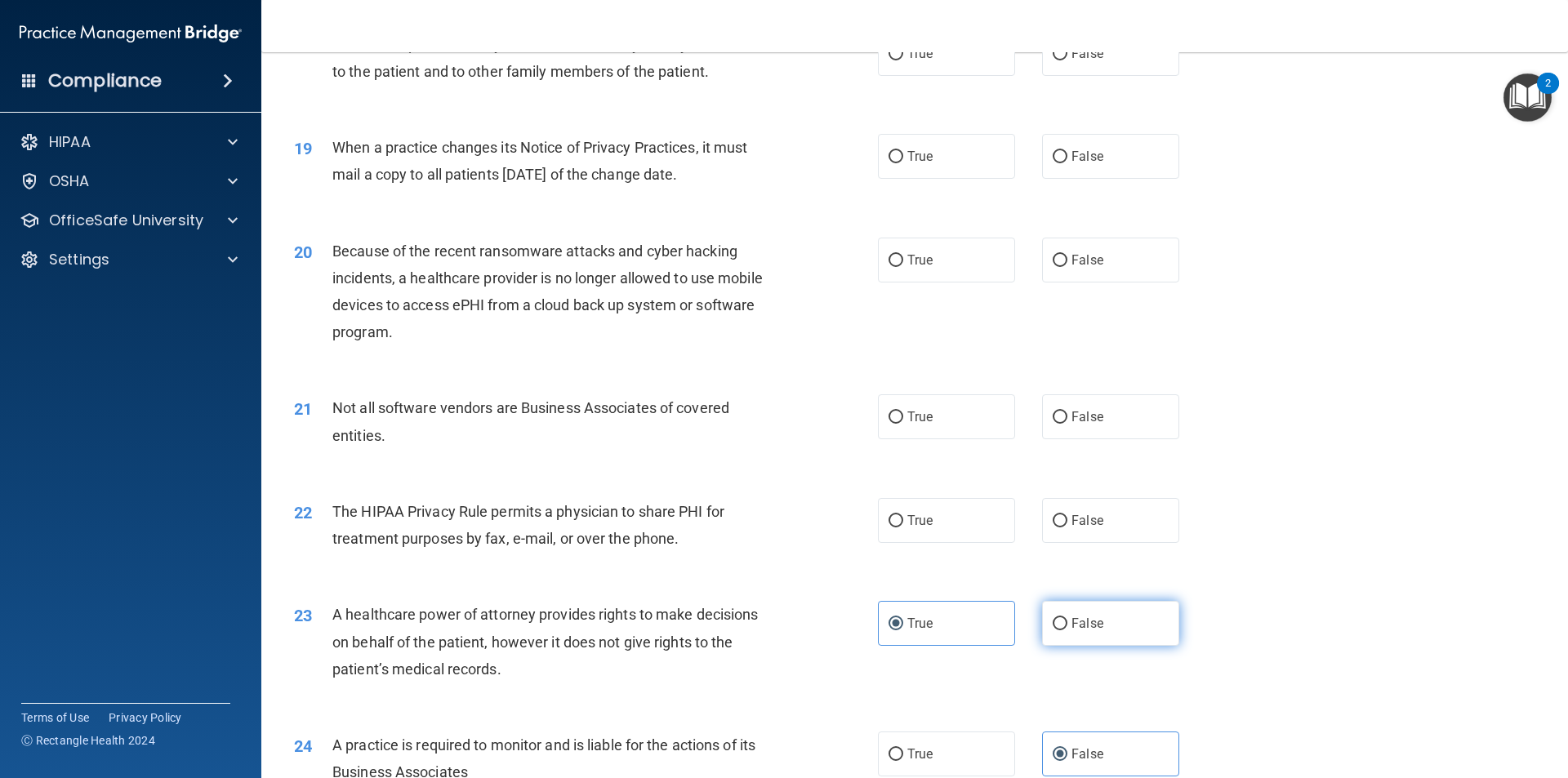
radio input "true"
radio input "false"
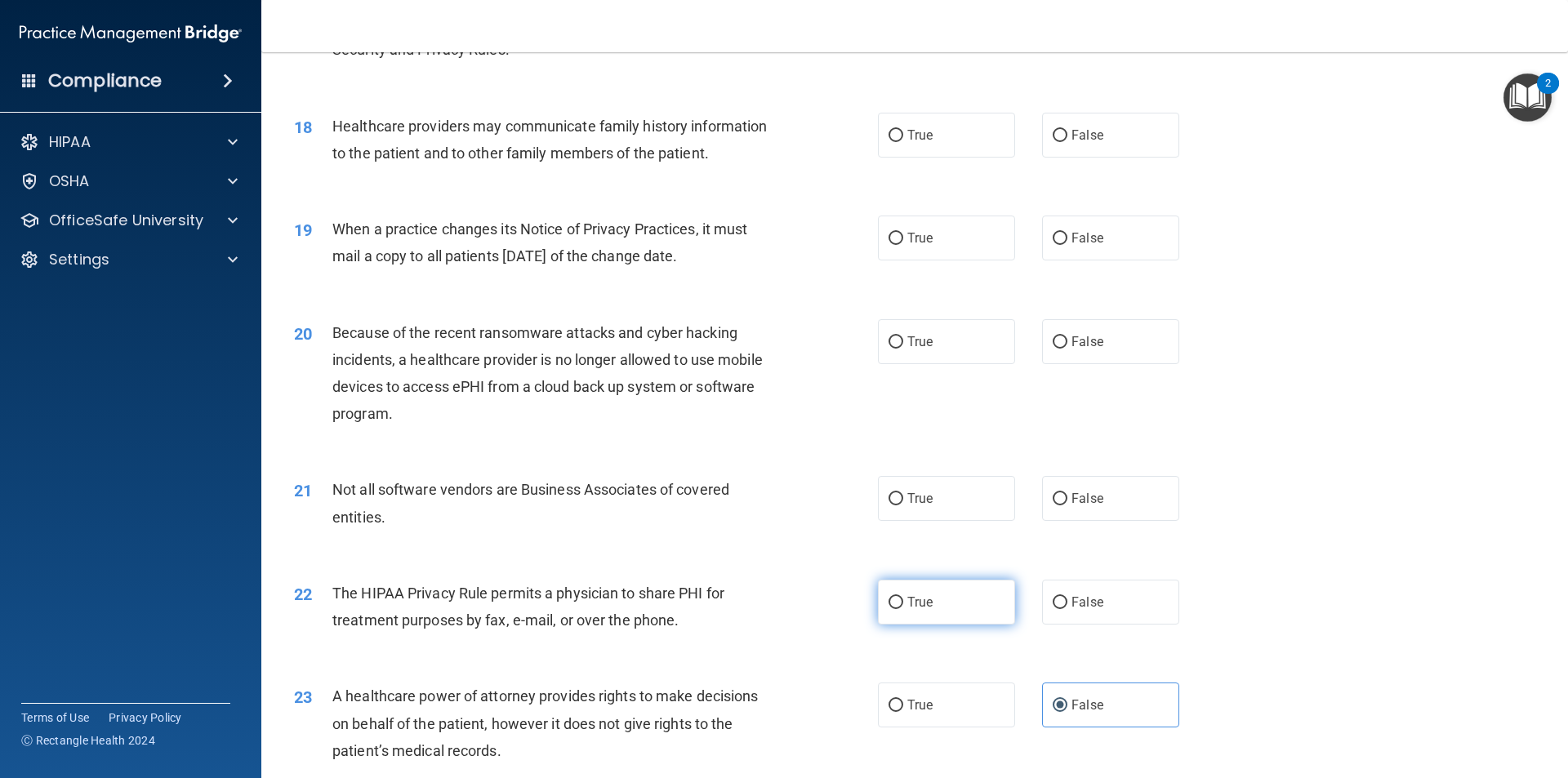
click at [920, 614] on label "True" at bounding box center [946, 602] width 137 height 45
click at [903, 609] on input "True" at bounding box center [896, 603] width 15 height 12
radio input "true"
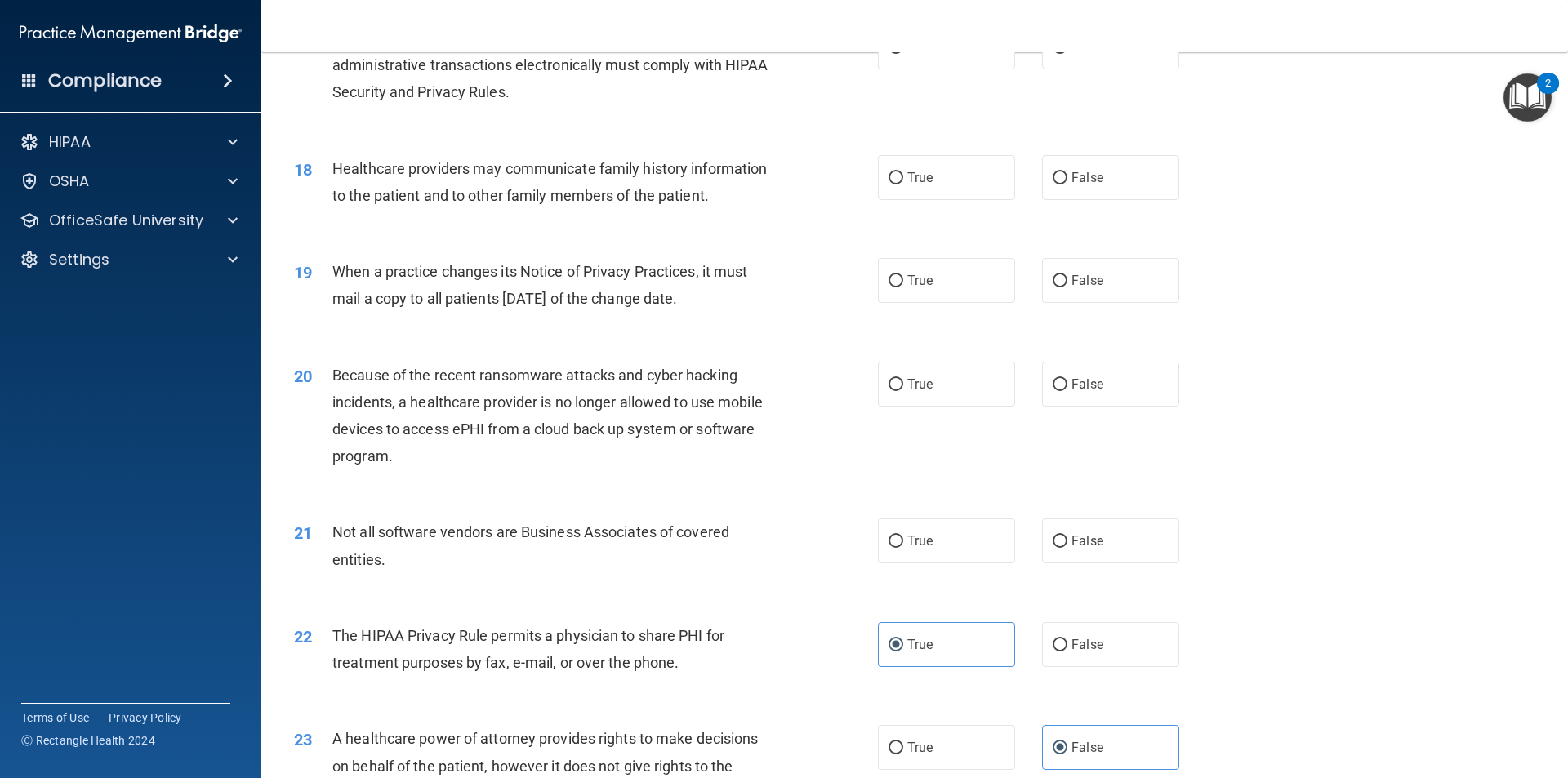
scroll to position [2043, 0]
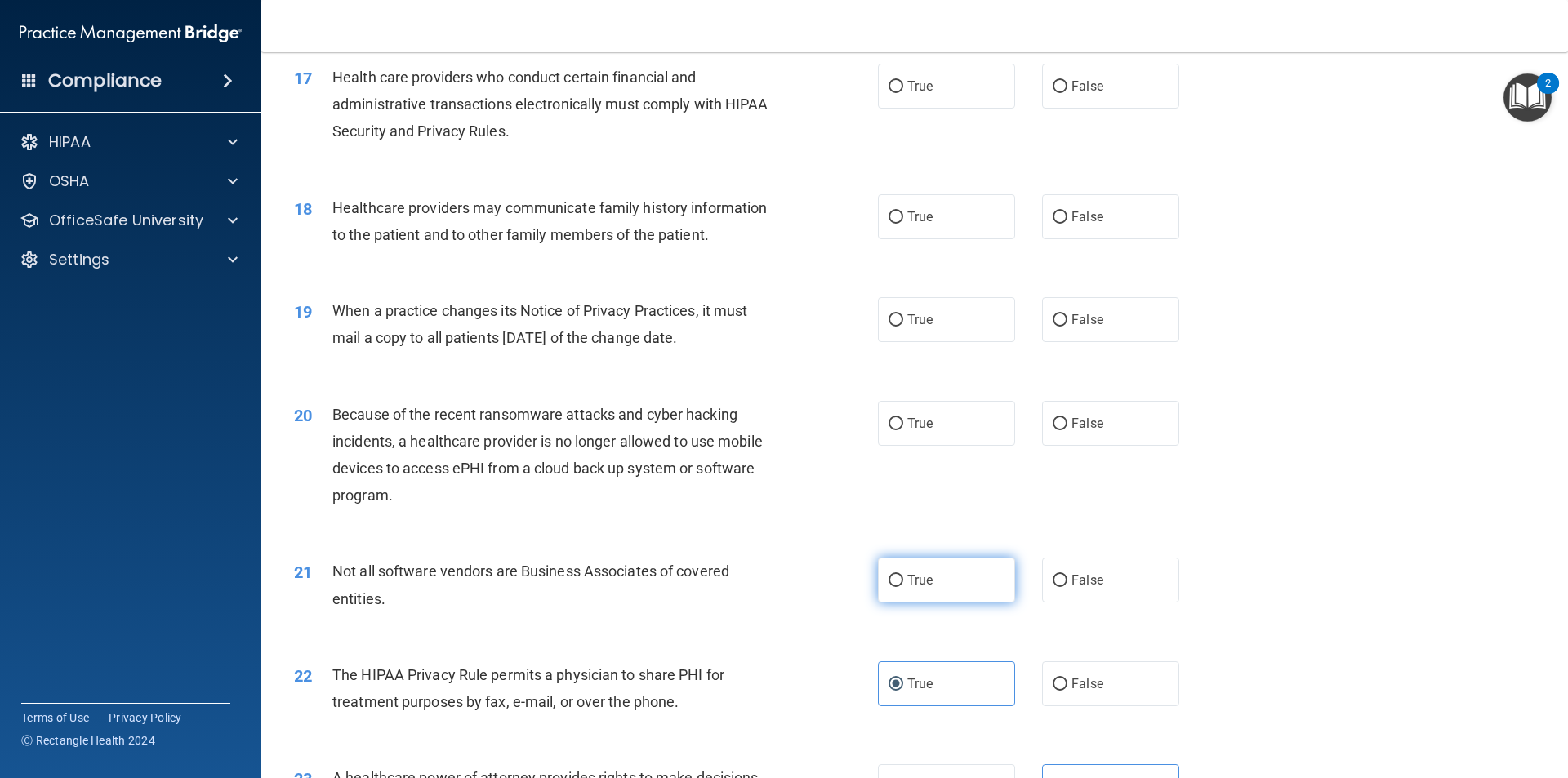
click at [925, 590] on label "True" at bounding box center [946, 580] width 137 height 45
click at [903, 587] on input "True" at bounding box center [896, 580] width 15 height 12
radio input "true"
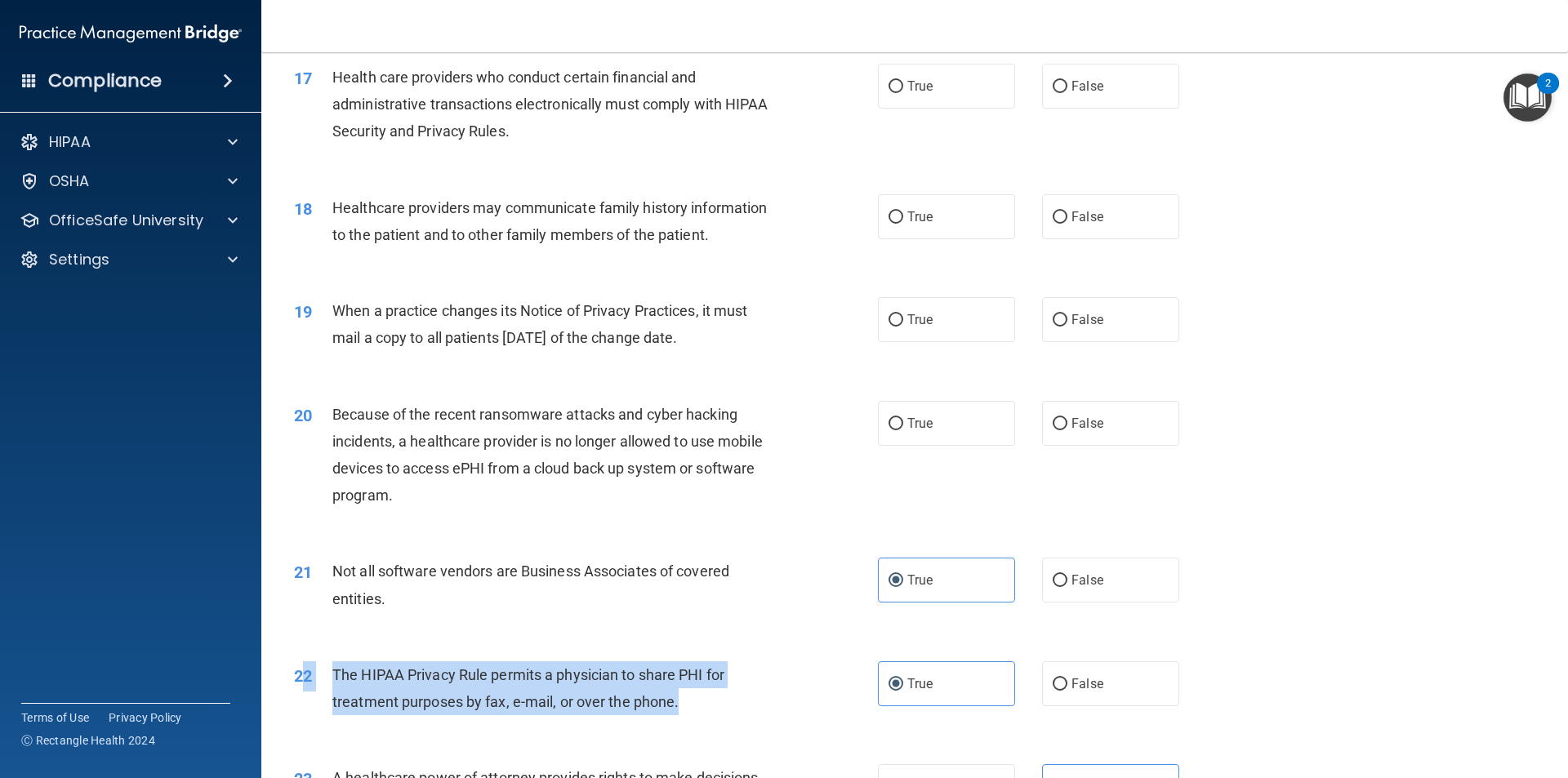
drag, startPoint x: 756, startPoint y: 707, endPoint x: 308, endPoint y: 660, distance: 450.5
click at [308, 661] on div "22 The HIPAA Privacy Rule permits a physician to share PHI for treatment purpos…" at bounding box center [586, 692] width 633 height 62
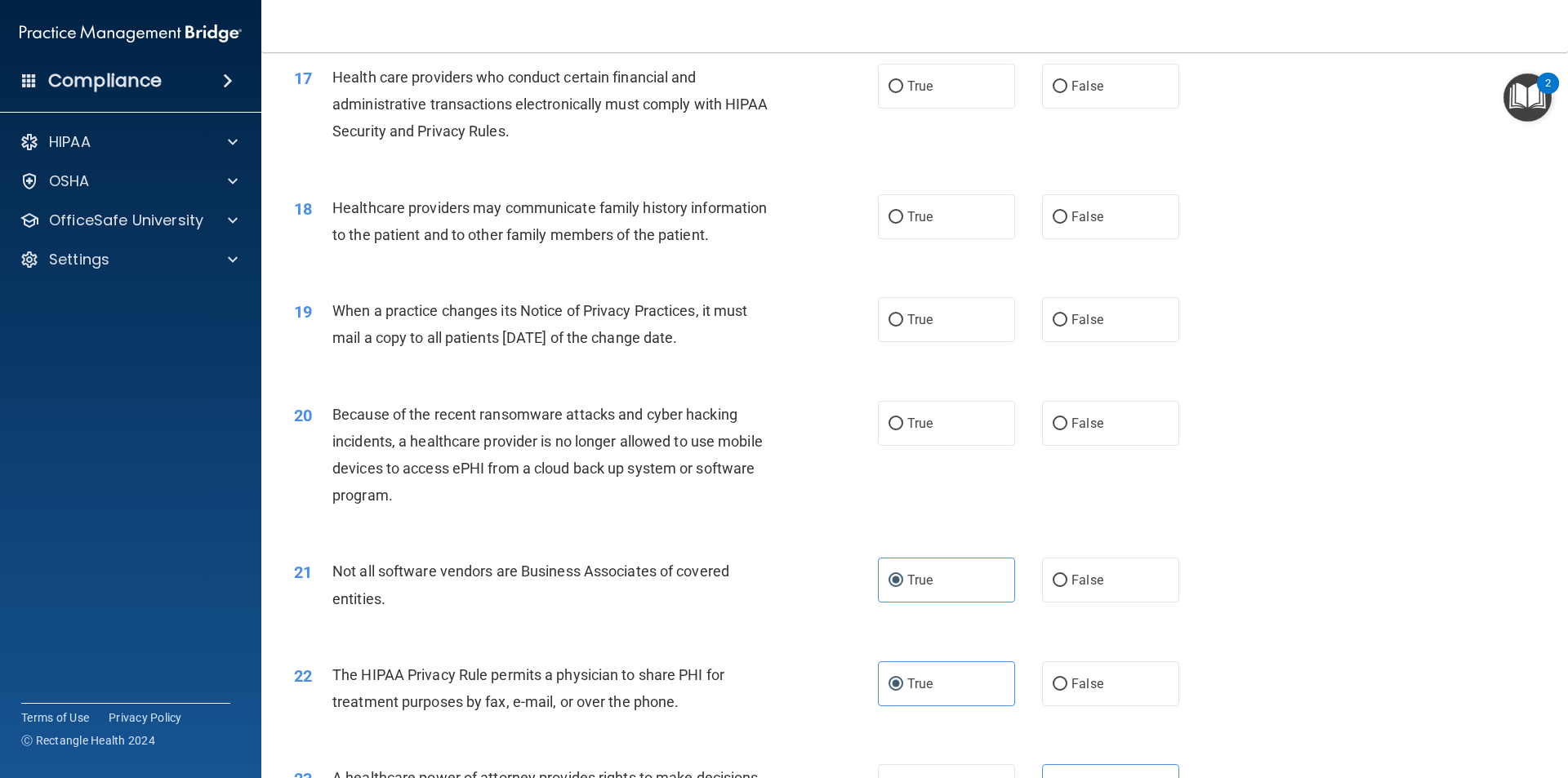
click at [789, 737] on div "22 The HIPAA Privacy Rule permits a physician to share PHI for treatment purpos…" at bounding box center [914, 692] width 1266 height 103
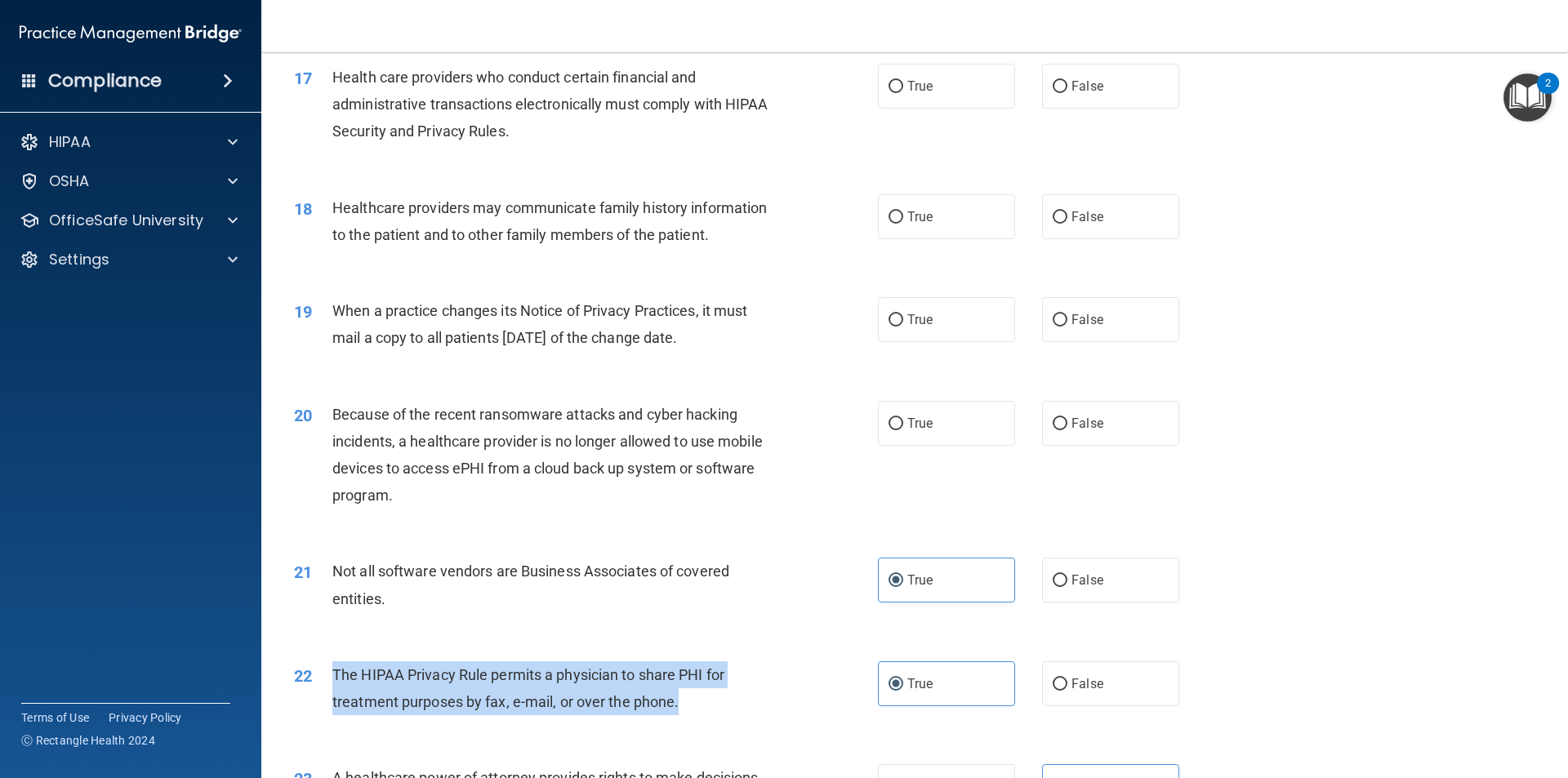
drag, startPoint x: 737, startPoint y: 704, endPoint x: 322, endPoint y: 676, distance: 415.9
click at [322, 676] on div "22 The HIPAA Privacy Rule permits a physician to share PHI for treatment purpos…" at bounding box center [586, 692] width 633 height 62
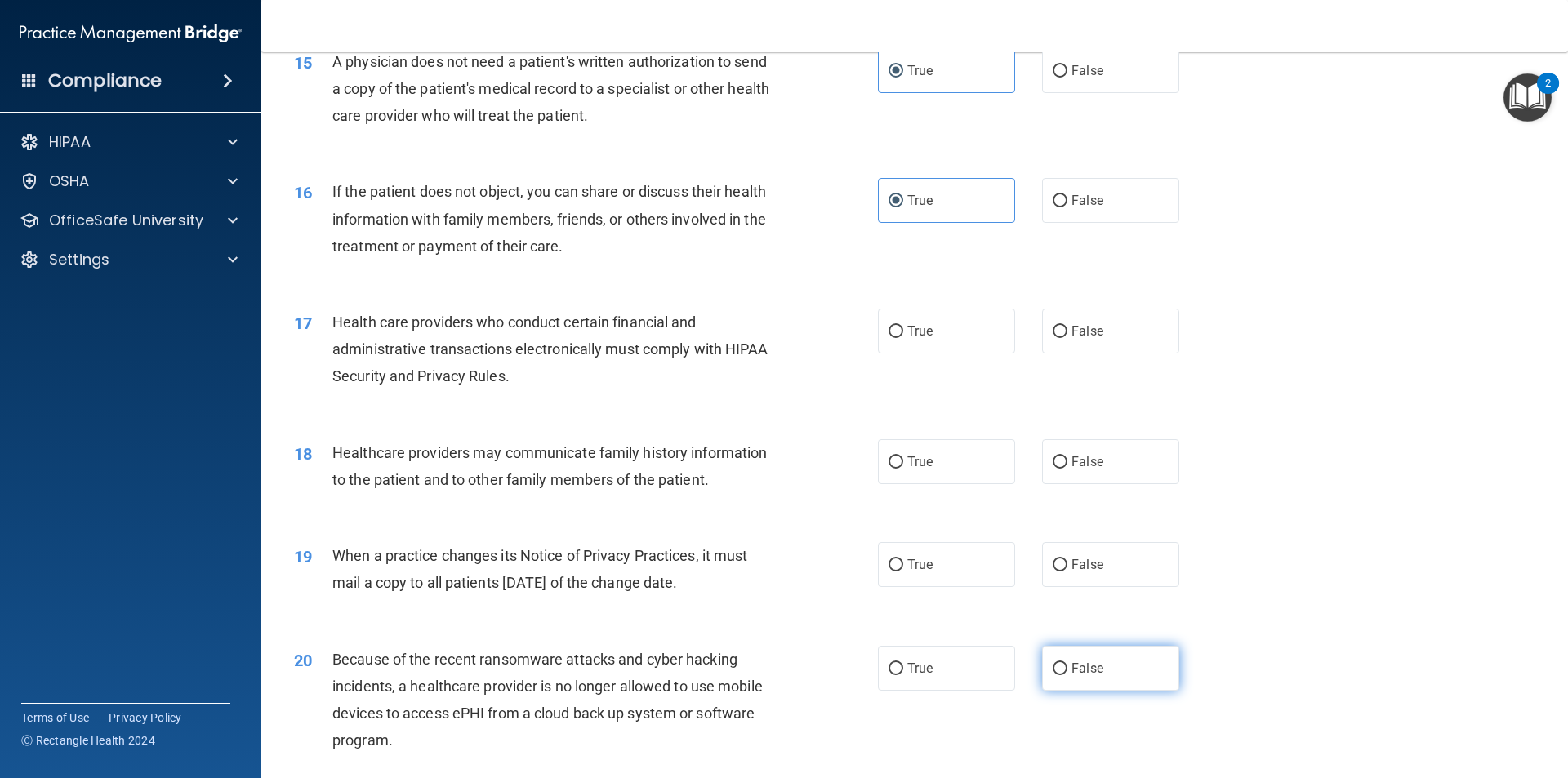
click at [1108, 657] on label "False" at bounding box center [1110, 668] width 137 height 45
click at [1067, 663] on input "False" at bounding box center [1060, 668] width 15 height 12
radio input "true"
click at [941, 555] on label "True" at bounding box center [946, 565] width 137 height 45
click at [903, 559] on input "True" at bounding box center [896, 565] width 15 height 12
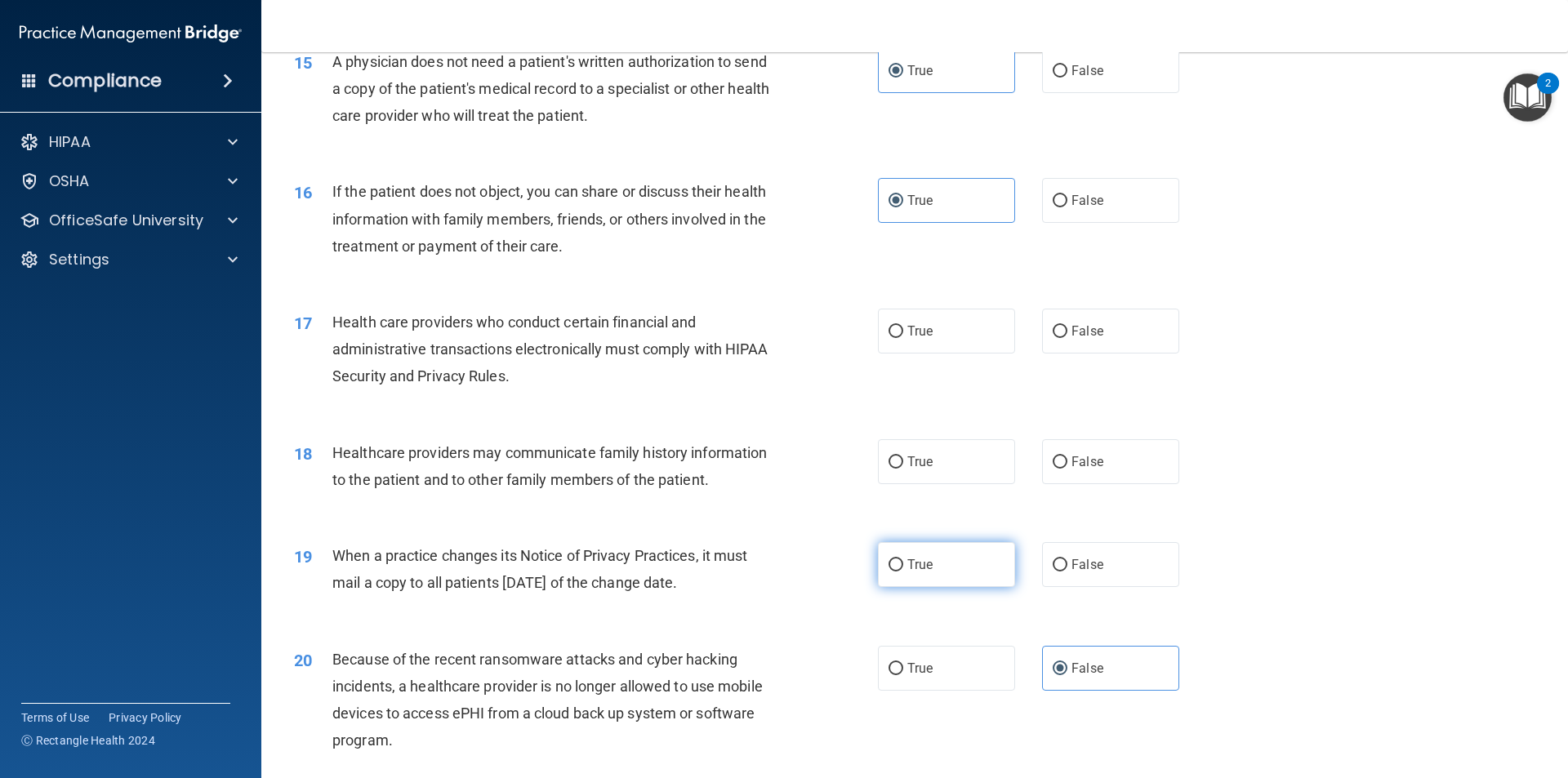
radio input "true"
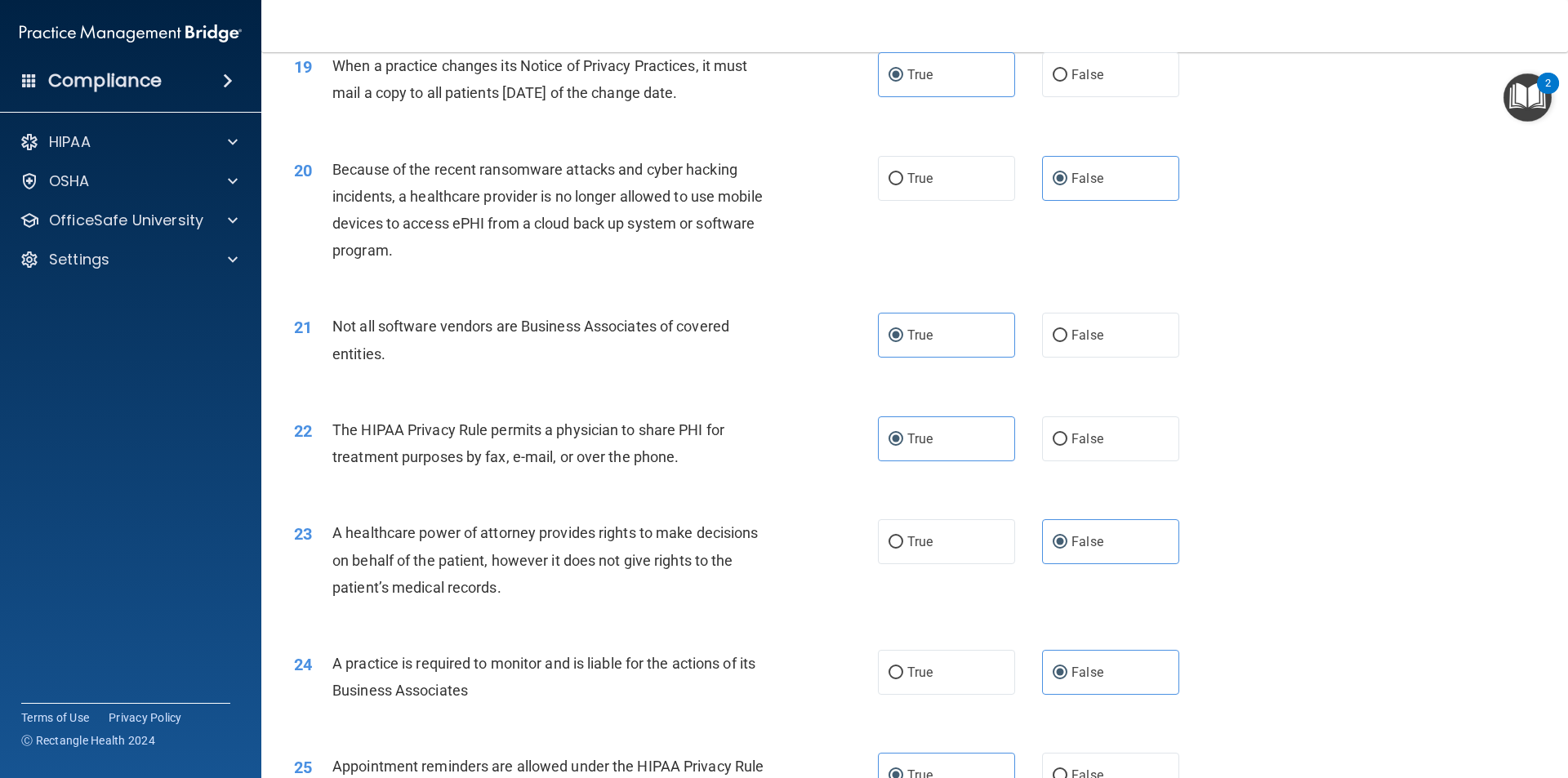
scroll to position [2741, 0]
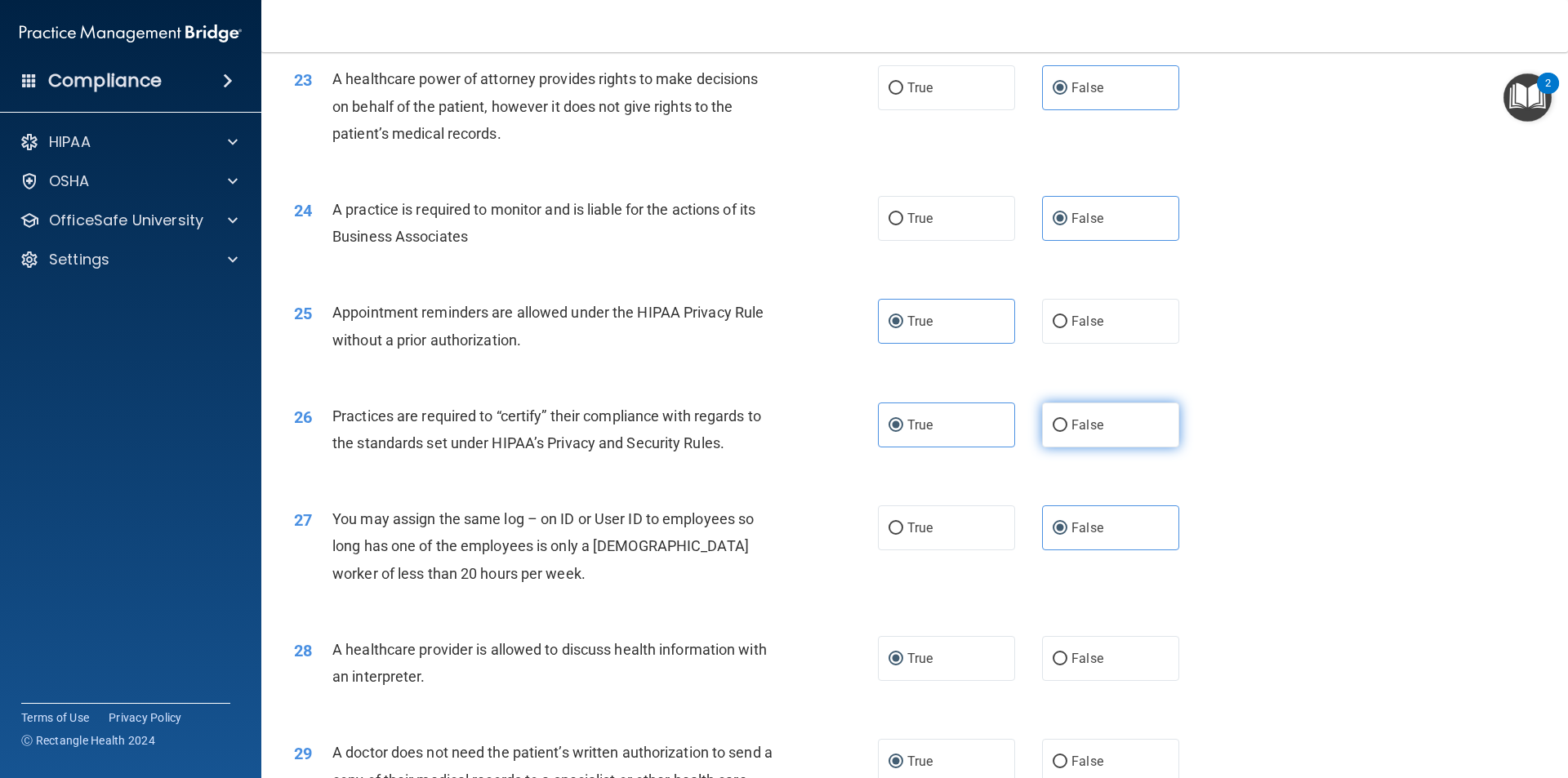
click at [1131, 429] on label "False" at bounding box center [1110, 425] width 137 height 45
click at [1067, 429] on input "False" at bounding box center [1060, 425] width 15 height 12
radio input "true"
radio input "false"
click at [1279, 266] on div "24 A practice is required to monitor and is liable for the actions of its Busin…" at bounding box center [914, 227] width 1266 height 103
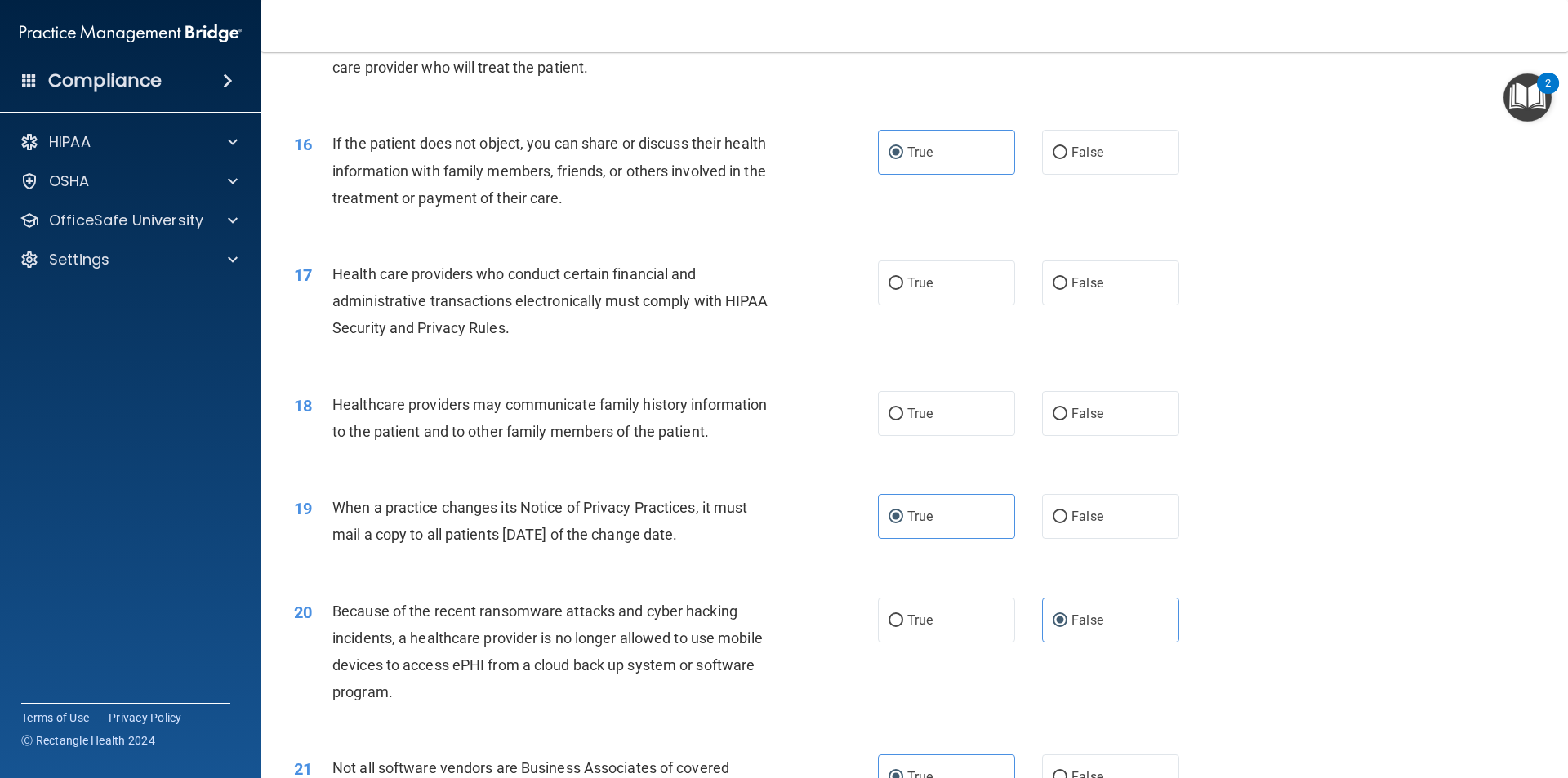
scroll to position [1843, 0]
click at [899, 428] on label "True" at bounding box center [946, 416] width 137 height 45
click at [899, 423] on input "True" at bounding box center [896, 416] width 15 height 12
radio input "true"
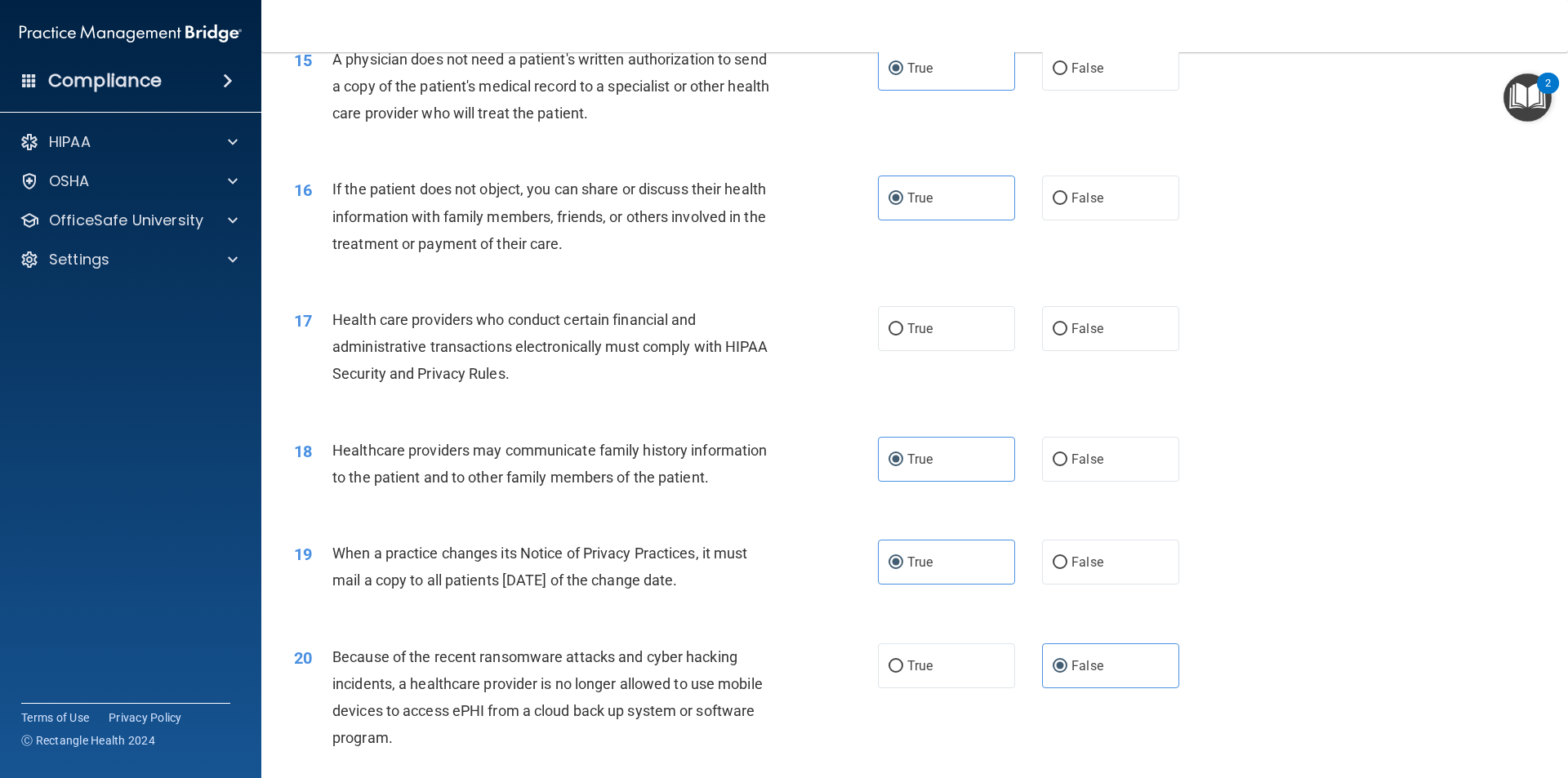
scroll to position [1761, 0]
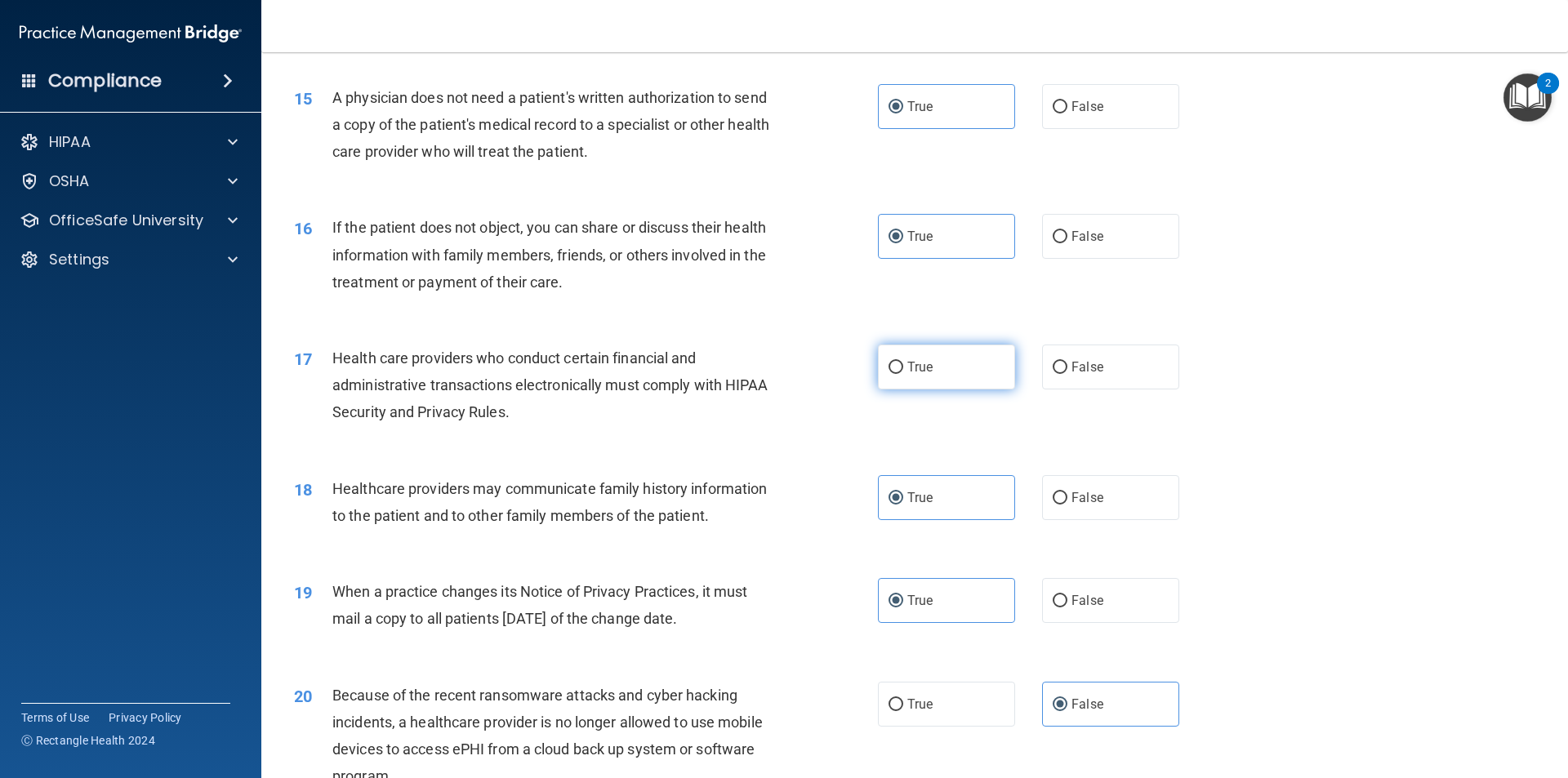
click at [928, 363] on label "True" at bounding box center [946, 367] width 137 height 45
click at [903, 363] on input "True" at bounding box center [896, 368] width 15 height 12
radio input "true"
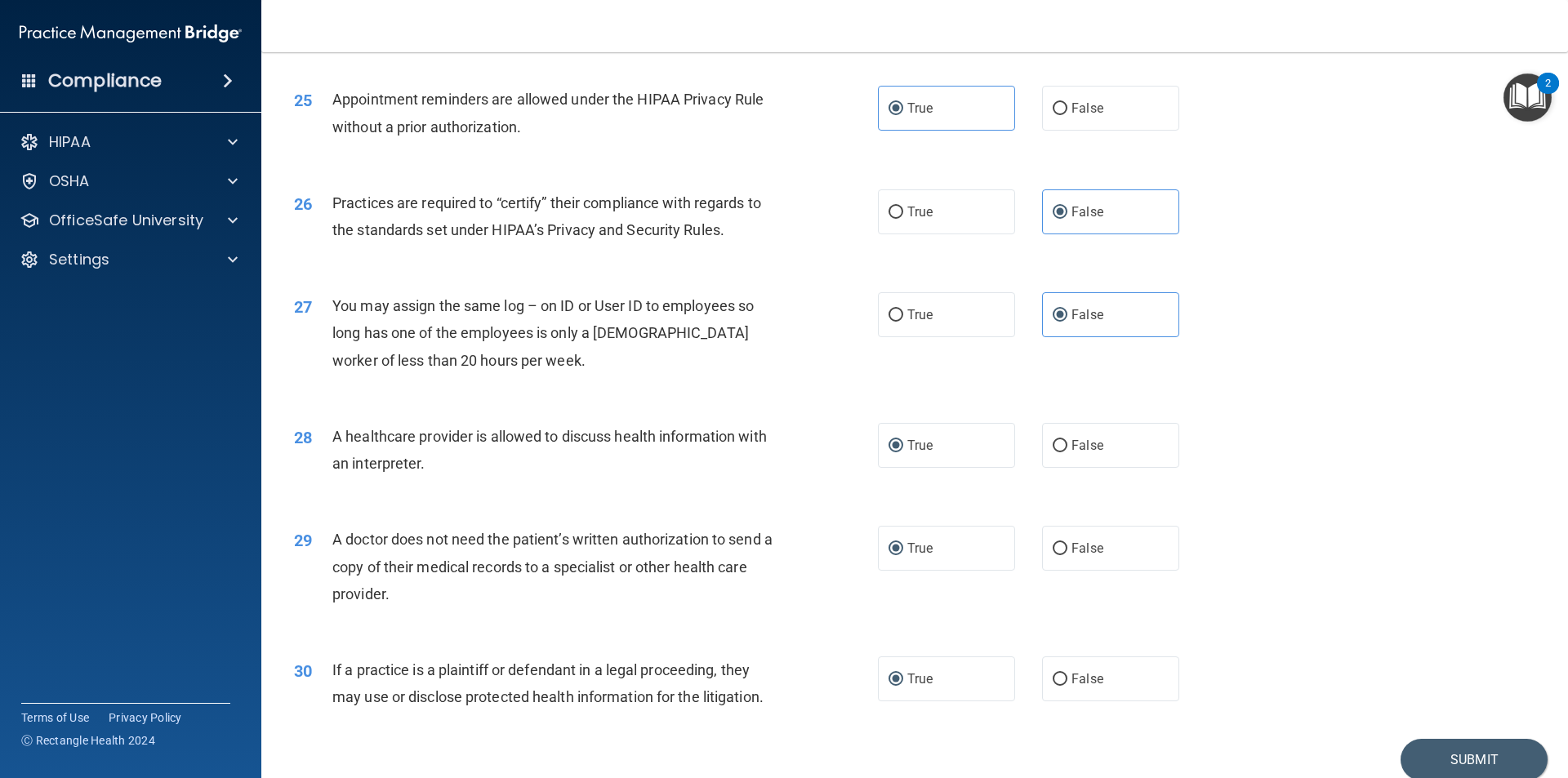
scroll to position [3021, 0]
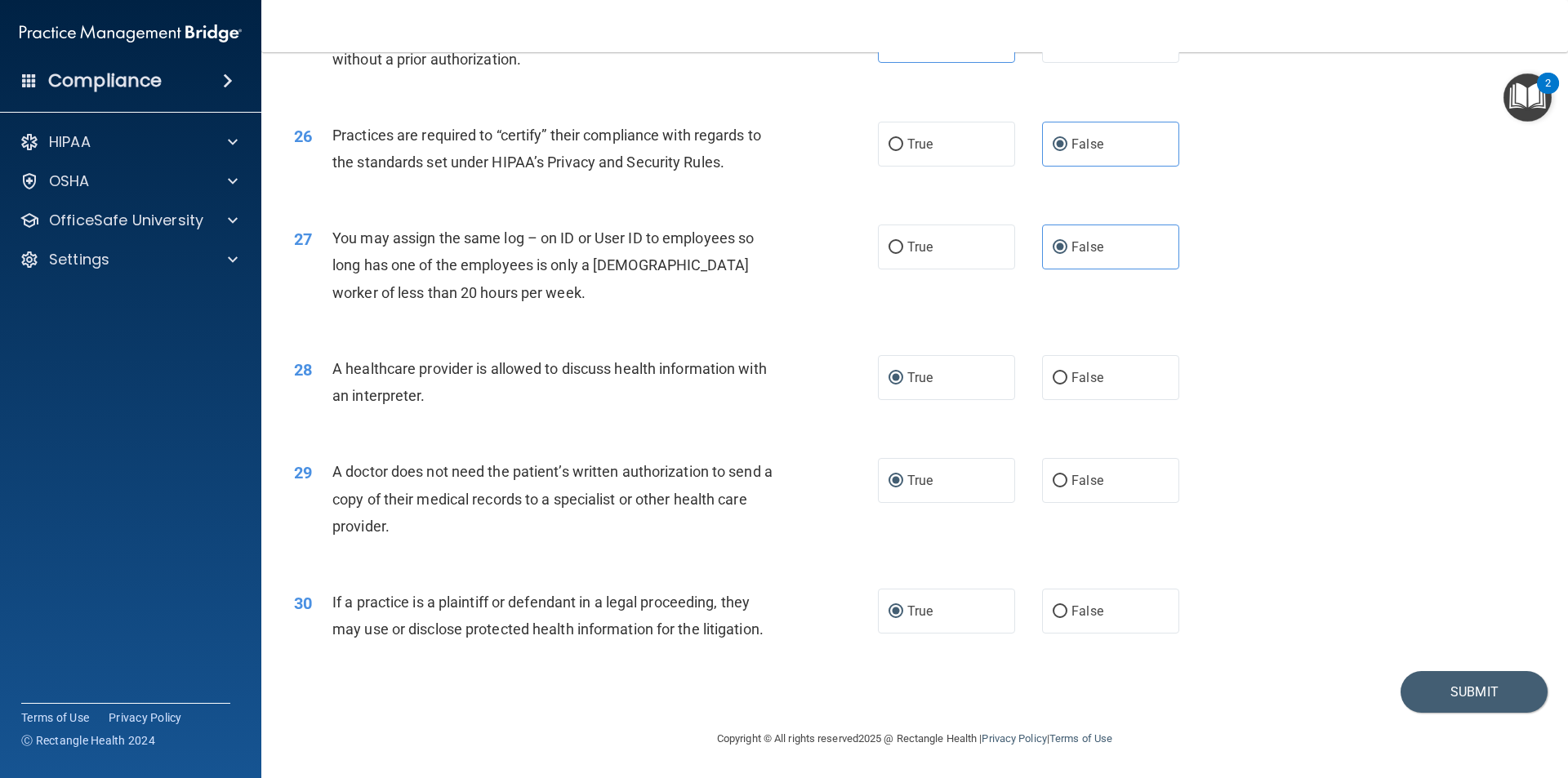
click at [1409, 648] on div "30 If a practice is a plaintiff or defendant in a legal proceeding, they may us…" at bounding box center [914, 619] width 1266 height 103
click at [1414, 666] on div "30 If a practice is a plaintiff or defendant in a legal proceeding, they may us…" at bounding box center [914, 619] width 1266 height 103
click at [1414, 689] on button "Submit" at bounding box center [1473, 692] width 147 height 42
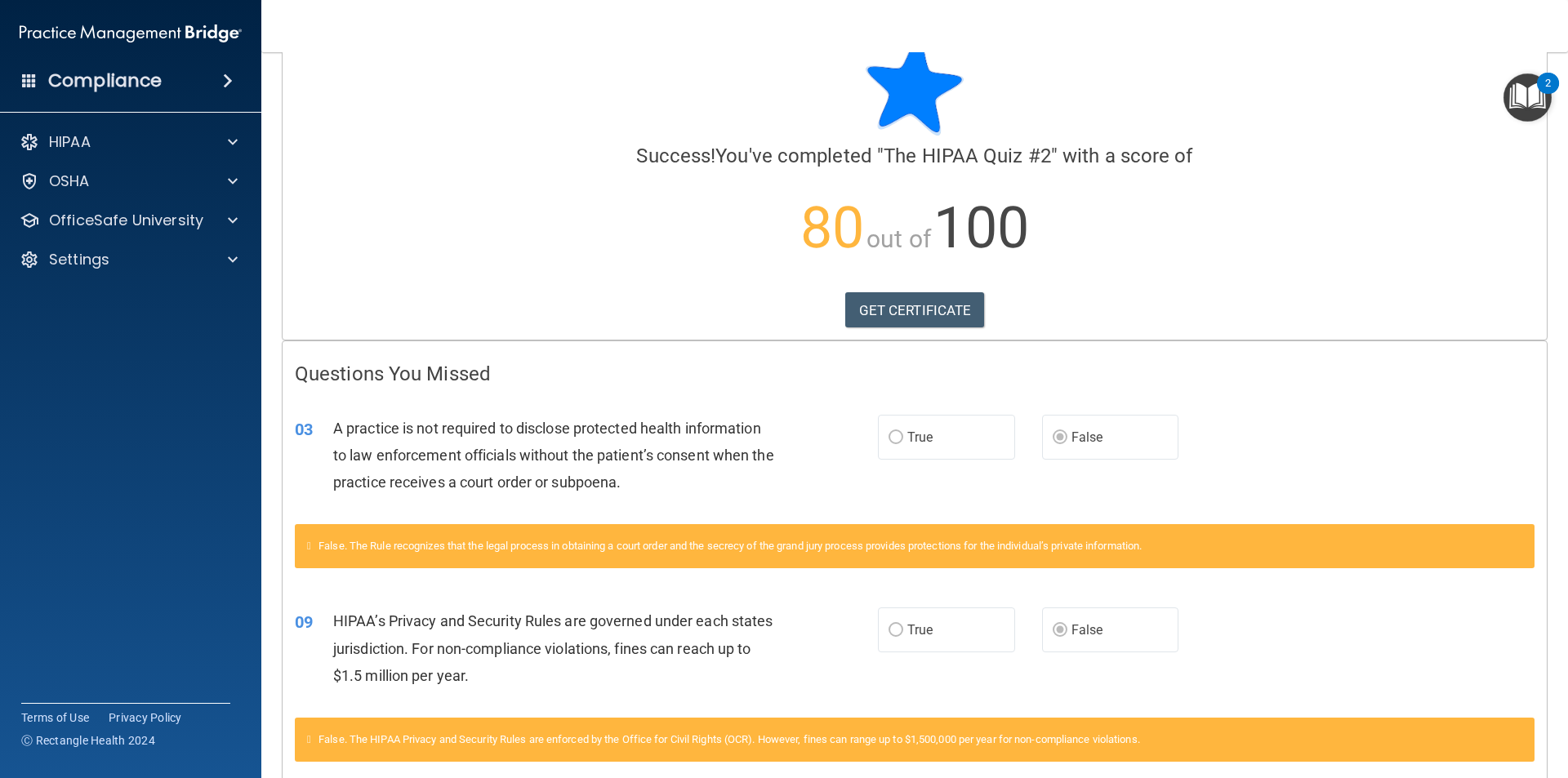
scroll to position [81, 0]
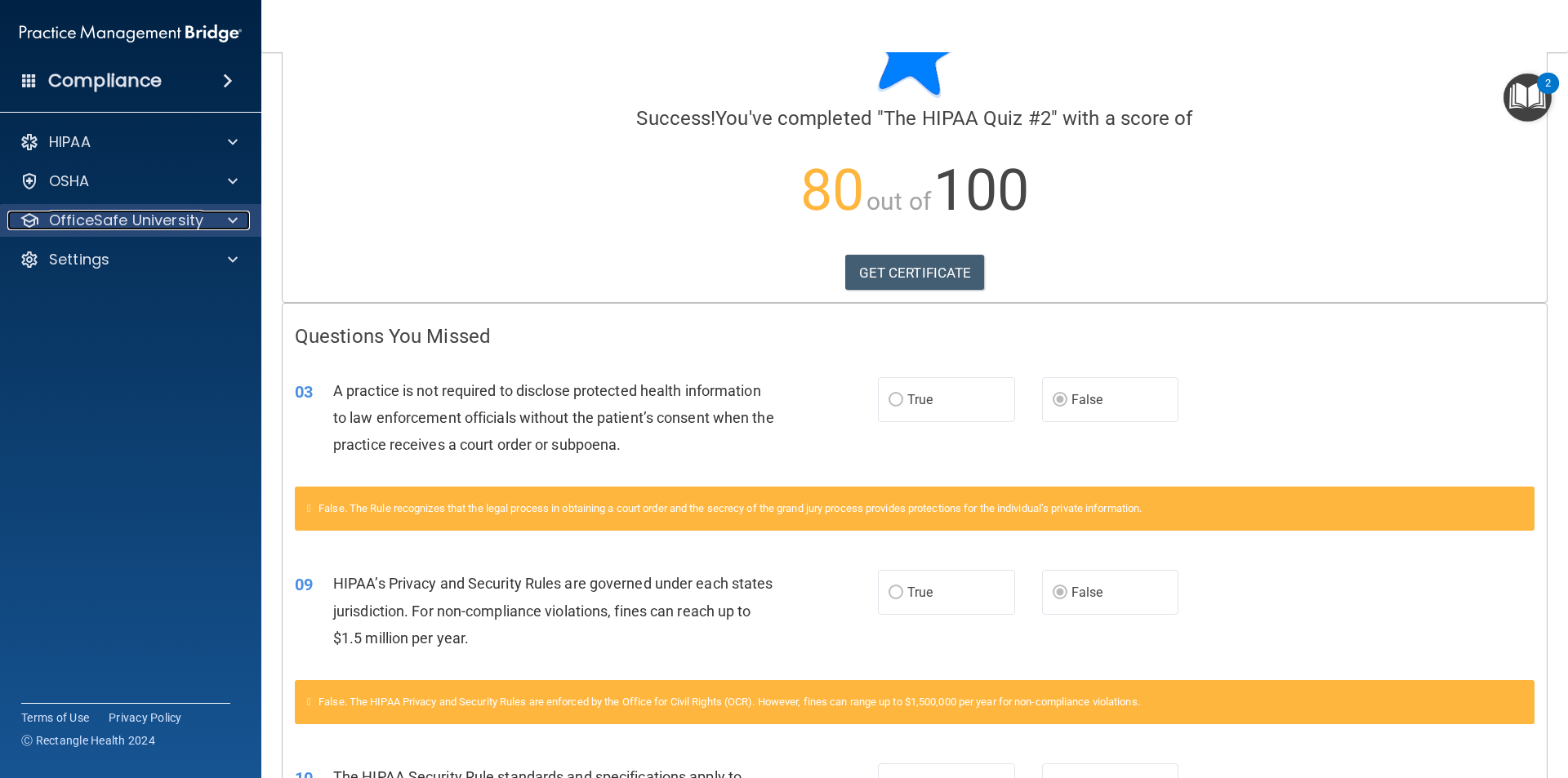
click at [169, 211] on p "OfficeSafe University" at bounding box center [126, 221] width 154 height 20
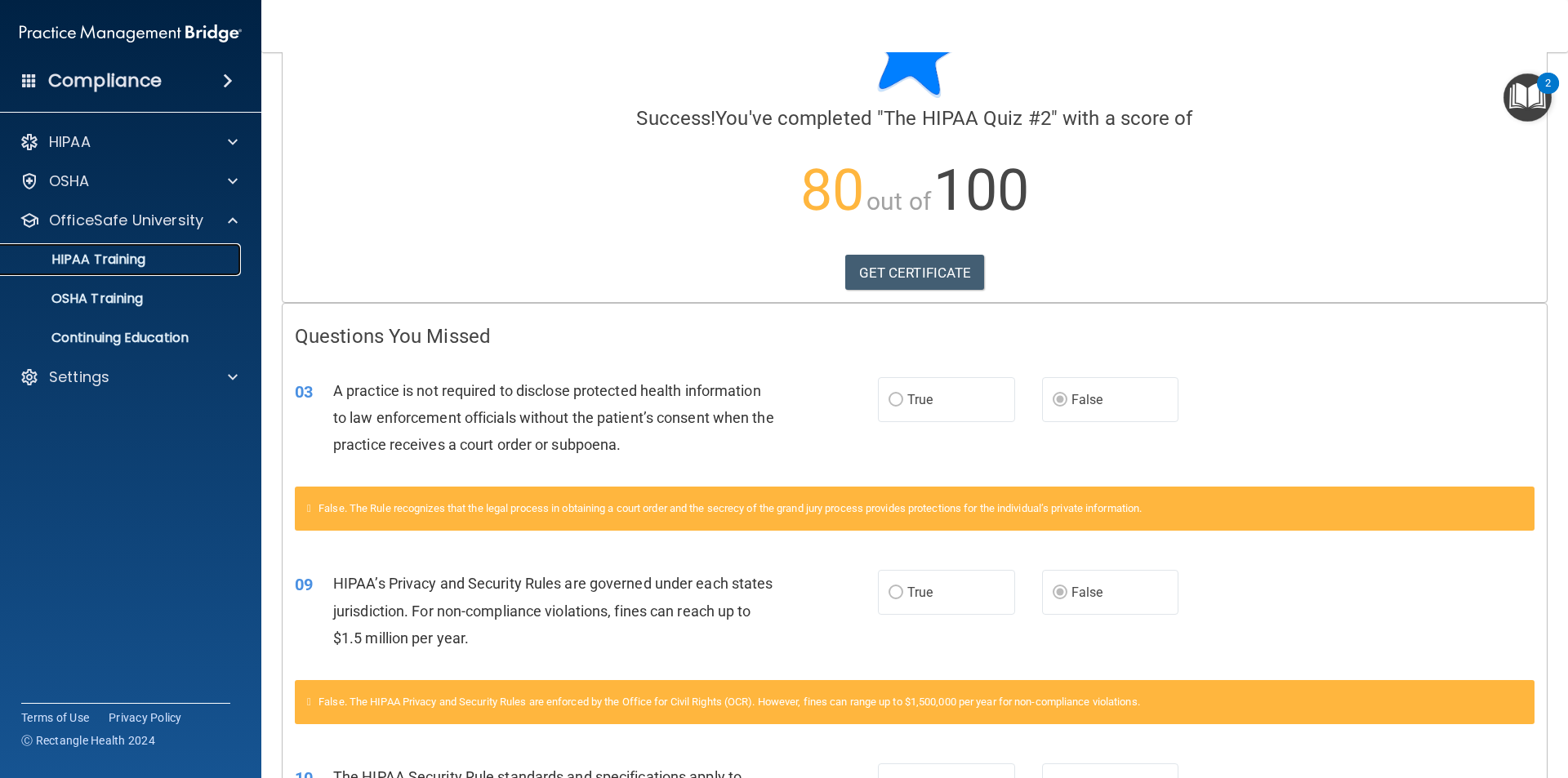
click at [122, 263] on p "HIPAA Training" at bounding box center [78, 260] width 135 height 17
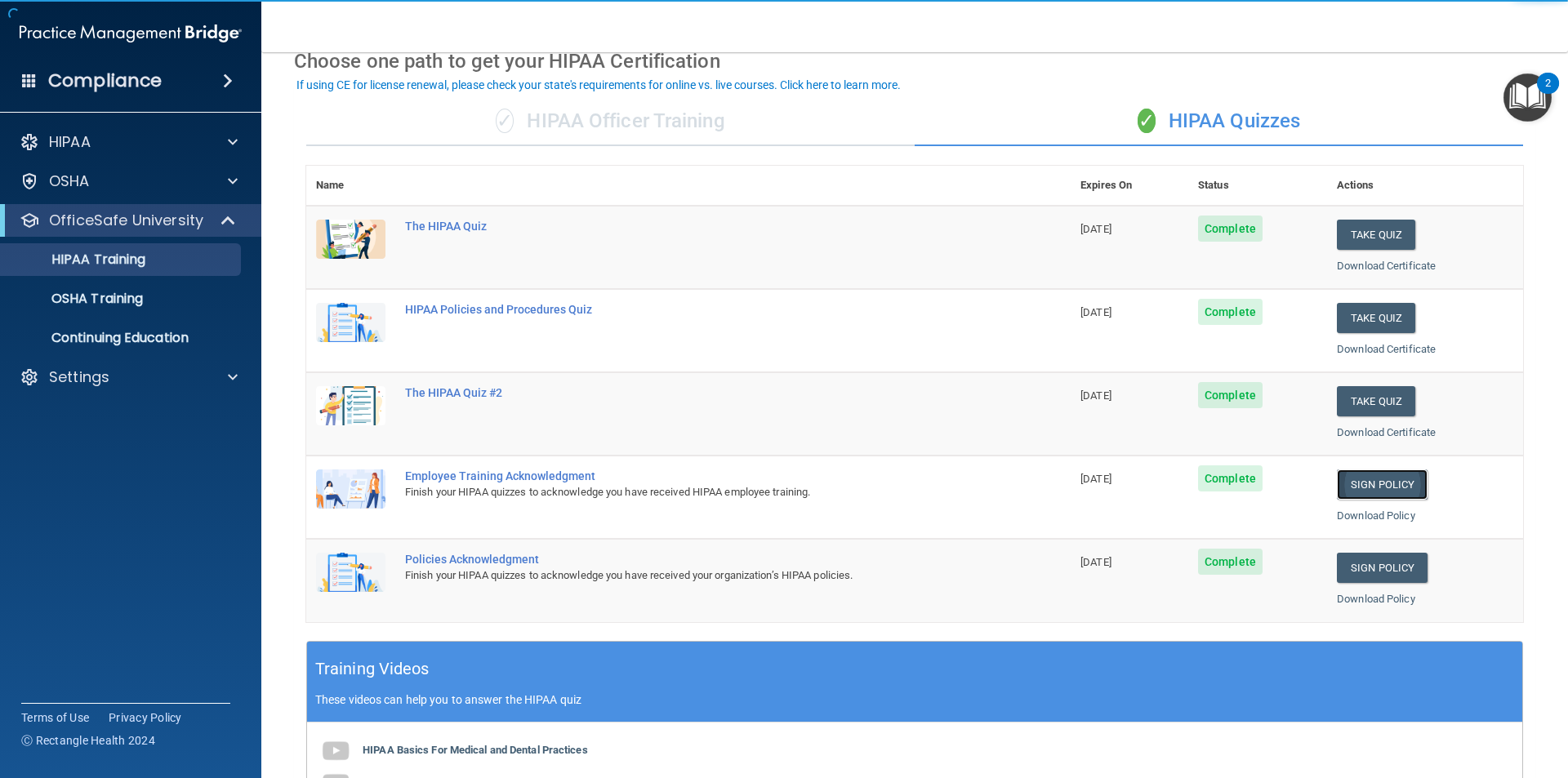
click at [1360, 489] on link "Sign Policy" at bounding box center [1381, 484] width 91 height 30
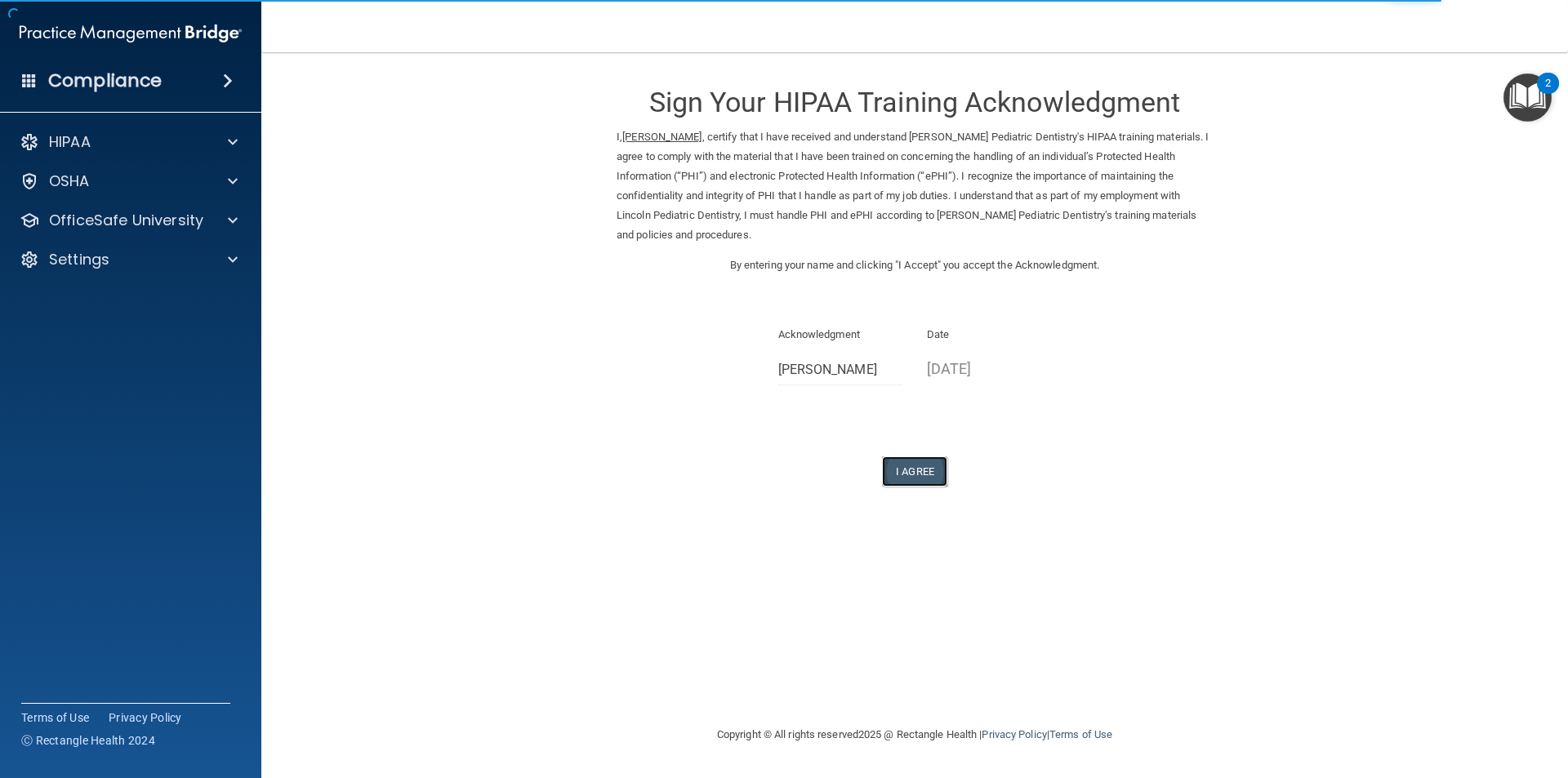
click at [934, 474] on button "I Agree" at bounding box center [914, 472] width 66 height 30
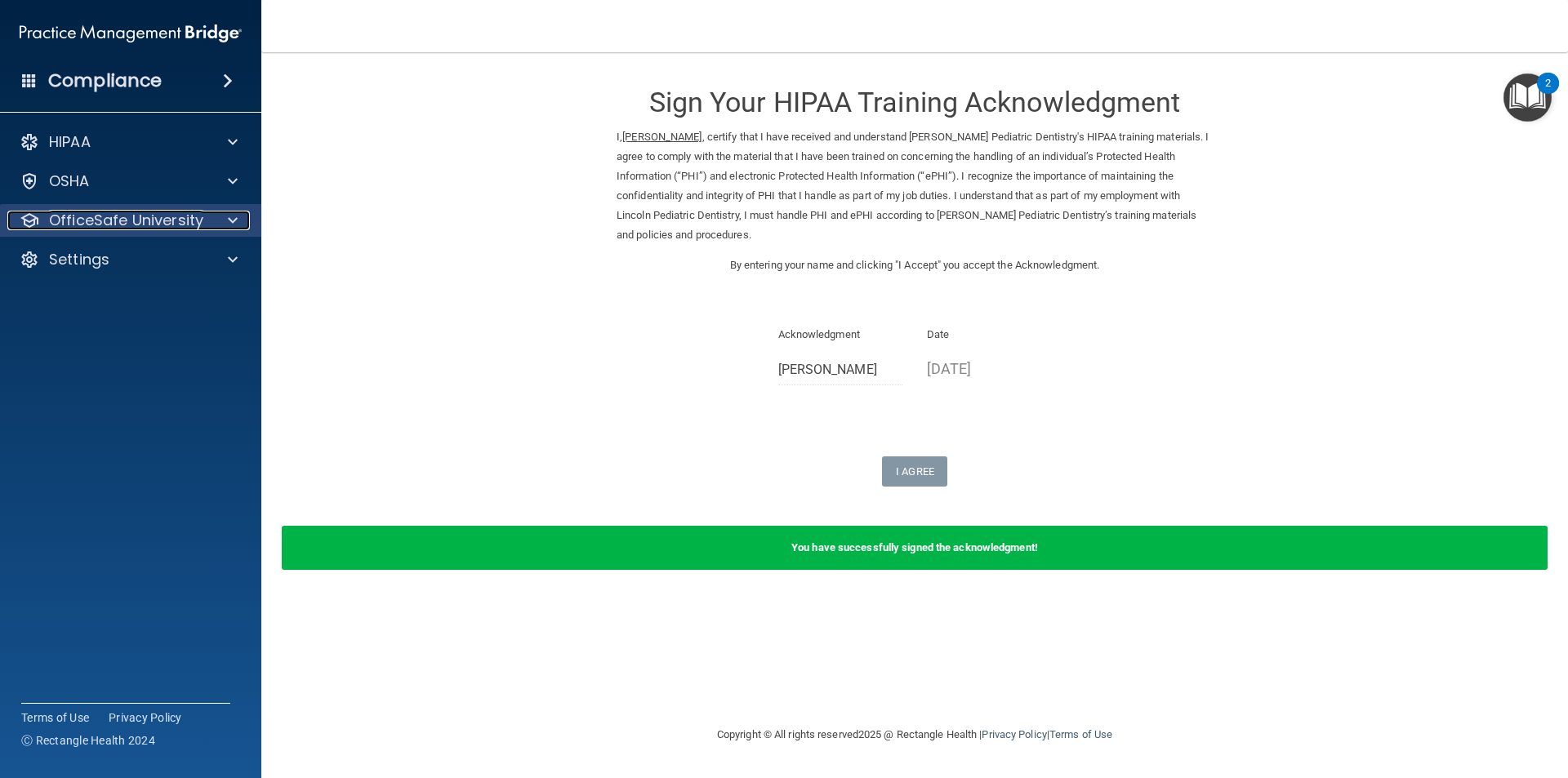
click at [150, 217] on p "OfficeSafe University" at bounding box center [126, 221] width 154 height 20
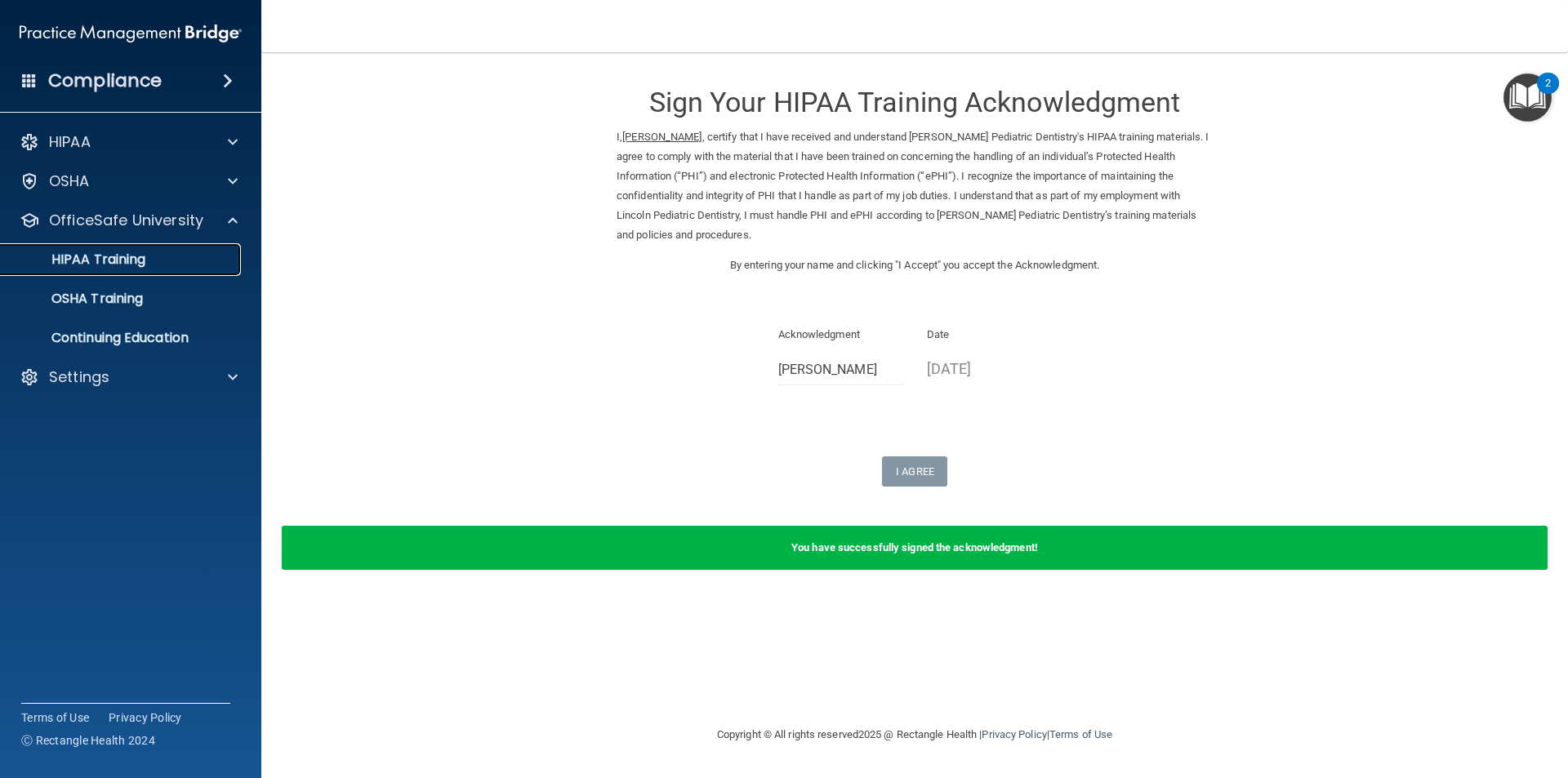
click at [122, 275] on link "HIPAA Training" at bounding box center [112, 259] width 257 height 32
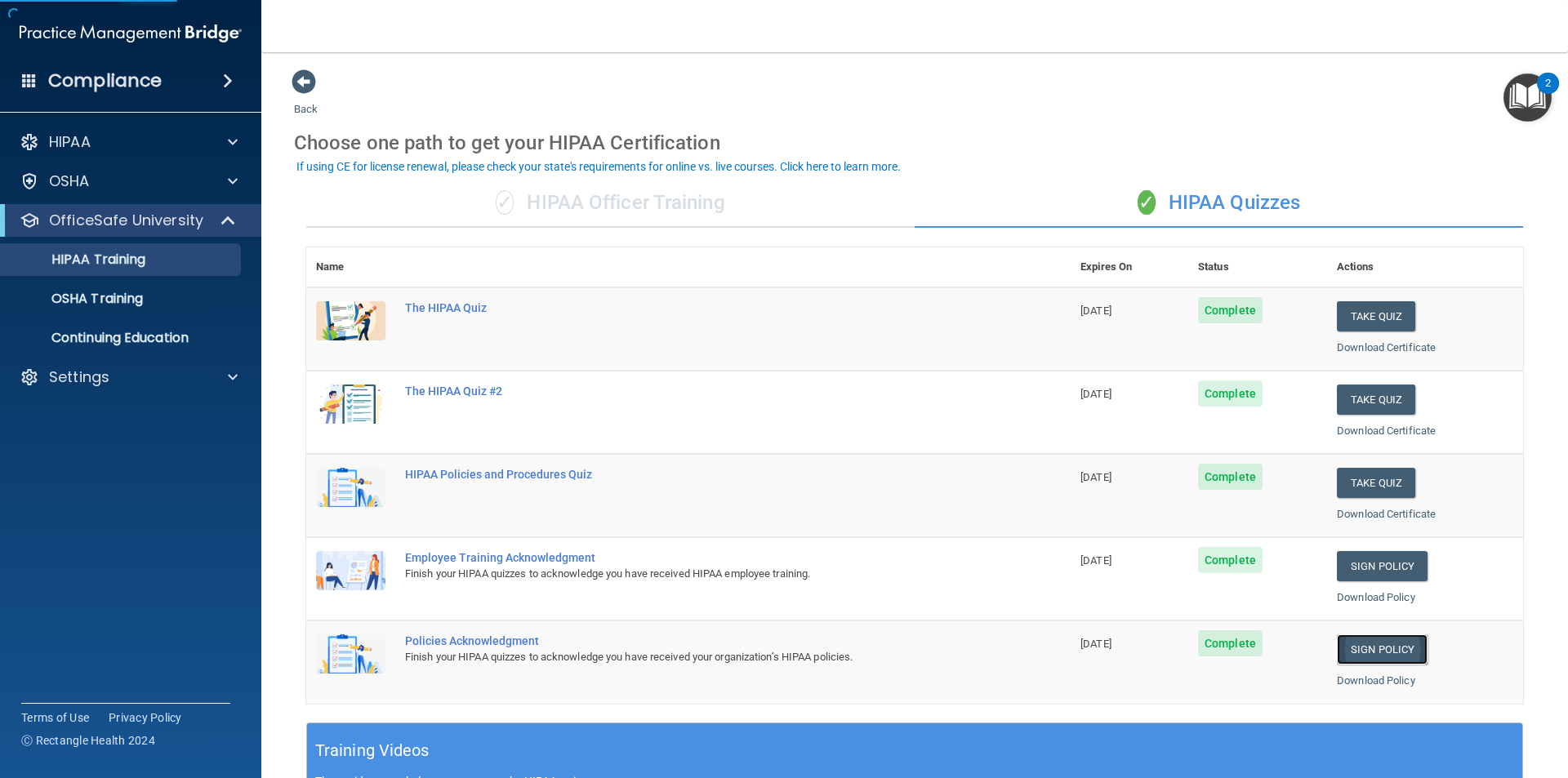
click at [1375, 634] on link "Sign Policy" at bounding box center [1381, 649] width 91 height 30
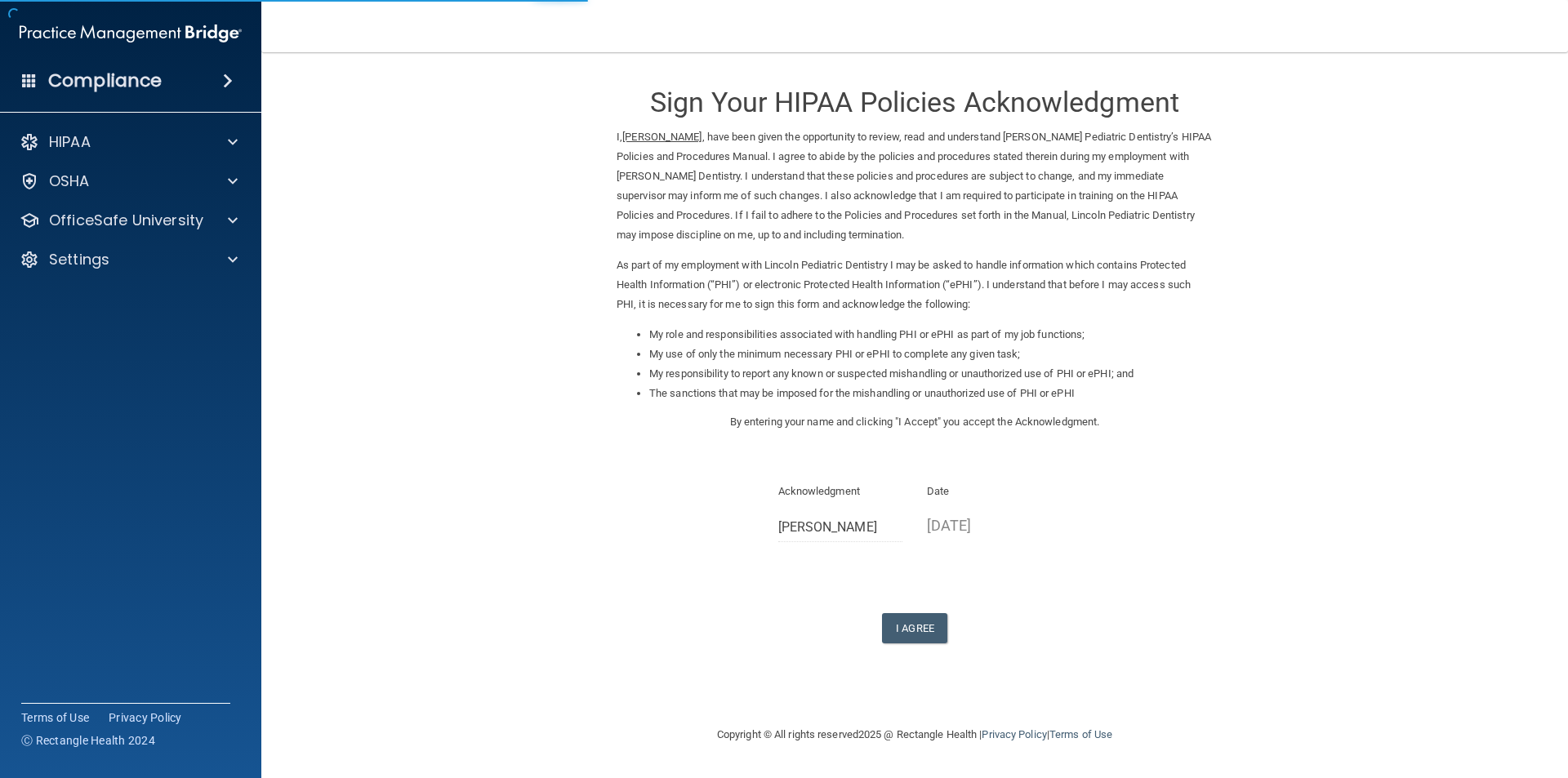
click at [914, 603] on div "Sign Your HIPAA Policies Acknowledgment I, [PERSON_NAME] , have been given the …" at bounding box center [914, 356] width 596 height 575
click at [924, 631] on button "I Agree" at bounding box center [914, 628] width 66 height 30
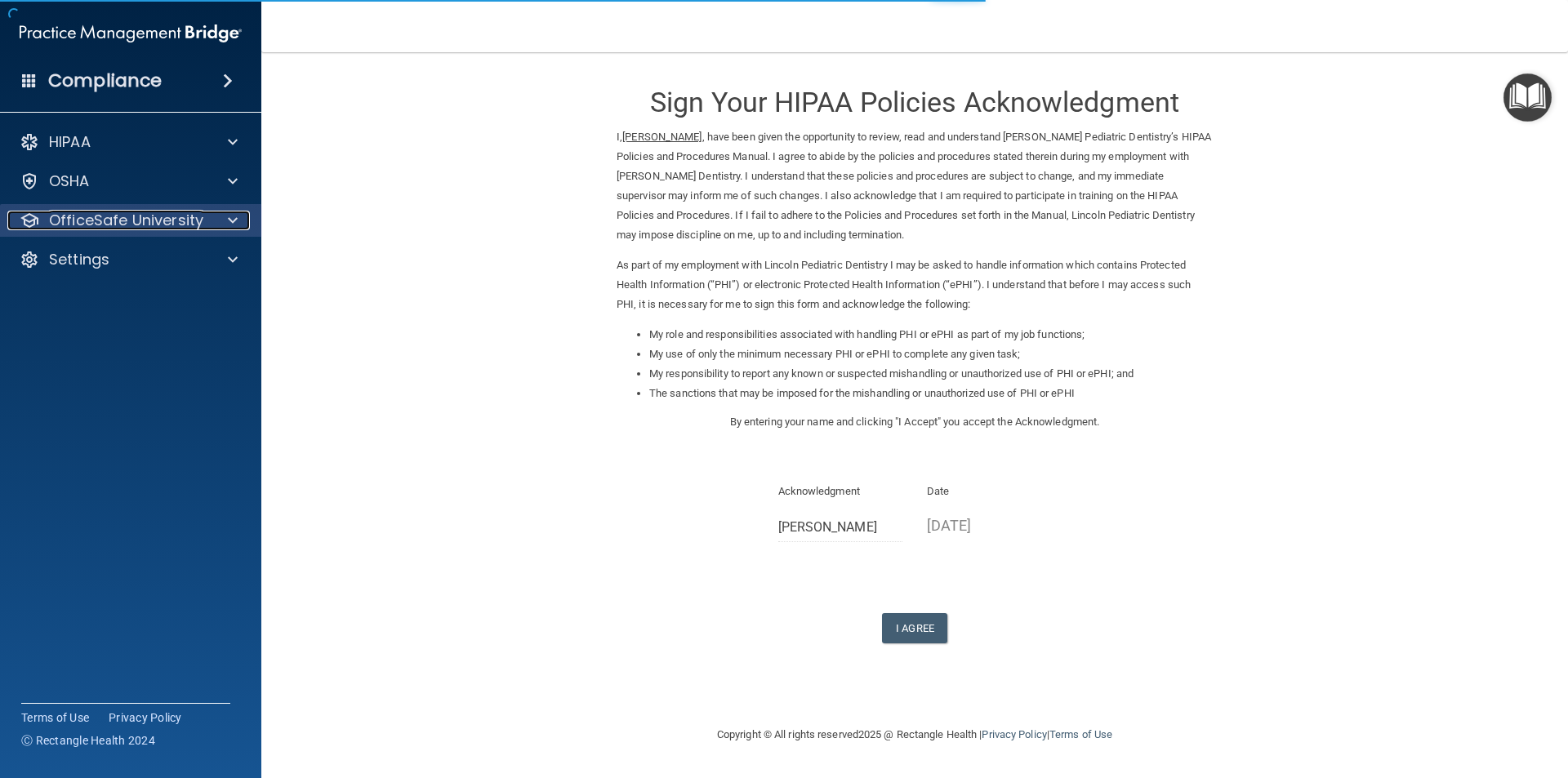
click at [132, 213] on p "OfficeSafe University" at bounding box center [126, 221] width 154 height 20
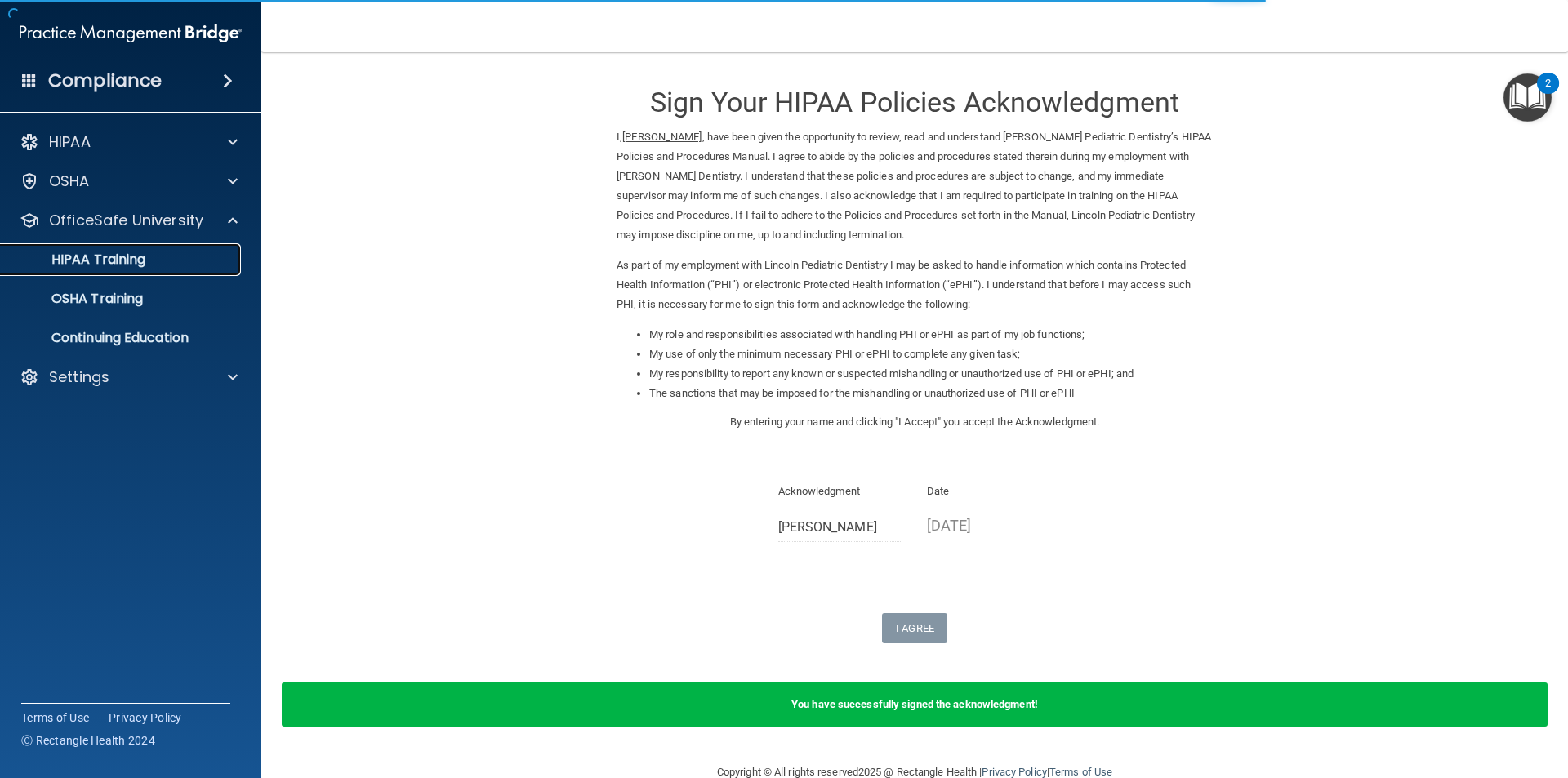
click at [135, 262] on p "HIPAA Training" at bounding box center [78, 260] width 135 height 17
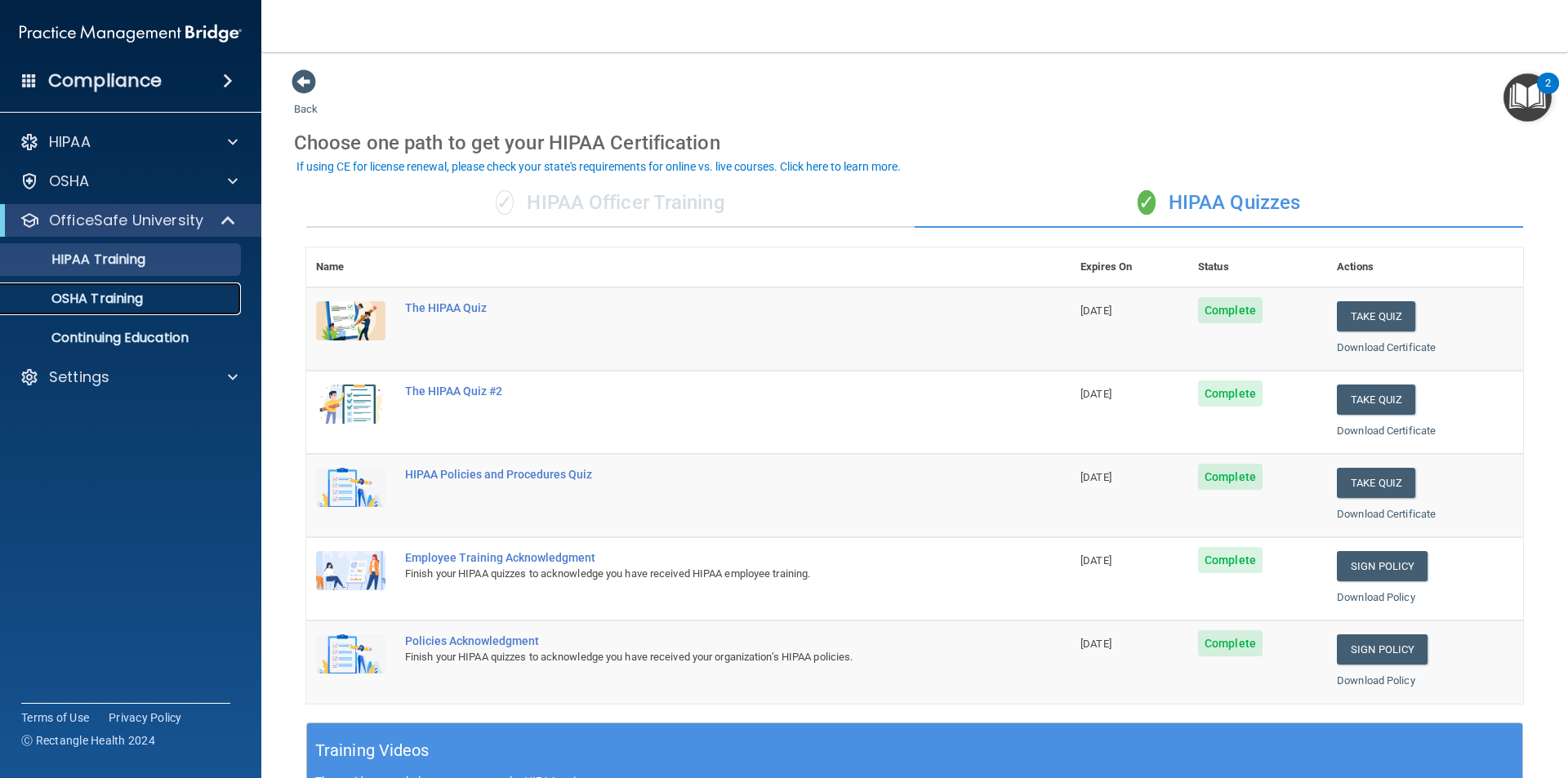
click at [97, 308] on link "OSHA Training" at bounding box center [112, 298] width 257 height 32
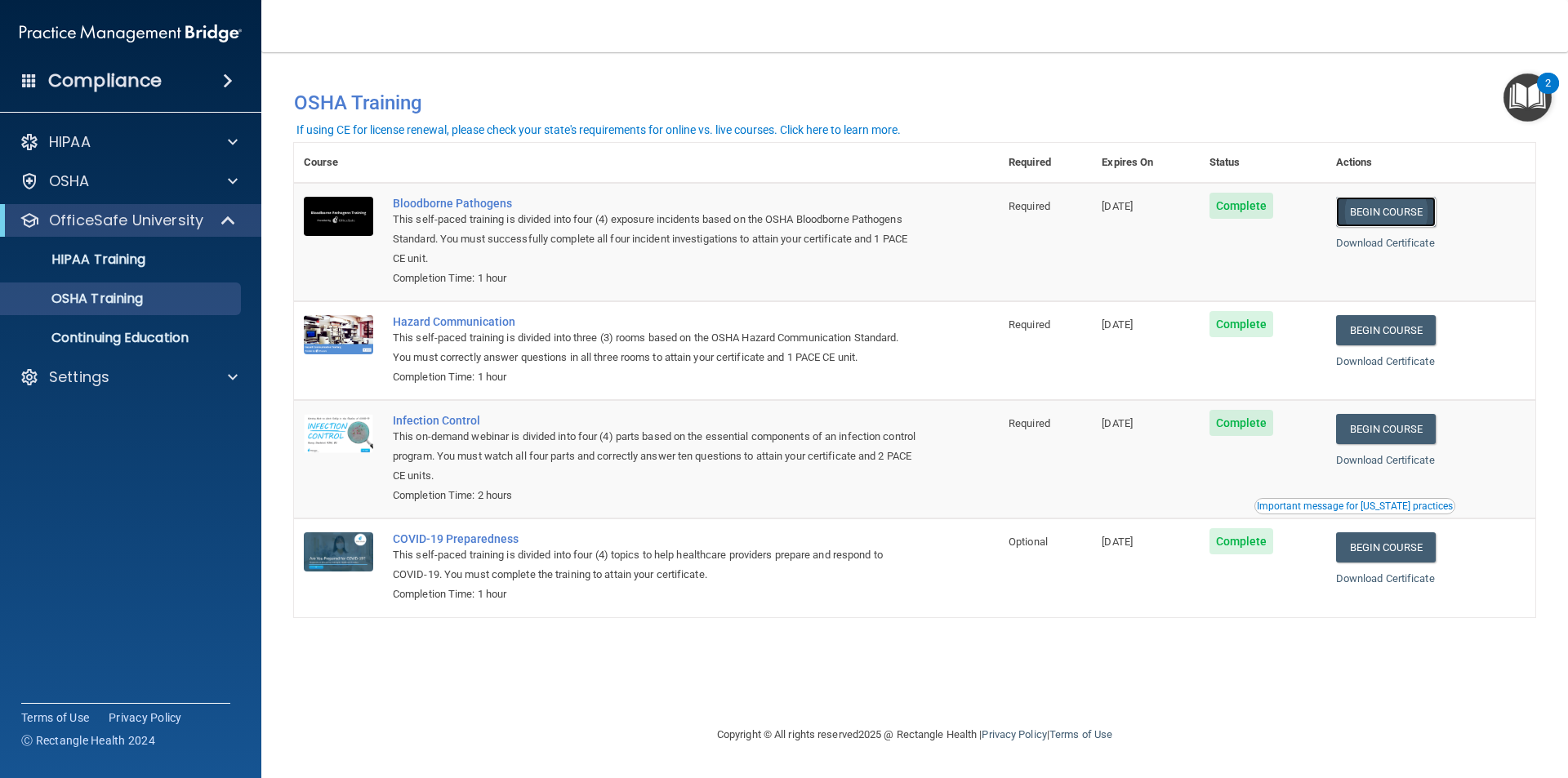
click at [1435, 208] on link "Begin Course" at bounding box center [1385, 212] width 100 height 30
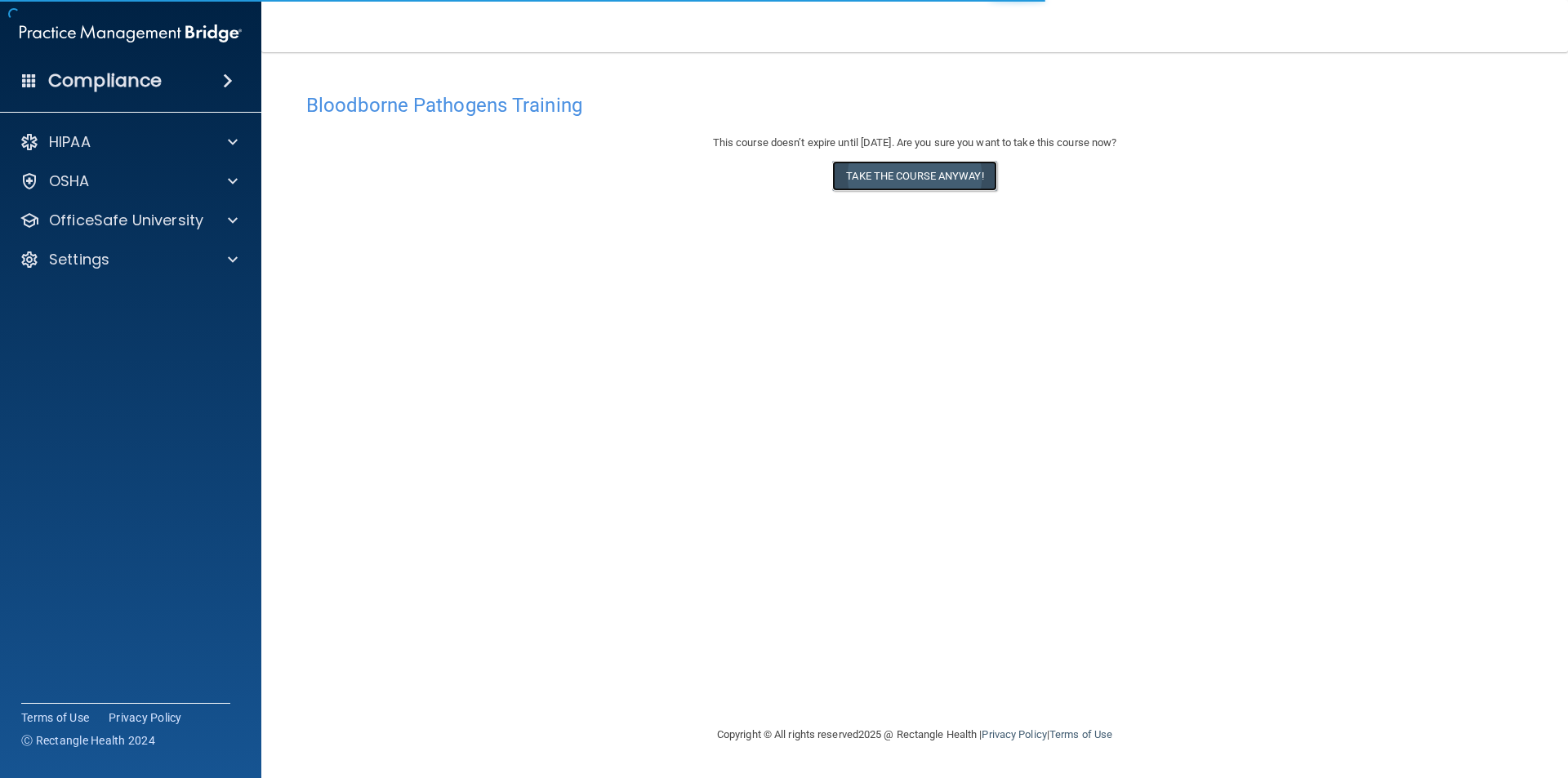
click at [941, 180] on button "Take the course anyway!" at bounding box center [914, 176] width 164 height 30
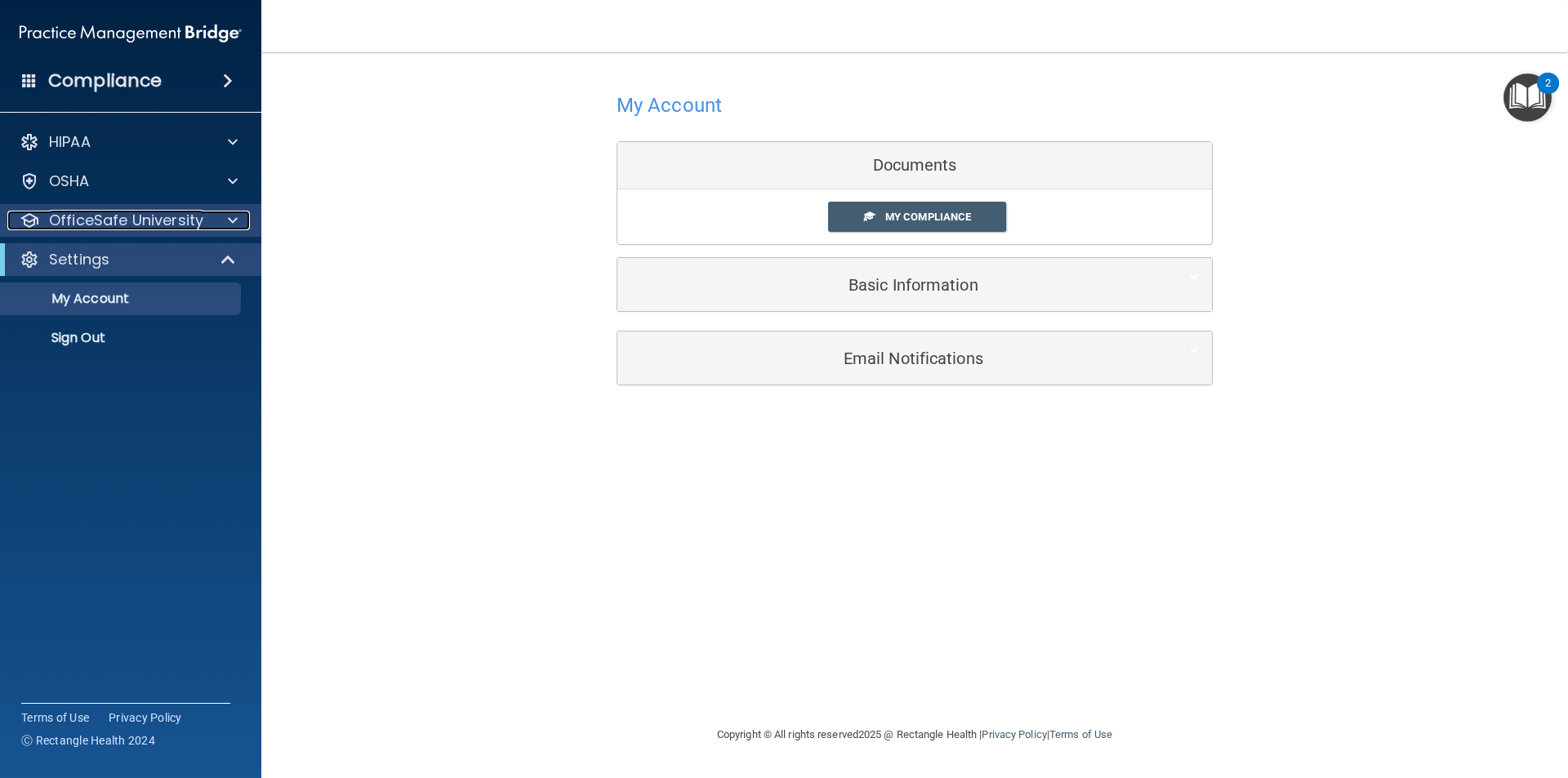
click at [125, 226] on p "OfficeSafe University" at bounding box center [126, 221] width 154 height 20
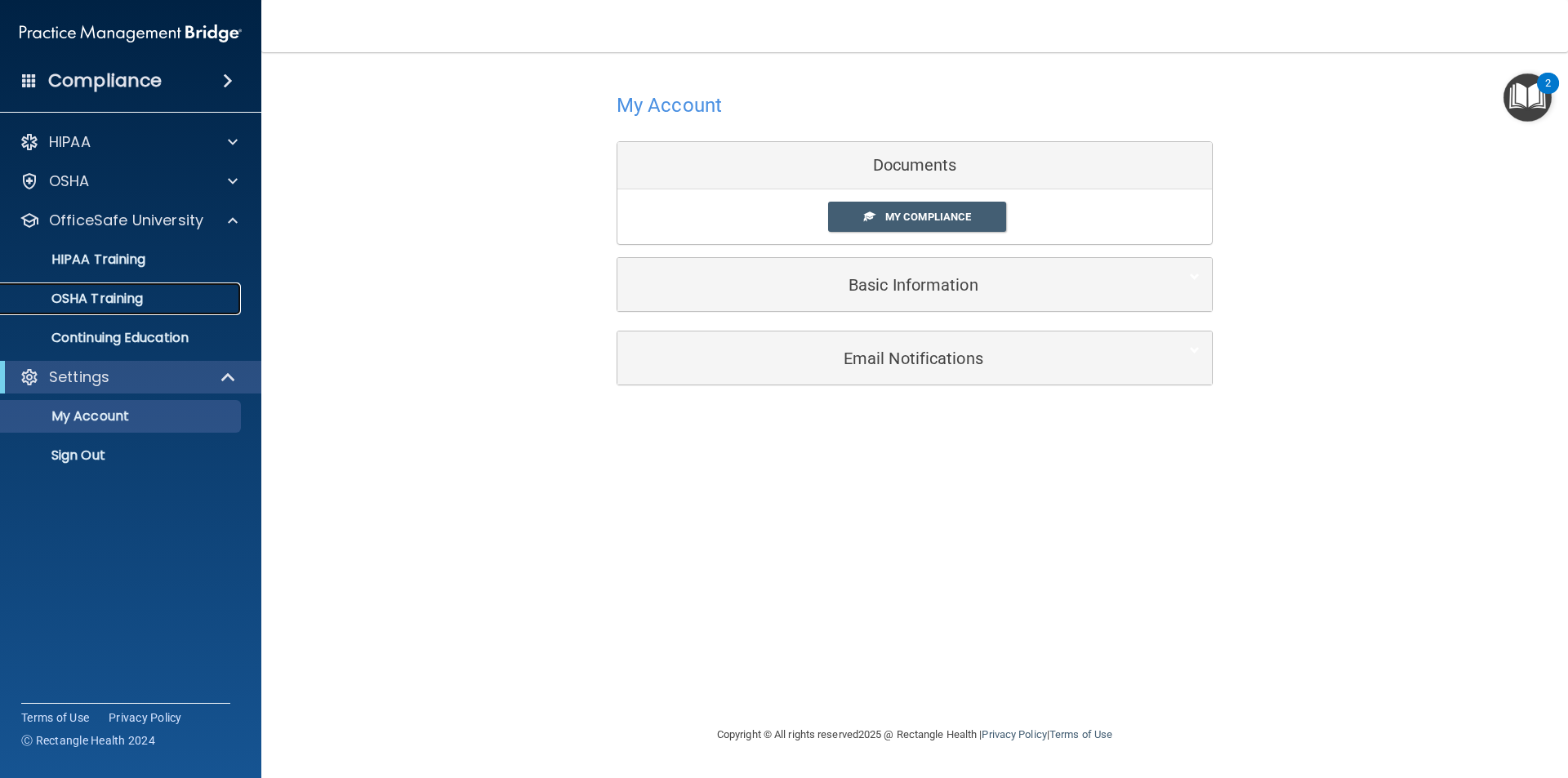
click at [131, 302] on p "OSHA Training" at bounding box center [76, 299] width 132 height 17
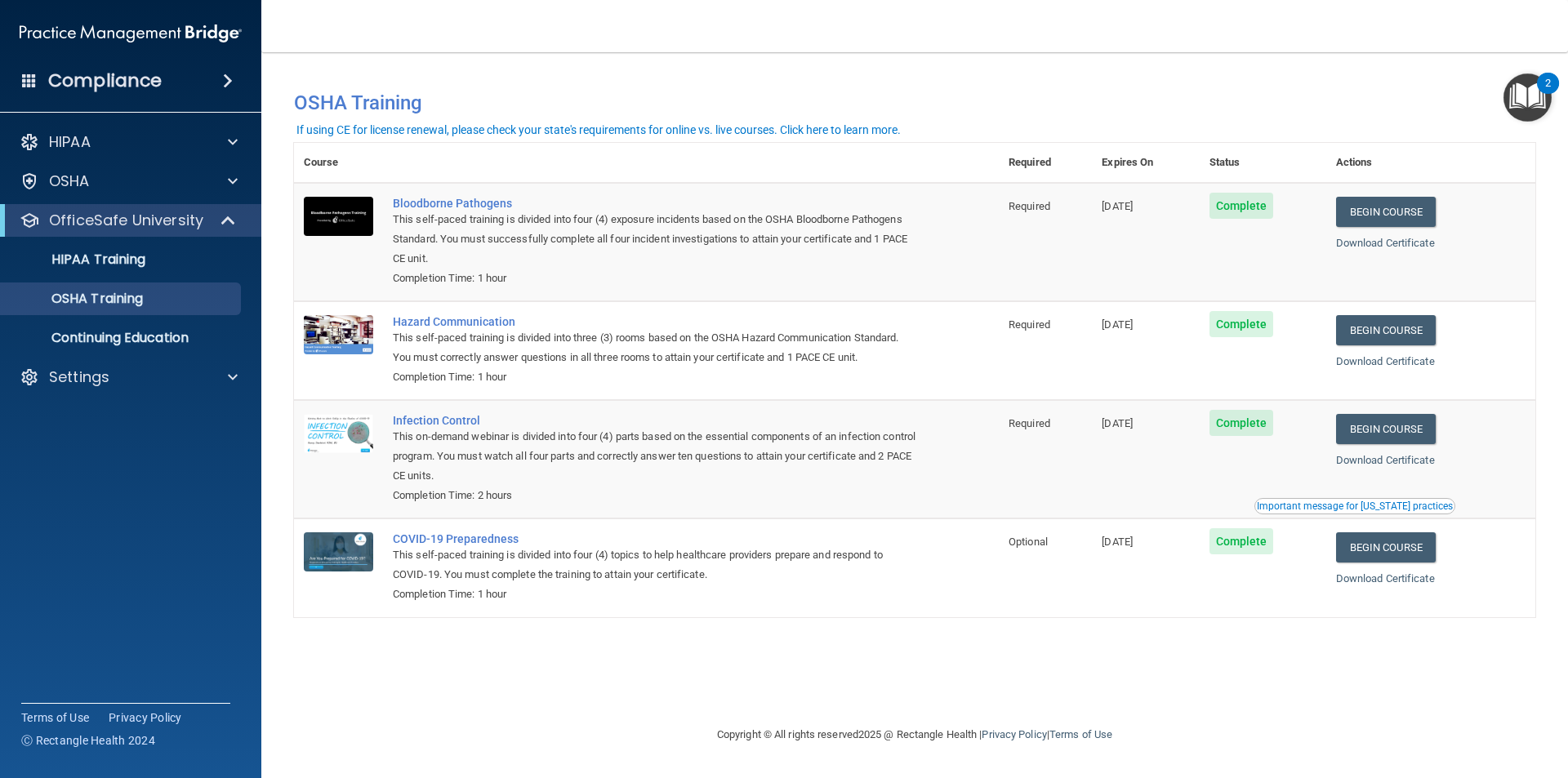
click at [1142, 278] on td "[DATE]" at bounding box center [1144, 242] width 107 height 119
click at [1402, 338] on link "Begin Course" at bounding box center [1385, 330] width 100 height 30
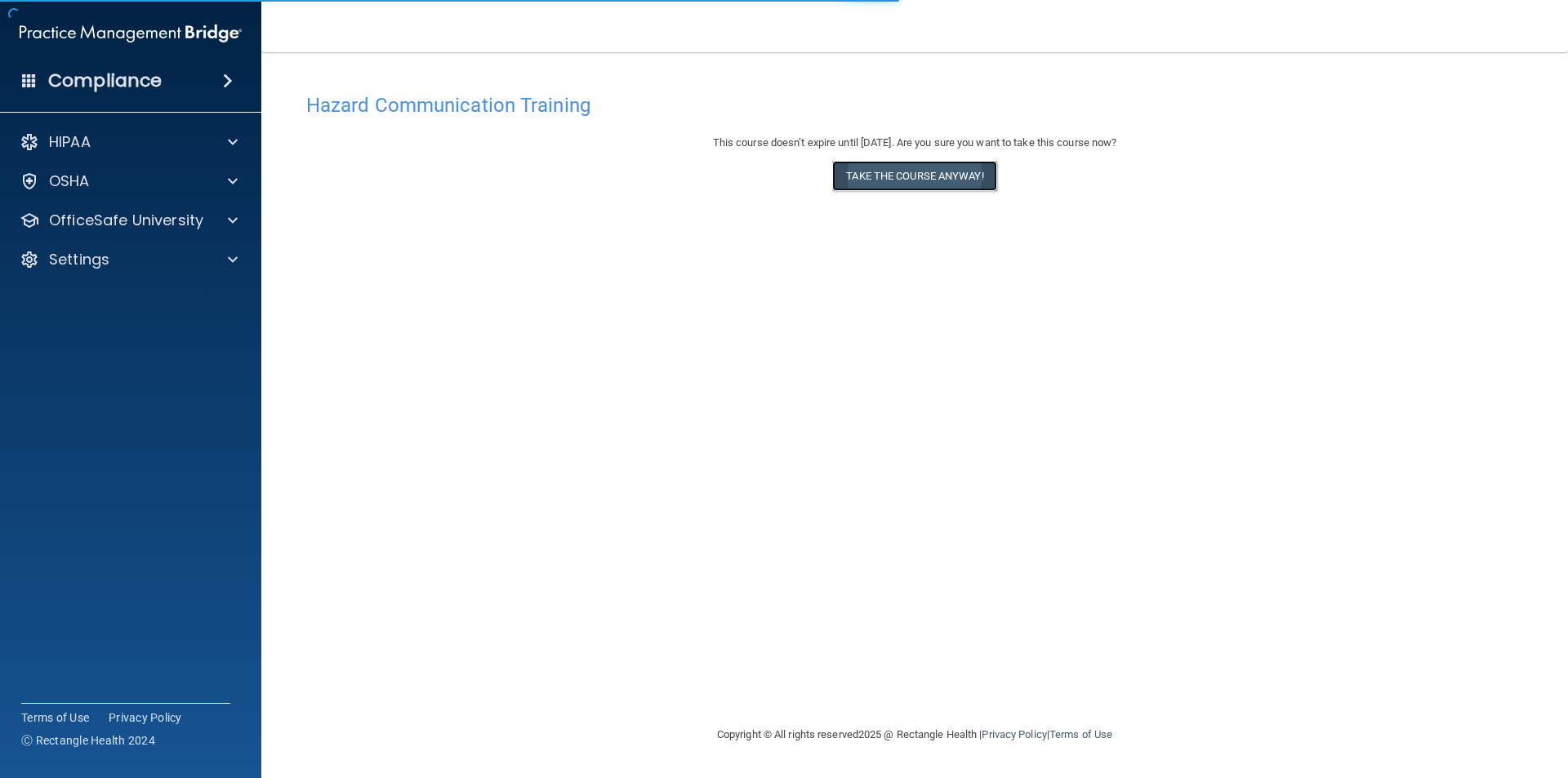
click at [963, 185] on button "Take the course anyway!" at bounding box center [914, 176] width 164 height 30
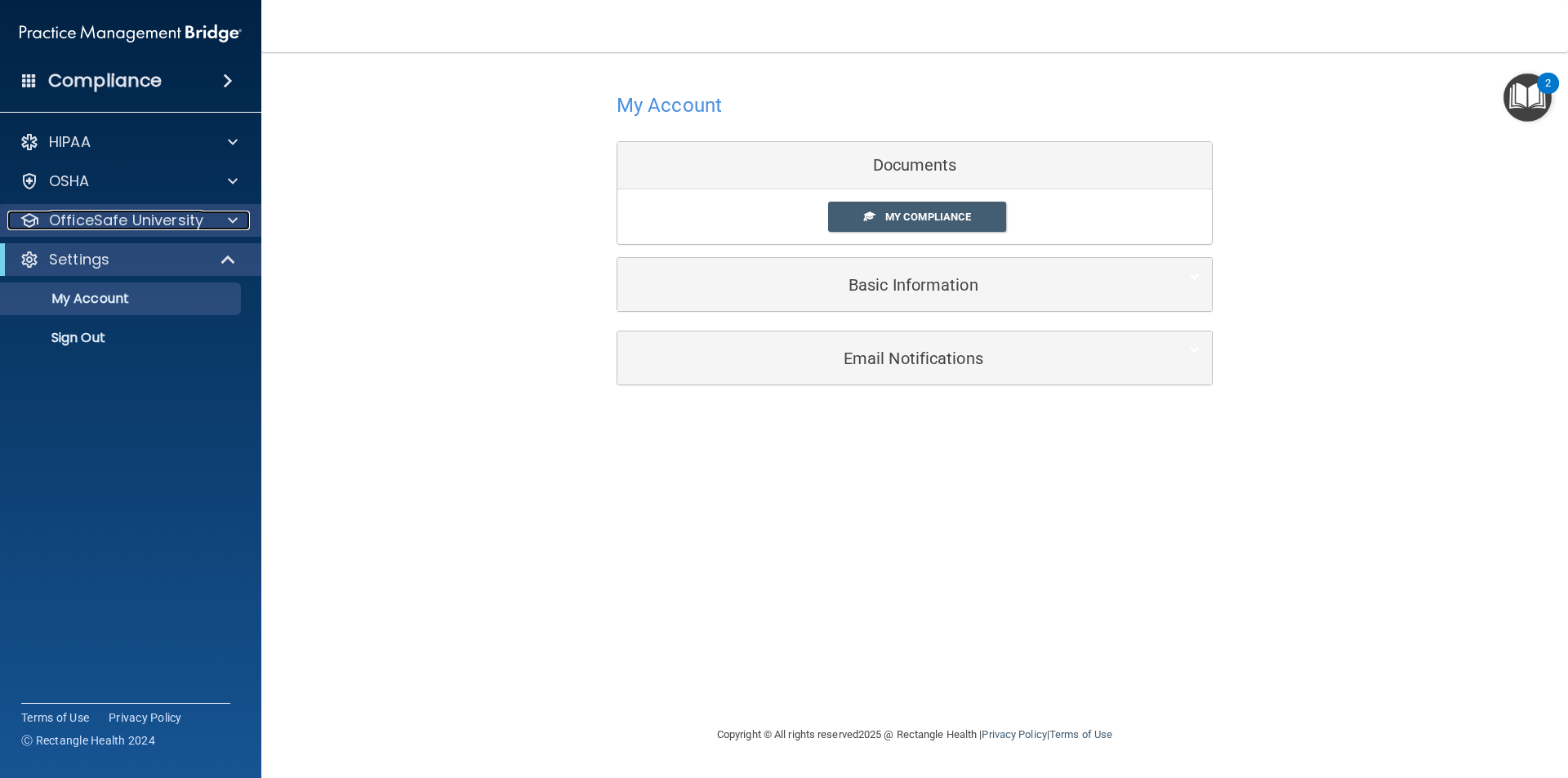
click at [95, 220] on p "OfficeSafe University" at bounding box center [126, 221] width 154 height 20
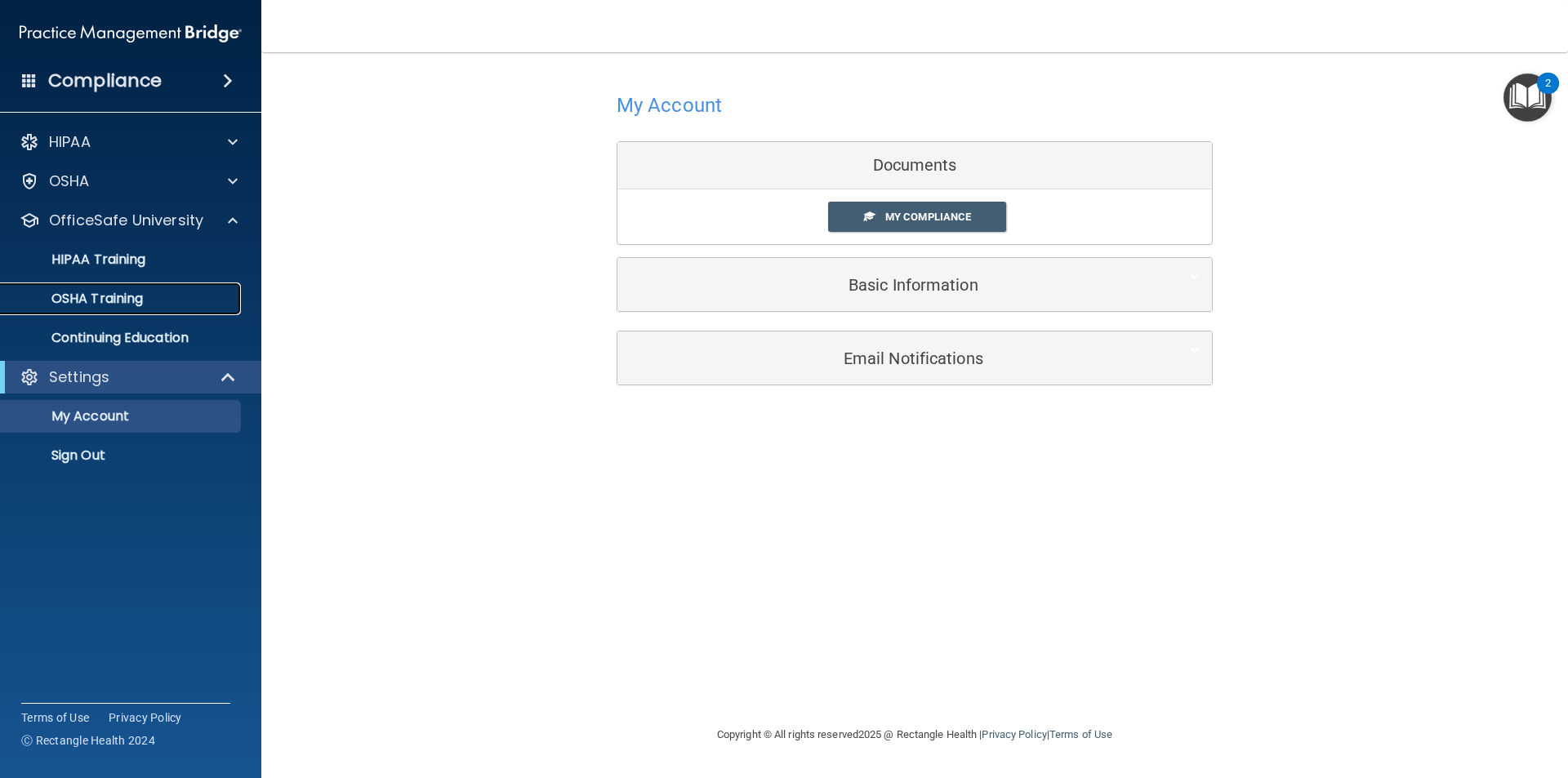
click at [107, 298] on p "OSHA Training" at bounding box center [76, 299] width 132 height 17
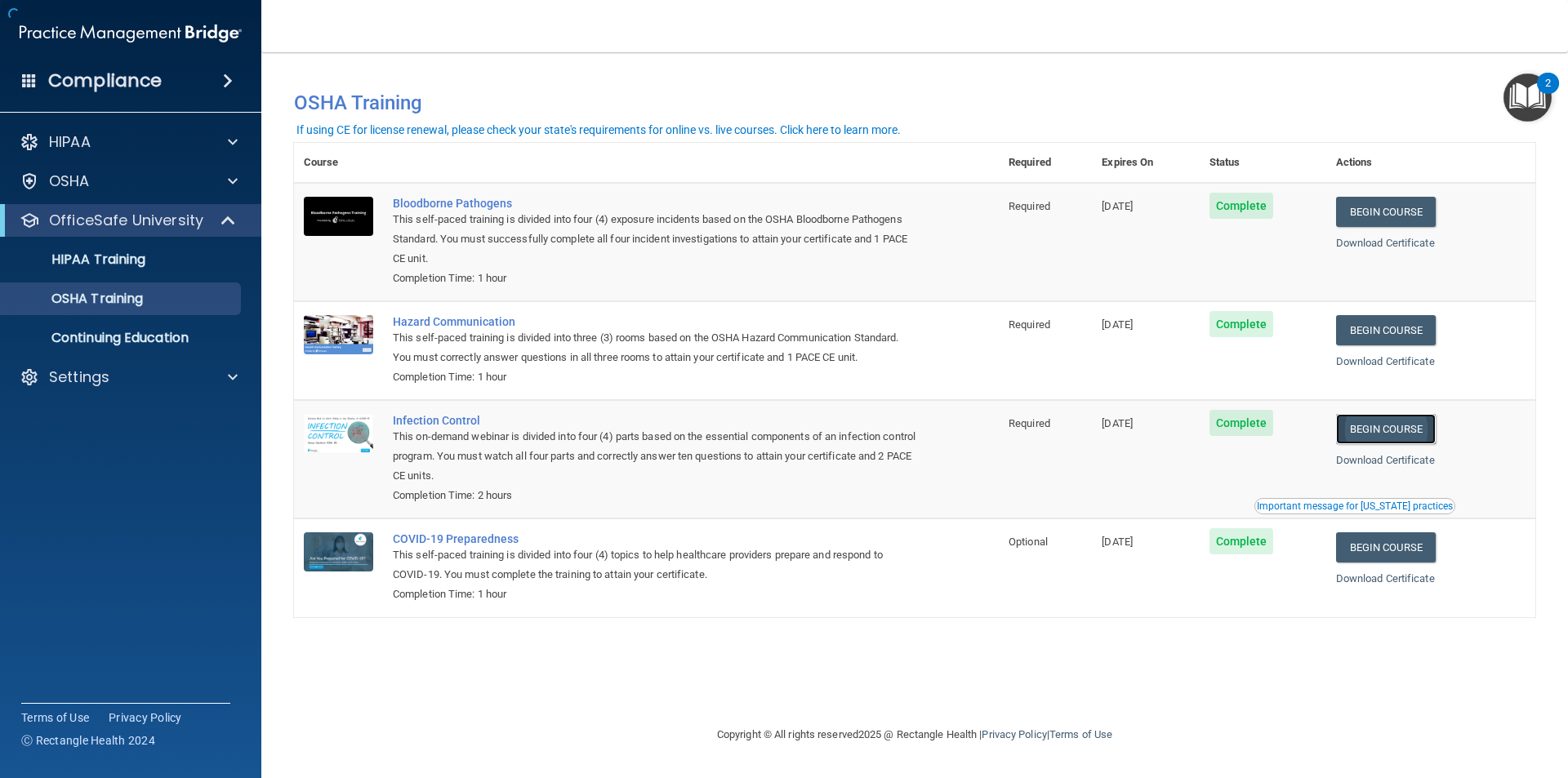
click at [1409, 420] on link "Begin Course" at bounding box center [1385, 428] width 100 height 30
click at [1531, 74] on img "Open Resource Center, 2 new notifications" at bounding box center [1527, 97] width 48 height 48
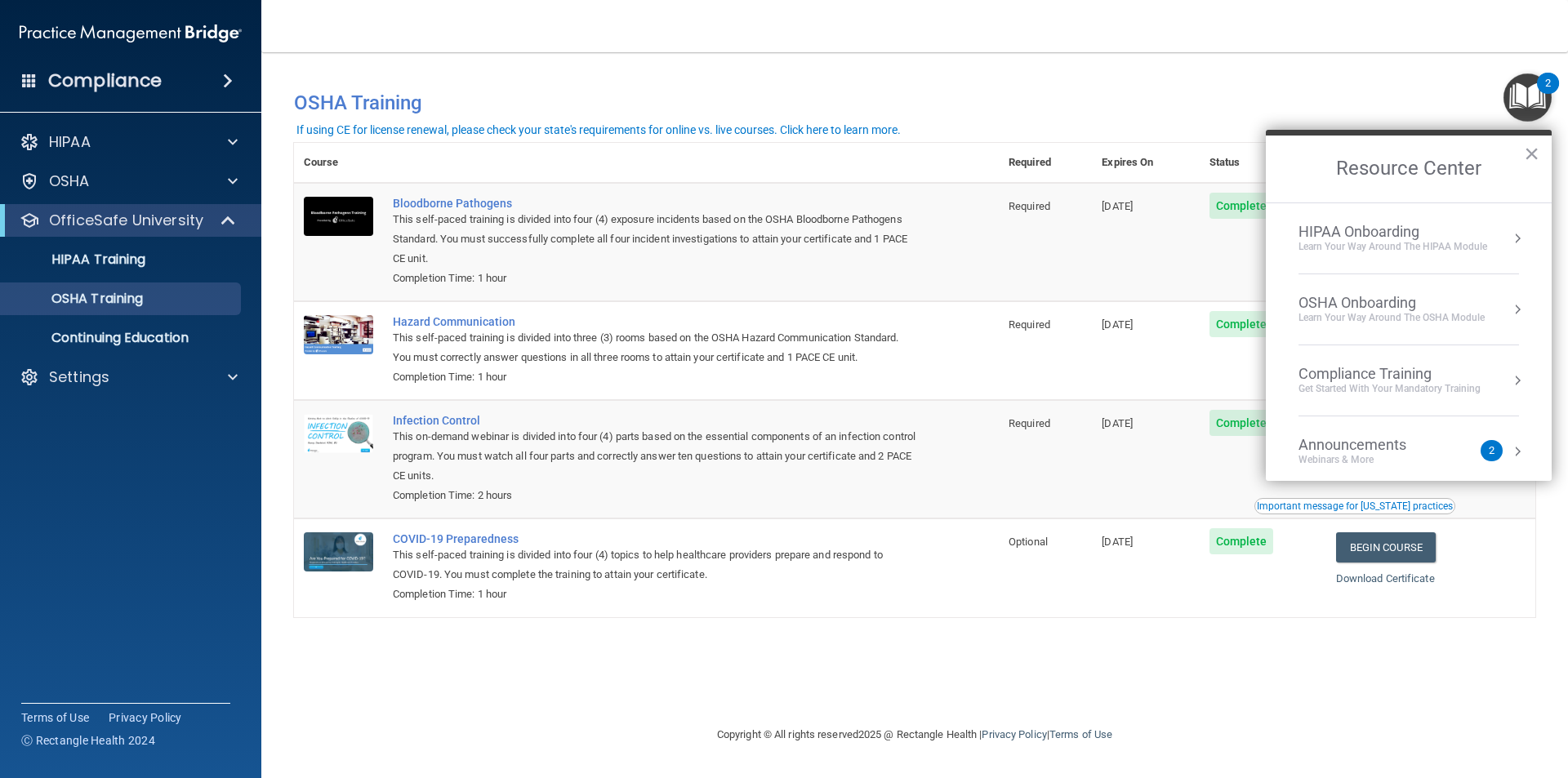
click at [1539, 147] on h2 "Resource Center" at bounding box center [1409, 169] width 286 height 67
click at [1534, 154] on button "×" at bounding box center [1531, 153] width 16 height 26
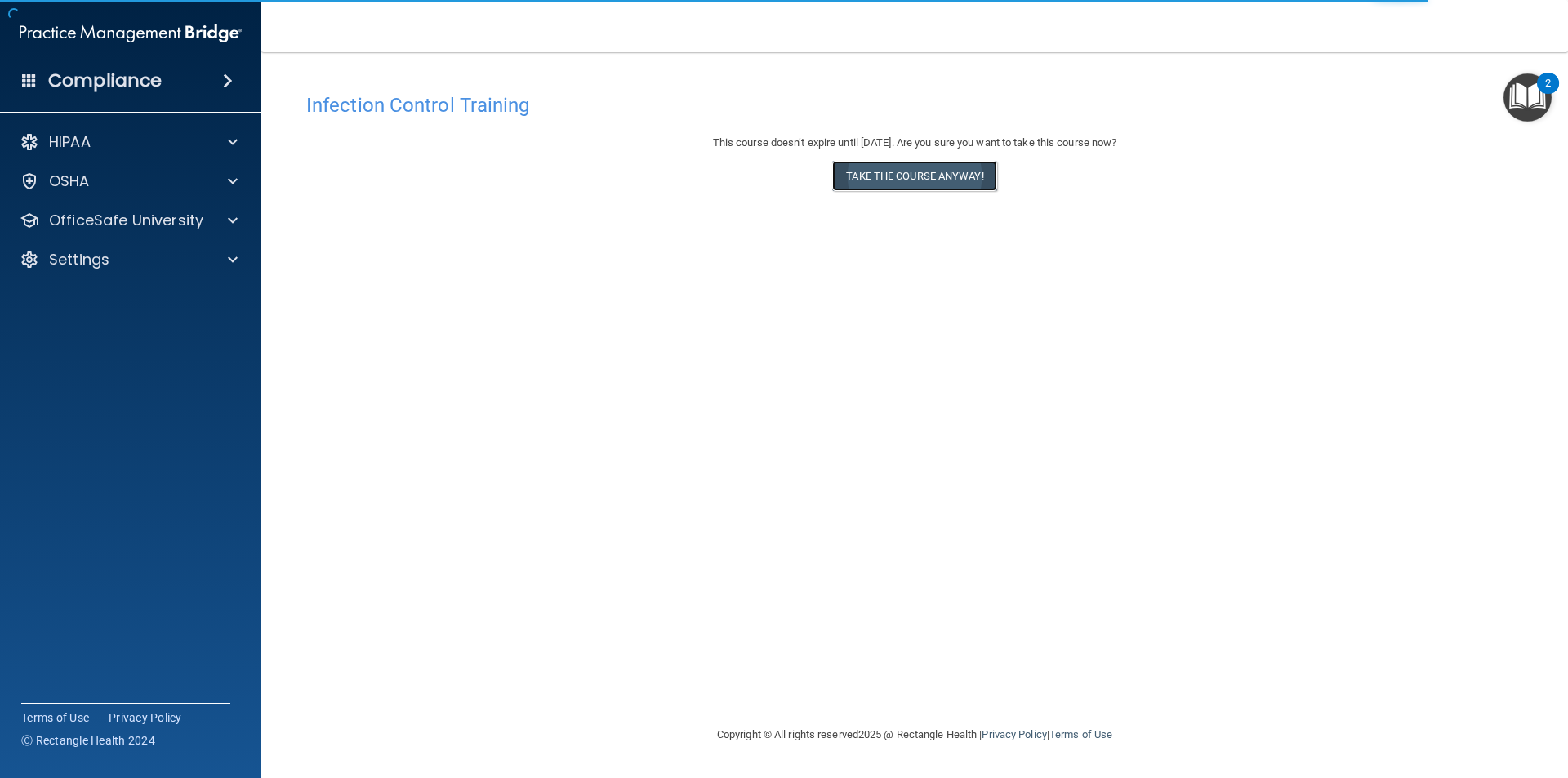
click at [968, 162] on button "Take the course anyway!" at bounding box center [914, 176] width 164 height 30
